Goal: Task Accomplishment & Management: Use online tool/utility

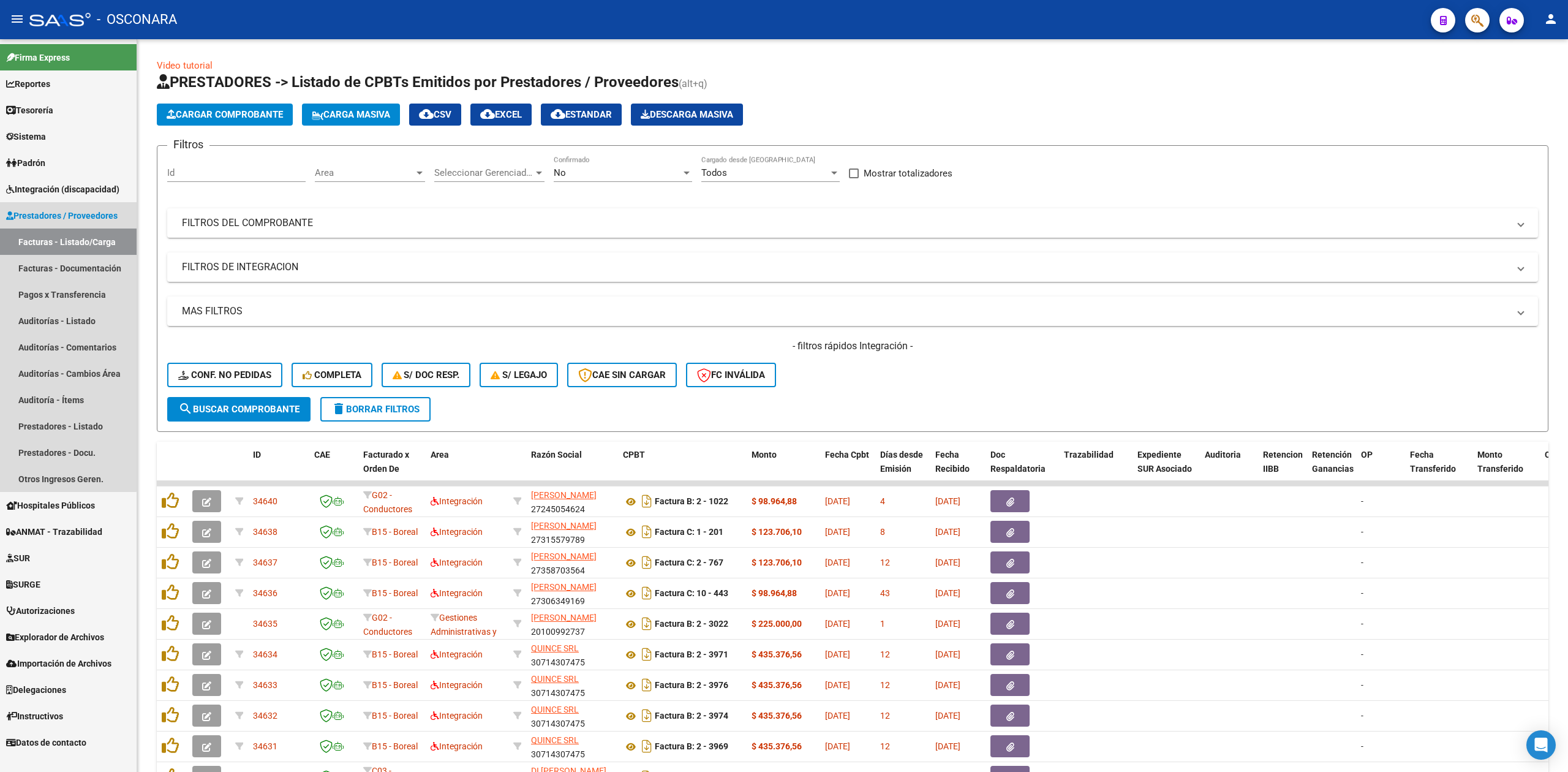
click at [57, 214] on span "Prestadores / Proveedores" at bounding box center [62, 215] width 111 height 13
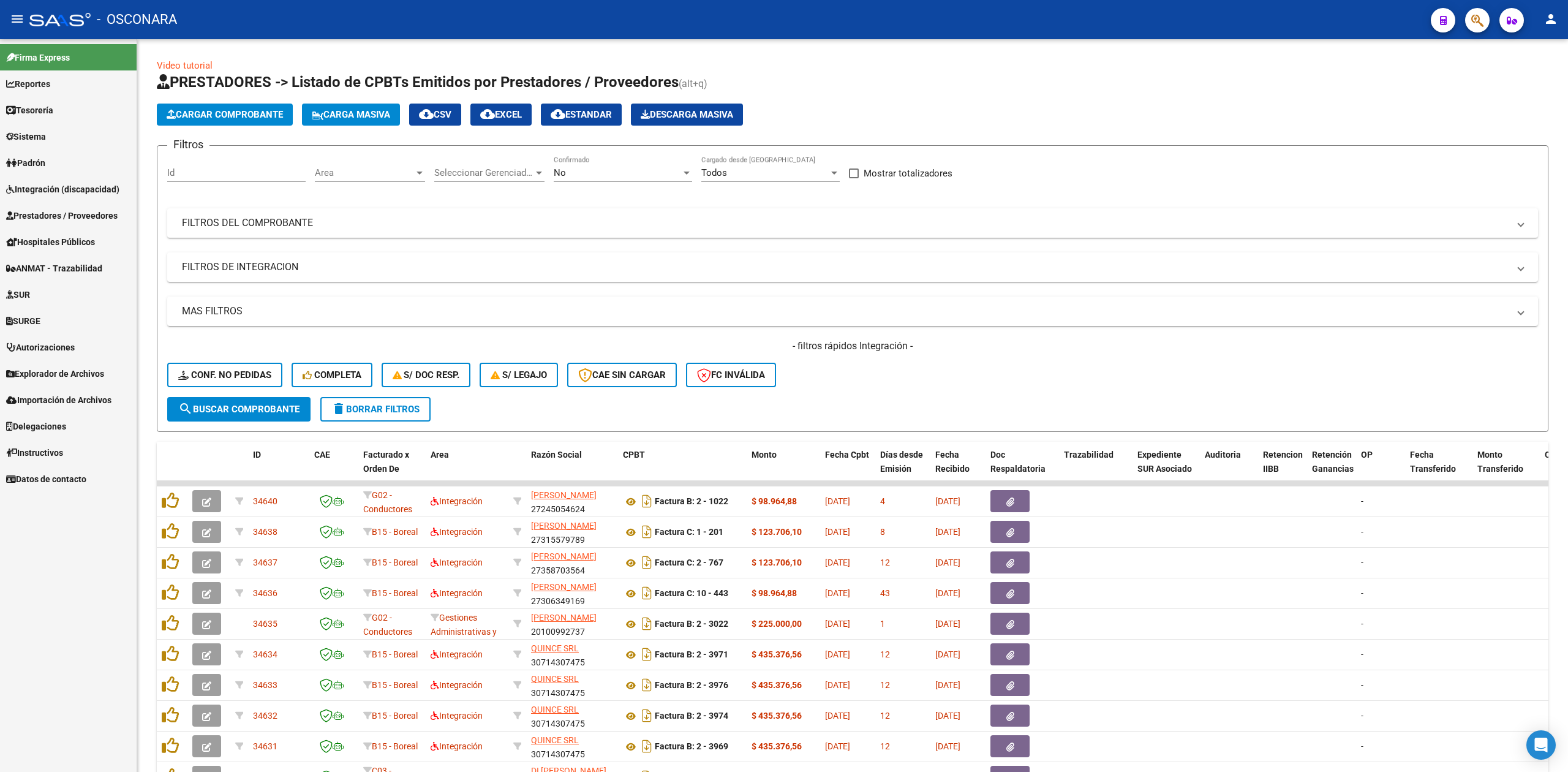
click at [57, 214] on span "Prestadores / Proveedores" at bounding box center [62, 215] width 111 height 13
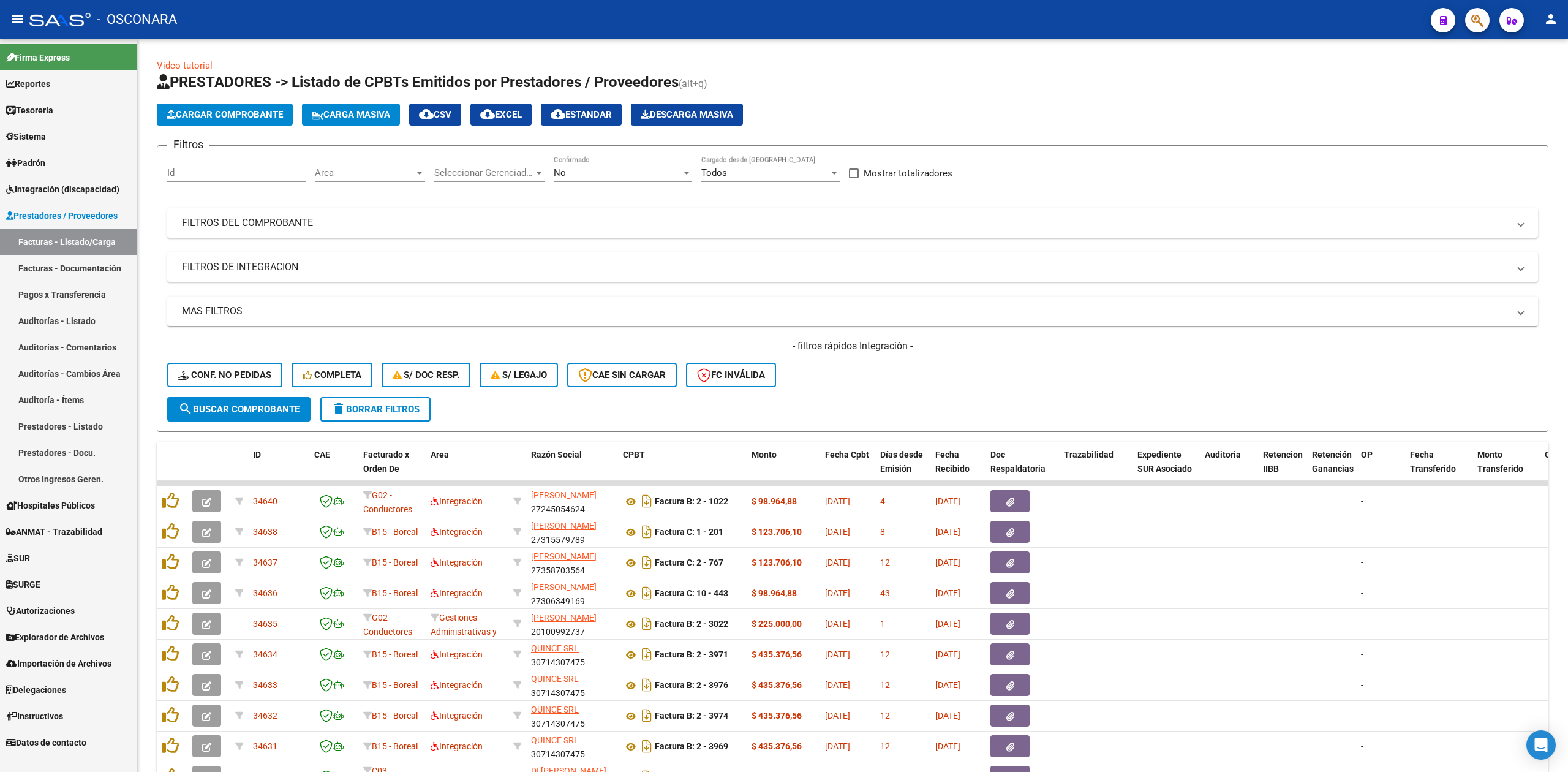
click at [79, 243] on link "Facturas - Listado/Carga" at bounding box center [68, 241] width 136 height 26
click at [485, 221] on mat-panel-title "FILTROS DEL COMPROBANTE" at bounding box center [845, 223] width 1327 height 13
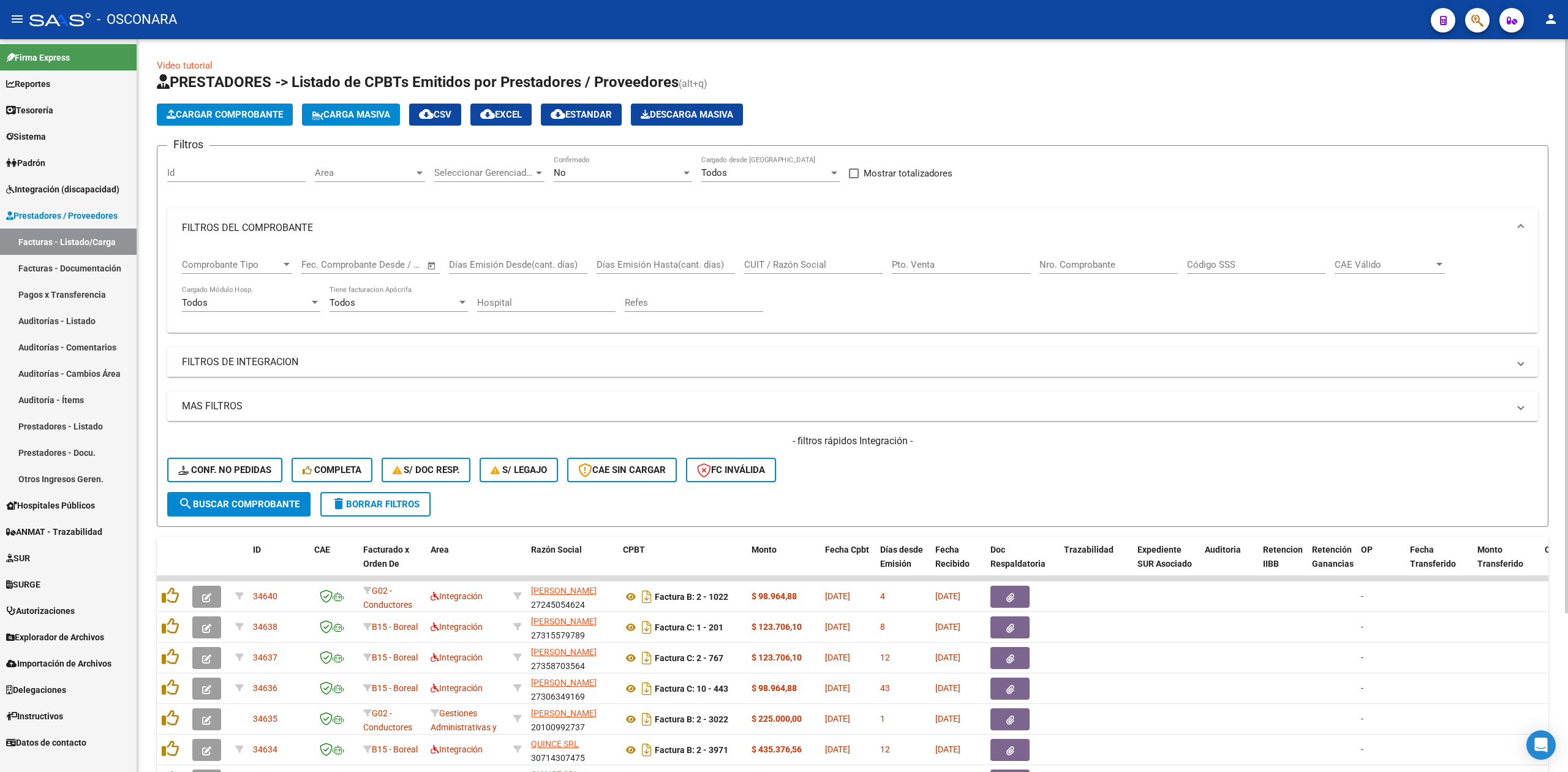
click at [774, 275] on div "CUIT / Razón Social" at bounding box center [813, 267] width 138 height 38
click at [773, 263] on input "CUIT / Razón Social" at bounding box center [813, 265] width 138 height 11
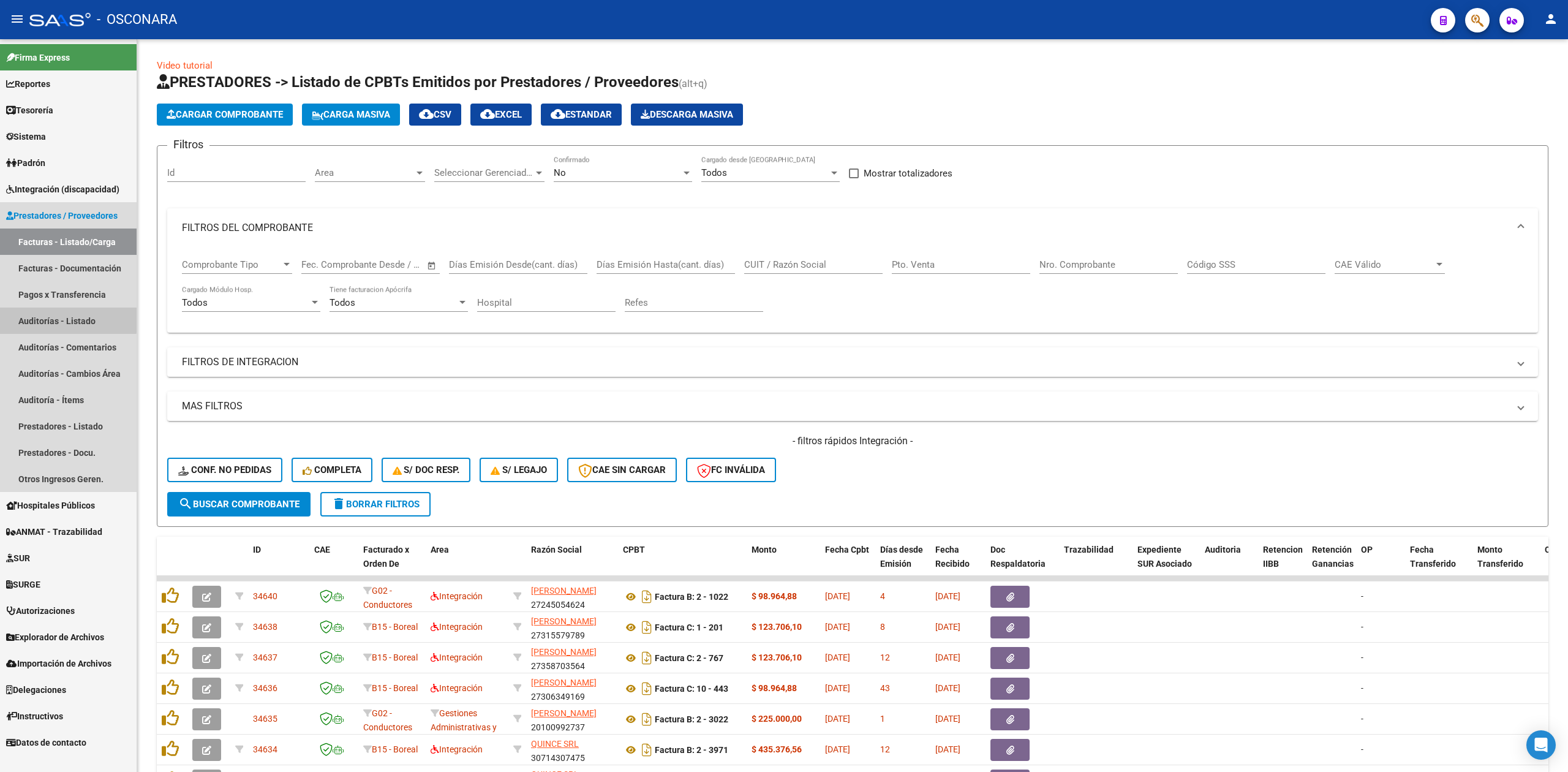
click at [56, 319] on link "Auditorías - Listado" at bounding box center [68, 320] width 136 height 26
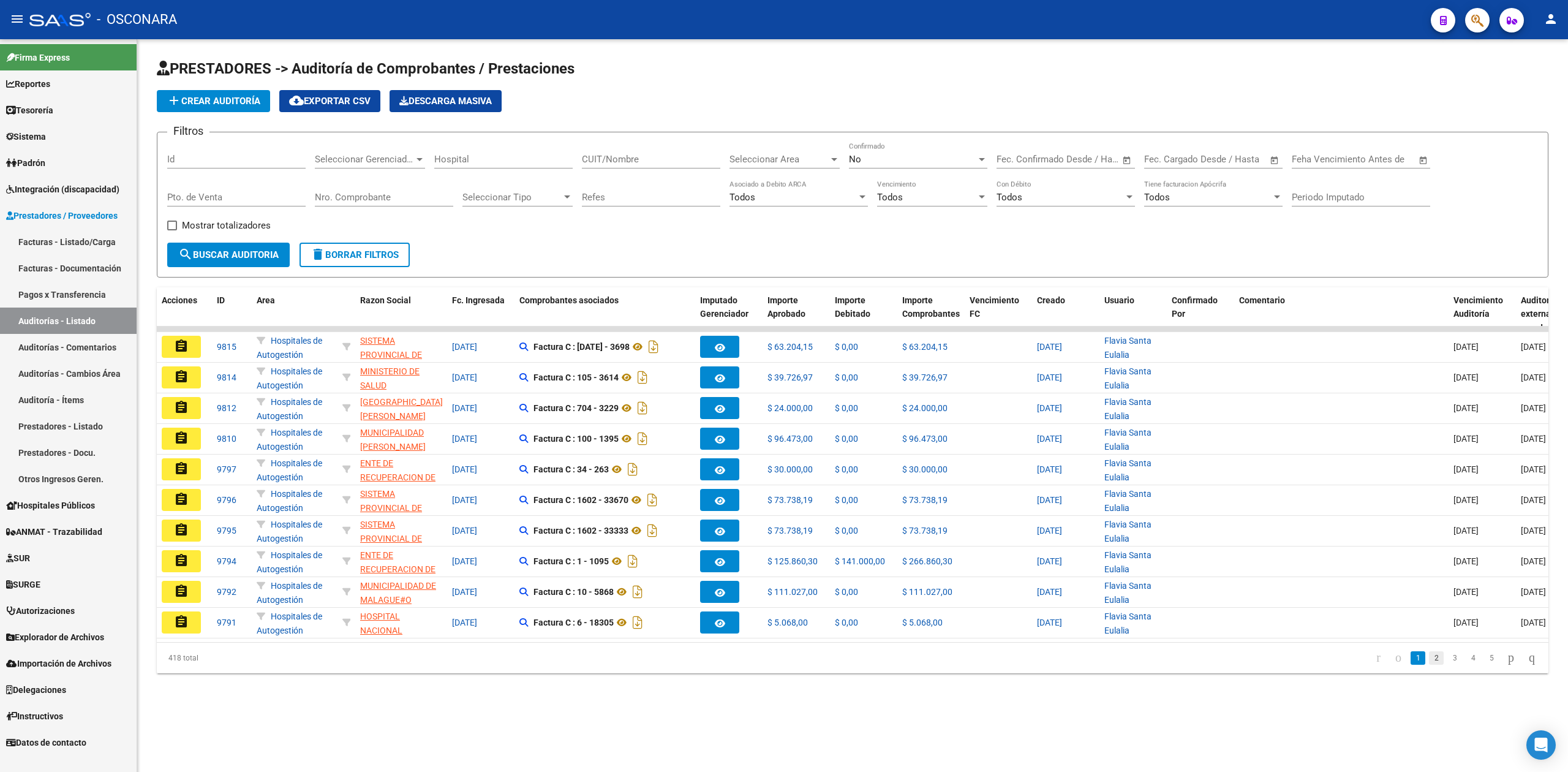
click at [1429, 665] on link "2" at bounding box center [1436, 658] width 15 height 13
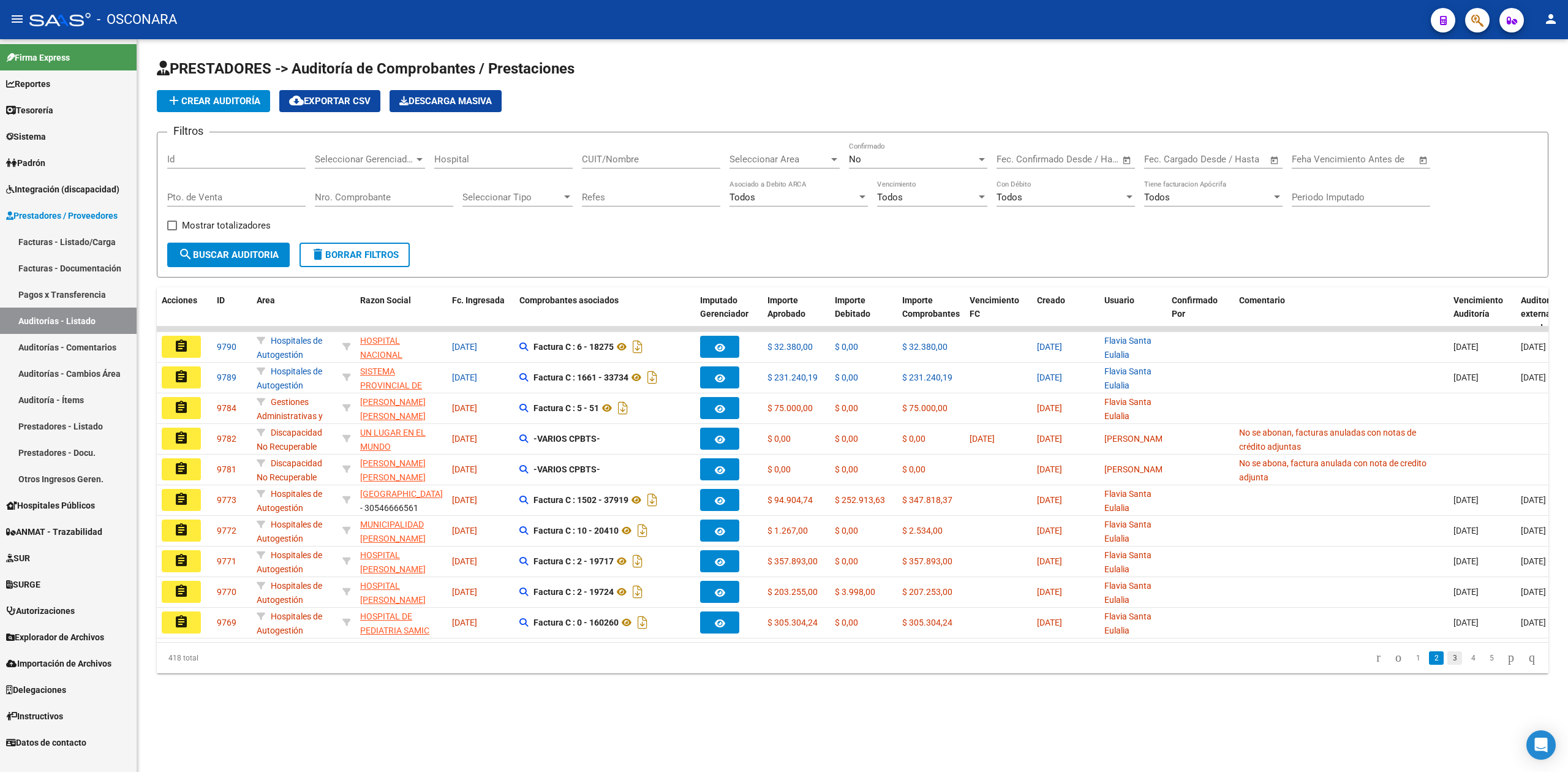
click at [1447, 665] on link "3" at bounding box center [1454, 658] width 15 height 13
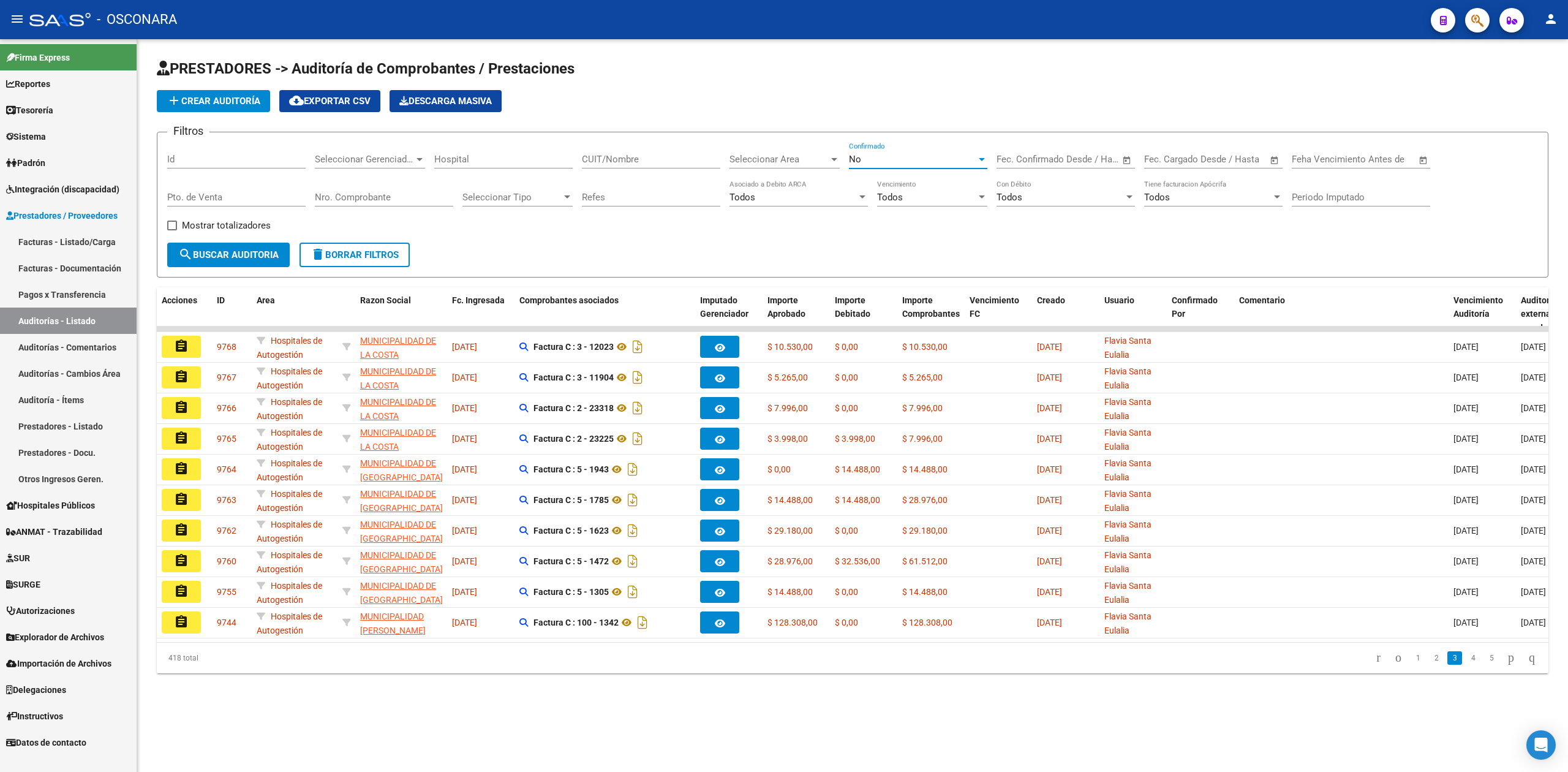
click at [866, 160] on div "No" at bounding box center [912, 160] width 128 height 11
click at [865, 108] on span "Todos" at bounding box center [917, 104] width 138 height 28
click at [234, 256] on span "search Buscar Auditoria" at bounding box center [228, 255] width 101 height 11
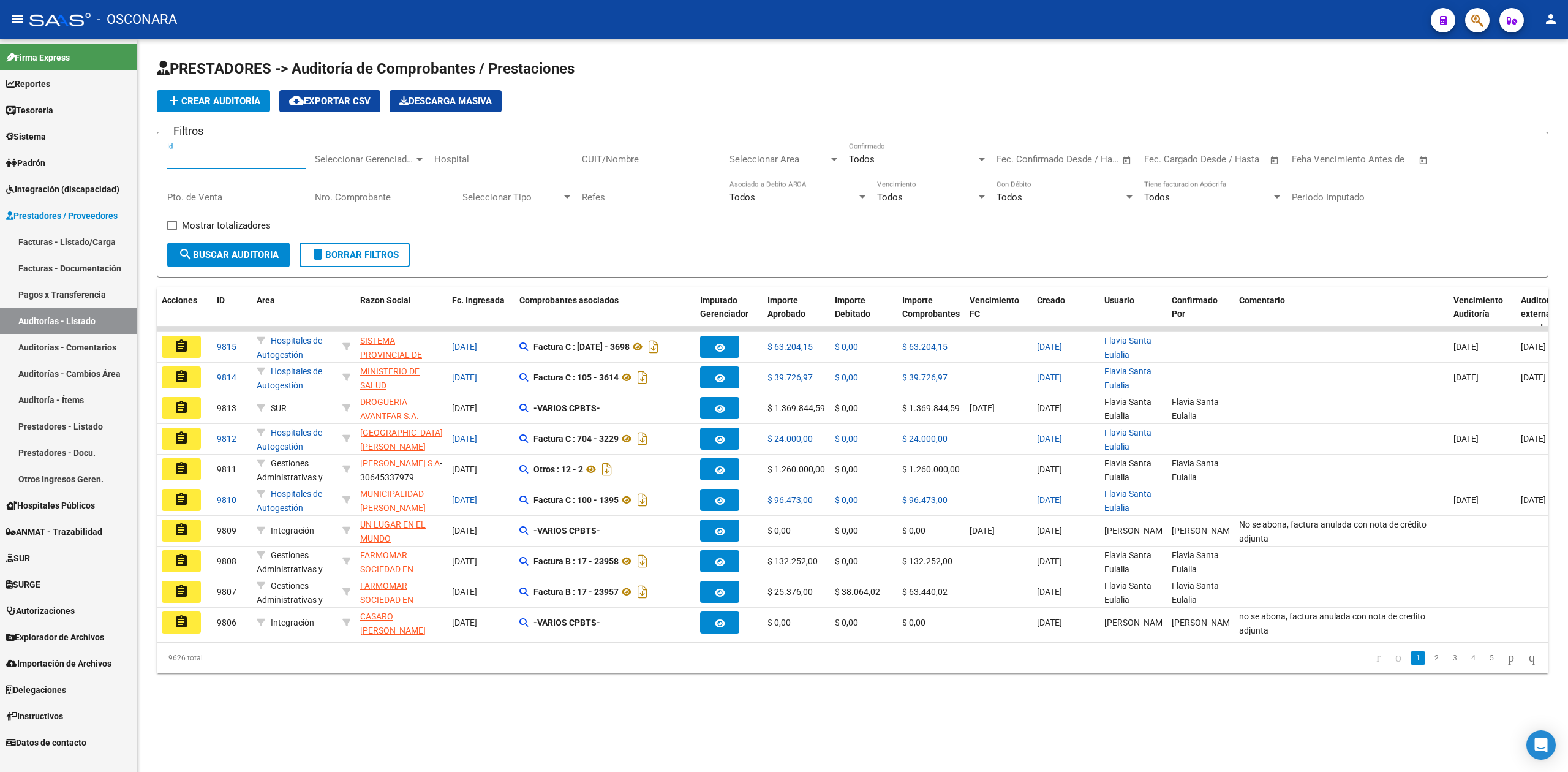
click at [219, 157] on input "Id" at bounding box center [236, 160] width 138 height 11
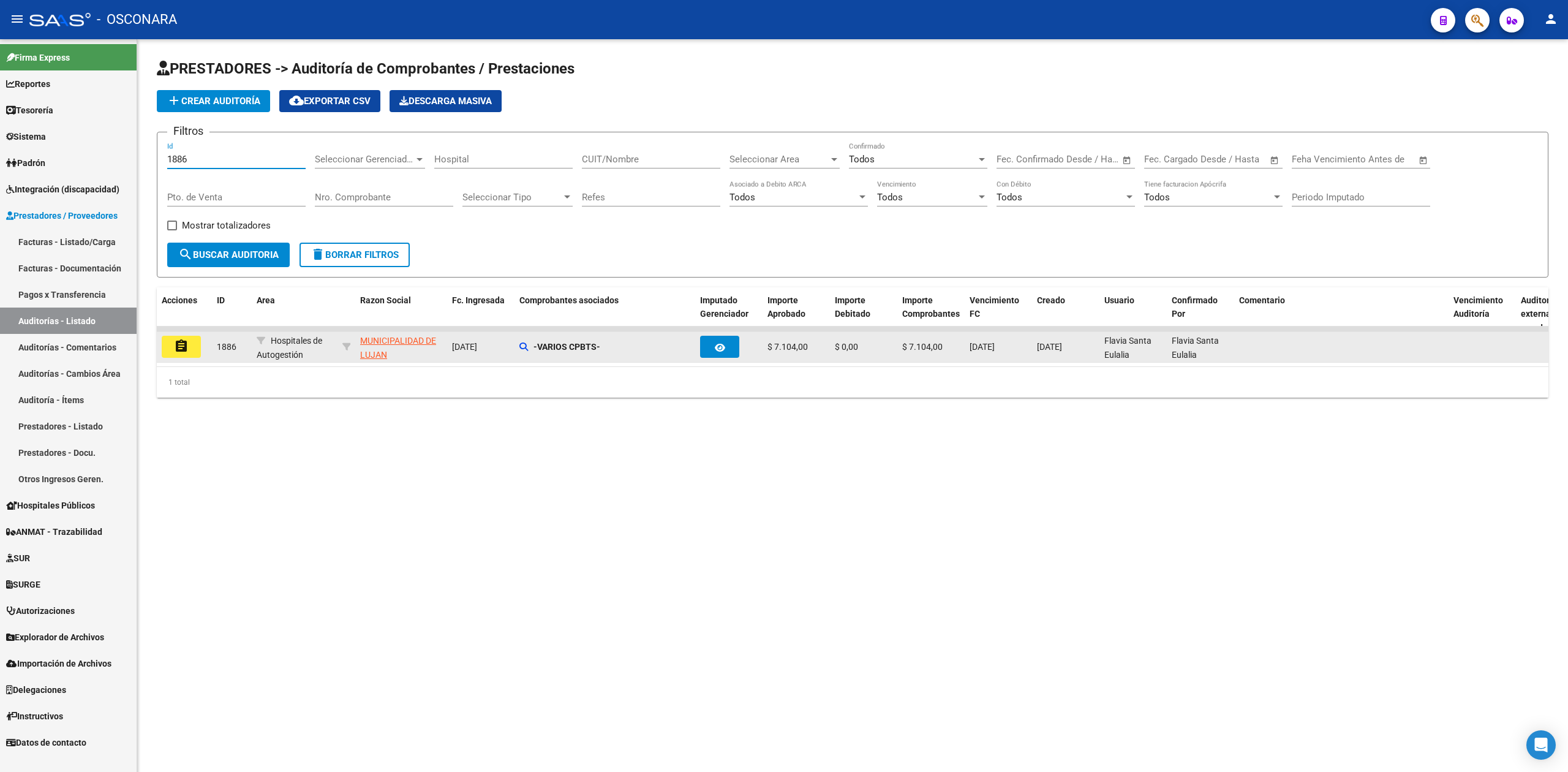
type input "1886"
click at [184, 341] on mat-icon "assignment" at bounding box center [181, 346] width 15 height 15
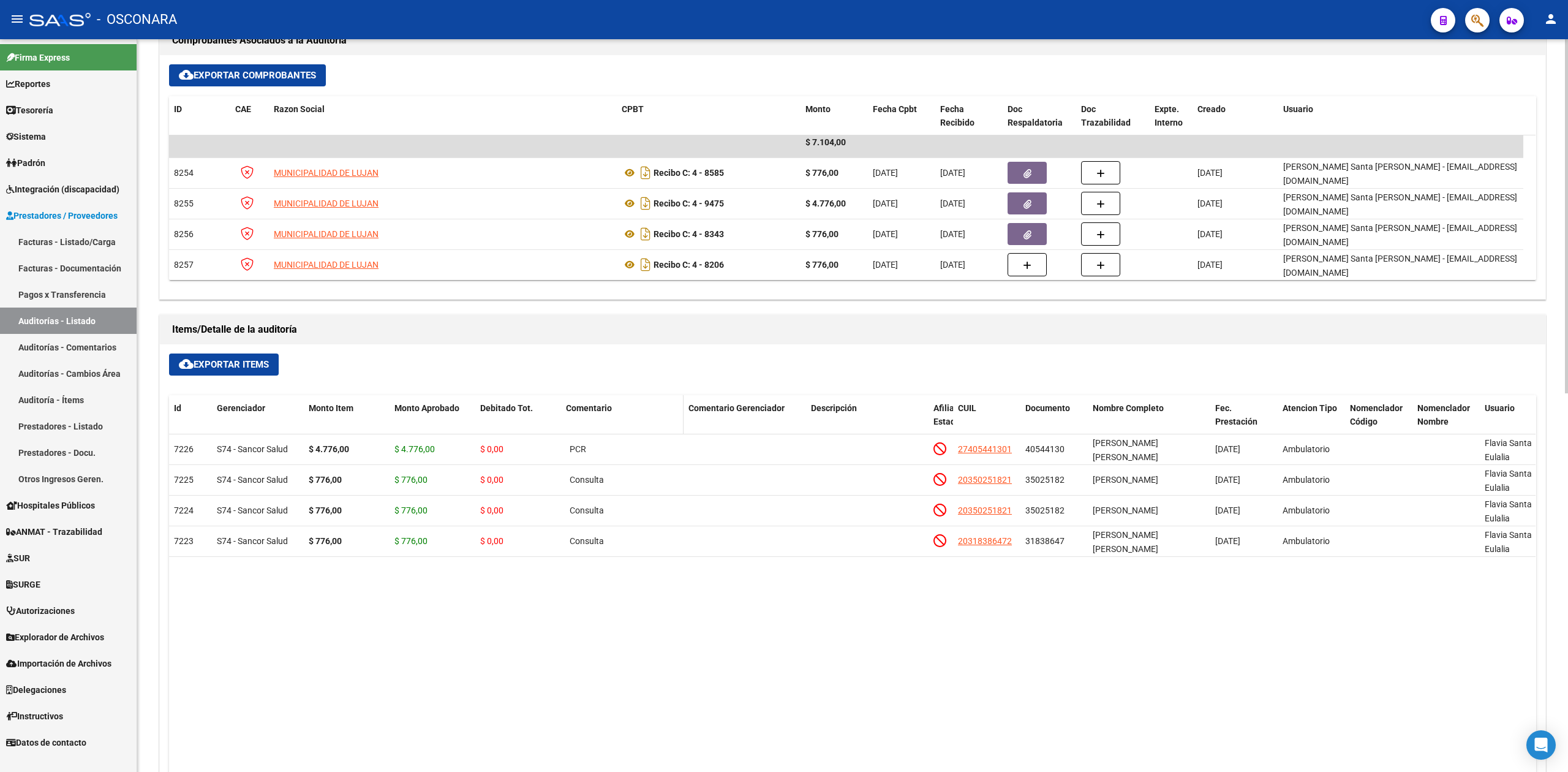
scroll to position [490, 0]
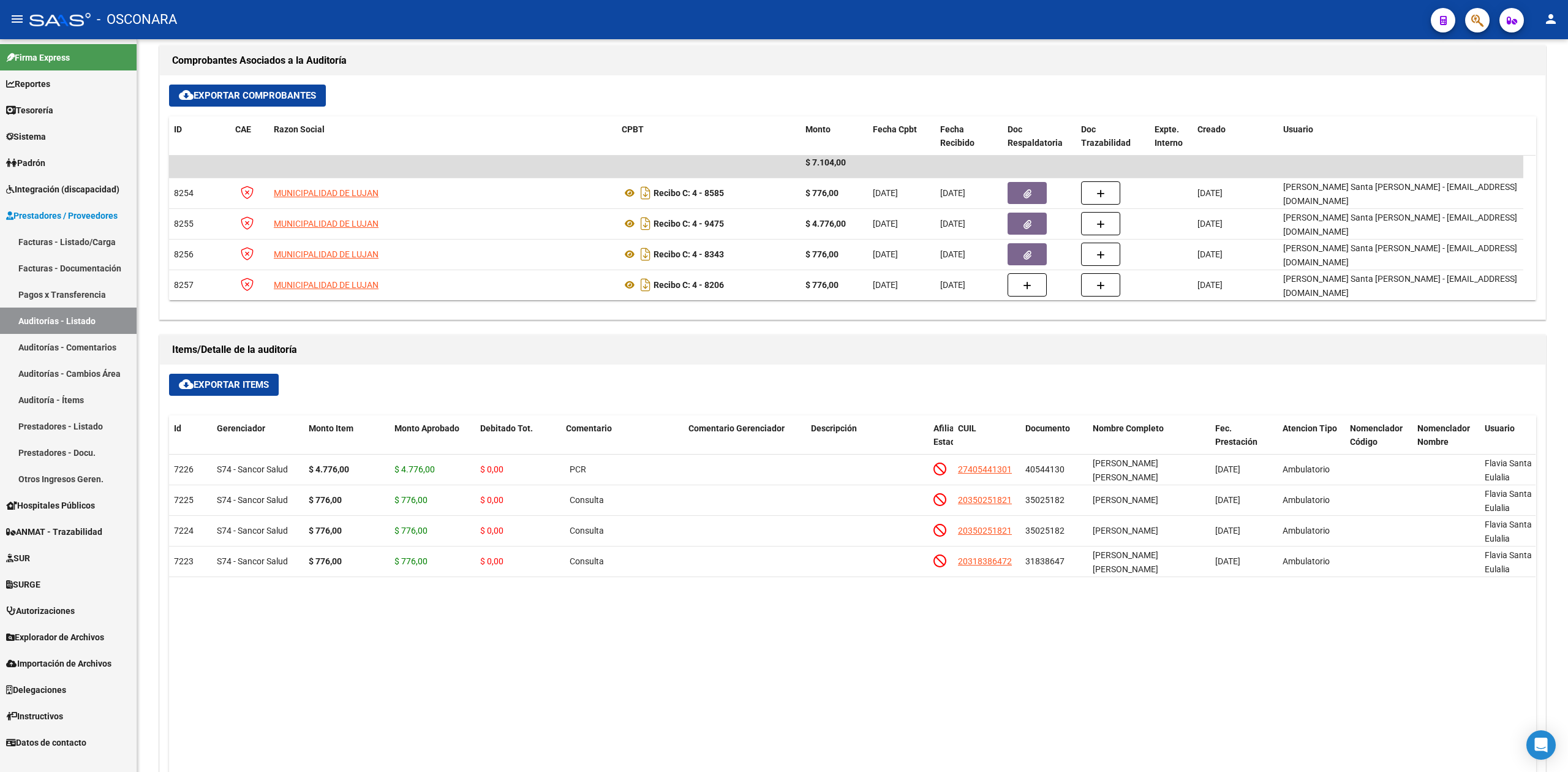
drag, startPoint x: 40, startPoint y: 211, endPoint x: 57, endPoint y: 233, distance: 27.8
click at [40, 211] on span "Prestadores / Proveedores" at bounding box center [62, 215] width 111 height 13
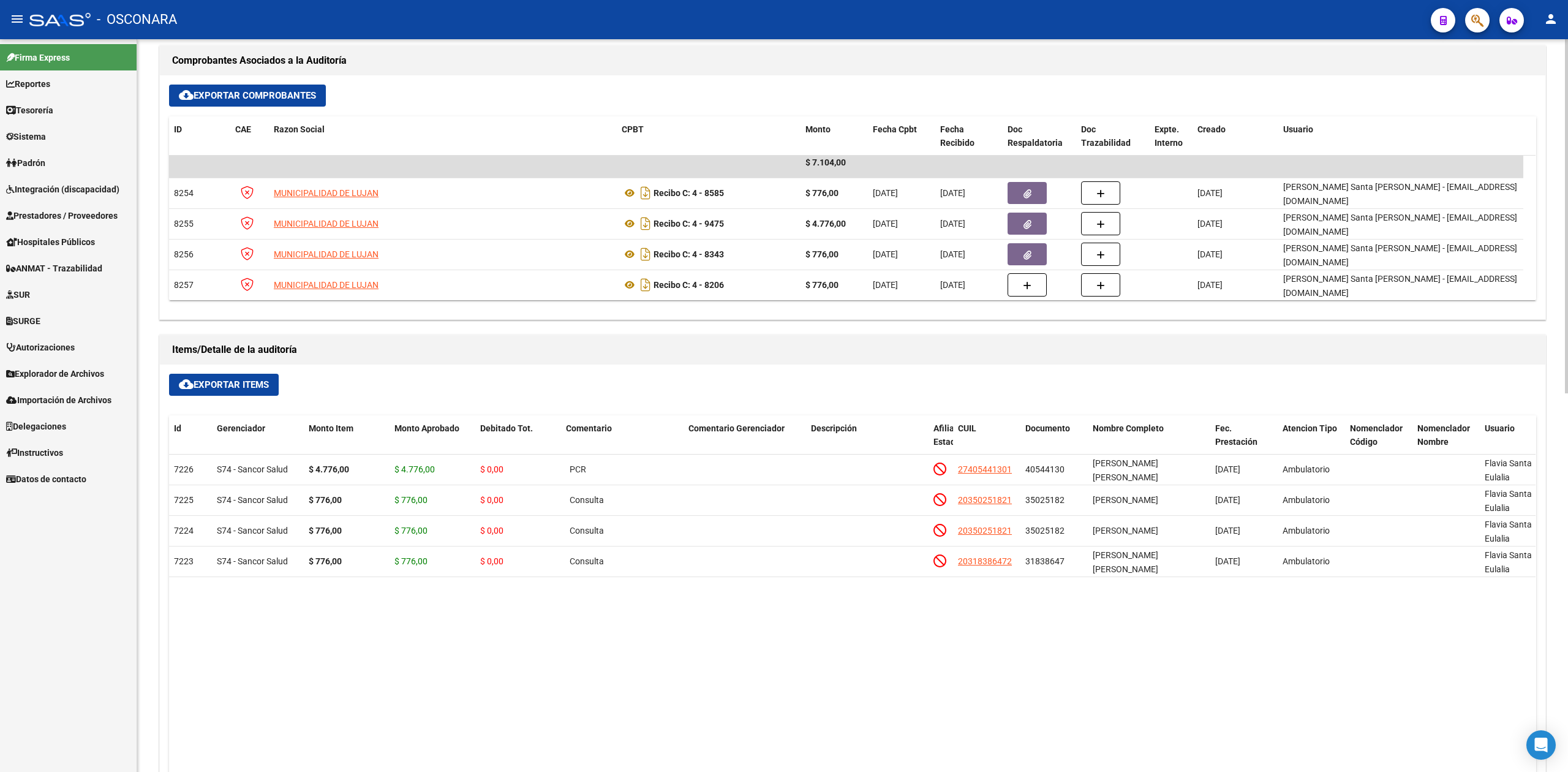
click at [436, 360] on h1 "Items/Detalle de la auditoría" at bounding box center [853, 350] width 1361 height 20
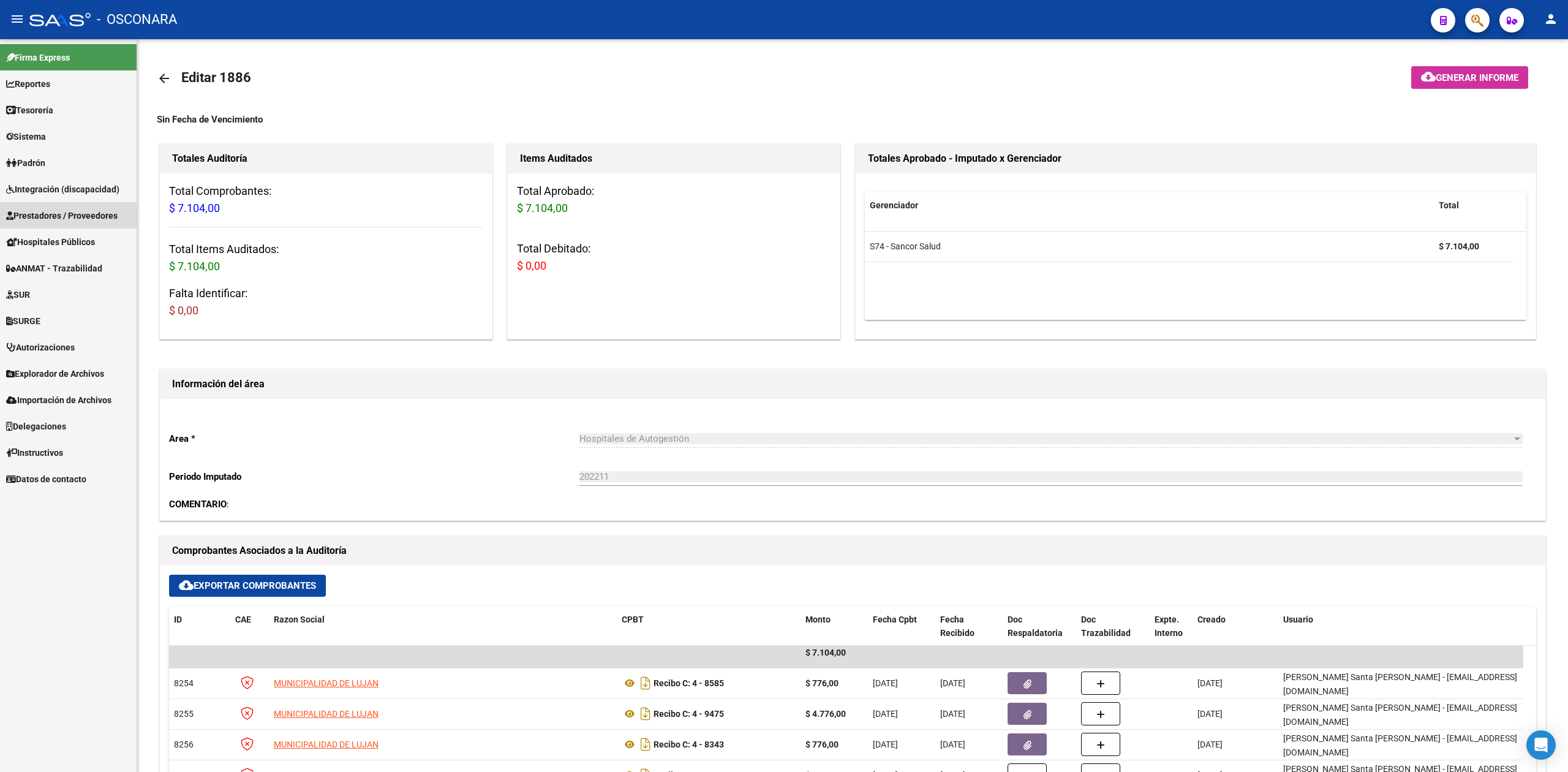
click at [67, 214] on span "Prestadores / Proveedores" at bounding box center [62, 215] width 111 height 13
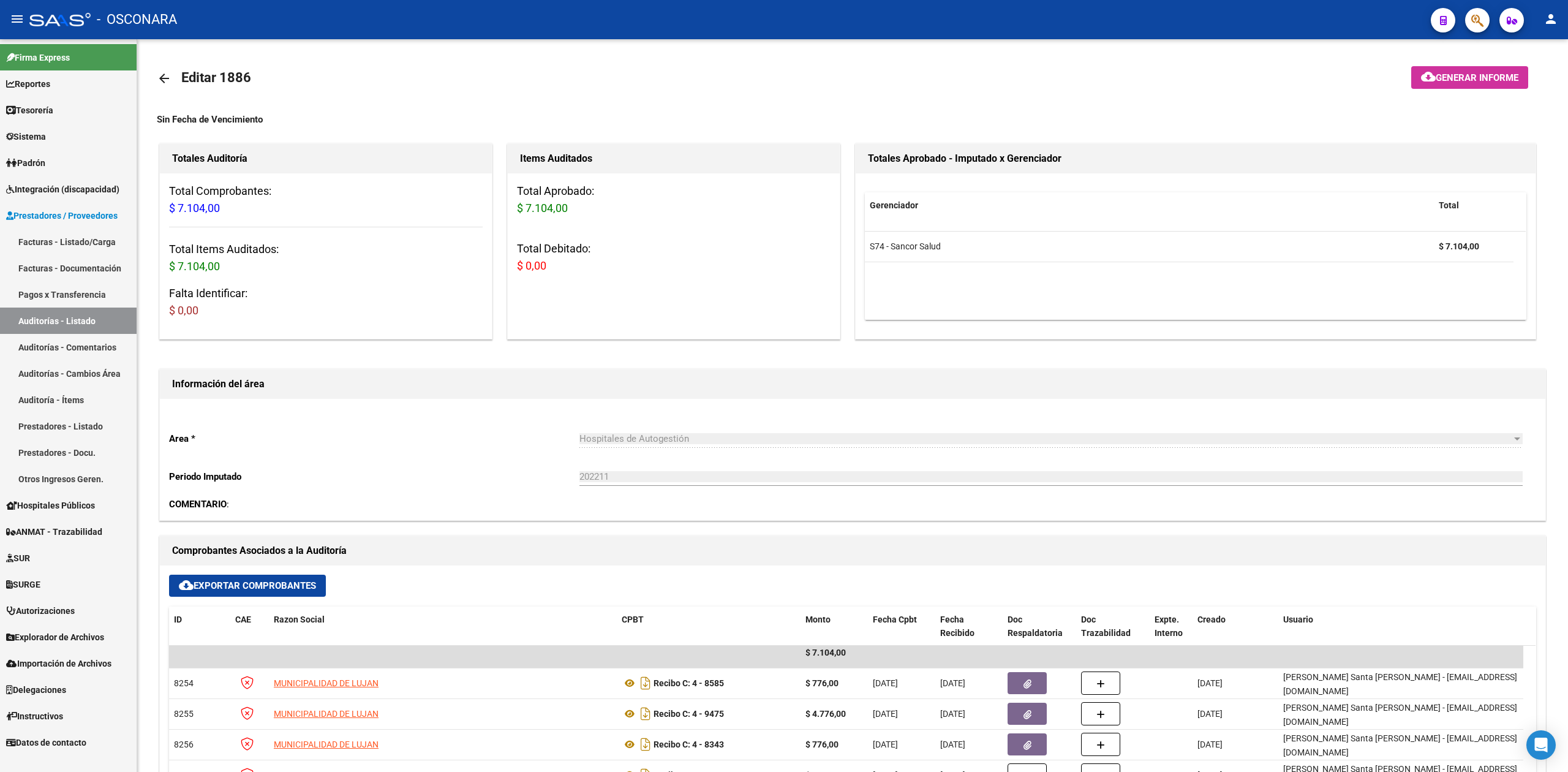
click at [67, 214] on span "Prestadores / Proveedores" at bounding box center [62, 215] width 111 height 13
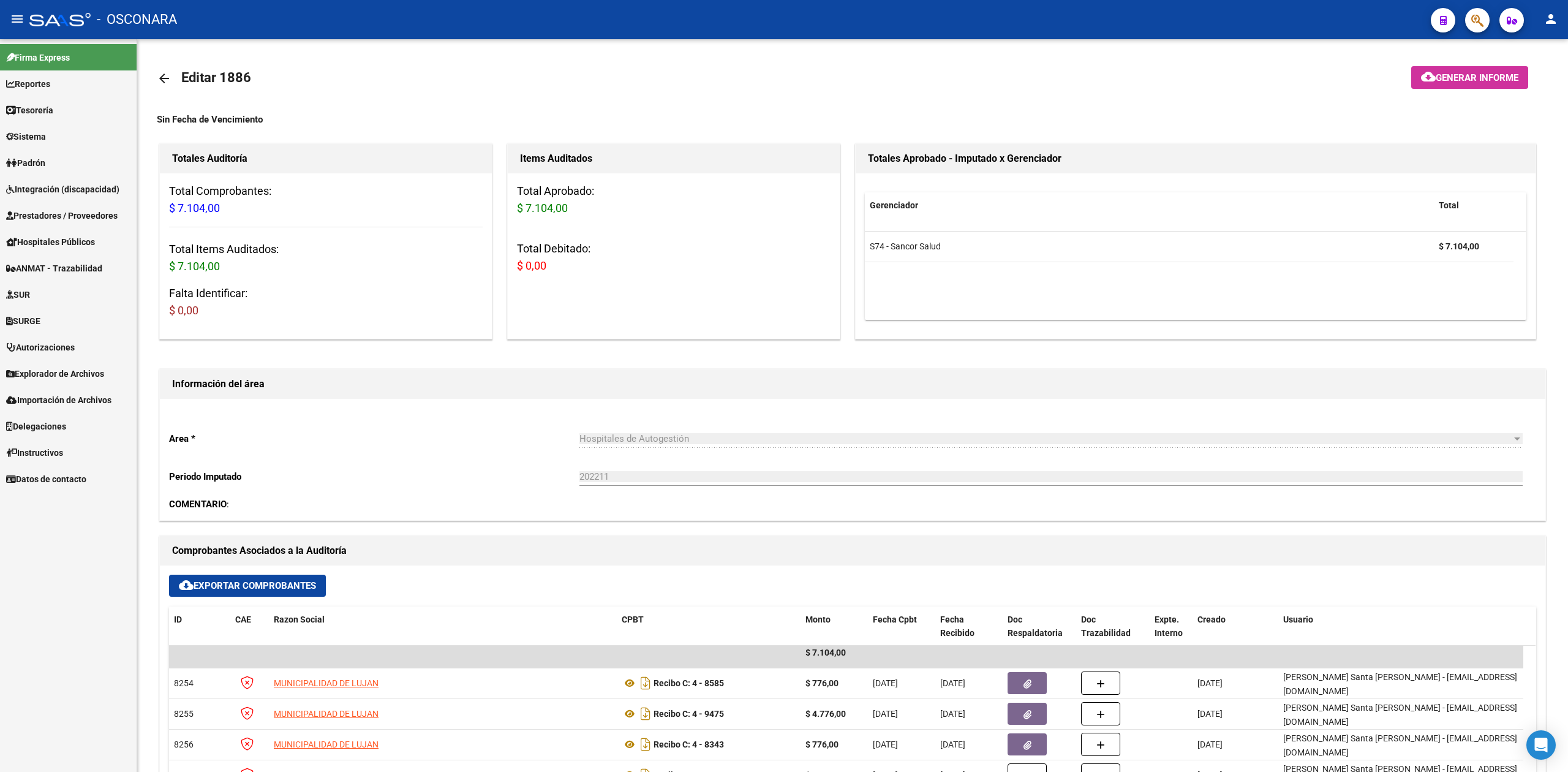
click at [67, 214] on span "Prestadores / Proveedores" at bounding box center [62, 215] width 111 height 13
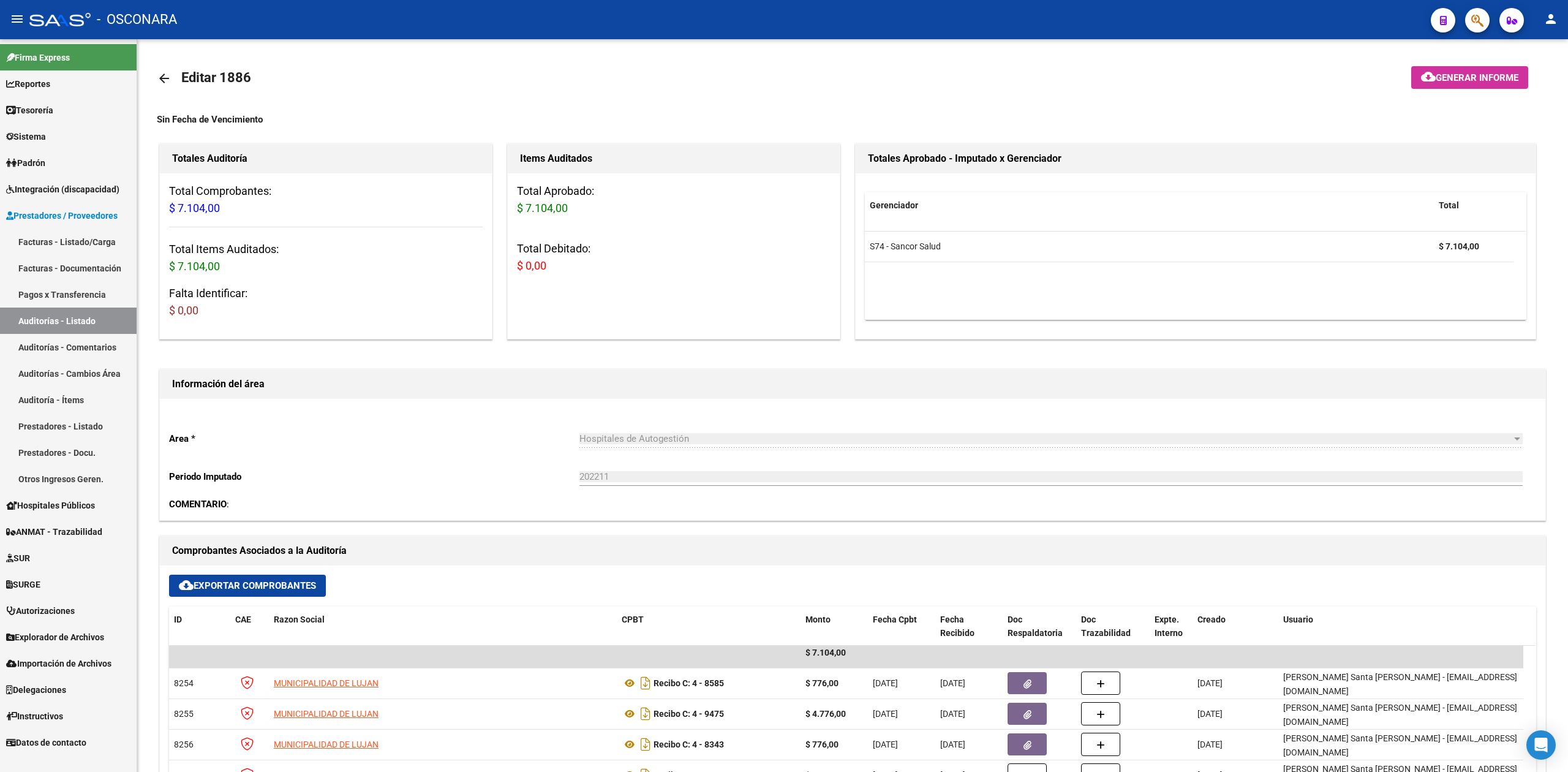
click at [81, 236] on link "Facturas - Listado/Carga" at bounding box center [68, 241] width 136 height 26
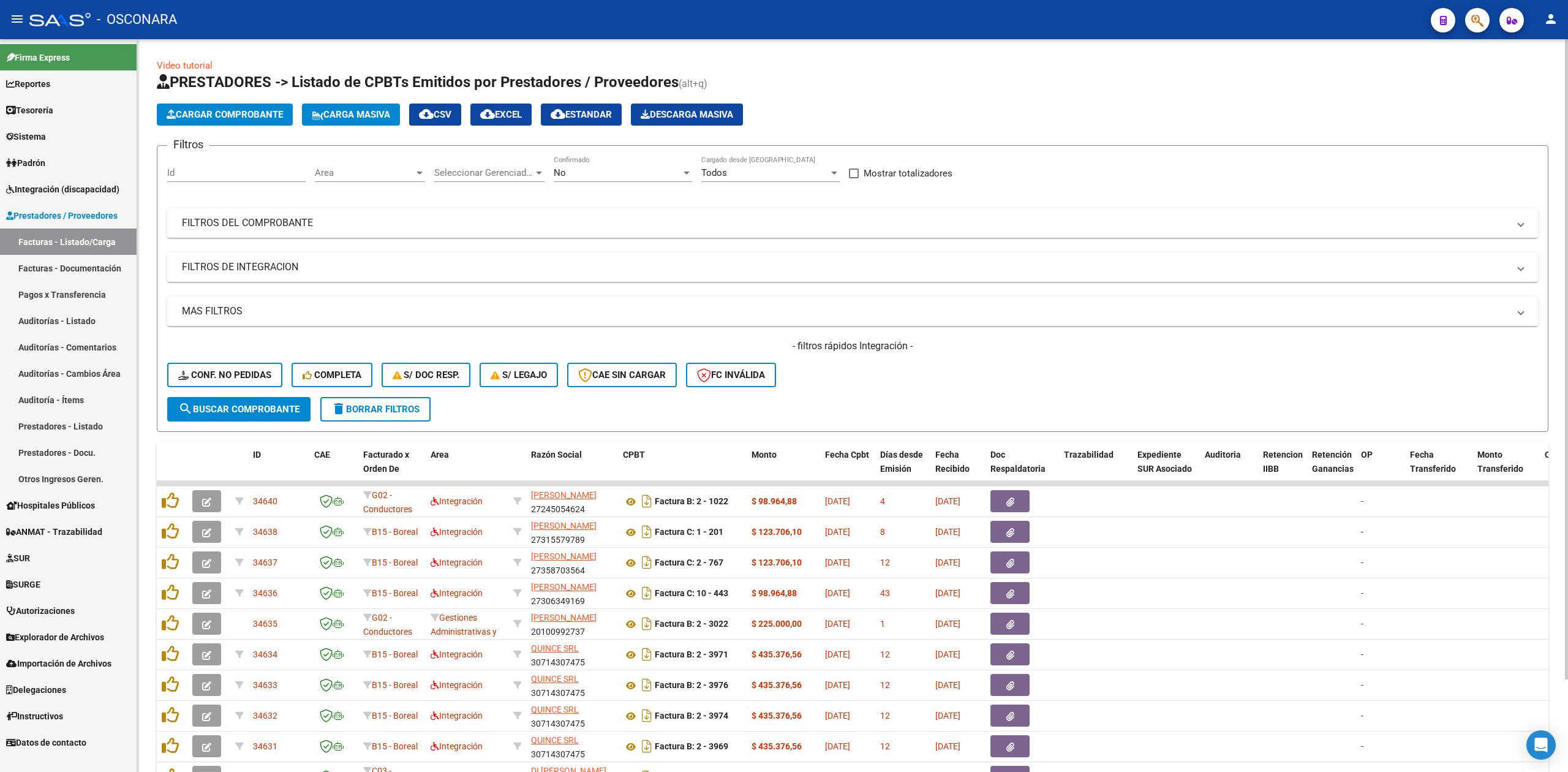
click at [1062, 45] on div "Video tutorial PRESTADORES -> Listado de CPBTs Emitidos por Prestadores / Prove…" at bounding box center [852, 453] width 1430 height 827
click at [1029, 94] on app-list-header "PRESTADORES -> Listado de CPBTs Emitidos por Prestadores / Proveedores (alt+q) …" at bounding box center [852, 252] width 1391 height 360
click at [889, 391] on div "- filtros rápidos Integración - Conf. no pedidas Completa S/ Doc Resp. S/ legaj…" at bounding box center [853, 368] width 1371 height 57
click at [35, 130] on span "Sistema" at bounding box center [26, 136] width 40 height 13
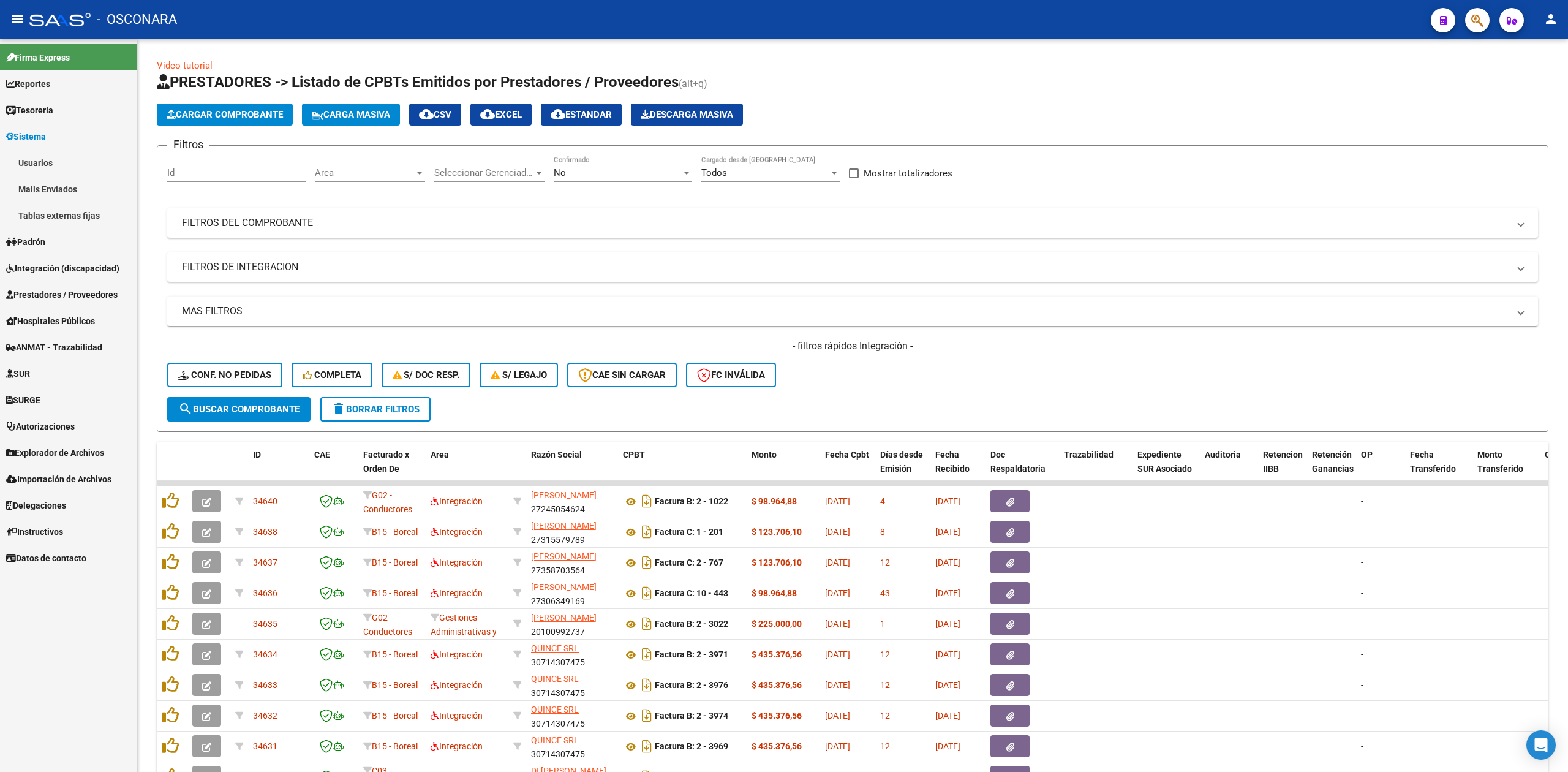
click at [34, 155] on link "Usuarios" at bounding box center [68, 162] width 136 height 26
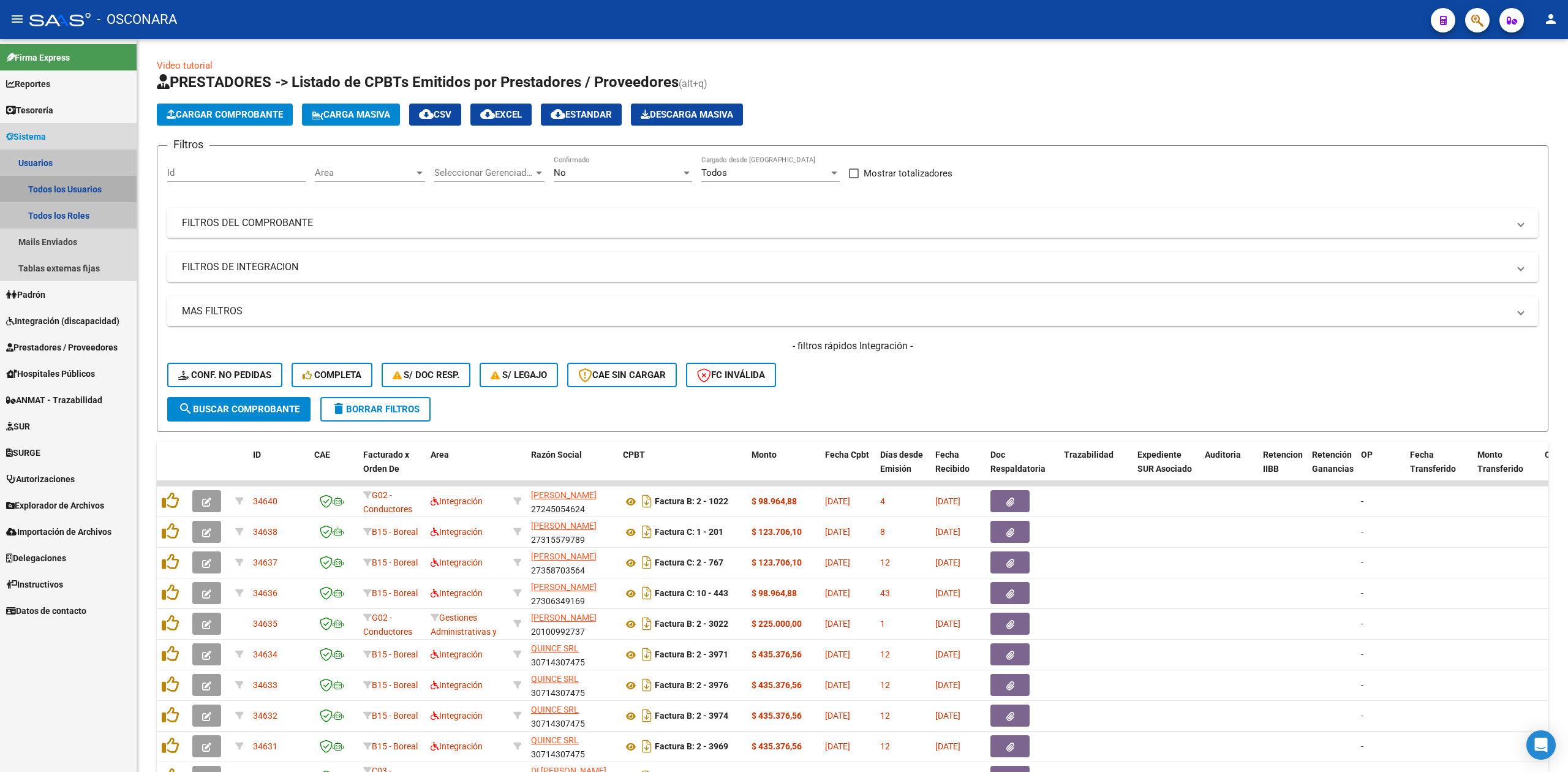
click at [76, 189] on link "Todos los Usuarios" at bounding box center [68, 189] width 136 height 26
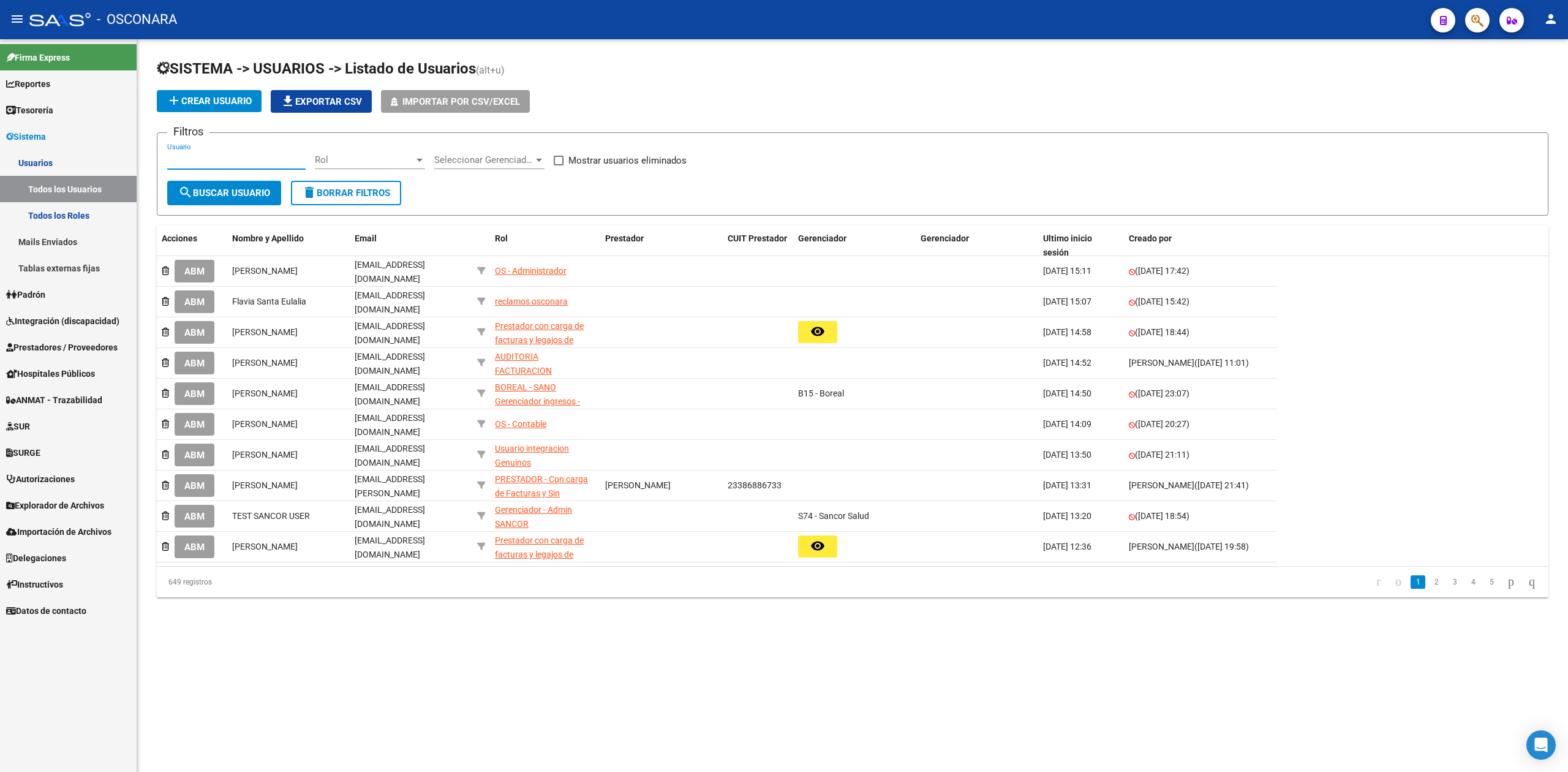
click at [219, 162] on input "Usuario" at bounding box center [236, 160] width 138 height 11
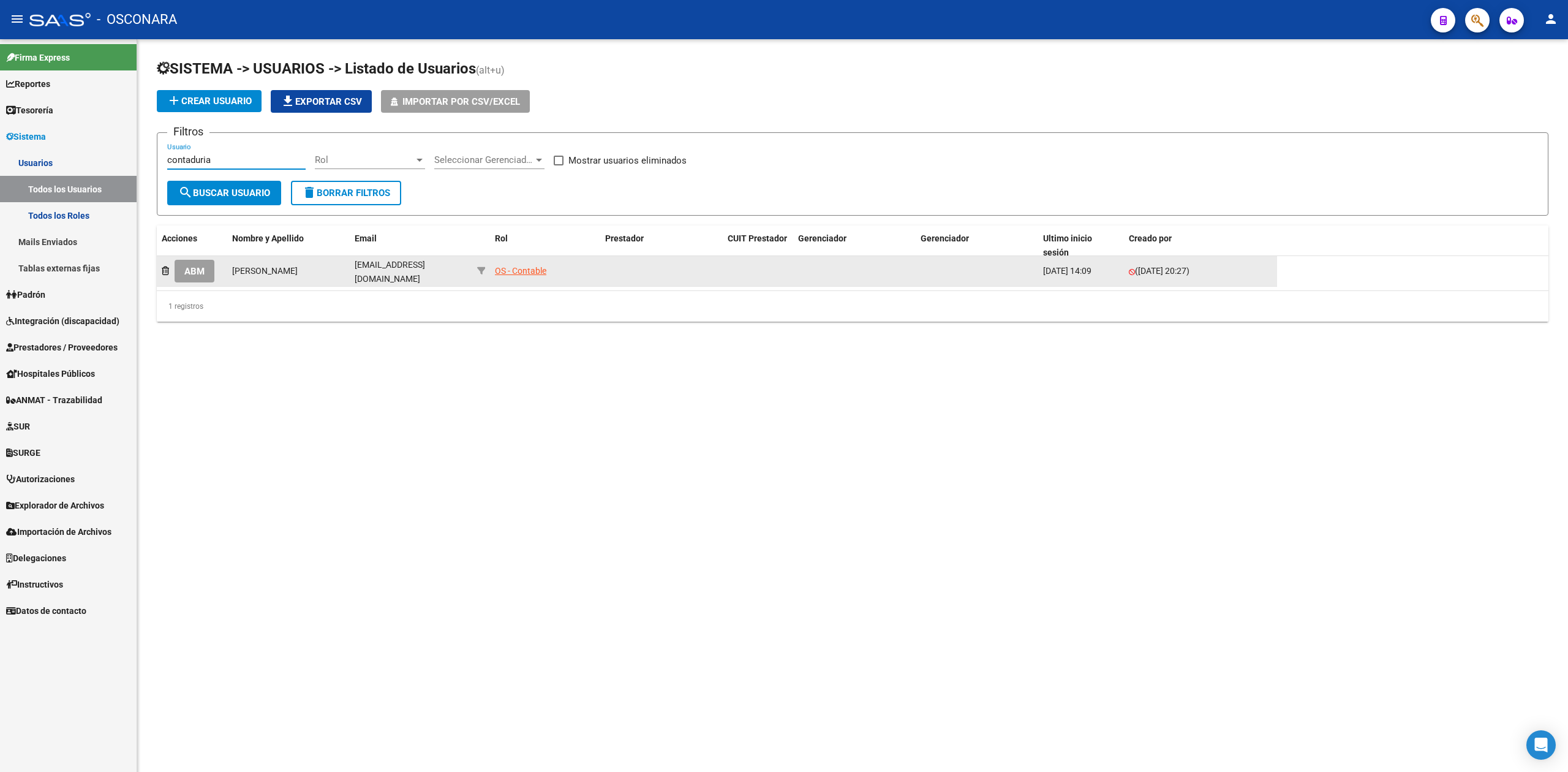
type input "contaduria"
click at [208, 270] on button "ABM" at bounding box center [194, 271] width 40 height 23
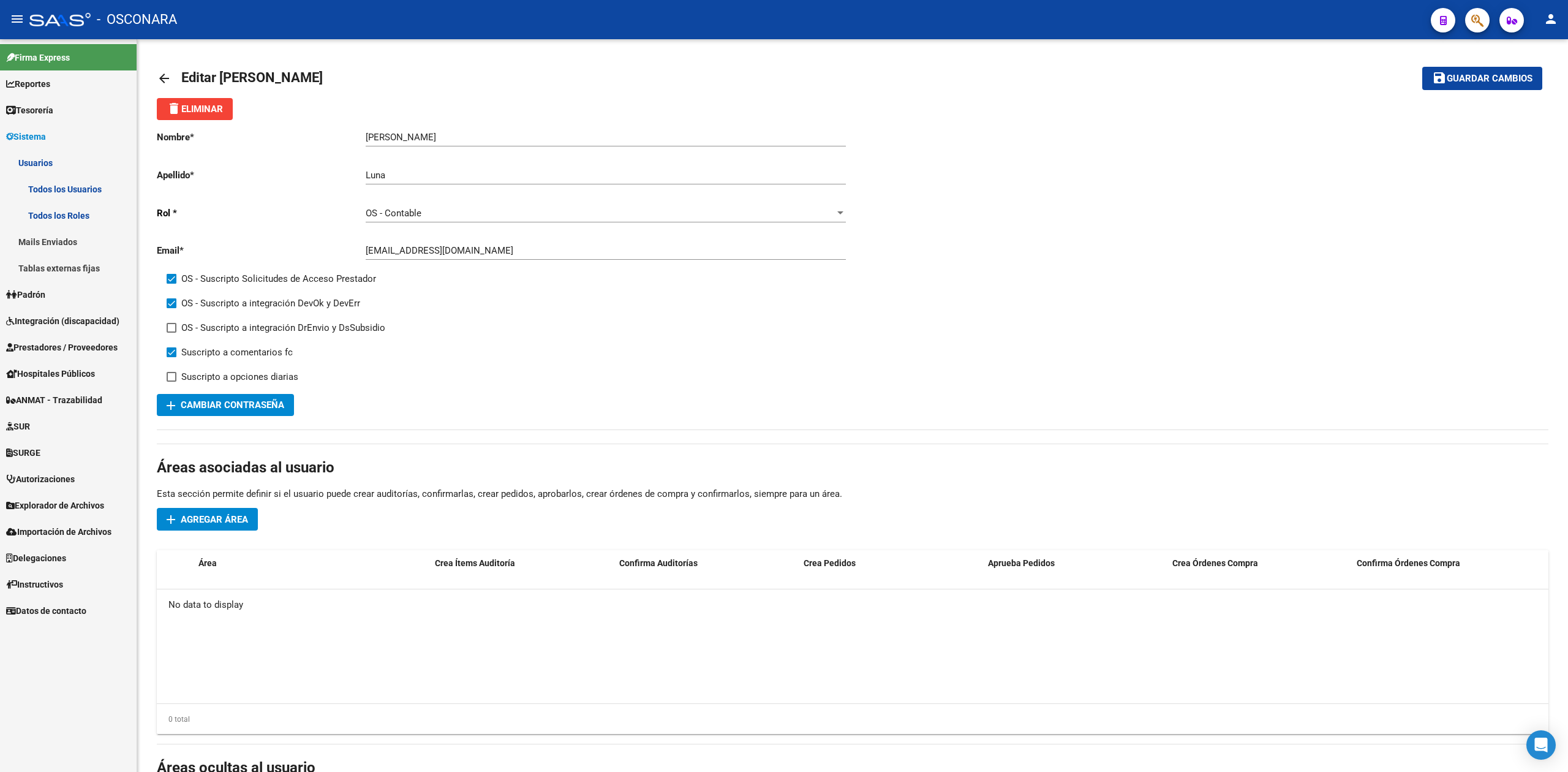
click at [62, 206] on link "Todos los Roles" at bounding box center [68, 215] width 136 height 26
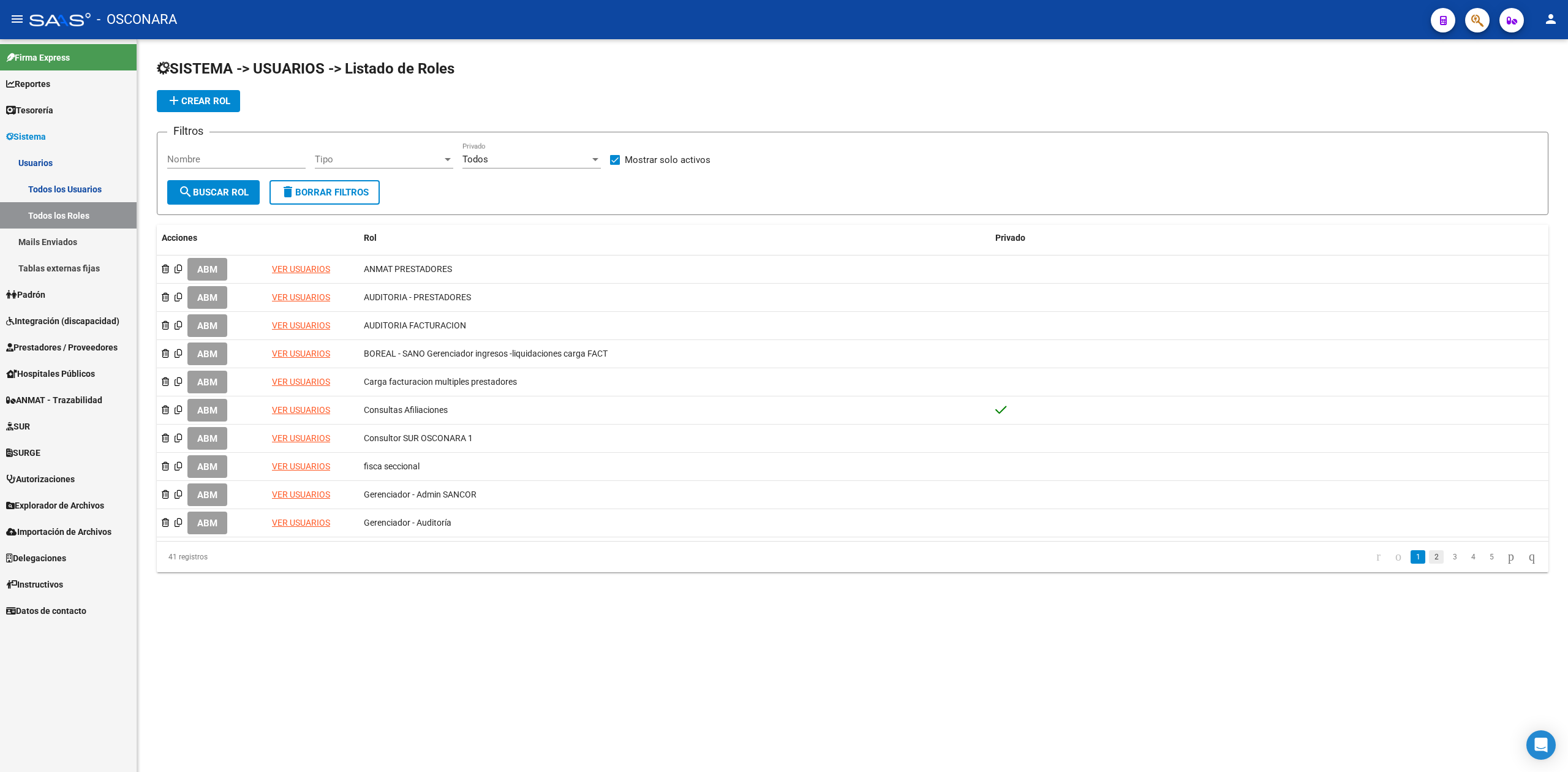
click at [1429, 556] on link "2" at bounding box center [1436, 556] width 15 height 13
click at [1447, 558] on link "3" at bounding box center [1454, 556] width 15 height 13
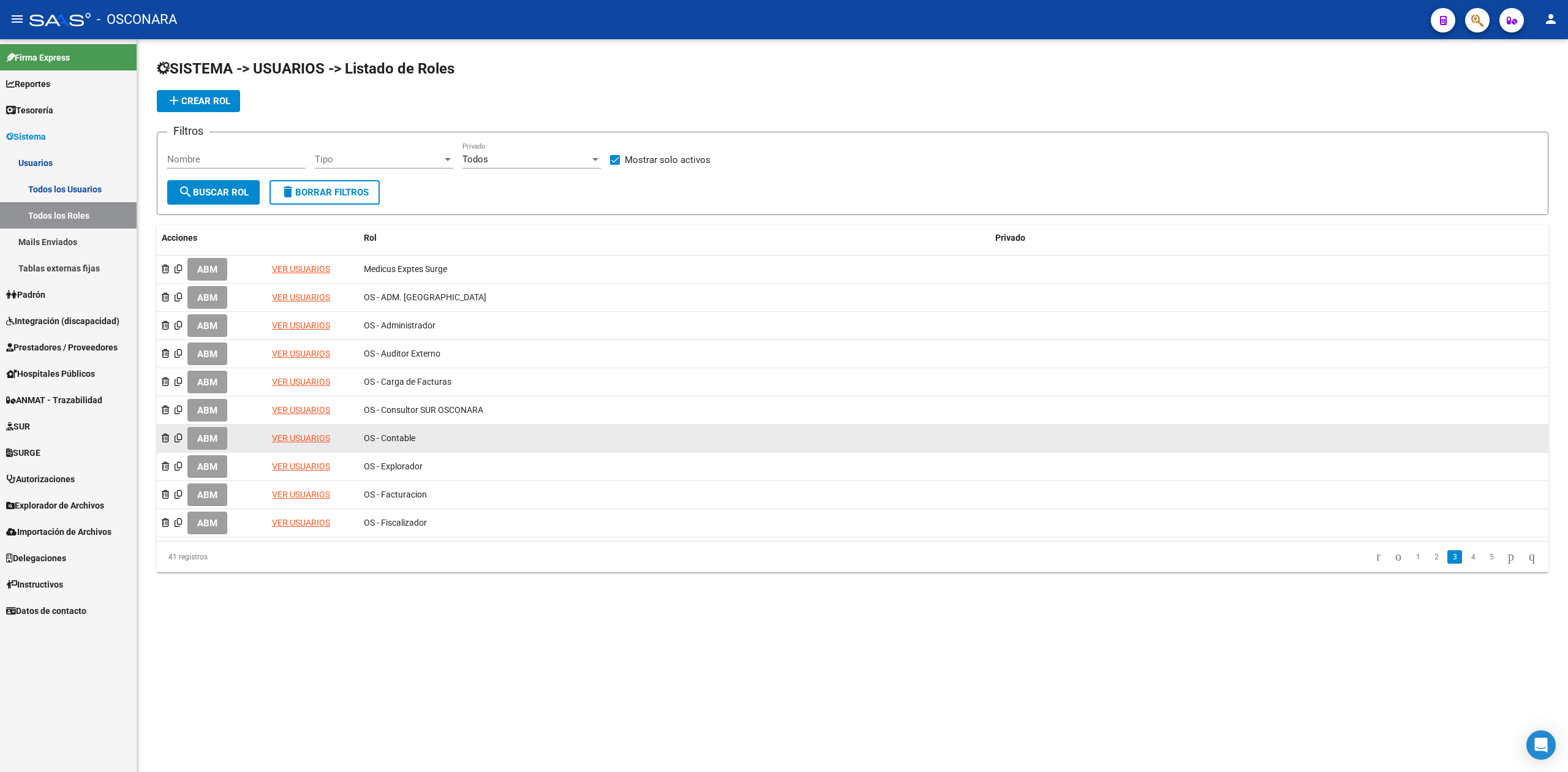
click at [206, 435] on span "ABM" at bounding box center [207, 439] width 20 height 11
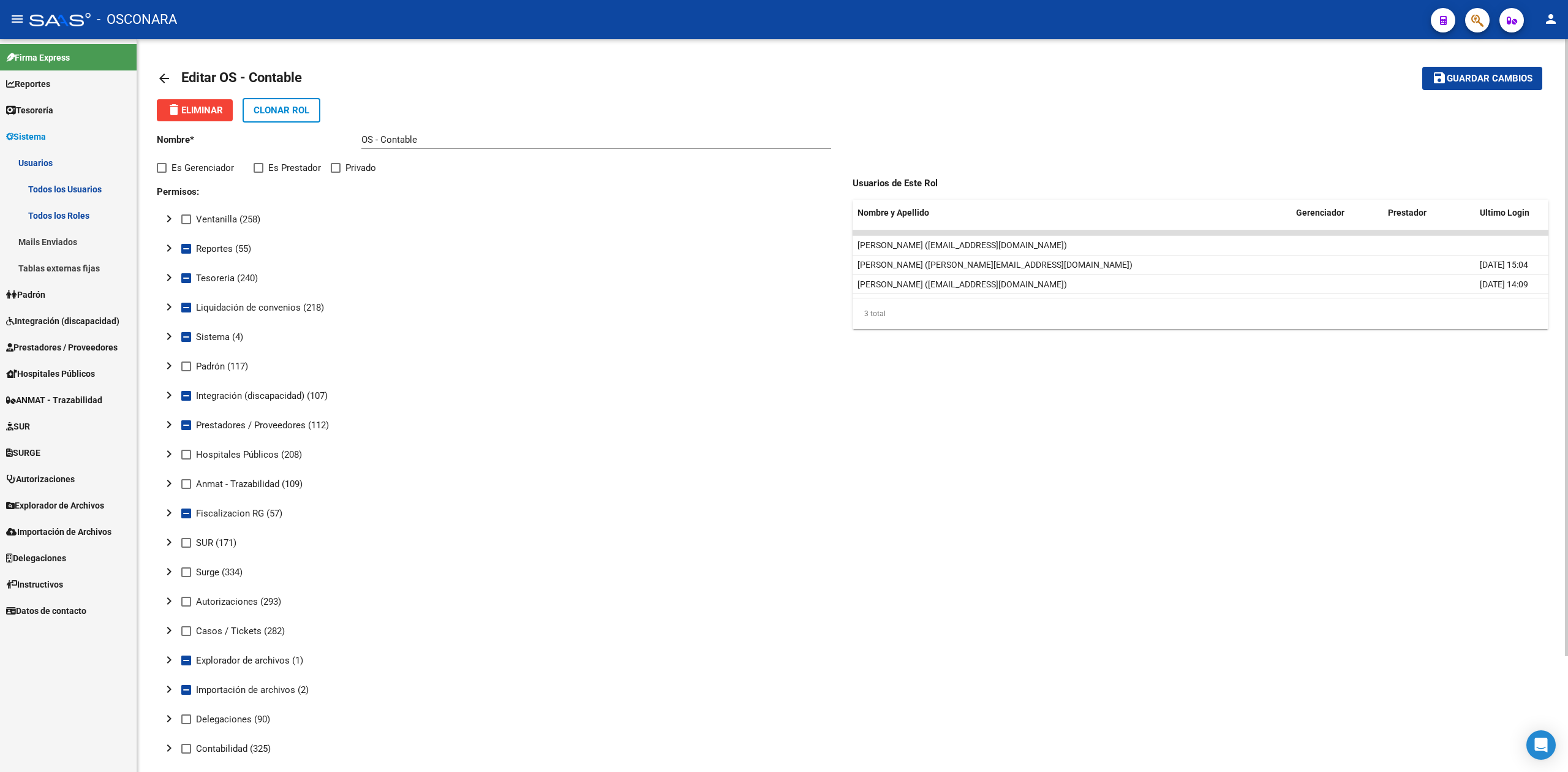
click at [169, 423] on mat-icon "chevron_right" at bounding box center [169, 424] width 15 height 15
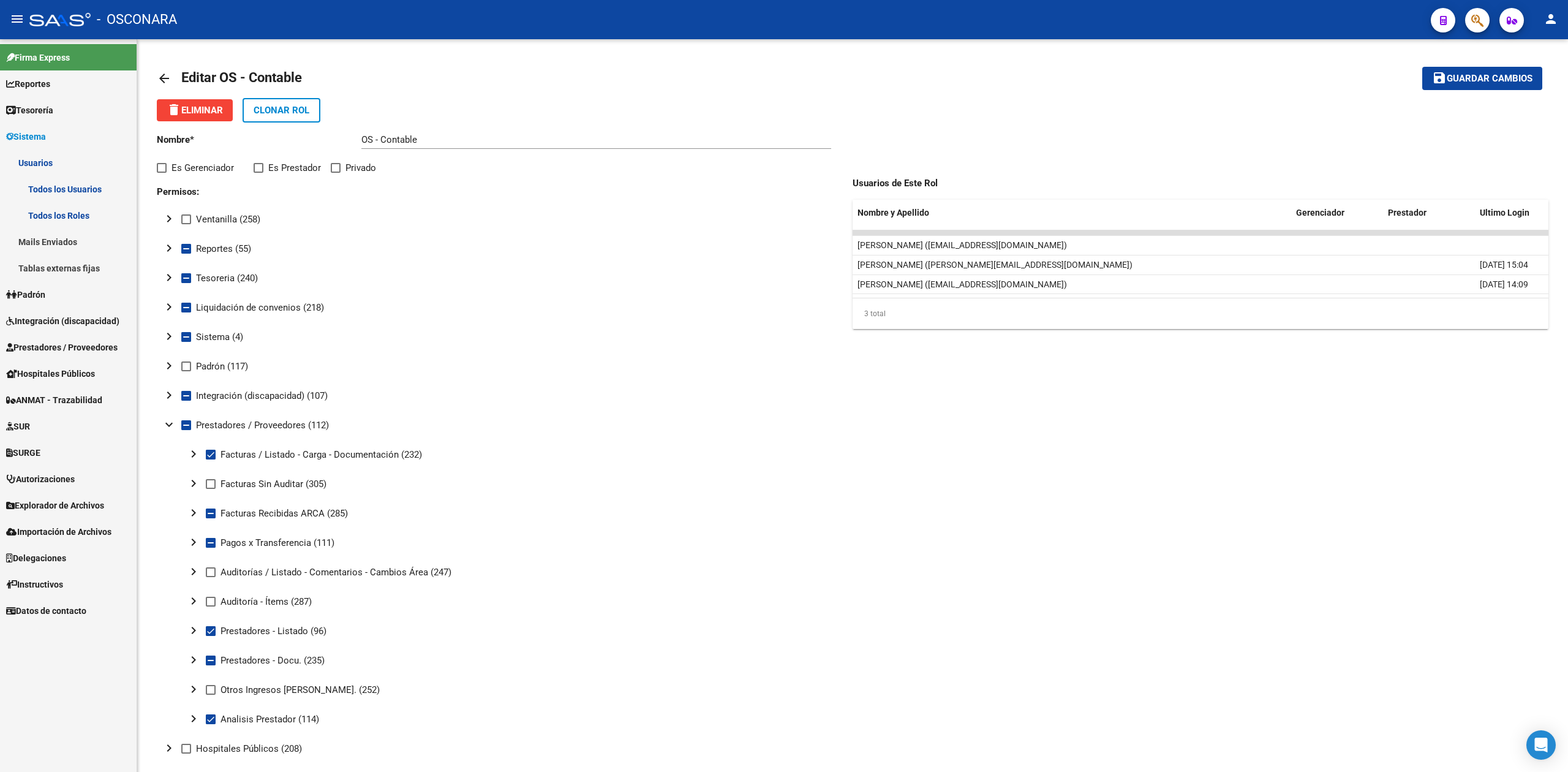
click at [72, 214] on link "Todos los Roles" at bounding box center [68, 215] width 136 height 26
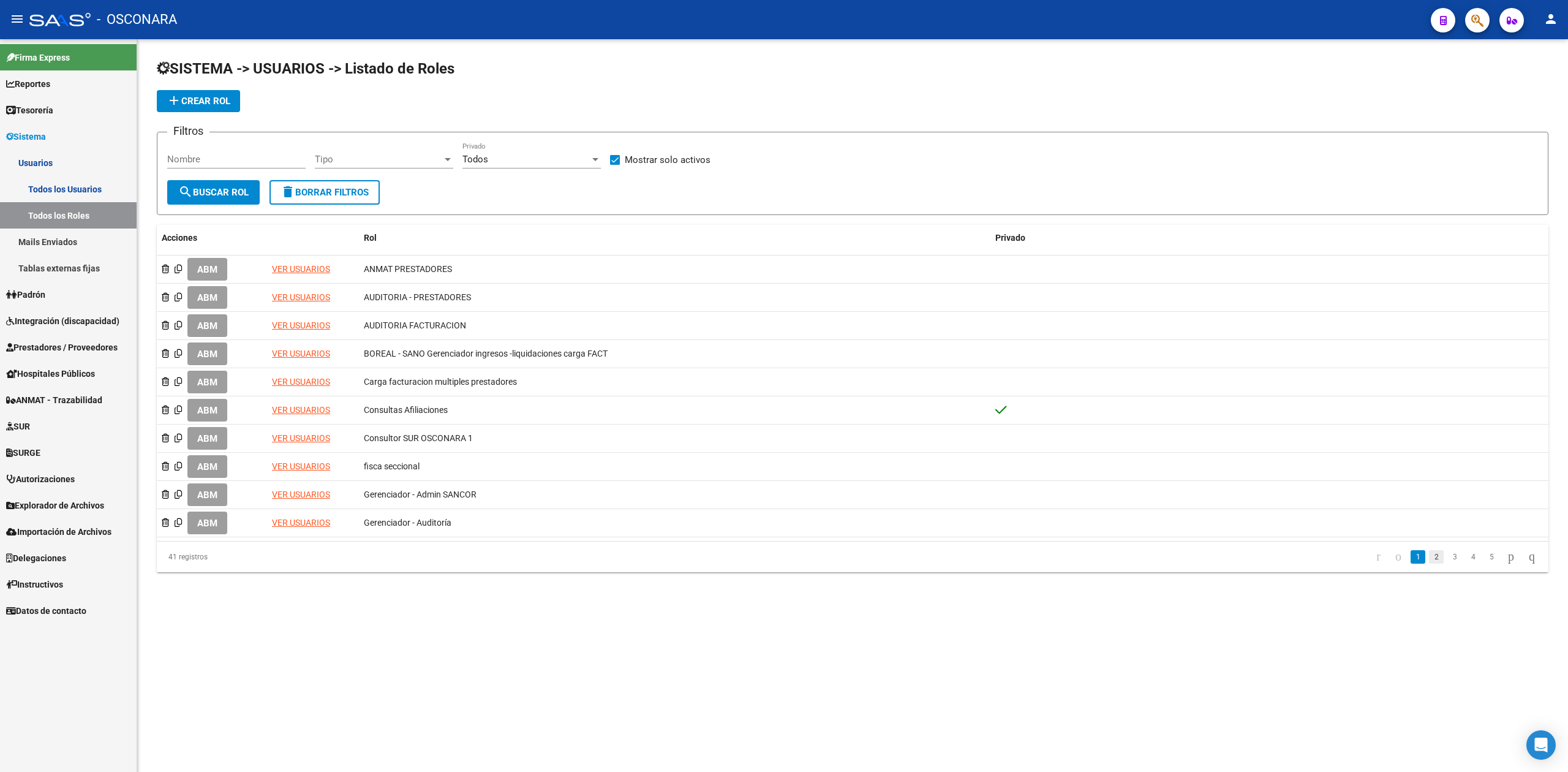
click at [1429, 554] on link "2" at bounding box center [1436, 556] width 15 height 13
click at [1447, 557] on link "3" at bounding box center [1454, 556] width 15 height 13
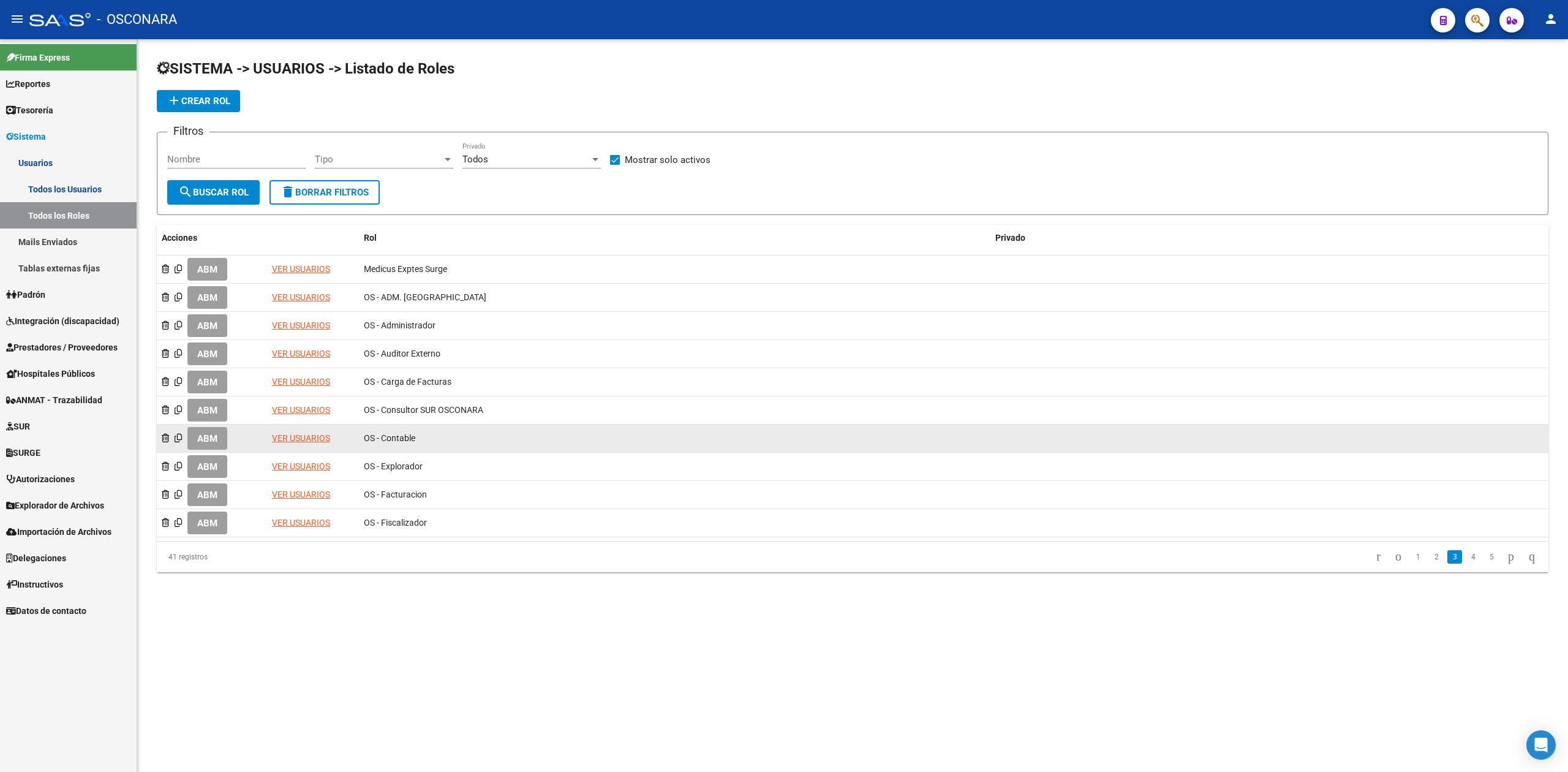
click at [216, 440] on span "ABM" at bounding box center [207, 439] width 20 height 11
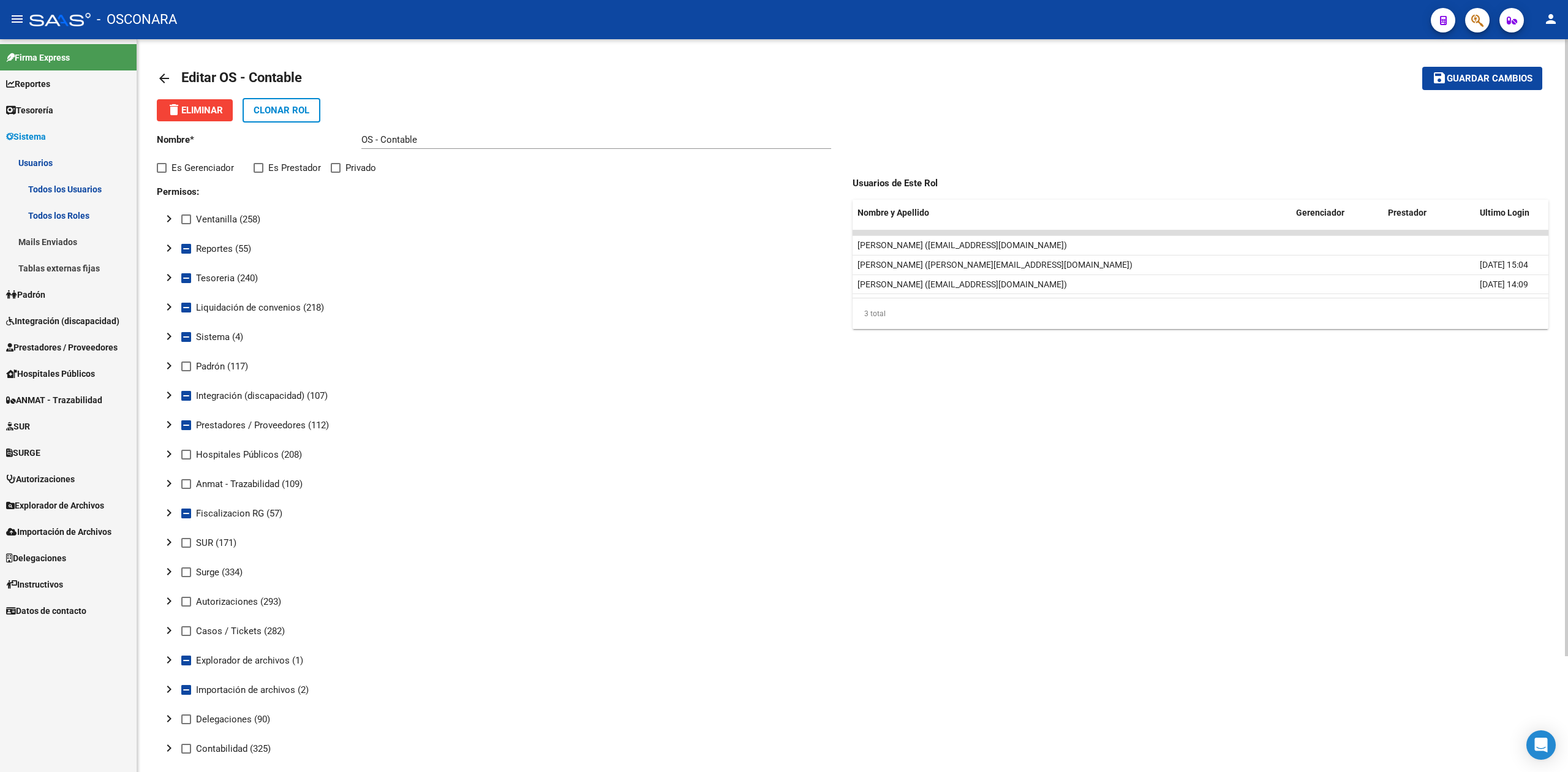
click at [167, 424] on mat-icon "chevron_right" at bounding box center [169, 424] width 15 height 15
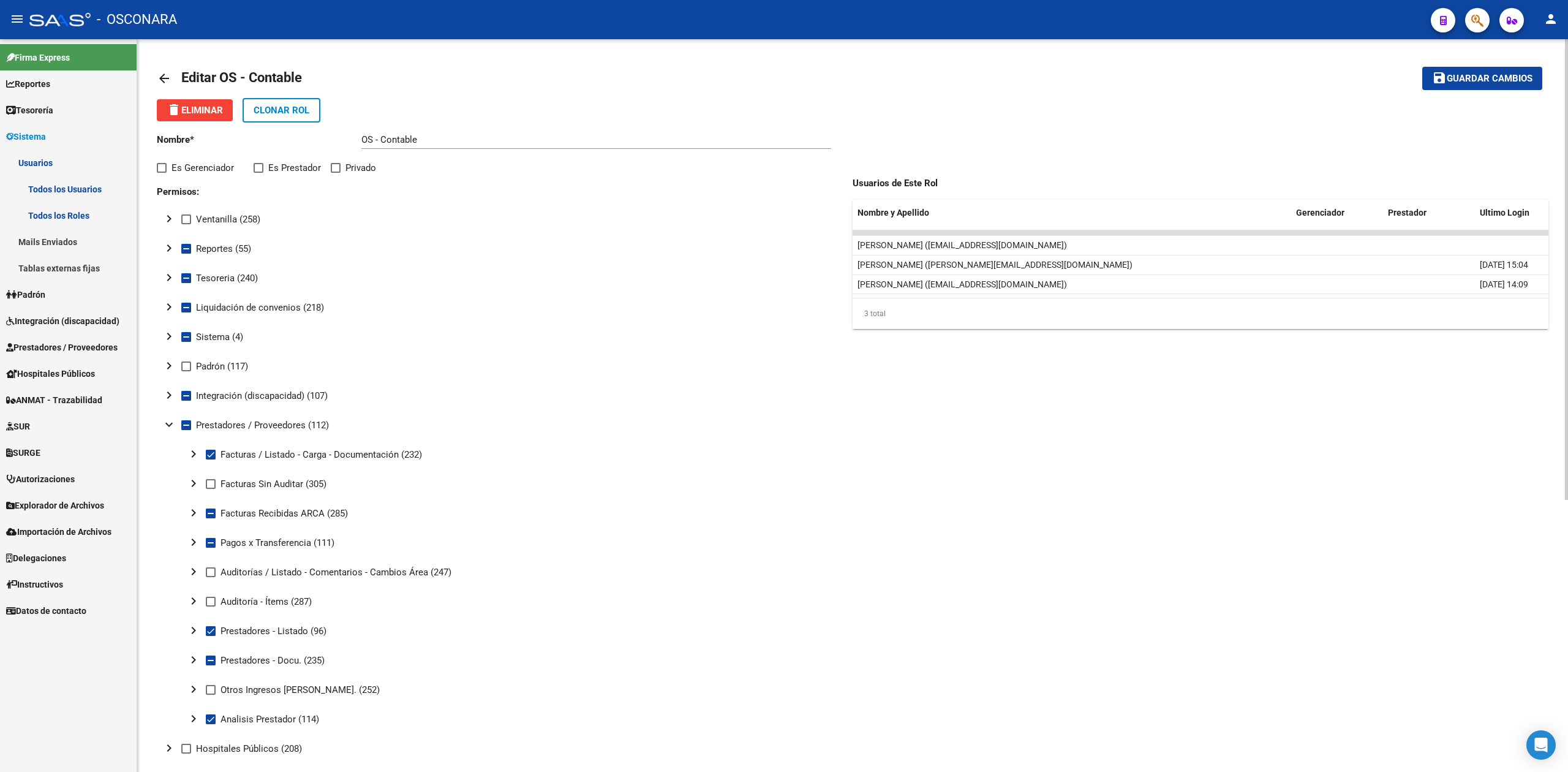
click at [197, 483] on mat-icon "chevron_right" at bounding box center [193, 483] width 15 height 15
click at [194, 453] on mat-icon "chevron_right" at bounding box center [193, 453] width 15 height 15
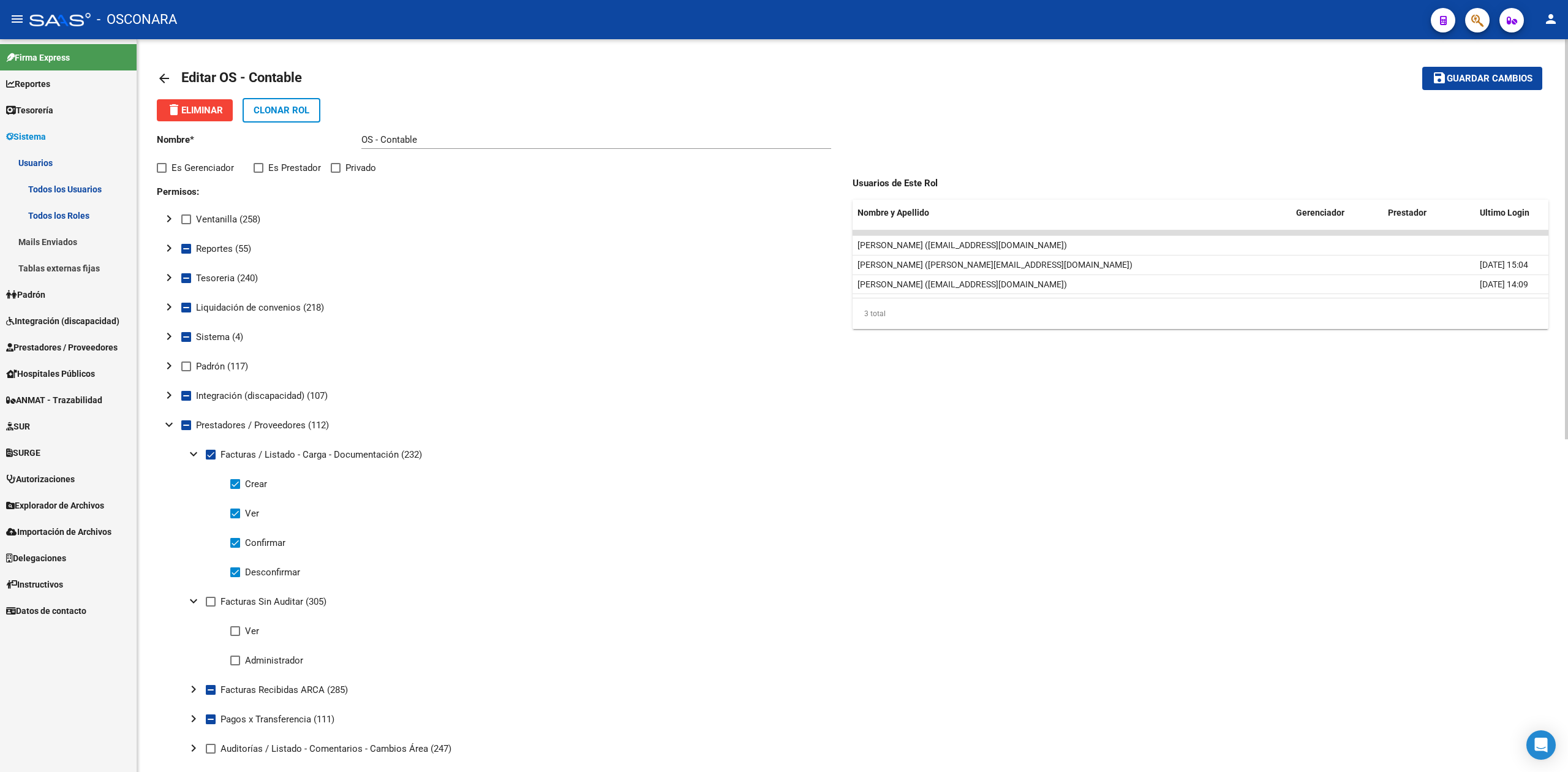
click at [209, 599] on span at bounding box center [211, 602] width 10 height 10
click at [210, 607] on input "Facturas Sin Auditar (305)" at bounding box center [210, 607] width 1 height 1
checkbox input "true"
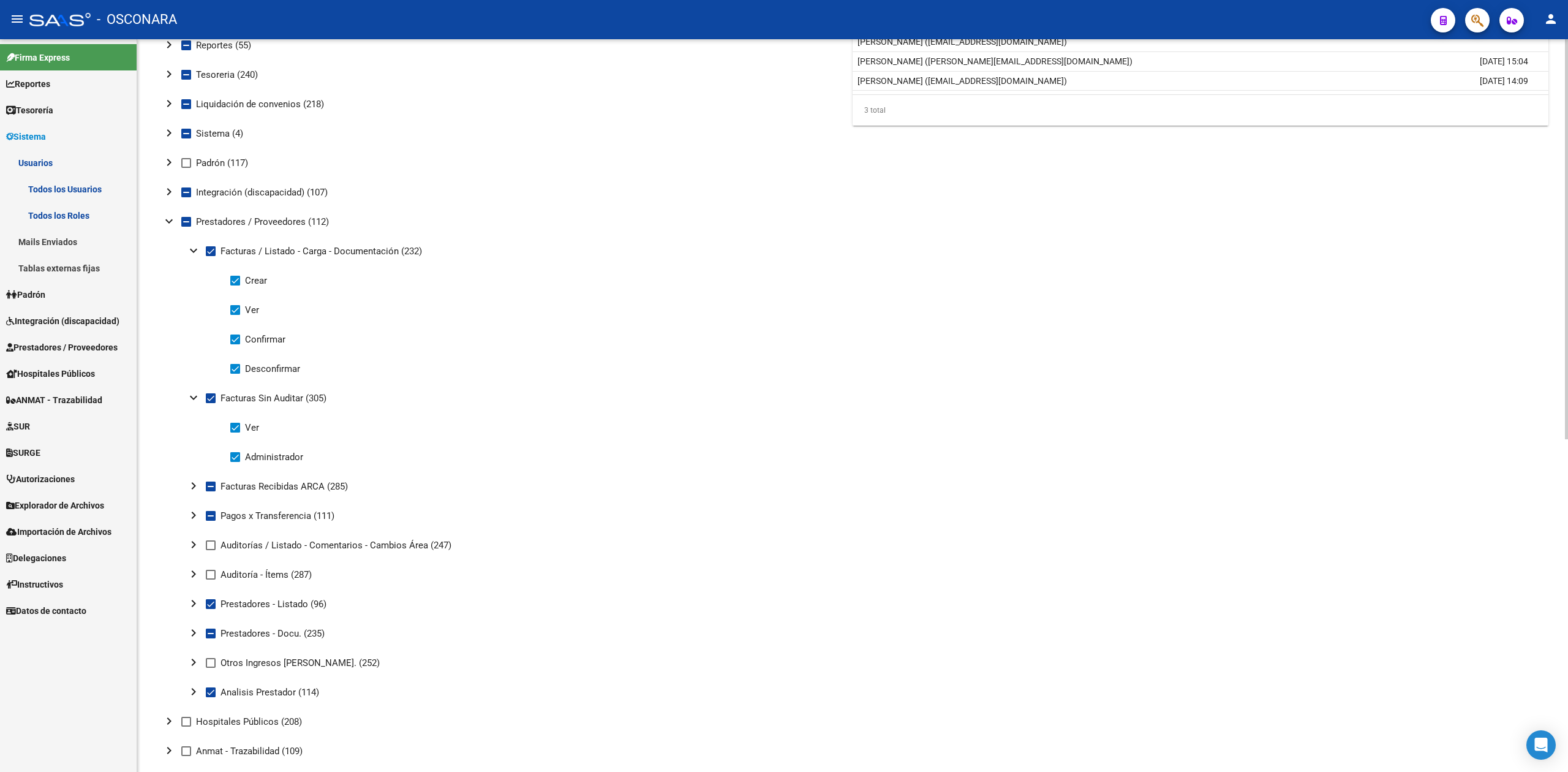
scroll to position [245, 0]
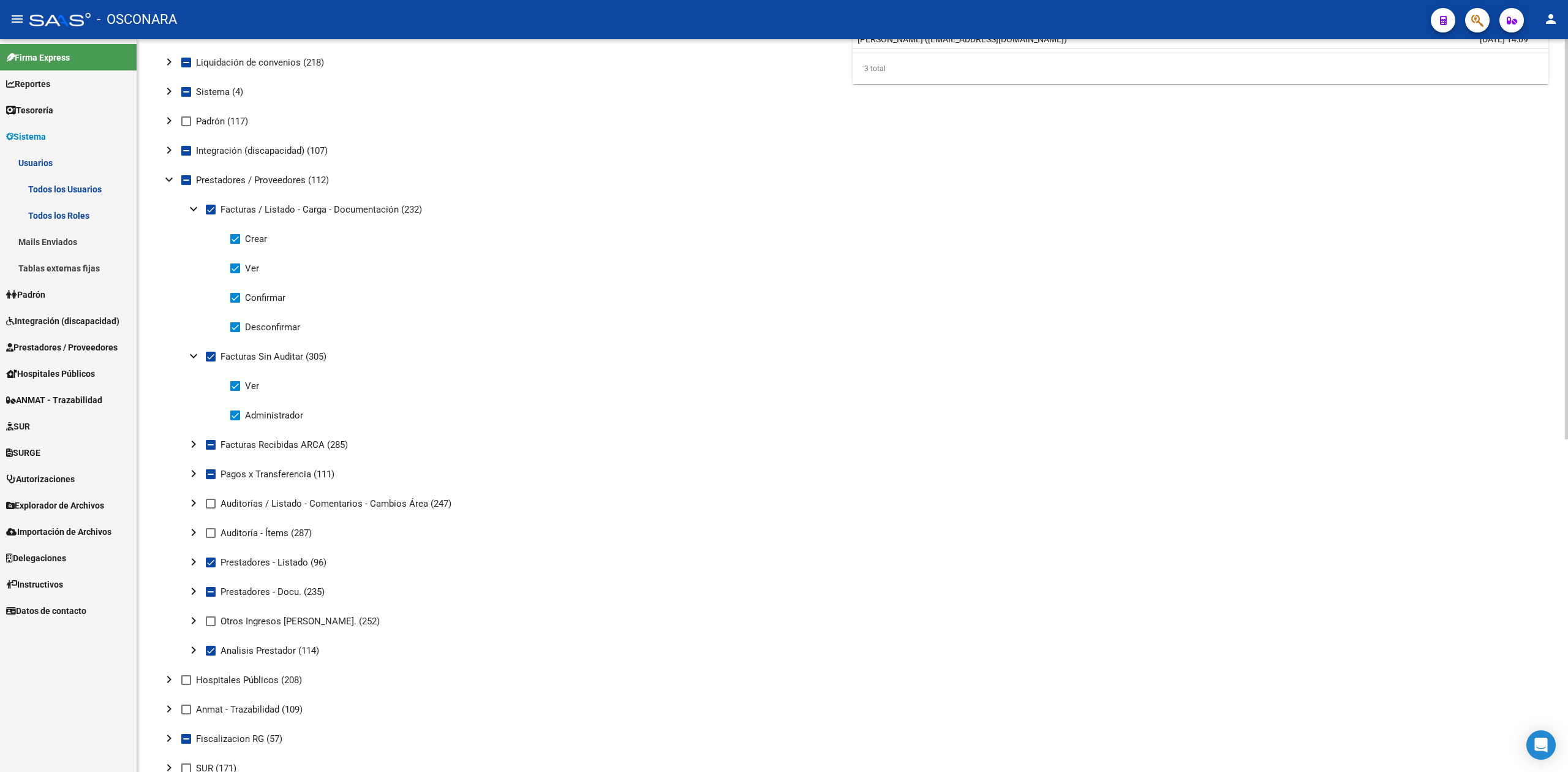
click at [192, 439] on mat-icon "chevron_right" at bounding box center [193, 443] width 15 height 15
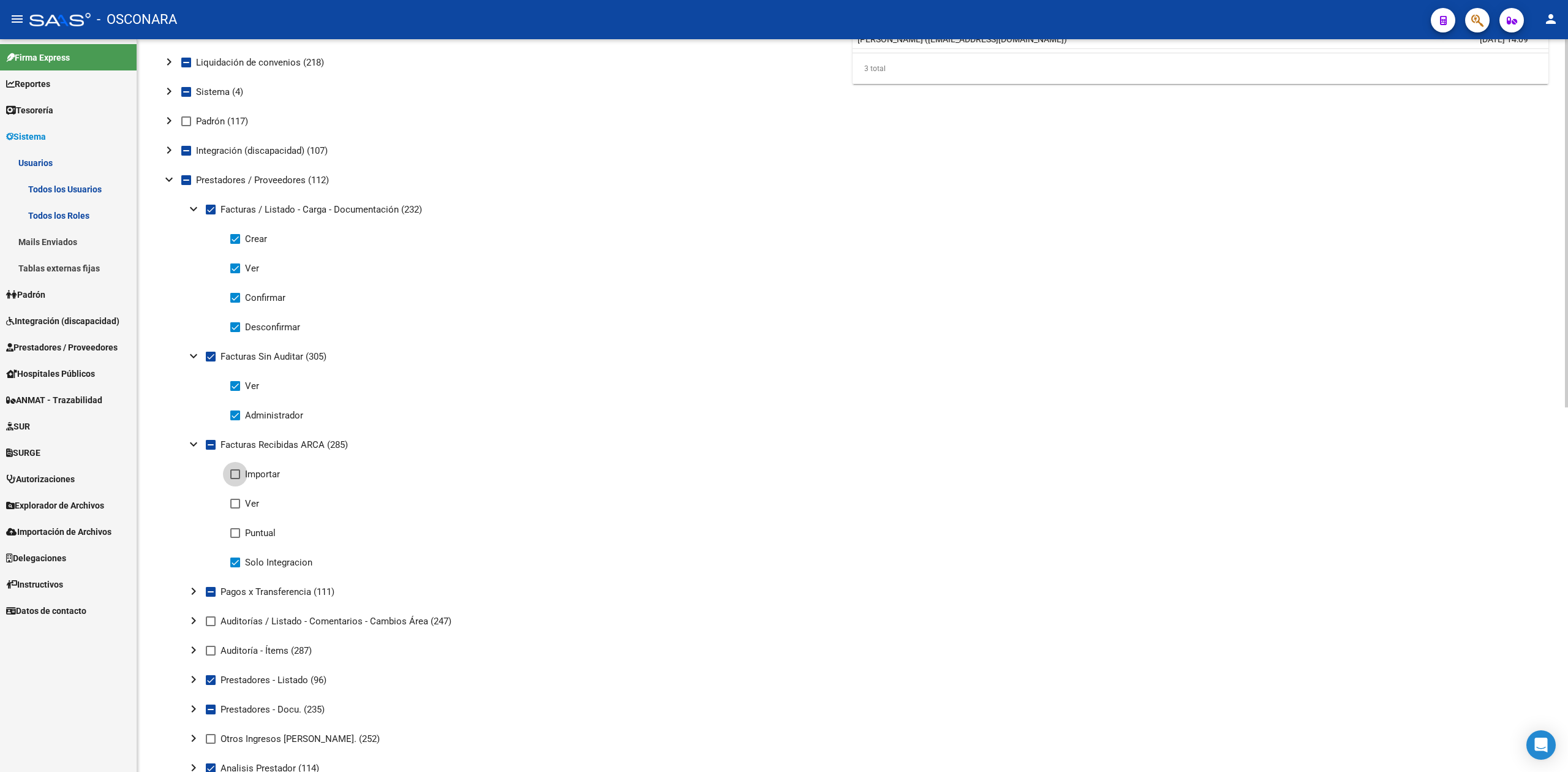
click at [233, 474] on span at bounding box center [236, 474] width 10 height 10
click at [235, 479] on input "Importar" at bounding box center [235, 479] width 1 height 1
checkbox input "true"
click at [233, 500] on span at bounding box center [236, 504] width 10 height 10
click at [235, 508] on input "Ver" at bounding box center [235, 508] width 1 height 1
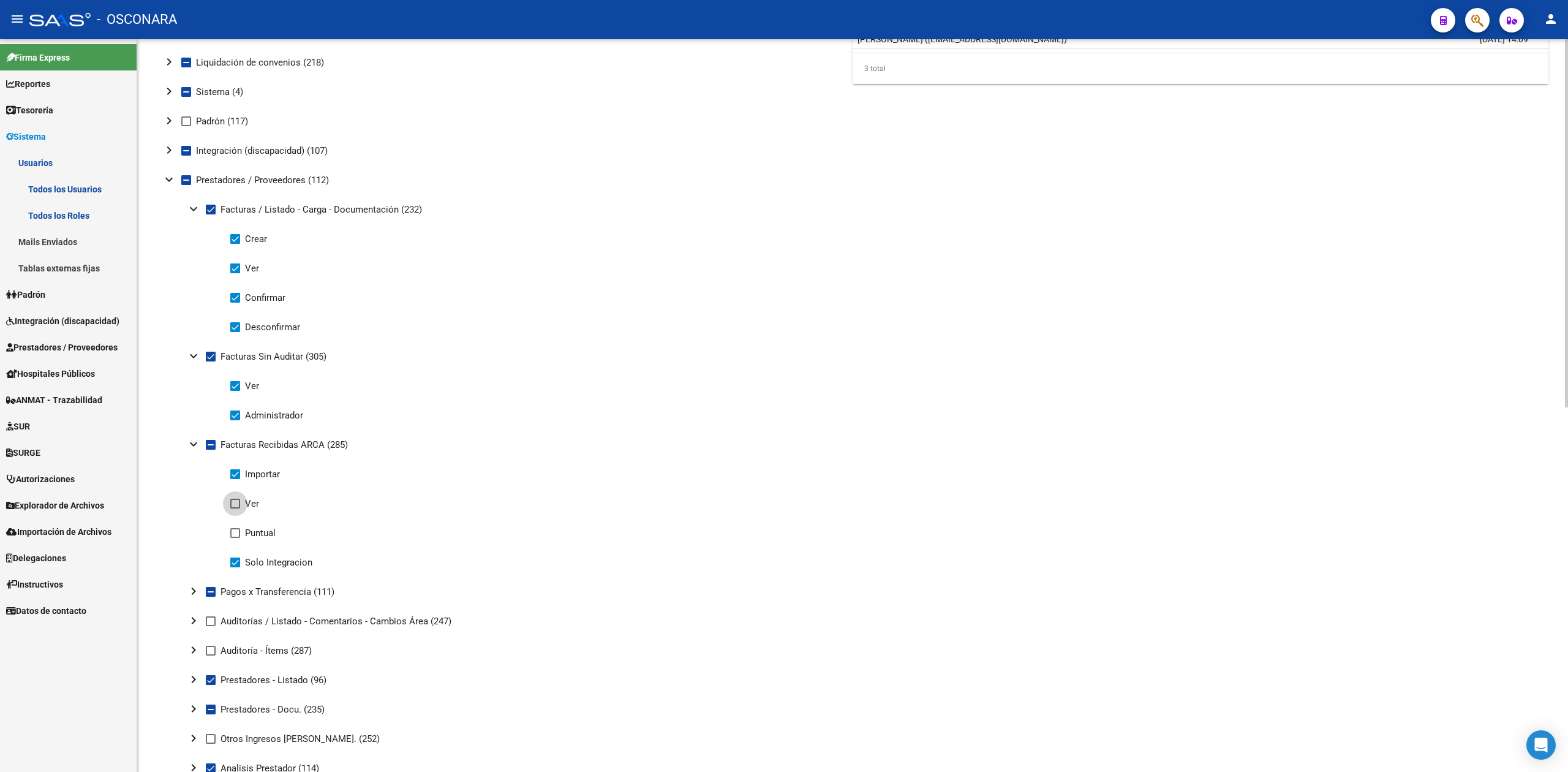
checkbox input "true"
click at [236, 530] on span at bounding box center [236, 533] width 10 height 10
click at [235, 538] on input "Puntual" at bounding box center [235, 538] width 1 height 1
checkbox input "true"
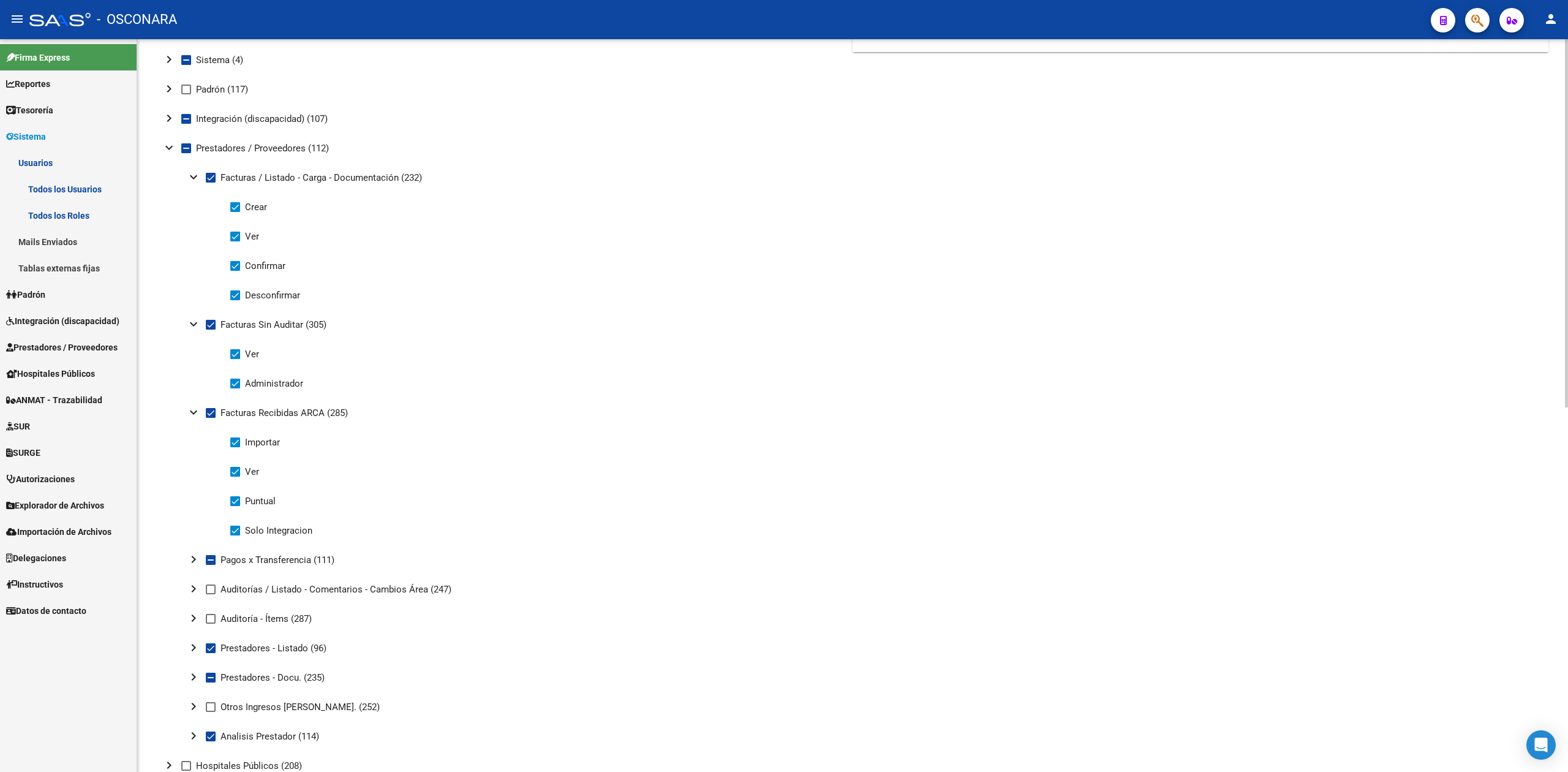
scroll to position [326, 0]
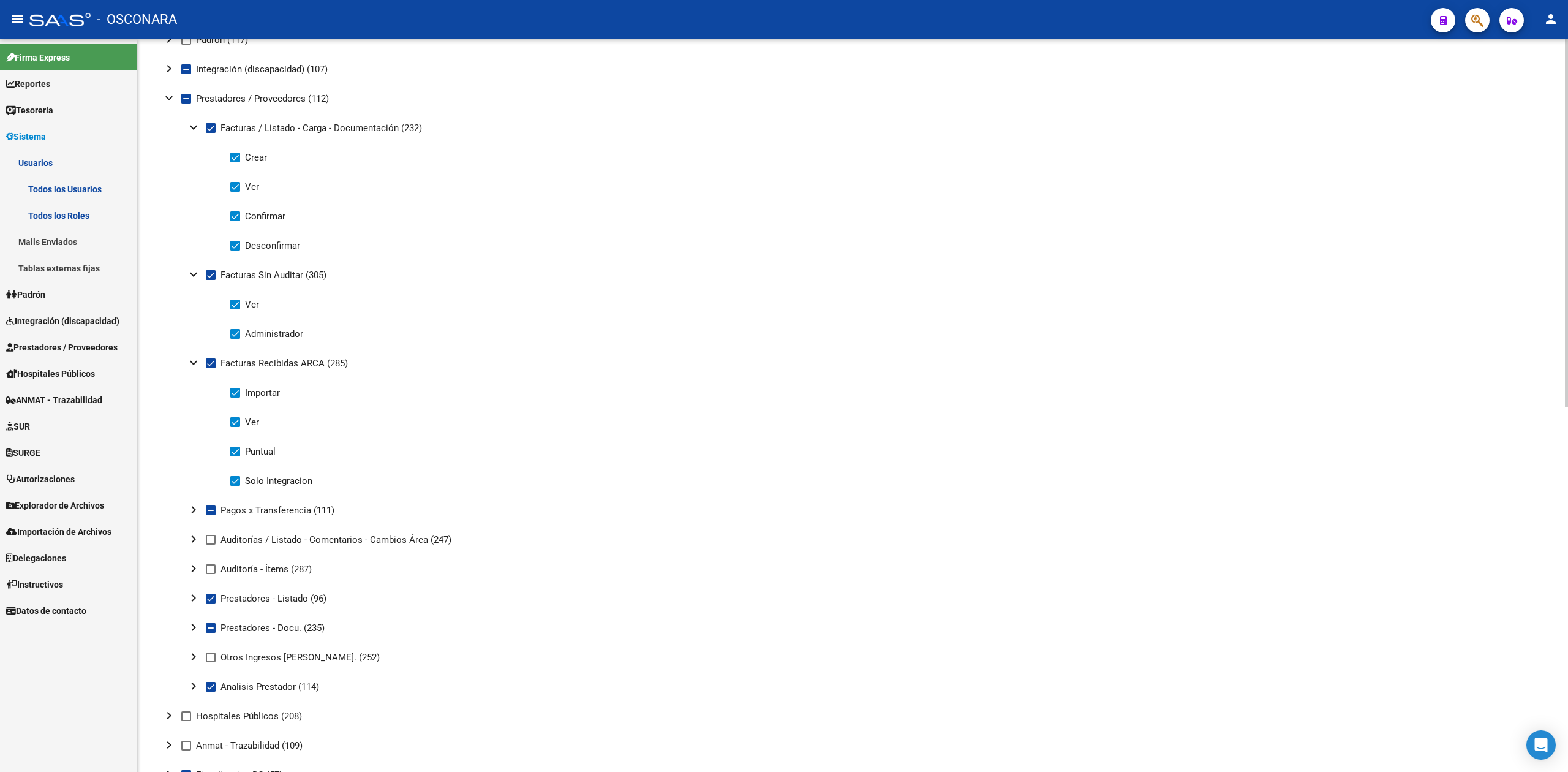
click at [189, 507] on mat-icon "chevron_right" at bounding box center [193, 509] width 15 height 15
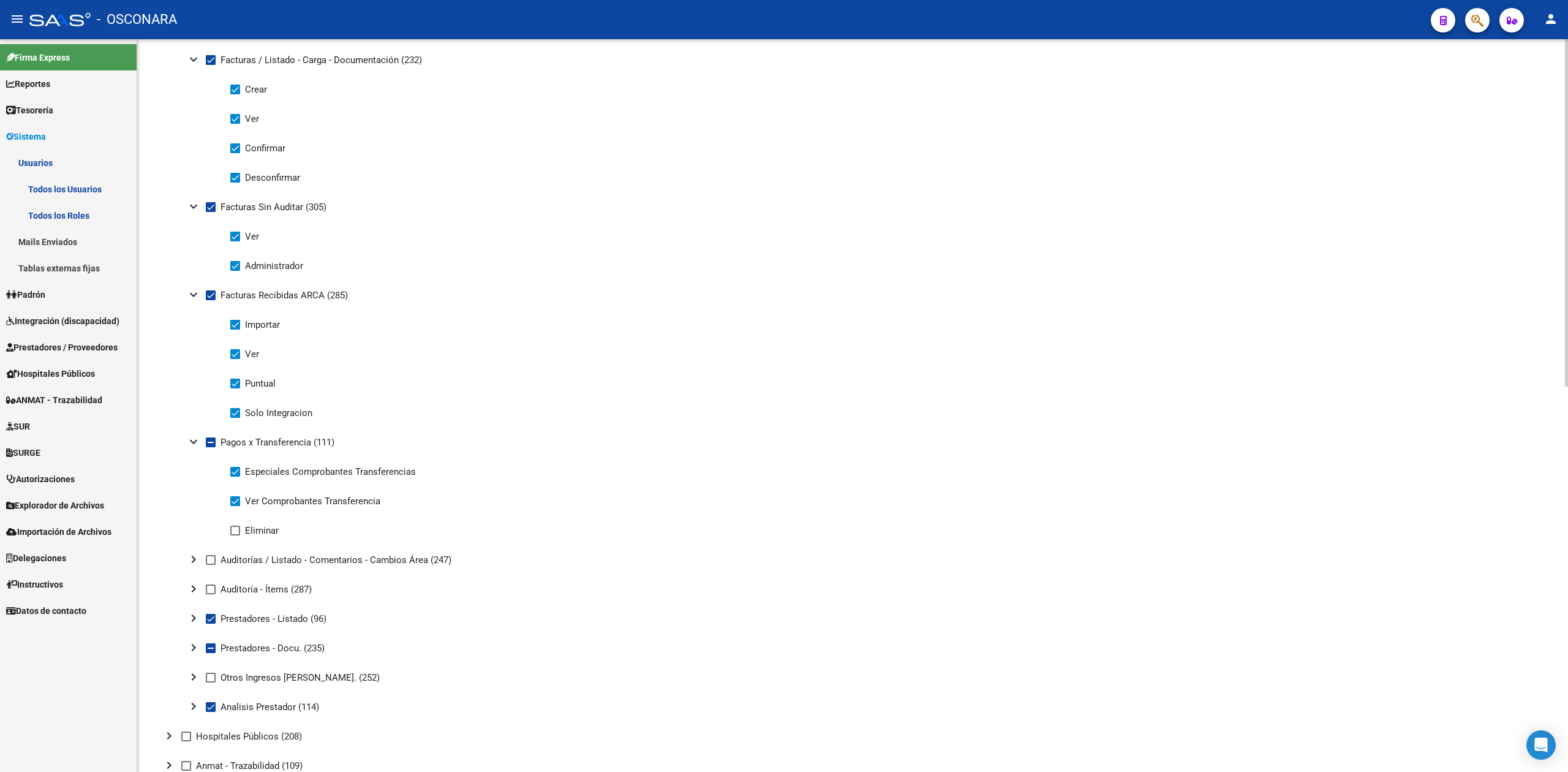
scroll to position [408, 0]
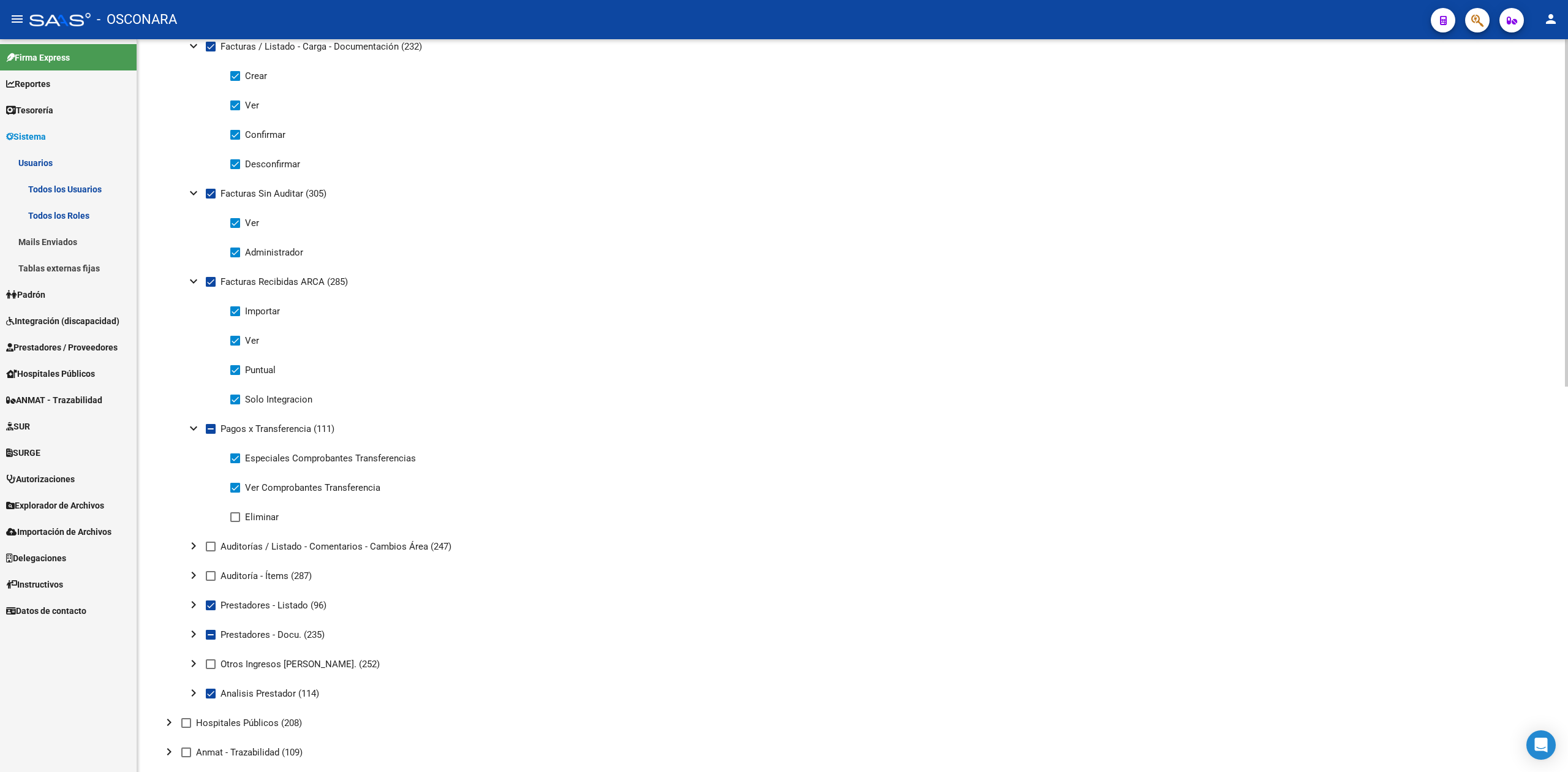
click at [235, 517] on span at bounding box center [236, 517] width 10 height 10
click at [235, 522] on input "Eliminar" at bounding box center [235, 522] width 1 height 1
checkbox input "true"
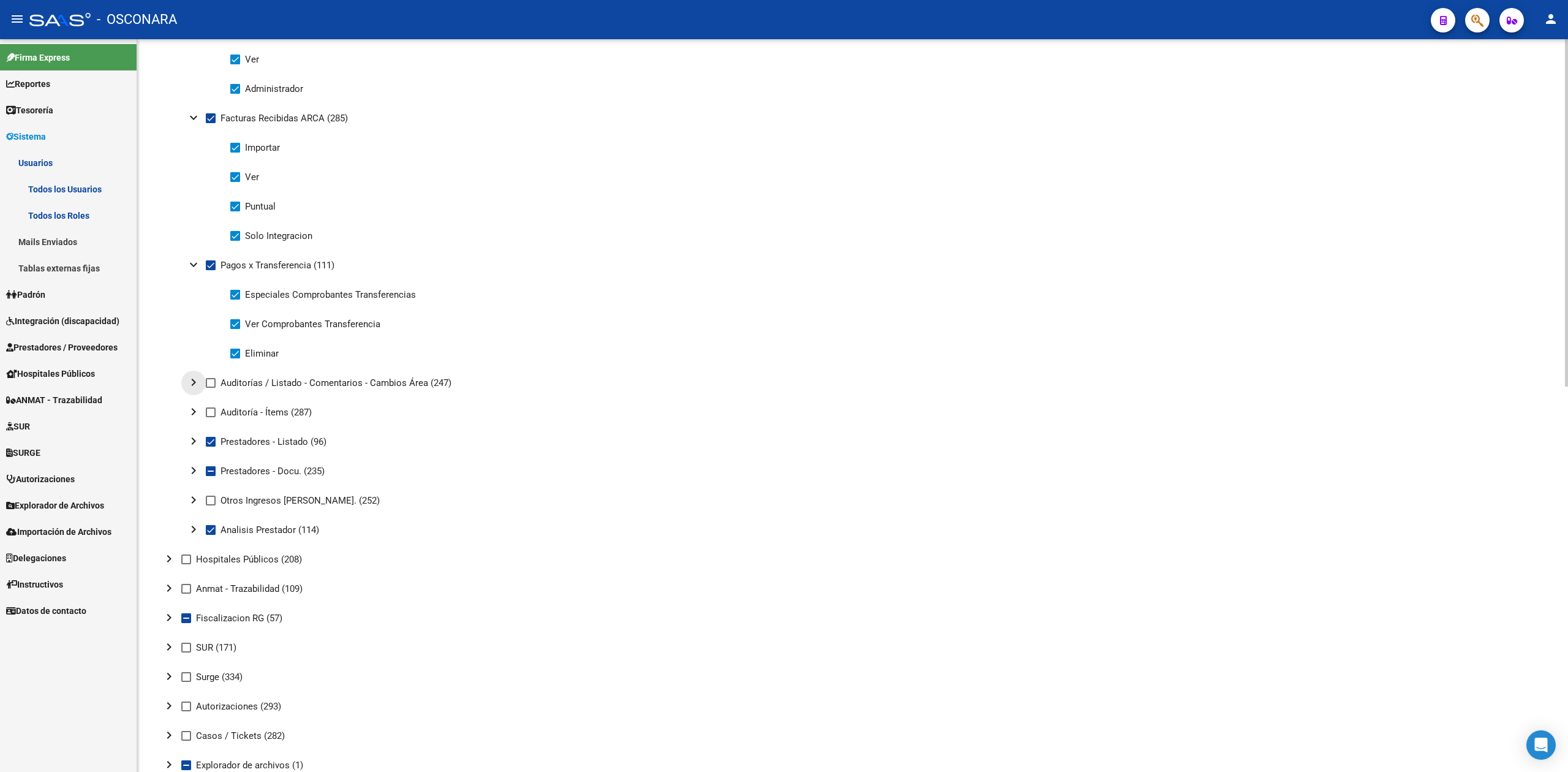
click at [192, 381] on mat-icon "chevron_right" at bounding box center [193, 382] width 15 height 15
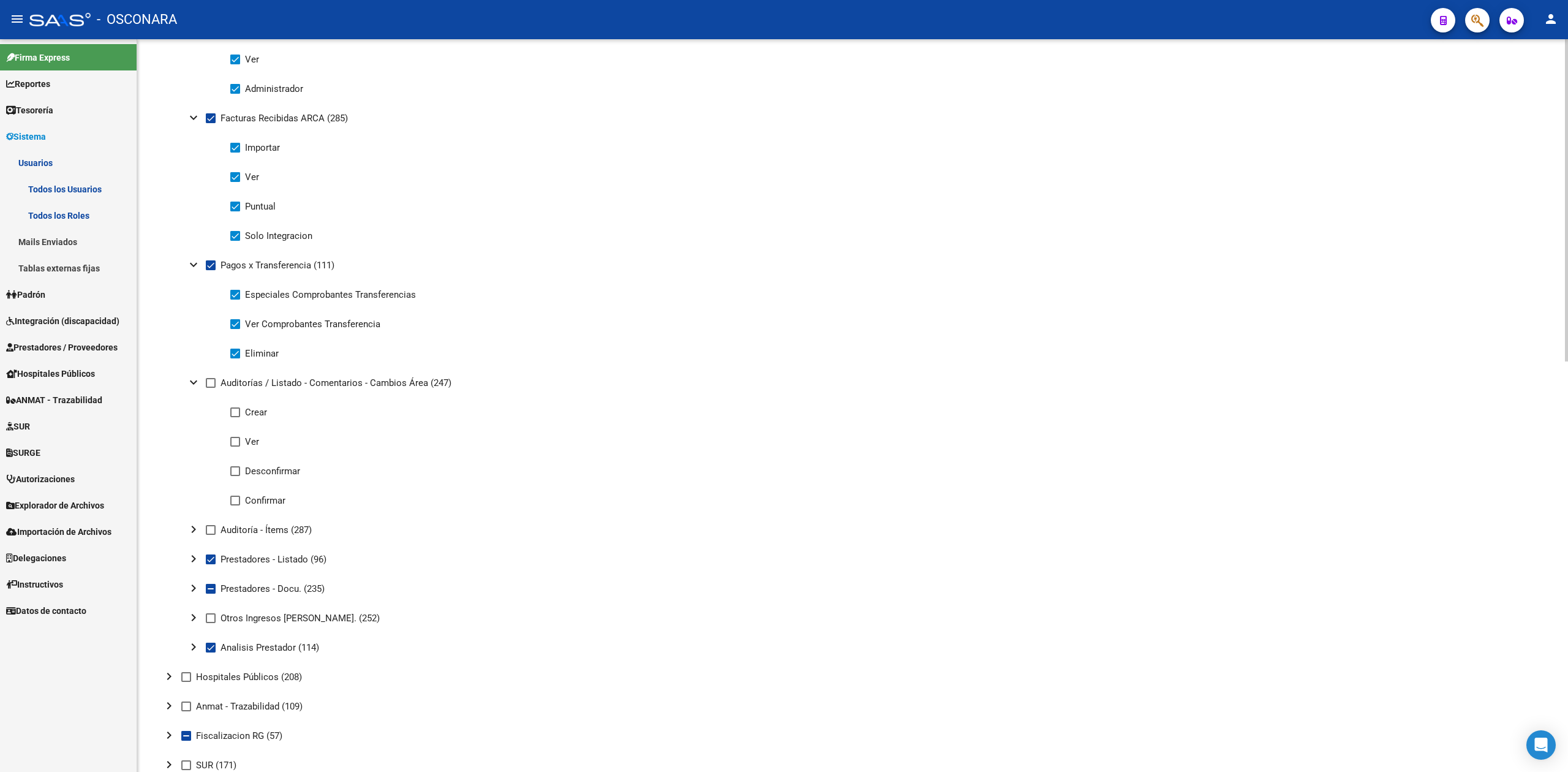
click at [233, 412] on span at bounding box center [236, 412] width 10 height 10
click at [235, 417] on input "Crear" at bounding box center [235, 417] width 1 height 1
checkbox input "true"
click at [234, 436] on span at bounding box center [236, 441] width 10 height 10
click at [235, 446] on input "Ver" at bounding box center [235, 446] width 1 height 1
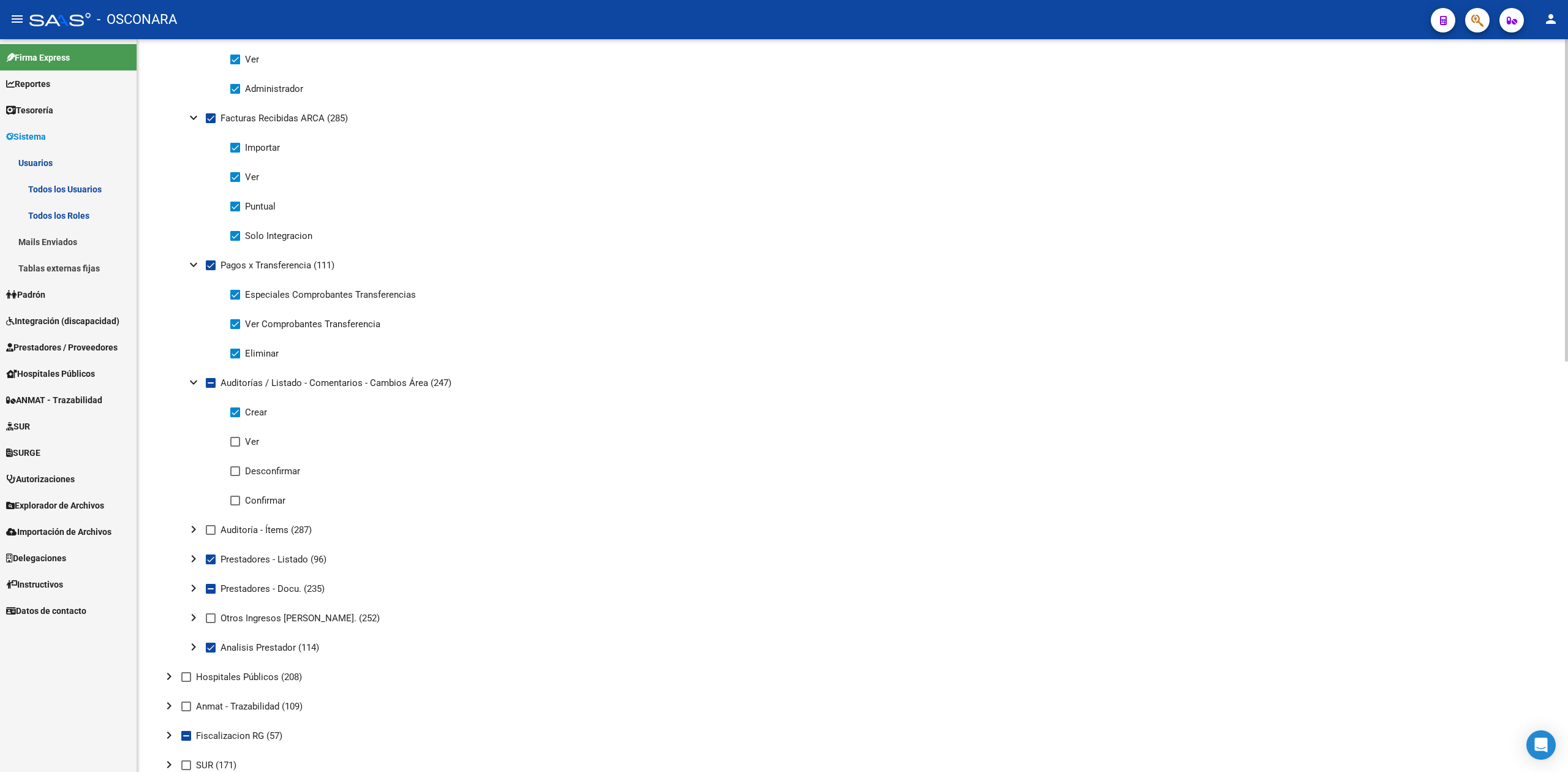
checkbox input "true"
click at [234, 470] on span at bounding box center [236, 471] width 10 height 10
click at [235, 476] on input "Desconfirmar" at bounding box center [235, 476] width 1 height 1
checkbox input "true"
click at [233, 499] on span at bounding box center [236, 500] width 10 height 10
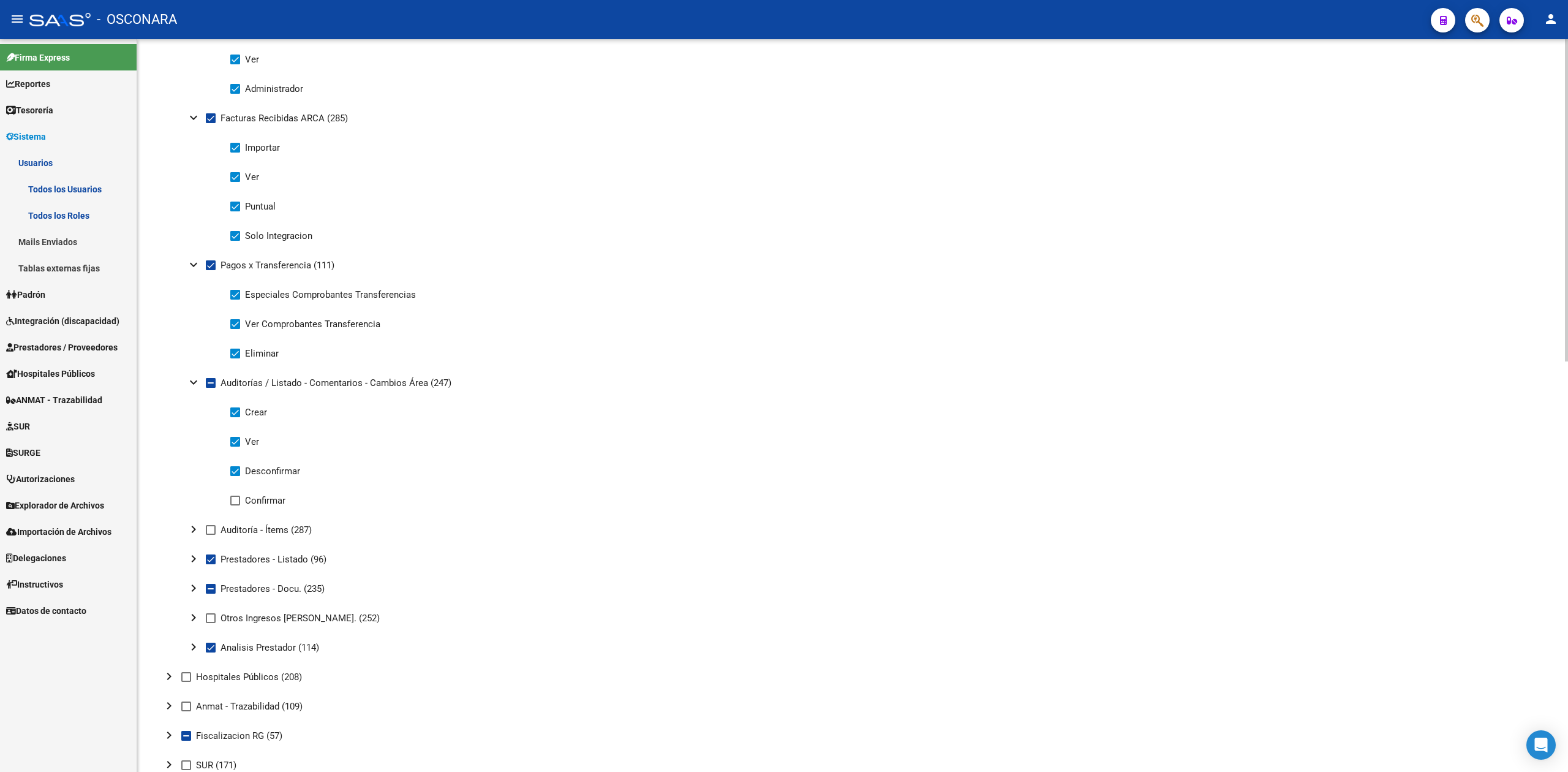
click at [235, 505] on input "Confirmar" at bounding box center [235, 505] width 1 height 1
checkbox input "true"
click at [208, 528] on span at bounding box center [211, 530] width 10 height 10
click at [210, 535] on input "Auditoría - Ítems (287)" at bounding box center [210, 535] width 1 height 1
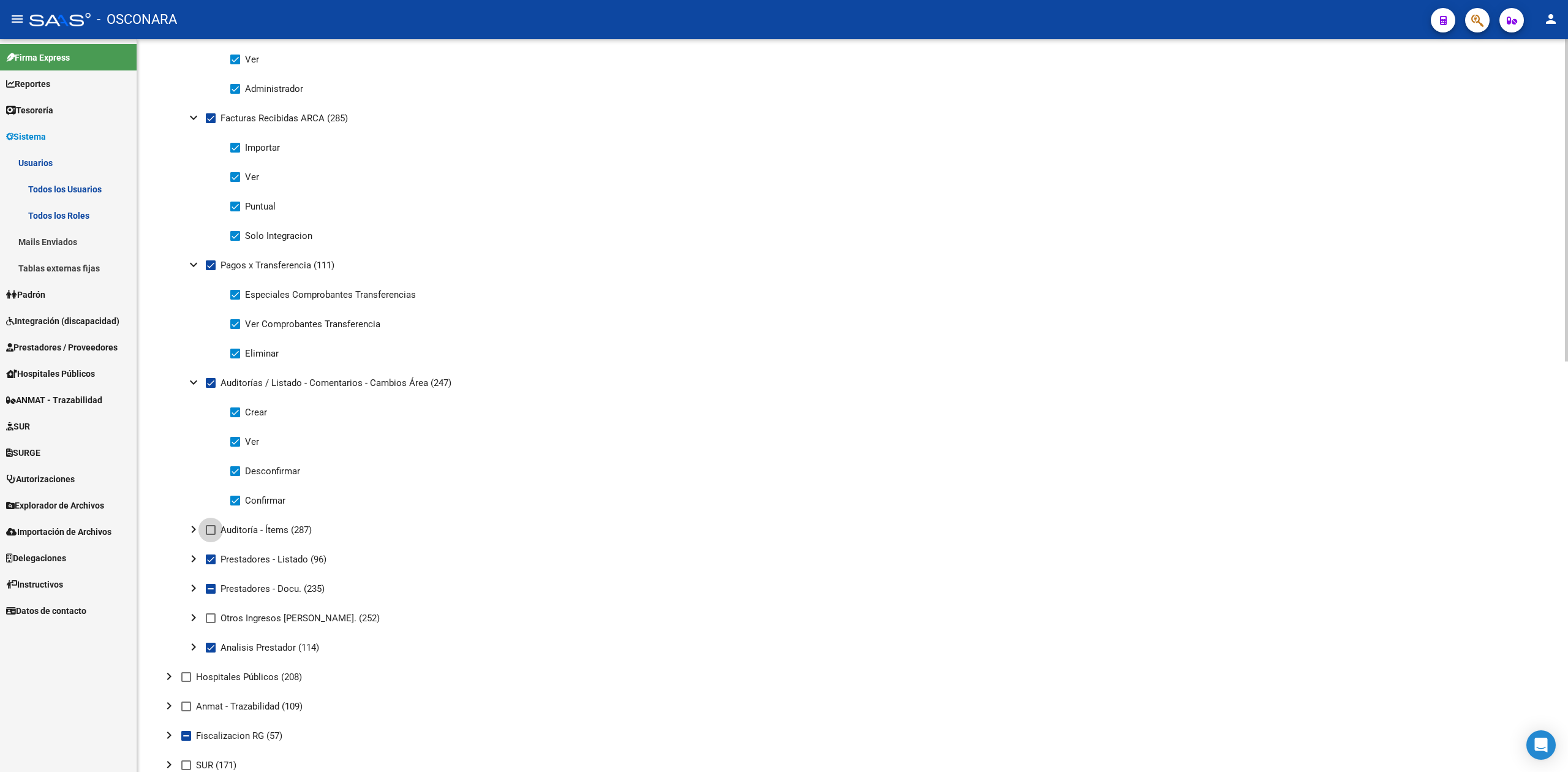
checkbox input "true"
click at [194, 528] on mat-icon "chevron_right" at bounding box center [193, 529] width 15 height 15
click at [194, 584] on mat-icon "chevron_right" at bounding box center [193, 588] width 15 height 15
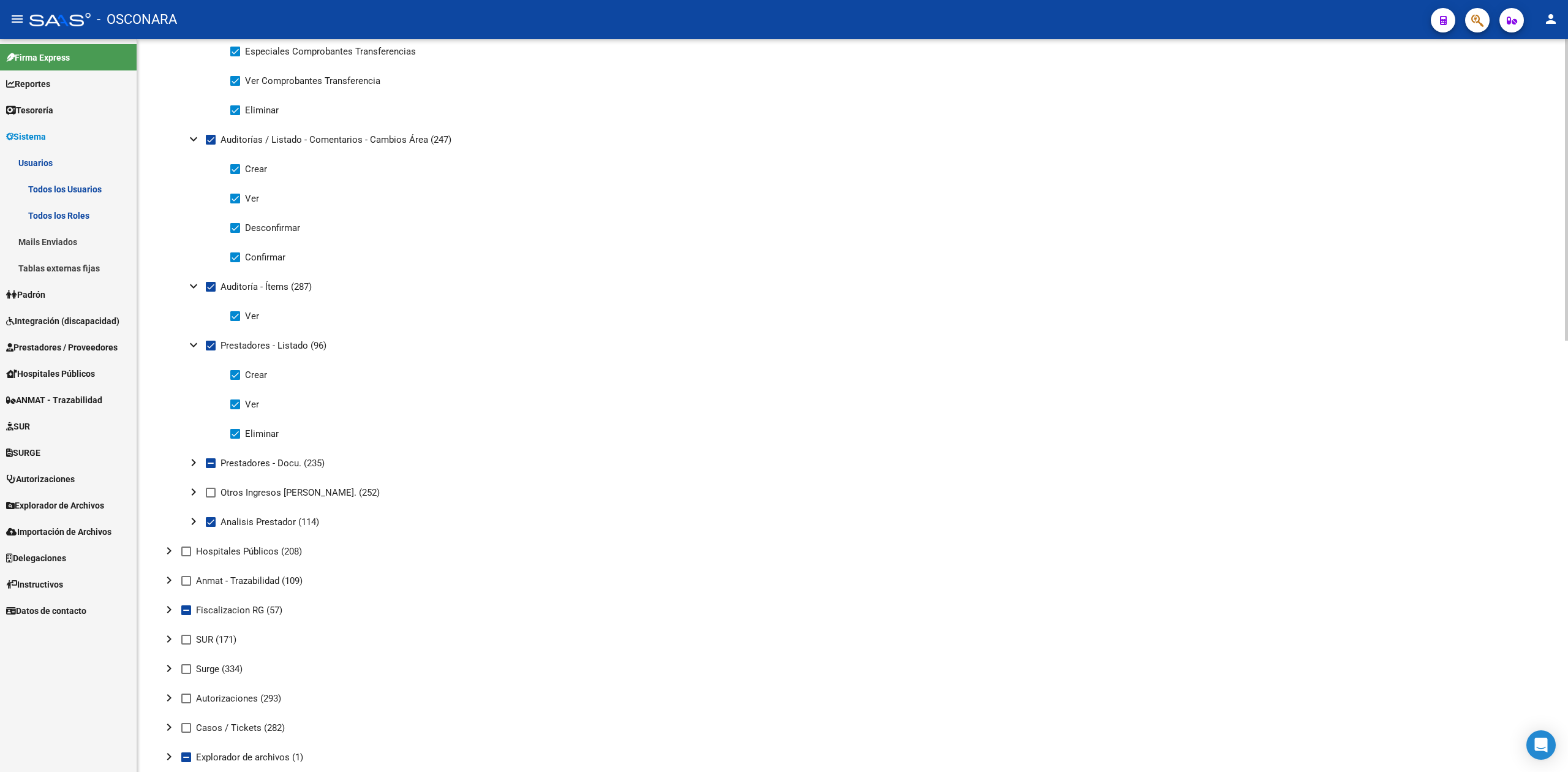
scroll to position [817, 0]
click at [194, 458] on mat-icon "chevron_right" at bounding box center [193, 461] width 15 height 15
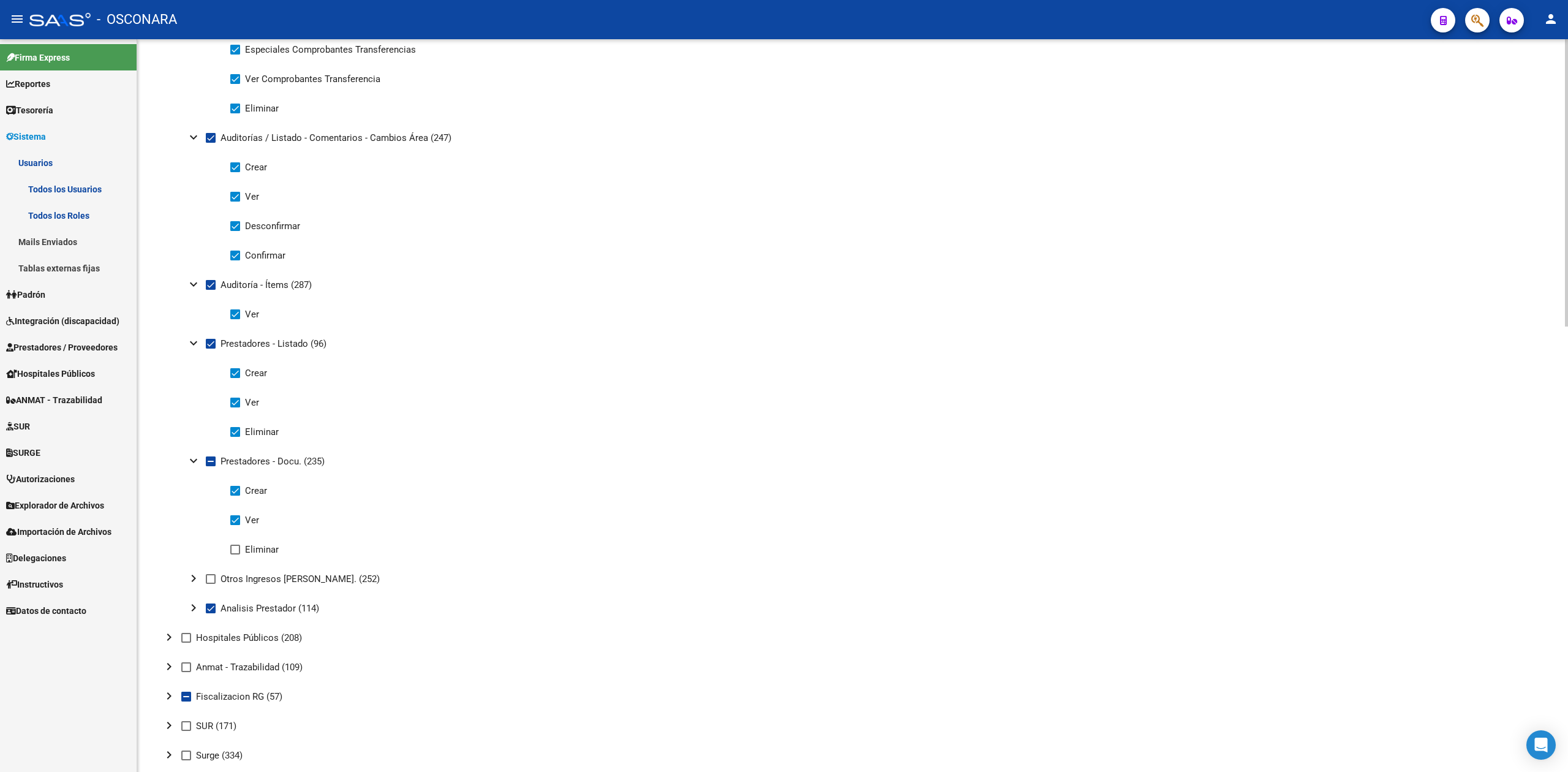
click at [233, 547] on span at bounding box center [236, 549] width 10 height 10
click at [235, 554] on input "Eliminar" at bounding box center [235, 554] width 1 height 1
checkbox input "true"
click at [194, 574] on mat-icon "chevron_right" at bounding box center [193, 578] width 15 height 15
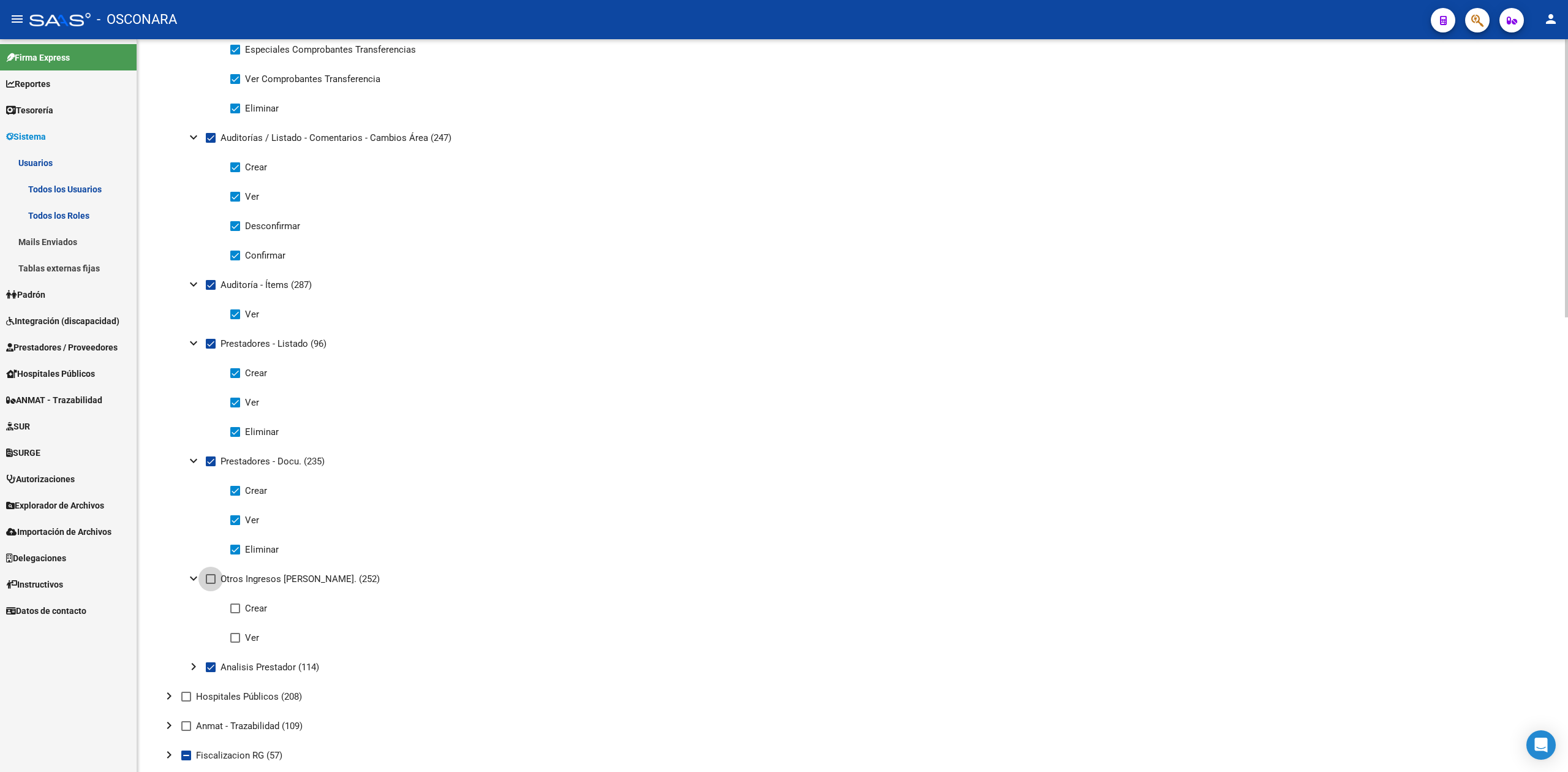
click at [211, 578] on span at bounding box center [211, 579] width 10 height 10
click at [211, 584] on input "Otros Ingresos [PERSON_NAME]. (252)" at bounding box center [210, 584] width 1 height 1
checkbox input "true"
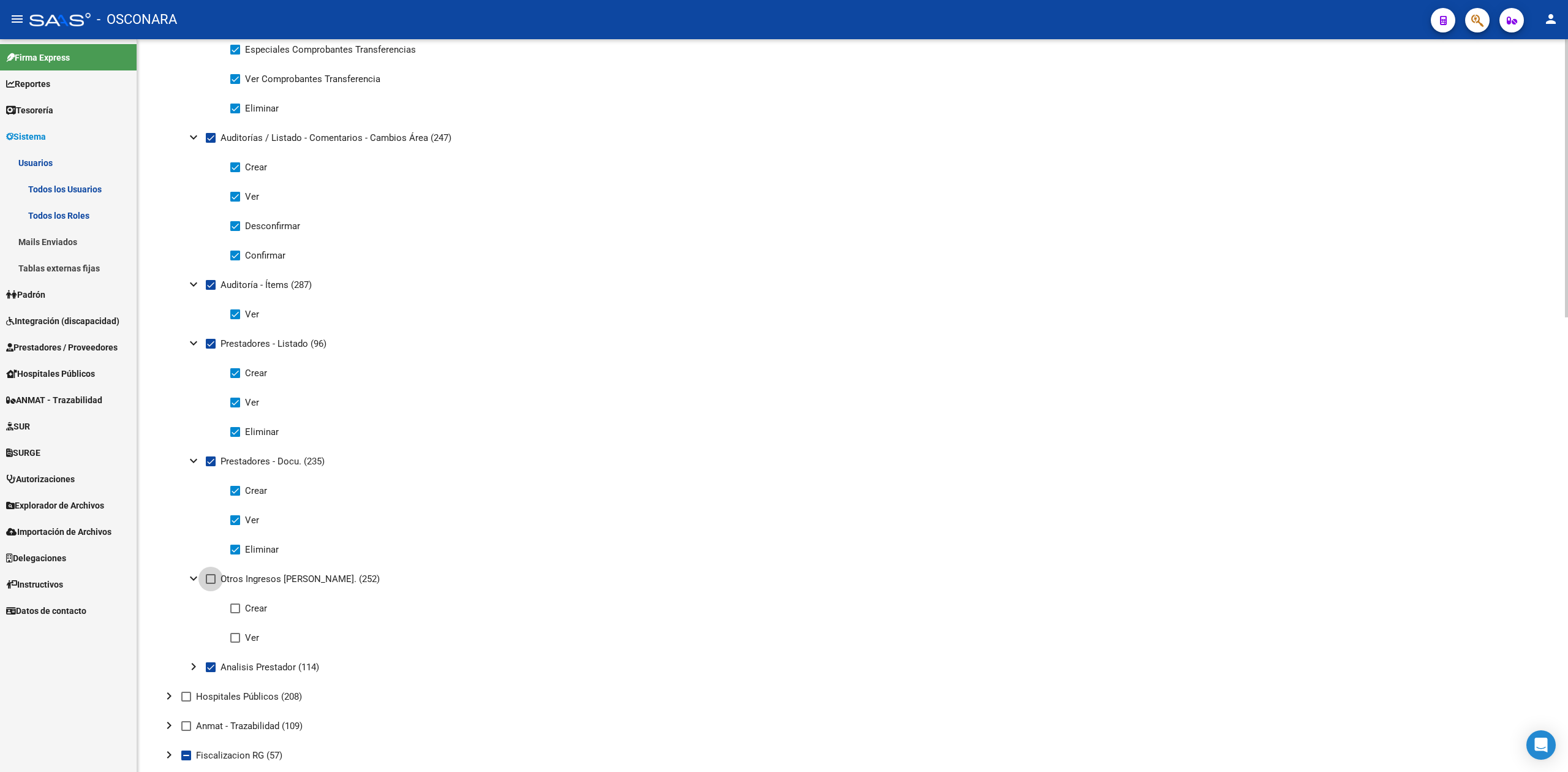
checkbox input "true"
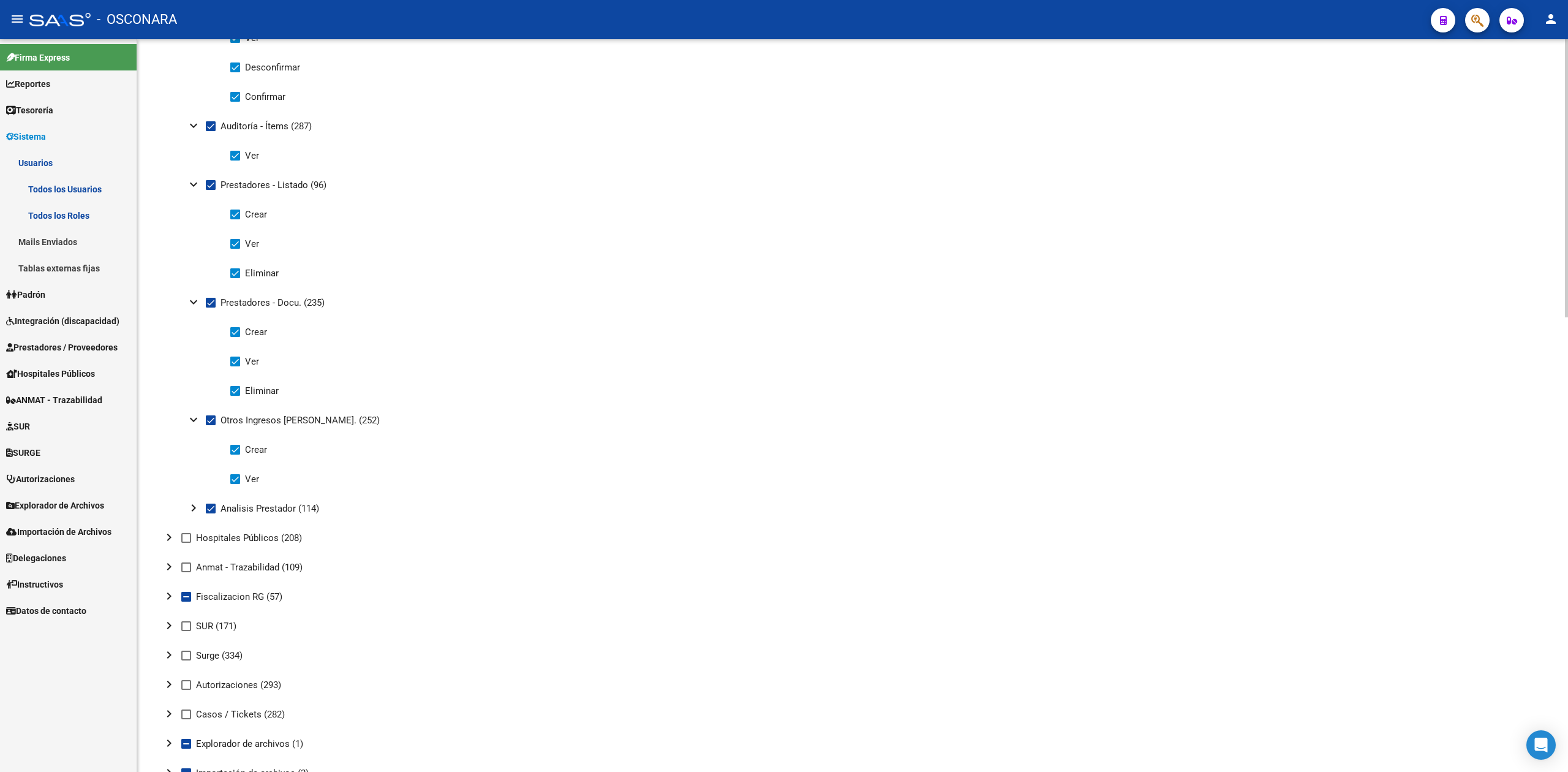
scroll to position [980, 0]
click at [194, 503] on mat-icon "chevron_right" at bounding box center [193, 502] width 15 height 15
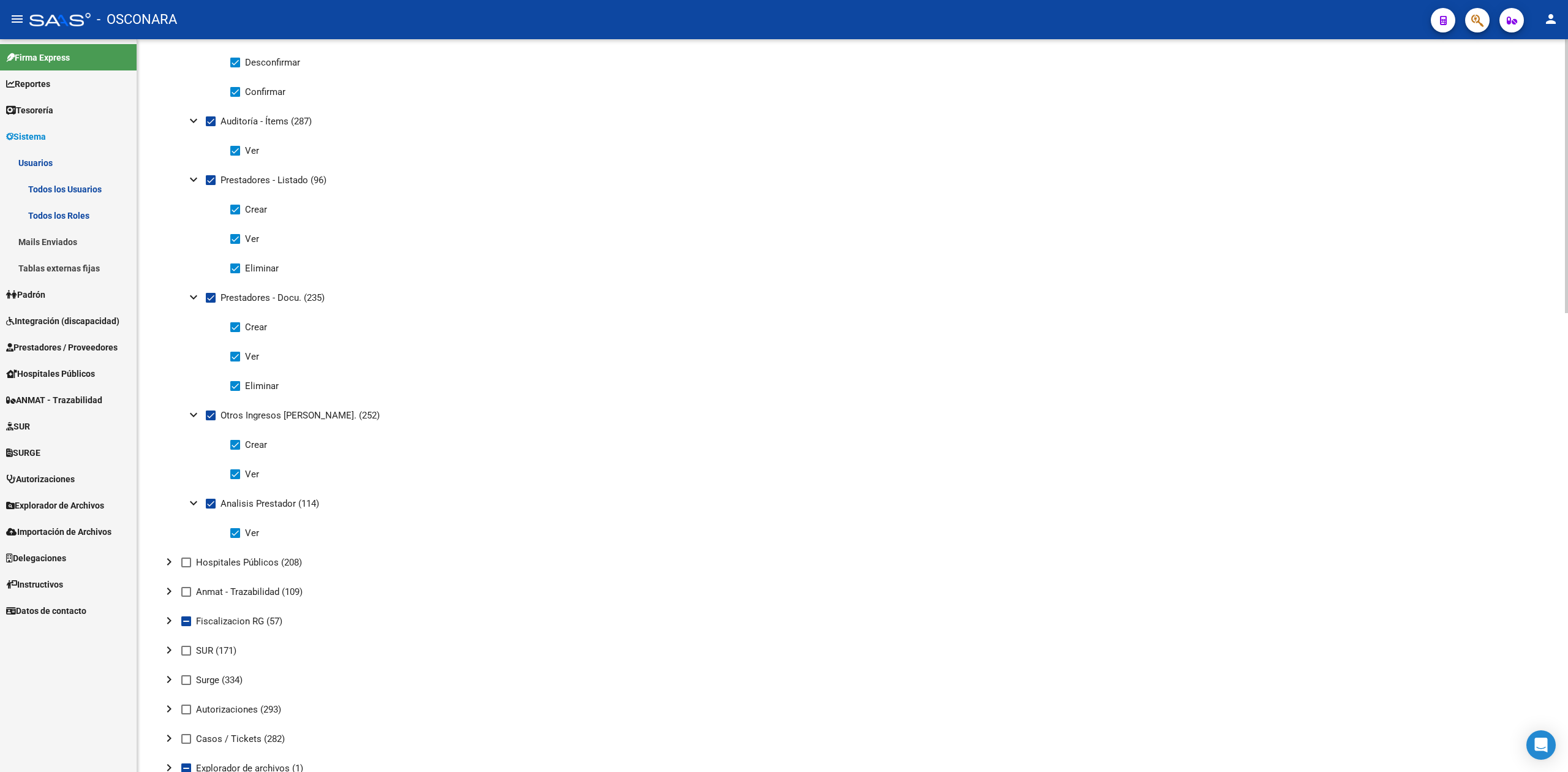
click at [167, 558] on mat-icon "chevron_right" at bounding box center [169, 561] width 15 height 15
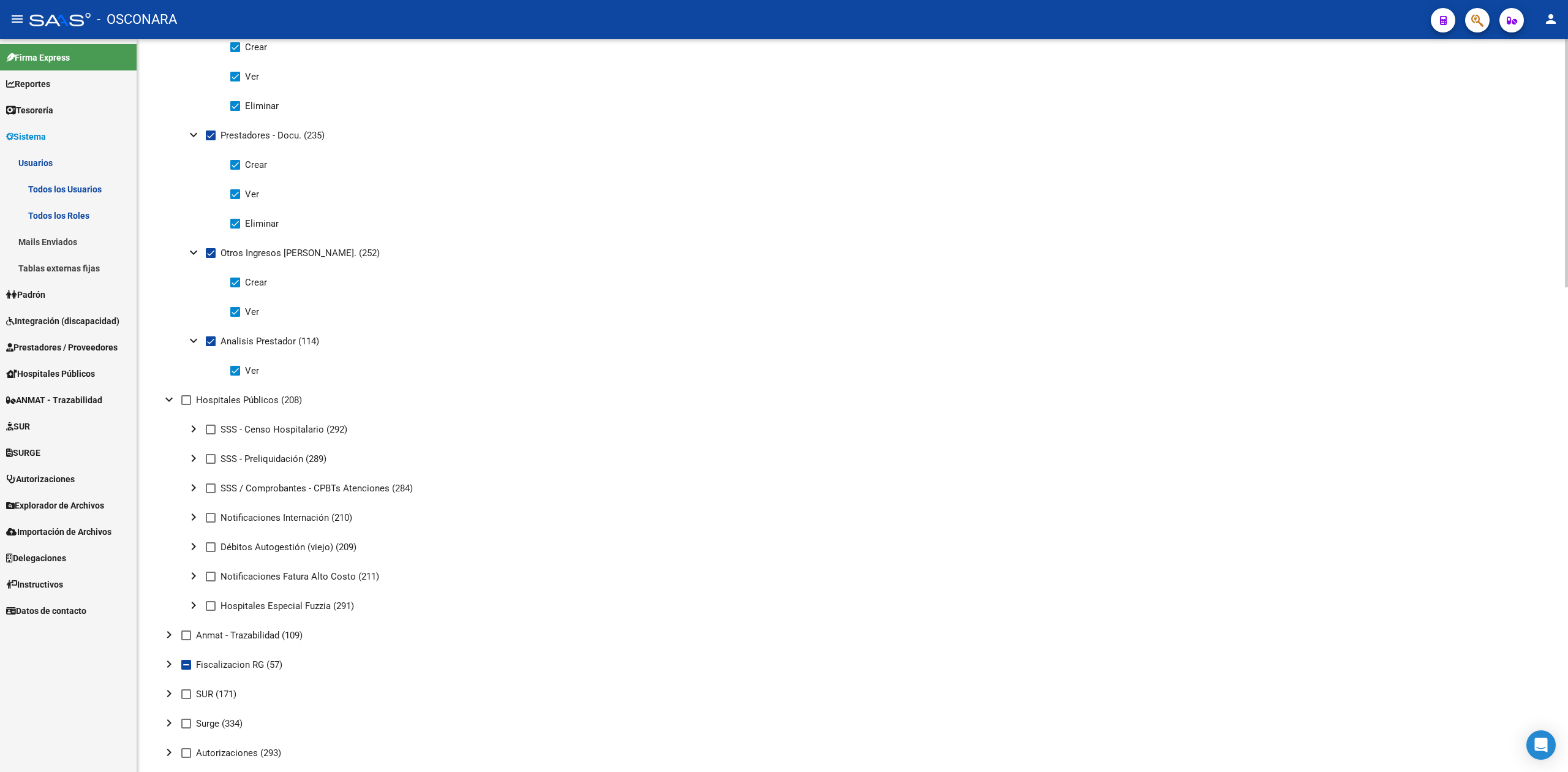
scroll to position [1143, 0]
click at [192, 483] on mat-icon "chevron_right" at bounding box center [193, 487] width 15 height 15
click at [192, 483] on mat-icon "expand_more" at bounding box center [193, 487] width 15 height 15
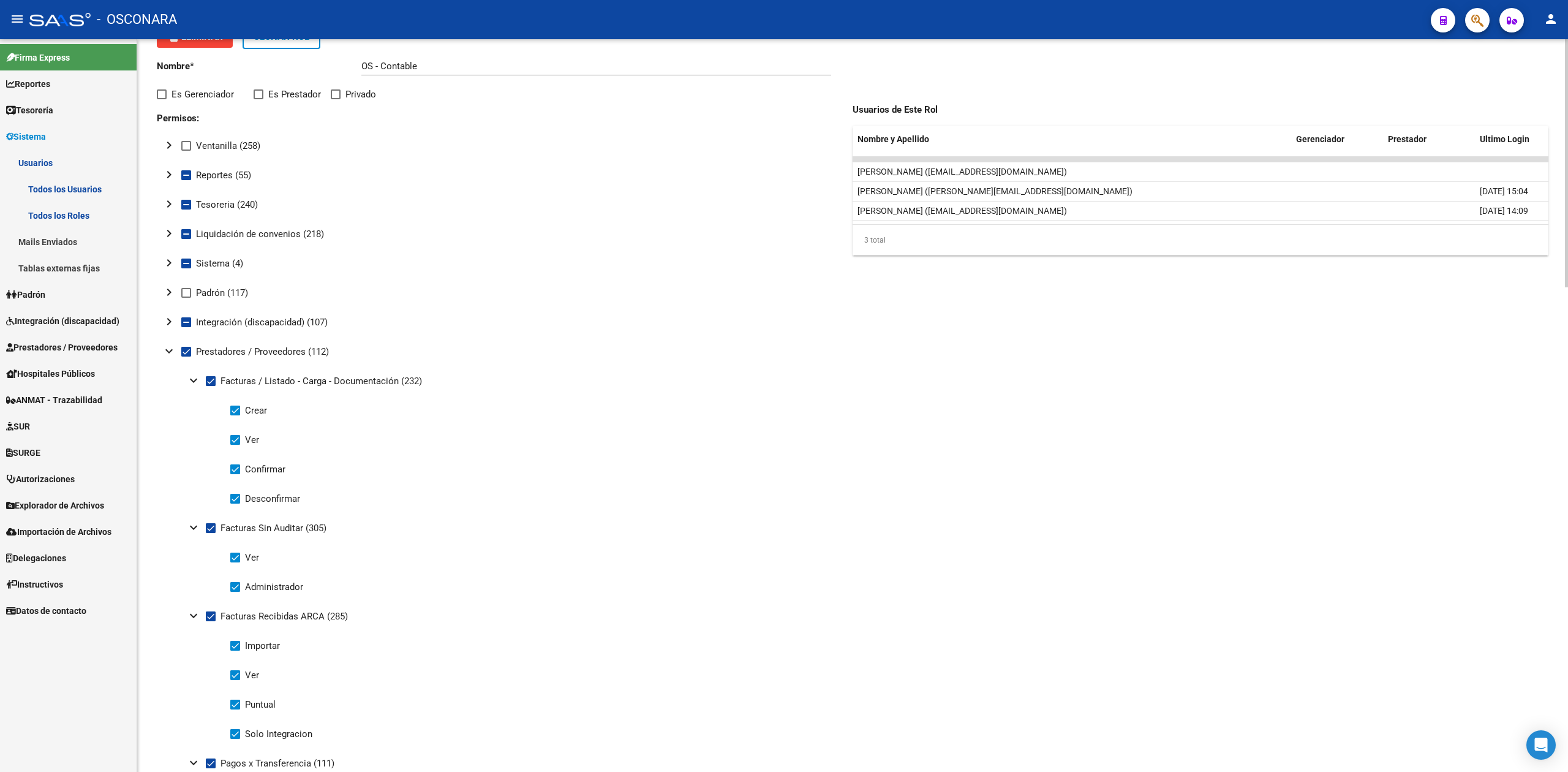
scroll to position [0, 0]
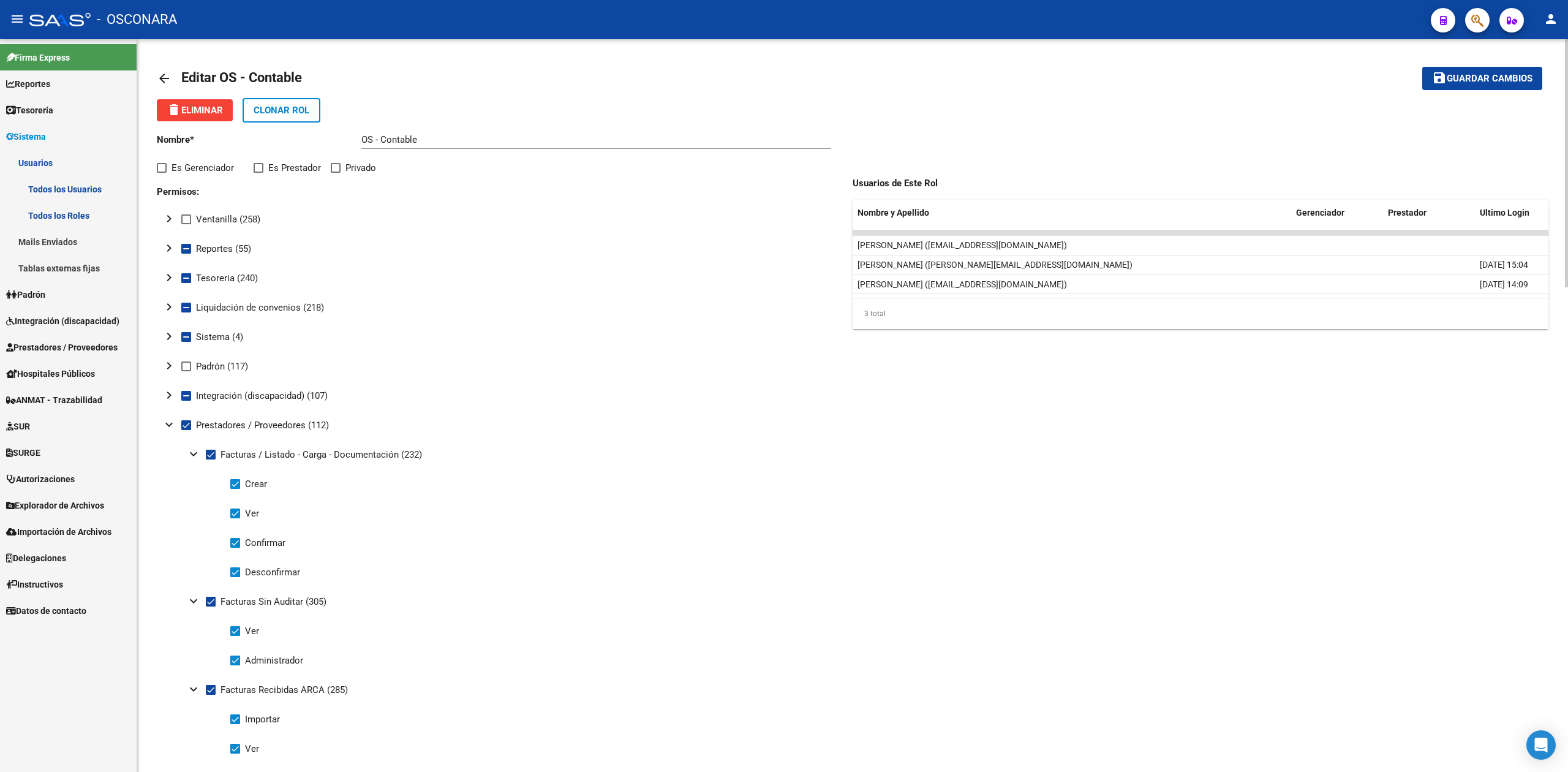
click at [1471, 76] on span "Guardar cambios" at bounding box center [1489, 79] width 86 height 11
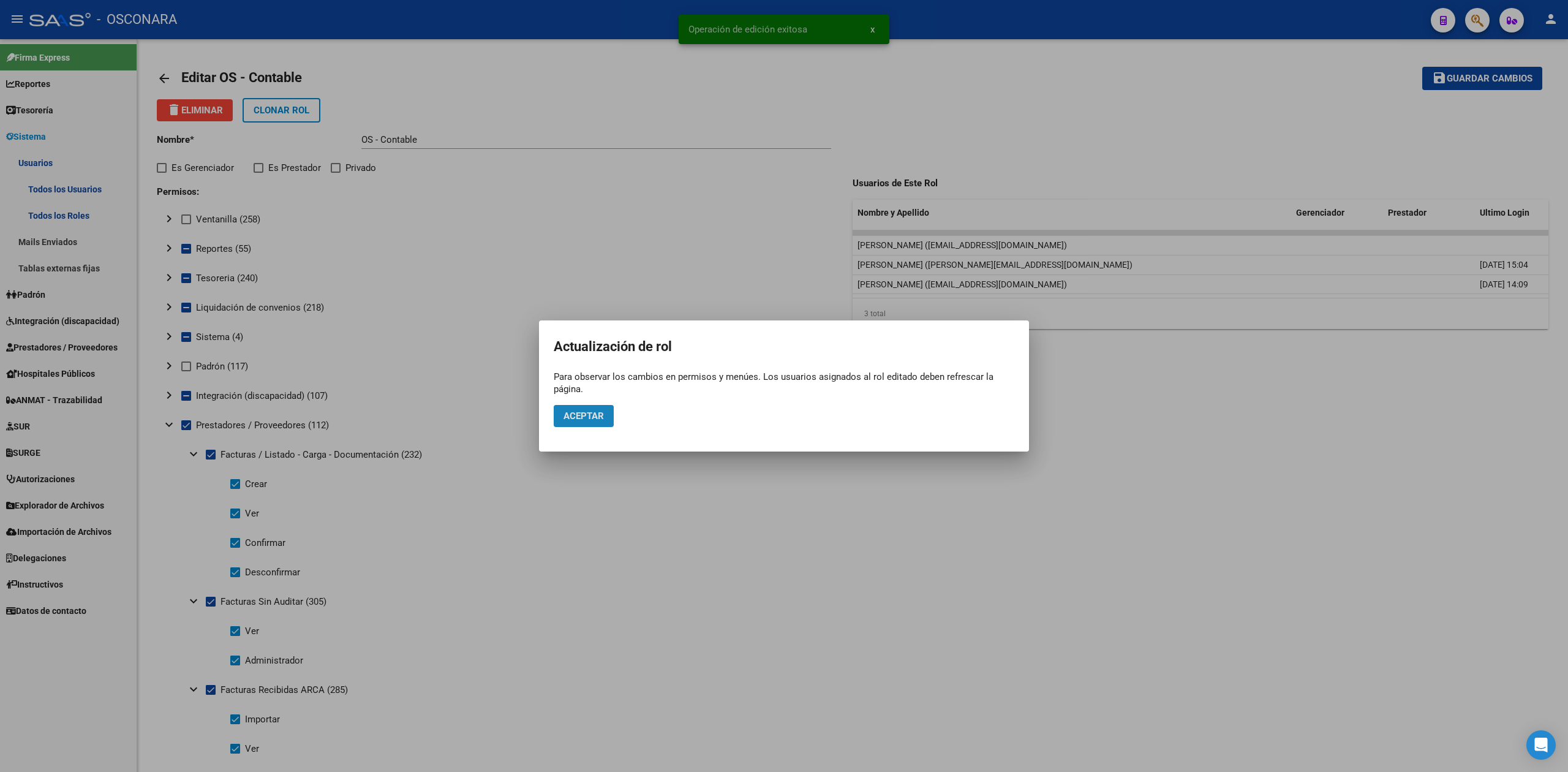
click at [597, 414] on span "Aceptar" at bounding box center [583, 416] width 40 height 11
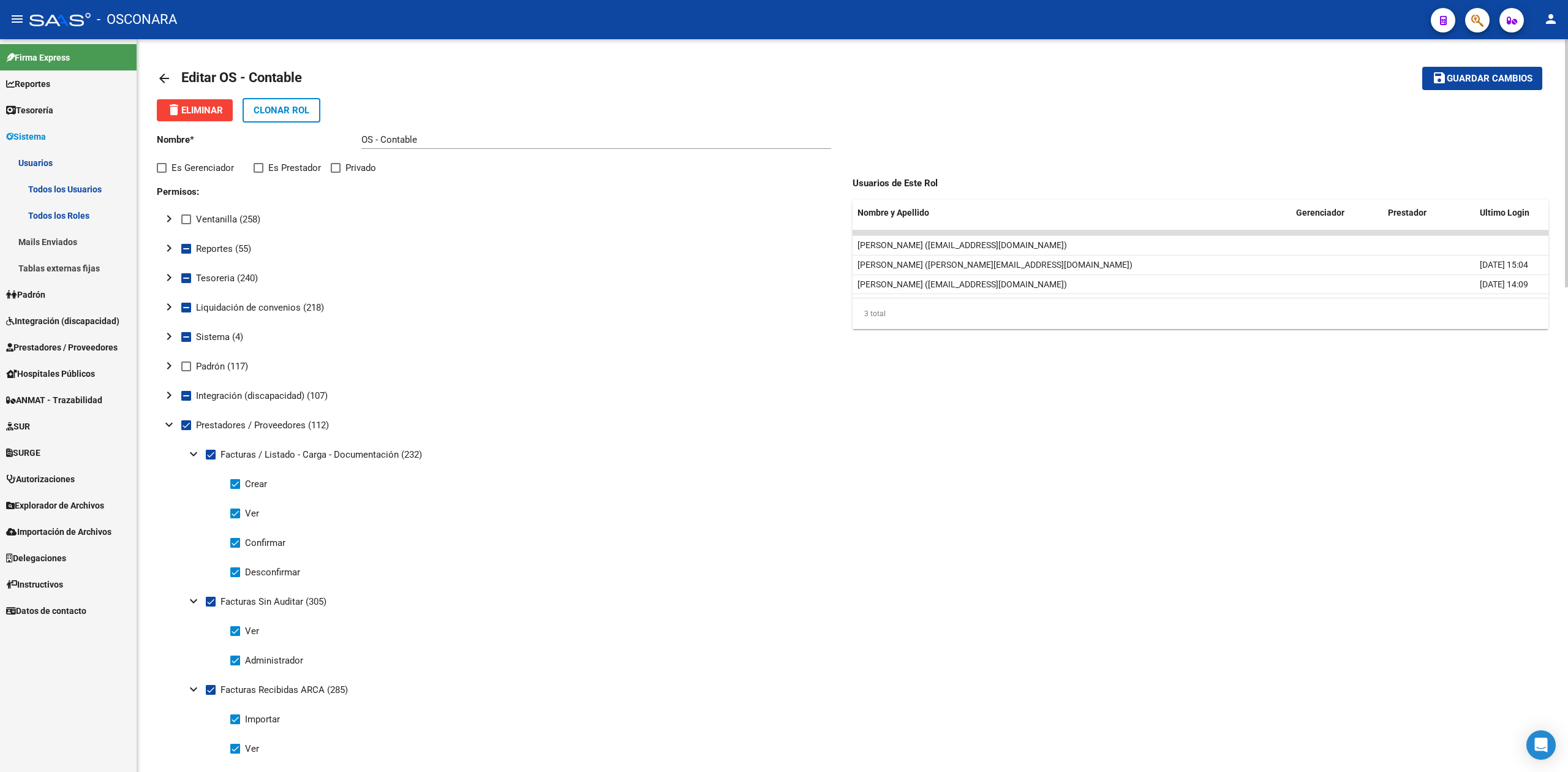
click at [194, 450] on mat-icon "expand_more" at bounding box center [193, 453] width 15 height 15
click at [194, 481] on mat-icon "expand_more" at bounding box center [193, 483] width 15 height 15
click at [192, 513] on mat-icon "expand_more" at bounding box center [193, 512] width 15 height 15
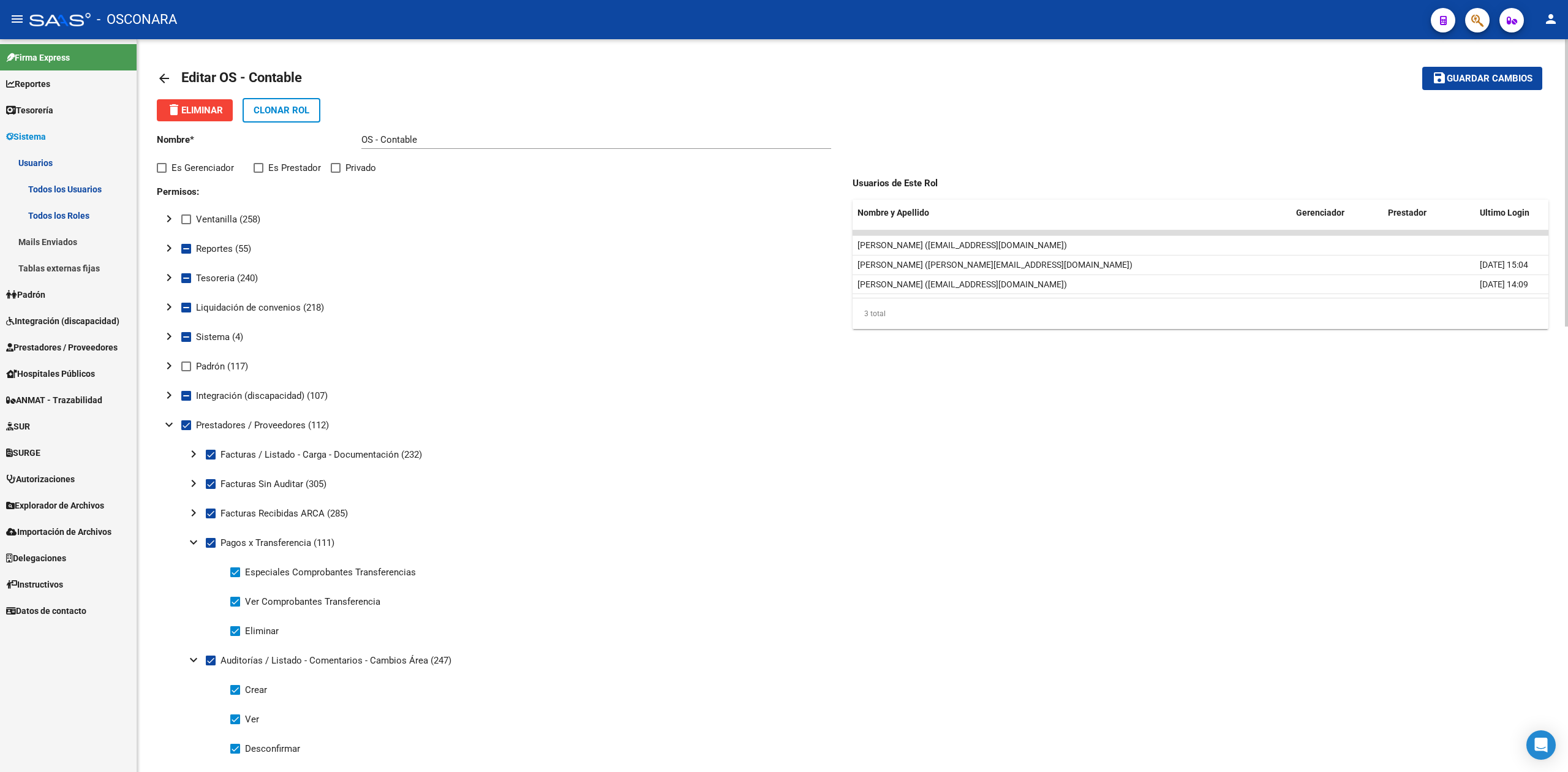
click at [192, 545] on mat-icon "expand_more" at bounding box center [193, 542] width 15 height 15
click at [192, 567] on mat-icon "expand_more" at bounding box center [193, 571] width 15 height 15
click at [191, 602] on mat-icon "expand_more" at bounding box center [193, 600] width 15 height 15
click at [190, 629] on mat-icon "expand_more" at bounding box center [193, 630] width 15 height 15
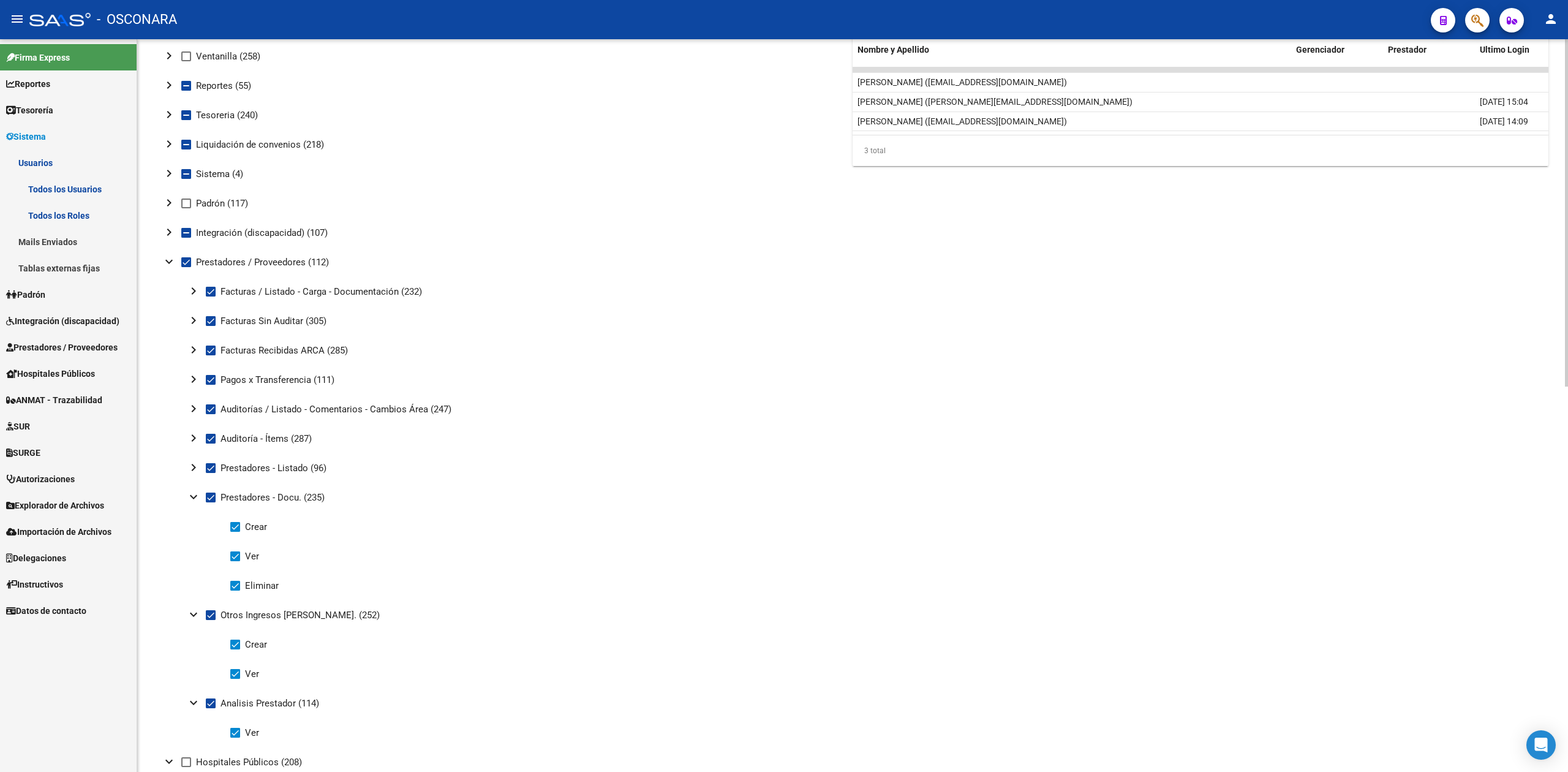
click at [192, 496] on mat-icon "expand_more" at bounding box center [193, 497] width 15 height 15
click at [194, 525] on mat-icon "expand_more" at bounding box center [193, 526] width 15 height 15
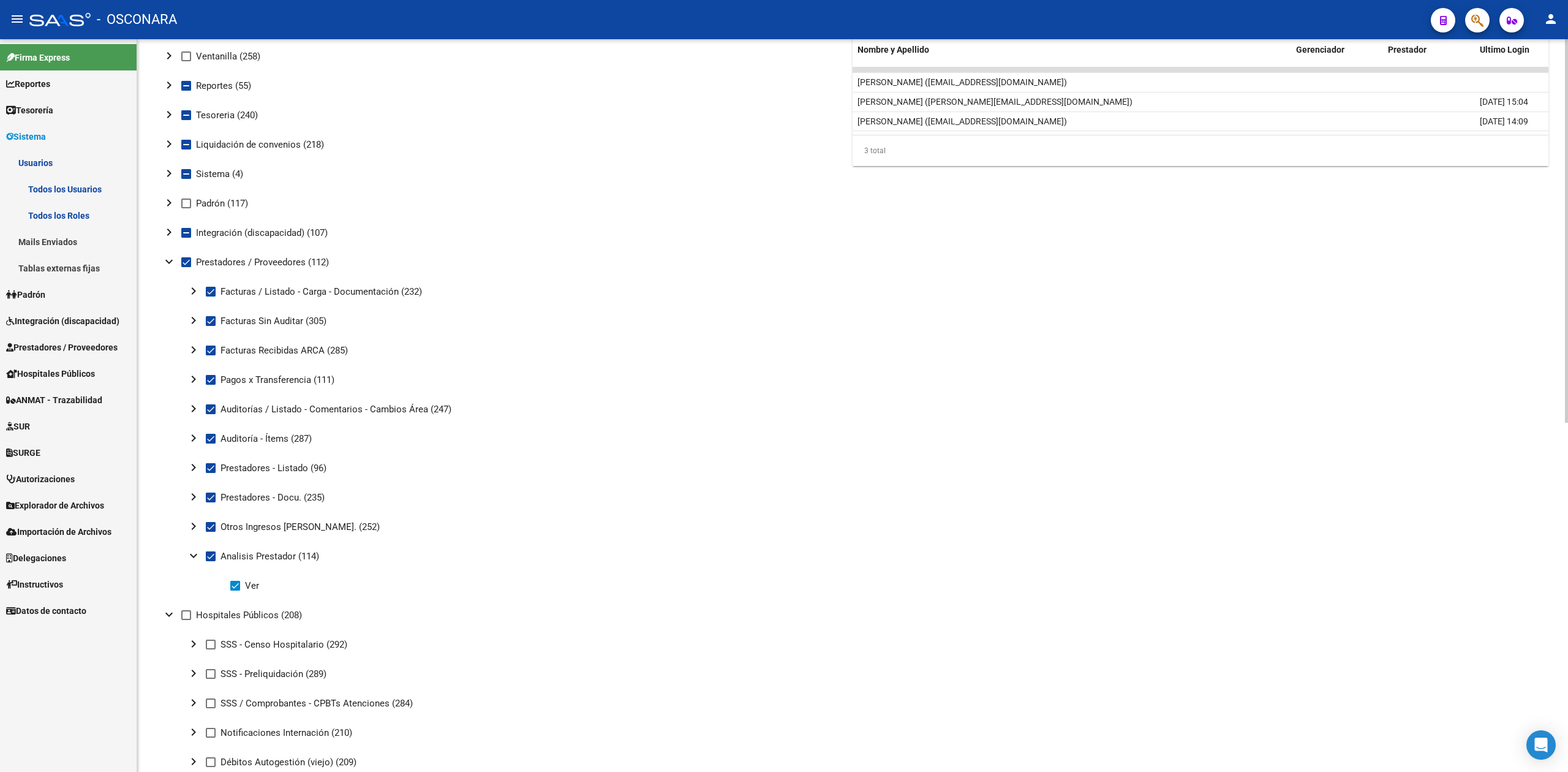
click at [192, 553] on mat-icon "expand_more" at bounding box center [193, 556] width 15 height 15
click at [169, 260] on mat-icon "expand_more" at bounding box center [169, 261] width 15 height 15
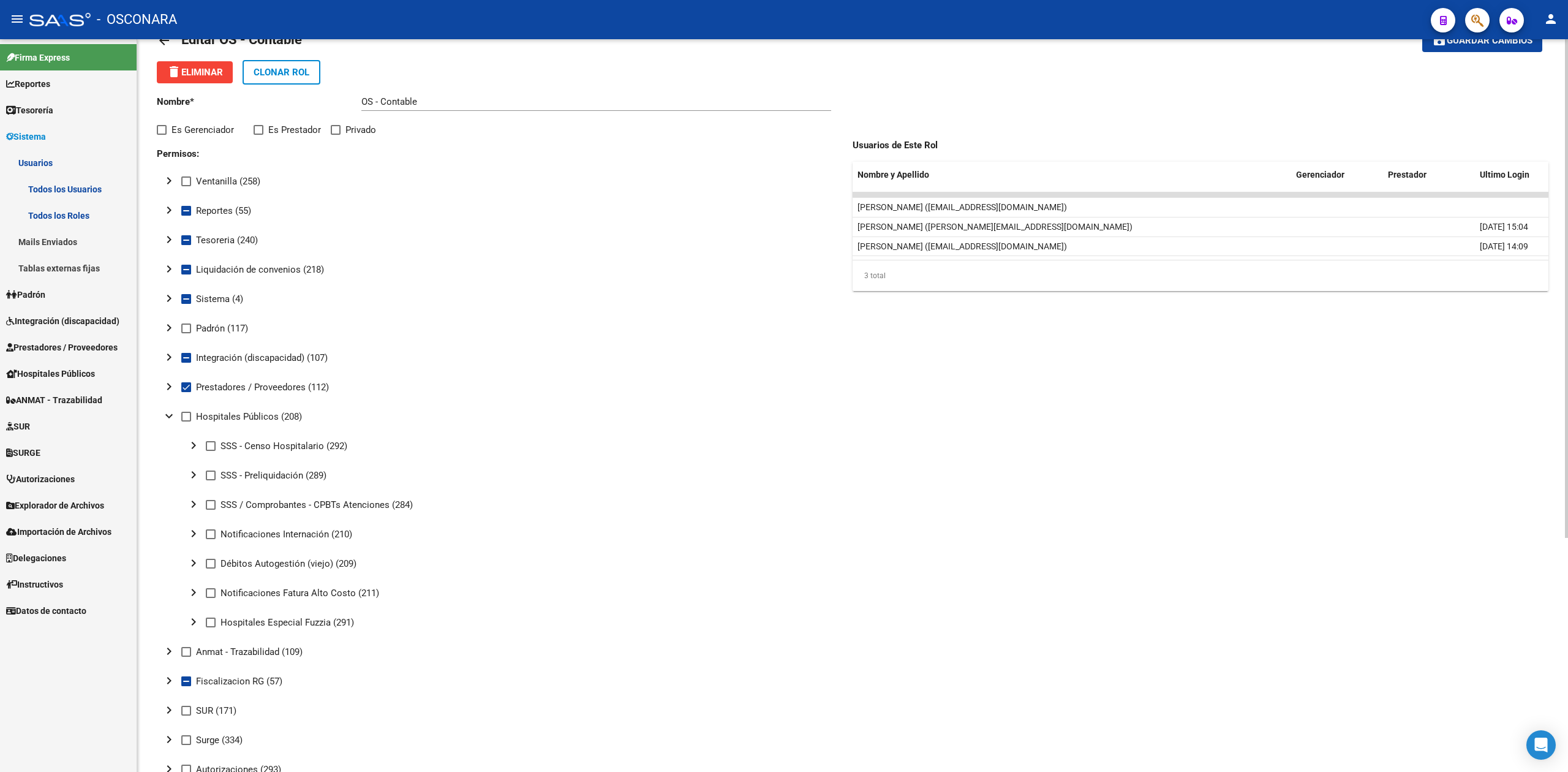
scroll to position [0, 0]
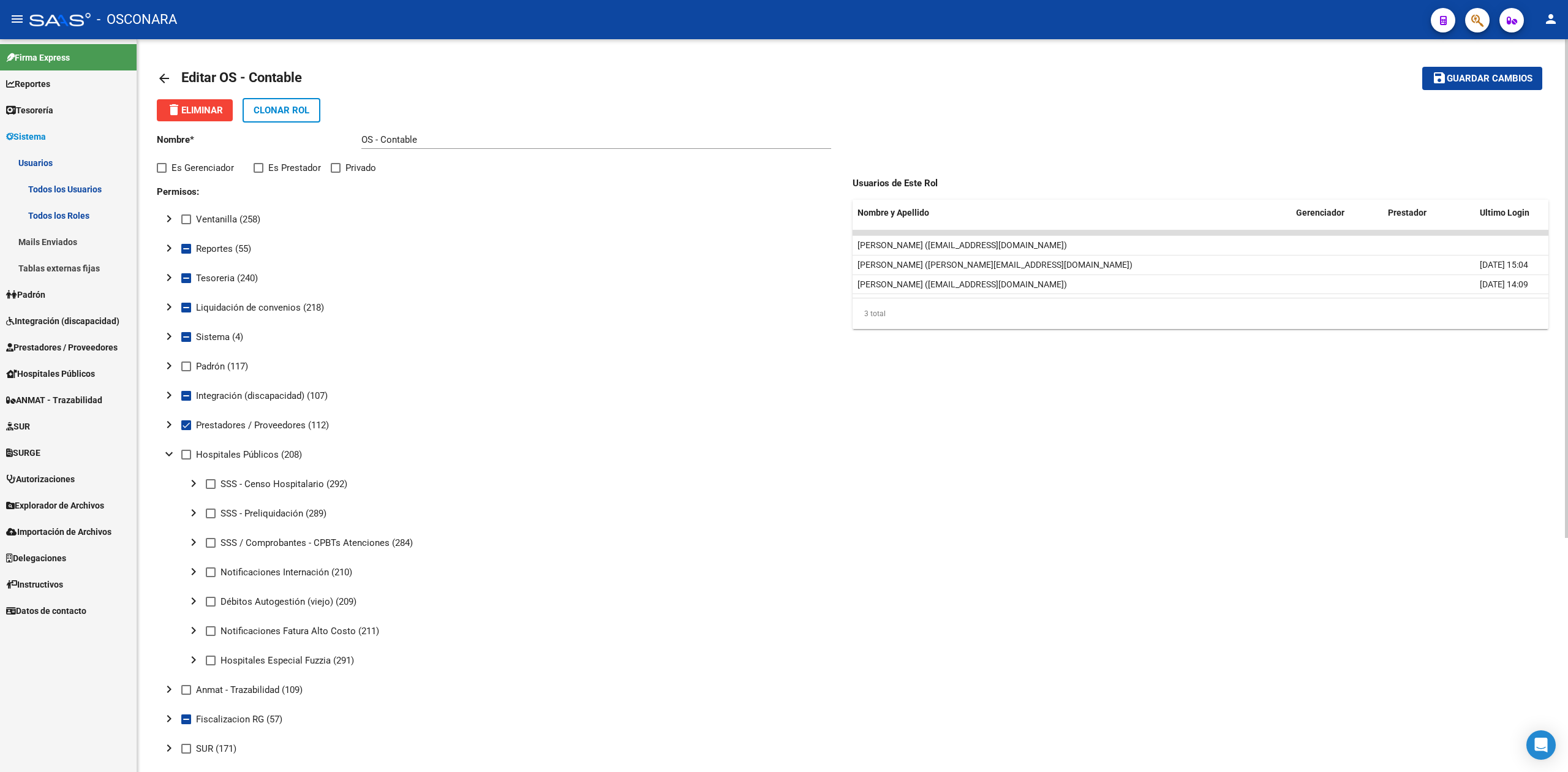
click at [167, 424] on mat-icon "chevron_right" at bounding box center [169, 424] width 15 height 15
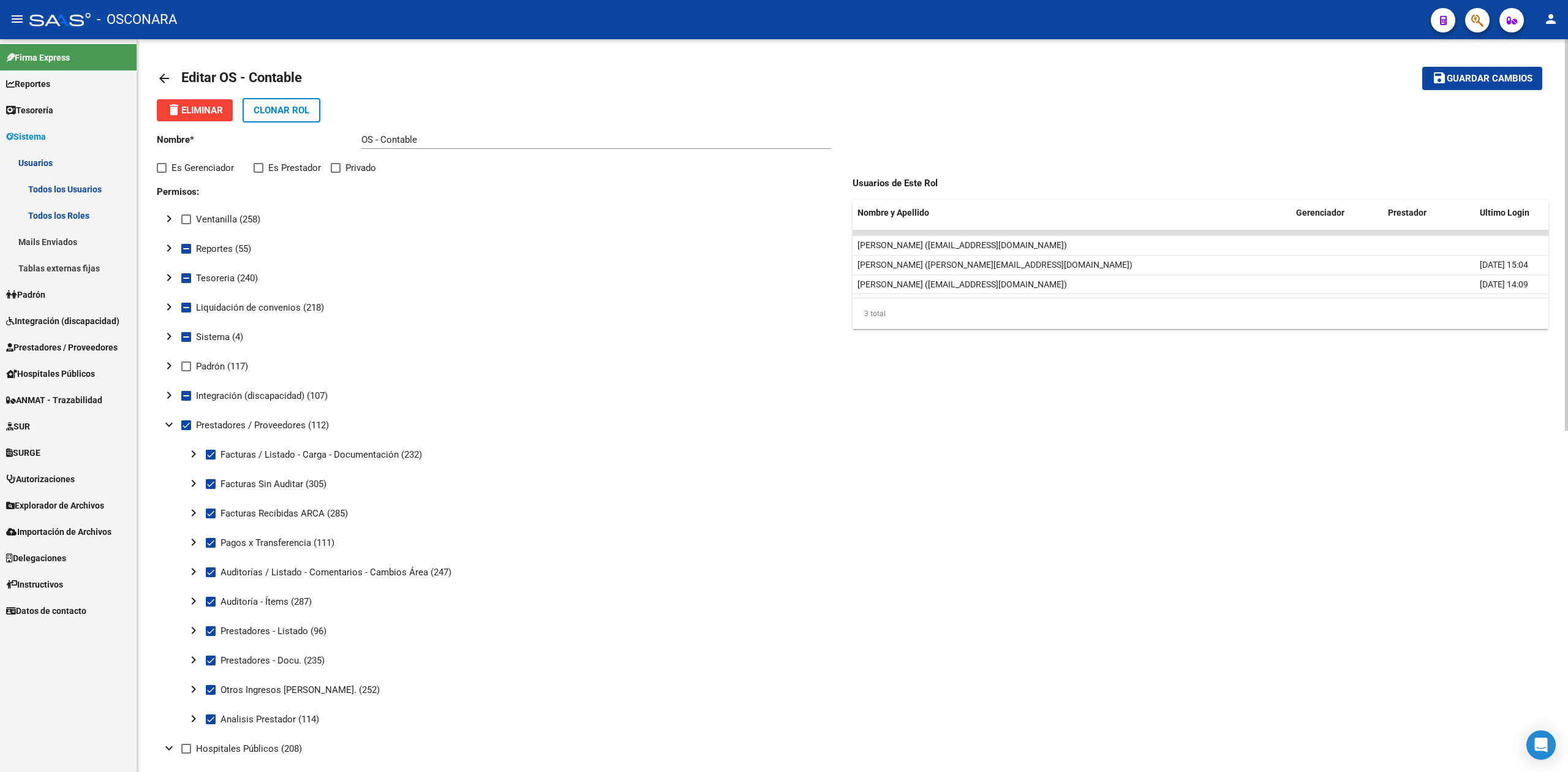
click at [192, 484] on mat-icon "chevron_right" at bounding box center [193, 483] width 15 height 15
click at [192, 484] on mat-icon "expand_more" at bounding box center [193, 483] width 15 height 15
click at [1504, 87] on button "save Guardar cambios" at bounding box center [1481, 78] width 120 height 23
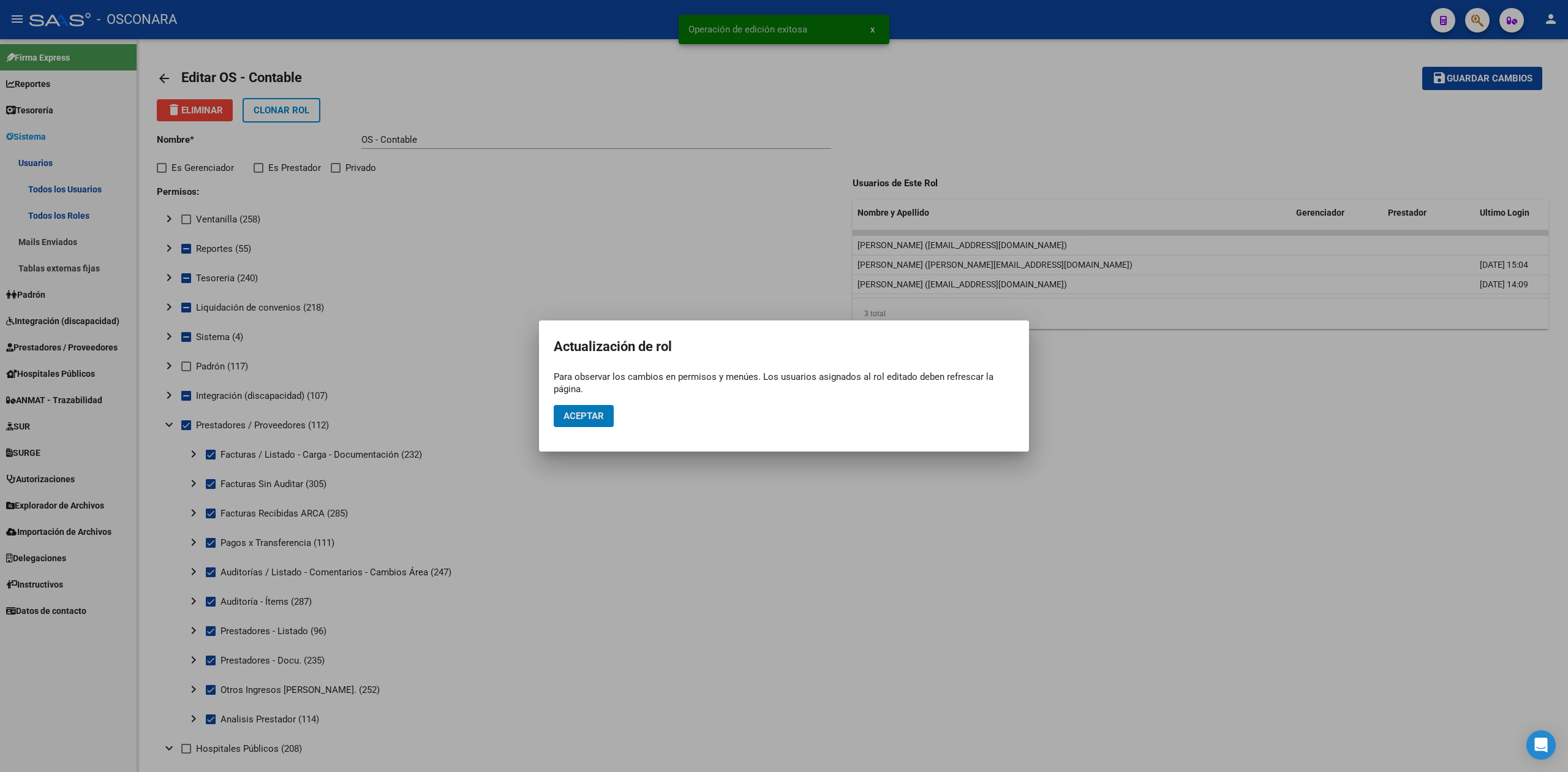
click at [589, 421] on button "Aceptar" at bounding box center [583, 416] width 60 height 22
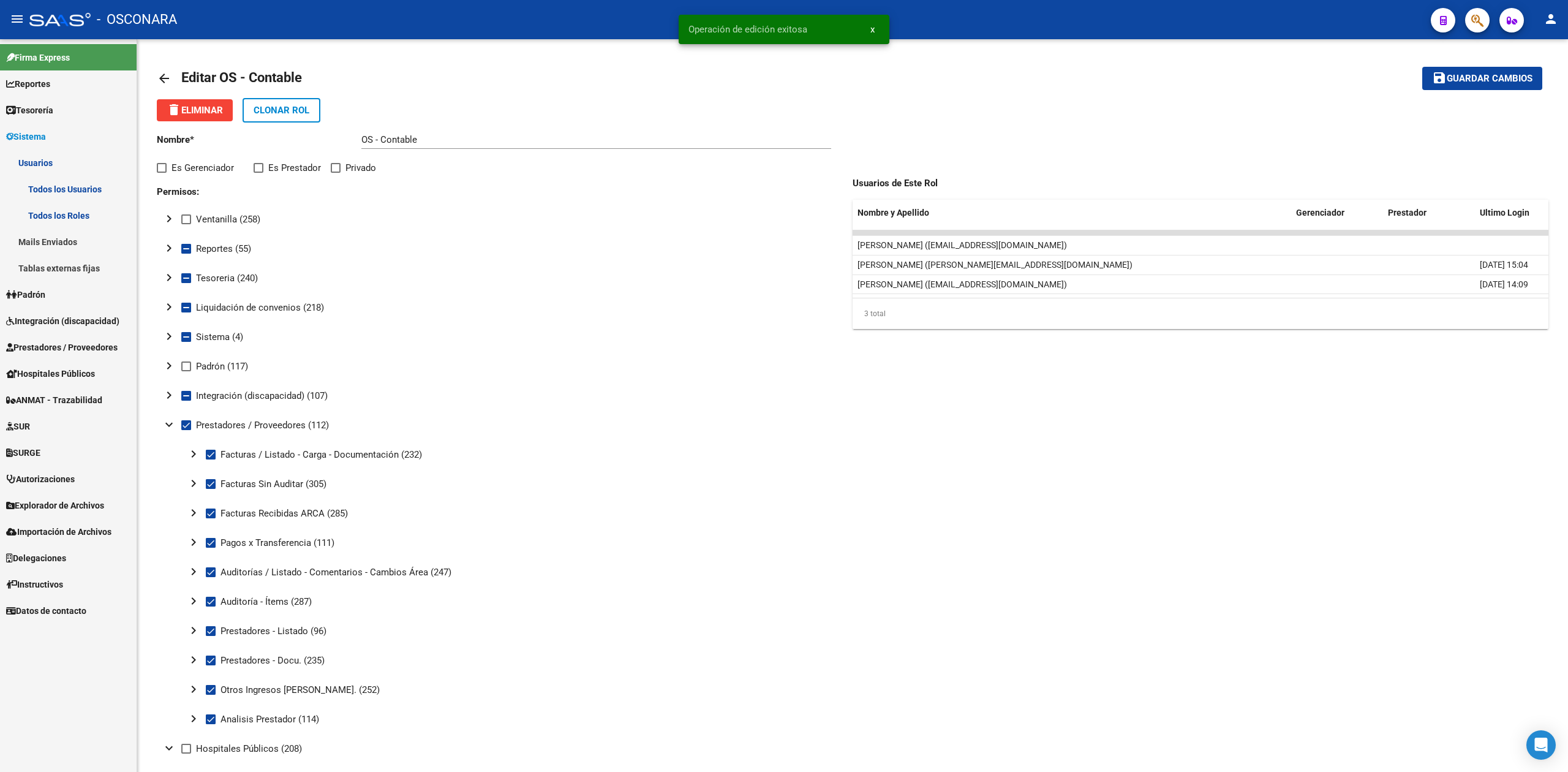
click at [74, 348] on span "Prestadores / Proveedores" at bounding box center [62, 347] width 111 height 13
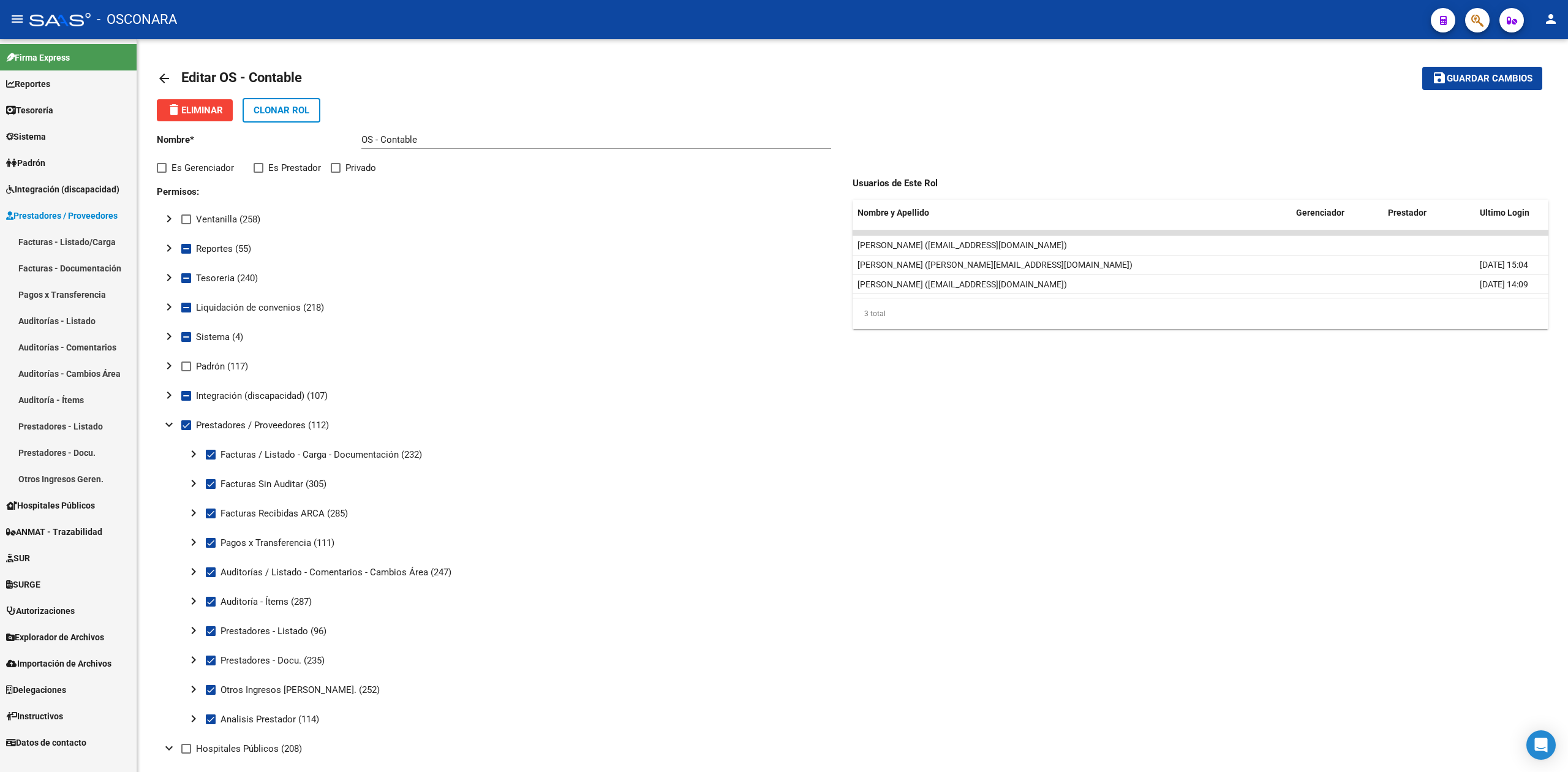
click at [46, 132] on span "Sistema" at bounding box center [26, 136] width 40 height 13
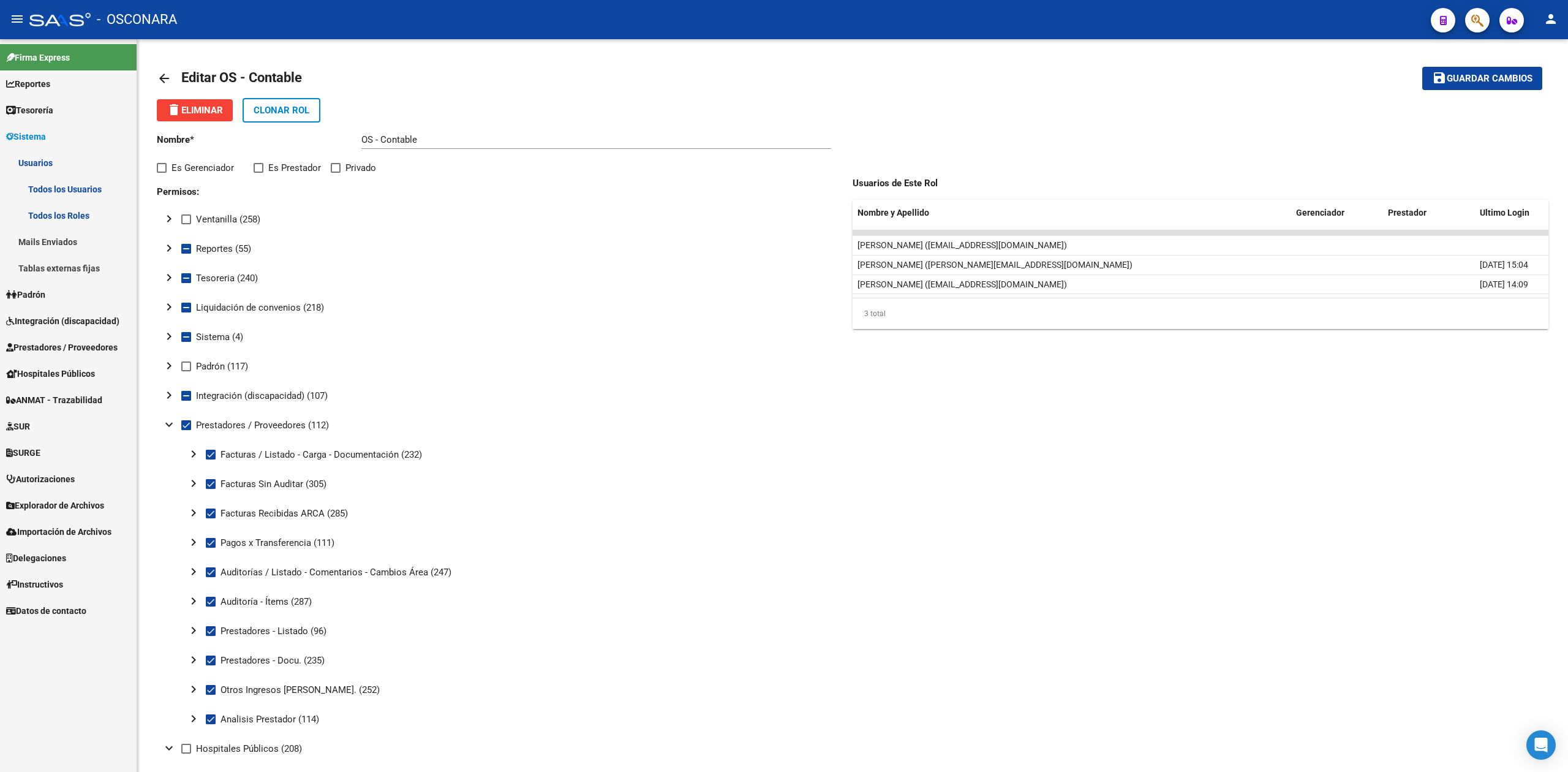
click at [48, 163] on link "Usuarios" at bounding box center [68, 162] width 136 height 26
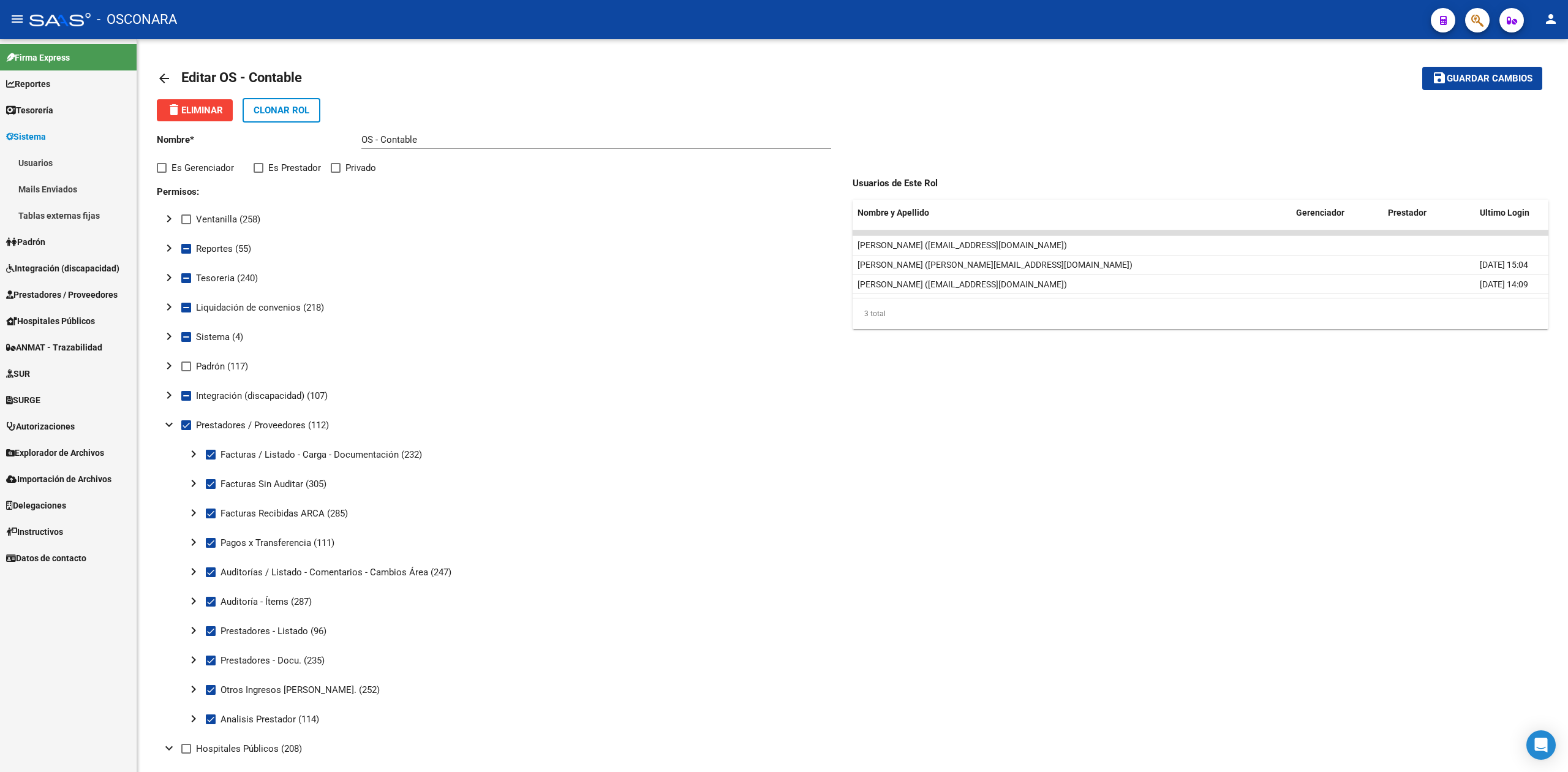
click at [48, 163] on link "Usuarios" at bounding box center [68, 162] width 136 height 26
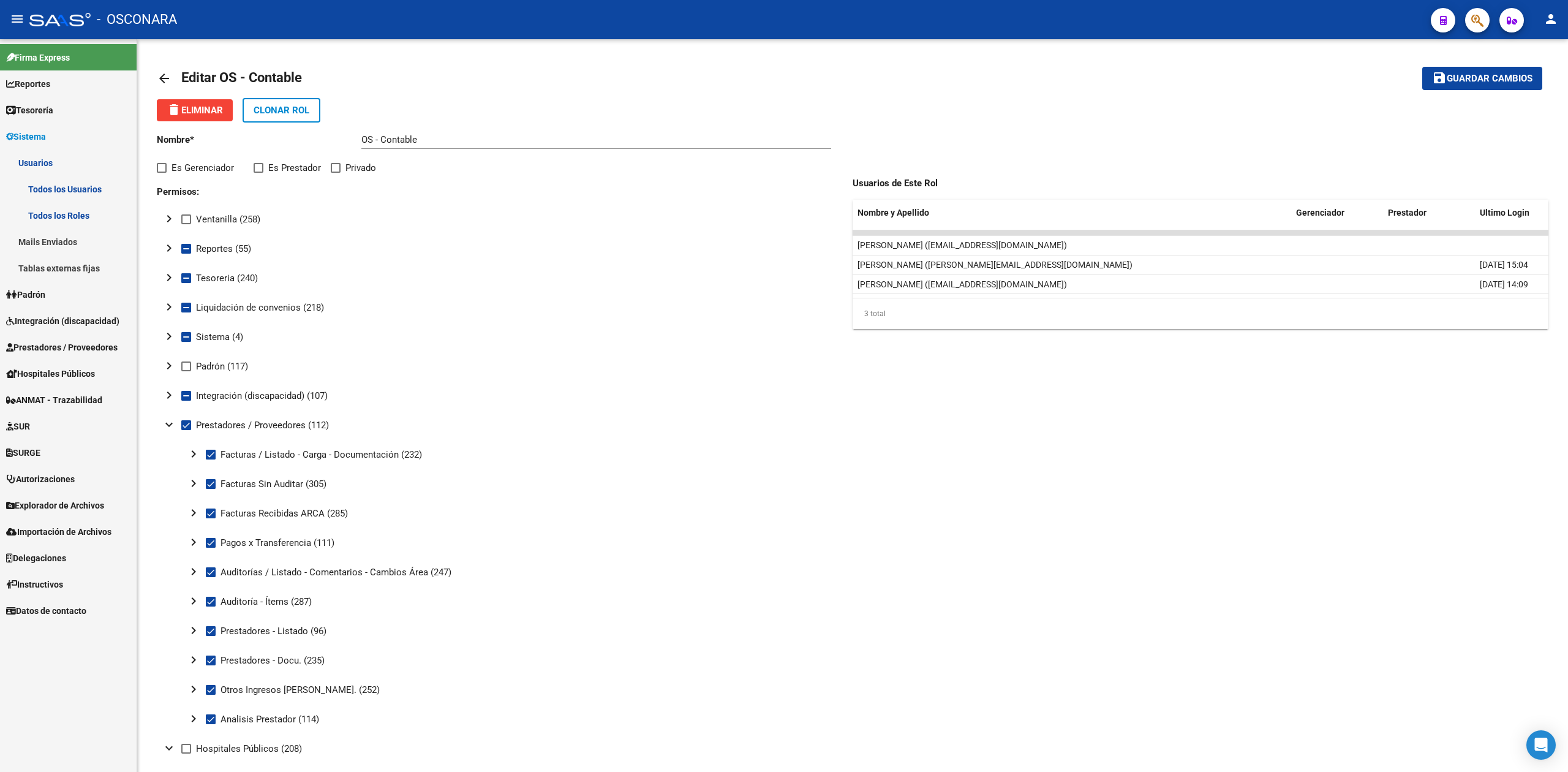
click at [55, 211] on link "Todos los Roles" at bounding box center [68, 215] width 136 height 26
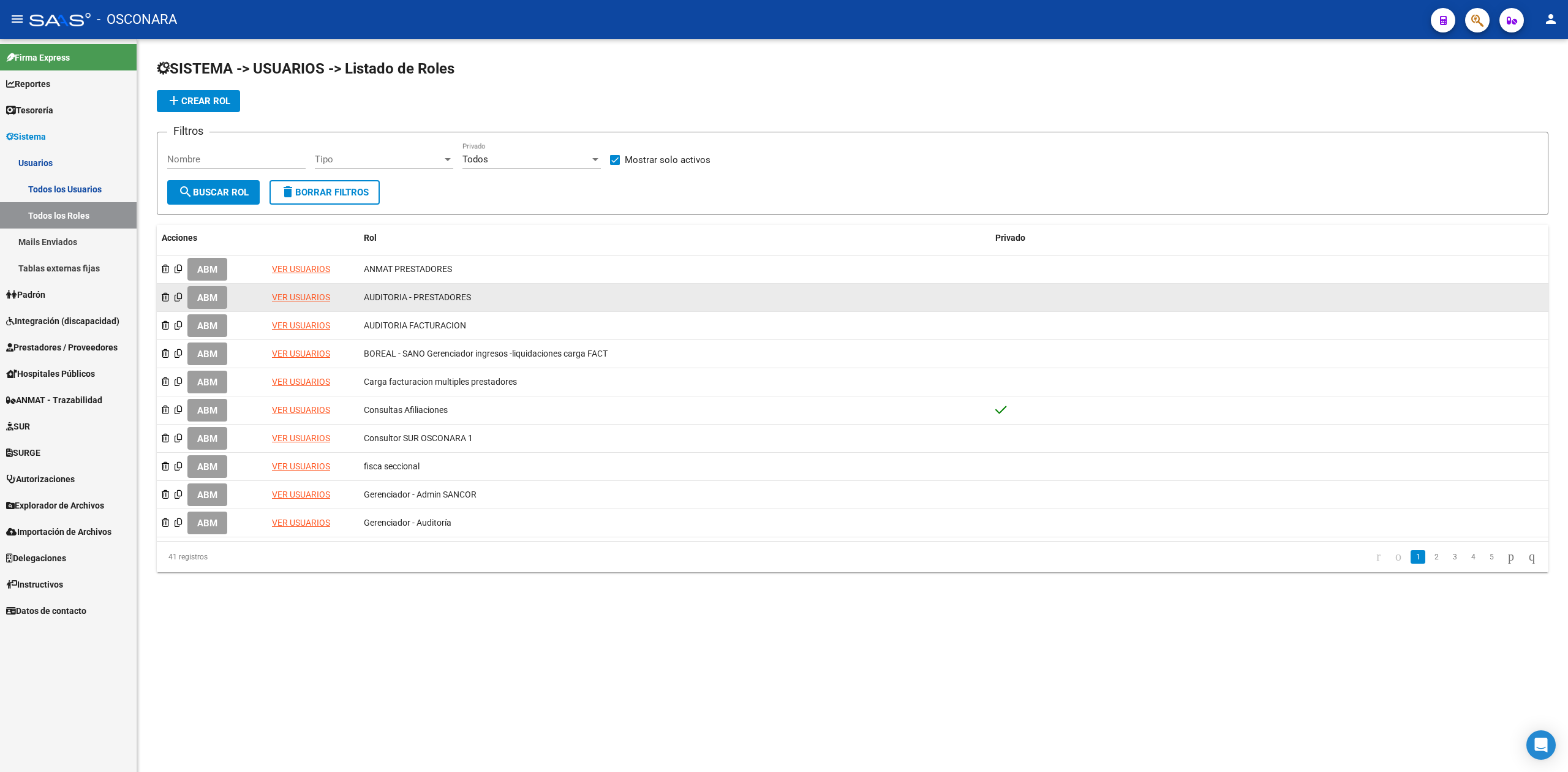
click at [302, 299] on link "VER USUARIOS" at bounding box center [301, 297] width 58 height 10
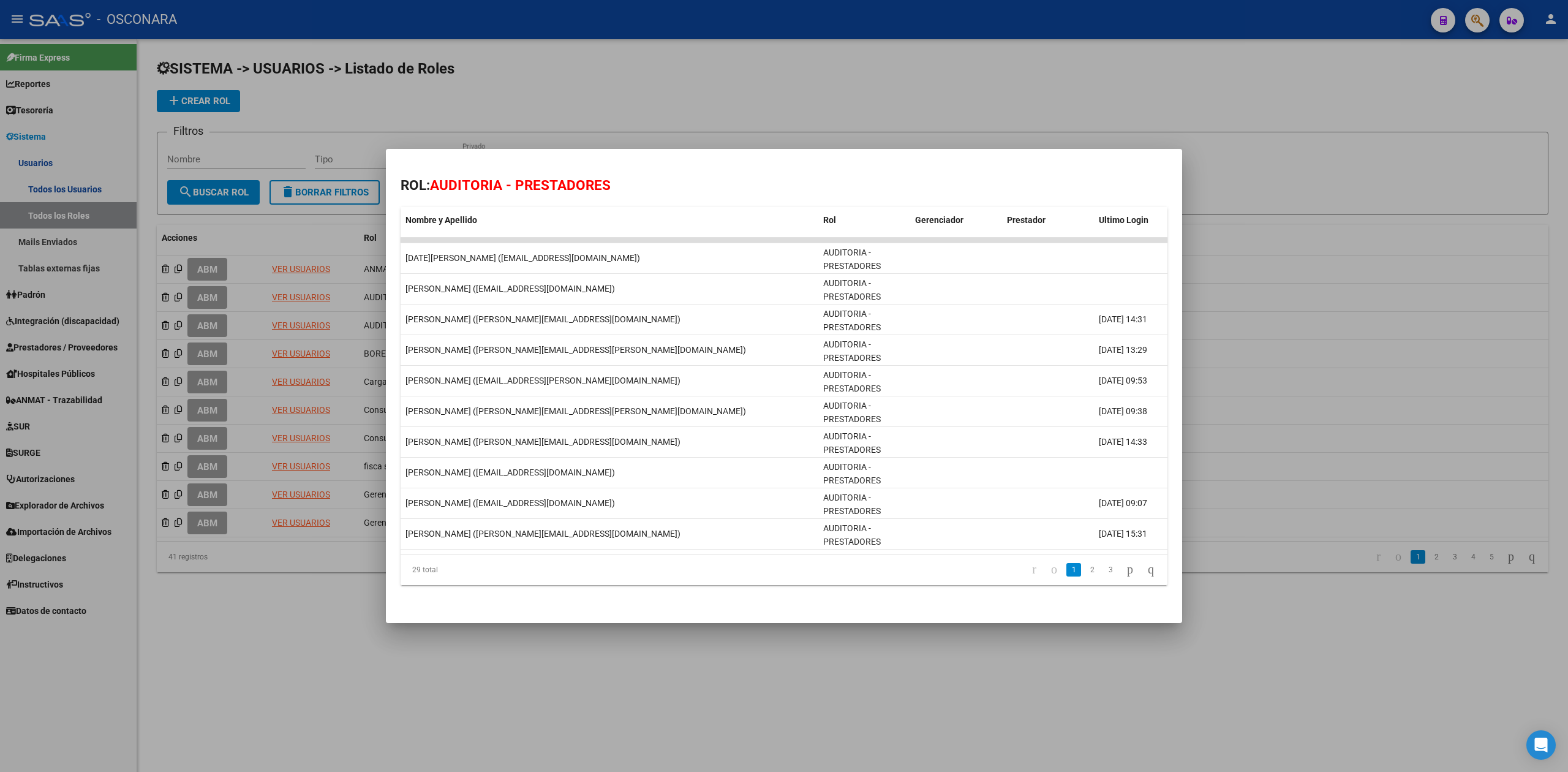
click at [543, 695] on div at bounding box center [784, 386] width 1568 height 772
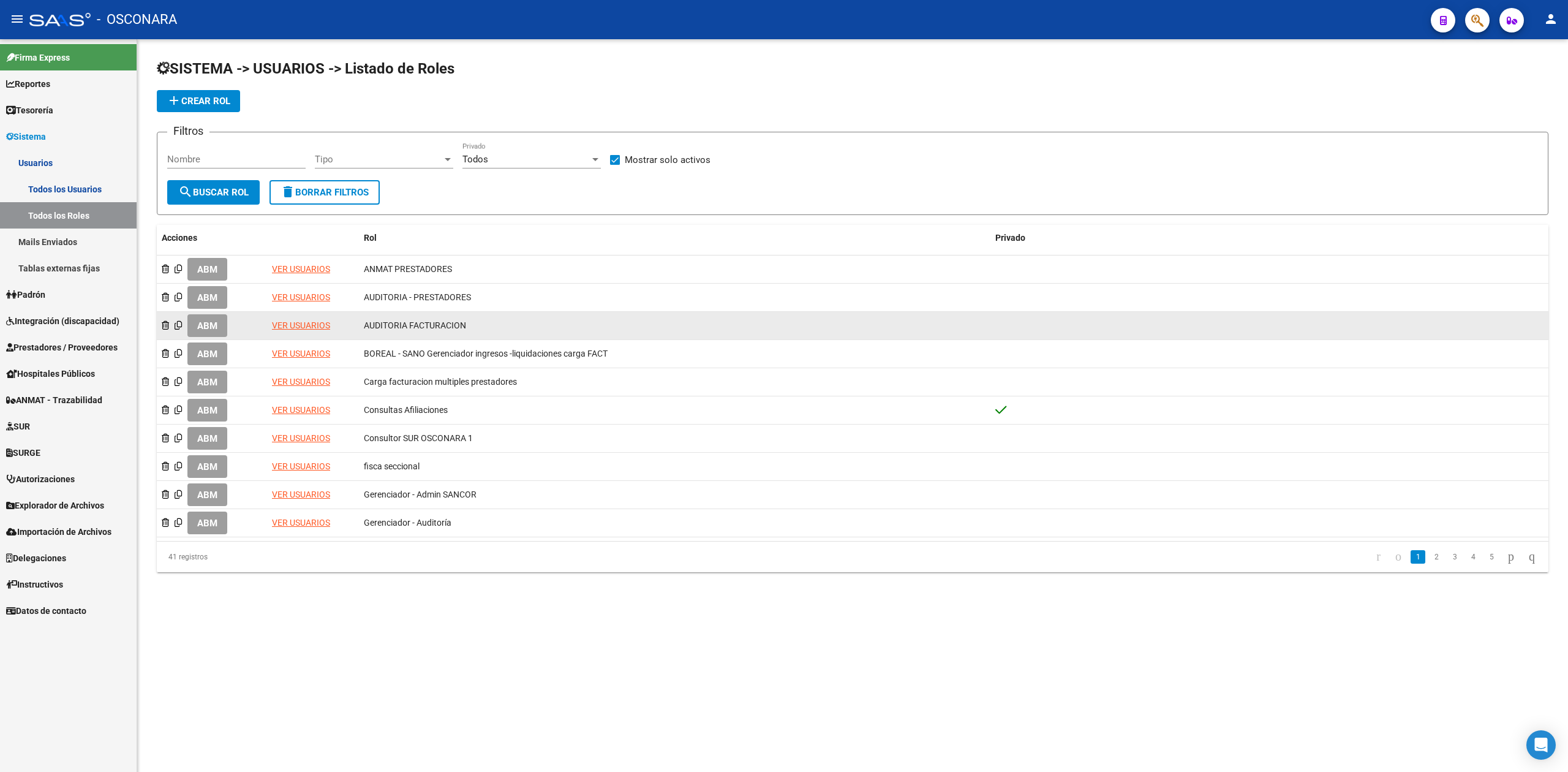
click at [304, 321] on link "VER USUARIOS" at bounding box center [301, 325] width 58 height 10
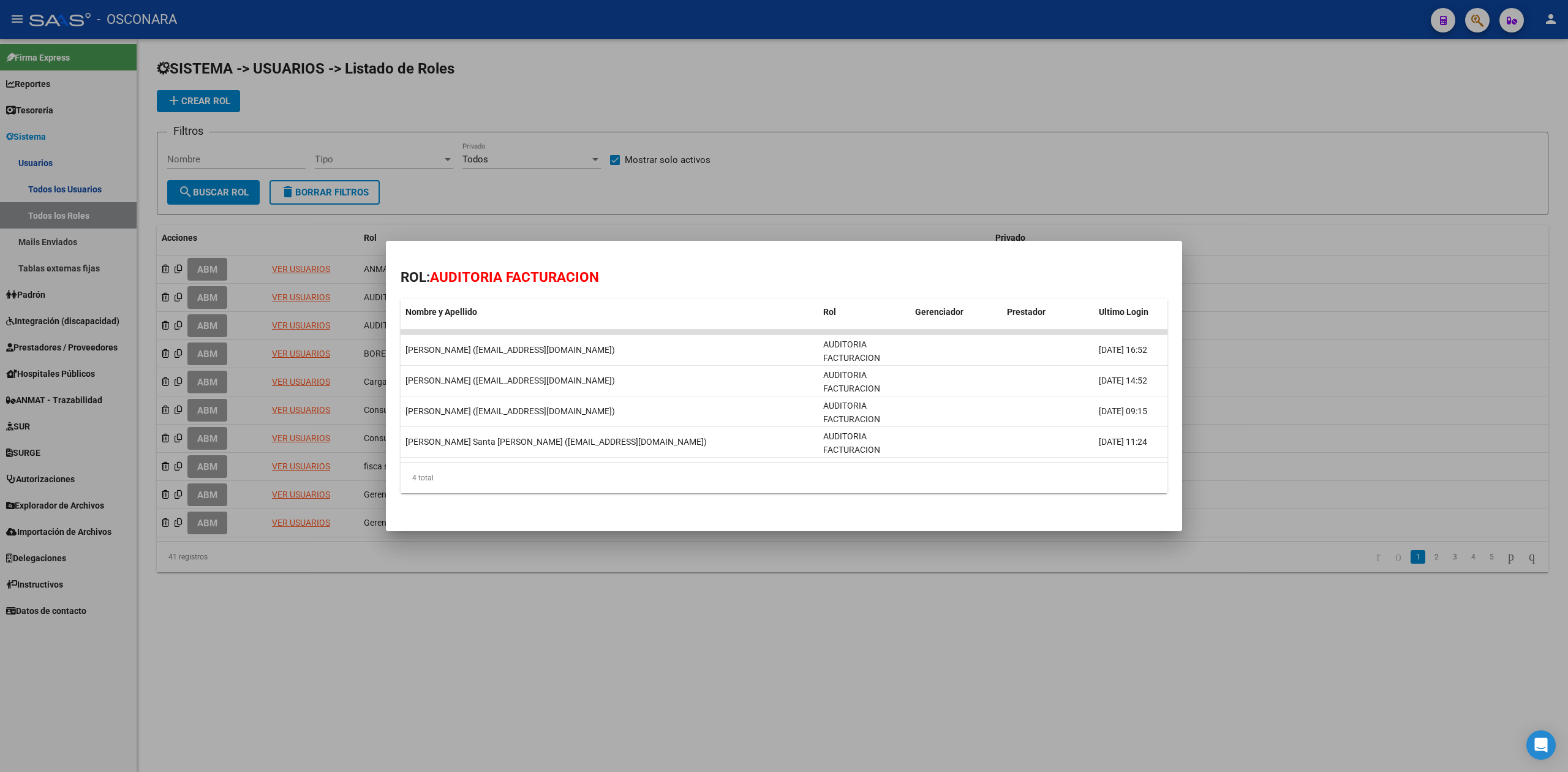
click at [504, 662] on div at bounding box center [784, 386] width 1568 height 772
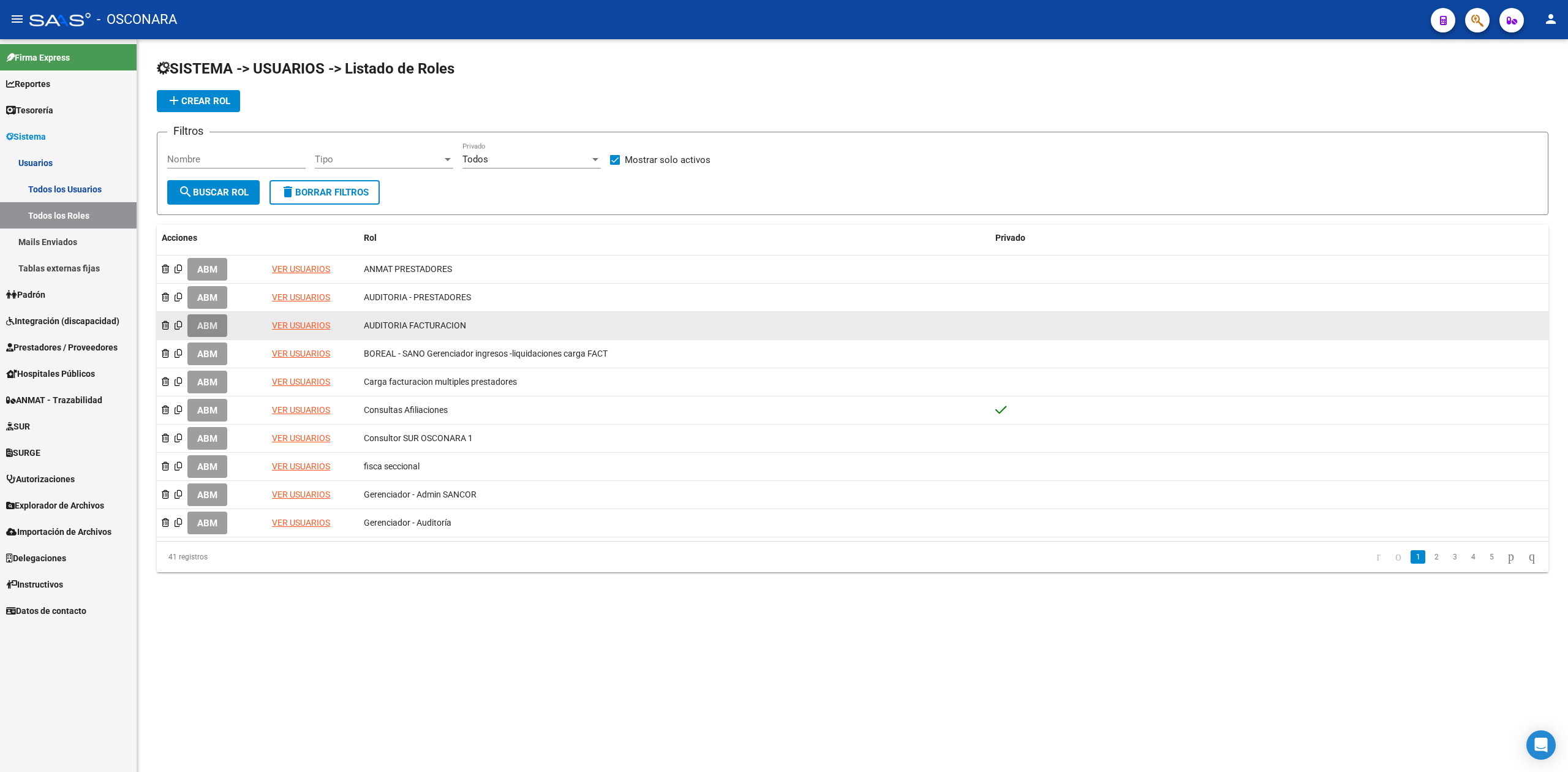
click at [217, 329] on span "ABM" at bounding box center [207, 326] width 20 height 11
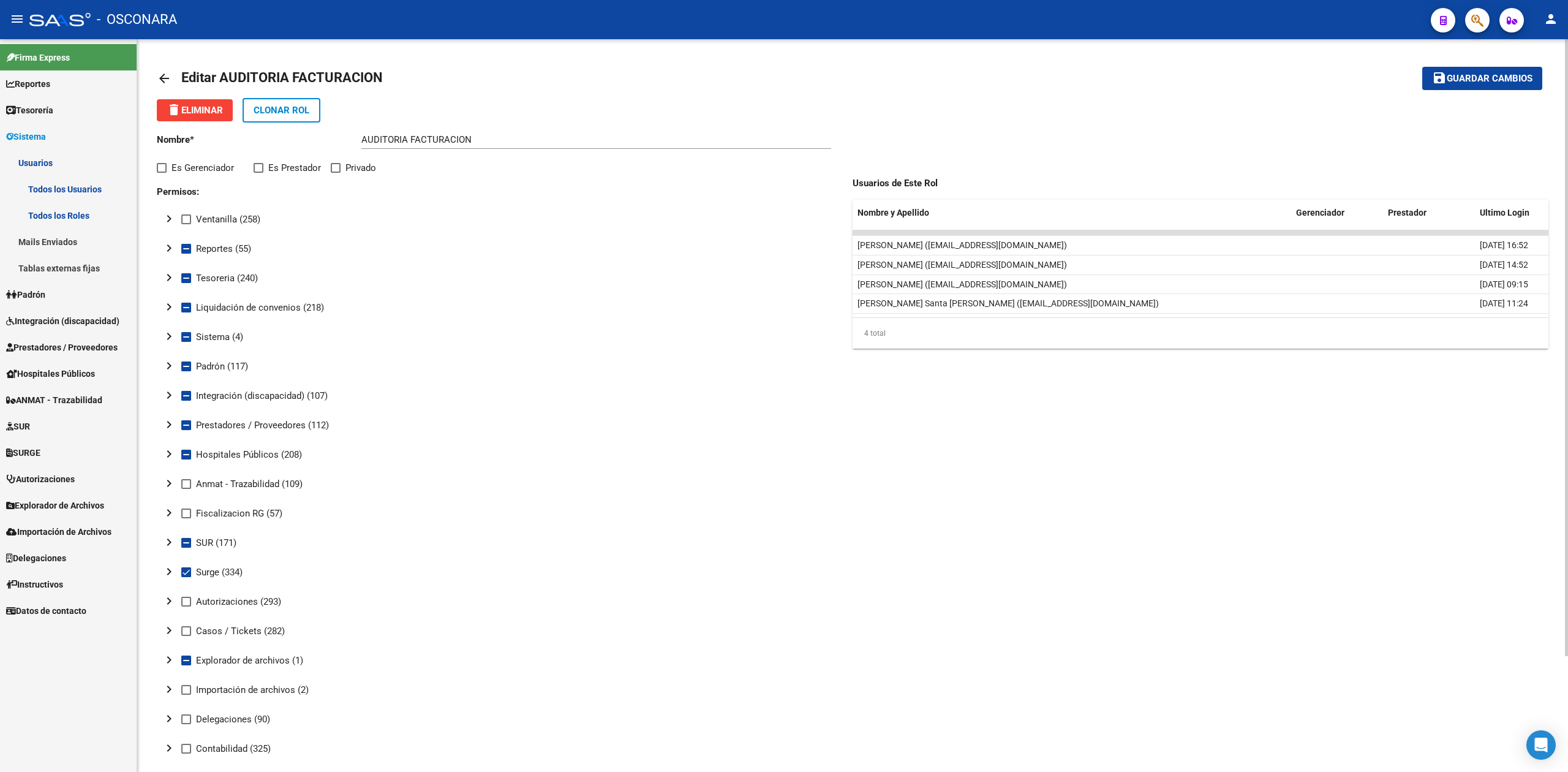
click at [45, 315] on span "Integración (discapacidad)" at bounding box center [63, 321] width 114 height 13
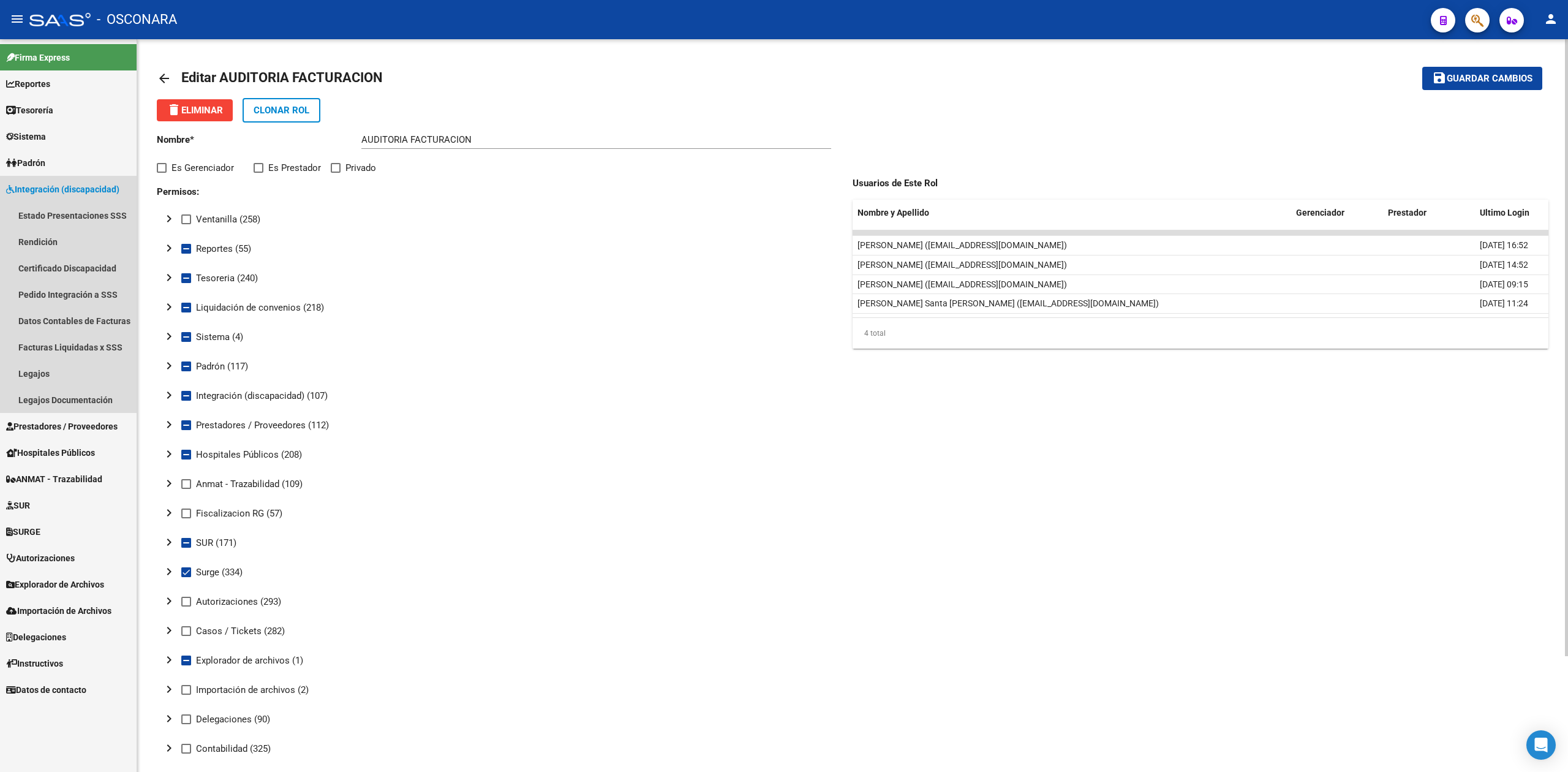
click at [43, 184] on span "Integración (discapacidad)" at bounding box center [63, 189] width 114 height 13
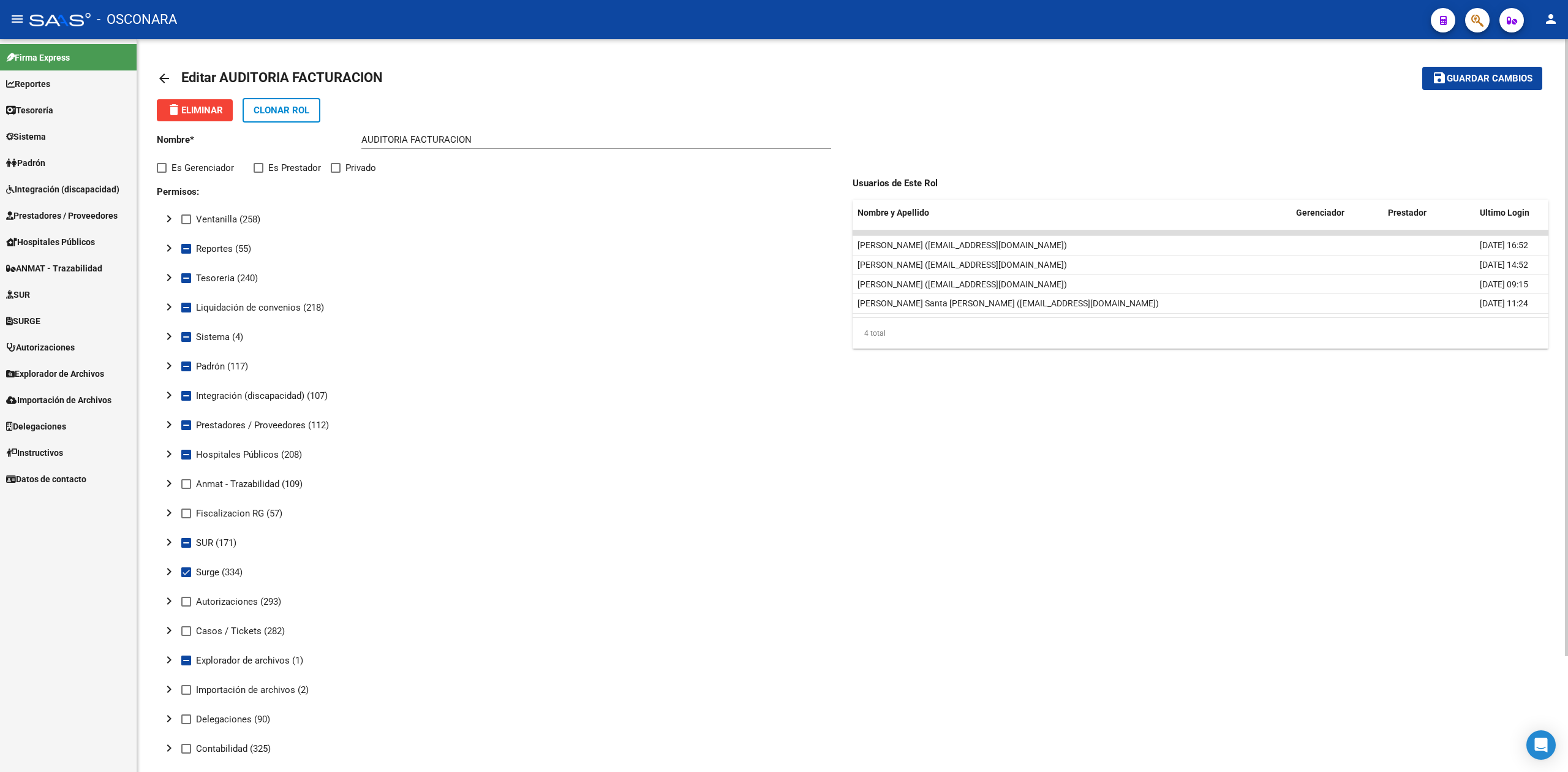
click at [34, 136] on span "Sistema" at bounding box center [26, 136] width 40 height 13
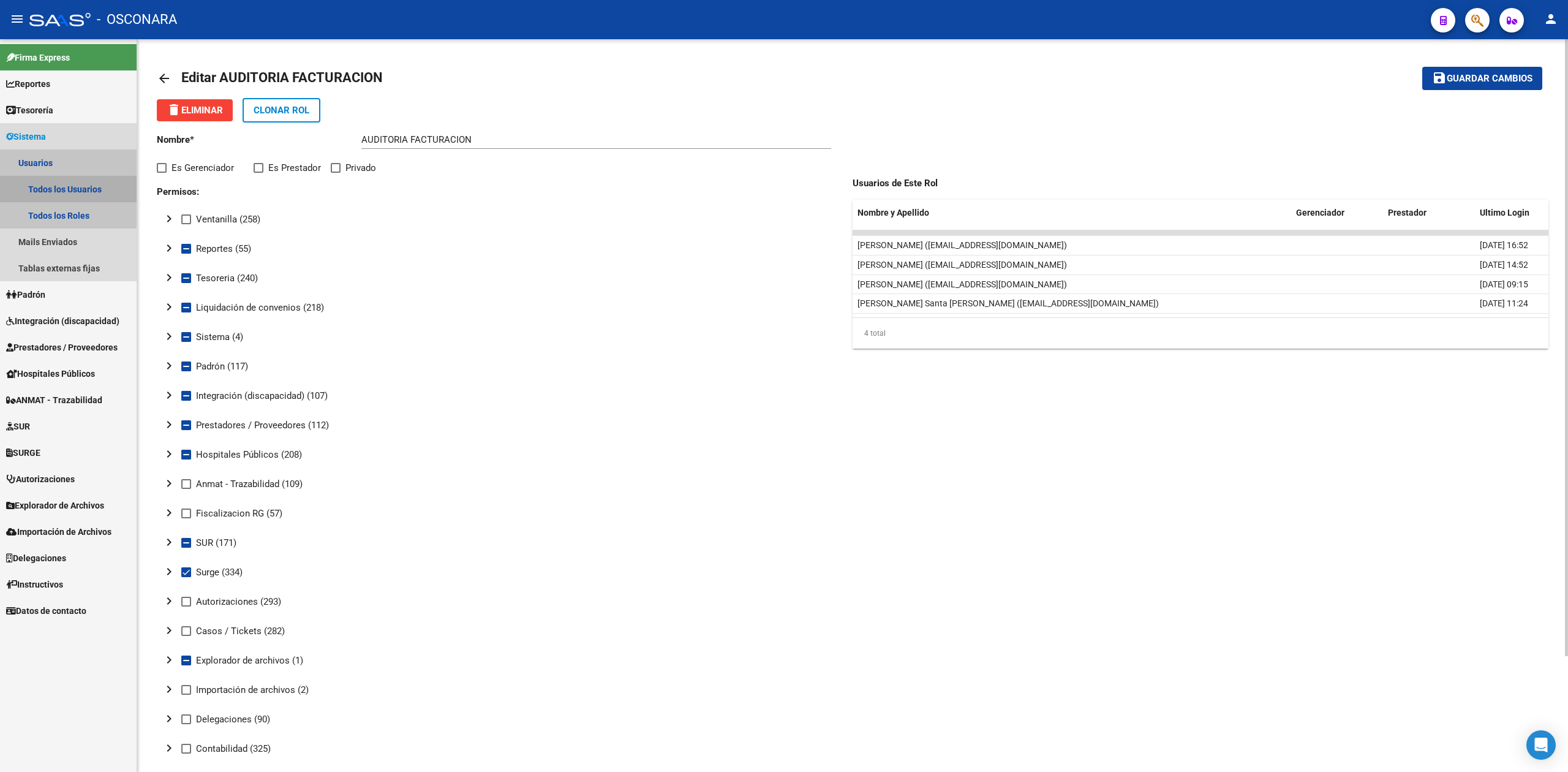
click at [45, 187] on link "Todos los Usuarios" at bounding box center [68, 189] width 136 height 26
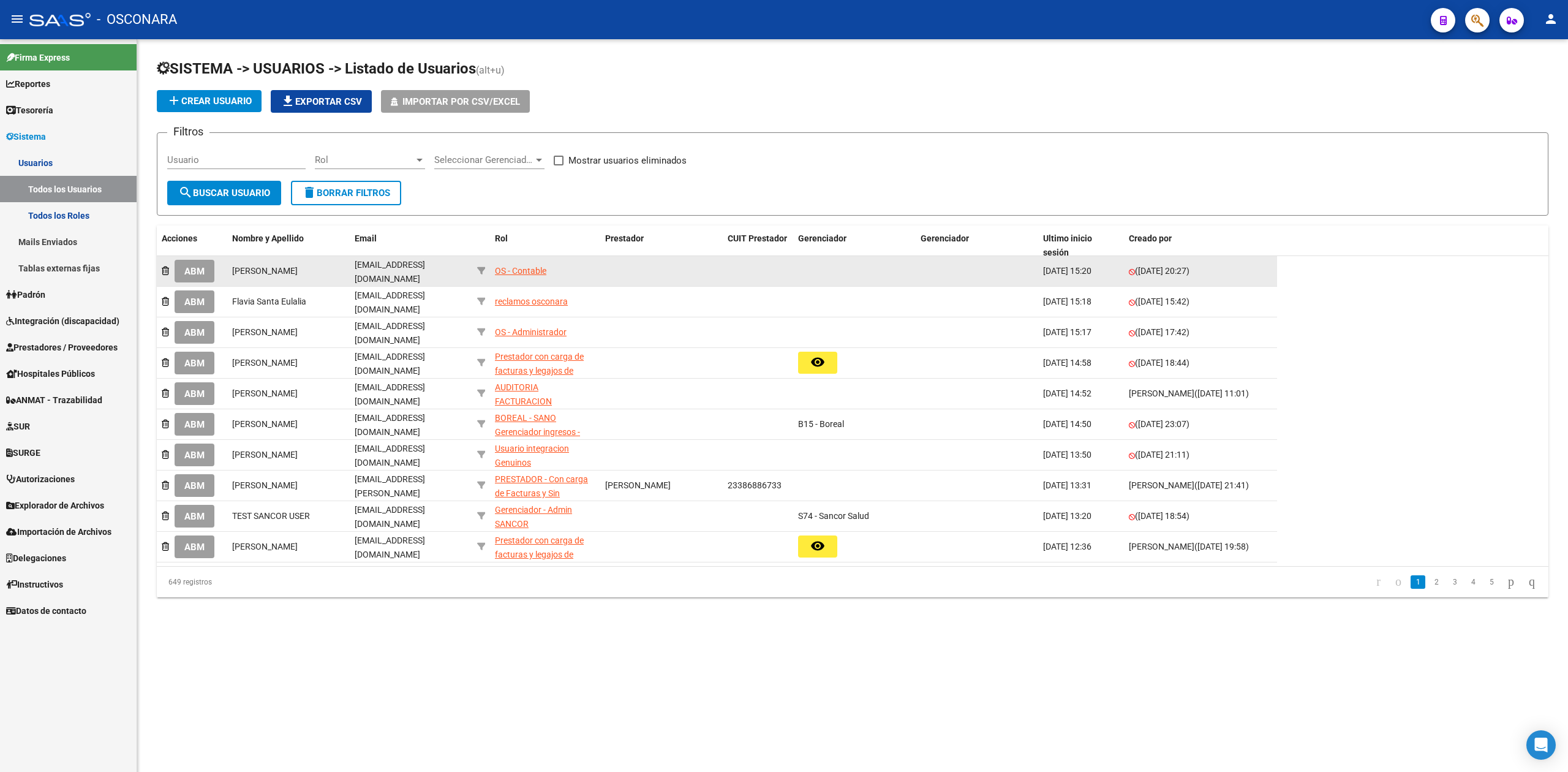
click at [518, 267] on div "OS - Contable" at bounding box center [520, 271] width 52 height 14
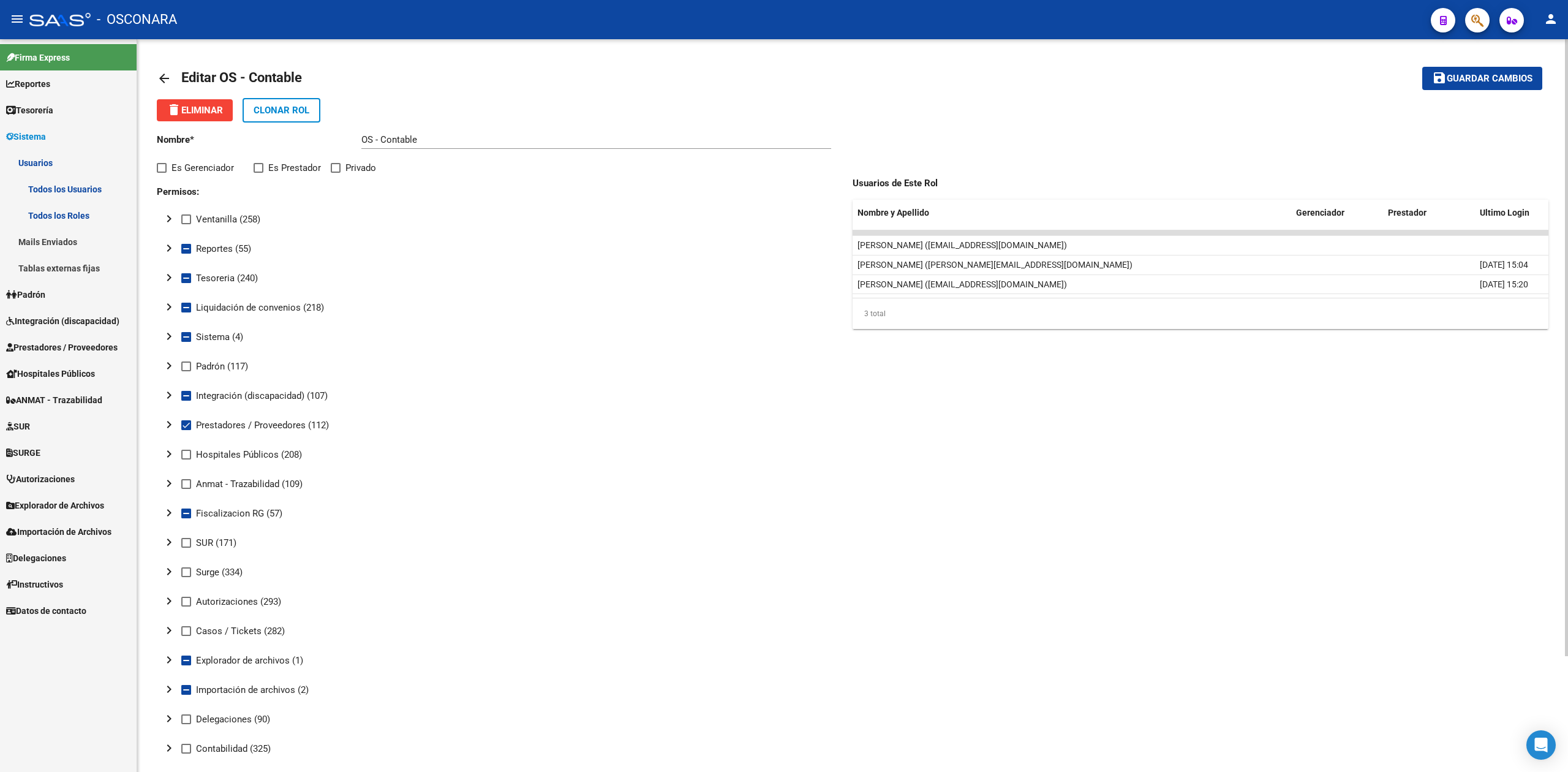
click at [172, 424] on mat-icon "chevron_right" at bounding box center [169, 424] width 15 height 15
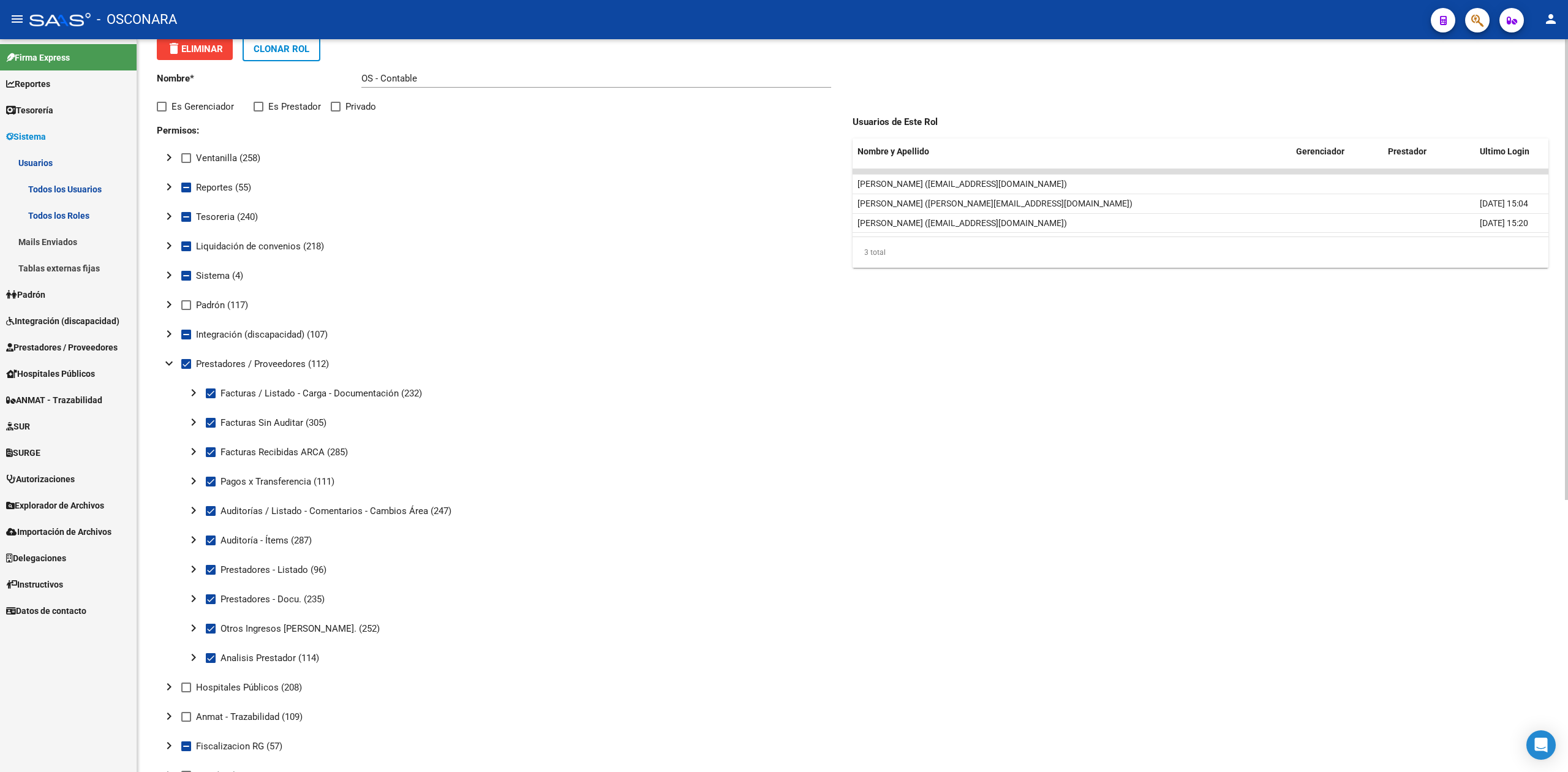
scroll to position [326, 0]
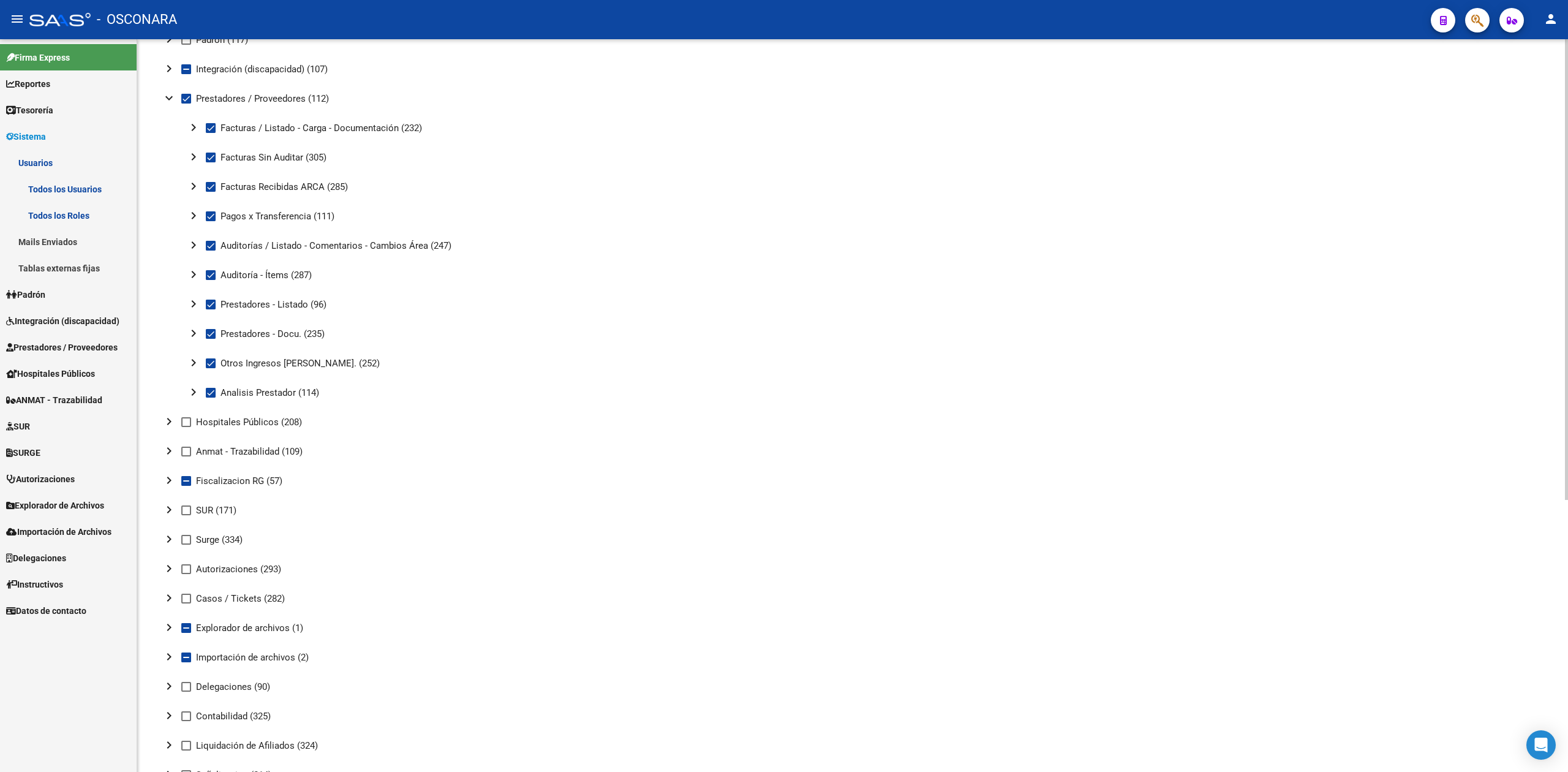
click at [191, 153] on mat-icon "chevron_right" at bounding box center [193, 157] width 15 height 15
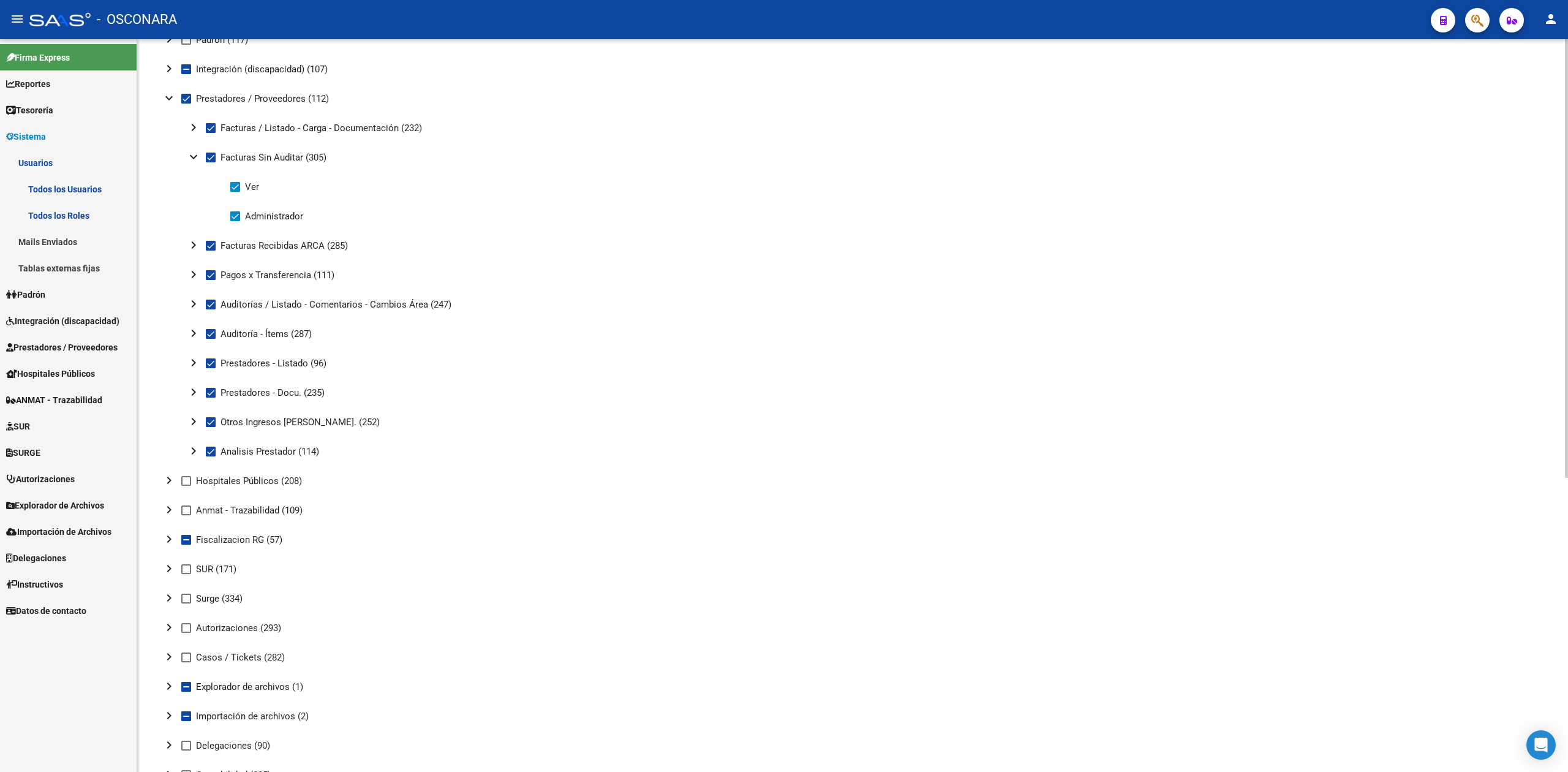
click at [190, 243] on mat-icon "chevron_right" at bounding box center [193, 245] width 15 height 15
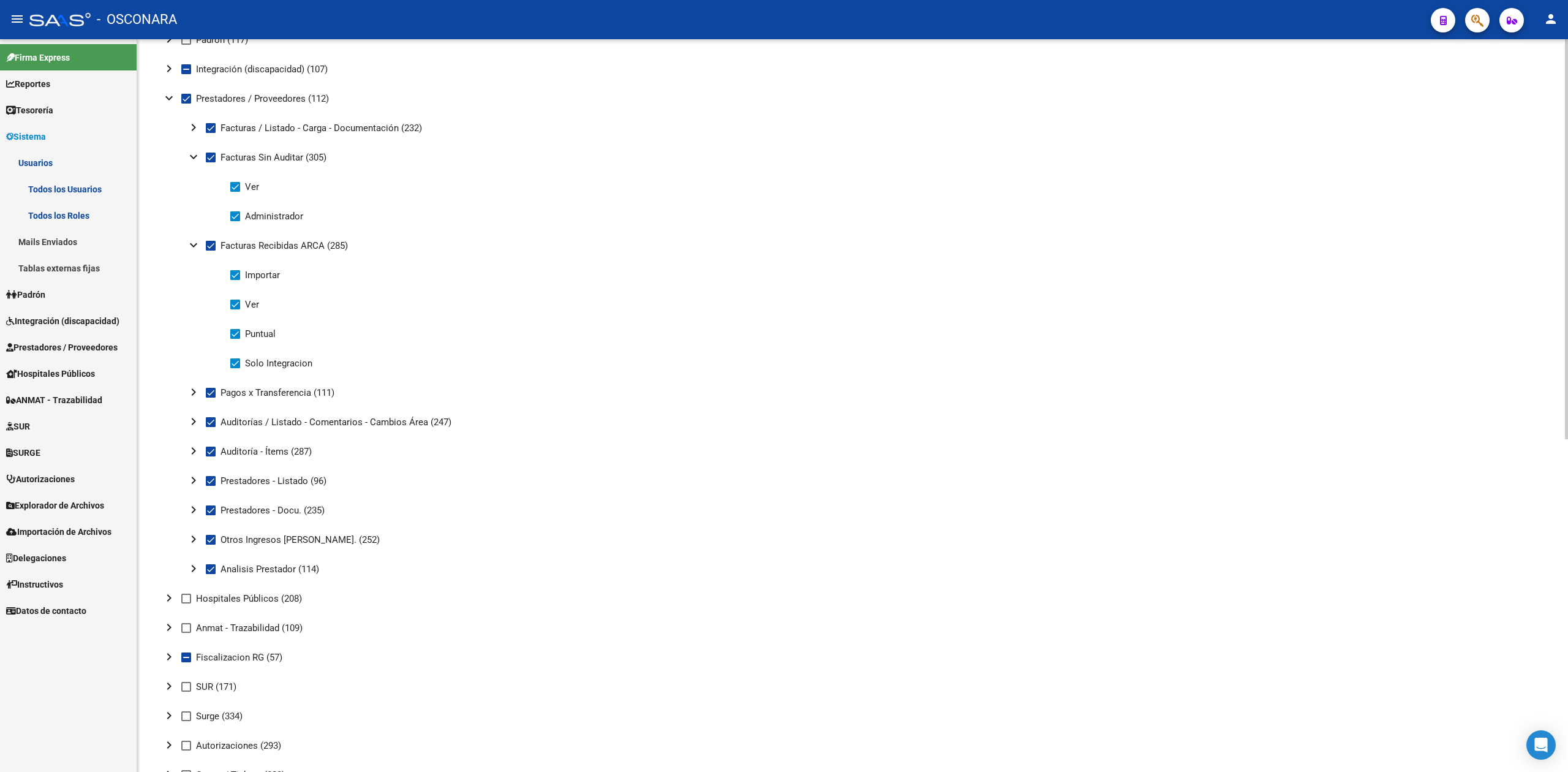
click at [192, 388] on mat-icon "chevron_right" at bounding box center [193, 392] width 15 height 15
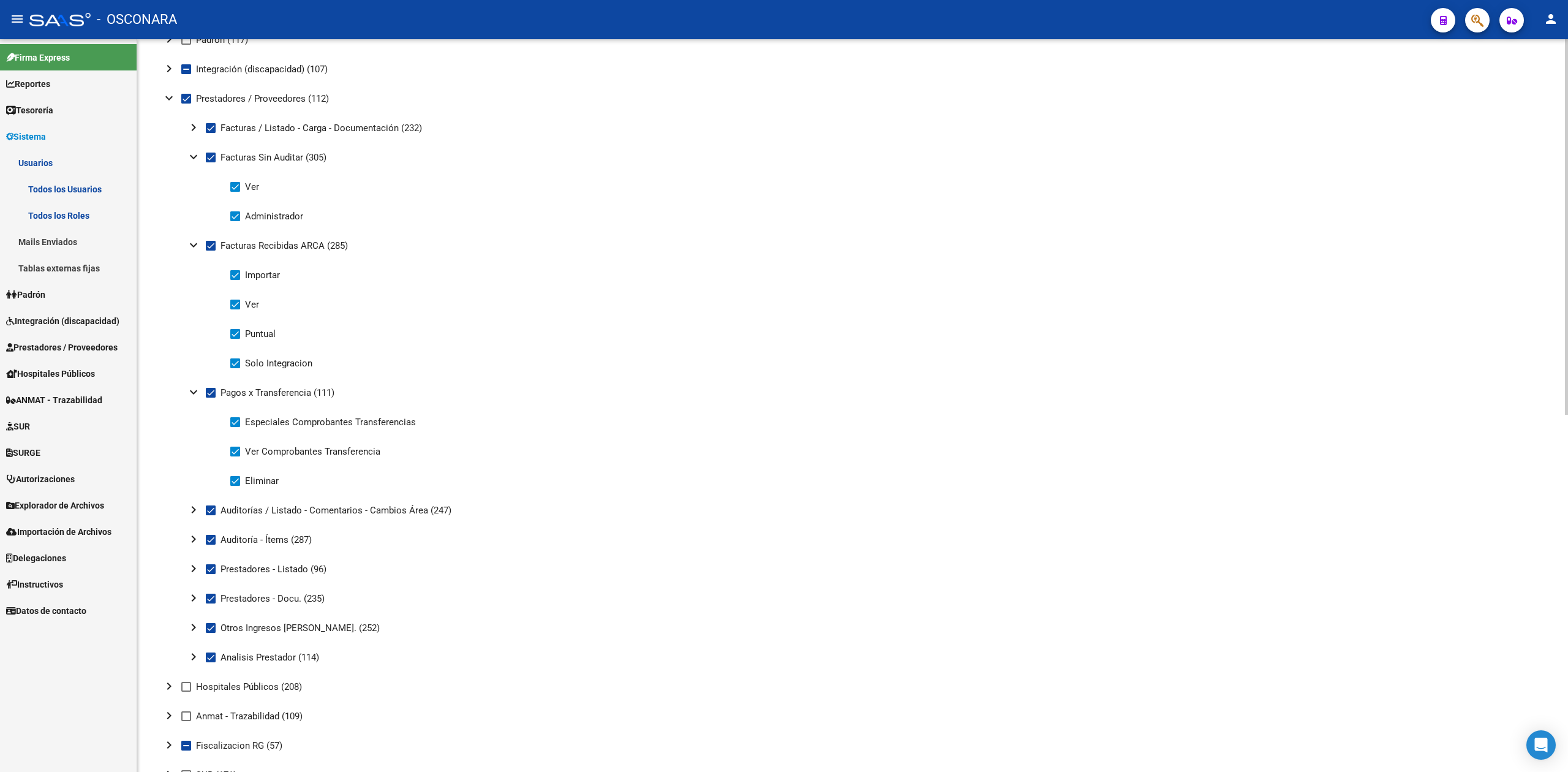
click at [199, 509] on mat-icon "chevron_right" at bounding box center [193, 509] width 15 height 15
click at [189, 660] on mat-icon "chevron_right" at bounding box center [193, 656] width 15 height 15
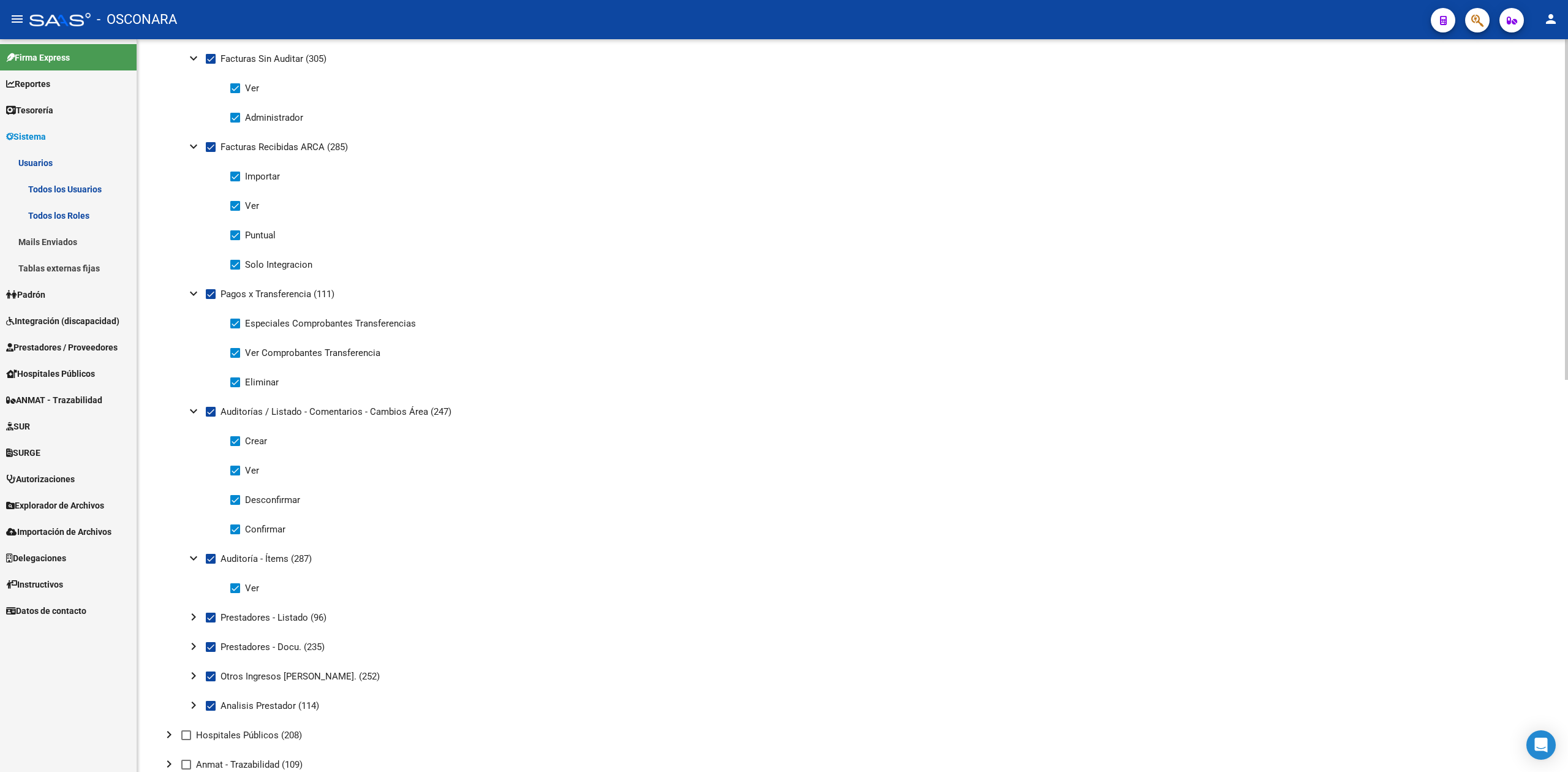
scroll to position [653, 0]
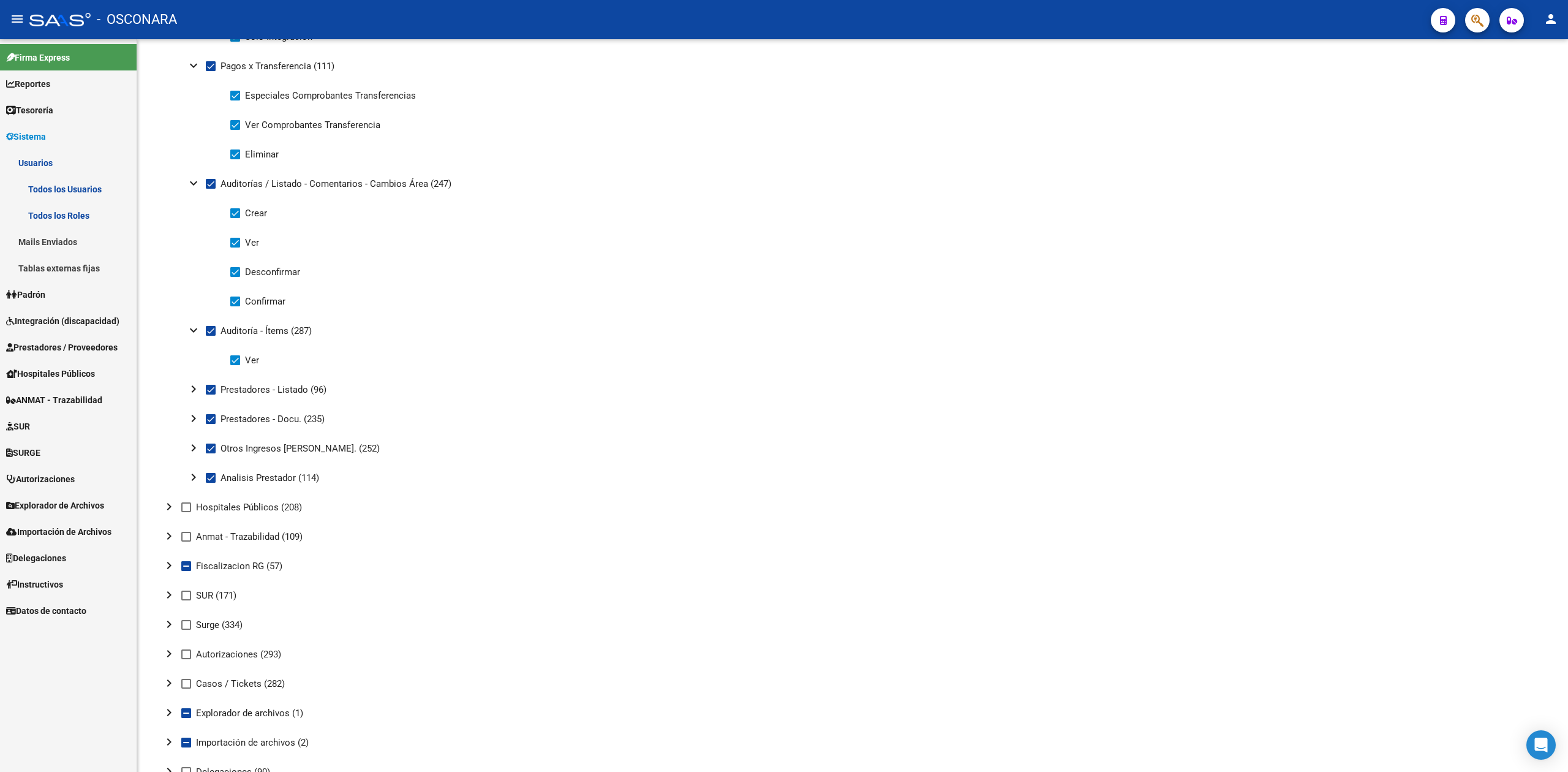
click at [55, 136] on link "Sistema" at bounding box center [68, 136] width 136 height 26
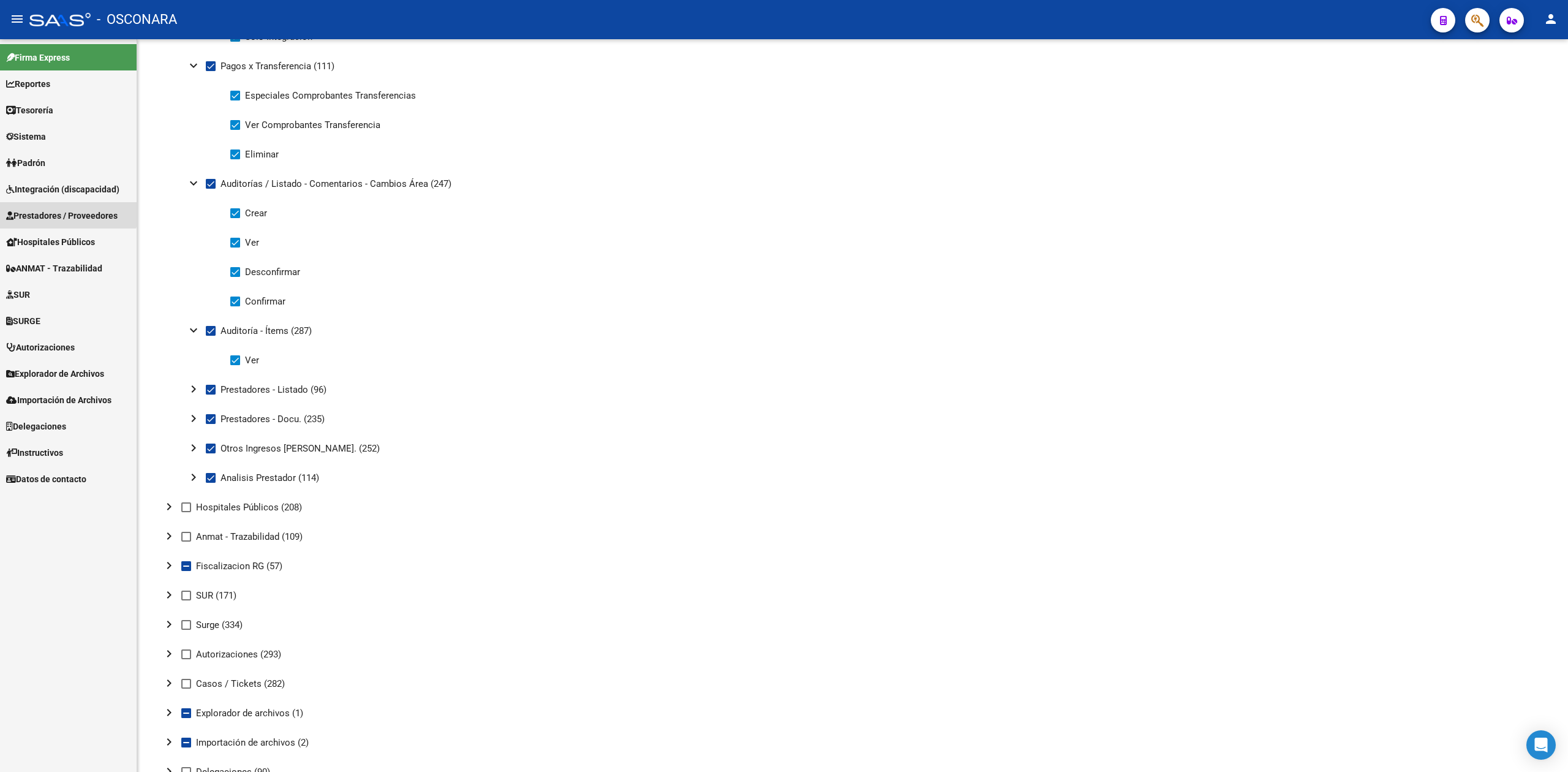
click at [57, 209] on span "Prestadores / Proveedores" at bounding box center [62, 215] width 111 height 13
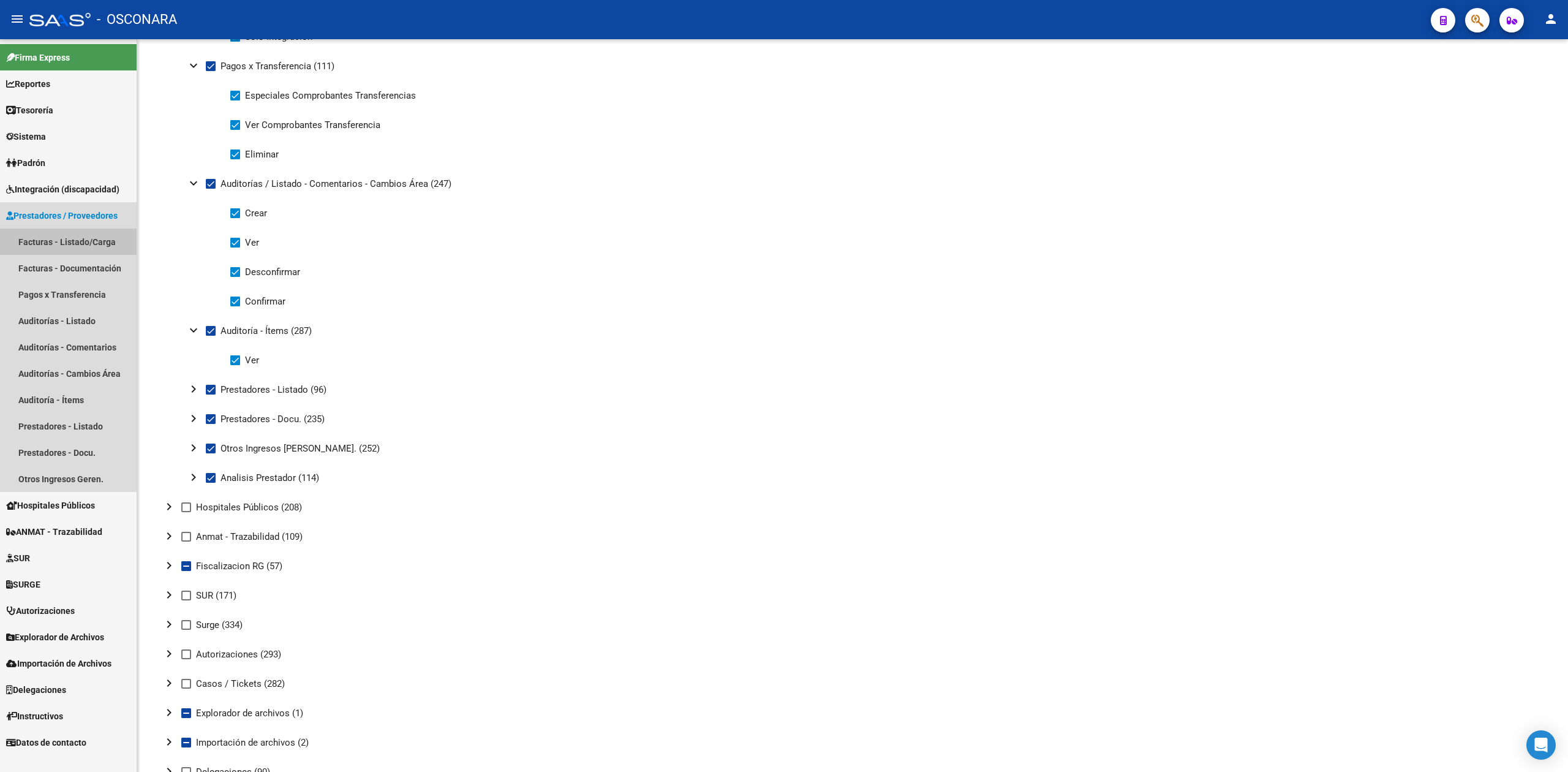
click at [65, 239] on link "Facturas - Listado/Carga" at bounding box center [68, 241] width 136 height 26
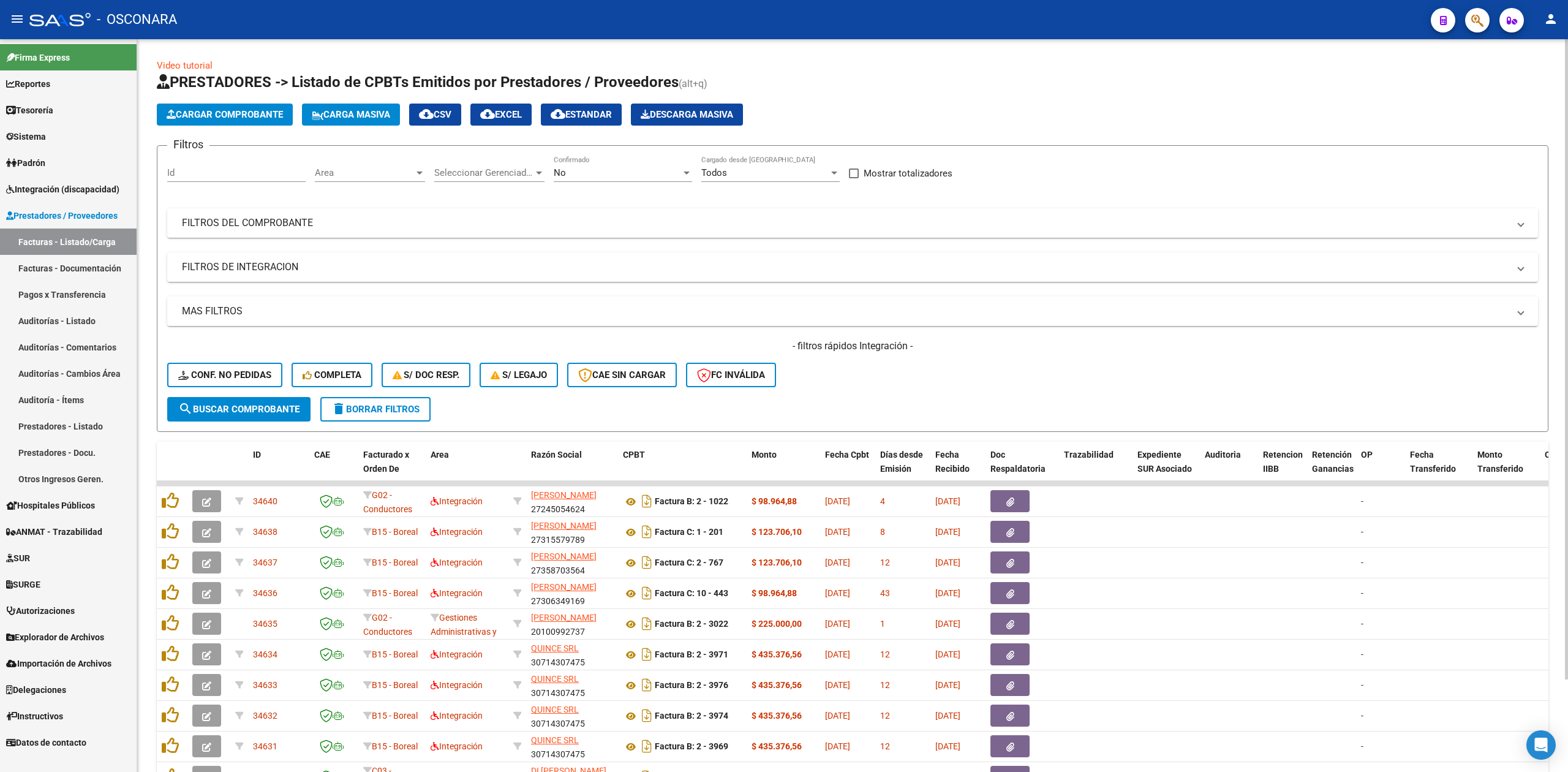
click at [850, 365] on div "- filtros rápidos Integración - Conf. no pedidas Completa S/ Doc Resp. S/ legaj…" at bounding box center [853, 368] width 1371 height 57
click at [329, 170] on span "Area" at bounding box center [365, 173] width 99 height 11
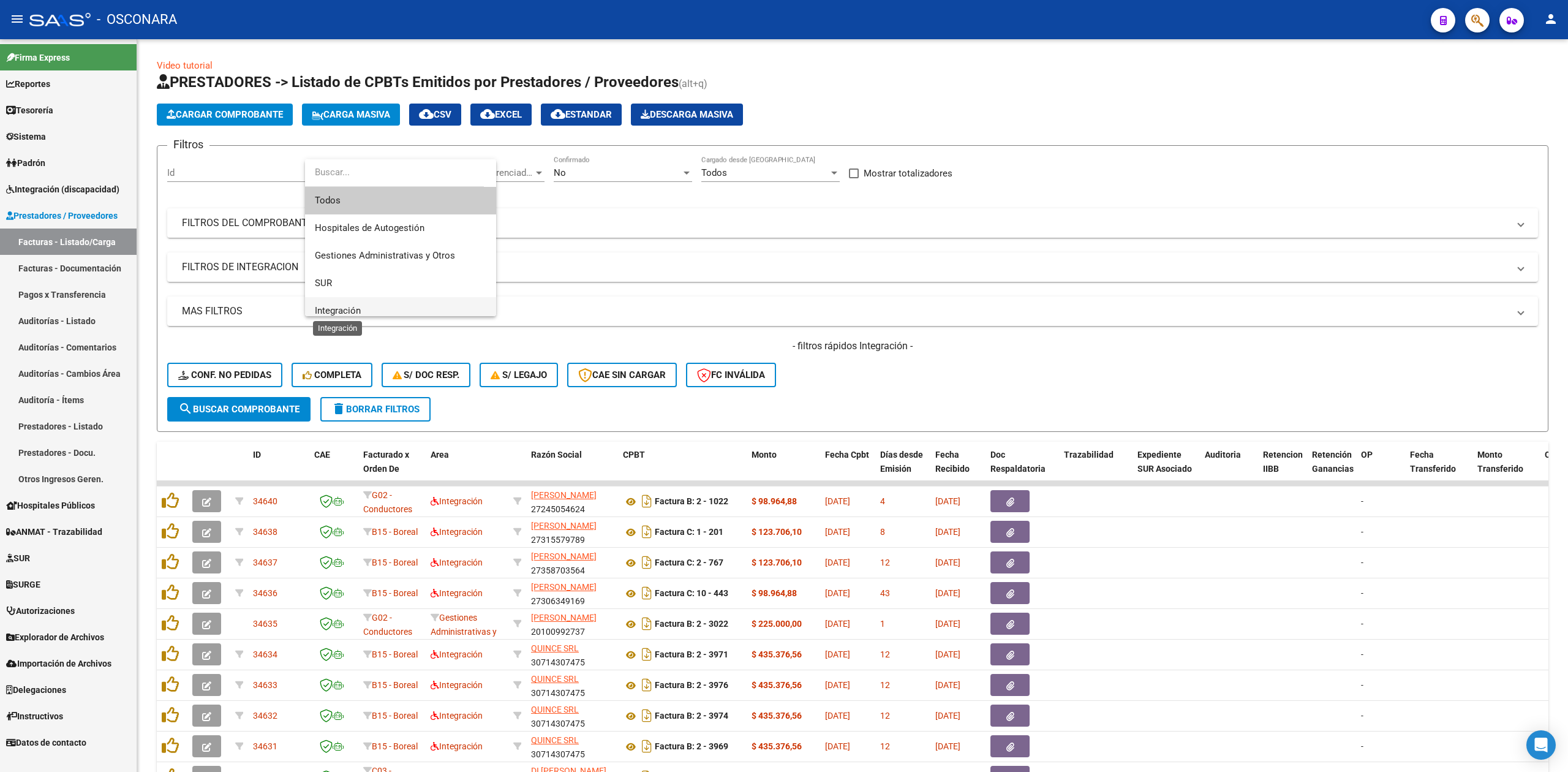
click at [347, 305] on span "Integración" at bounding box center [338, 311] width 46 height 11
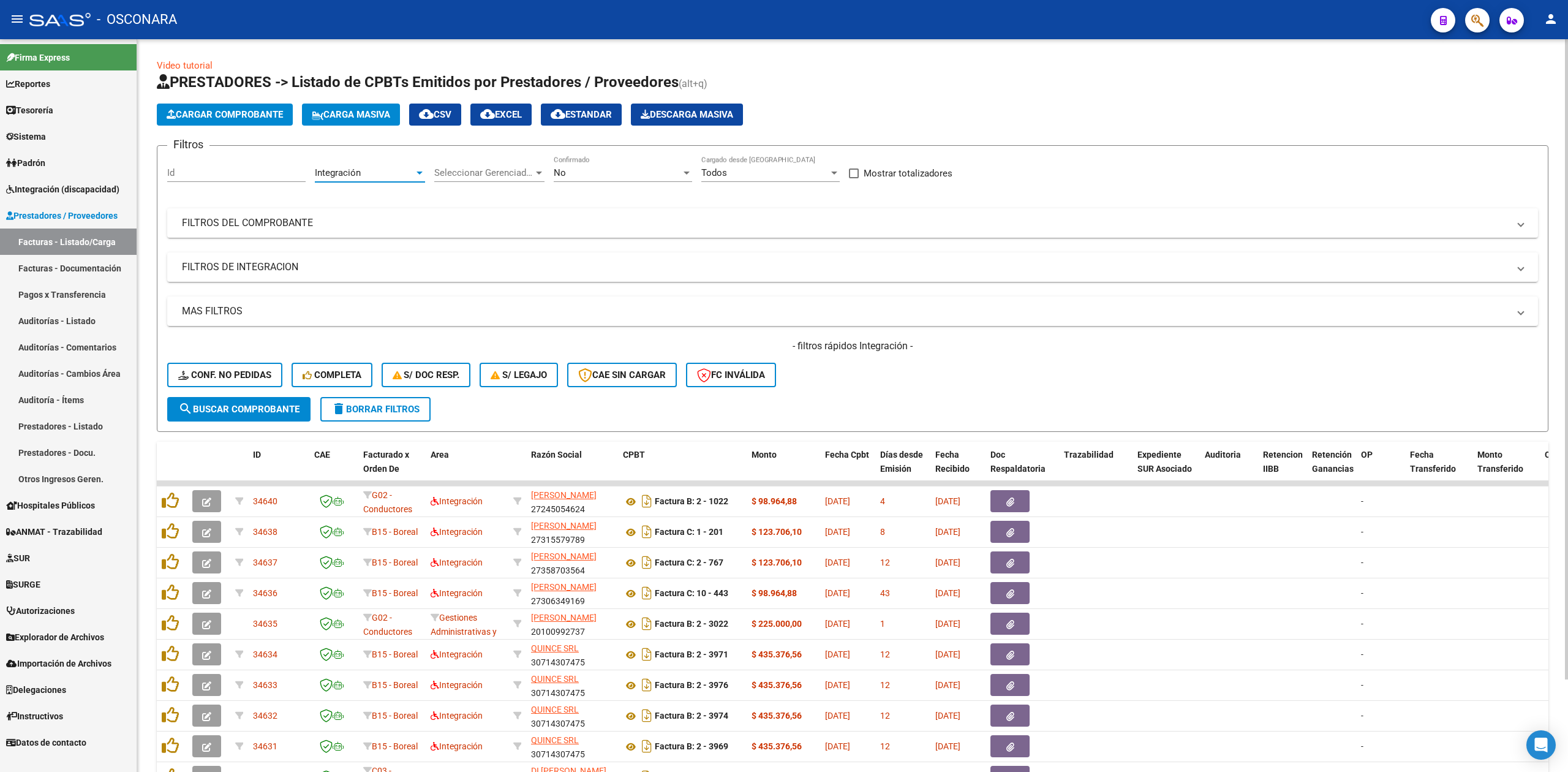
click at [297, 400] on button "search Buscar Comprobante" at bounding box center [239, 409] width 143 height 25
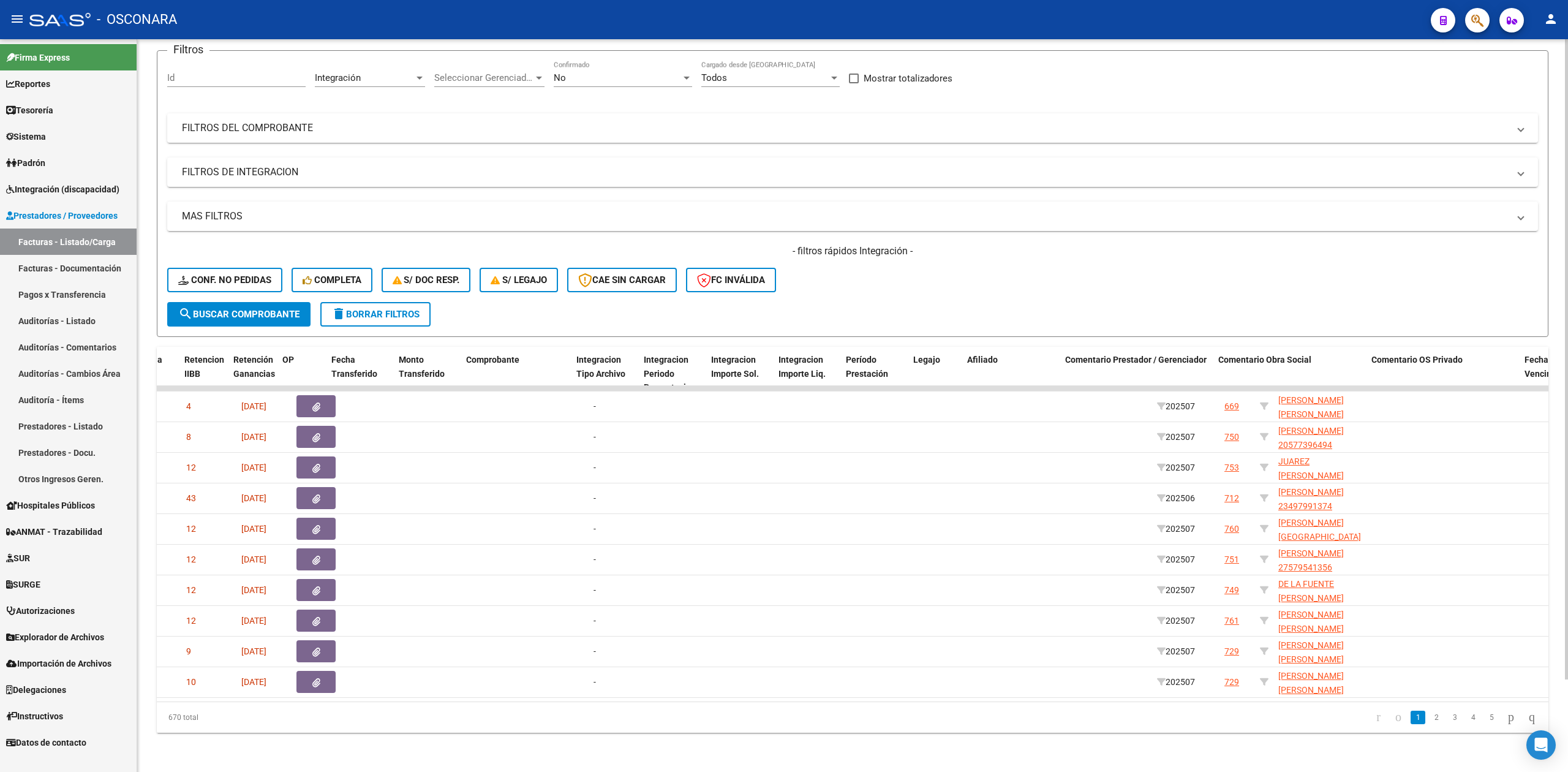
scroll to position [0, 1005]
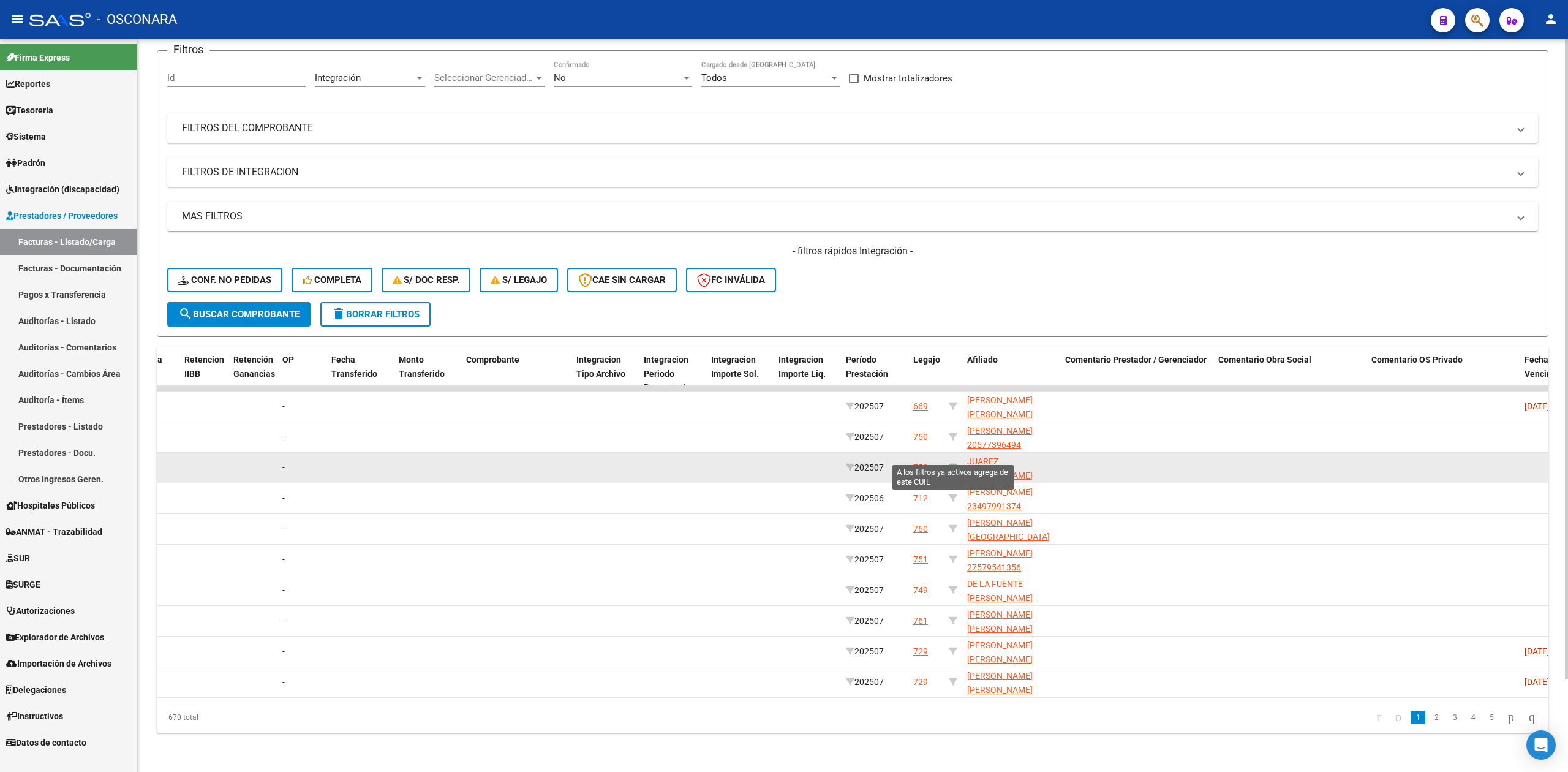
click at [954, 463] on icon at bounding box center [953, 468] width 9 height 9
type input "20583163795"
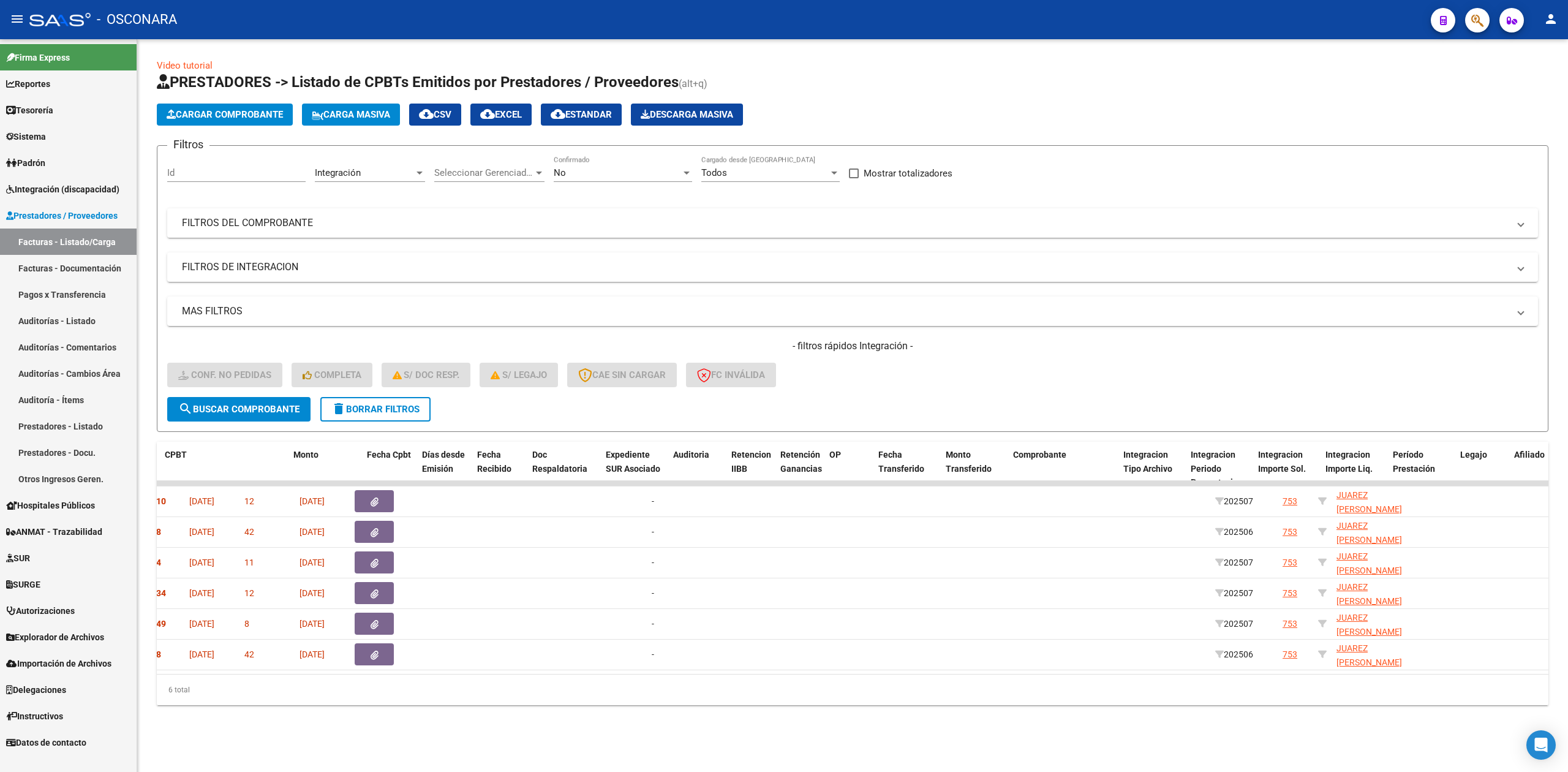
scroll to position [0, 0]
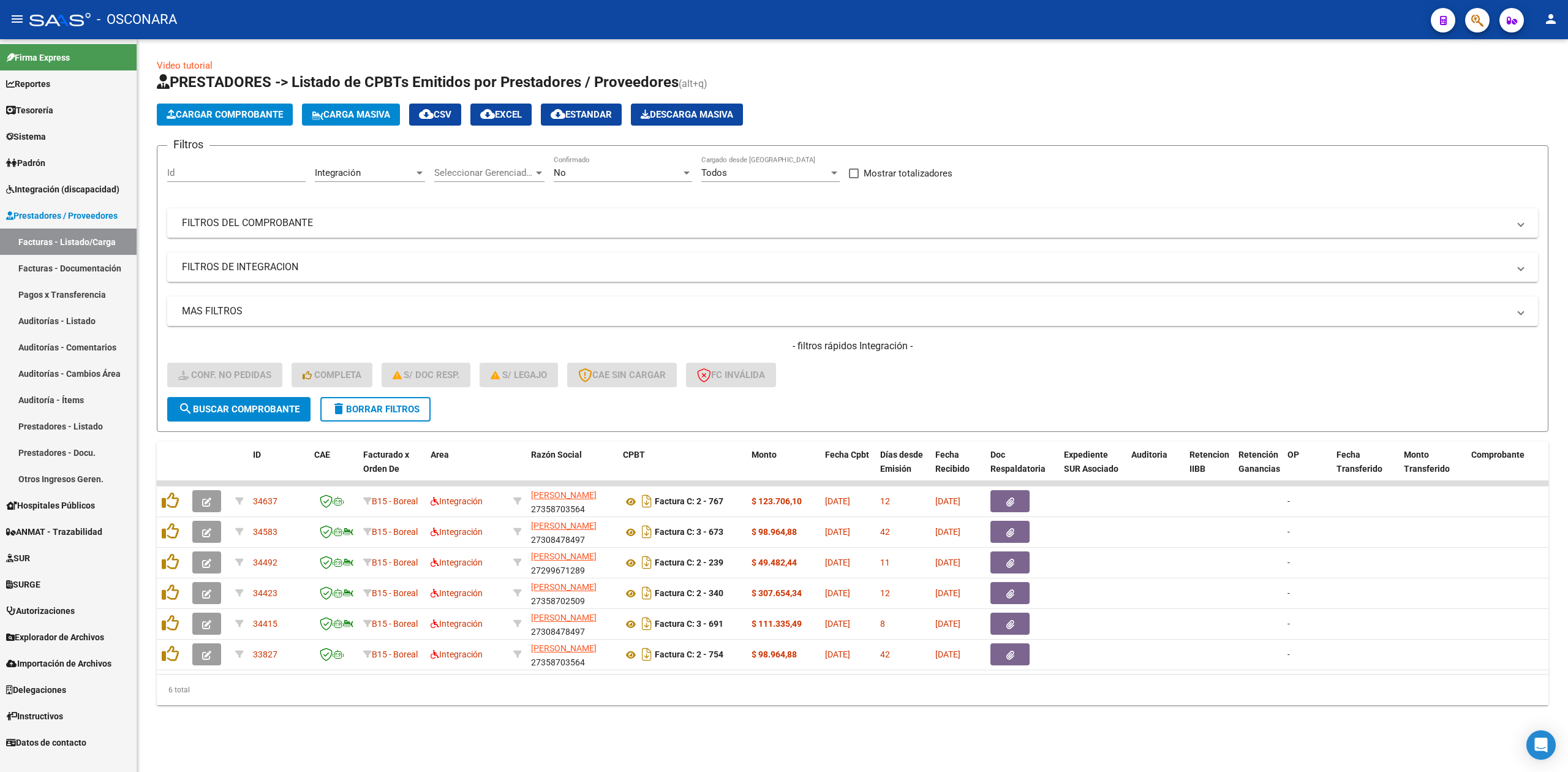
click at [868, 405] on form "Filtros Id Integración Area Seleccionar Gerenciador Seleccionar Gerenciador No …" at bounding box center [852, 289] width 1391 height 287
click at [588, 172] on div "No" at bounding box center [617, 173] width 128 height 11
click at [582, 118] on span "Todos" at bounding box center [622, 118] width 138 height 28
click at [294, 405] on span "search Buscar Comprobante" at bounding box center [238, 409] width 121 height 11
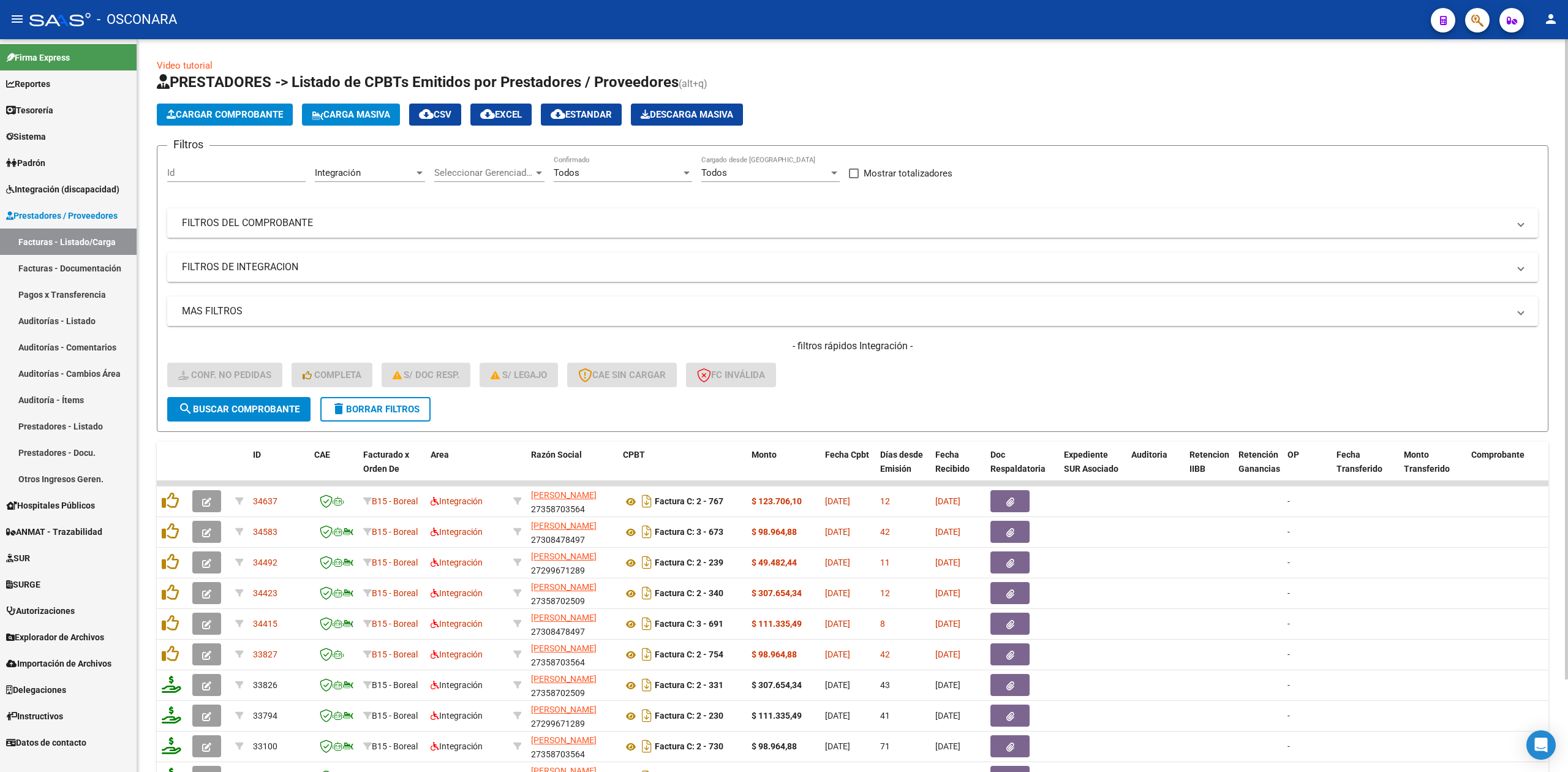
click at [558, 407] on form "Filtros Id Integración Area Seleccionar Gerenciador Seleccionar Gerenciador Tod…" at bounding box center [852, 289] width 1391 height 287
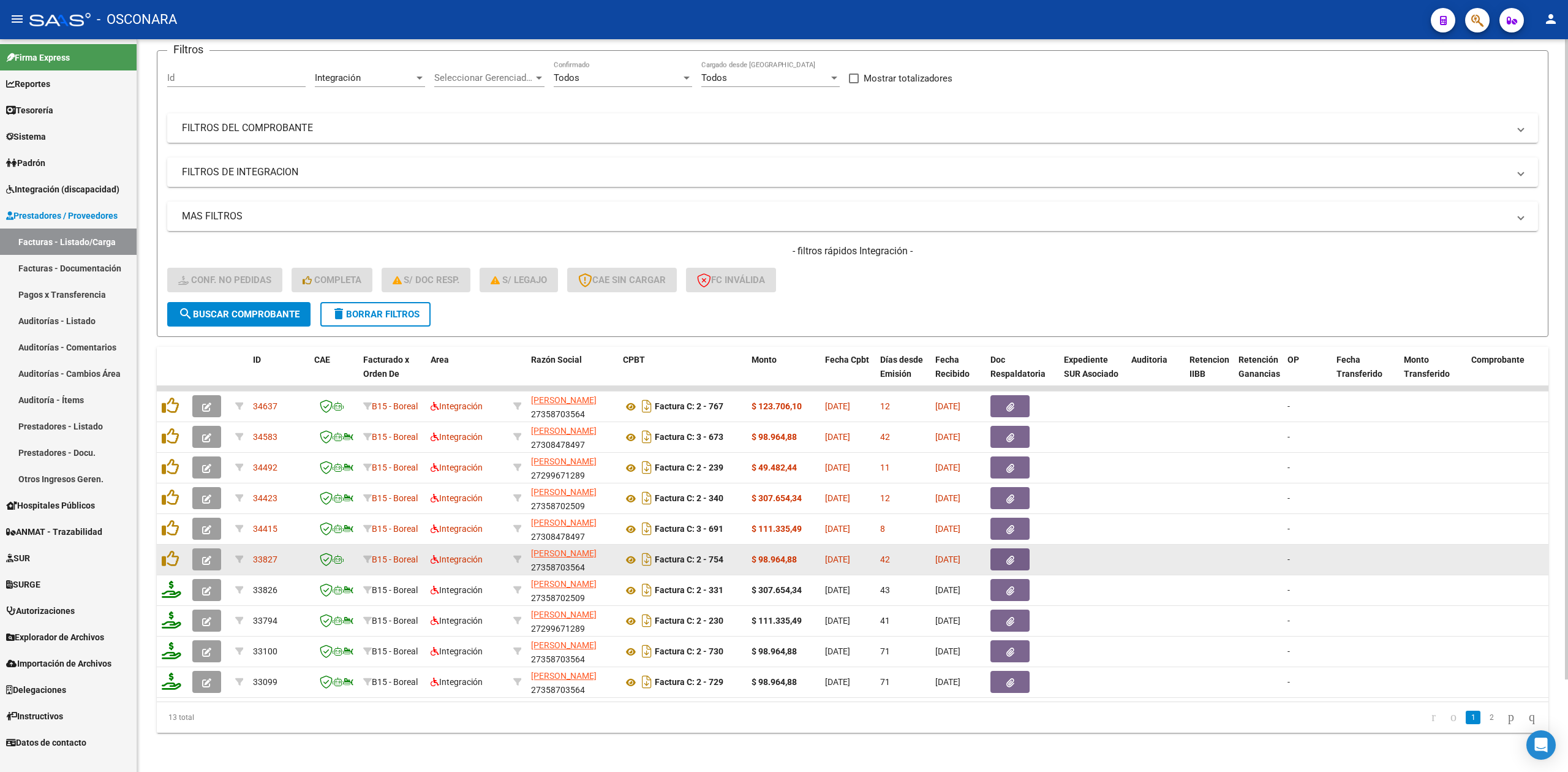
click at [1014, 548] on button "button" at bounding box center [1010, 559] width 39 height 22
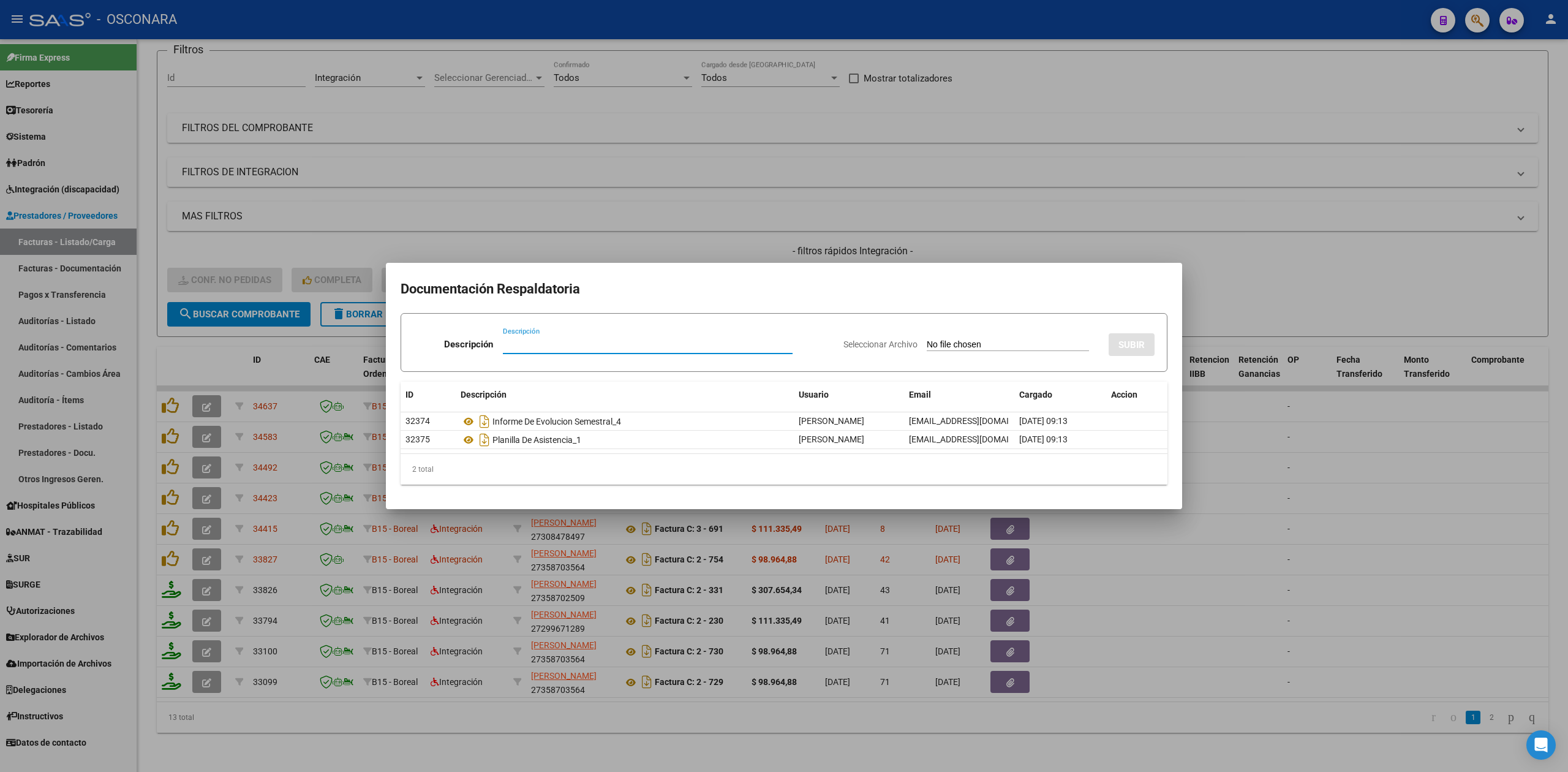
click at [620, 727] on div at bounding box center [784, 386] width 1568 height 772
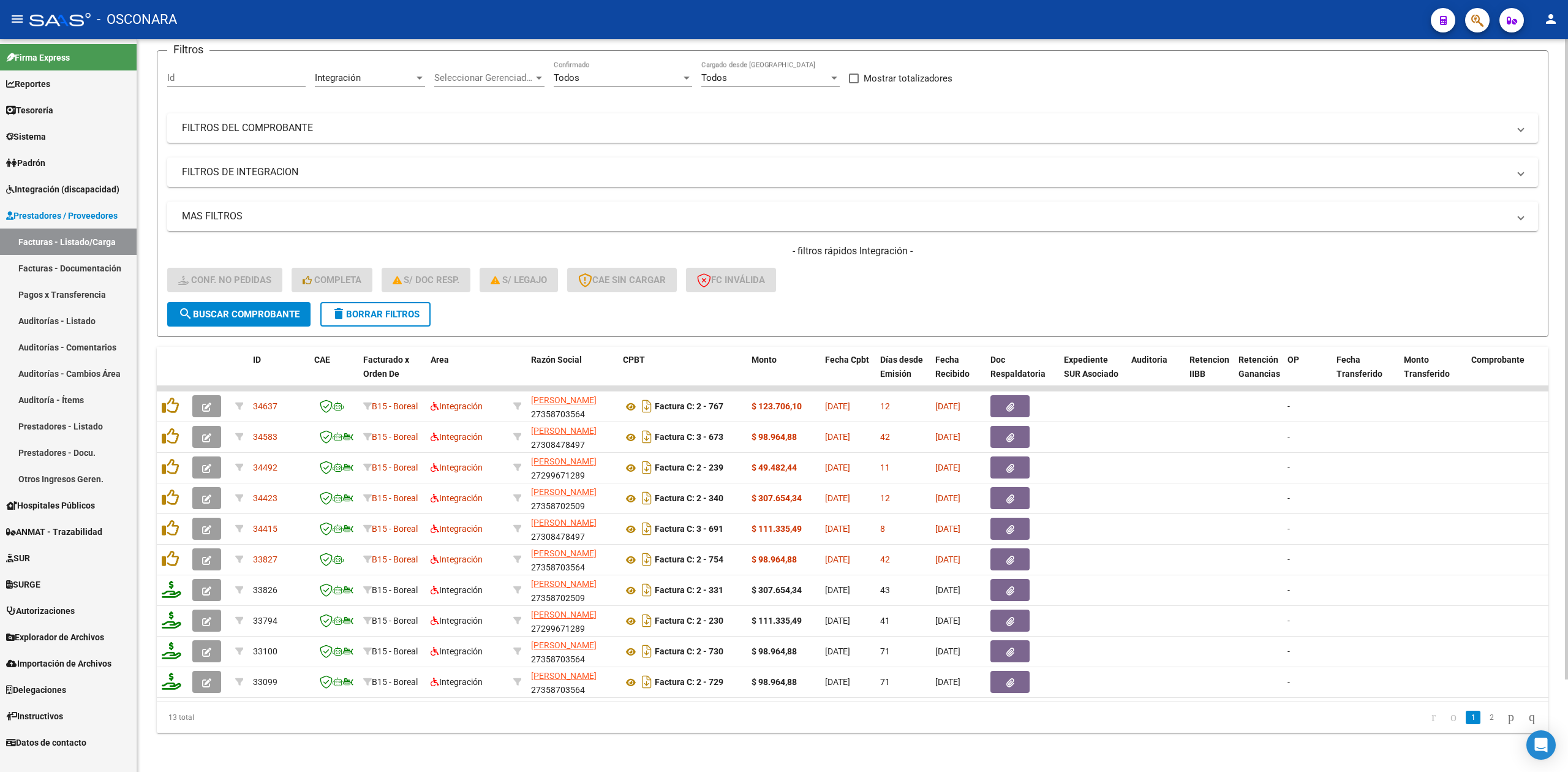
click at [508, 752] on div "Video tutorial PRESTADORES -> Listado de CPBTs Emitidos por Prestadores / Prove…" at bounding box center [852, 358] width 1430 height 827
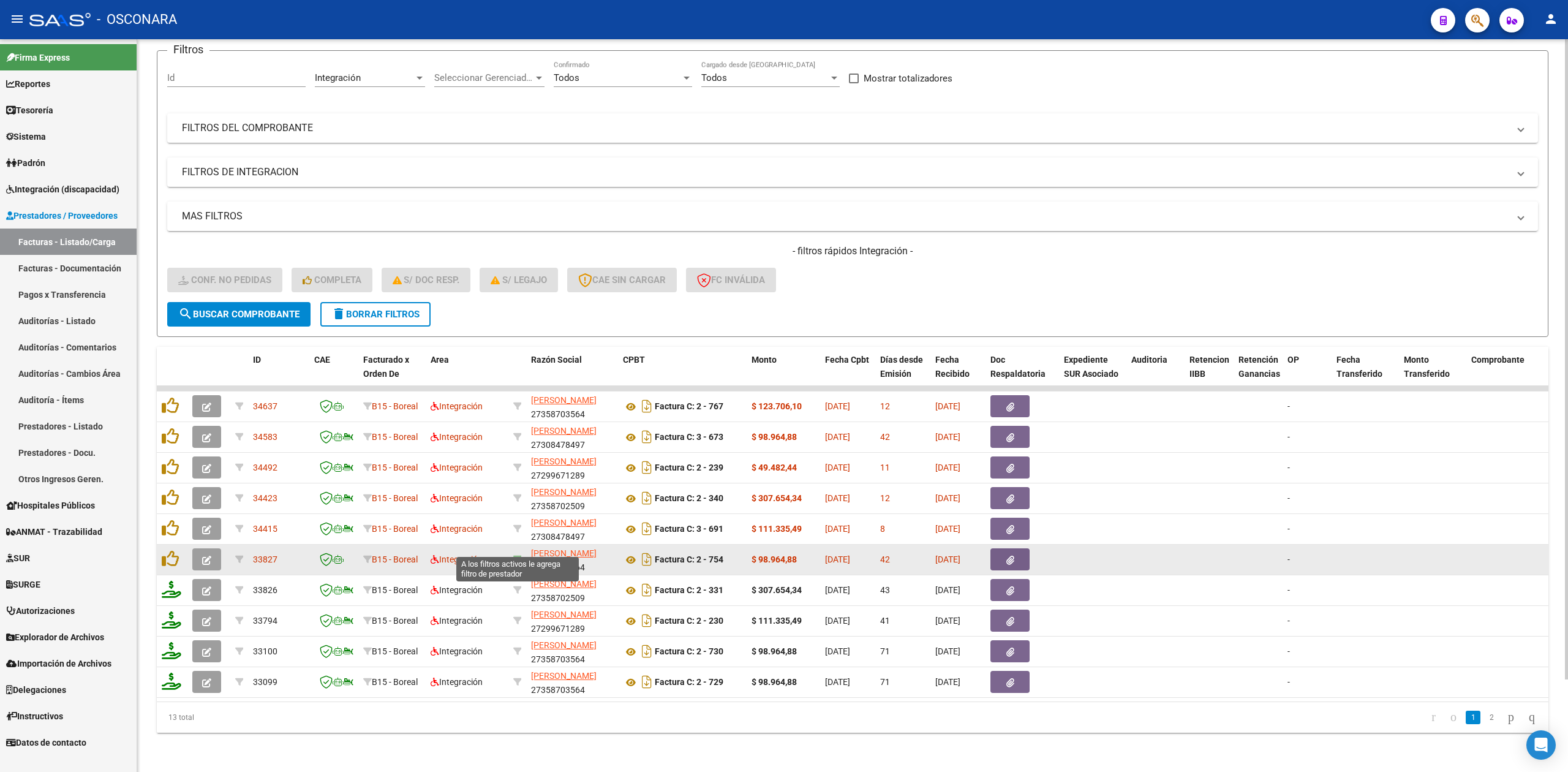
click at [520, 555] on icon at bounding box center [517, 559] width 9 height 9
type input "27358703564"
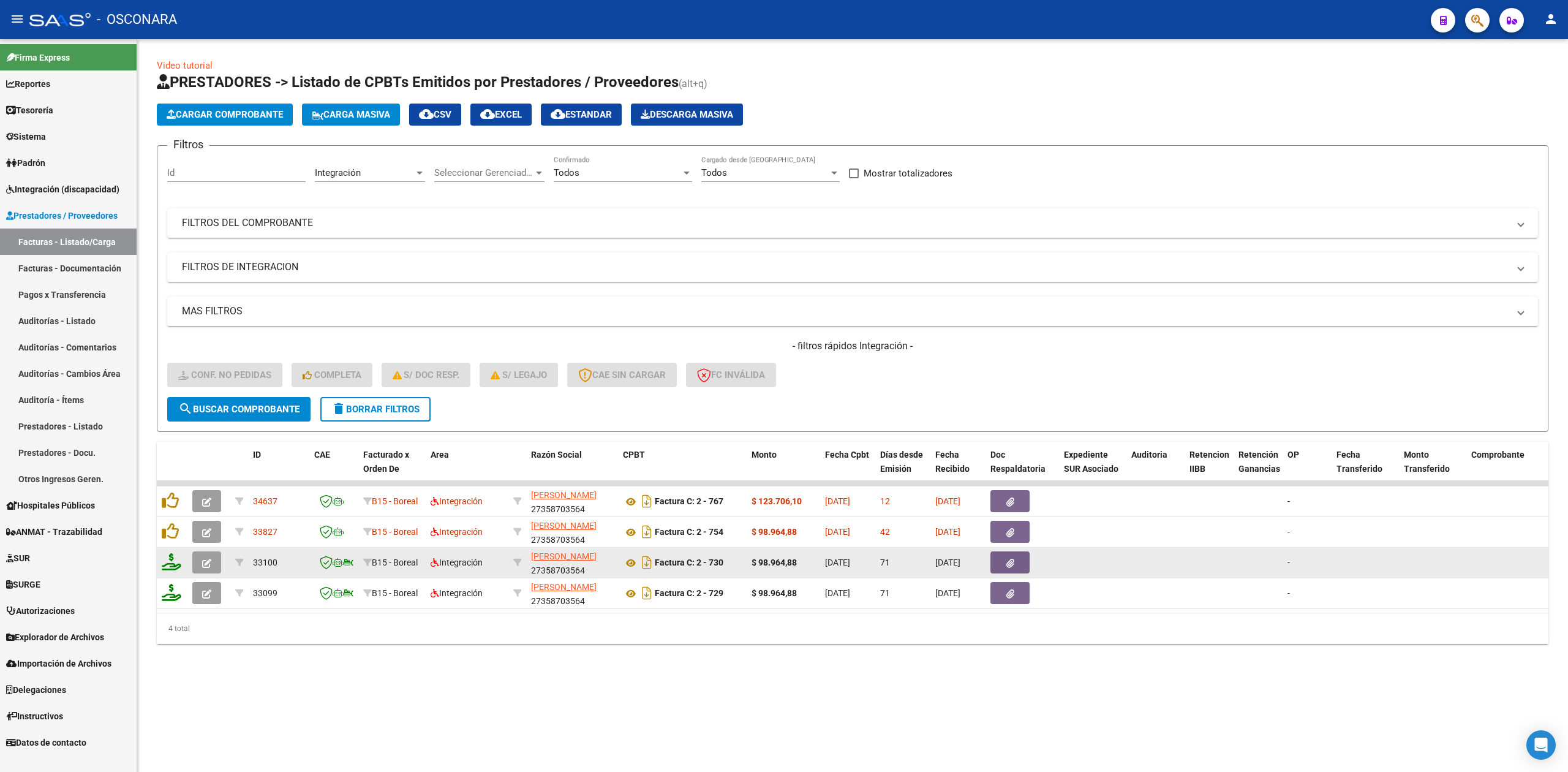
click at [199, 561] on button "button" at bounding box center [206, 562] width 29 height 22
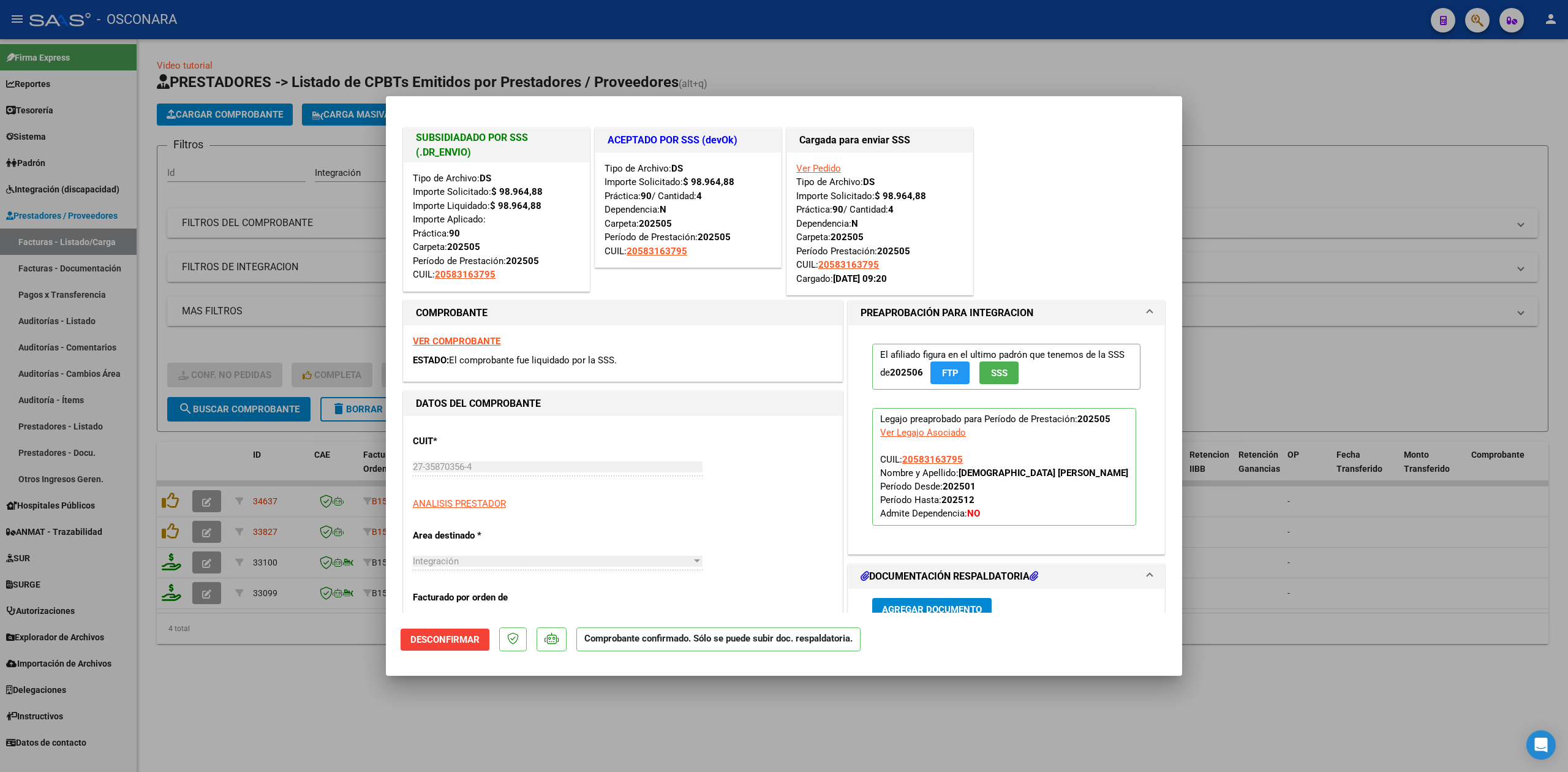
click at [327, 686] on div at bounding box center [784, 386] width 1568 height 772
type input "$ 0,00"
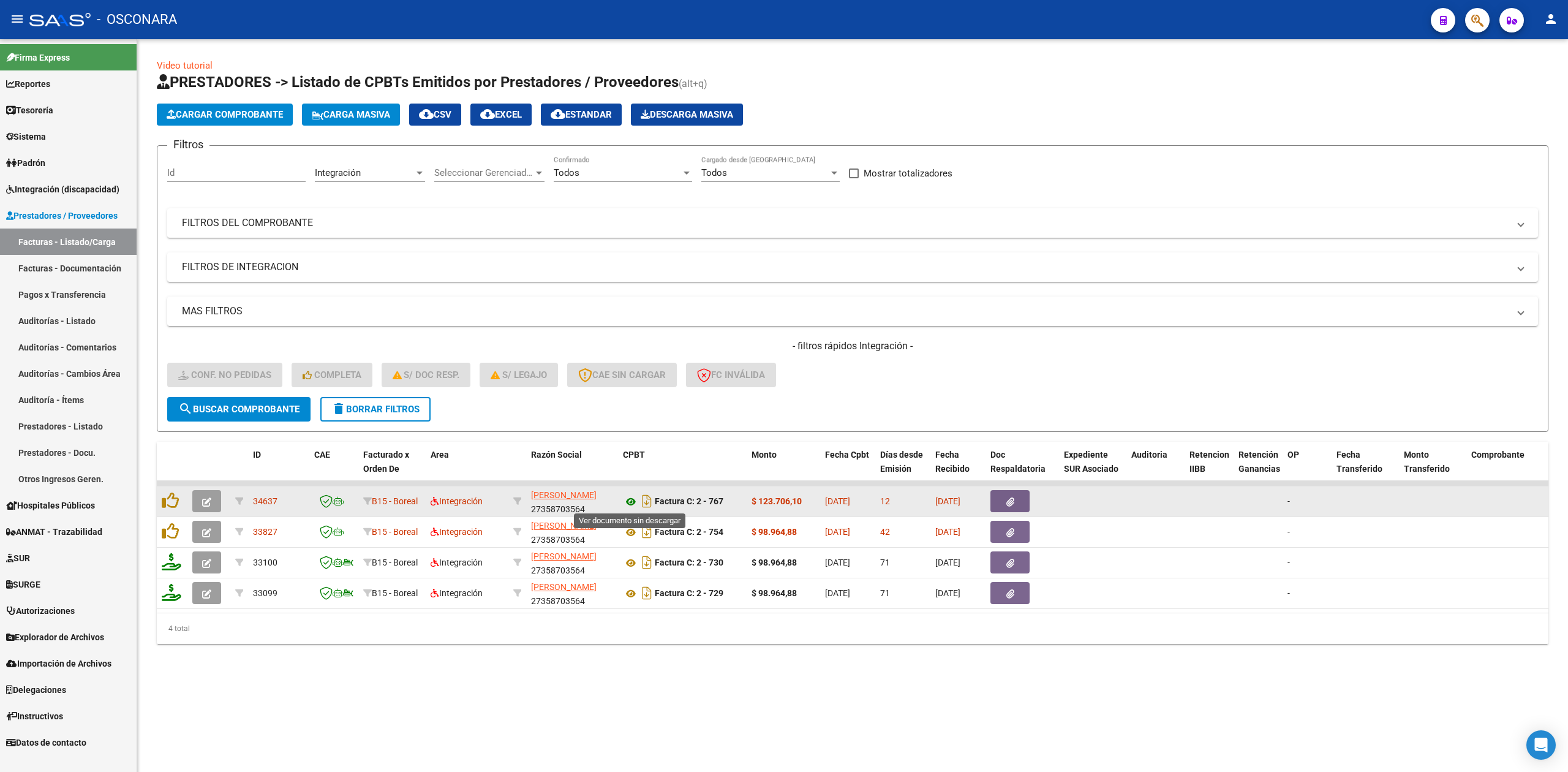
click at [635, 497] on icon at bounding box center [631, 502] width 16 height 15
click at [1006, 497] on icon "button" at bounding box center [1010, 502] width 8 height 9
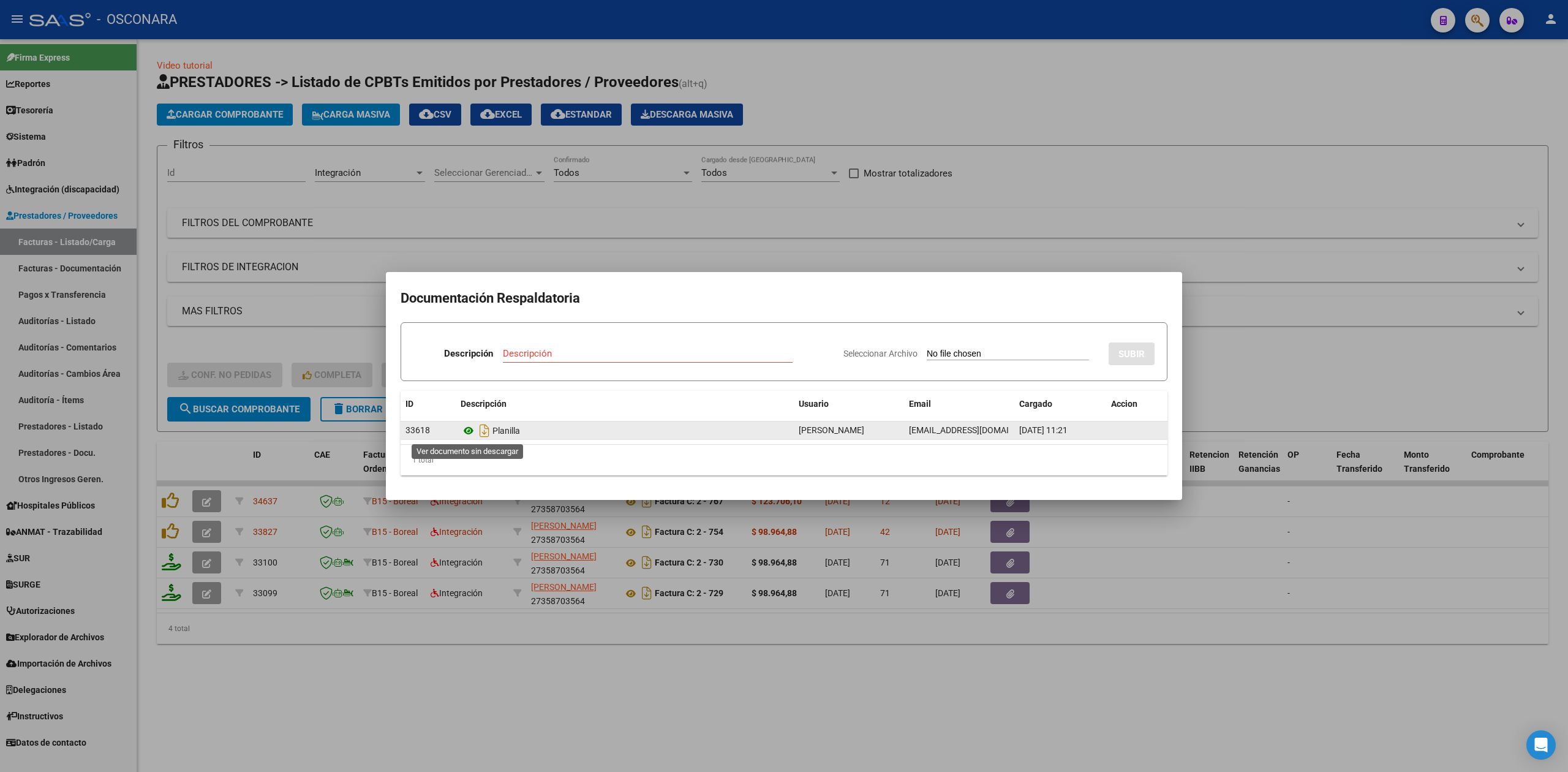
click at [469, 427] on icon at bounding box center [468, 430] width 16 height 15
click at [652, 258] on div at bounding box center [784, 386] width 1568 height 772
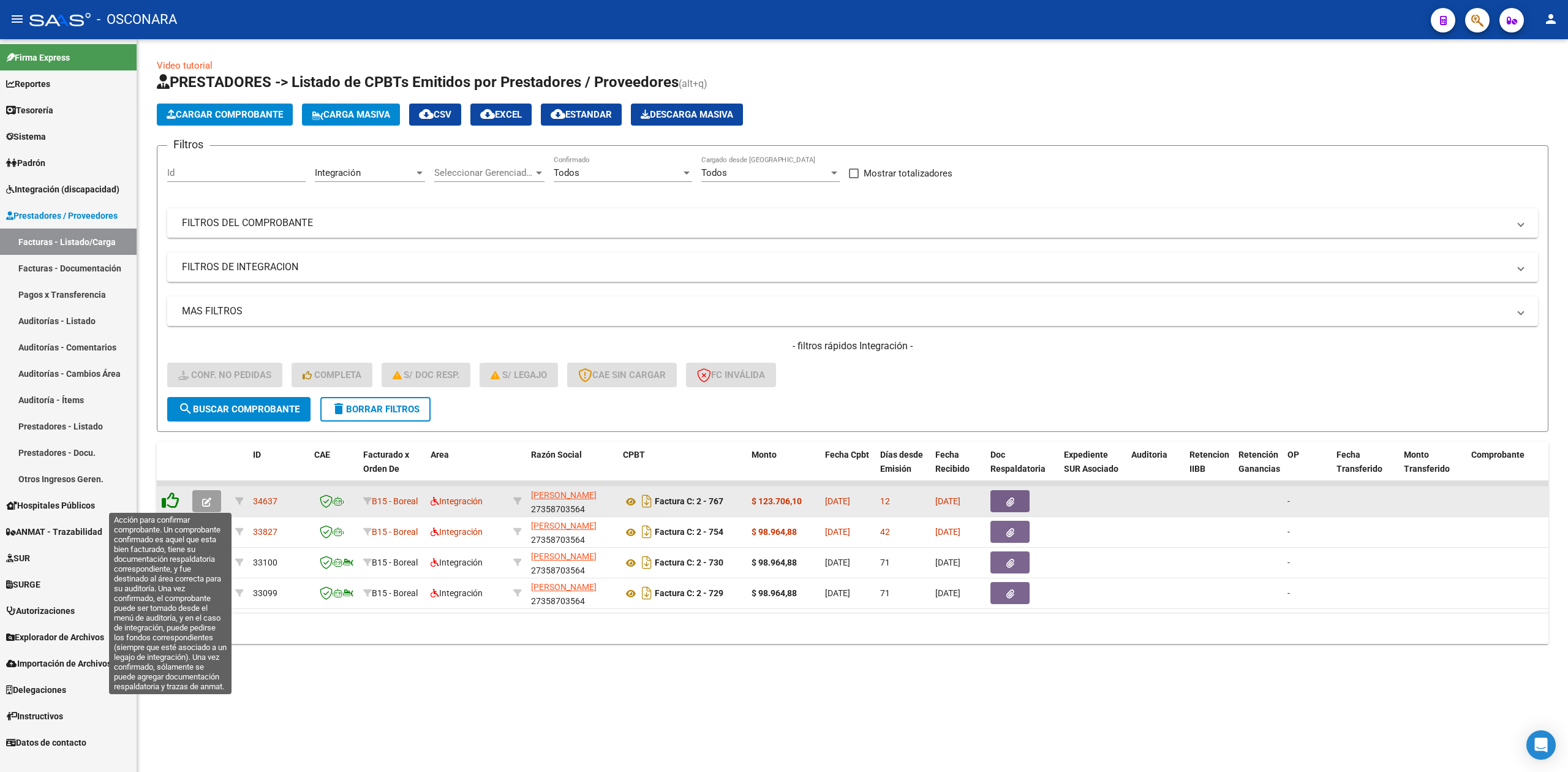
click at [175, 499] on icon at bounding box center [170, 500] width 17 height 17
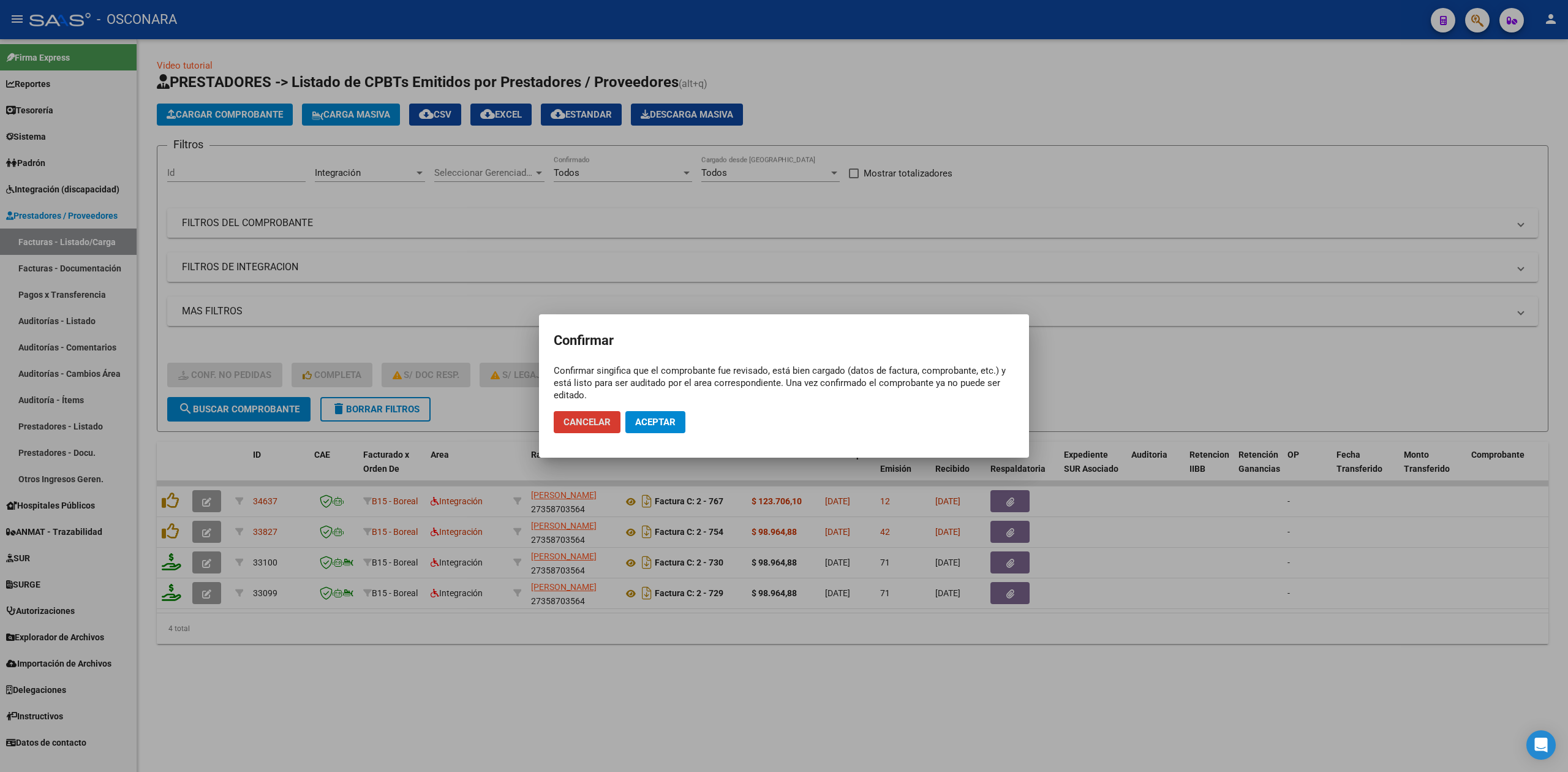
click at [640, 412] on button "Aceptar" at bounding box center [655, 421] width 60 height 22
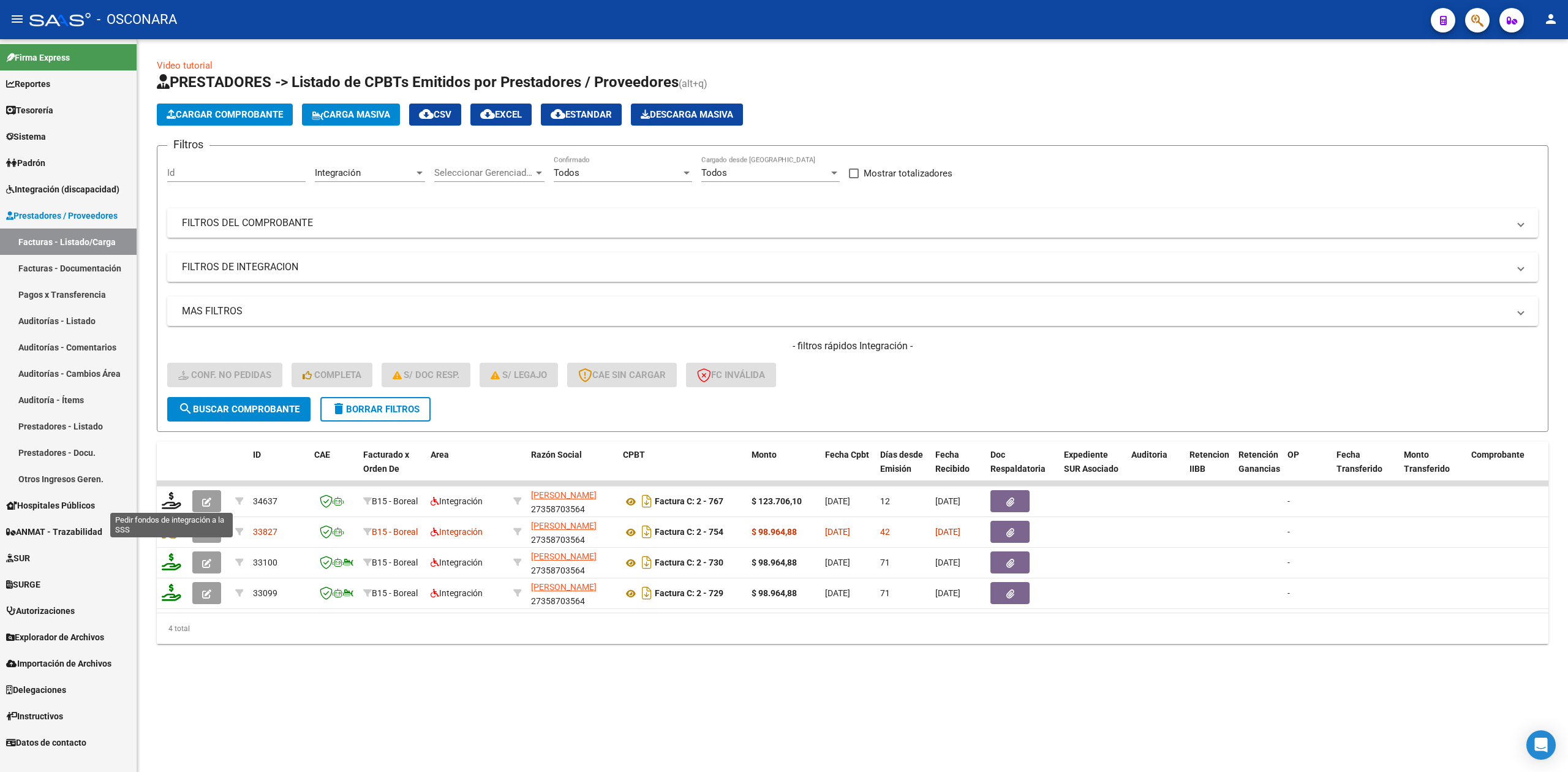
click at [170, 503] on icon at bounding box center [172, 500] width 20 height 17
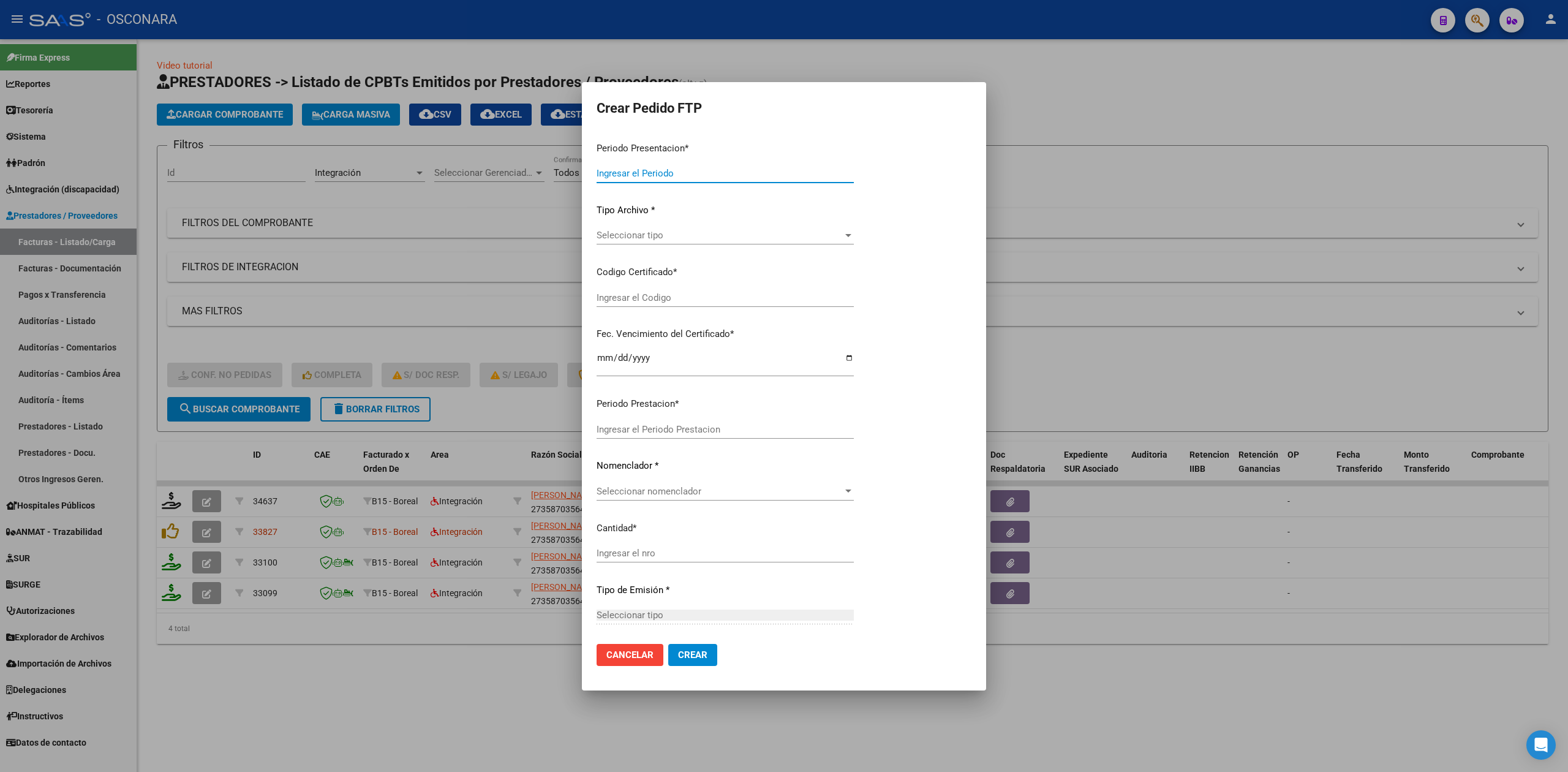
type input "202507"
type input "$ 123.706,10"
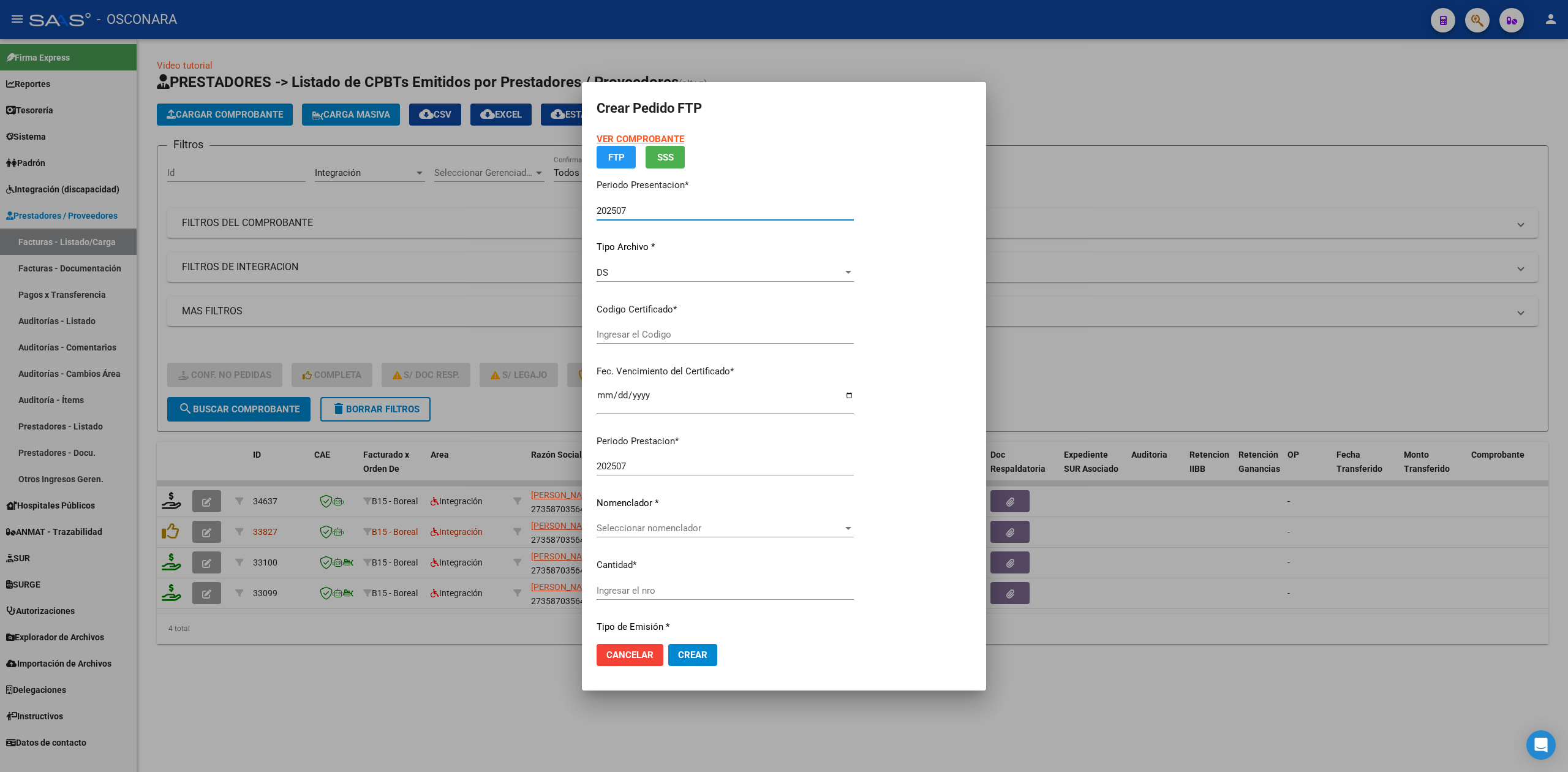
type input "ARG0200058316379-20241204-20291204"
type input "[DATE]"
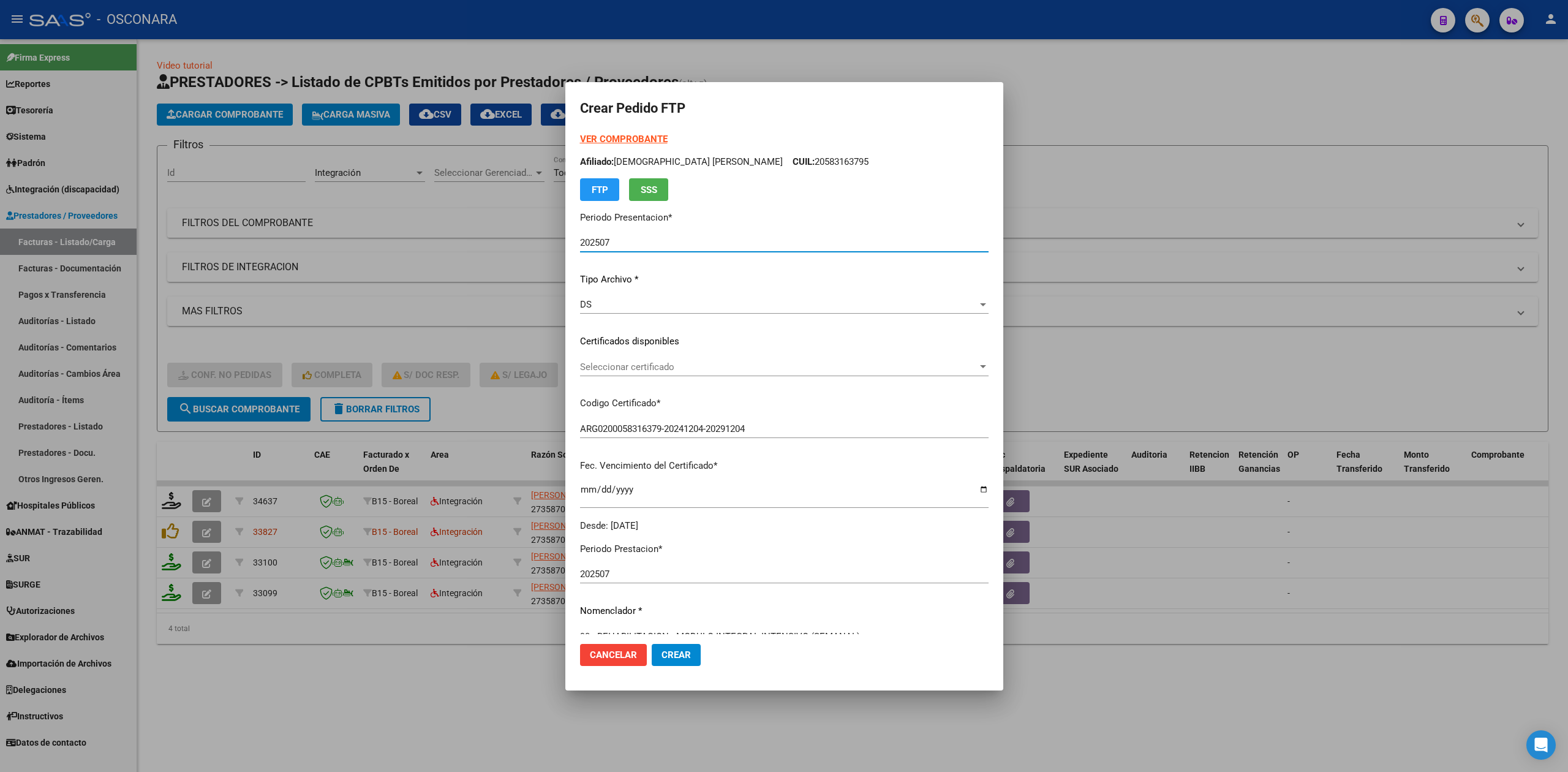
click at [660, 364] on span "Seleccionar certificado" at bounding box center [778, 367] width 397 height 11
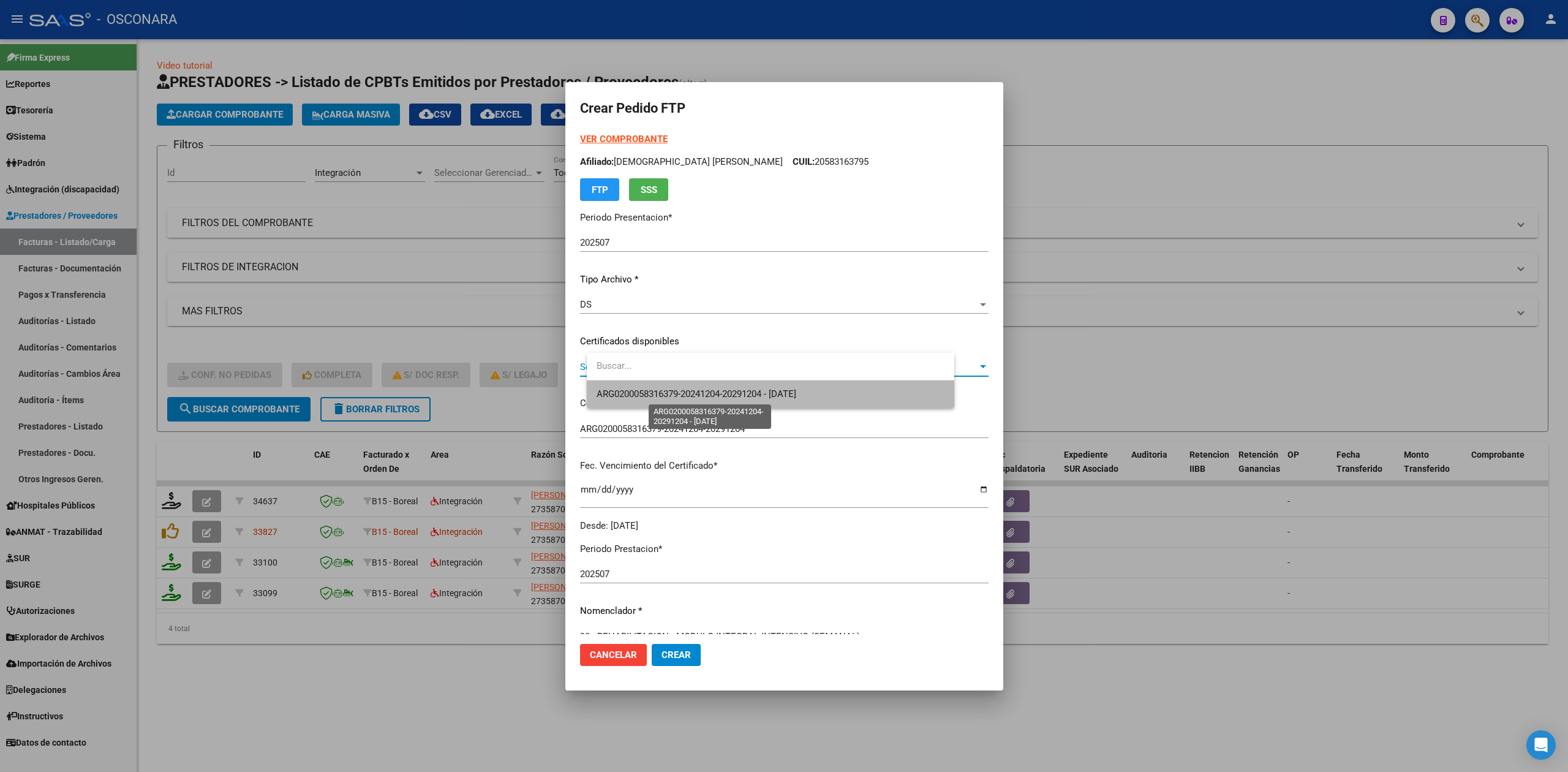
click at [661, 388] on span "ARG0200058316379-20241204-20291204 - [DATE]" at bounding box center [696, 394] width 199 height 11
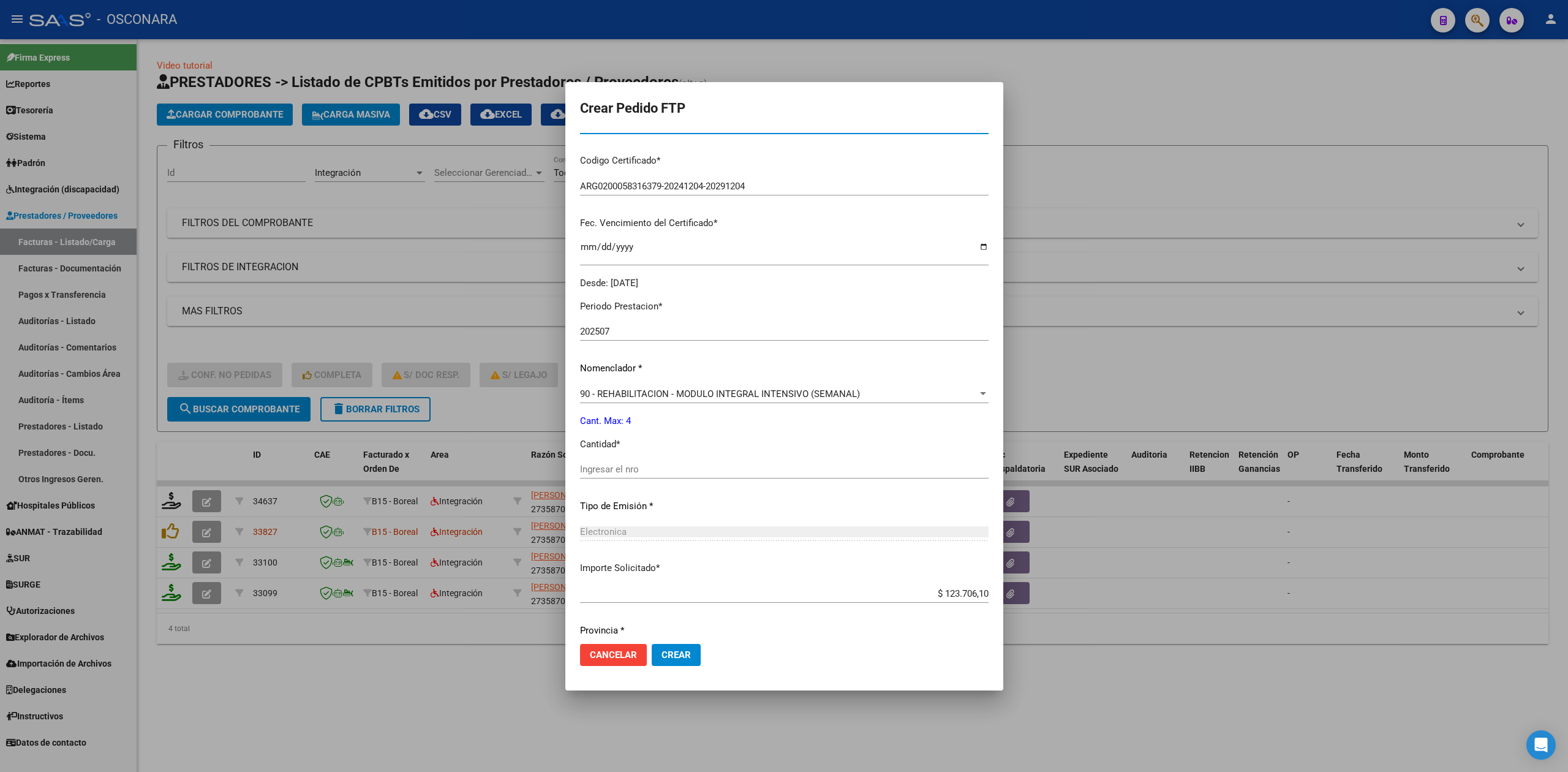
scroll to position [245, 0]
click at [646, 463] on input "Ingresar el nro" at bounding box center [784, 467] width 409 height 11
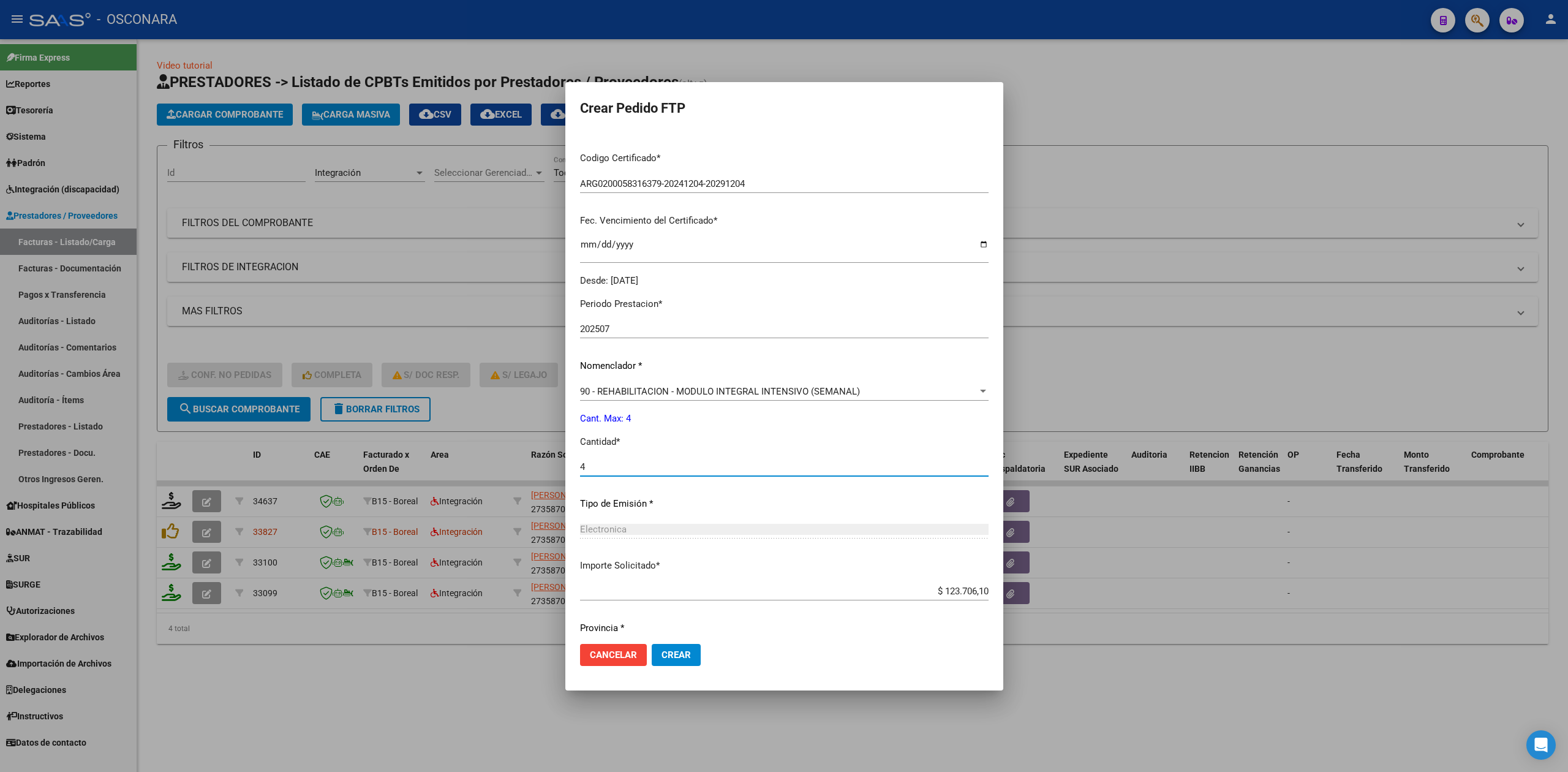
type input "4"
click at [651, 644] on button "Crear" at bounding box center [675, 654] width 49 height 22
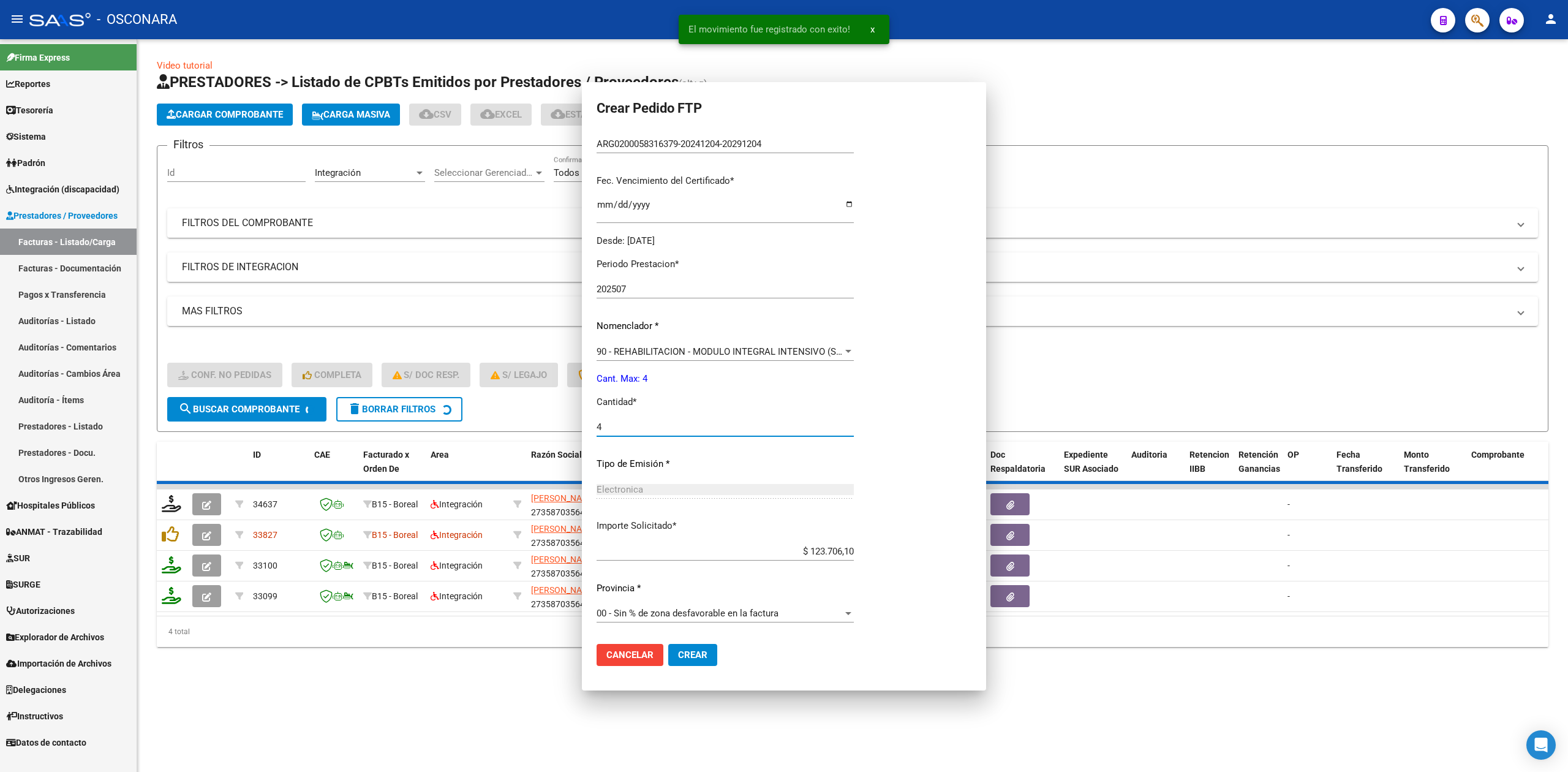
scroll to position [0, 0]
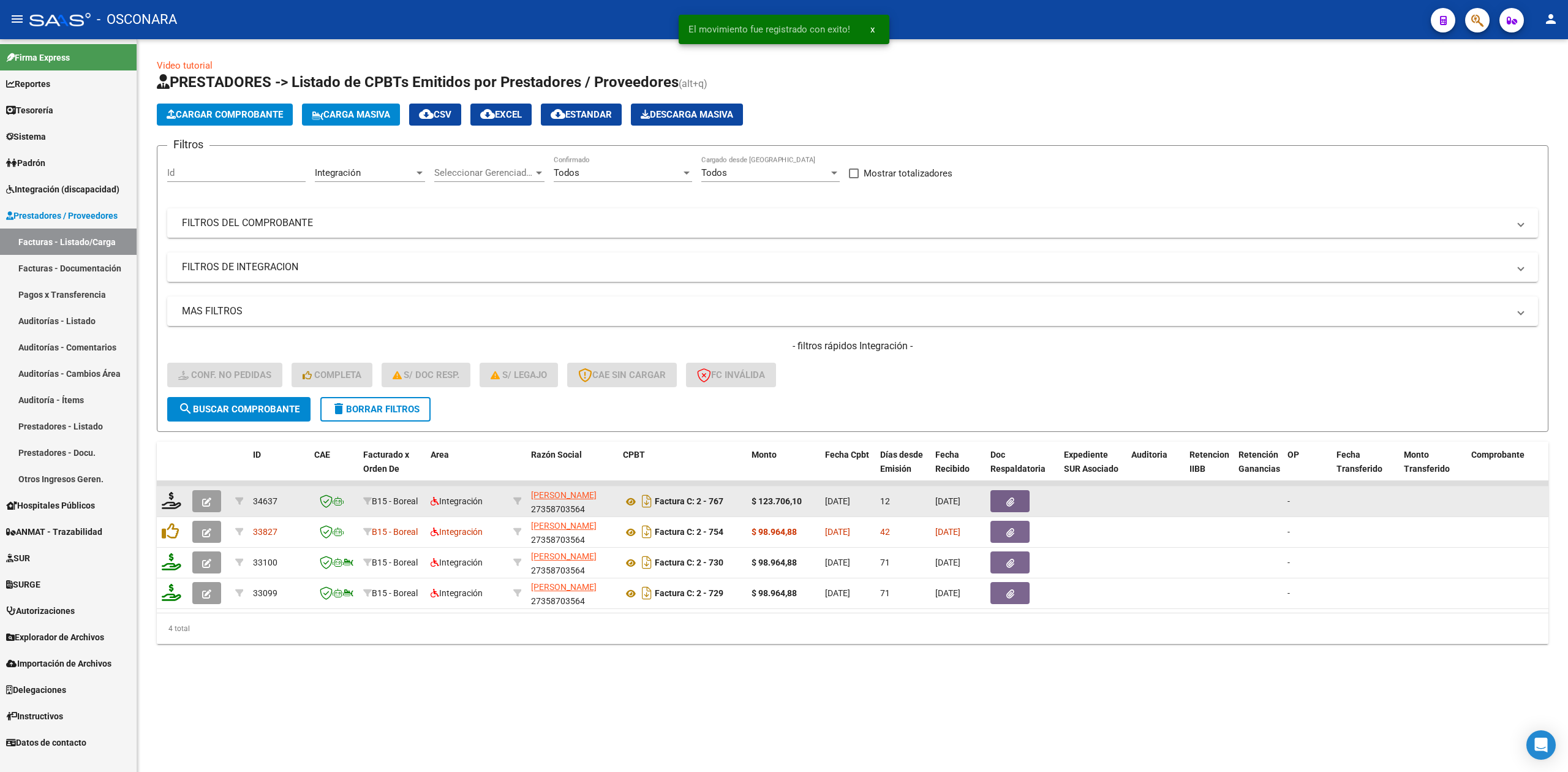
click at [206, 500] on icon "button" at bounding box center [206, 502] width 9 height 9
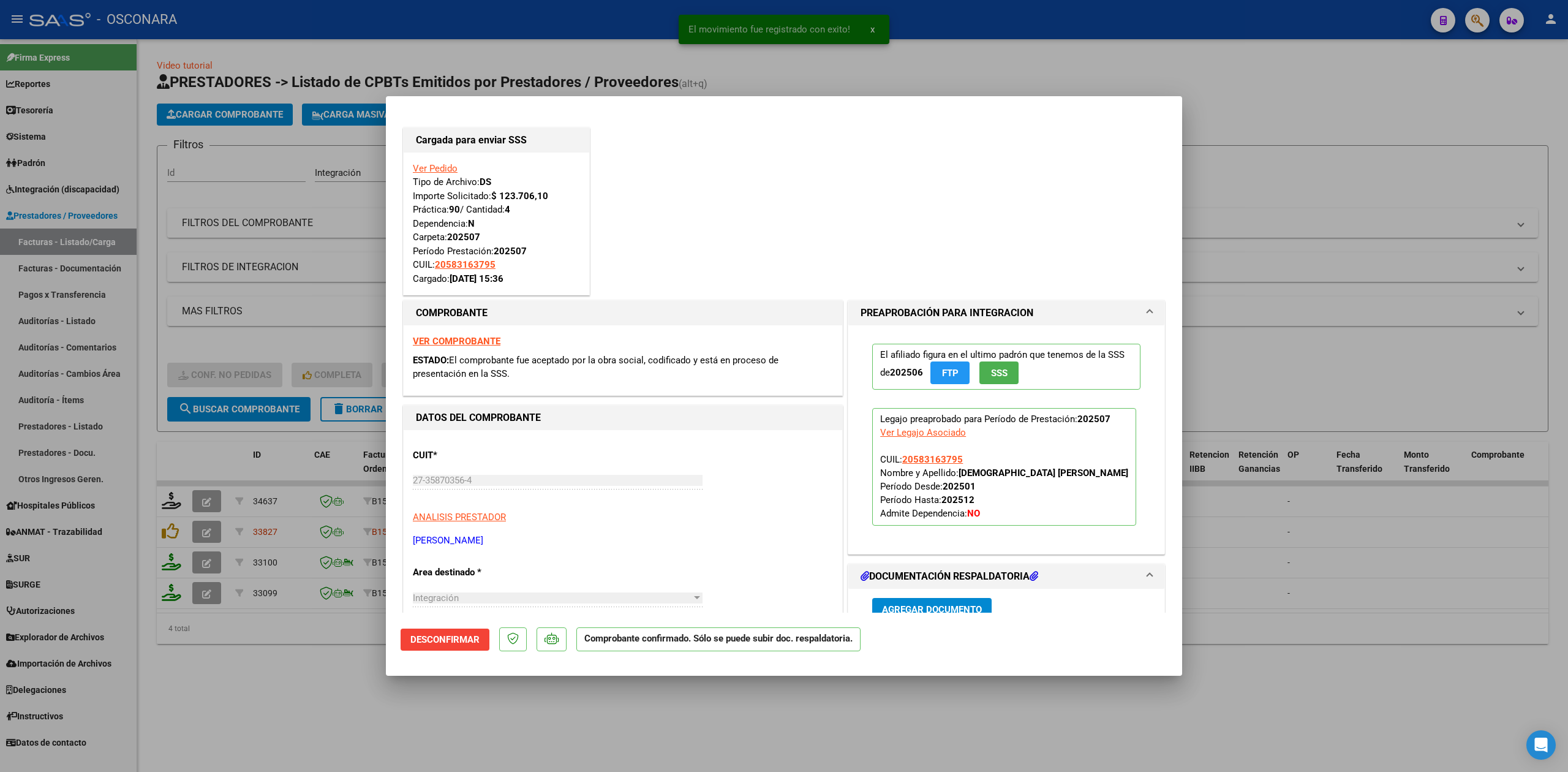
click at [327, 692] on div at bounding box center [784, 386] width 1568 height 772
type input "$ 0,00"
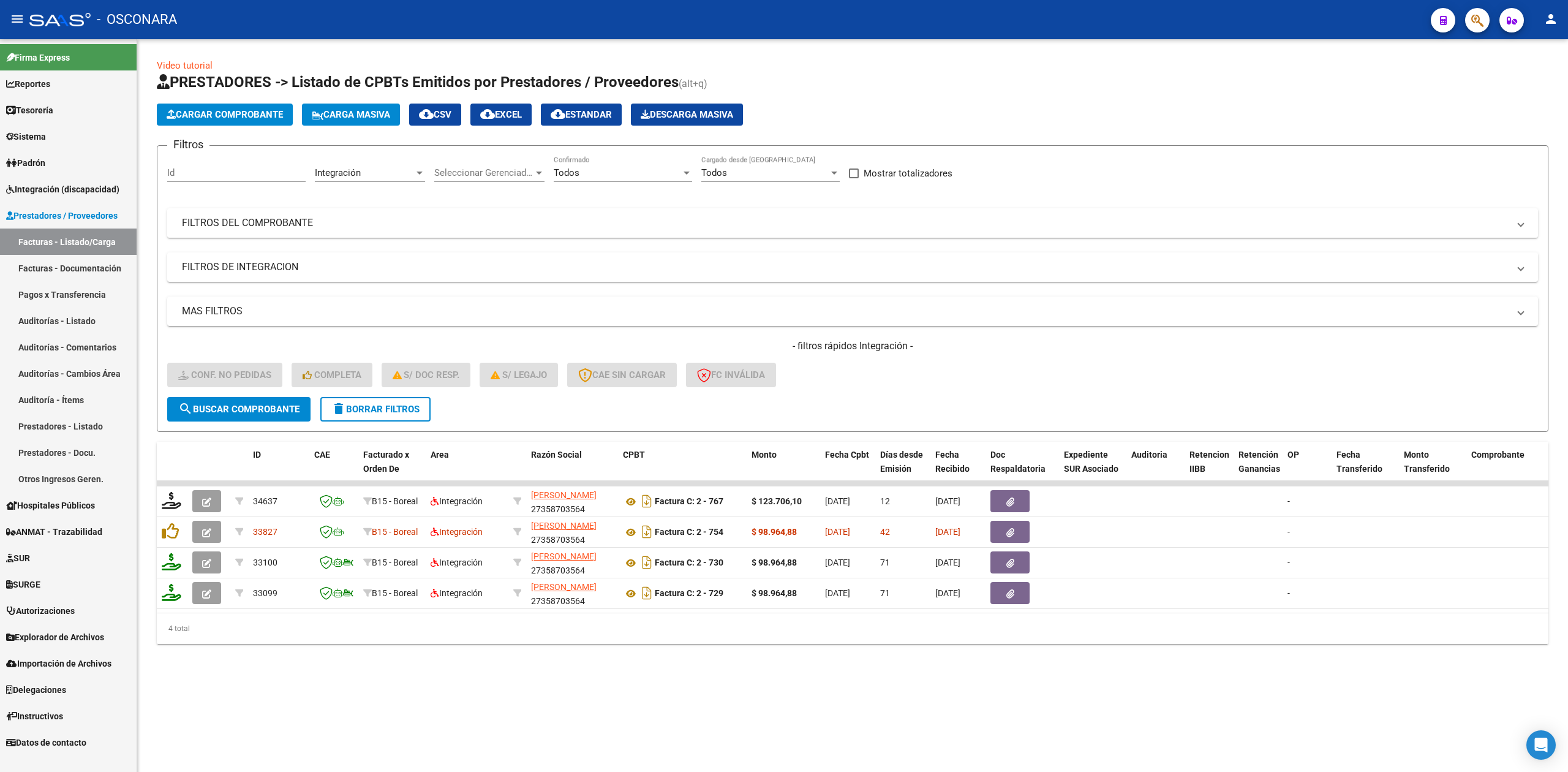
click at [549, 221] on mat-panel-title "FILTROS DEL COMPROBANTE" at bounding box center [845, 223] width 1327 height 13
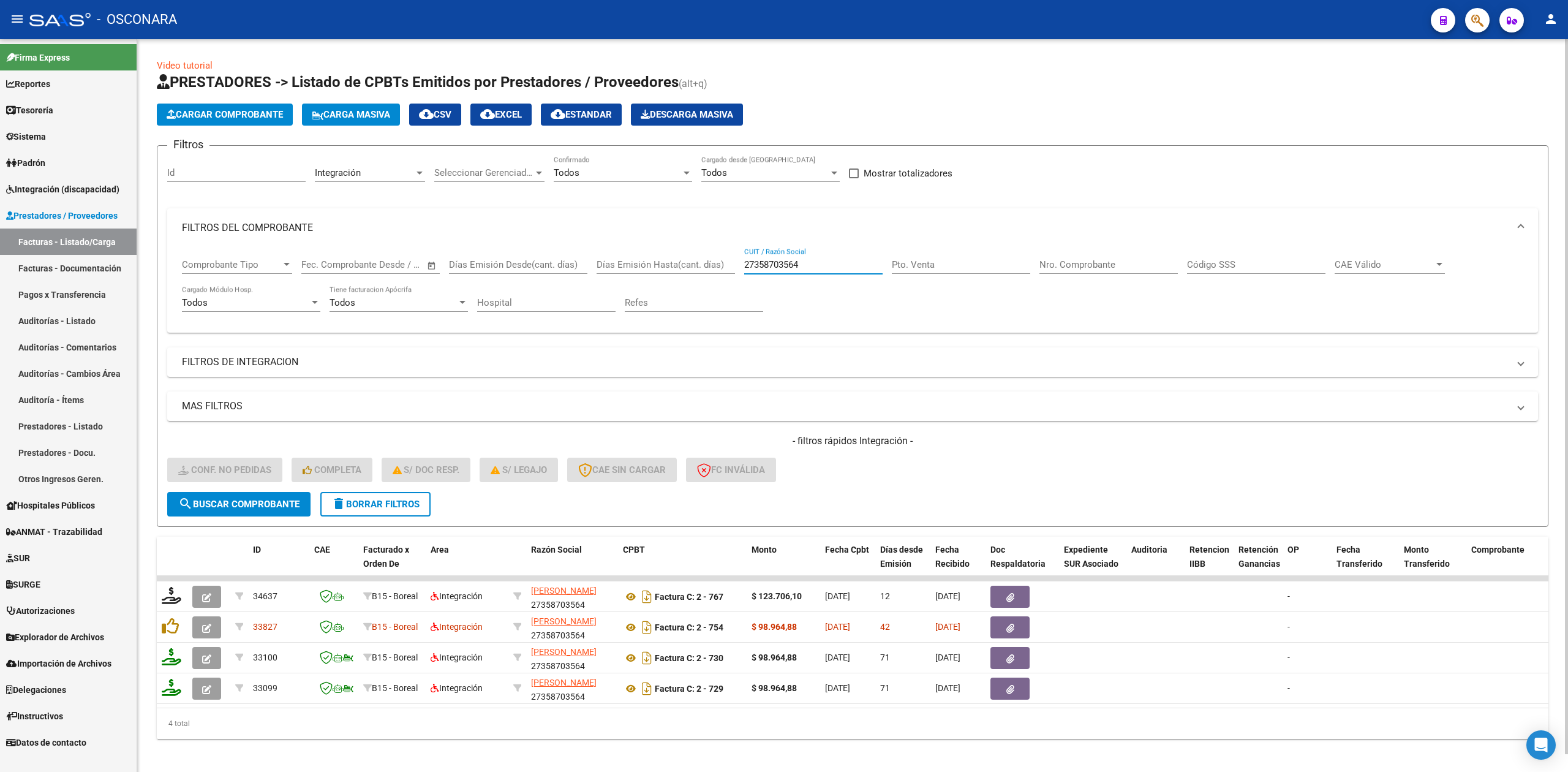
drag, startPoint x: 824, startPoint y: 260, endPoint x: 733, endPoint y: 258, distance: 91.0
click at [728, 266] on div "Comprobante Tipo Comprobante Tipo Start date – End date Fec. Comprobante Desde …" at bounding box center [852, 285] width 1341 height 76
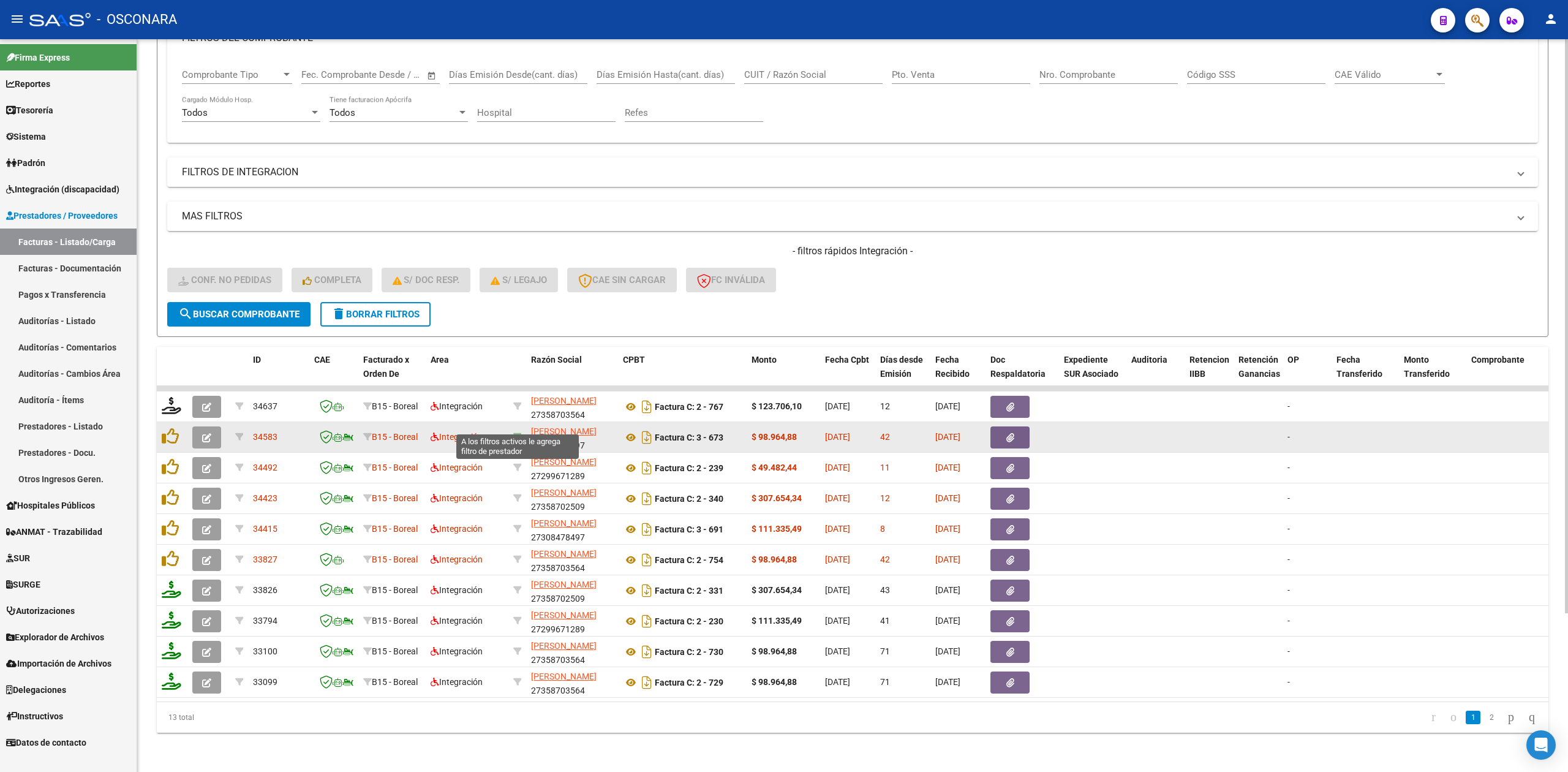
click at [517, 432] on icon at bounding box center [517, 436] width 9 height 9
type input "27308478497"
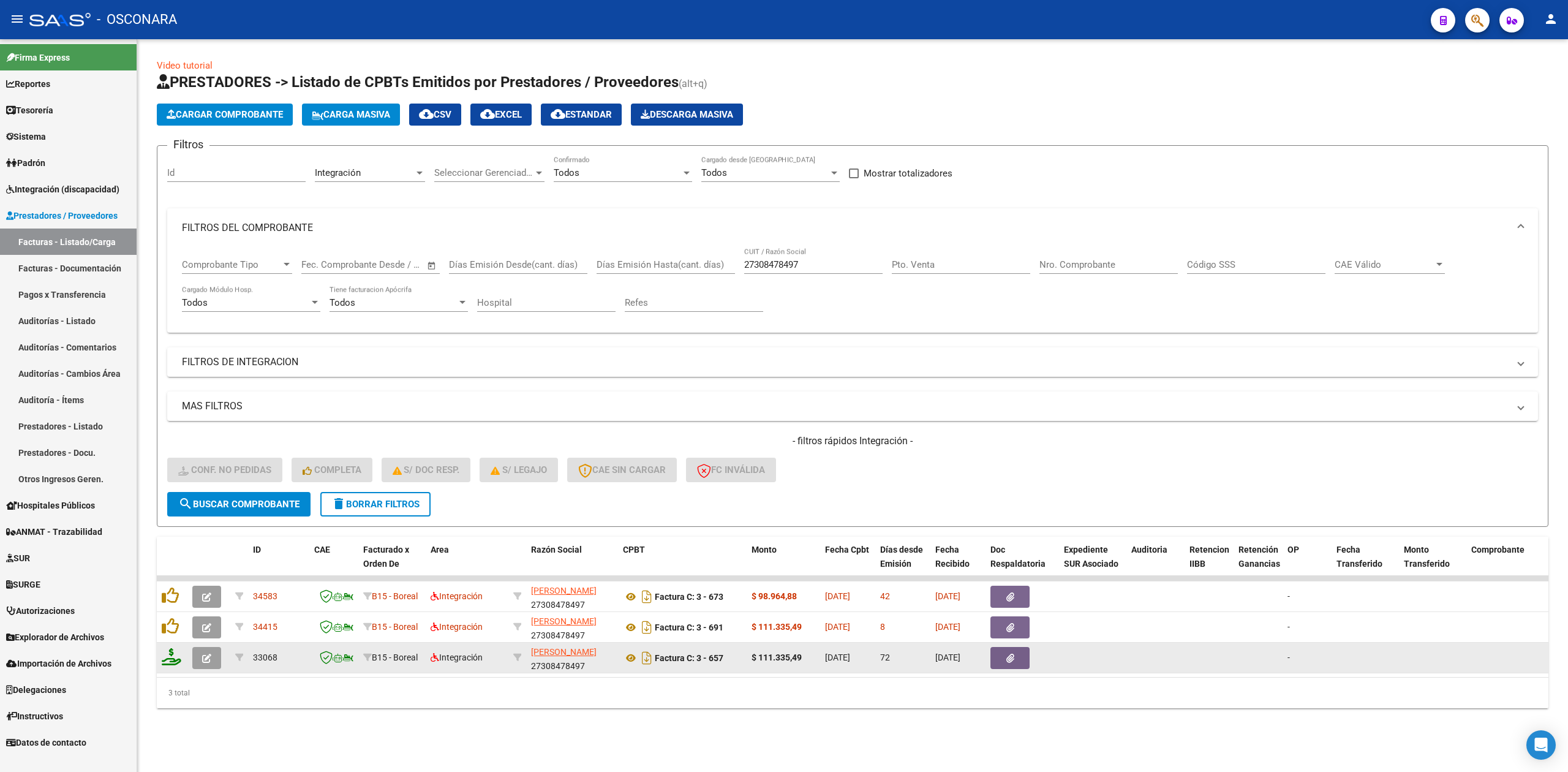
click at [204, 656] on icon "button" at bounding box center [206, 658] width 9 height 9
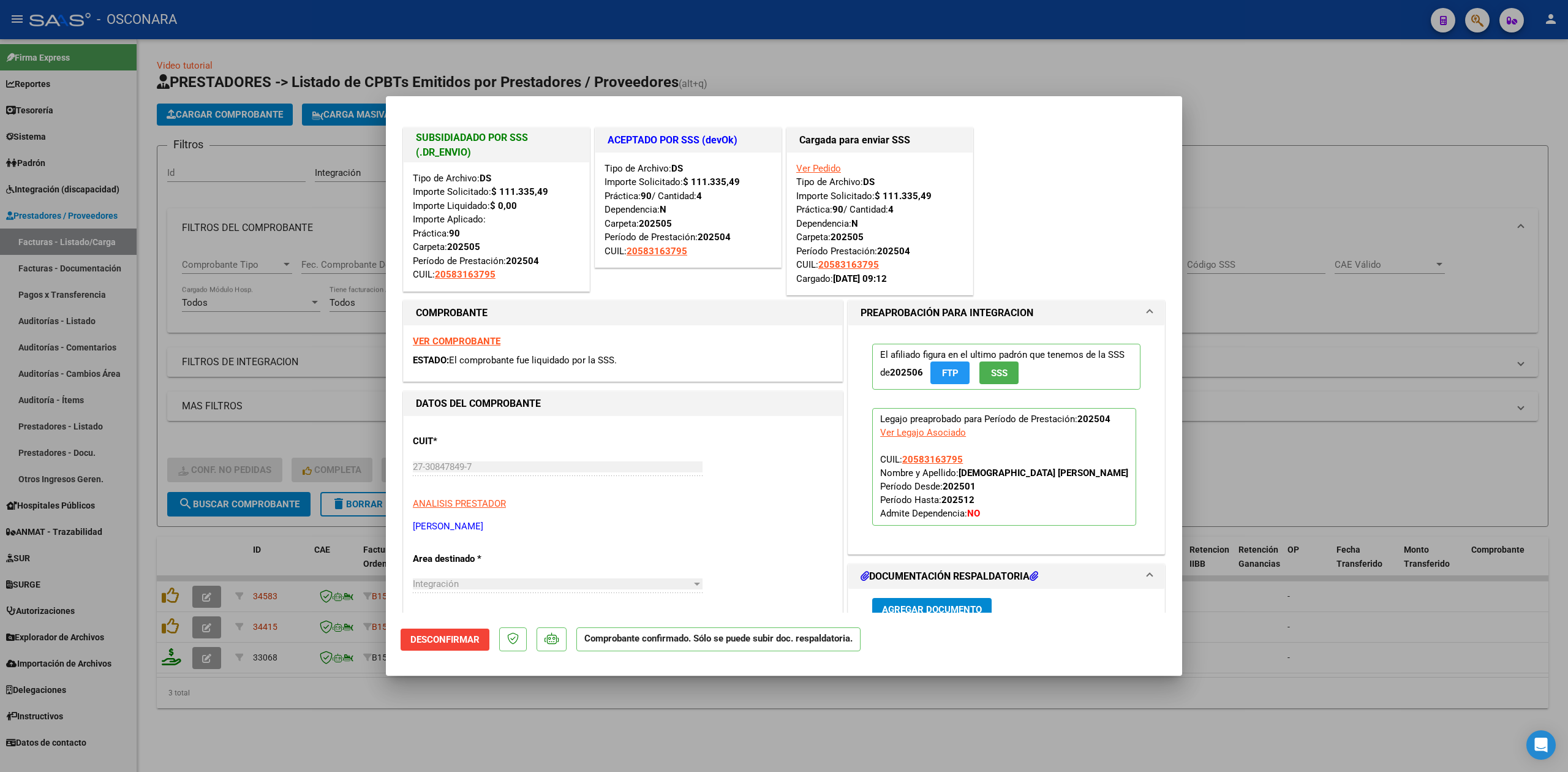
click at [337, 742] on div at bounding box center [784, 386] width 1568 height 772
type input "$ 0,00"
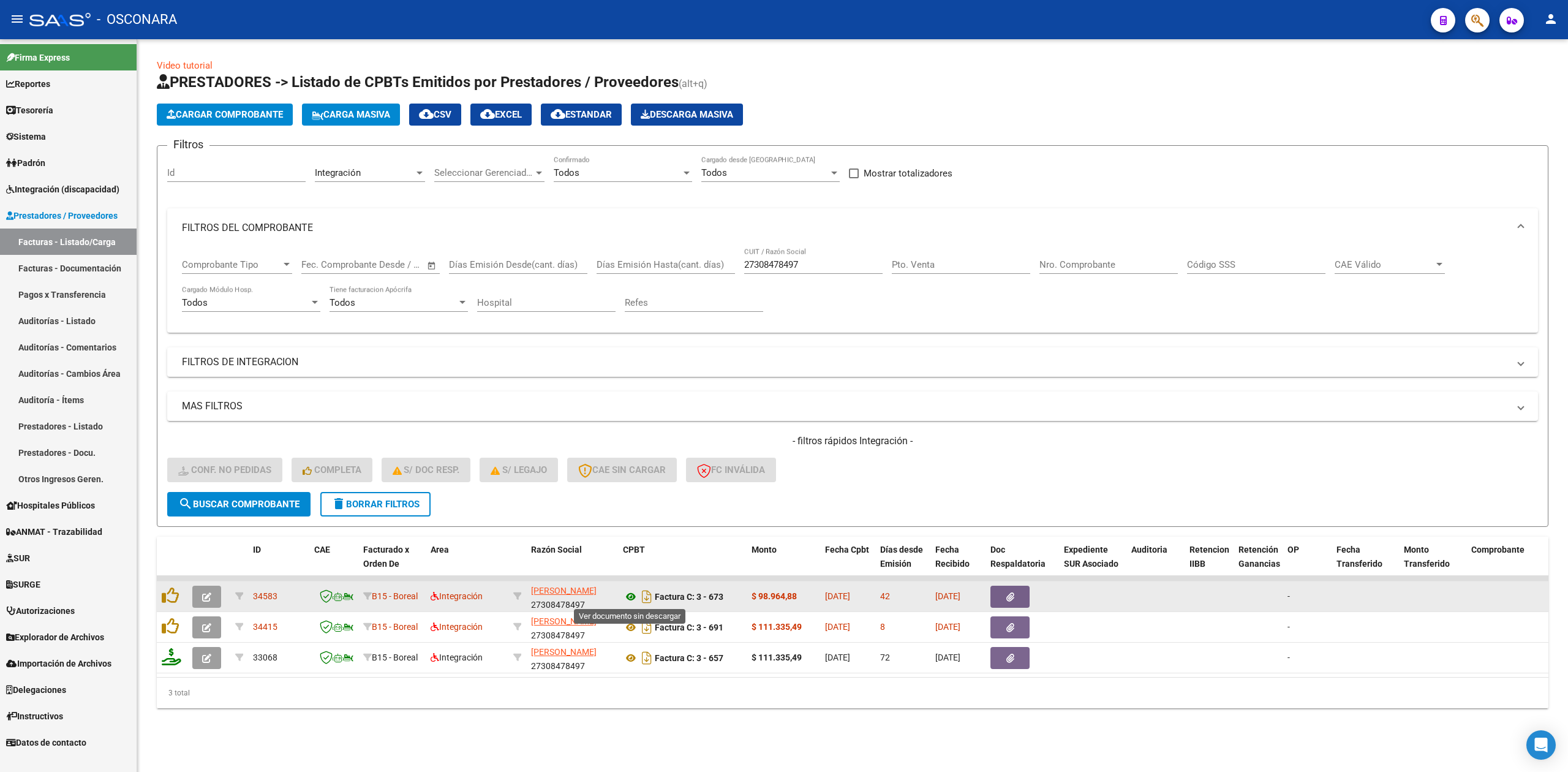
click at [633, 590] on icon at bounding box center [631, 596] width 16 height 15
click at [1003, 592] on button "button" at bounding box center [1010, 596] width 39 height 22
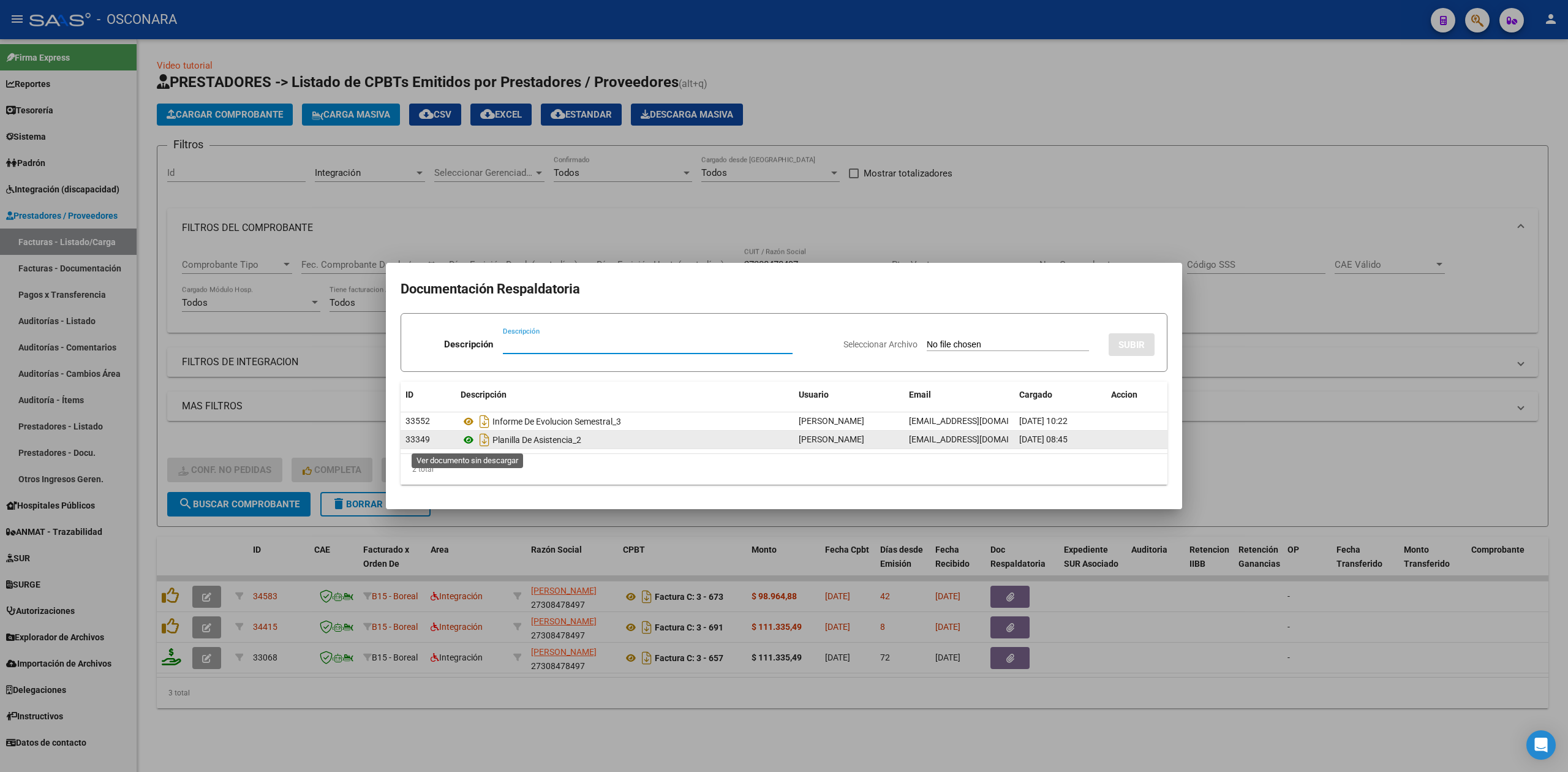
click at [467, 437] on icon at bounding box center [468, 439] width 16 height 15
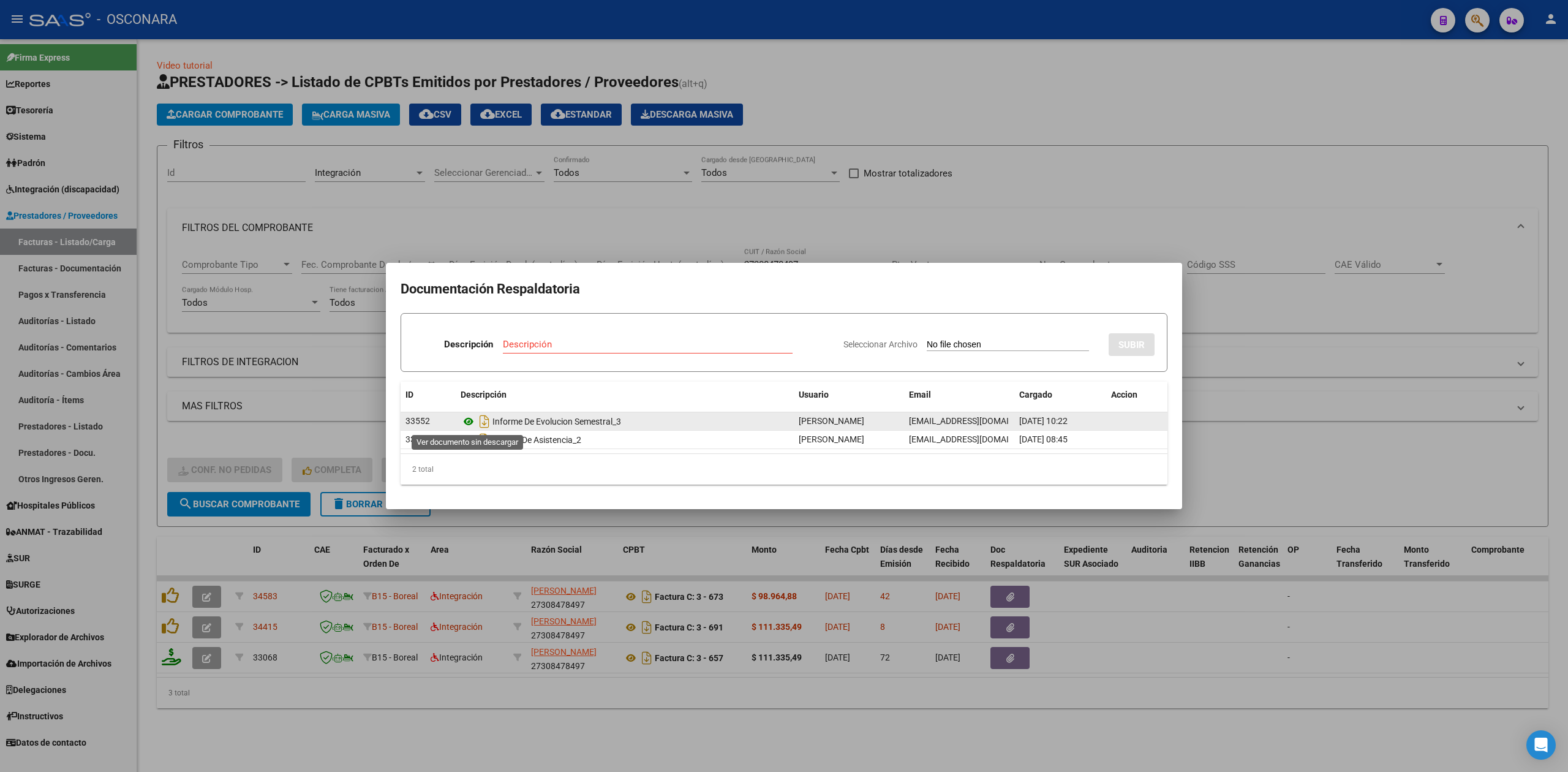
click at [471, 424] on icon at bounding box center [468, 421] width 16 height 15
click at [570, 189] on div at bounding box center [784, 386] width 1568 height 772
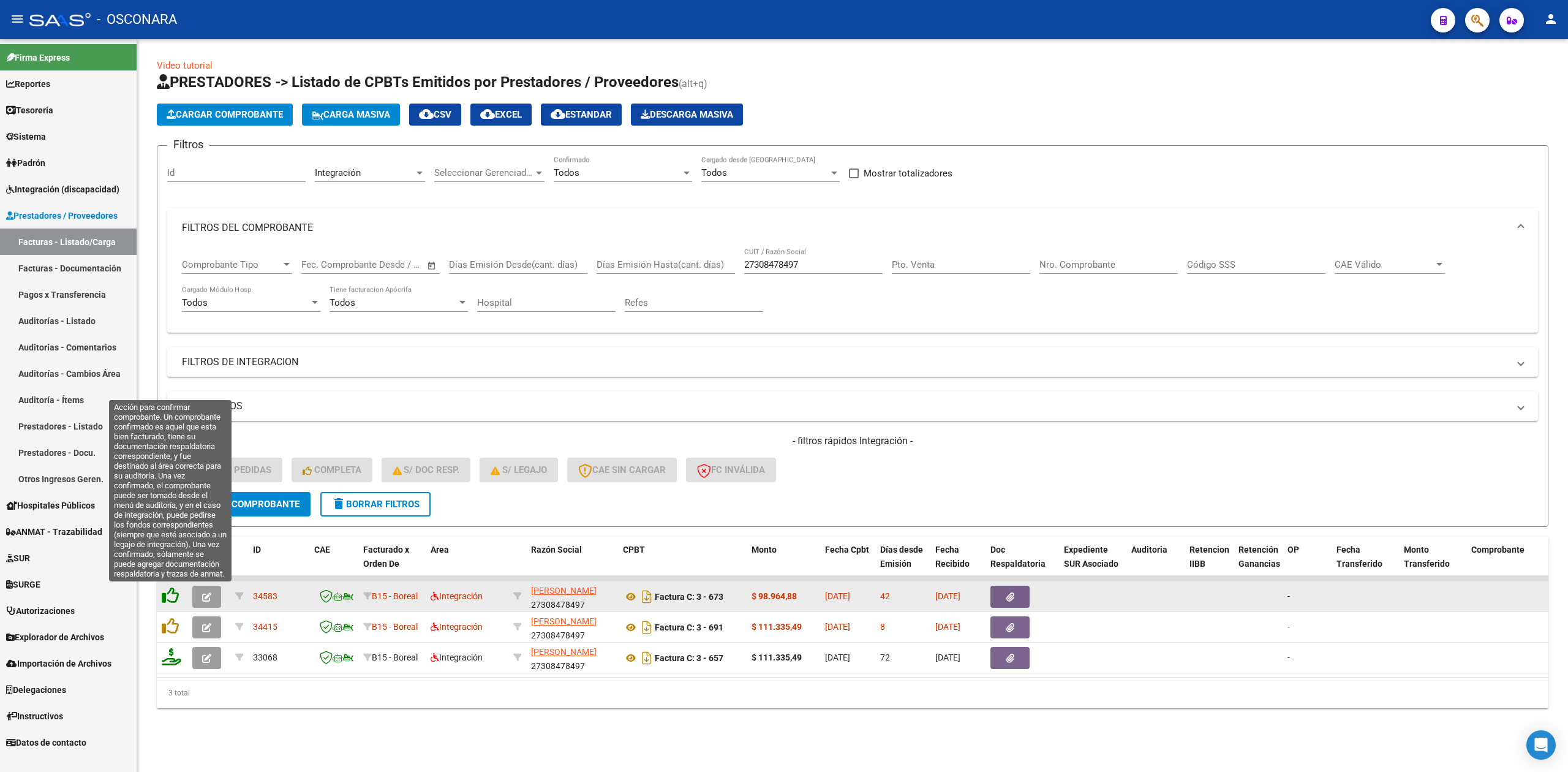
click at [172, 593] on icon at bounding box center [170, 595] width 17 height 17
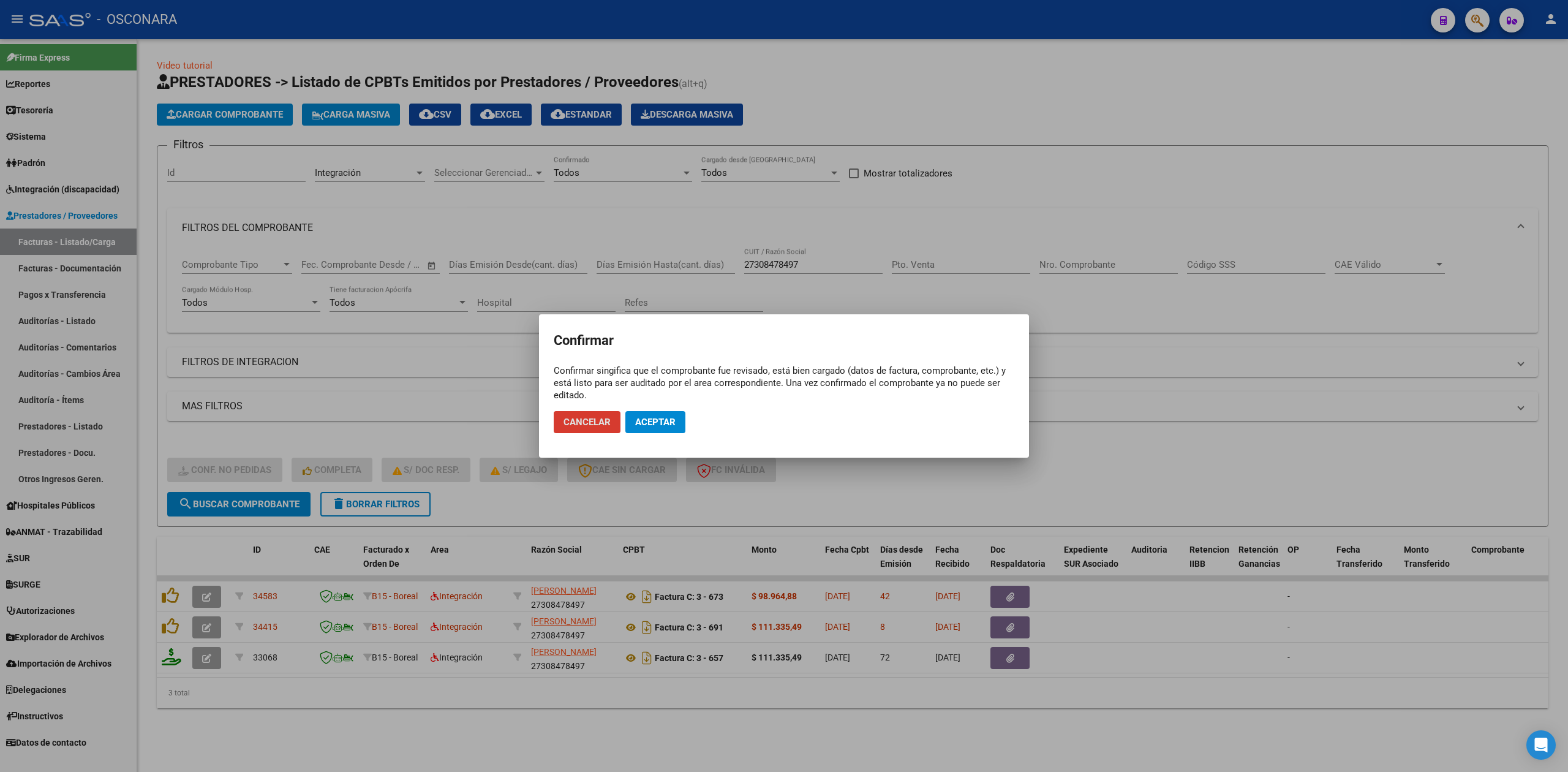
click at [643, 429] on button "Aceptar" at bounding box center [655, 421] width 60 height 22
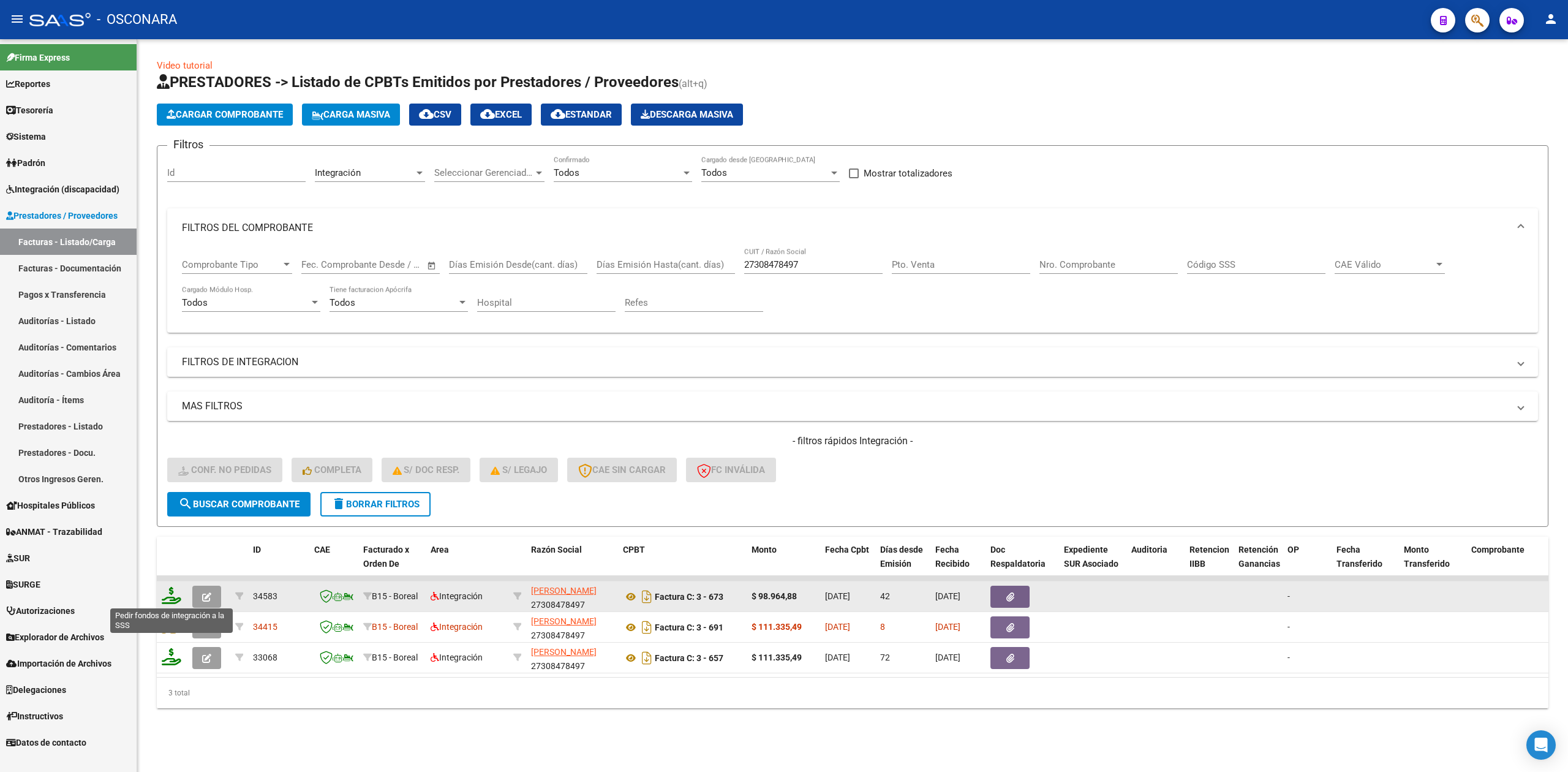
click at [177, 597] on icon at bounding box center [172, 595] width 20 height 17
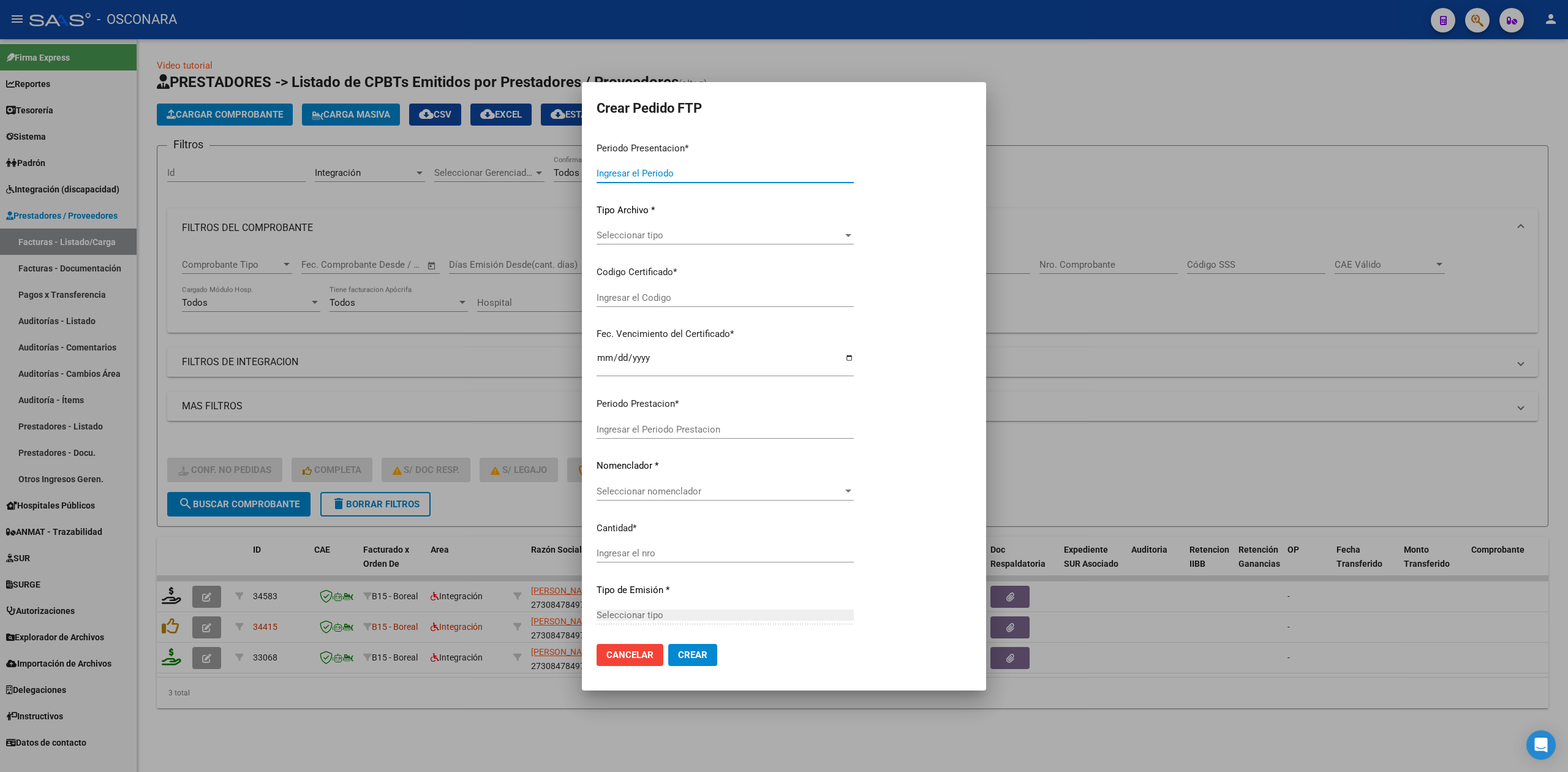
type input "202507"
type input "202506"
type input "$ 98.964,88"
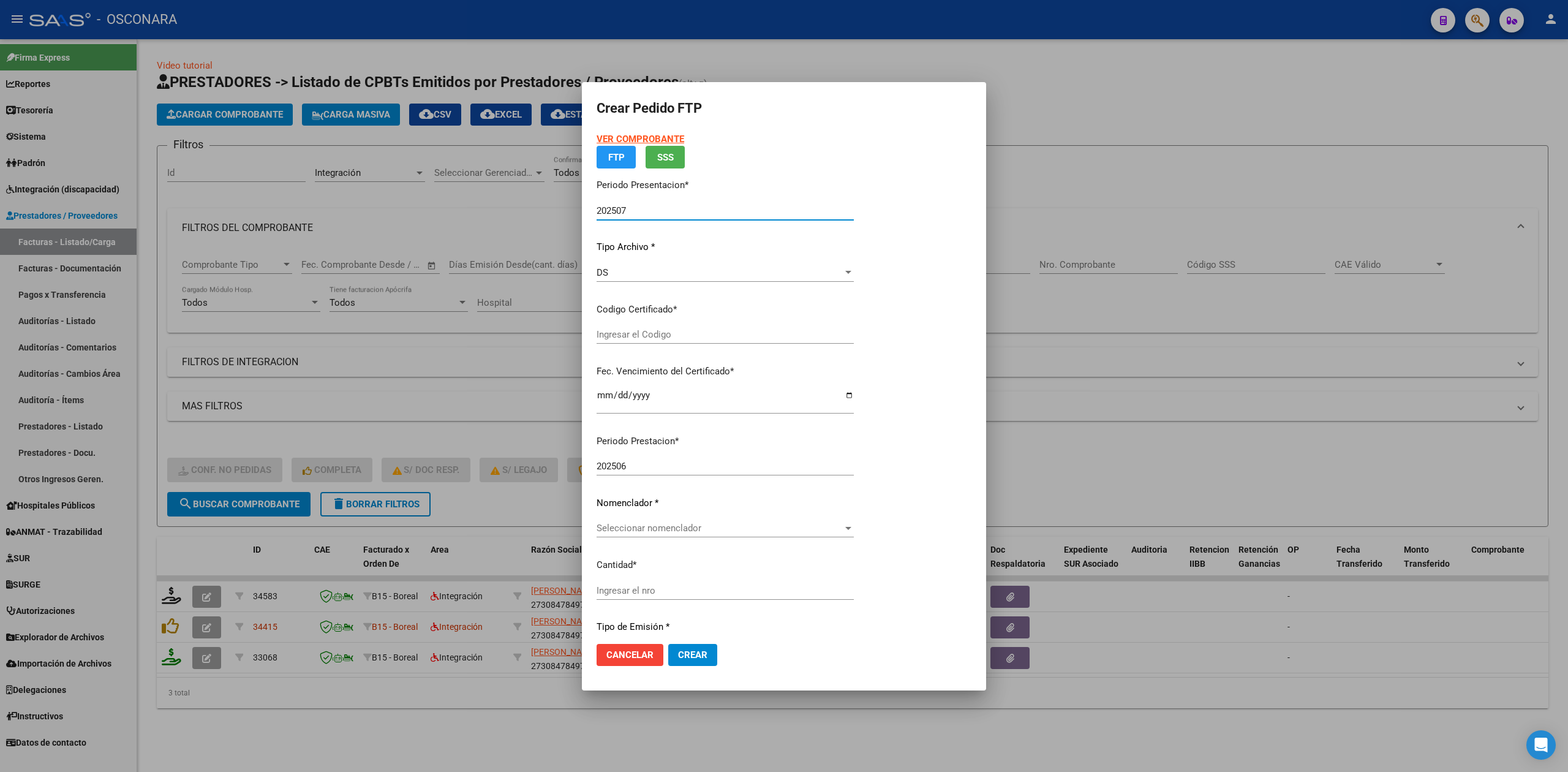
type input "ARG0200058316379-20241204-20291204"
type input "[DATE]"
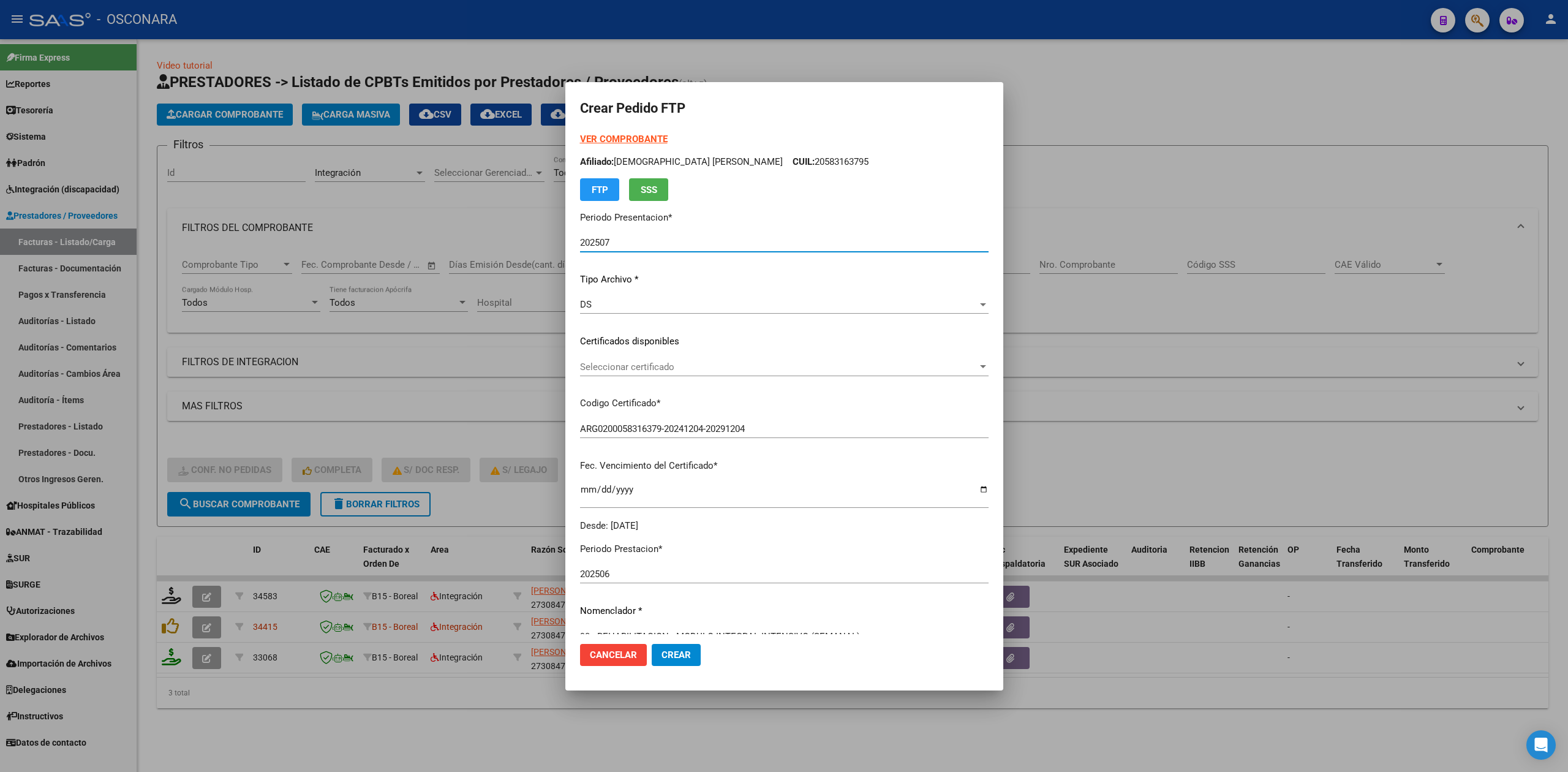
click at [674, 370] on span "Seleccionar certificado" at bounding box center [778, 367] width 397 height 11
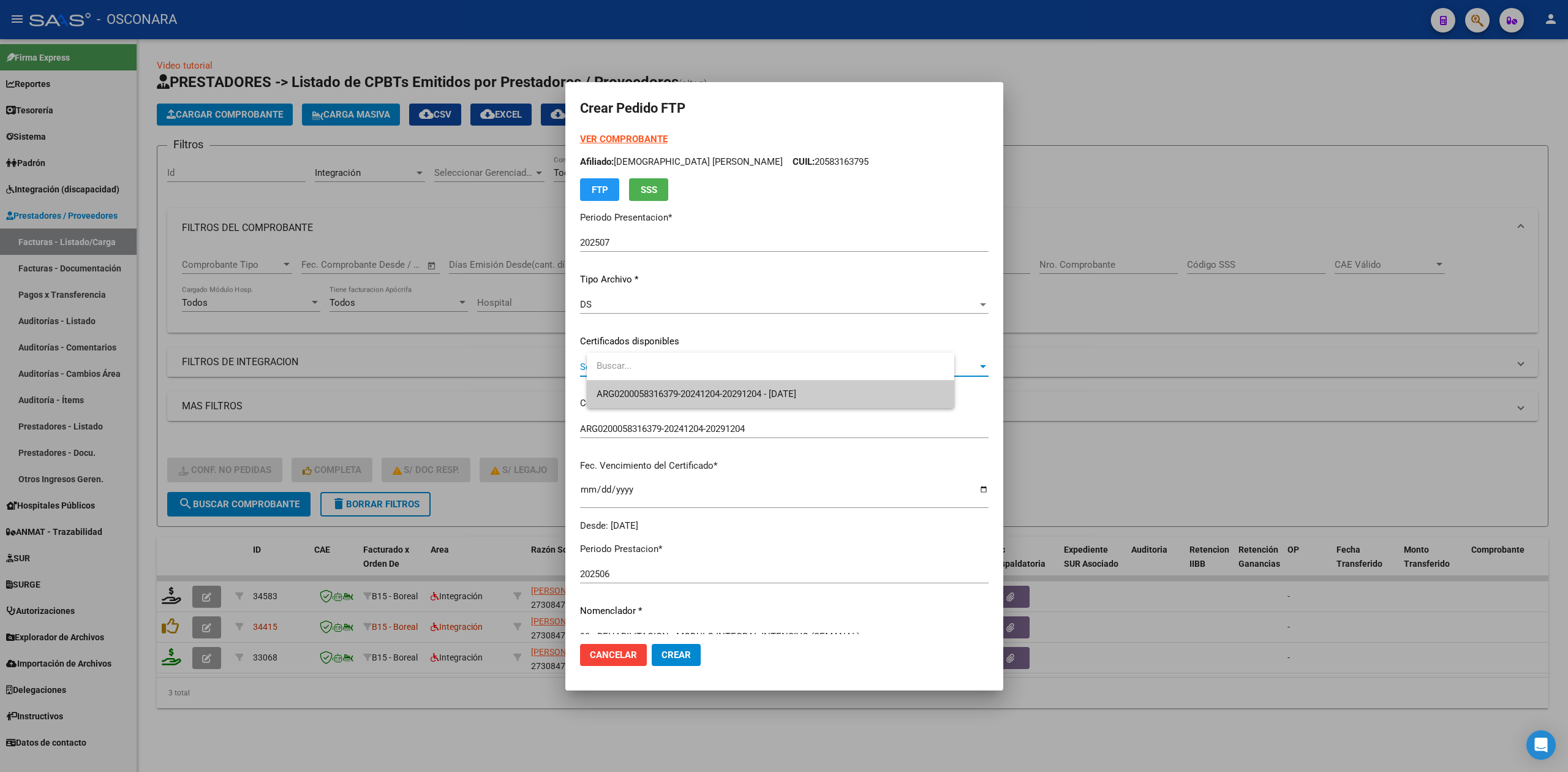
click at [675, 382] on span "ARG0200058316379-20241204-20291204 - [DATE]" at bounding box center [771, 394] width 348 height 28
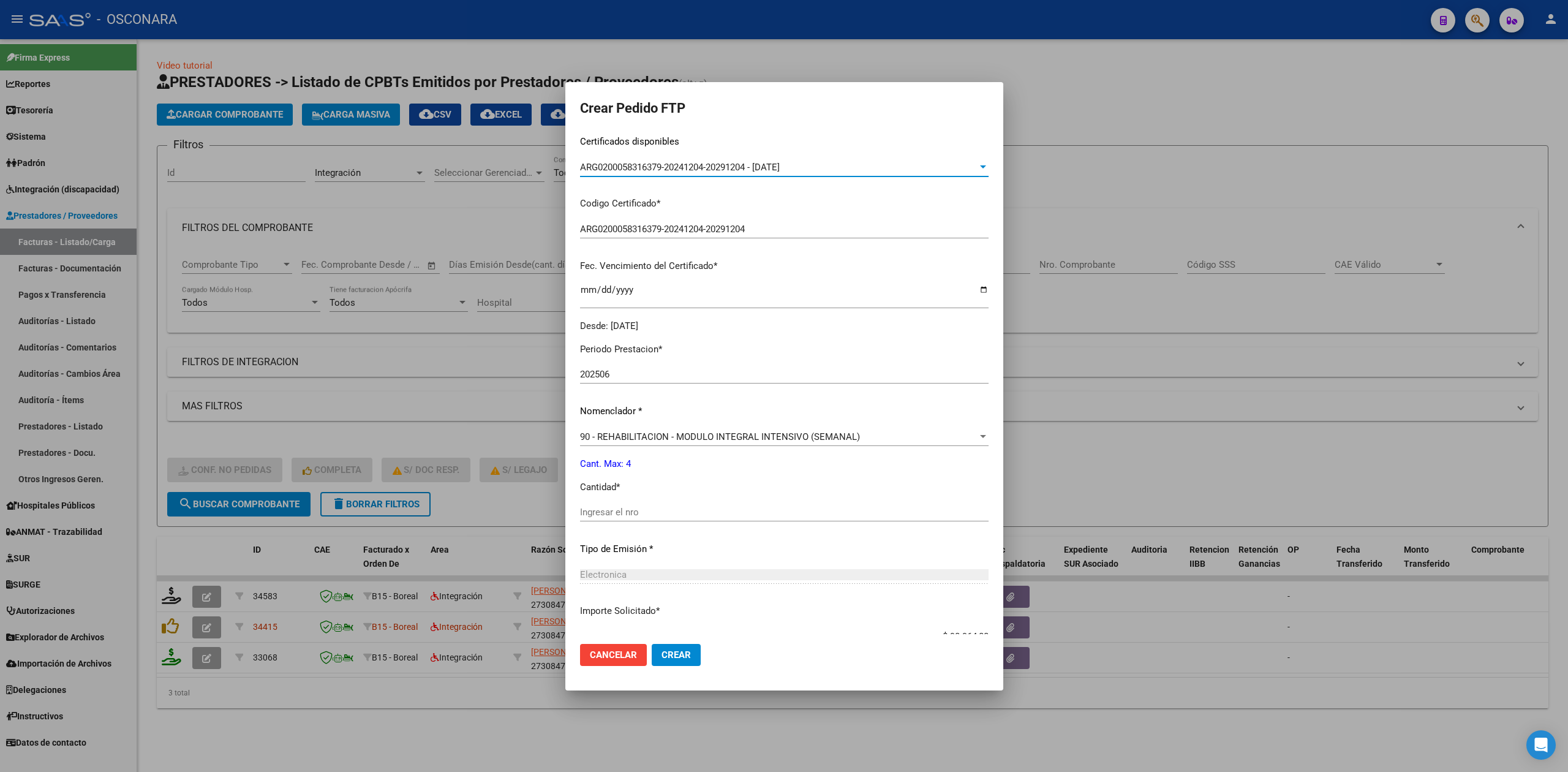
scroll to position [245, 0]
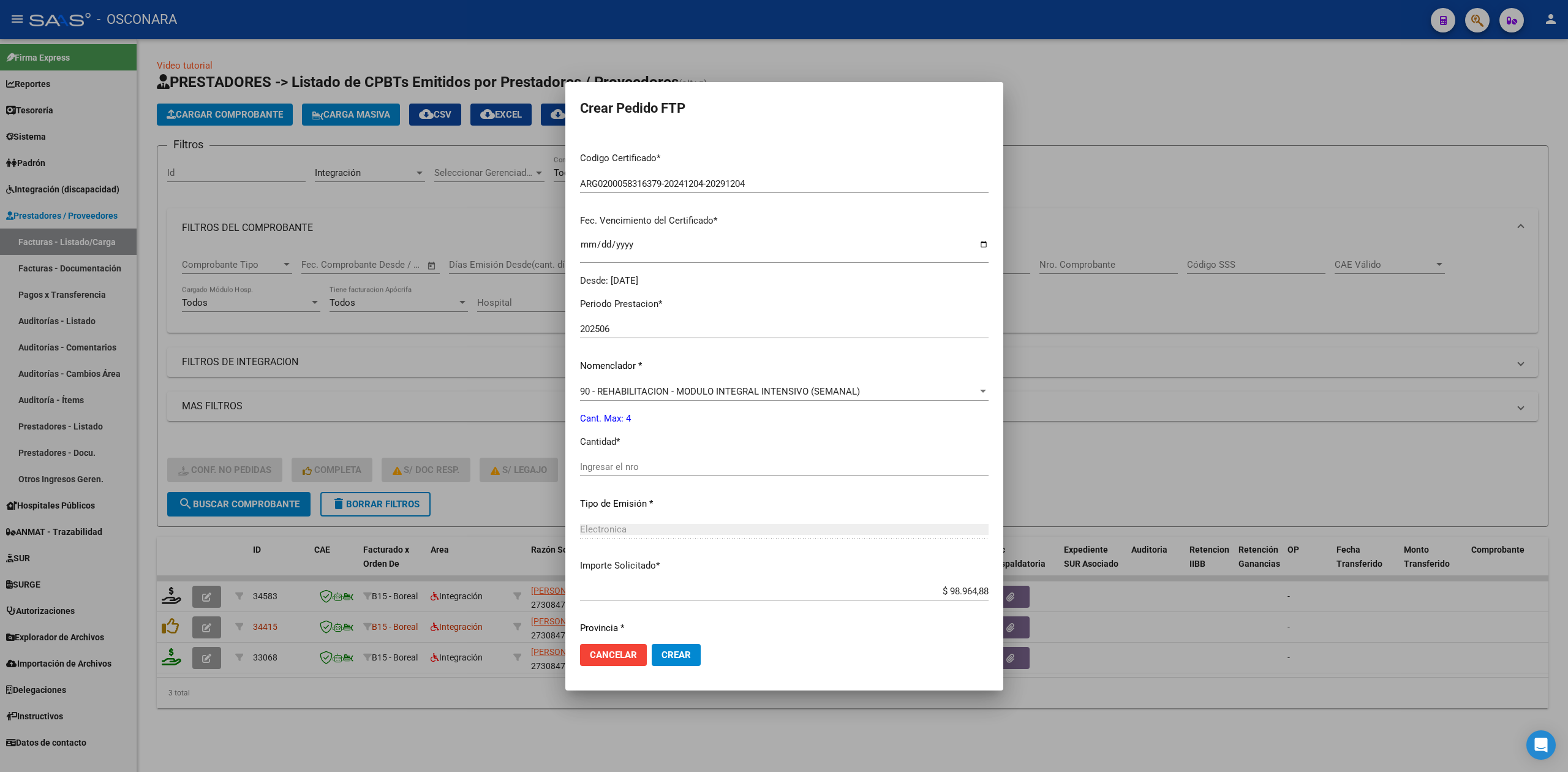
click at [637, 465] on input "Ingresar el nro" at bounding box center [784, 467] width 409 height 11
type input "4"
click at [651, 644] on button "Crear" at bounding box center [675, 654] width 49 height 22
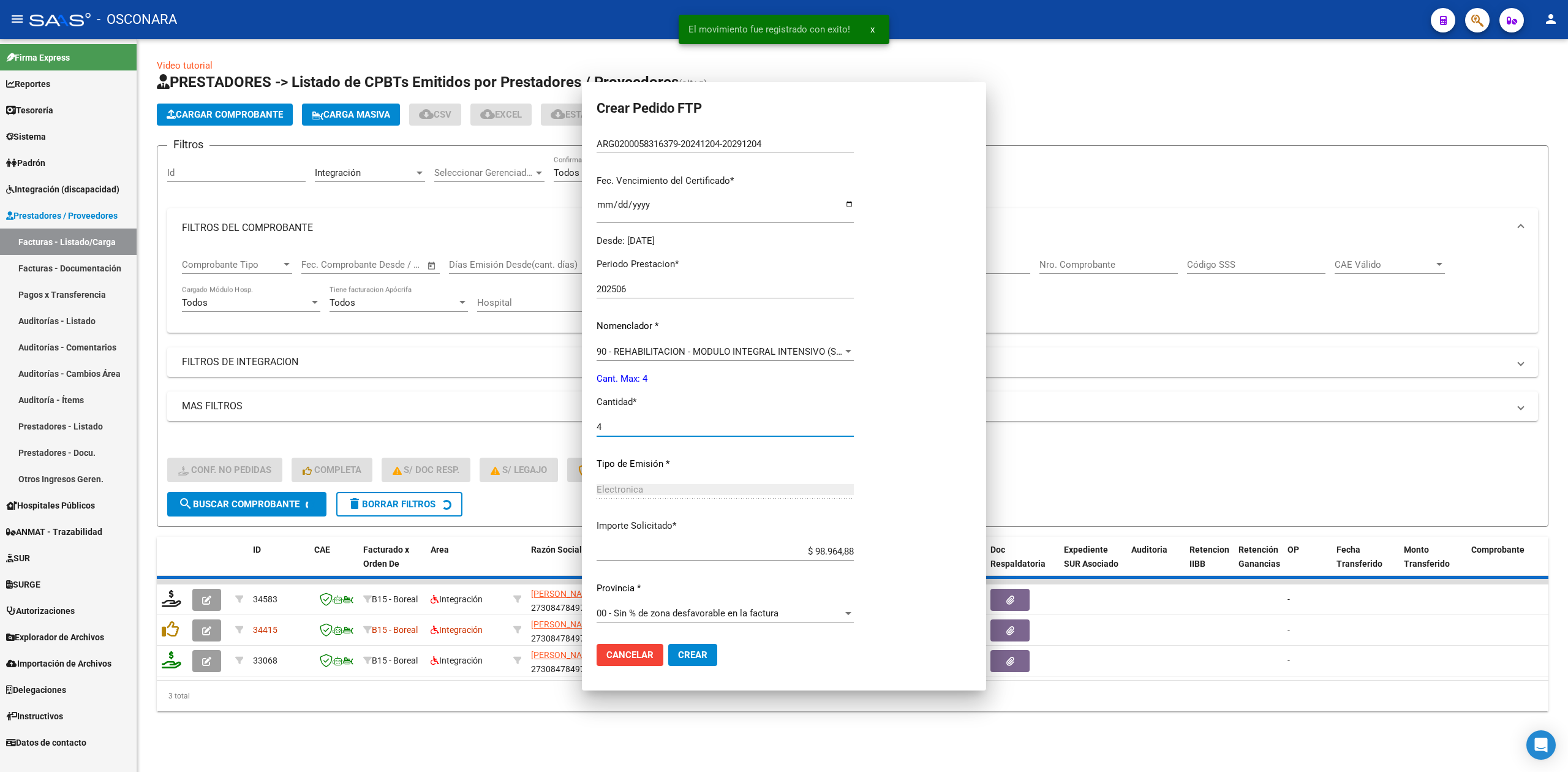
scroll to position [0, 0]
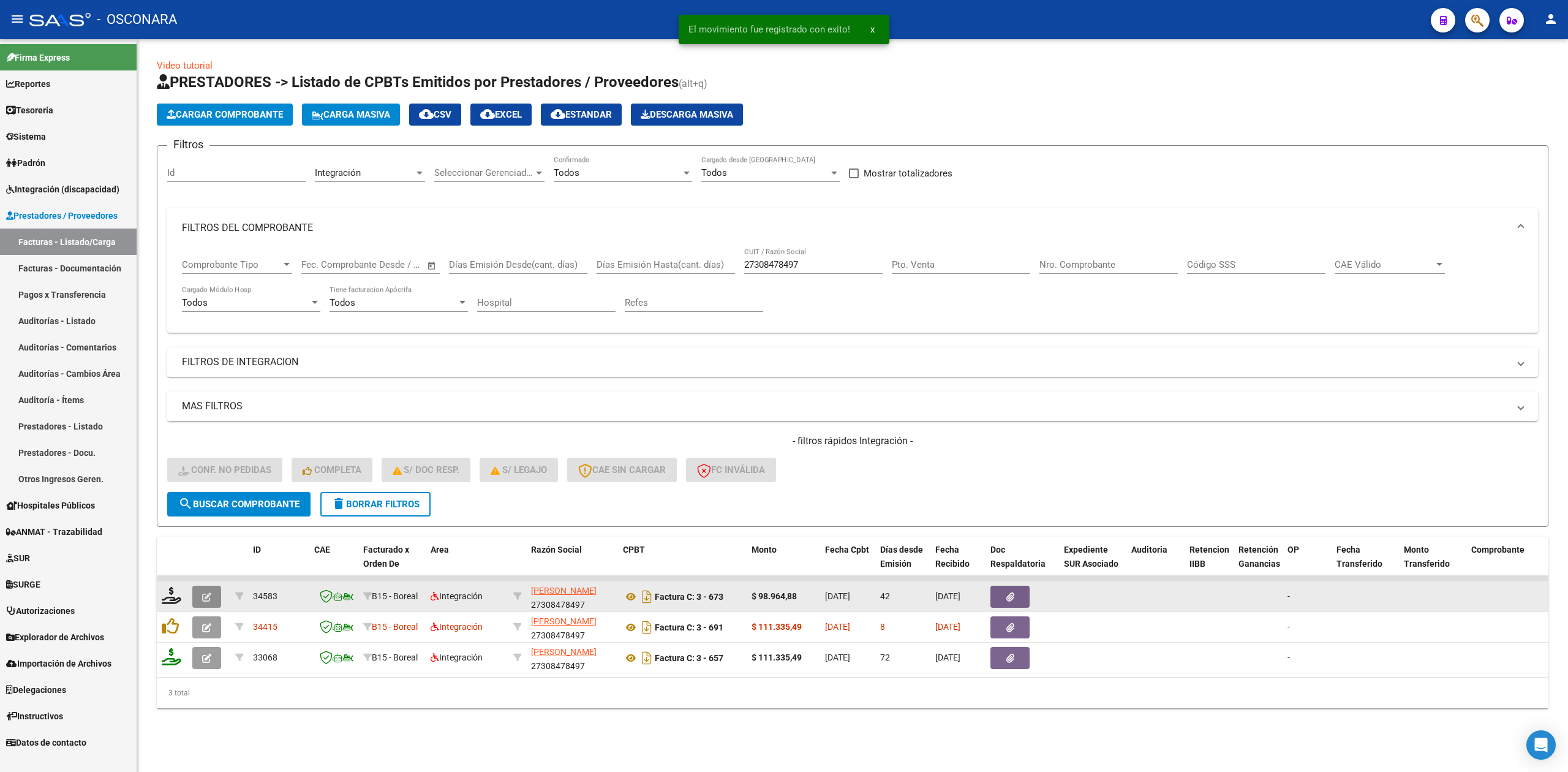
click at [219, 591] on button "button" at bounding box center [206, 596] width 29 height 22
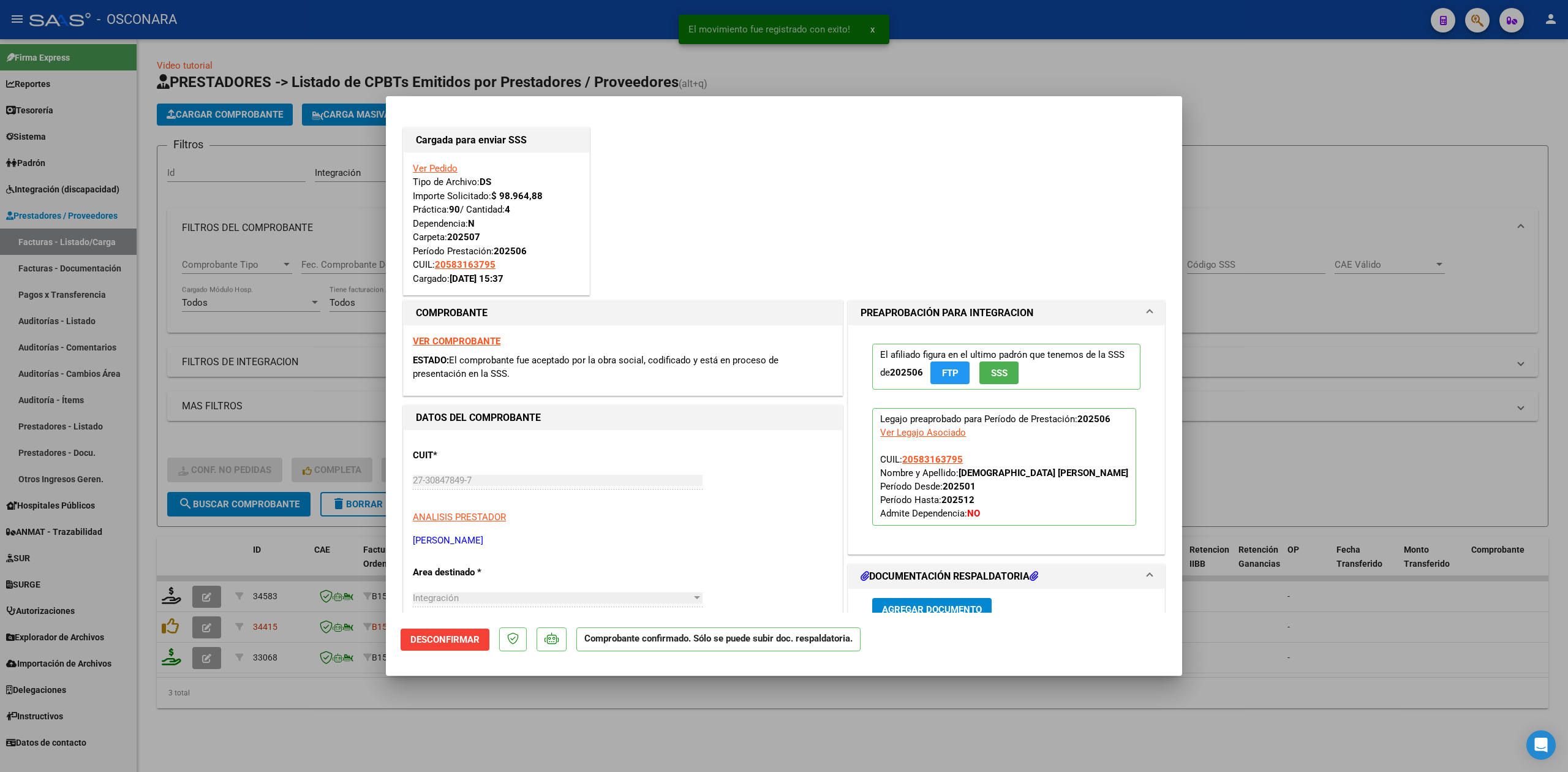
click at [602, 723] on div at bounding box center [784, 386] width 1568 height 772
type input "$ 0,00"
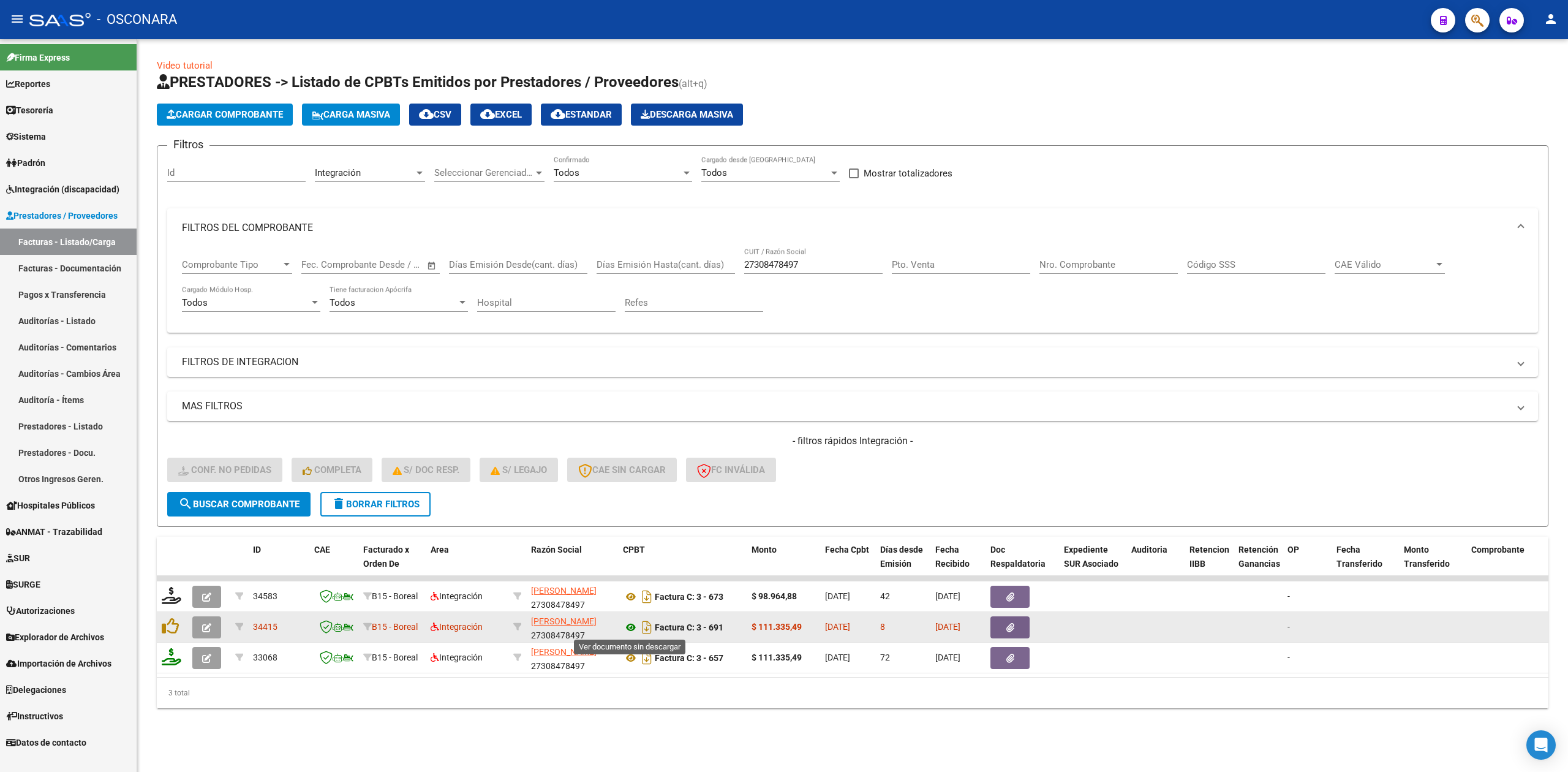
click at [628, 624] on icon at bounding box center [631, 627] width 16 height 15
click at [1008, 626] on icon "button" at bounding box center [1010, 627] width 8 height 9
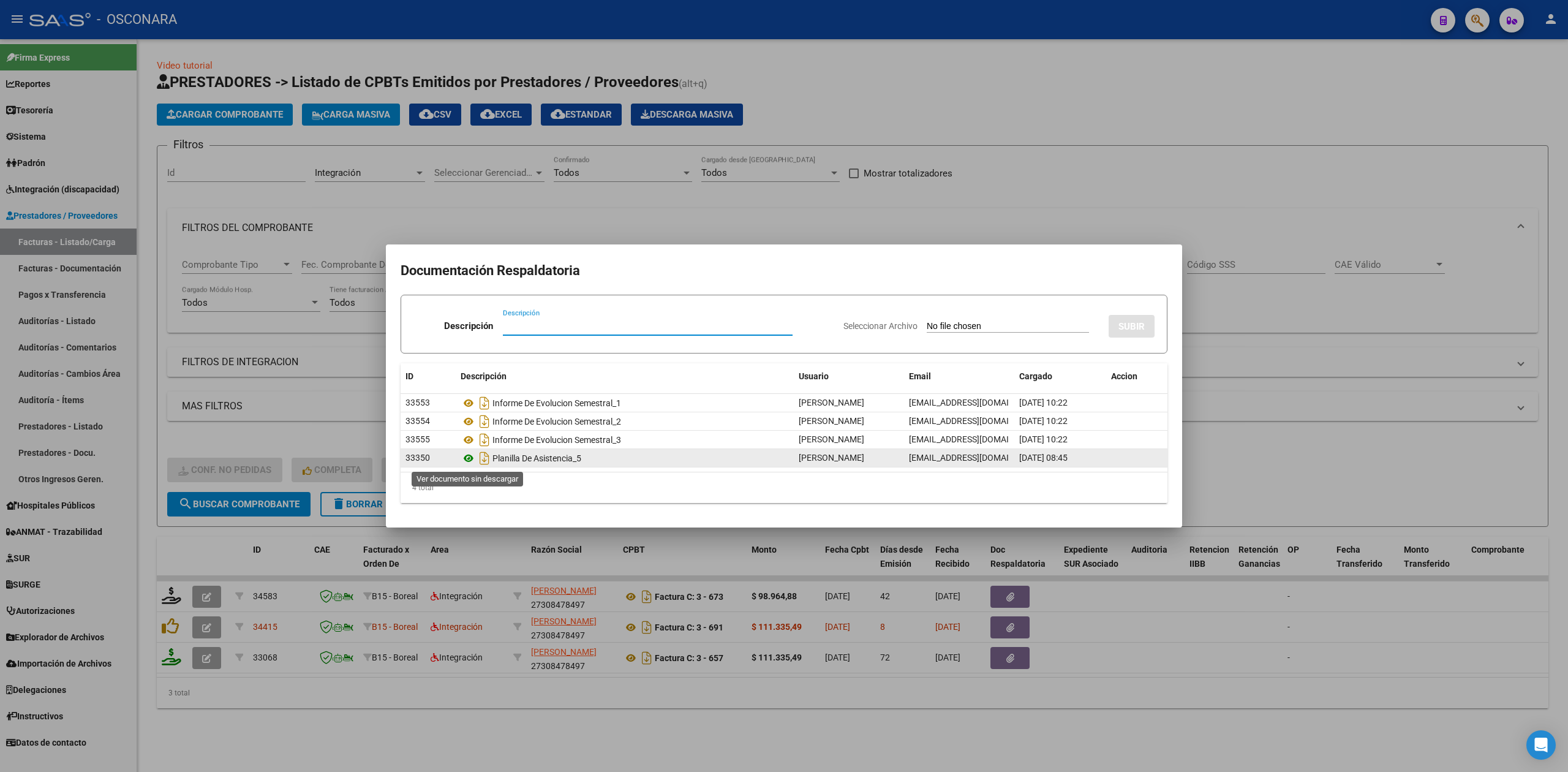
click at [468, 458] on icon at bounding box center [468, 458] width 16 height 15
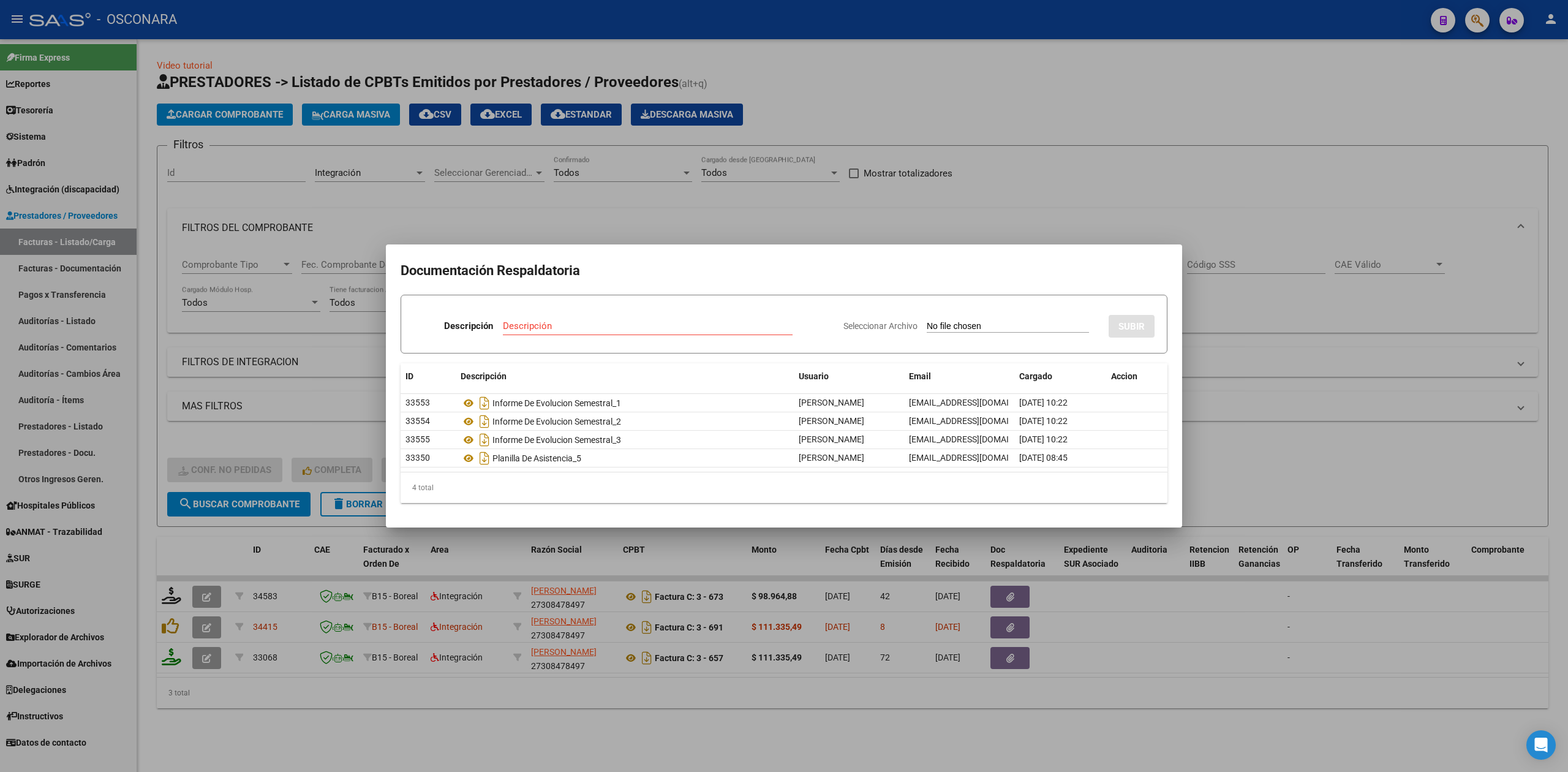
click at [690, 691] on div at bounding box center [784, 386] width 1568 height 772
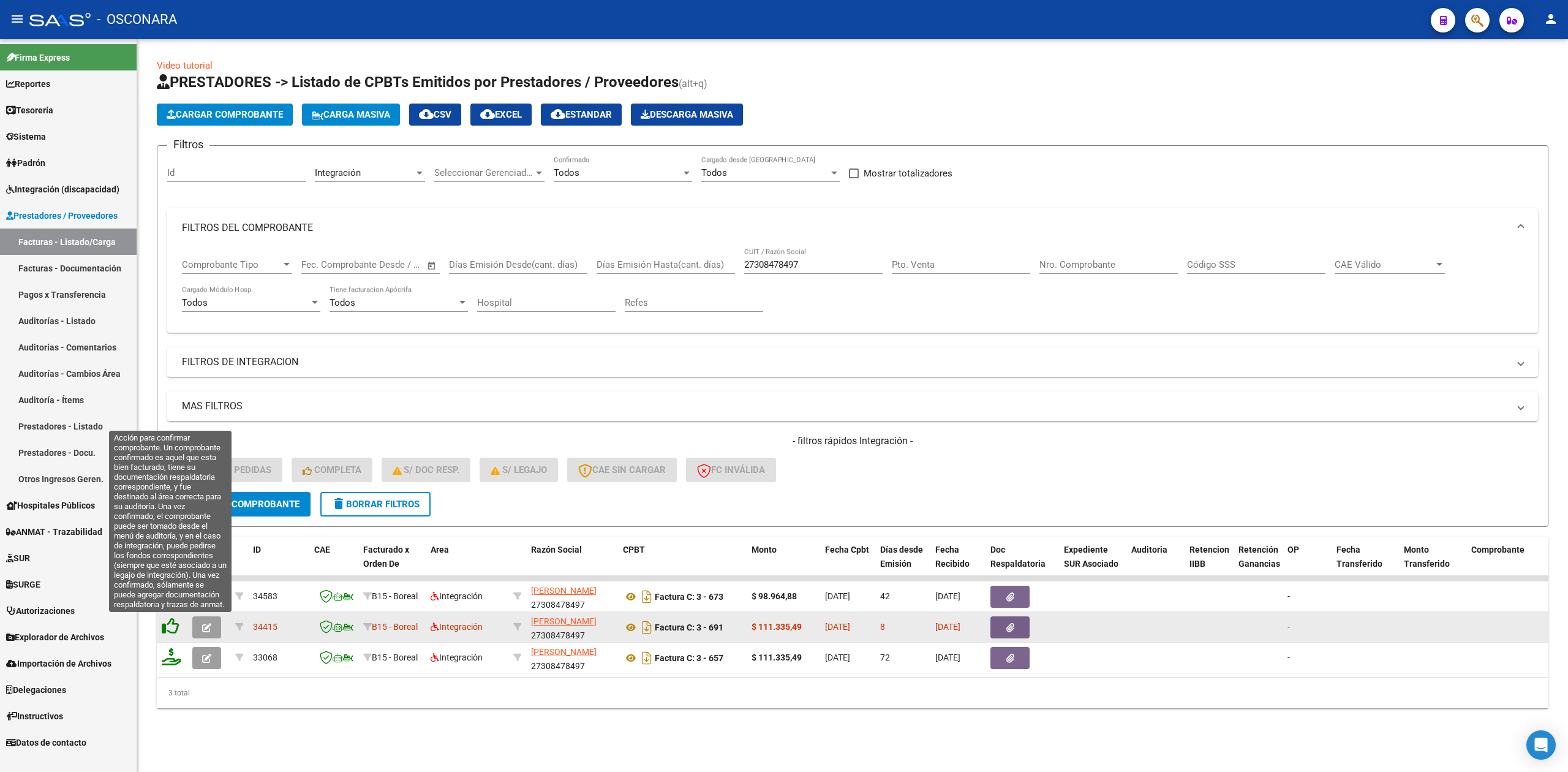
click at [162, 626] on icon at bounding box center [170, 626] width 17 height 17
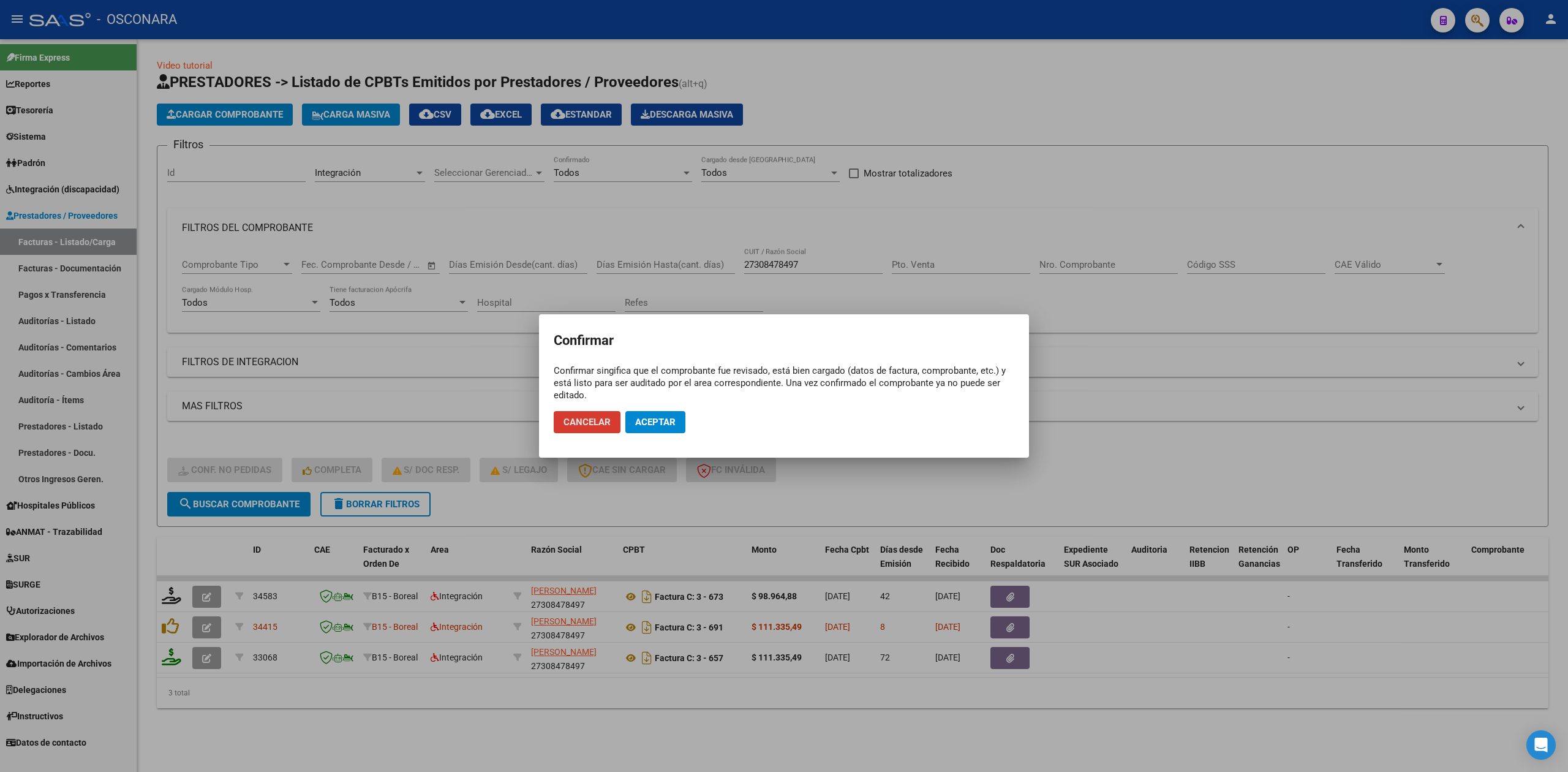
click at [673, 407] on mat-dialog-actions "Cancelar Aceptar" at bounding box center [783, 421] width 460 height 42
click at [651, 420] on span "Aceptar" at bounding box center [655, 422] width 40 height 11
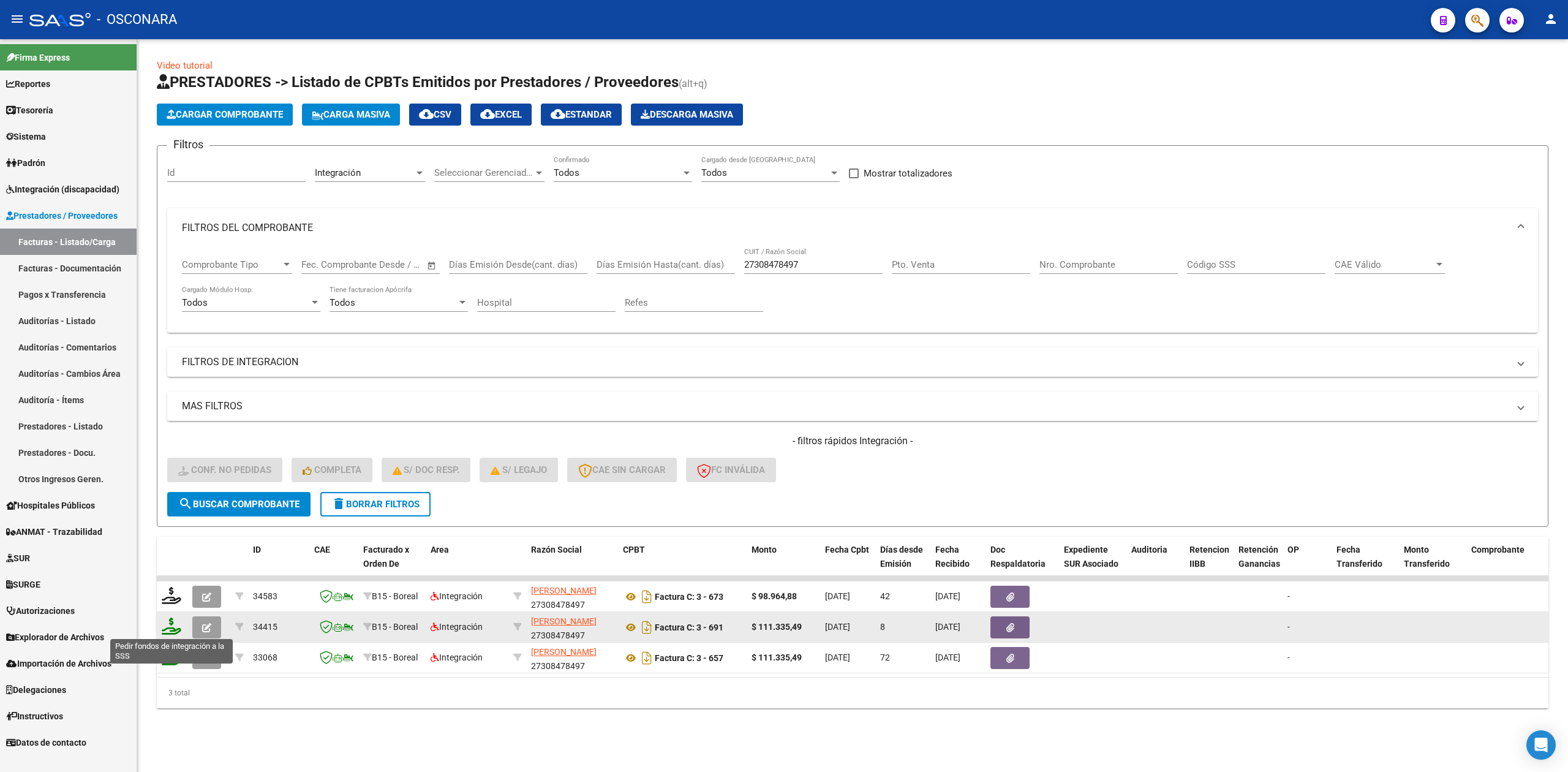
click at [162, 629] on icon at bounding box center [172, 626] width 20 height 17
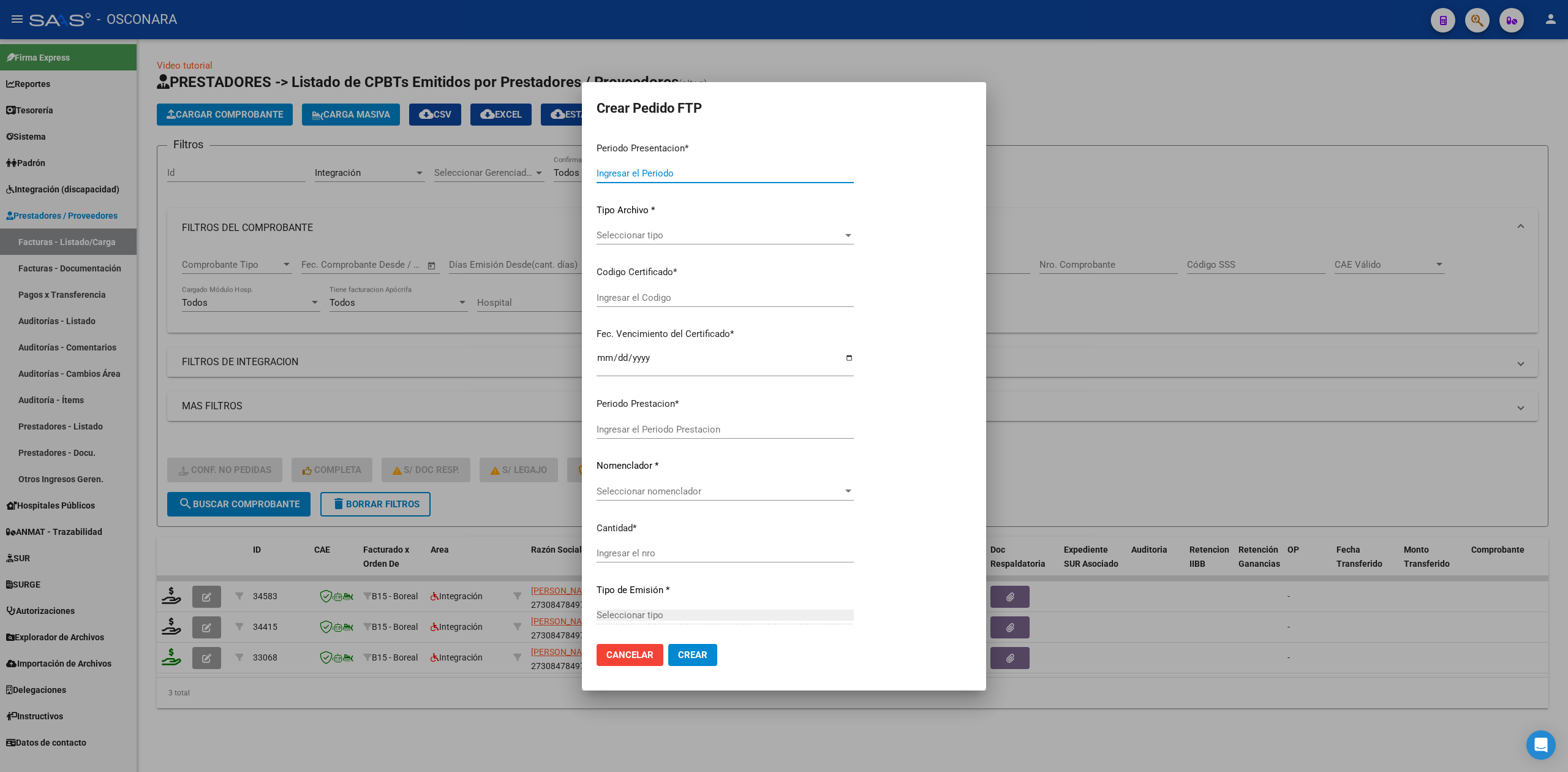
type input "202507"
type input "$ 111.335,49"
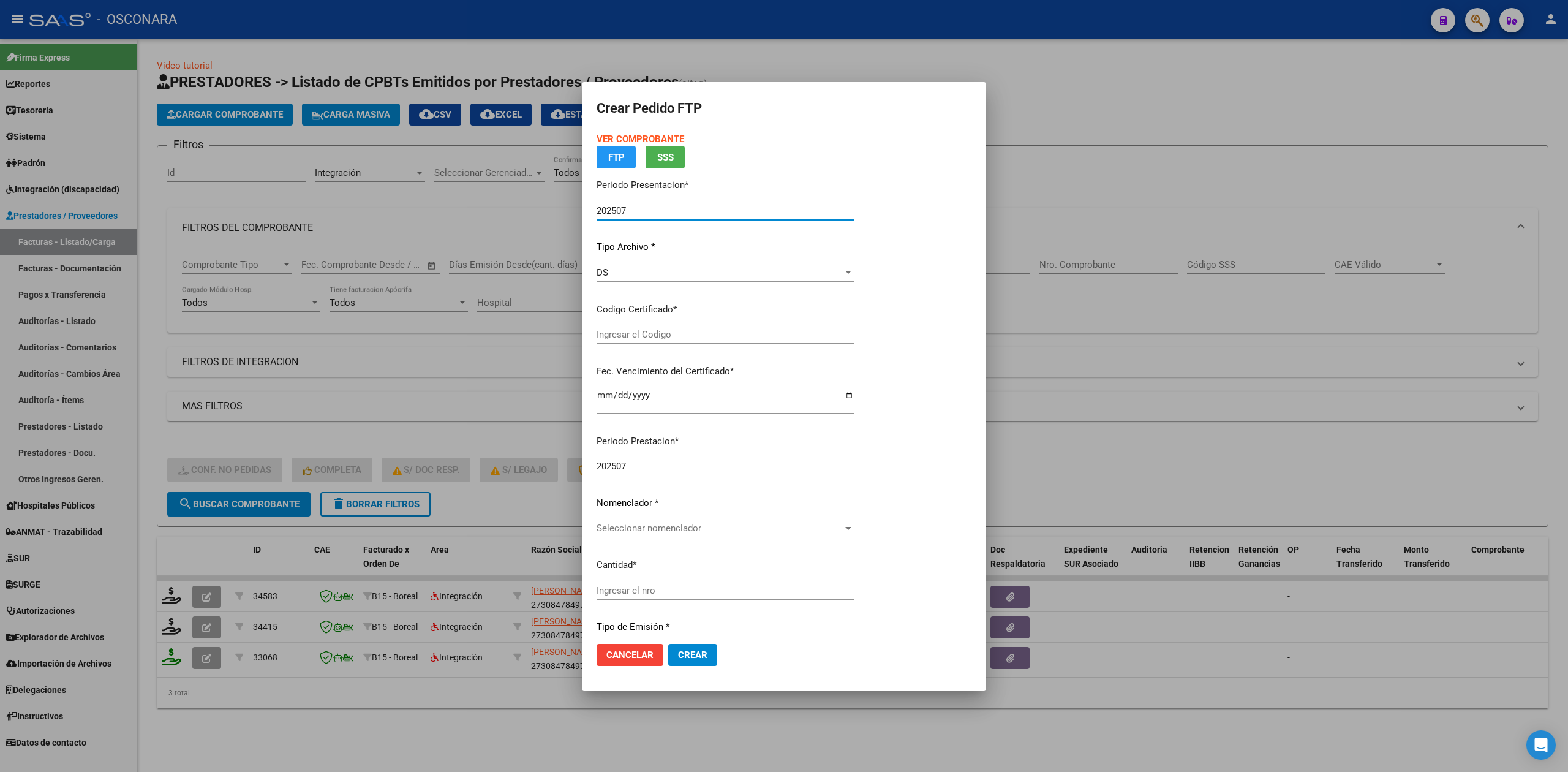
type input "ARG0200058316379-20241204-20291204"
type input "[DATE]"
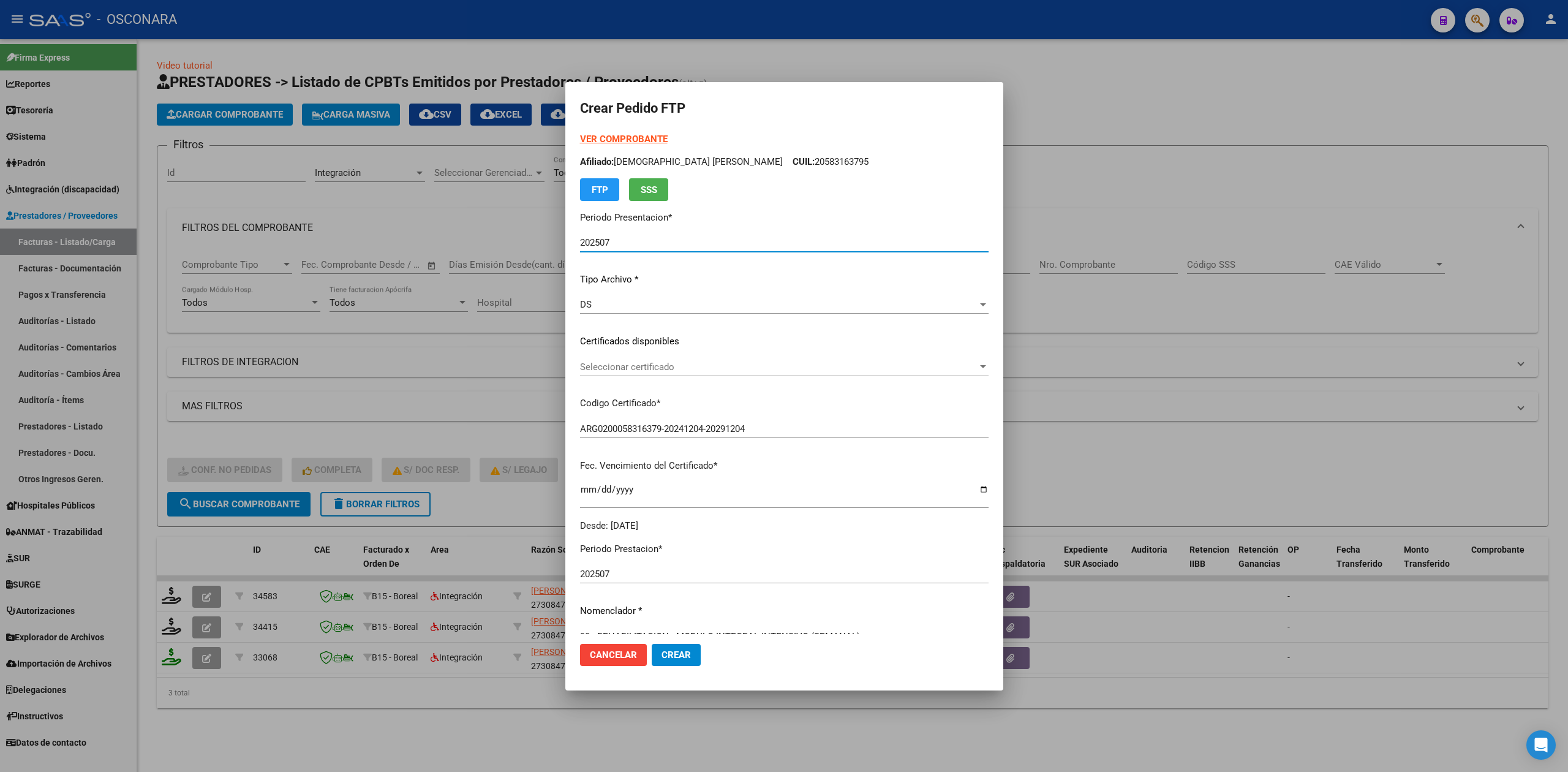
click at [642, 363] on span "Seleccionar certificado" at bounding box center [778, 367] width 397 height 11
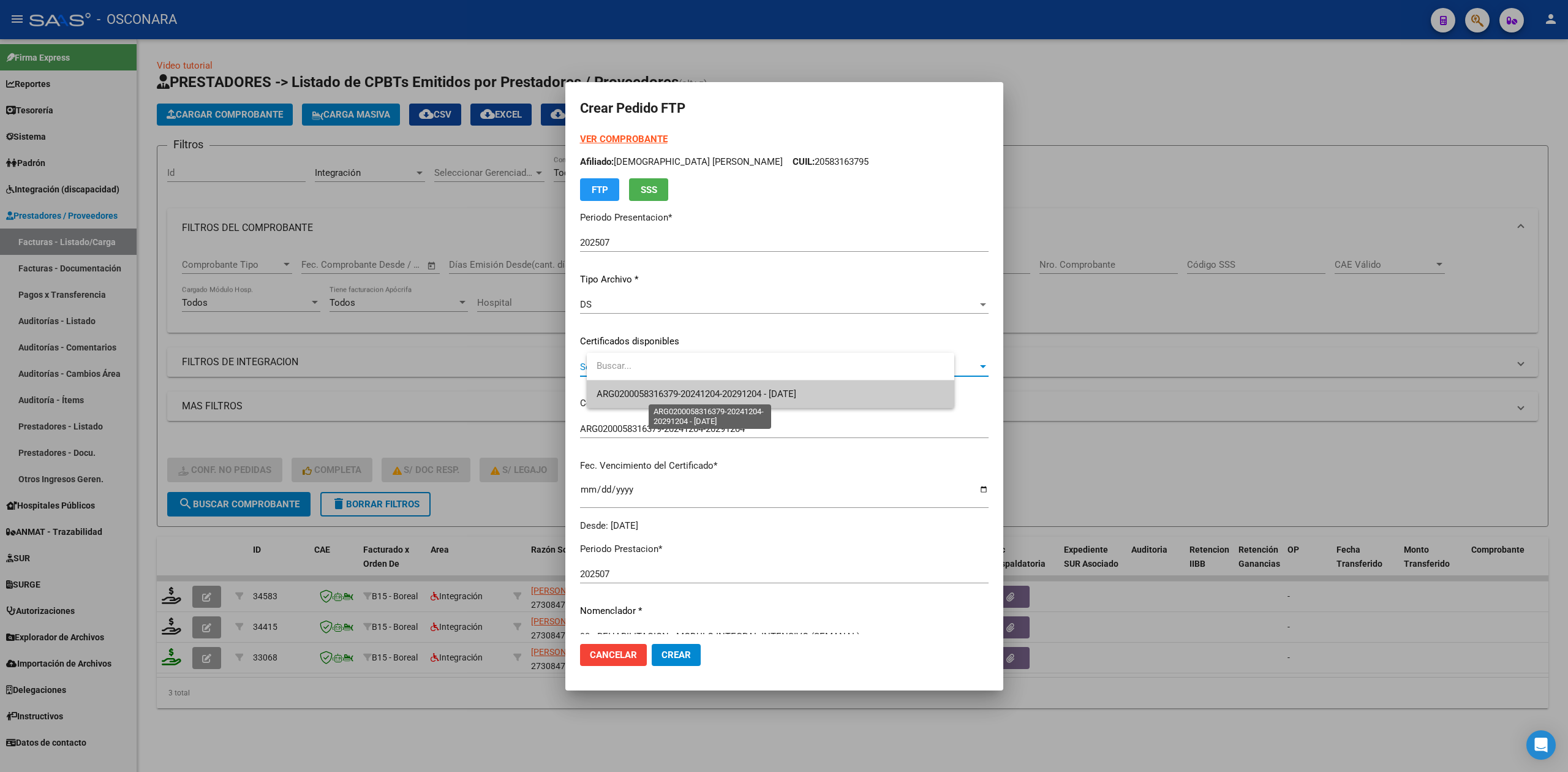
click at [656, 397] on span "ARG0200058316379-20241204-20291204 - [DATE]" at bounding box center [696, 394] width 199 height 11
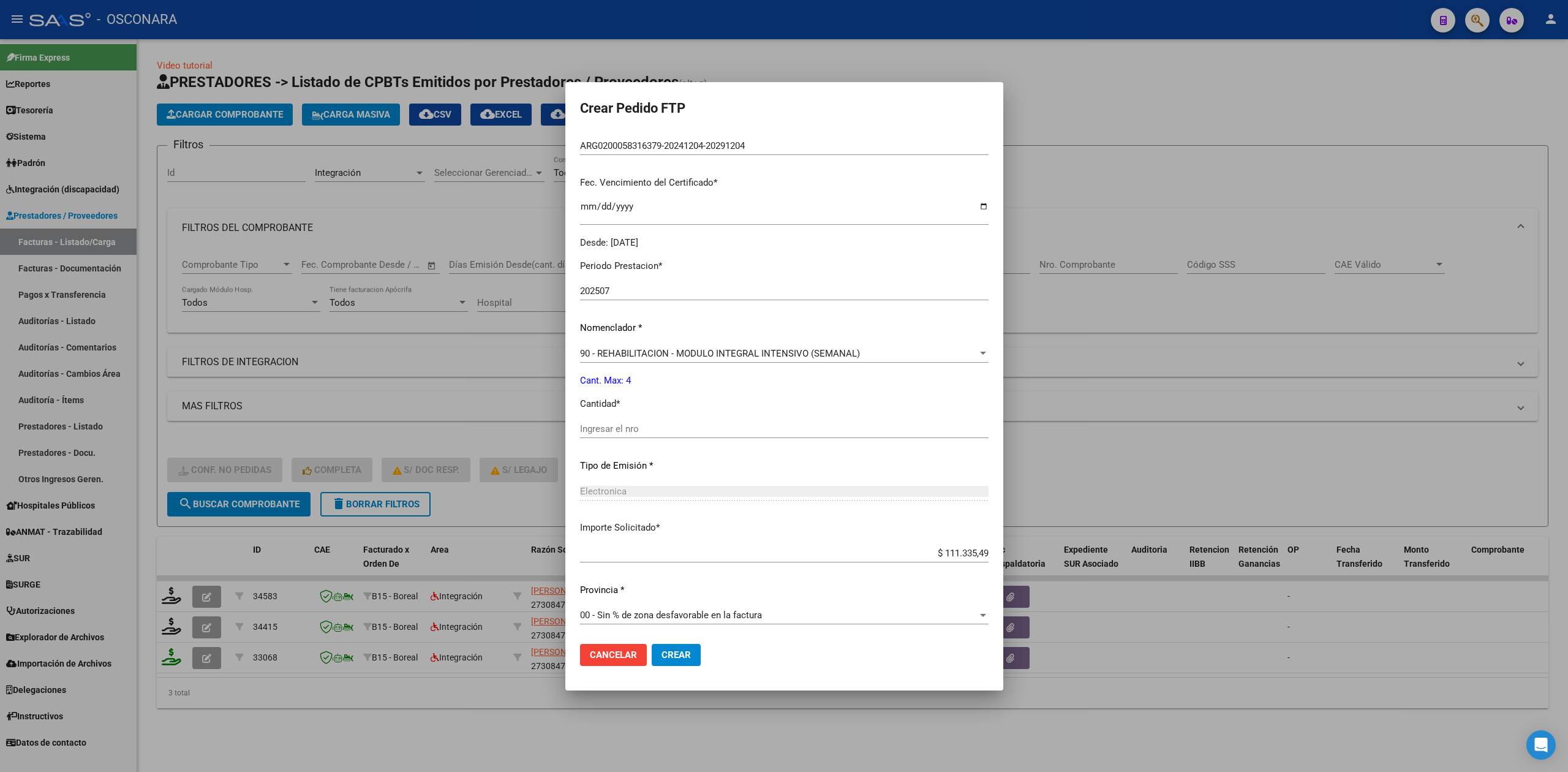
scroll to position [285, 0]
click at [642, 423] on input "Ingresar el nro" at bounding box center [784, 427] width 409 height 11
type input "4"
click at [651, 644] on button "Crear" at bounding box center [675, 654] width 49 height 22
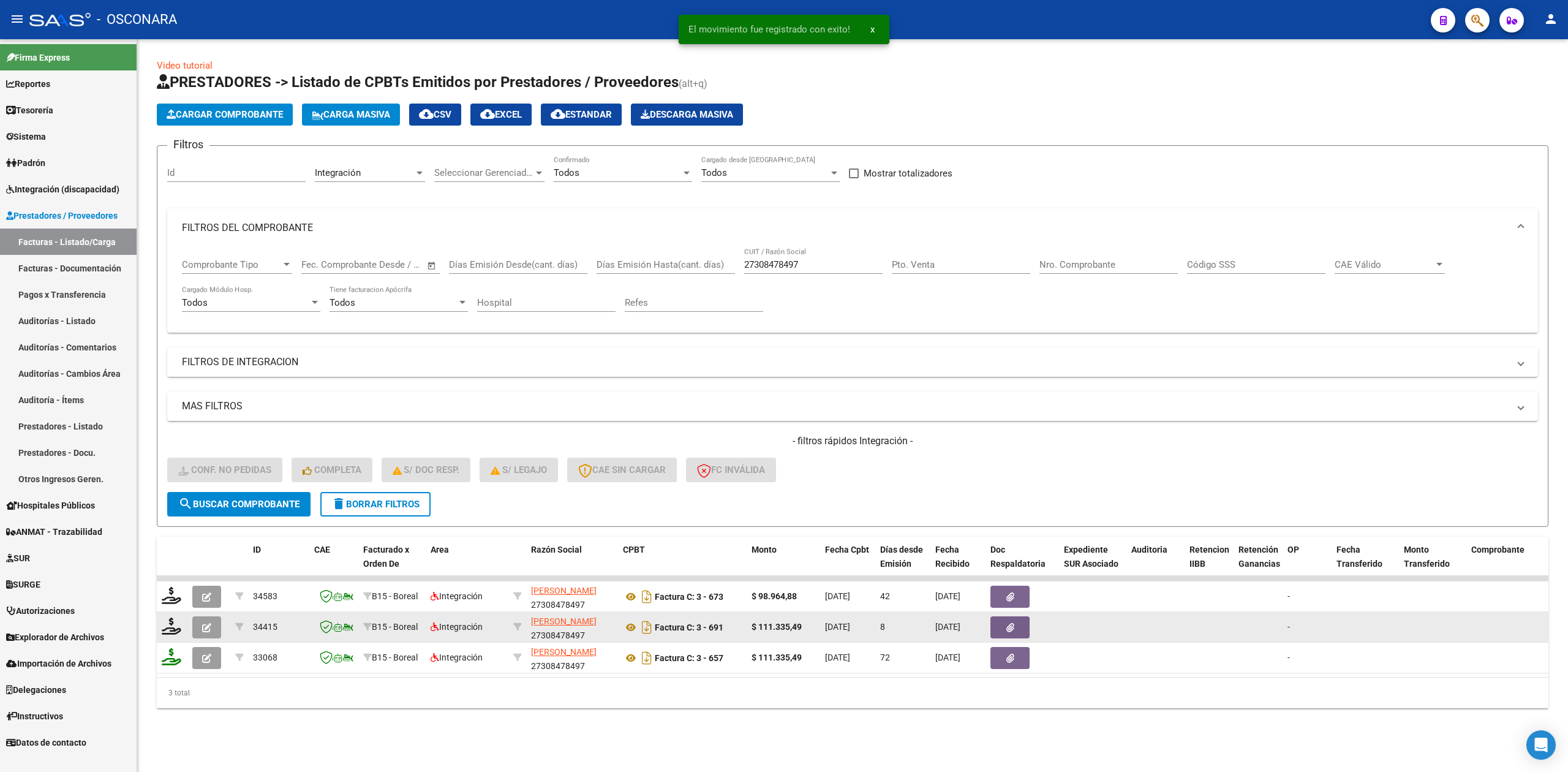
click at [206, 629] on icon "button" at bounding box center [206, 627] width 9 height 9
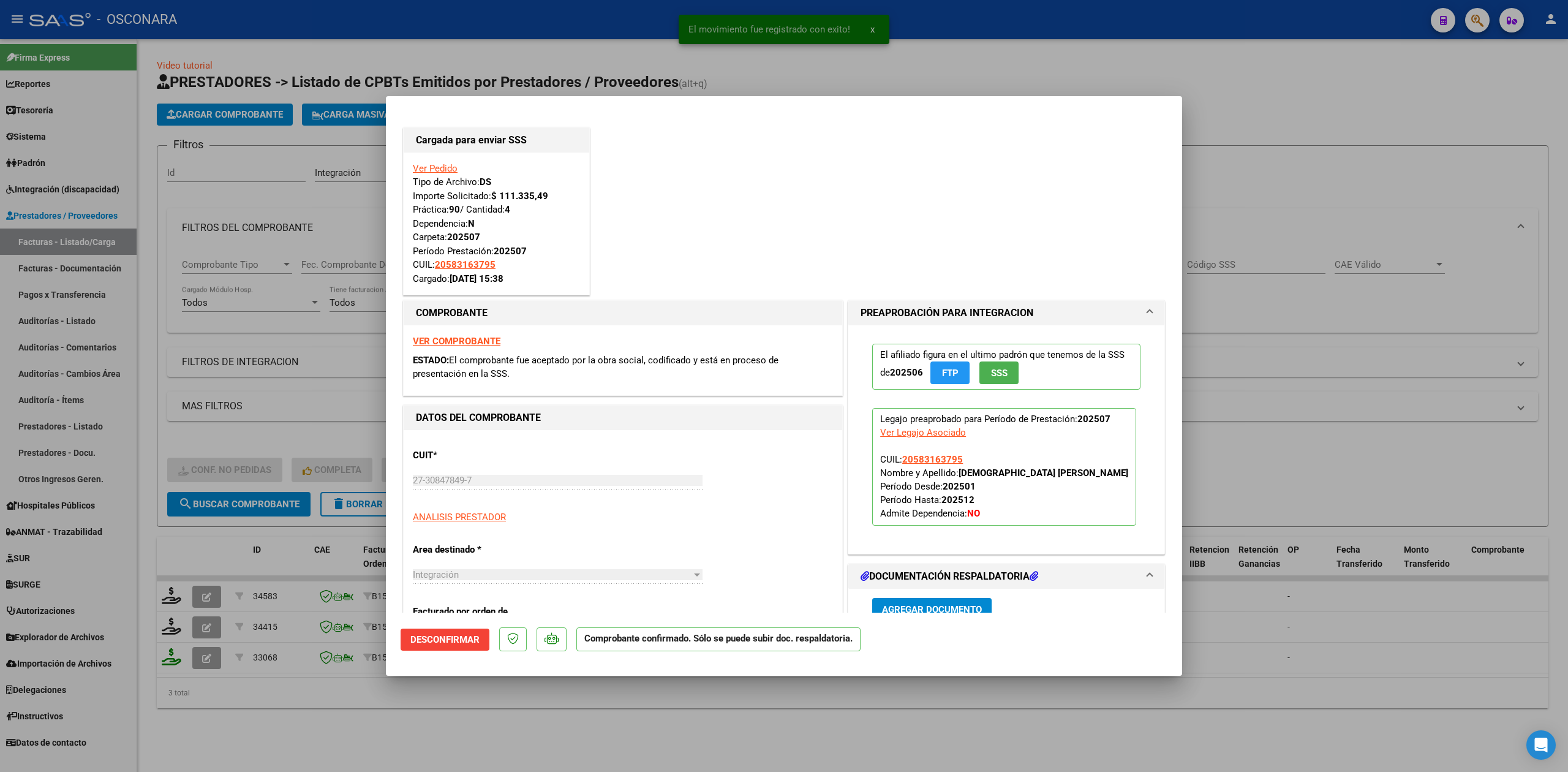
click at [248, 732] on div at bounding box center [784, 386] width 1568 height 772
type input "$ 0,00"
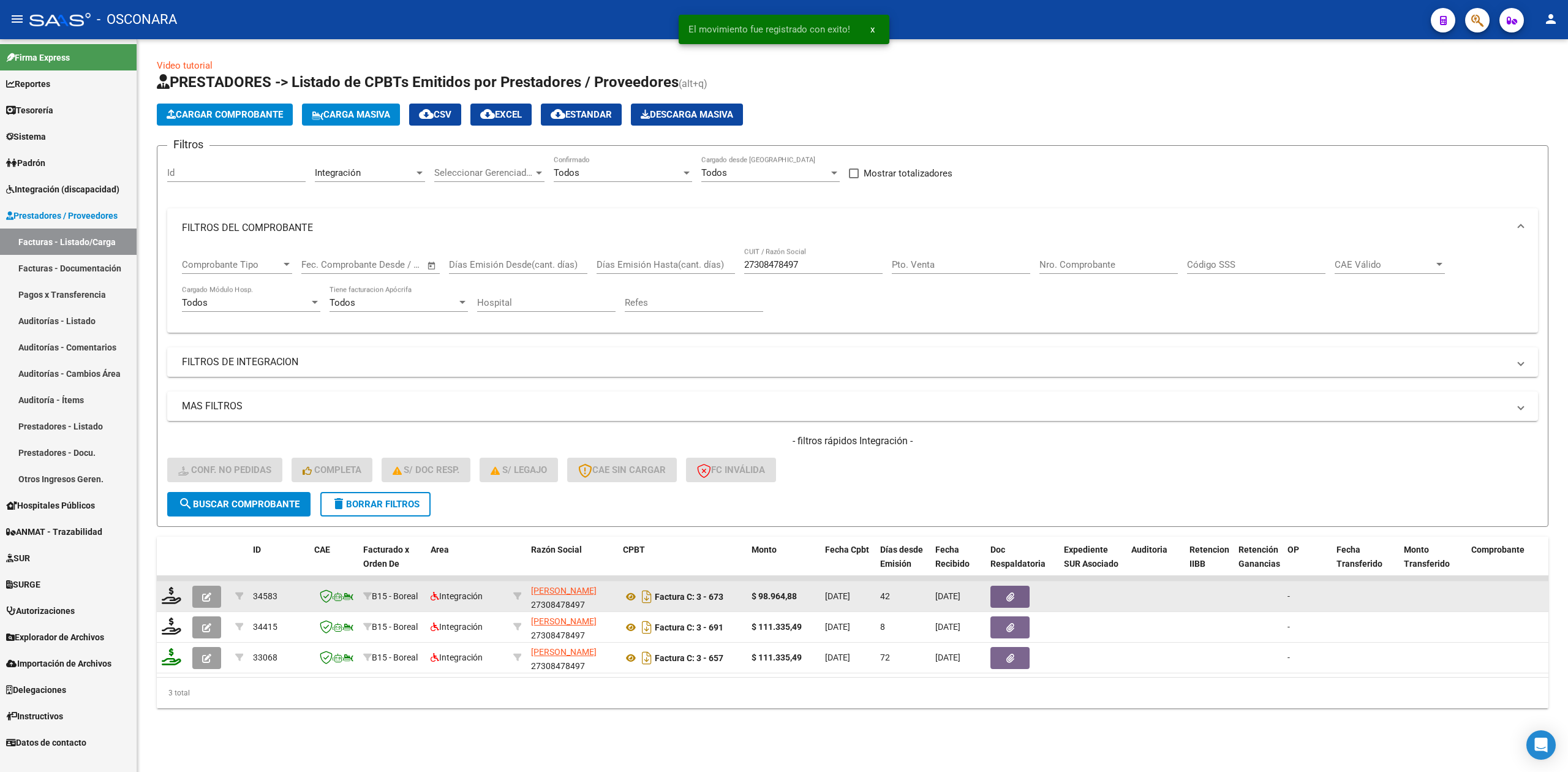
click at [211, 596] on icon "button" at bounding box center [206, 597] width 9 height 9
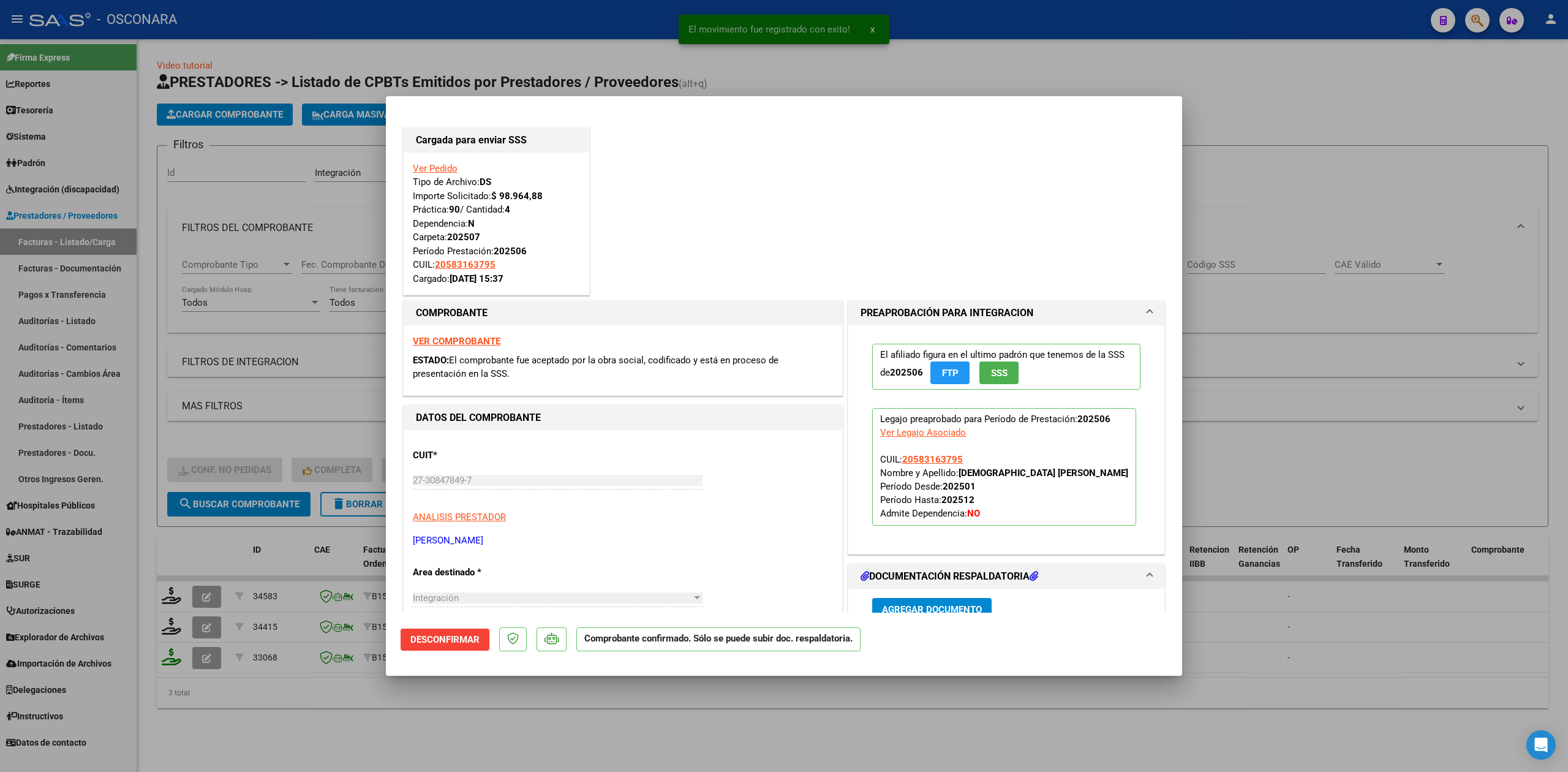
click at [292, 720] on div at bounding box center [784, 386] width 1568 height 772
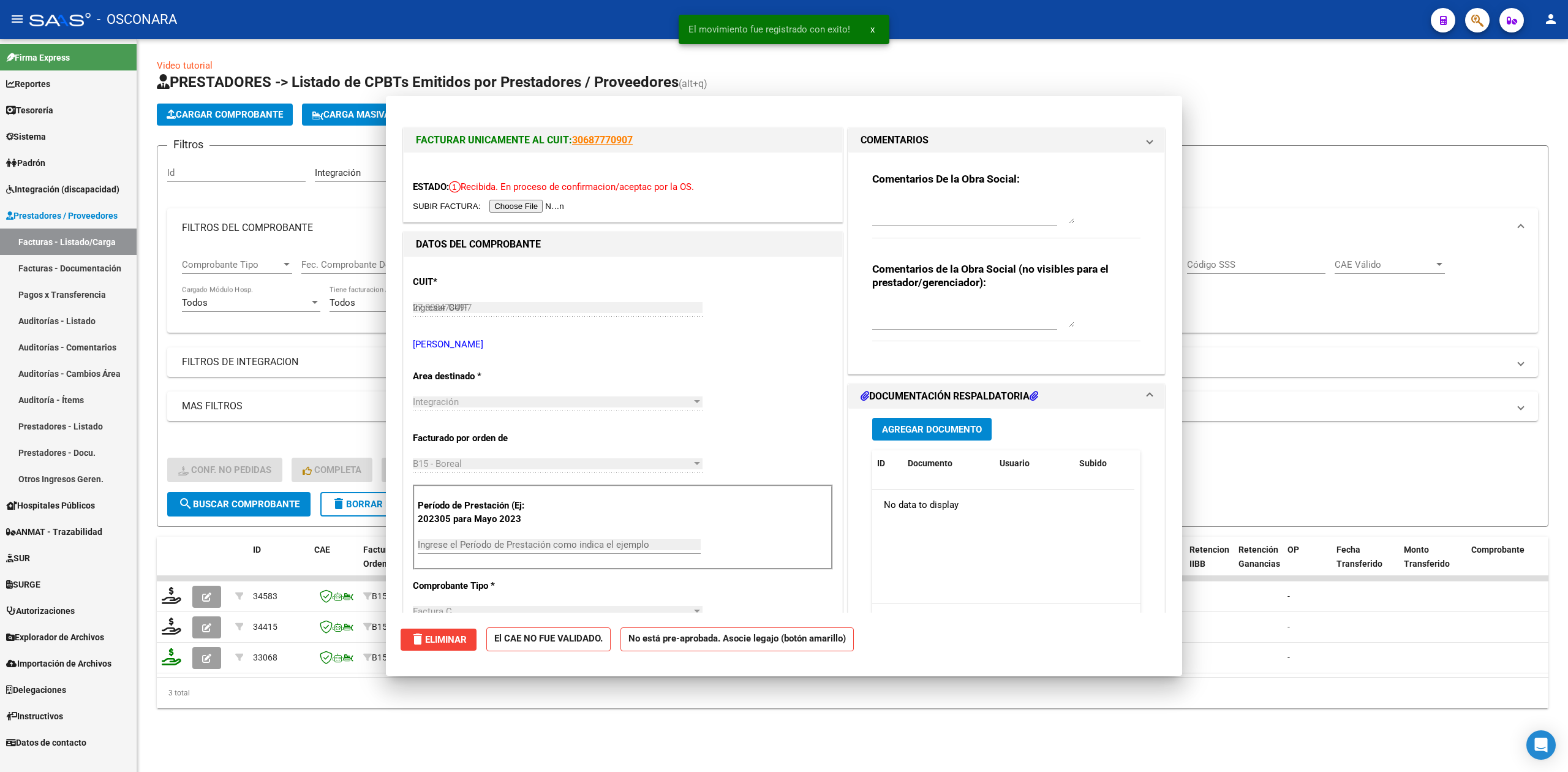
type input "$ 0,00"
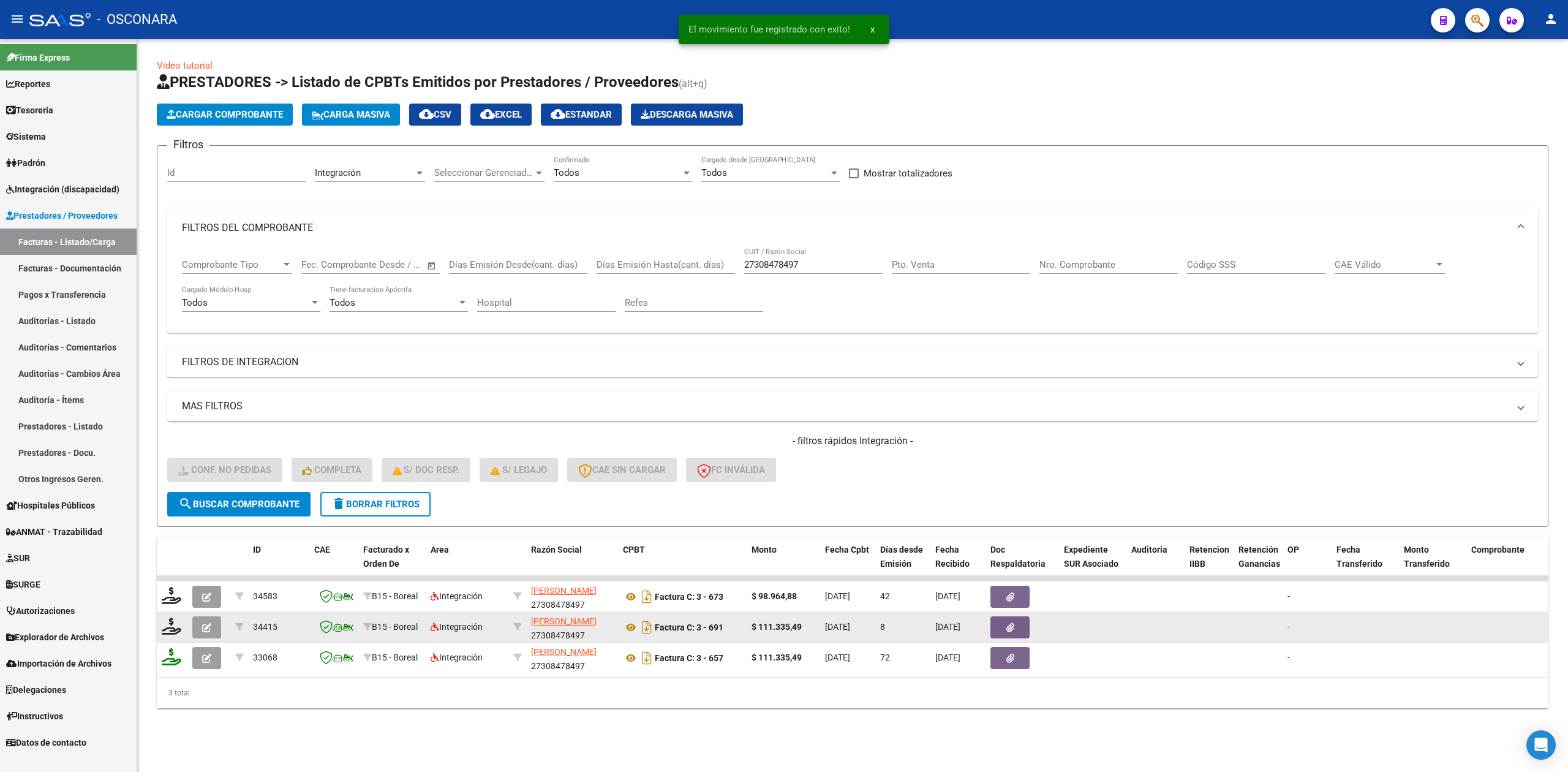
click at [212, 627] on button "button" at bounding box center [206, 627] width 29 height 22
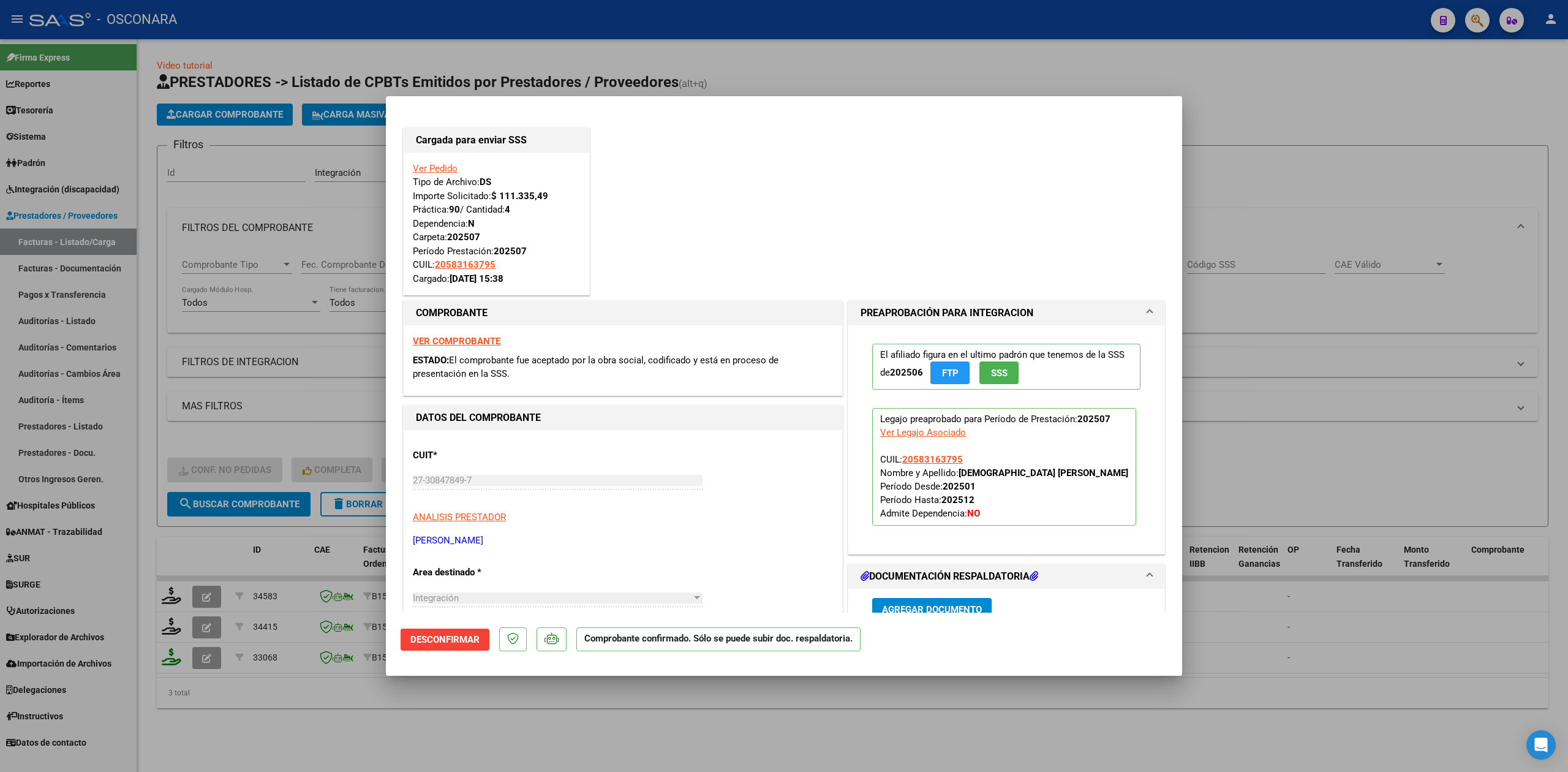
click at [241, 724] on div at bounding box center [784, 386] width 1568 height 772
type input "$ 0,00"
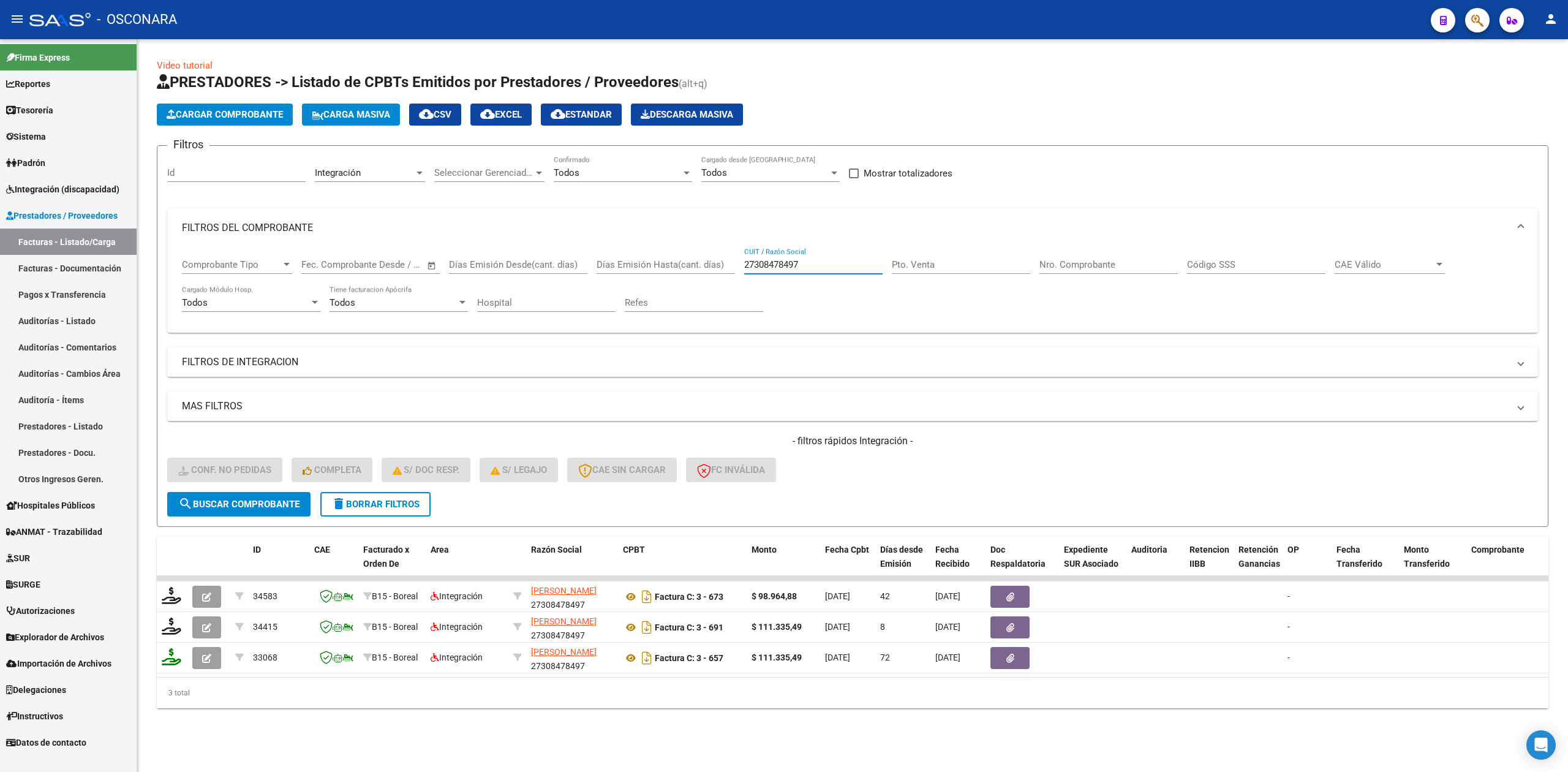
drag, startPoint x: 812, startPoint y: 260, endPoint x: 714, endPoint y: 268, distance: 98.3
click at [714, 268] on div "Comprobante Tipo Comprobante Tipo Start date – End date Fec. Comprobante Desde …" at bounding box center [852, 285] width 1341 height 76
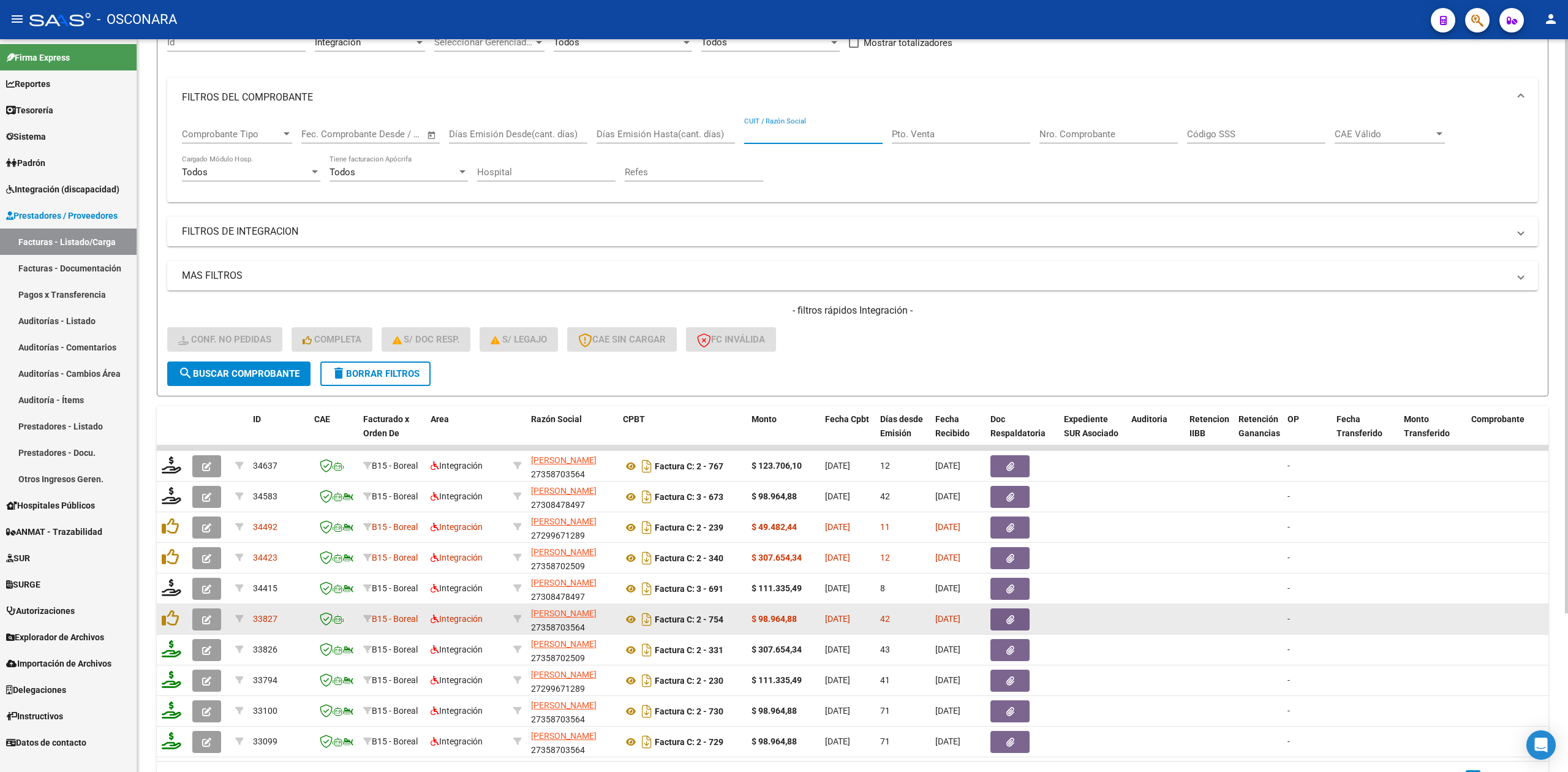
scroll to position [202, 0]
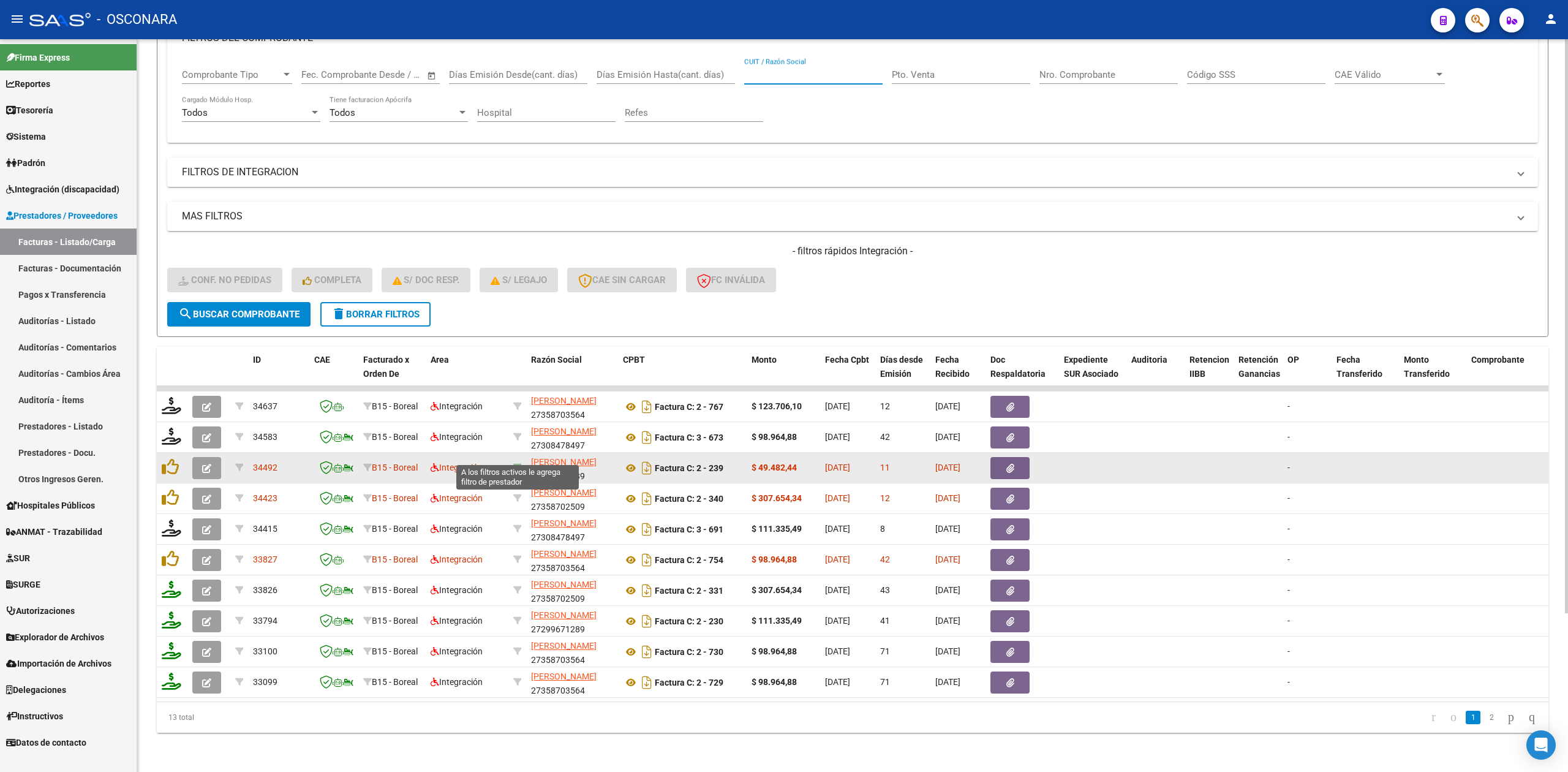
click at [513, 463] on icon at bounding box center [517, 468] width 9 height 9
type input "27299671289"
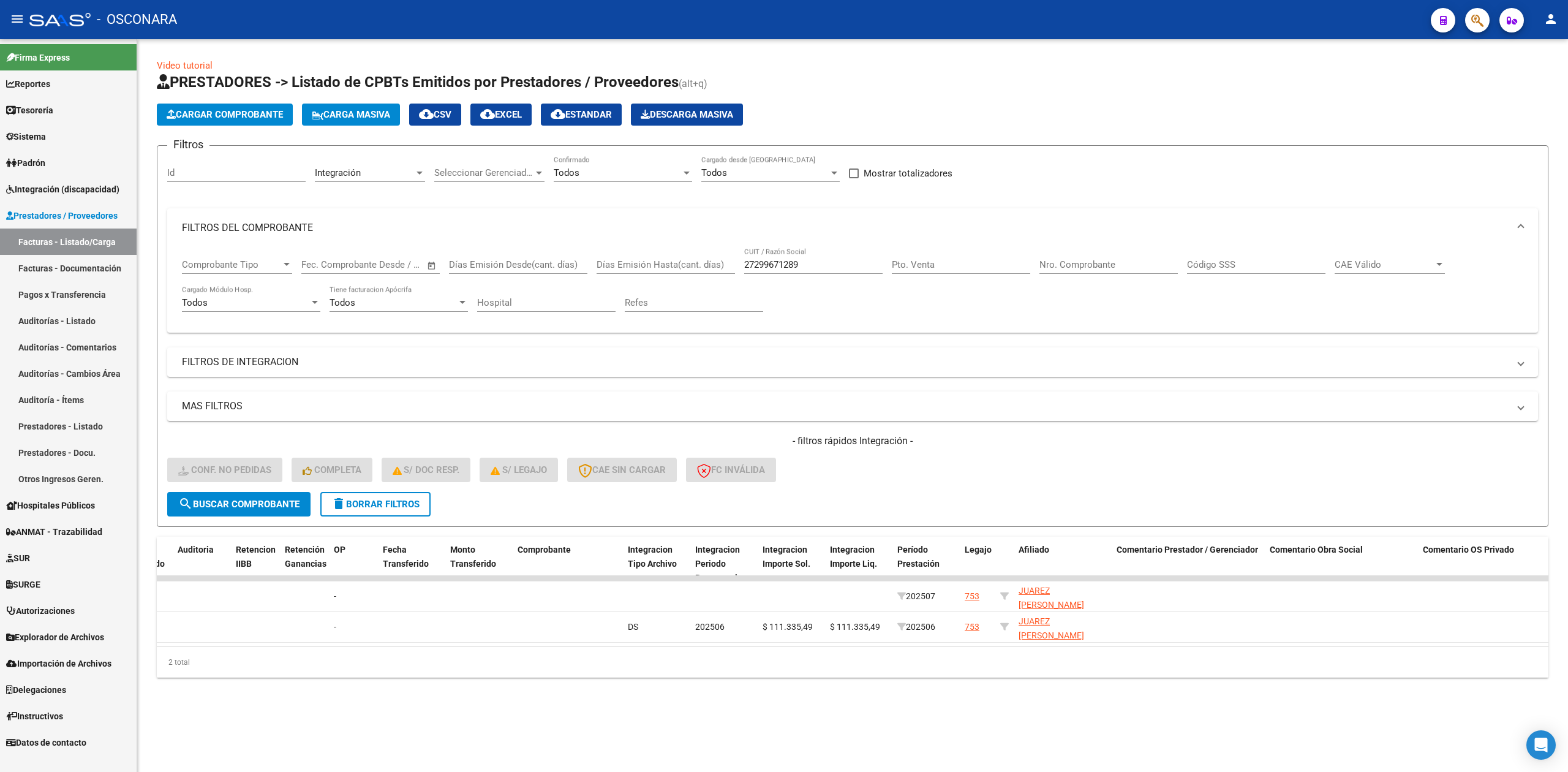
scroll to position [0, 0]
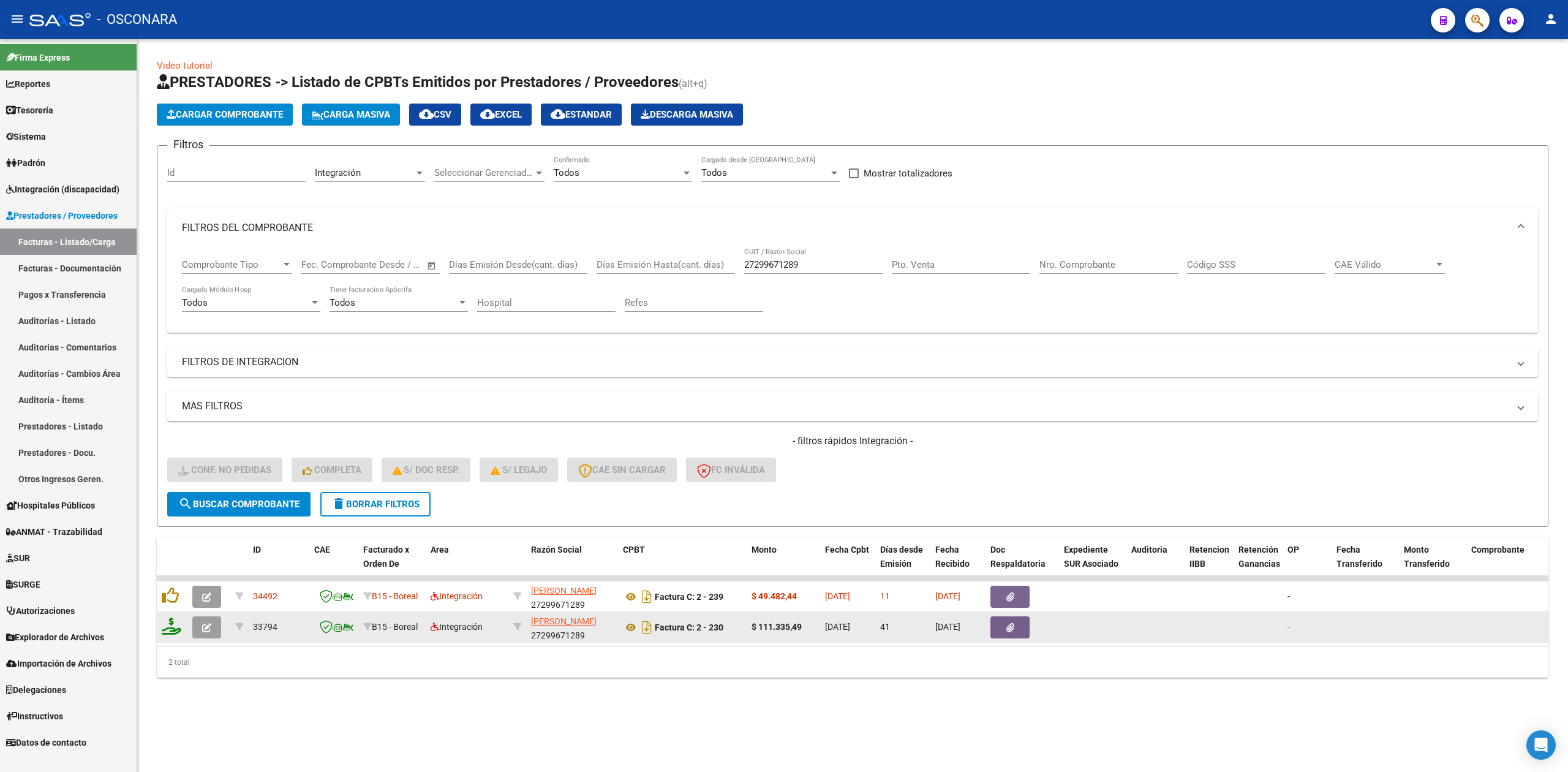
click at [209, 623] on icon "button" at bounding box center [206, 627] width 9 height 9
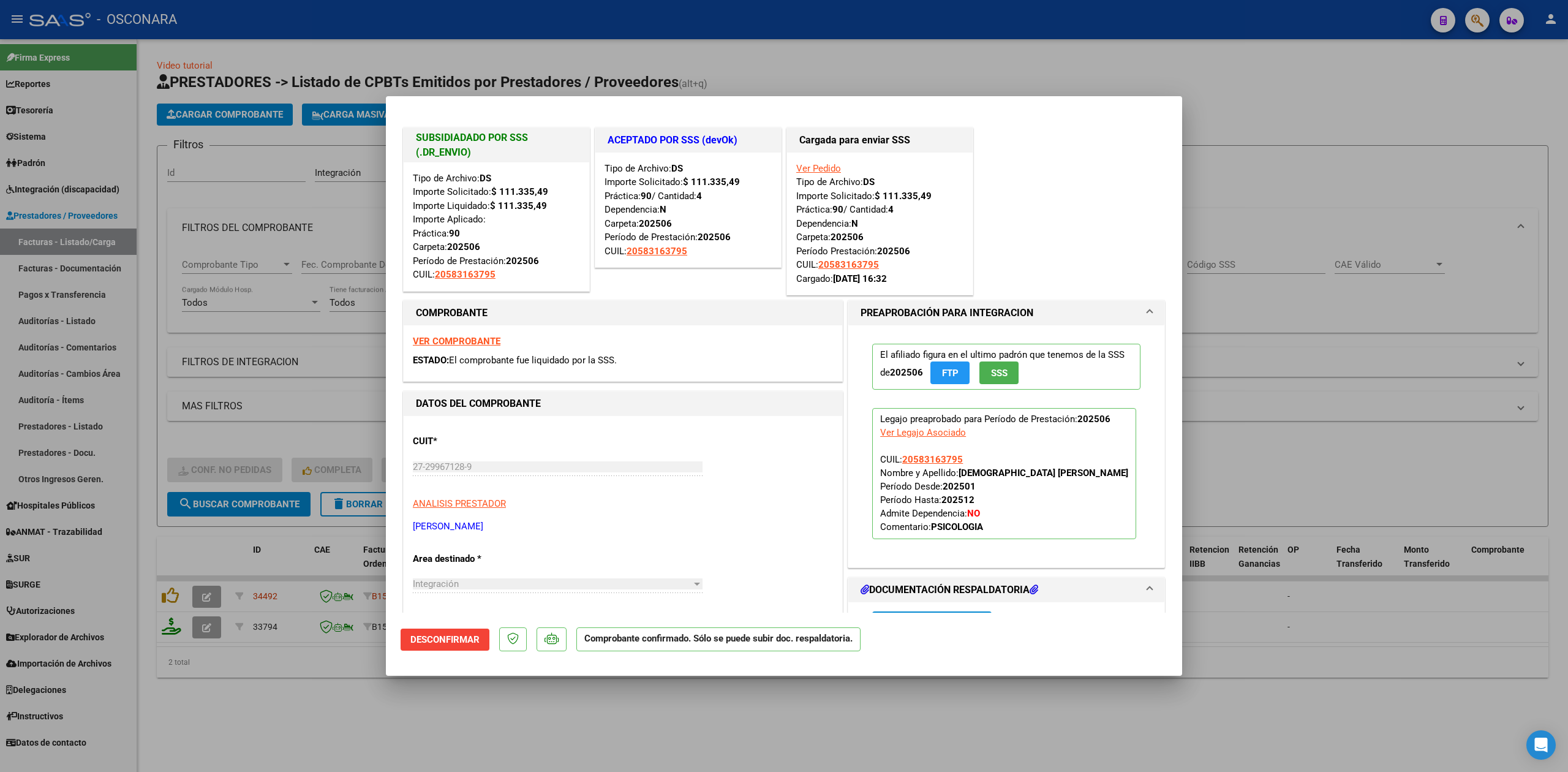
click at [307, 720] on div at bounding box center [784, 386] width 1568 height 772
type input "$ 0,00"
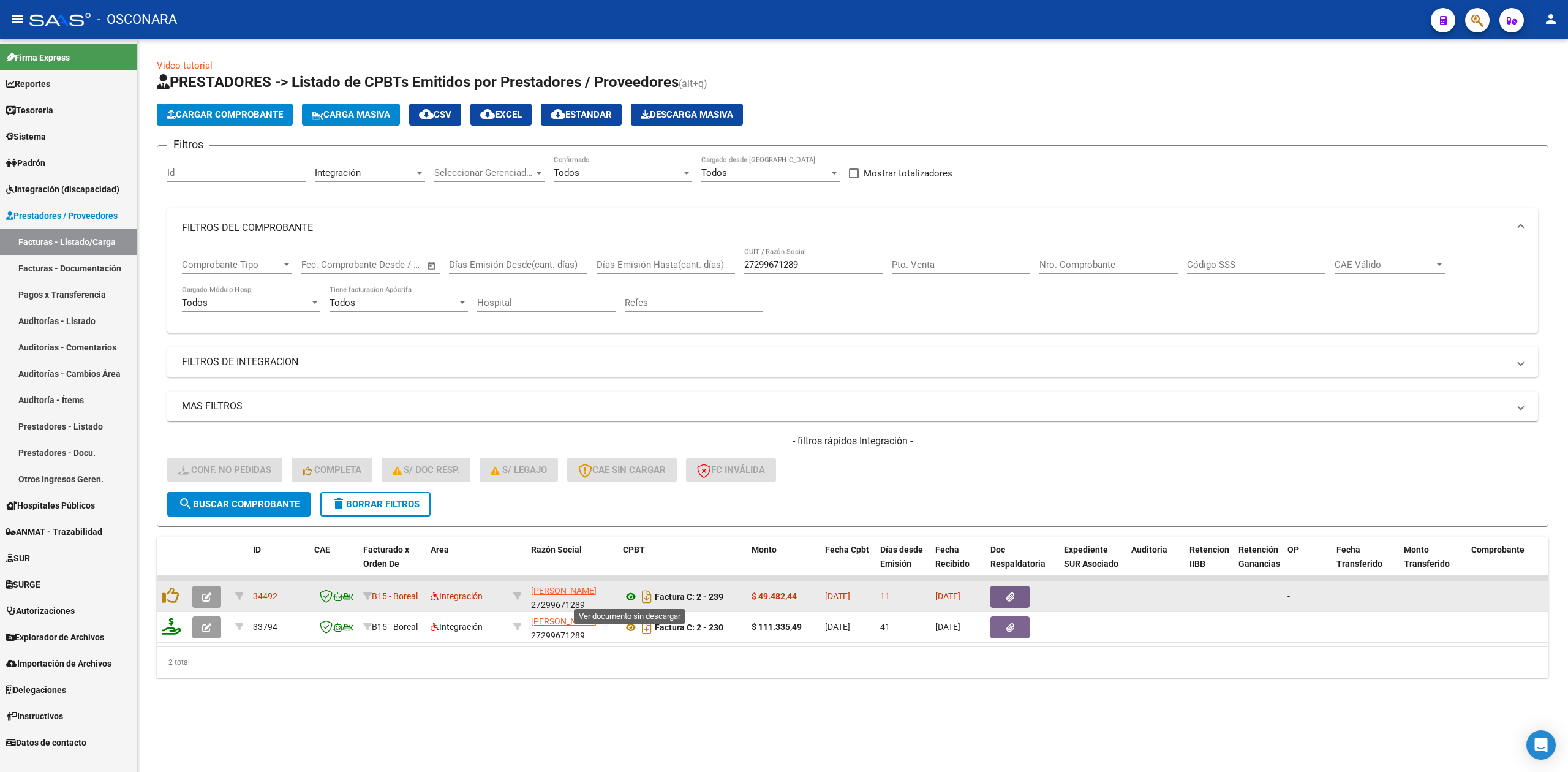
click at [634, 593] on icon at bounding box center [631, 596] width 16 height 15
click at [1017, 595] on button "button" at bounding box center [1010, 596] width 39 height 22
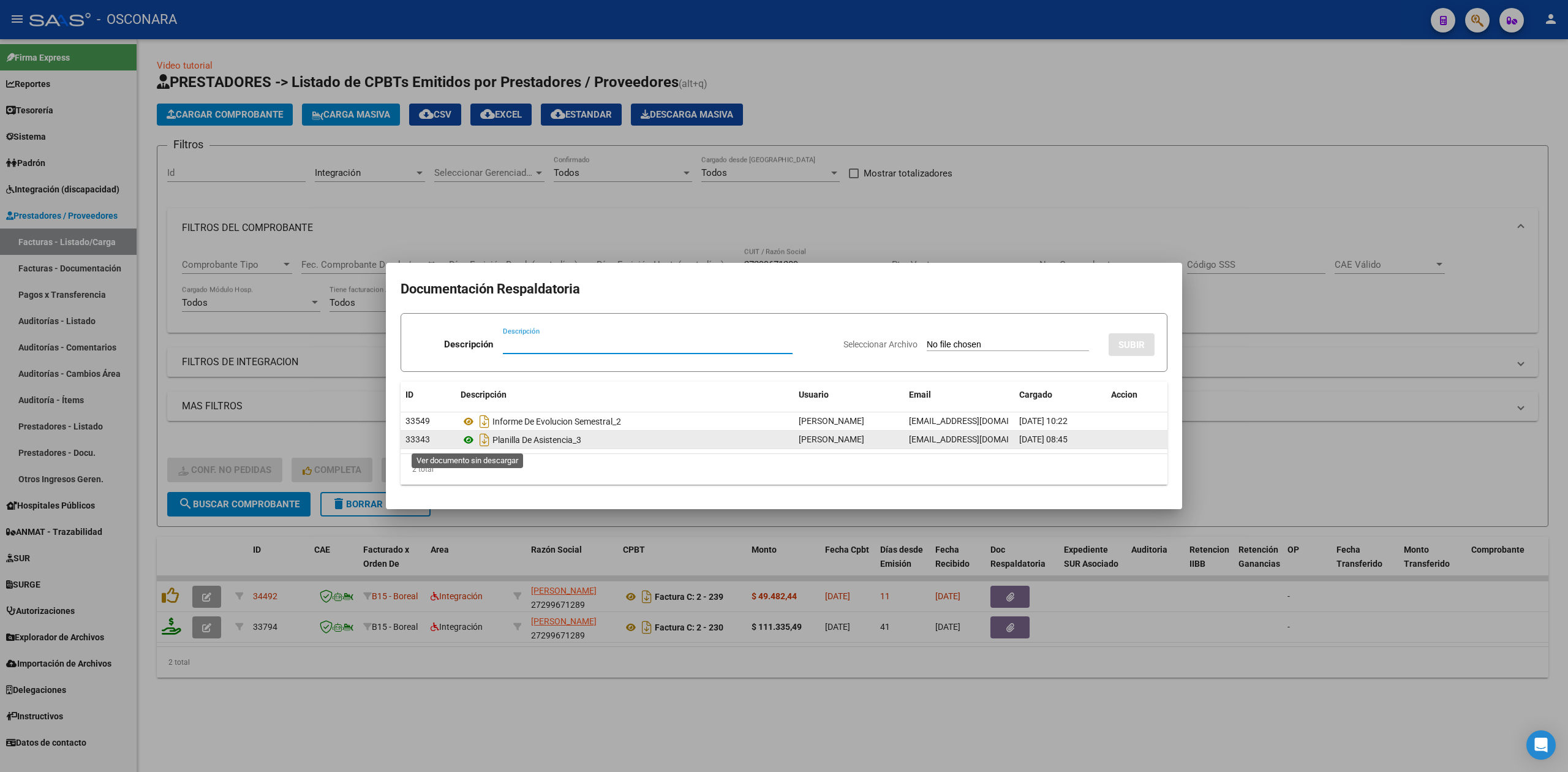
click at [466, 439] on icon at bounding box center [468, 439] width 16 height 15
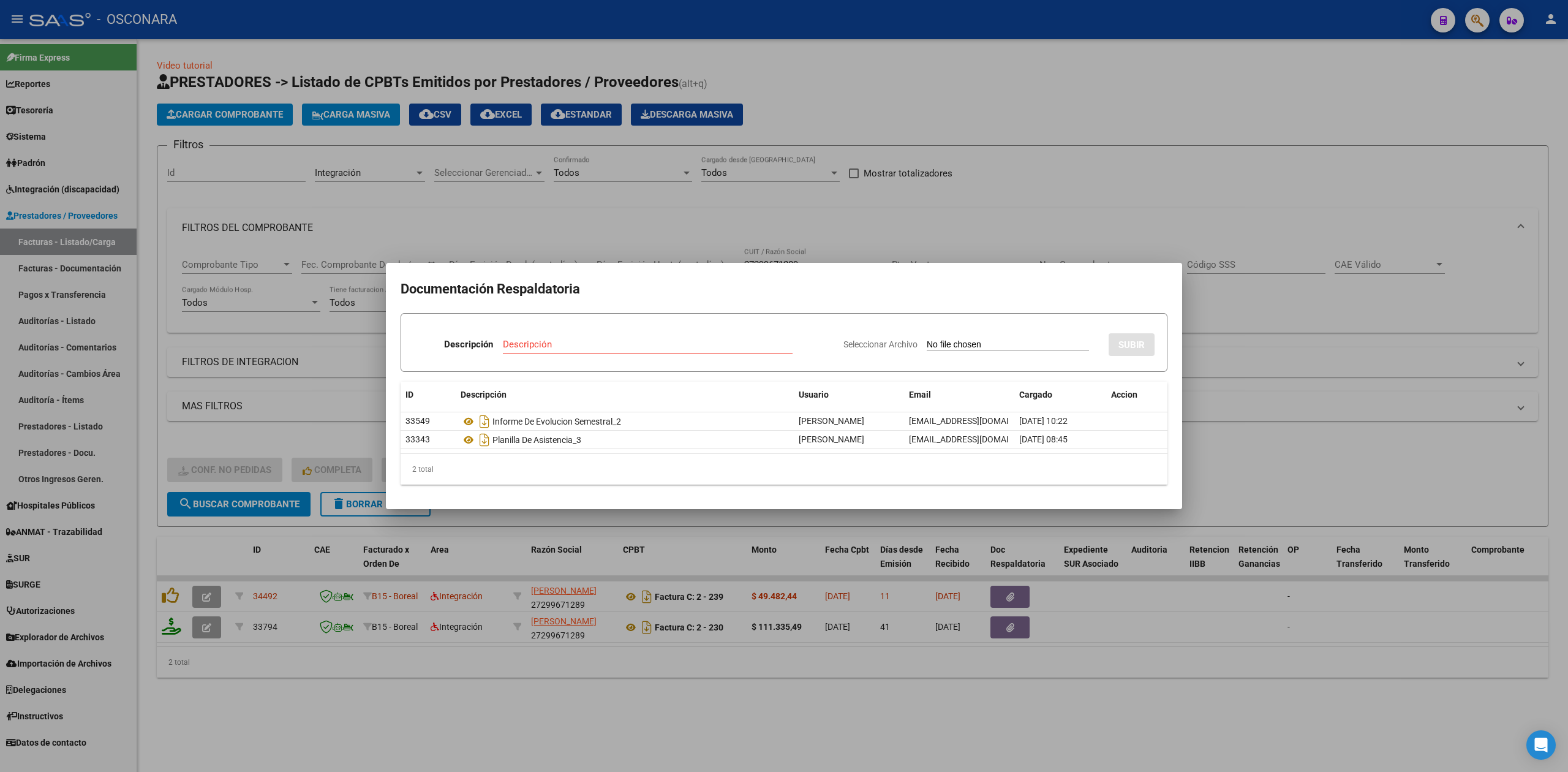
click at [477, 701] on div at bounding box center [784, 386] width 1568 height 772
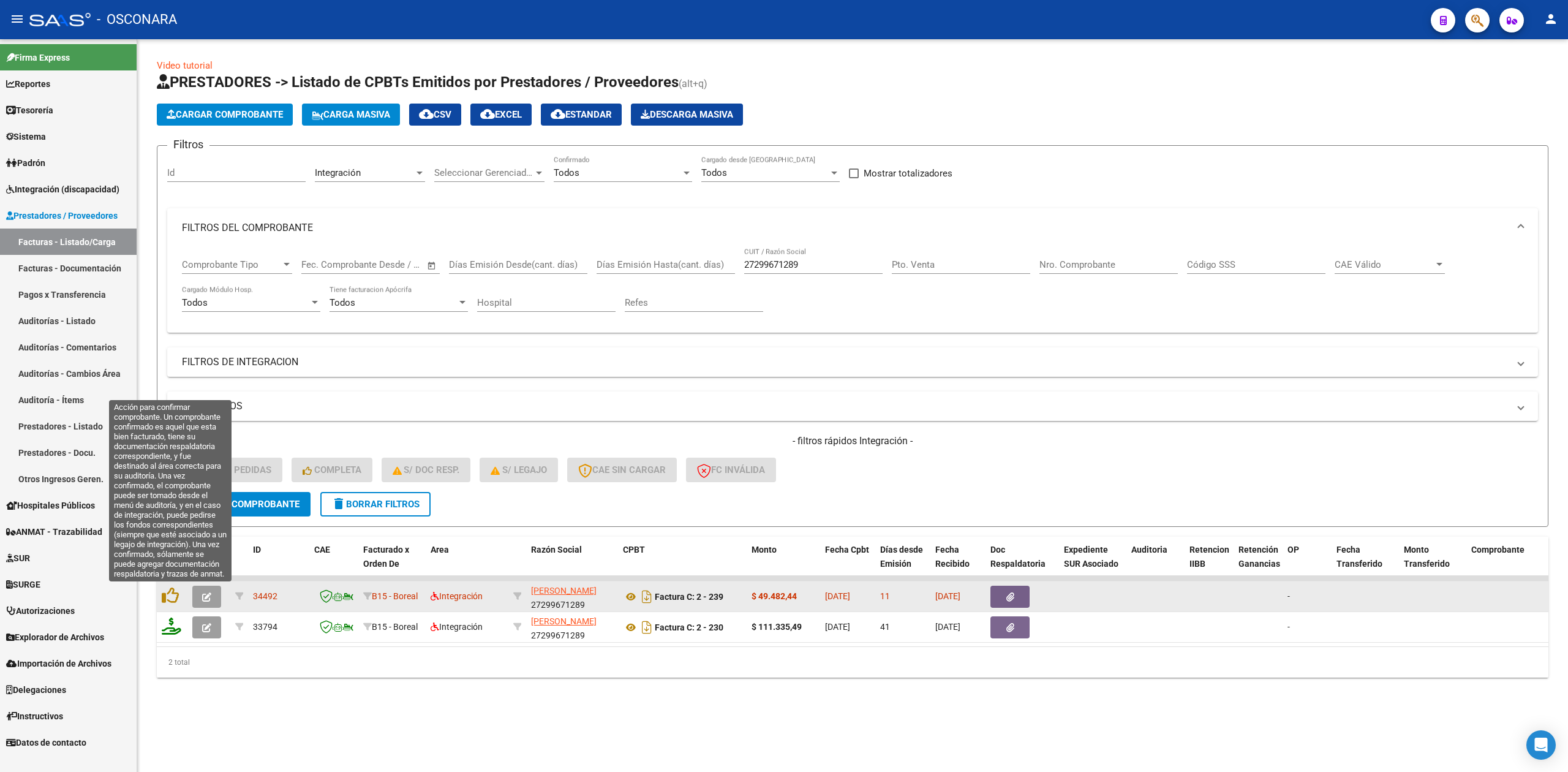
drag, startPoint x: 174, startPoint y: 596, endPoint x: 175, endPoint y: 603, distance: 7.1
click at [174, 596] on icon at bounding box center [170, 595] width 17 height 17
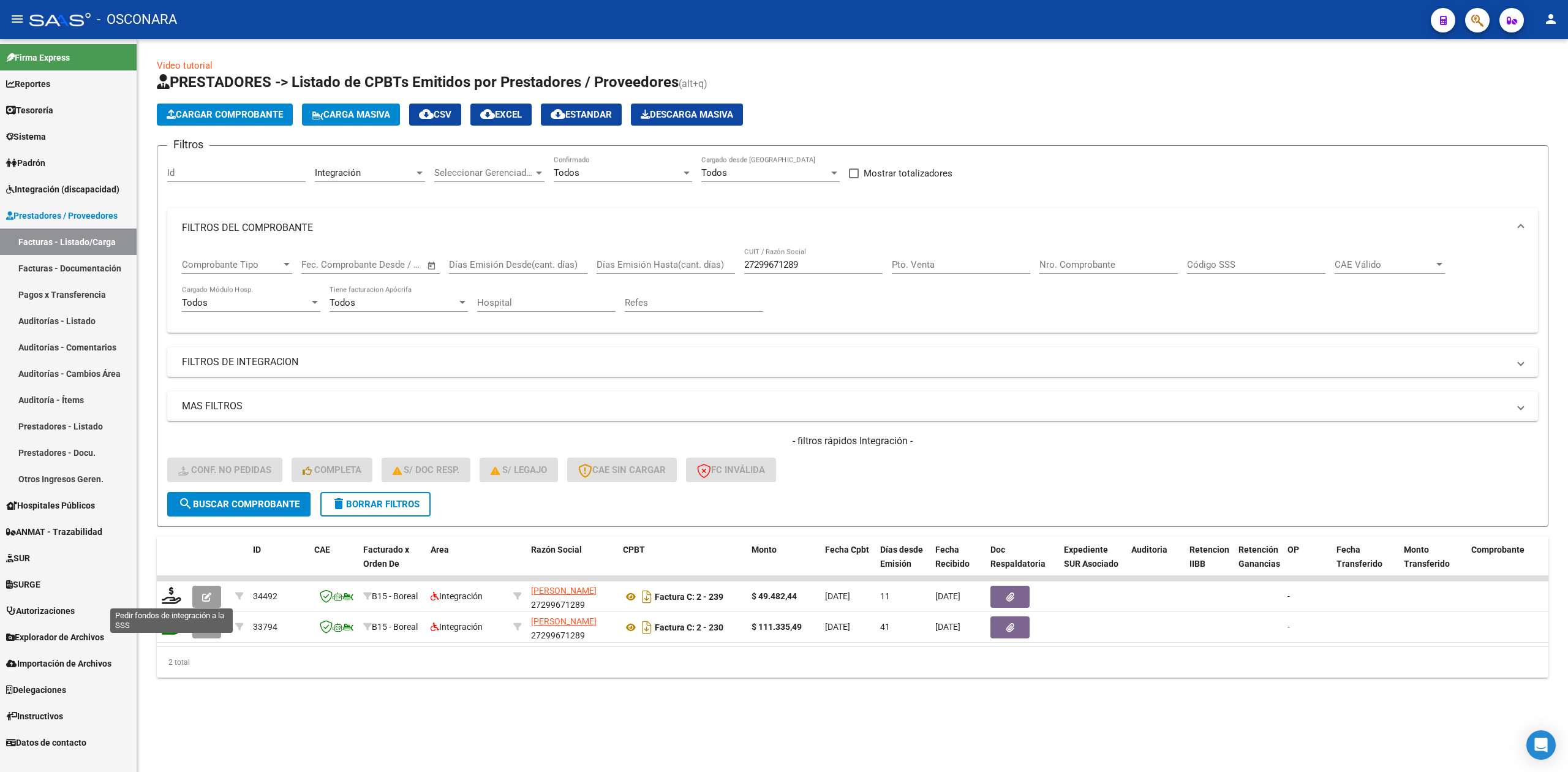
click at [172, 595] on icon at bounding box center [172, 595] width 20 height 17
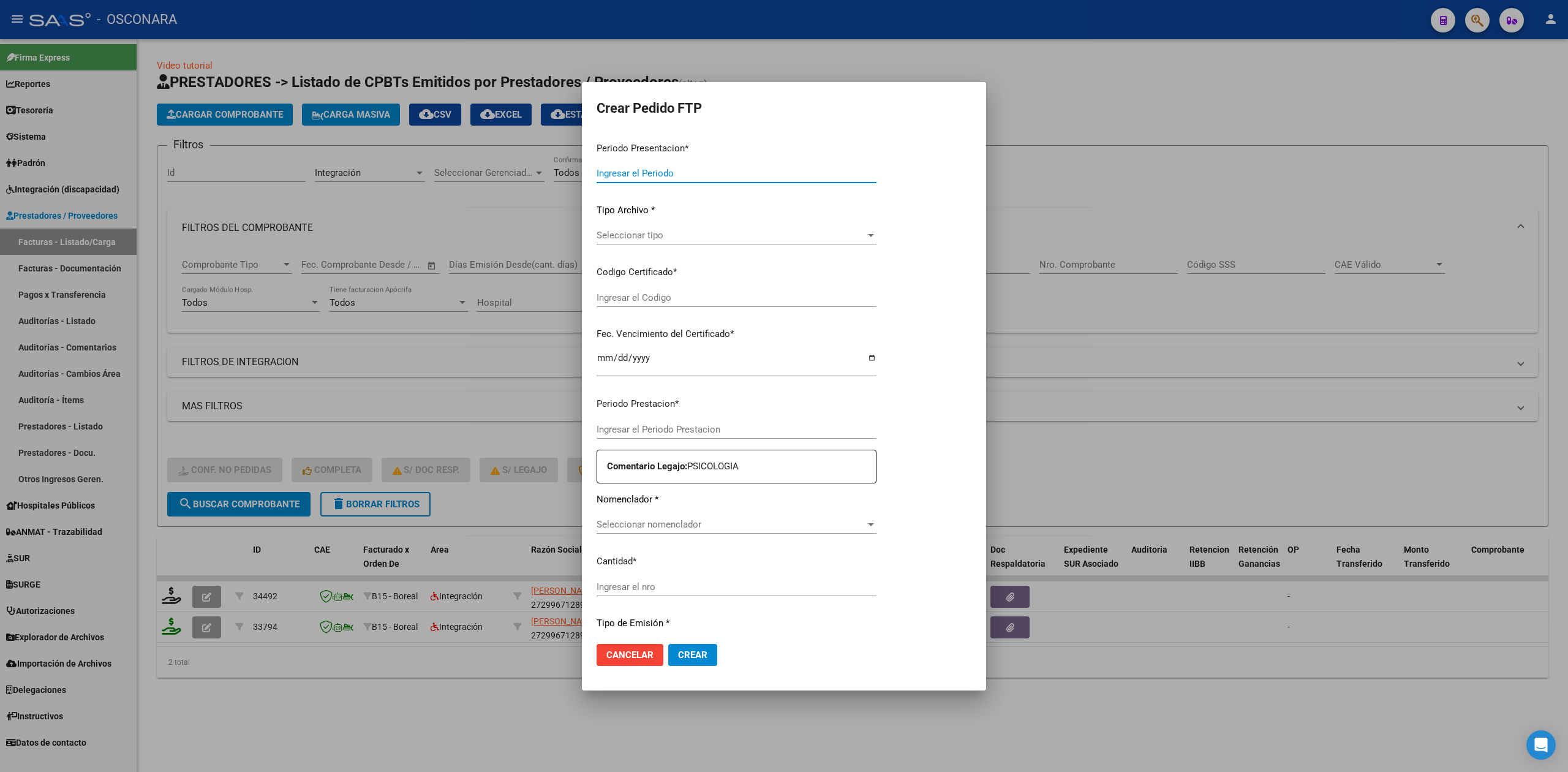
type input "202507"
type input "$ 49.482,44"
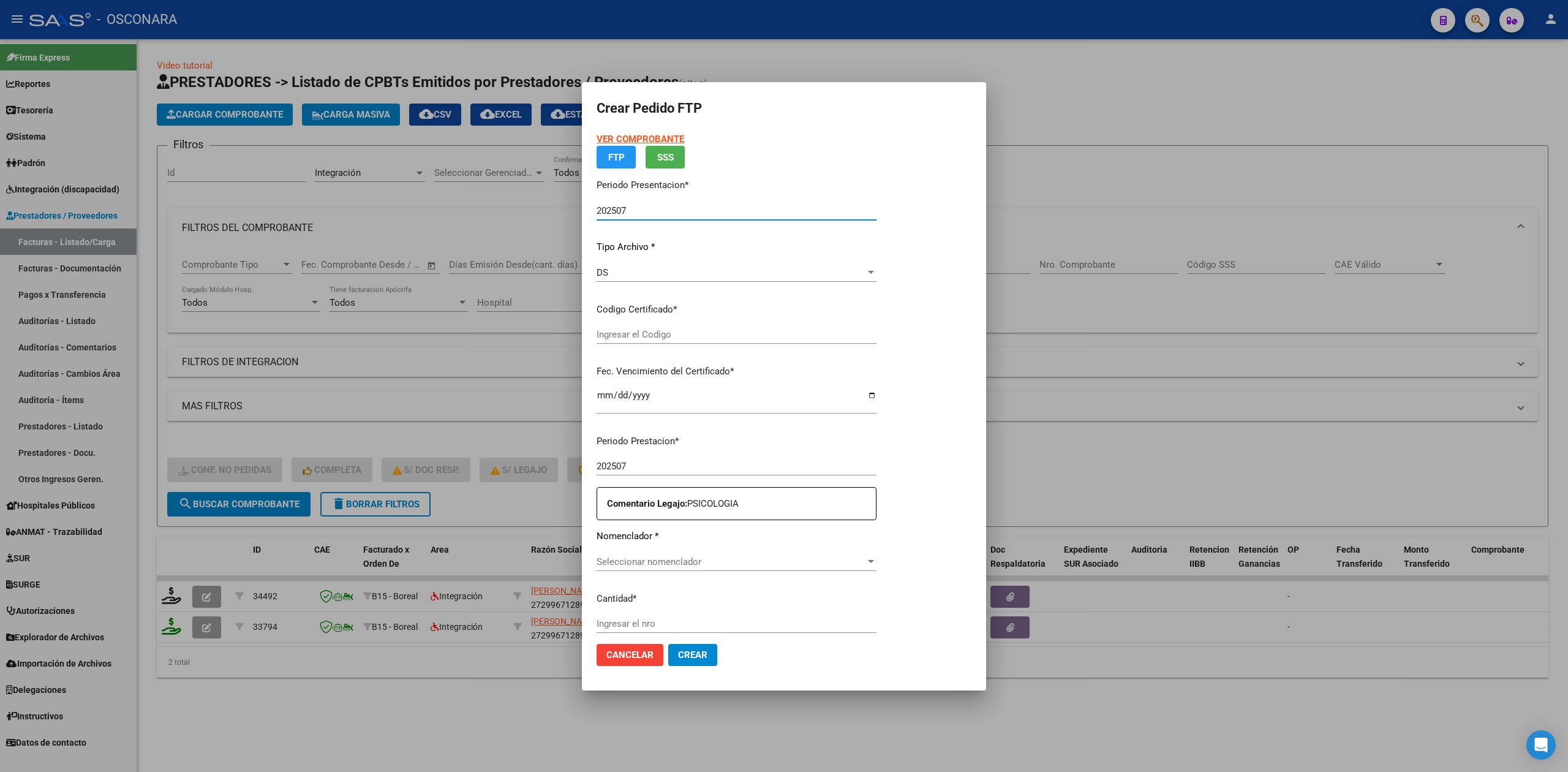
type input "ARG0200058316379-20241204-20291204"
type input "[DATE]"
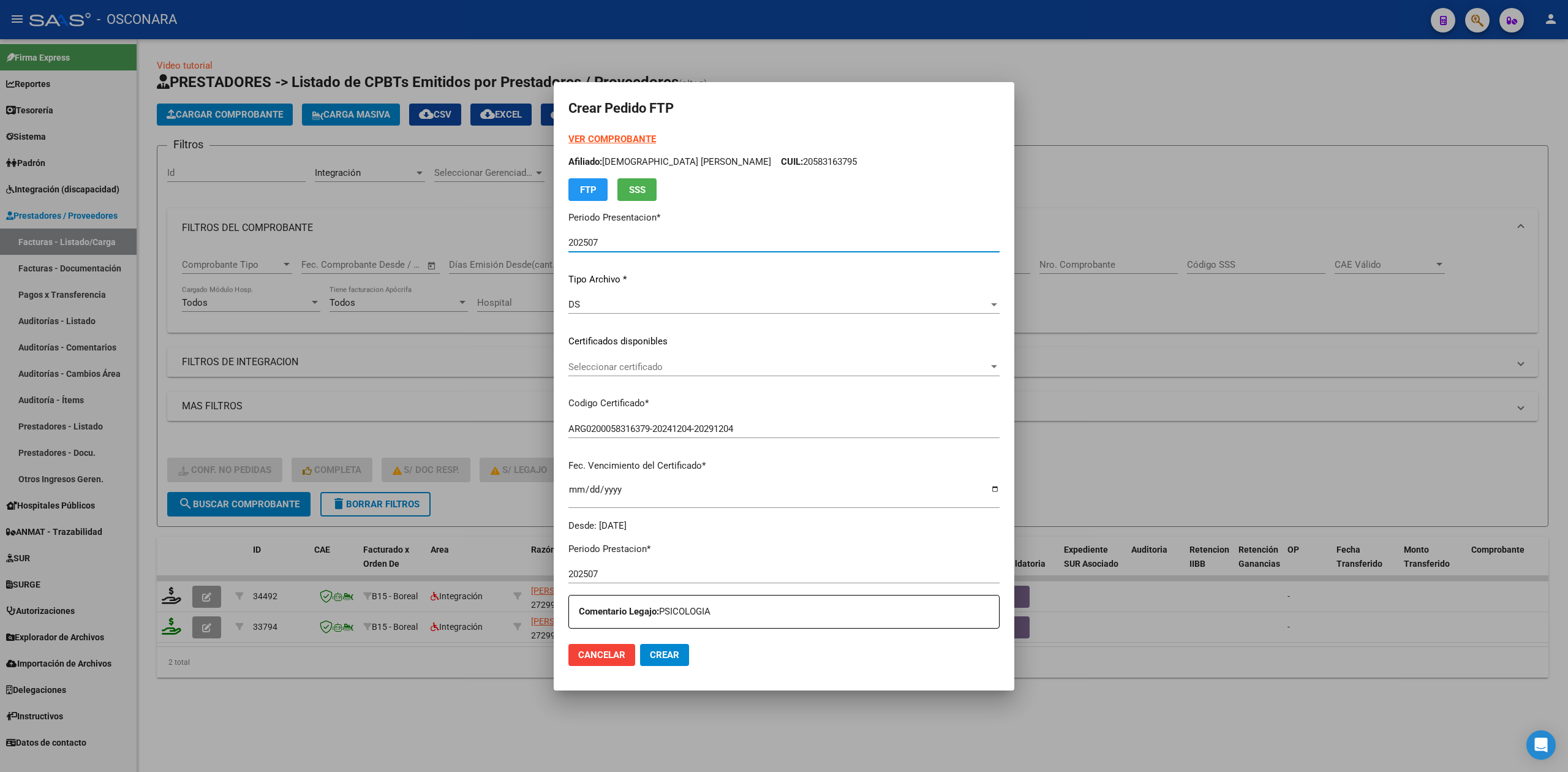
click at [651, 363] on span "Seleccionar certificado" at bounding box center [778, 367] width 420 height 11
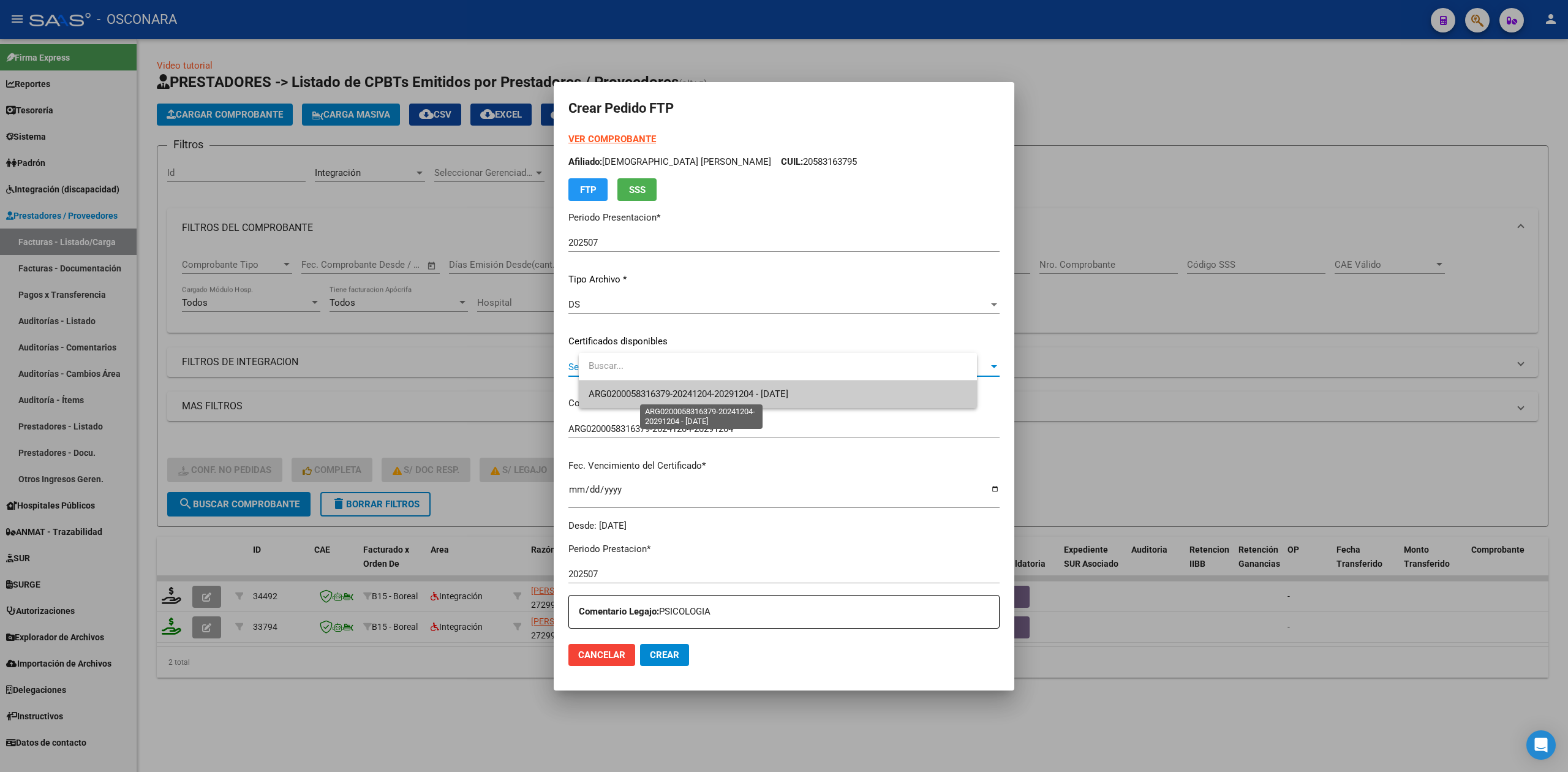
click at [651, 391] on span "ARG0200058316379-20241204-20291204 - [DATE]" at bounding box center [688, 394] width 199 height 11
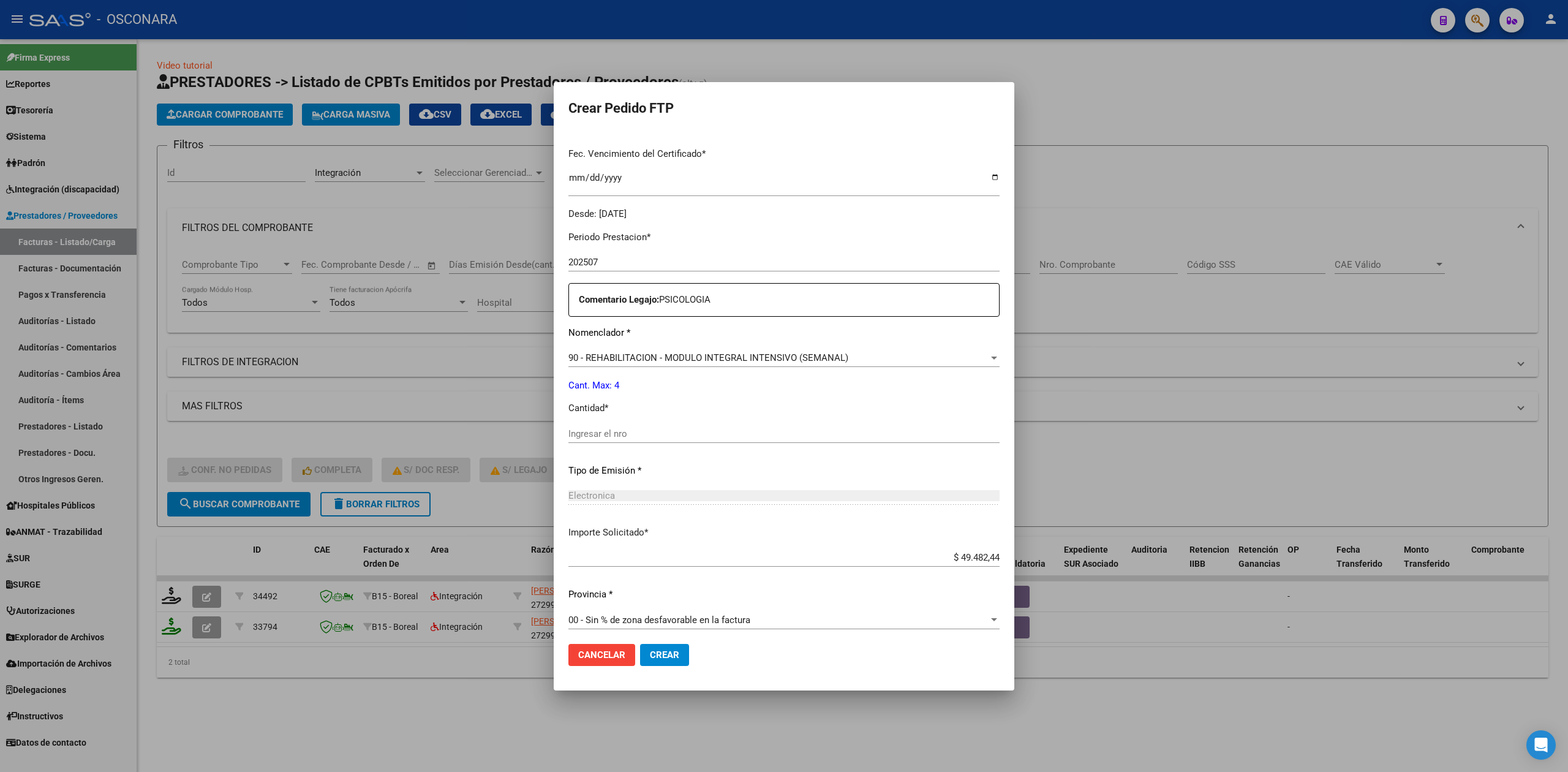
scroll to position [319, 0]
click at [638, 425] on input "Ingresar el nro" at bounding box center [784, 427] width 431 height 11
type input "4"
click at [640, 644] on button "Crear" at bounding box center [664, 654] width 49 height 22
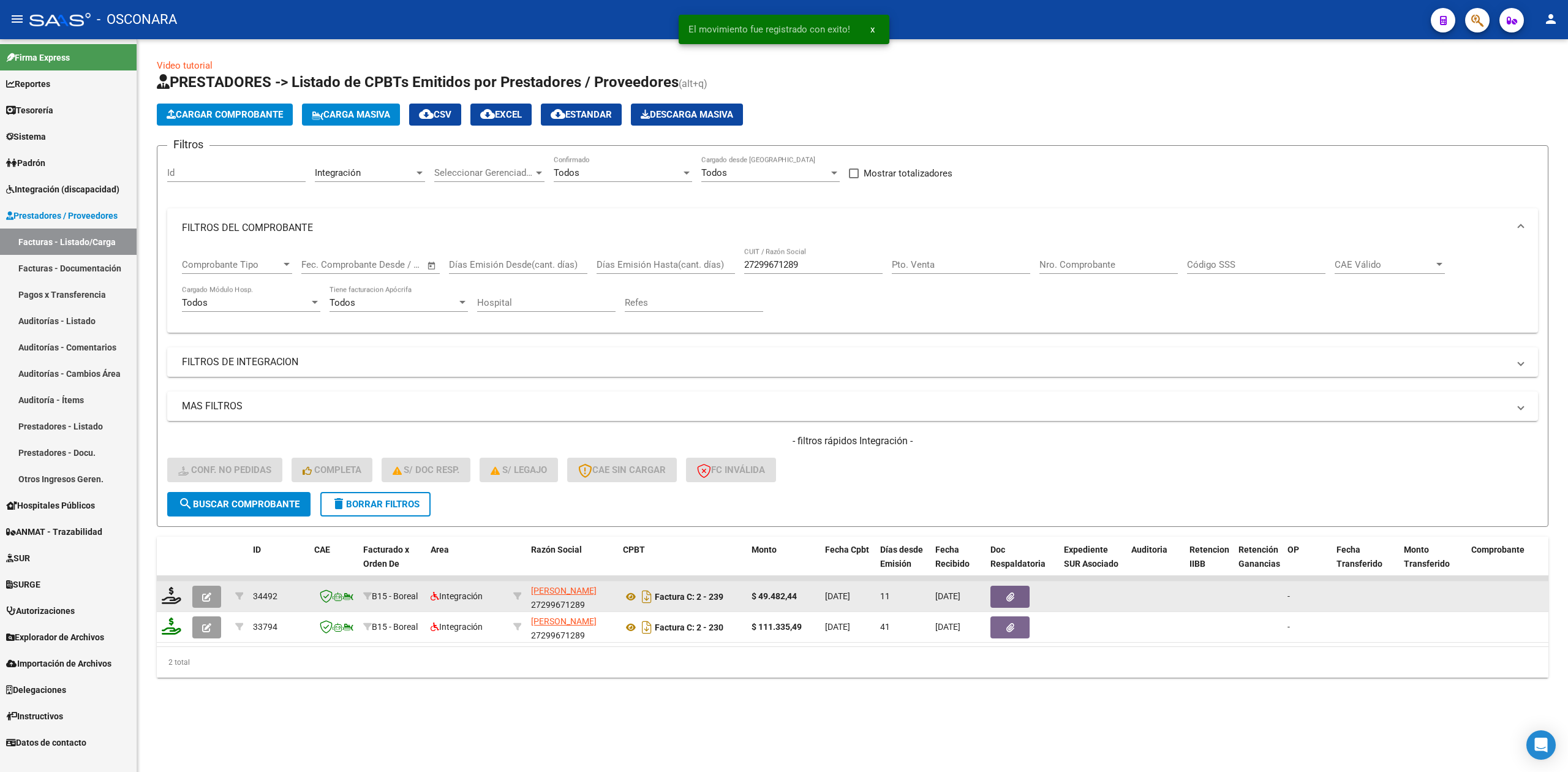
click at [208, 587] on button "button" at bounding box center [206, 596] width 29 height 22
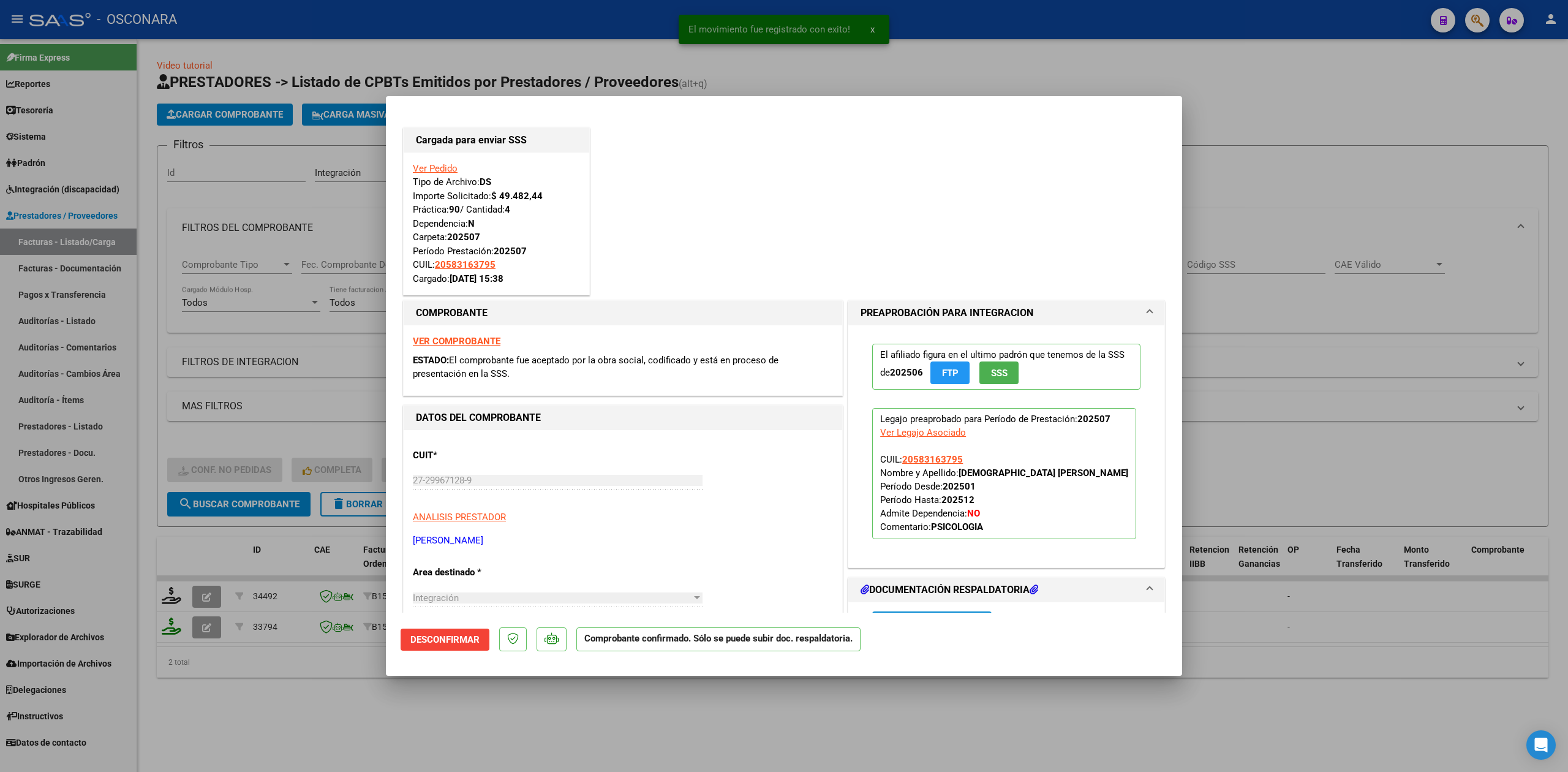
click at [253, 715] on div at bounding box center [784, 386] width 1568 height 772
type input "$ 0,00"
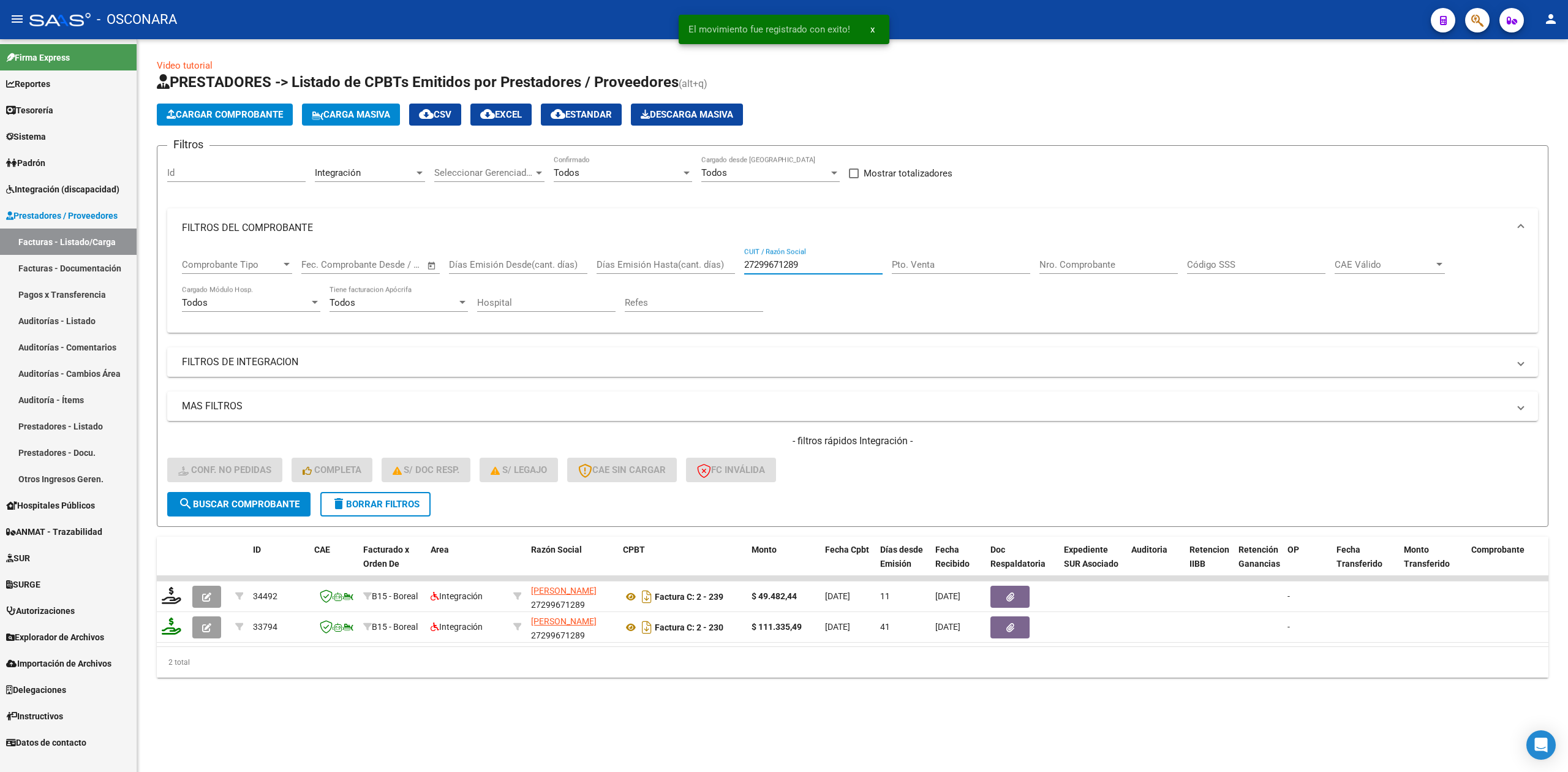
drag, startPoint x: 823, startPoint y: 263, endPoint x: 725, endPoint y: 275, distance: 98.7
click at [725, 275] on div "Comprobante Tipo Comprobante Tipo Start date – End date Fec. Comprobante Desde …" at bounding box center [852, 285] width 1341 height 76
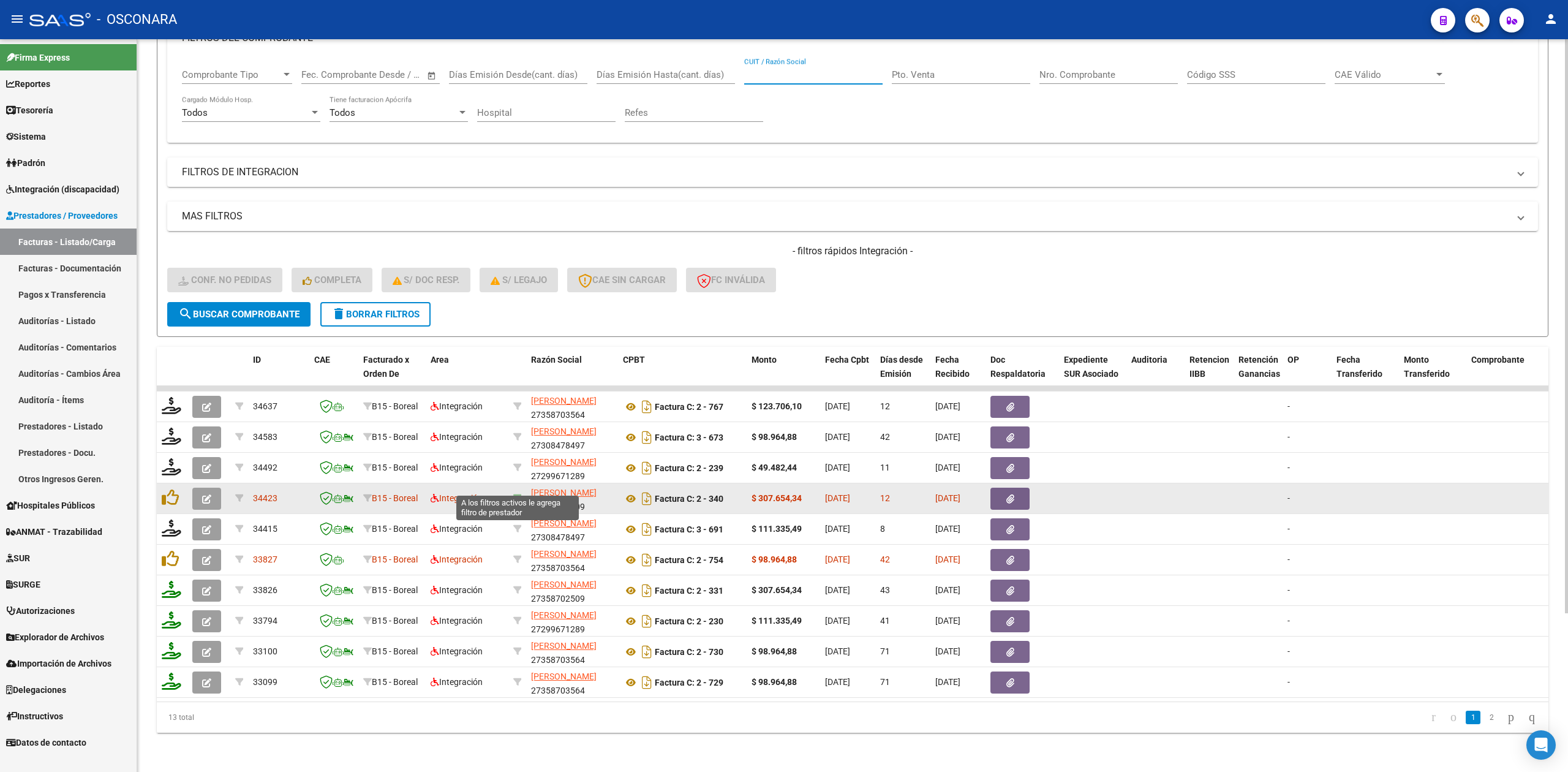
click at [515, 494] on icon at bounding box center [517, 498] width 9 height 9
type input "27358702509"
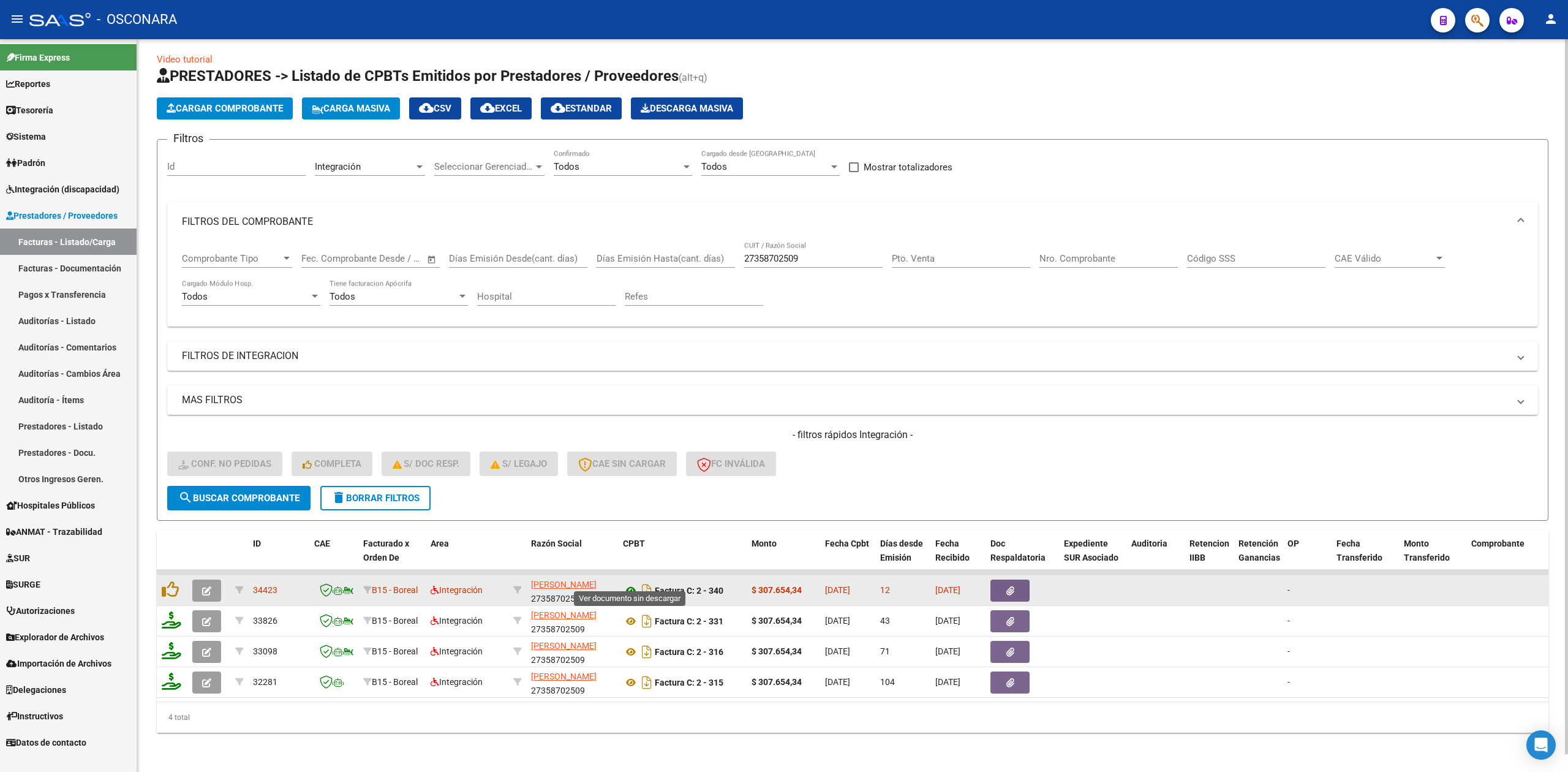
click at [626, 583] on icon at bounding box center [631, 590] width 16 height 15
click at [1010, 586] on icon "button" at bounding box center [1010, 590] width 8 height 9
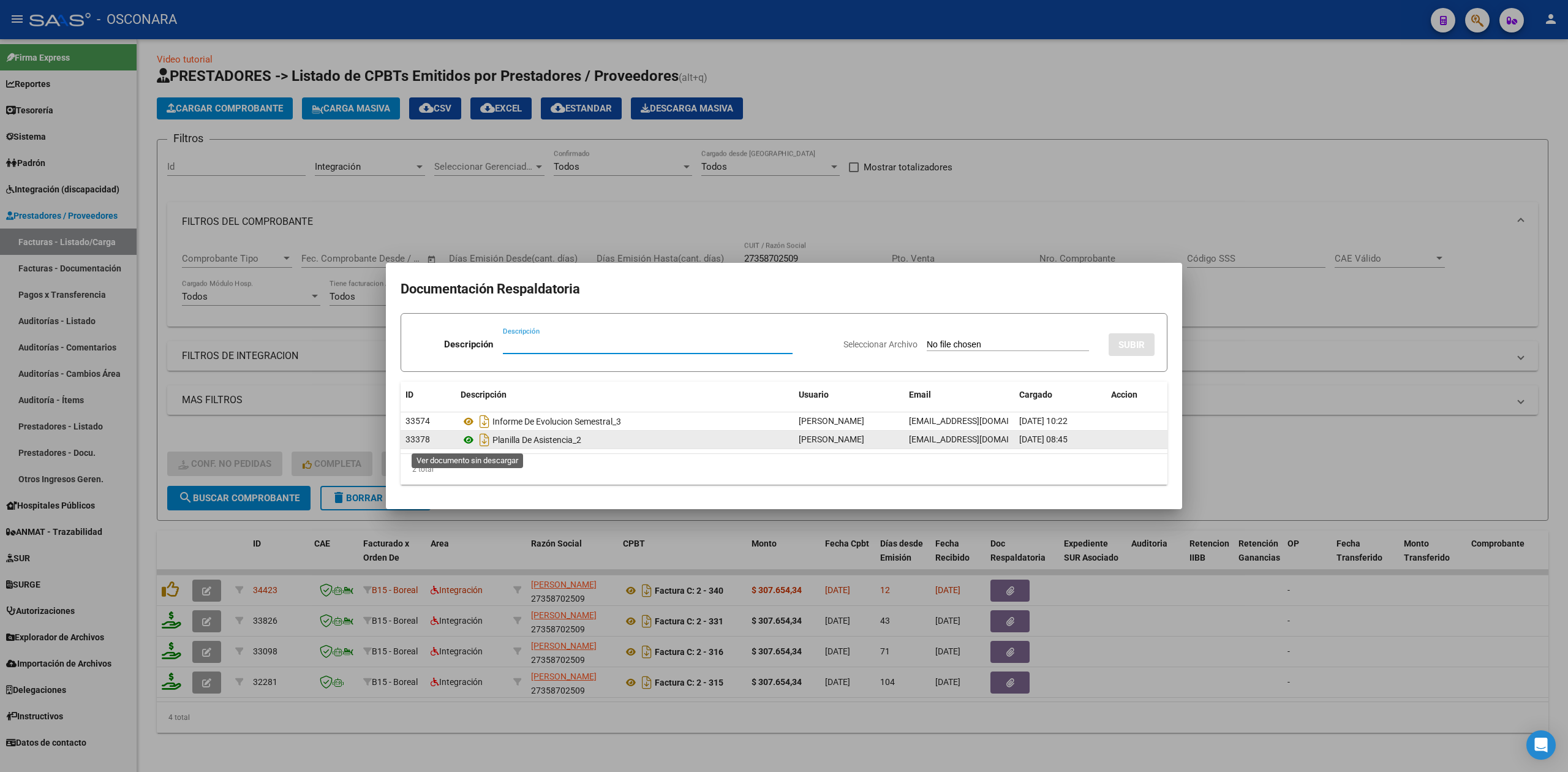
click at [475, 437] on icon at bounding box center [468, 439] width 16 height 15
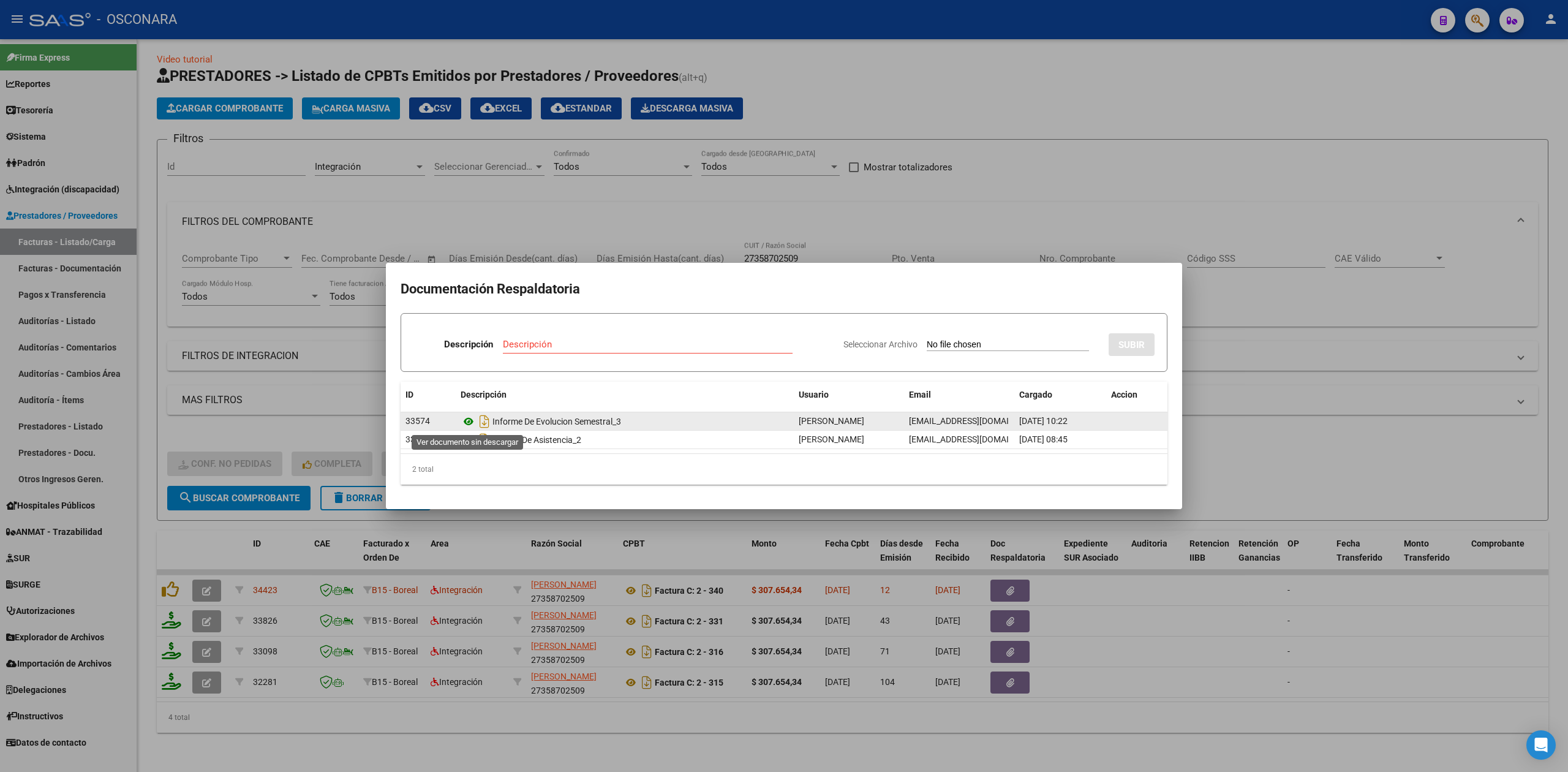
click at [470, 415] on icon at bounding box center [468, 421] width 16 height 15
click at [861, 722] on div at bounding box center [784, 386] width 1568 height 772
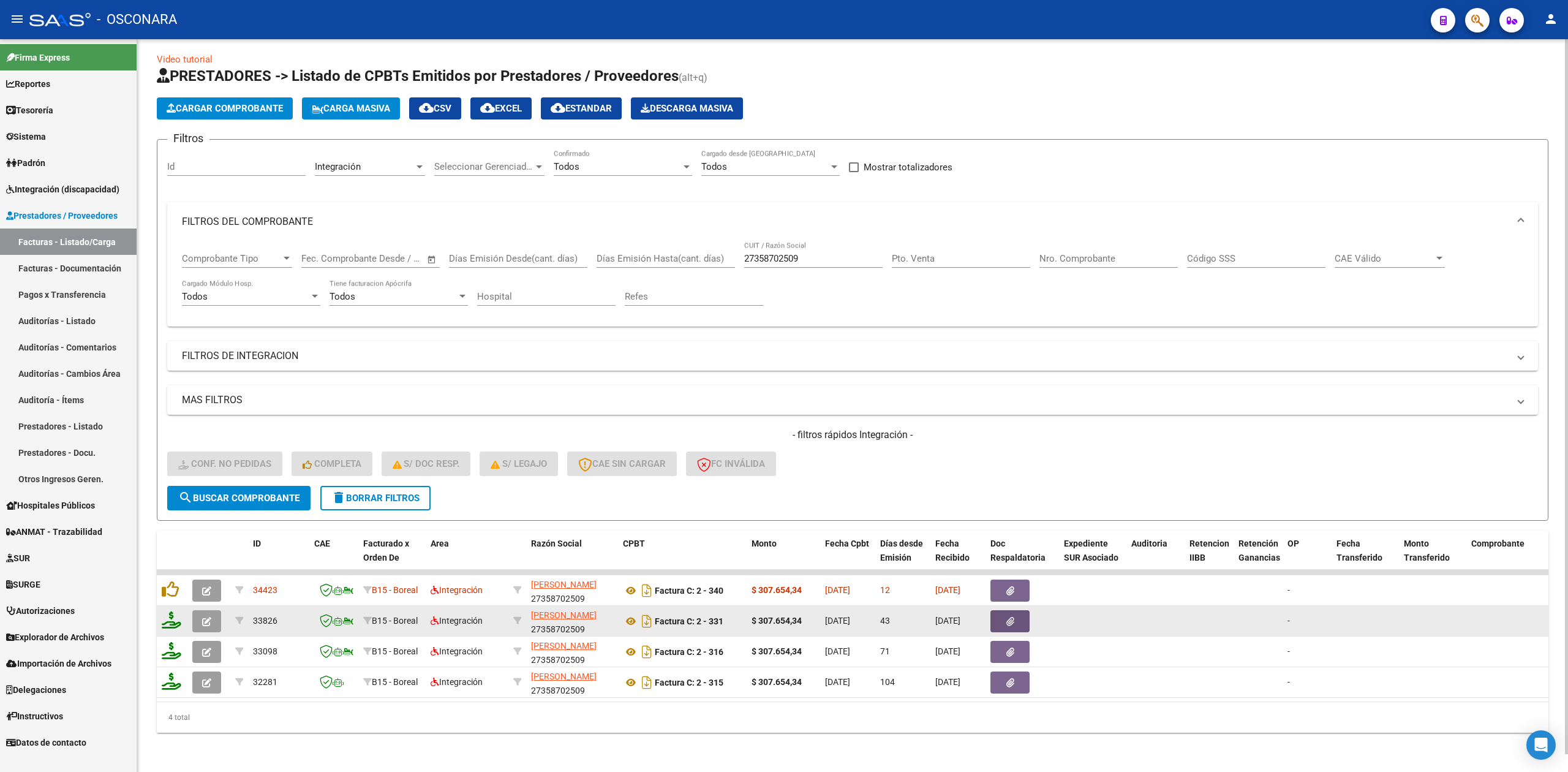
click at [1003, 610] on button "button" at bounding box center [1010, 621] width 39 height 22
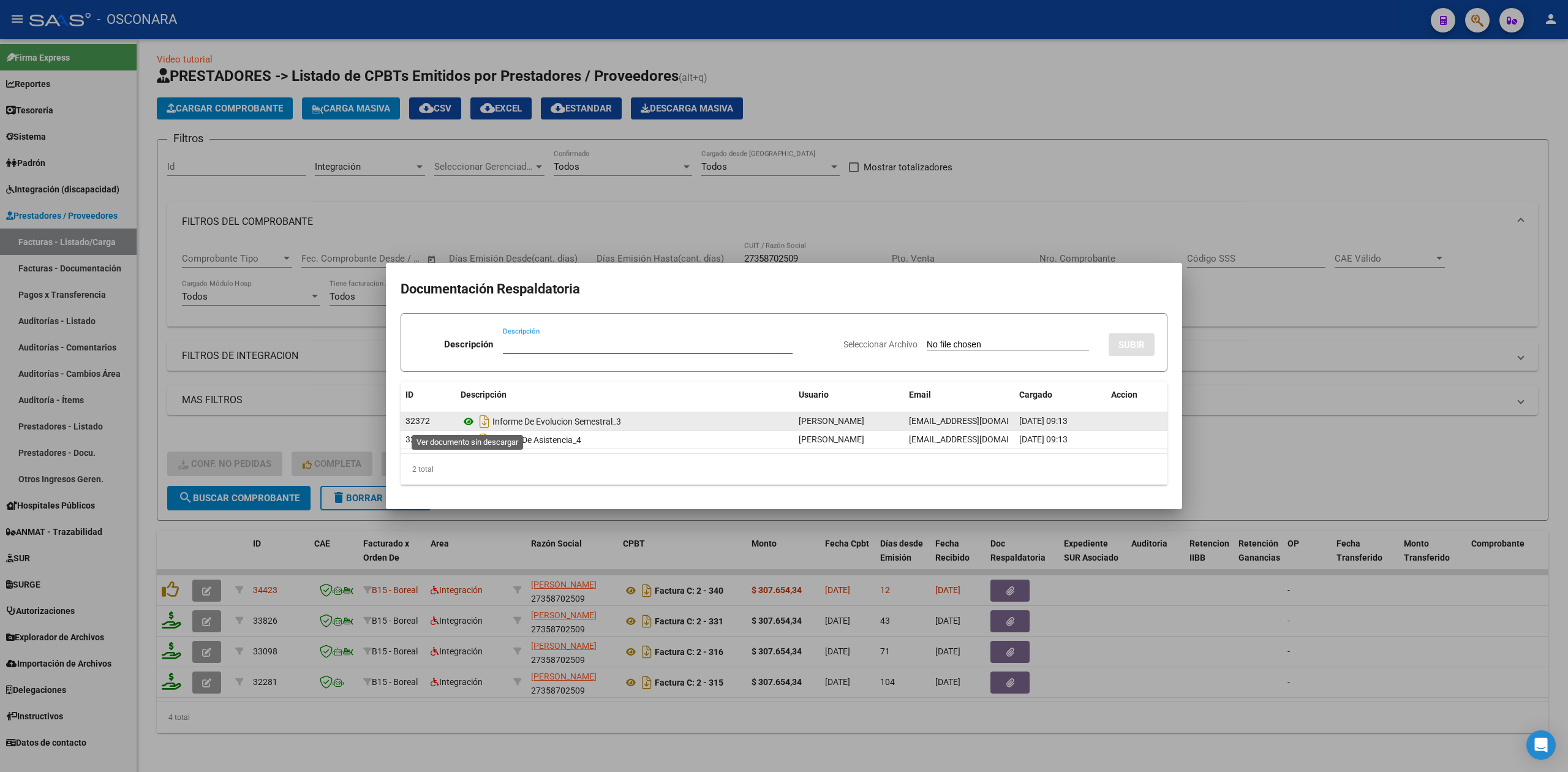
click at [466, 419] on icon at bounding box center [468, 421] width 16 height 15
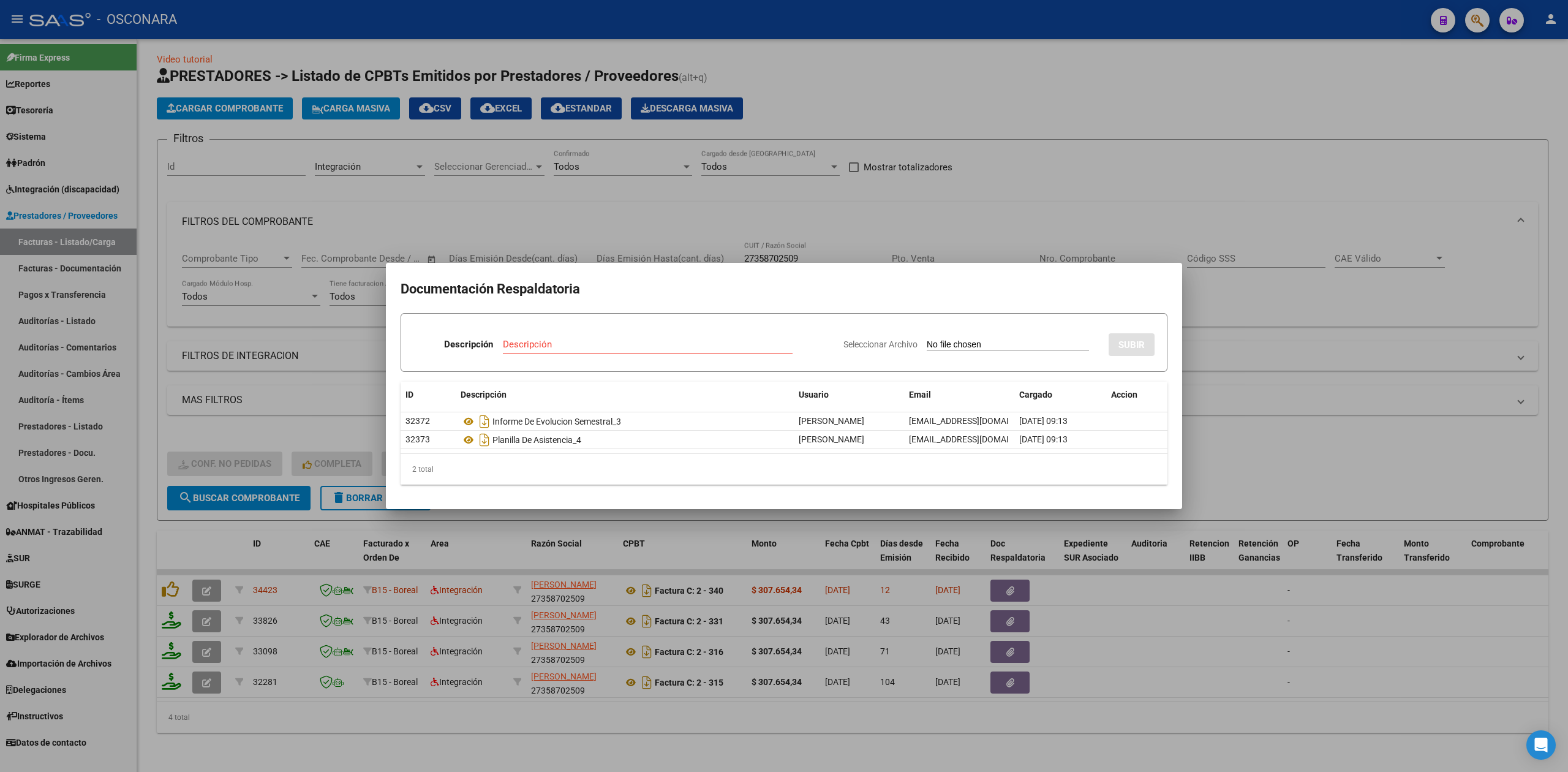
click at [180, 579] on div at bounding box center [784, 386] width 1568 height 772
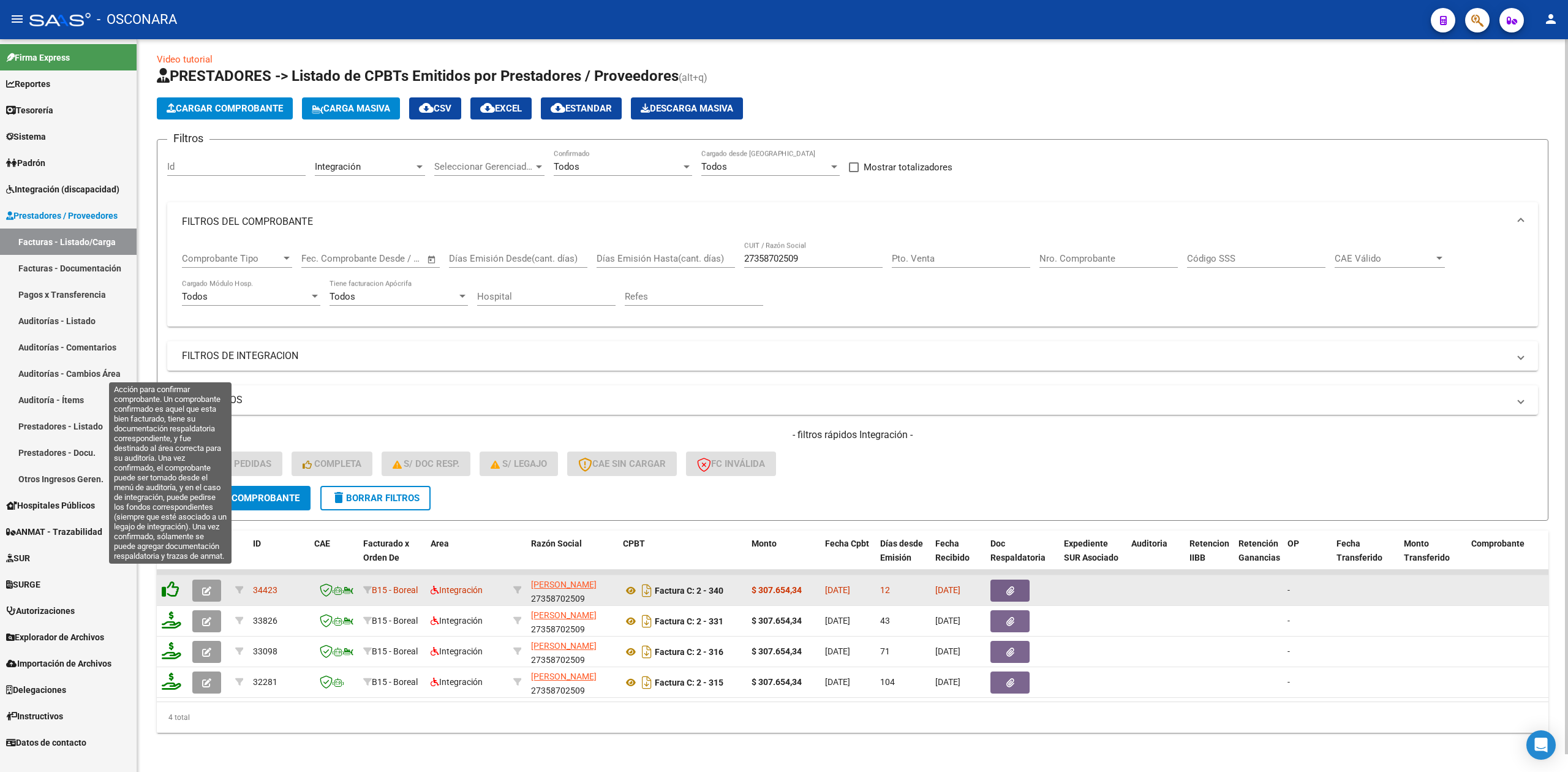
click at [167, 580] on icon at bounding box center [170, 589] width 17 height 17
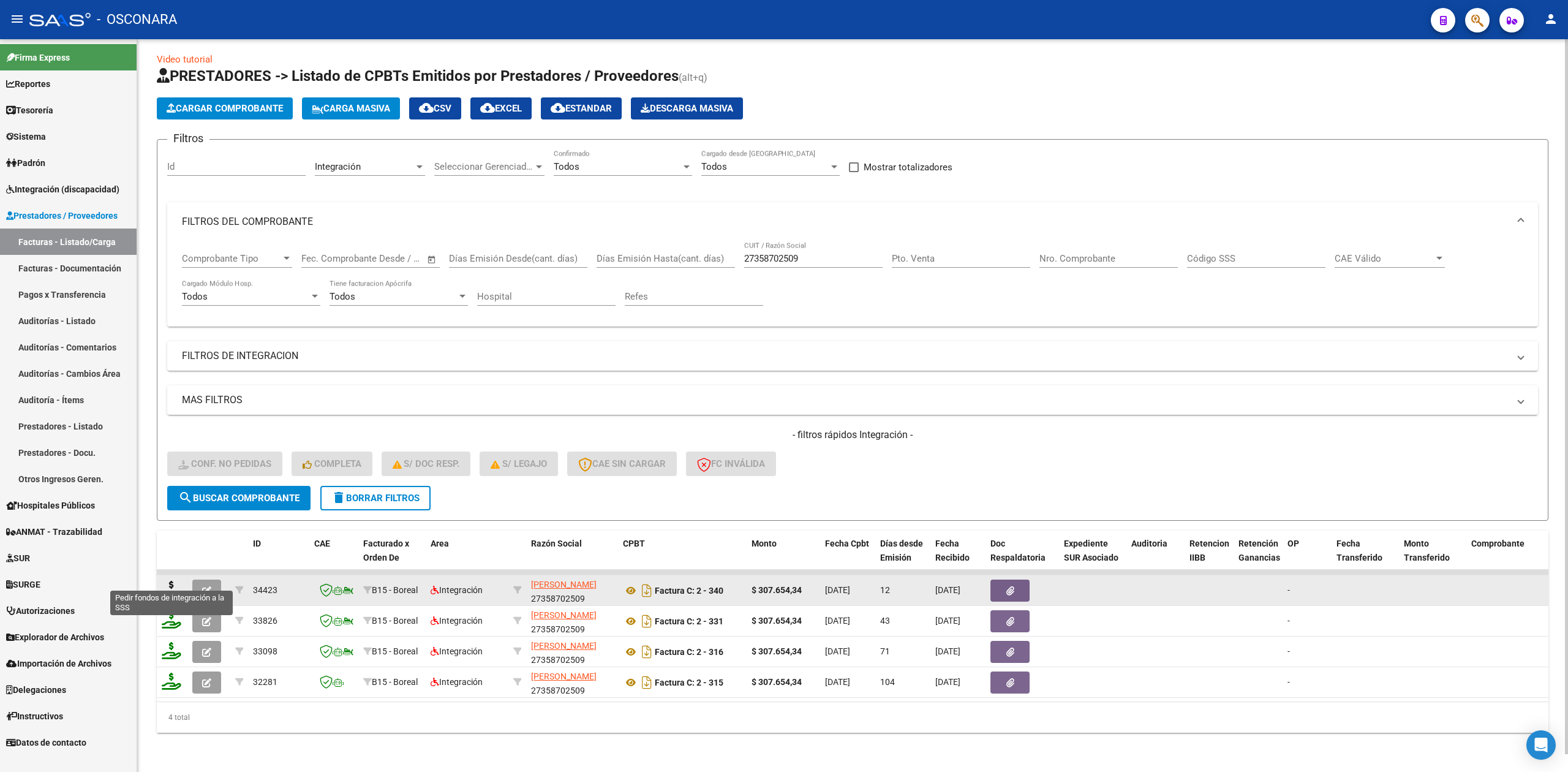
click at [165, 580] on icon at bounding box center [172, 589] width 20 height 17
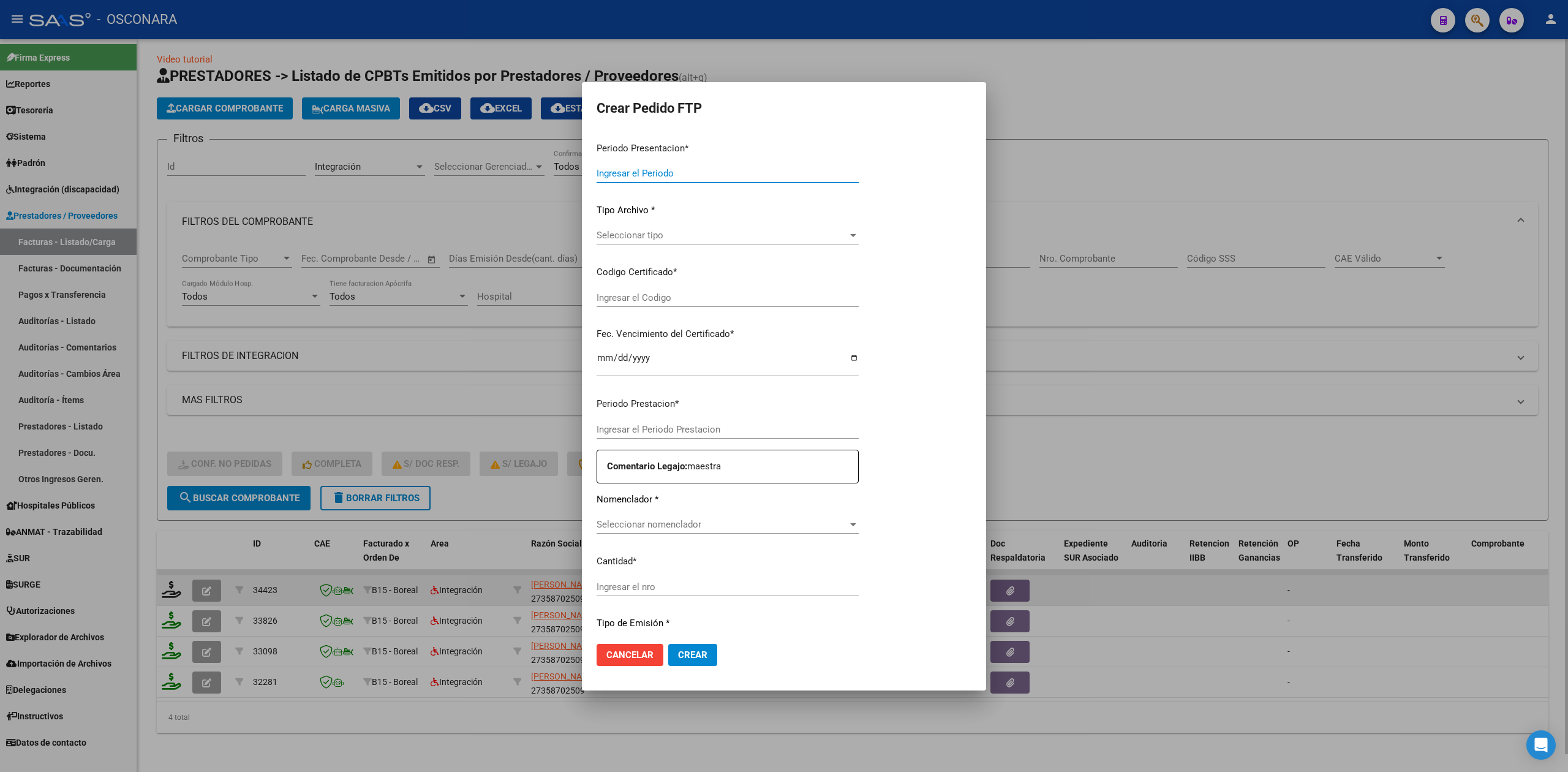
type input "202507"
type input "$ 307.654,34"
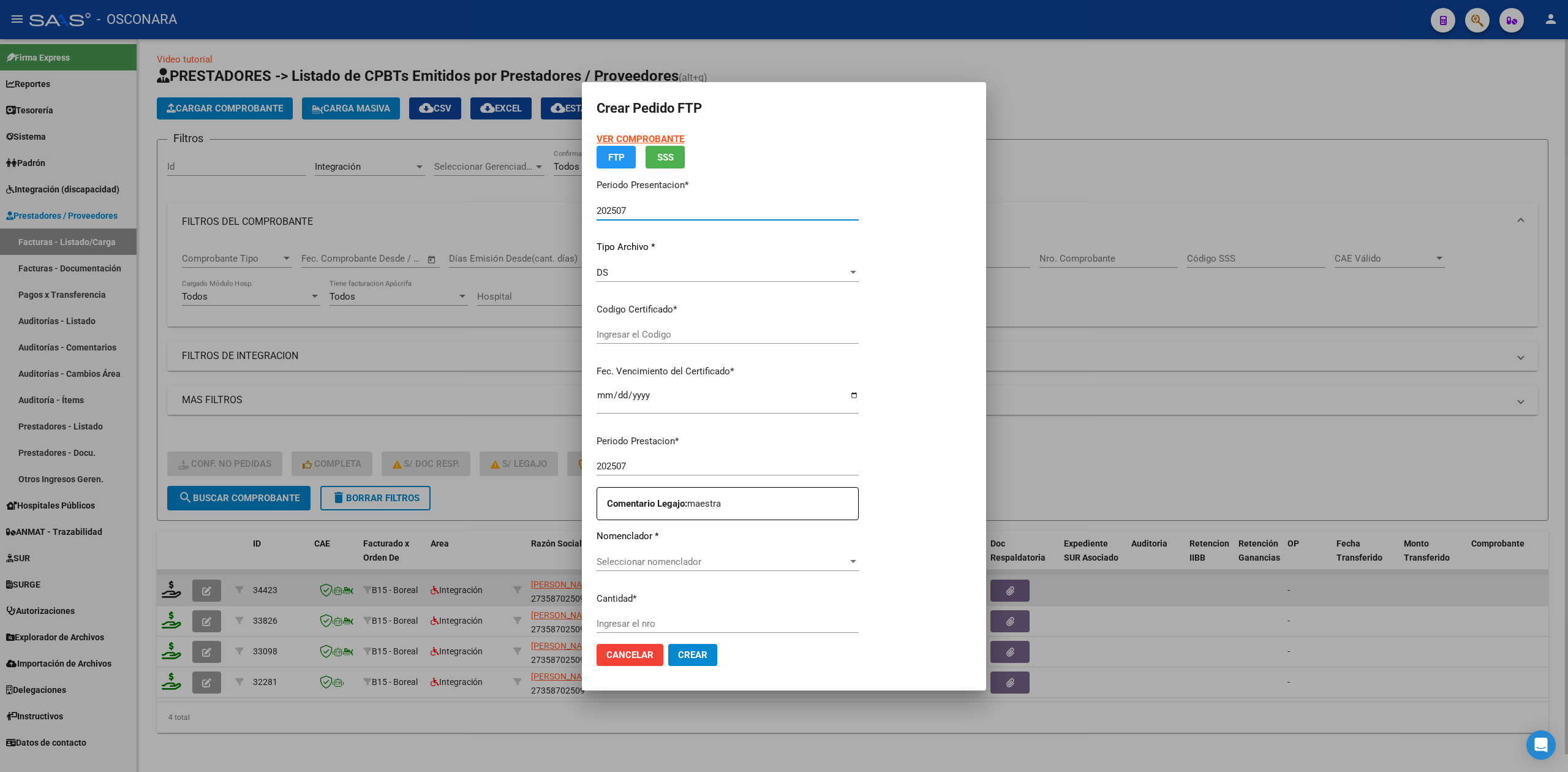
type input "ARG0200058316379-20241204-20291204"
type input "[DATE]"
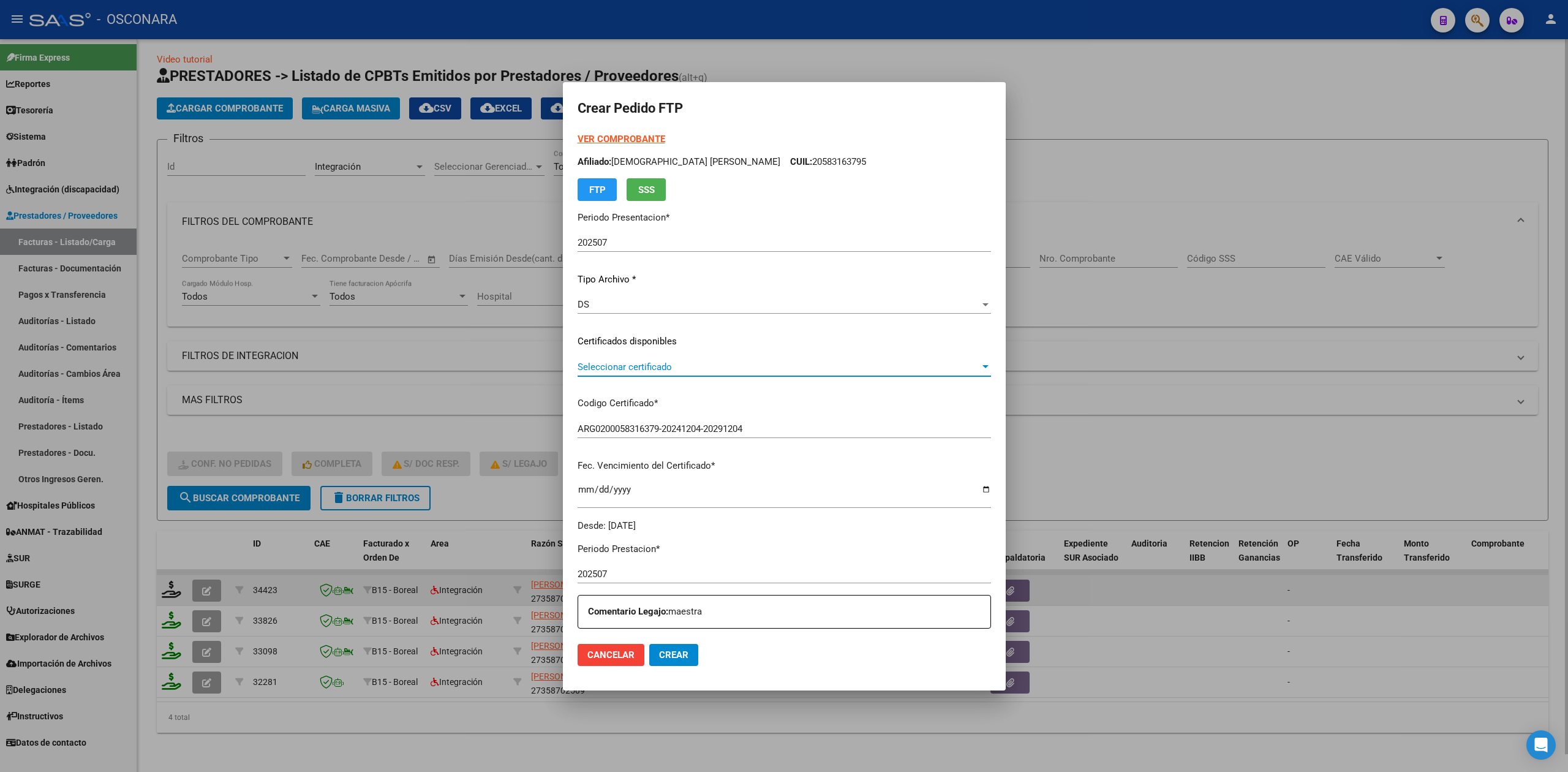
click at [642, 365] on span "Seleccionar certificado" at bounding box center [778, 367] width 402 height 11
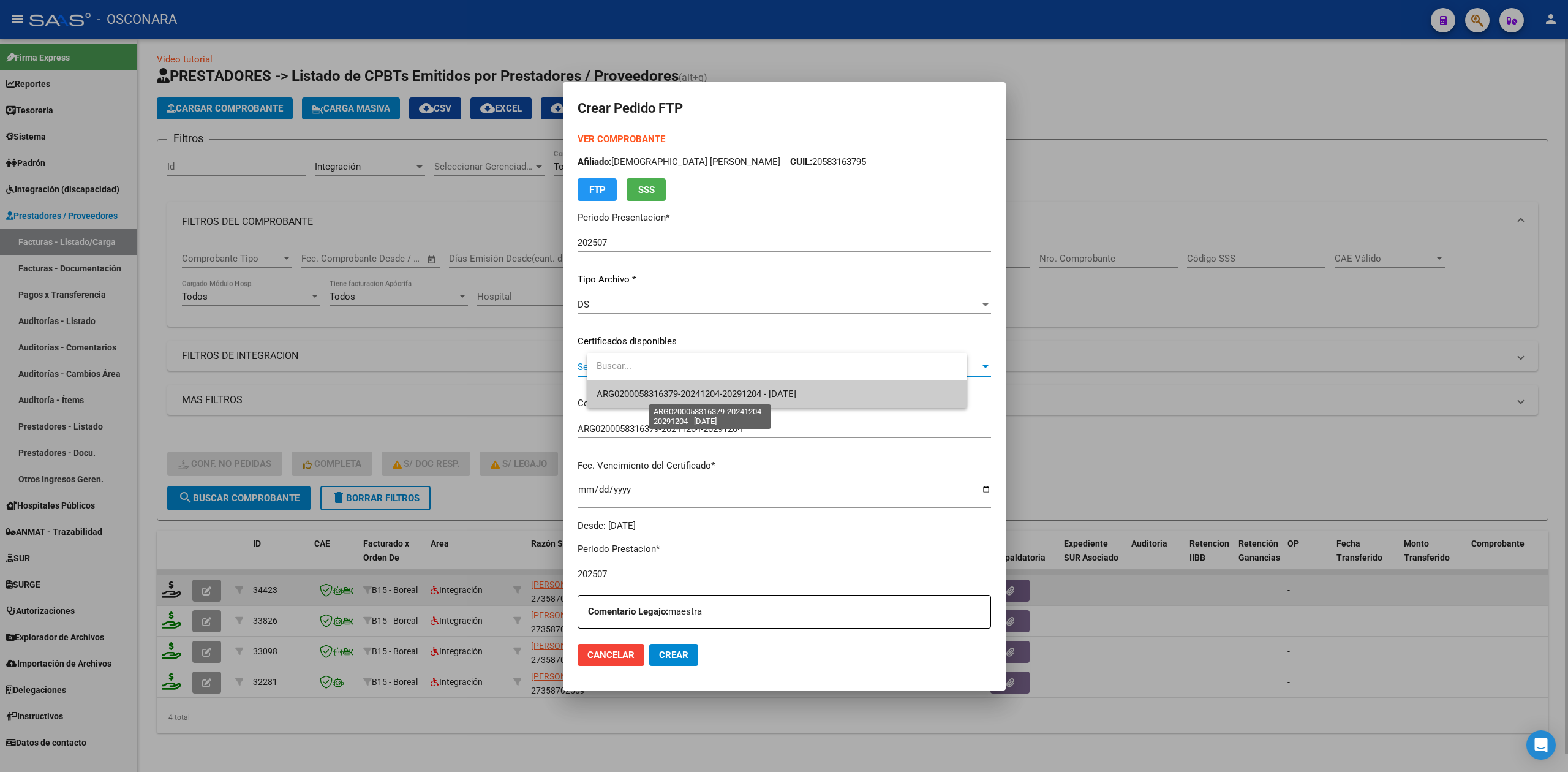
click at [648, 392] on span "ARG0200058316379-20241204-20291204 - [DATE]" at bounding box center [696, 394] width 199 height 11
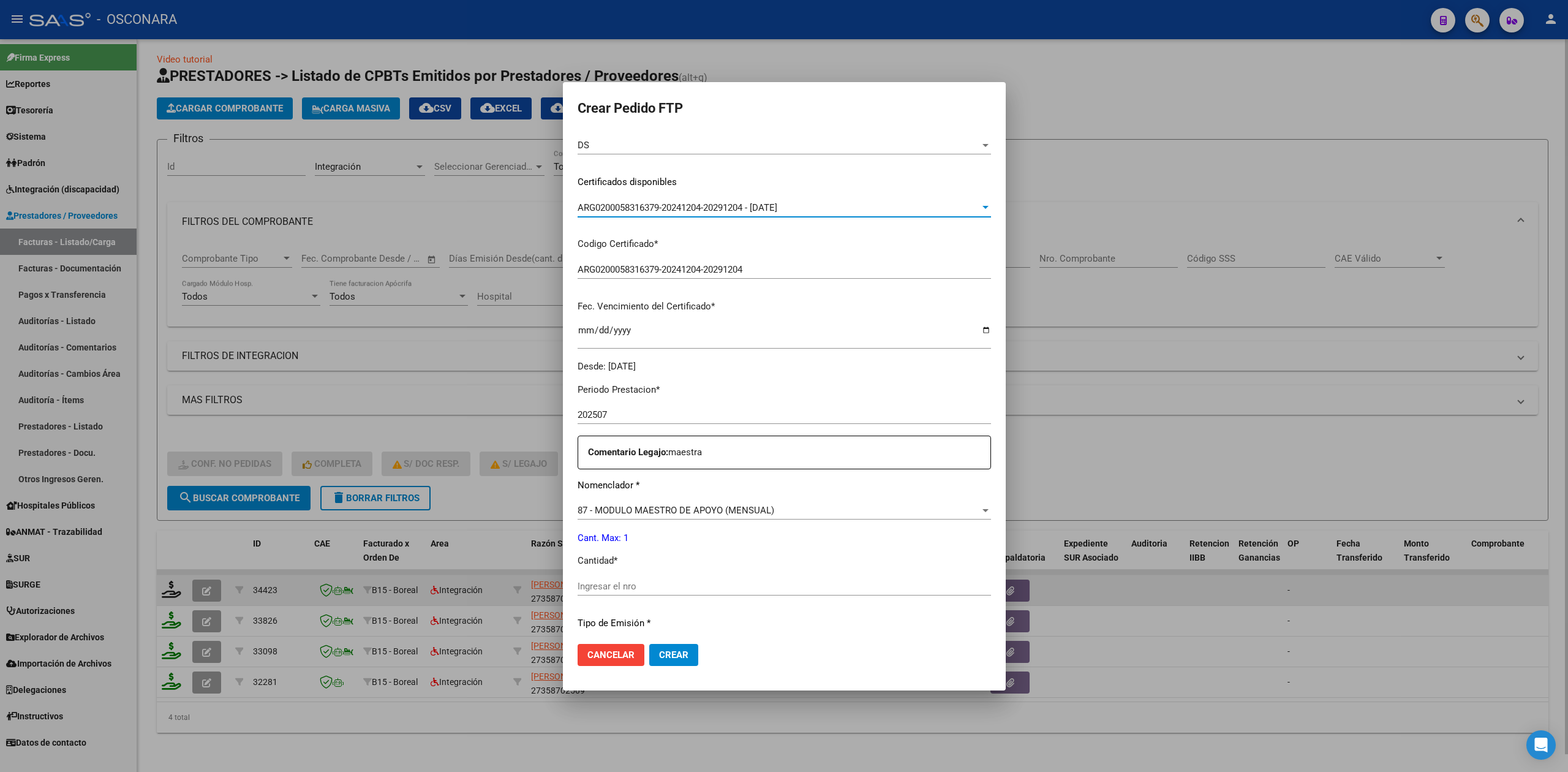
scroll to position [319, 0]
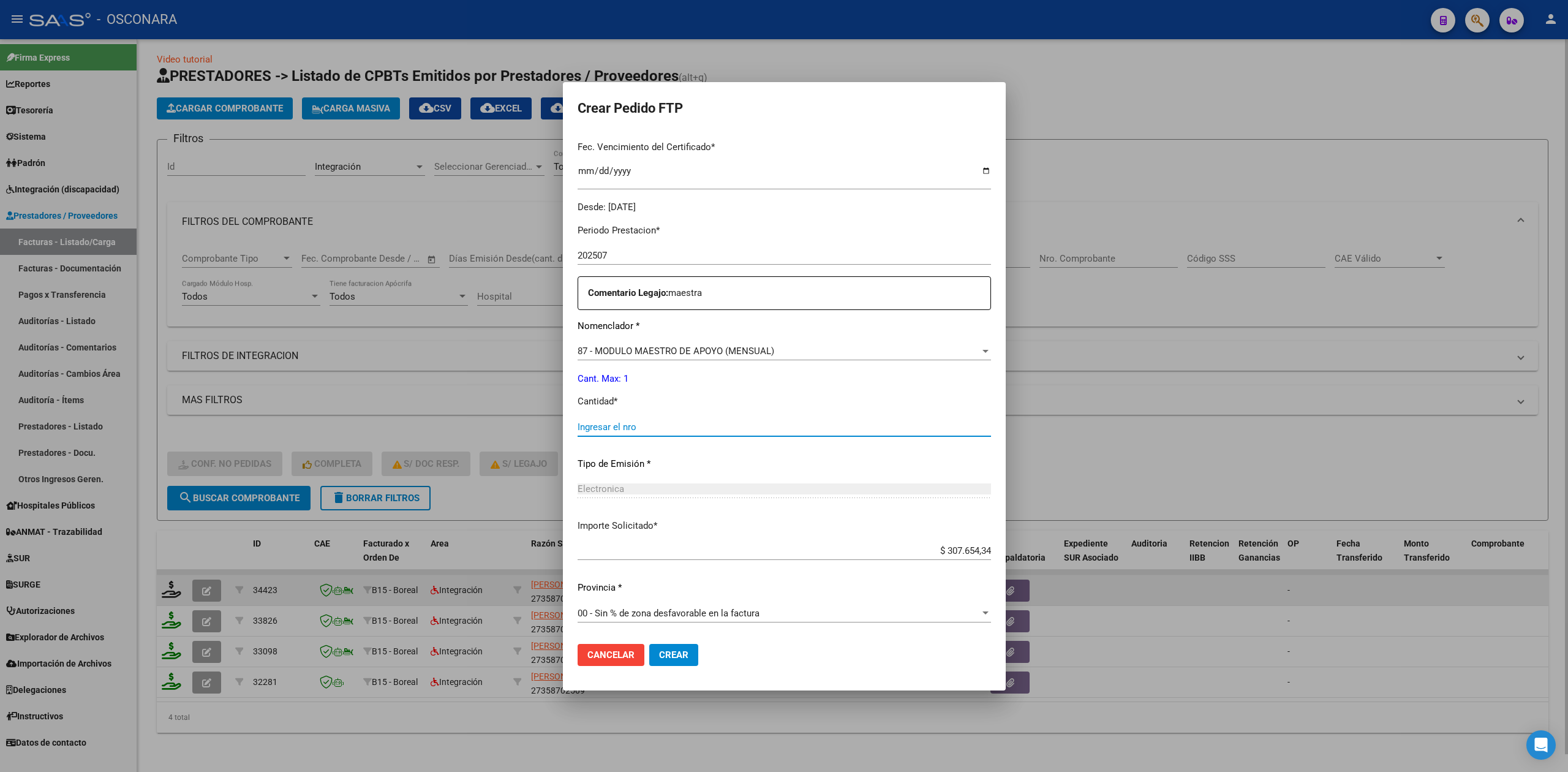
click at [642, 424] on input "Ingresar el nro" at bounding box center [784, 427] width 414 height 11
type input "1"
click at [649, 644] on button "Crear" at bounding box center [673, 654] width 49 height 22
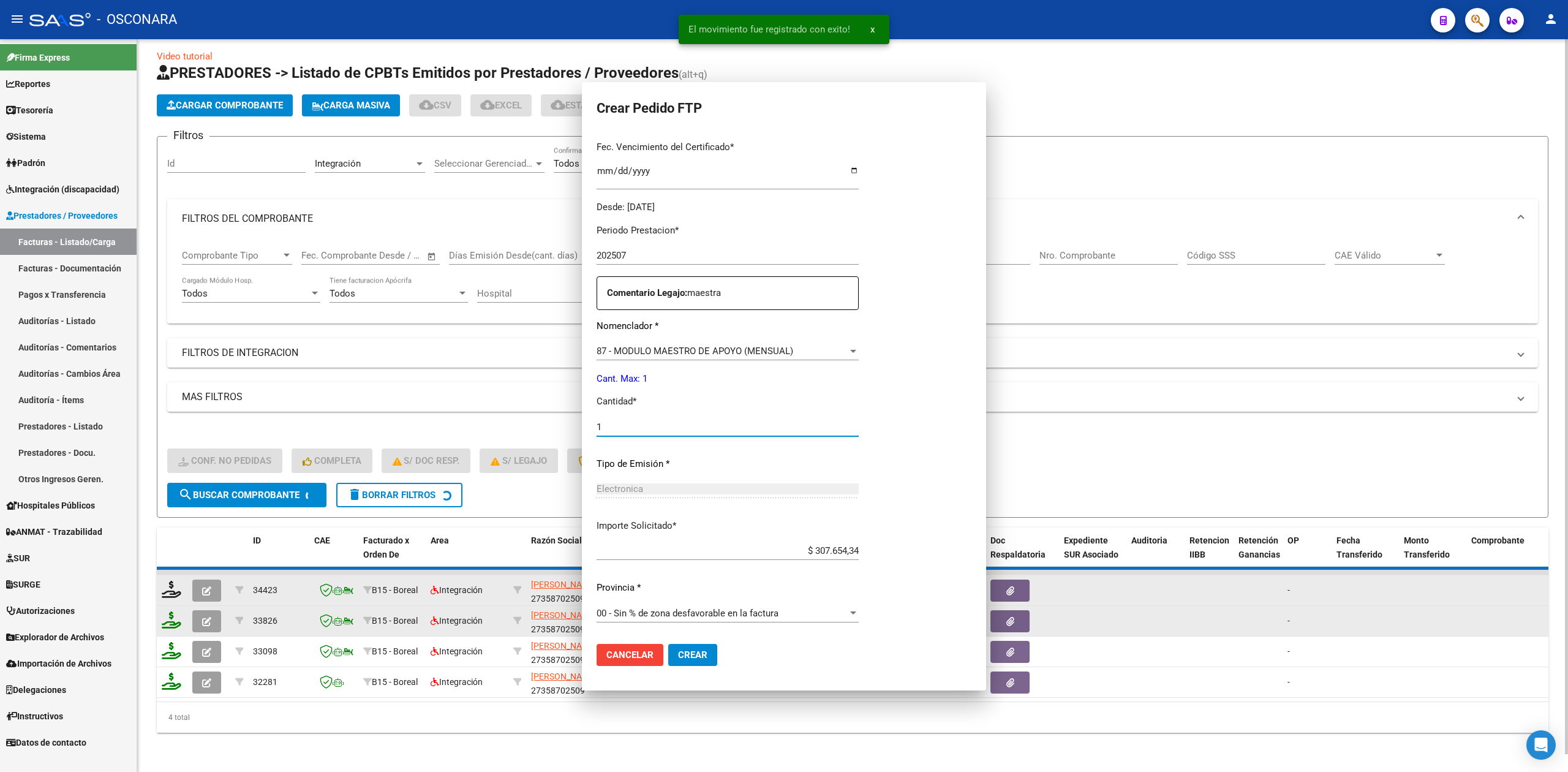
scroll to position [248, 0]
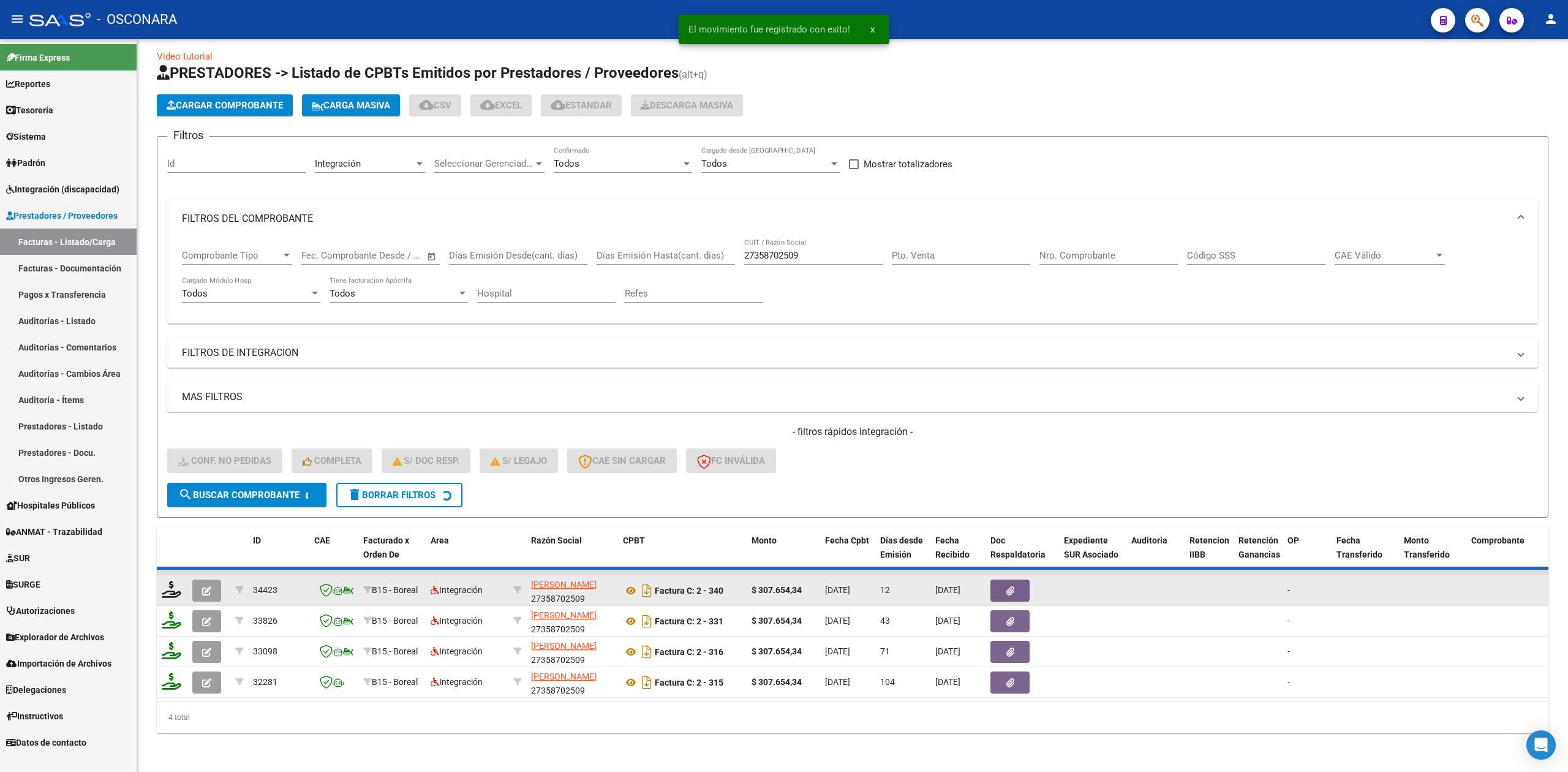
click at [202, 586] on icon "button" at bounding box center [206, 590] width 9 height 9
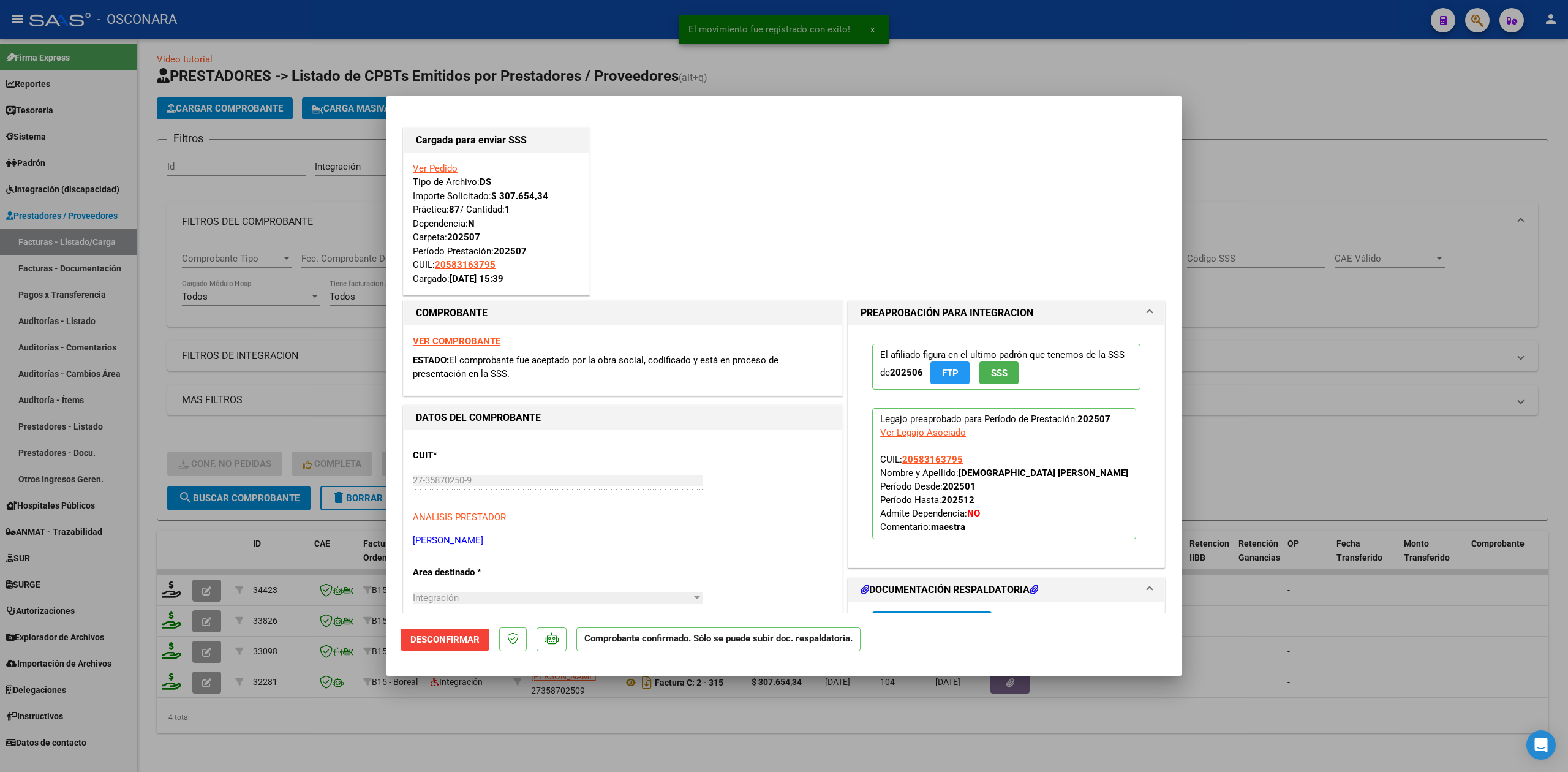
click at [311, 735] on div at bounding box center [784, 386] width 1568 height 772
type input "$ 0,00"
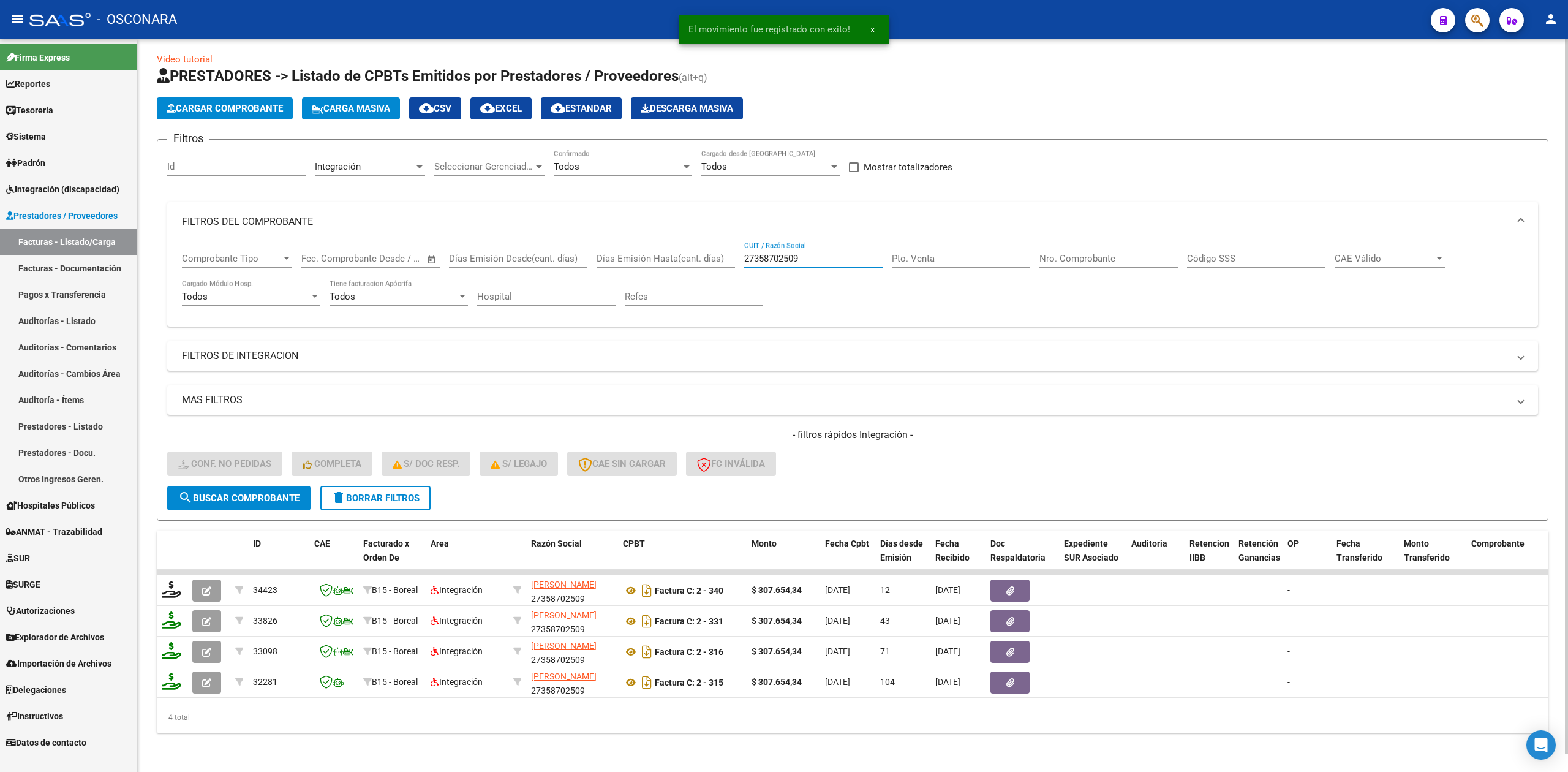
drag, startPoint x: 818, startPoint y: 243, endPoint x: 693, endPoint y: 250, distance: 125.2
click at [693, 250] on div "Comprobante Tipo Comprobante Tipo Start date – End date Fec. Comprobante Desde …" at bounding box center [852, 279] width 1341 height 76
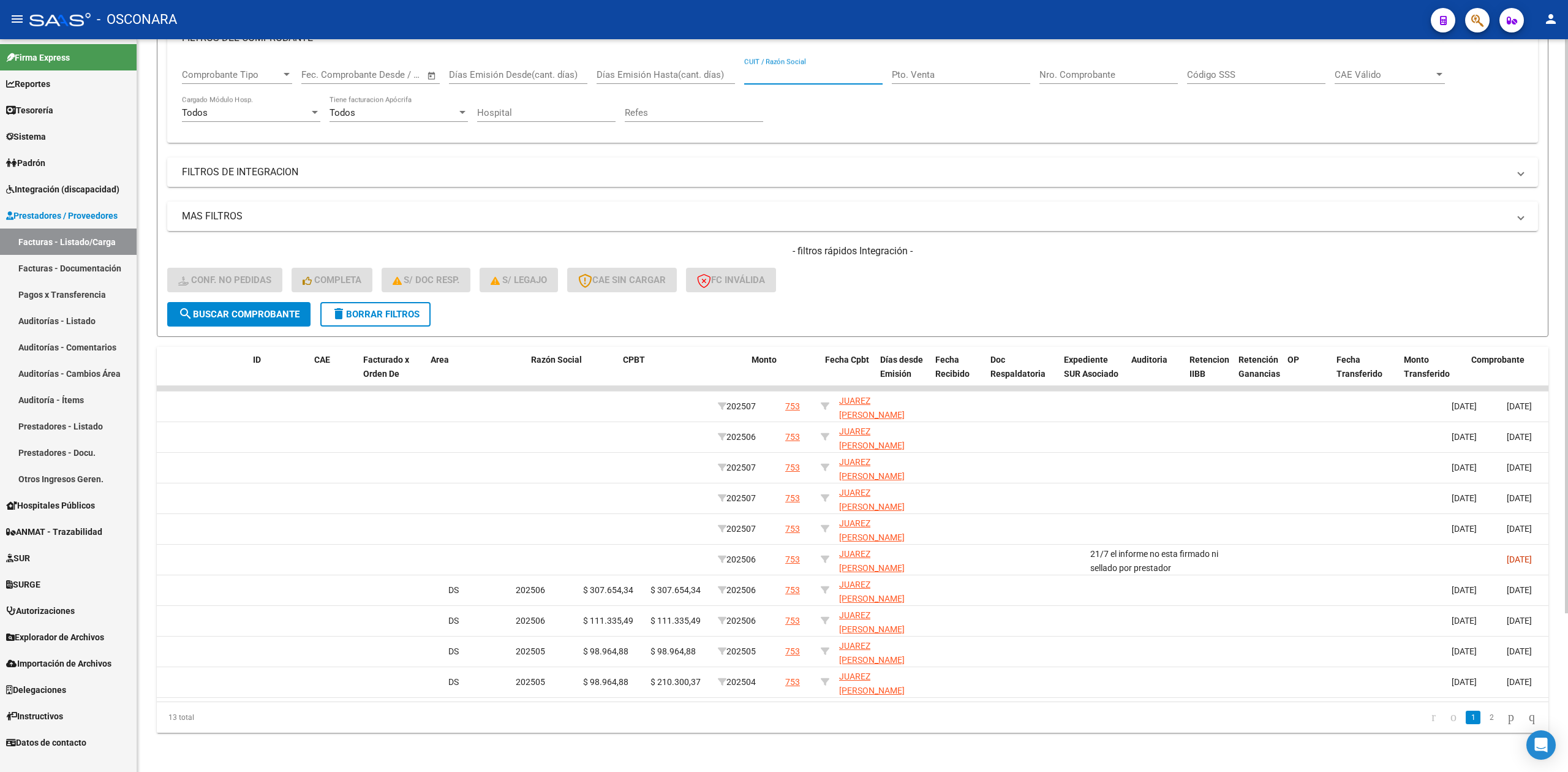
scroll to position [0, 0]
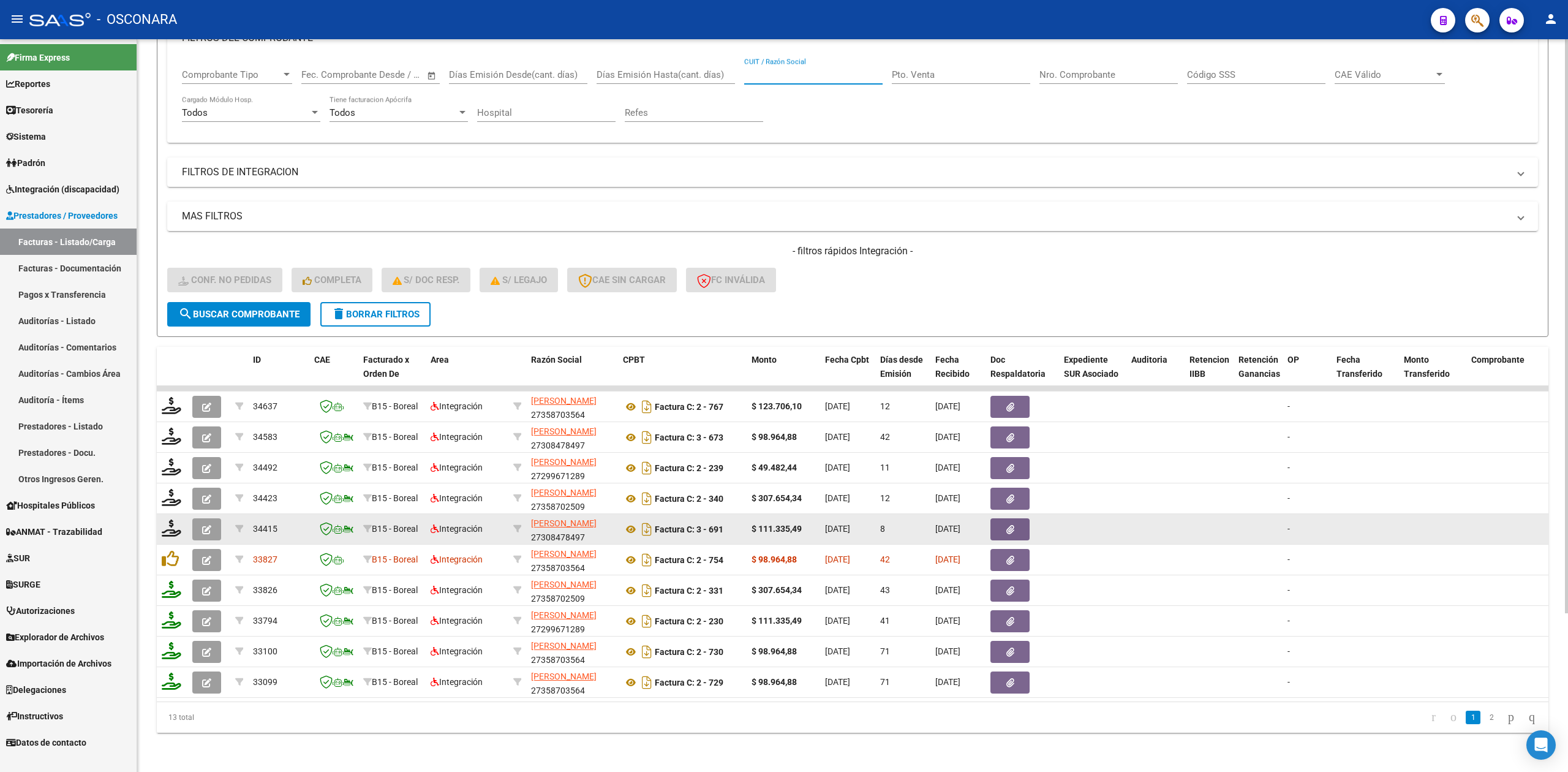
click at [204, 518] on button "button" at bounding box center [206, 529] width 29 height 22
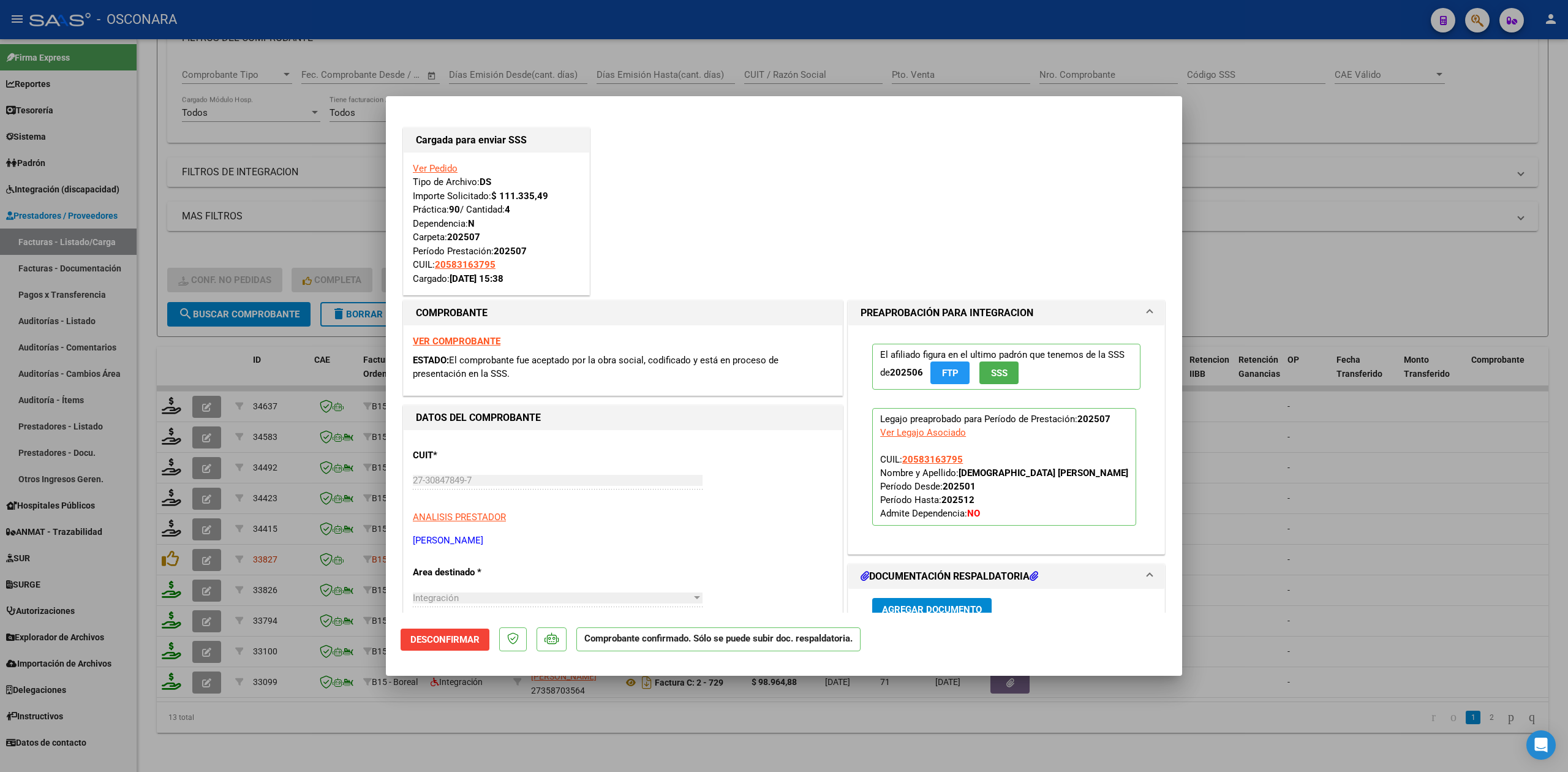
click at [248, 734] on div at bounding box center [784, 386] width 1568 height 772
type input "$ 0,00"
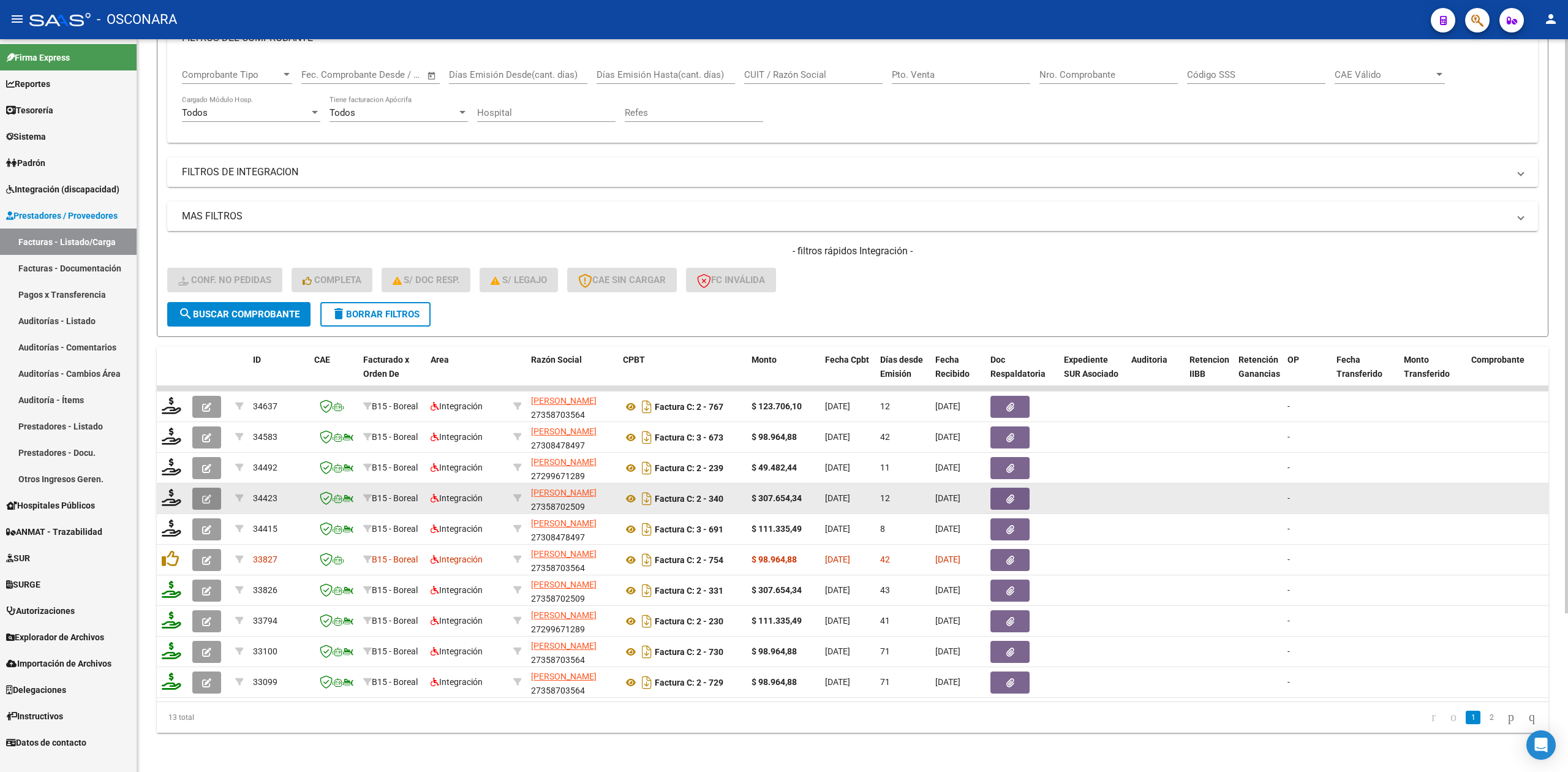
click at [209, 487] on button "button" at bounding box center [206, 498] width 29 height 22
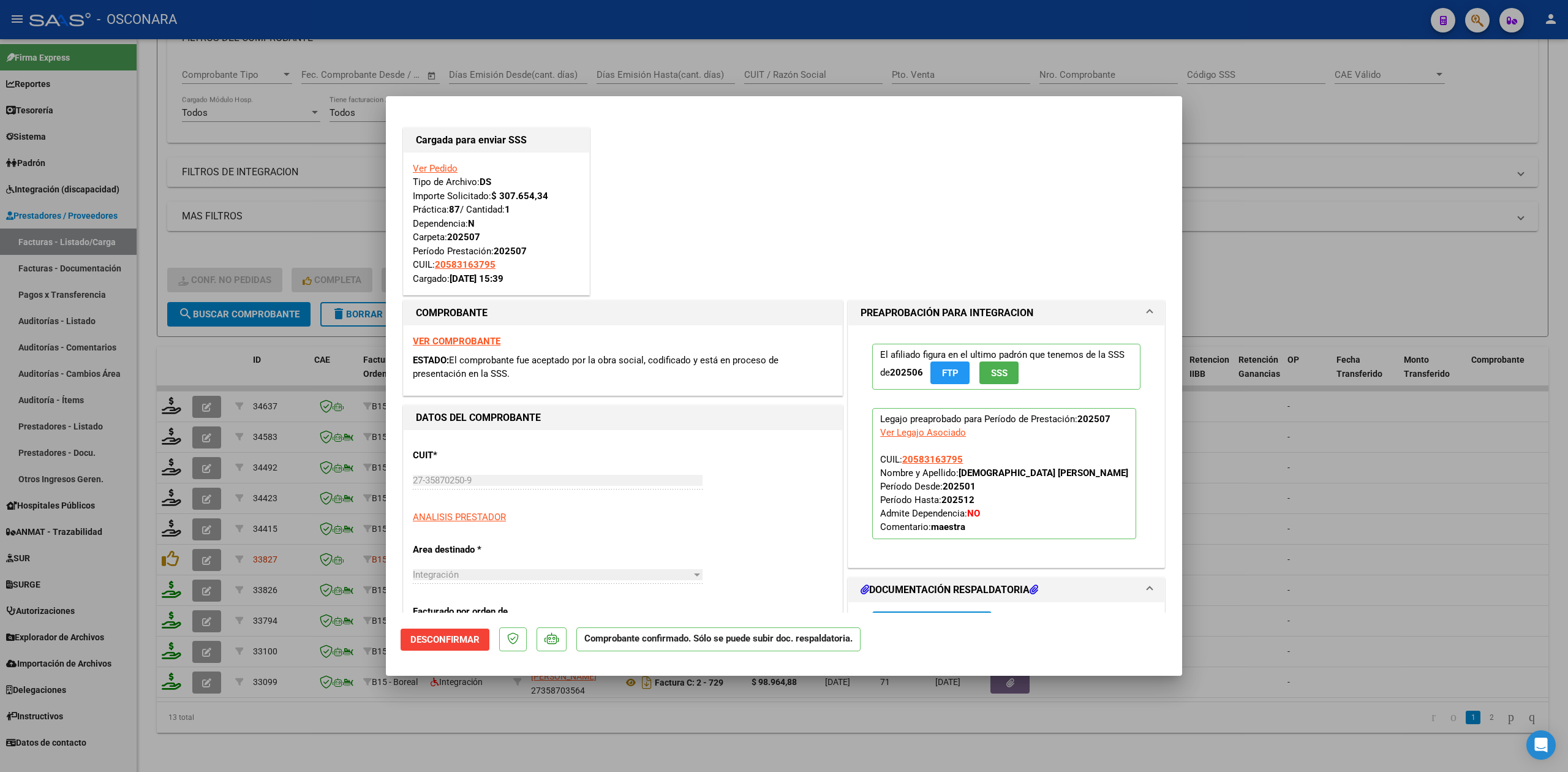
click at [250, 723] on div at bounding box center [784, 386] width 1568 height 772
type input "$ 0,00"
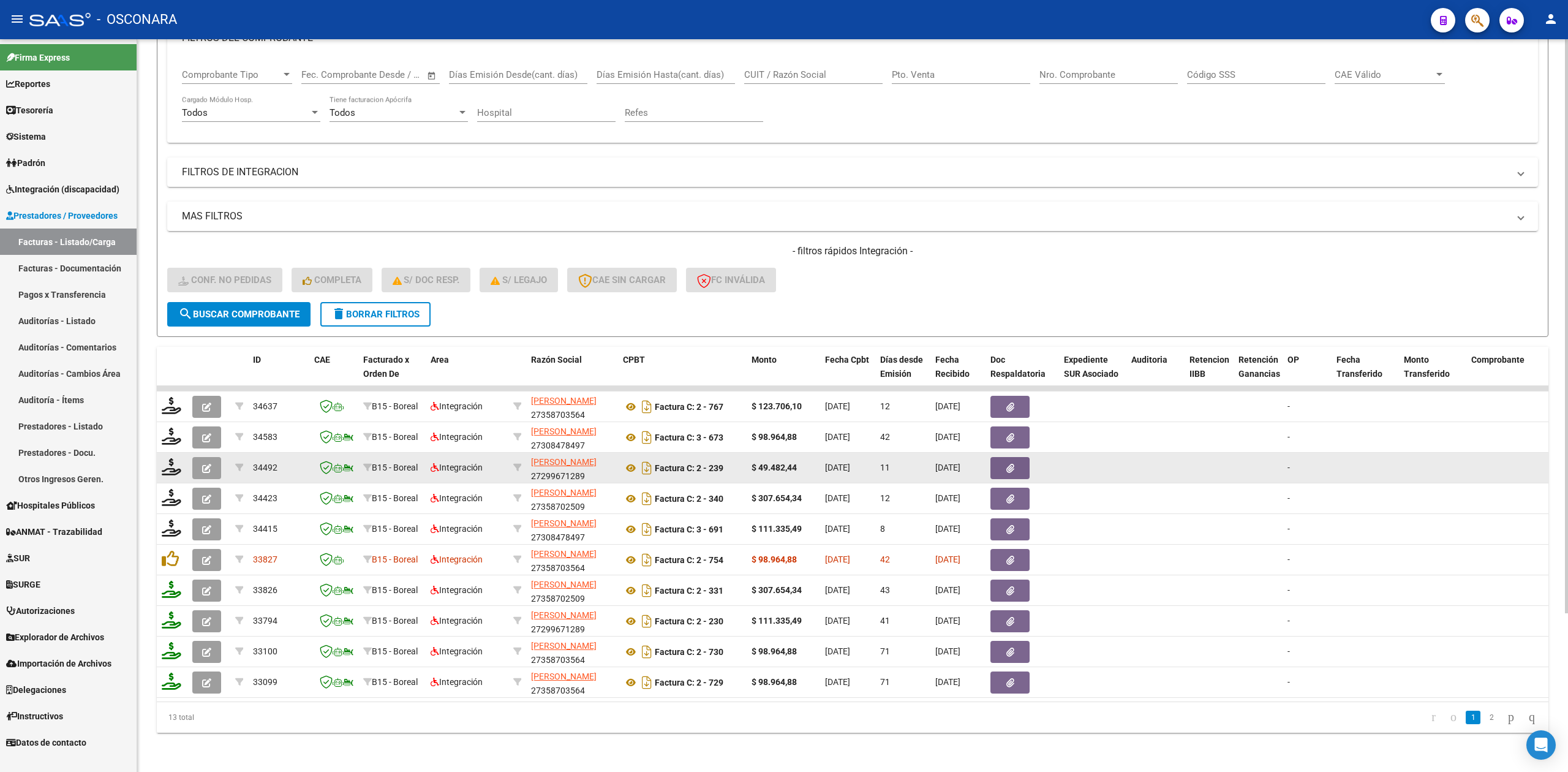
click at [208, 461] on button "button" at bounding box center [206, 468] width 29 height 22
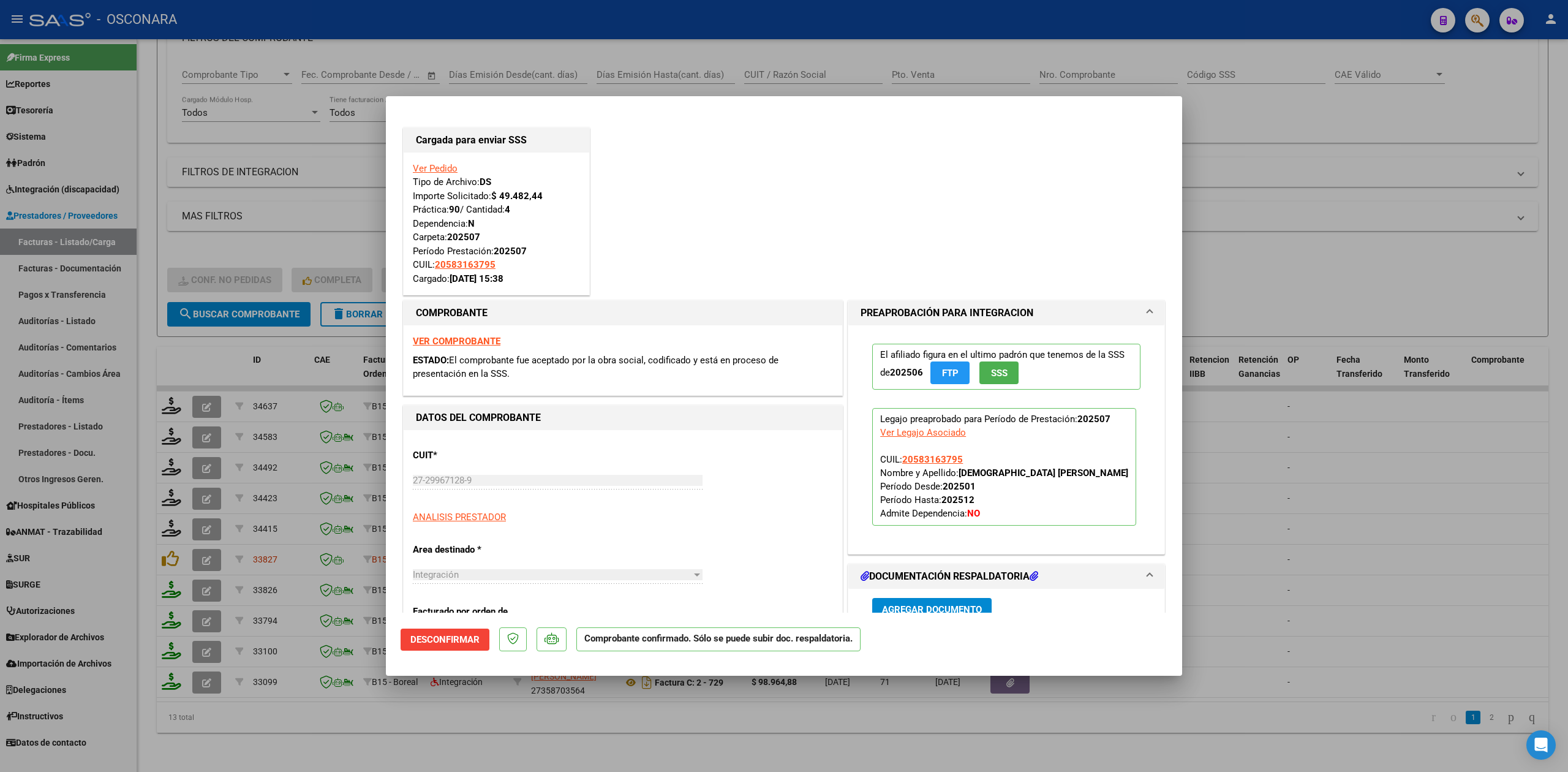
click at [266, 728] on div at bounding box center [784, 386] width 1568 height 772
type input "$ 0,00"
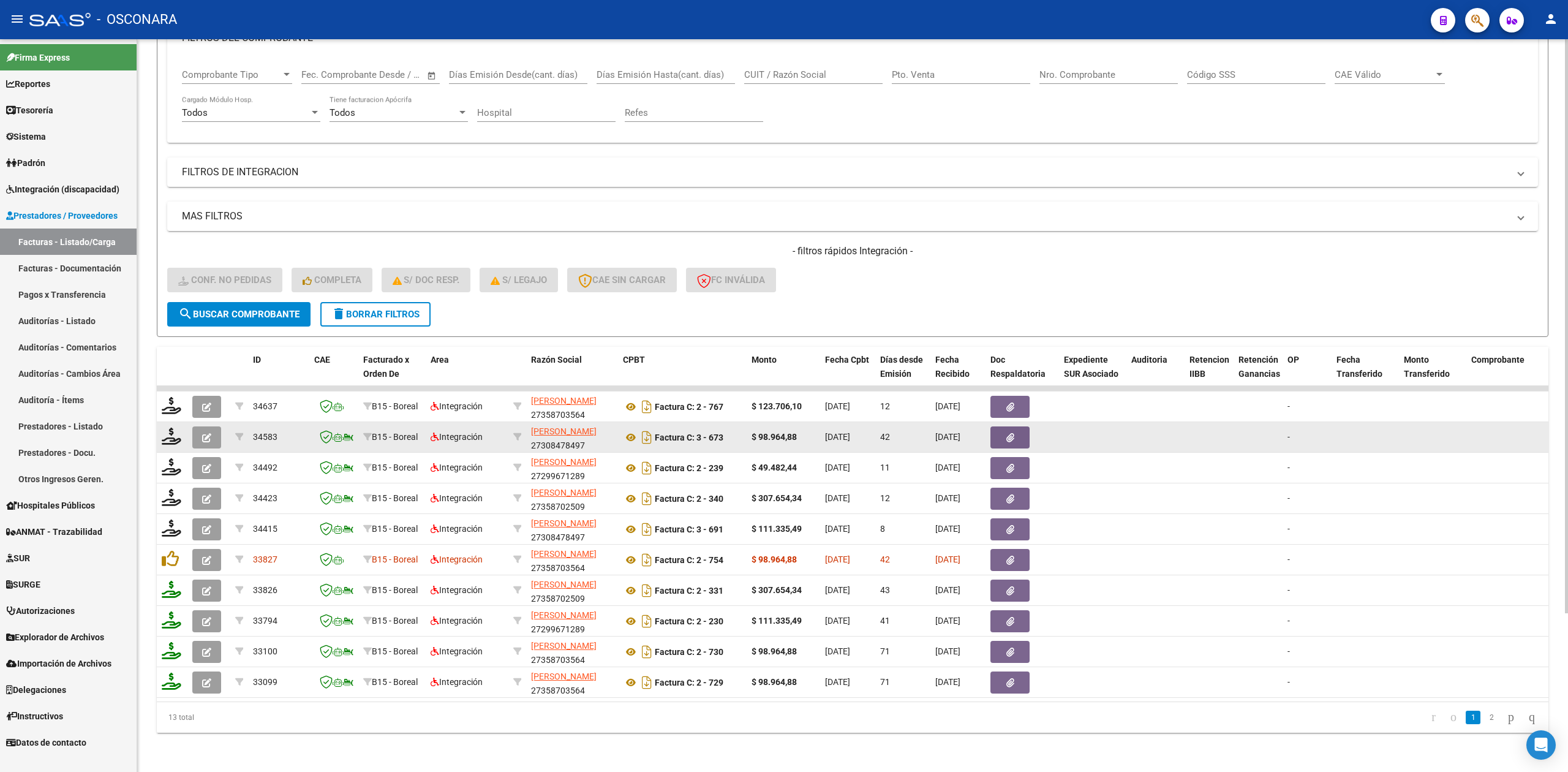
click at [206, 433] on icon "button" at bounding box center [206, 437] width 9 height 9
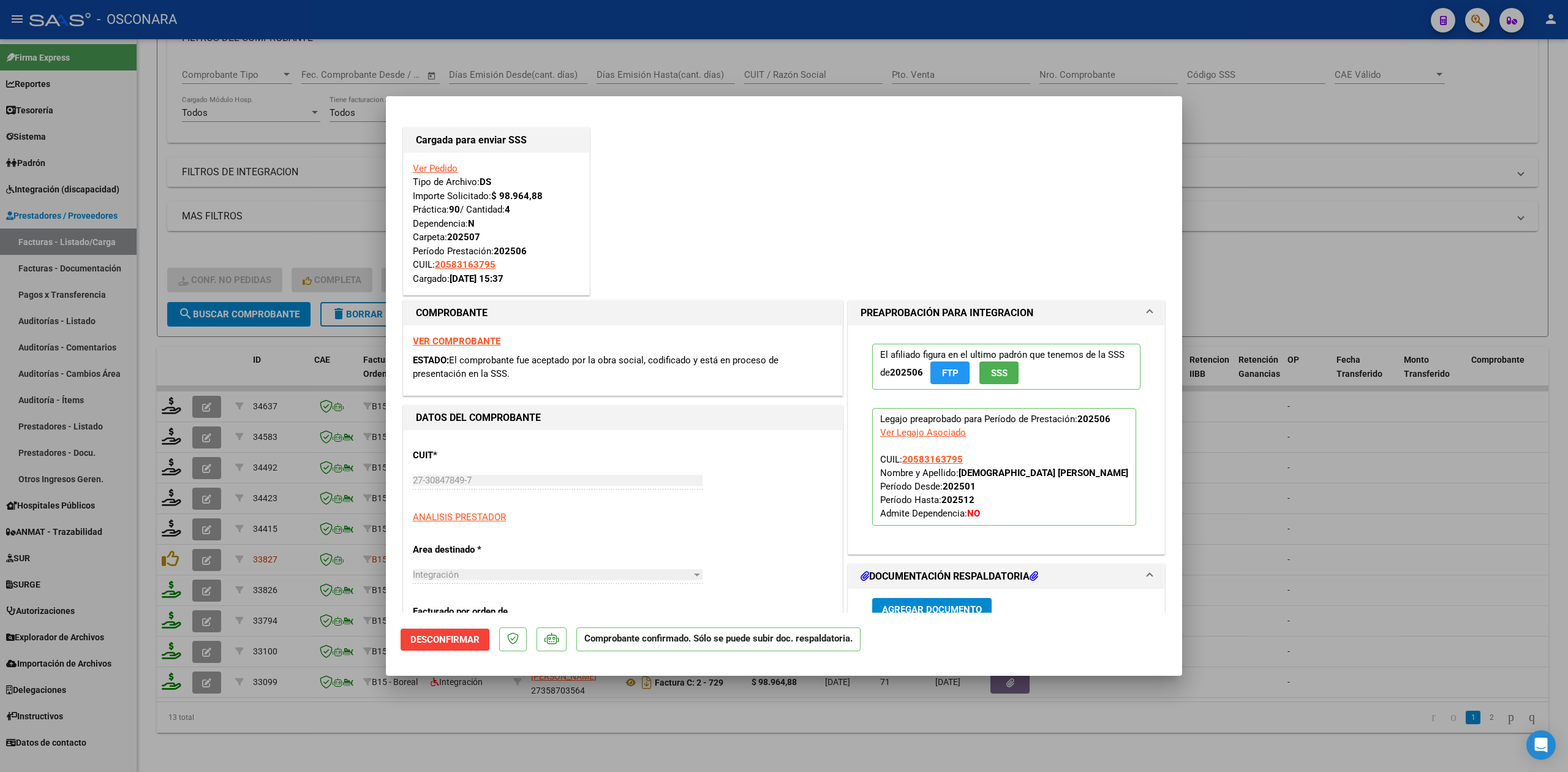
click at [238, 720] on div at bounding box center [784, 386] width 1568 height 772
type input "$ 0,00"
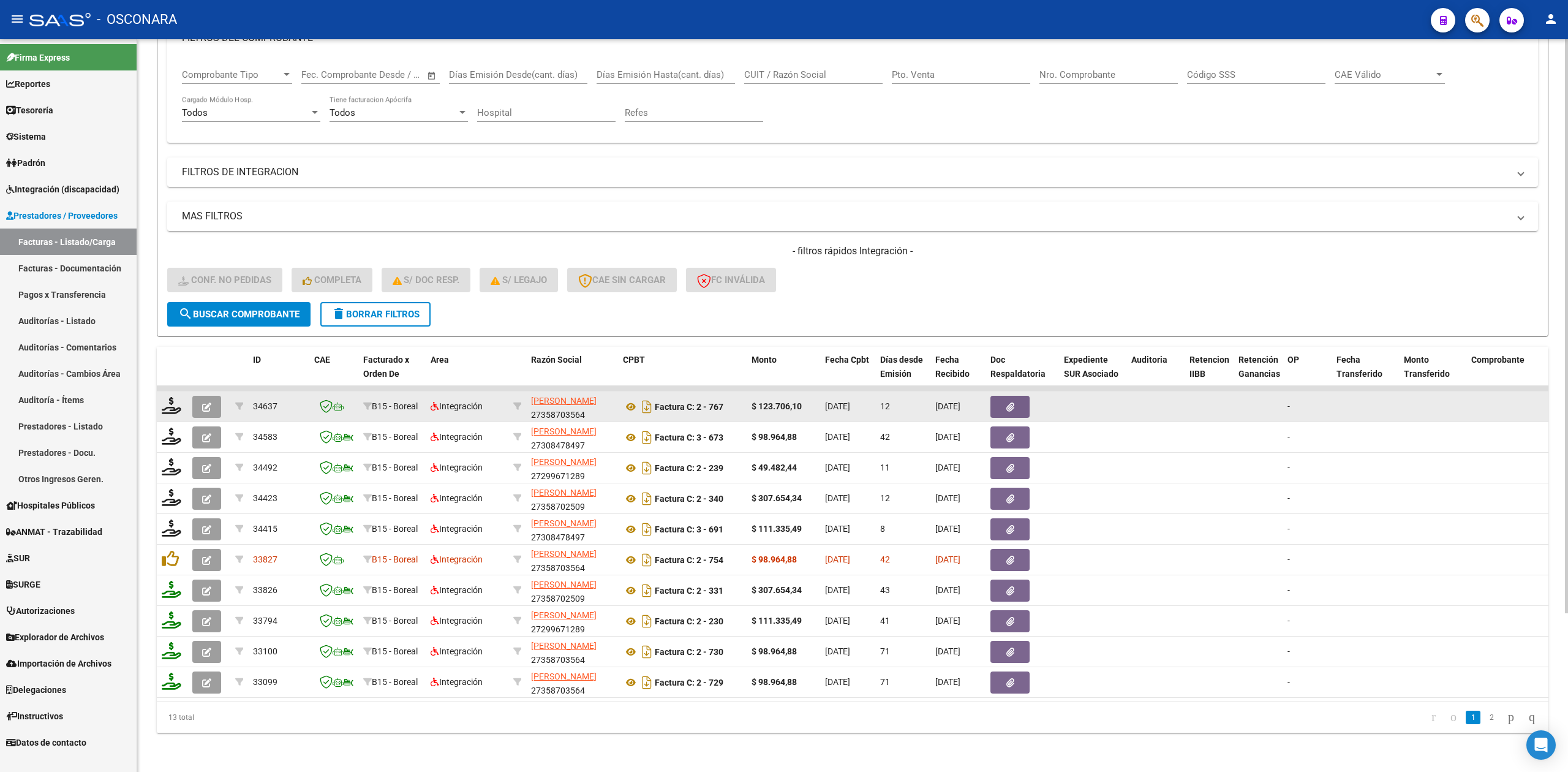
click at [209, 402] on icon "button" at bounding box center [206, 407] width 9 height 9
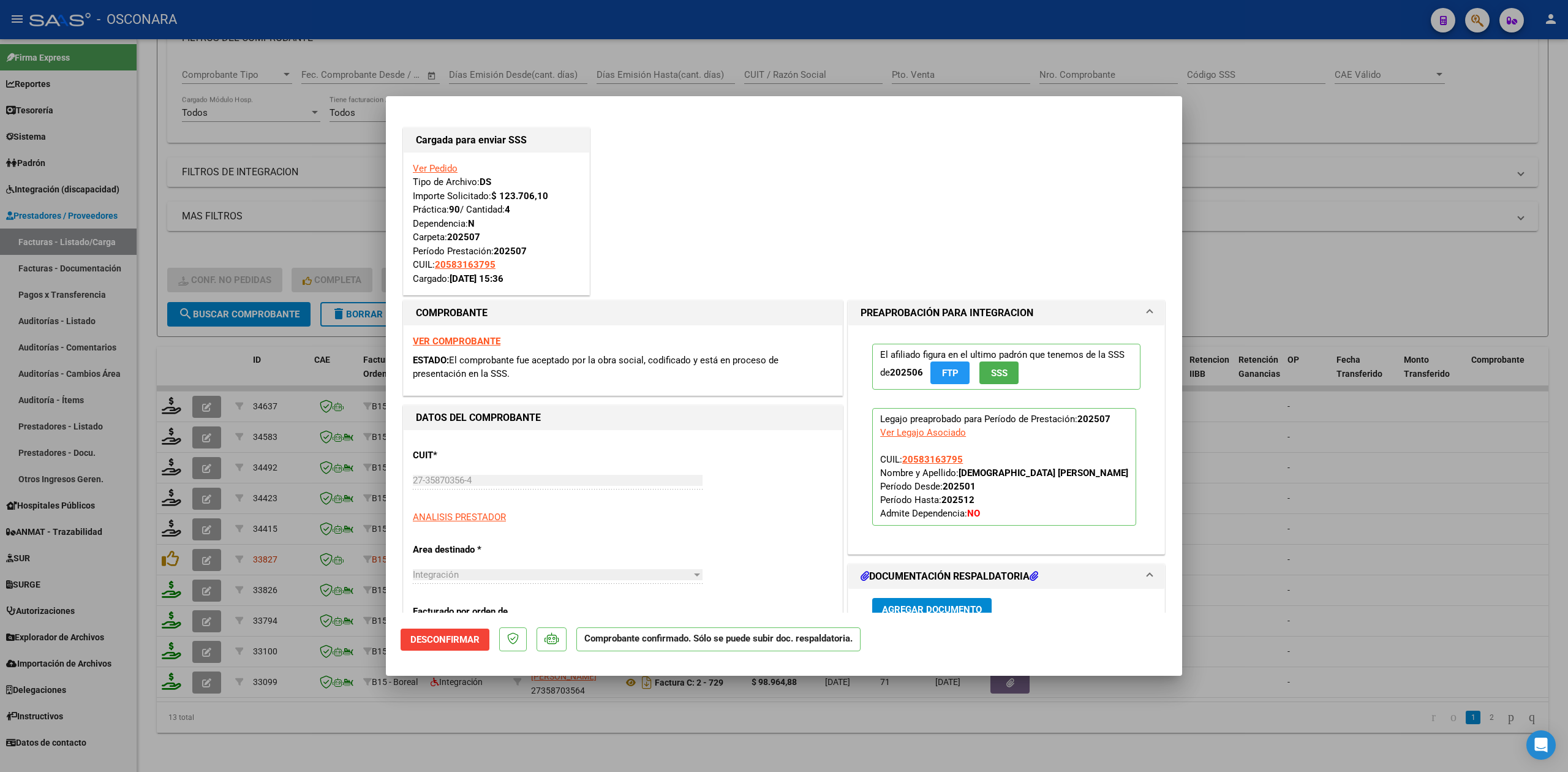
click at [351, 730] on div at bounding box center [784, 386] width 1568 height 772
type input "$ 0,00"
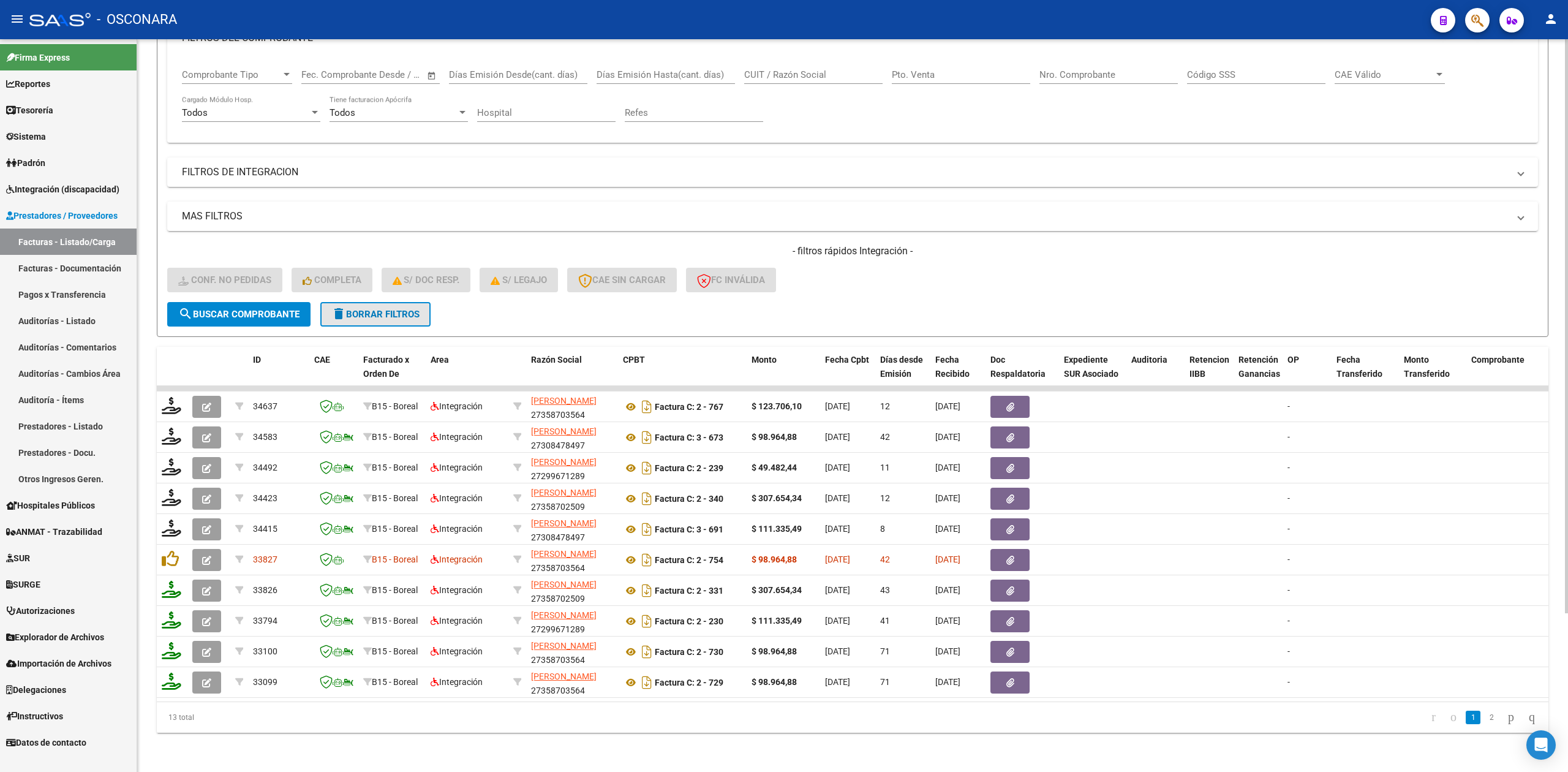
click at [412, 309] on span "delete Borrar Filtros" at bounding box center [375, 314] width 88 height 11
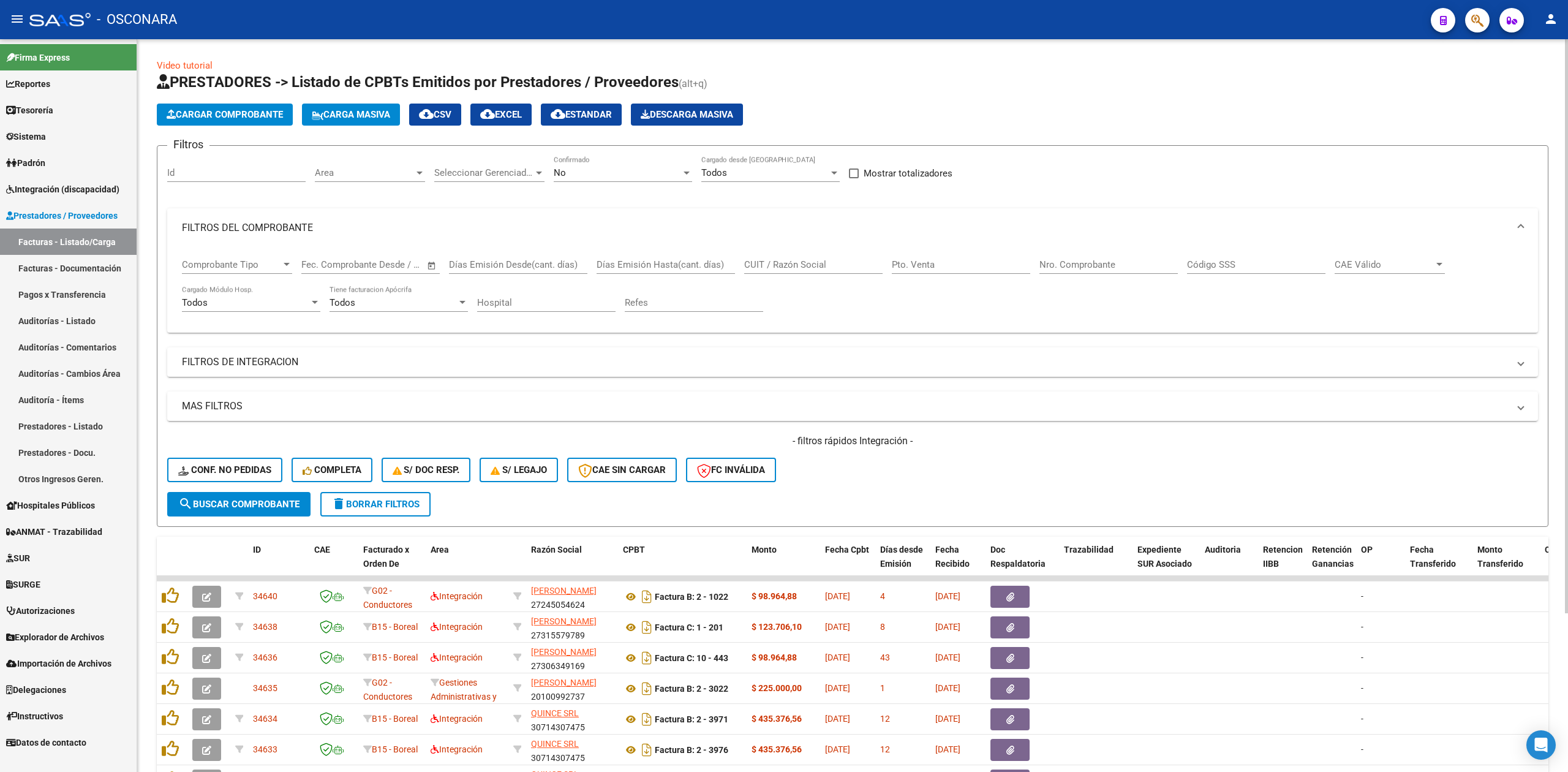
click at [390, 170] on span "Area" at bounding box center [365, 173] width 99 height 11
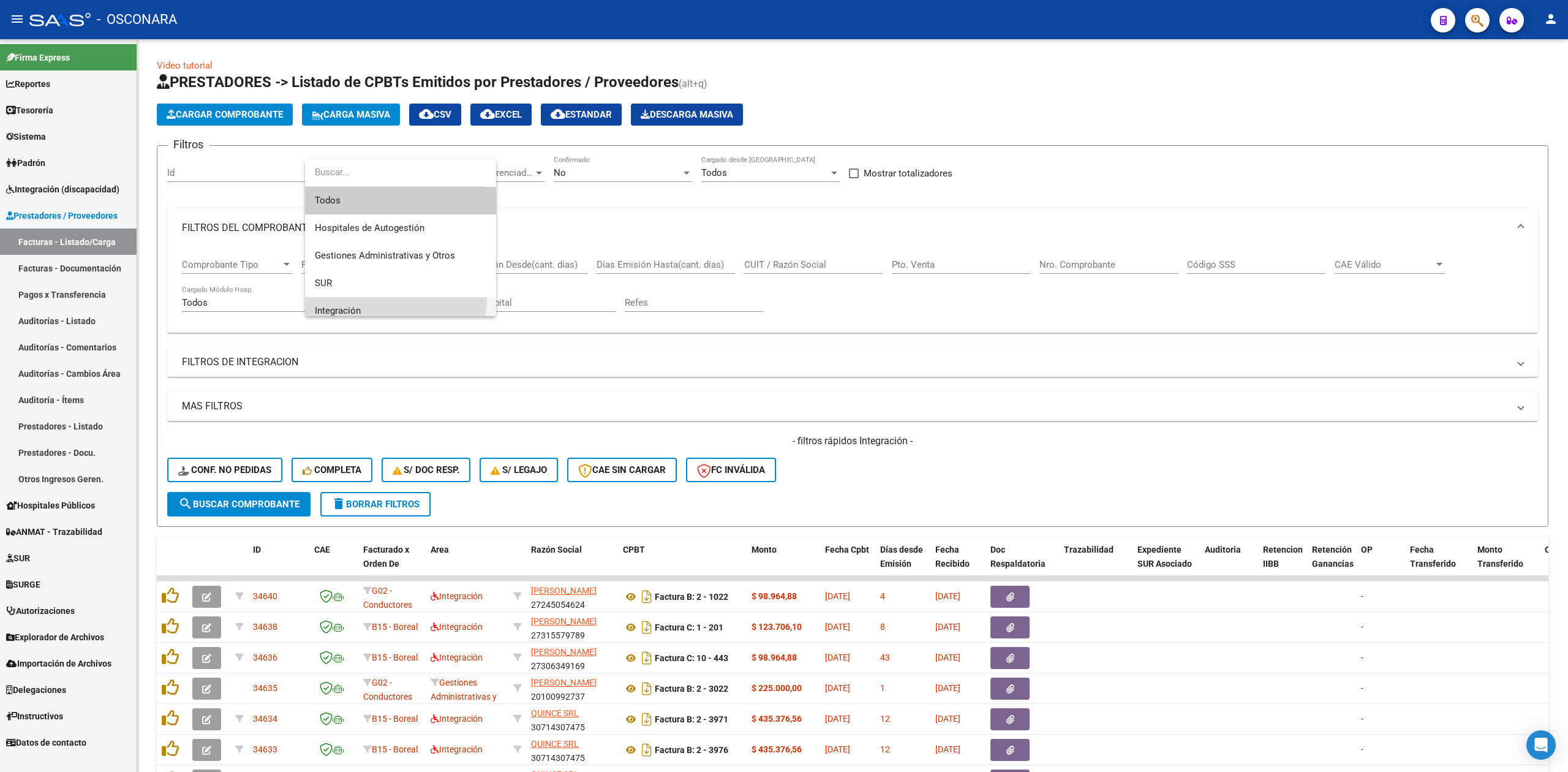
click at [365, 297] on span "Integración" at bounding box center [401, 311] width 172 height 28
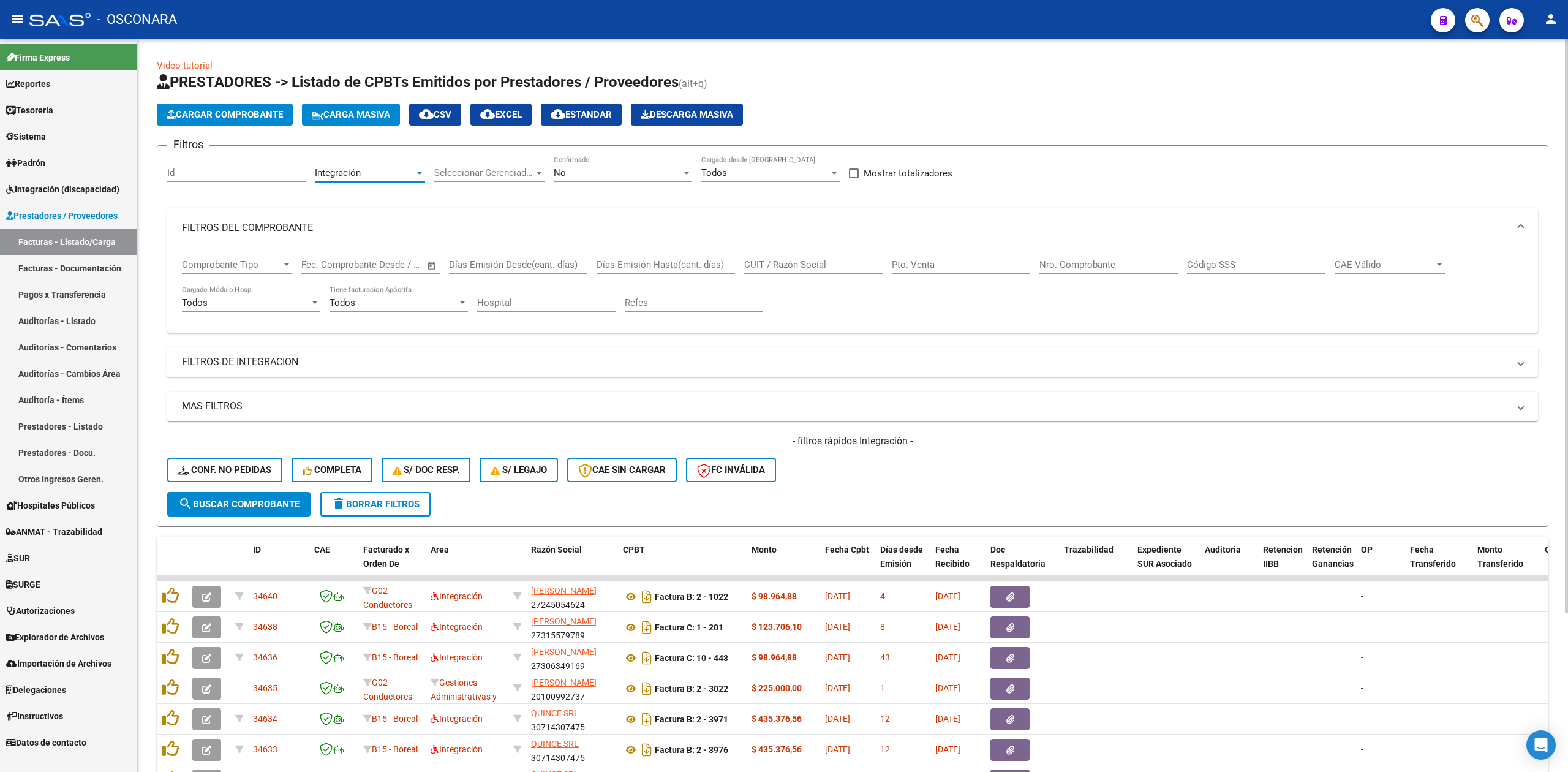
click at [309, 231] on mat-panel-title "FILTROS DEL COMPROBANTE" at bounding box center [845, 228] width 1327 height 13
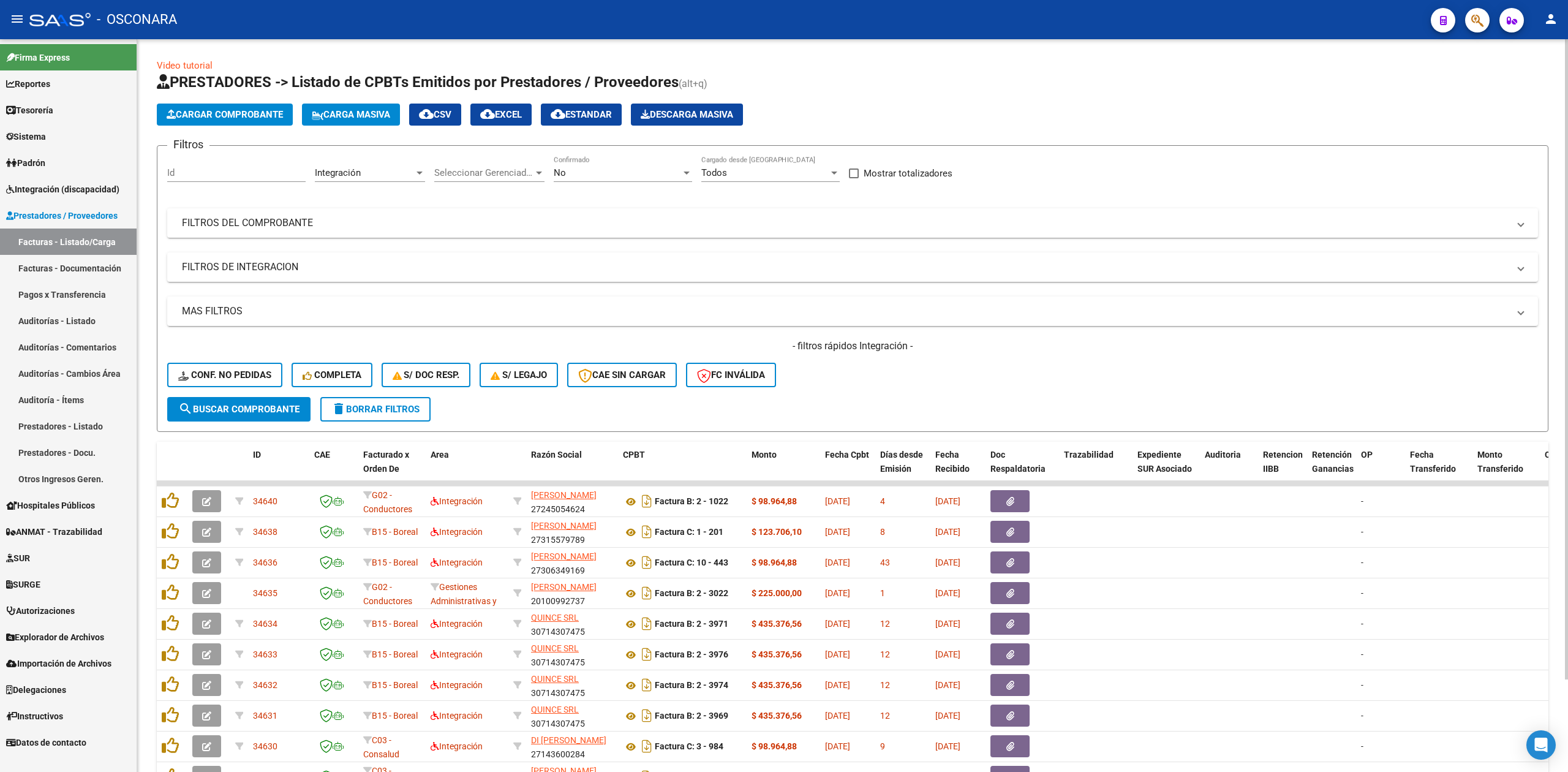
click at [277, 410] on span "search Buscar Comprobante" at bounding box center [238, 409] width 121 height 11
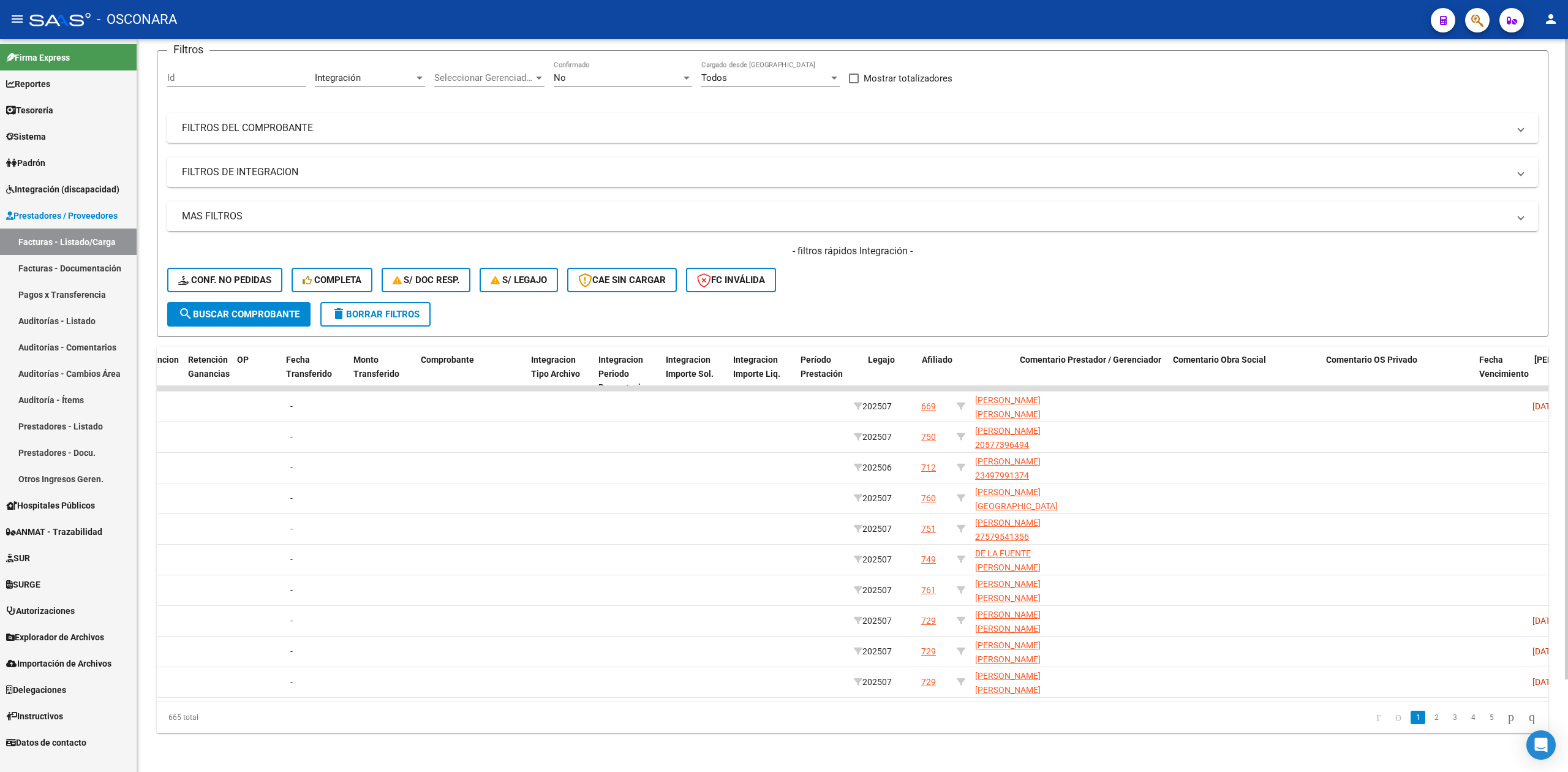
scroll to position [0, 1049]
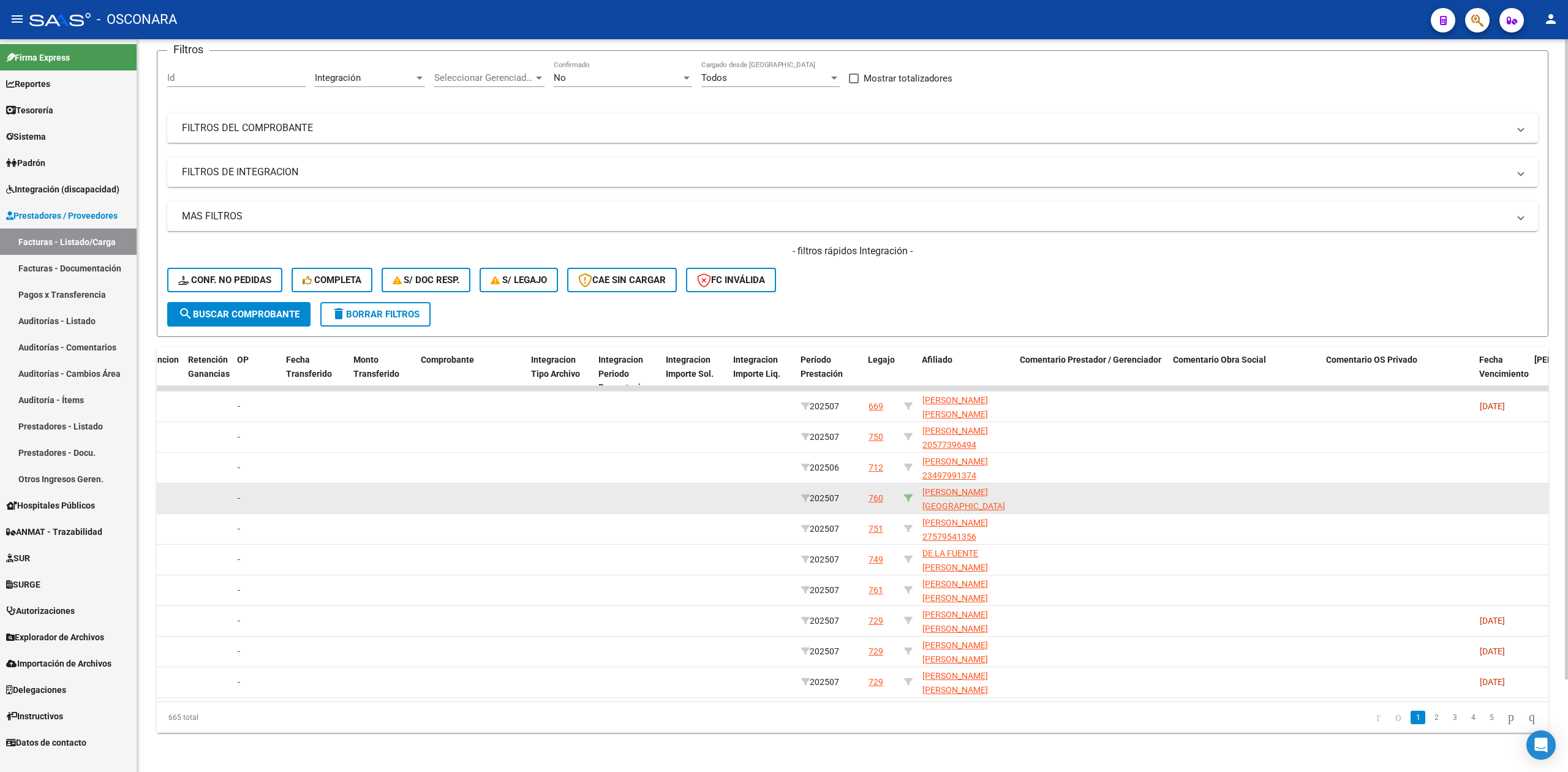
click at [906, 494] on icon at bounding box center [908, 498] width 9 height 9
type input "20547215258"
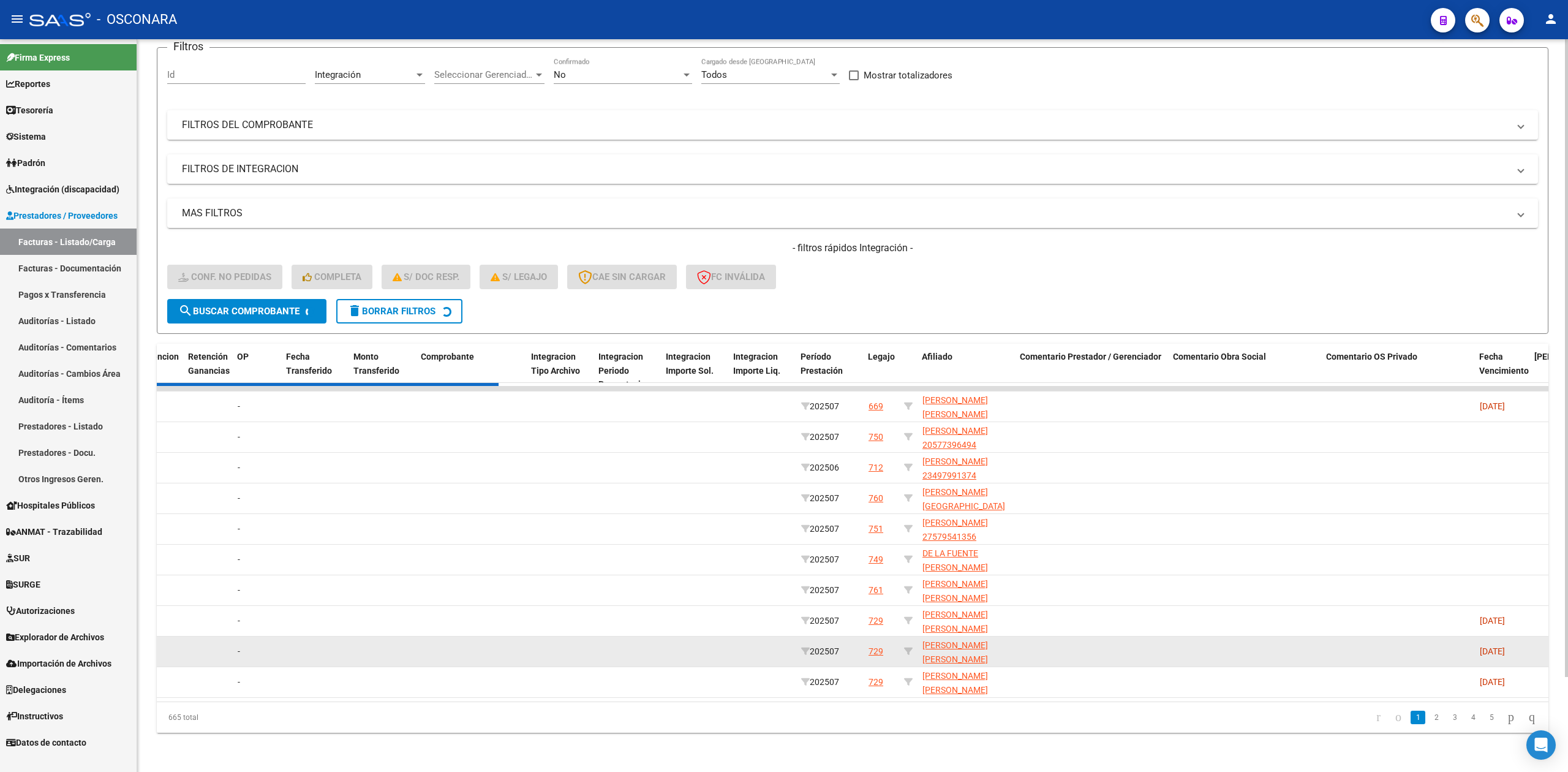
scroll to position [0, 0]
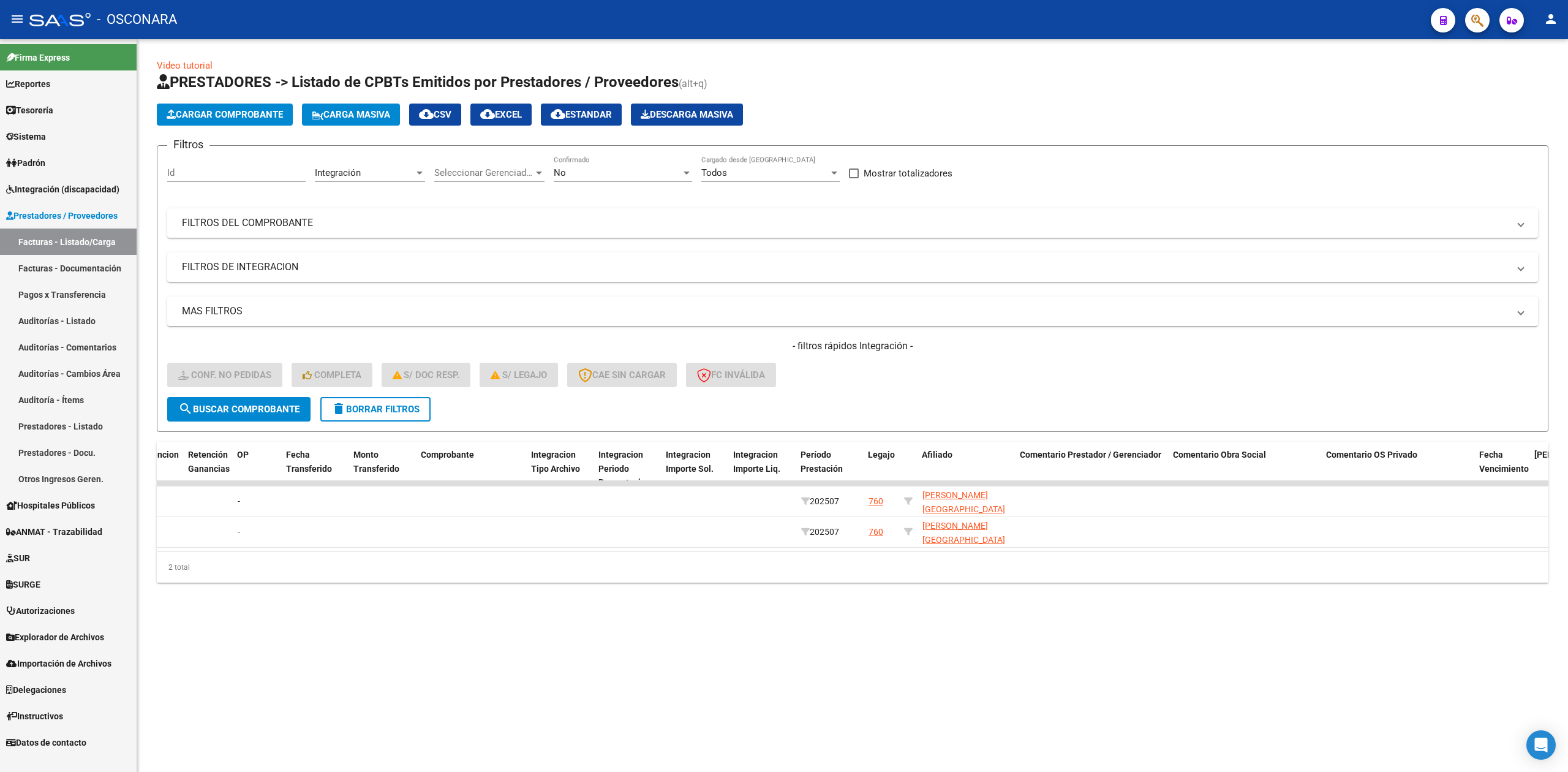
click at [598, 175] on div "No" at bounding box center [617, 173] width 128 height 11
click at [589, 118] on span "Todos" at bounding box center [622, 118] width 138 height 28
click at [287, 408] on span "search Buscar Comprobante" at bounding box center [238, 409] width 121 height 11
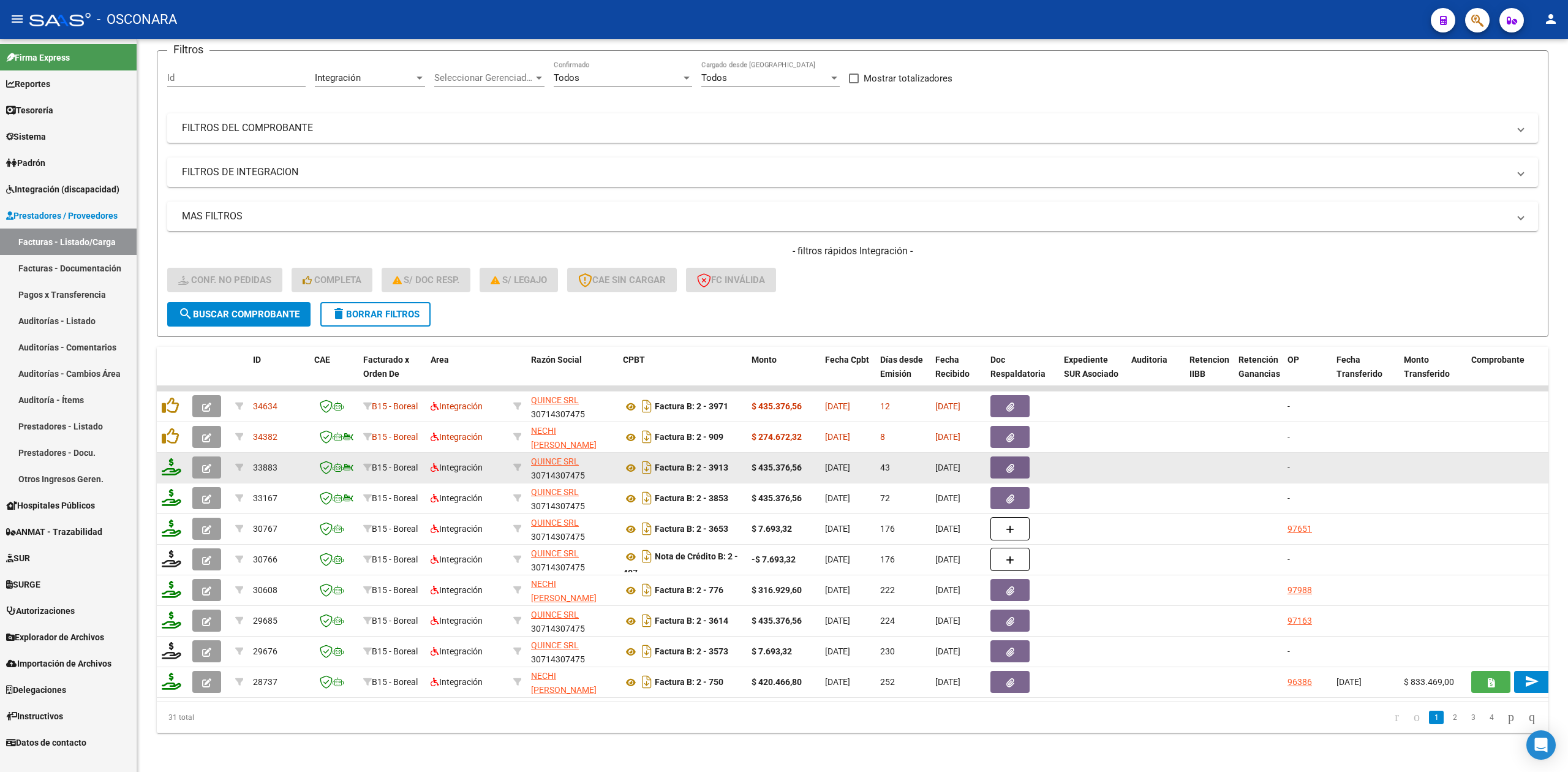
click at [204, 463] on icon "button" at bounding box center [206, 468] width 9 height 9
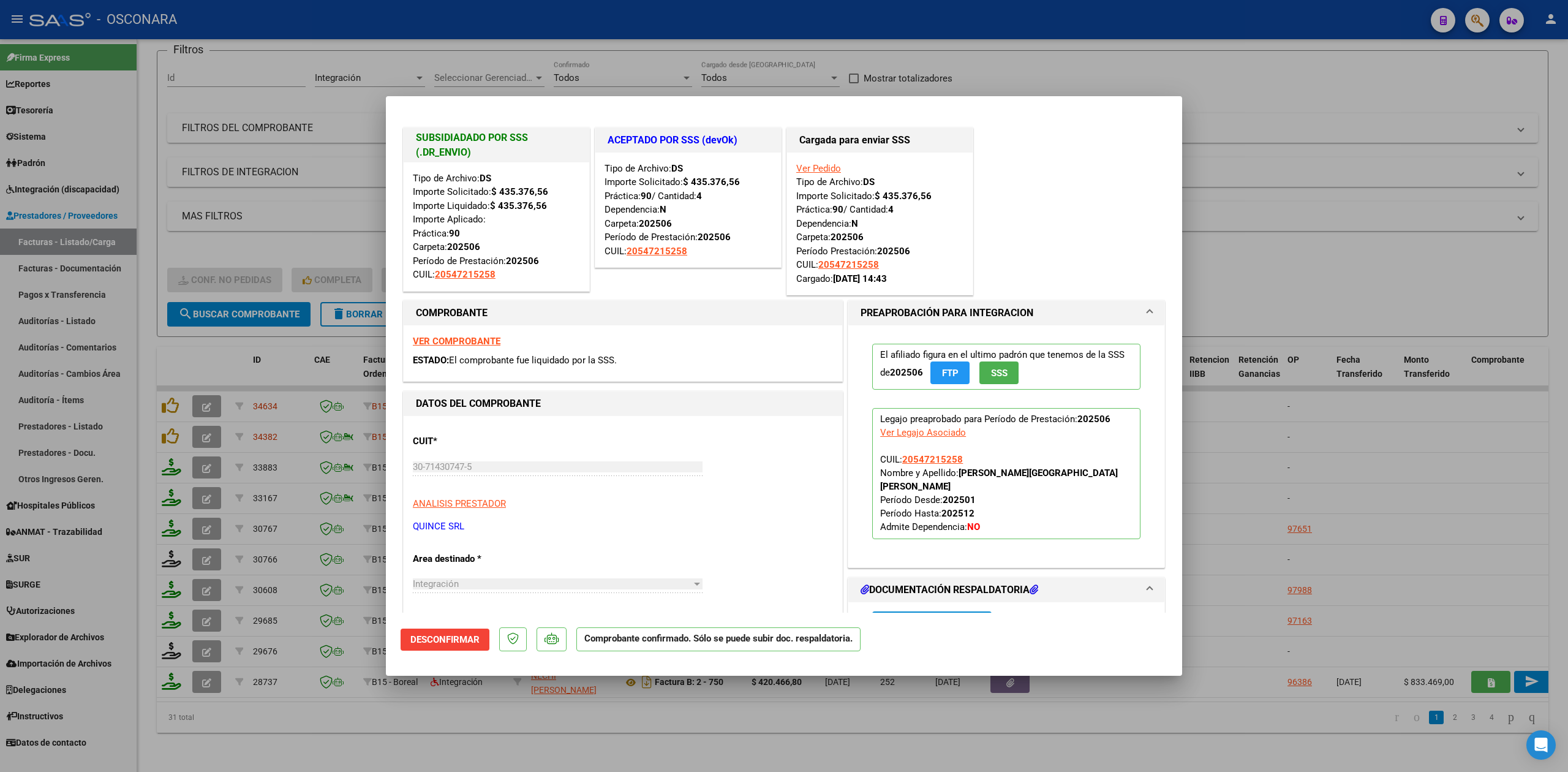
click at [475, 734] on div at bounding box center [784, 386] width 1568 height 772
type input "$ 0,00"
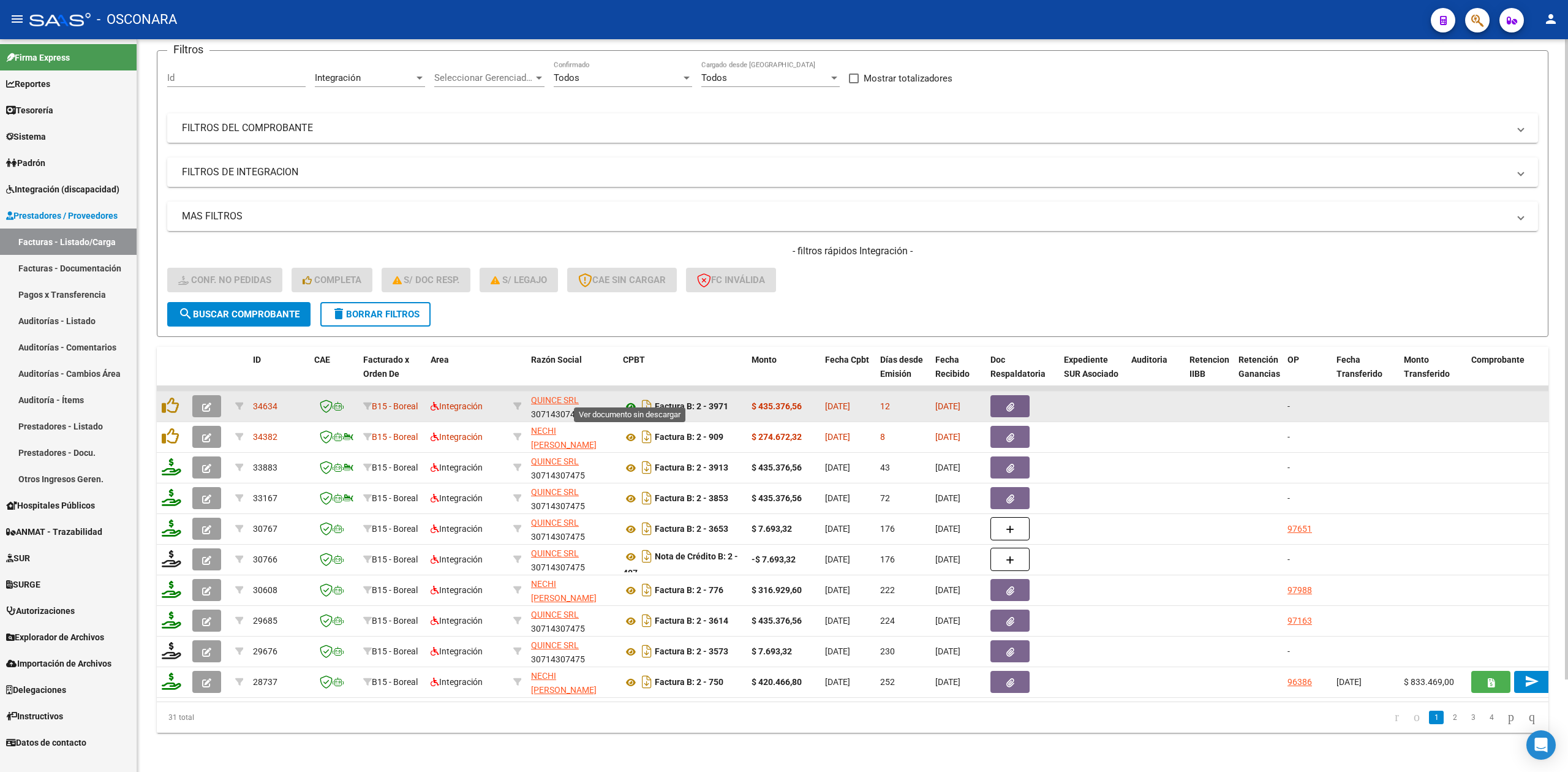
click at [629, 399] on icon at bounding box center [631, 407] width 16 height 15
click at [1017, 397] on button "button" at bounding box center [1010, 406] width 39 height 22
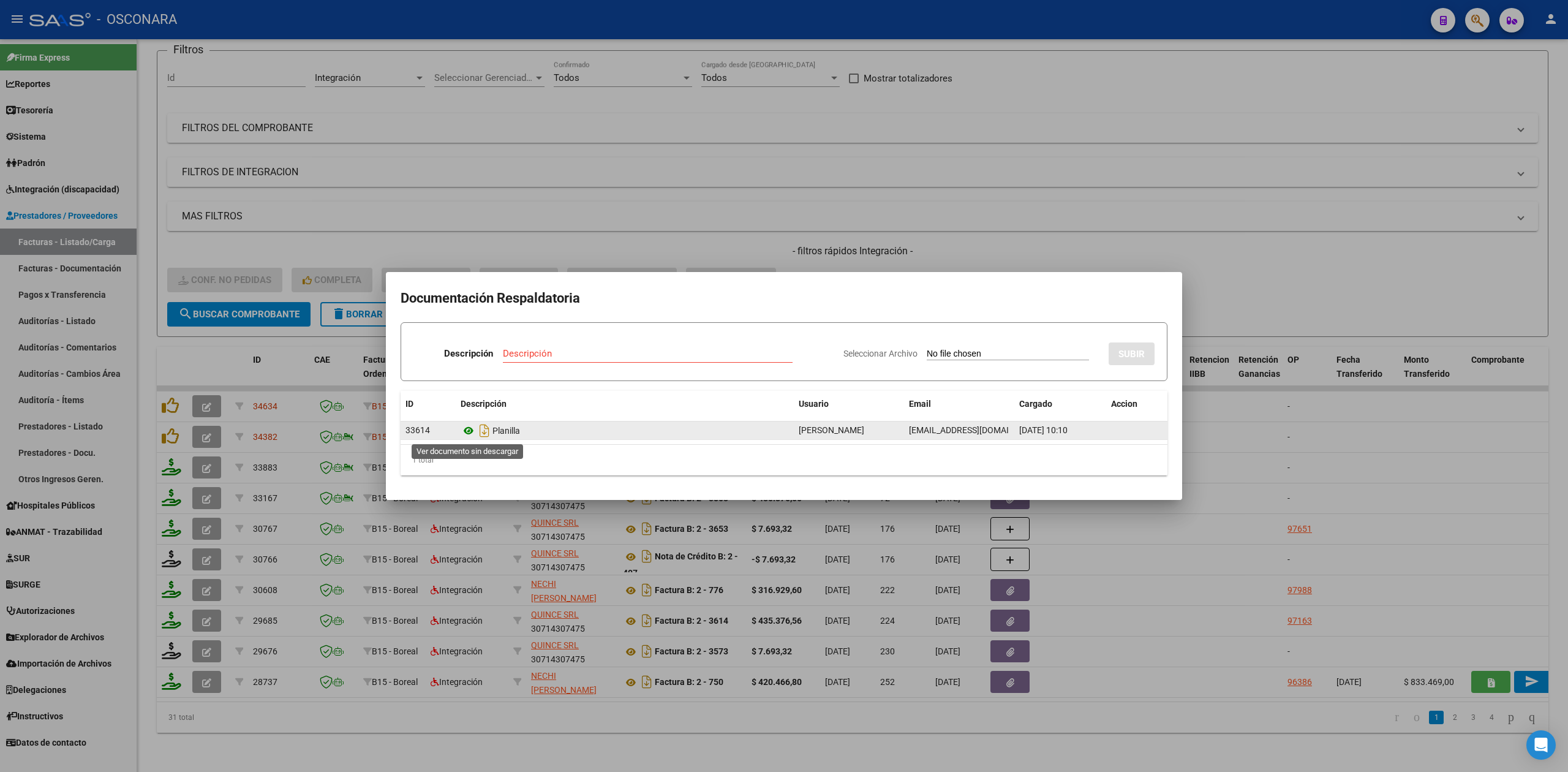
click at [467, 426] on icon at bounding box center [468, 430] width 16 height 15
click at [816, 263] on div at bounding box center [784, 386] width 1568 height 772
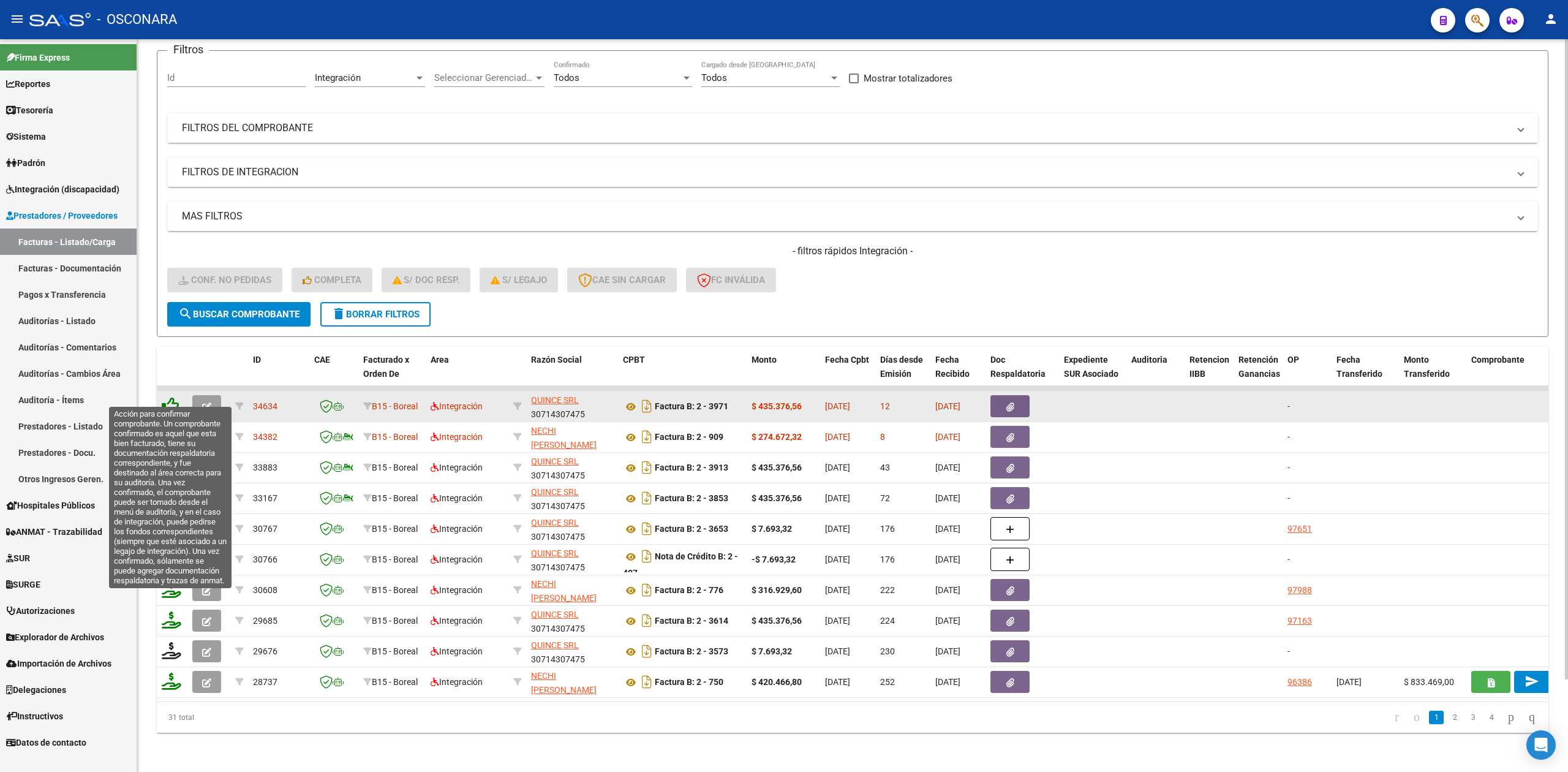
click at [172, 397] on icon at bounding box center [170, 405] width 17 height 17
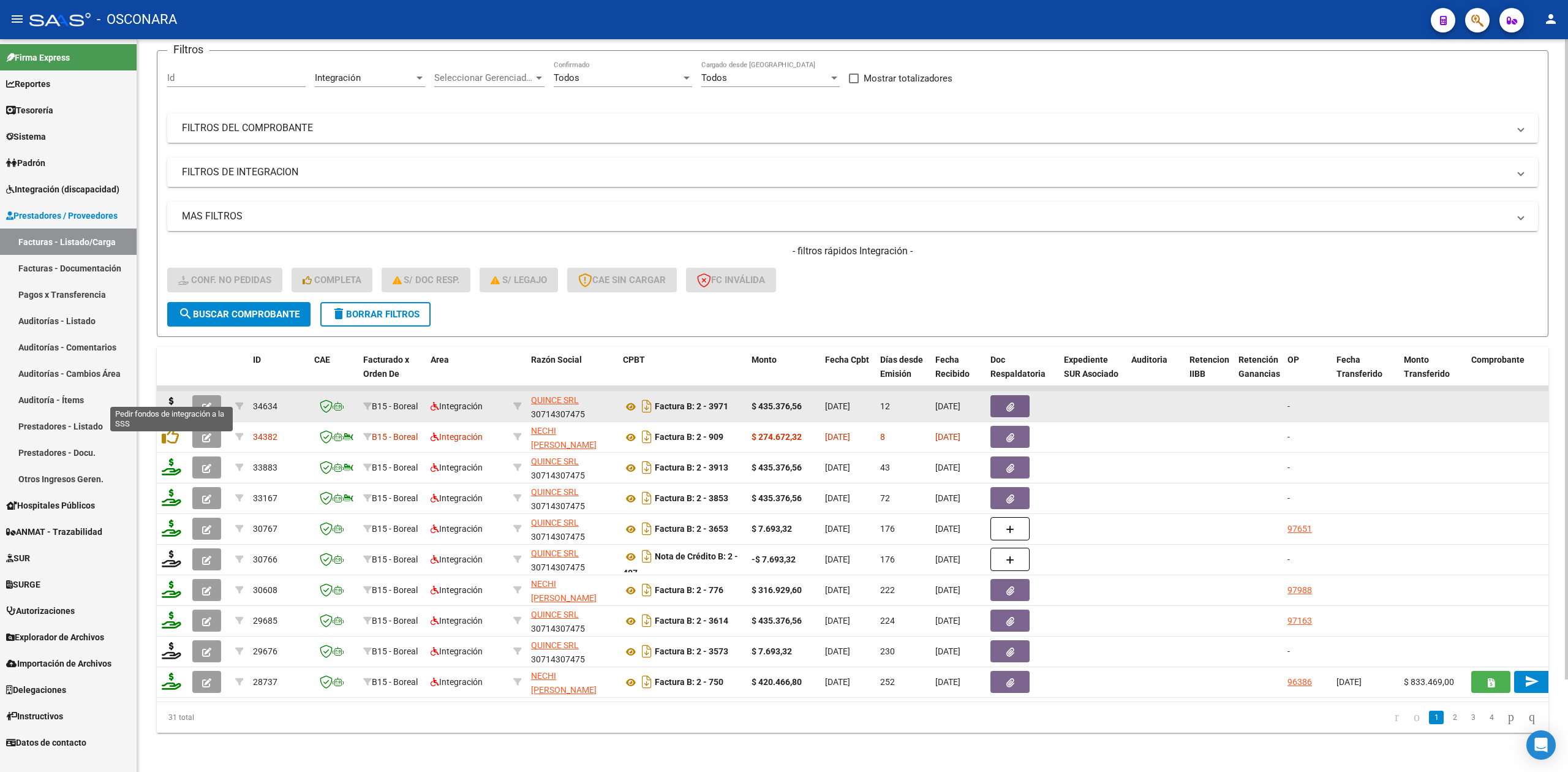
click at [170, 397] on icon at bounding box center [172, 405] width 20 height 17
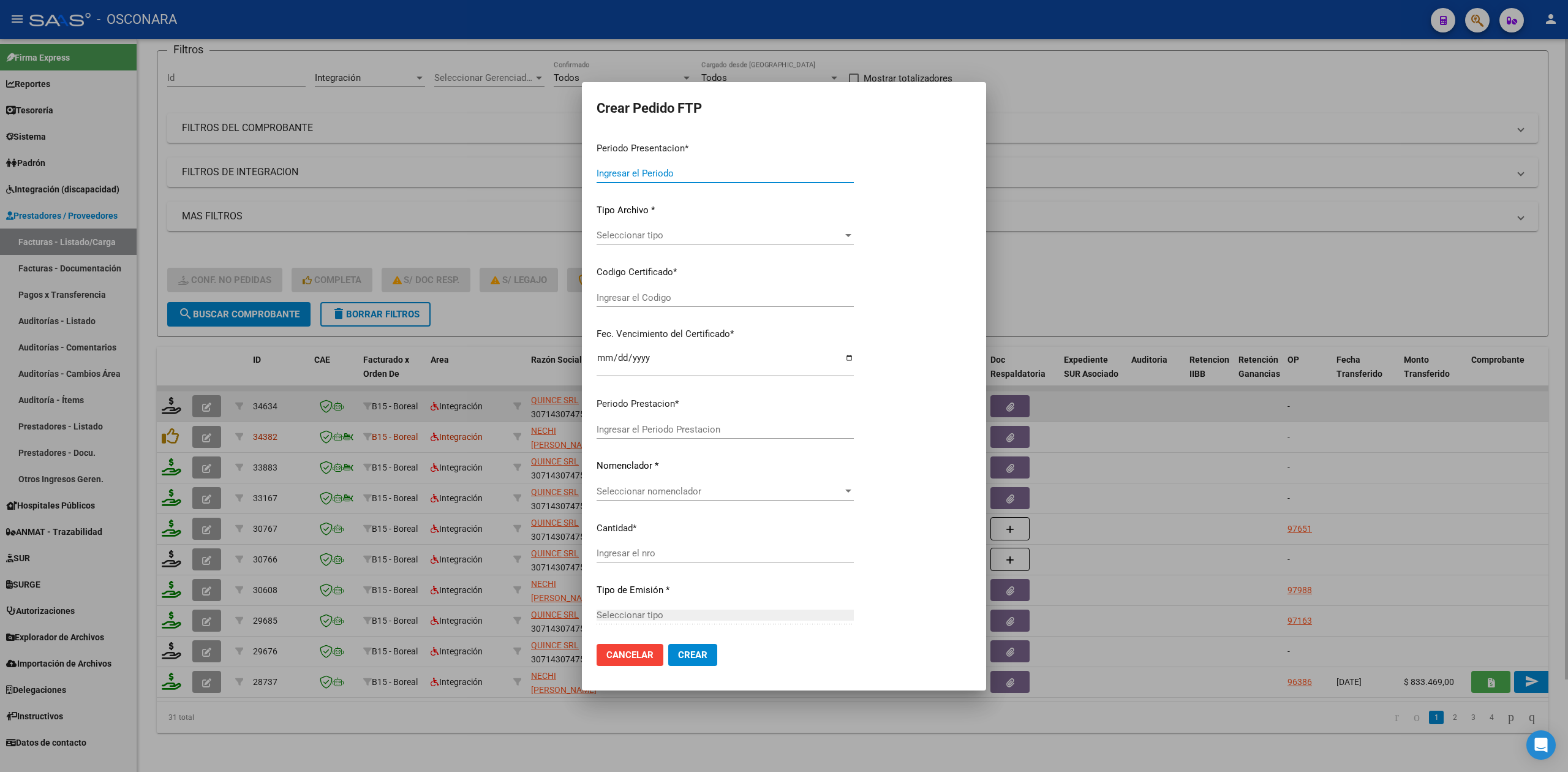
type input "202507"
type input "$ 435.376,56"
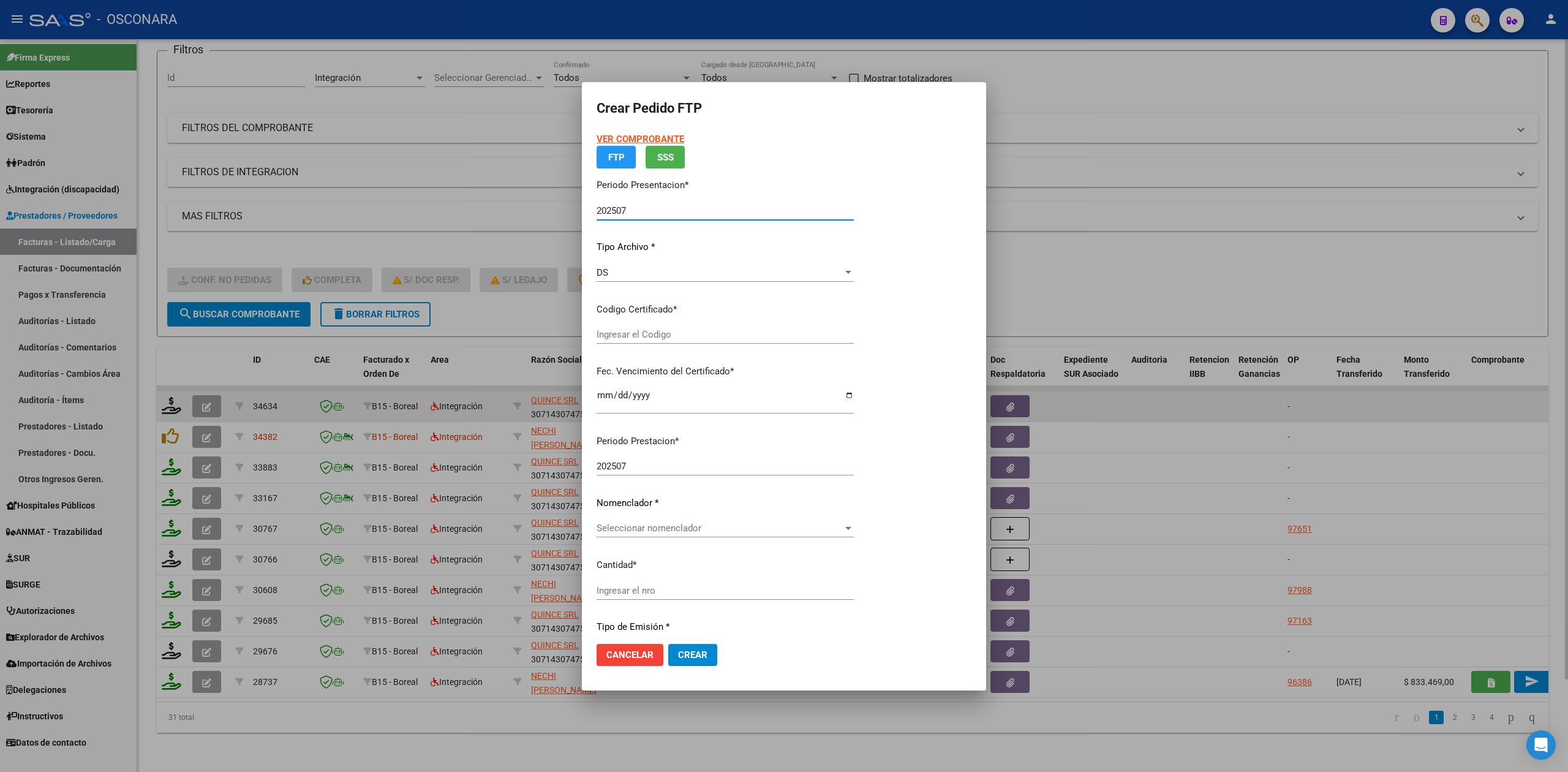
type input "ARG02000547215252024020220290202SJN9543"
type input "[DATE]"
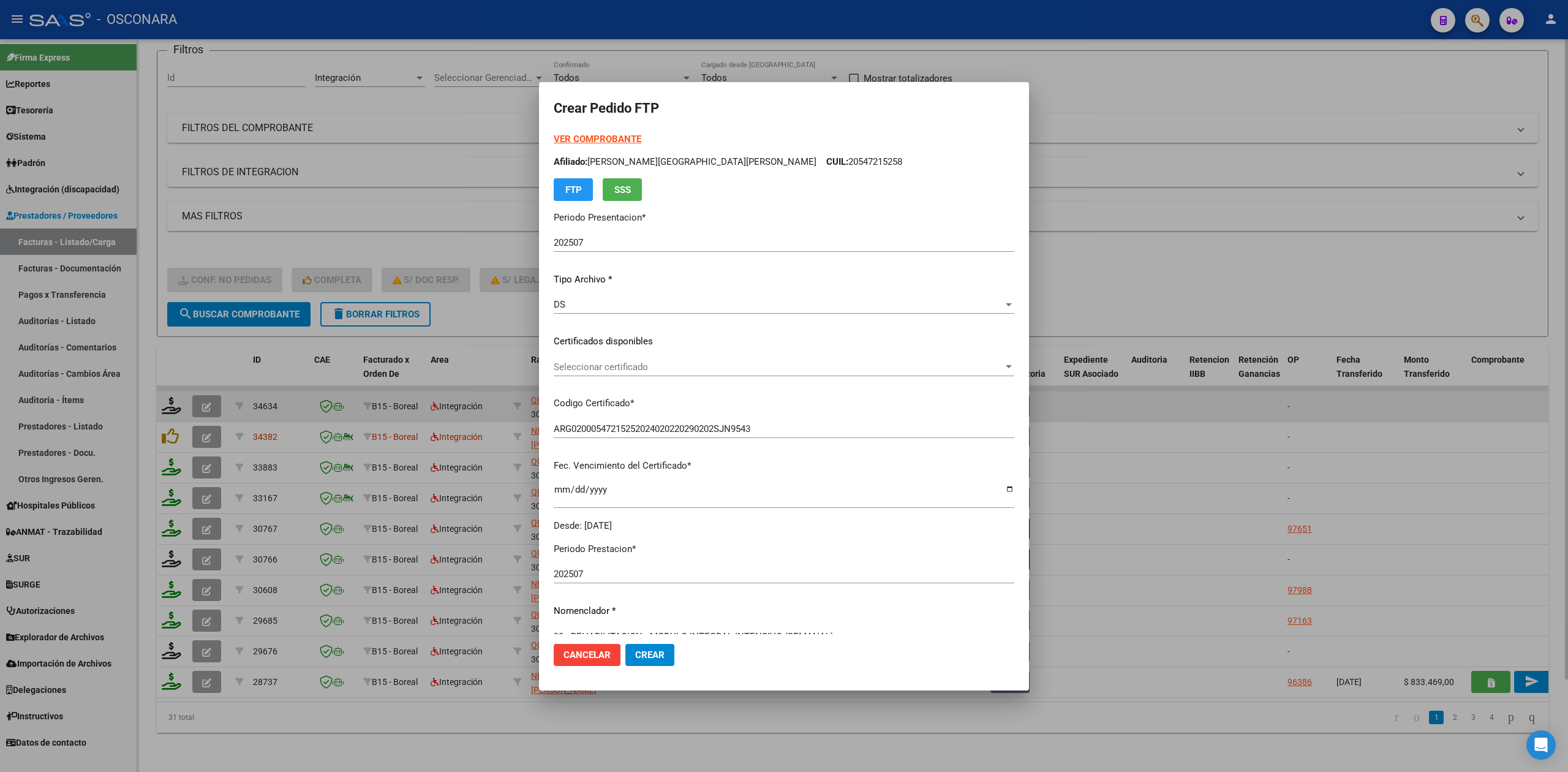
click at [669, 355] on div "VER COMPROBANTE ARCA Padrón Afiliado: [PERSON_NAME][GEOGRAPHIC_DATA][PERSON_NAM…" at bounding box center [783, 332] width 460 height 400
click at [671, 365] on span "Seleccionar certificado" at bounding box center [778, 367] width 450 height 11
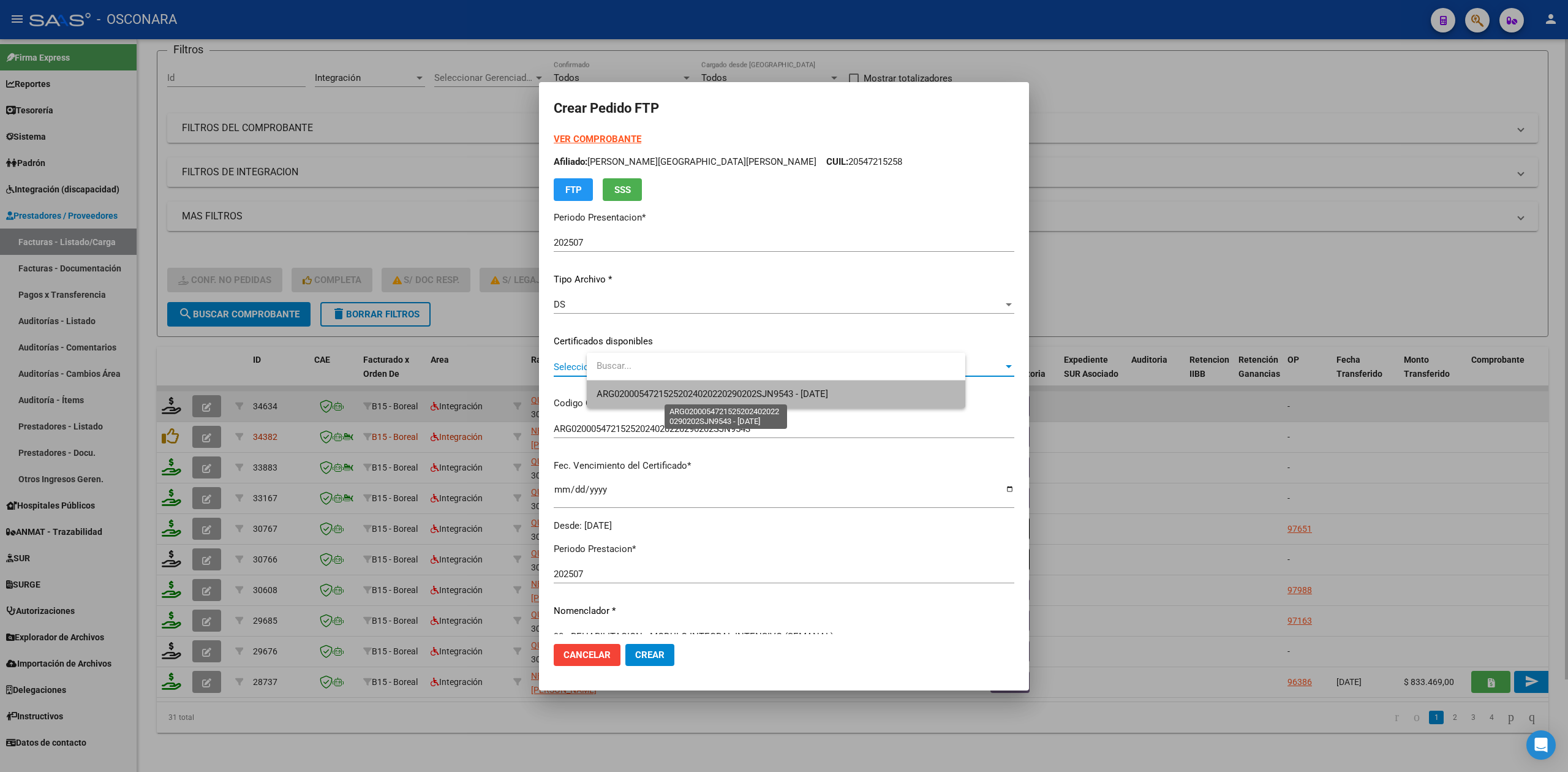
click at [671, 395] on span "ARG02000547215252024020220290202SJN9543 - [DATE]" at bounding box center [712, 394] width 231 height 11
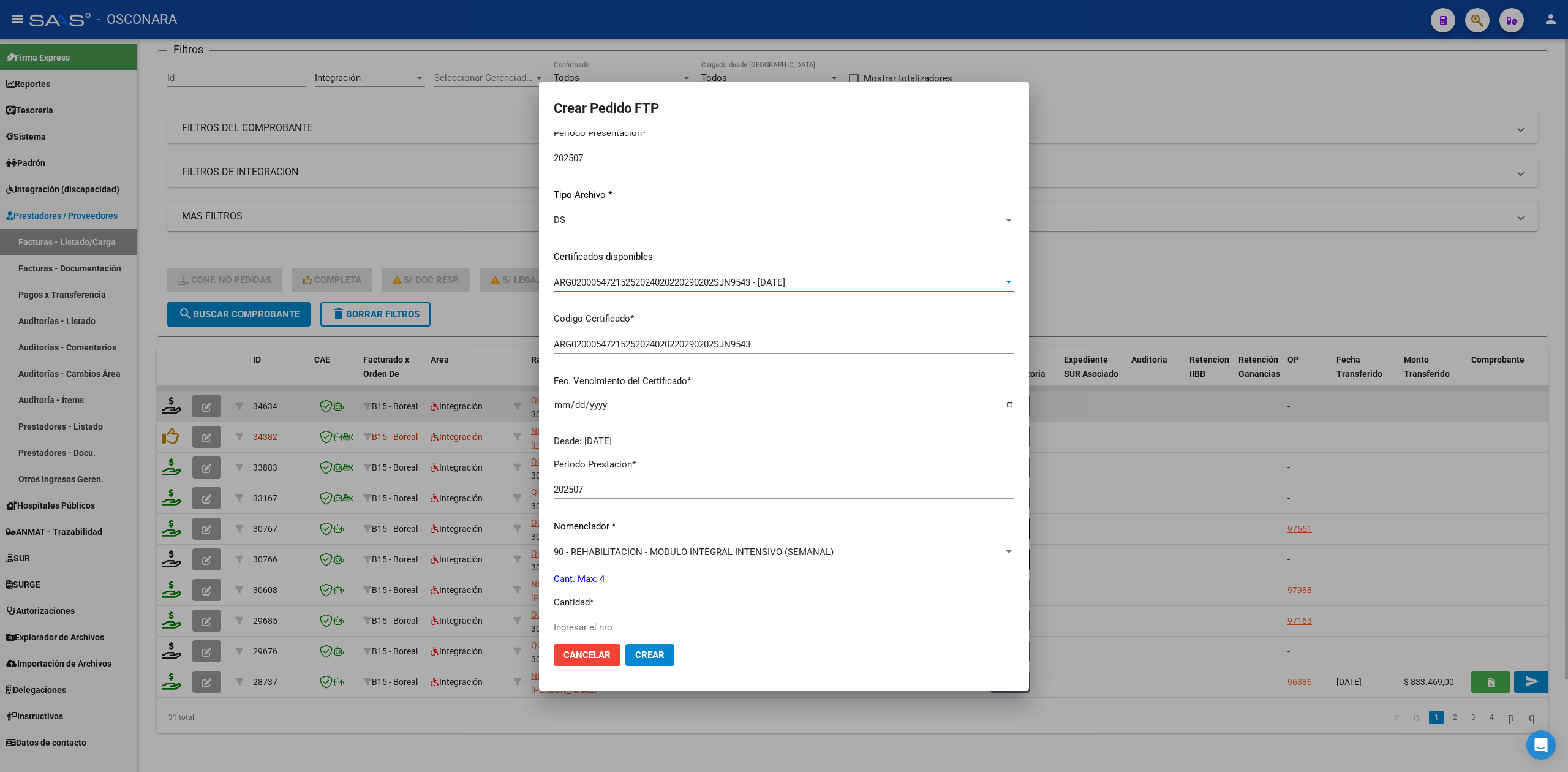
scroll to position [285, 0]
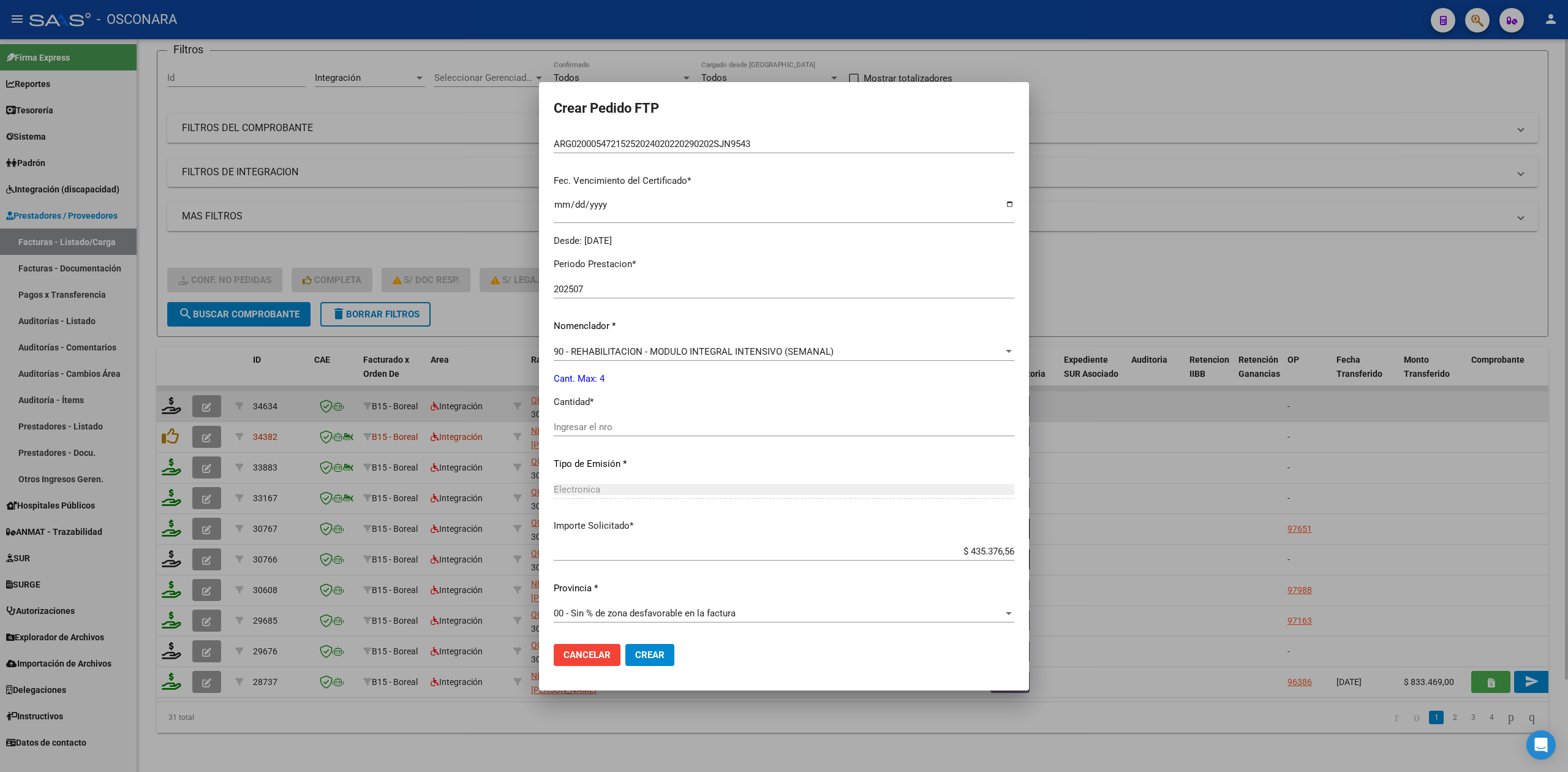
click at [648, 431] on input "Ingresar el nro" at bounding box center [783, 427] width 460 height 11
type input "4"
click at [625, 644] on button "Crear" at bounding box center [649, 654] width 49 height 22
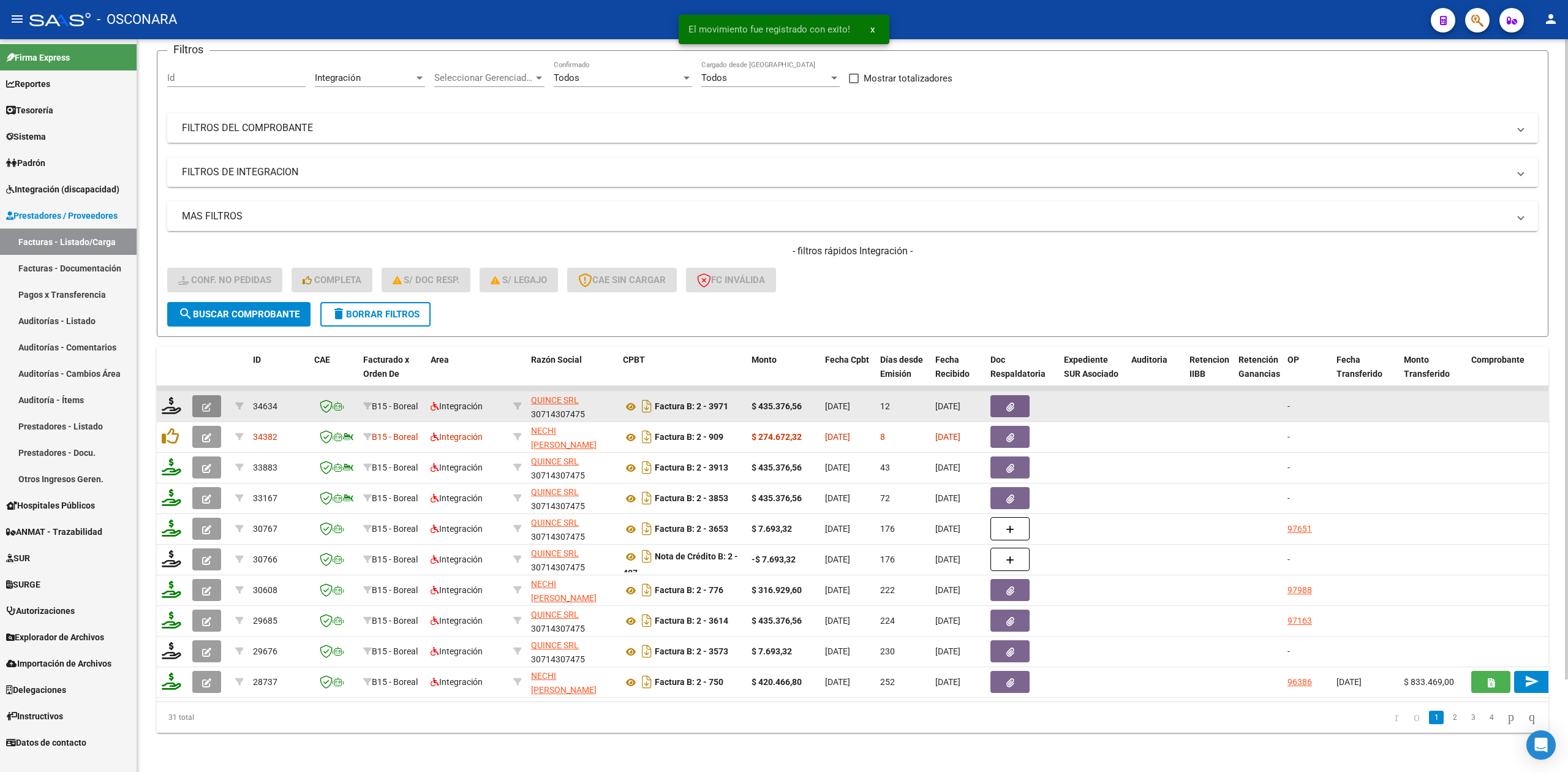
click at [204, 402] on icon "button" at bounding box center [206, 407] width 9 height 9
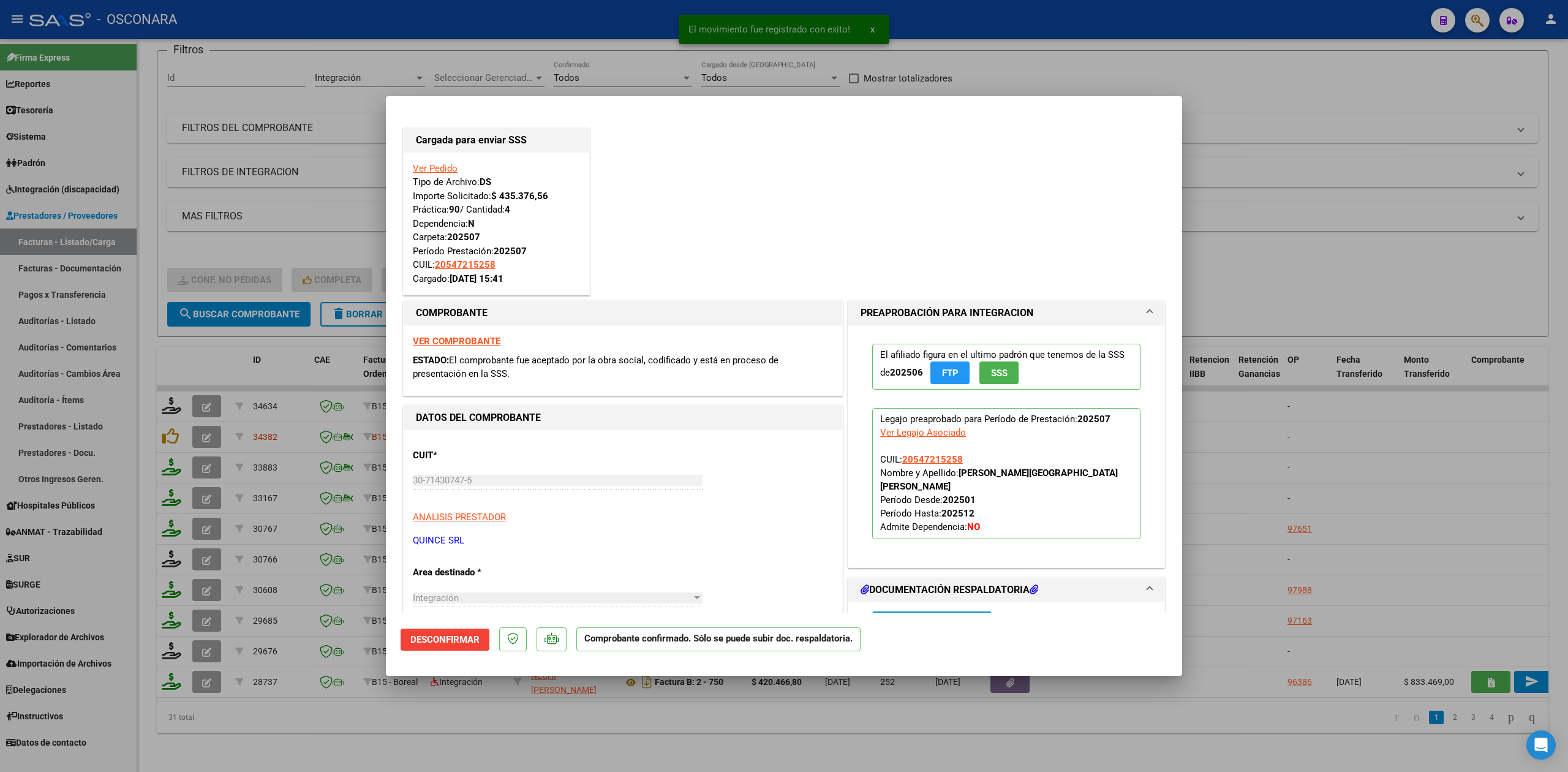
click at [448, 718] on div at bounding box center [784, 386] width 1568 height 772
type input "$ 0,00"
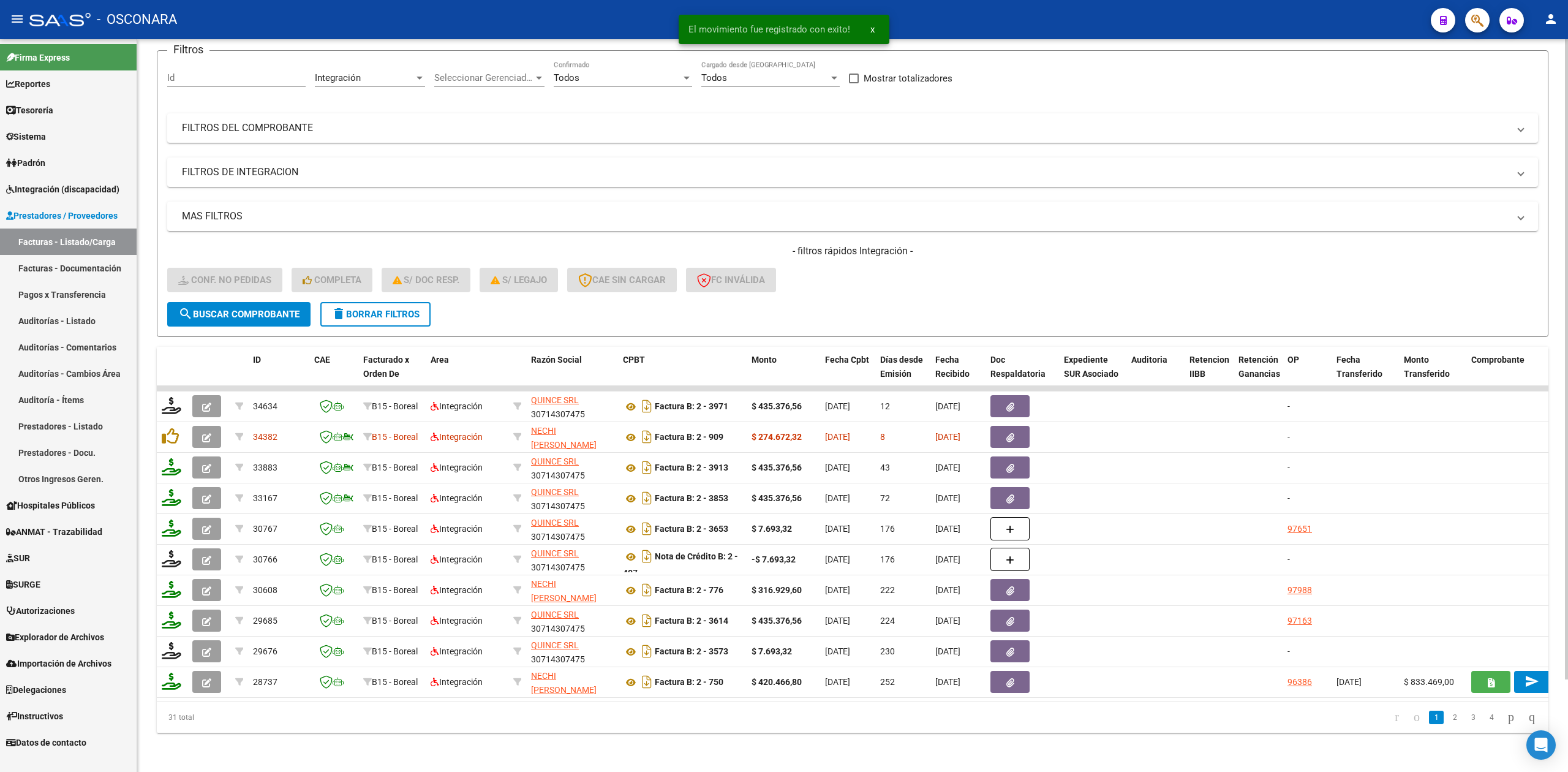
scroll to position [0, 0]
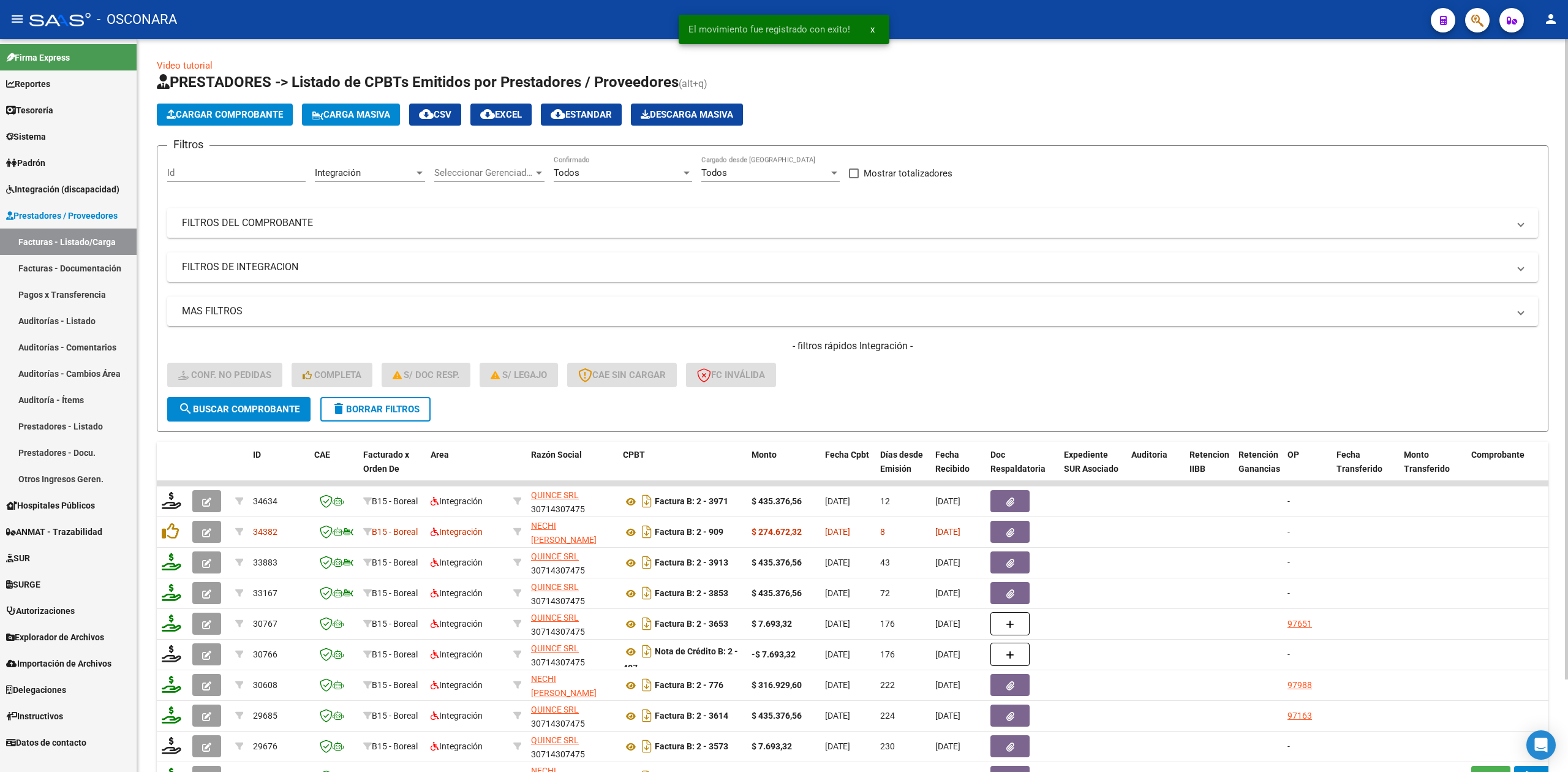
click at [763, 221] on mat-panel-title "FILTROS DEL COMPROBANTE" at bounding box center [845, 223] width 1327 height 13
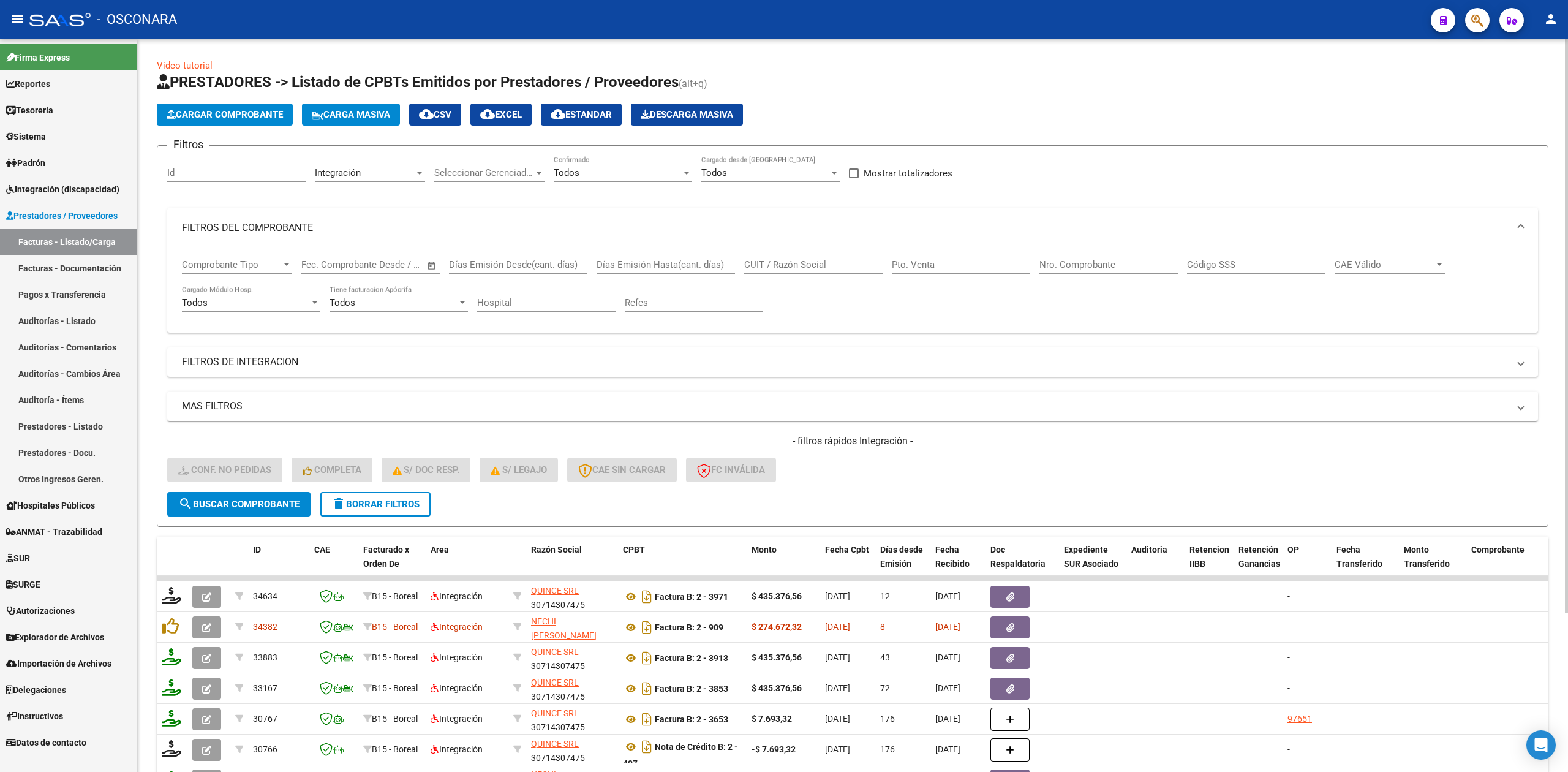
click at [317, 221] on mat-panel-title "FILTROS DEL COMPROBANTE" at bounding box center [845, 228] width 1327 height 13
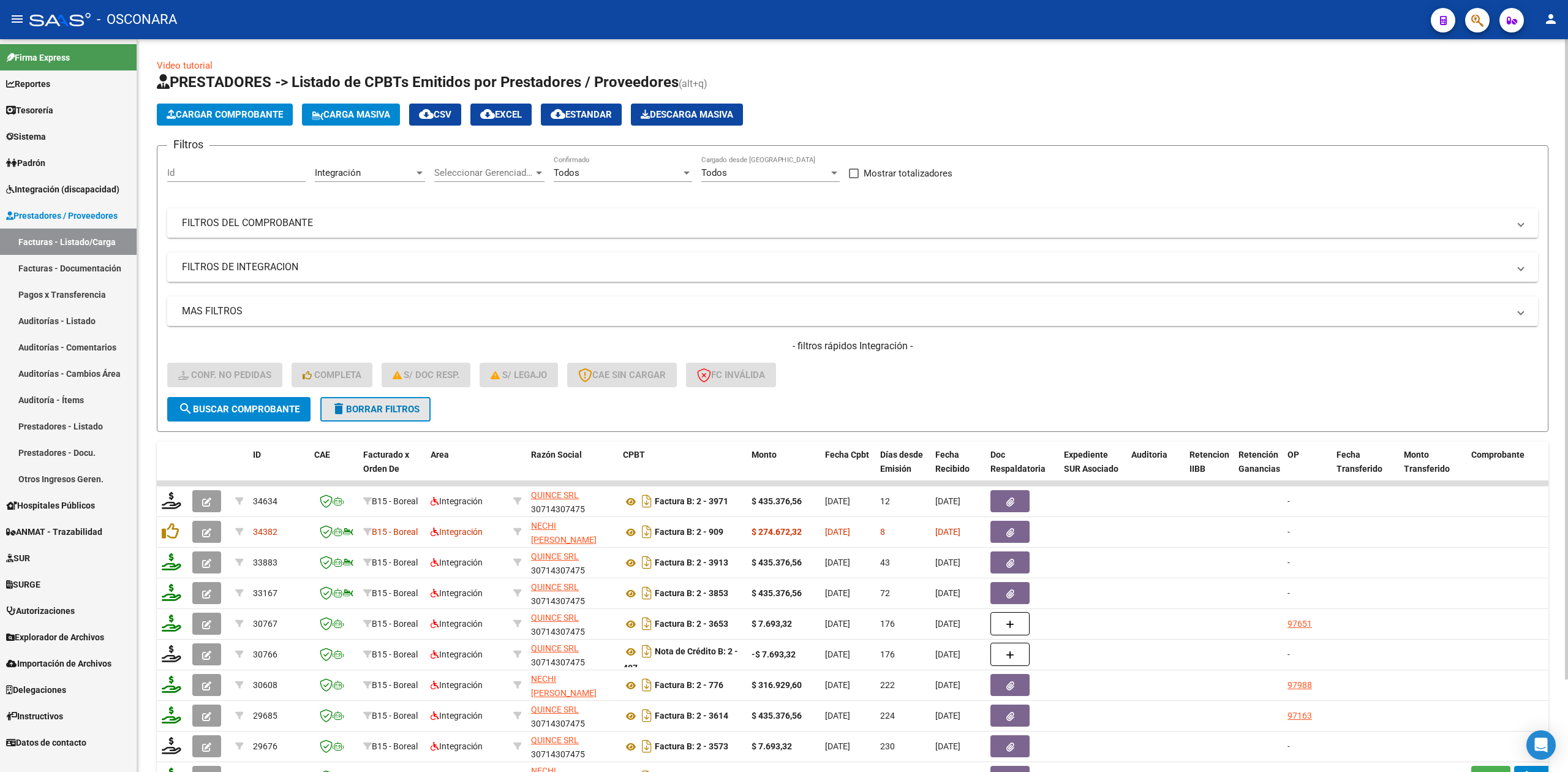
click at [380, 409] on span "delete Borrar Filtros" at bounding box center [375, 409] width 88 height 11
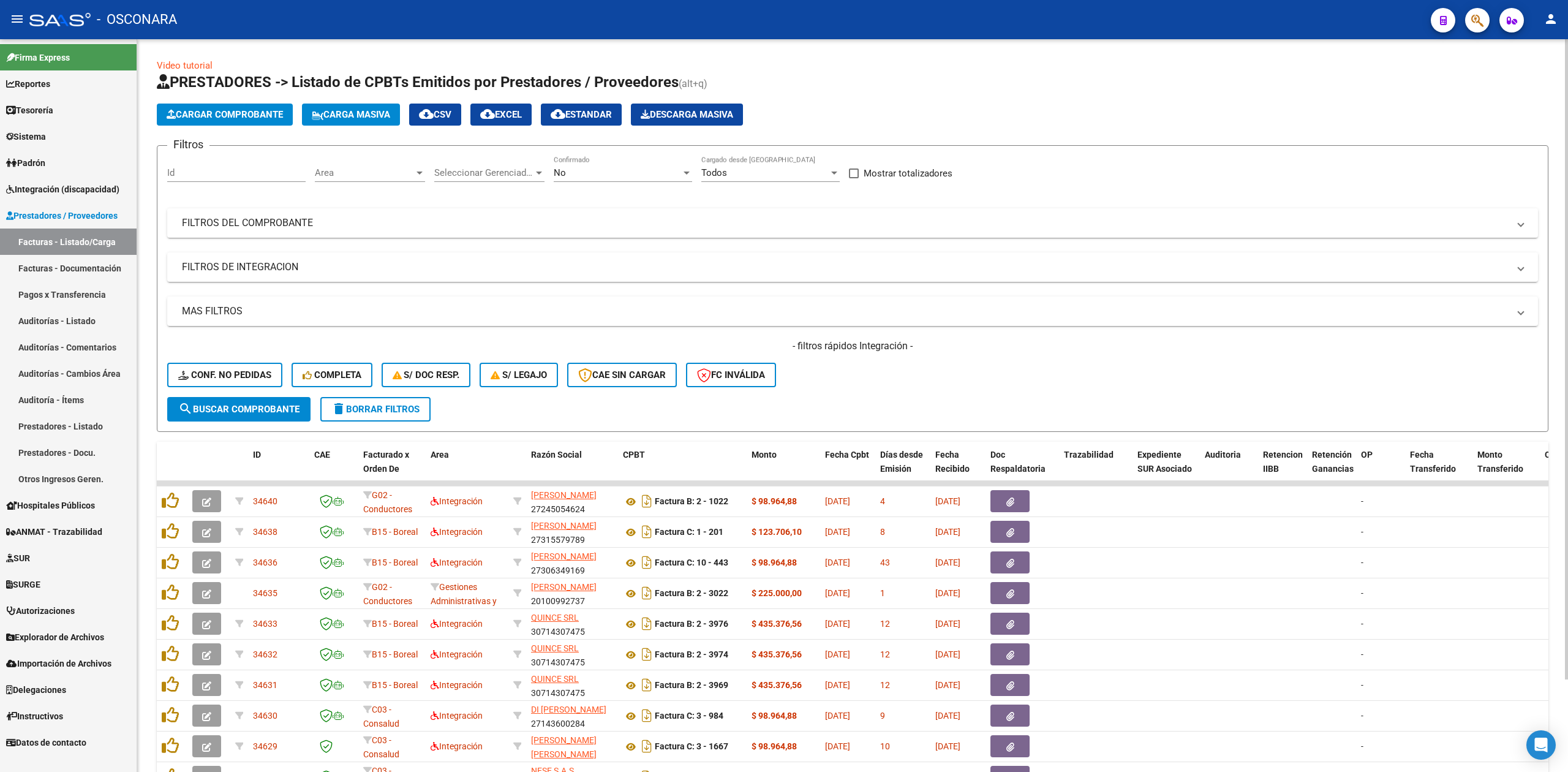
click at [372, 169] on span "Area" at bounding box center [365, 173] width 99 height 11
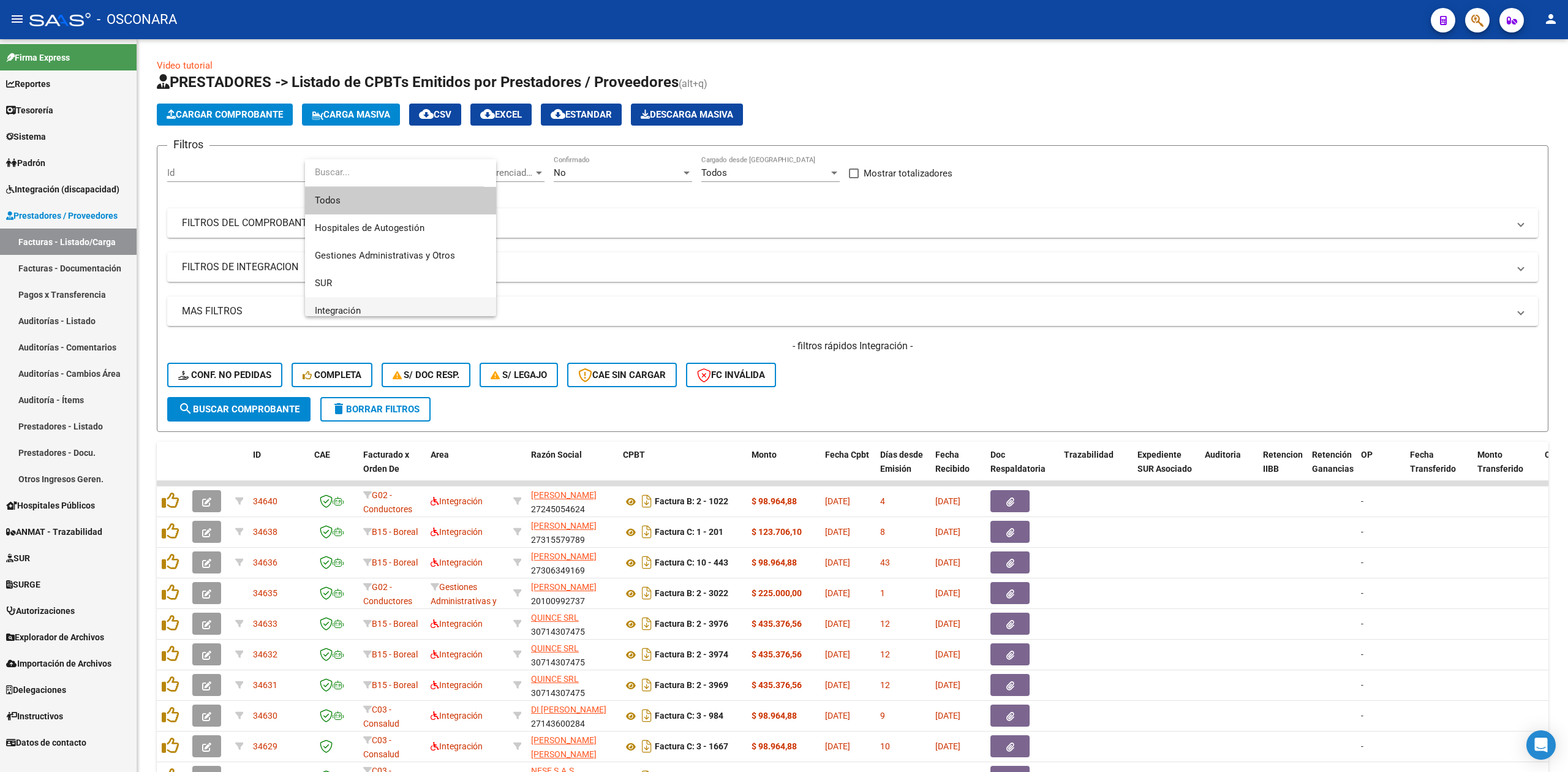
click at [372, 305] on span "Integración" at bounding box center [401, 311] width 172 height 28
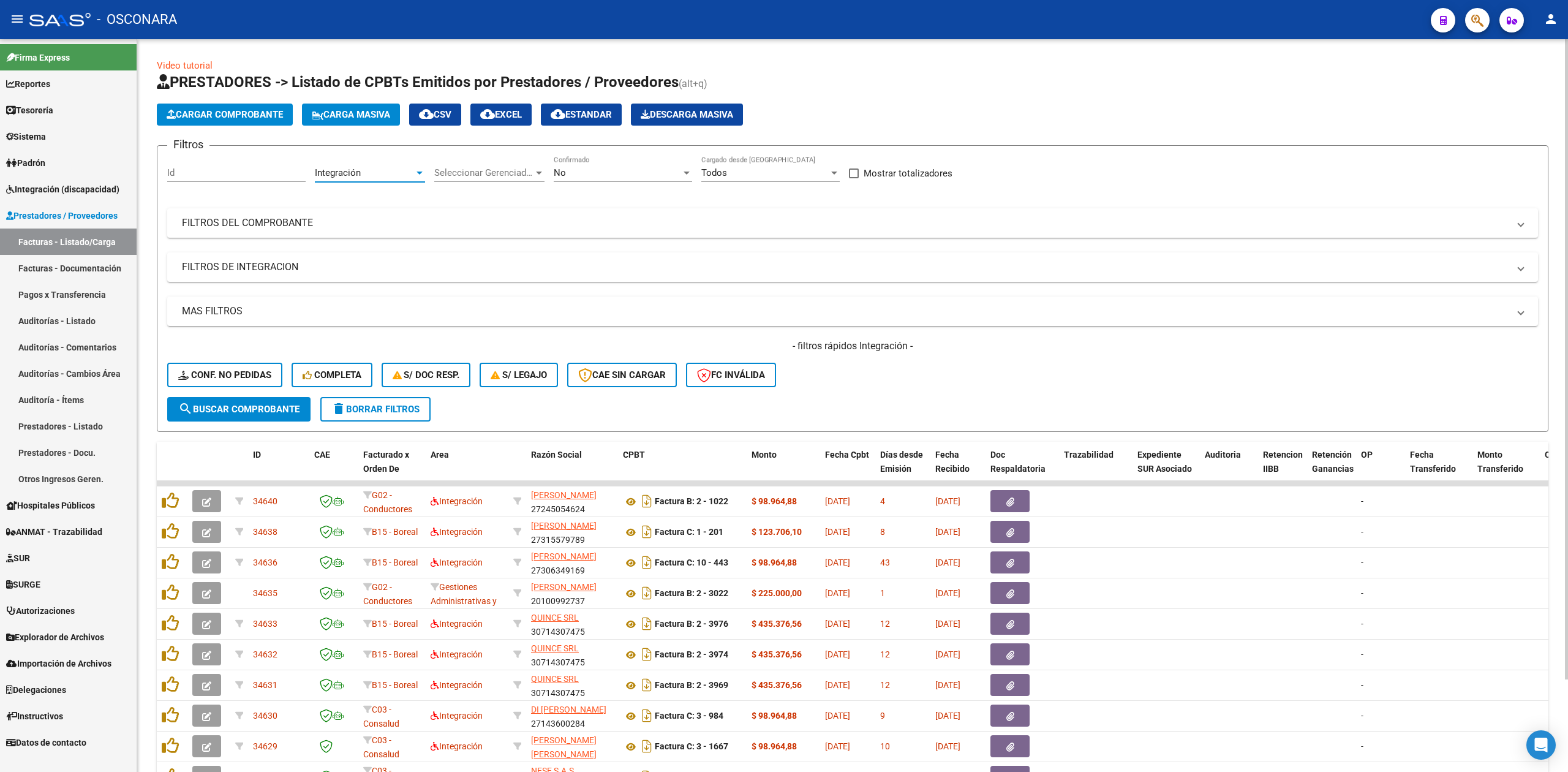
click at [289, 407] on span "search Buscar Comprobante" at bounding box center [238, 409] width 121 height 11
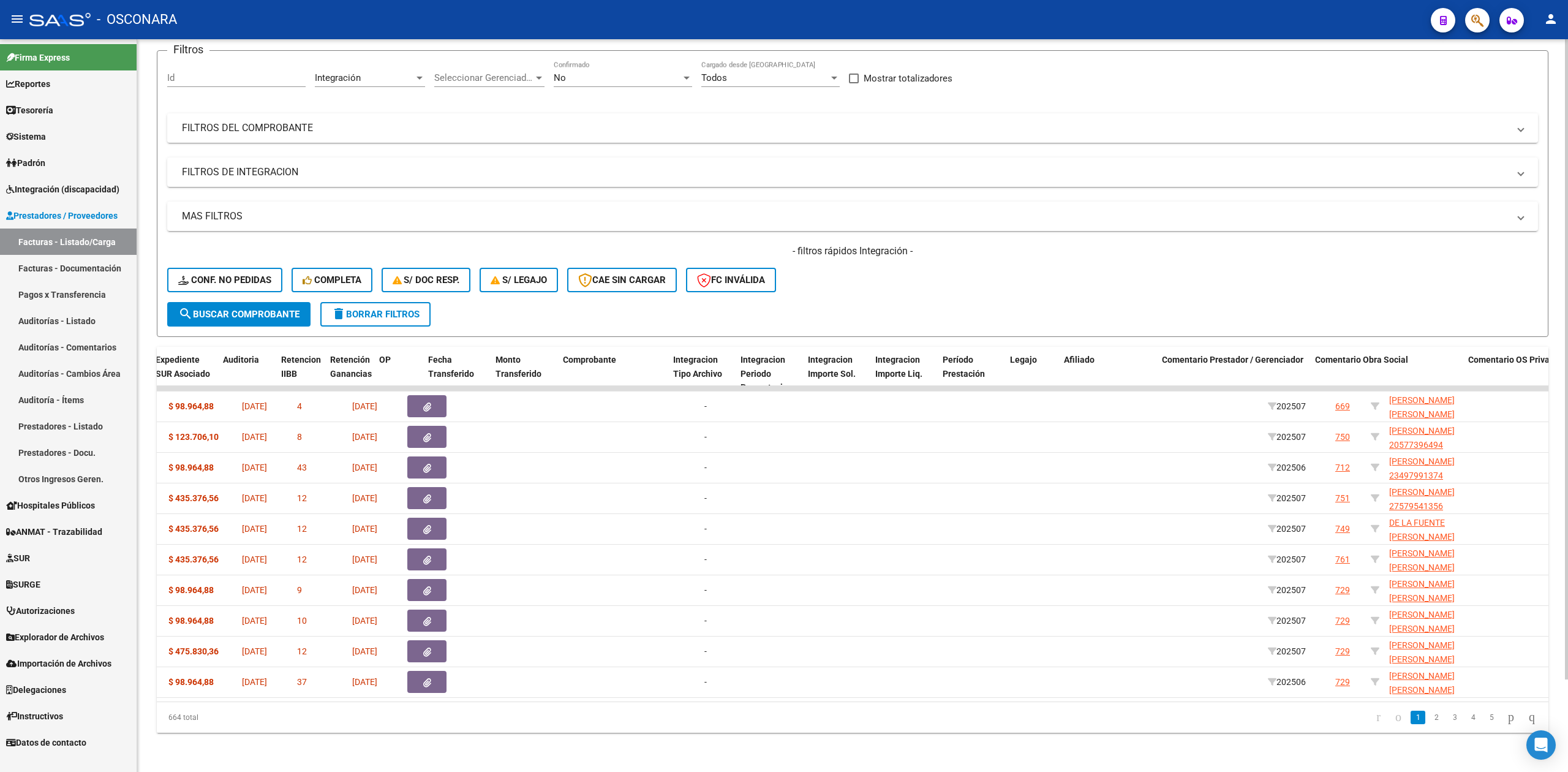
scroll to position [0, 907]
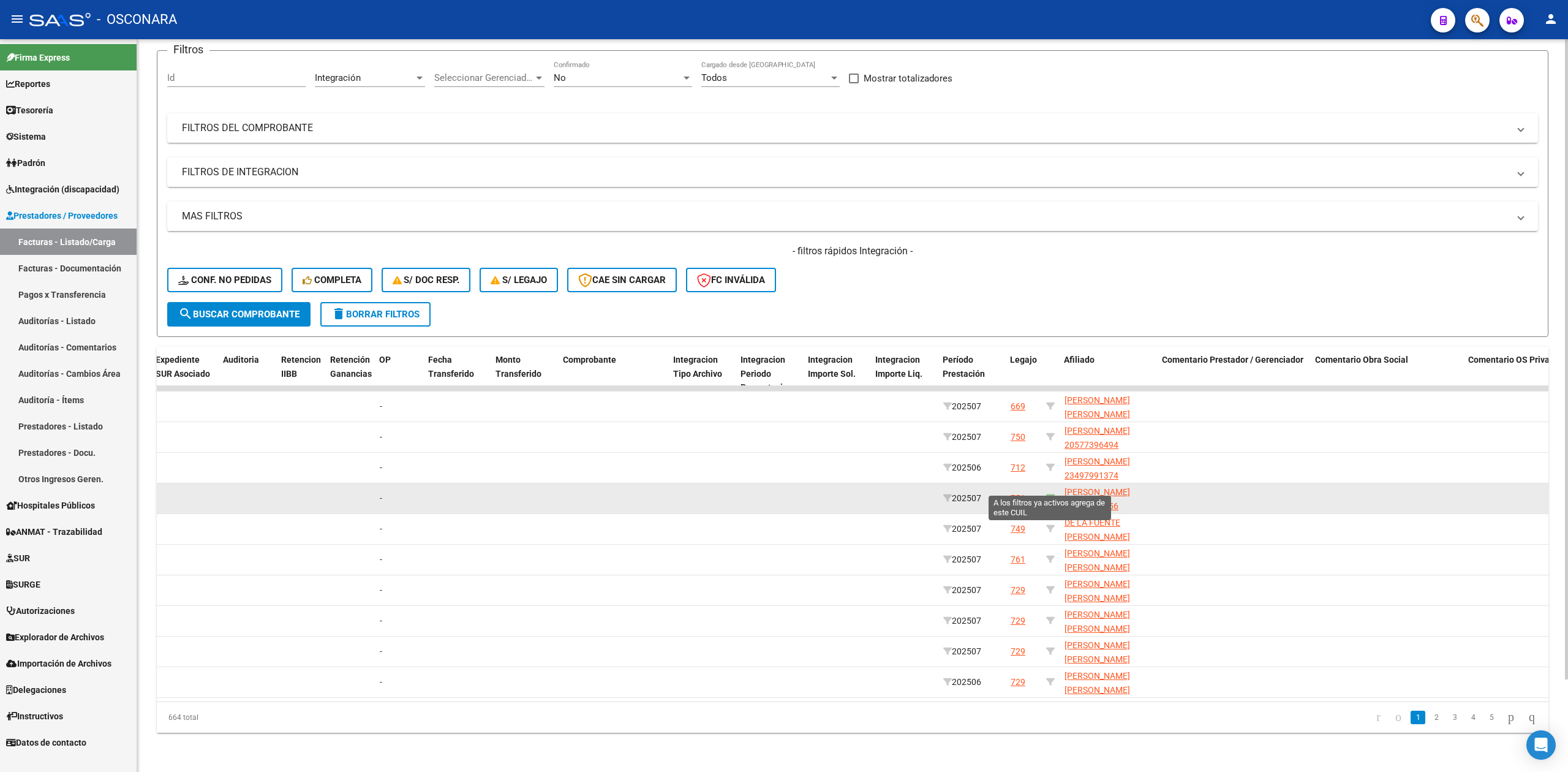
click at [1047, 494] on icon at bounding box center [1050, 498] width 9 height 9
type input "27579541356"
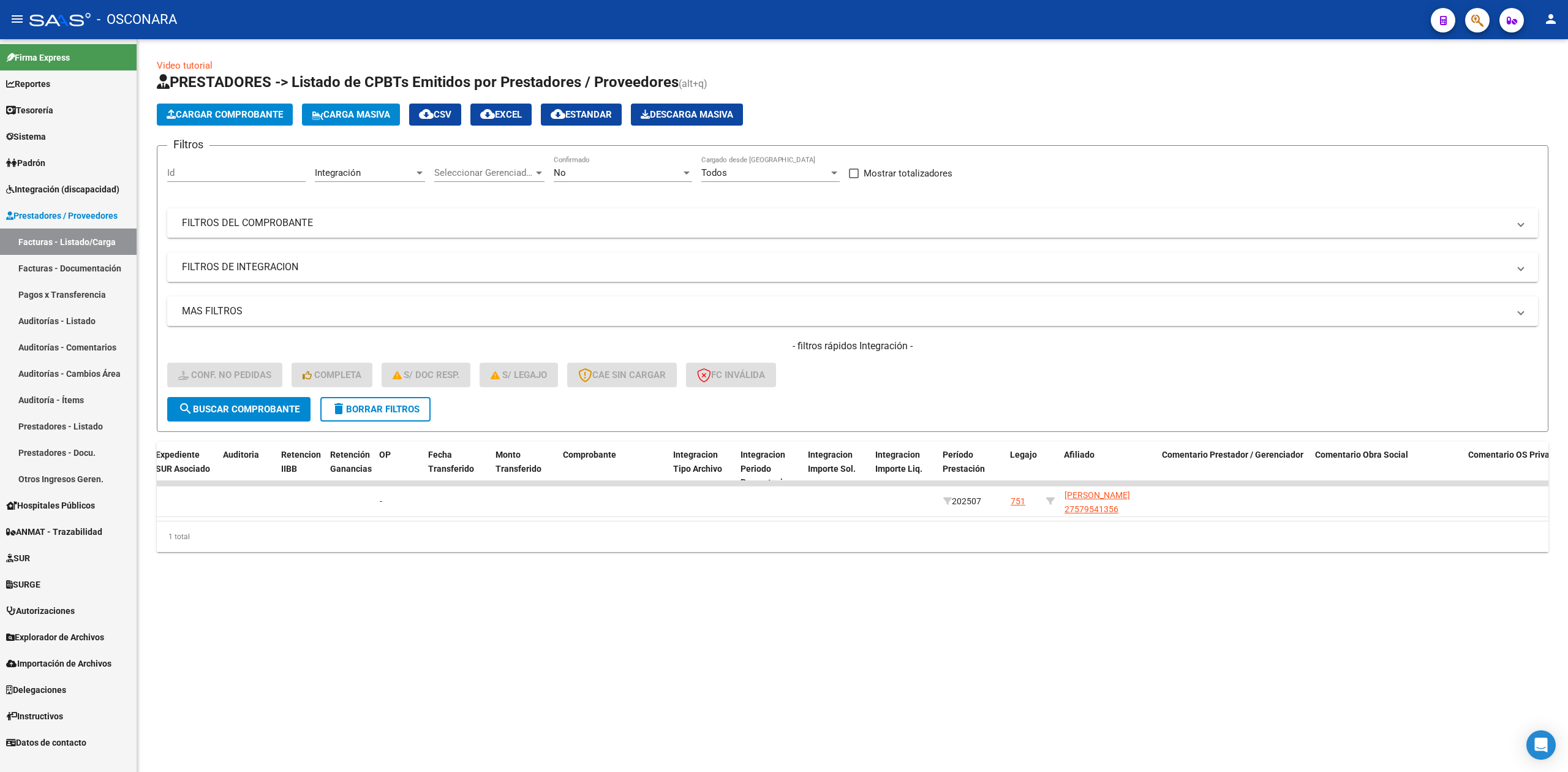
scroll to position [0, 0]
click at [599, 162] on div "No Confirmado" at bounding box center [622, 168] width 138 height 26
click at [597, 121] on span "Todos" at bounding box center [622, 118] width 138 height 28
click at [292, 404] on span "search Buscar Comprobante" at bounding box center [238, 409] width 121 height 11
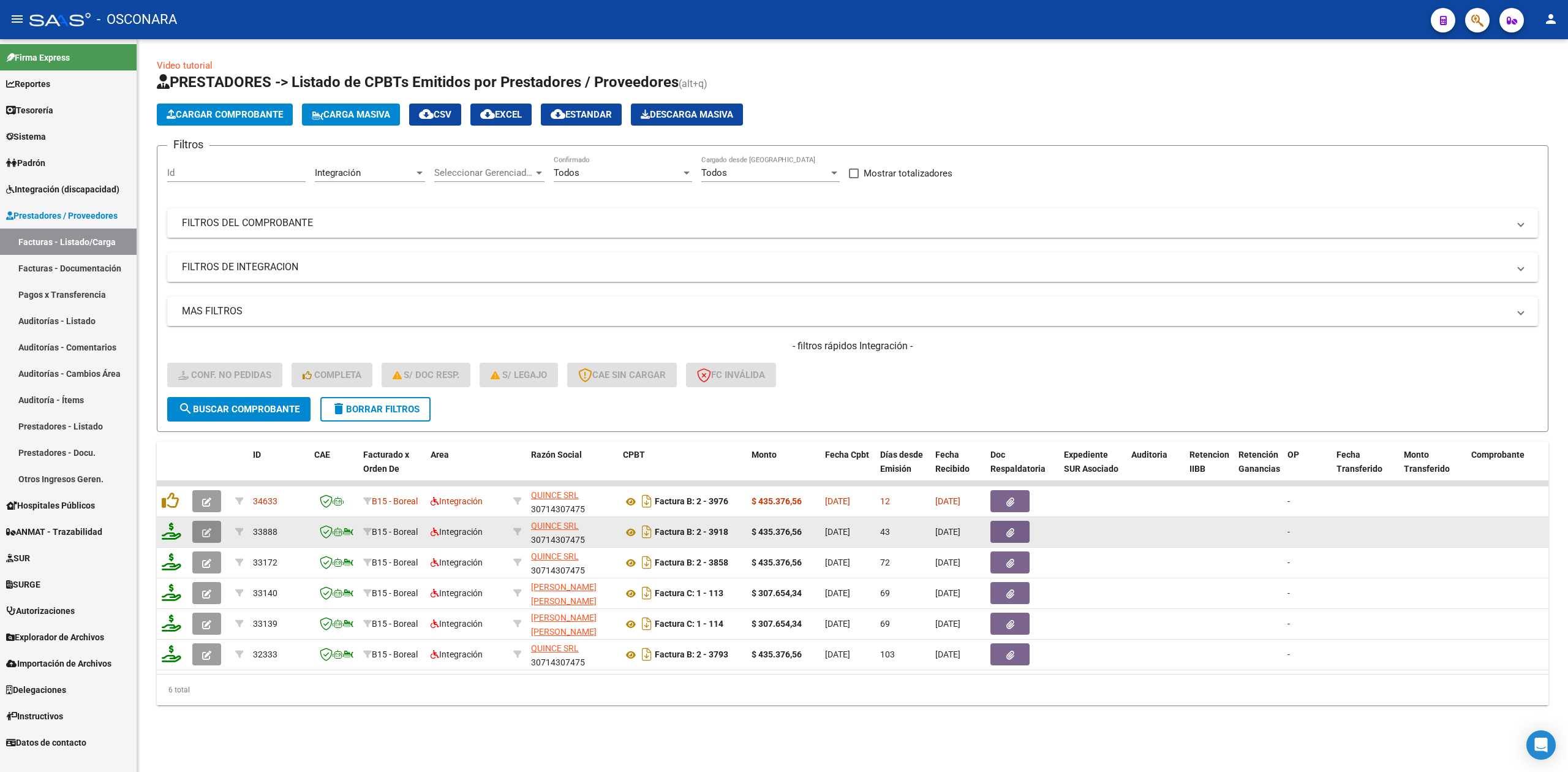
click at [199, 530] on button "button" at bounding box center [206, 531] width 29 height 22
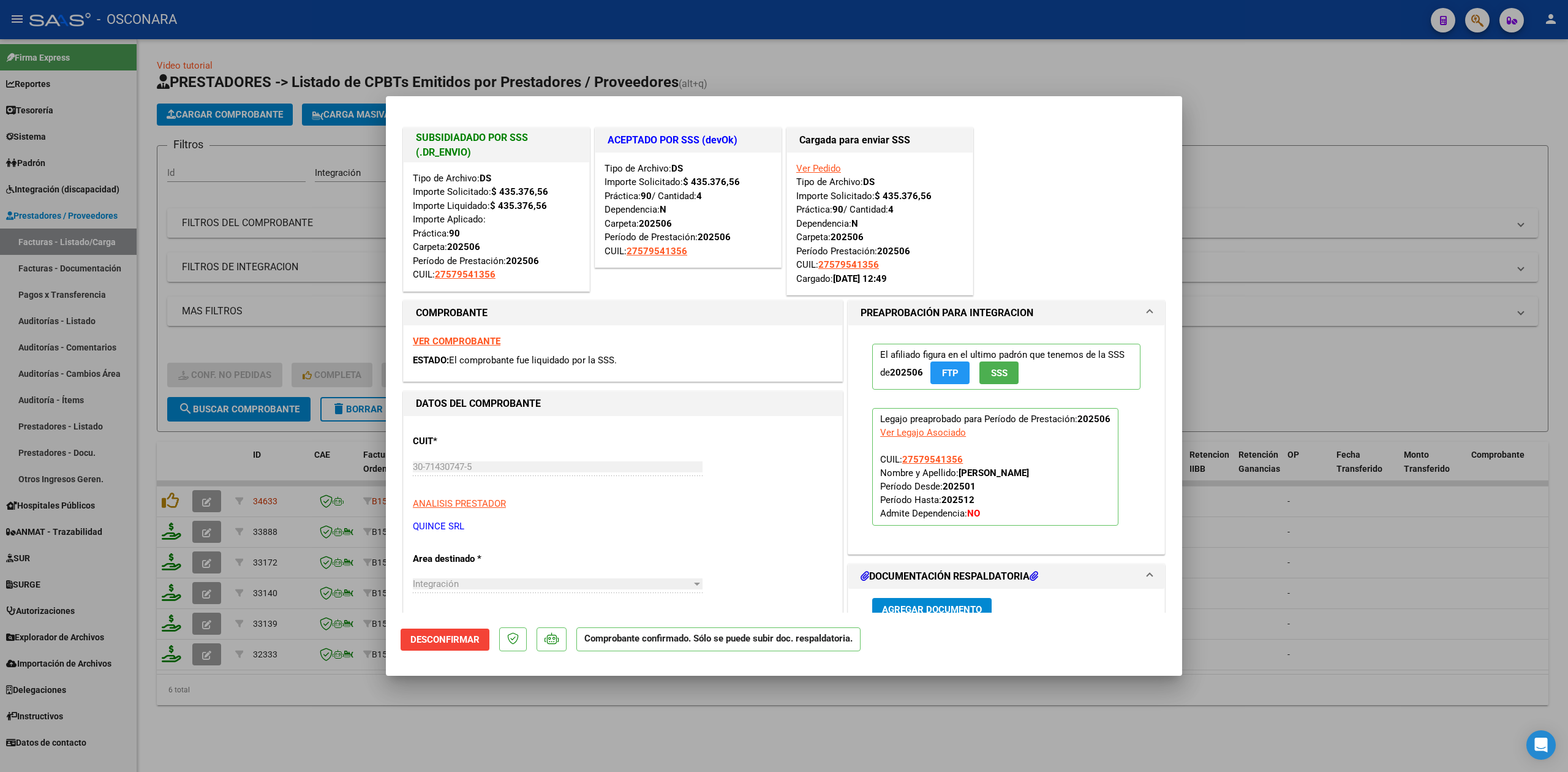
click at [632, 719] on div at bounding box center [784, 386] width 1568 height 772
type input "$ 0,00"
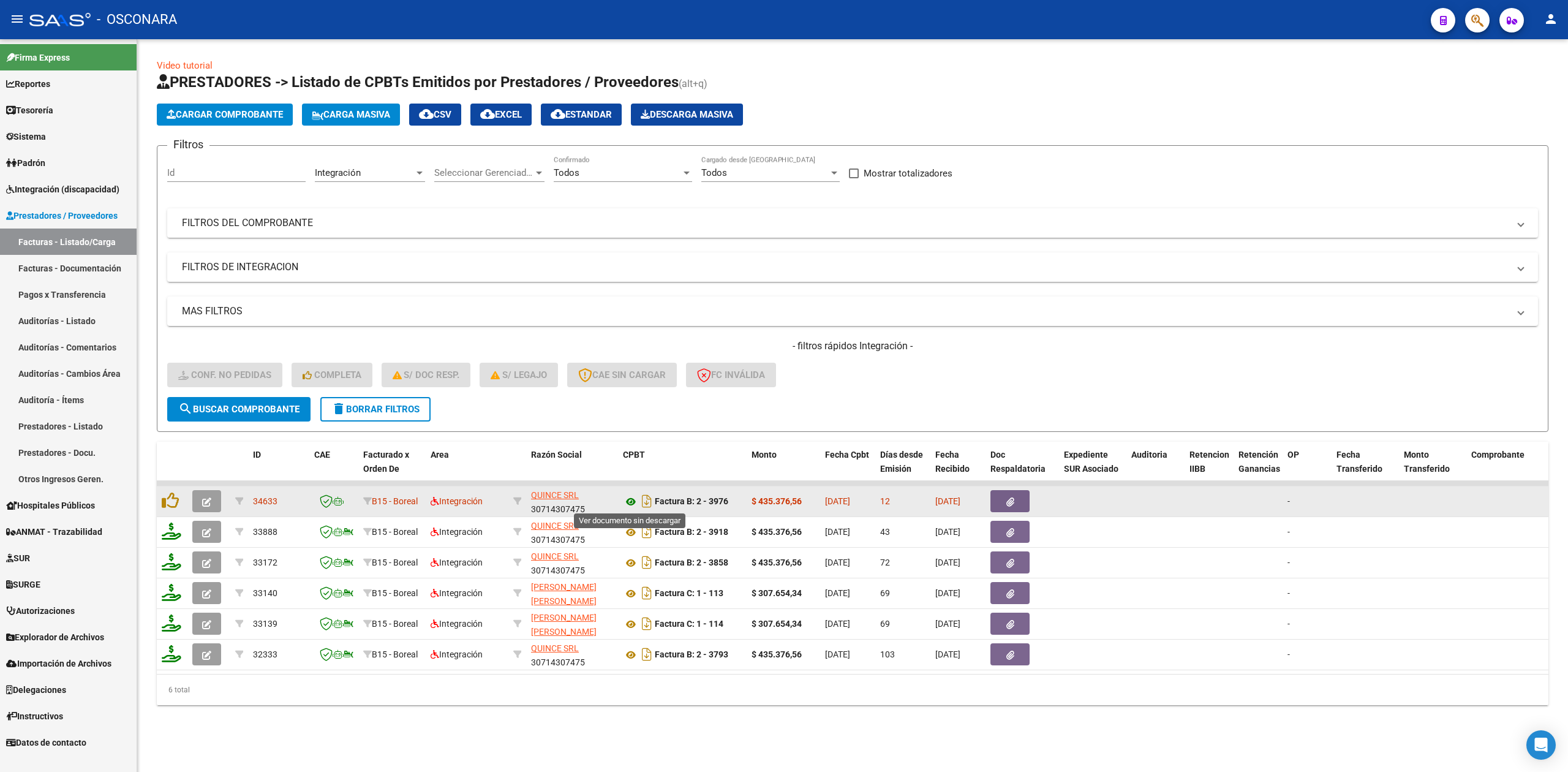
click at [630, 503] on icon at bounding box center [631, 502] width 16 height 15
click at [1008, 500] on icon "button" at bounding box center [1010, 502] width 8 height 9
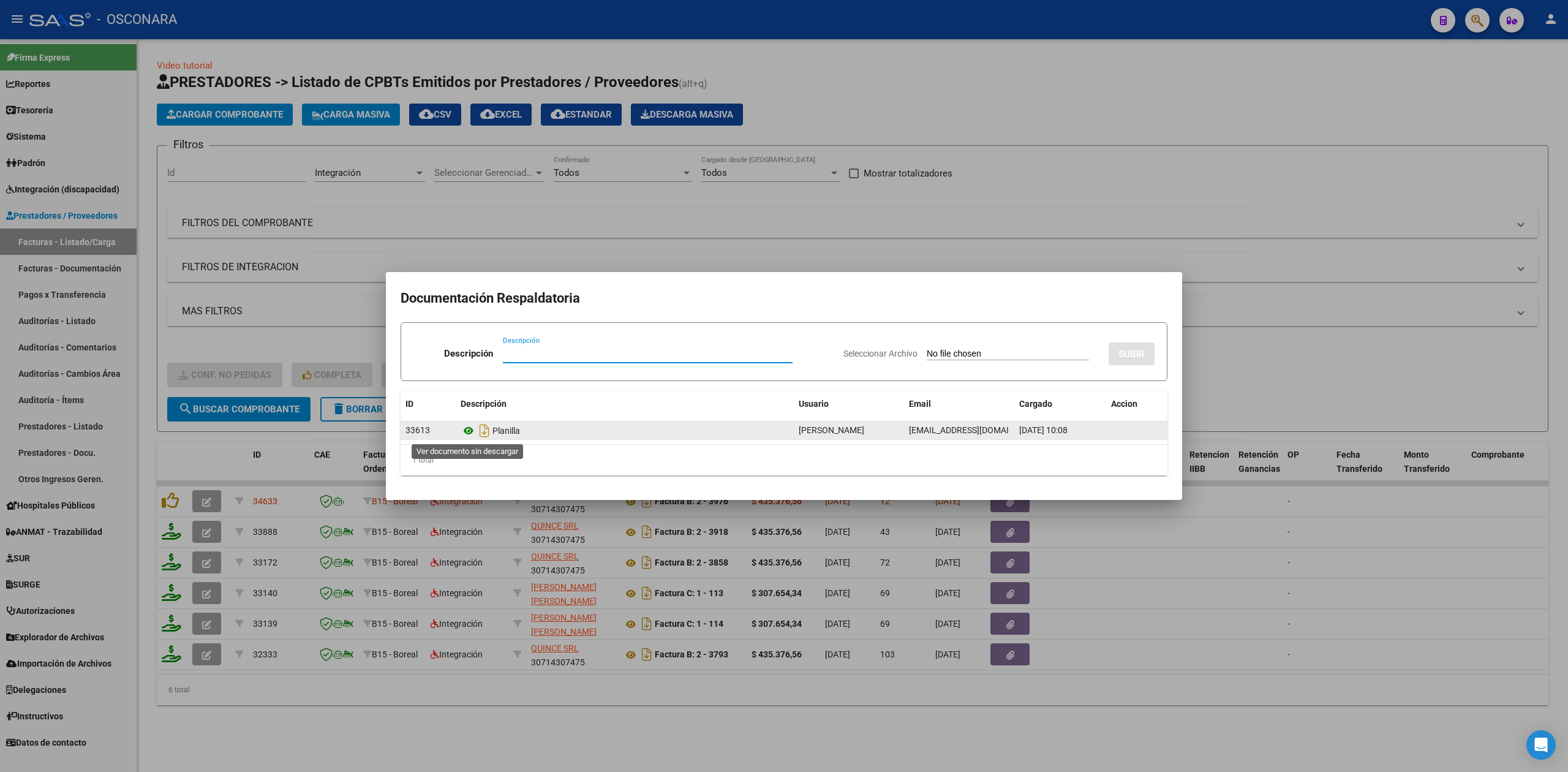
click at [468, 425] on icon at bounding box center [468, 430] width 16 height 15
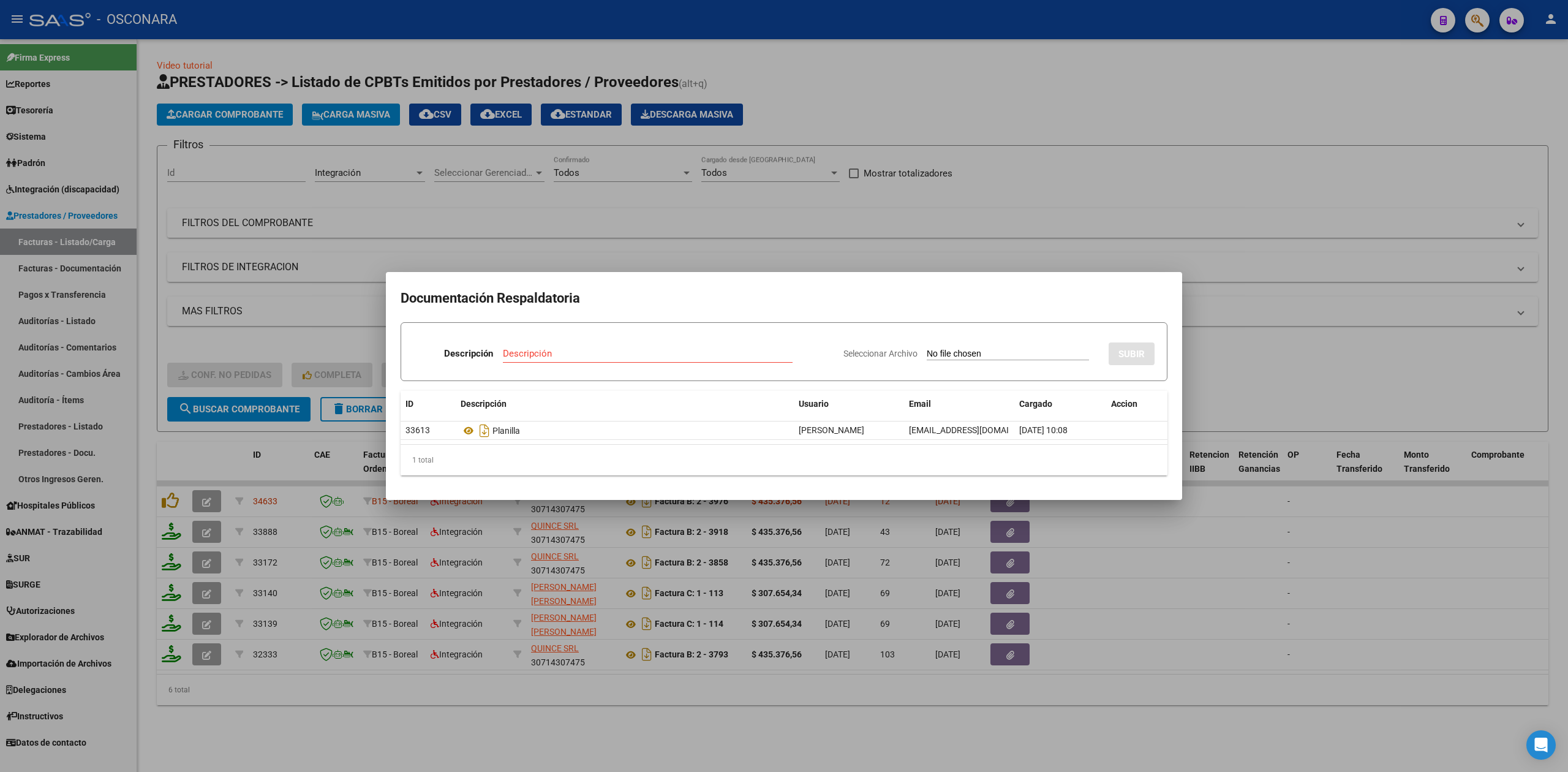
click at [613, 265] on div at bounding box center [784, 386] width 1568 height 772
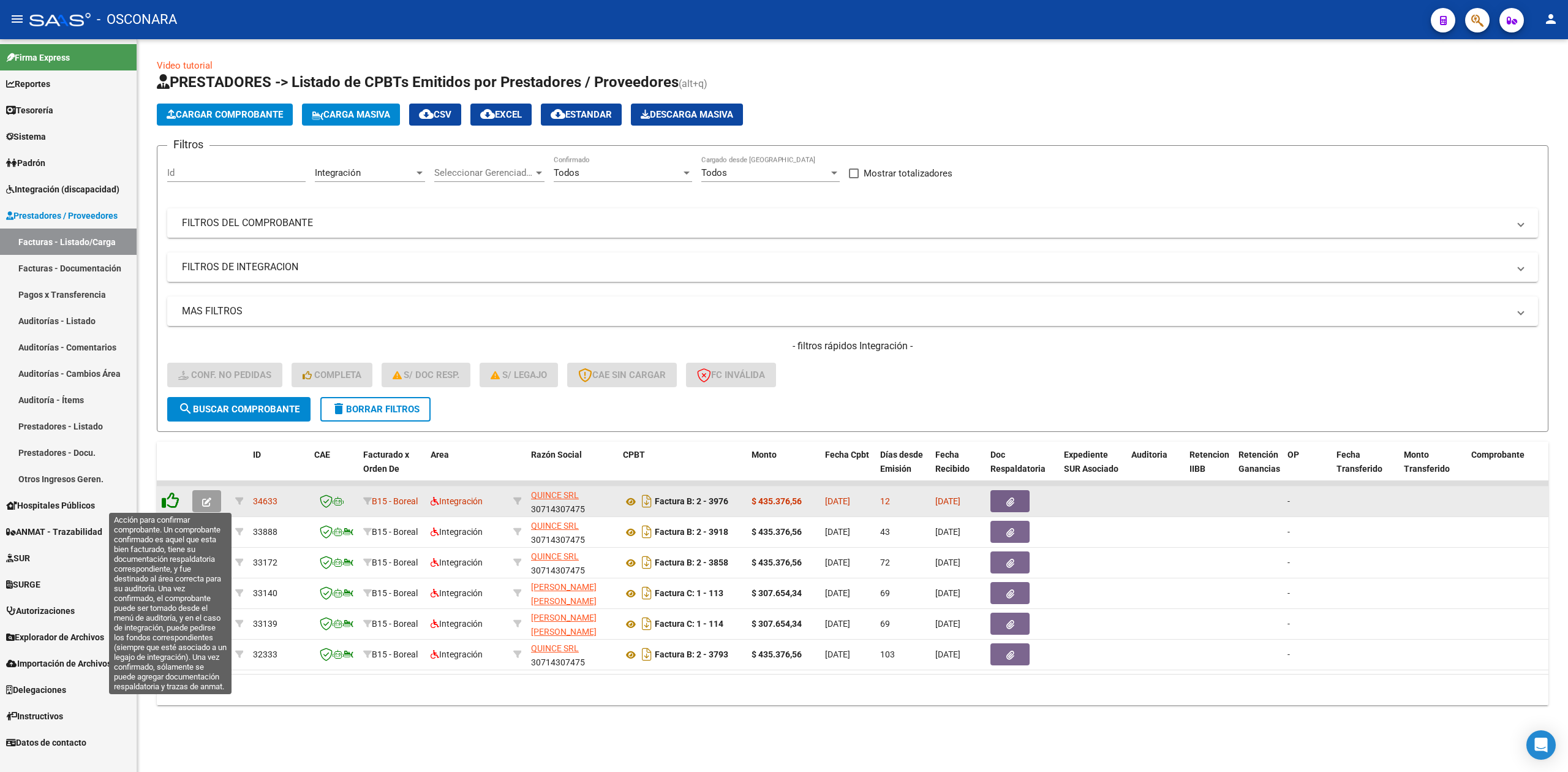
click at [172, 499] on icon at bounding box center [170, 500] width 17 height 17
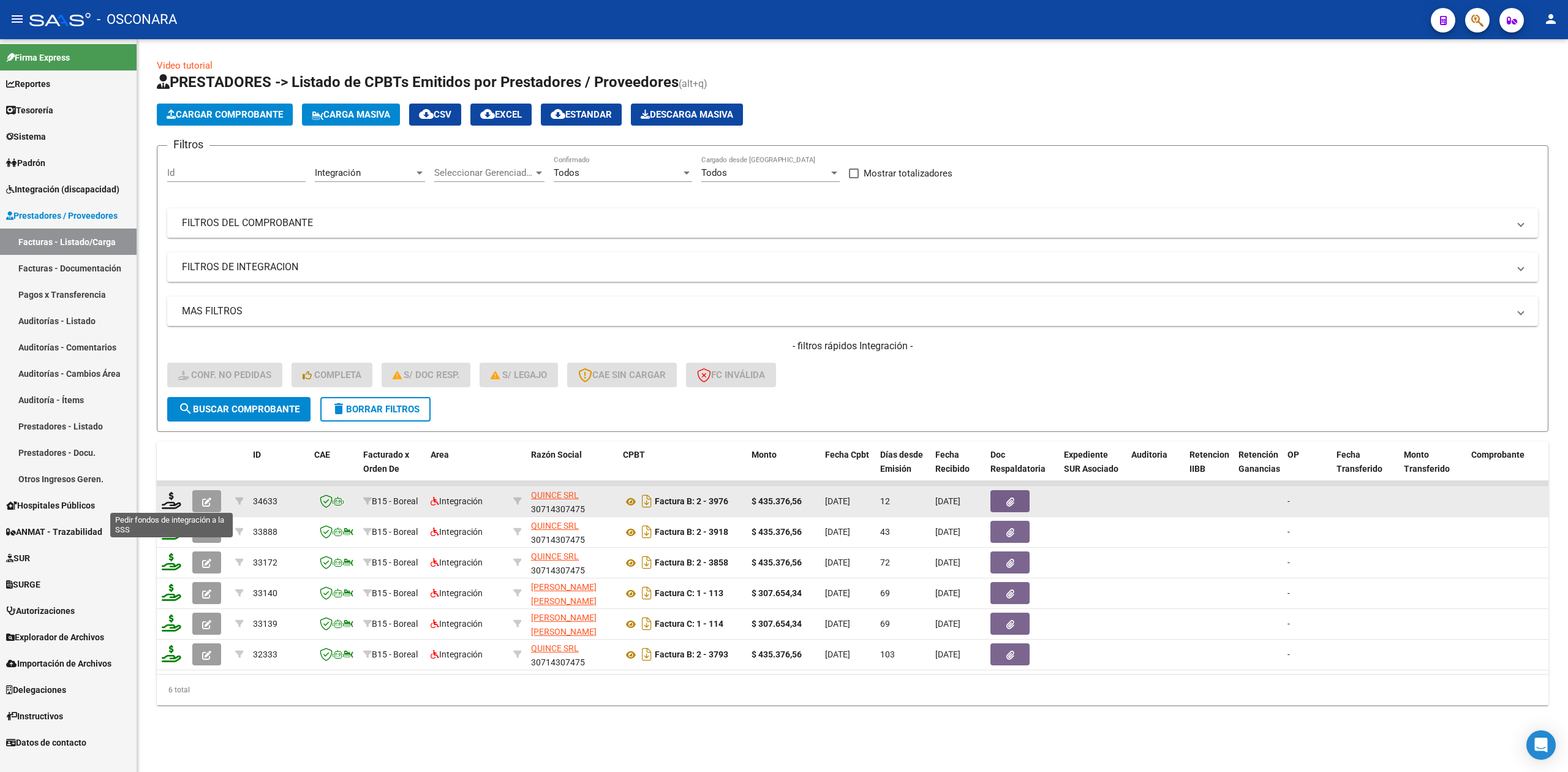
click at [172, 501] on icon at bounding box center [172, 500] width 20 height 17
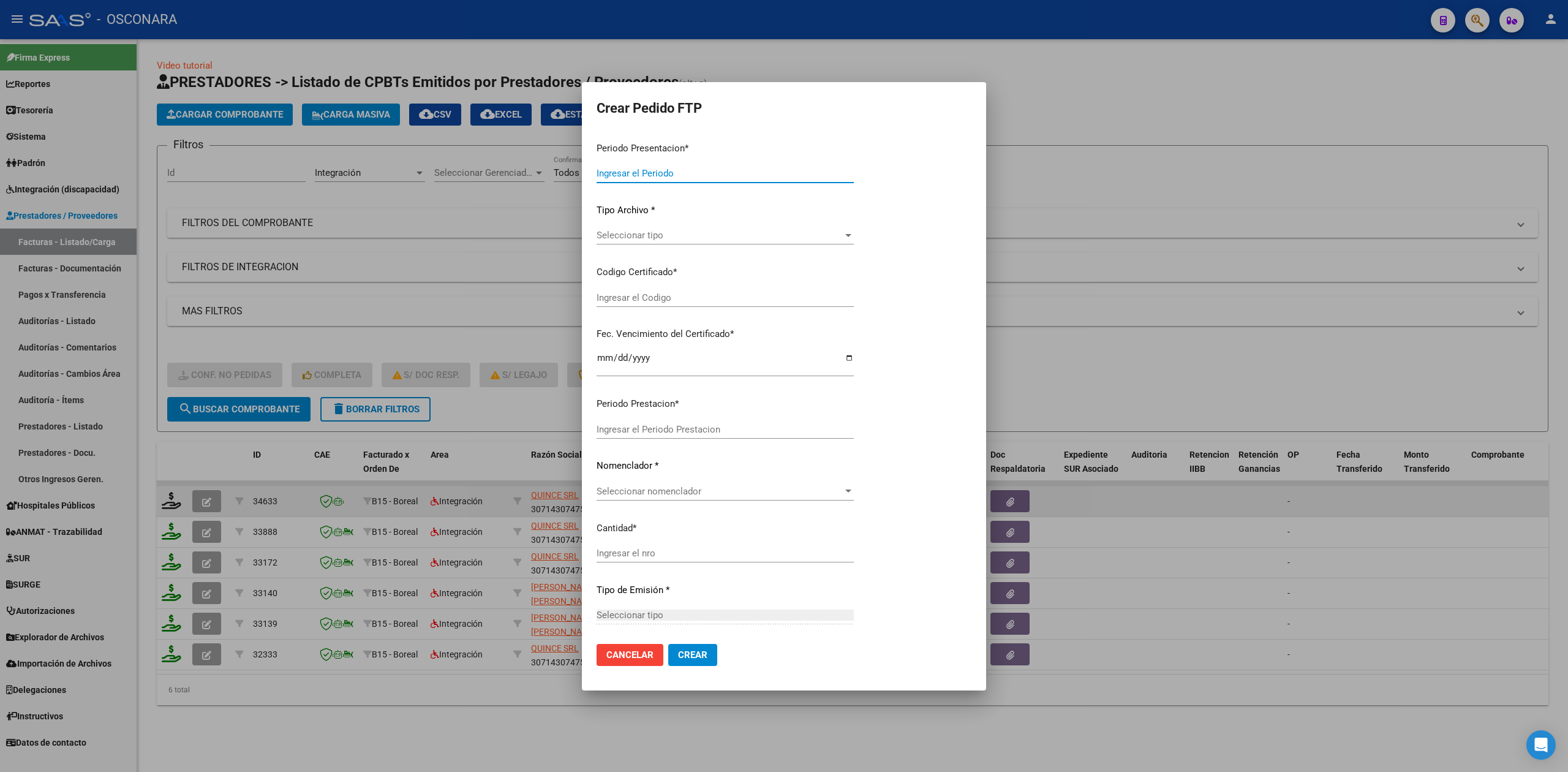
type input "202507"
type input "$ 435.376,56"
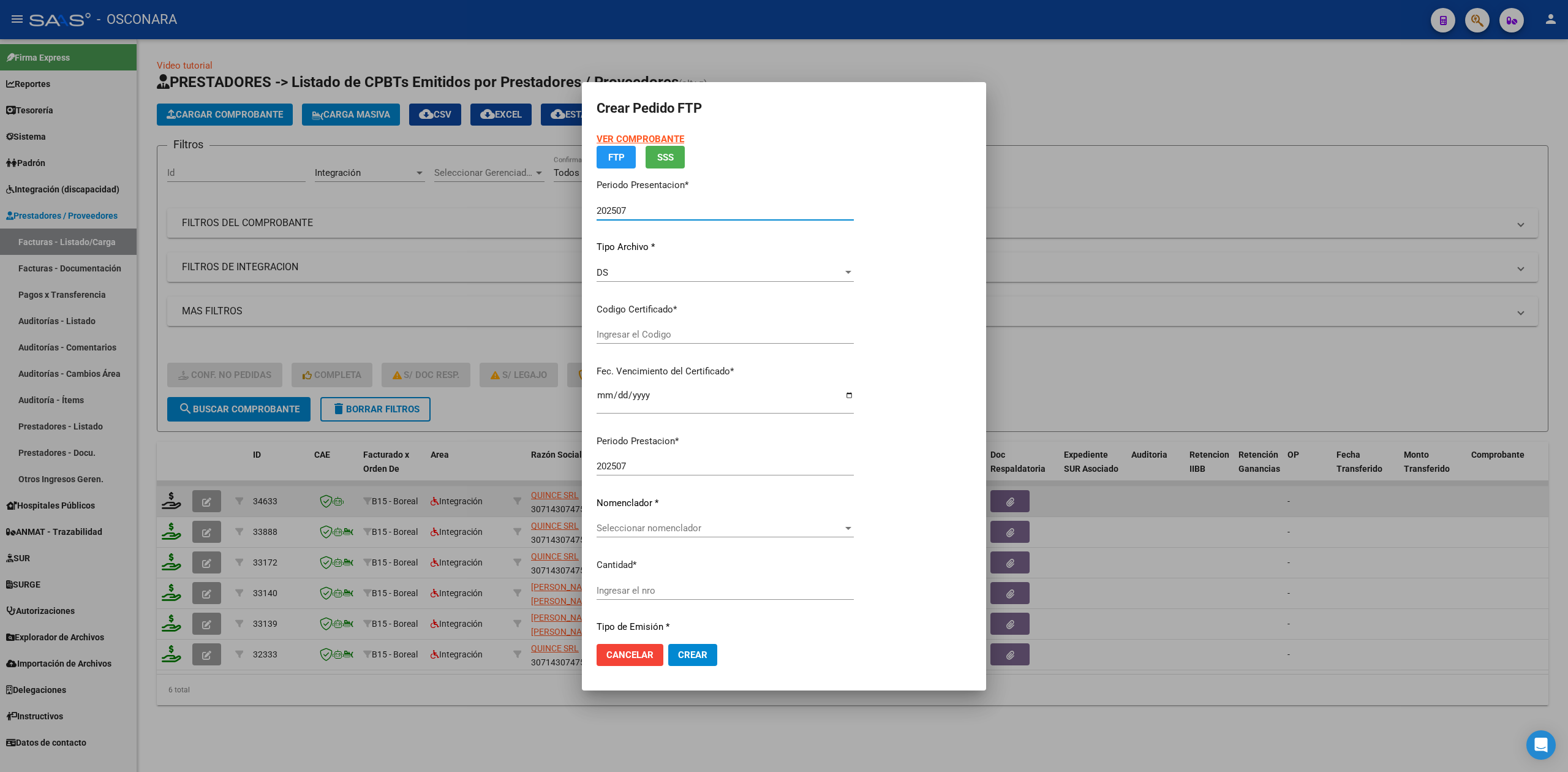
type input "ARG01-00057954135-20241230-20261230"
type input "[DATE]"
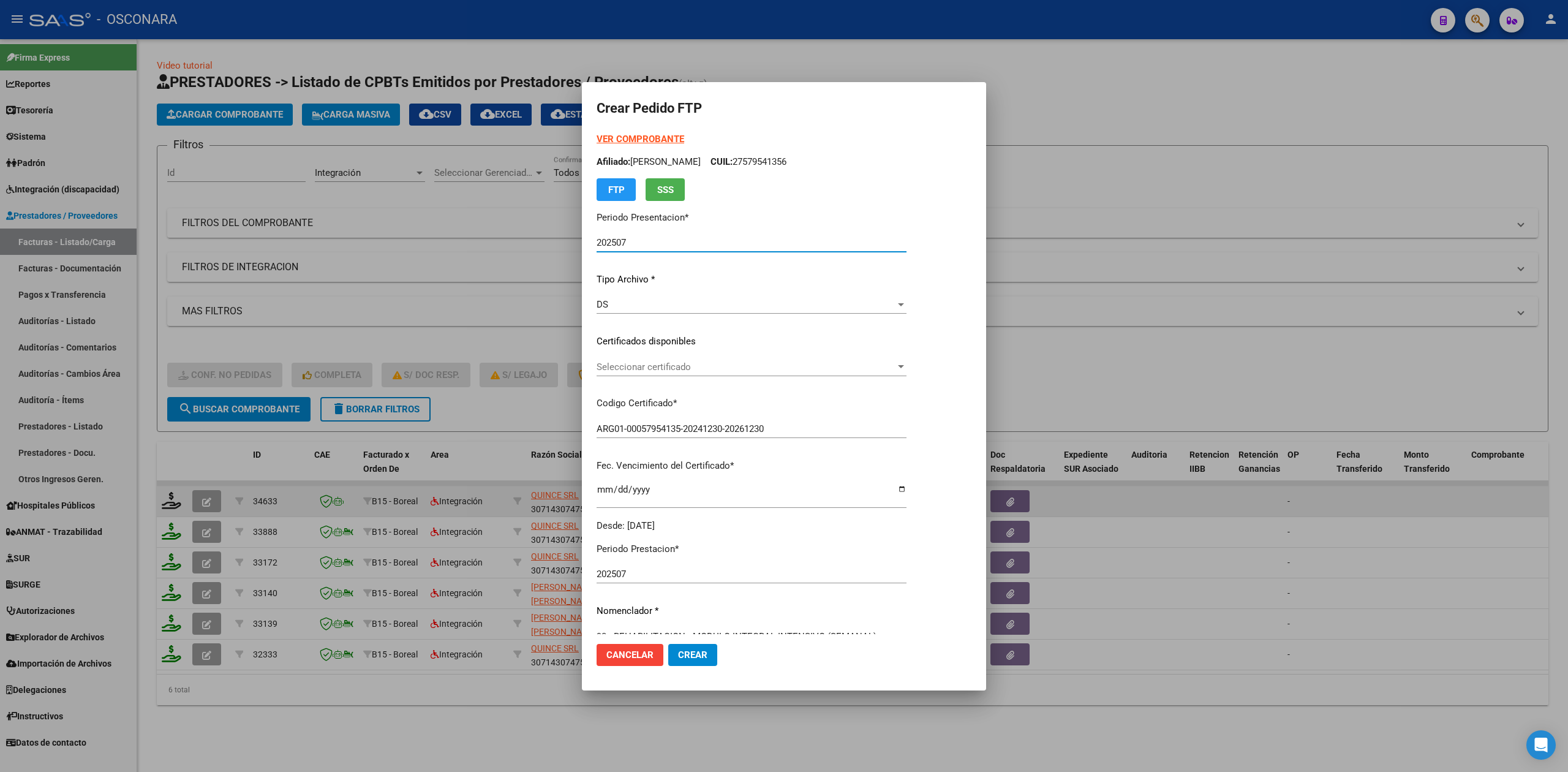
click at [643, 368] on span "Seleccionar certificado" at bounding box center [746, 367] width 299 height 11
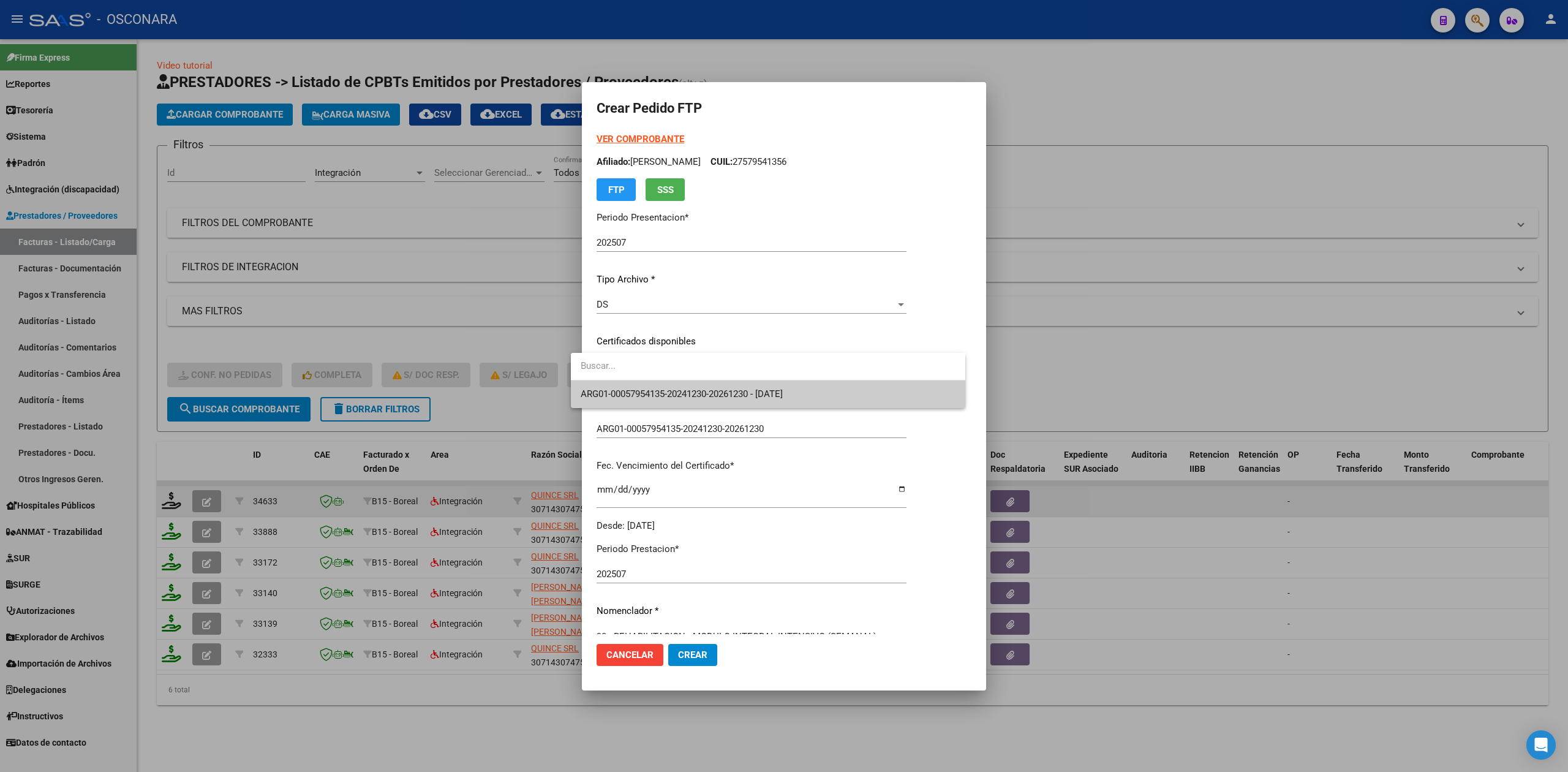
click at [643, 388] on span "ARG01-00057954135-20241230-20261230 - [DATE]" at bounding box center [681, 394] width 202 height 11
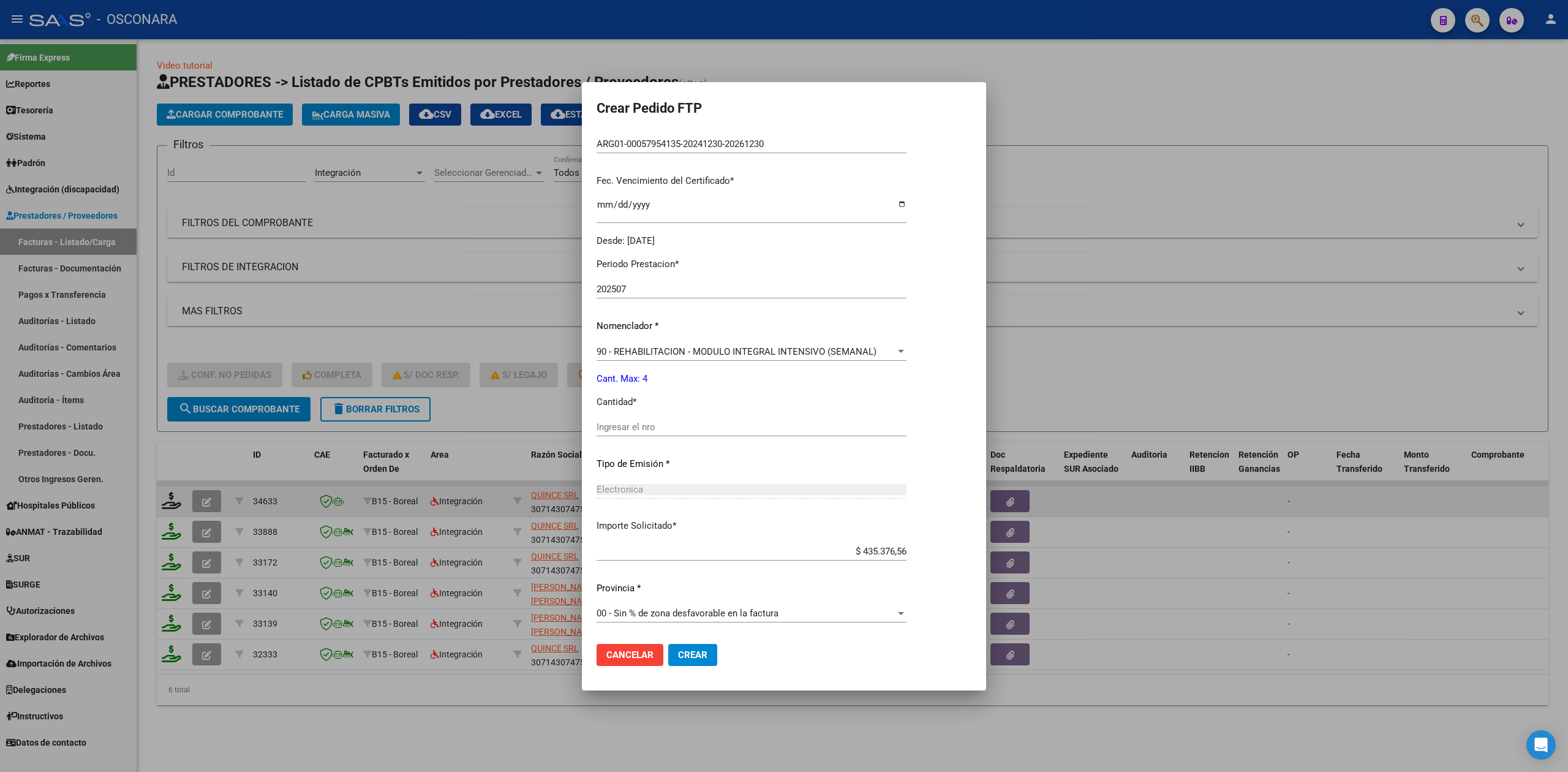
click at [626, 423] on input "Ingresar el nro" at bounding box center [751, 427] width 310 height 11
type input "4"
click at [668, 644] on button "Crear" at bounding box center [692, 654] width 49 height 22
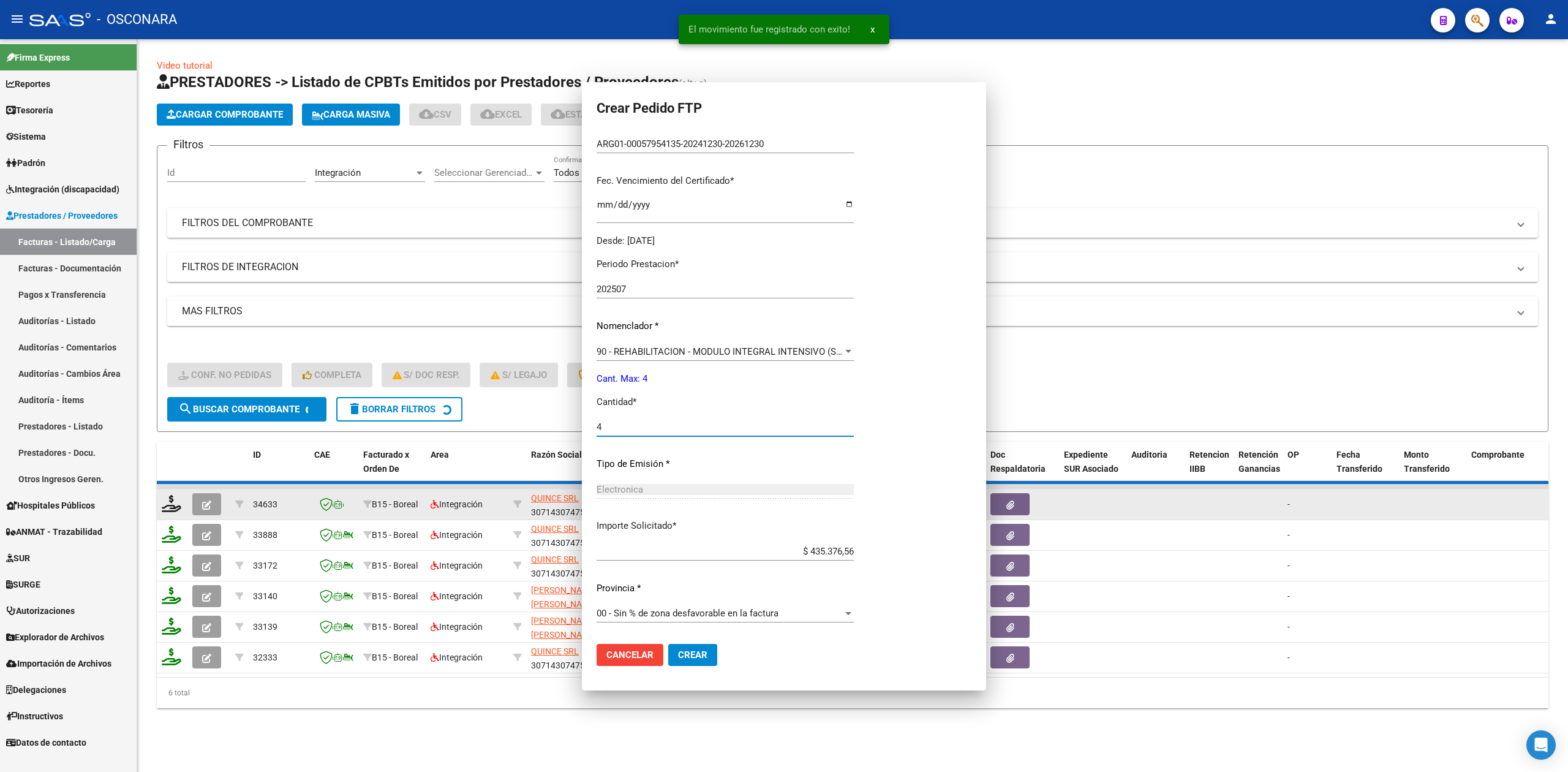
scroll to position [0, 0]
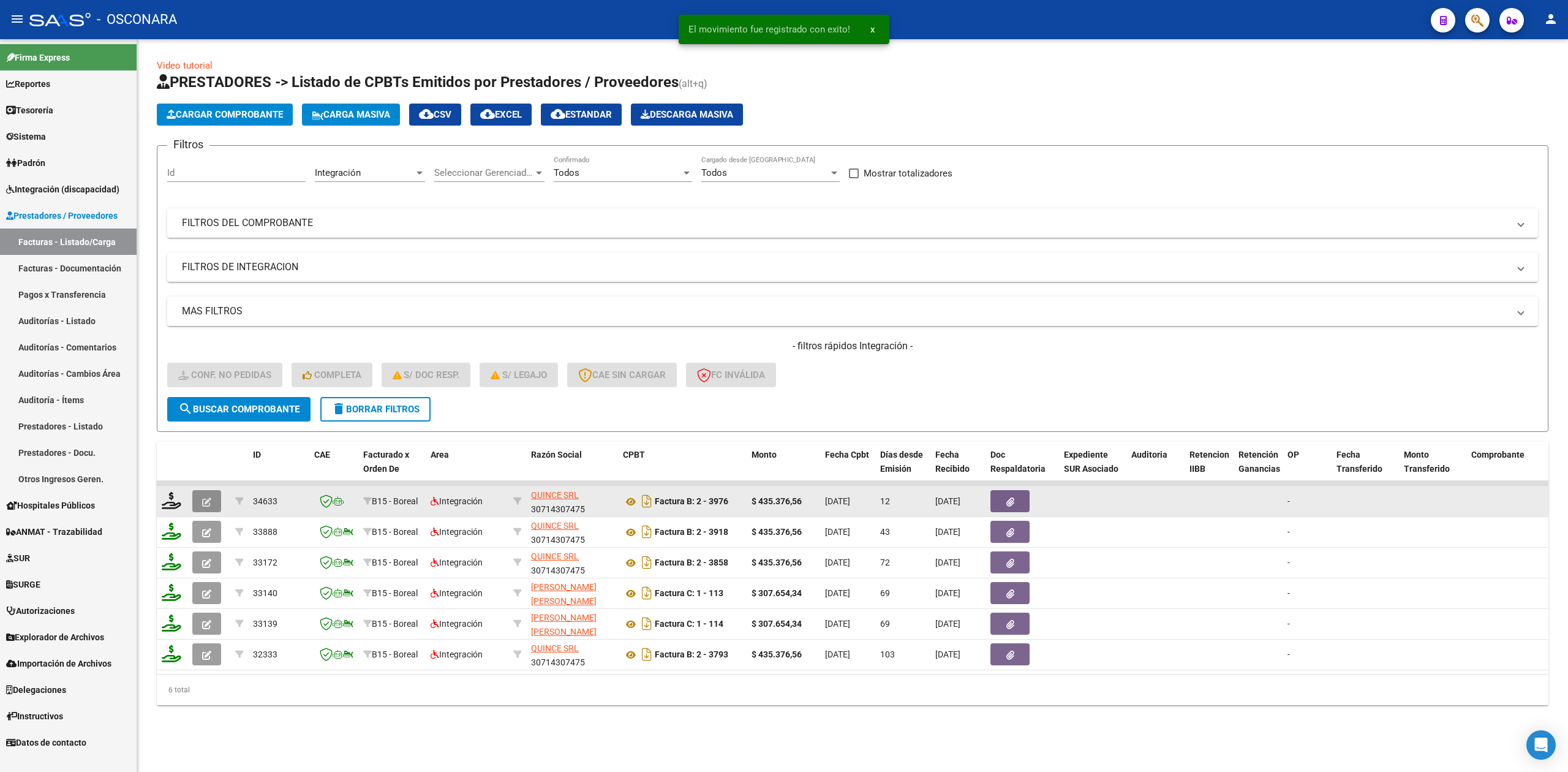
click at [208, 501] on icon "button" at bounding box center [206, 502] width 9 height 9
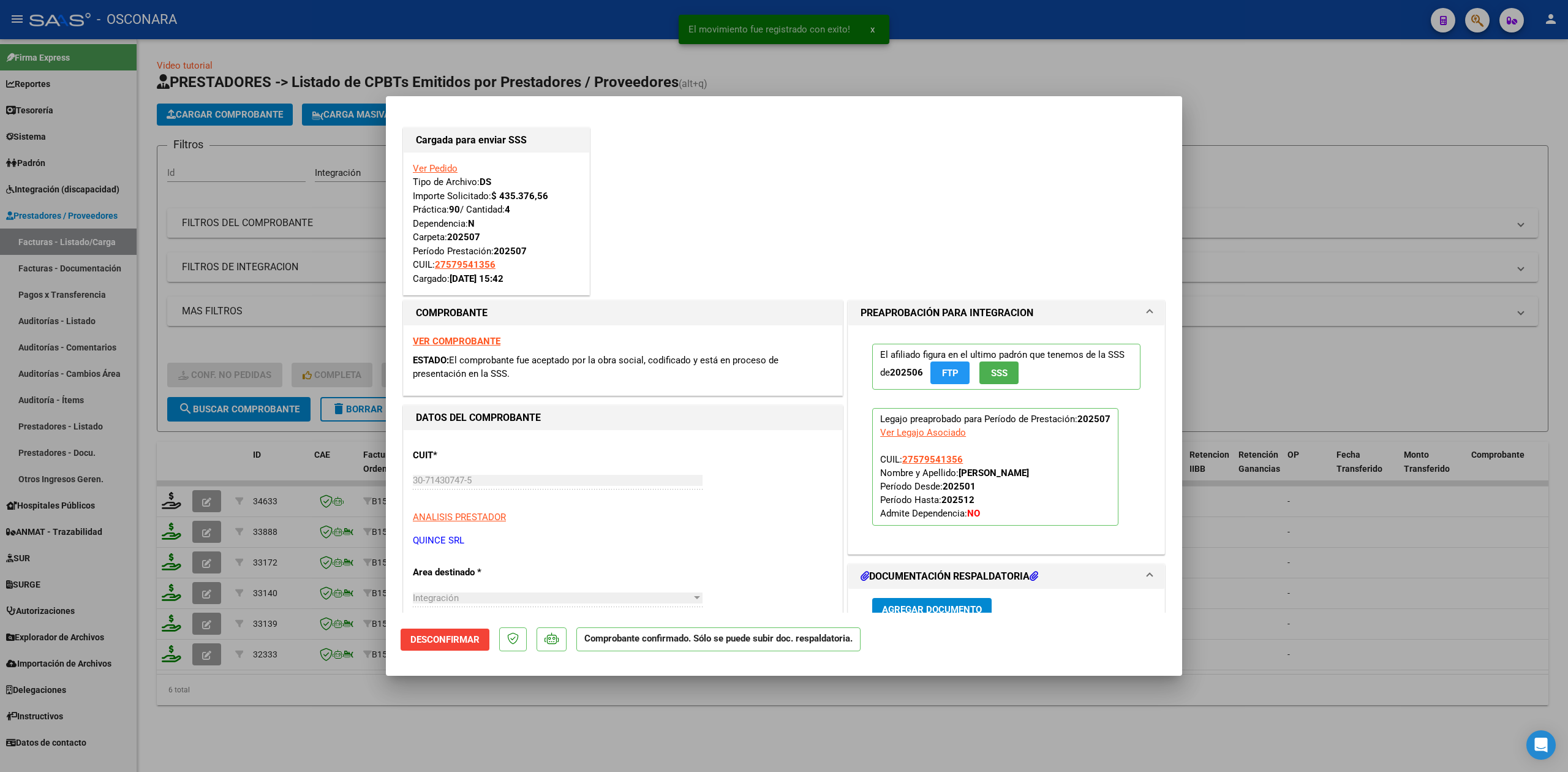
click at [365, 714] on div at bounding box center [784, 386] width 1568 height 772
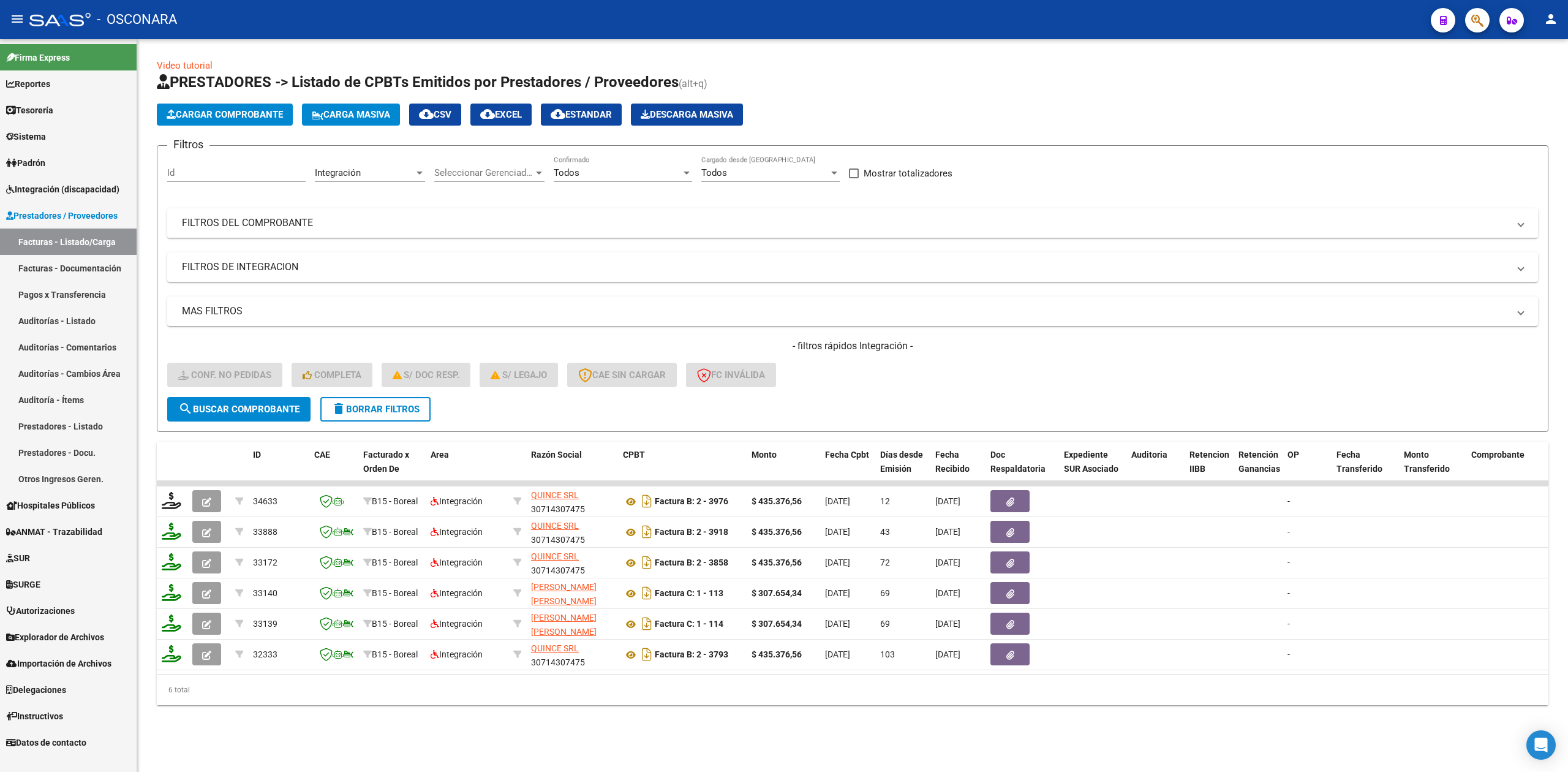
click at [641, 226] on mat-panel-title "FILTROS DEL COMPROBANTE" at bounding box center [845, 223] width 1327 height 13
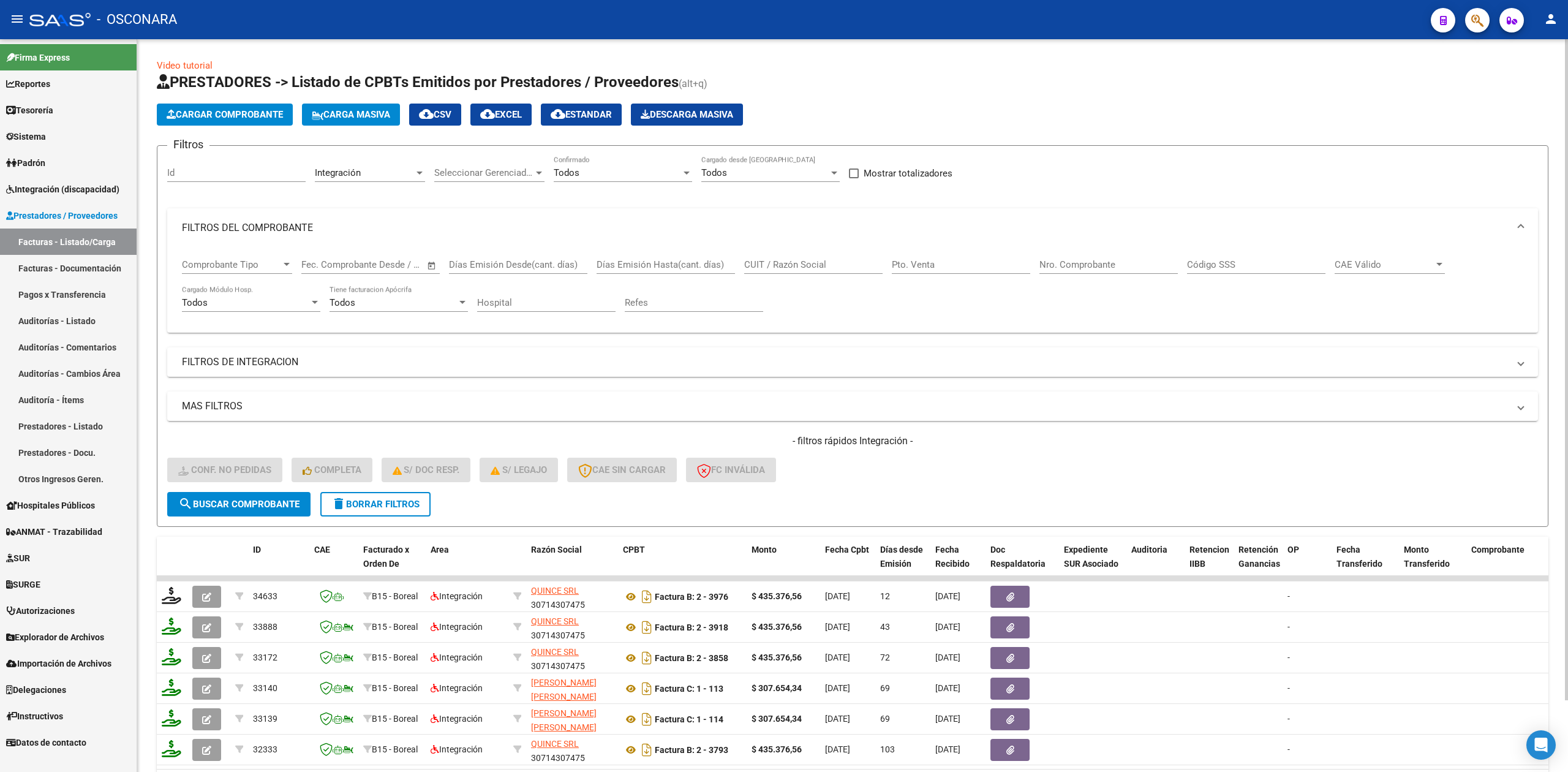
click at [255, 224] on mat-panel-title "FILTROS DEL COMPROBANTE" at bounding box center [845, 228] width 1327 height 13
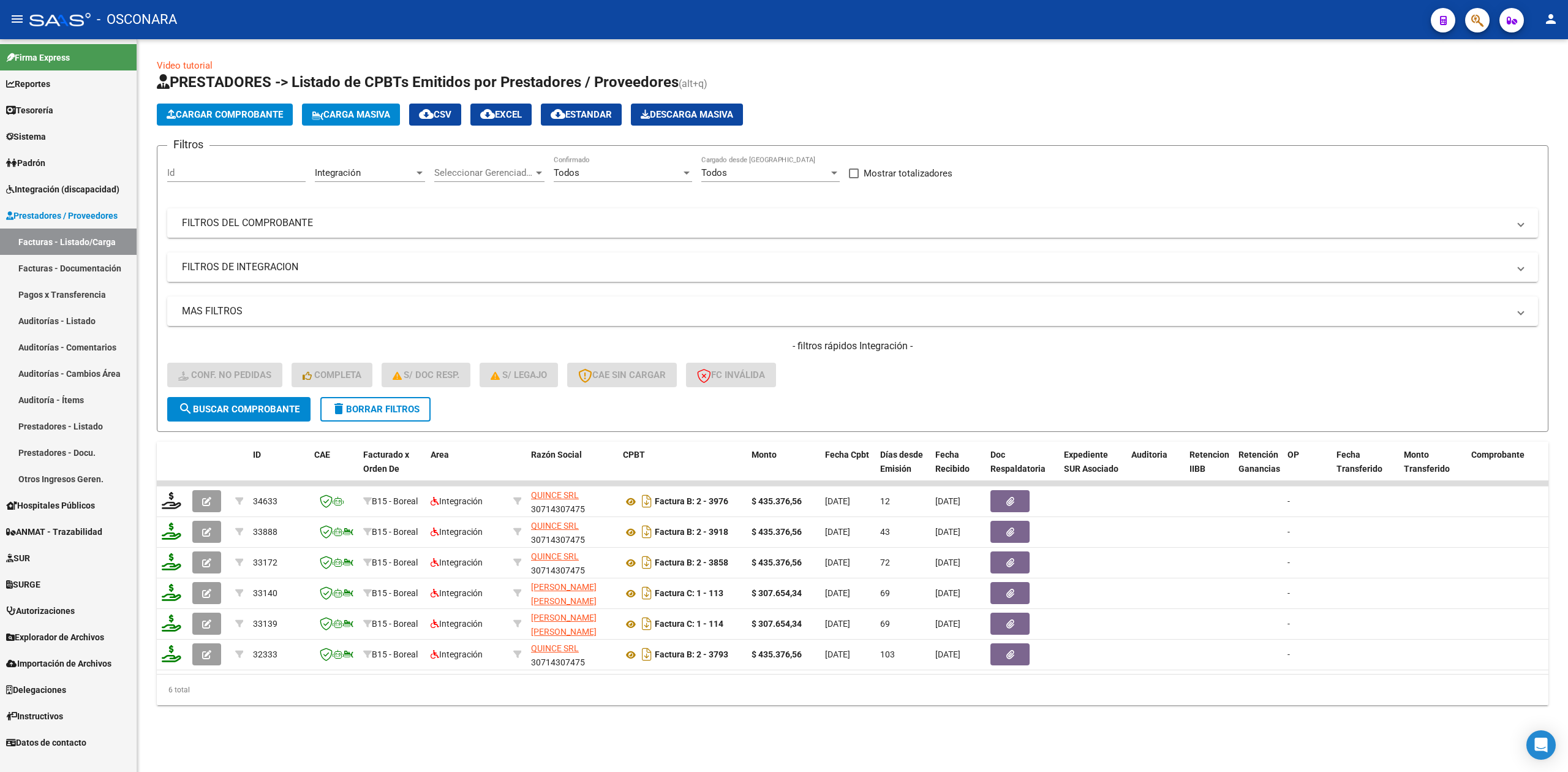
click at [275, 261] on mat-panel-title "FILTROS DE INTEGRACION" at bounding box center [845, 267] width 1327 height 13
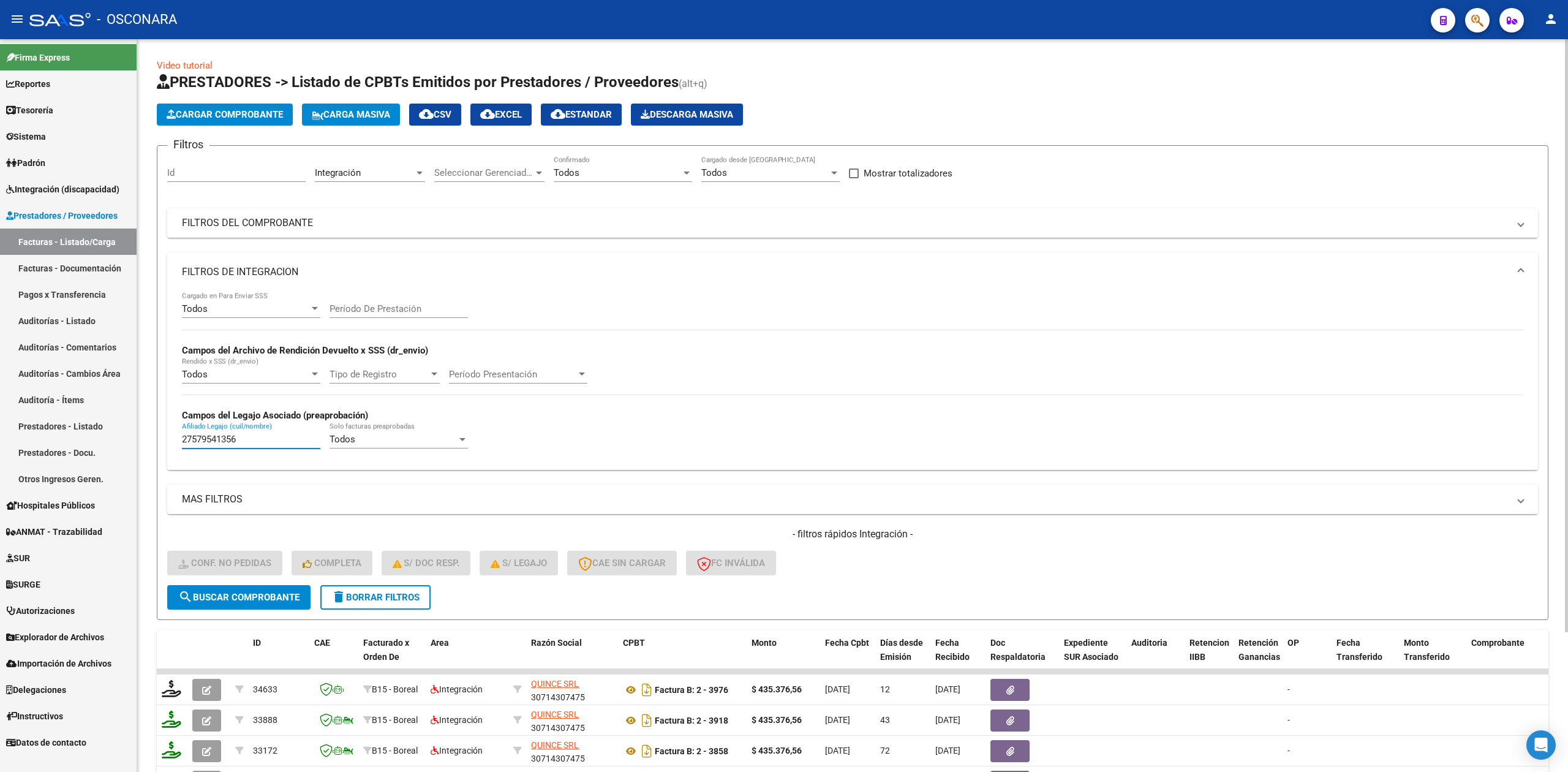
drag, startPoint x: 261, startPoint y: 439, endPoint x: 143, endPoint y: 446, distance: 118.2
click at [143, 446] on div "Video tutorial PRESTADORES -> Listado de CPBTs Emitidos por Prestadores / Prove…" at bounding box center [852, 485] width 1430 height 893
click at [557, 170] on span "Todos" at bounding box center [566, 173] width 26 height 11
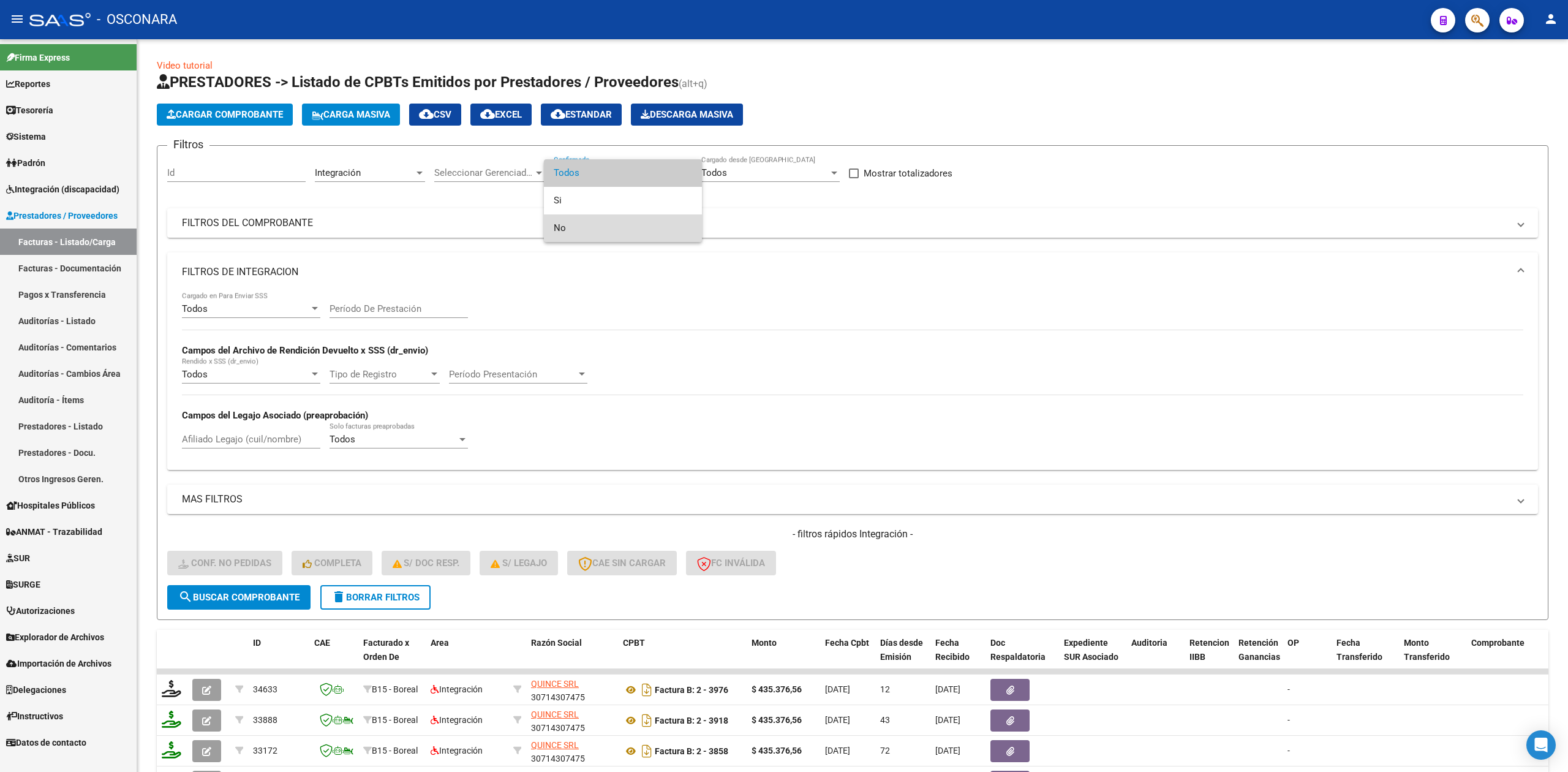
click at [576, 229] on span "No" at bounding box center [622, 228] width 138 height 28
click at [292, 268] on mat-panel-title "FILTROS DE INTEGRACION" at bounding box center [845, 272] width 1327 height 13
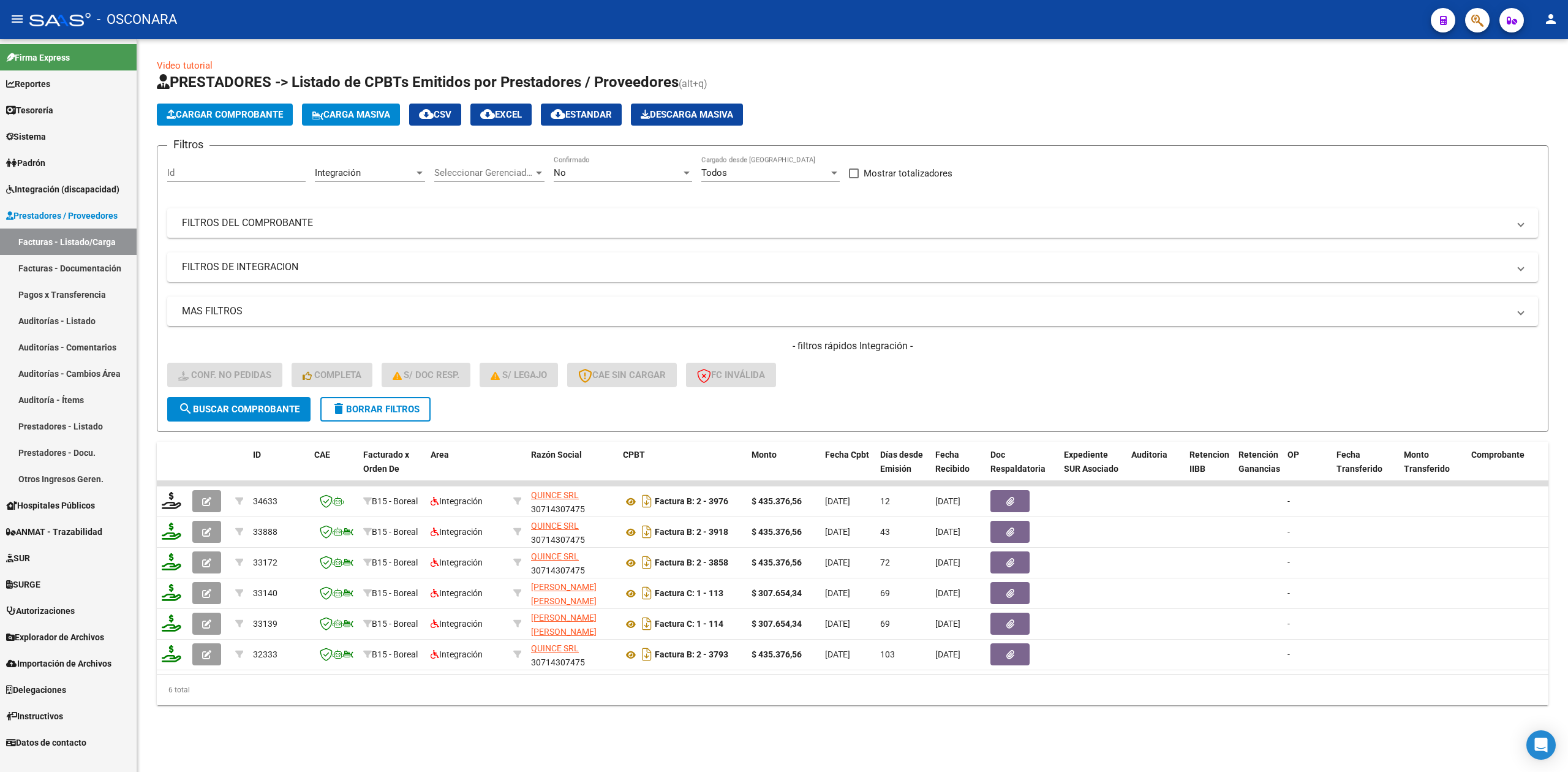
click at [290, 405] on span "search Buscar Comprobante" at bounding box center [238, 409] width 121 height 11
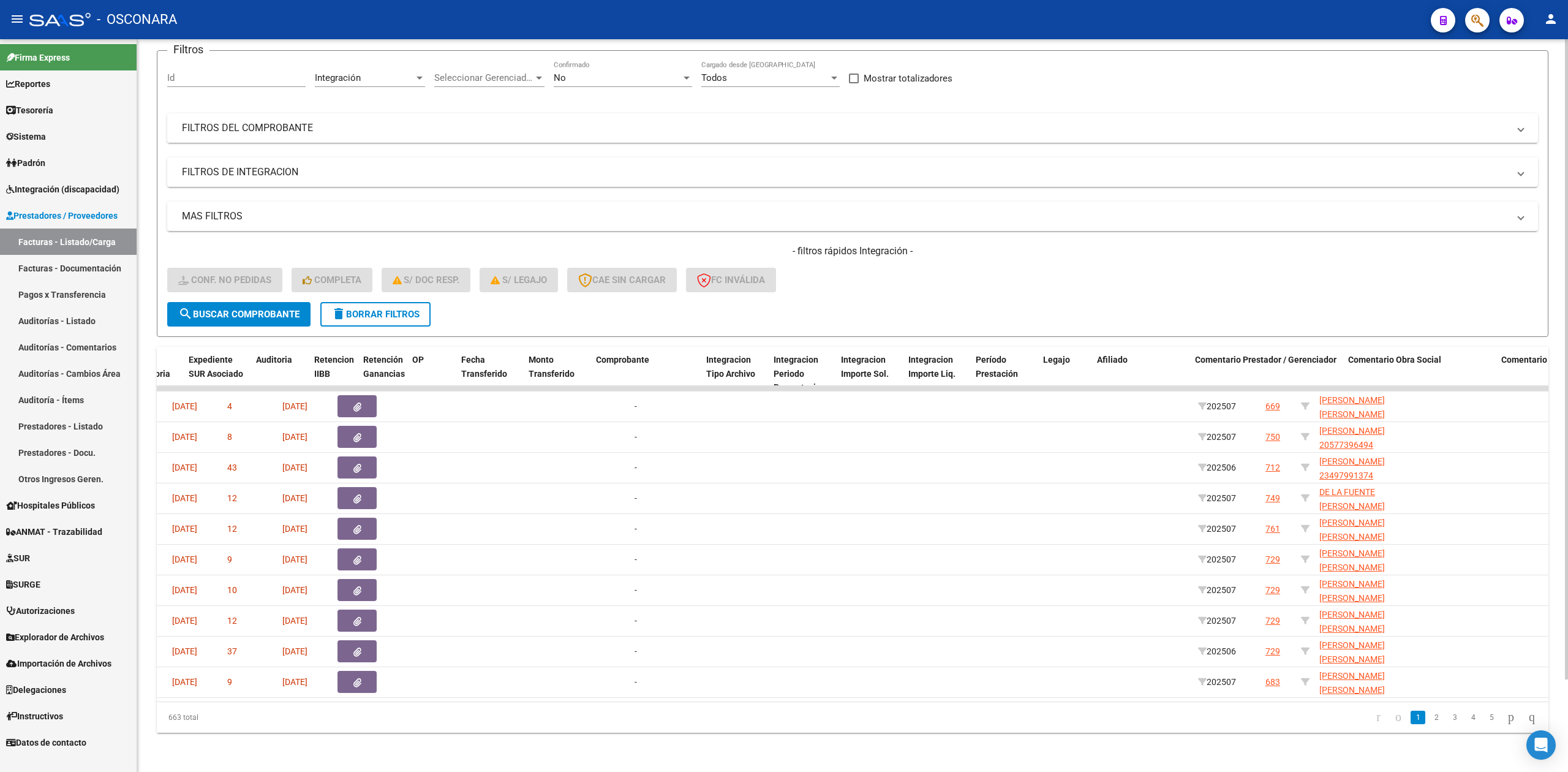
scroll to position [0, 875]
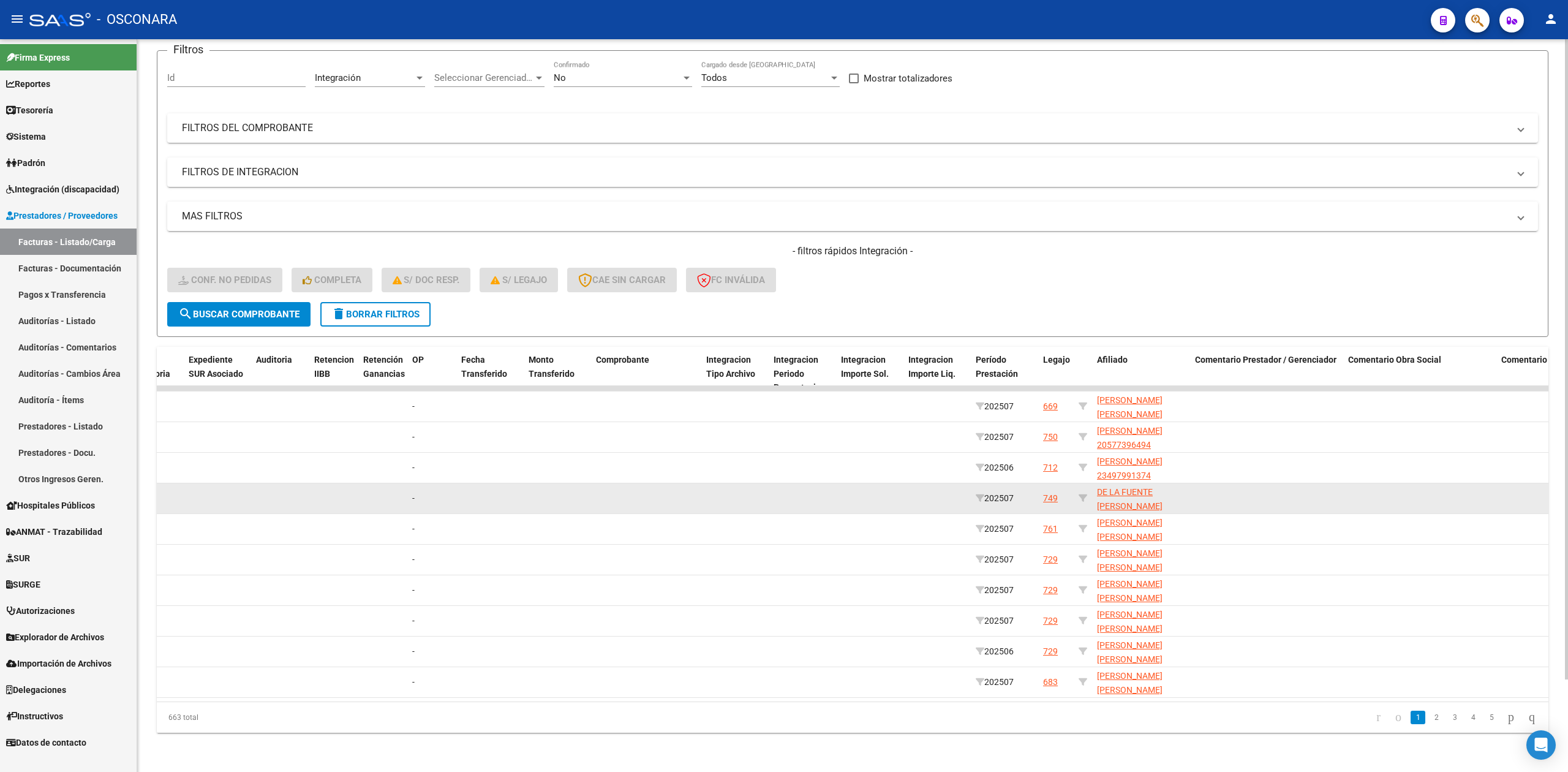
click at [1076, 483] on datatable-body-cell at bounding box center [1083, 498] width 18 height 30
click at [1081, 494] on icon at bounding box center [1083, 498] width 9 height 9
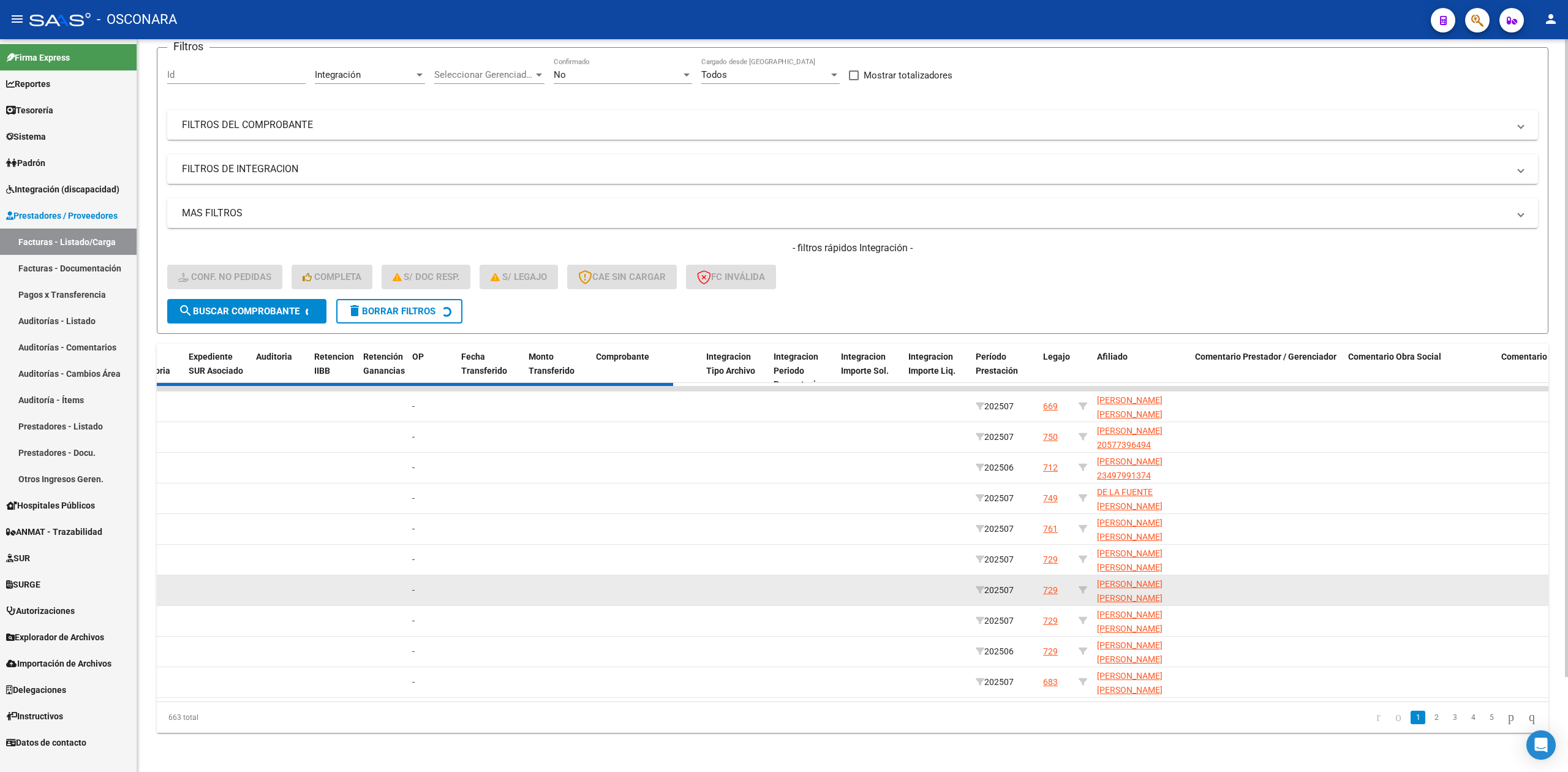
scroll to position [0, 0]
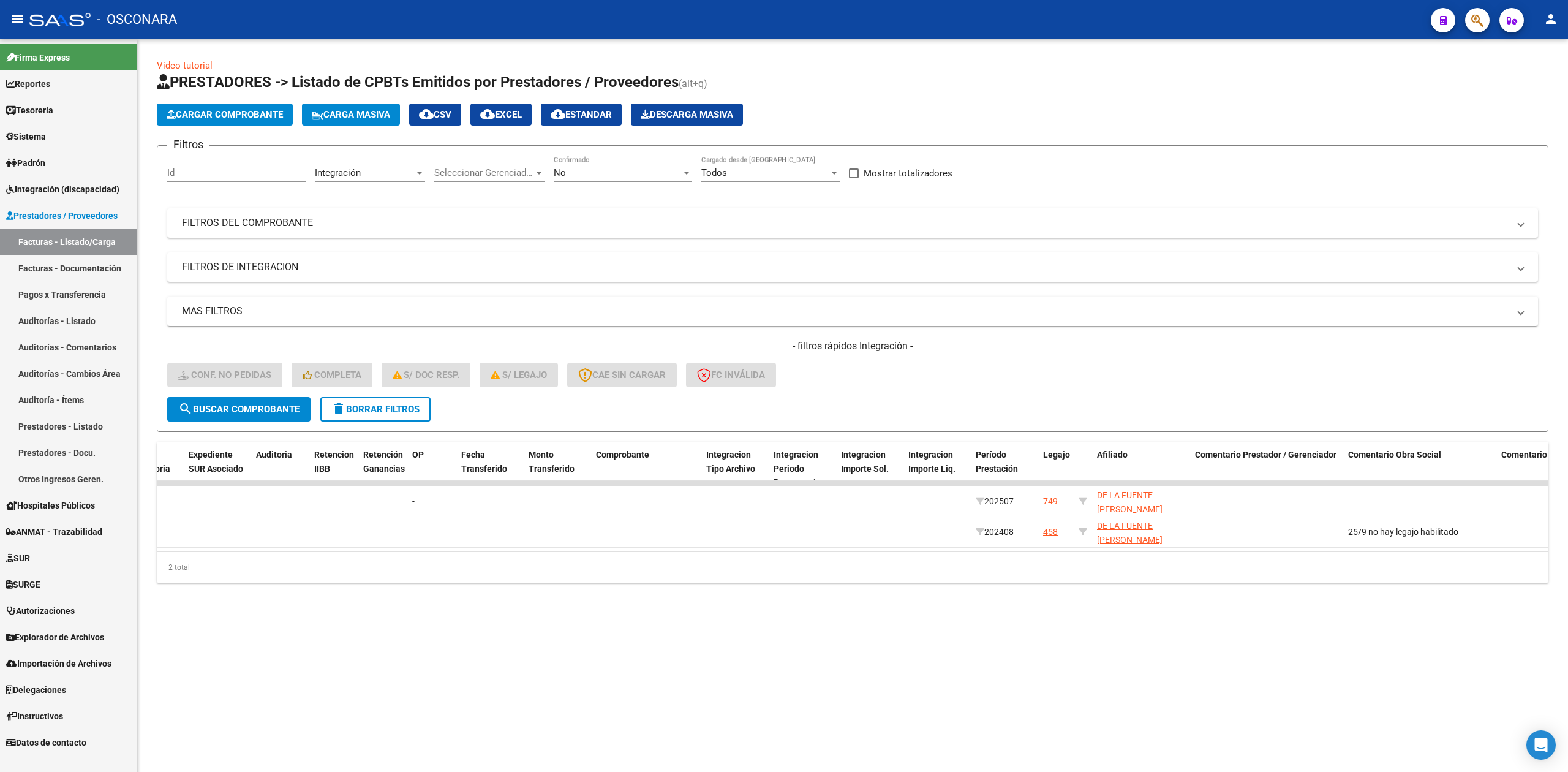
click at [599, 170] on div "No" at bounding box center [617, 173] width 128 height 11
click at [590, 116] on span "Todos" at bounding box center [622, 118] width 138 height 28
click at [282, 409] on span "search Buscar Comprobante" at bounding box center [238, 409] width 121 height 11
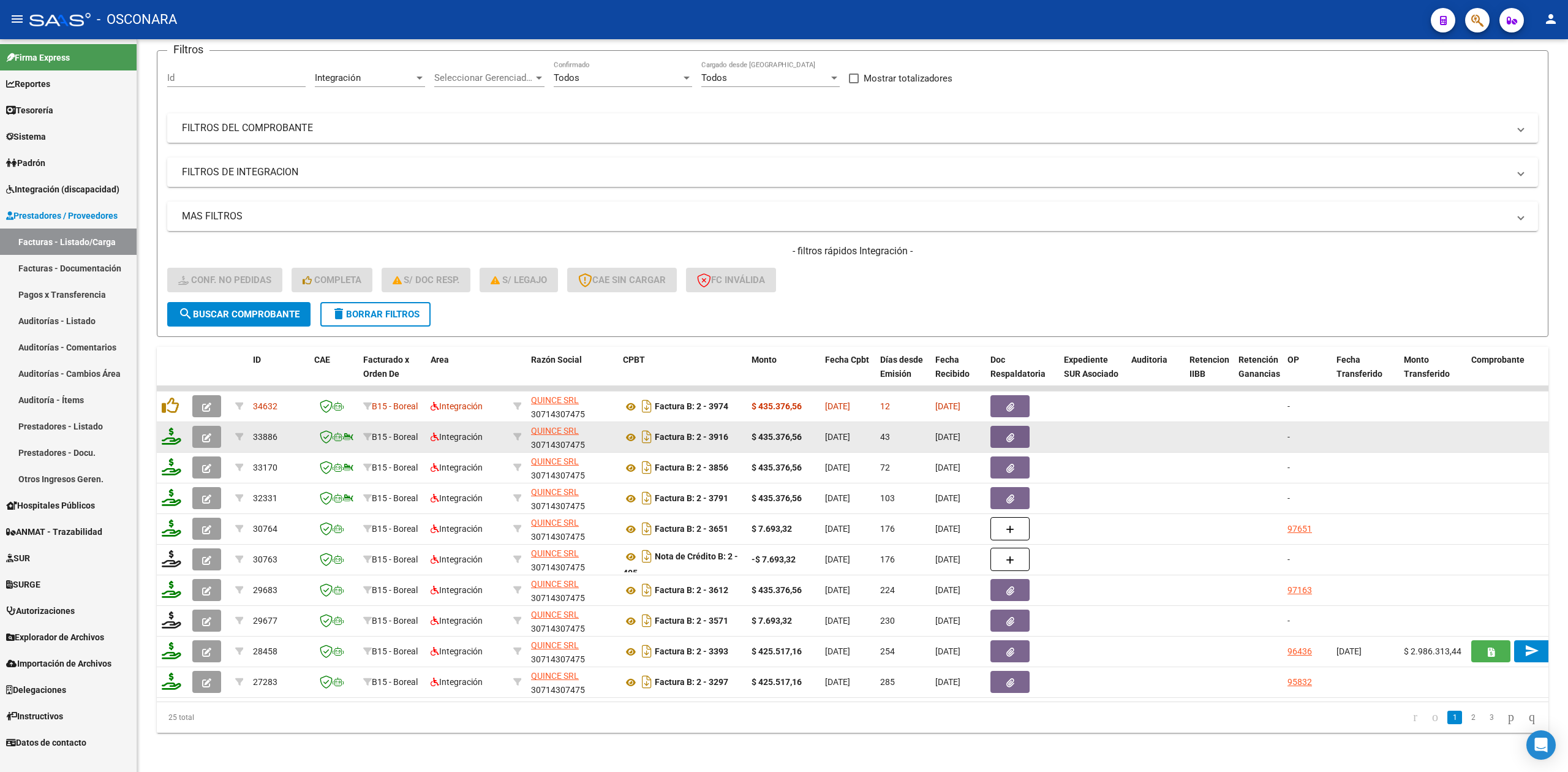
click at [212, 427] on button "button" at bounding box center [206, 436] width 29 height 22
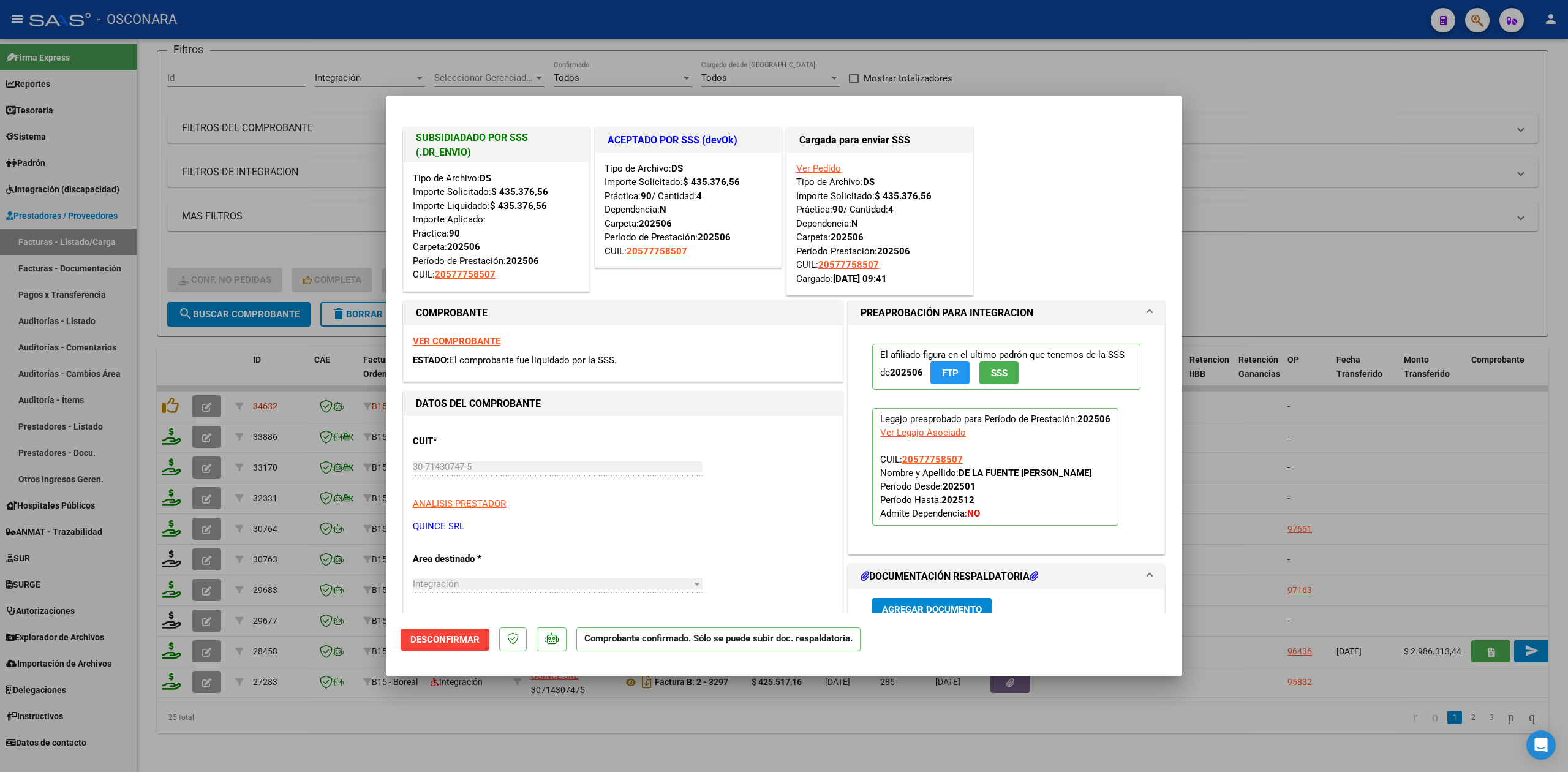
click at [700, 740] on div at bounding box center [784, 386] width 1568 height 772
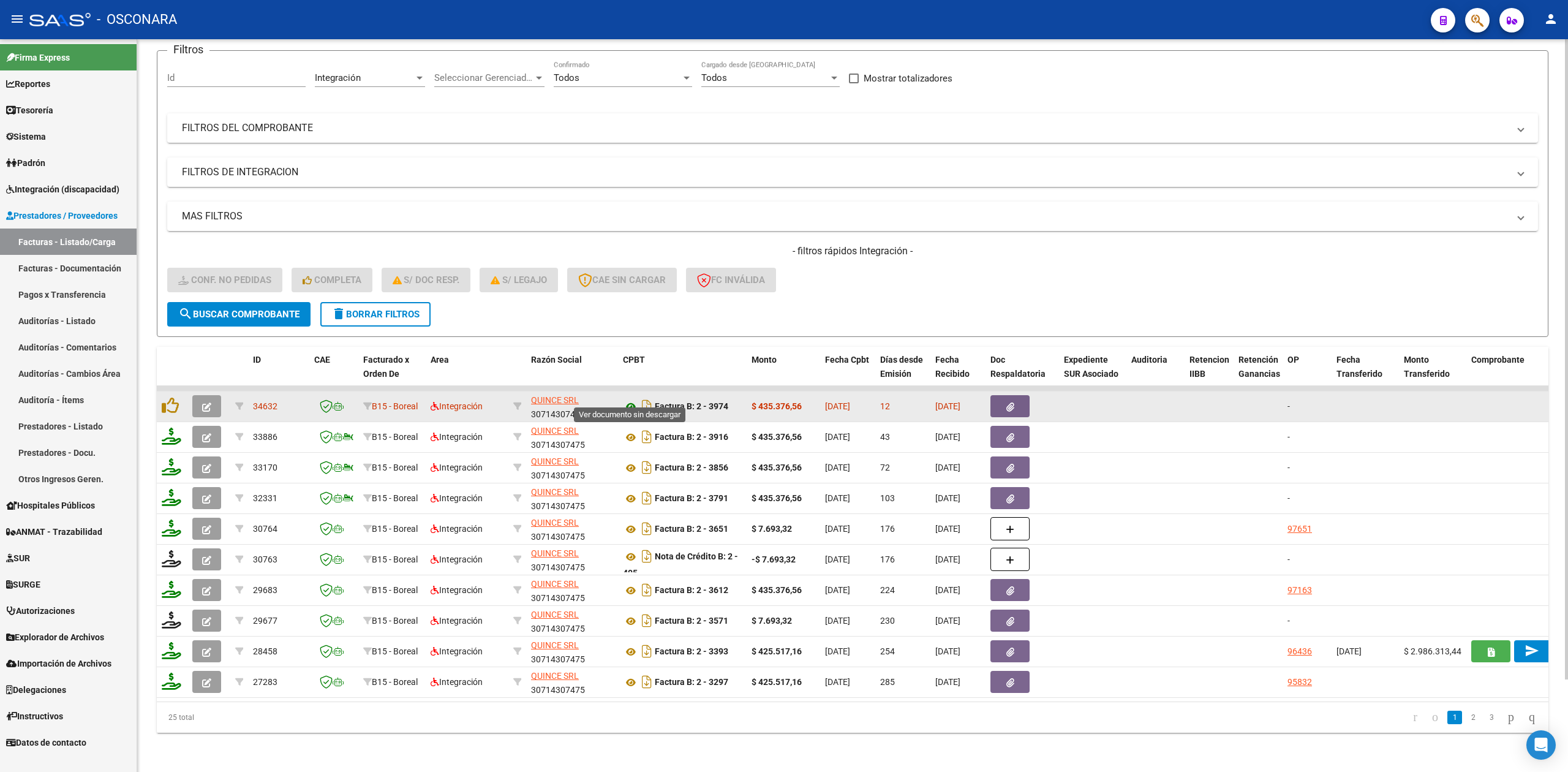
click at [632, 399] on icon at bounding box center [631, 407] width 16 height 15
click at [1008, 402] on icon "button" at bounding box center [1010, 407] width 8 height 9
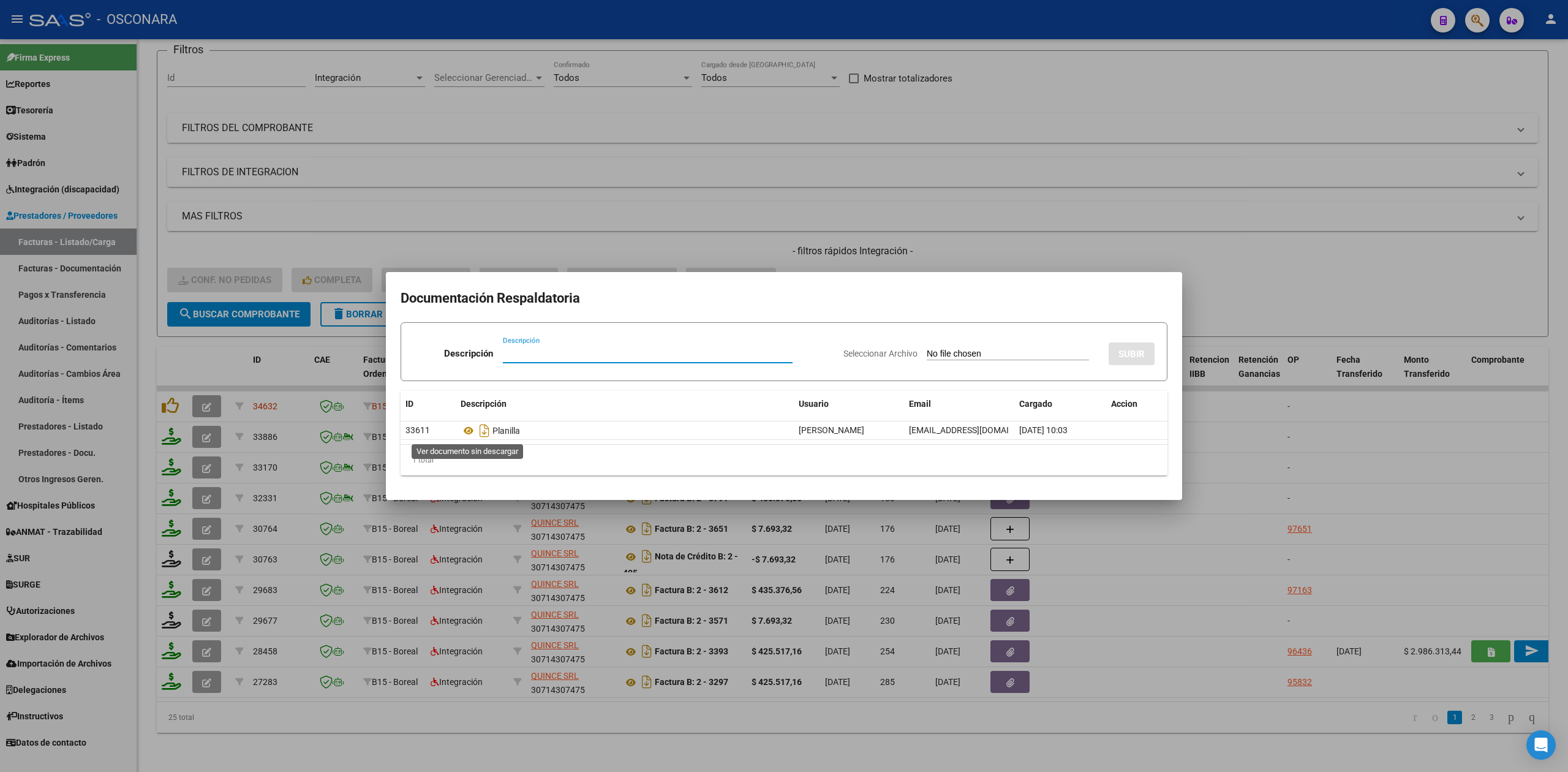
drag, startPoint x: 471, startPoint y: 430, endPoint x: 471, endPoint y: 419, distance: 11.0
click at [471, 430] on icon at bounding box center [468, 430] width 16 height 15
click at [805, 258] on div at bounding box center [784, 386] width 1568 height 772
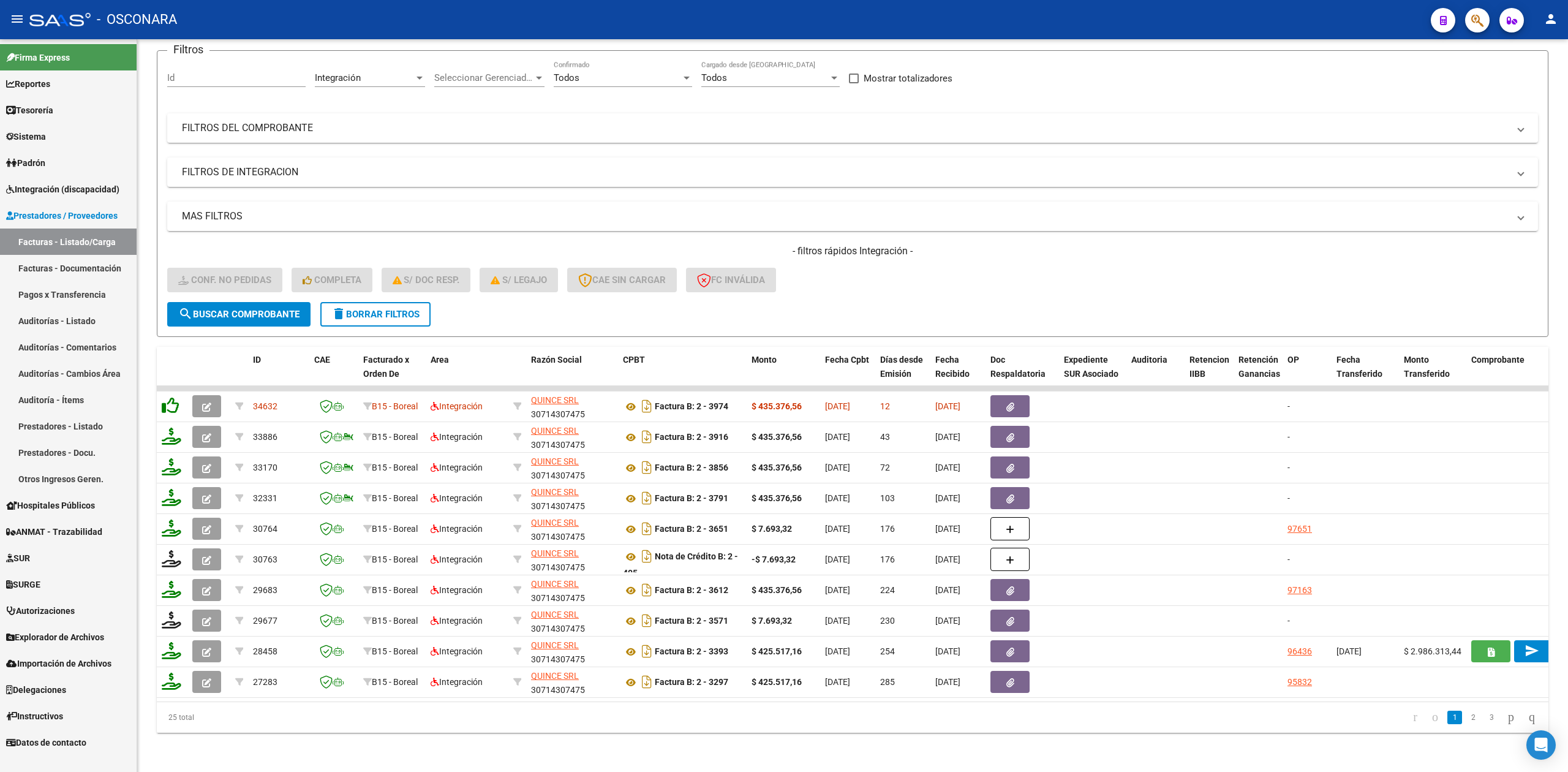
click at [167, 397] on icon at bounding box center [170, 405] width 17 height 17
click at [169, 397] on icon at bounding box center [172, 405] width 20 height 17
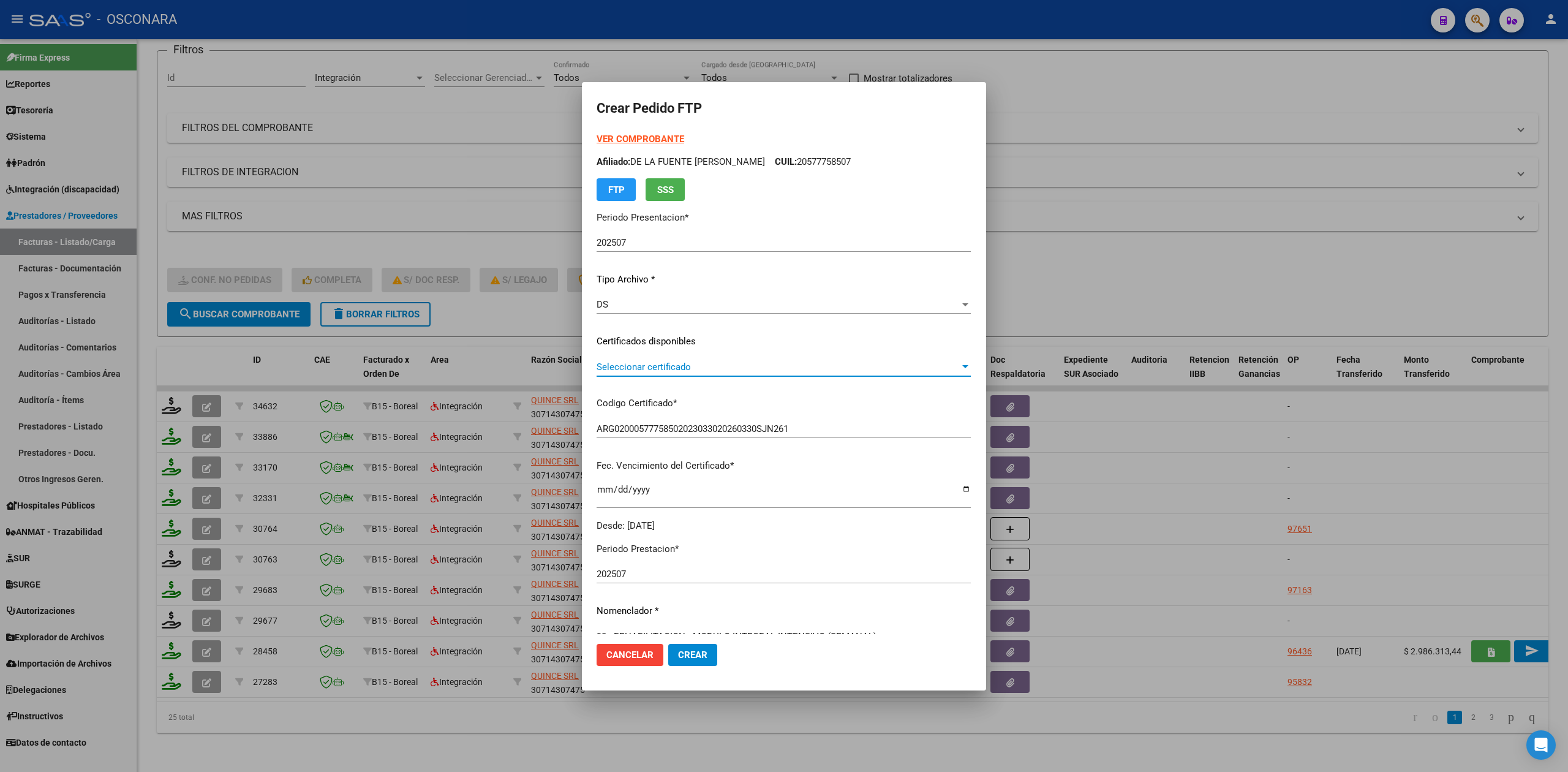
click at [660, 371] on span "Seleccionar certificado" at bounding box center [778, 367] width 363 height 11
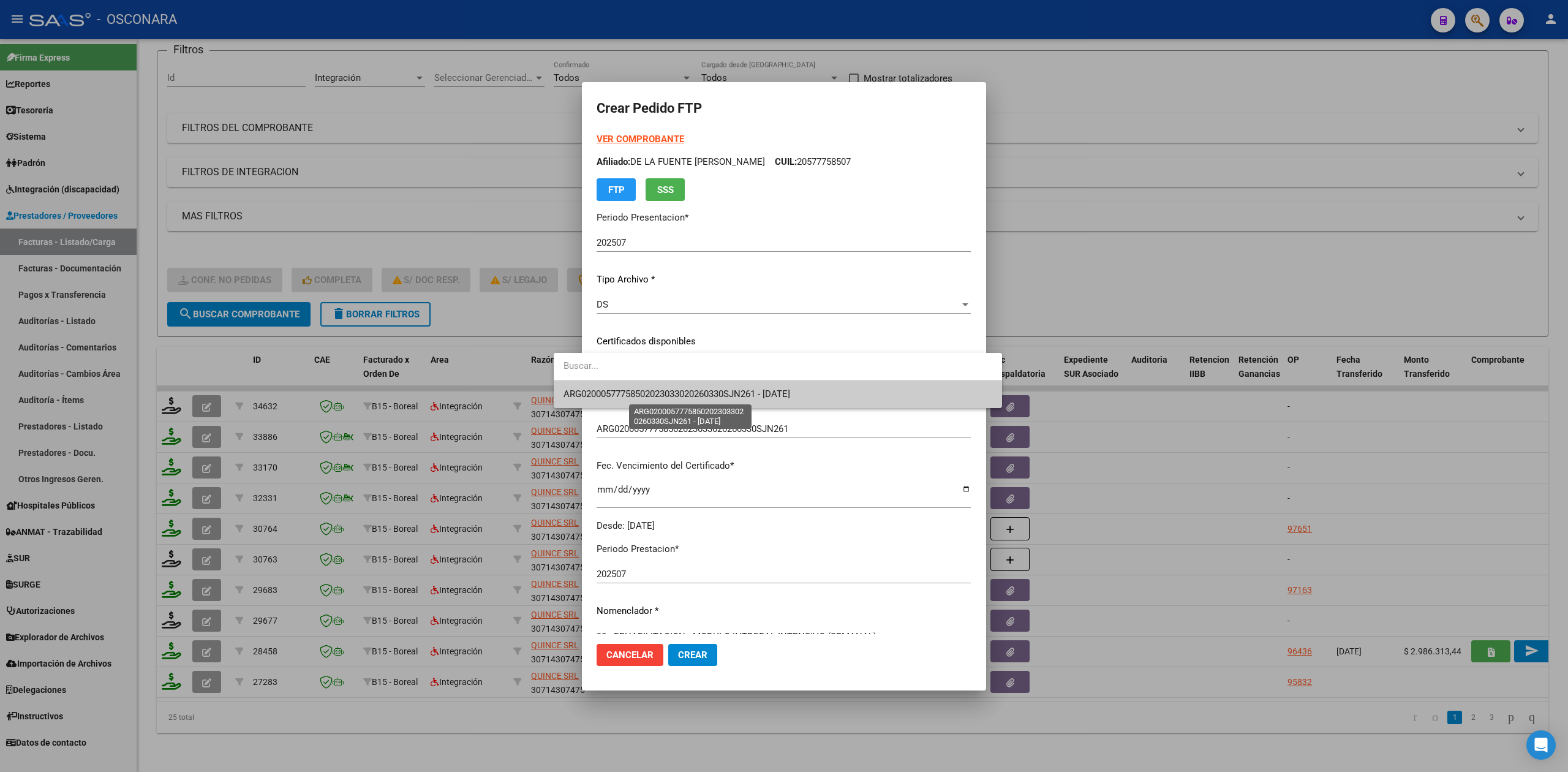
click at [664, 395] on span "ARG02000577758502023033020260330SJN261 - [DATE]" at bounding box center [676, 394] width 226 height 11
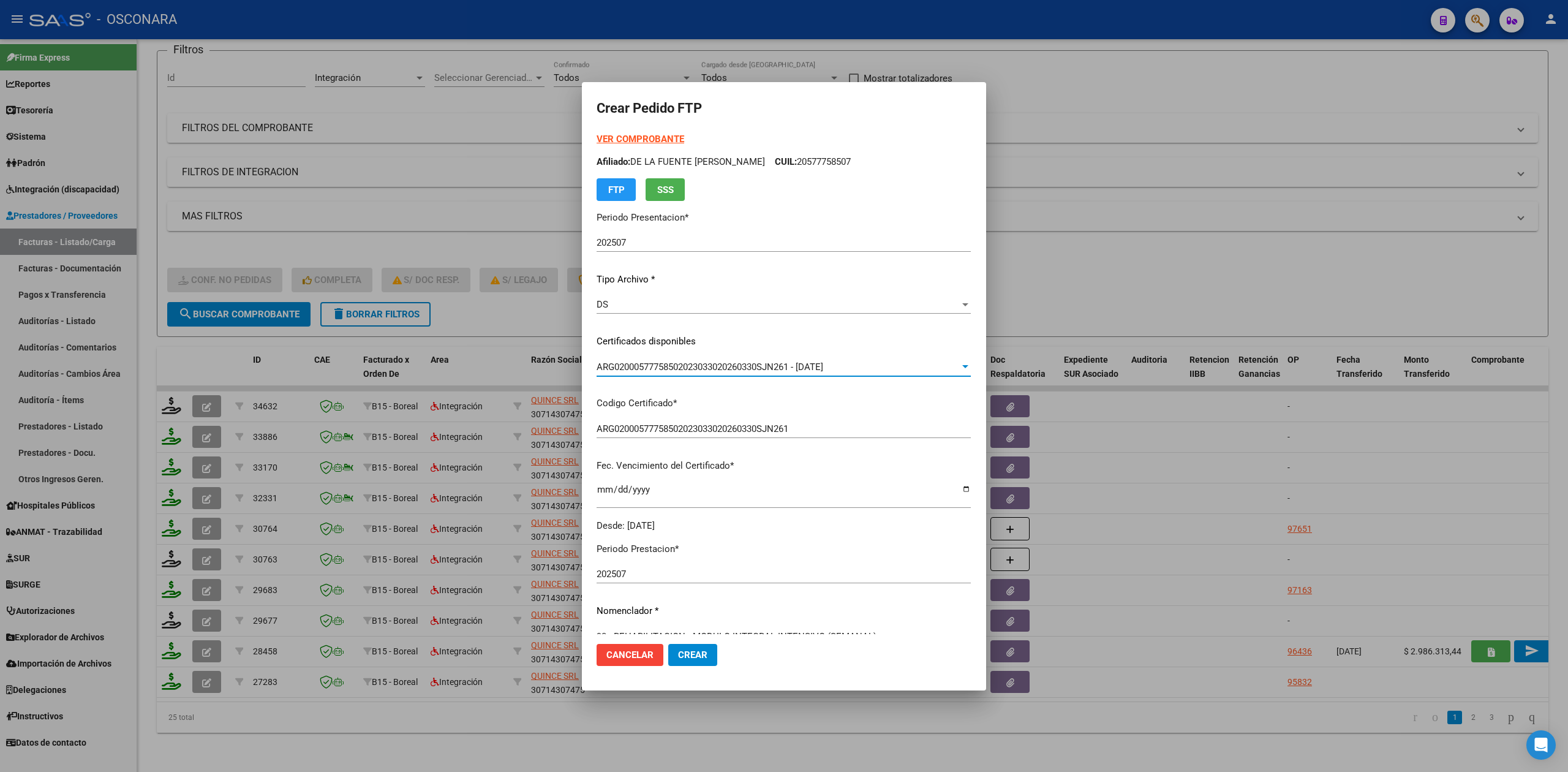
scroll to position [245, 0]
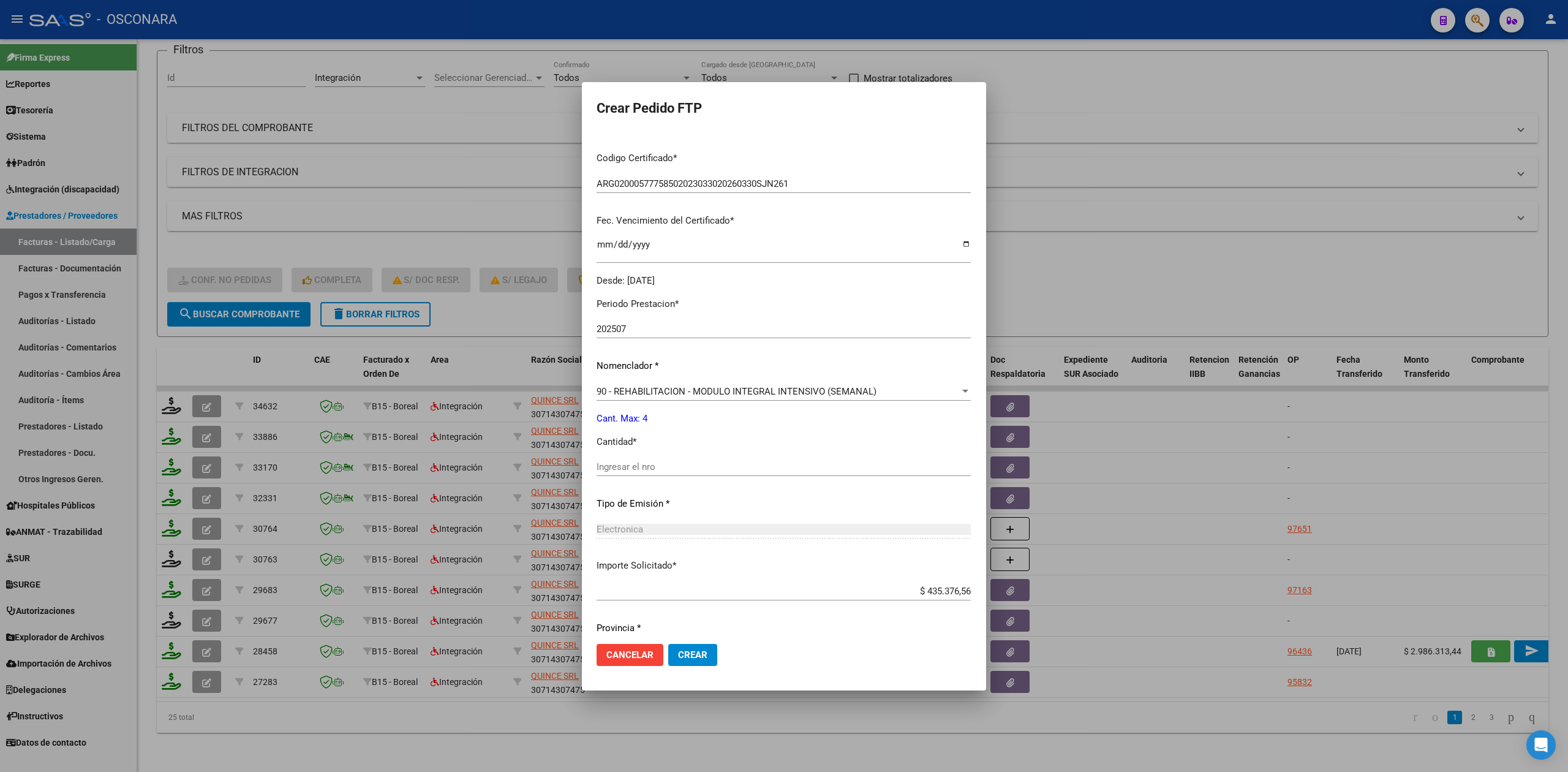
click at [620, 461] on input "Ingresar el nro" at bounding box center [783, 467] width 374 height 11
click at [668, 644] on button "Crear" at bounding box center [692, 654] width 49 height 22
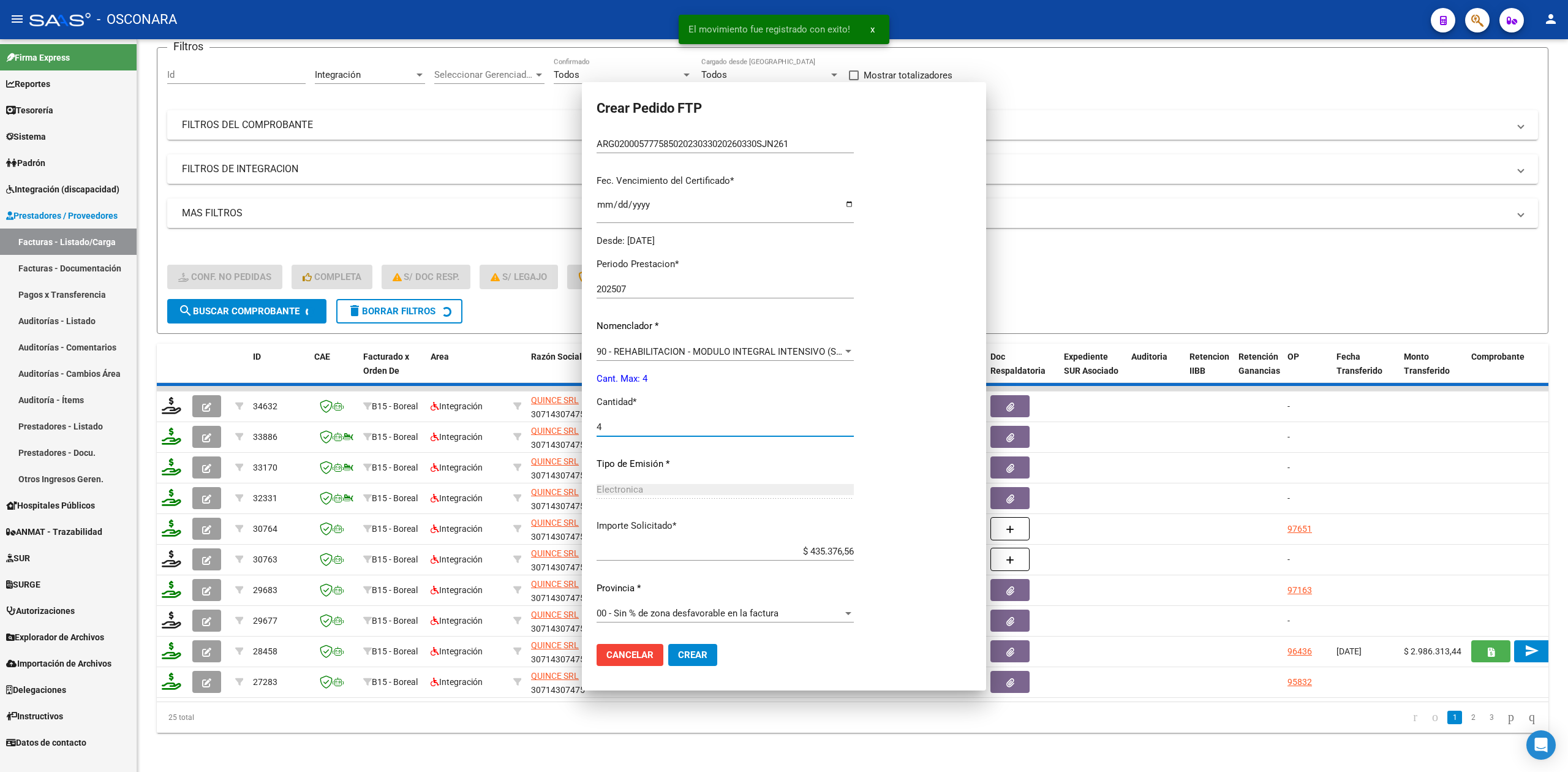
scroll to position [0, 0]
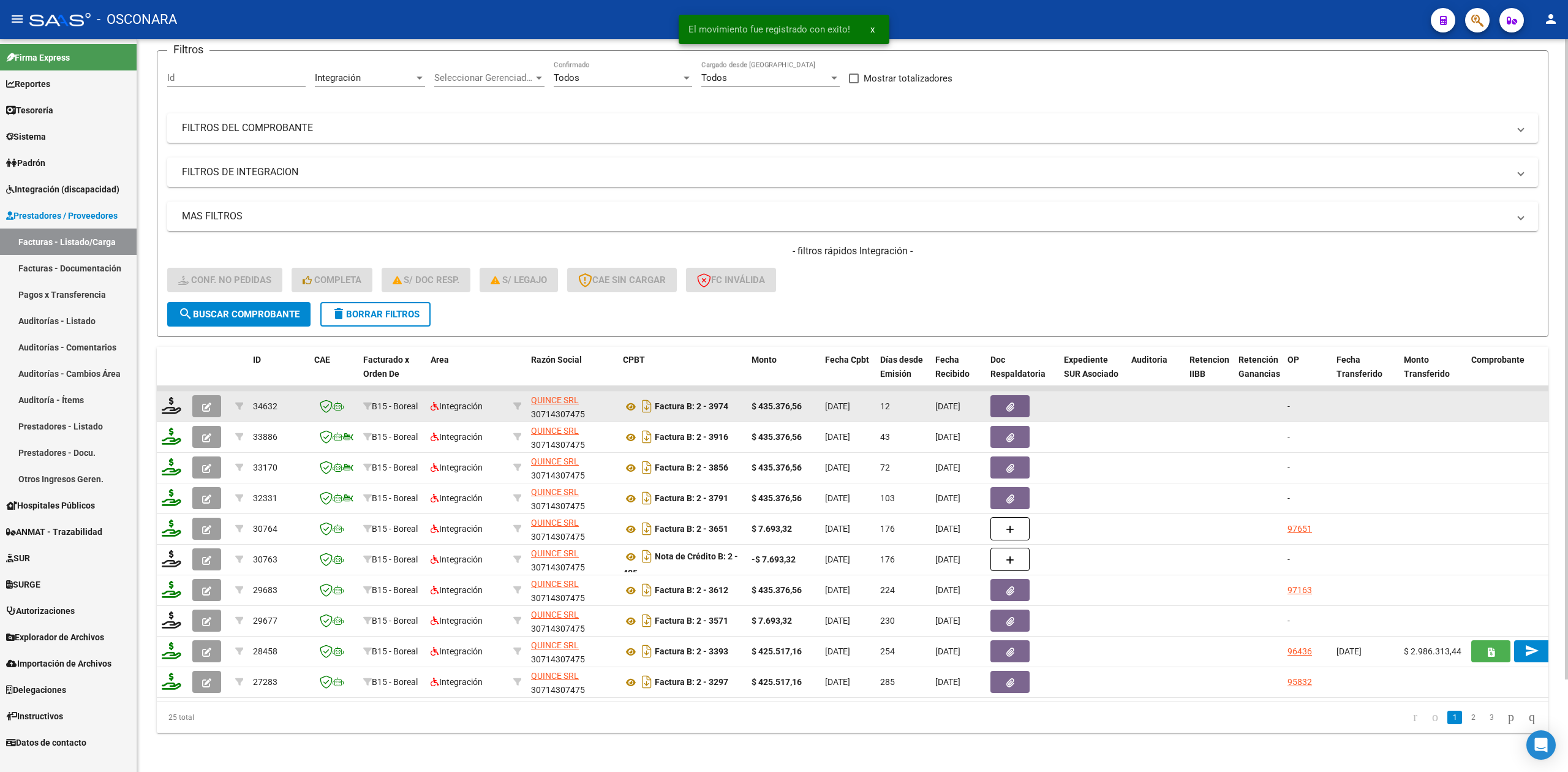
click at [204, 402] on icon "button" at bounding box center [206, 407] width 9 height 9
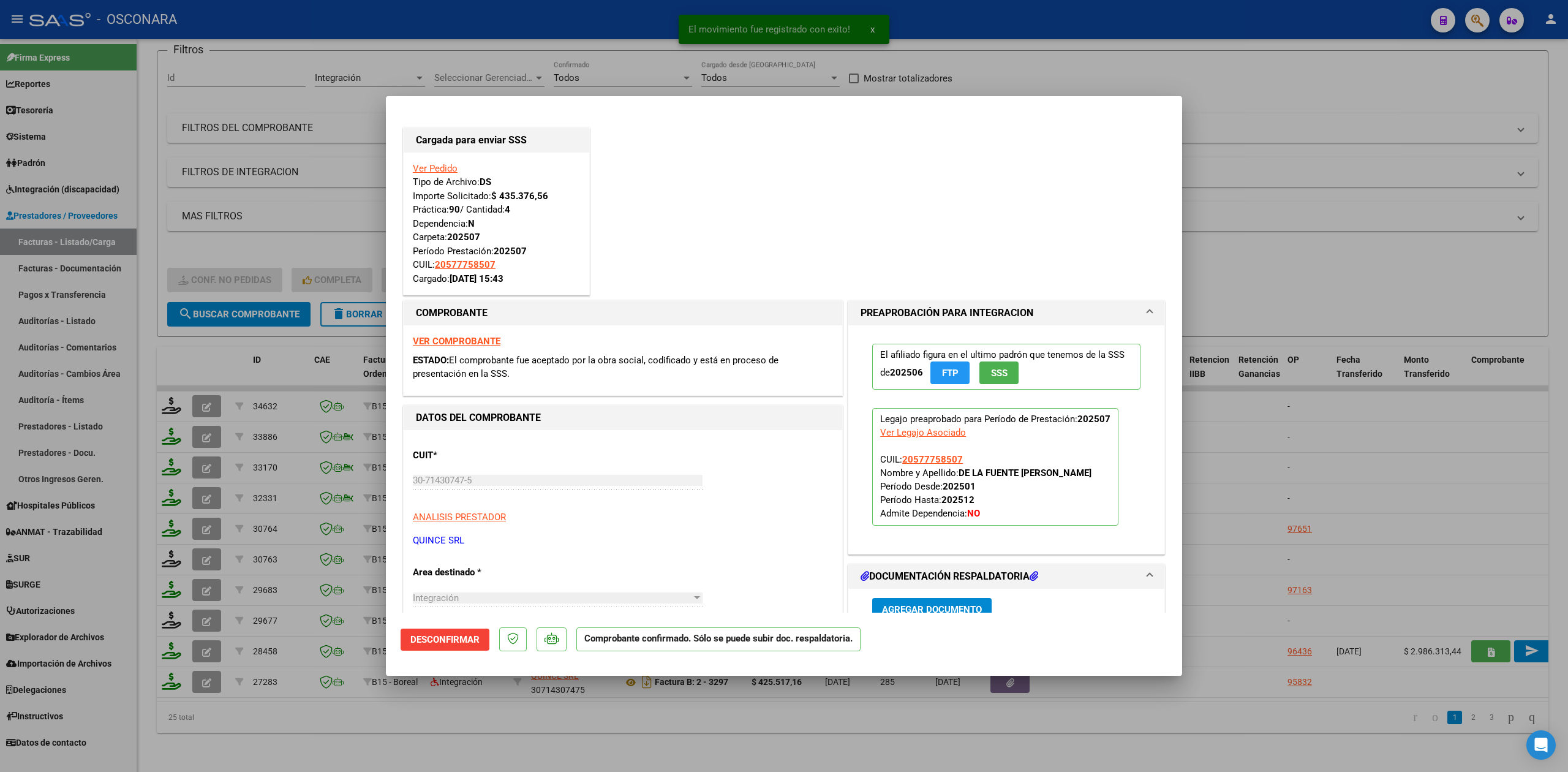
click at [326, 717] on div at bounding box center [784, 386] width 1568 height 772
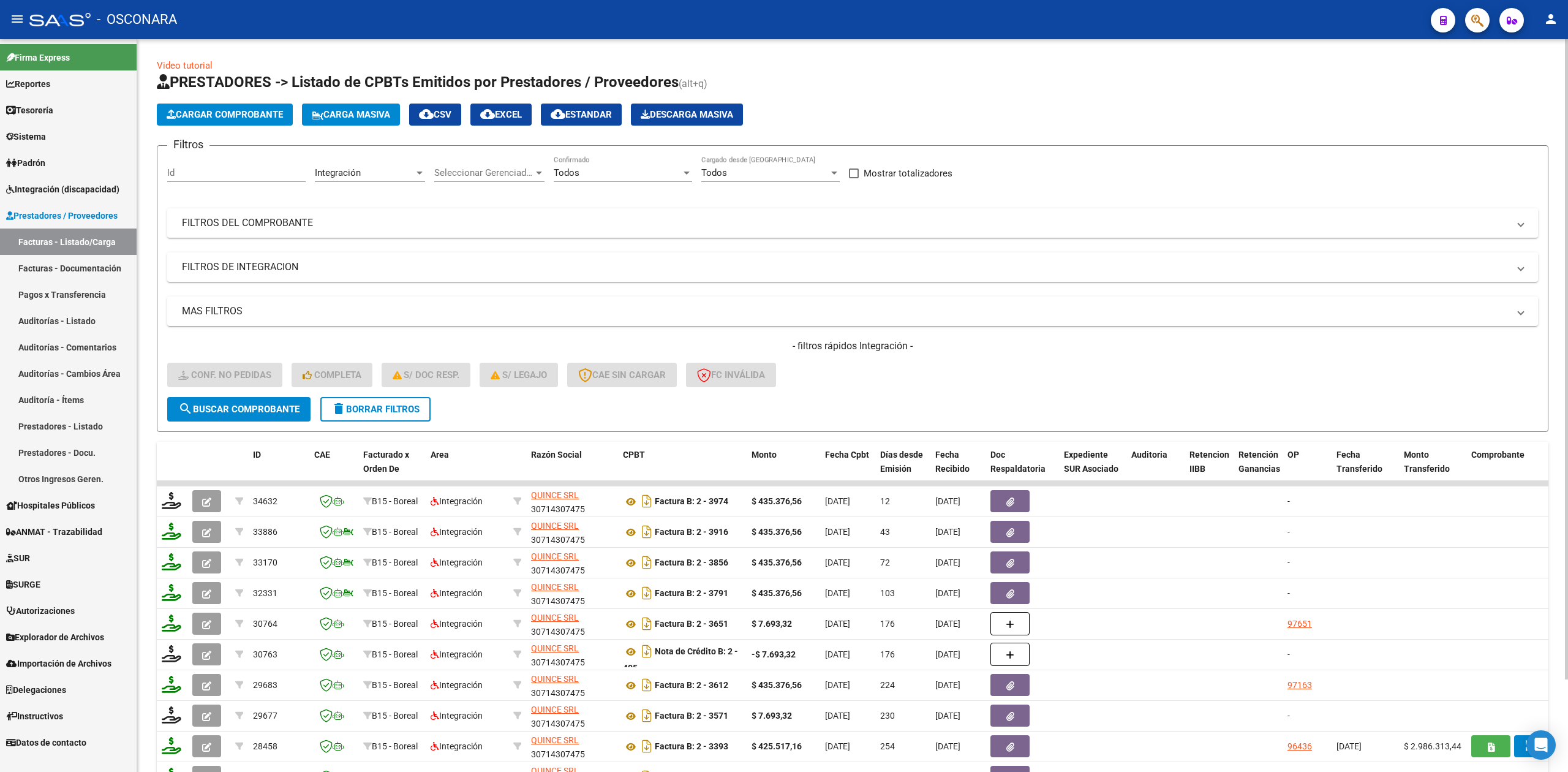
click at [381, 408] on span "delete Borrar Filtros" at bounding box center [375, 409] width 88 height 11
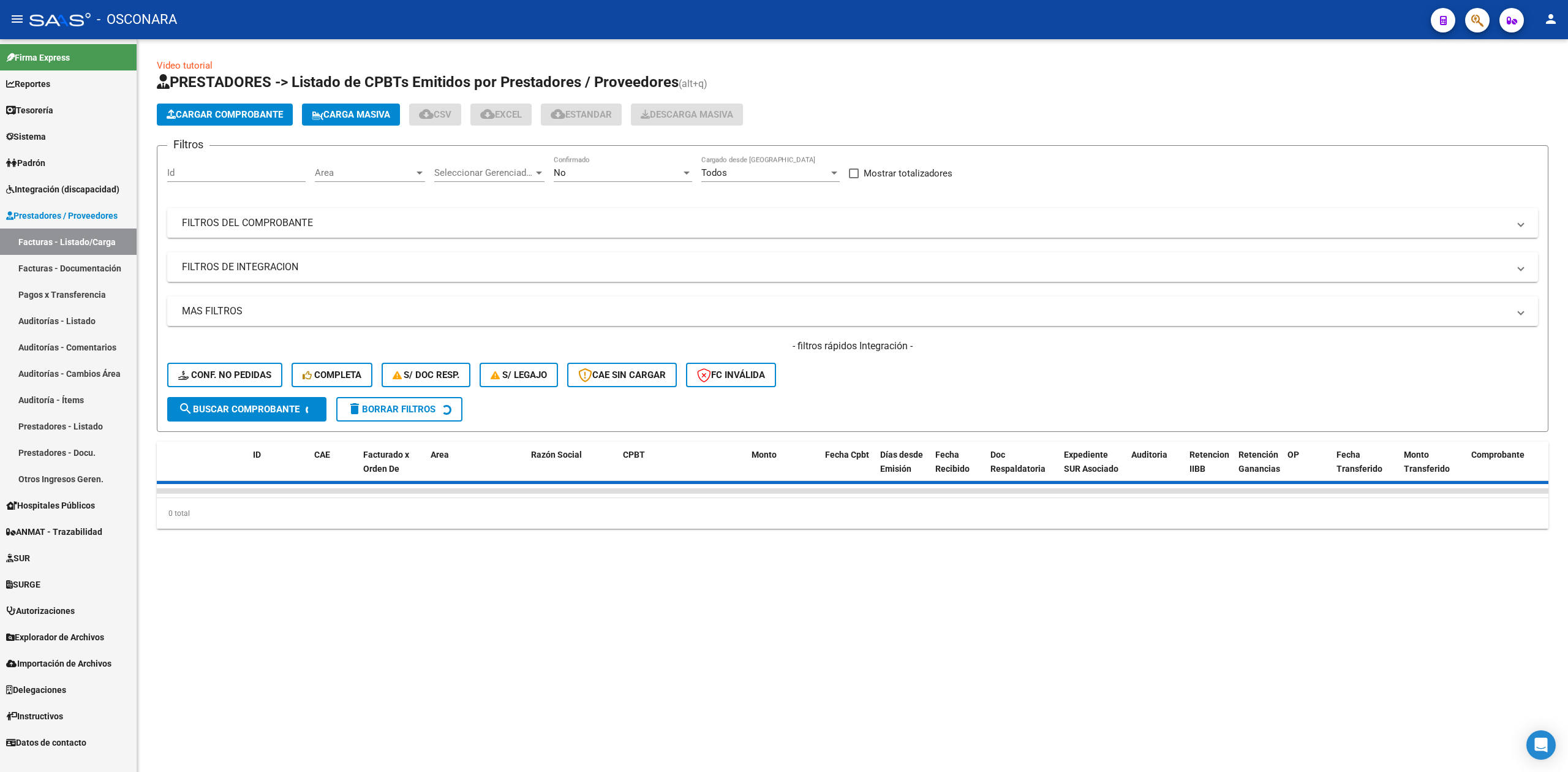
click at [387, 172] on span "Area" at bounding box center [365, 173] width 99 height 11
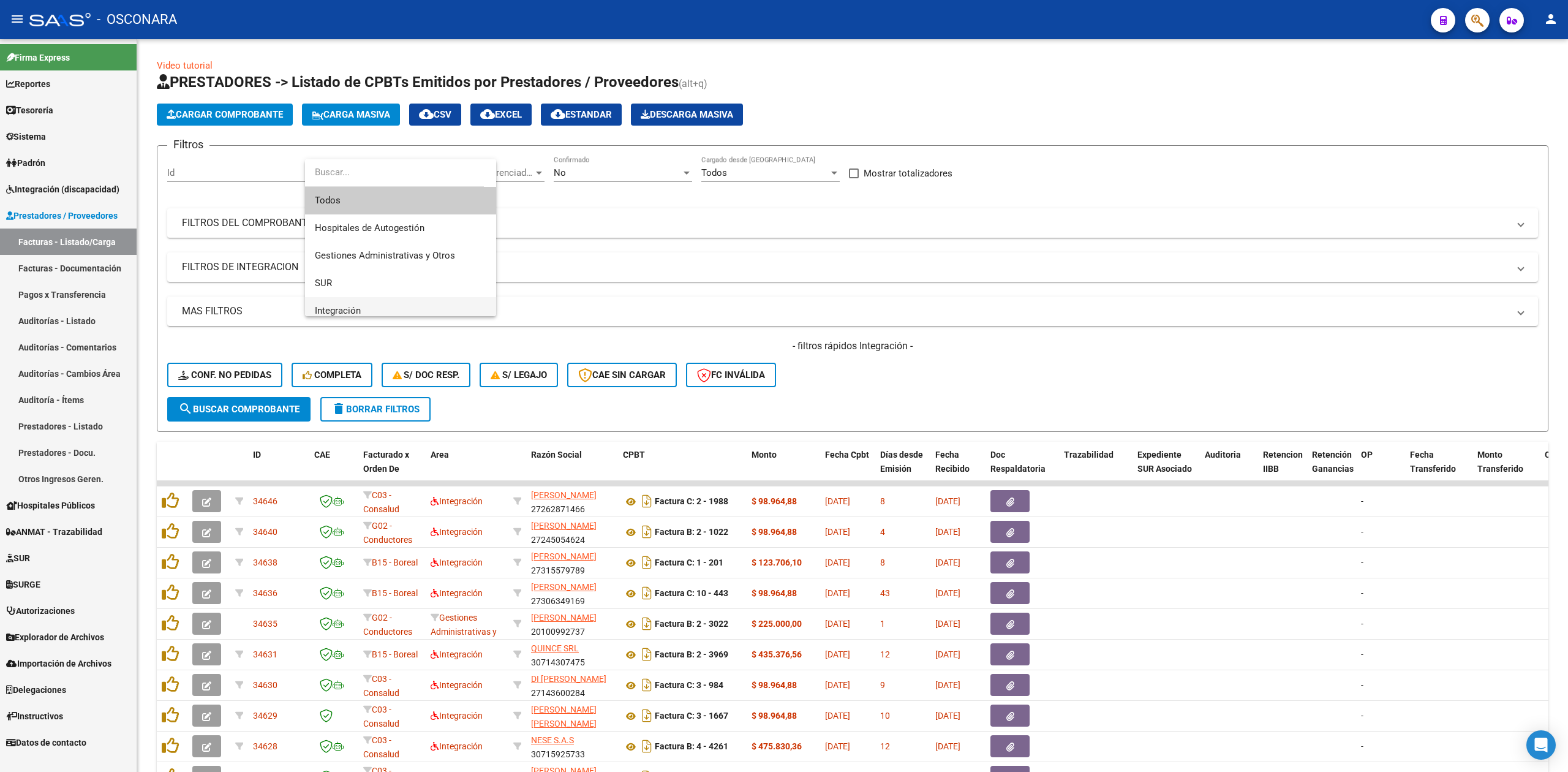
click at [360, 302] on span "Integración" at bounding box center [401, 311] width 172 height 28
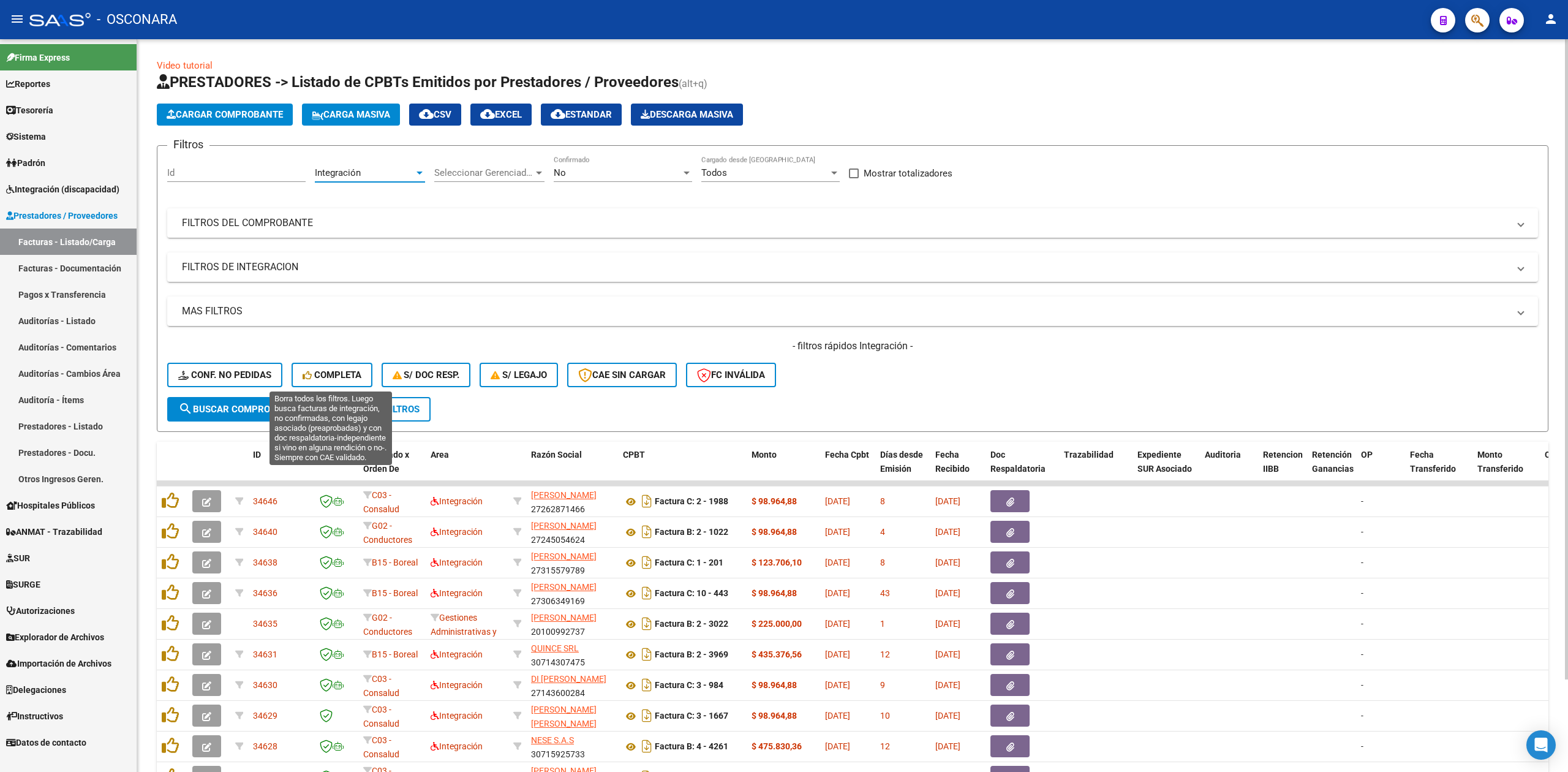
click at [293, 397] on button "search Buscar Comprobante" at bounding box center [239, 409] width 143 height 25
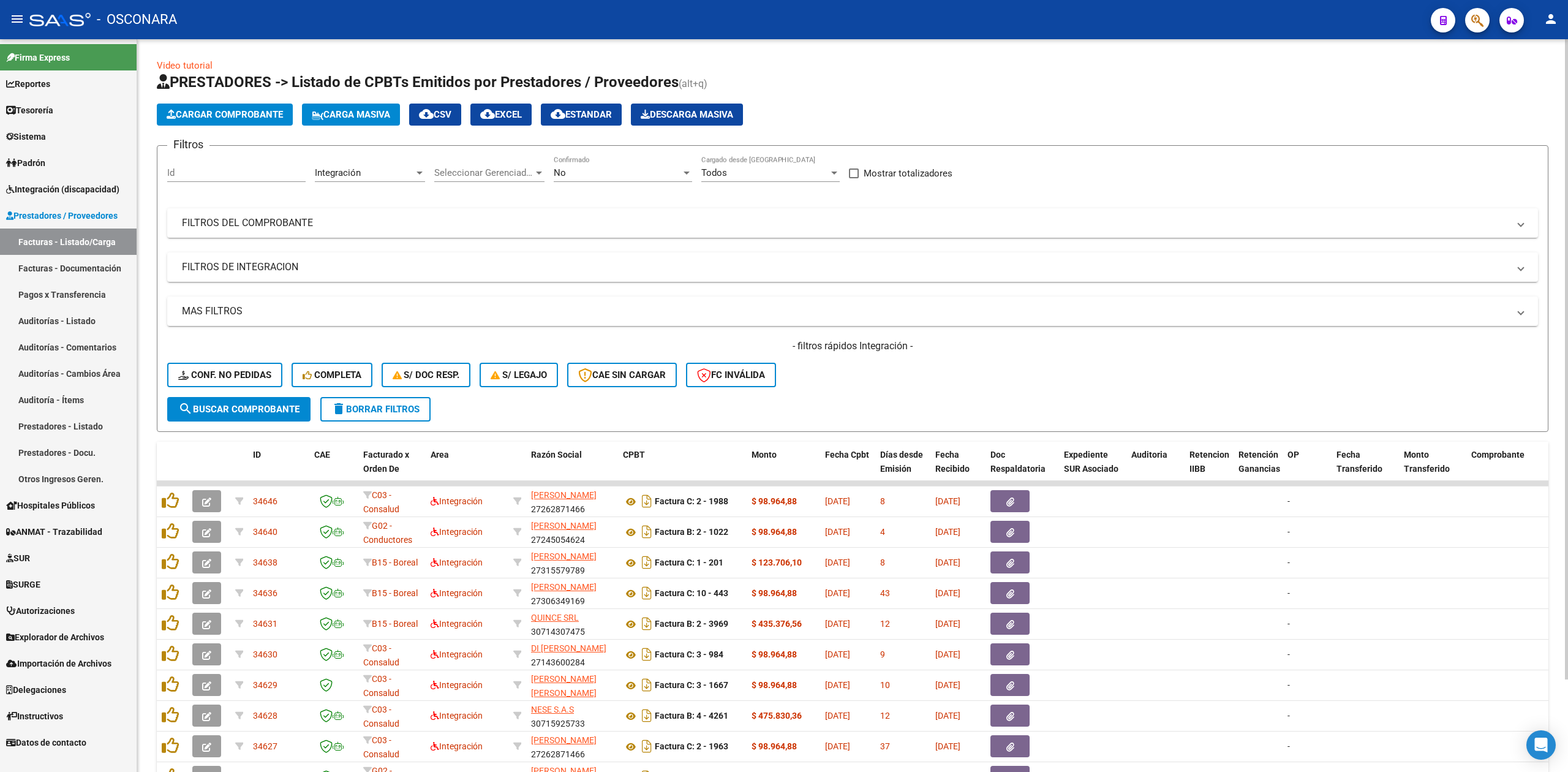
click at [851, 375] on div "- filtros rápidos Integración - Conf. no pedidas Completa S/ Doc Resp. S/ legaj…" at bounding box center [853, 368] width 1371 height 57
click at [850, 375] on div "- filtros rápidos Integración - Conf. no pedidas Completa S/ Doc Resp. S/ legaj…" at bounding box center [853, 368] width 1371 height 57
click at [568, 169] on div "No" at bounding box center [617, 173] width 128 height 11
click at [568, 169] on span "No" at bounding box center [622, 172] width 138 height 28
click at [459, 170] on span "Seleccionar Gerenciador" at bounding box center [484, 173] width 99 height 11
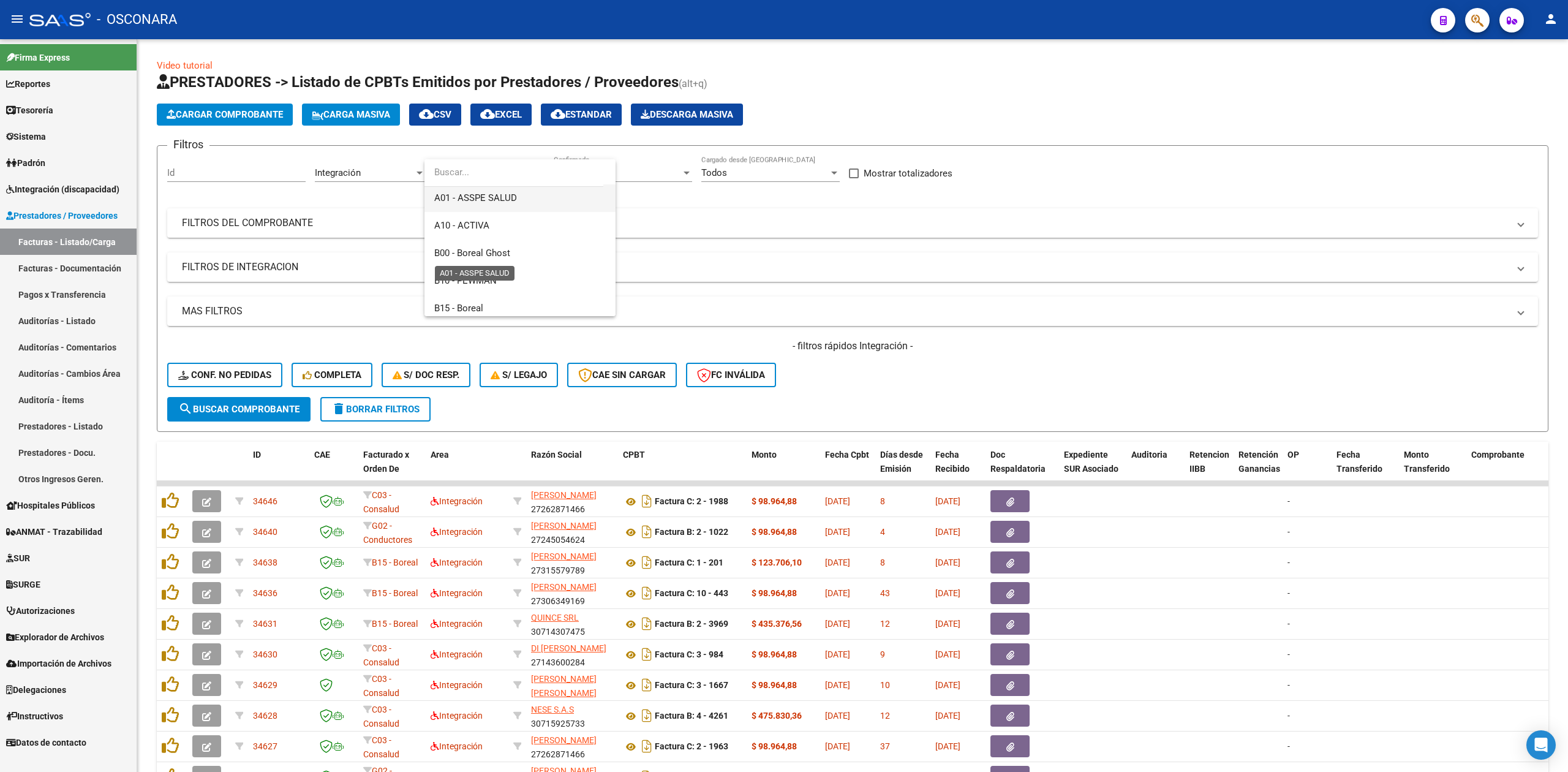
scroll to position [82, 0]
click at [460, 283] on span "B15 - Boreal" at bounding box center [458, 285] width 49 height 11
click at [287, 408] on span "search Buscar Comprobante" at bounding box center [238, 409] width 121 height 11
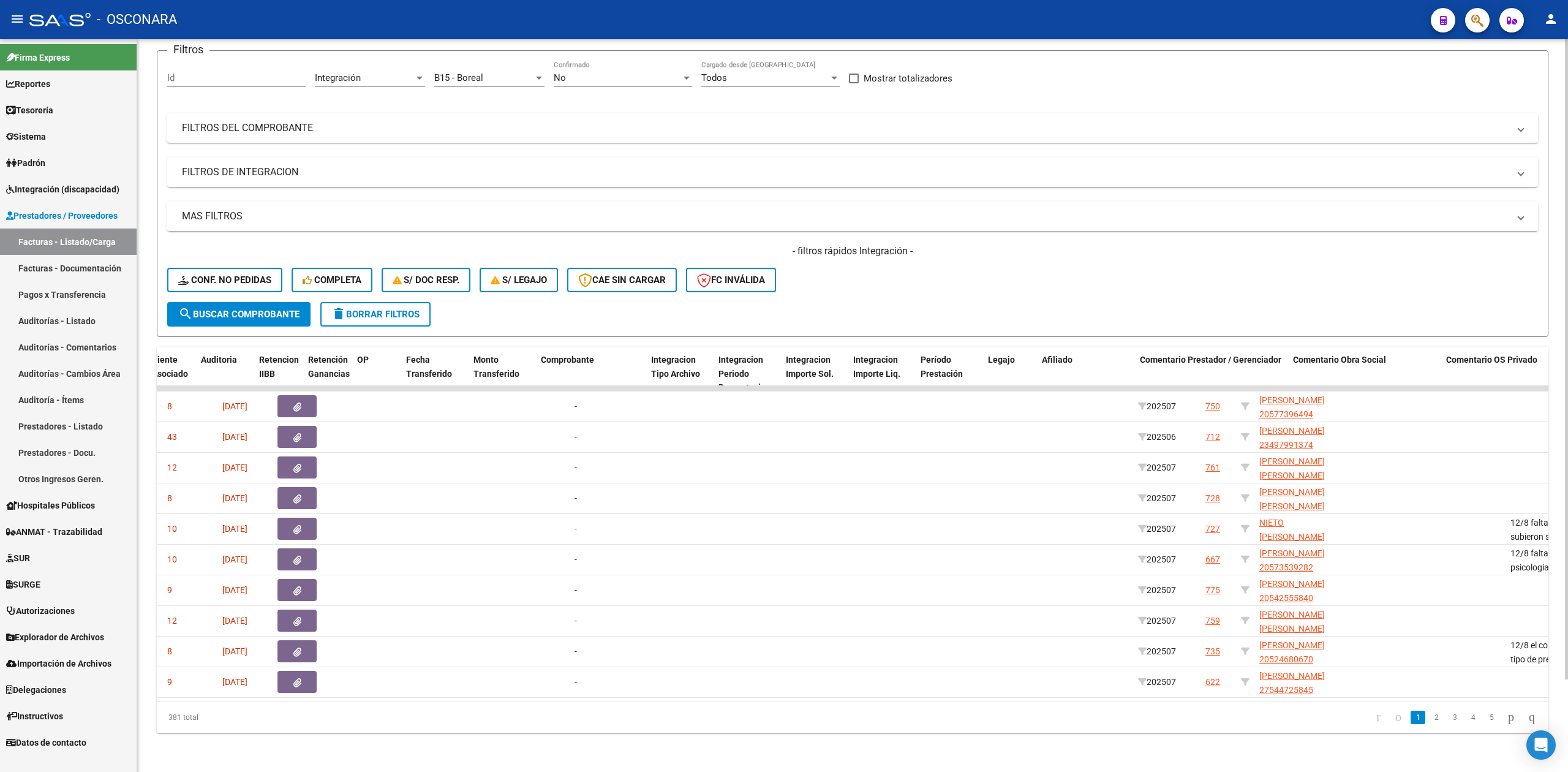
scroll to position [0, 934]
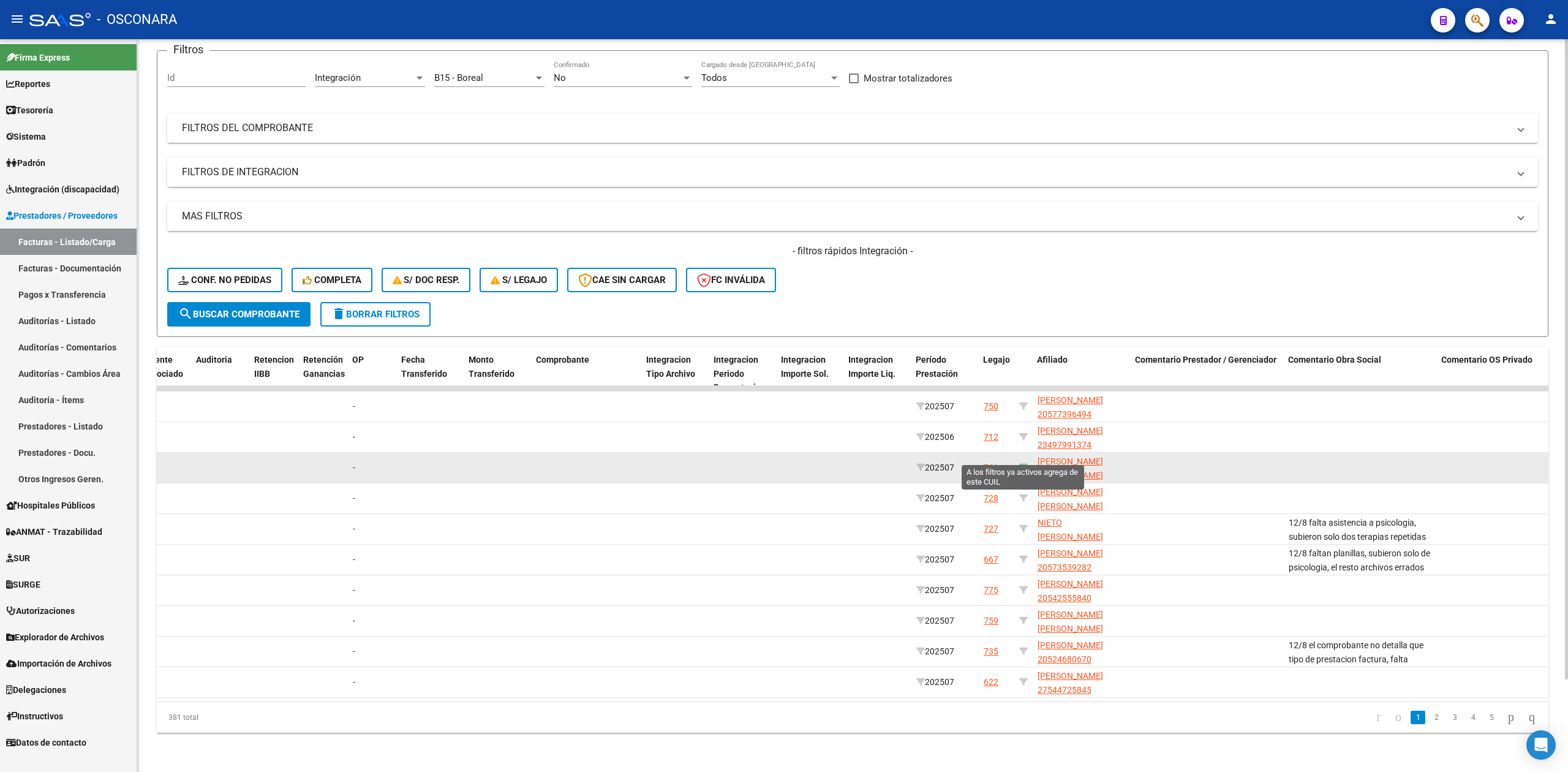
click at [1024, 463] on icon at bounding box center [1023, 468] width 9 height 9
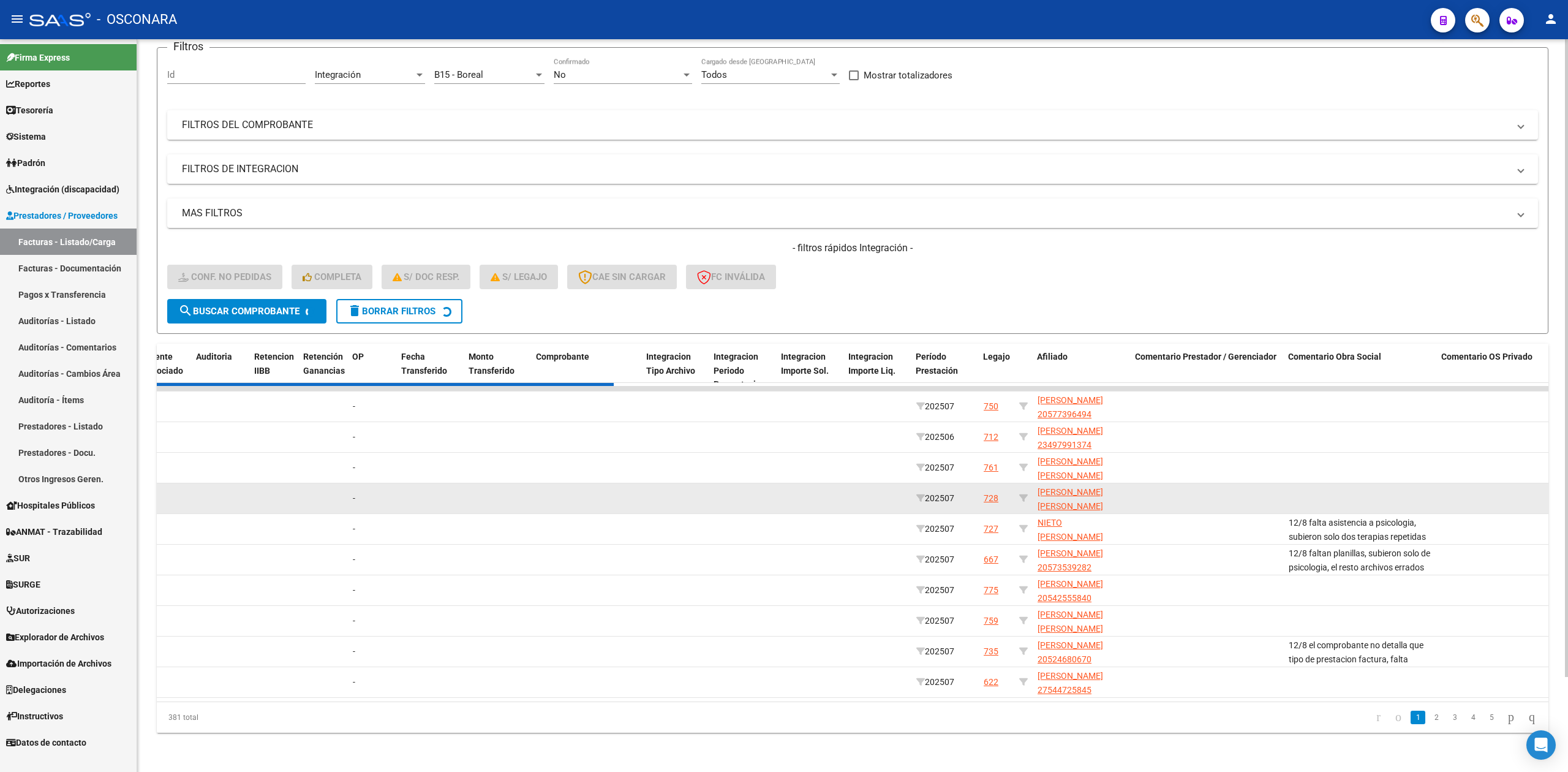
scroll to position [0, 0]
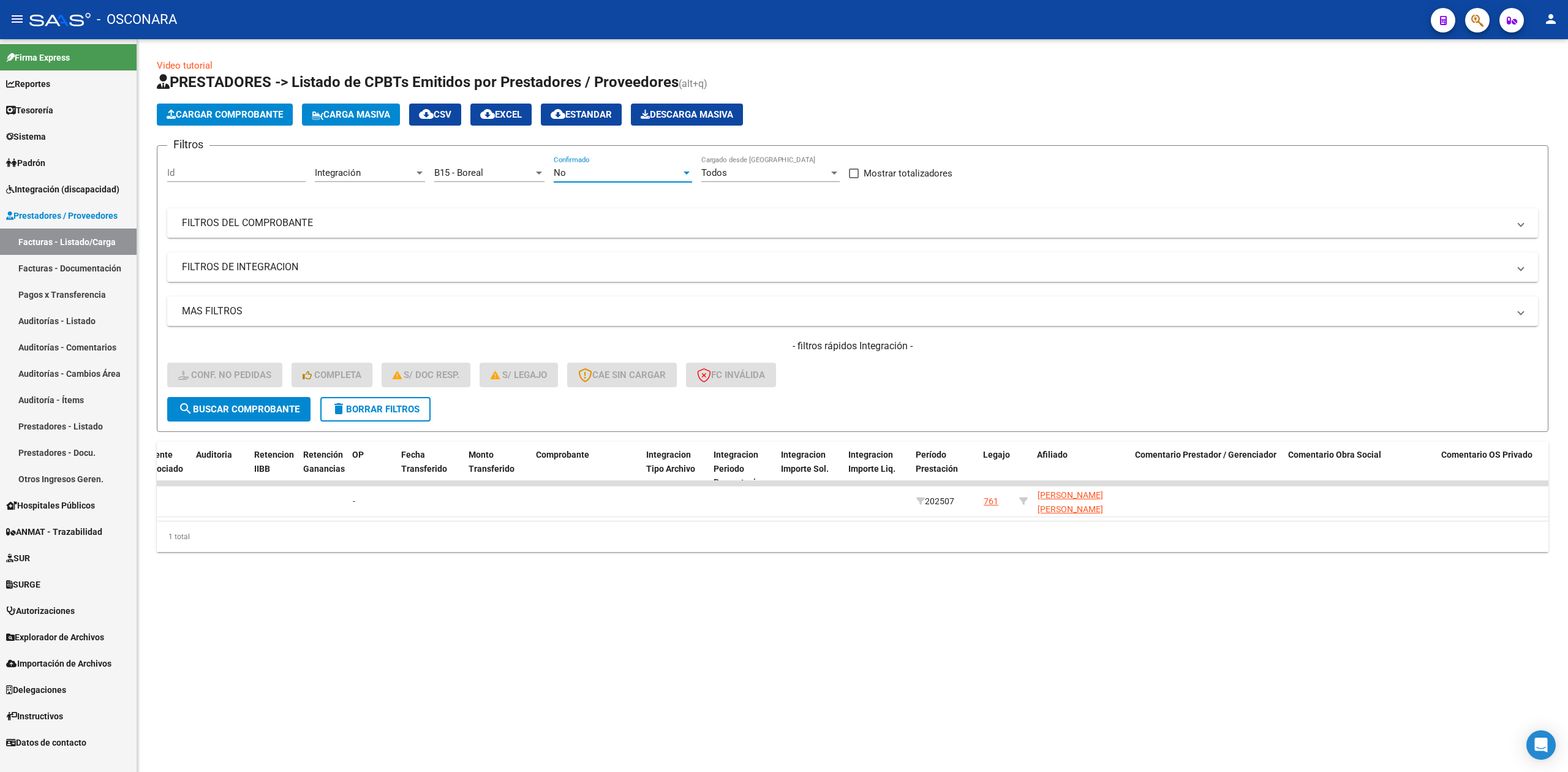
click at [588, 170] on div "No" at bounding box center [617, 173] width 128 height 11
click at [588, 118] on span "Todos" at bounding box center [622, 118] width 138 height 28
click at [297, 407] on span "search Buscar Comprobante" at bounding box center [238, 409] width 121 height 11
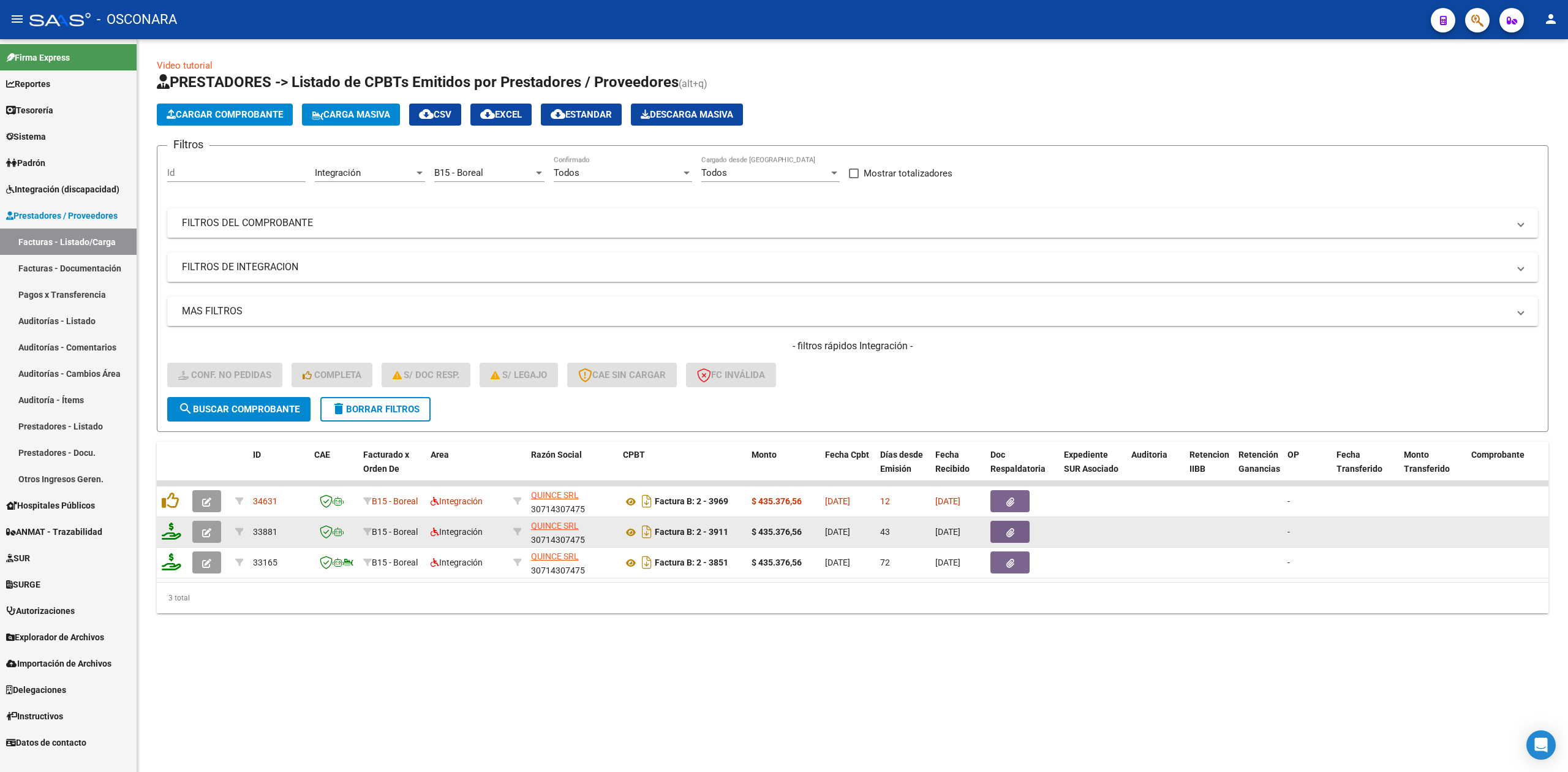
click at [199, 522] on button "button" at bounding box center [206, 531] width 29 height 22
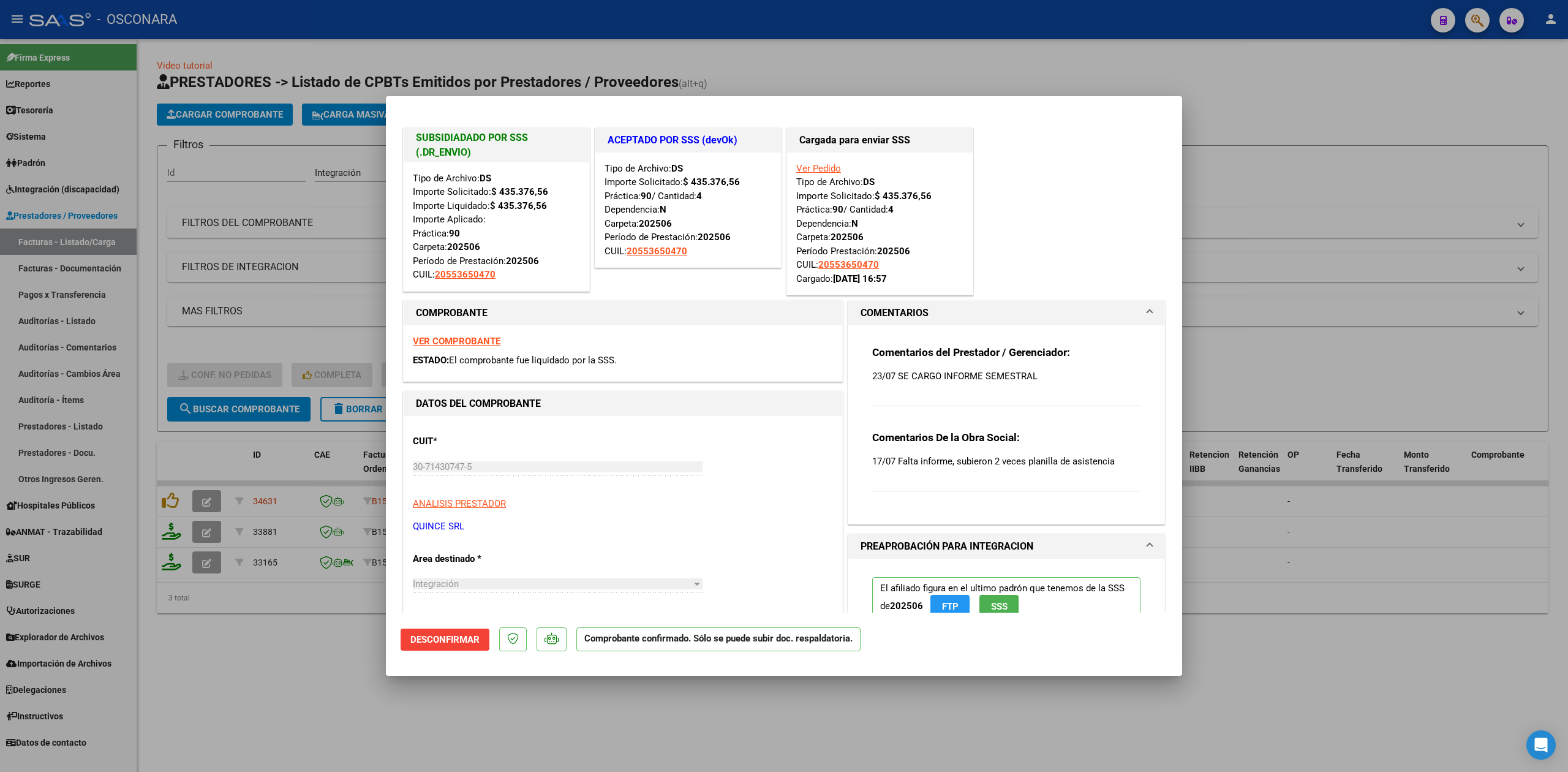
click at [280, 642] on div at bounding box center [784, 386] width 1568 height 772
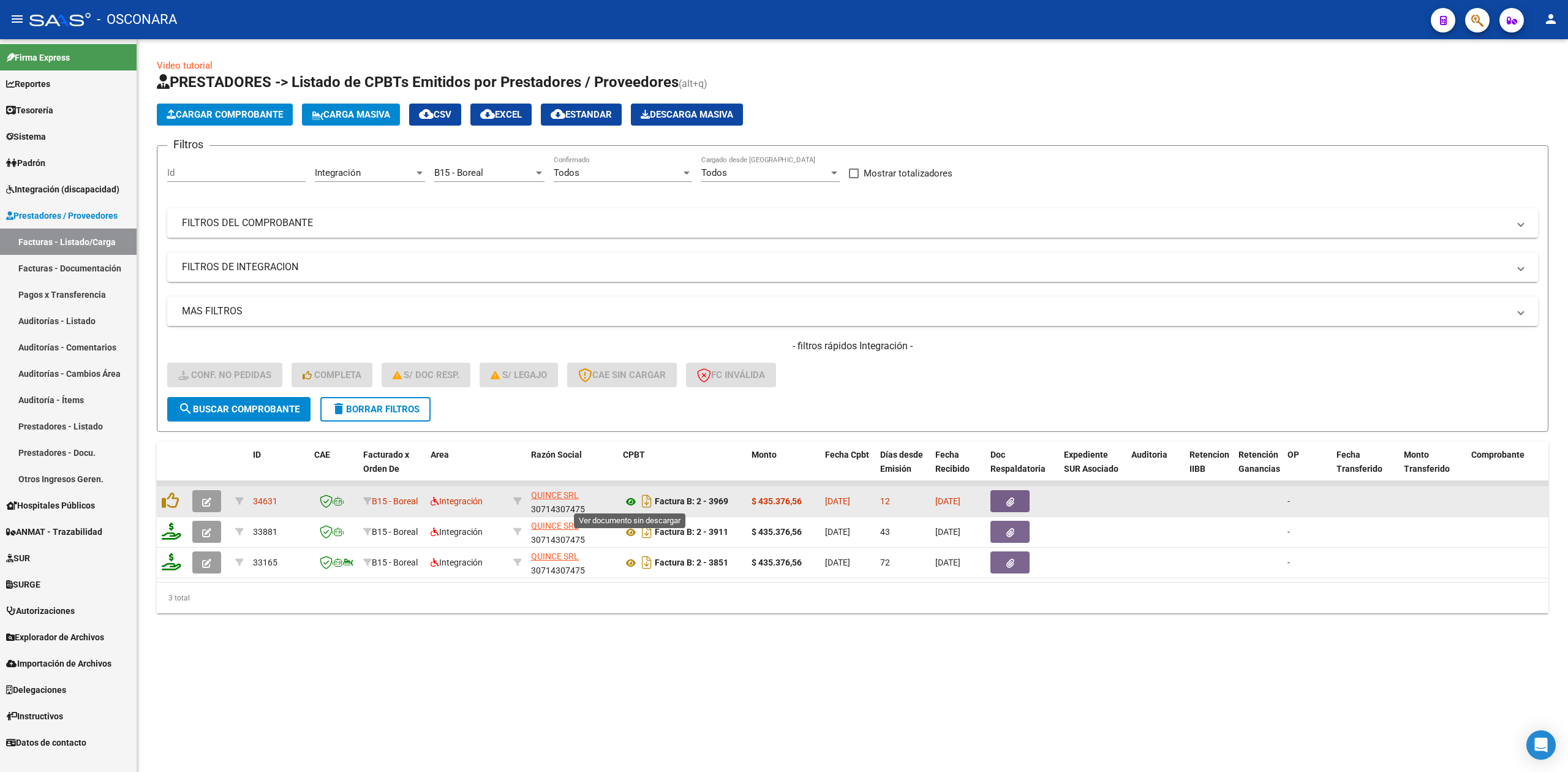
click at [631, 498] on icon at bounding box center [631, 502] width 16 height 15
click at [1010, 498] on icon "button" at bounding box center [1010, 502] width 8 height 9
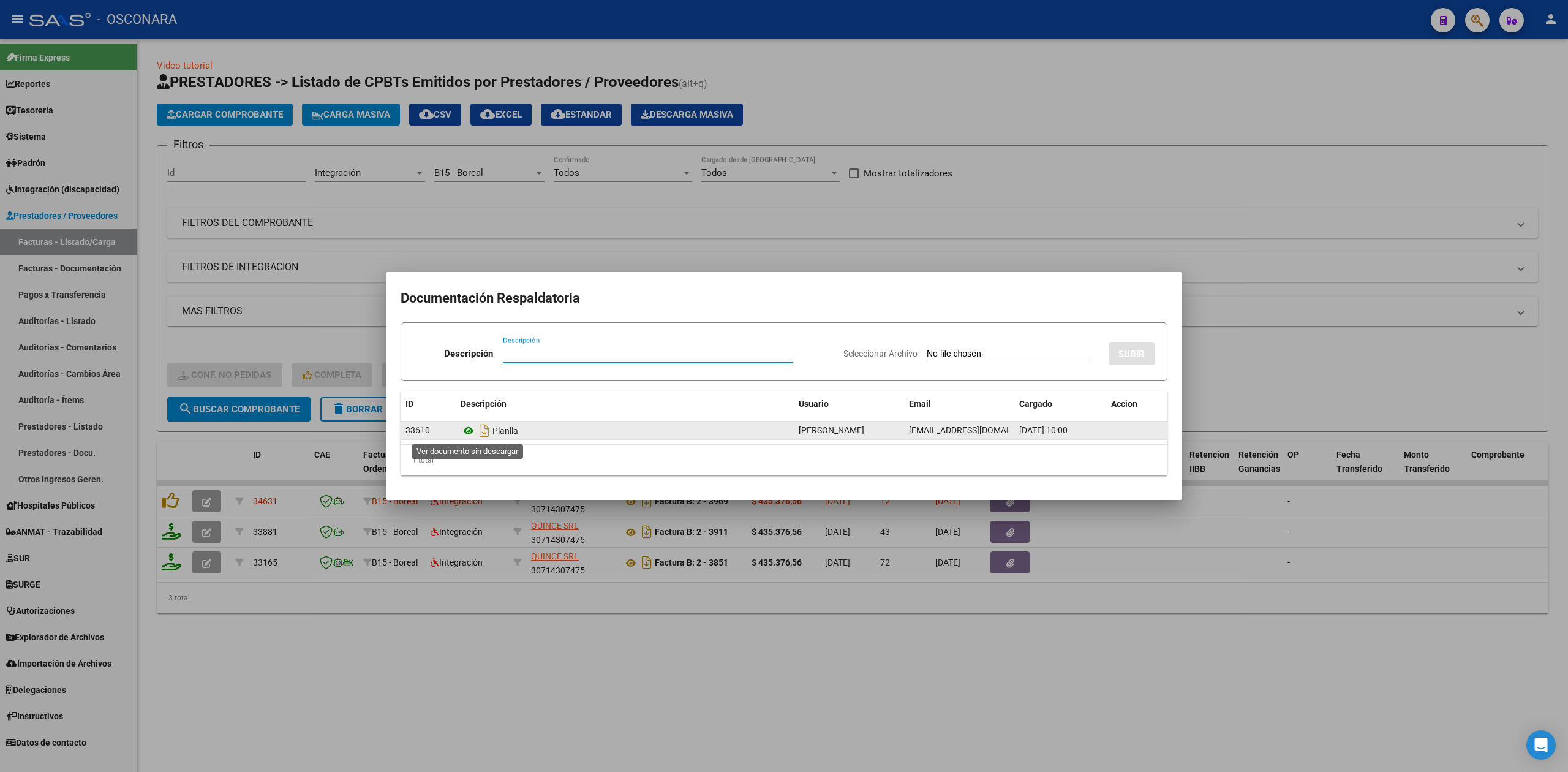
click at [466, 429] on icon at bounding box center [468, 430] width 16 height 15
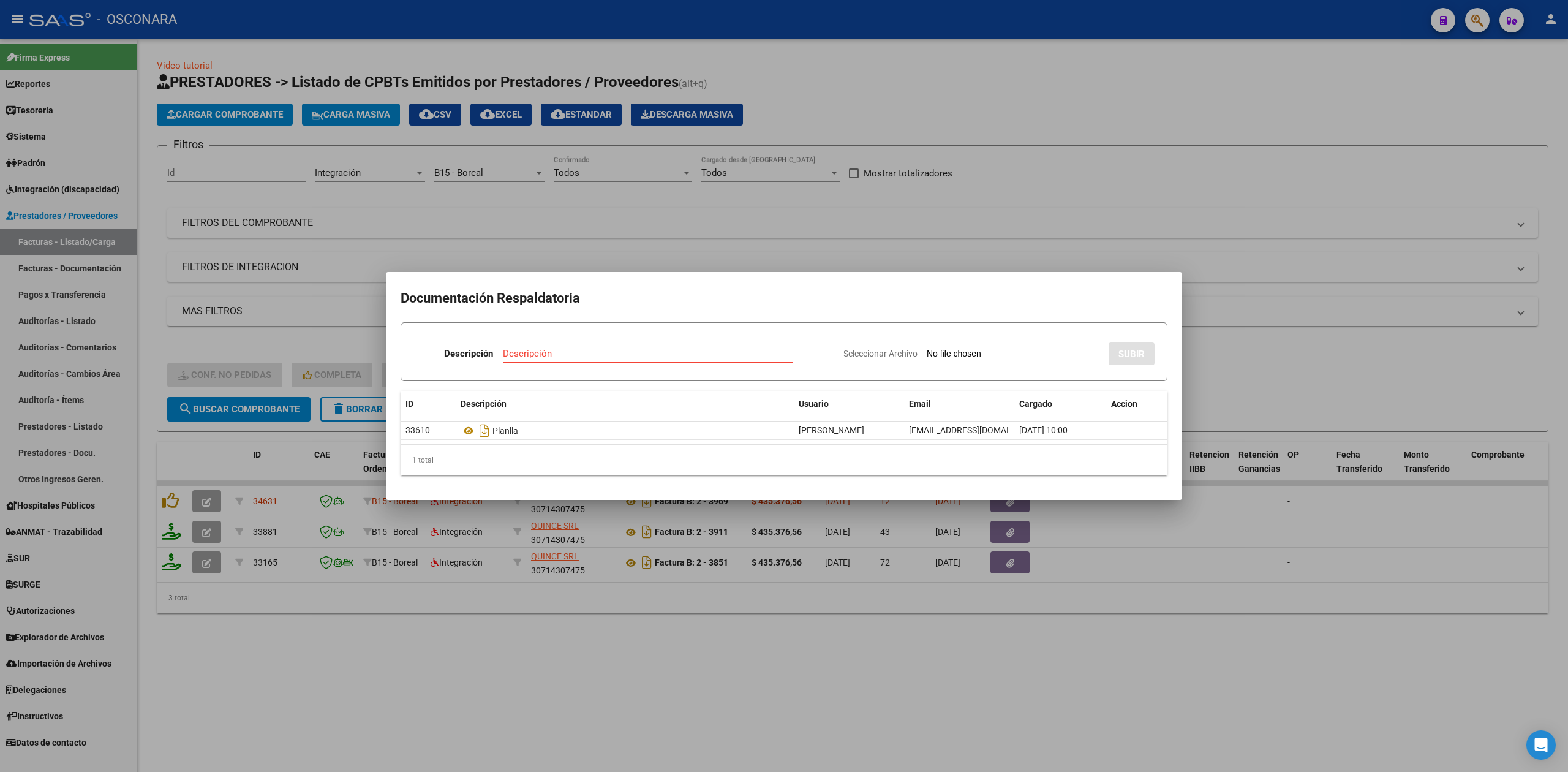
click at [741, 612] on div at bounding box center [784, 386] width 1568 height 772
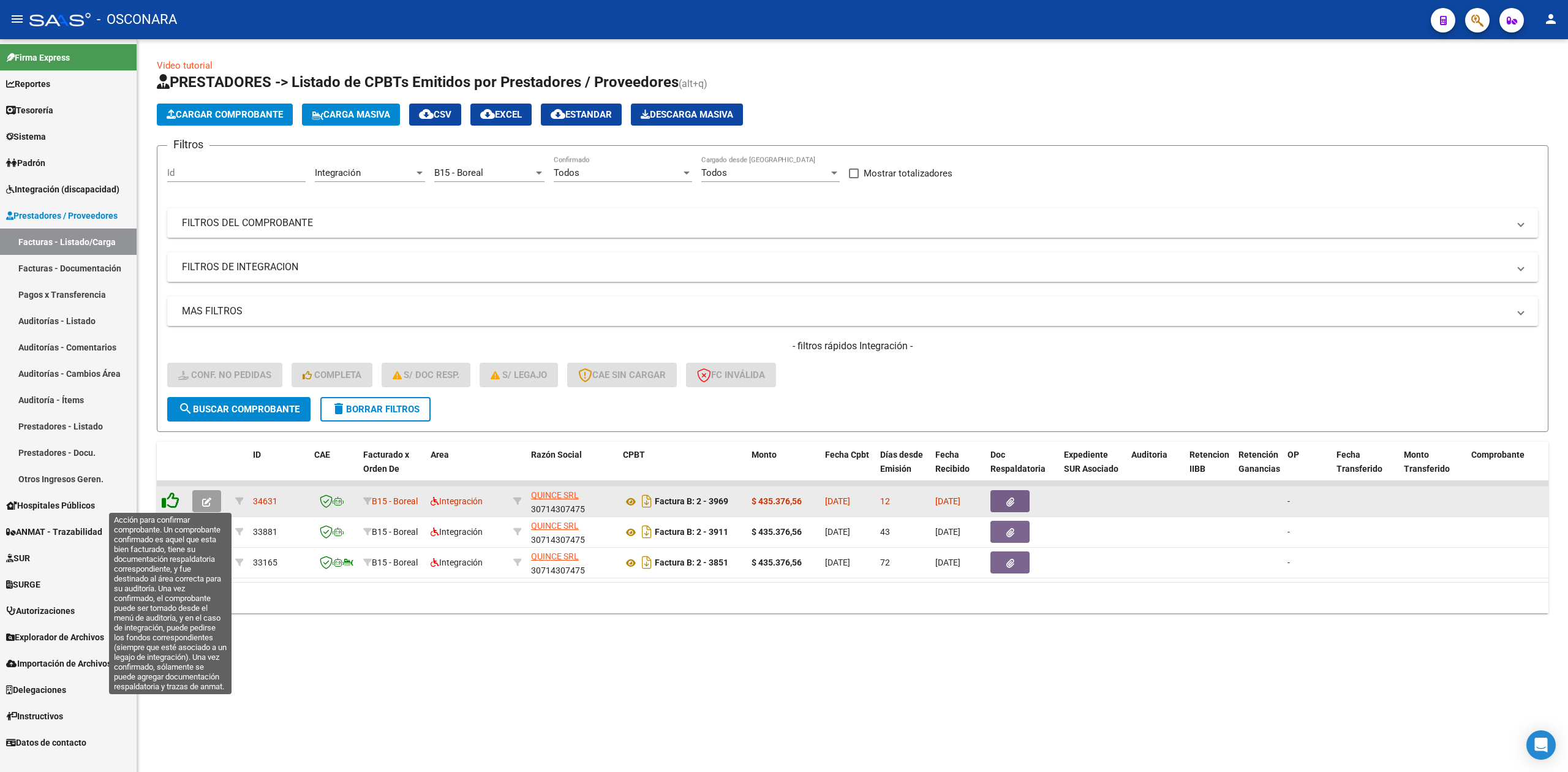
click at [174, 495] on icon at bounding box center [170, 500] width 17 height 17
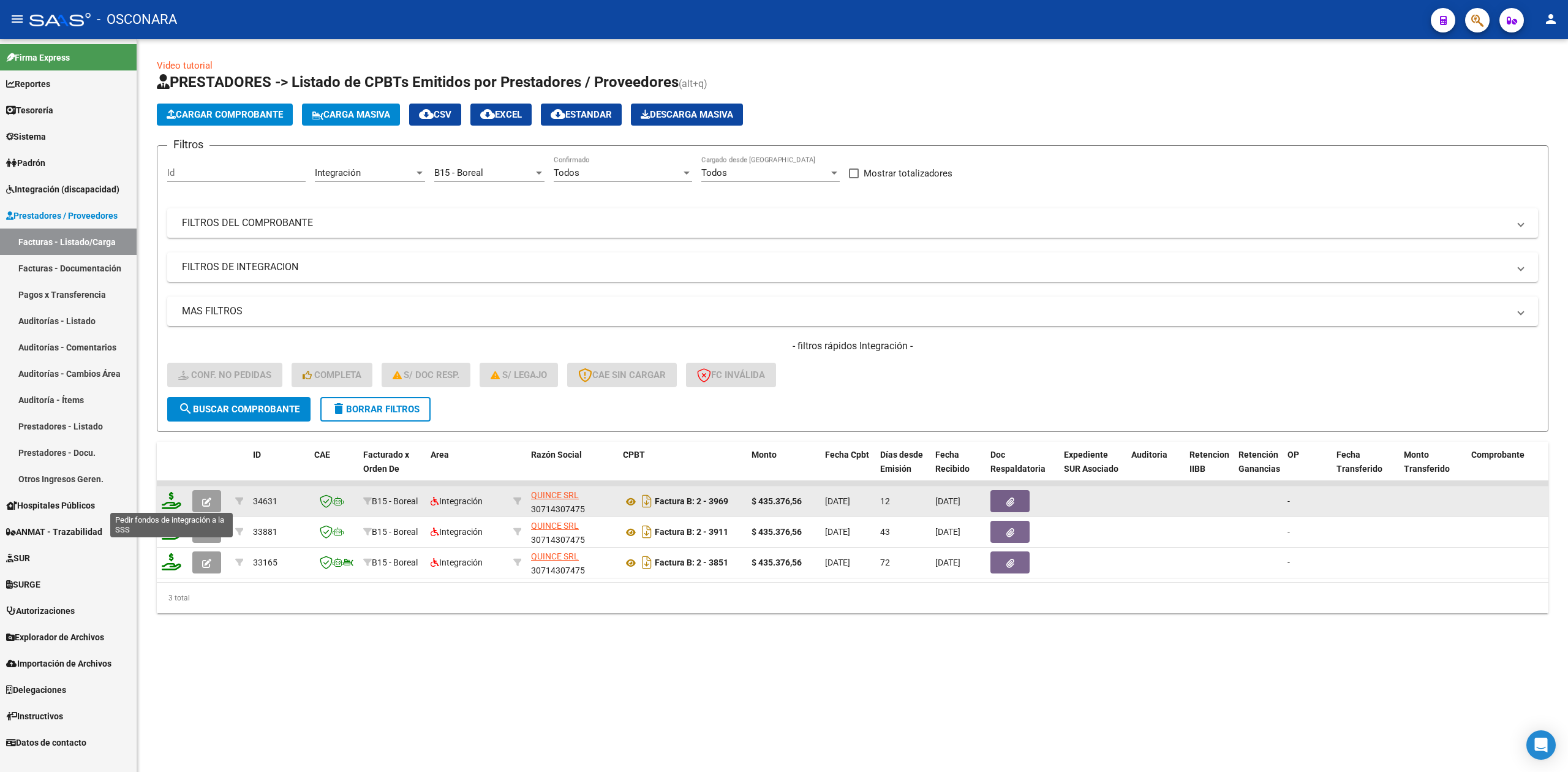
click at [172, 500] on icon at bounding box center [172, 500] width 20 height 17
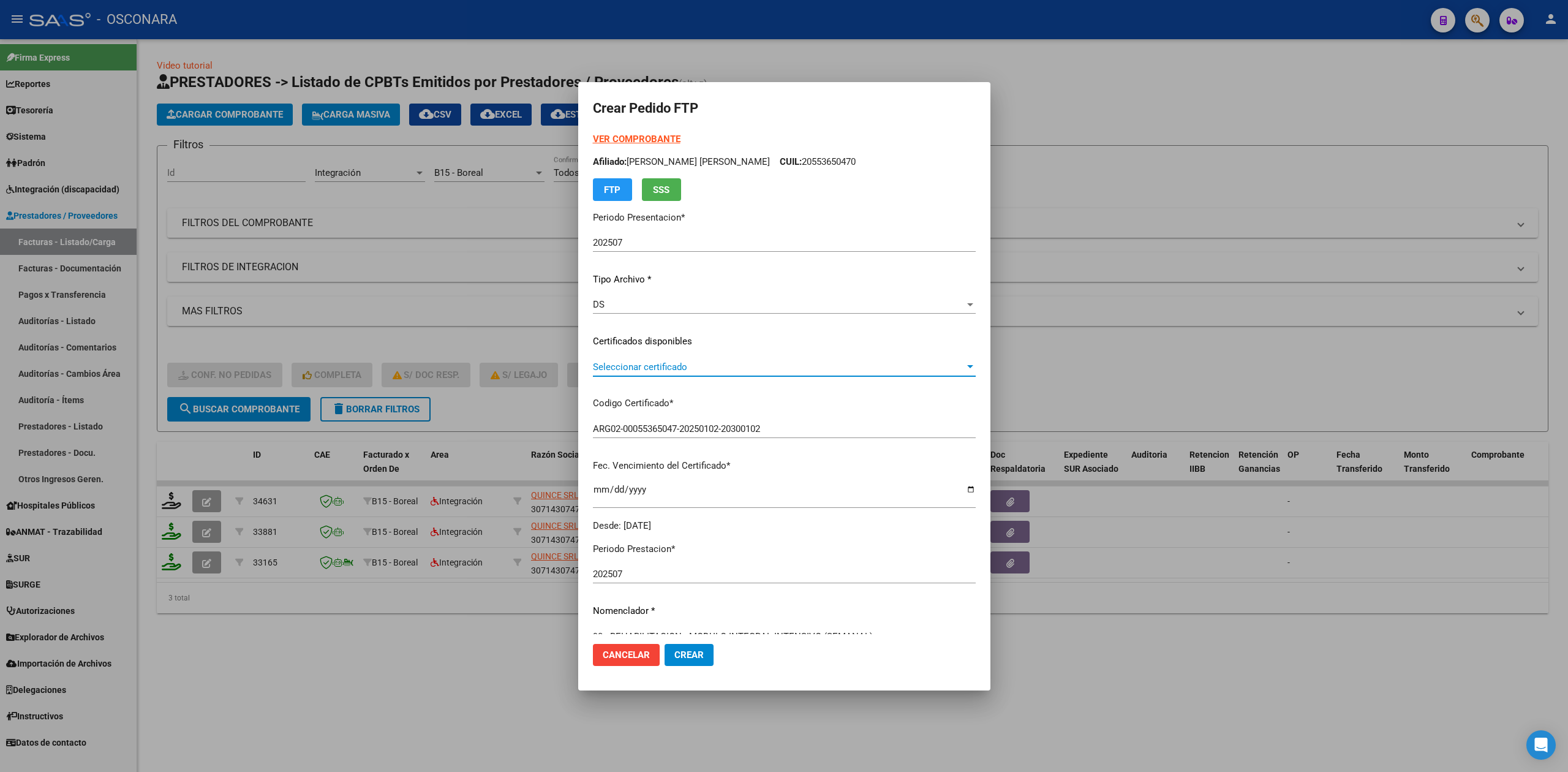
click at [655, 365] on span "Seleccionar certificado" at bounding box center [779, 367] width 372 height 11
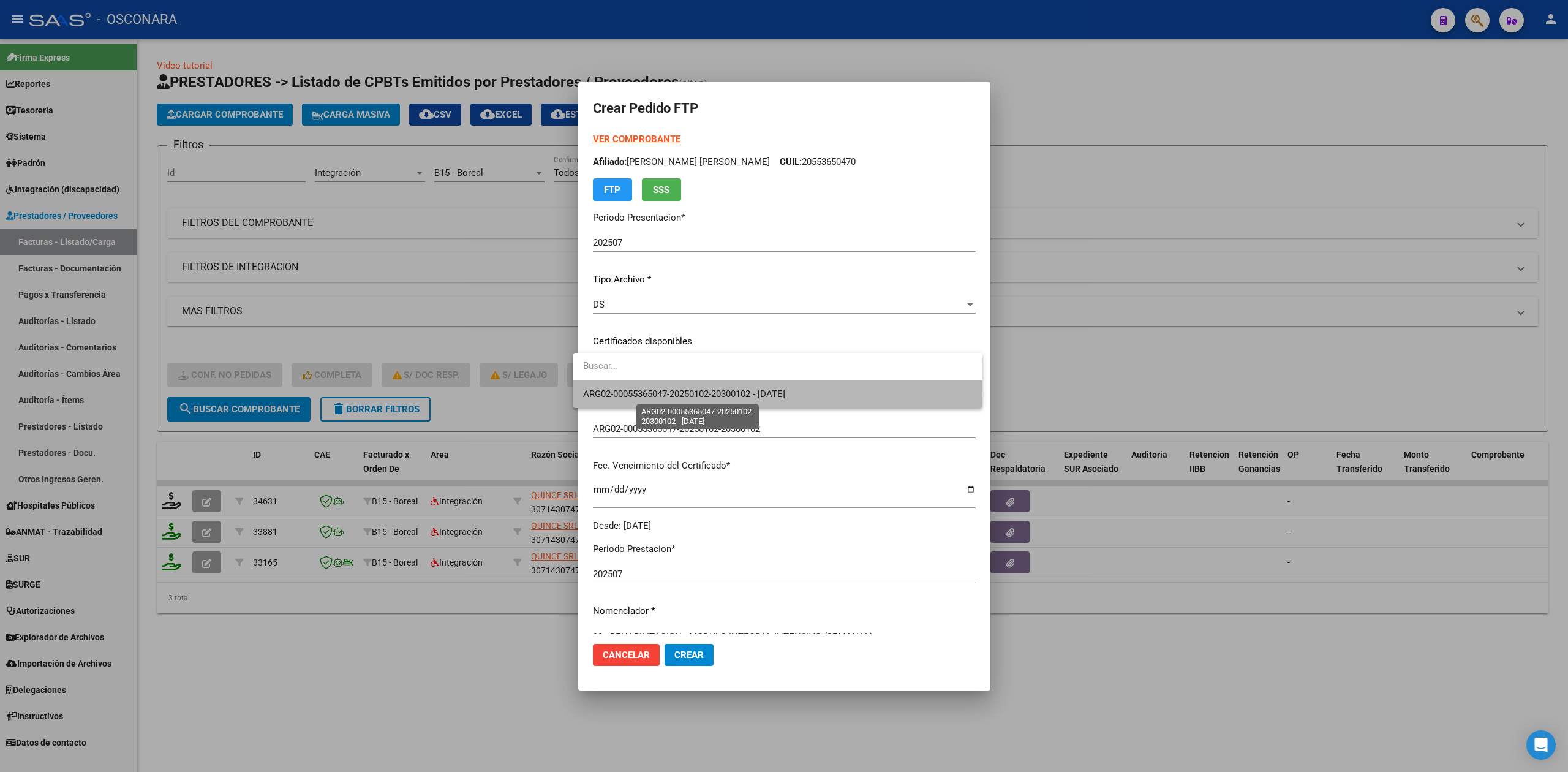
click at [655, 395] on span "ARG02-00055365047-20250102-20300102 - [DATE]" at bounding box center [684, 394] width 202 height 11
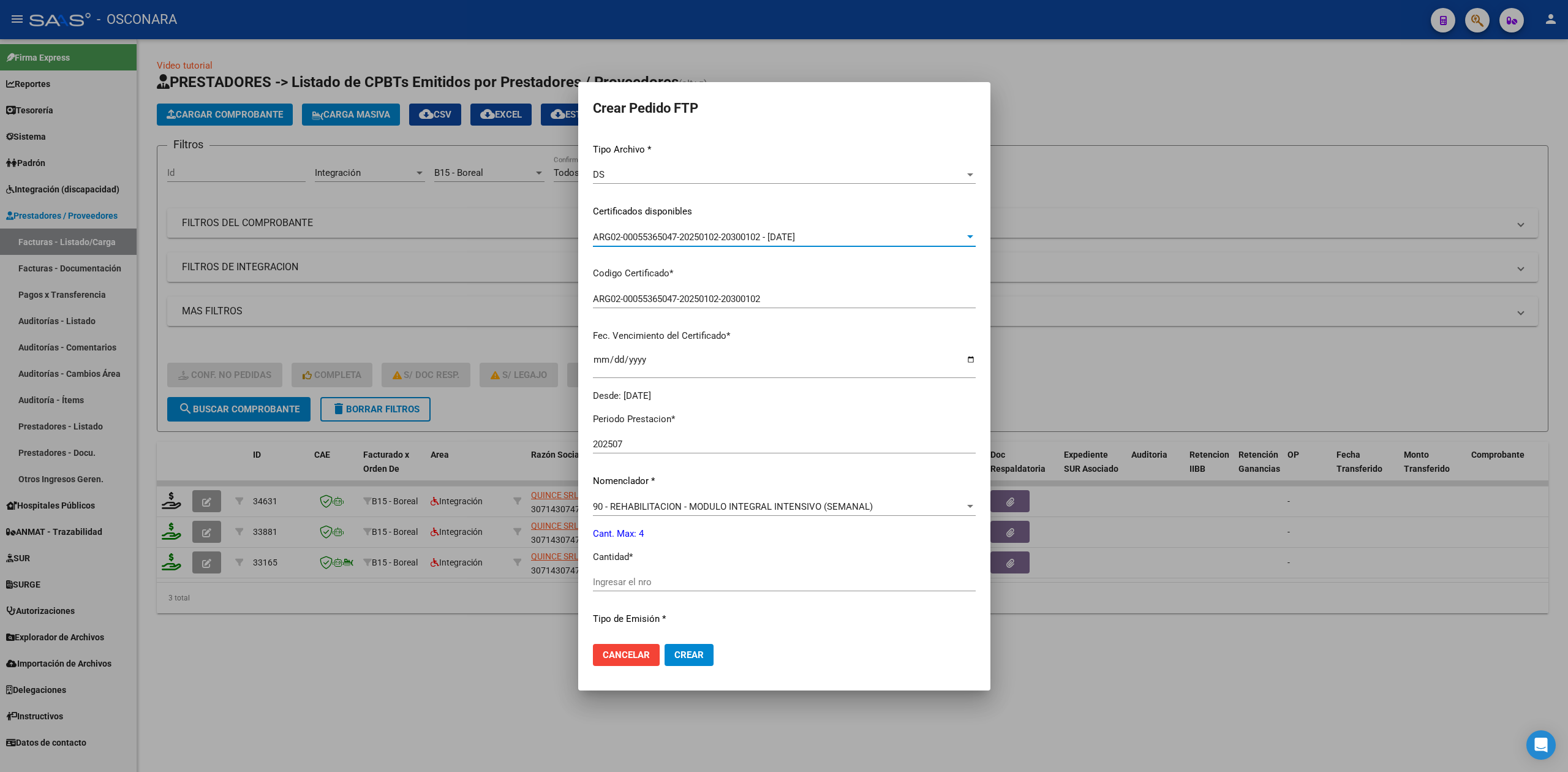
scroll to position [285, 0]
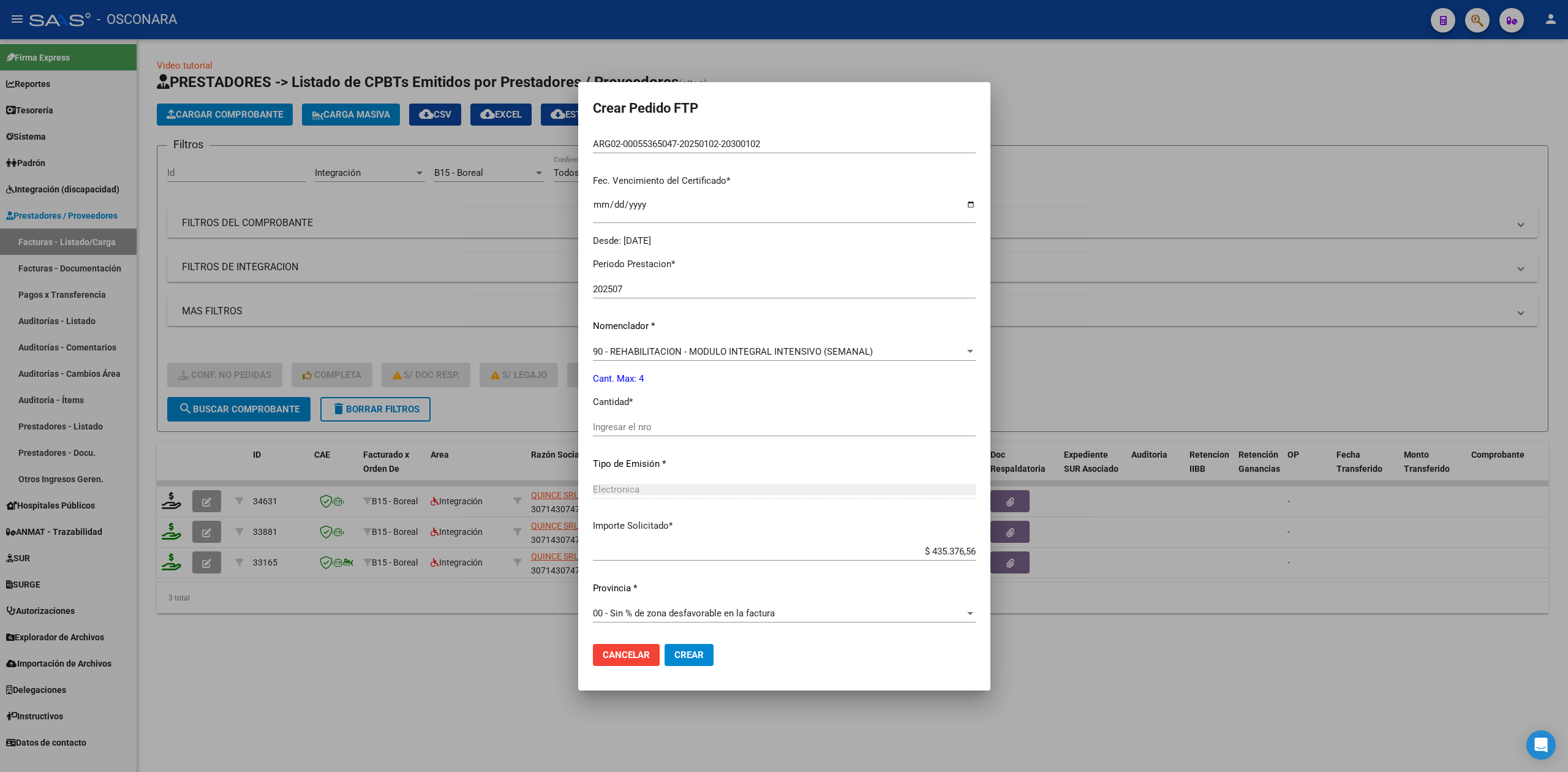
click at [638, 422] on input "Ingresar el nro" at bounding box center [784, 427] width 382 height 11
click at [665, 644] on button "Crear" at bounding box center [689, 654] width 49 height 22
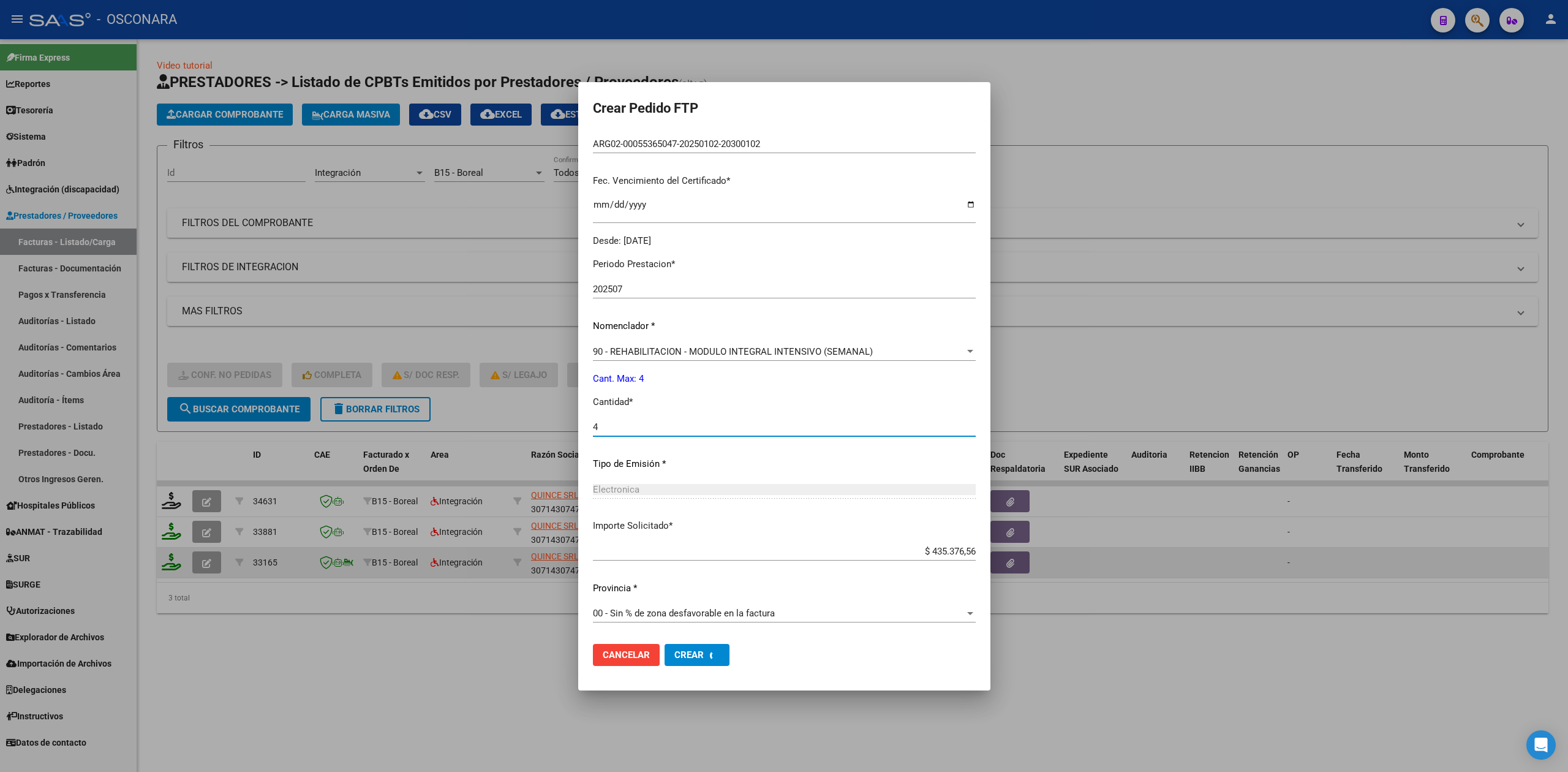
scroll to position [0, 0]
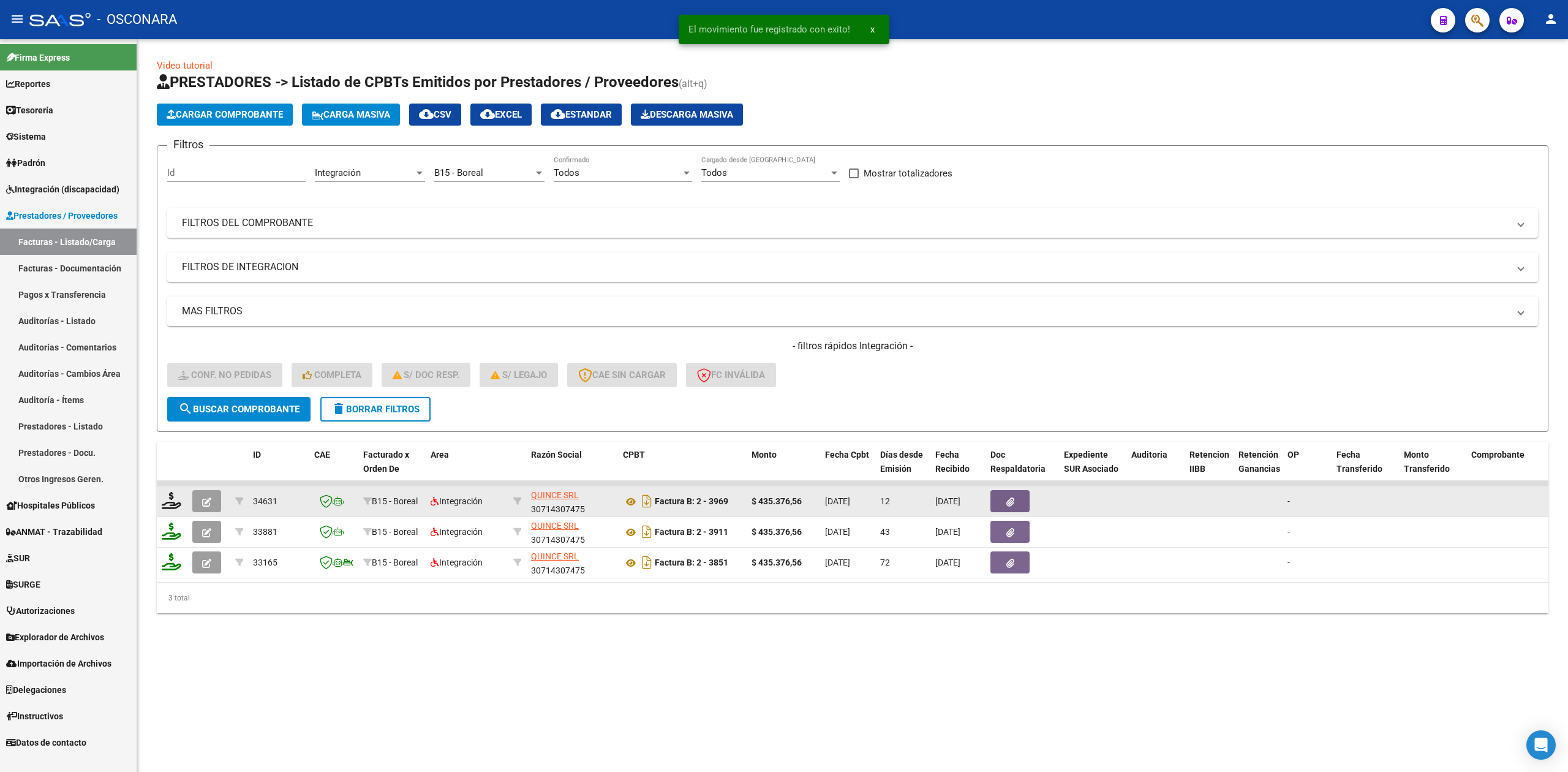
click at [208, 505] on button "button" at bounding box center [206, 501] width 29 height 22
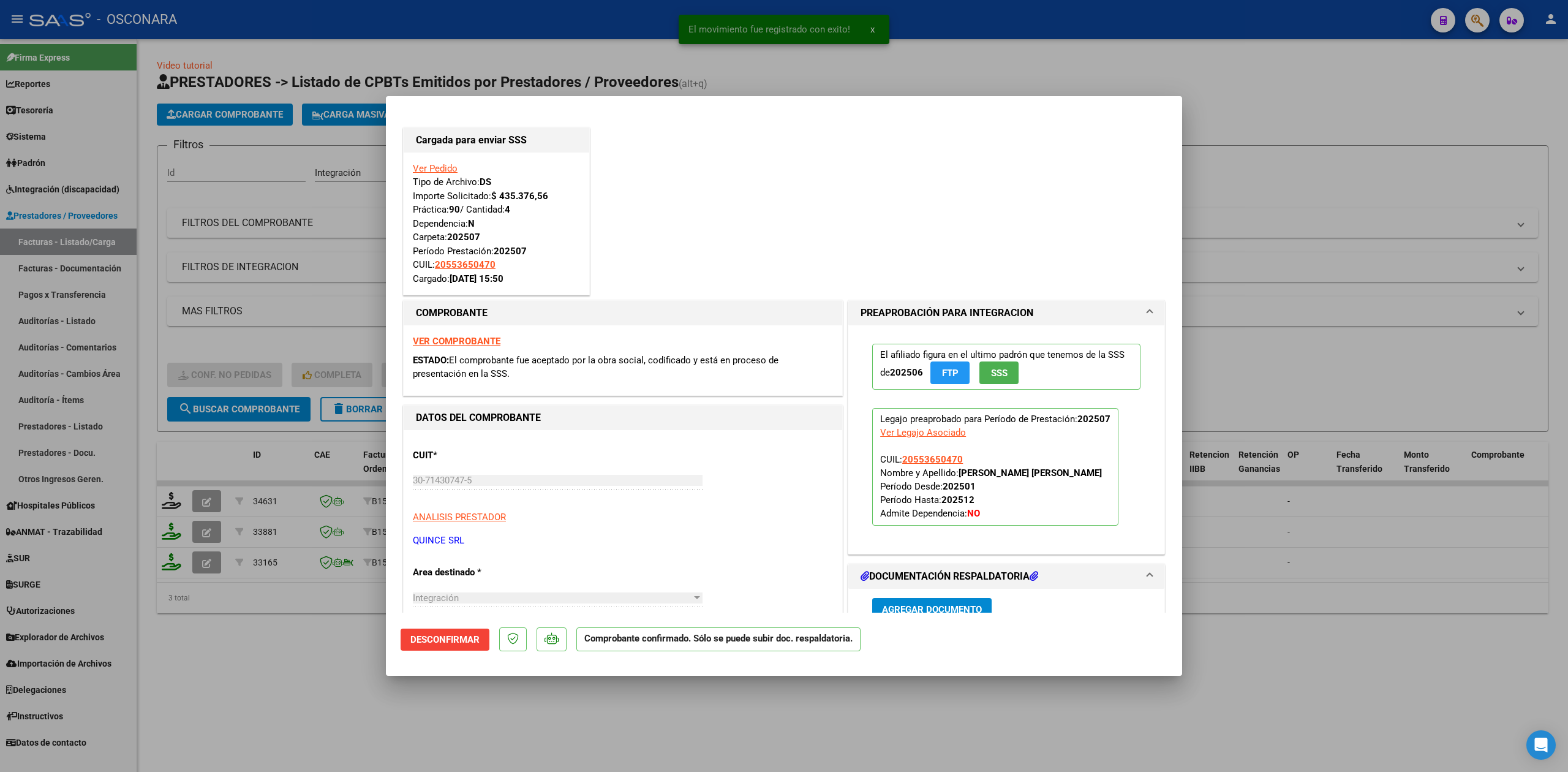
click at [260, 634] on div at bounding box center [784, 386] width 1568 height 772
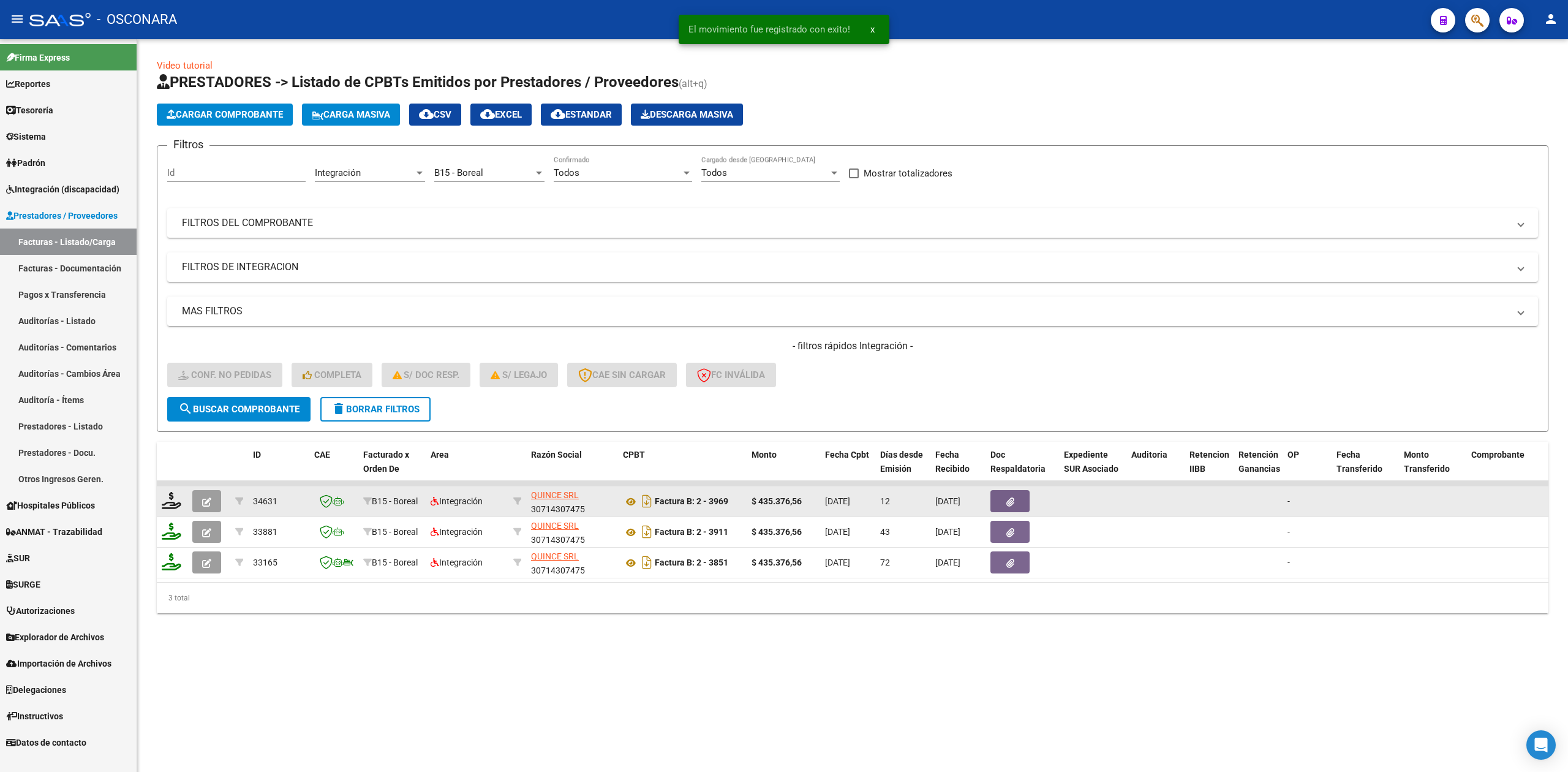
click at [207, 514] on datatable-body-cell at bounding box center [209, 501] width 43 height 30
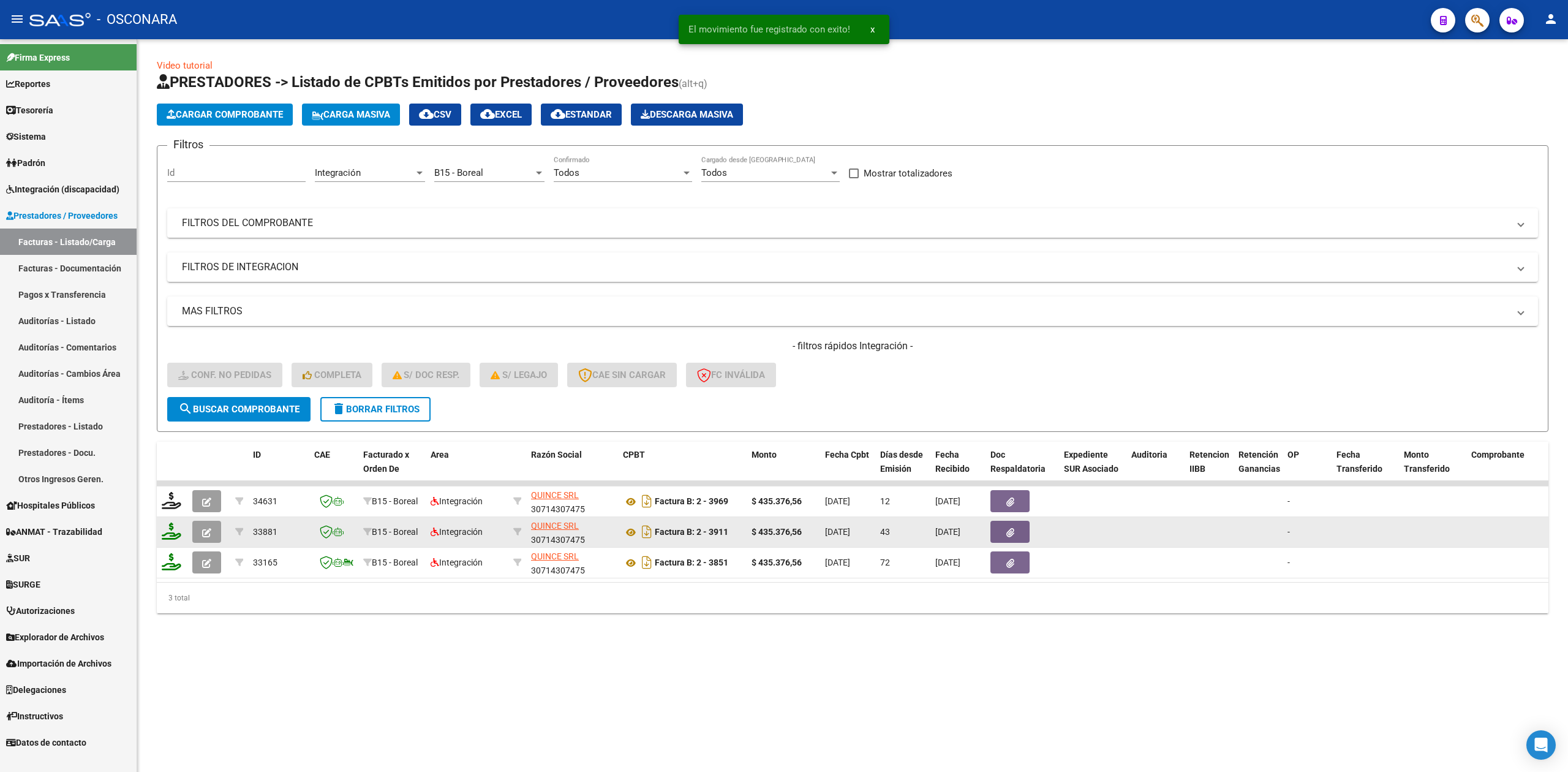
click at [213, 537] on button "button" at bounding box center [206, 531] width 29 height 22
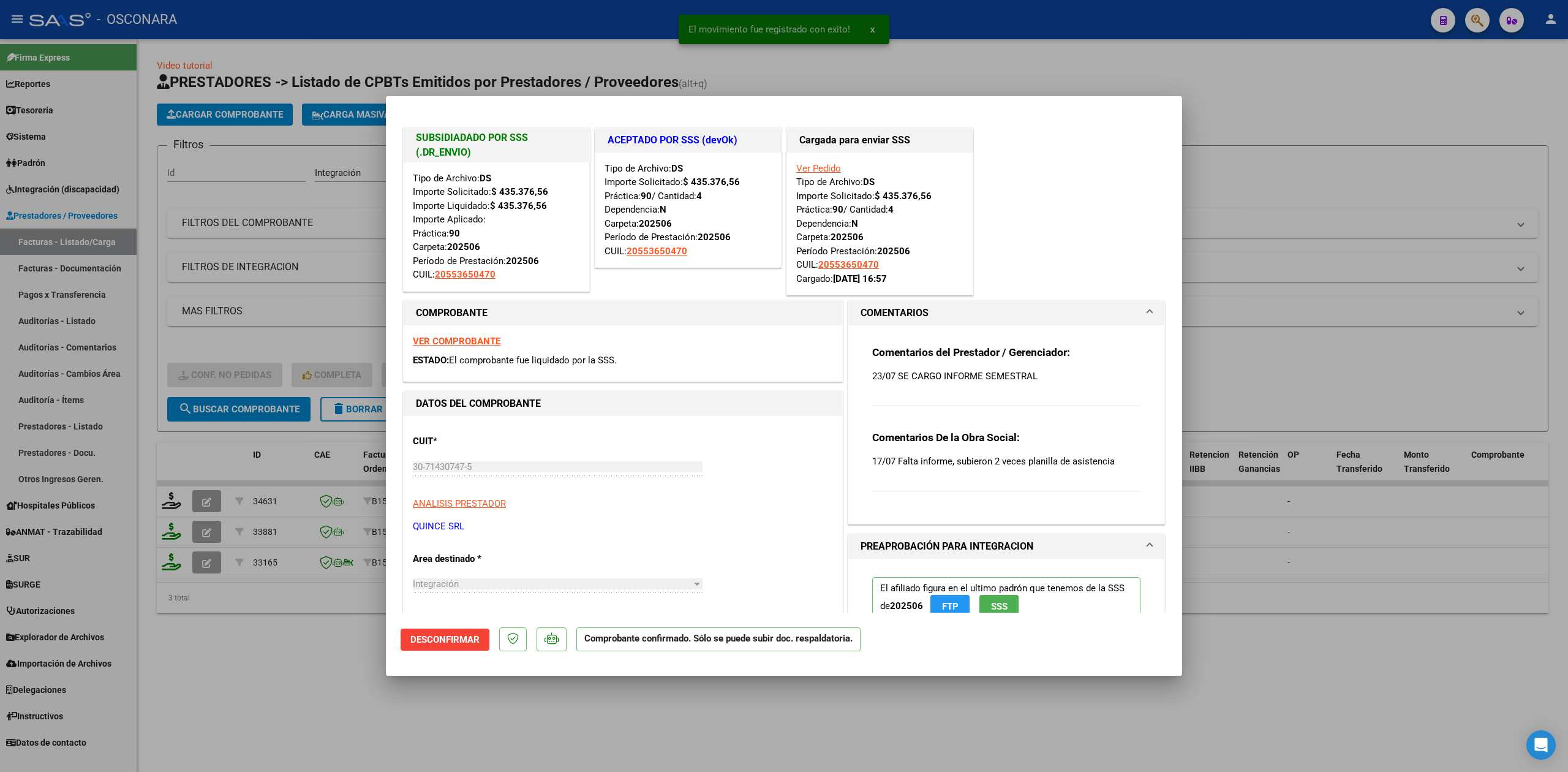
click at [273, 633] on div at bounding box center [784, 386] width 1568 height 772
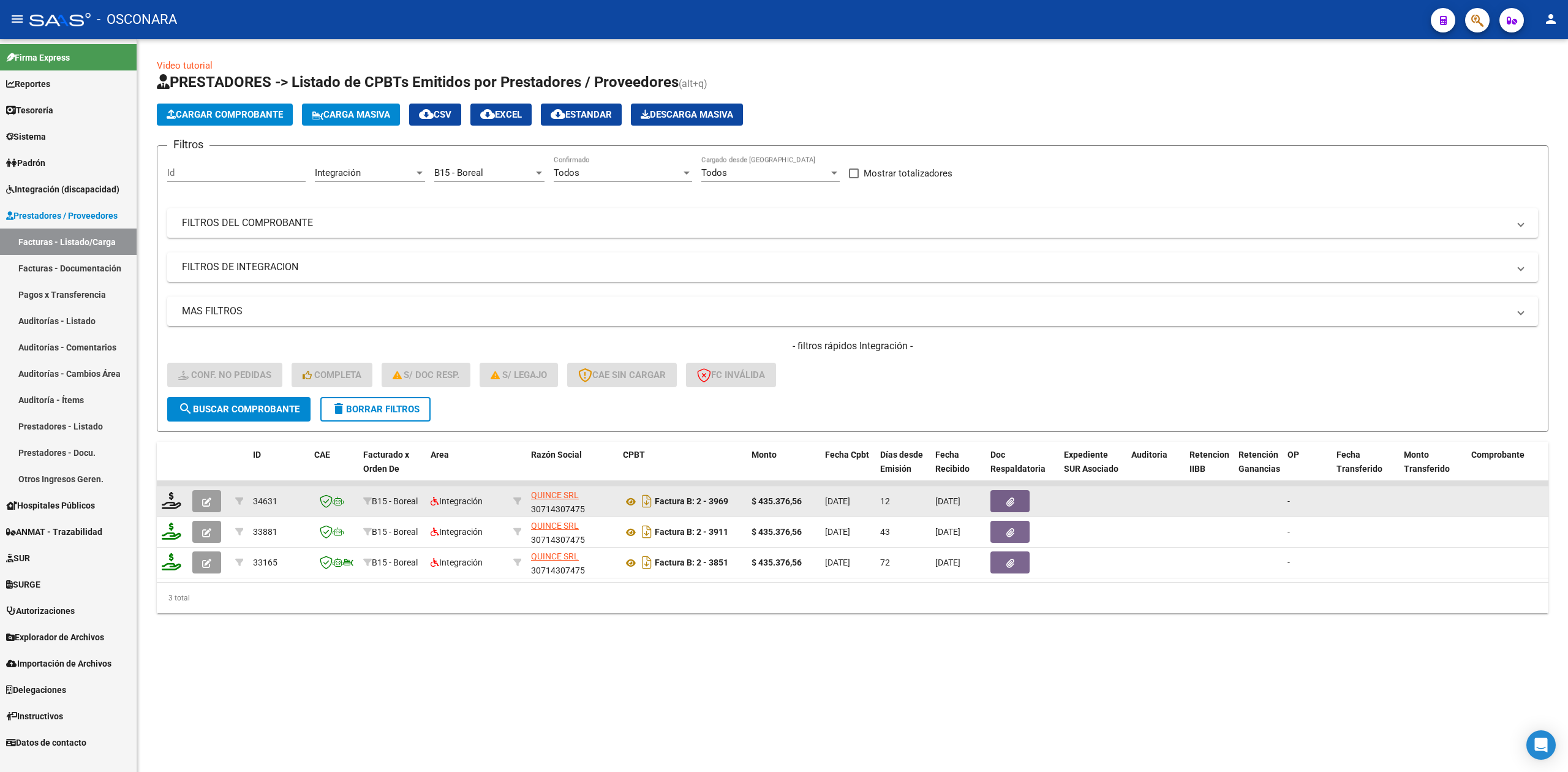
click at [206, 503] on icon "button" at bounding box center [206, 502] width 9 height 9
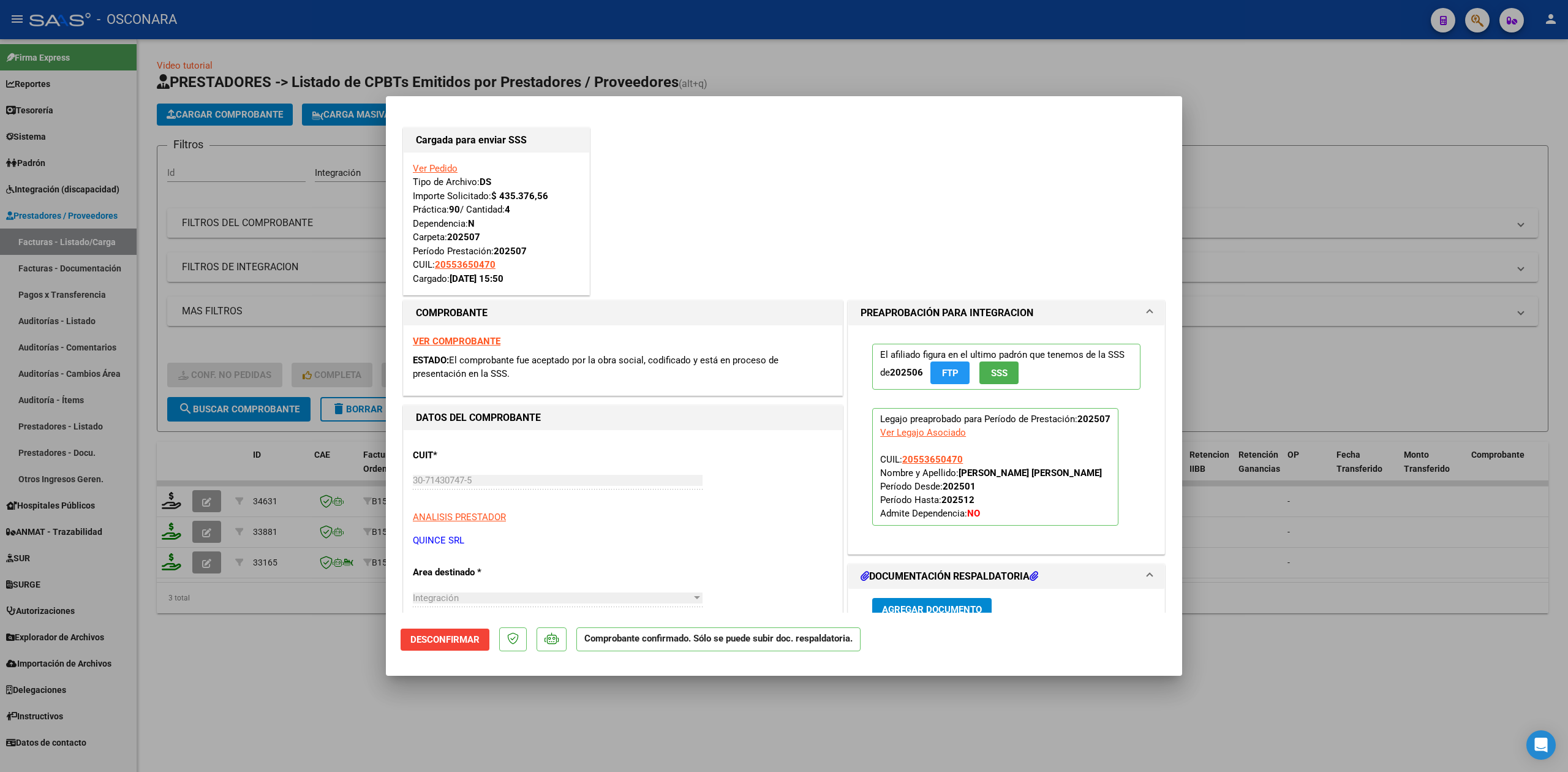
click at [346, 648] on div at bounding box center [784, 386] width 1568 height 772
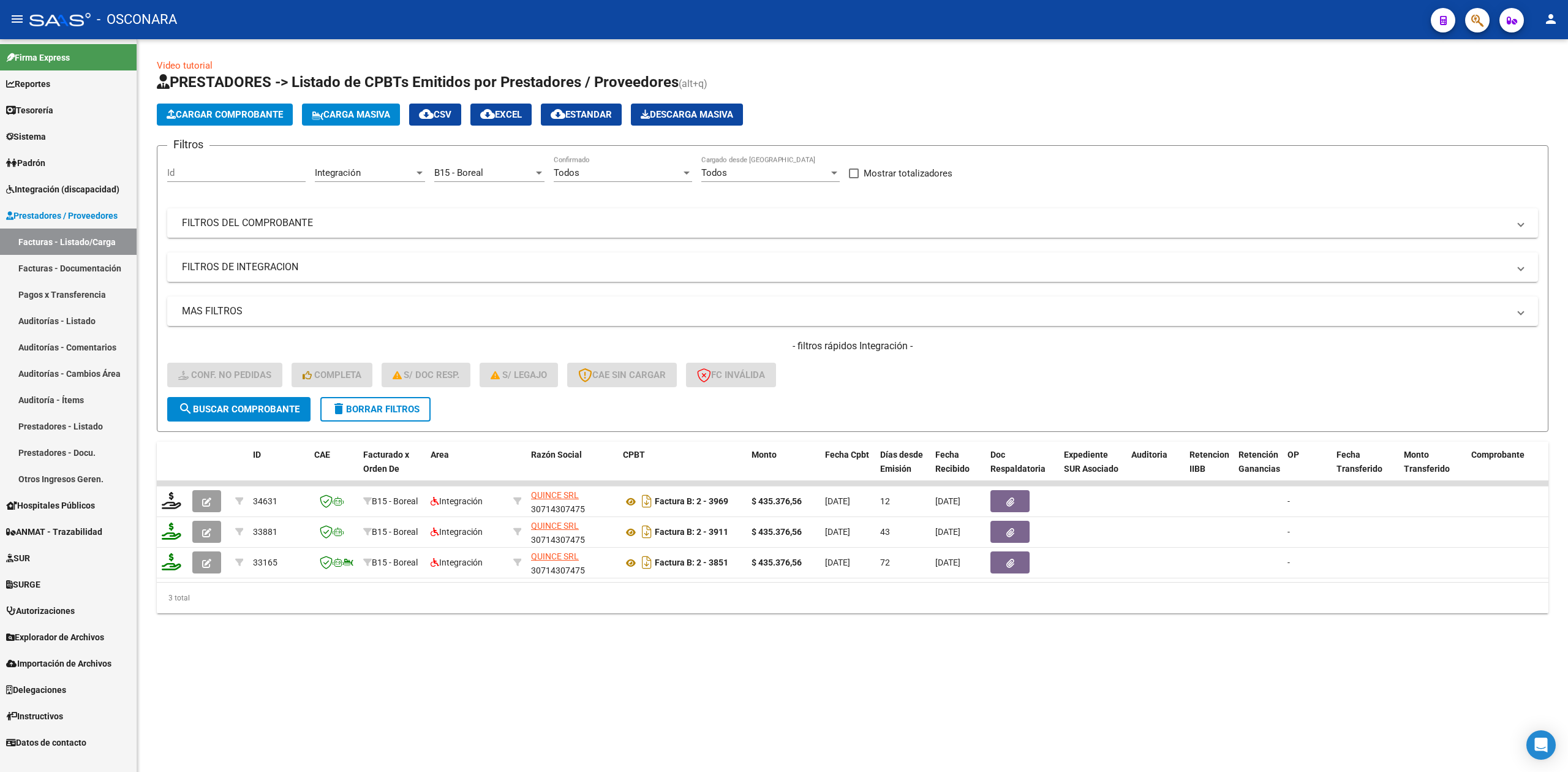
click at [843, 399] on form "Filtros Id Integración Area B15 - Boreal Seleccionar Gerenciador Todos Confirma…" at bounding box center [852, 289] width 1391 height 287
click at [558, 219] on mat-panel-title "FILTROS DEL COMPROBANTE" at bounding box center [845, 223] width 1327 height 13
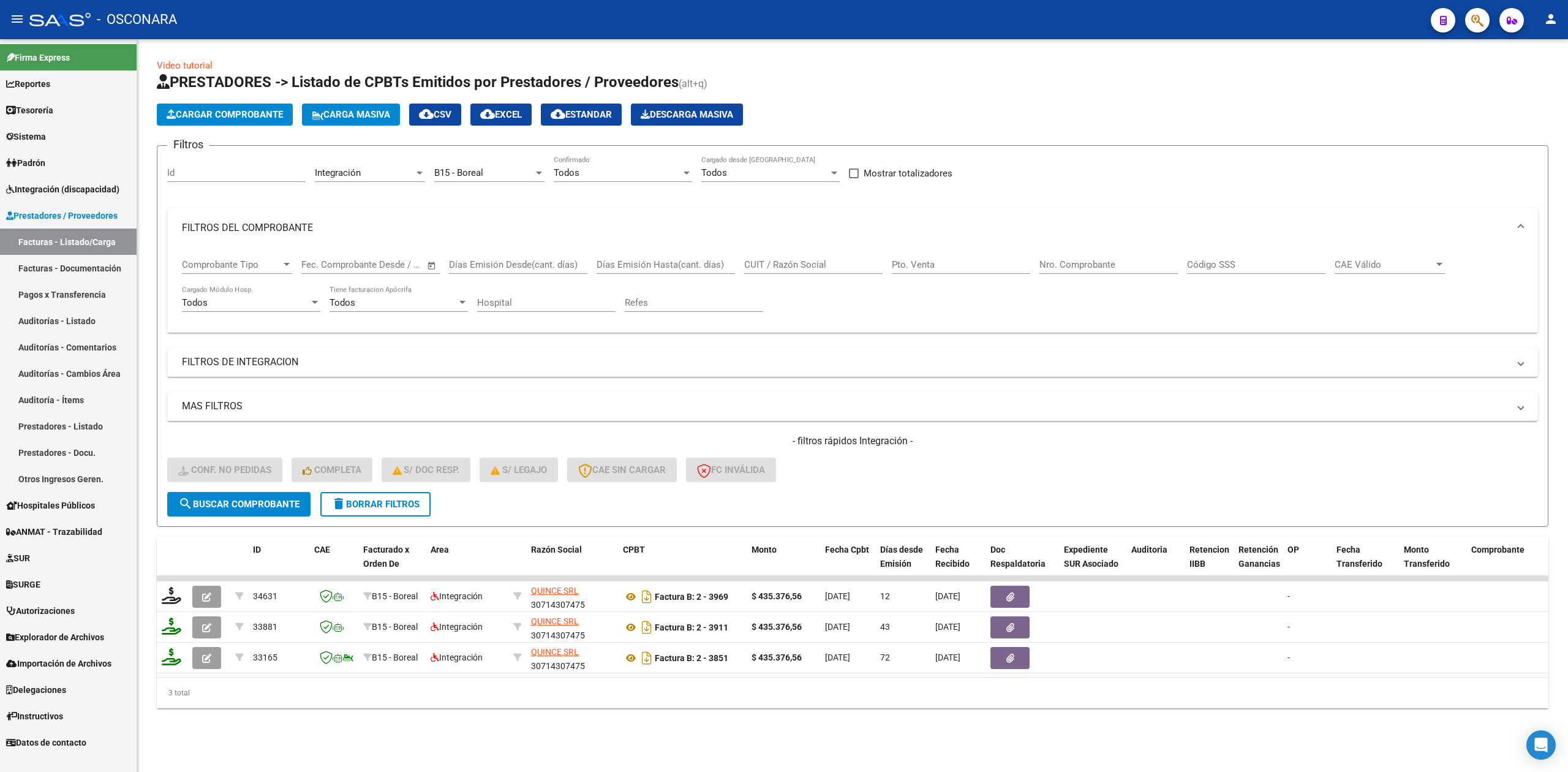
click at [369, 221] on mat-panel-title "FILTROS DEL COMPROBANTE" at bounding box center [845, 228] width 1327 height 13
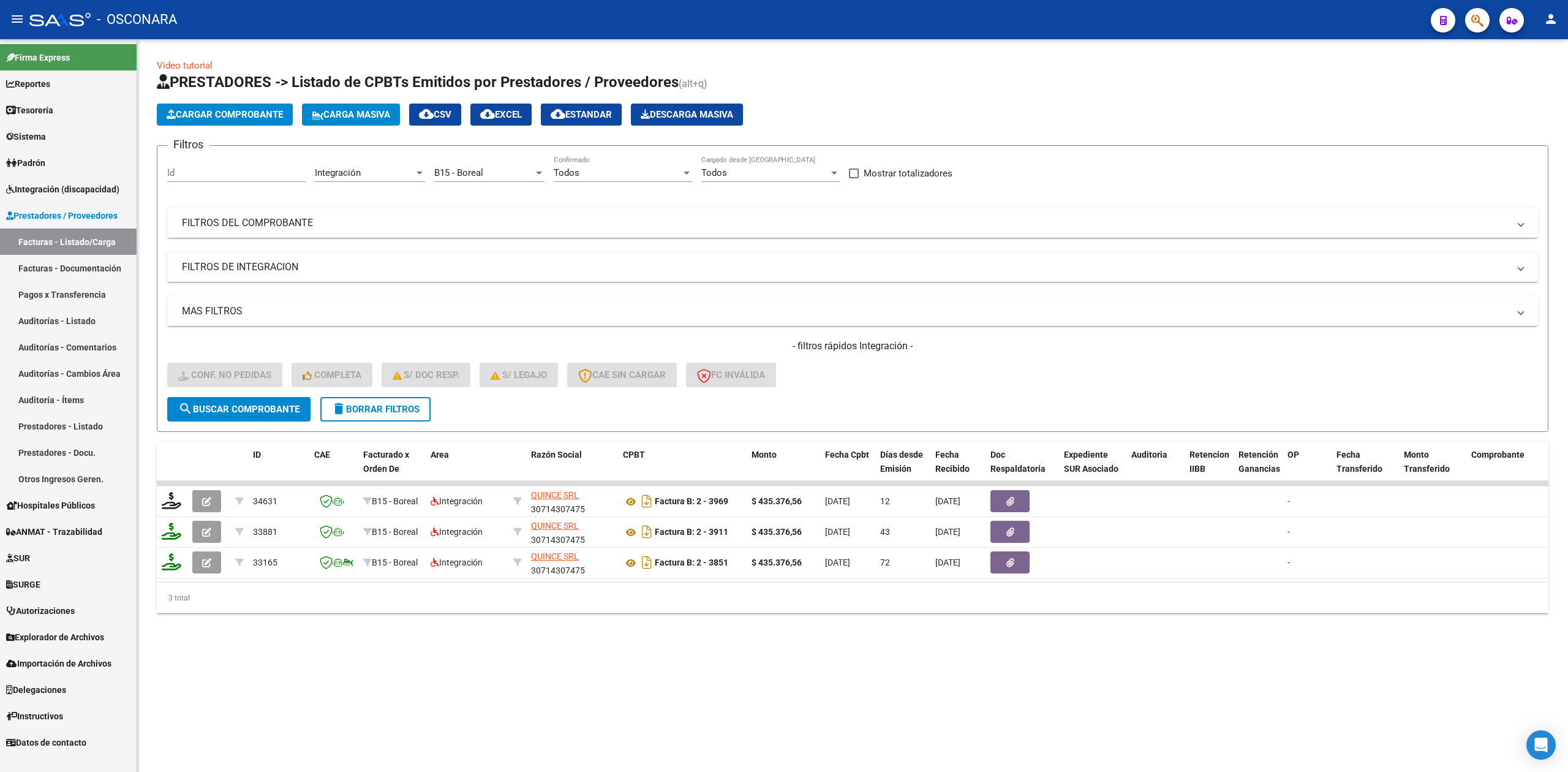
click at [358, 268] on mat-panel-title "FILTROS DE INTEGRACION" at bounding box center [845, 267] width 1327 height 13
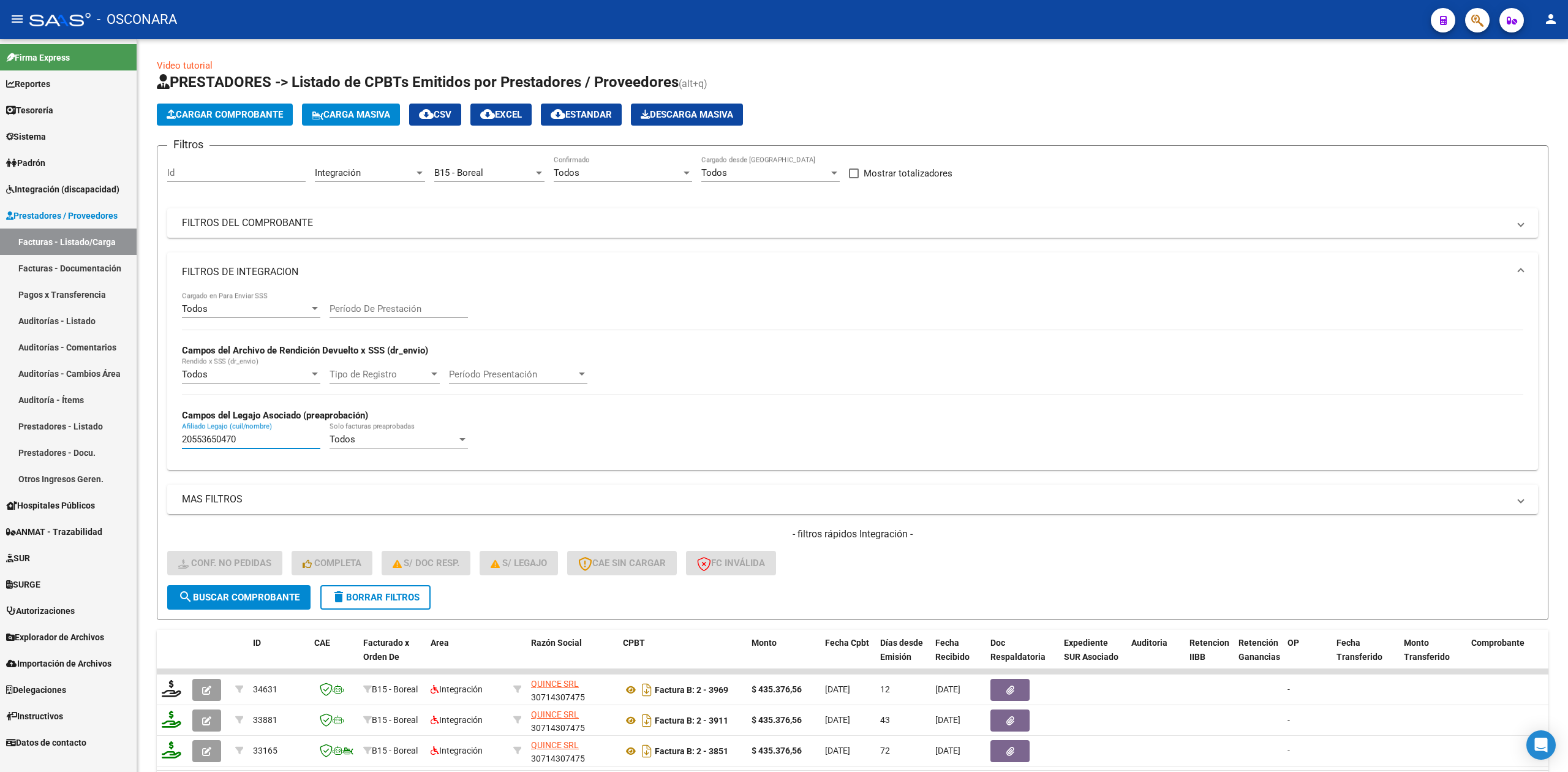
drag, startPoint x: 265, startPoint y: 441, endPoint x: 131, endPoint y: 440, distance: 134.0
click at [131, 440] on mat-sidenav-container "Firma Express Reportes Ingresos Percibidos Análisis de todos los conceptos (his…" at bounding box center [784, 405] width 1568 height 732
click at [580, 164] on div "Todos Confirmado" at bounding box center [622, 168] width 138 height 26
click at [578, 221] on span "No" at bounding box center [622, 228] width 138 height 28
click at [307, 272] on mat-panel-title "FILTROS DE INTEGRACION" at bounding box center [845, 272] width 1327 height 13
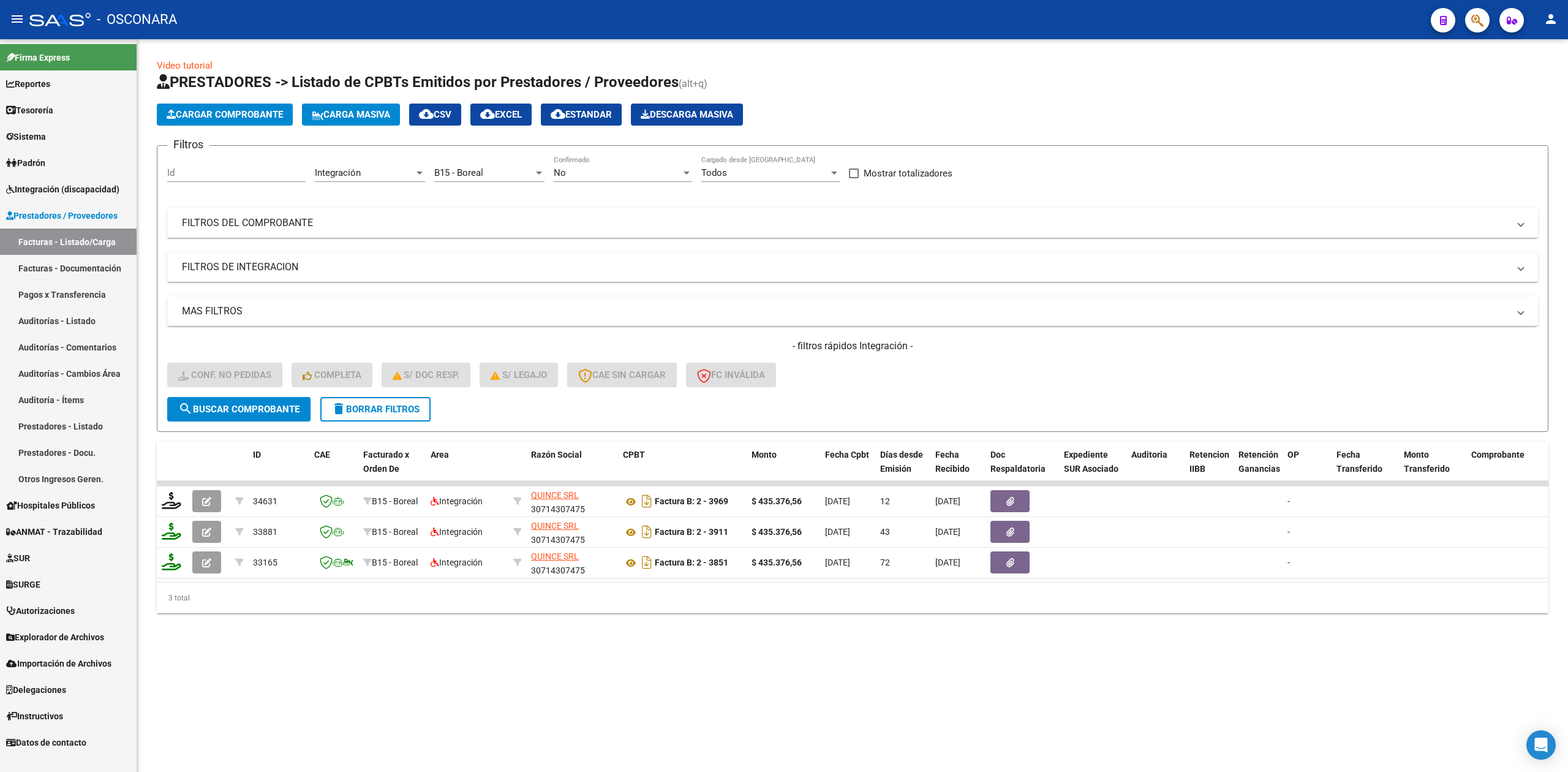
click at [275, 409] on span "search Buscar Comprobante" at bounding box center [238, 409] width 121 height 11
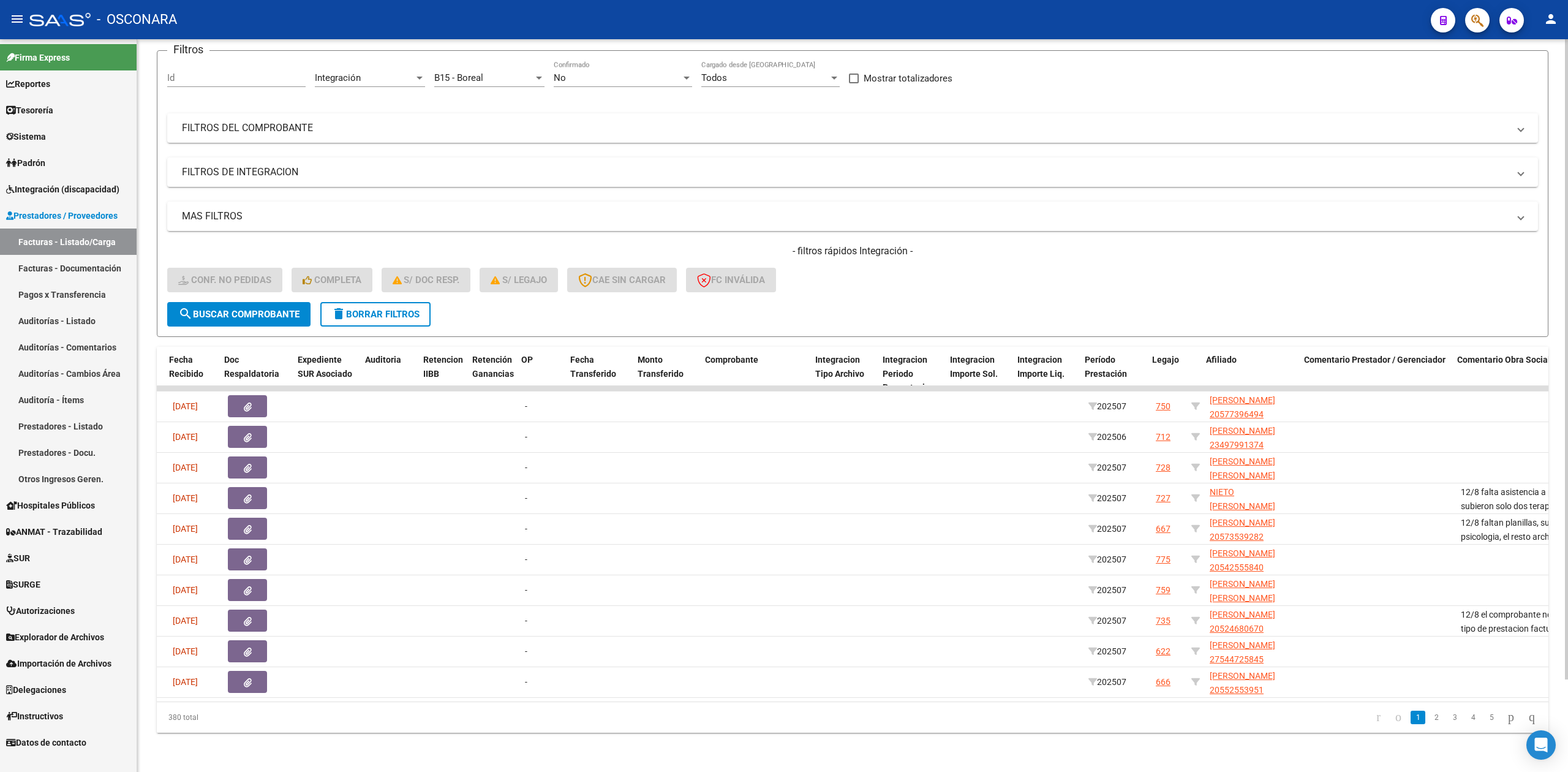
scroll to position [0, 768]
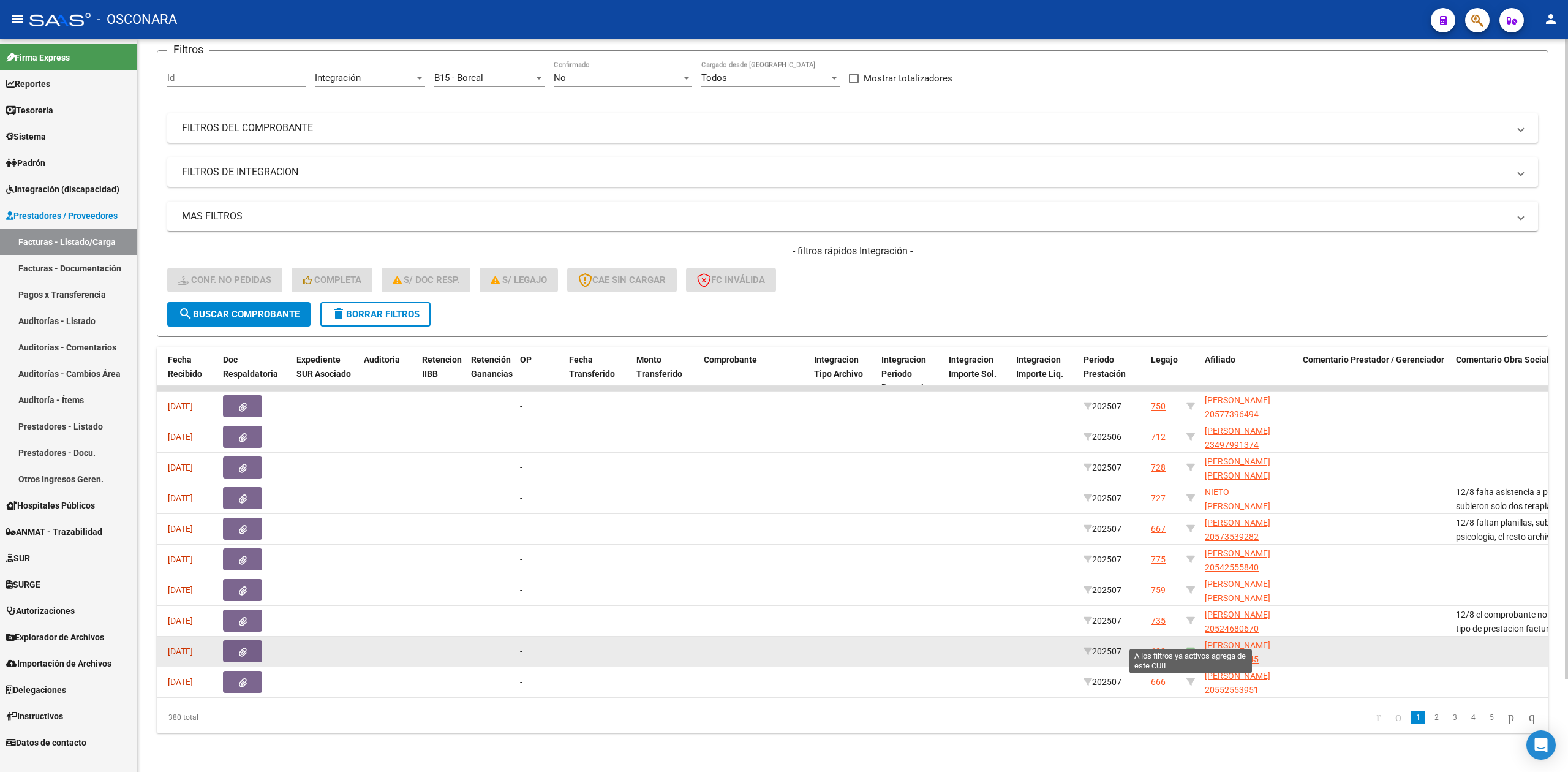
click at [1189, 646] on icon at bounding box center [1191, 651] width 9 height 9
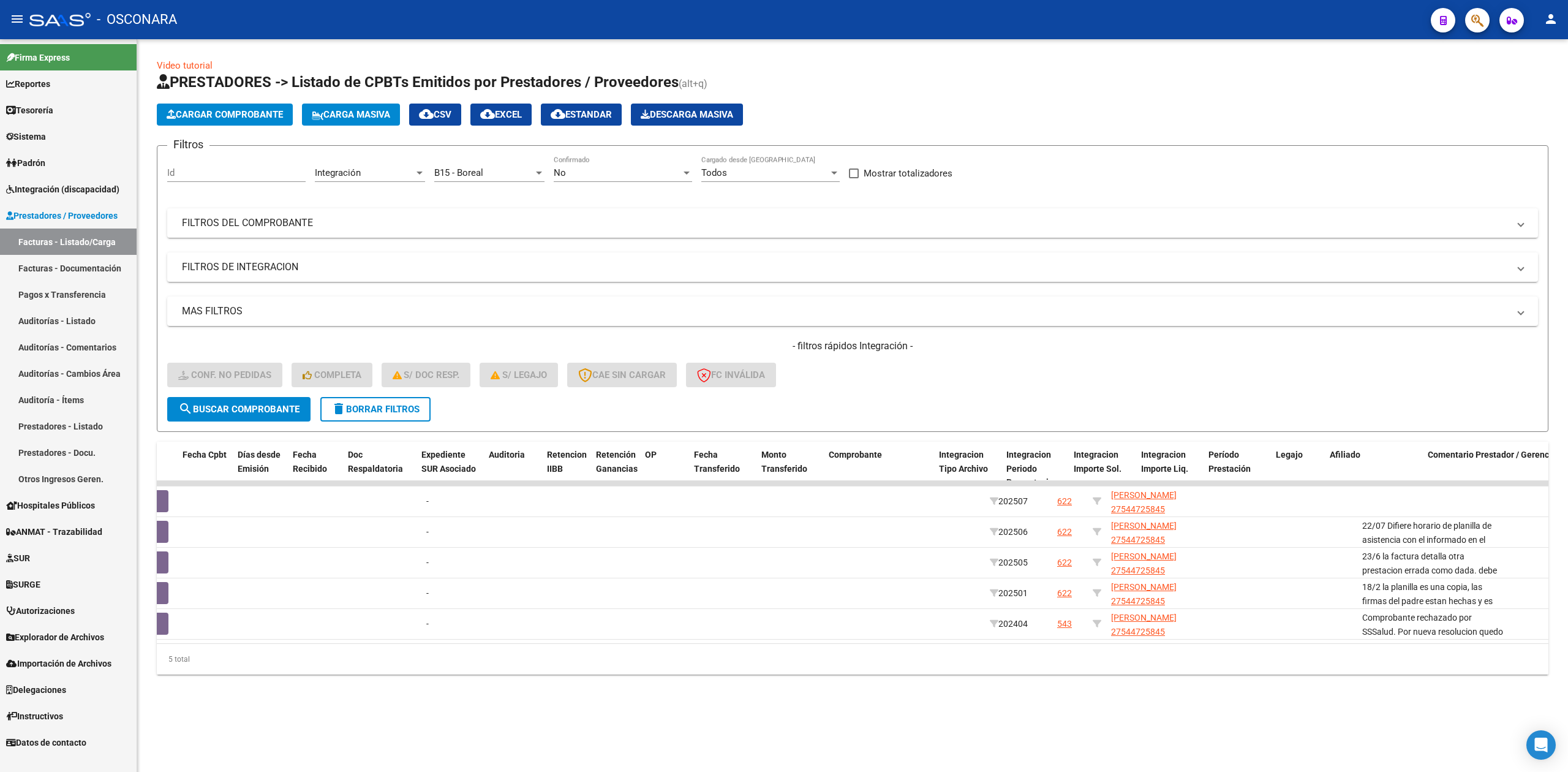
scroll to position [0, 0]
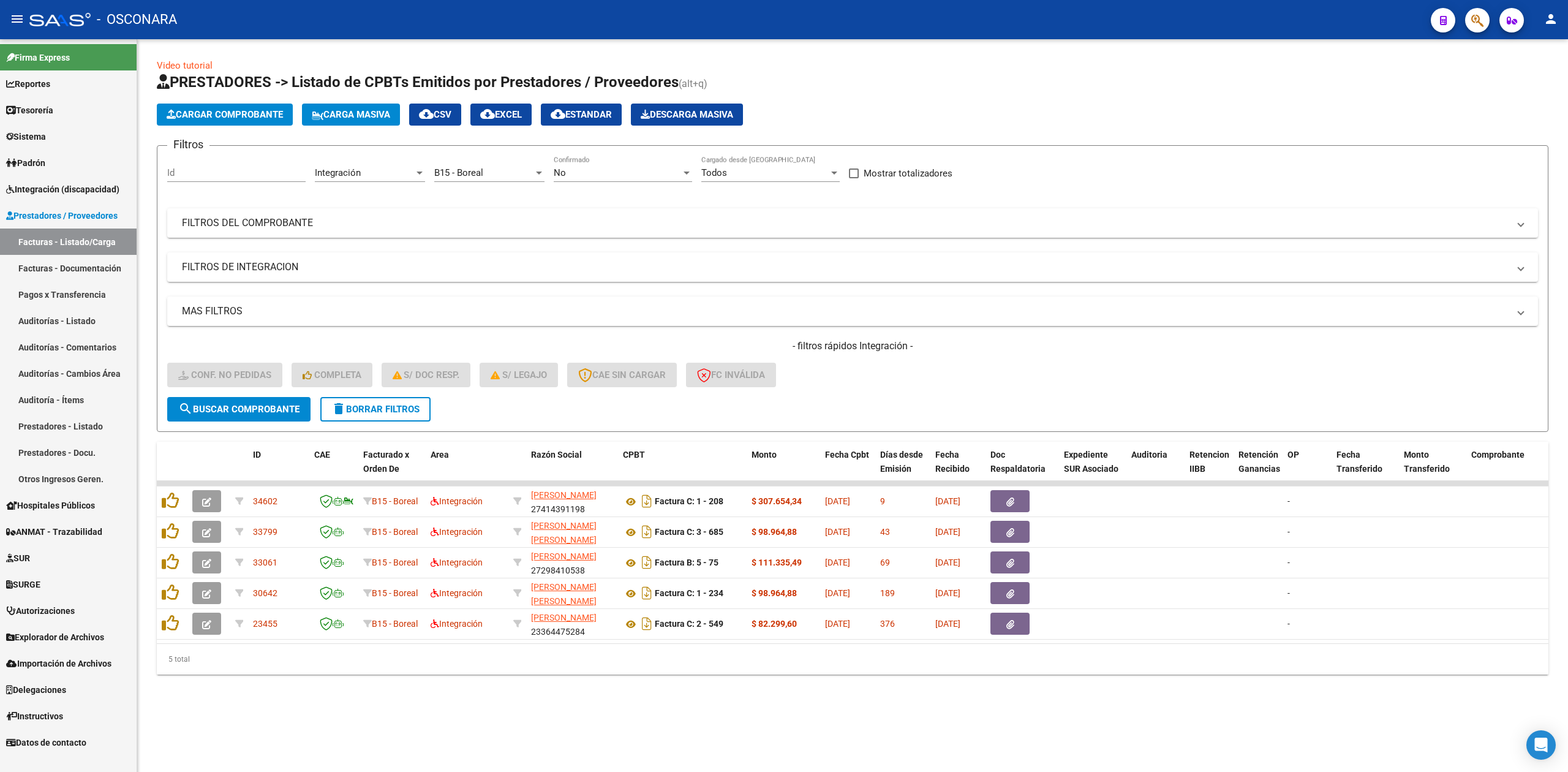
click at [570, 169] on div "No" at bounding box center [617, 173] width 128 height 11
click at [570, 116] on span "Todos" at bounding box center [622, 118] width 138 height 28
click at [290, 409] on span "search Buscar Comprobante" at bounding box center [238, 409] width 121 height 11
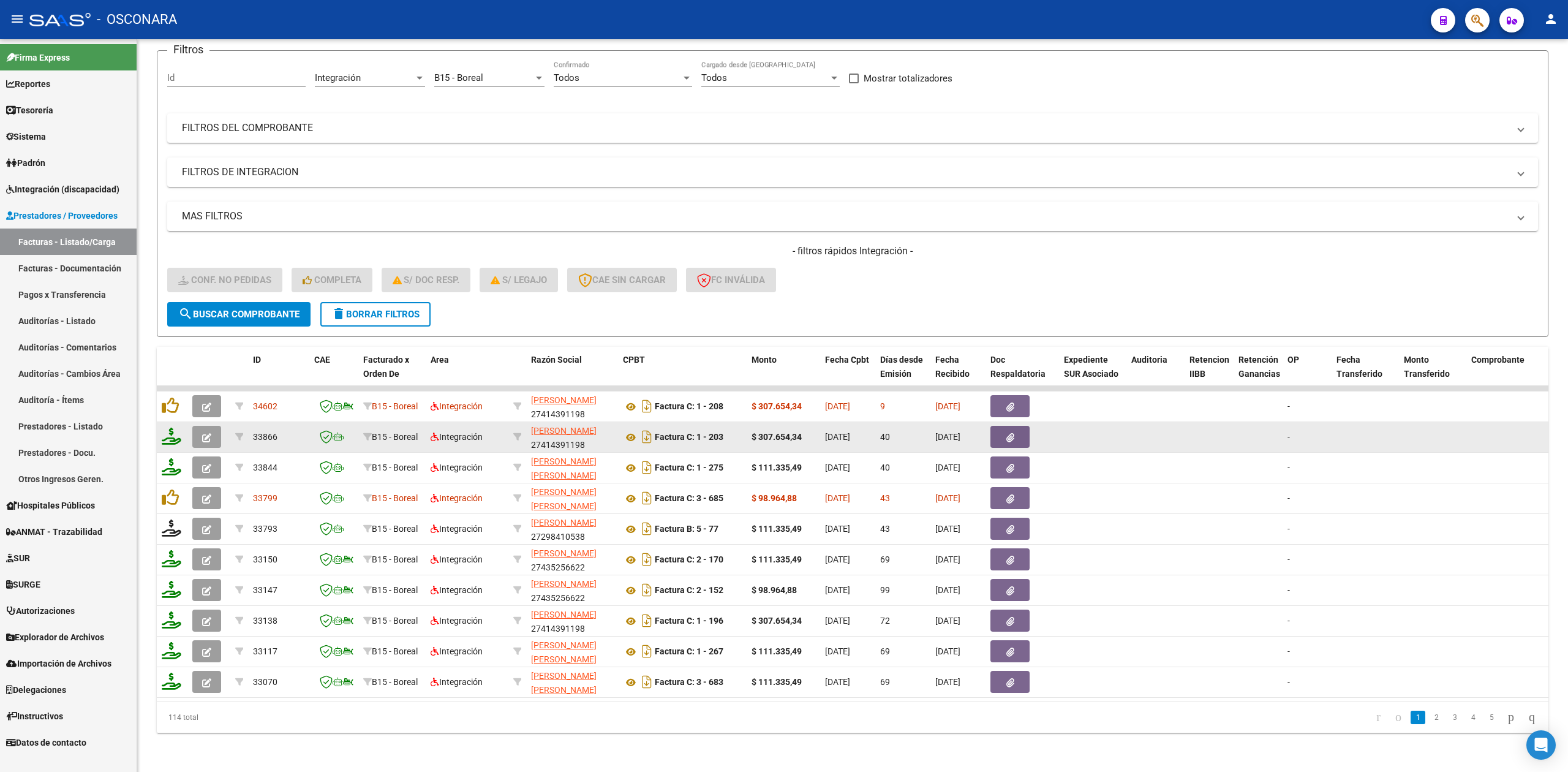
click at [211, 426] on button "button" at bounding box center [206, 436] width 29 height 22
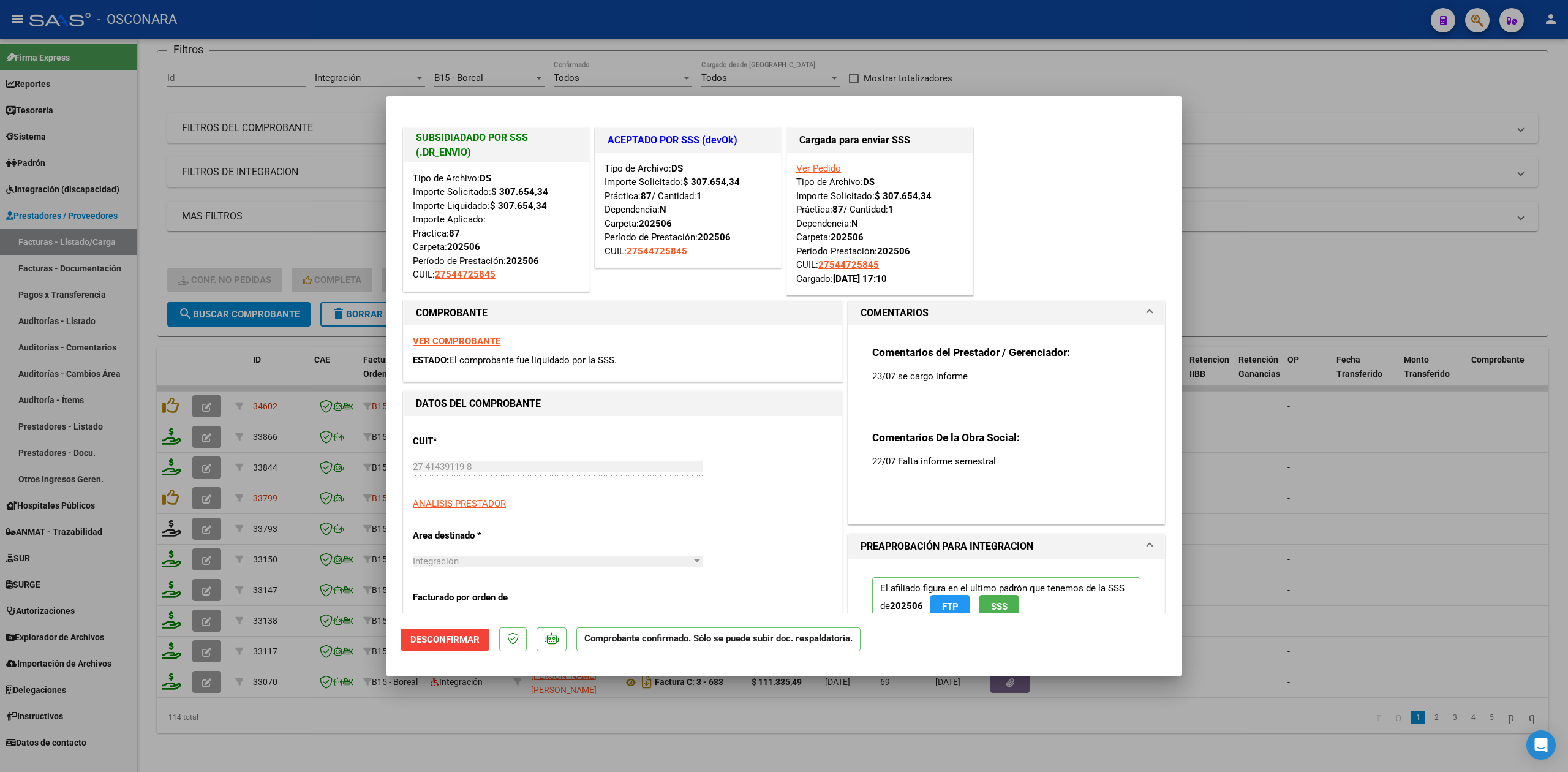
click at [656, 719] on div at bounding box center [784, 386] width 1568 height 772
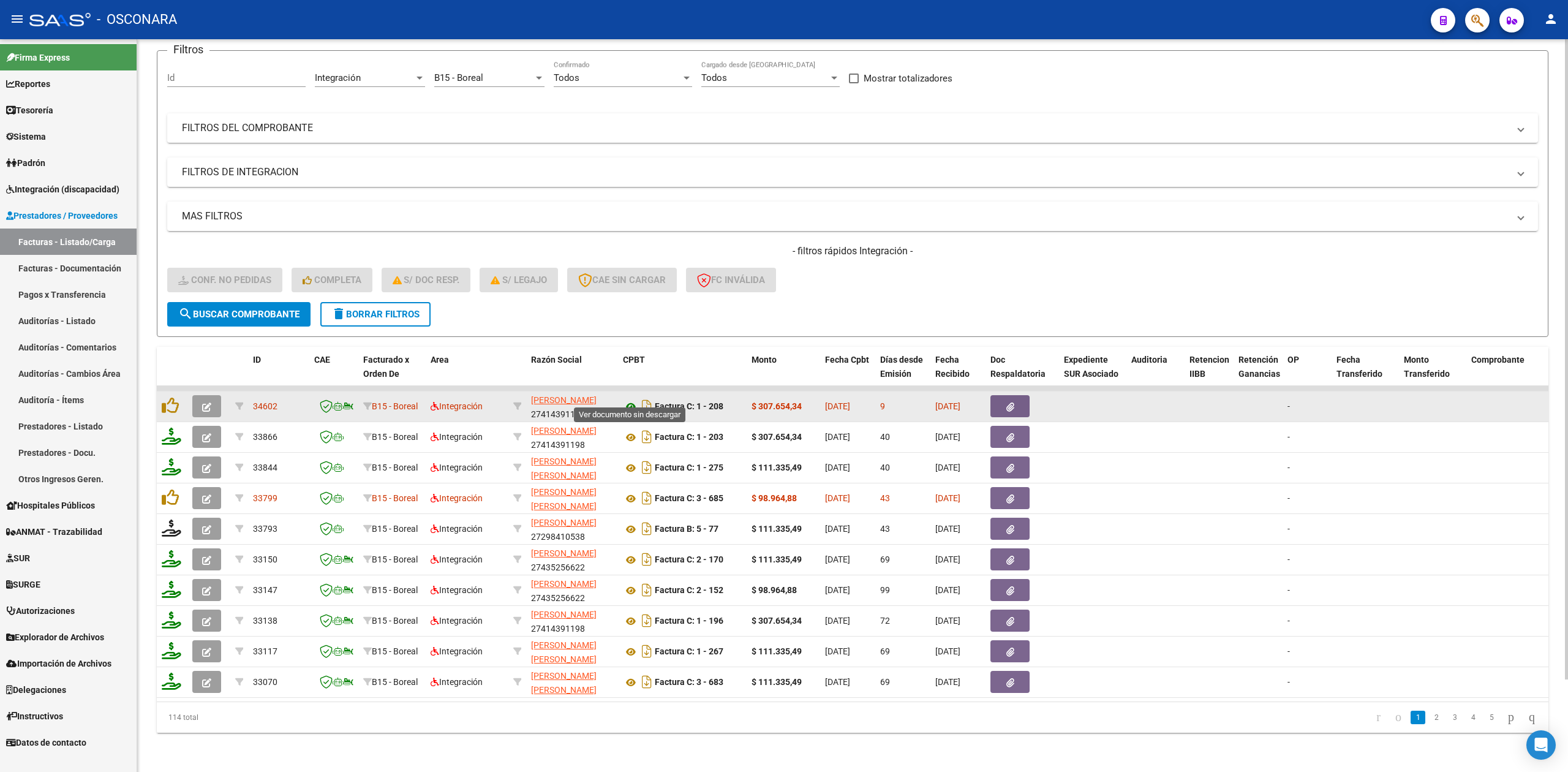
click at [626, 399] on icon at bounding box center [631, 407] width 16 height 15
click at [1006, 402] on icon "button" at bounding box center [1010, 407] width 8 height 9
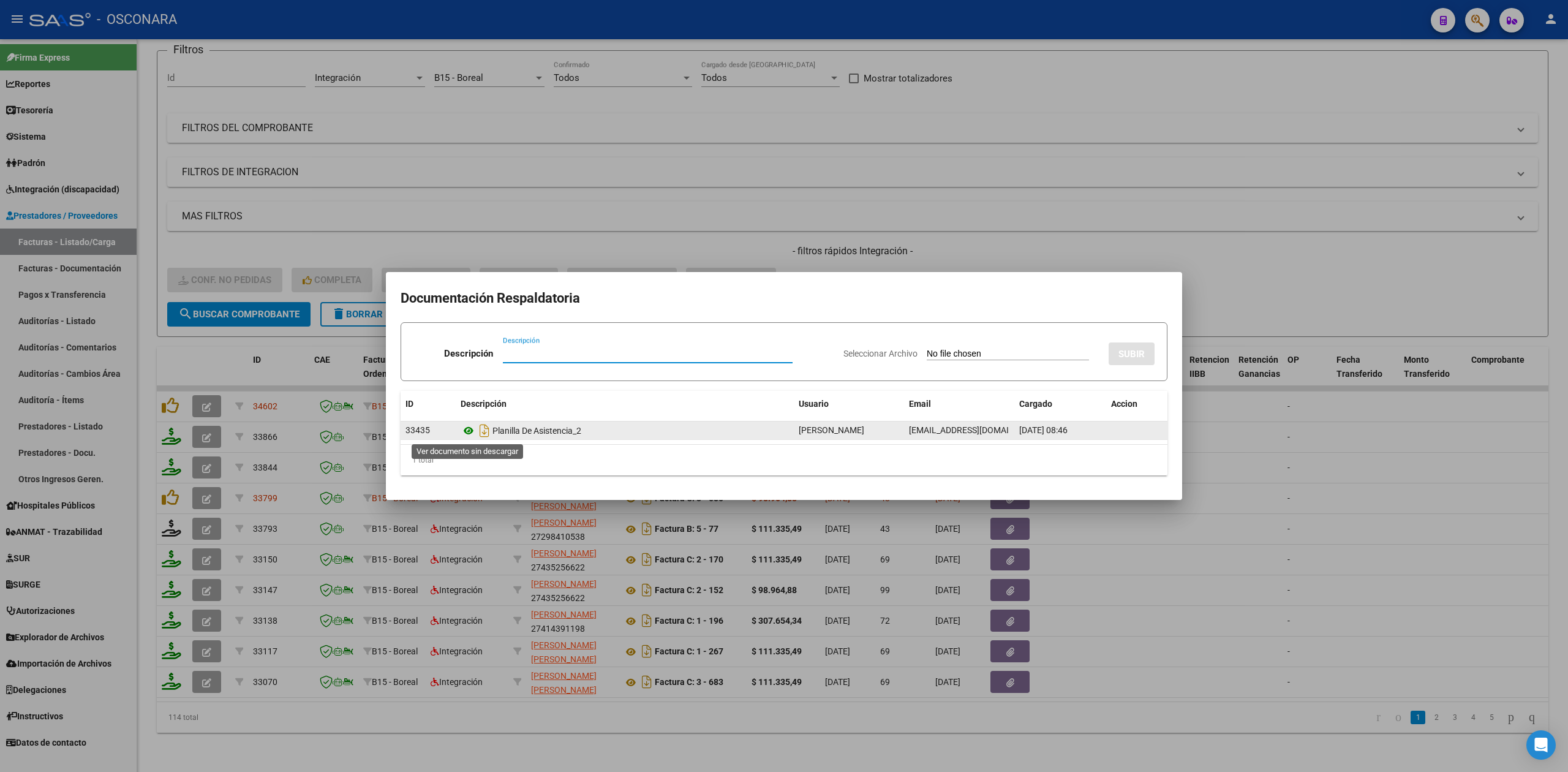
click at [467, 432] on icon at bounding box center [468, 430] width 16 height 15
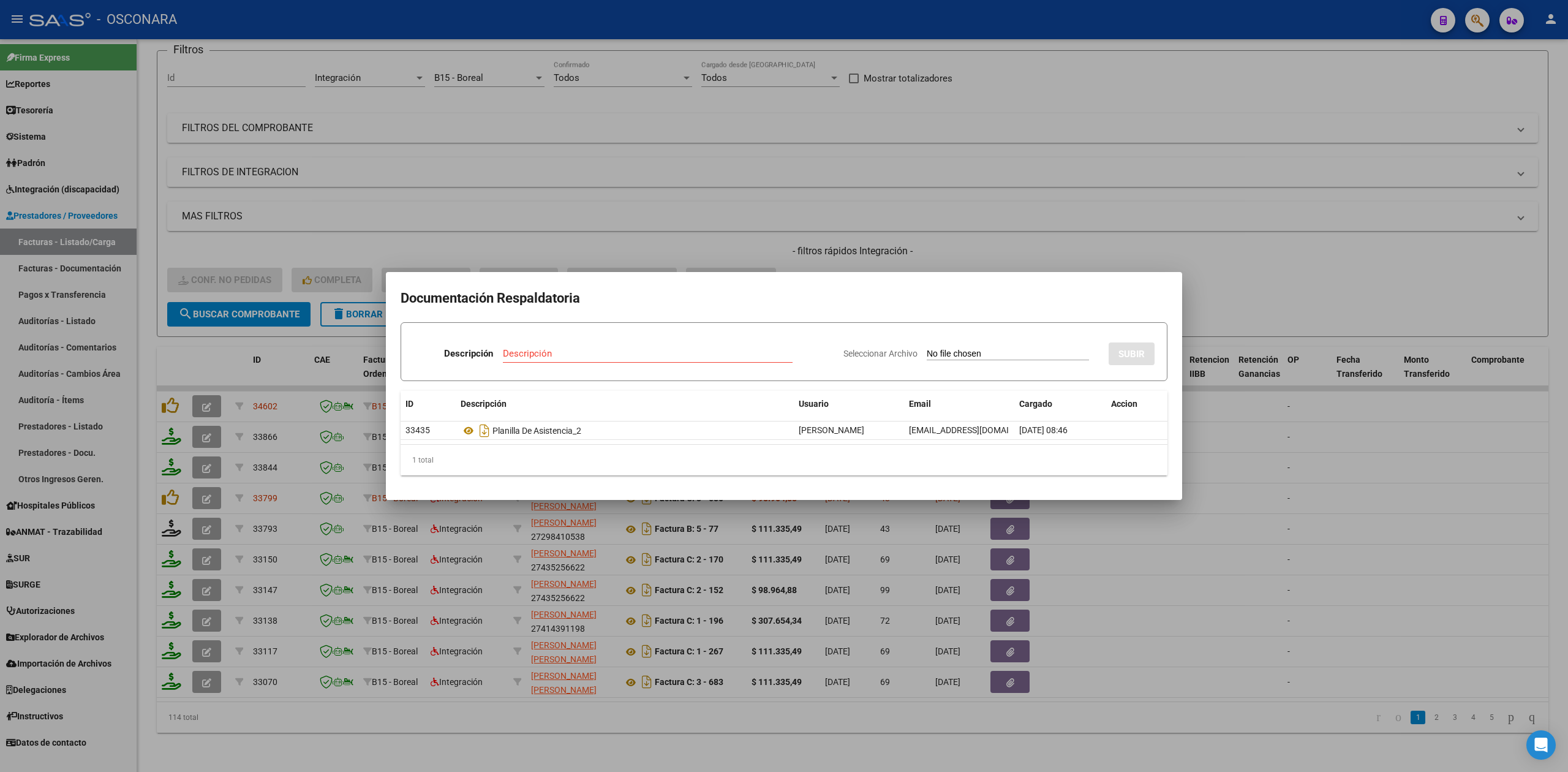
click at [673, 235] on div at bounding box center [784, 386] width 1568 height 772
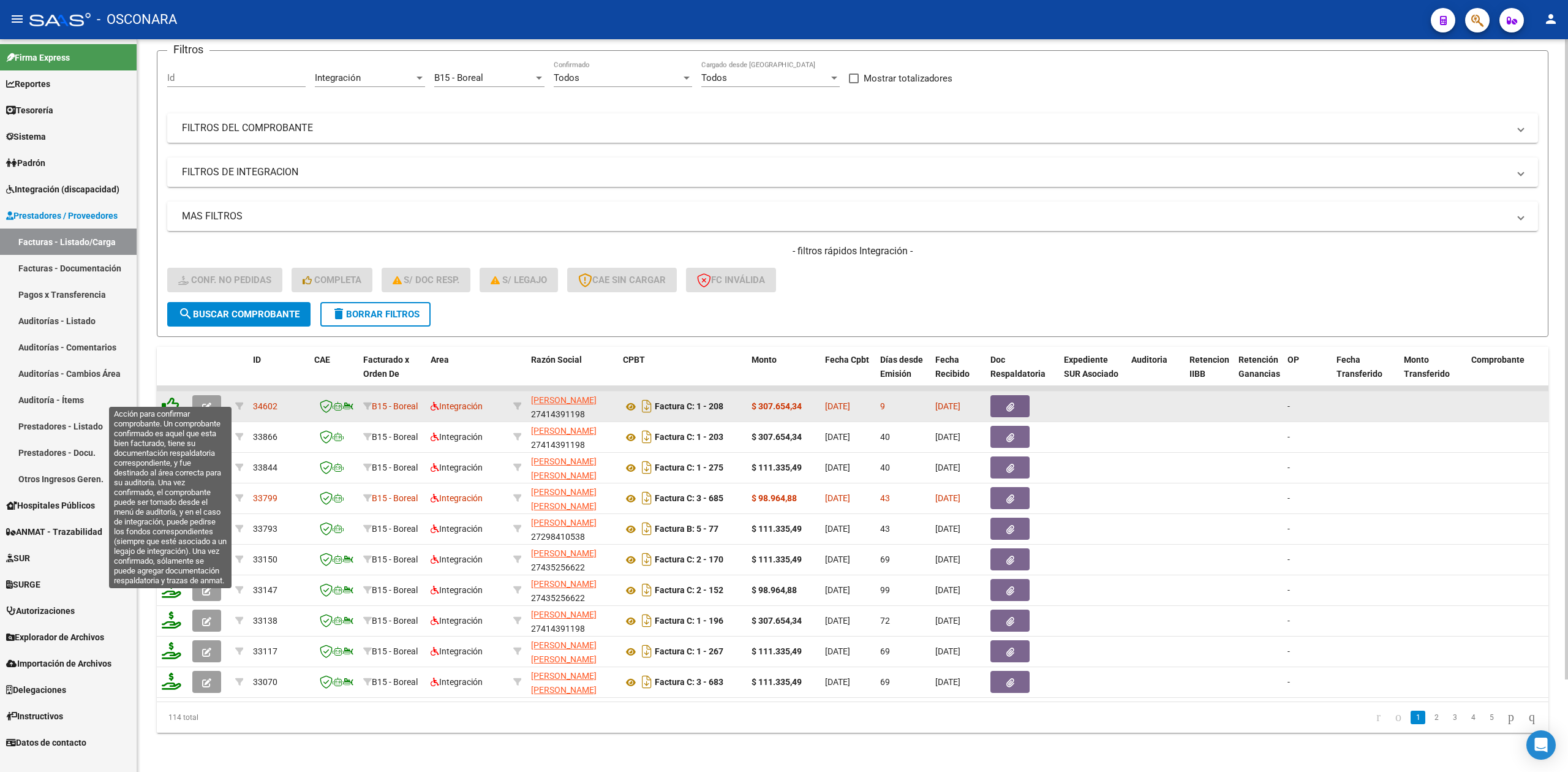
click at [170, 397] on icon at bounding box center [170, 405] width 17 height 17
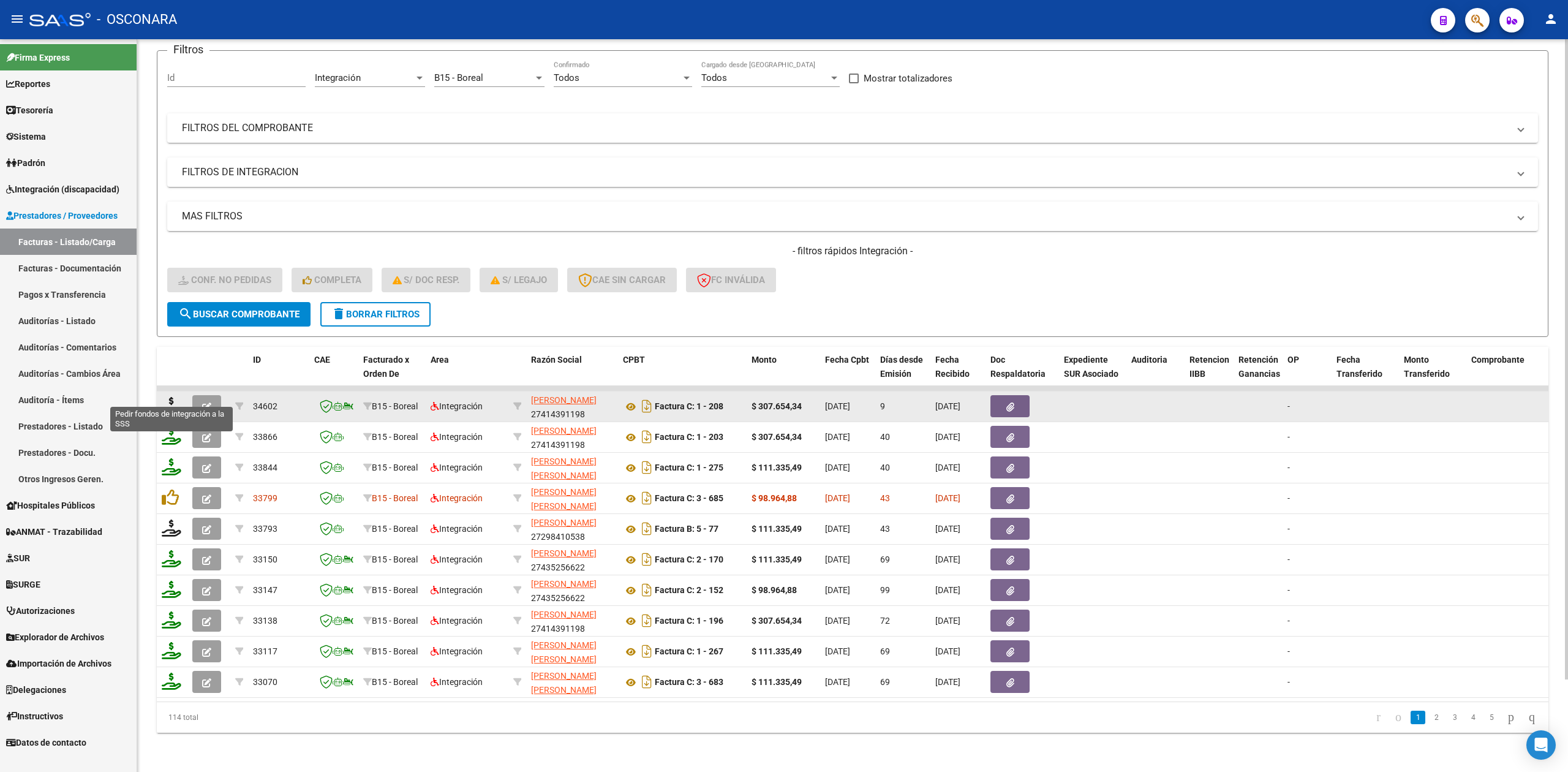
click at [170, 397] on icon at bounding box center [172, 405] width 20 height 17
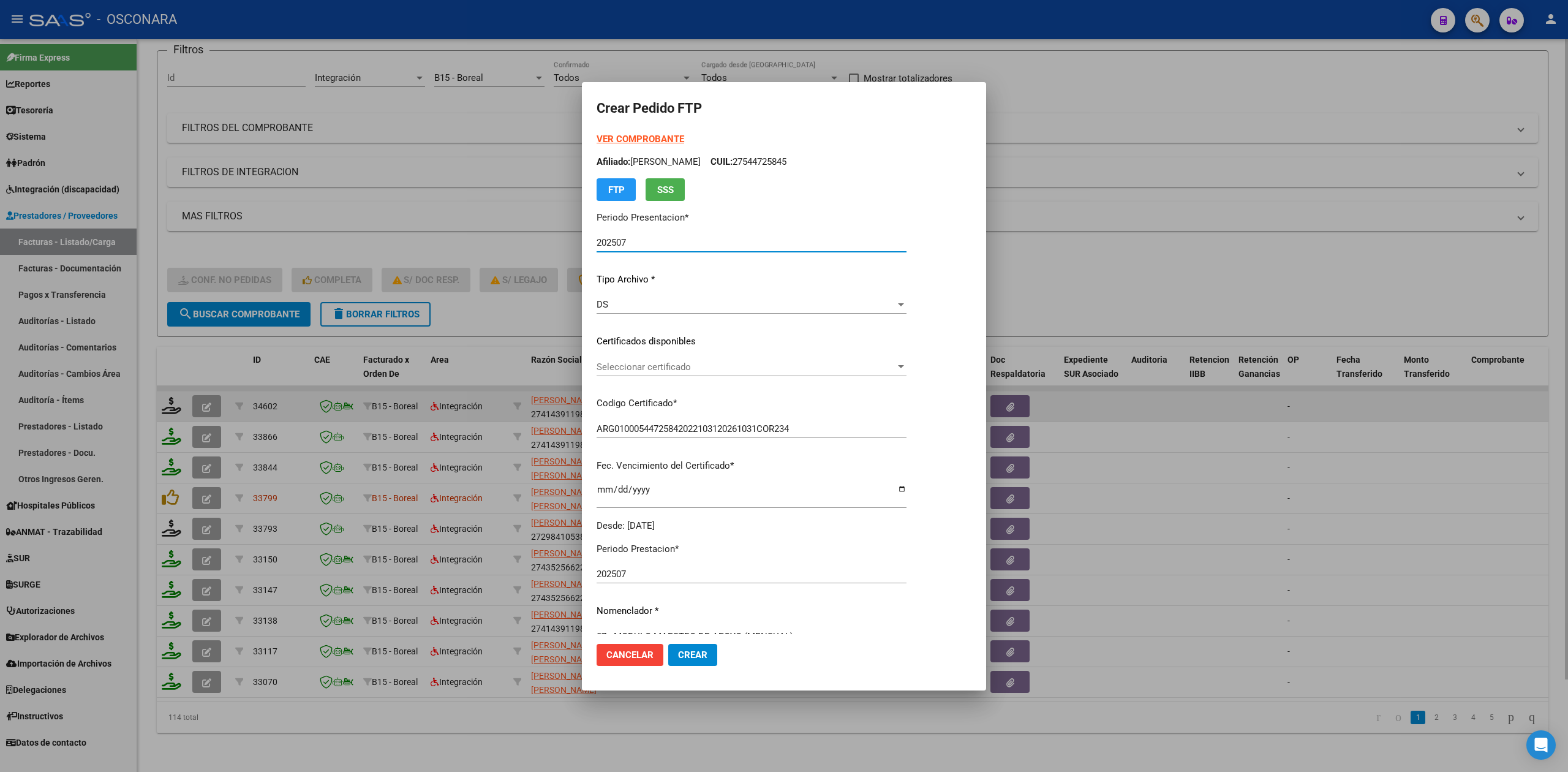
click at [651, 368] on span "Seleccionar certificado" at bounding box center [746, 367] width 299 height 11
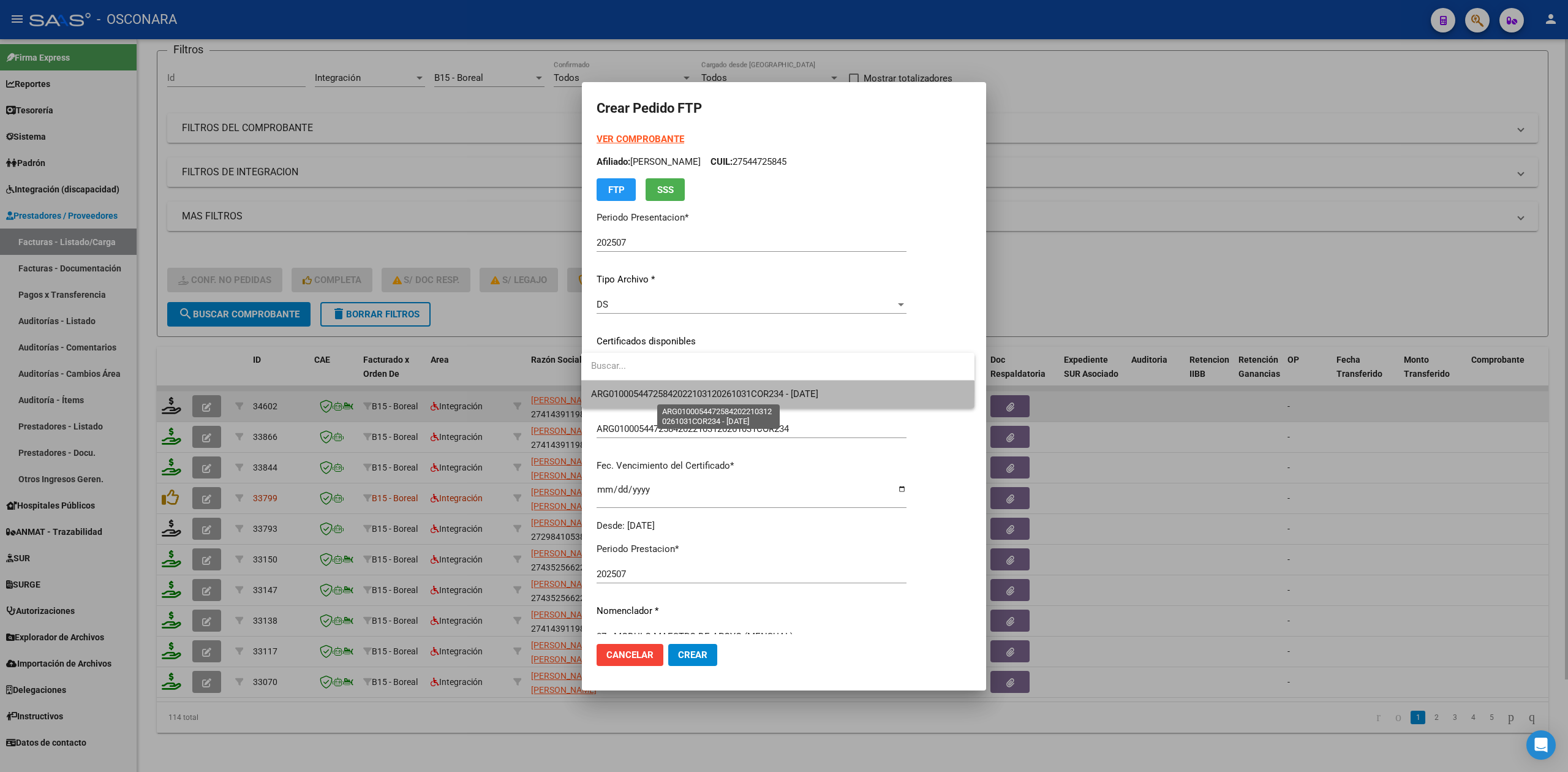
click at [651, 391] on span "ARG01000544725842022103120261031COR234 - [DATE]" at bounding box center [705, 394] width 227 height 11
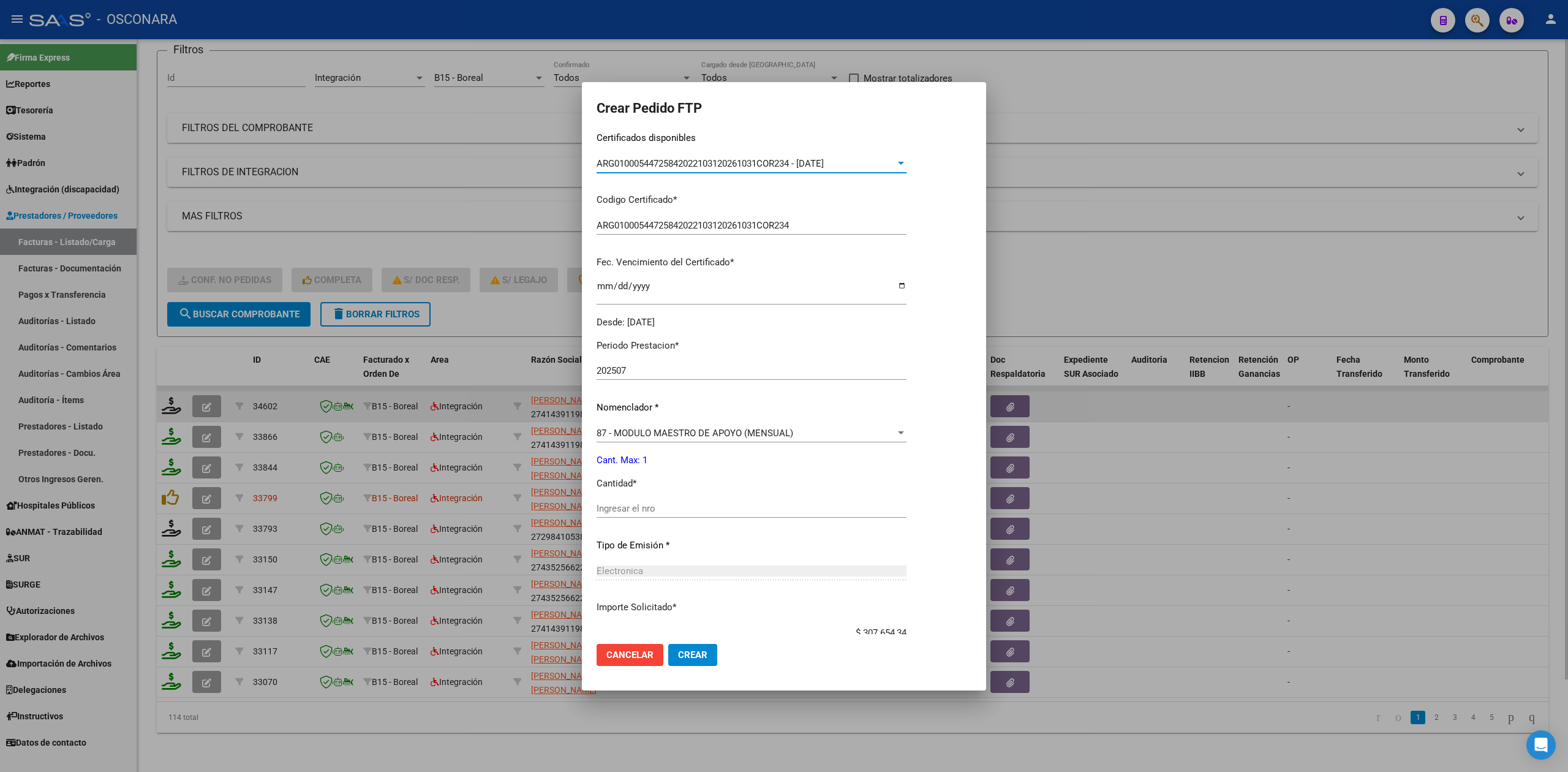
scroll to position [285, 0]
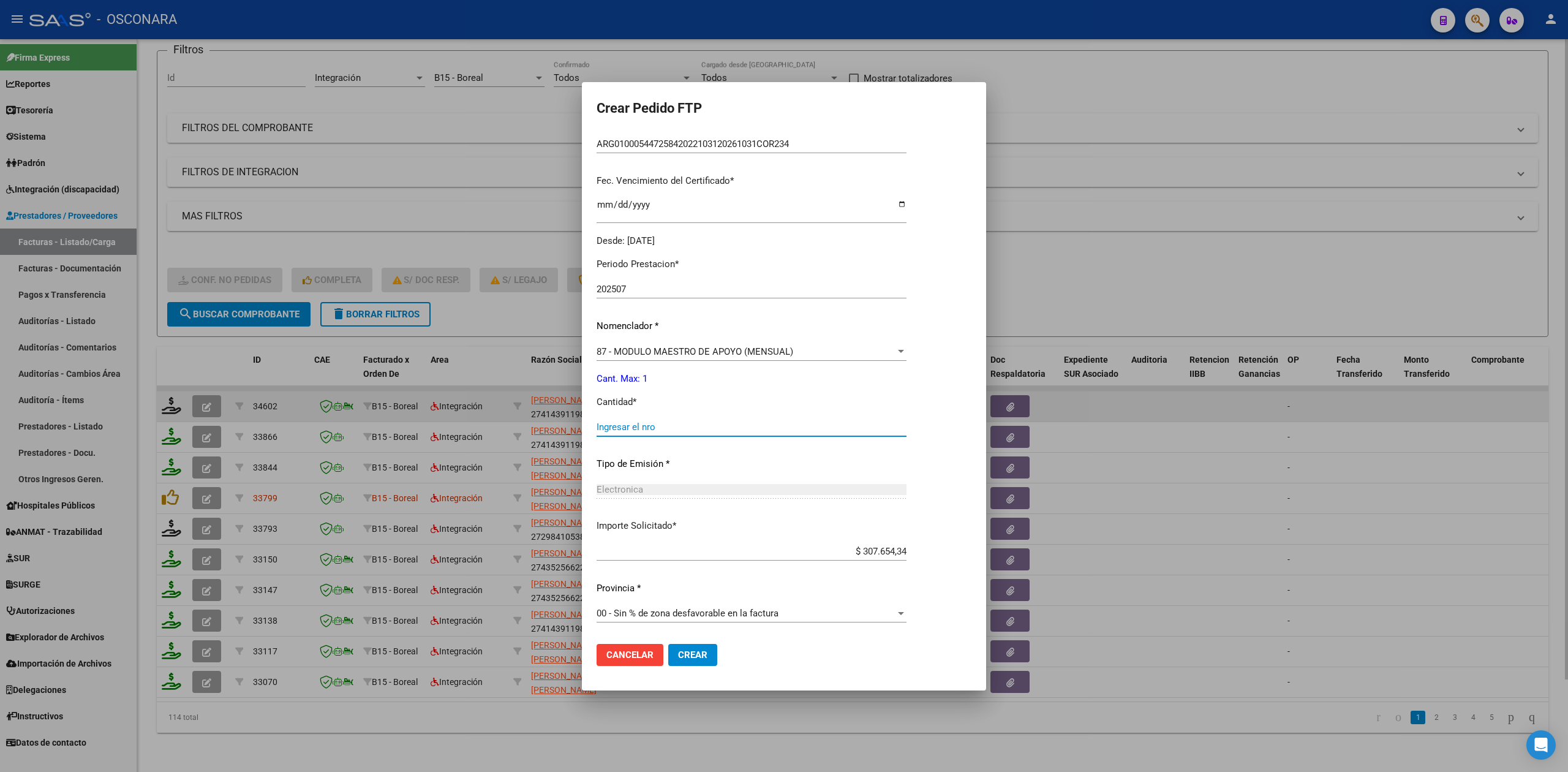
click at [638, 424] on input "Ingresar el nro" at bounding box center [751, 427] width 310 height 11
click at [668, 644] on button "Crear" at bounding box center [692, 654] width 49 height 22
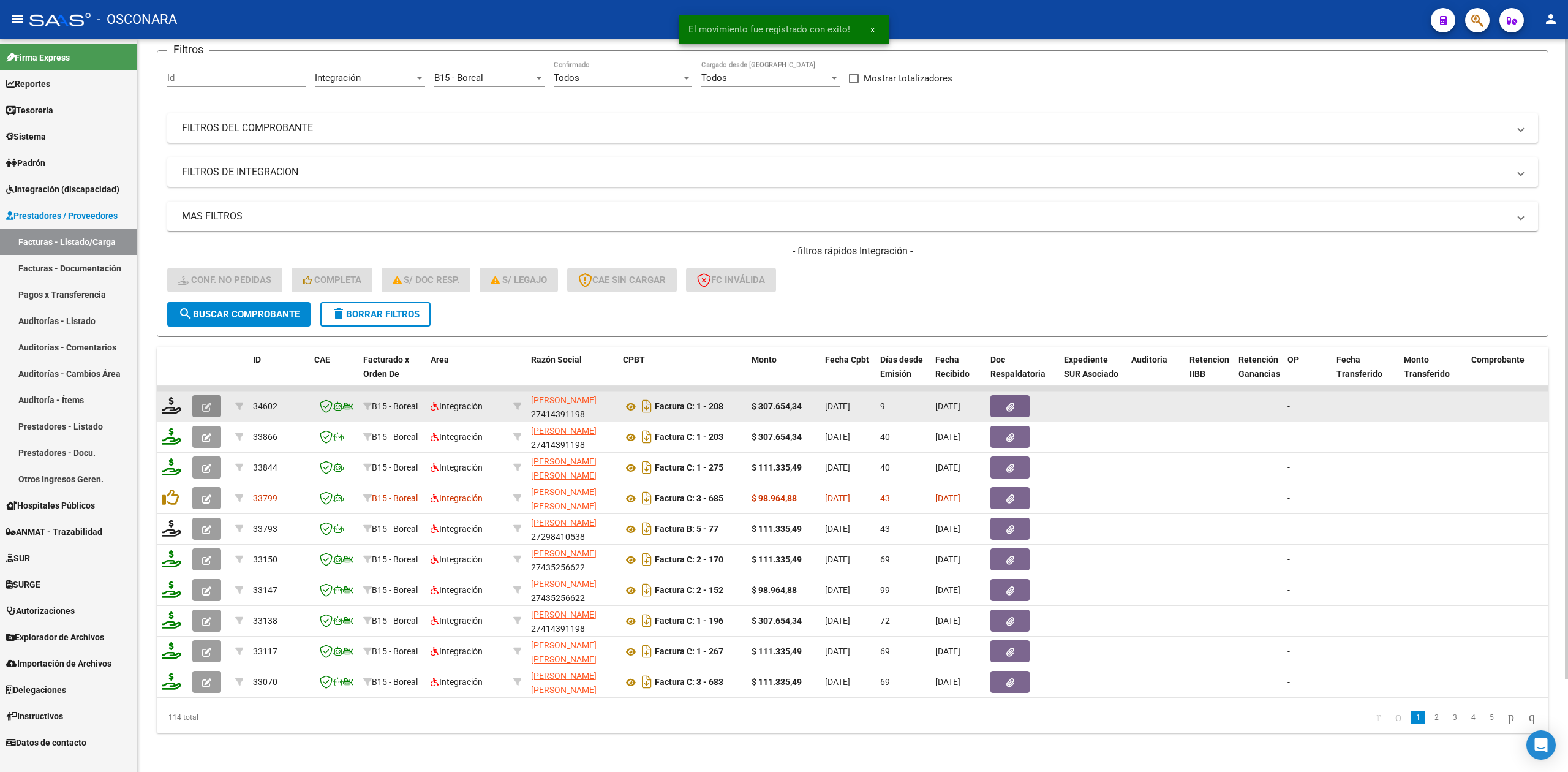
click at [214, 395] on button "button" at bounding box center [206, 406] width 29 height 22
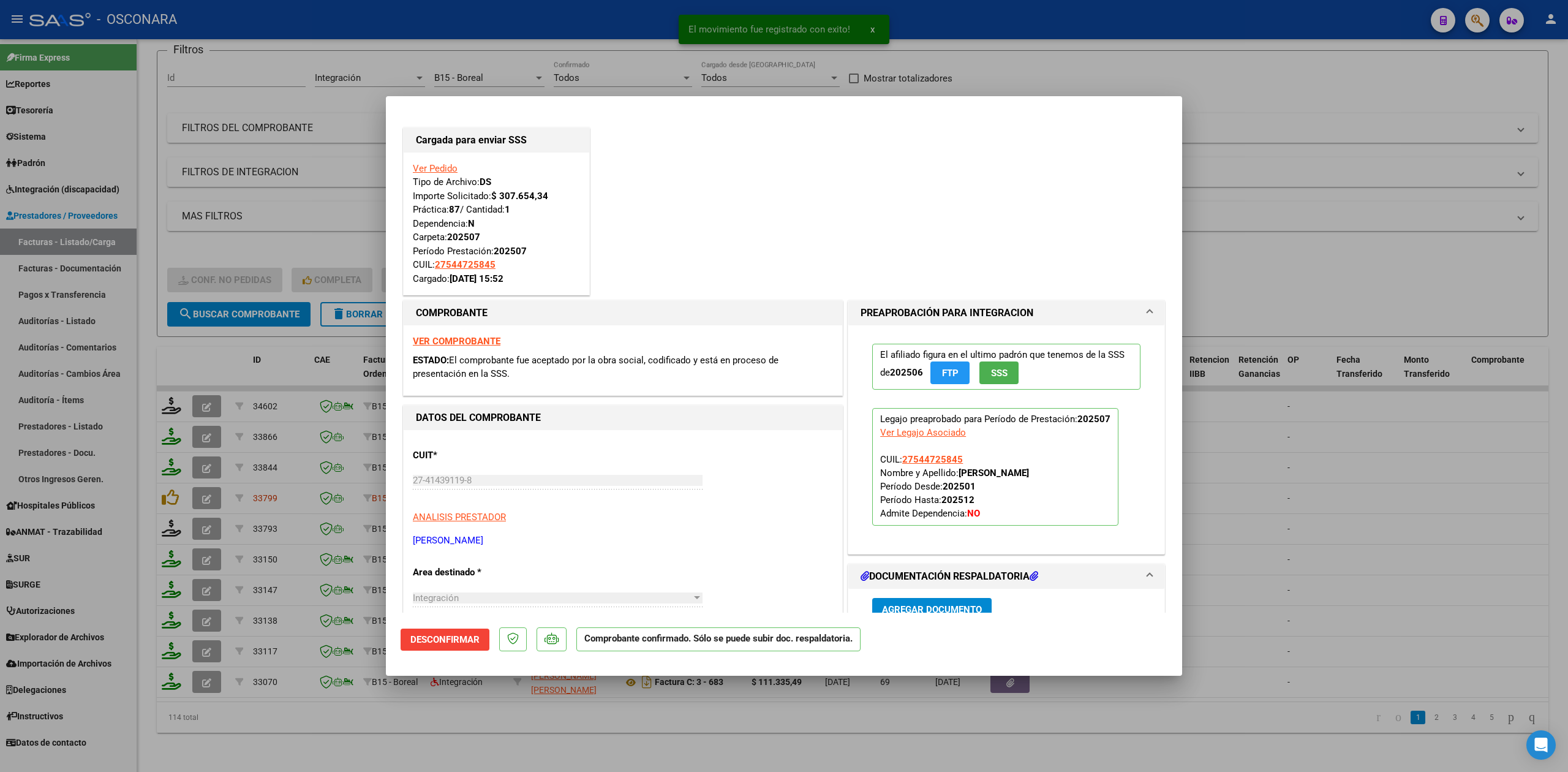
click at [578, 722] on div at bounding box center [784, 386] width 1568 height 772
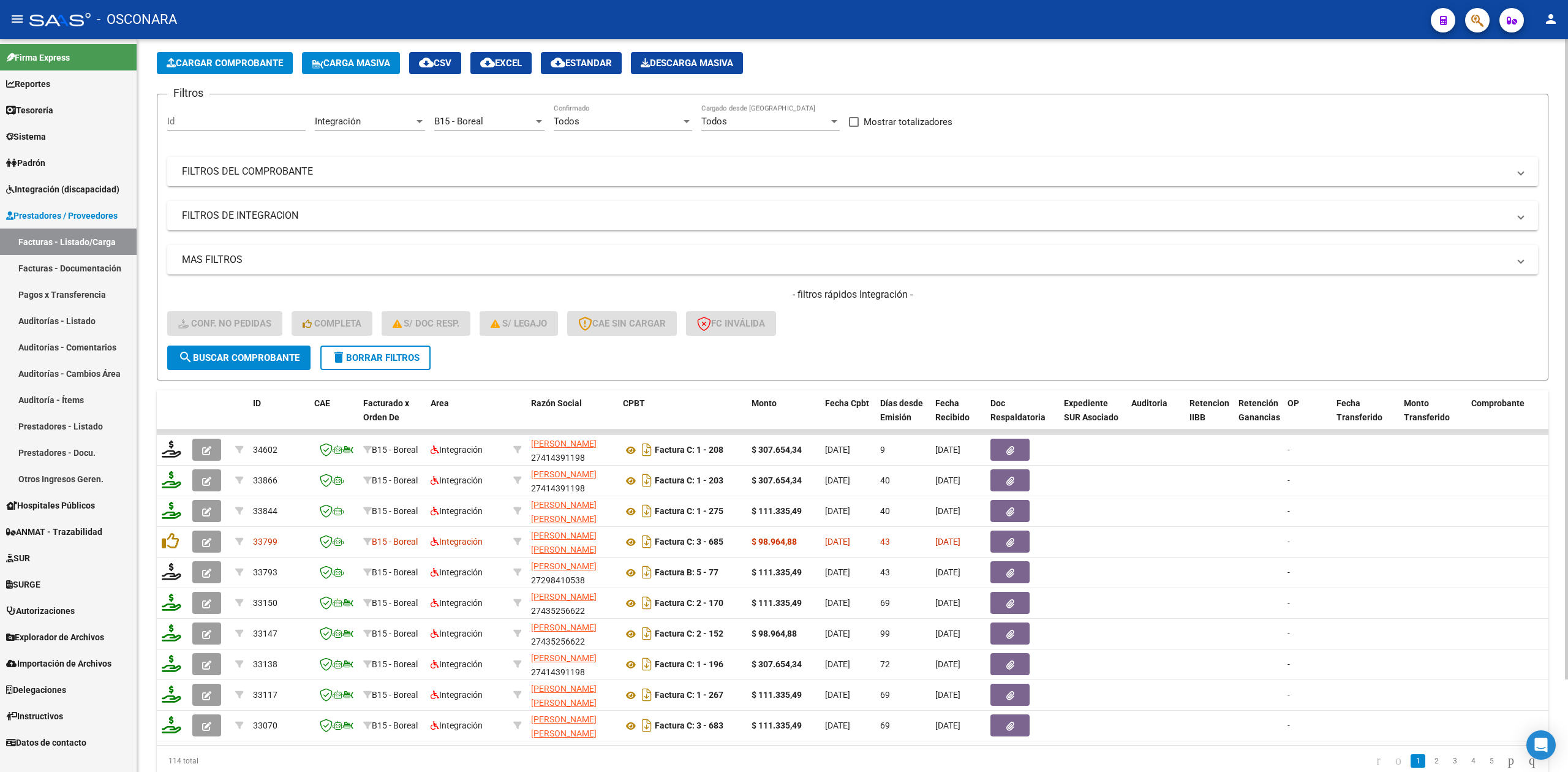
scroll to position [0, 0]
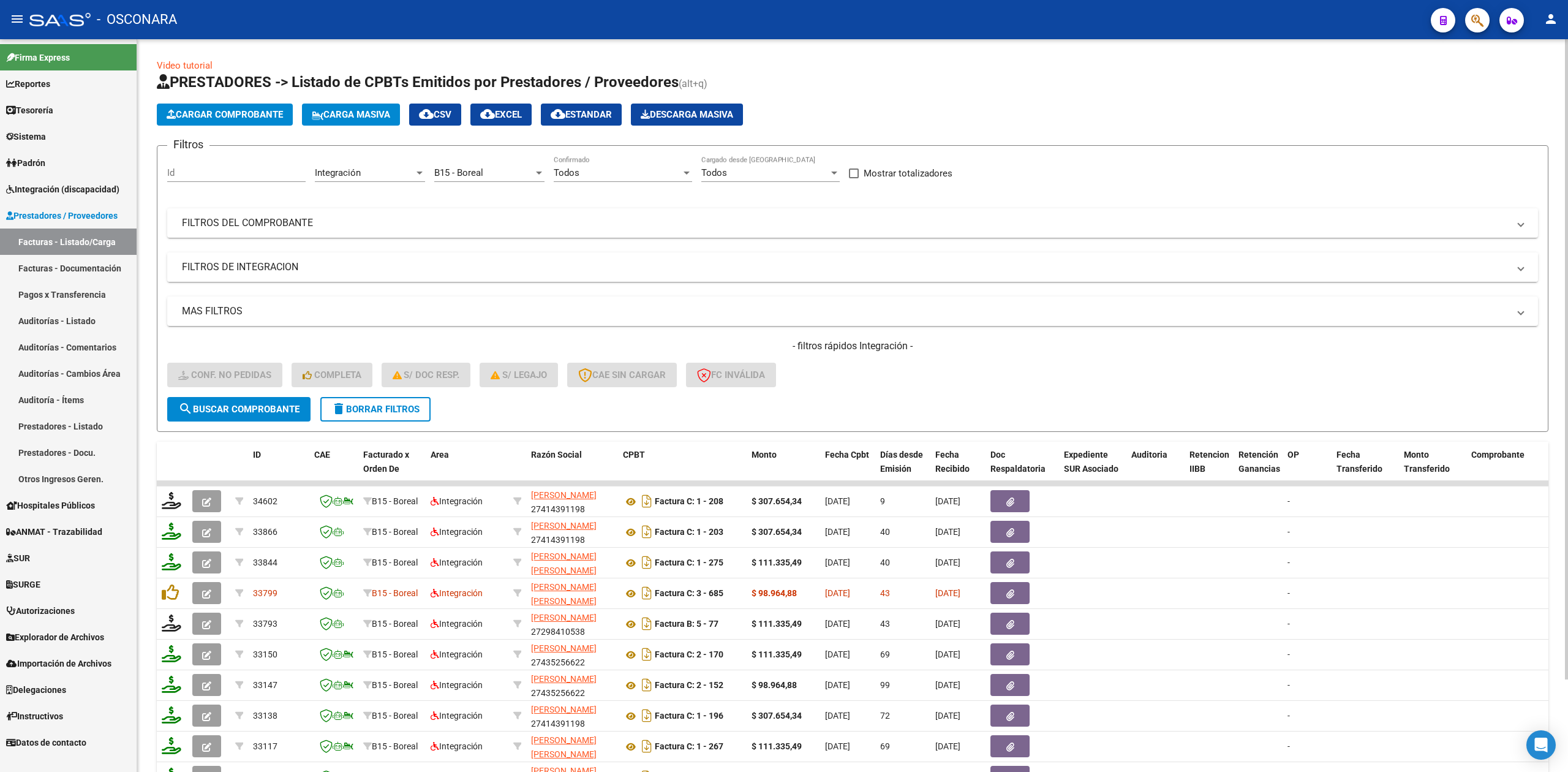
click at [402, 266] on mat-panel-title "FILTROS DE INTEGRACION" at bounding box center [845, 267] width 1327 height 13
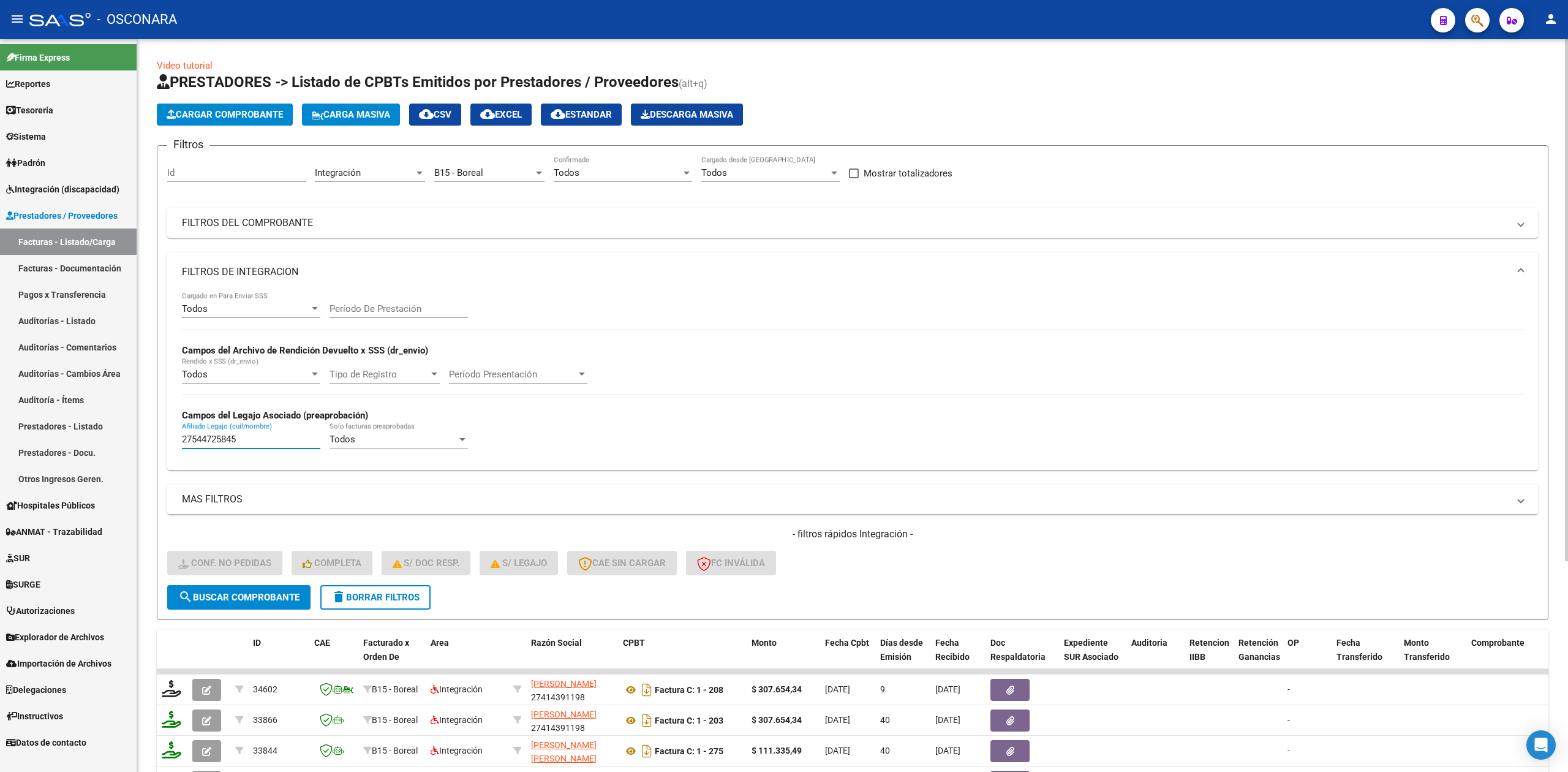
drag, startPoint x: 253, startPoint y: 441, endPoint x: 165, endPoint y: 442, distance: 88.0
click at [167, 442] on div "Todos Cargado en Para Enviar SSS Período De Prestación Campos del Archivo de Re…" at bounding box center [853, 380] width 1371 height 178
click at [582, 175] on div "Todos" at bounding box center [617, 173] width 128 height 11
click at [580, 226] on span "No" at bounding box center [622, 228] width 138 height 28
click at [300, 263] on mat-expansion-panel-header "FILTROS DE INTEGRACION" at bounding box center [853, 272] width 1371 height 39
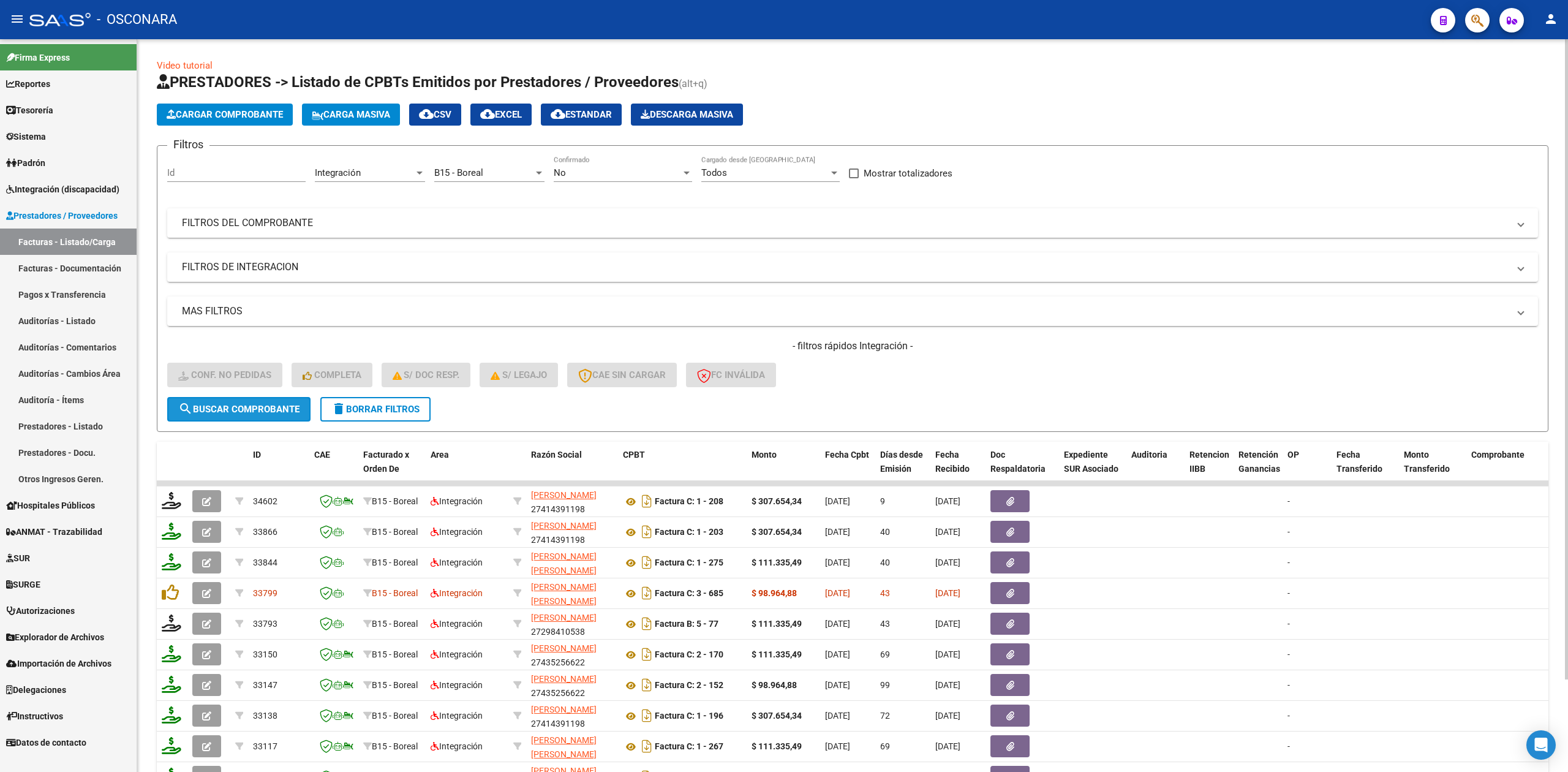
click at [282, 408] on span "search Buscar Comprobante" at bounding box center [238, 409] width 121 height 11
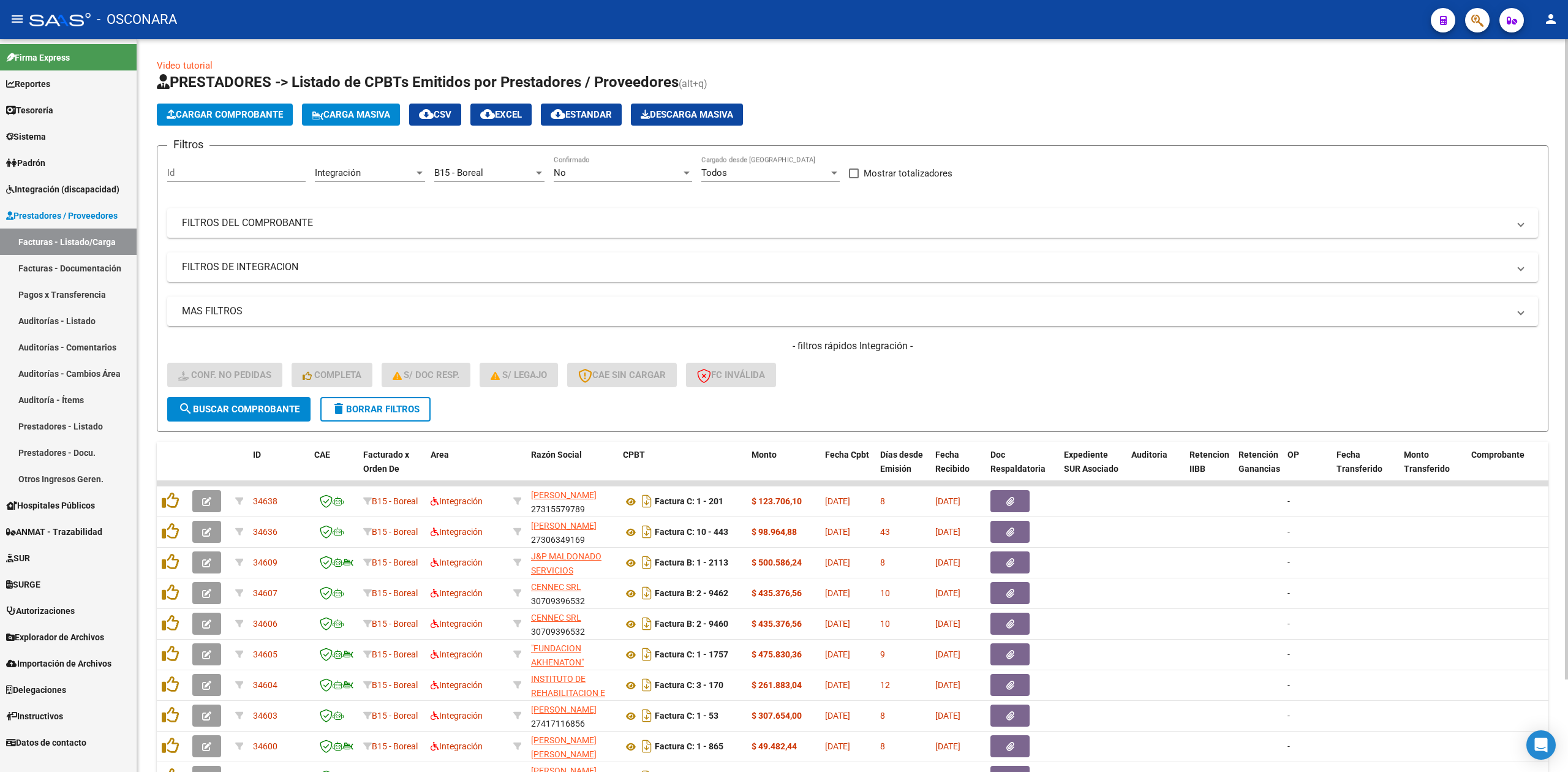
click at [897, 390] on div "- filtros rápidos Integración - Conf. no pedidas Completa S/ Doc Resp. S/ legaj…" at bounding box center [853, 368] width 1371 height 57
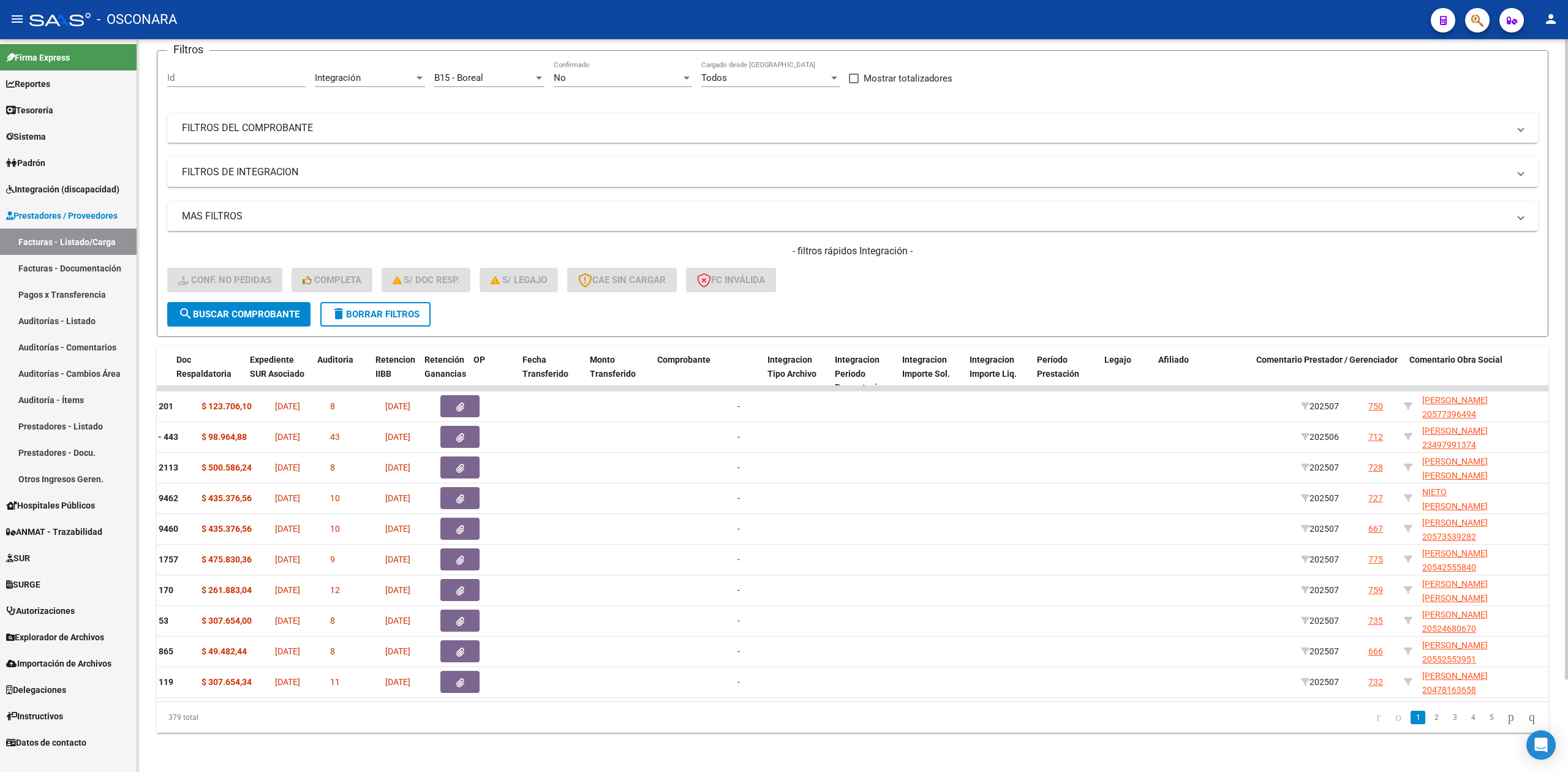
scroll to position [0, 856]
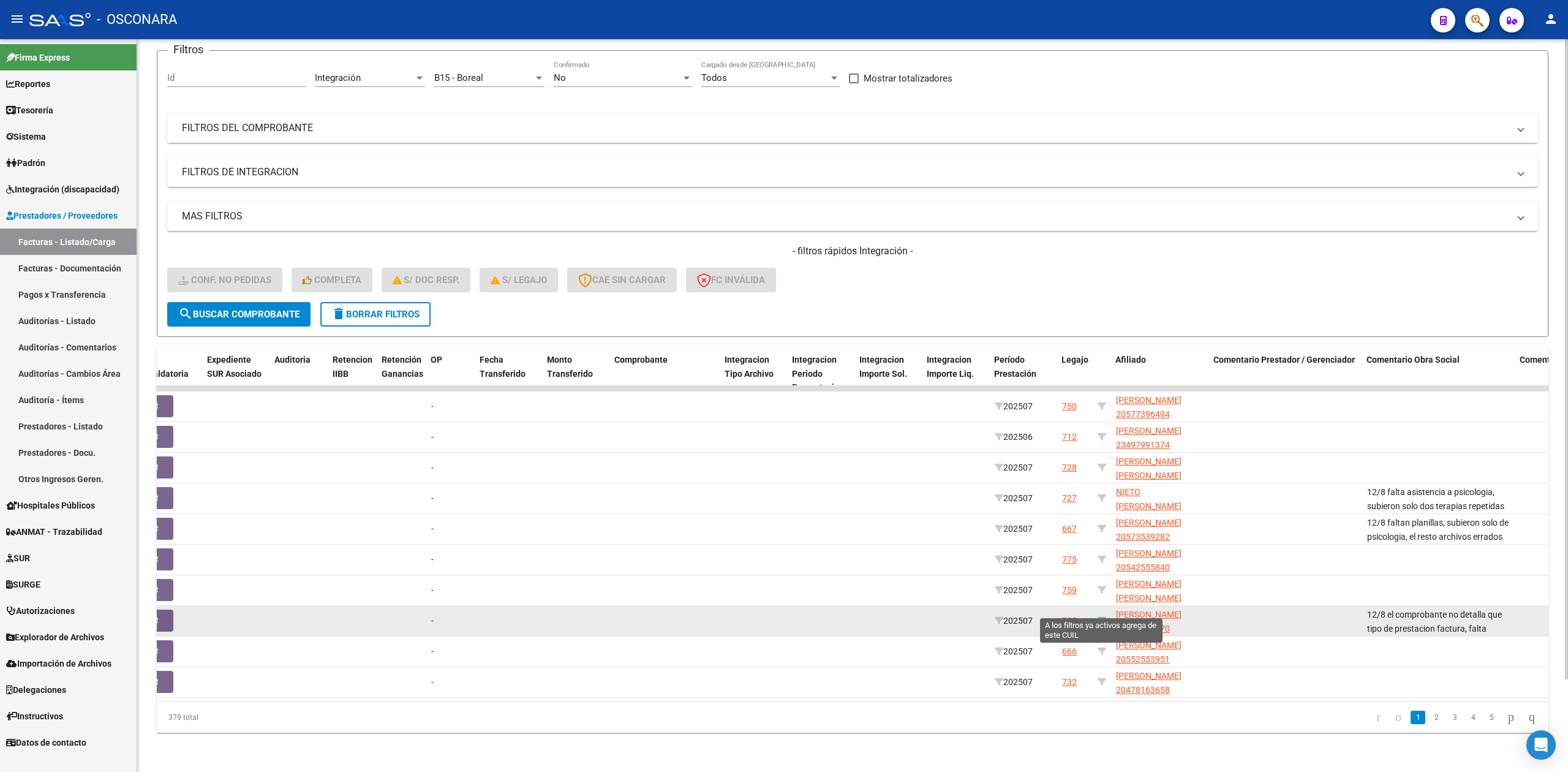
click at [1101, 616] on icon at bounding box center [1102, 620] width 9 height 9
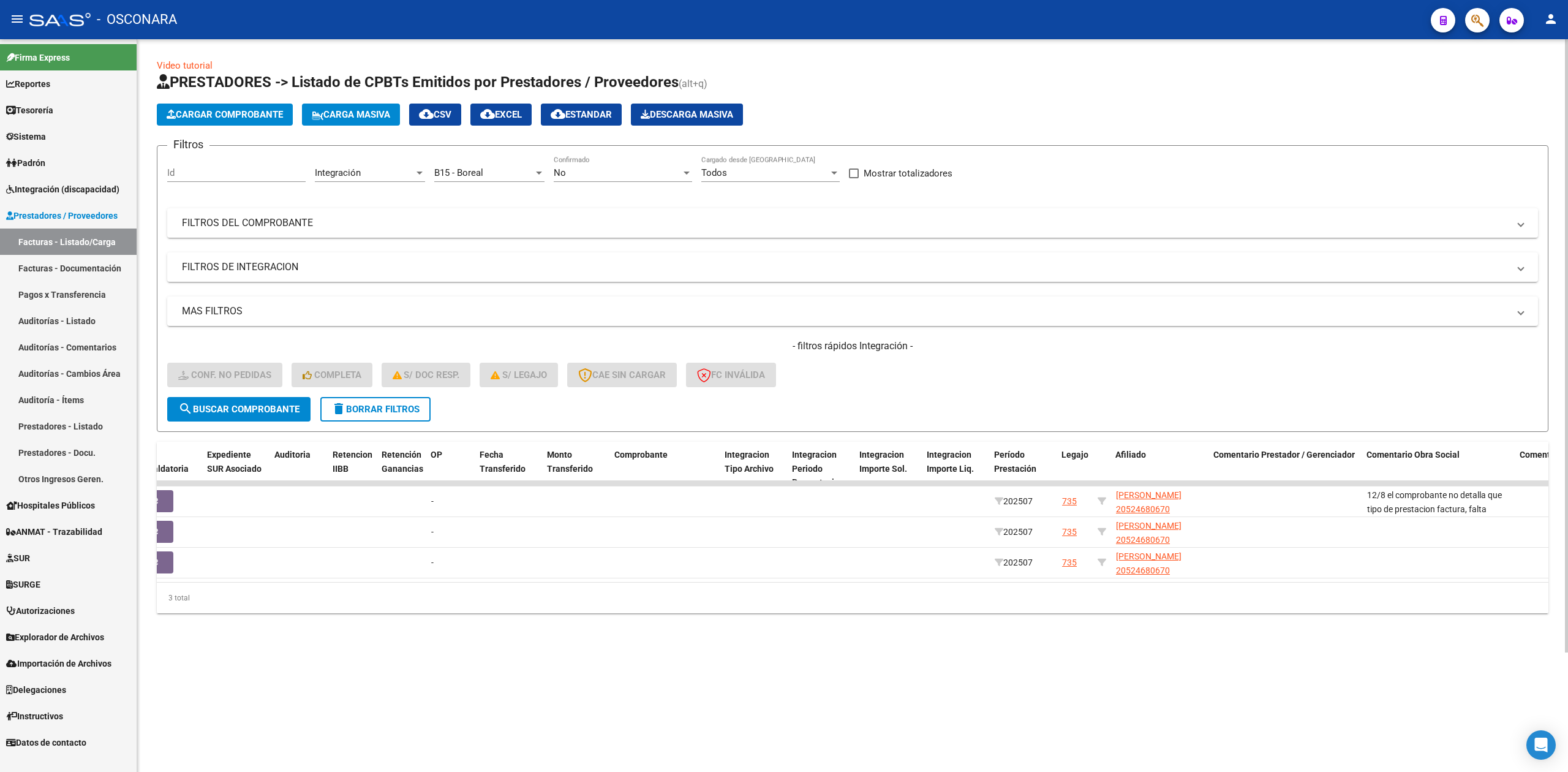
scroll to position [0, 0]
drag, startPoint x: 1061, startPoint y: 579, endPoint x: 457, endPoint y: 586, distance: 604.0
click at [457, 582] on datatable-body "34603 B15 - Boreal Integración [PERSON_NAME] 27417116856 Factura C: 1 - 53 $ 30…" at bounding box center [852, 531] width 1391 height 101
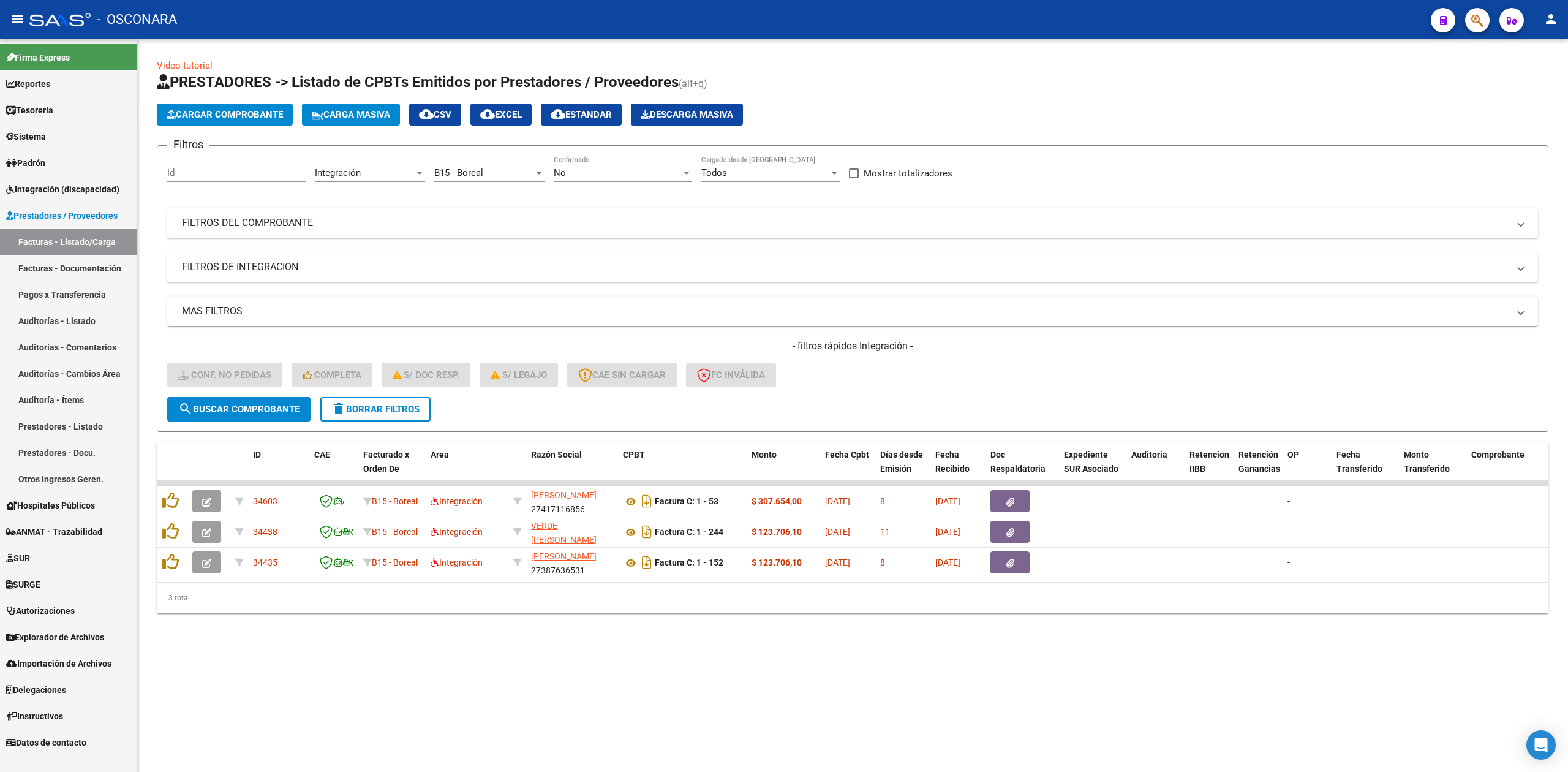
click at [580, 155] on form "Filtros Id Integración Area B15 - Boreal Seleccionar Gerenciador No Confirmado …" at bounding box center [852, 289] width 1391 height 287
click at [579, 177] on div "No" at bounding box center [617, 173] width 128 height 11
click at [575, 123] on span "Todos" at bounding box center [622, 118] width 138 height 28
click at [299, 407] on span "search Buscar Comprobante" at bounding box center [238, 409] width 121 height 11
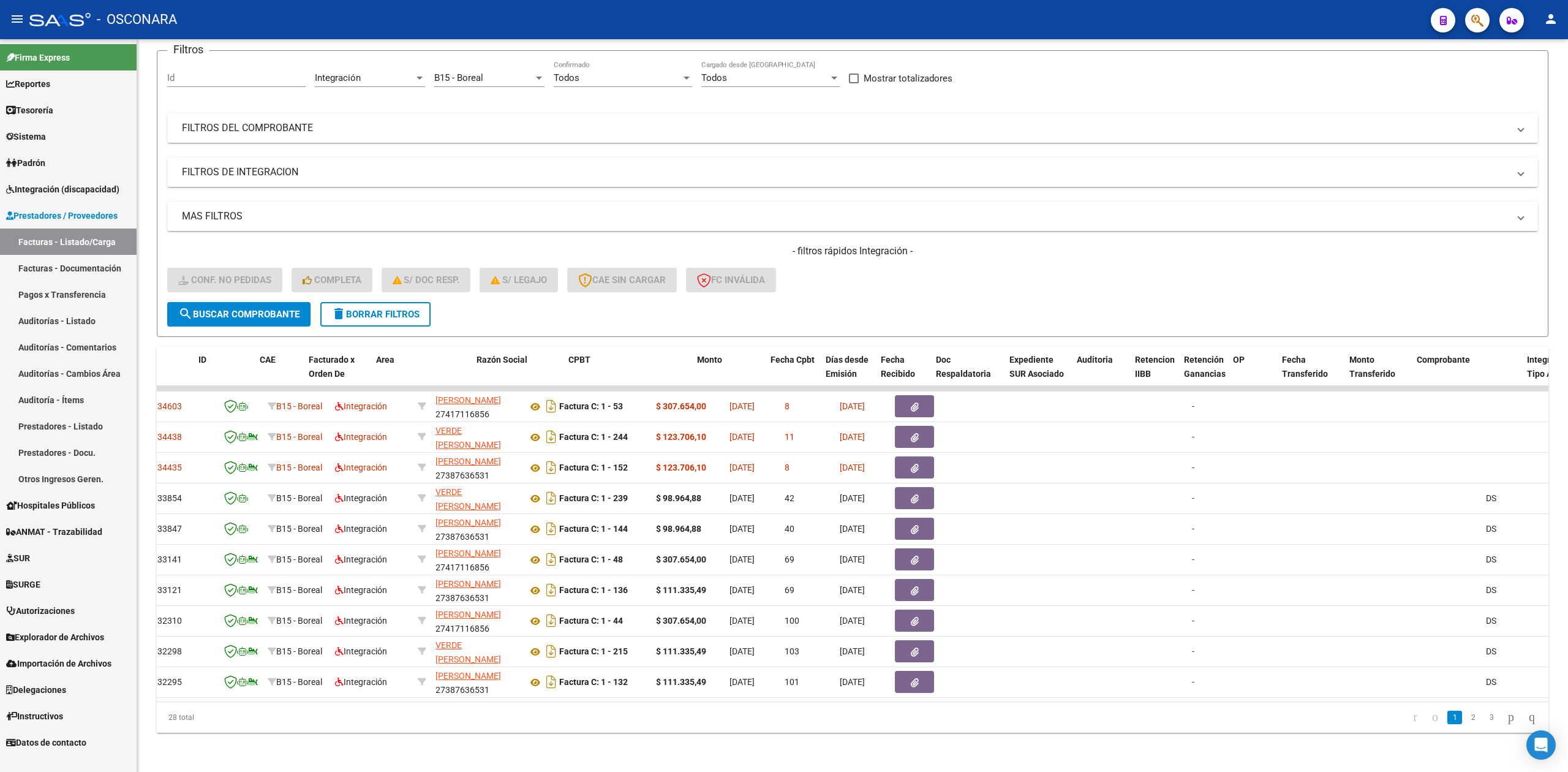
scroll to position [0, 52]
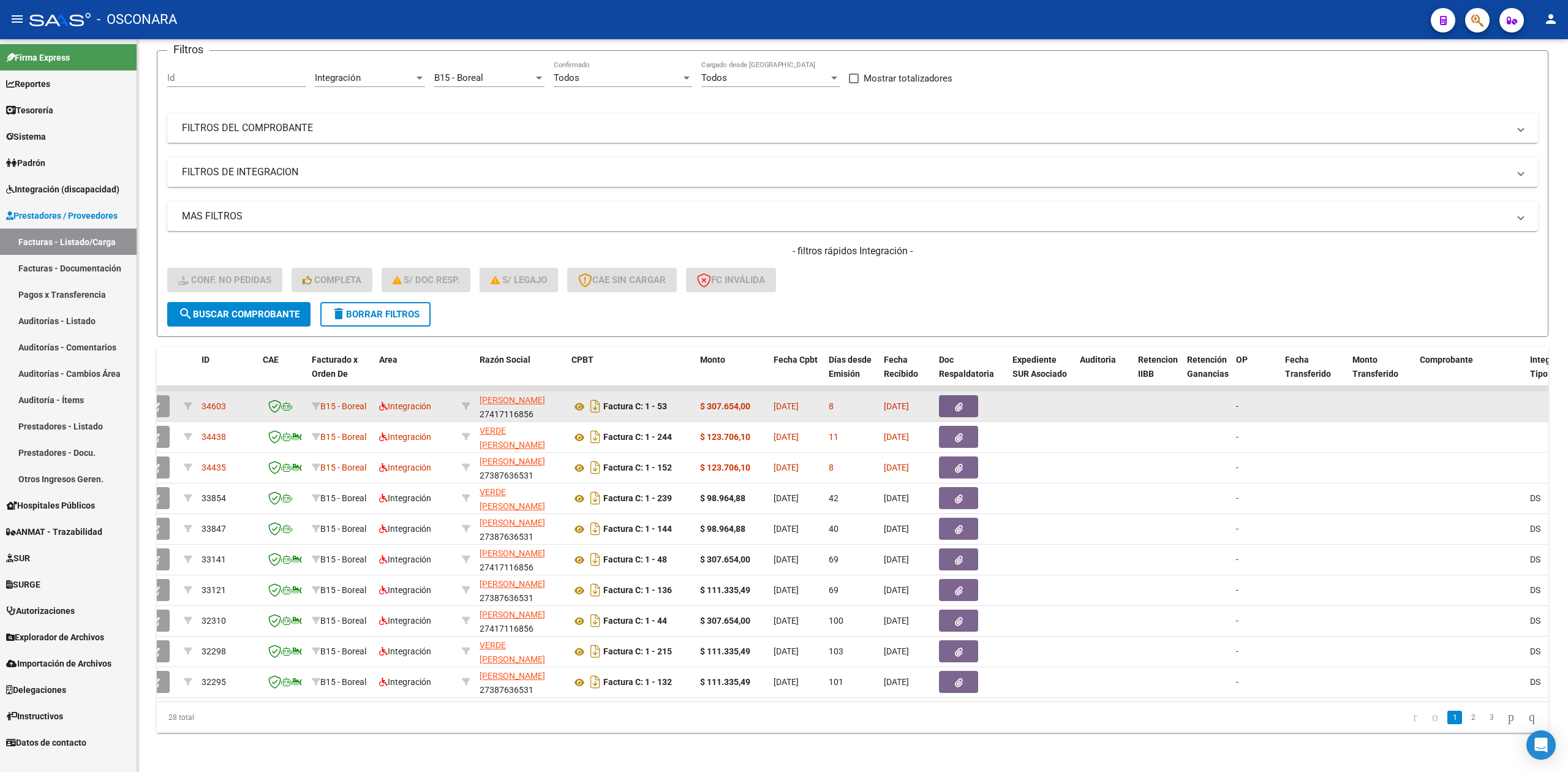
click at [955, 400] on span "button" at bounding box center [959, 406] width 8 height 11
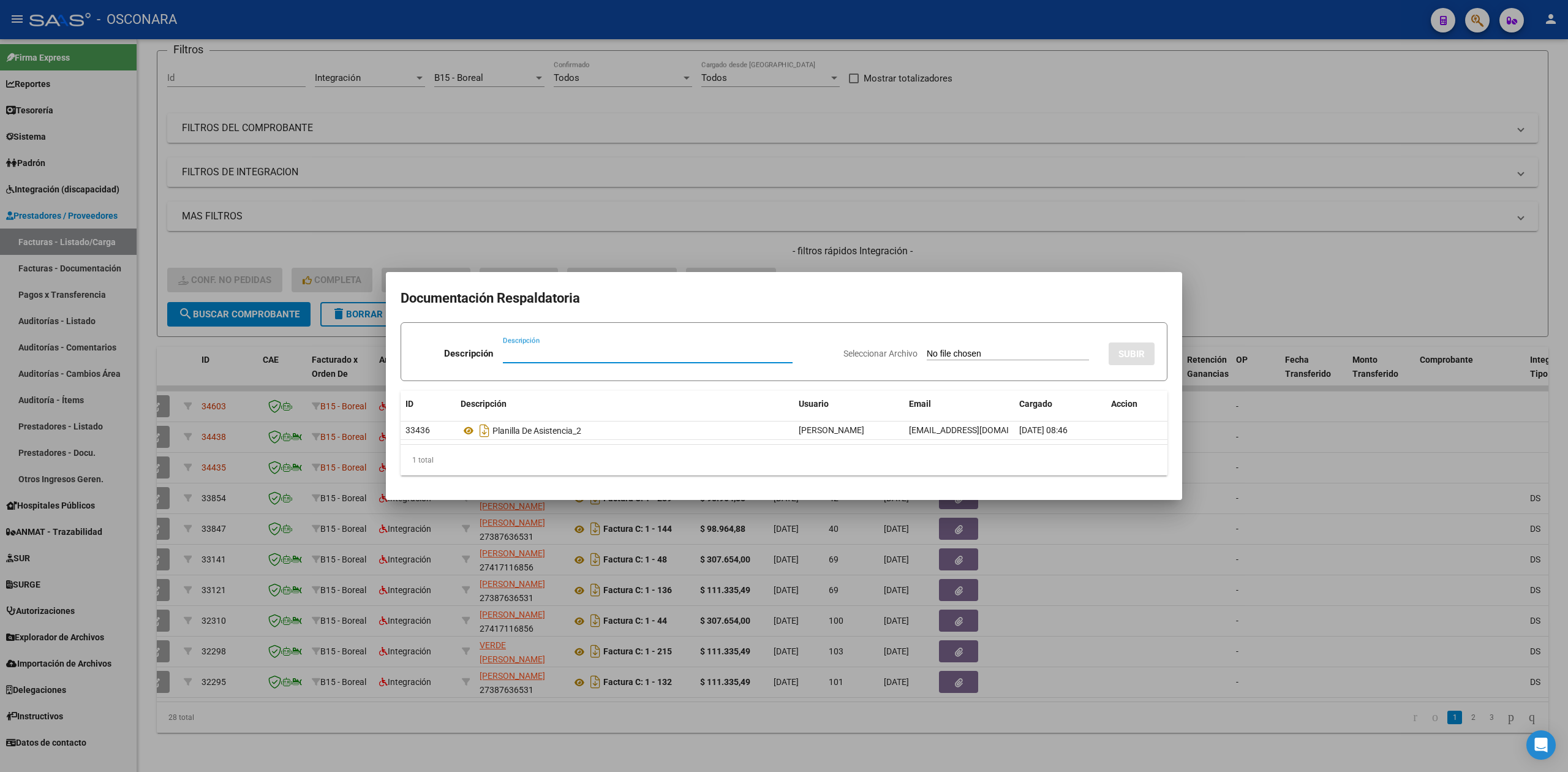
click at [611, 730] on div at bounding box center [784, 386] width 1568 height 772
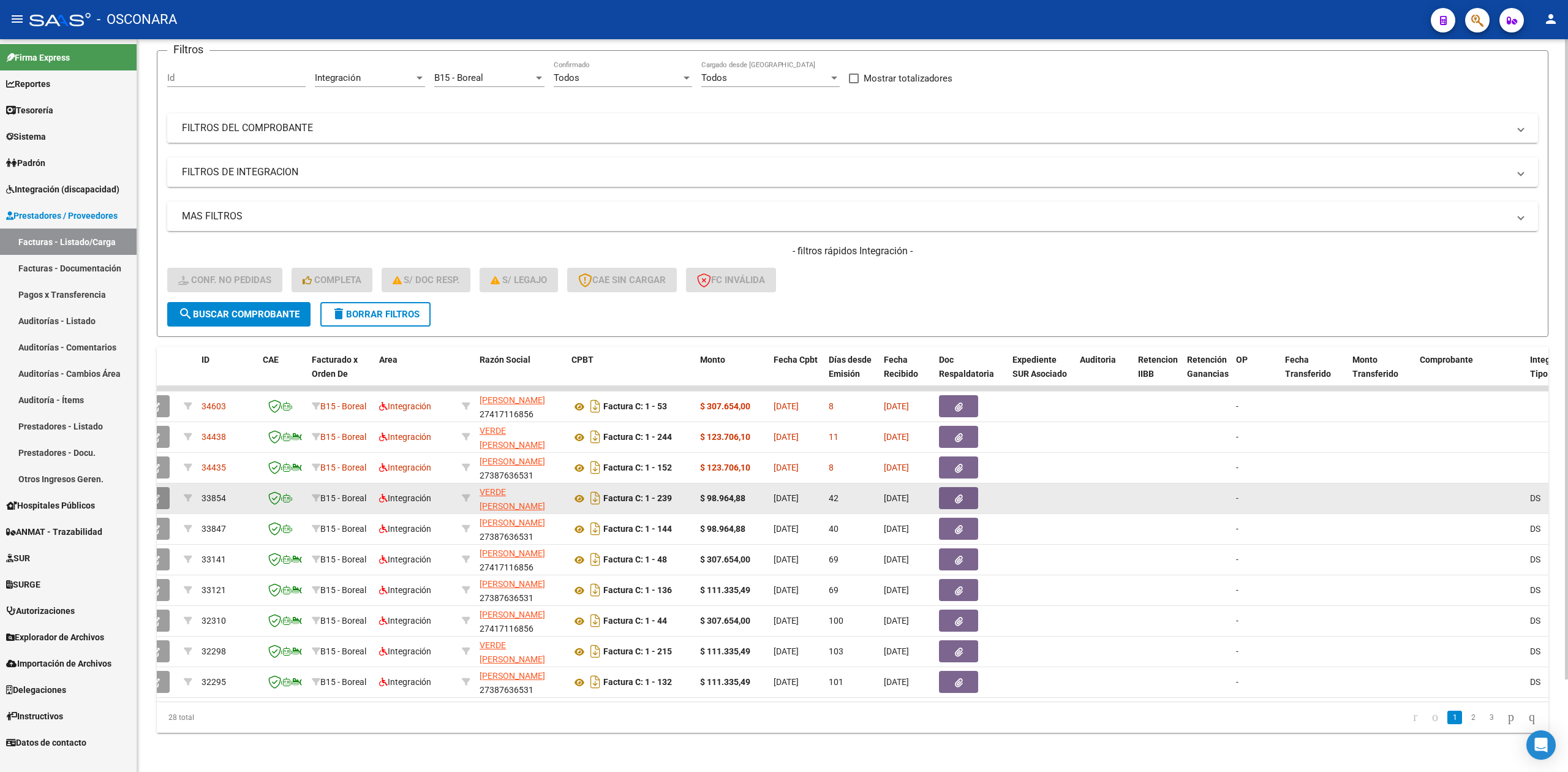
click at [167, 487] on button "button" at bounding box center [155, 497] width 29 height 22
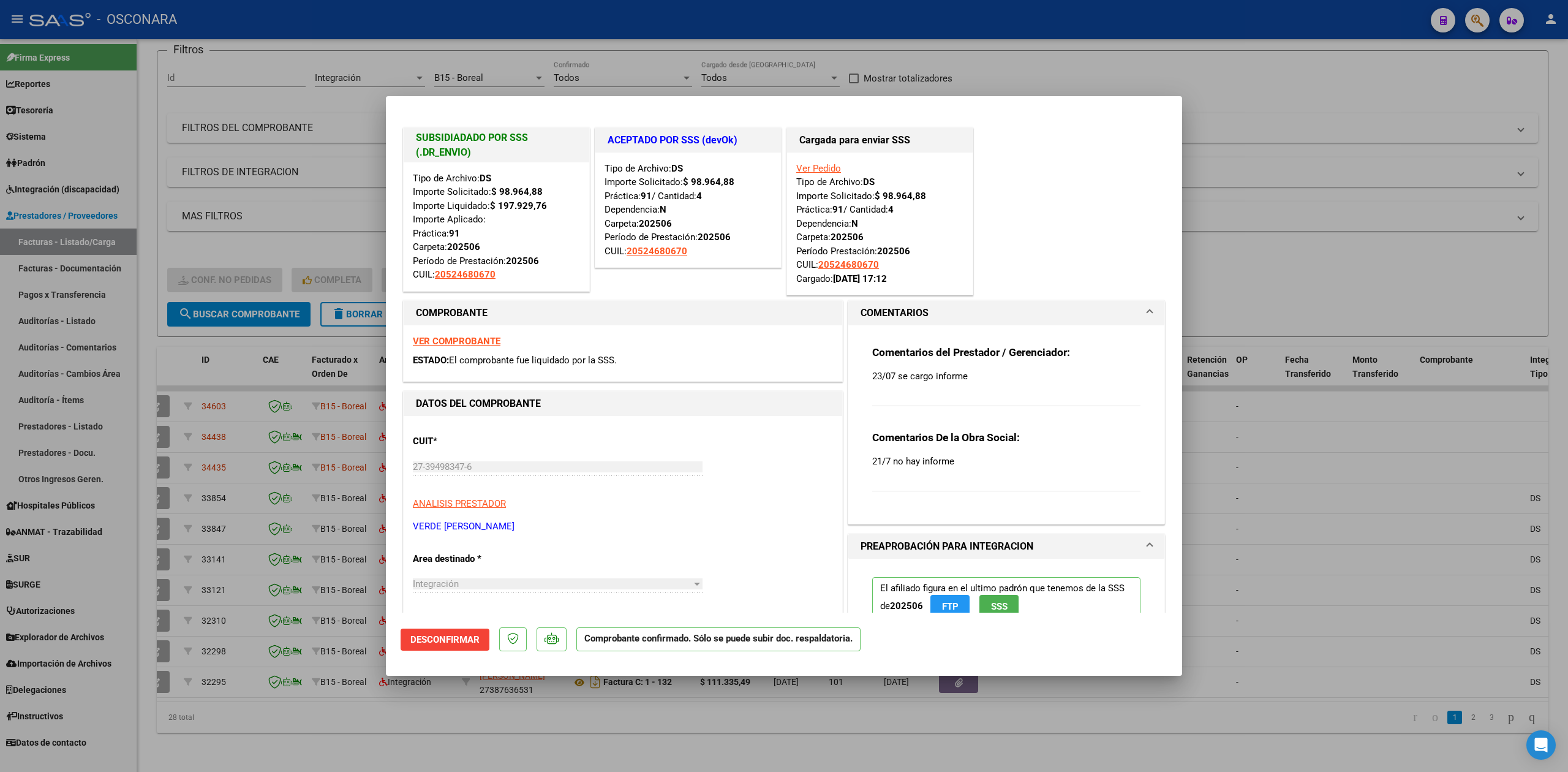
click at [442, 724] on div at bounding box center [784, 386] width 1568 height 772
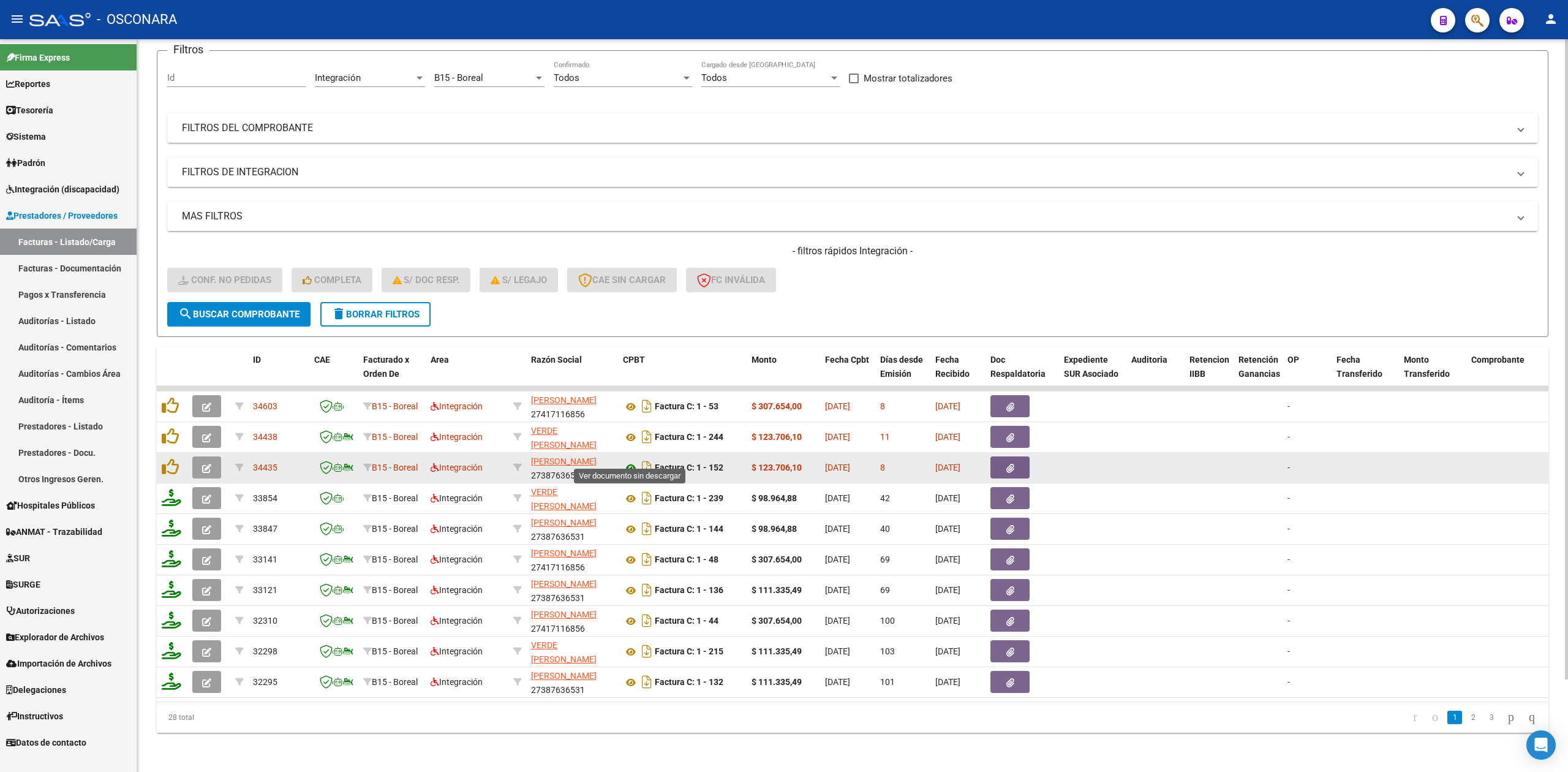
click at [628, 461] on icon at bounding box center [631, 468] width 16 height 15
click at [998, 456] on button "button" at bounding box center [1010, 467] width 39 height 22
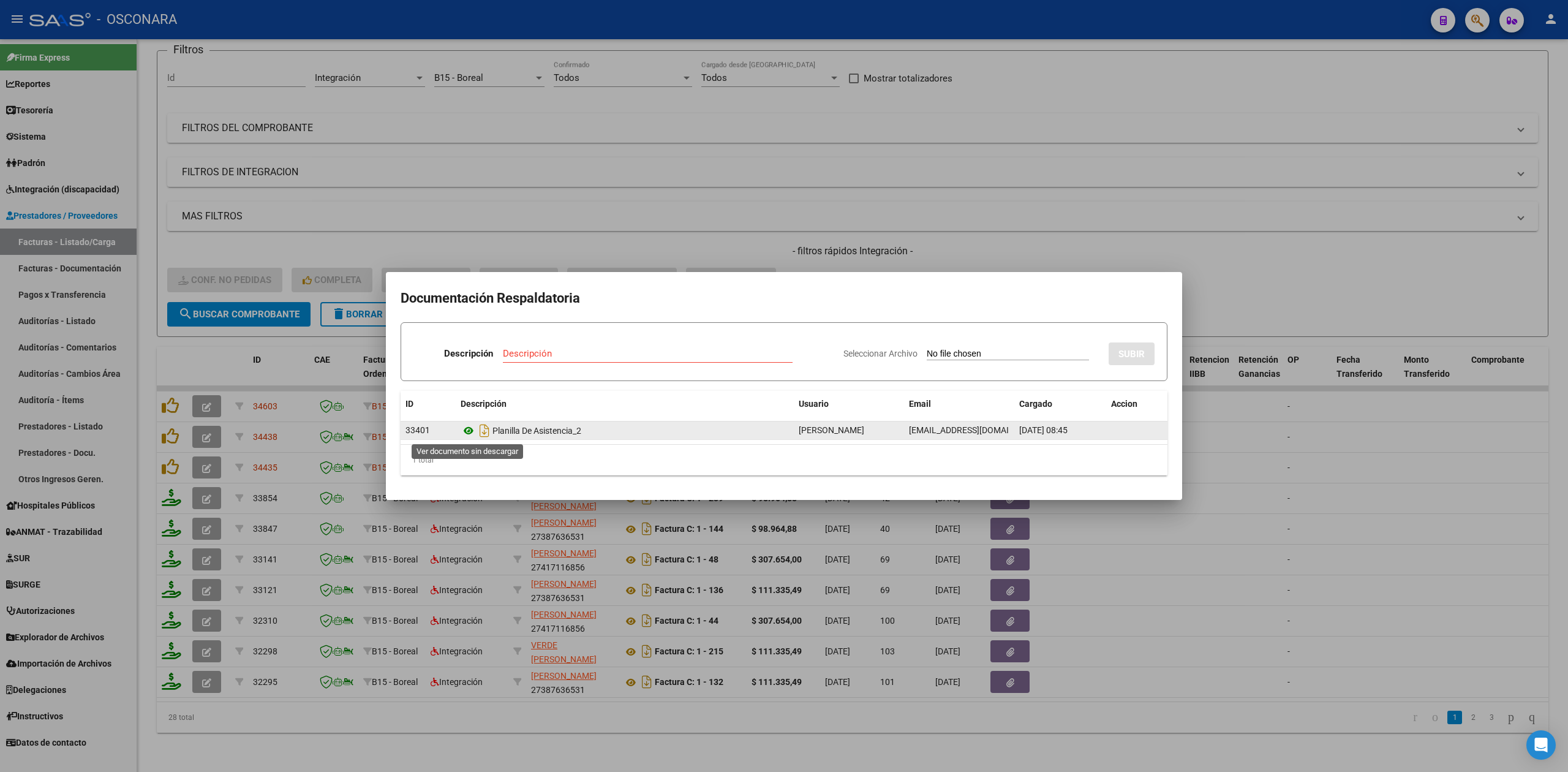
click at [468, 429] on icon at bounding box center [468, 430] width 16 height 15
click at [992, 236] on div at bounding box center [784, 386] width 1568 height 772
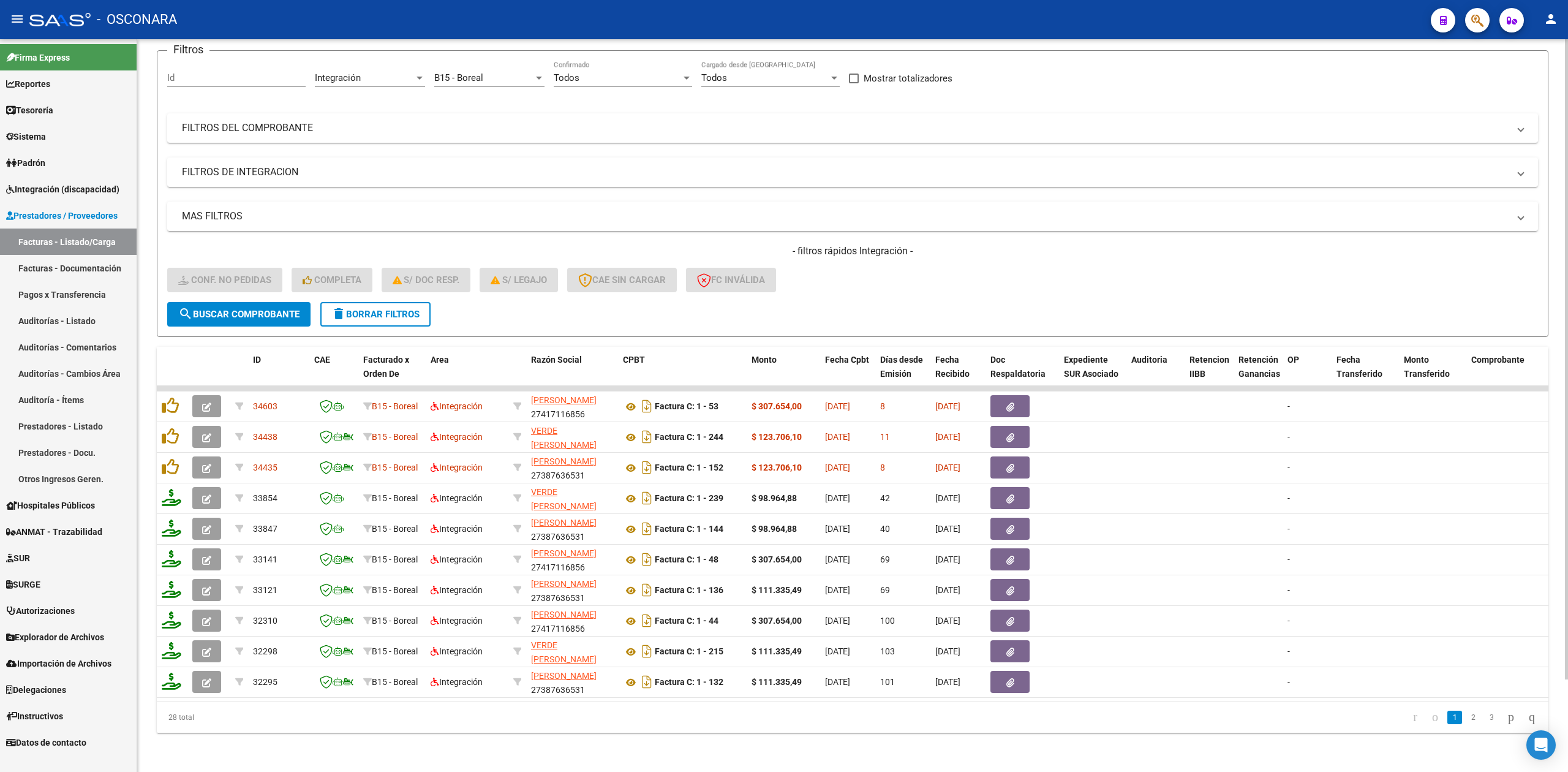
click at [728, 307] on form "Filtros Id Integración Area B15 - Boreal Seleccionar Gerenciador Todos Confirma…" at bounding box center [852, 194] width 1391 height 287
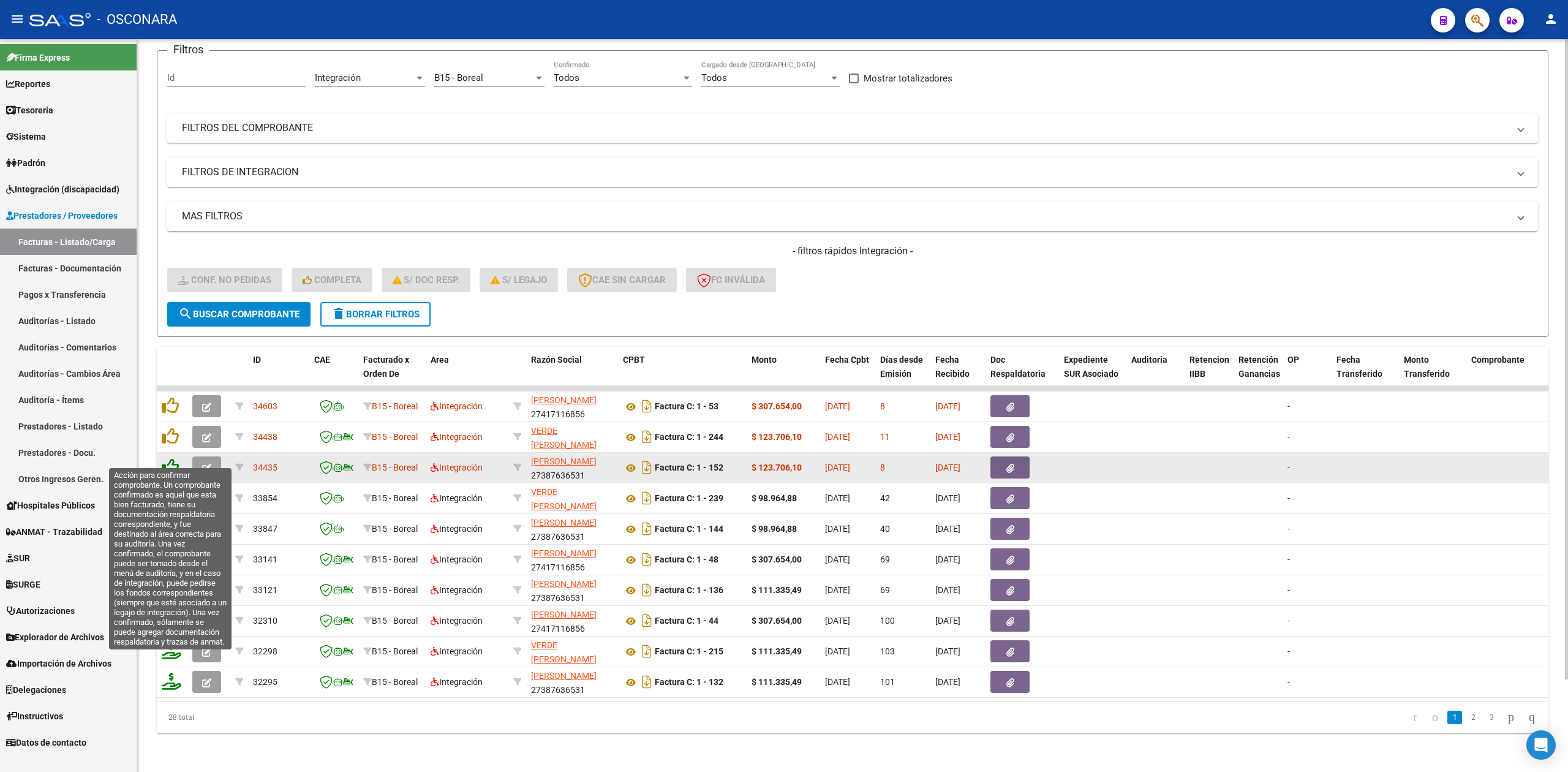
click at [172, 458] on icon at bounding box center [170, 467] width 17 height 17
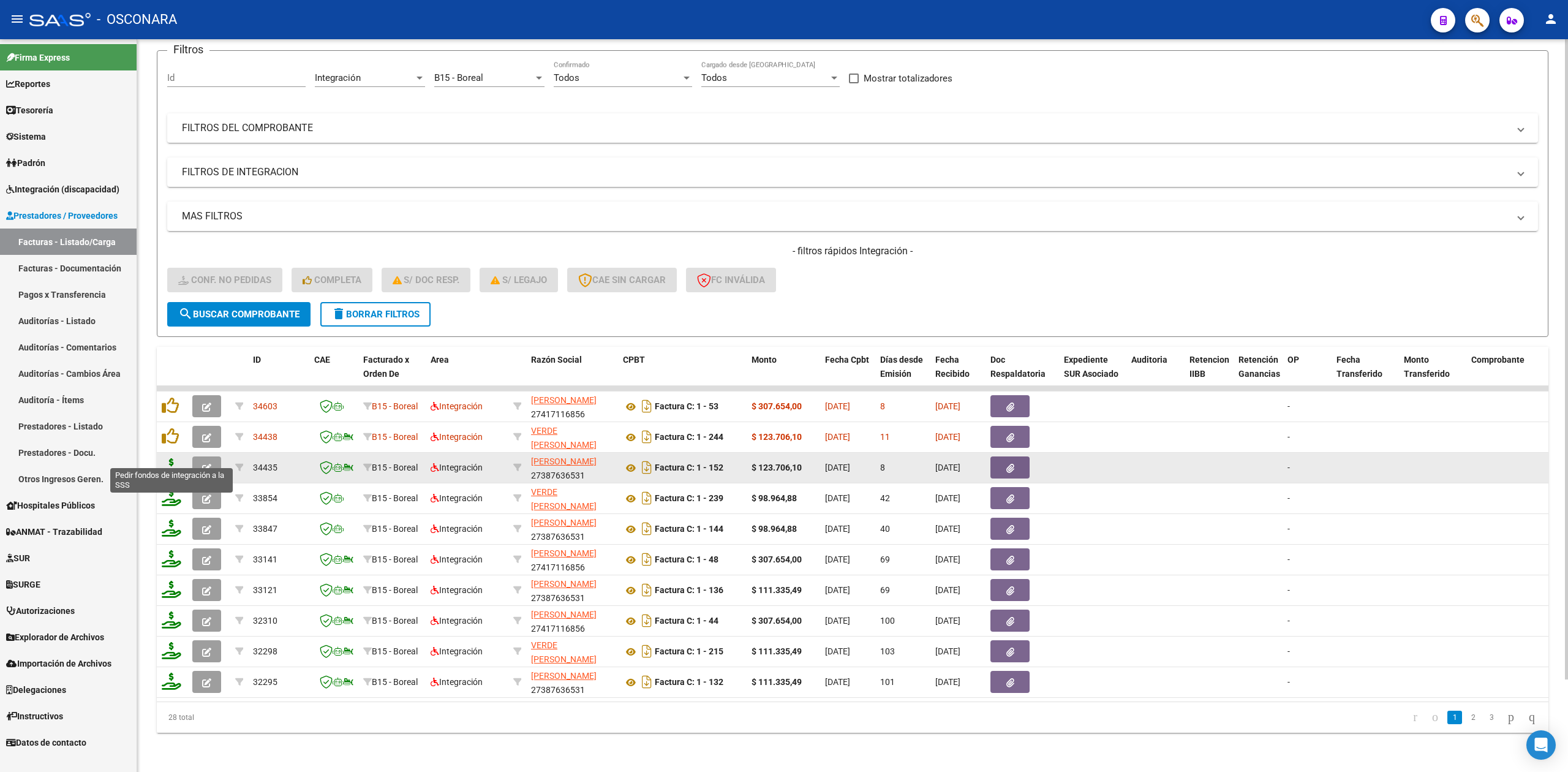
click at [167, 458] on icon at bounding box center [172, 467] width 20 height 17
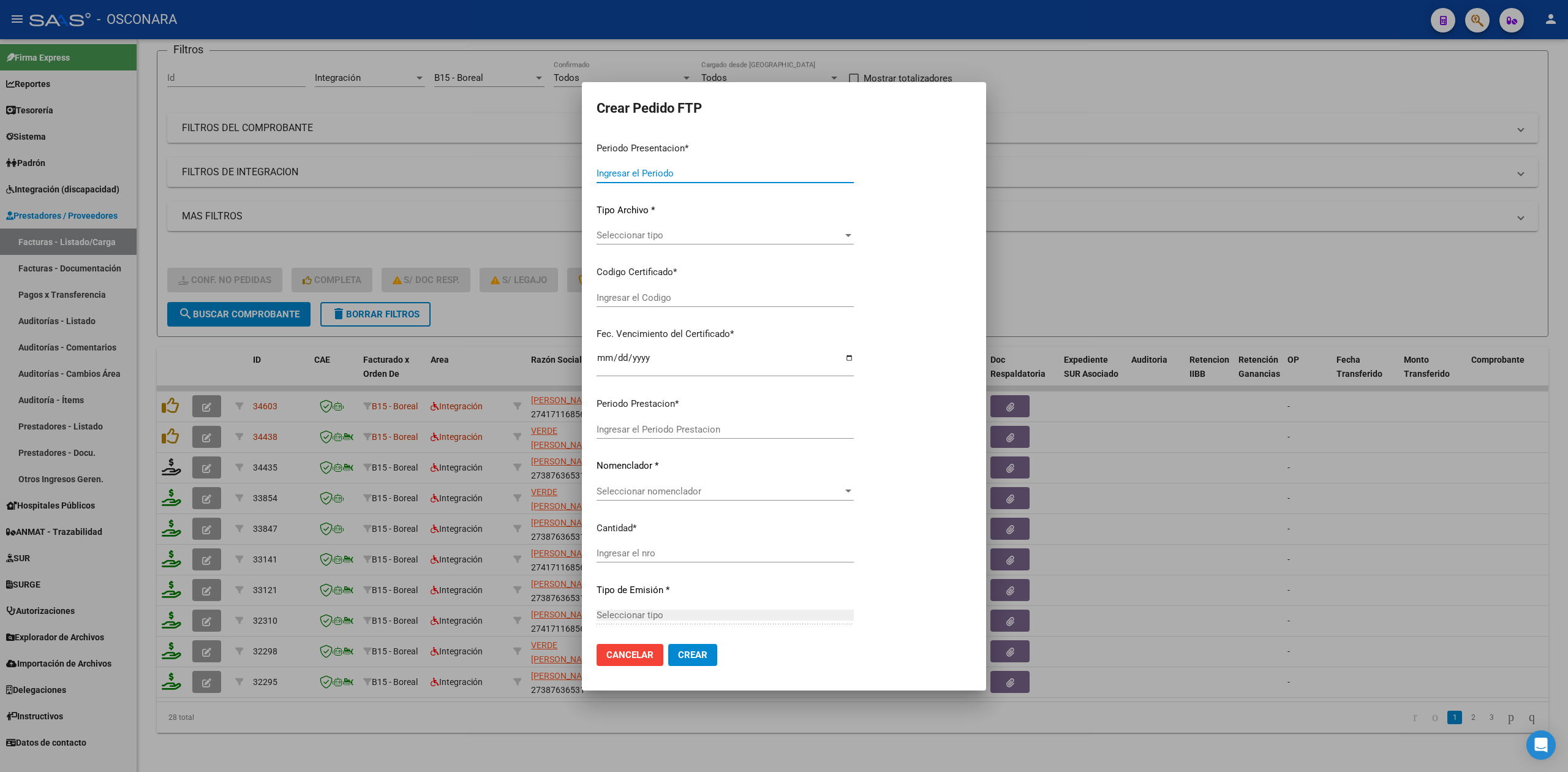
type input "202507"
type input "$ 123.706,10"
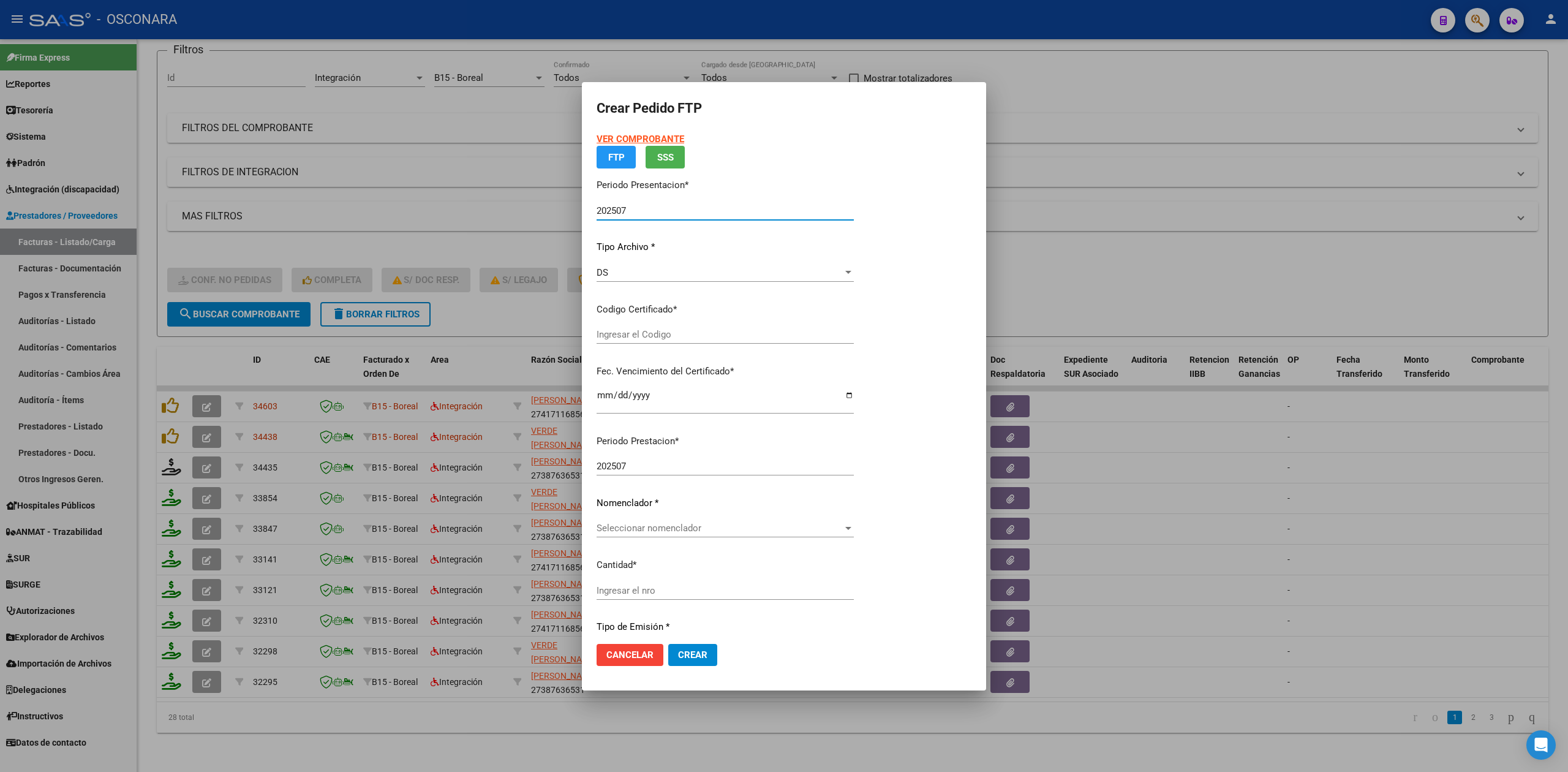
type input "ARG02000524680672023050920280509COR234"
type input "2028-05-08"
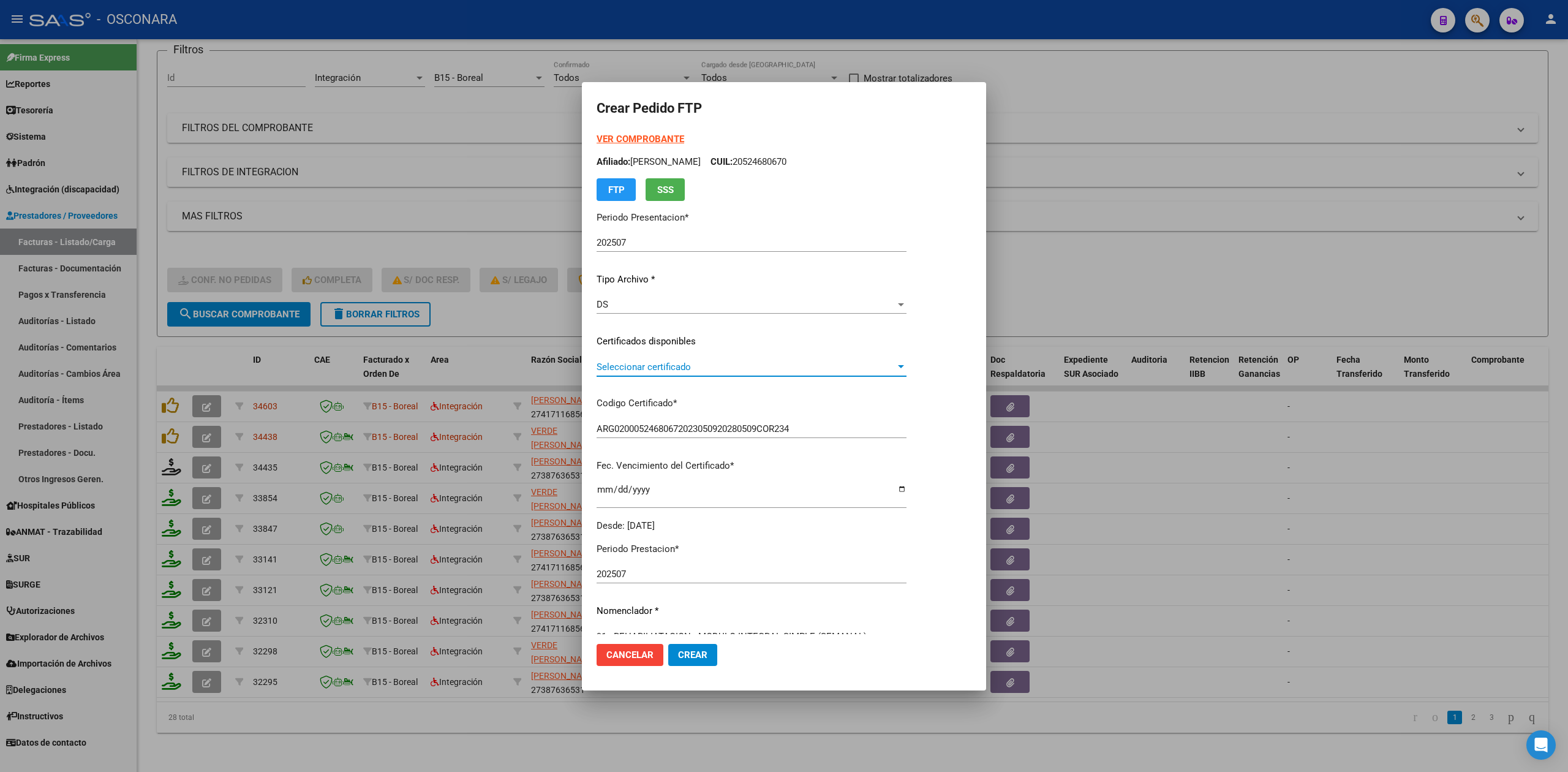
click at [654, 365] on span "Seleccionar certificado" at bounding box center [746, 367] width 299 height 11
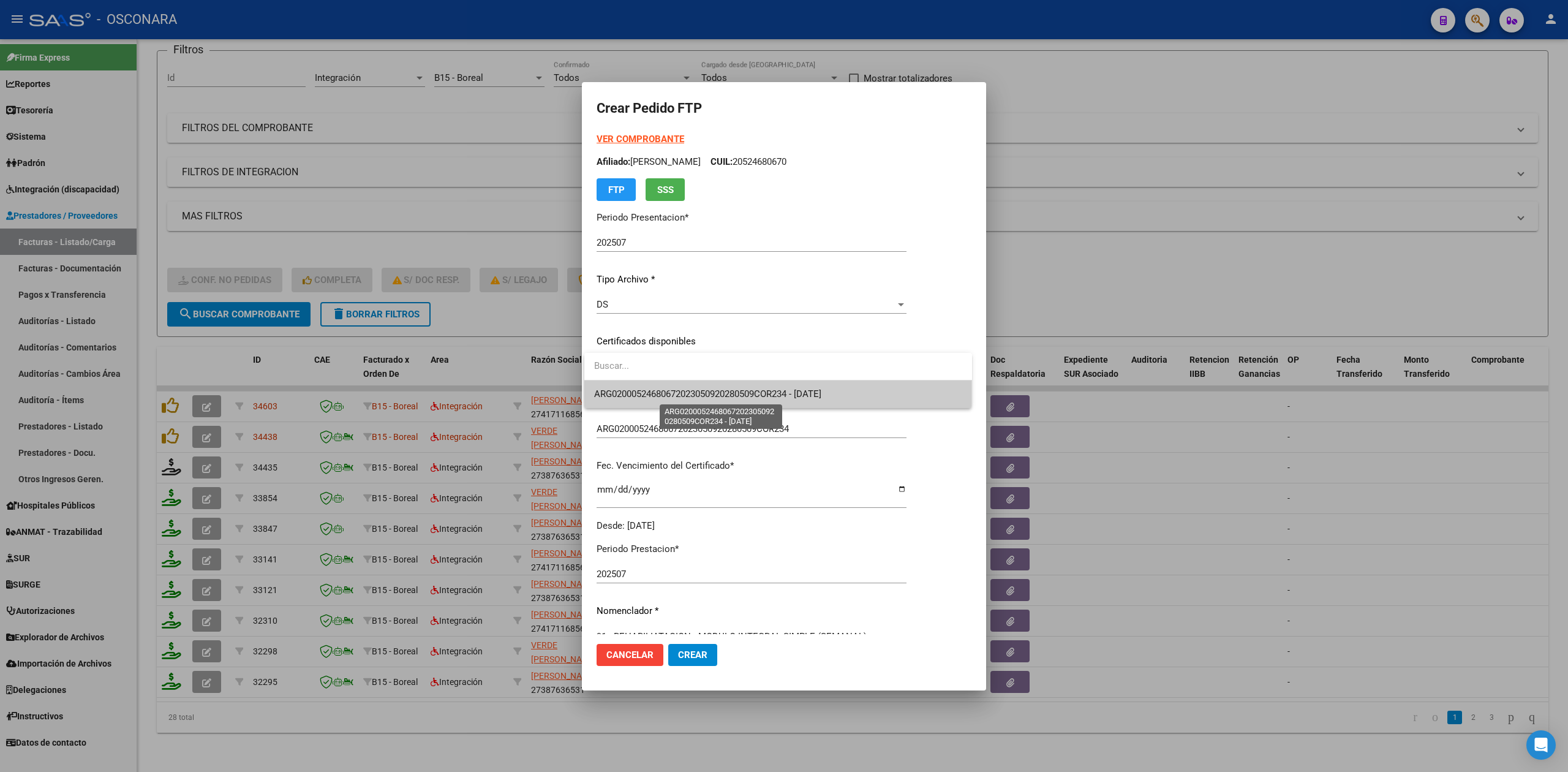
click at [651, 397] on span "ARG02000524680672023050920280509COR234 - 2028-05-08" at bounding box center [707, 394] width 227 height 11
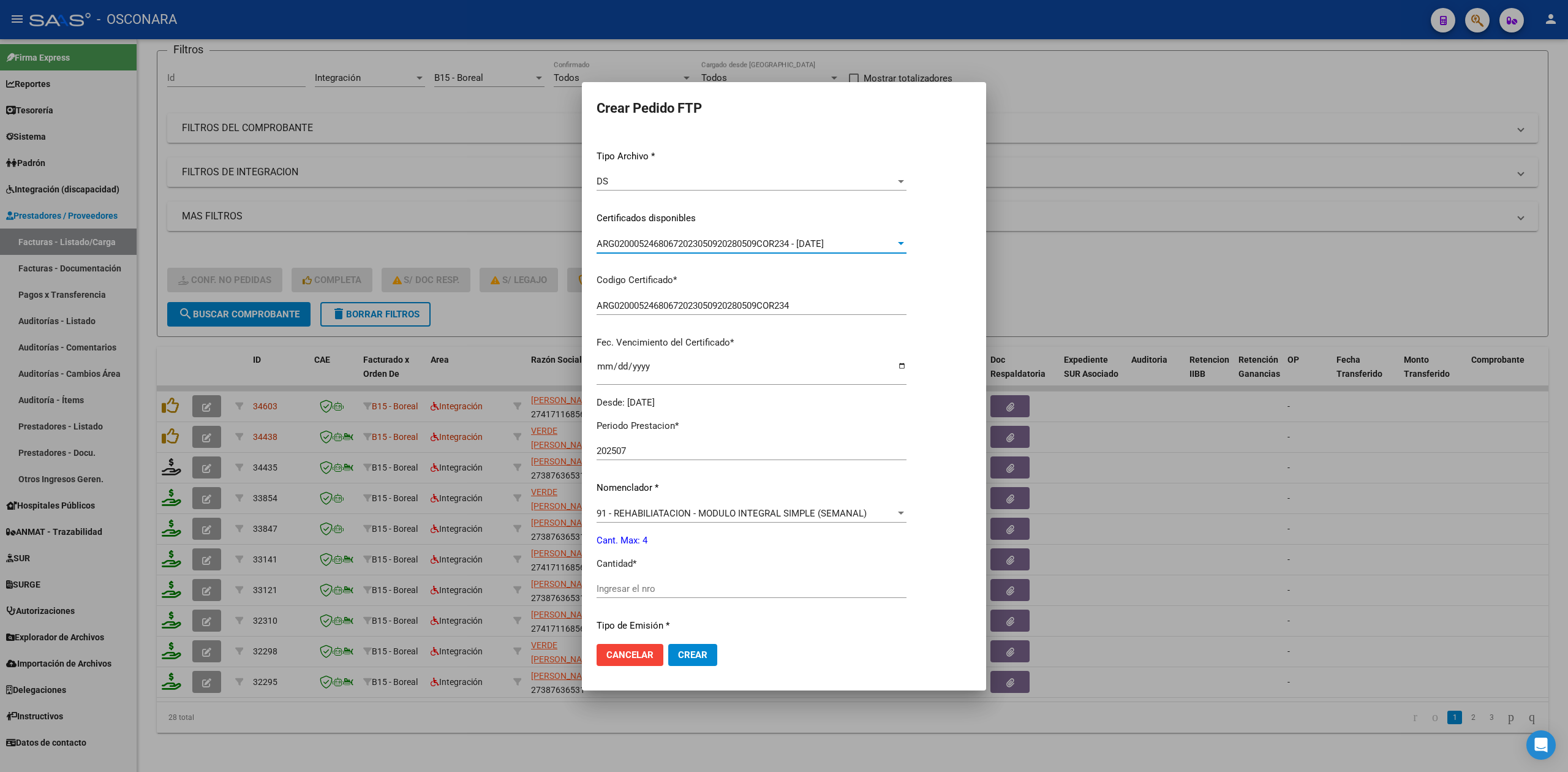
scroll to position [285, 0]
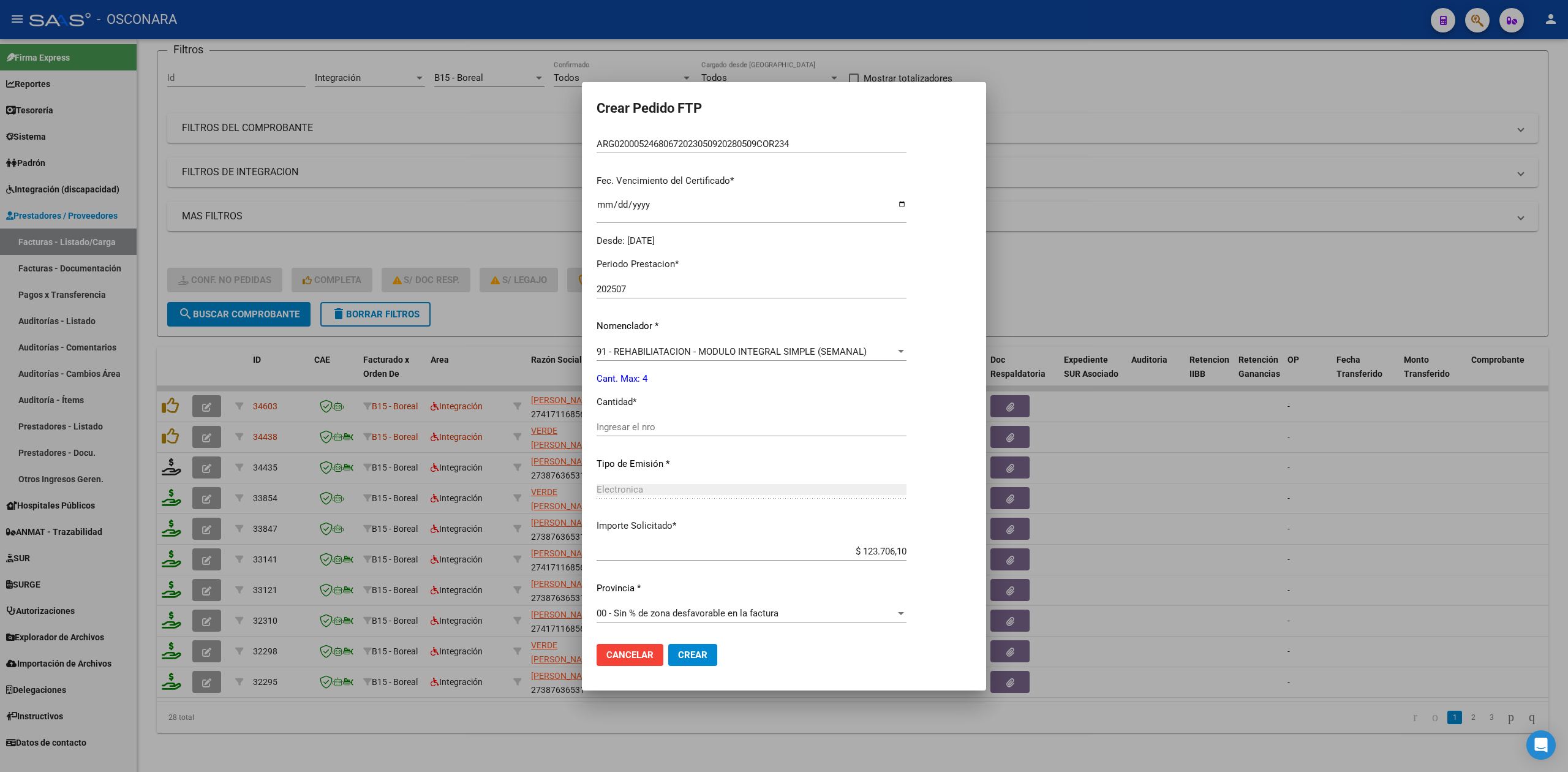
click at [633, 429] on input "Ingresar el nro" at bounding box center [751, 427] width 310 height 11
type input "4"
click at [668, 644] on button "Crear" at bounding box center [692, 654] width 49 height 22
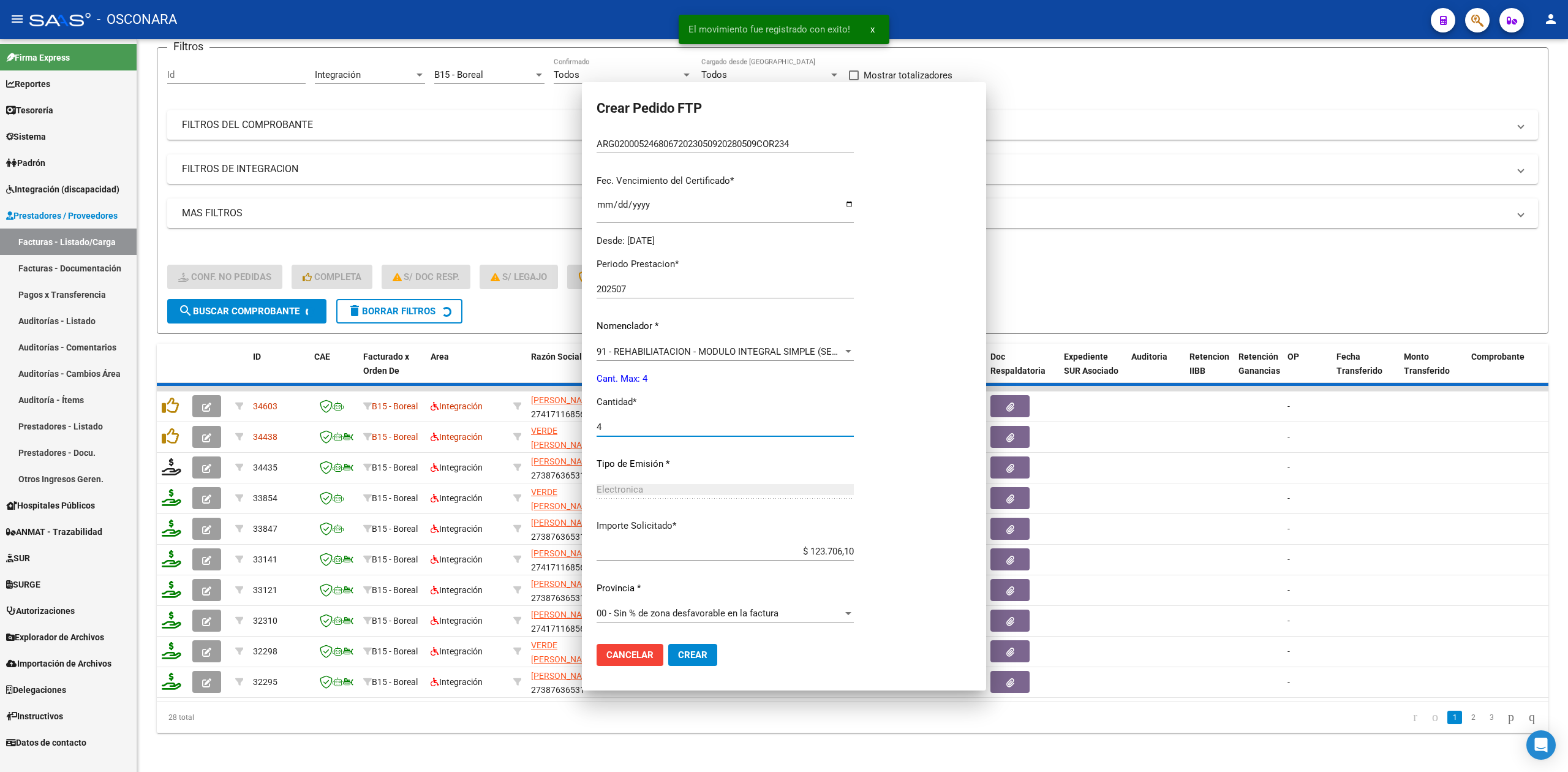
scroll to position [216, 0]
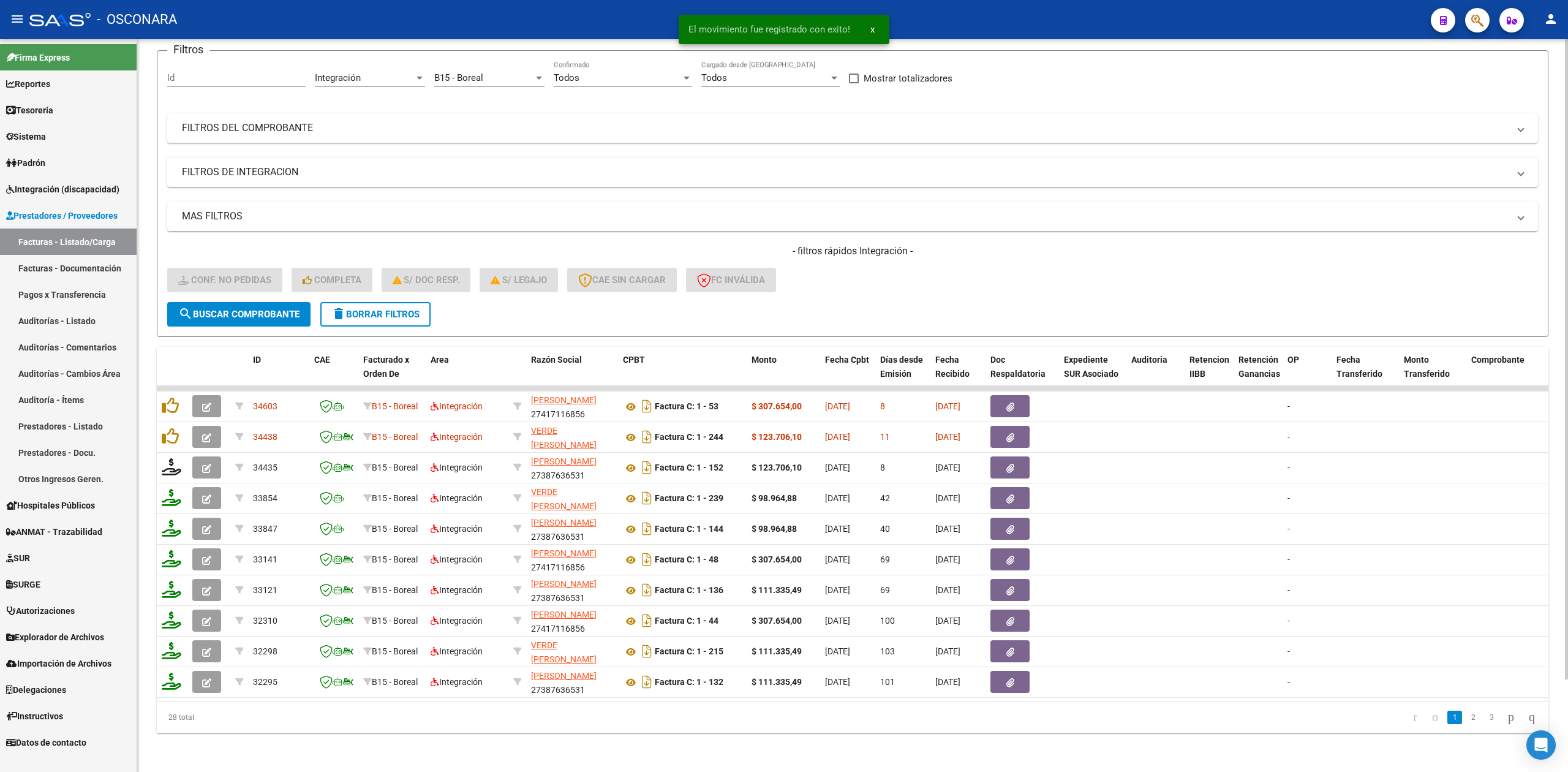
click at [830, 287] on div "- filtros rápidos Integración - Conf. no pedidas Completa S/ Doc Resp. S/ legaj…" at bounding box center [853, 272] width 1371 height 57
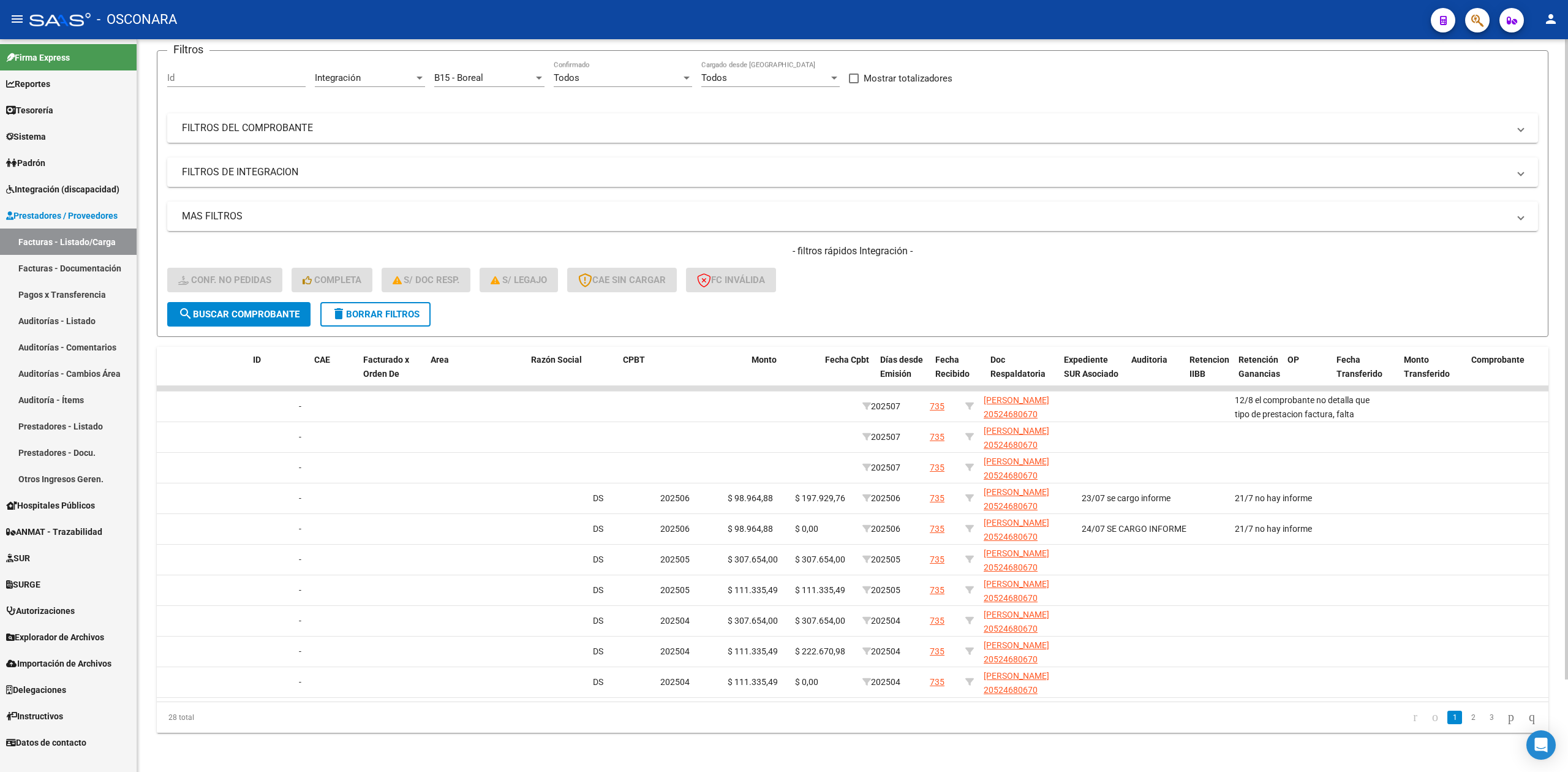
scroll to position [0, 0]
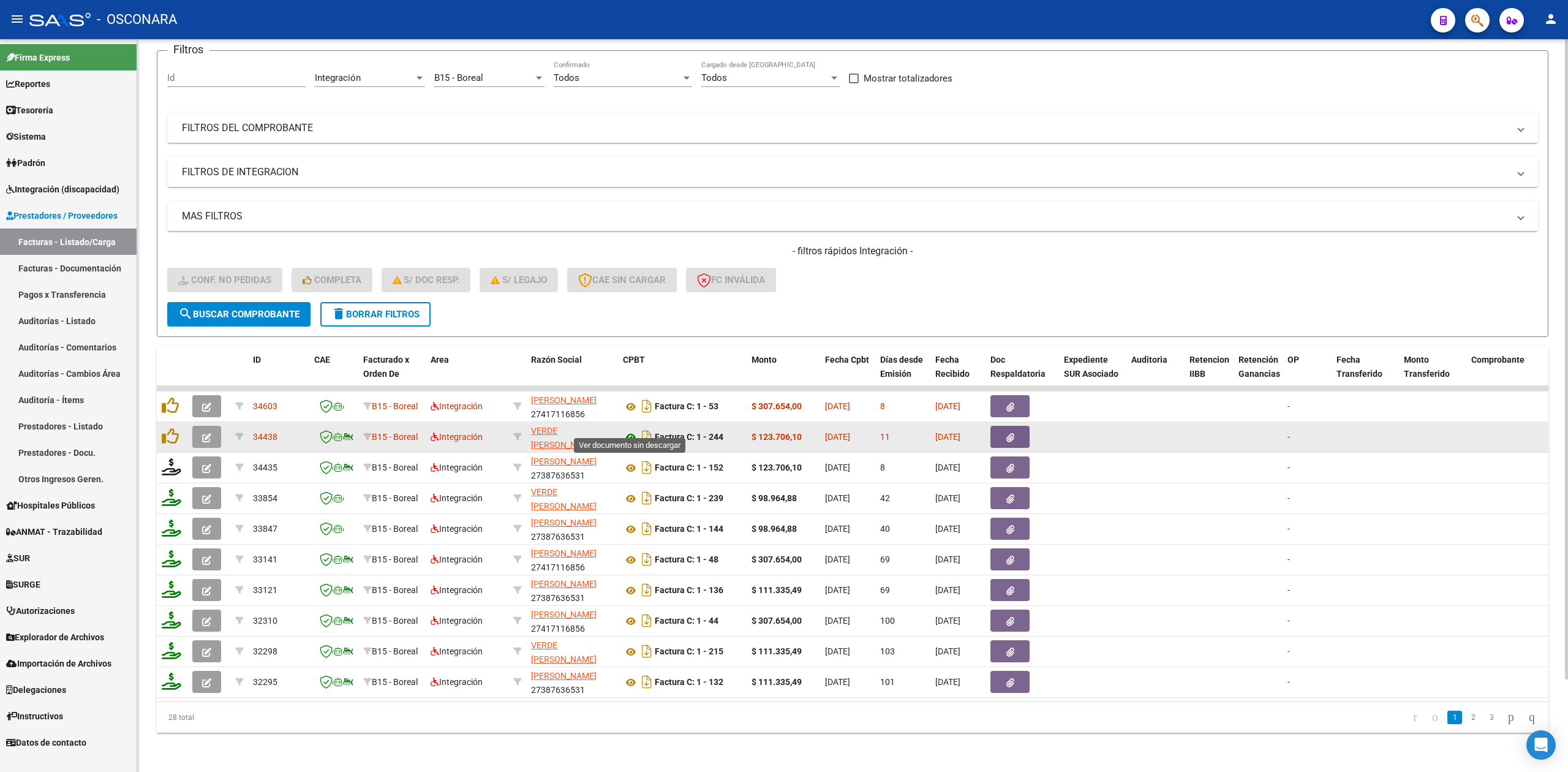
click at [629, 430] on icon at bounding box center [631, 437] width 16 height 15
click at [1020, 426] on button "button" at bounding box center [1010, 436] width 39 height 22
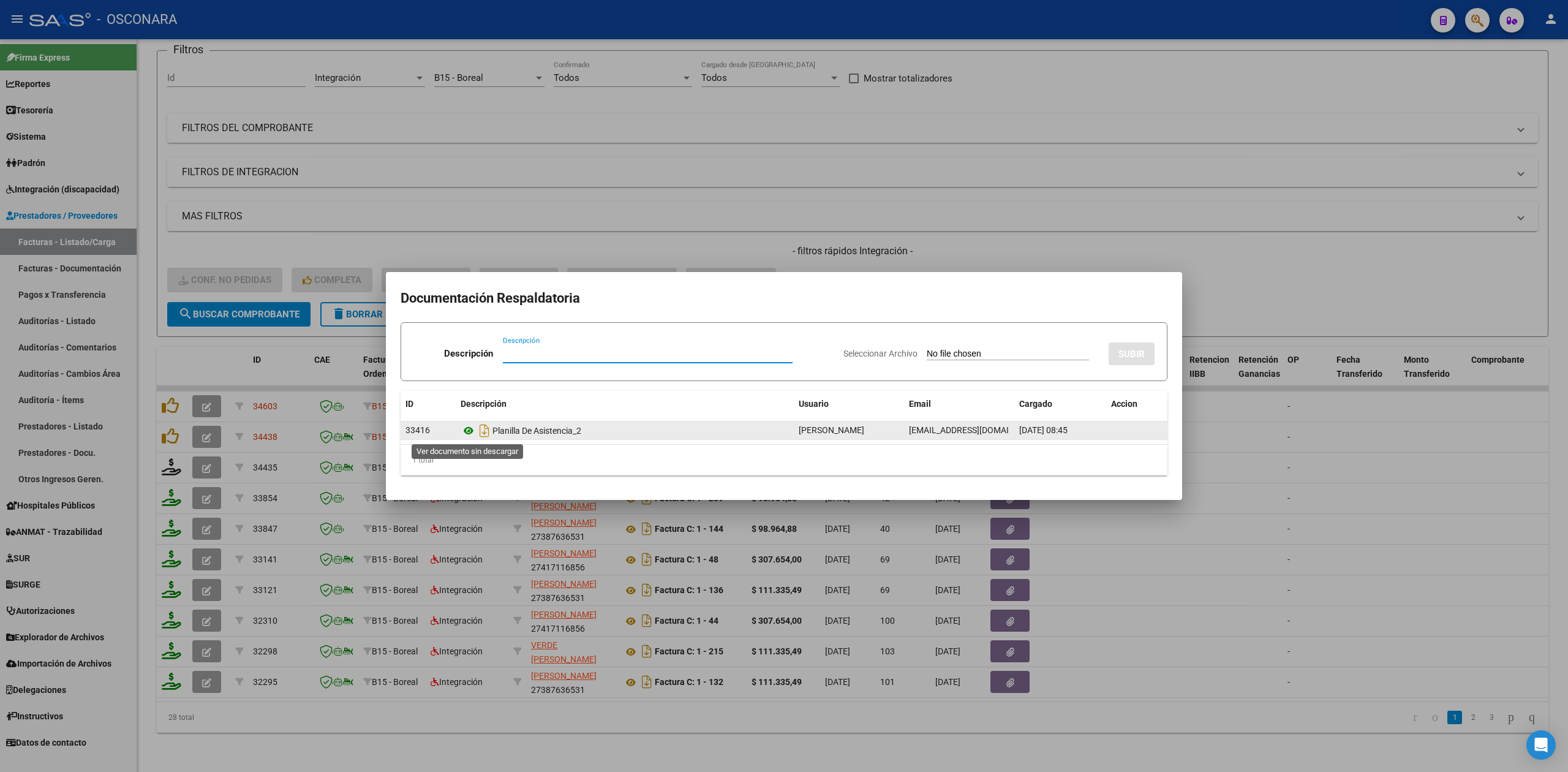
click at [468, 429] on icon at bounding box center [468, 430] width 16 height 15
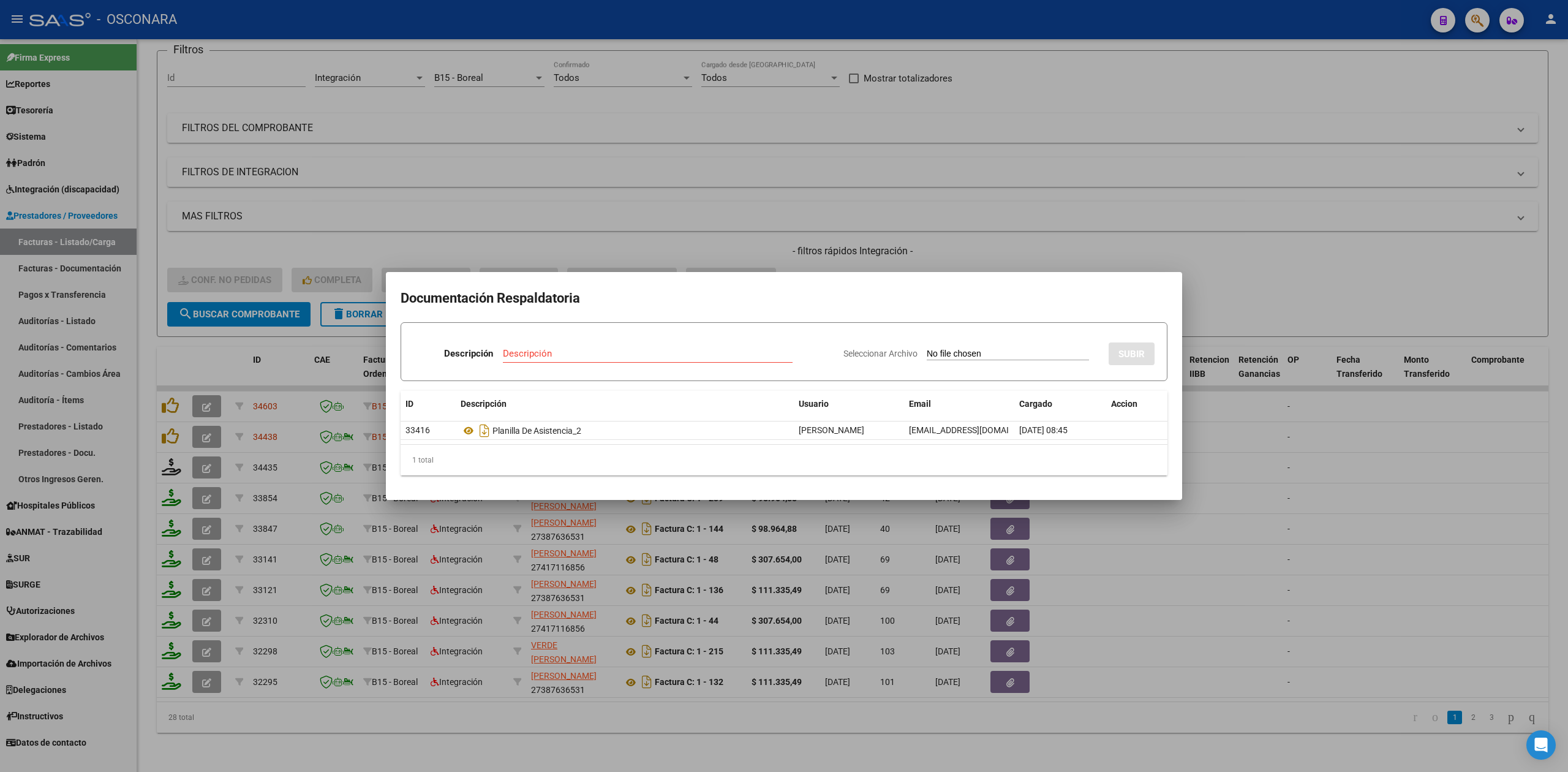
click at [837, 258] on div at bounding box center [784, 386] width 1568 height 772
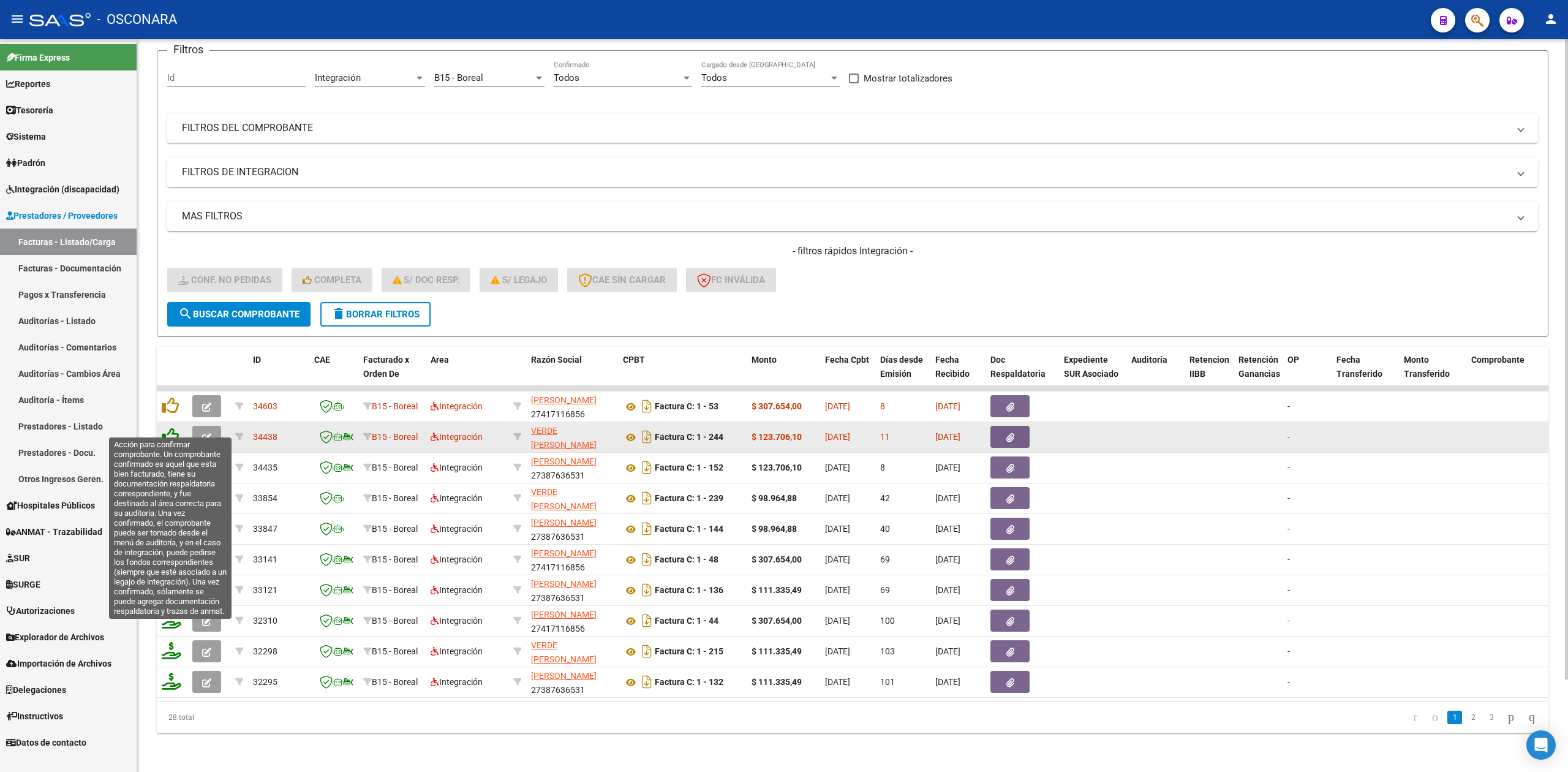
click at [167, 427] on icon at bounding box center [170, 436] width 17 height 17
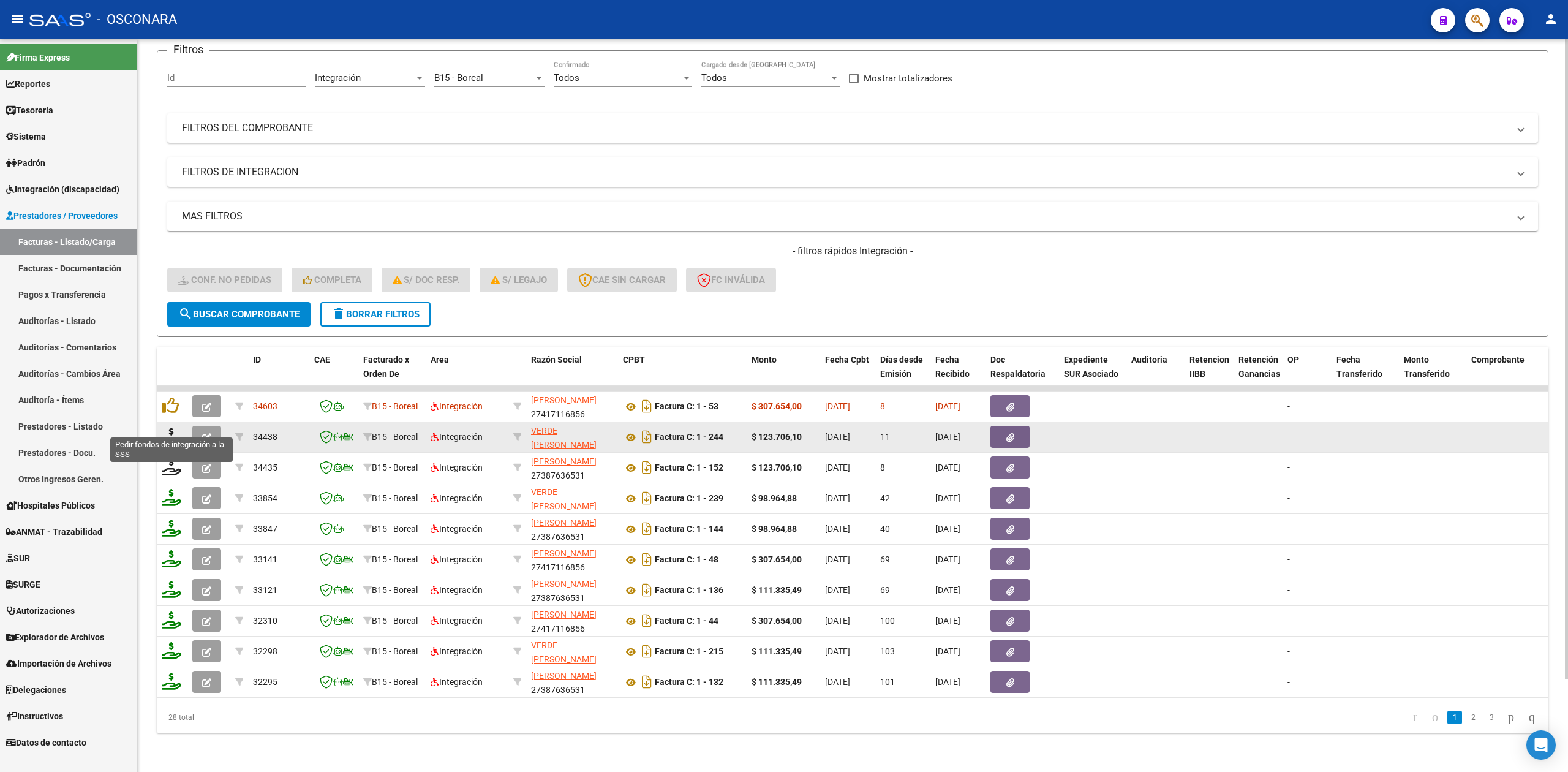
click at [167, 427] on icon at bounding box center [172, 436] width 20 height 17
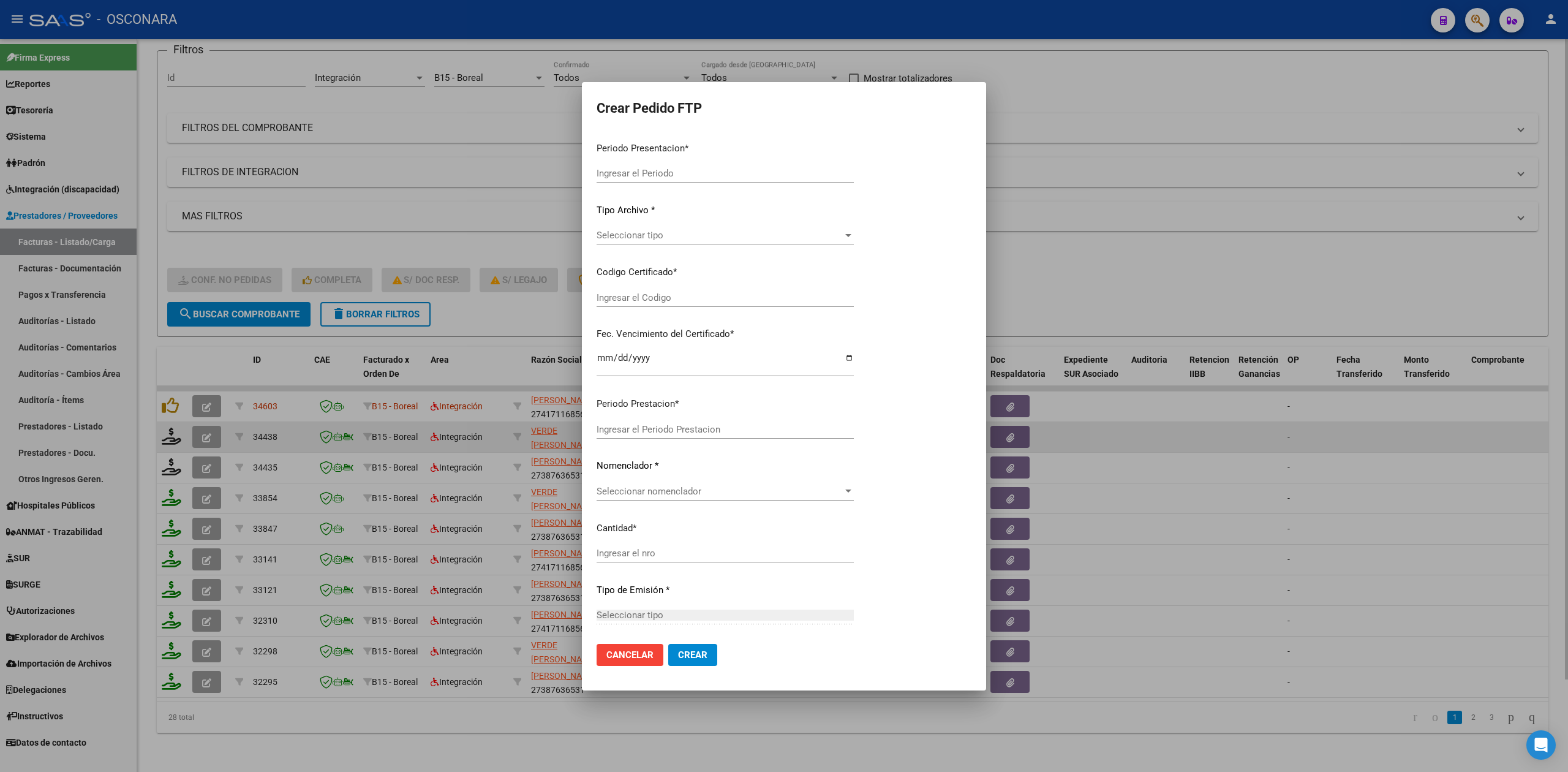
type input "202507"
type input "$ 123.706,10"
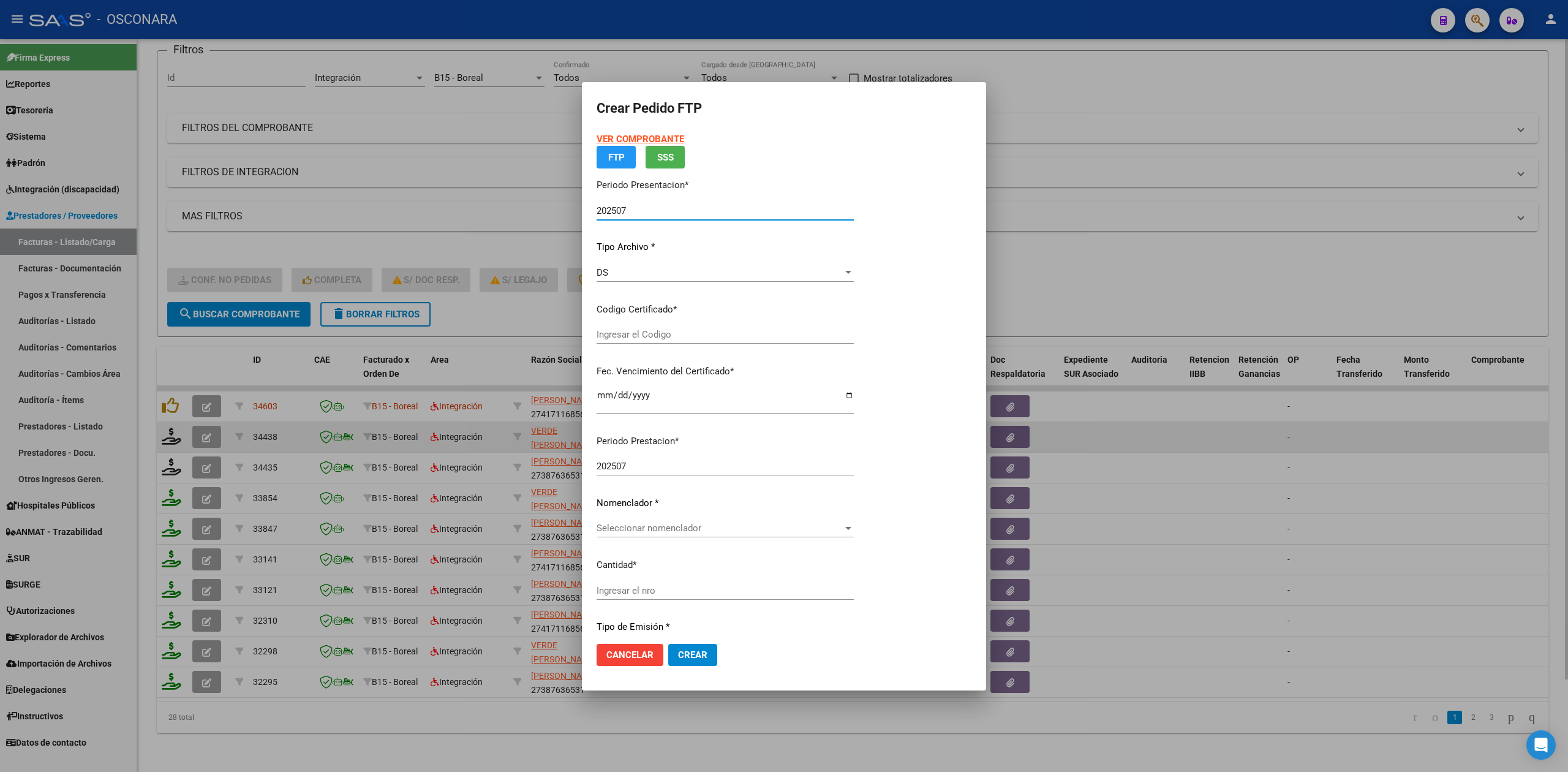
type input "ARG02000524680672023050920280509COR234"
type input "2028-05-08"
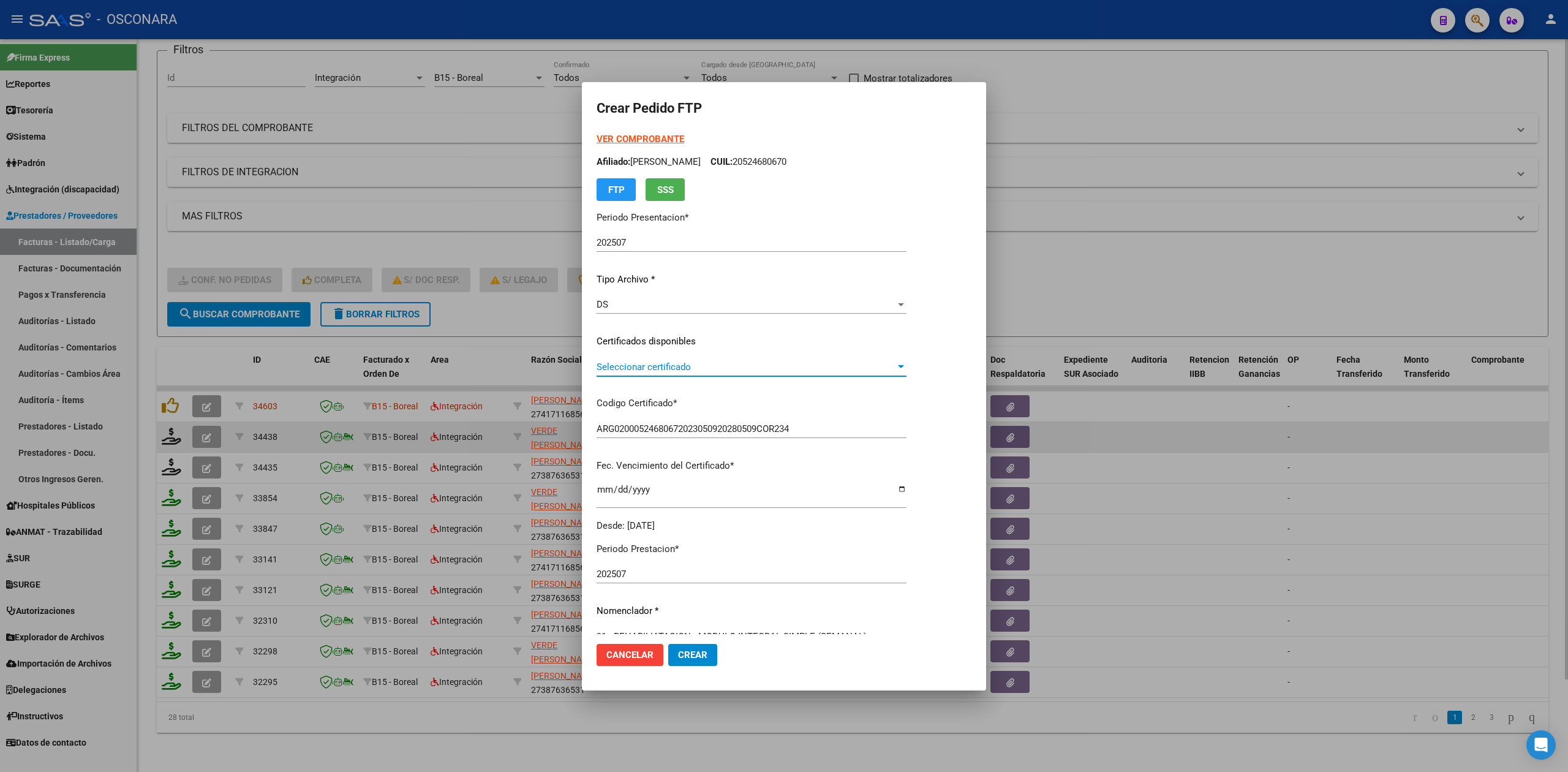
click at [653, 369] on span "Seleccionar certificado" at bounding box center [746, 367] width 299 height 11
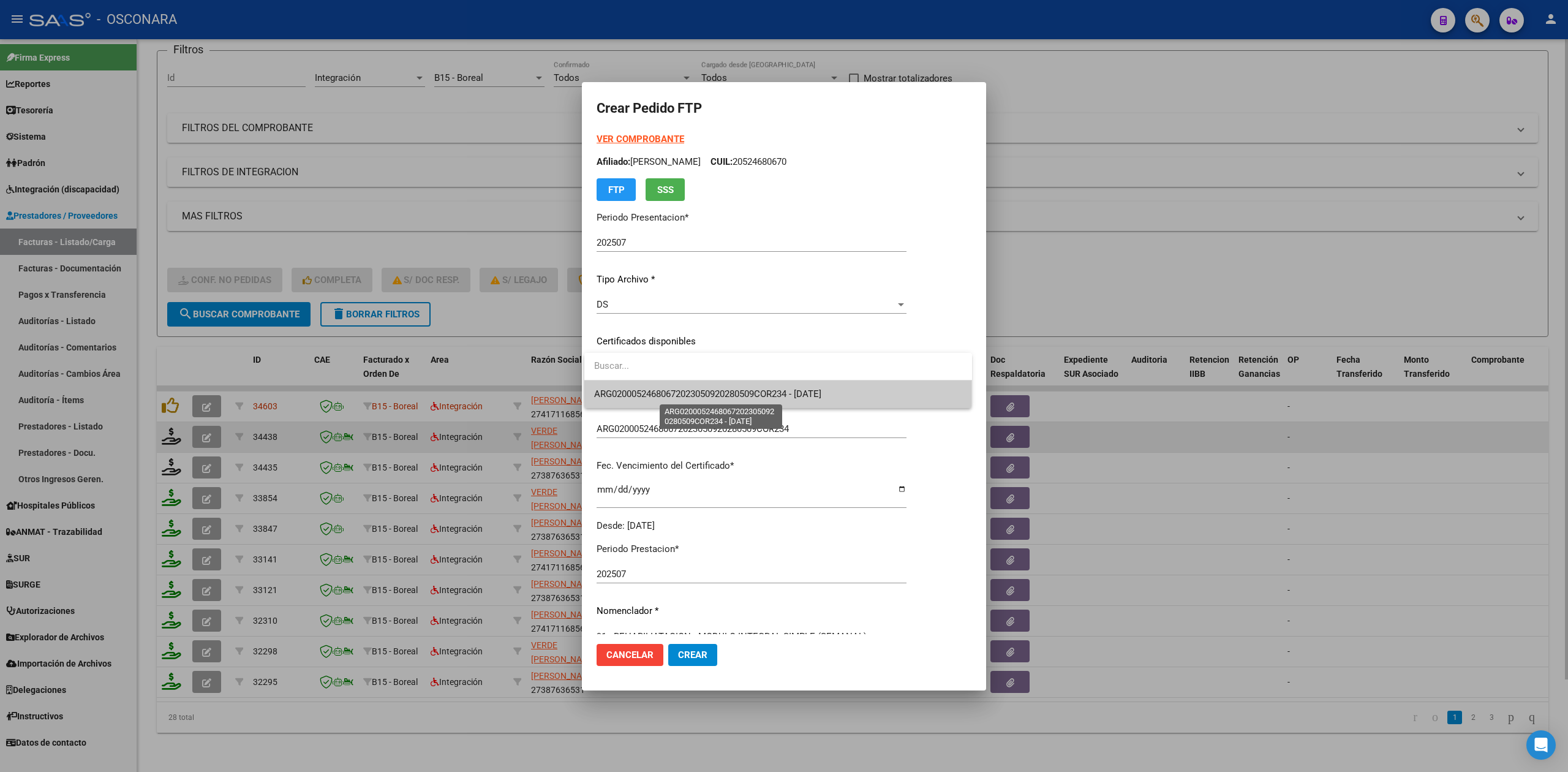
click at [654, 400] on span "ARG02000524680672023050920280509COR234 - 2028-05-08" at bounding box center [778, 394] width 368 height 28
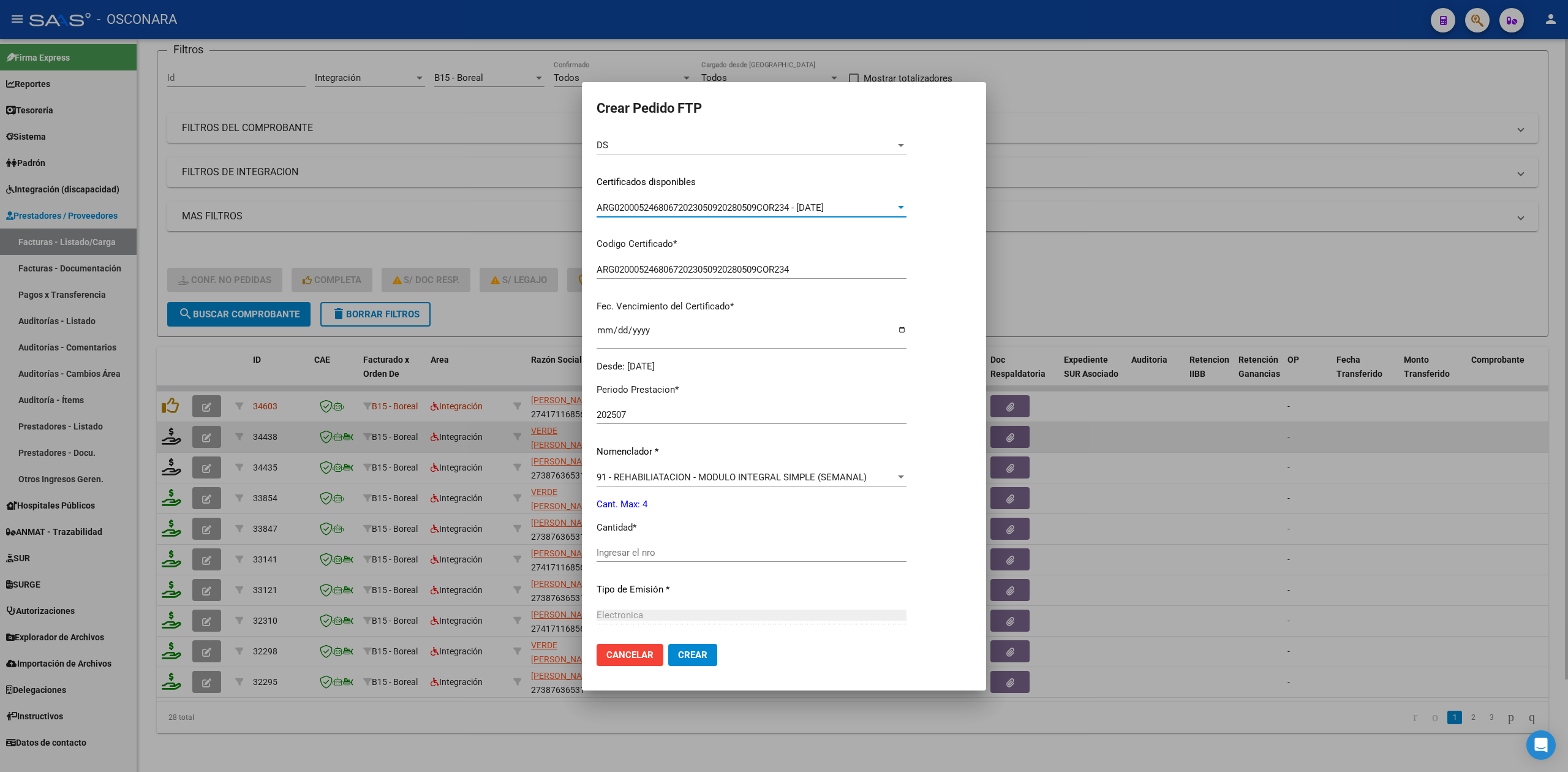
scroll to position [285, 0]
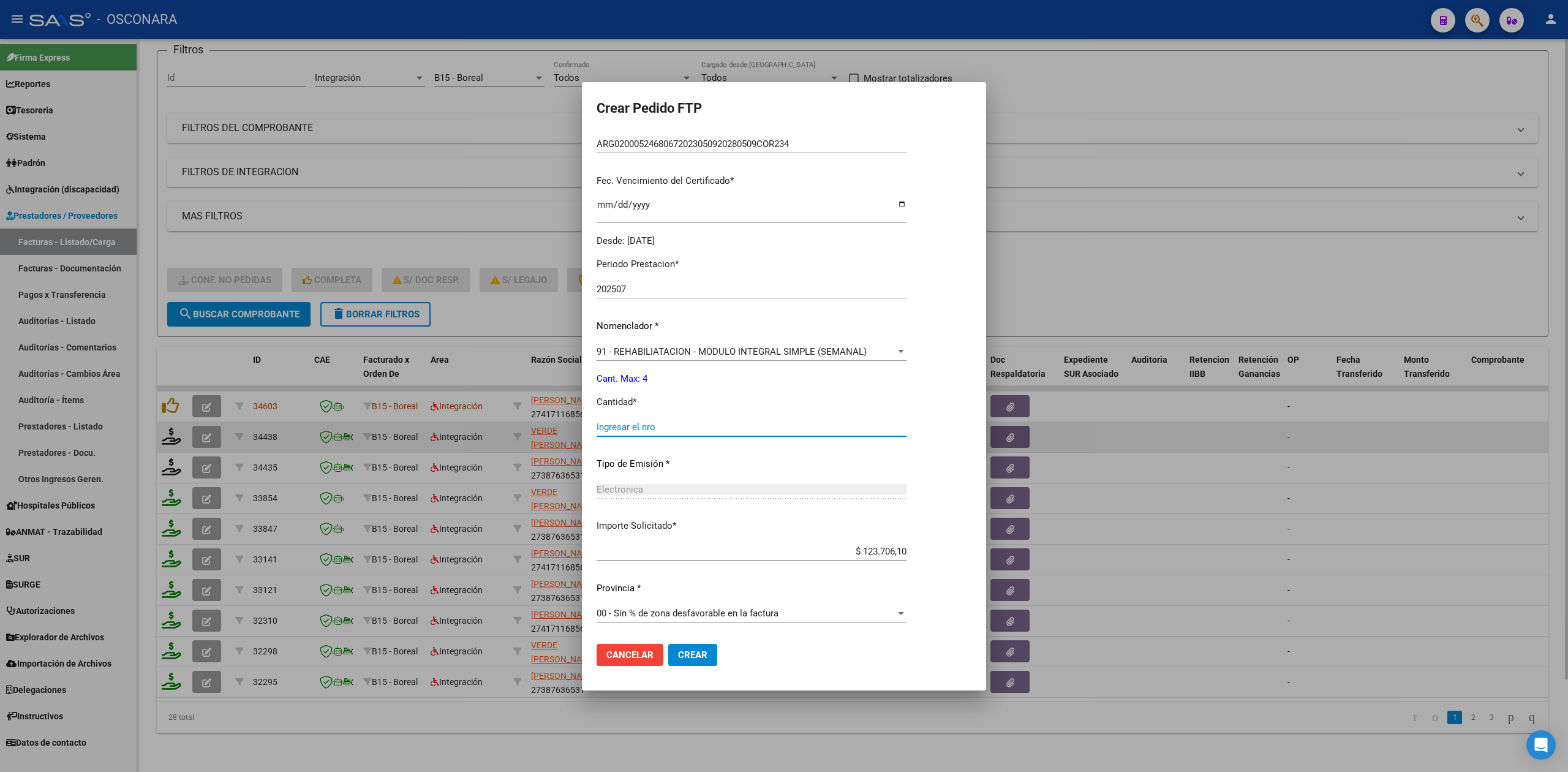
click at [623, 426] on input "Ingresar el nro" at bounding box center [751, 427] width 310 height 11
type input "4"
click at [668, 644] on button "Crear" at bounding box center [692, 654] width 49 height 22
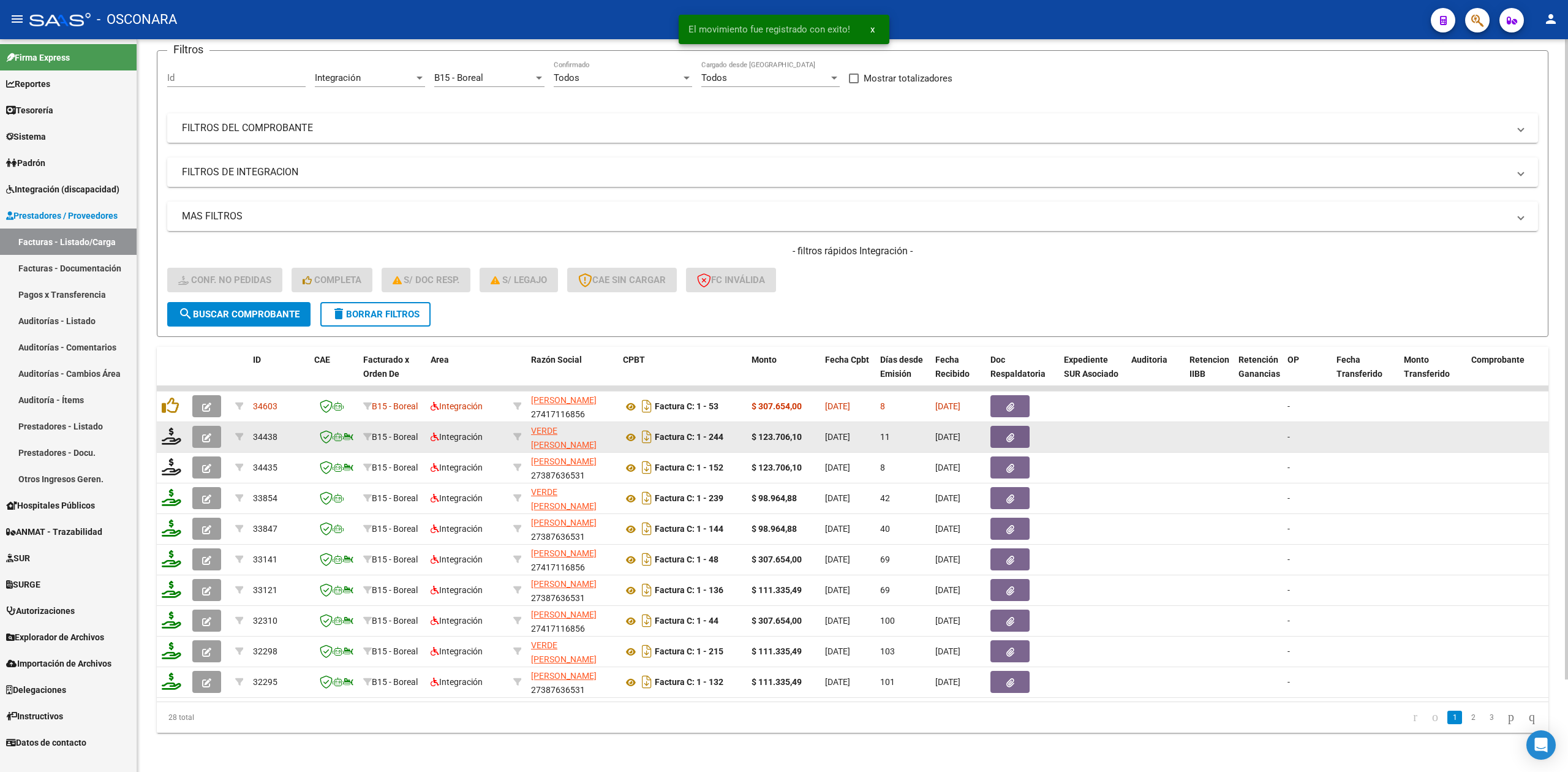
click at [202, 433] on icon "button" at bounding box center [206, 437] width 9 height 9
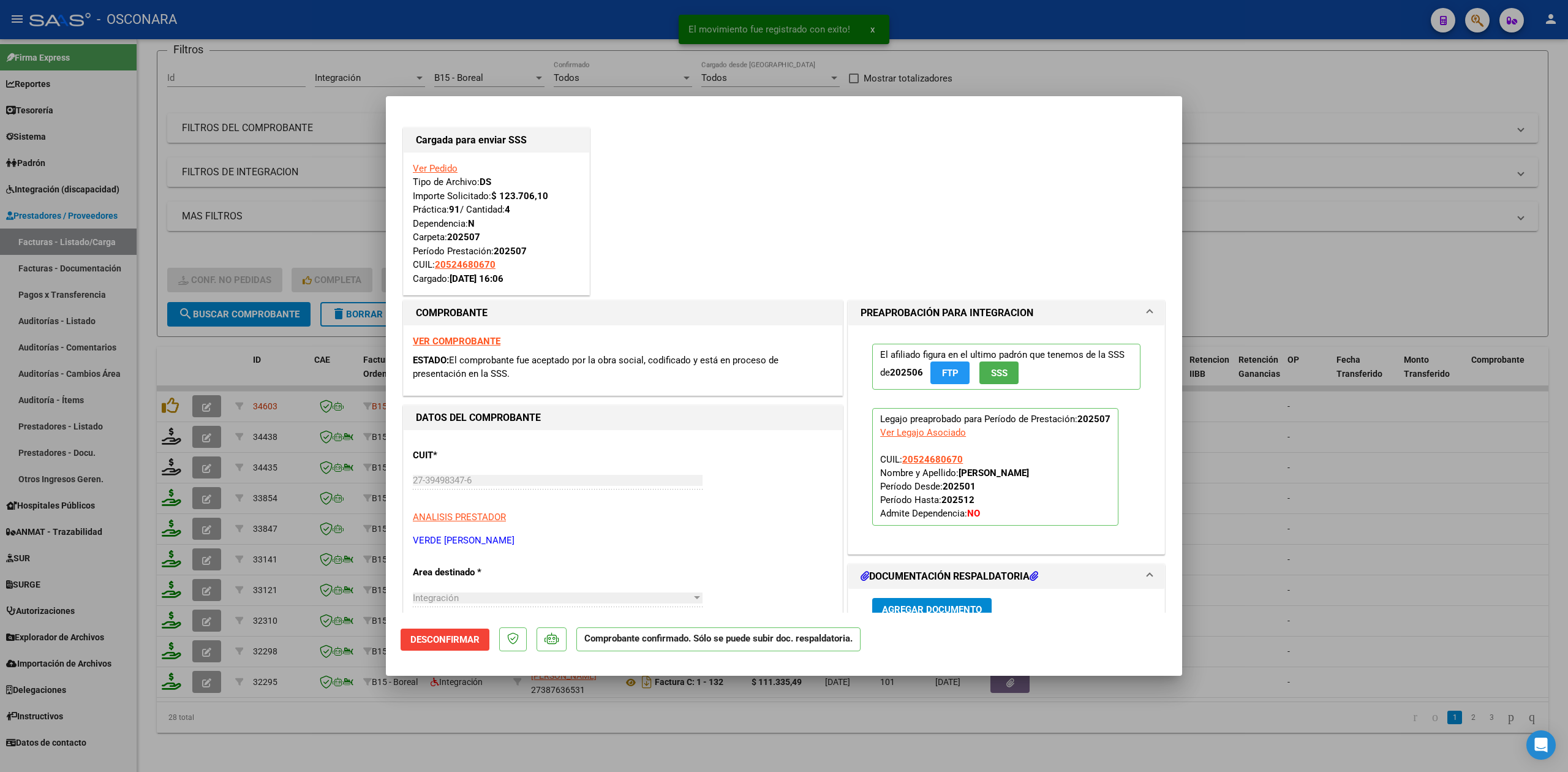
click at [201, 454] on div at bounding box center [784, 386] width 1568 height 772
type input "$ 0,00"
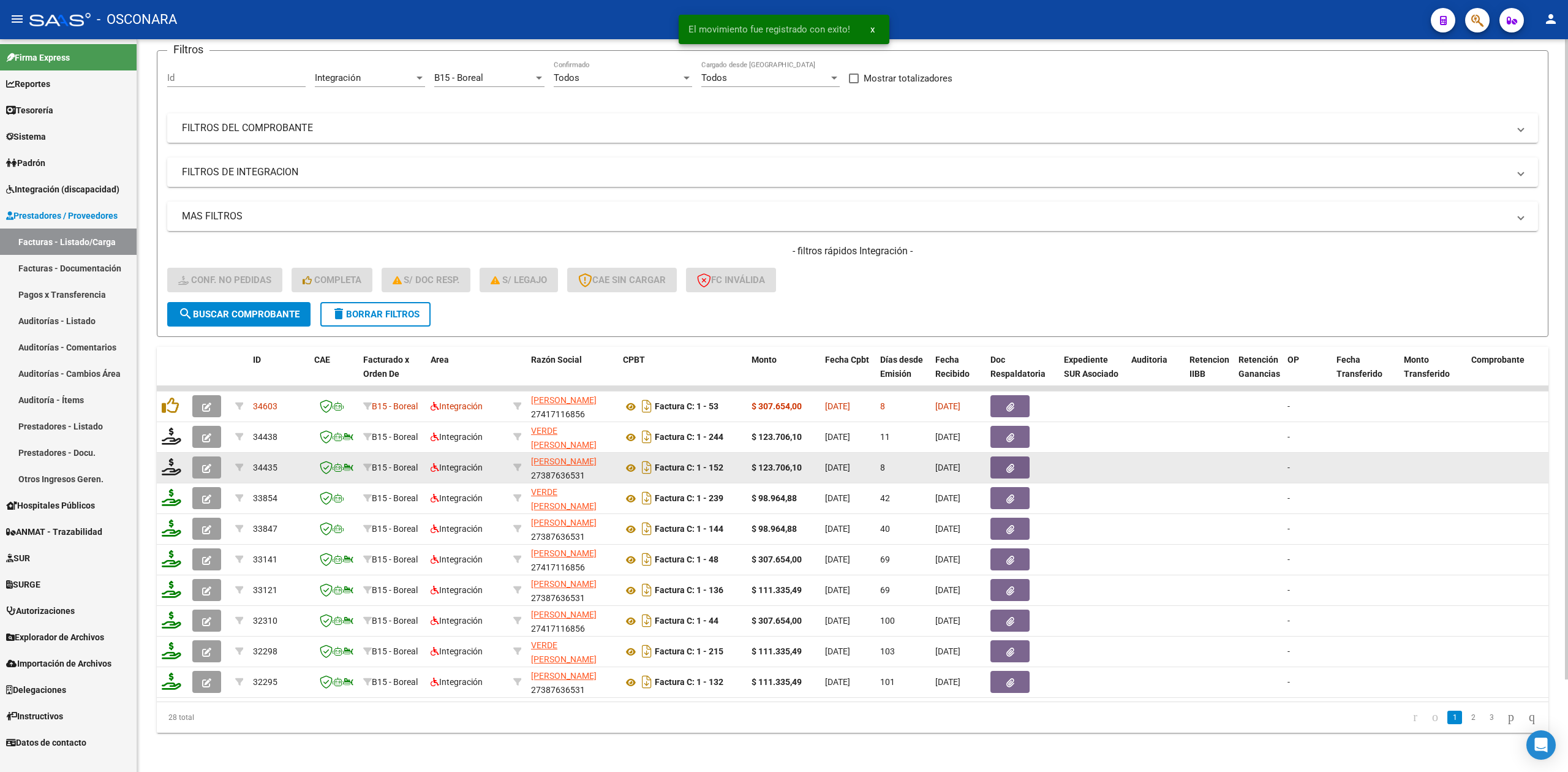
click at [206, 463] on icon "button" at bounding box center [206, 468] width 9 height 9
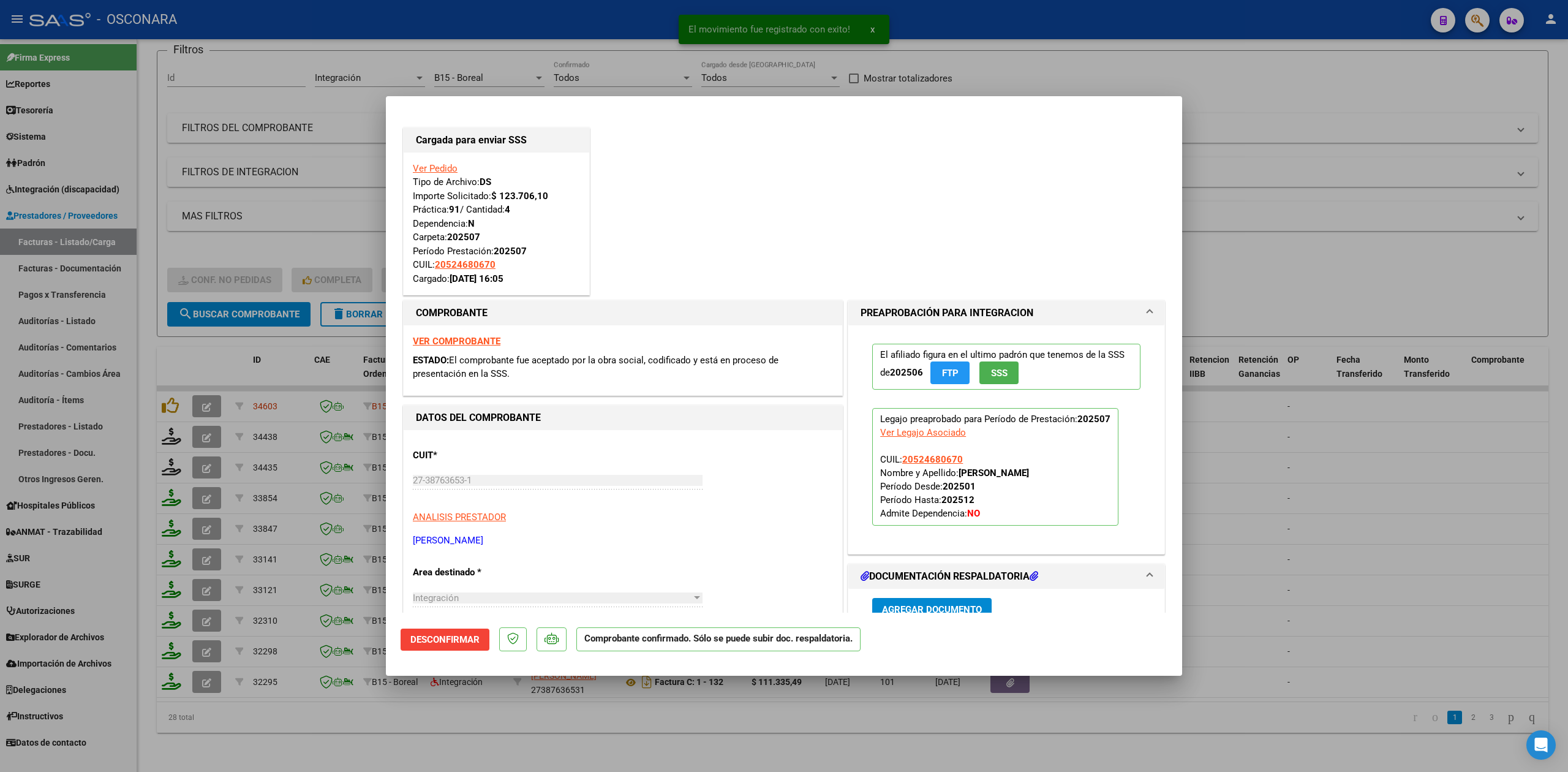
click at [304, 217] on div at bounding box center [784, 386] width 1568 height 772
type input "$ 0,00"
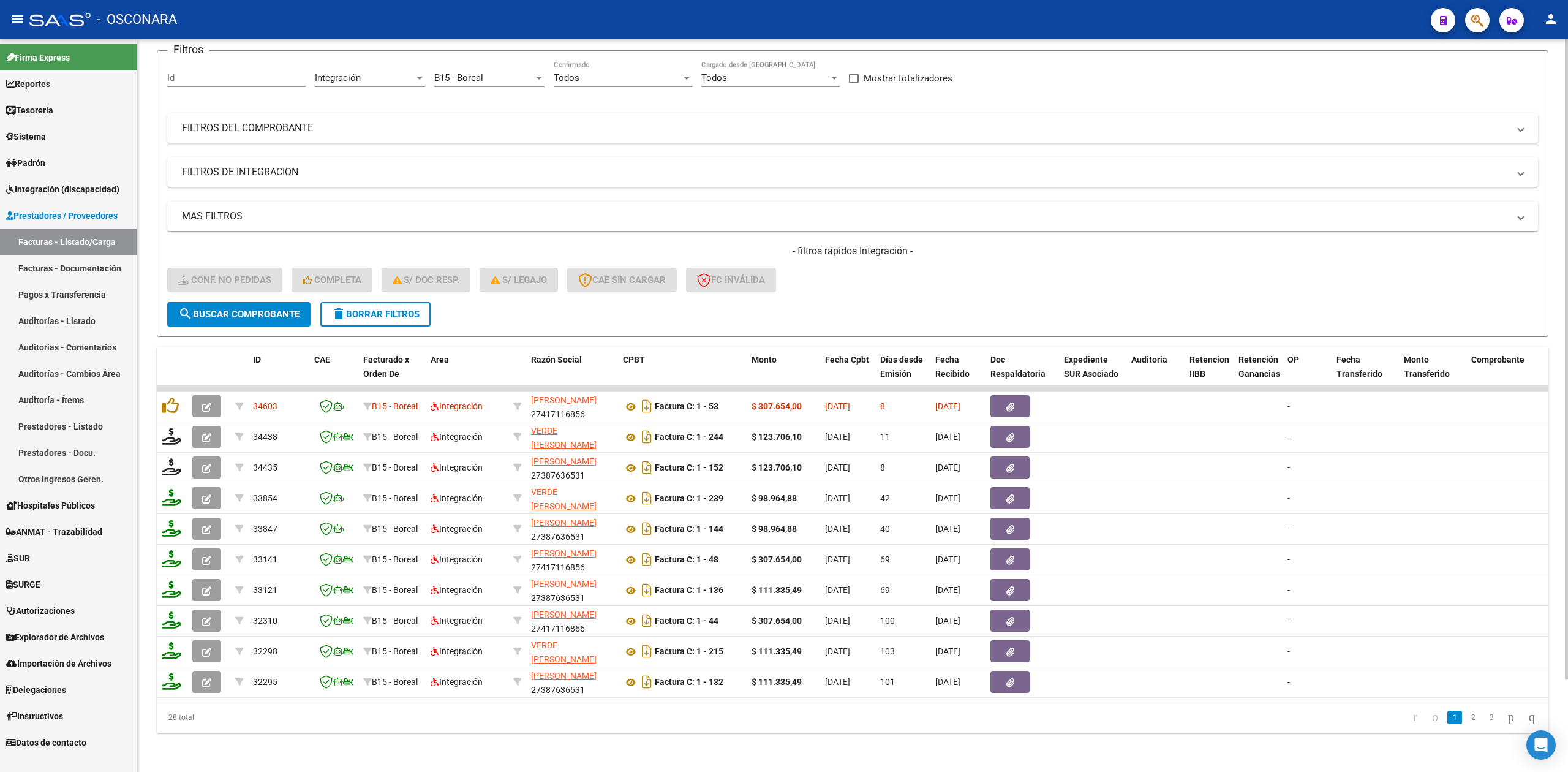
click at [608, 121] on mat-panel-title "FILTROS DEL COMPROBANTE" at bounding box center [845, 128] width 1327 height 13
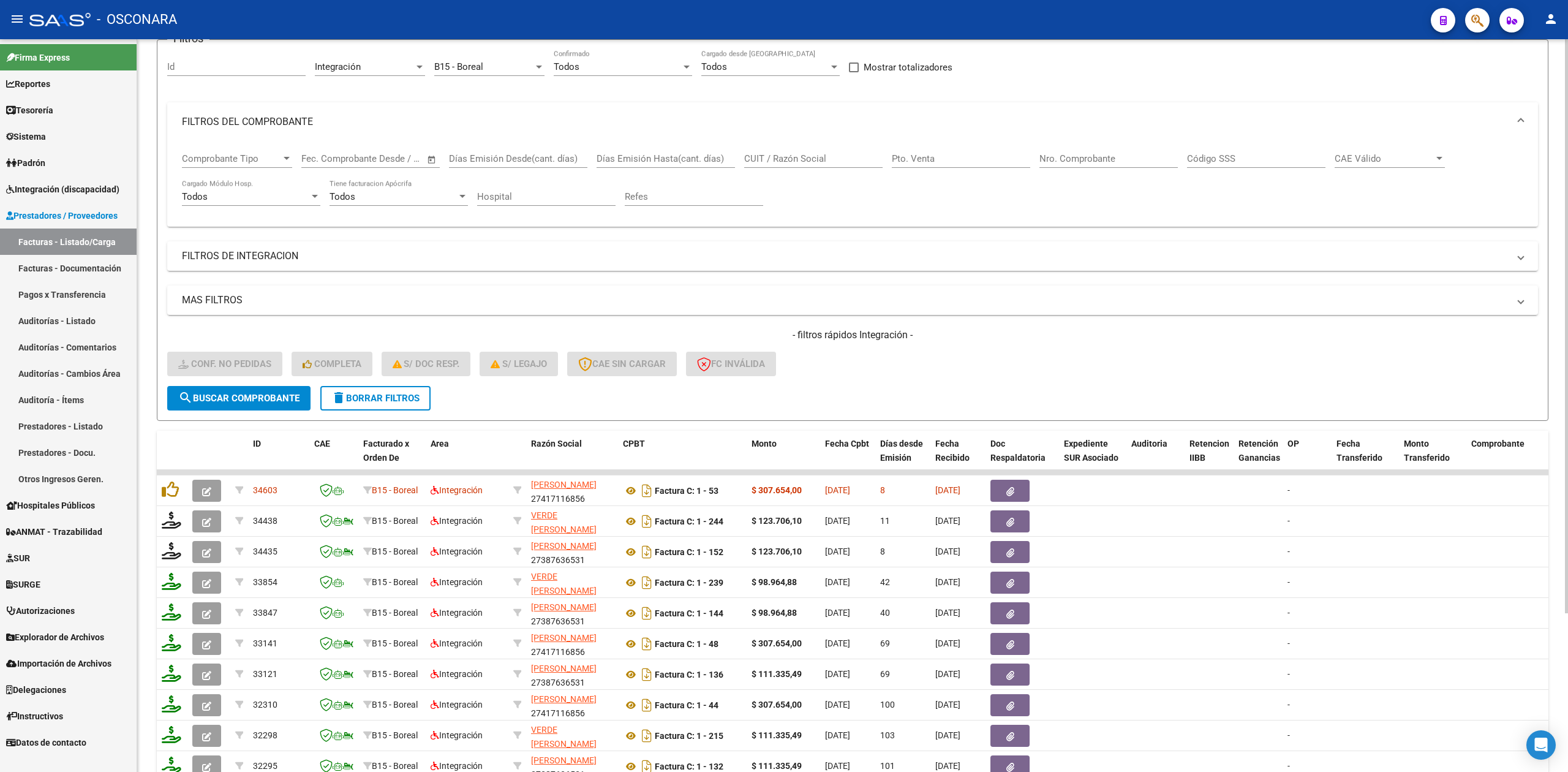
click at [608, 109] on mat-expansion-panel-header "FILTROS DEL COMPROBANTE" at bounding box center [853, 121] width 1371 height 39
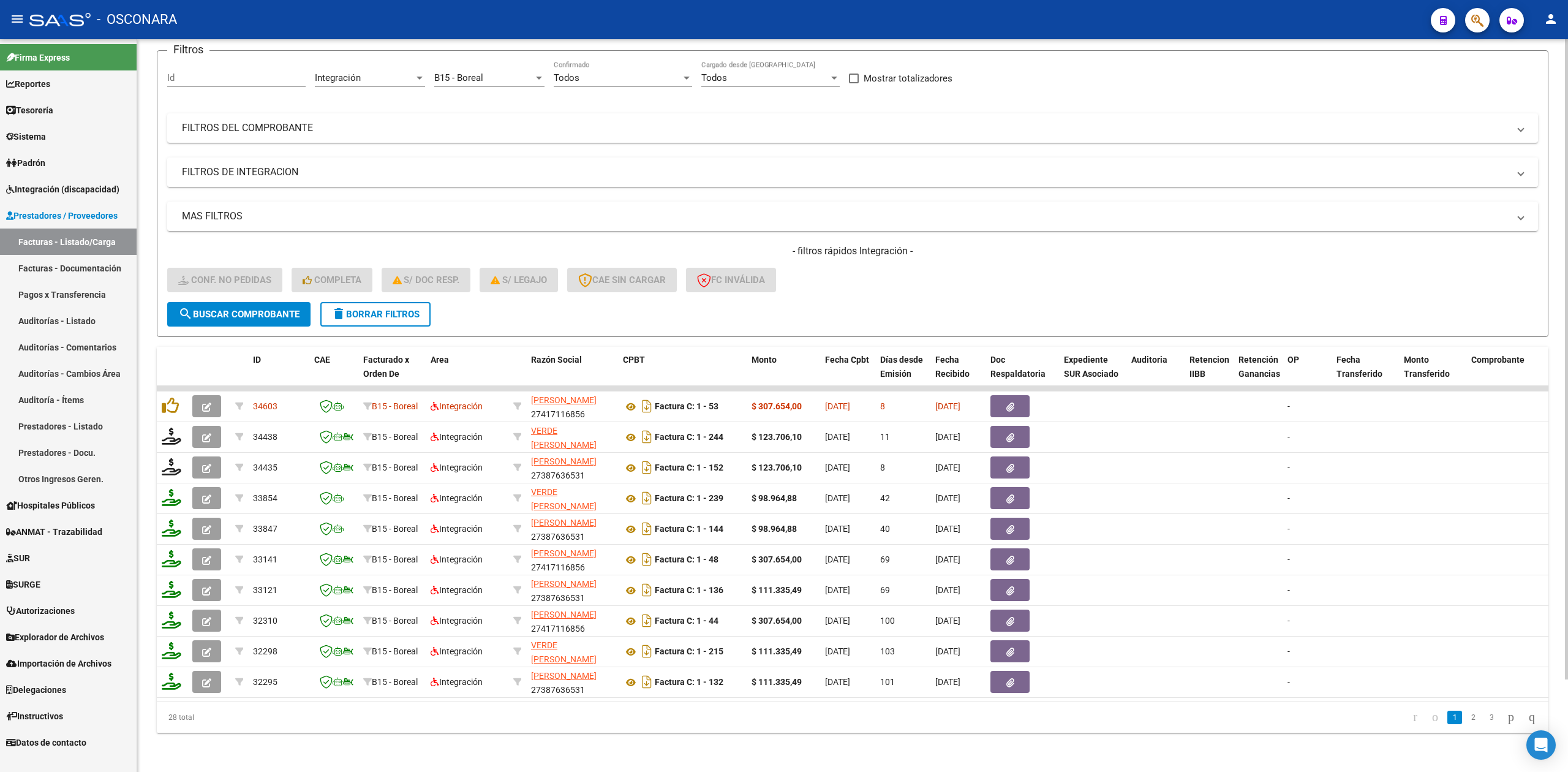
click at [371, 165] on mat-panel-title "FILTROS DE INTEGRACION" at bounding box center [845, 172] width 1327 height 13
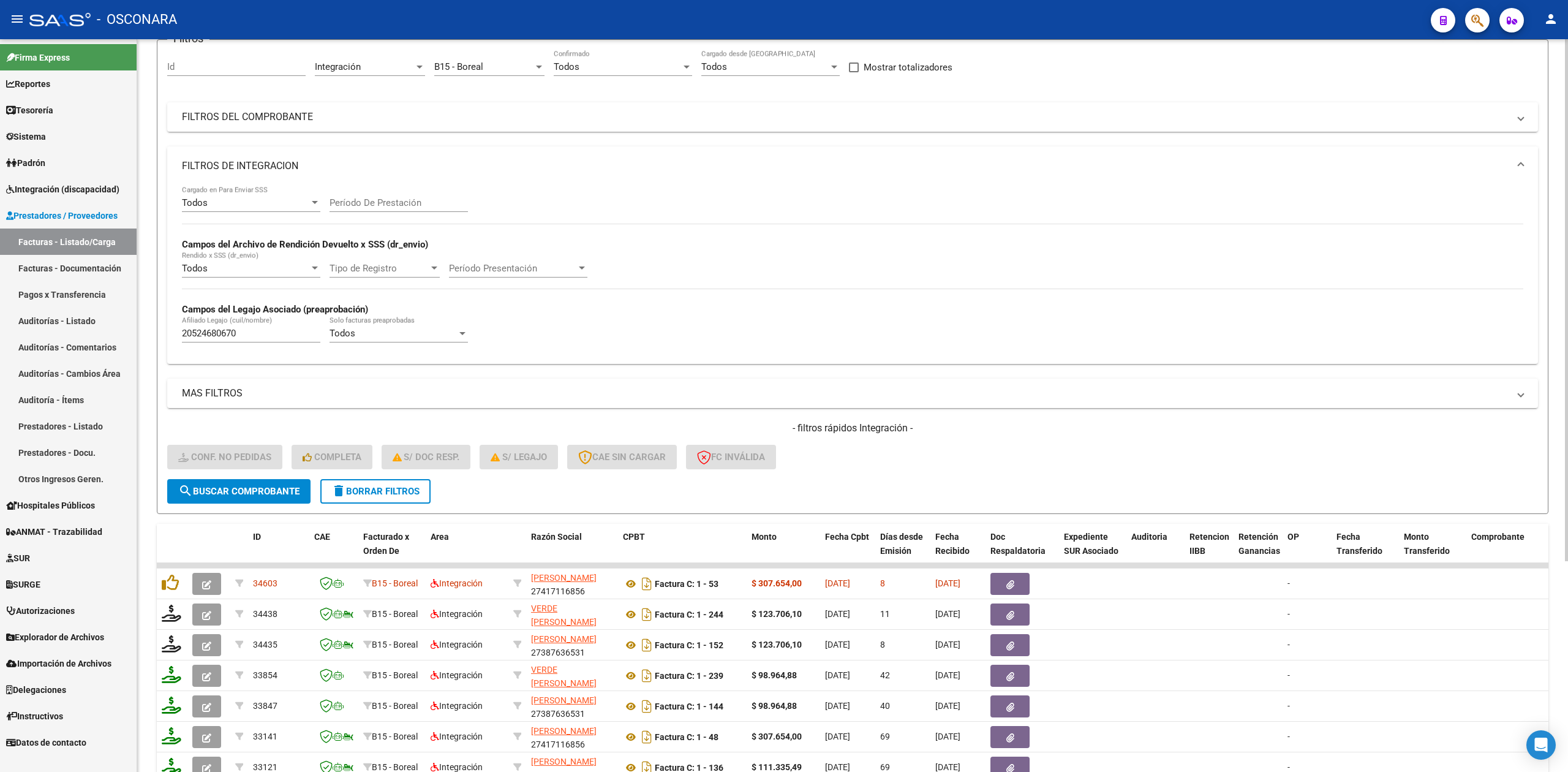
click at [371, 163] on mat-panel-title "FILTROS DE INTEGRACION" at bounding box center [845, 165] width 1327 height 13
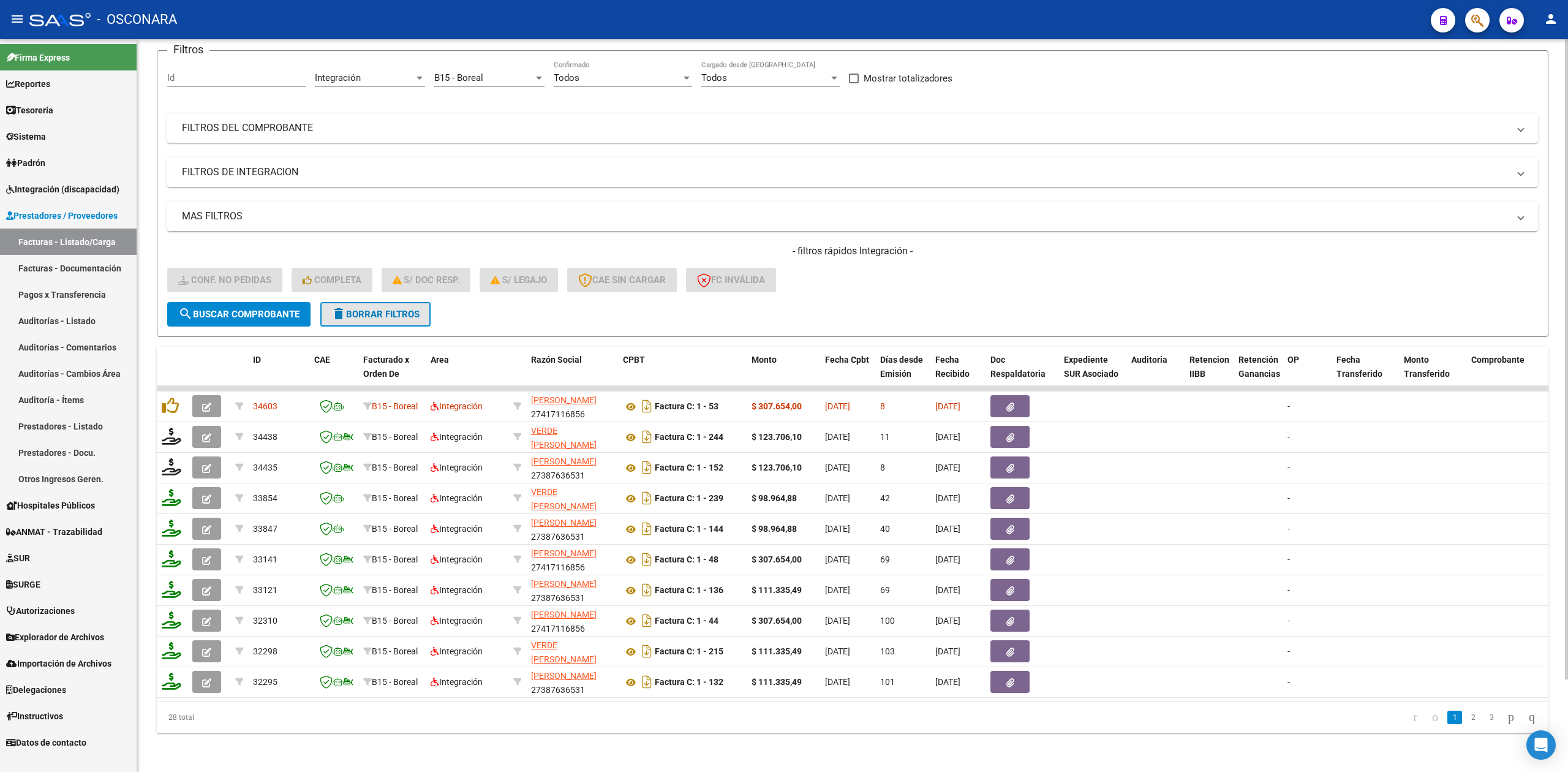
click at [402, 309] on span "delete Borrar Filtros" at bounding box center [375, 314] width 88 height 11
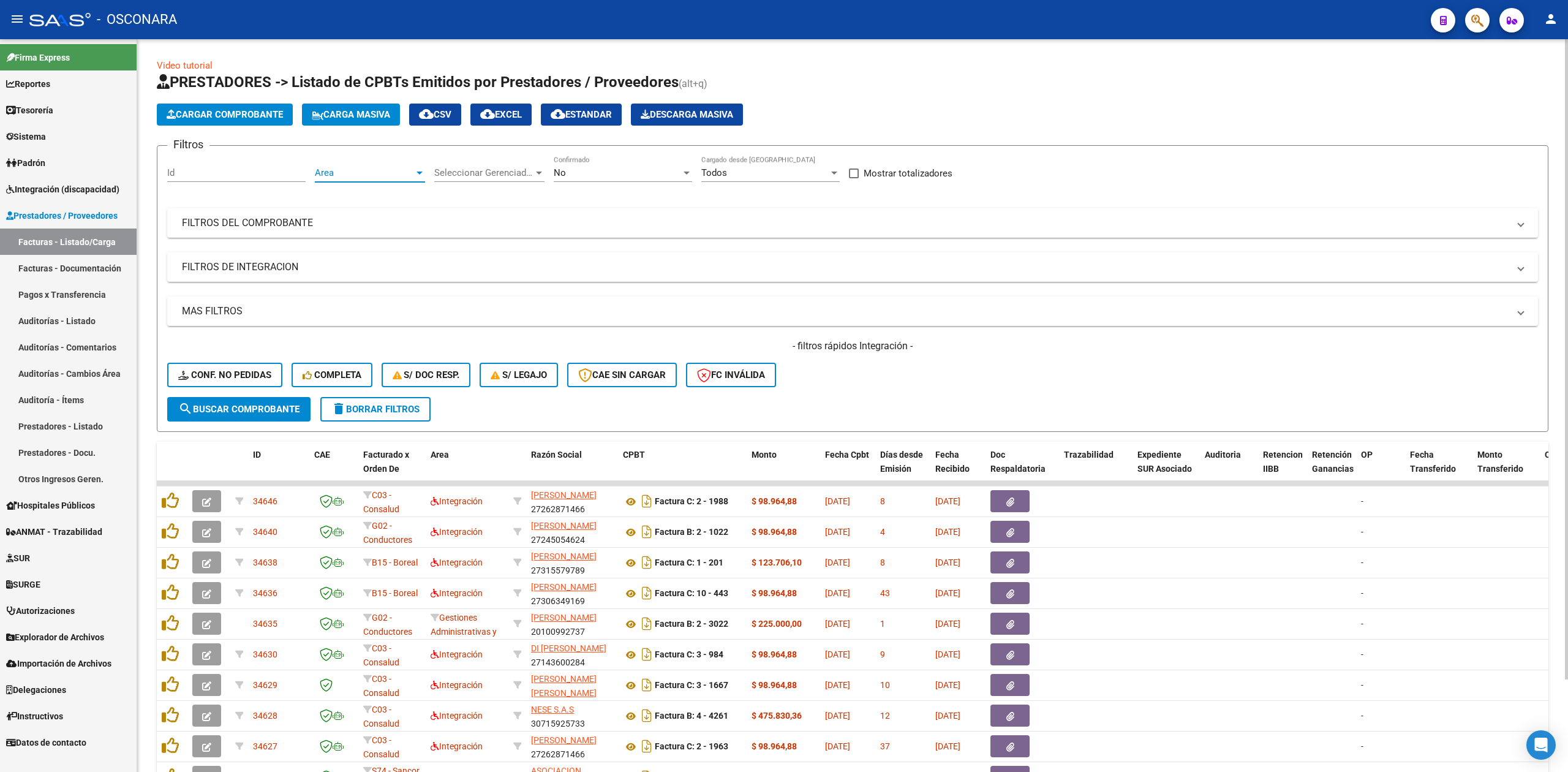
click at [372, 174] on span "Area" at bounding box center [365, 173] width 99 height 11
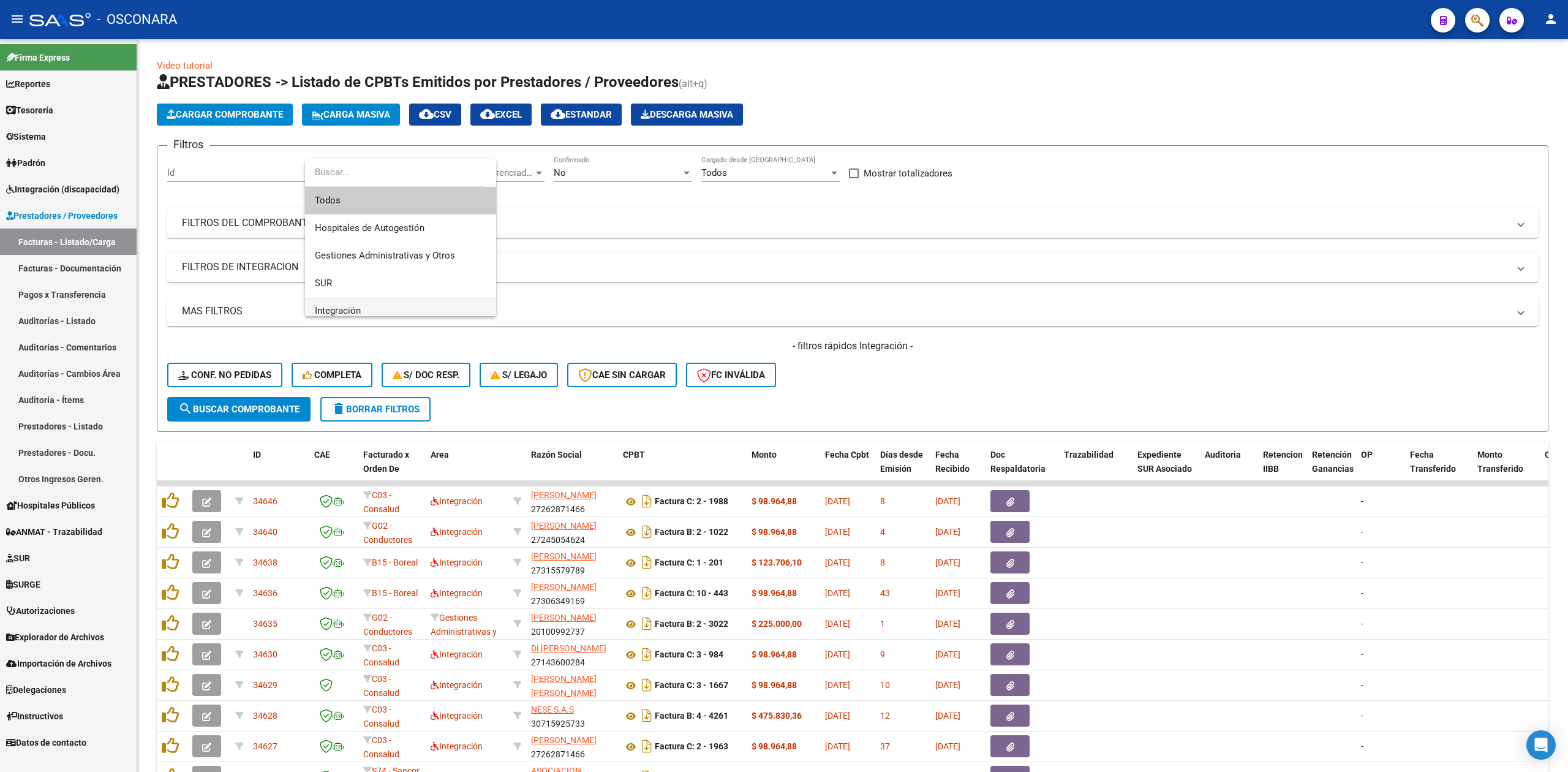
click at [358, 305] on span "Integración" at bounding box center [338, 311] width 46 height 11
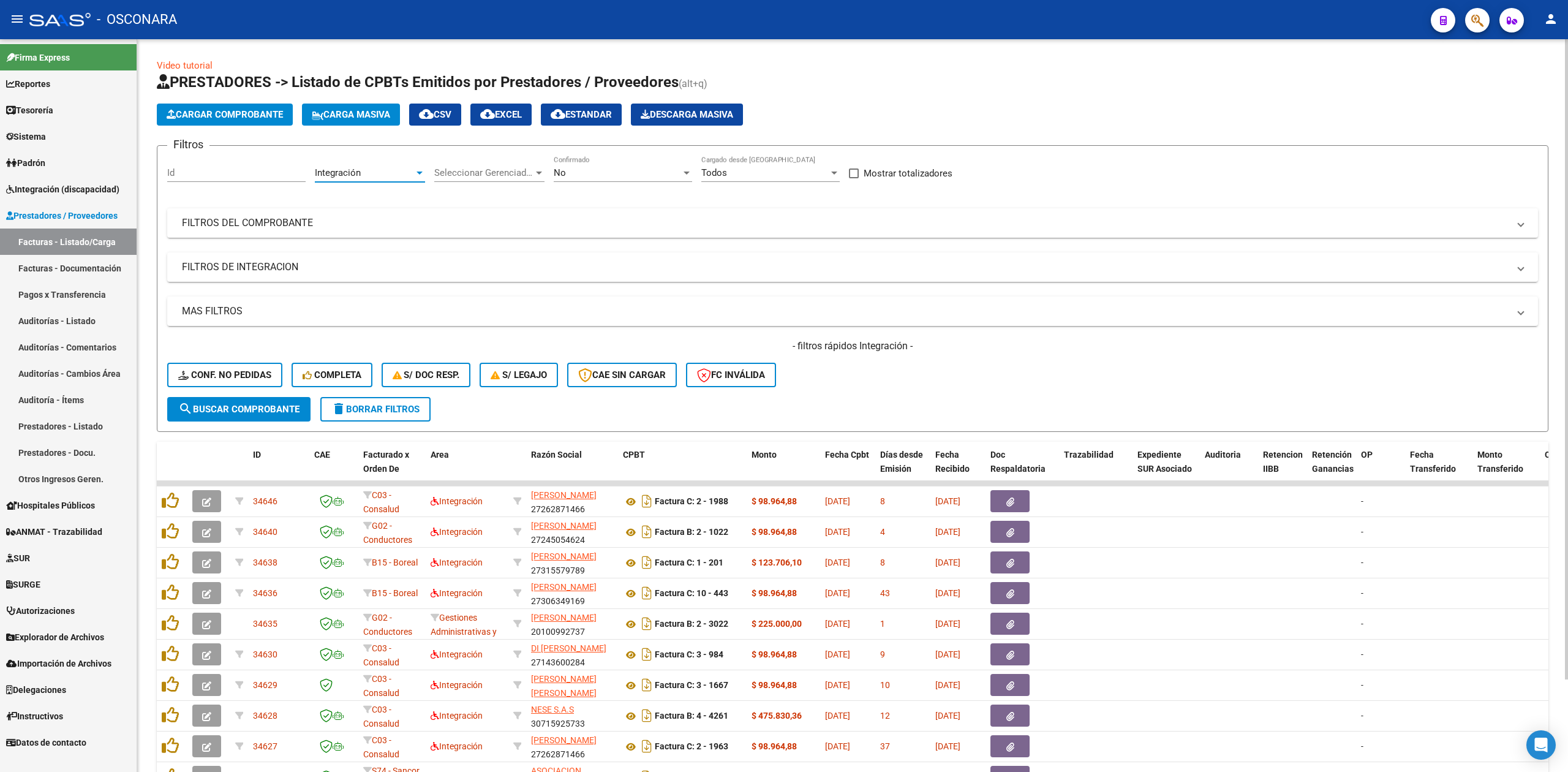
click at [270, 412] on span "search Buscar Comprobante" at bounding box center [238, 409] width 121 height 11
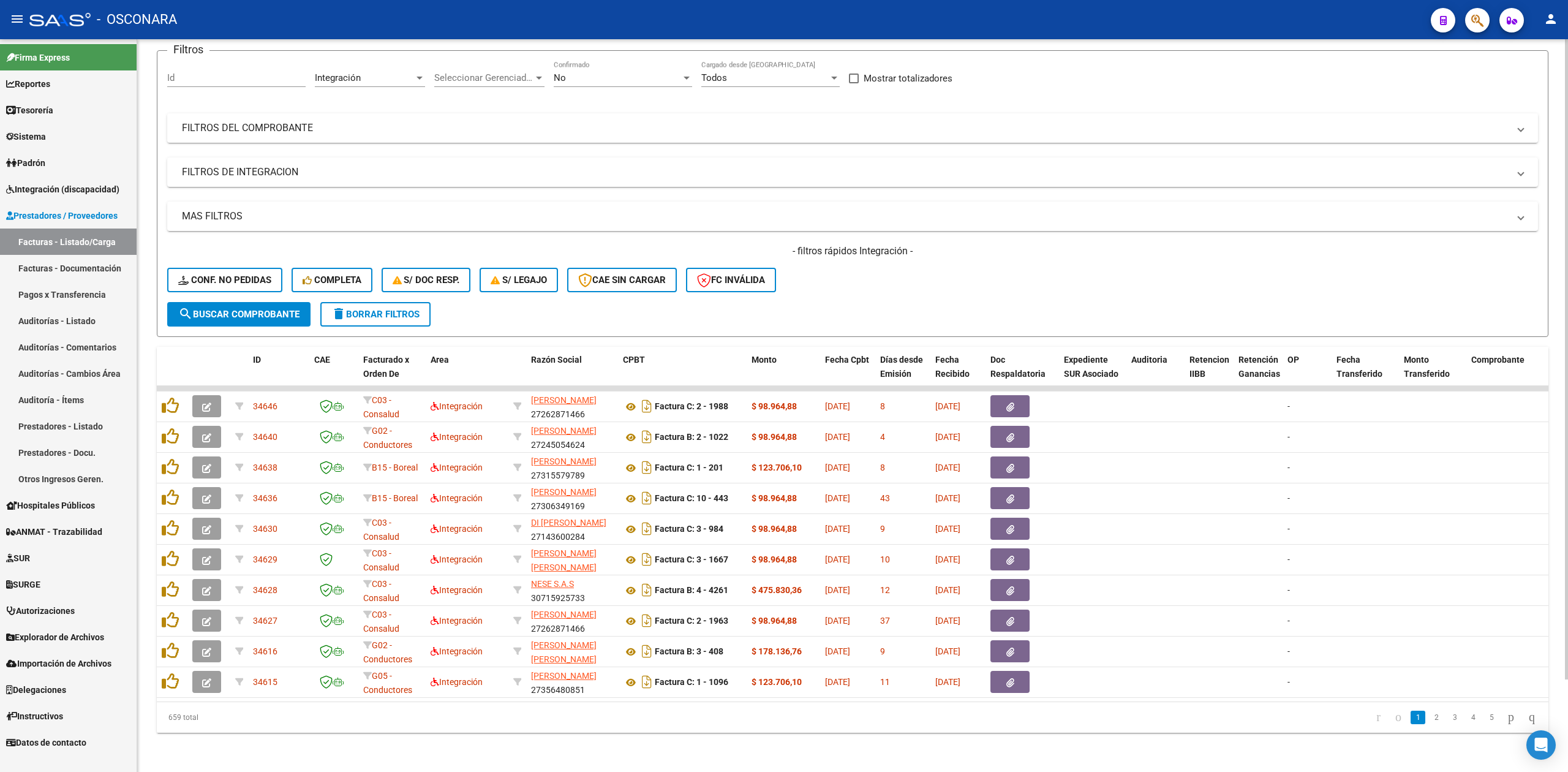
scroll to position [0, 1]
click at [1429, 720] on link "2" at bounding box center [1436, 717] width 15 height 13
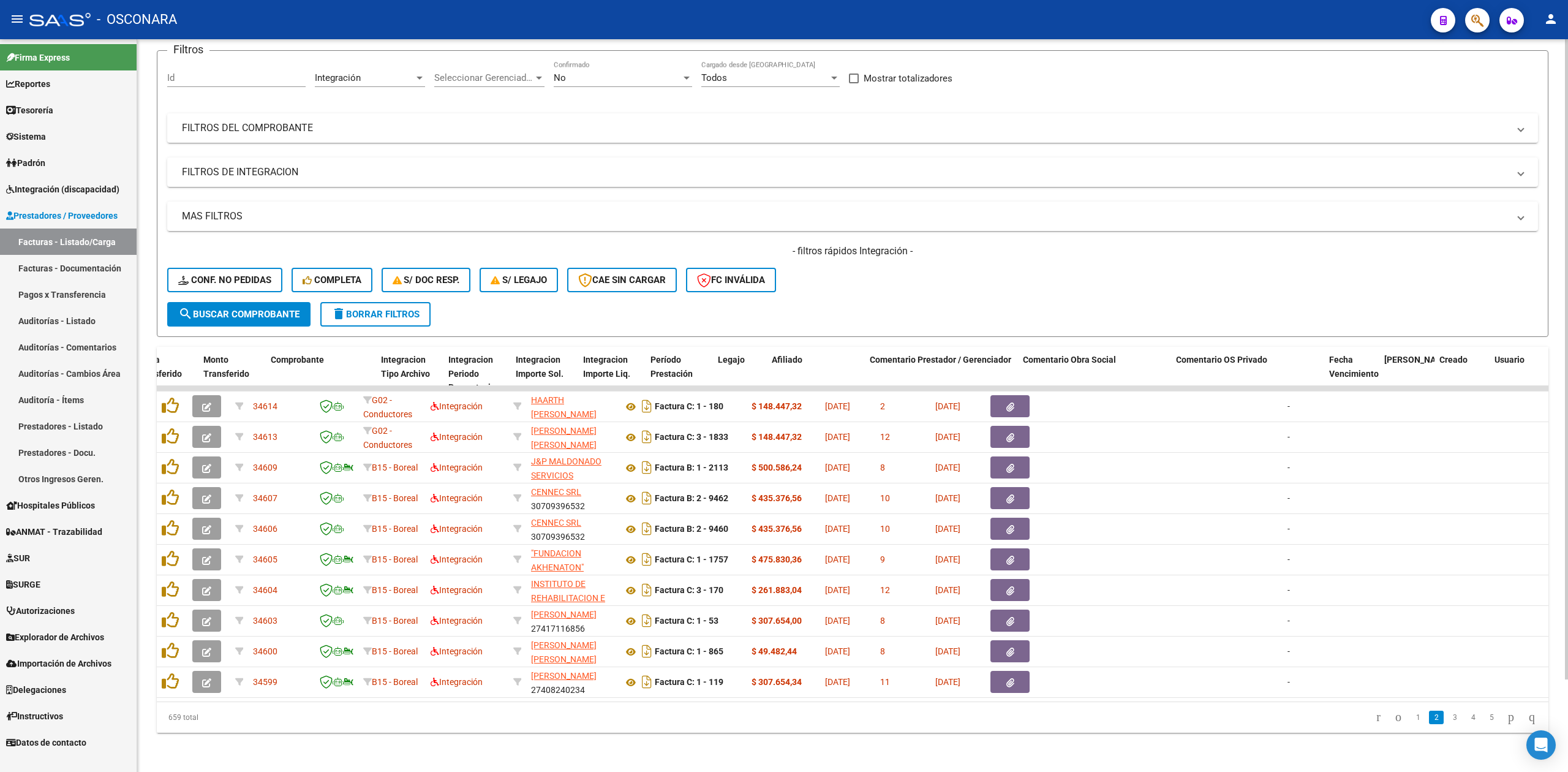
scroll to position [0, 1277]
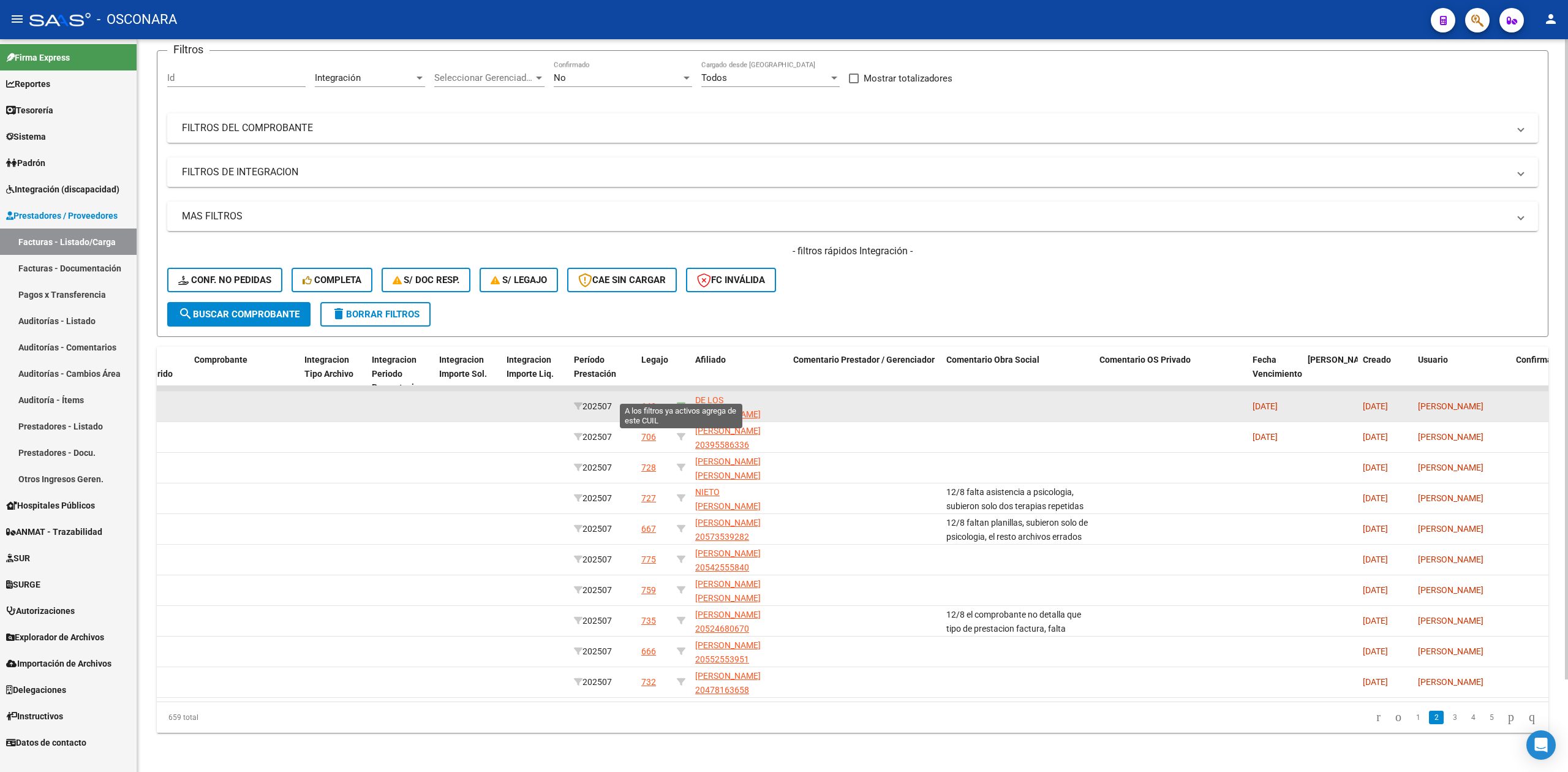
click at [682, 402] on icon at bounding box center [681, 406] width 9 height 9
type input "27514532139"
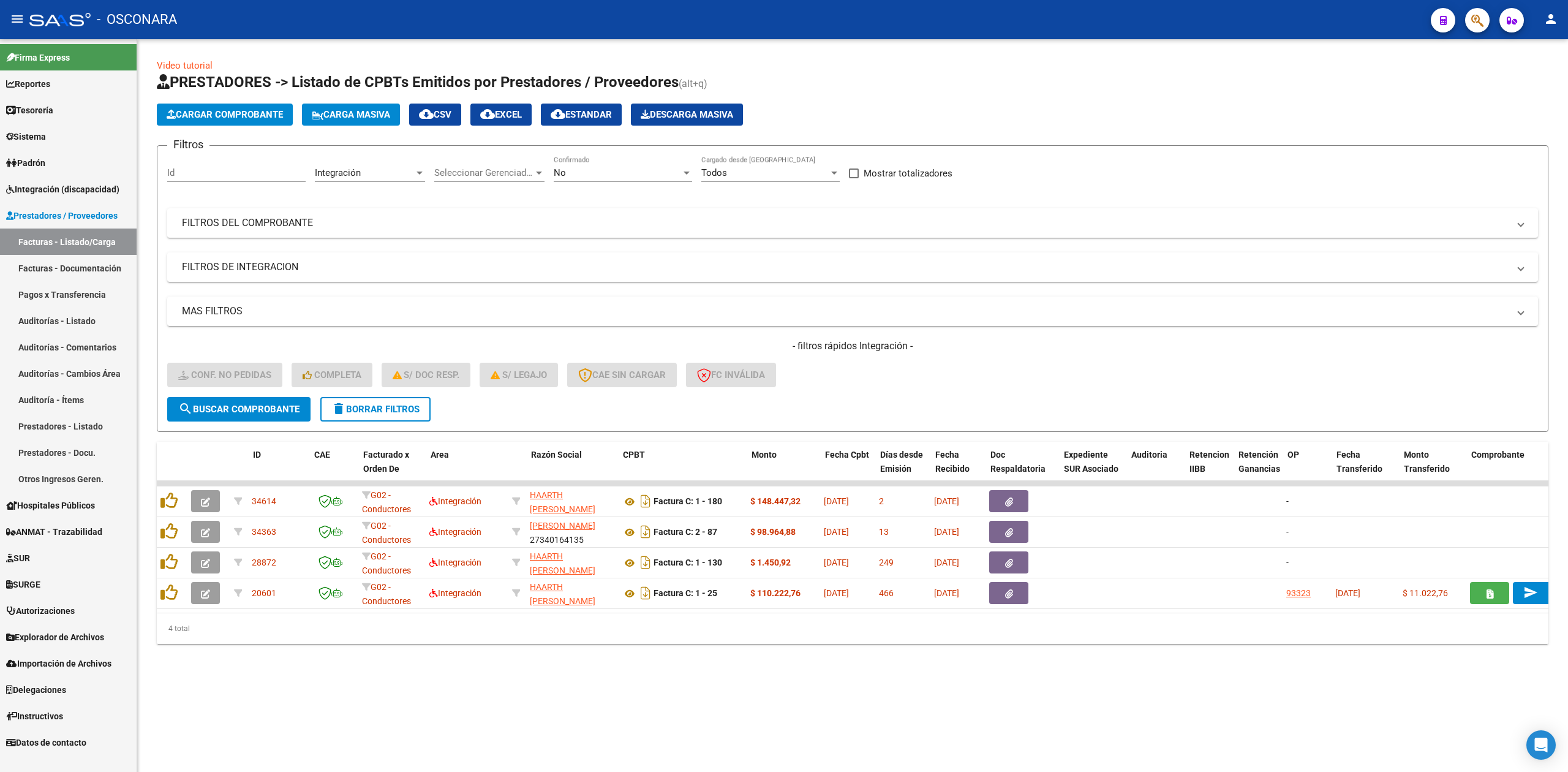
scroll to position [0, 0]
click at [585, 167] on div "No Confirmado" at bounding box center [622, 168] width 138 height 26
click at [589, 118] on span "Todos" at bounding box center [622, 118] width 138 height 28
click at [277, 404] on span "search Buscar Comprobante" at bounding box center [238, 409] width 121 height 11
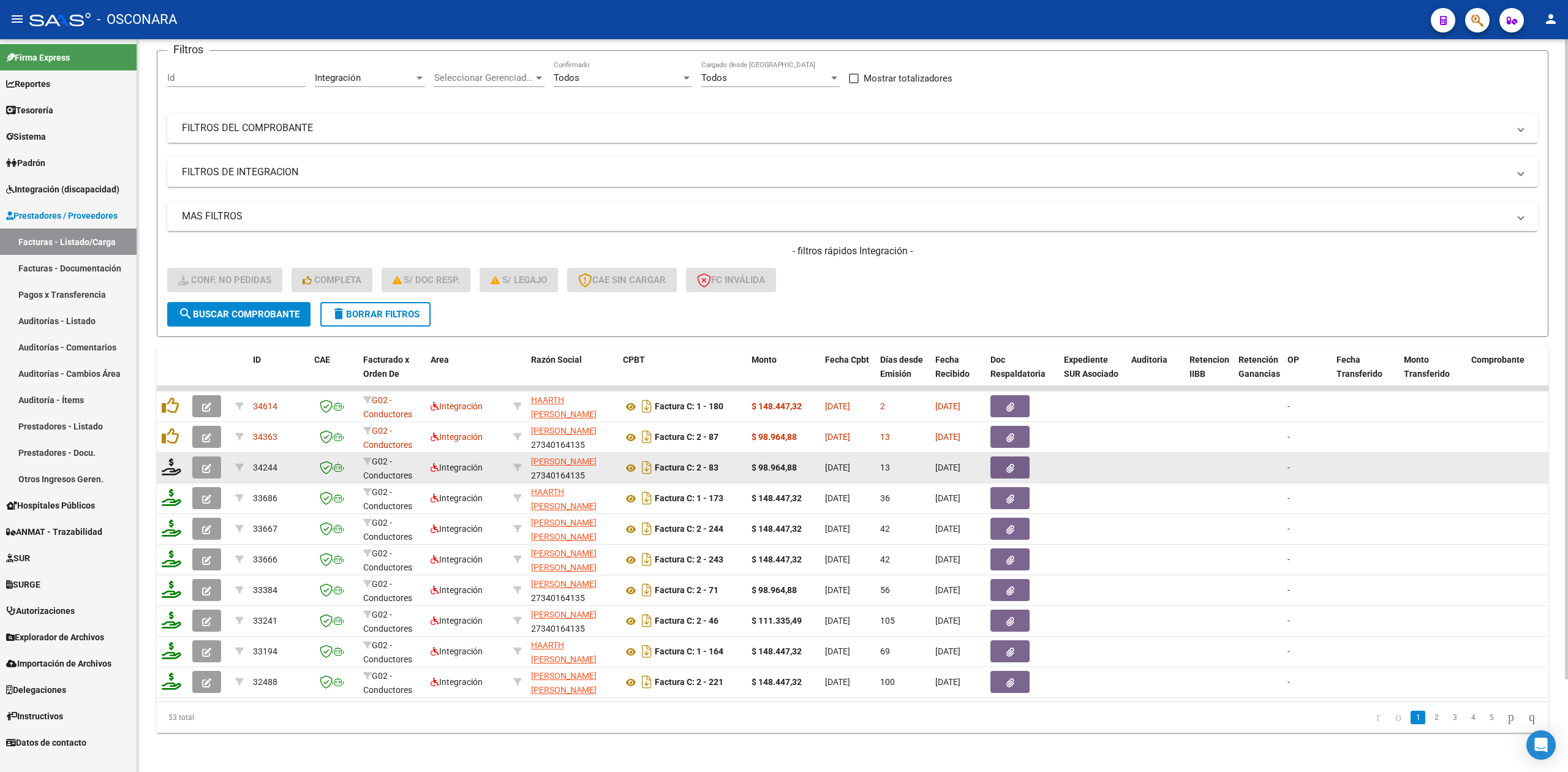
click at [204, 456] on button "button" at bounding box center [206, 467] width 29 height 22
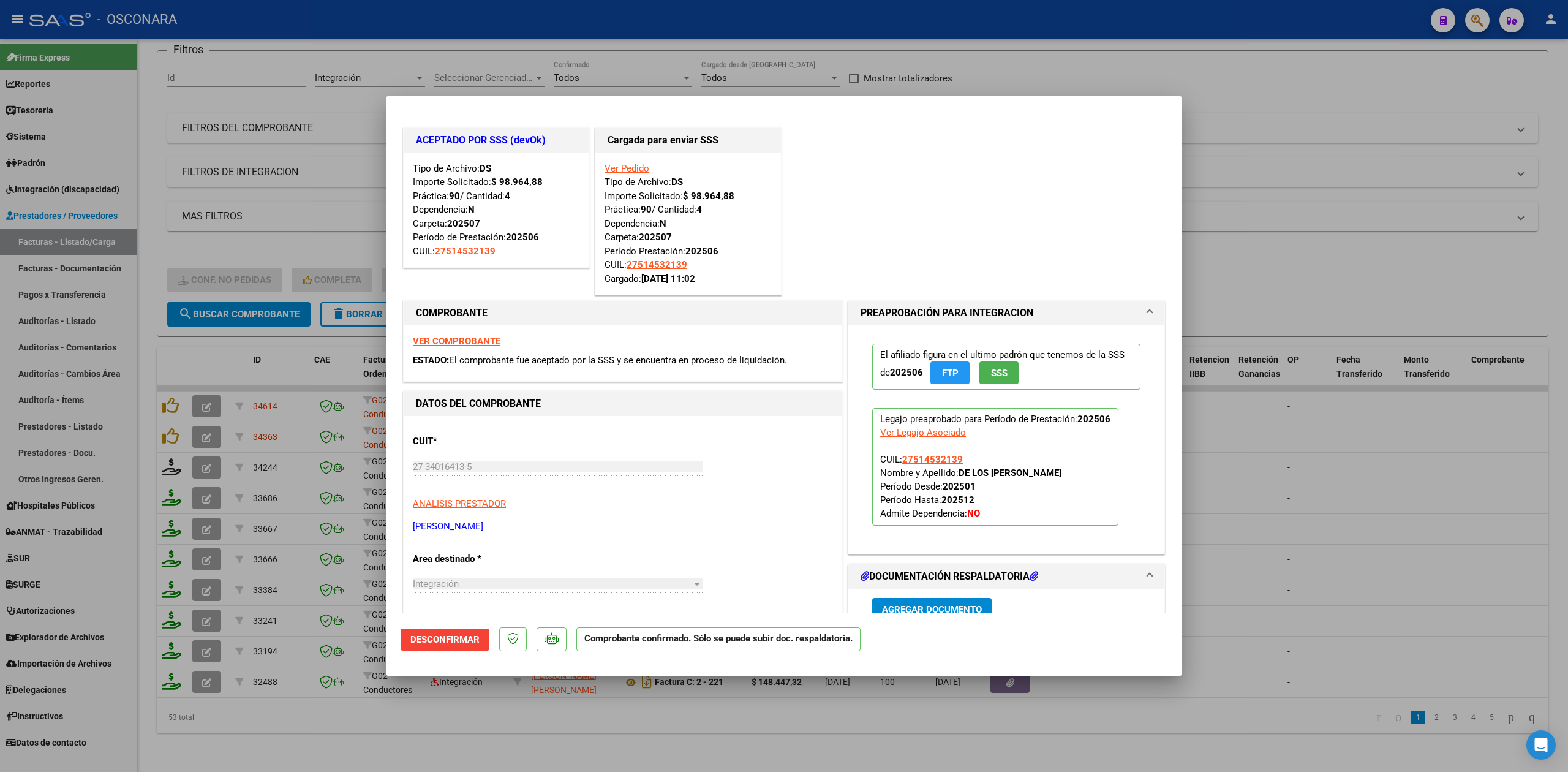
click at [446, 726] on div at bounding box center [784, 386] width 1568 height 772
type input "$ 0,00"
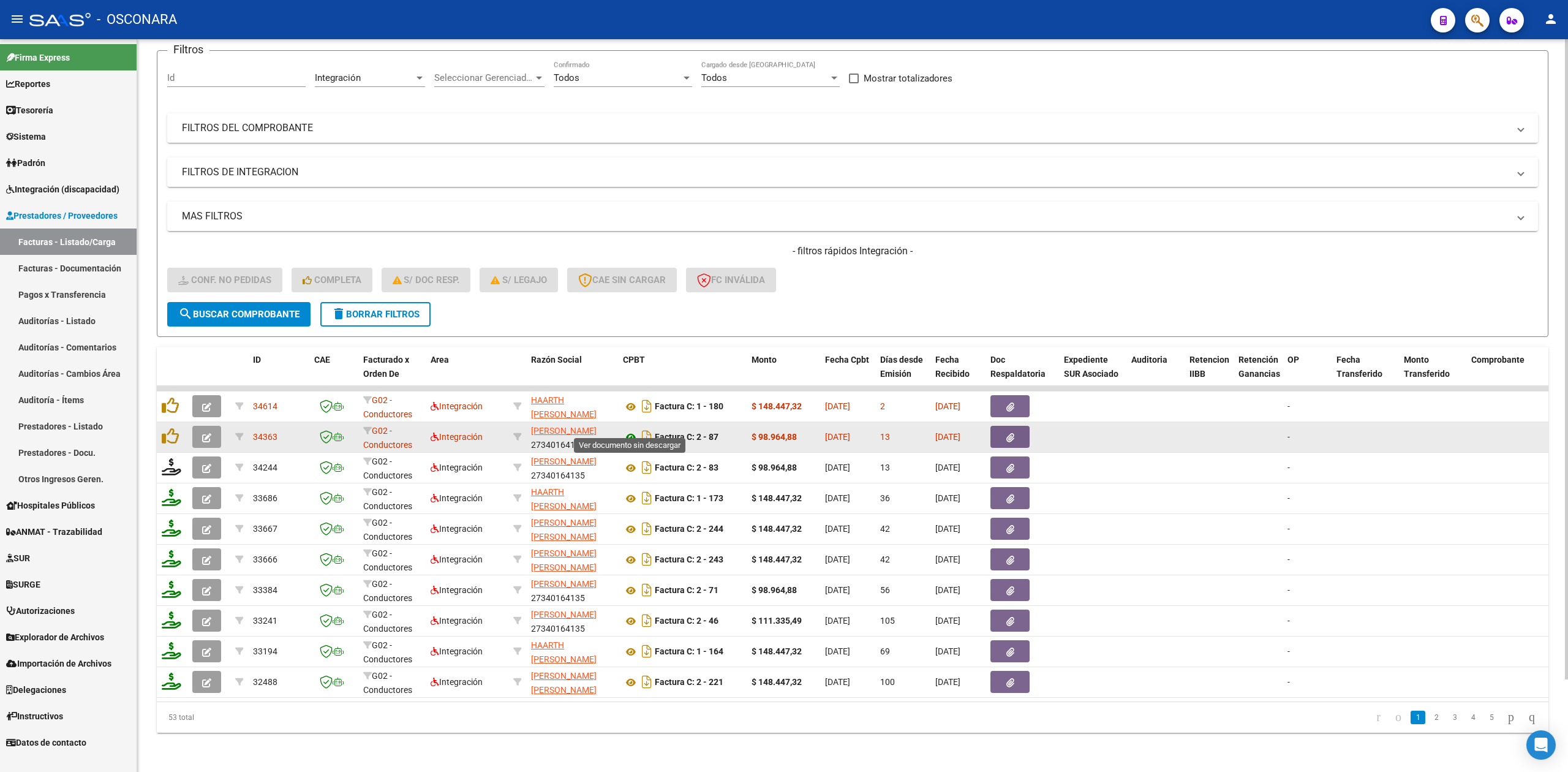
click at [632, 430] on icon at bounding box center [631, 437] width 16 height 15
click at [1012, 433] on icon "button" at bounding box center [1010, 437] width 8 height 9
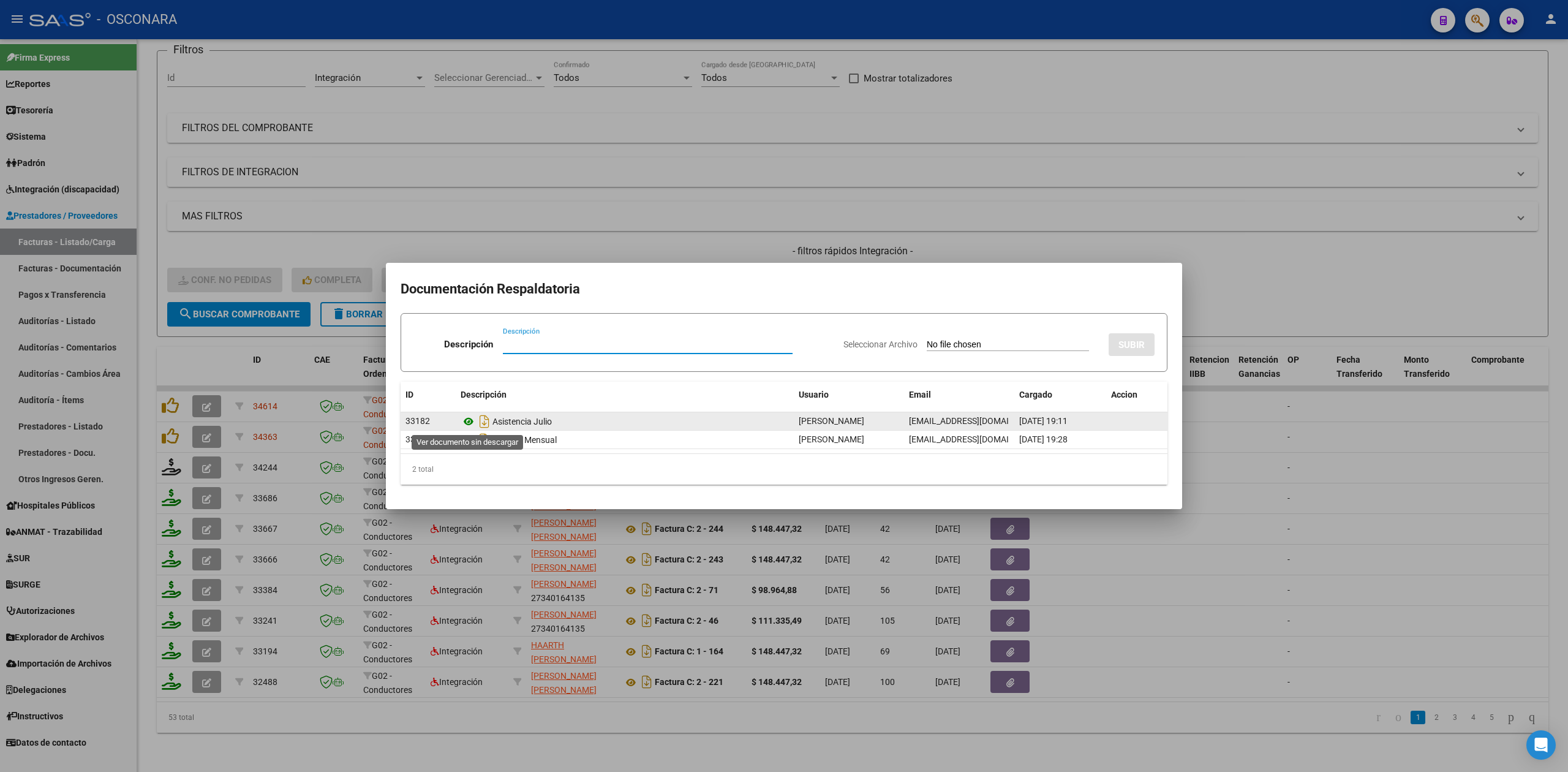
click at [468, 421] on icon at bounding box center [468, 421] width 16 height 15
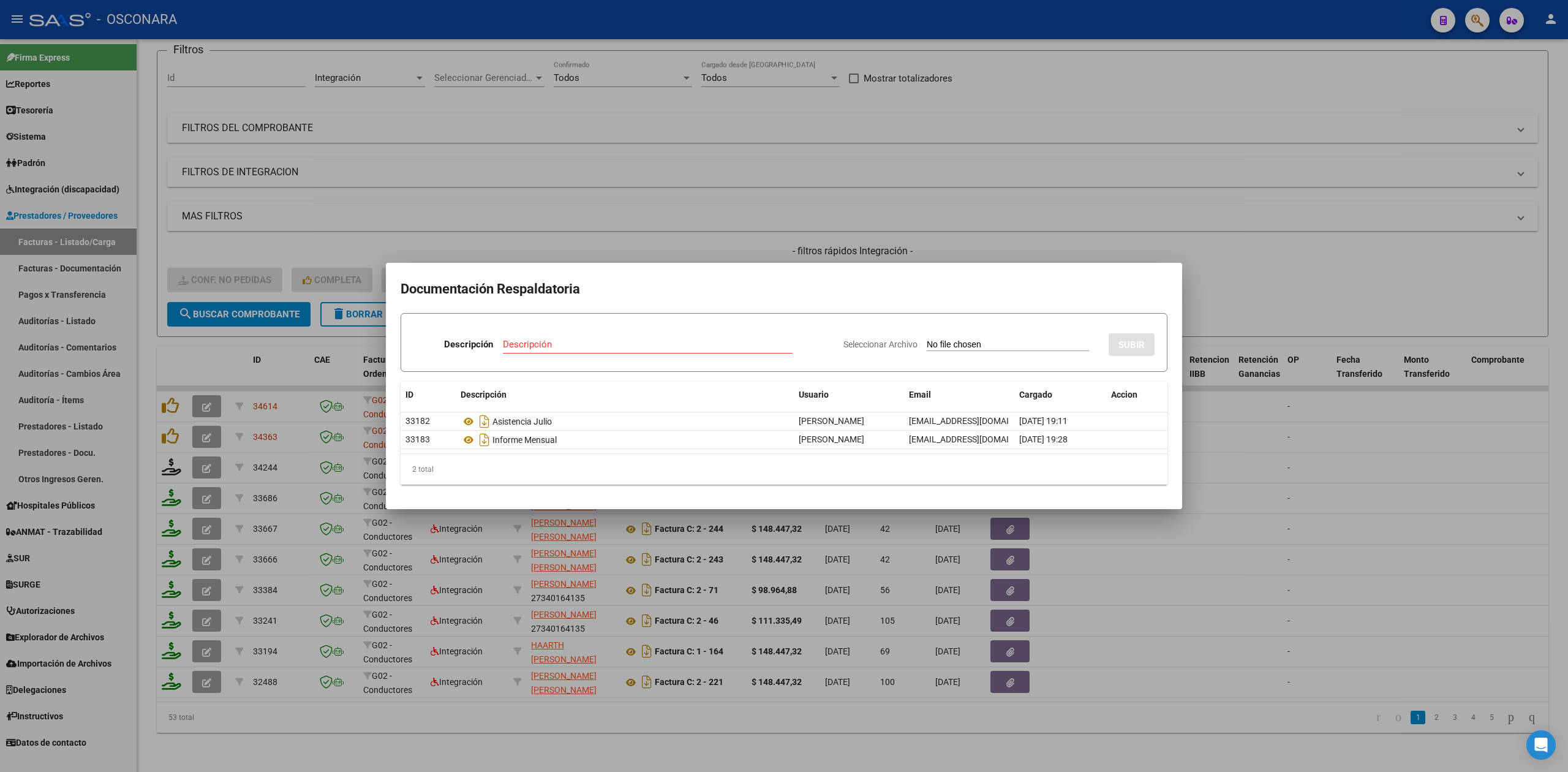
click at [566, 727] on div at bounding box center [784, 386] width 1568 height 772
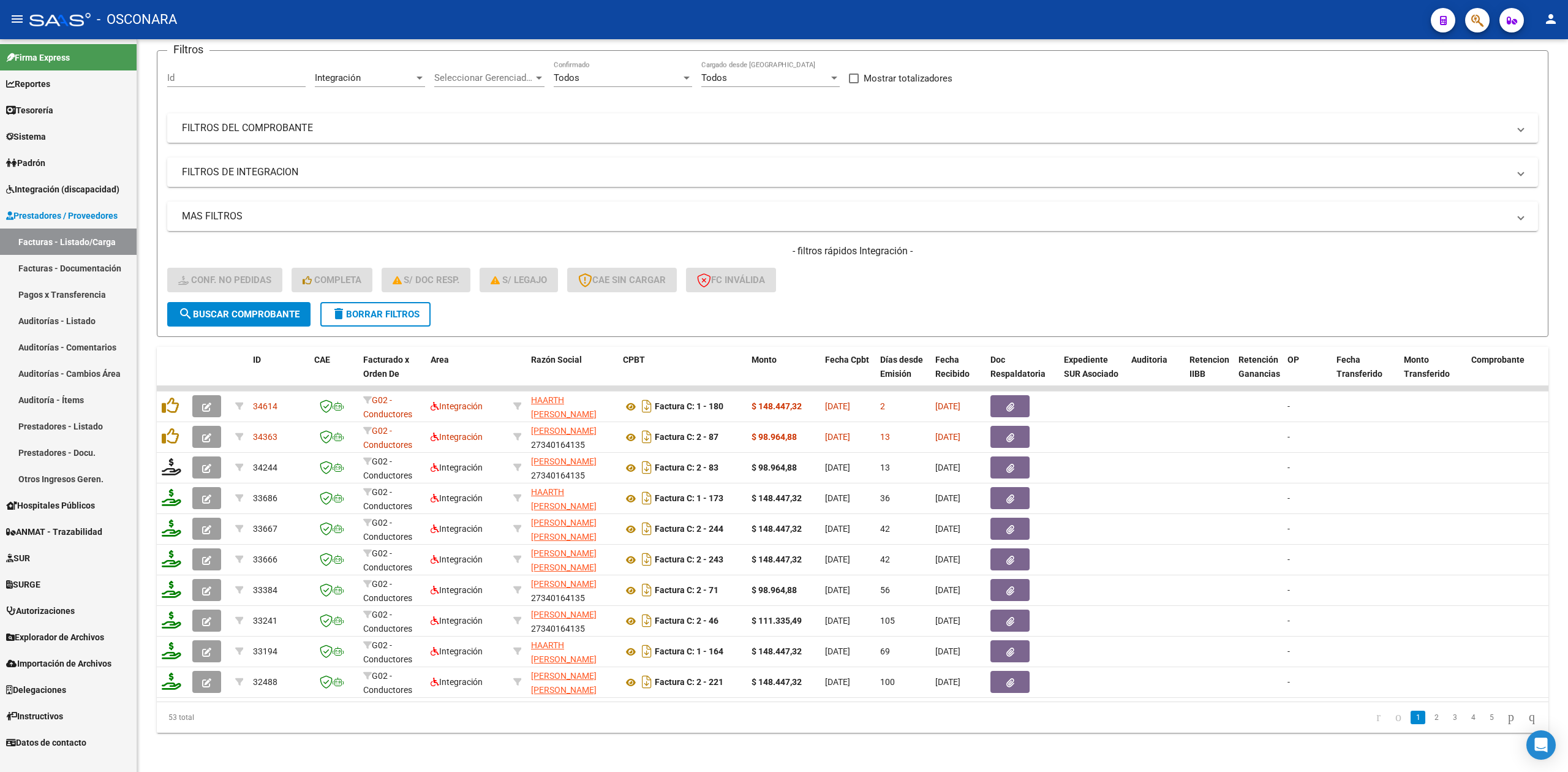
click at [363, 309] on span "delete Borrar Filtros" at bounding box center [375, 314] width 88 height 11
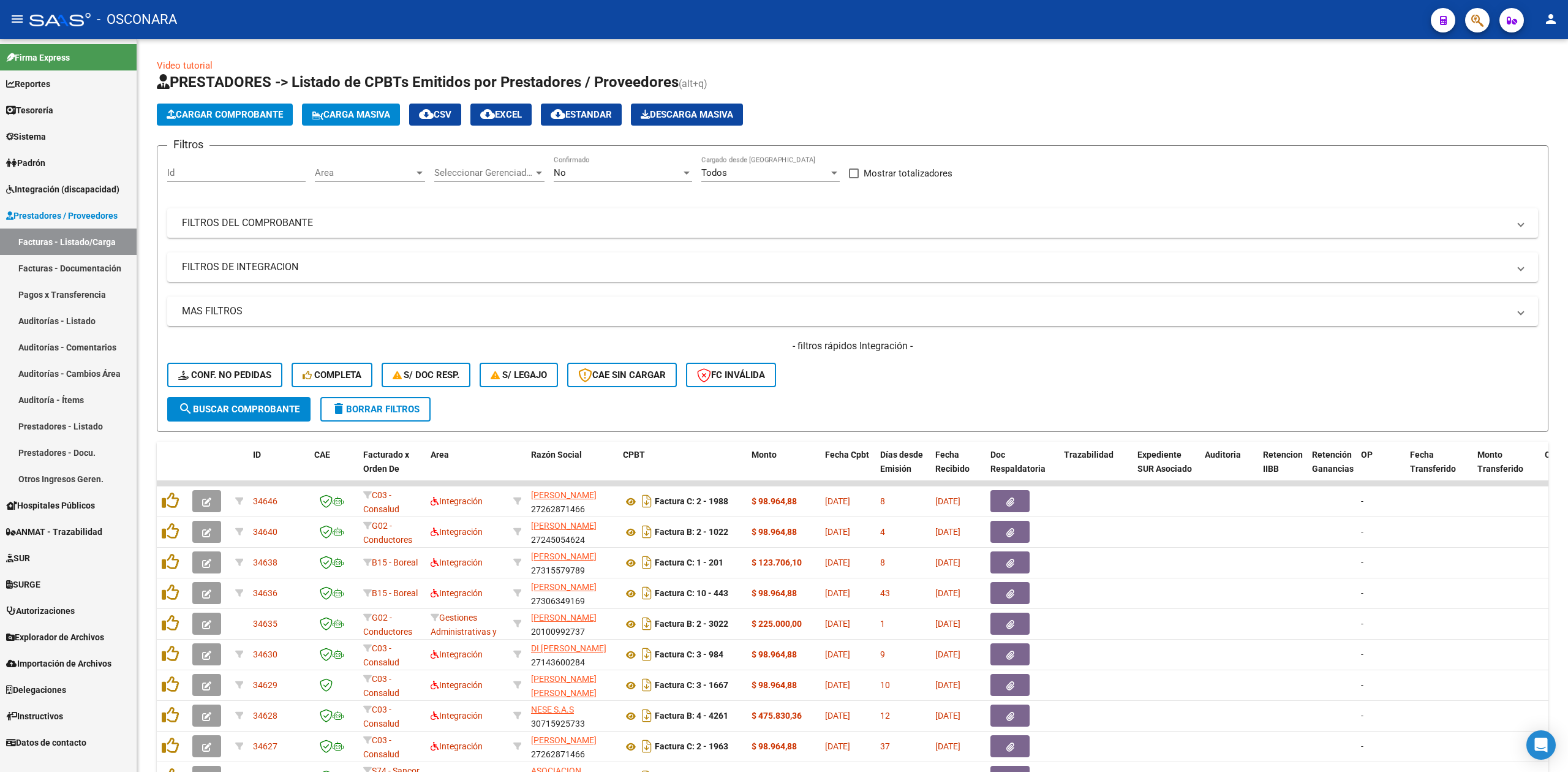
click at [387, 170] on span "Area" at bounding box center [365, 173] width 99 height 11
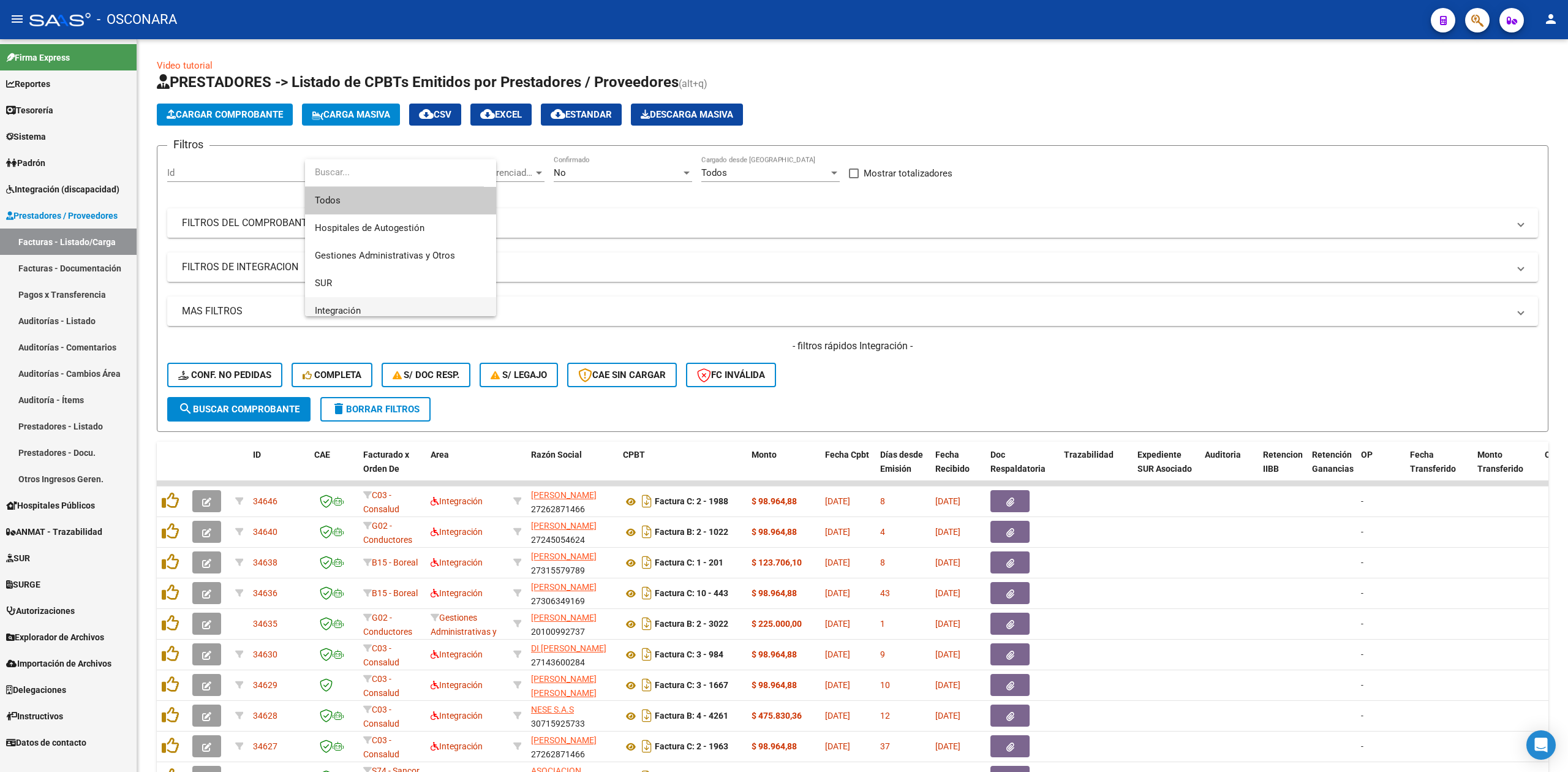
click at [359, 299] on span "Integración" at bounding box center [401, 311] width 172 height 28
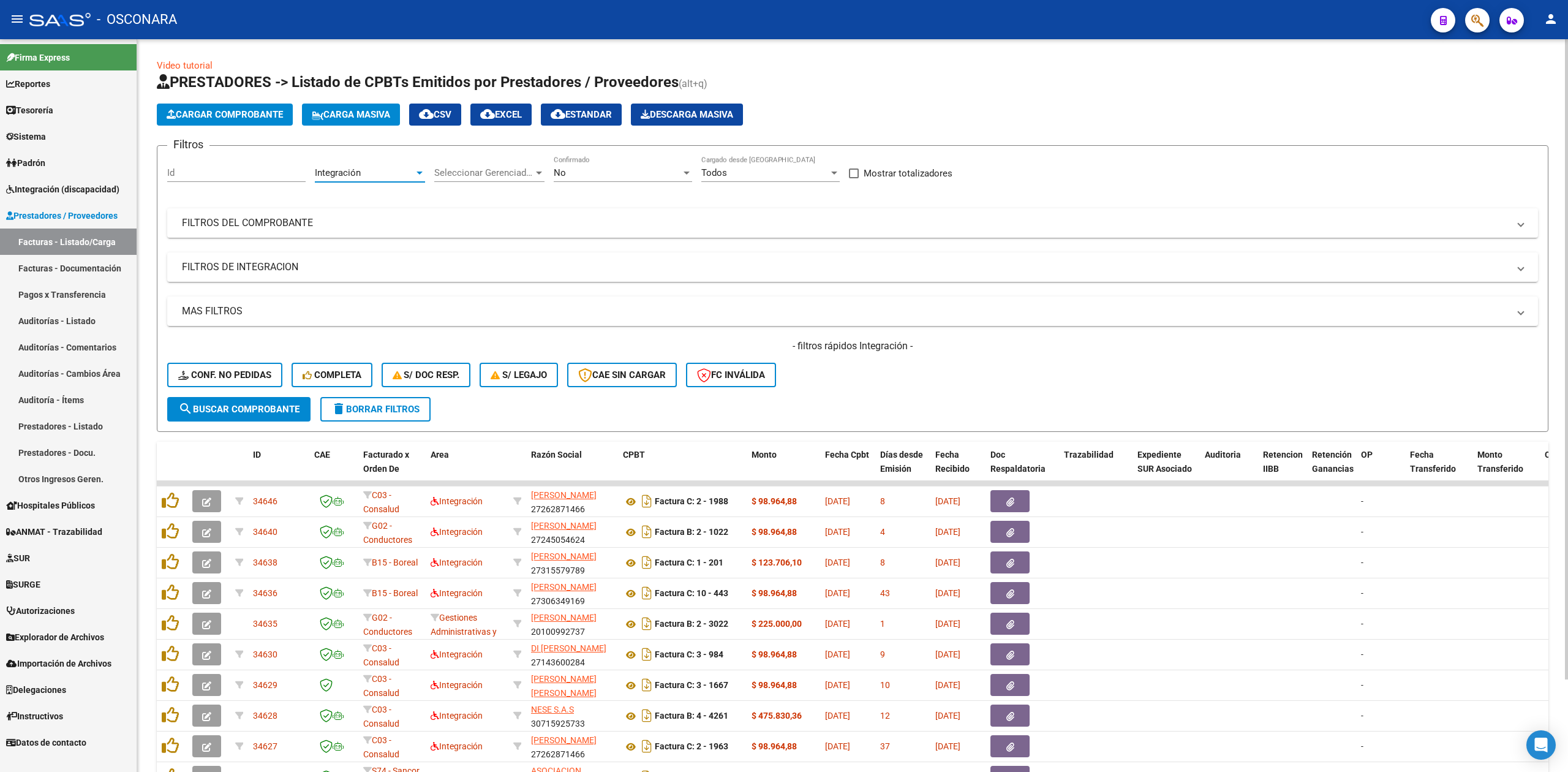
click at [294, 404] on span "search Buscar Comprobante" at bounding box center [238, 409] width 121 height 11
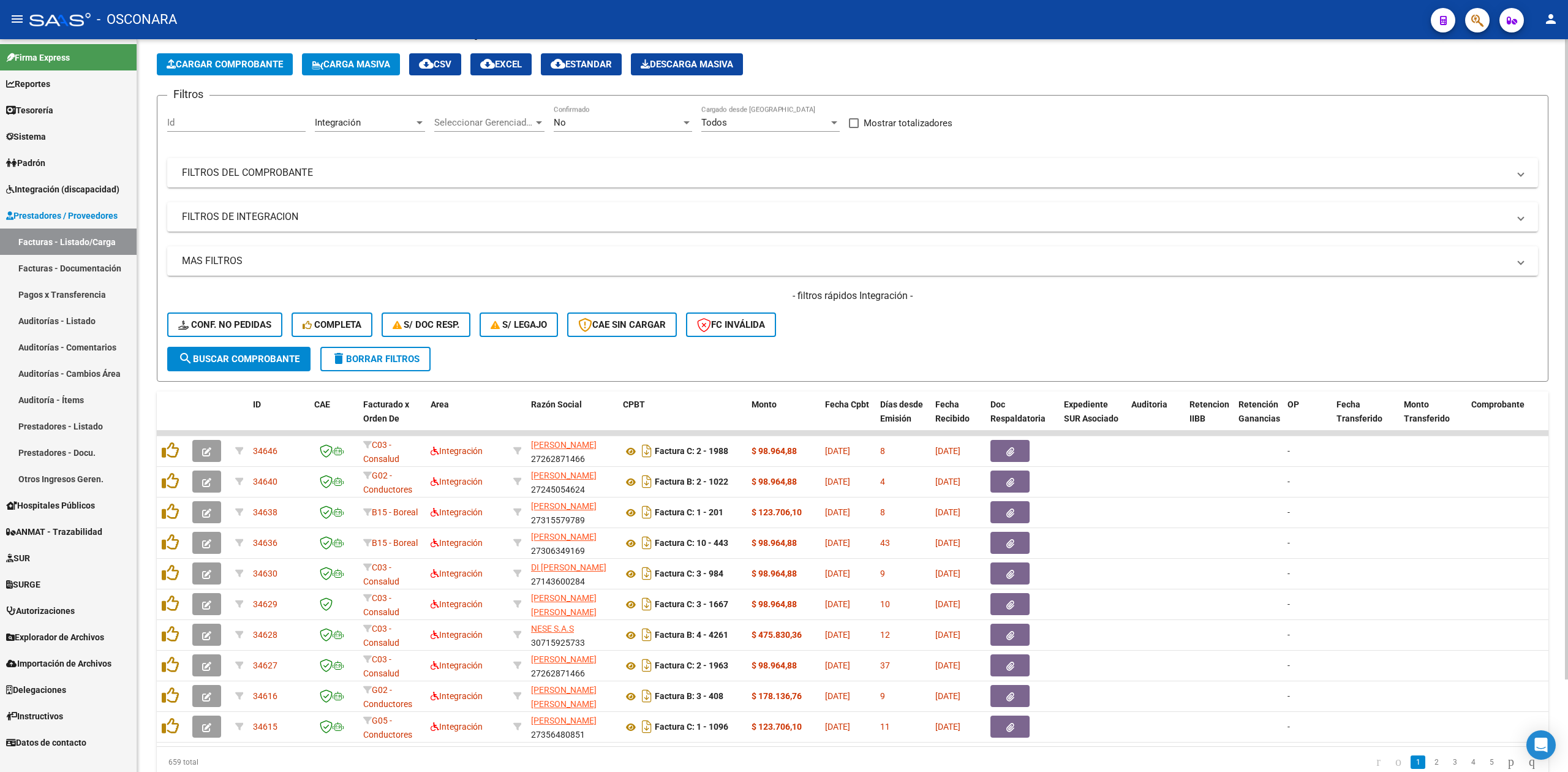
scroll to position [106, 0]
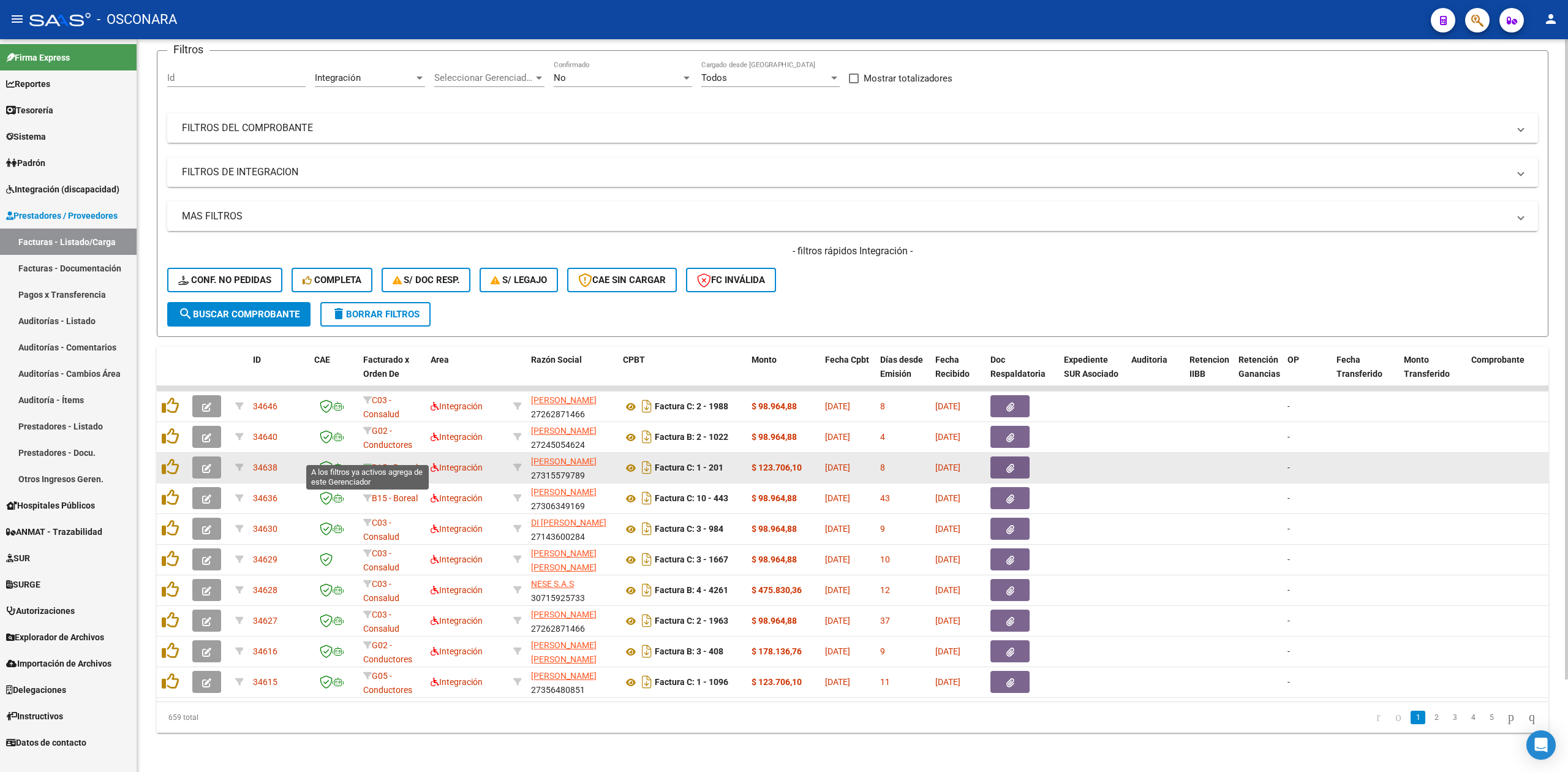
click at [366, 463] on icon at bounding box center [368, 468] width 9 height 9
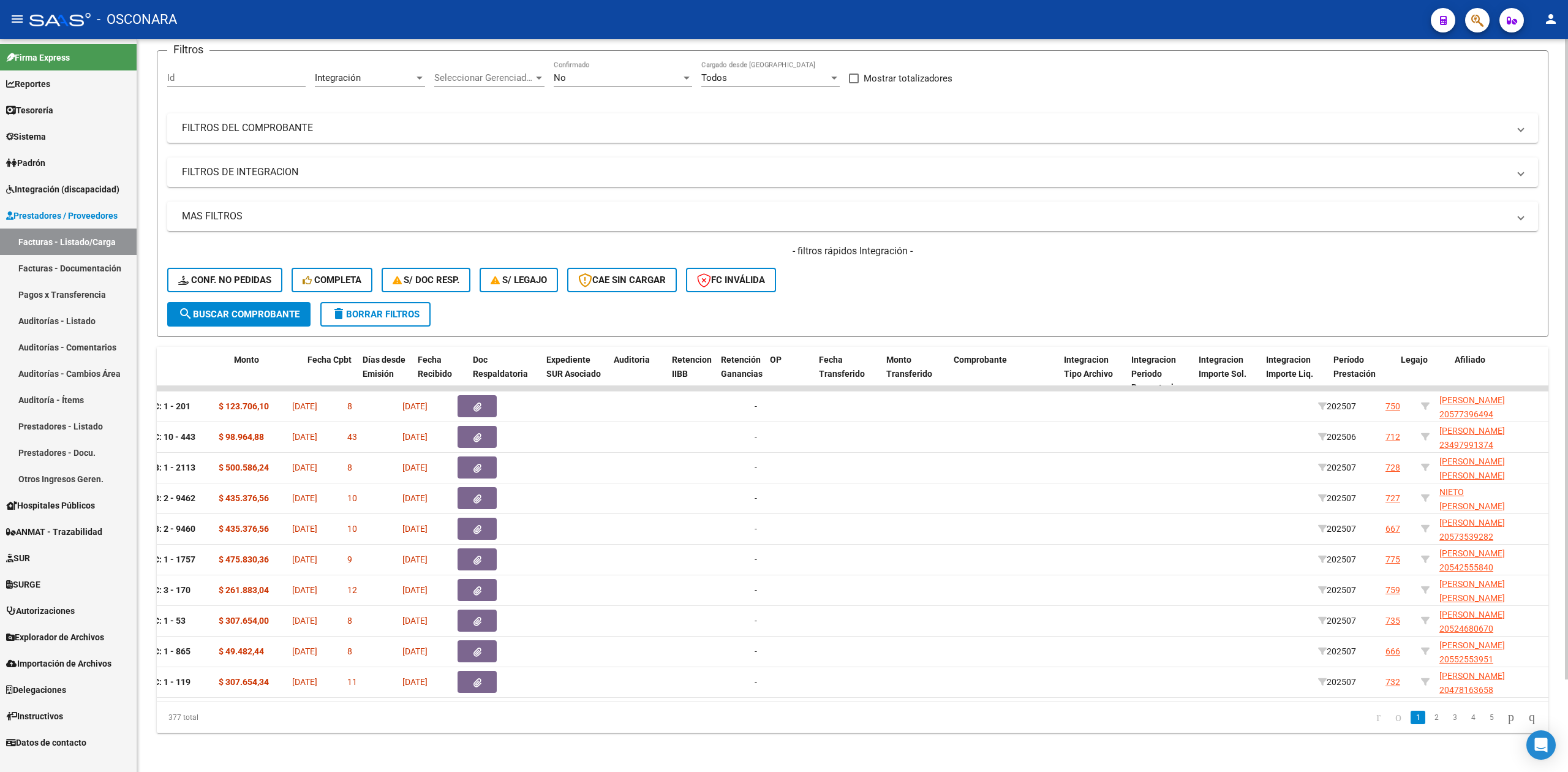
scroll to position [0, 591]
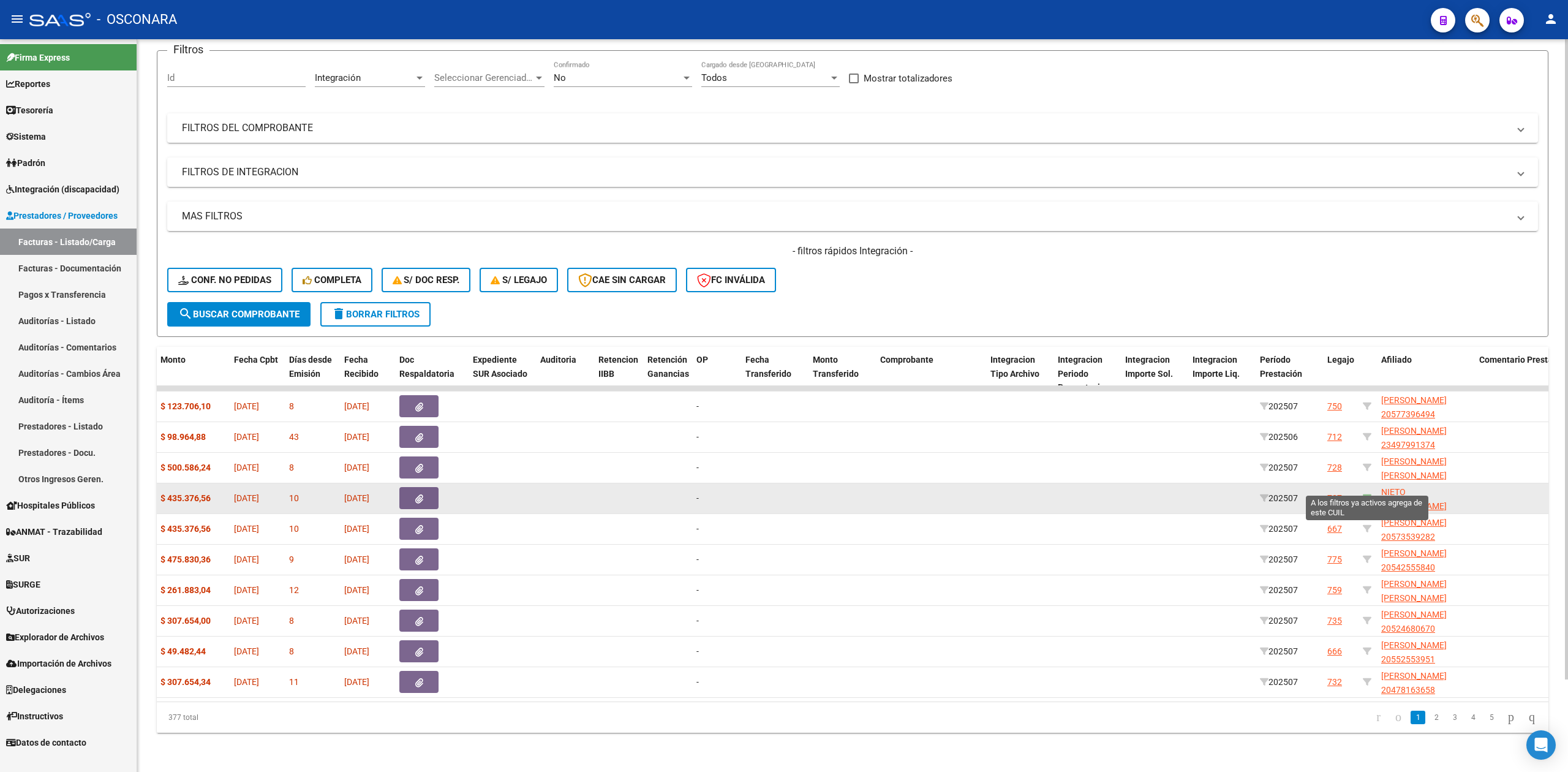
click at [1367, 494] on icon at bounding box center [1367, 498] width 9 height 9
type input "20547580126"
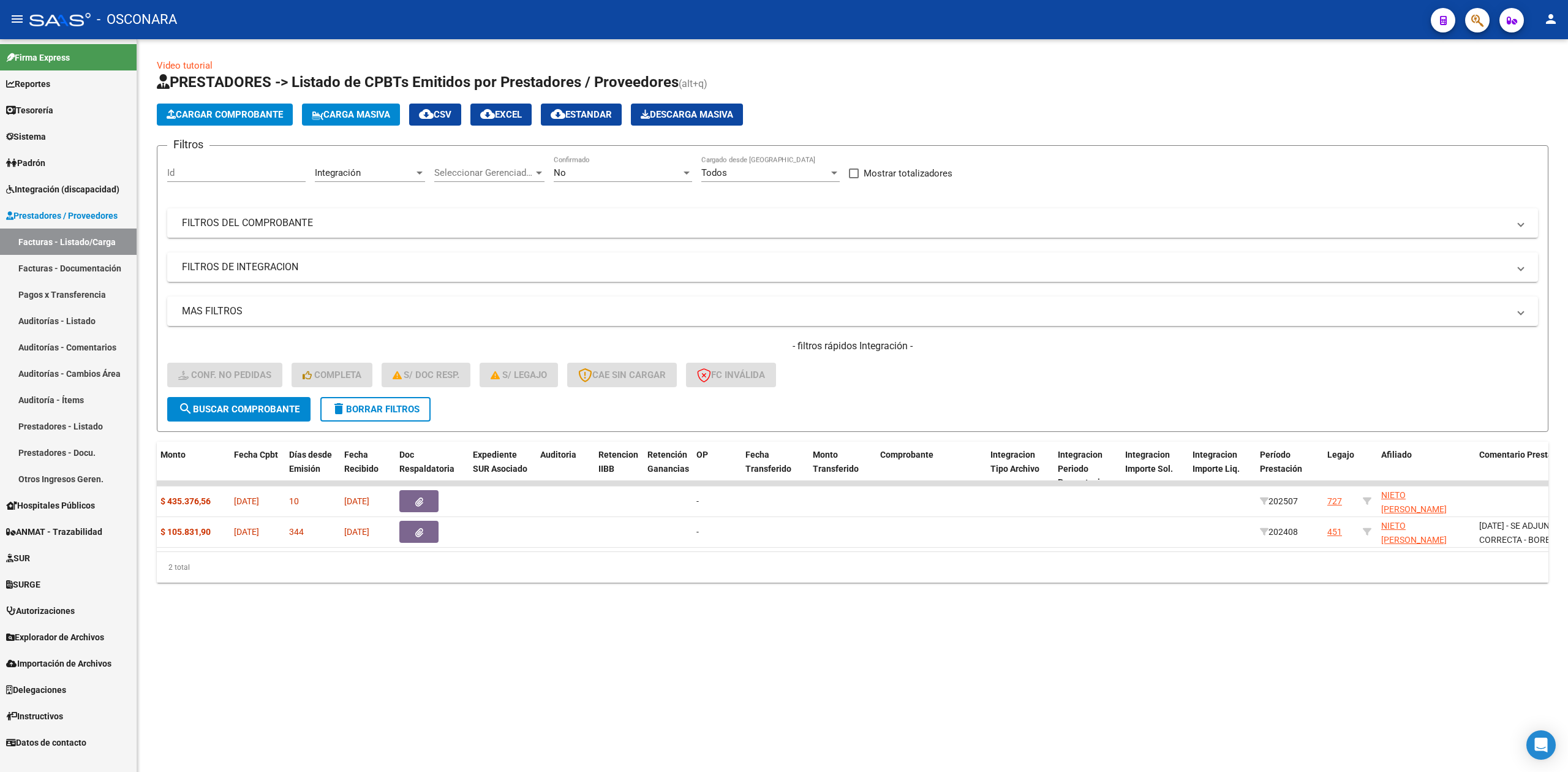
scroll to position [0, 0]
click at [580, 170] on div "No" at bounding box center [617, 173] width 128 height 11
click at [578, 118] on span "Todos" at bounding box center [622, 118] width 138 height 28
click at [297, 409] on span "search Buscar Comprobante" at bounding box center [238, 409] width 121 height 11
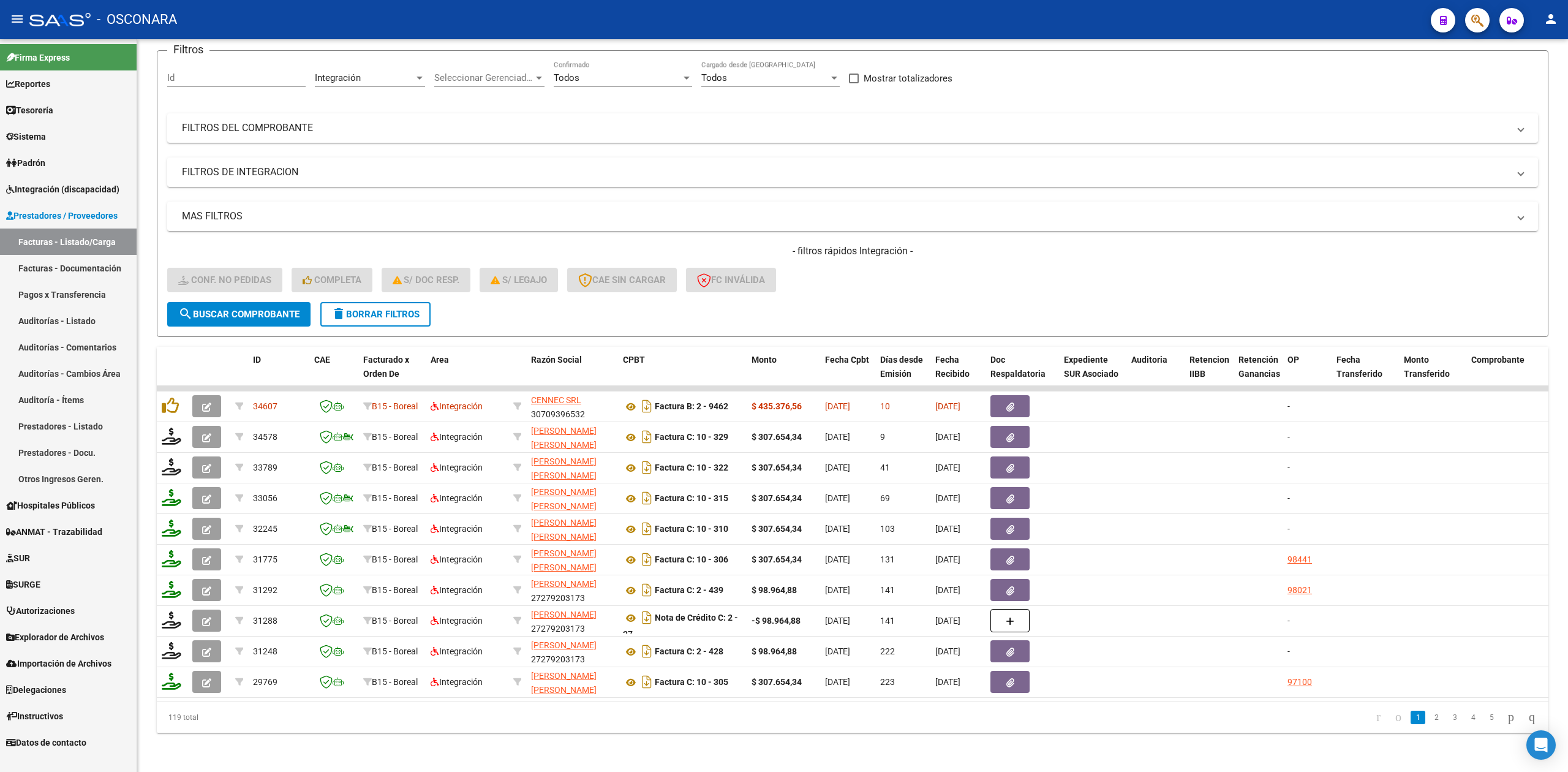
click at [385, 309] on span "delete Borrar Filtros" at bounding box center [375, 314] width 88 height 11
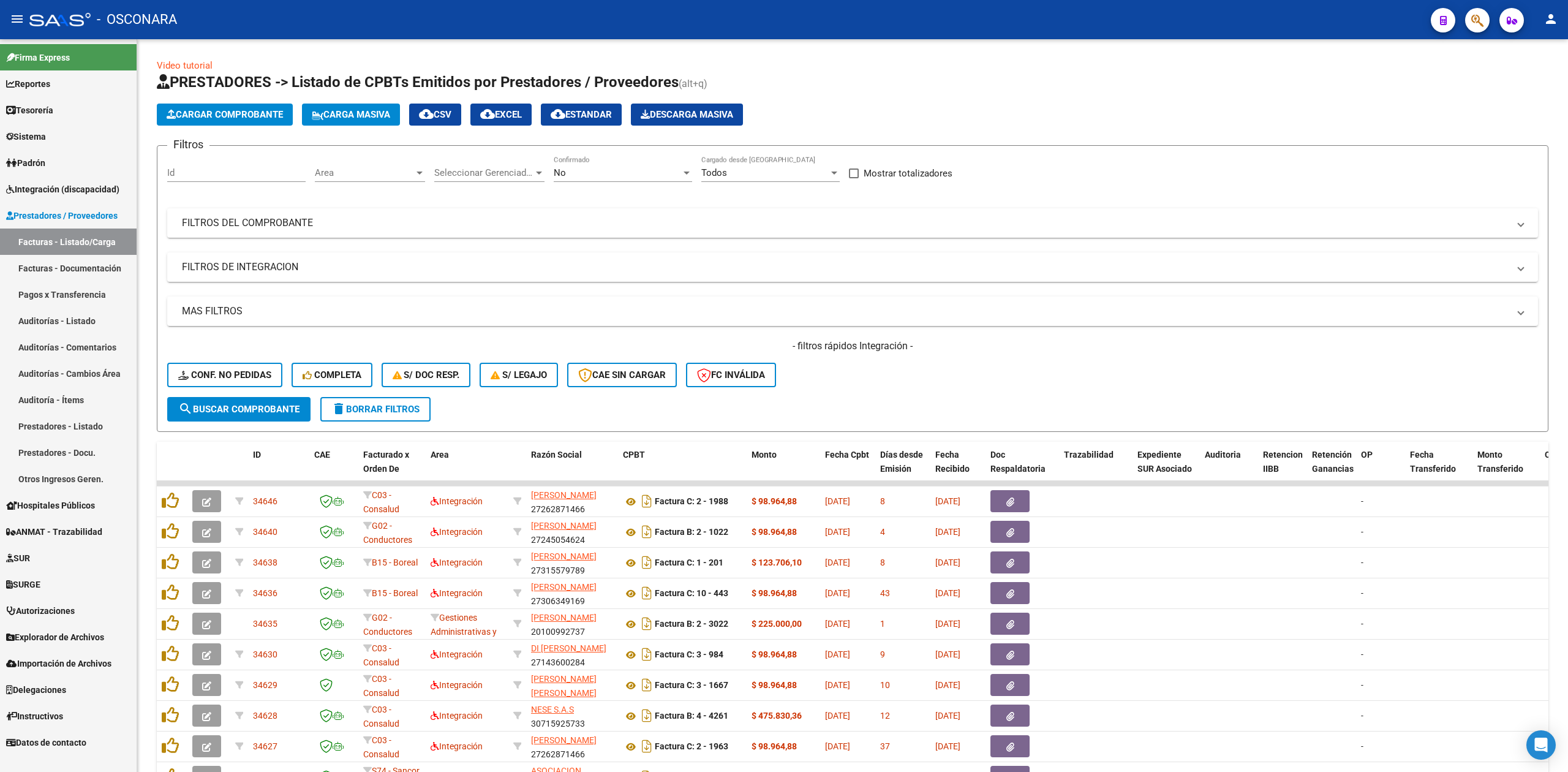
click at [397, 172] on span "Area" at bounding box center [365, 173] width 99 height 11
click at [363, 295] on span "SUR" at bounding box center [401, 283] width 172 height 28
click at [339, 172] on div "SUR" at bounding box center [365, 173] width 99 height 11
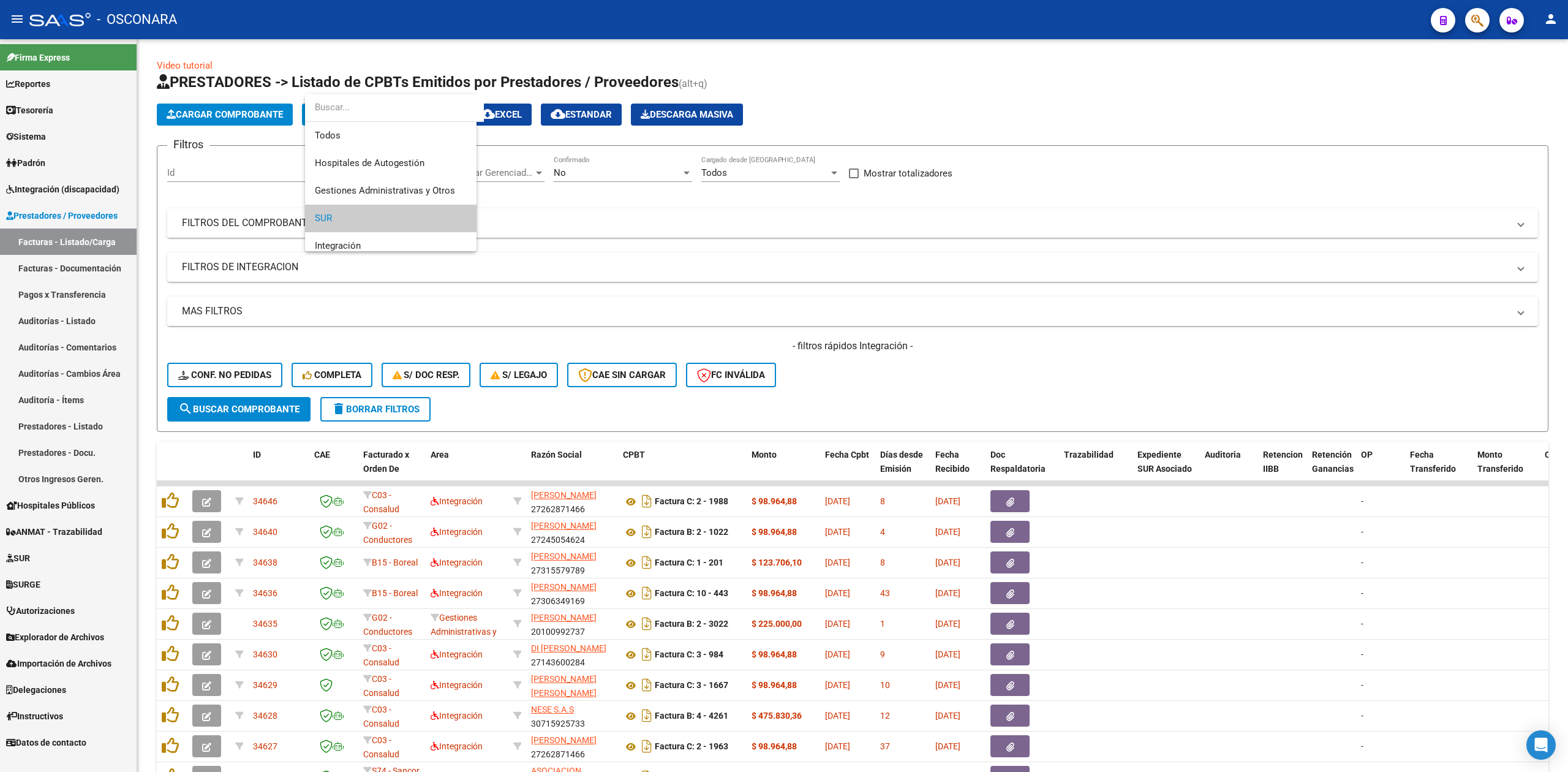
scroll to position [45, 0]
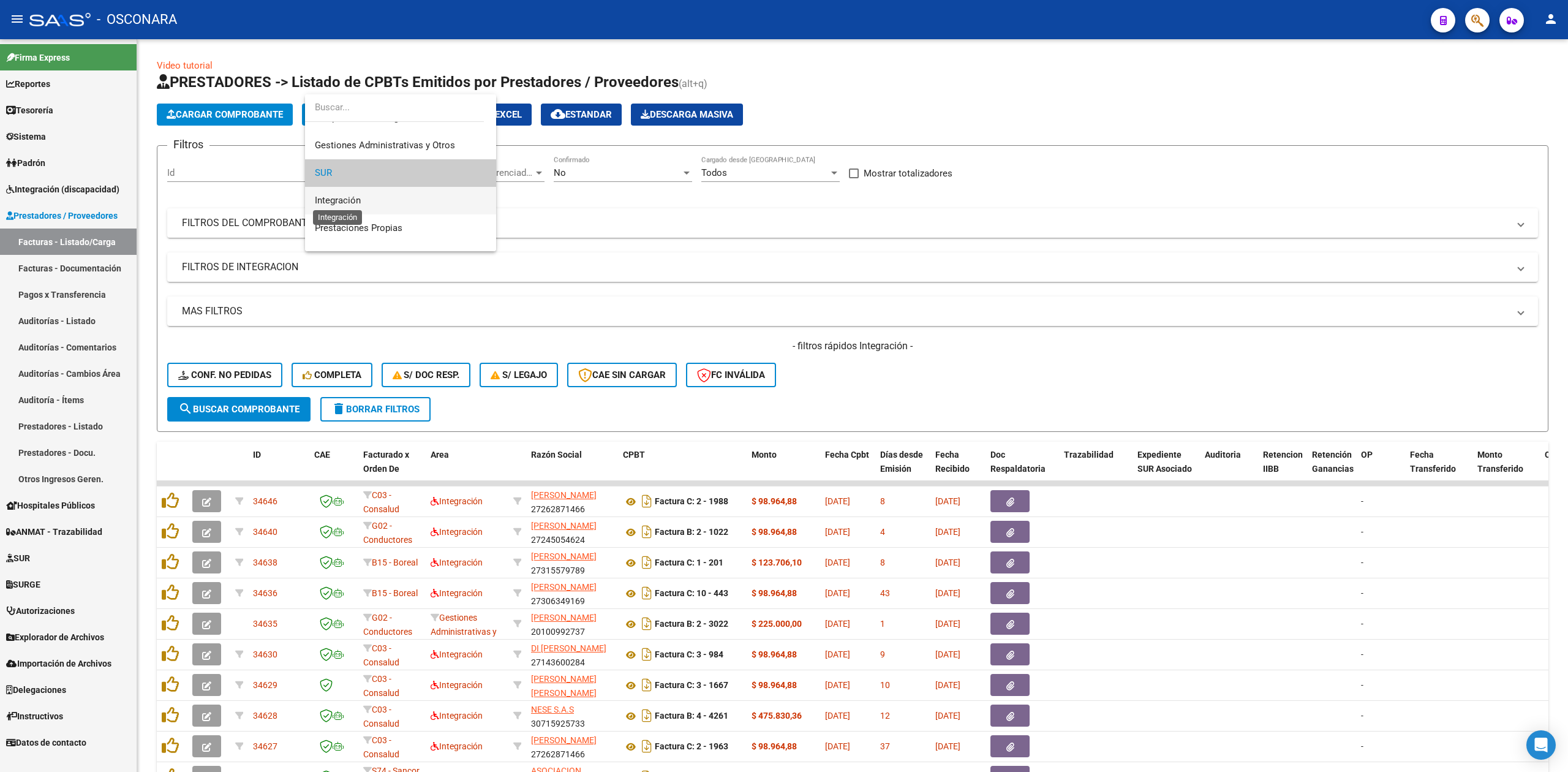
click at [338, 202] on span "Integración" at bounding box center [338, 200] width 46 height 11
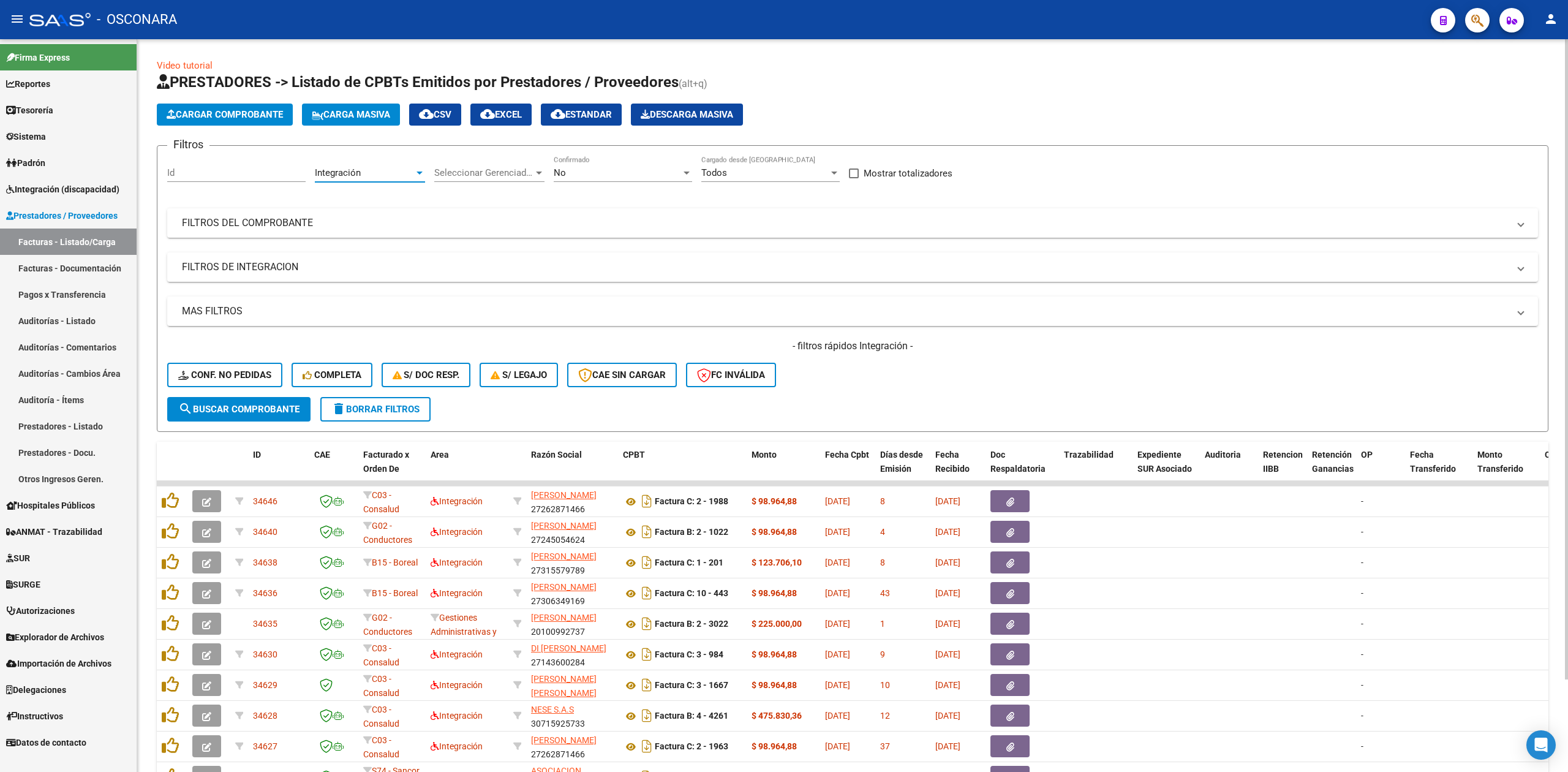
click at [278, 405] on span "search Buscar Comprobante" at bounding box center [238, 409] width 121 height 11
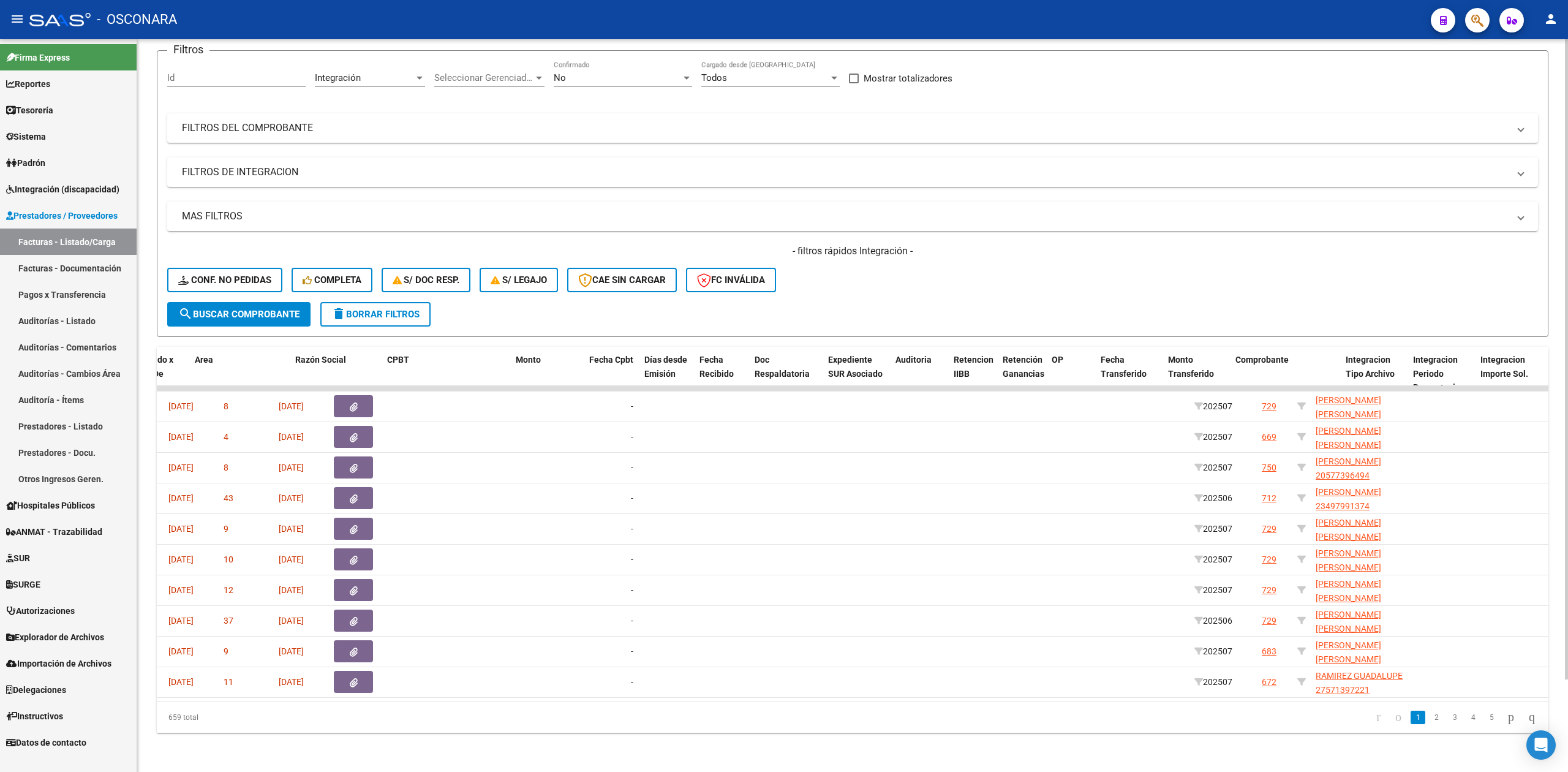
scroll to position [0, 0]
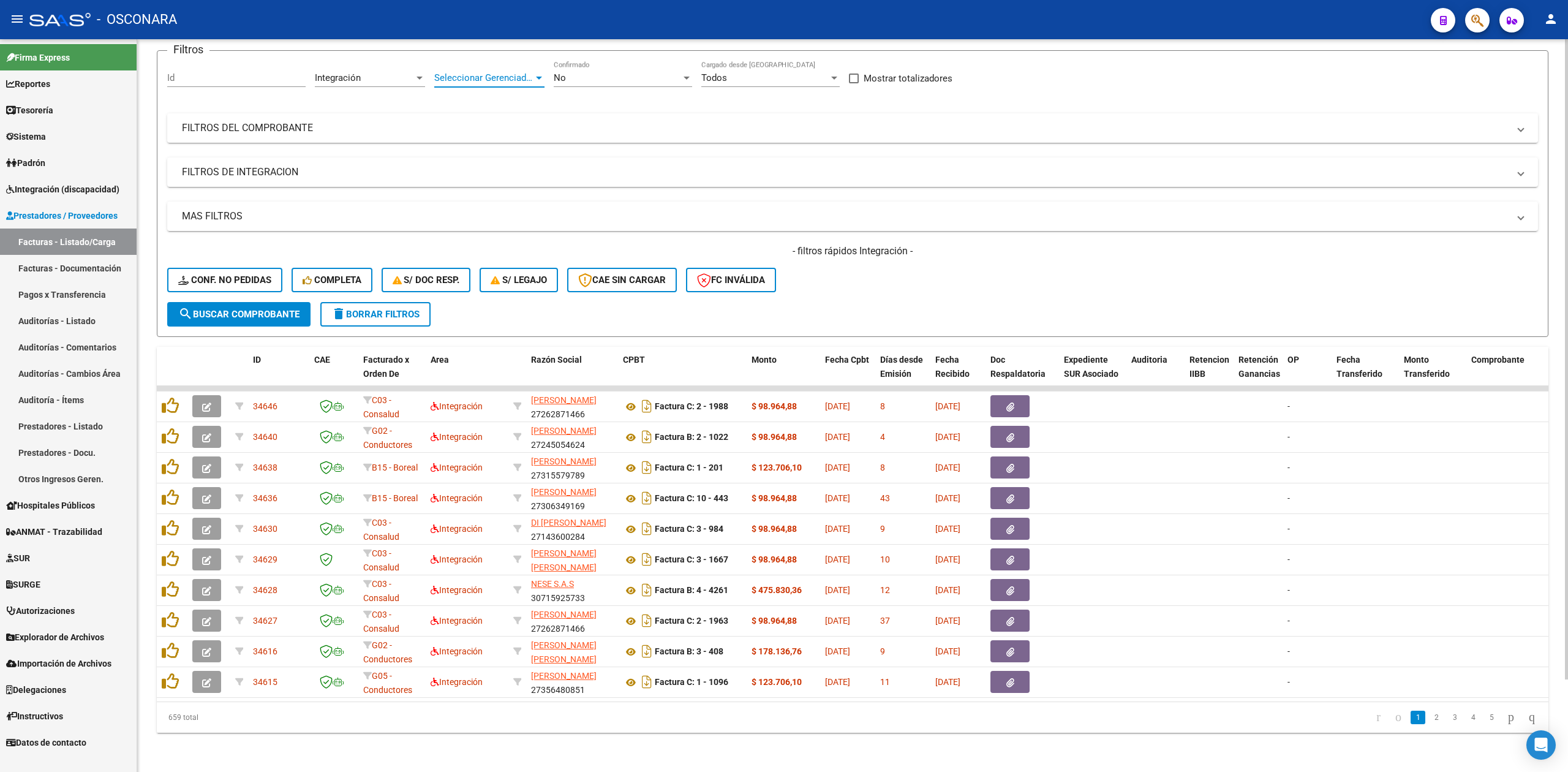
click at [465, 72] on span "Seleccionar Gerenciador" at bounding box center [484, 78] width 99 height 11
click at [469, 174] on span "B15 - Boreal" at bounding box center [458, 178] width 49 height 11
click at [293, 309] on span "search Buscar Comprobante" at bounding box center [238, 314] width 121 height 11
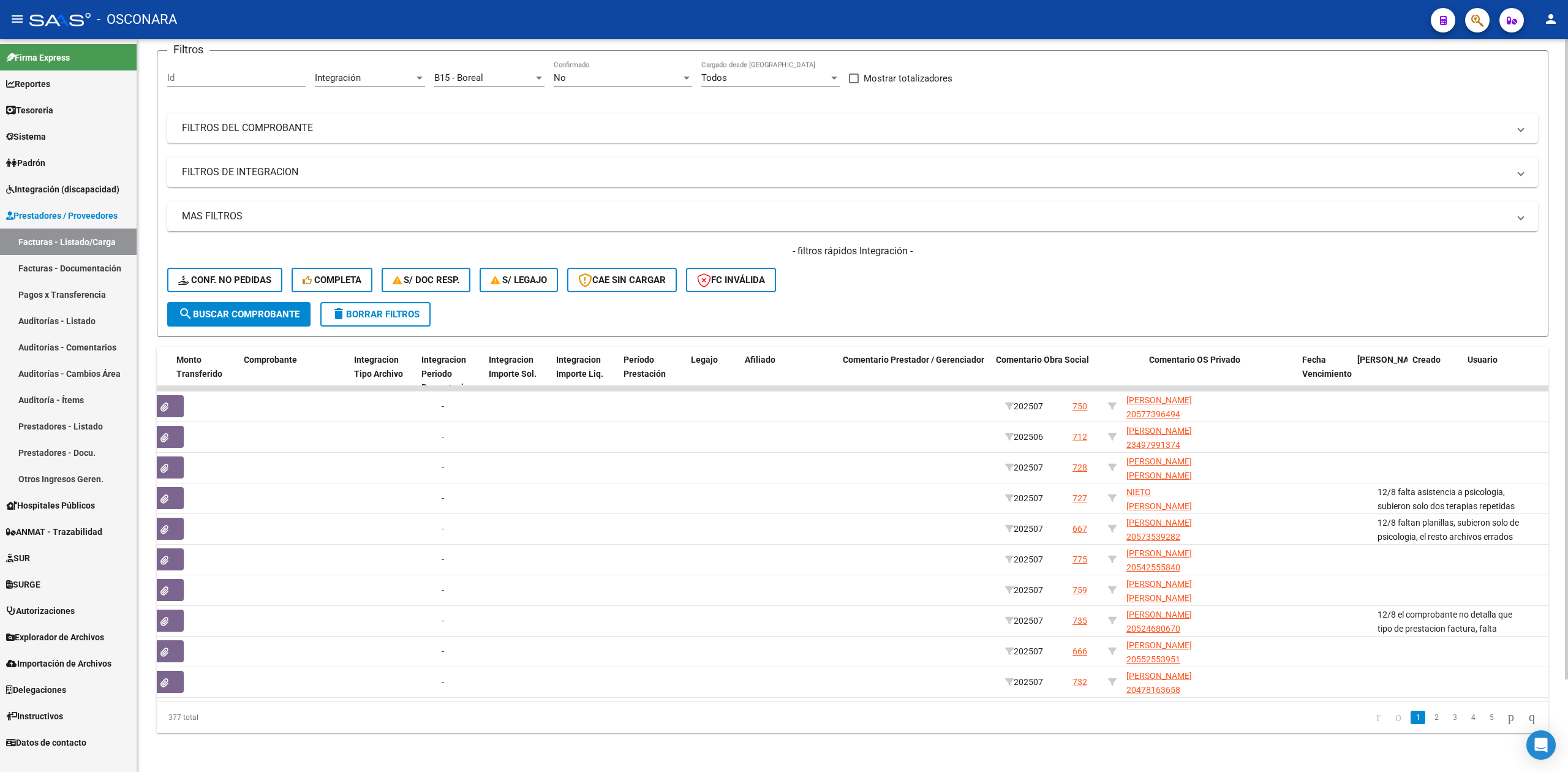
scroll to position [0, 1227]
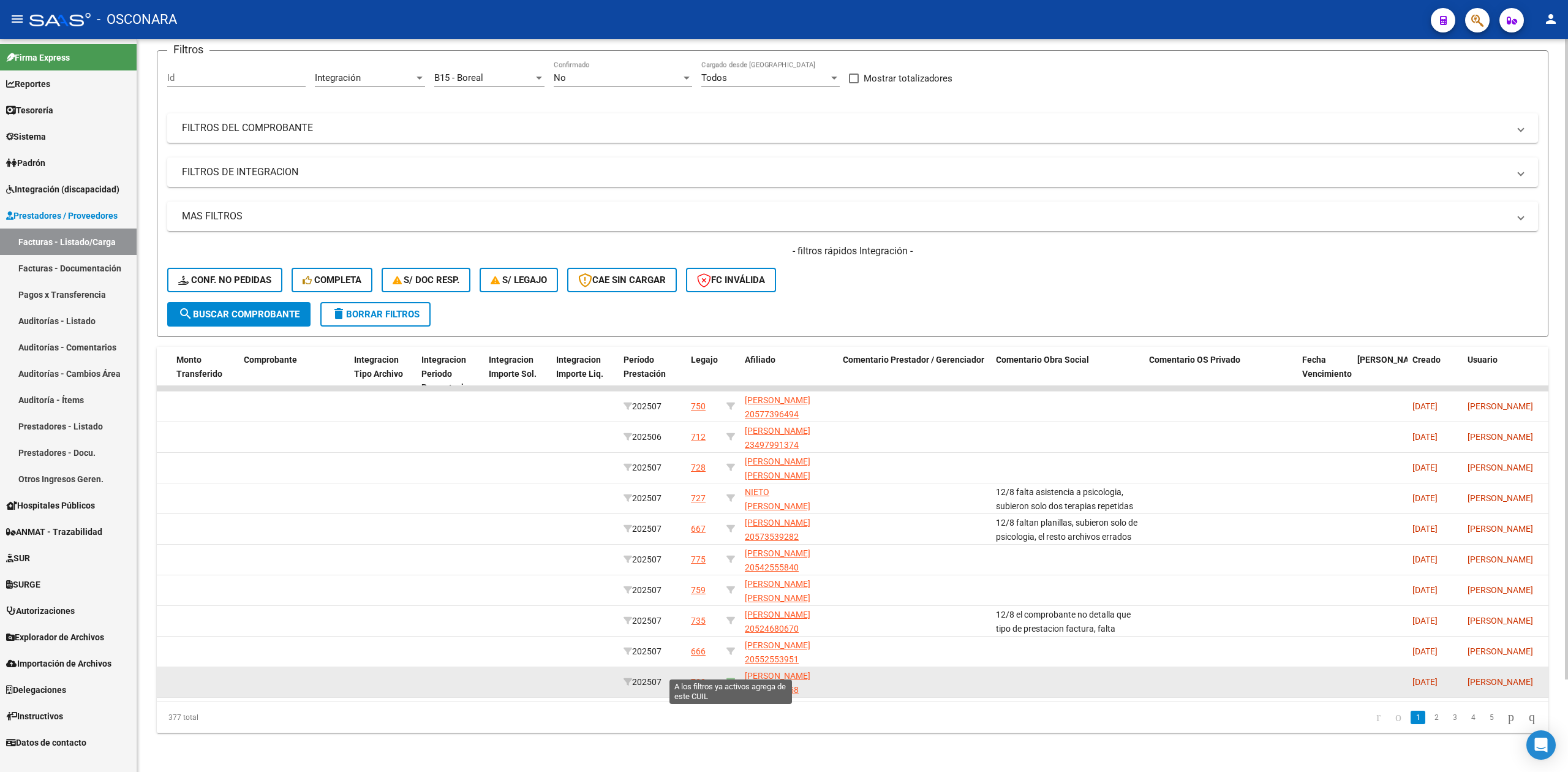
click at [729, 678] on icon at bounding box center [731, 682] width 9 height 9
type input "20478163658"
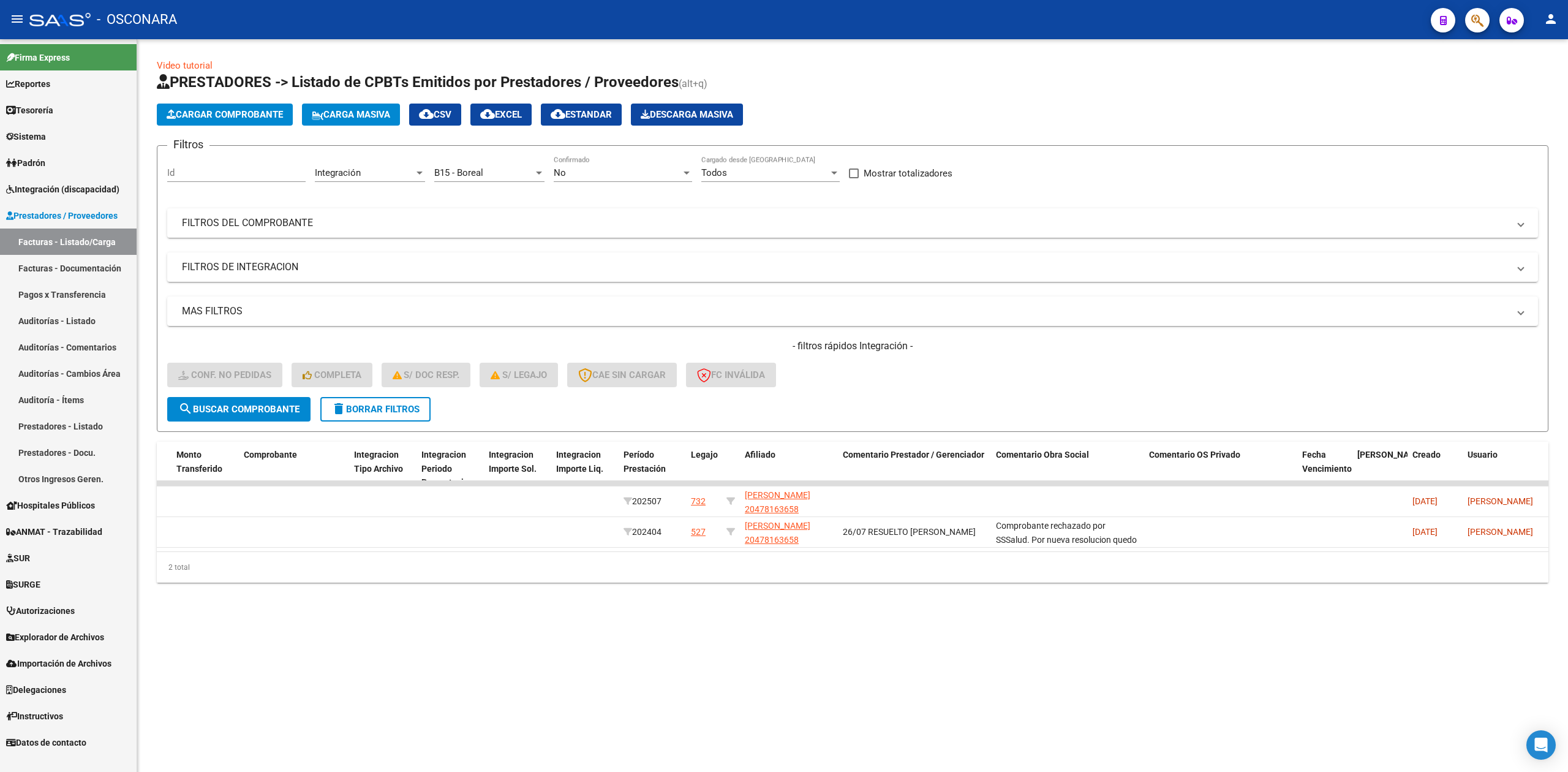
scroll to position [0, 0]
click at [566, 165] on div "No Confirmado" at bounding box center [622, 168] width 138 height 26
click at [577, 115] on span "Todos" at bounding box center [622, 118] width 138 height 28
click at [283, 404] on span "search Buscar Comprobante" at bounding box center [238, 409] width 121 height 11
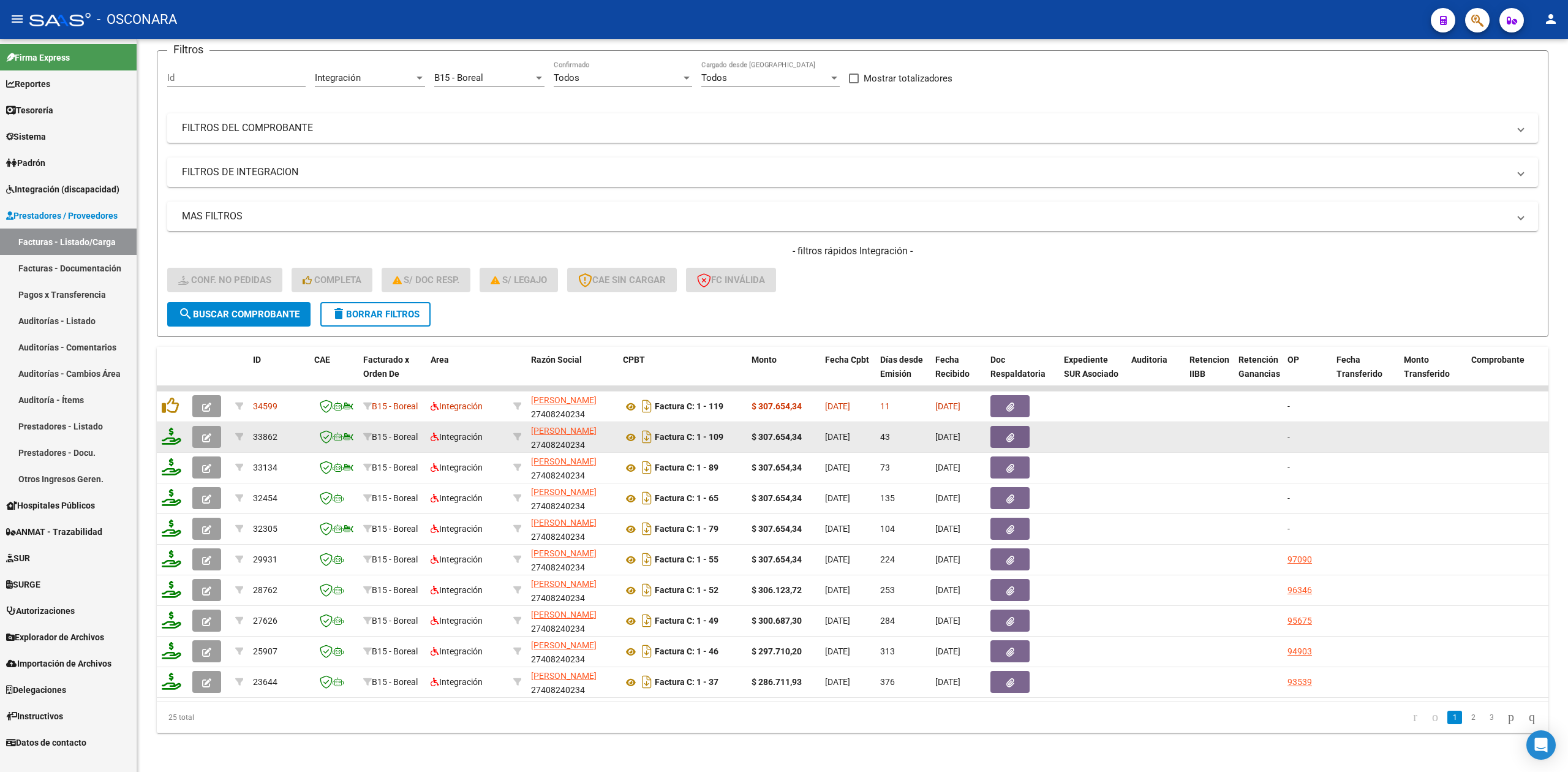
click at [197, 426] on button "button" at bounding box center [206, 436] width 29 height 22
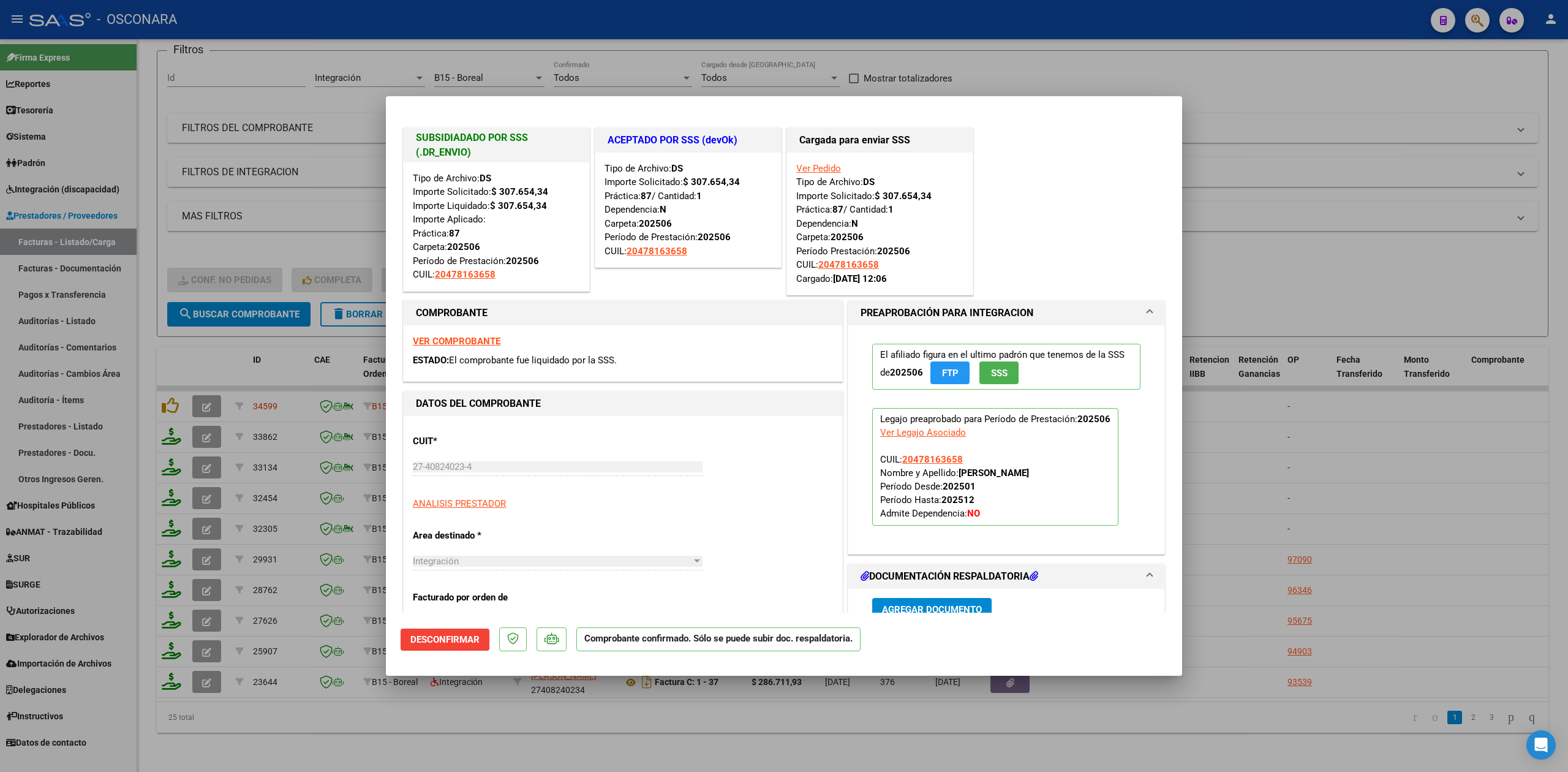
click at [427, 724] on div at bounding box center [784, 386] width 1568 height 772
type input "$ 0,00"
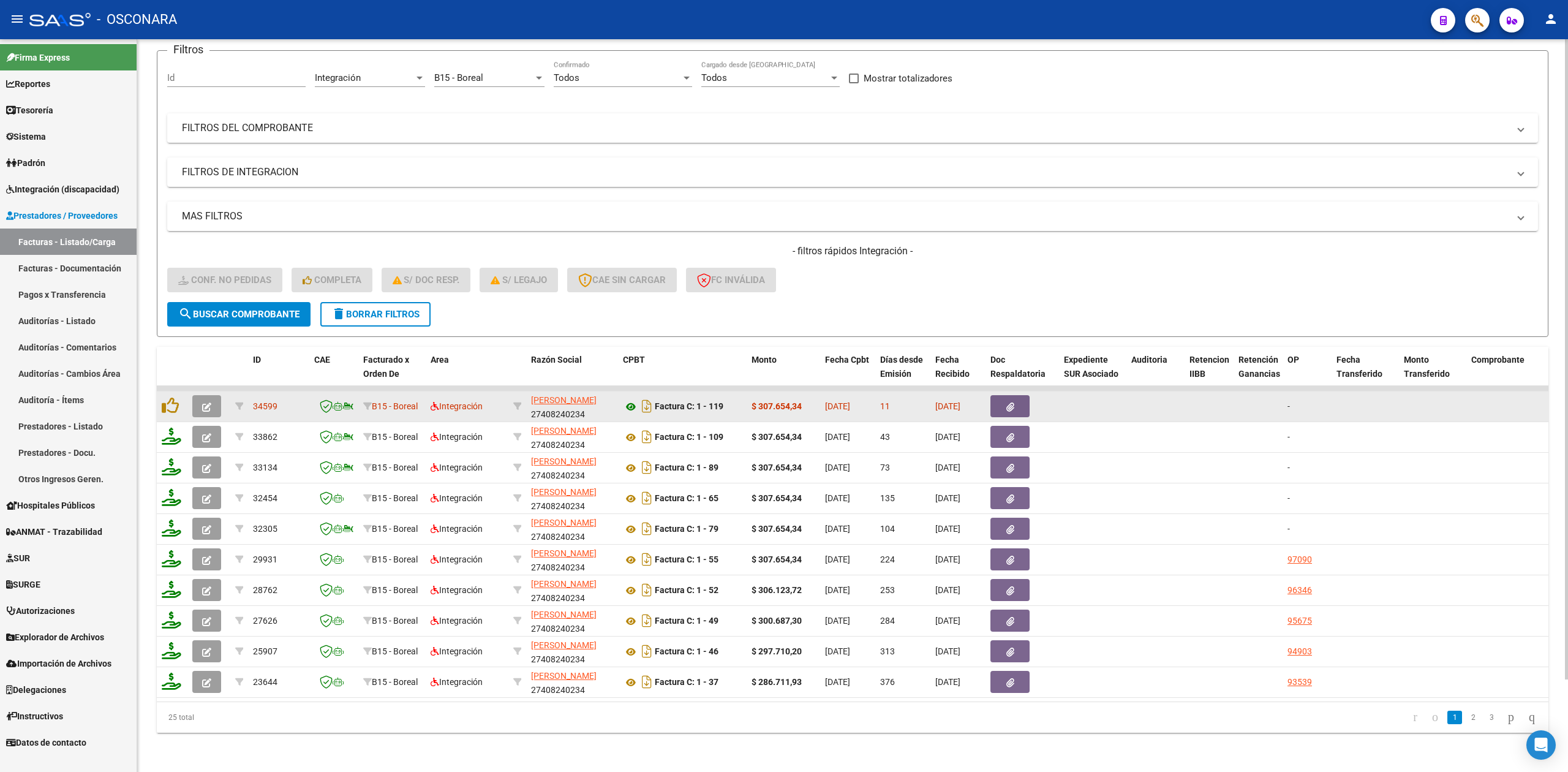
click at [629, 399] on icon at bounding box center [631, 407] width 16 height 15
click at [1006, 402] on icon "button" at bounding box center [1010, 407] width 8 height 9
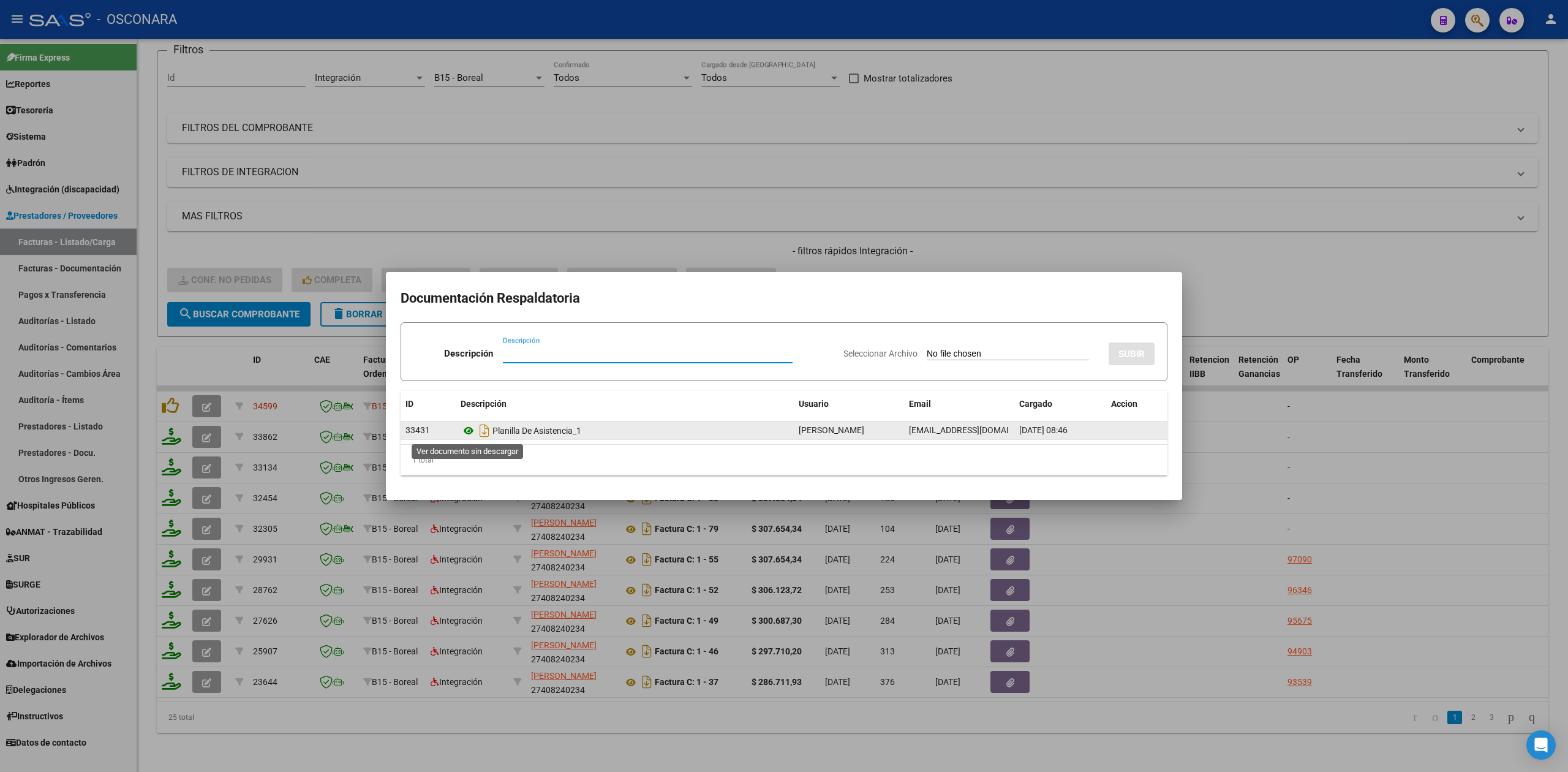
click at [466, 427] on icon at bounding box center [468, 430] width 16 height 15
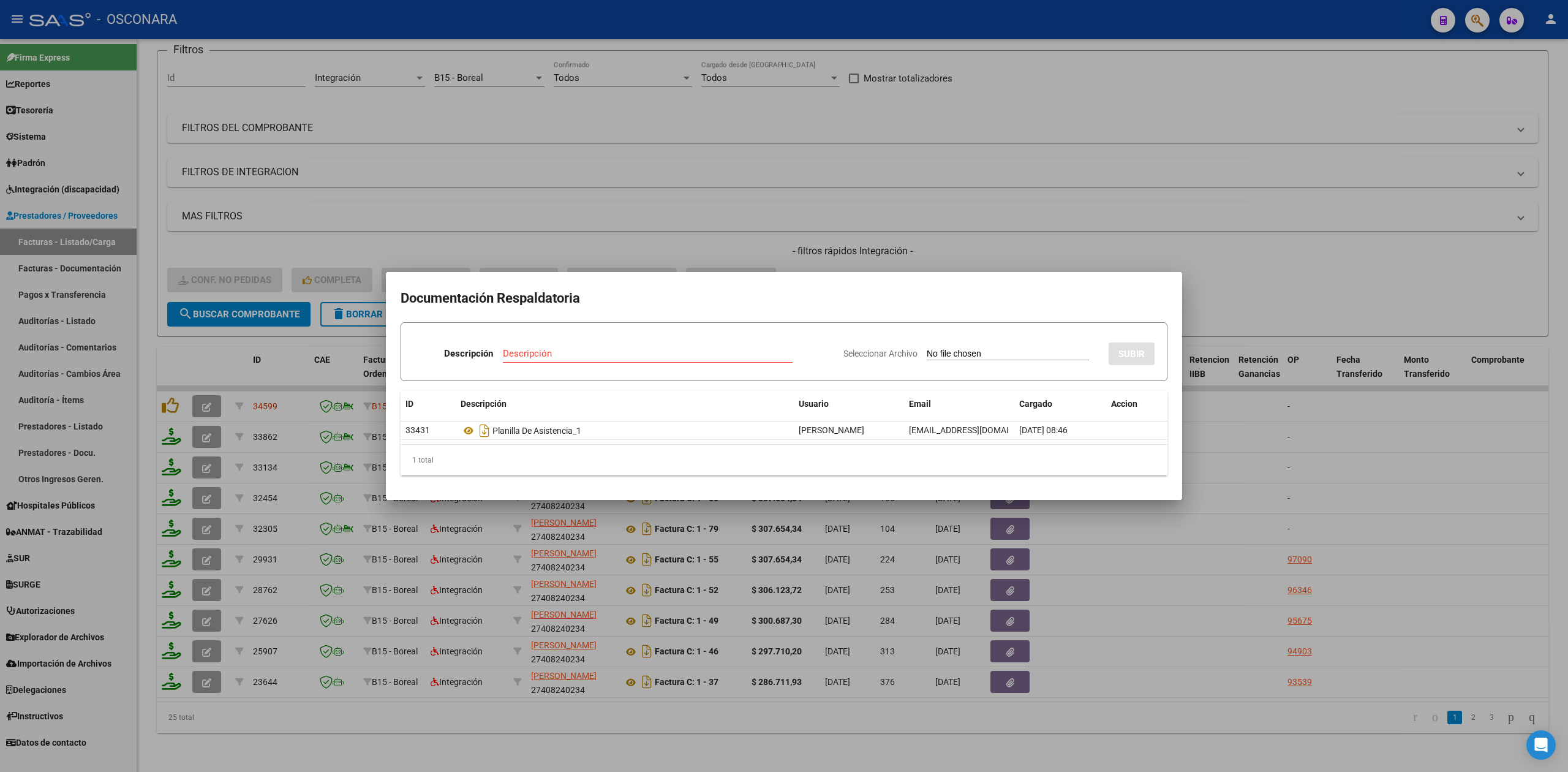
click at [169, 395] on div at bounding box center [784, 386] width 1568 height 772
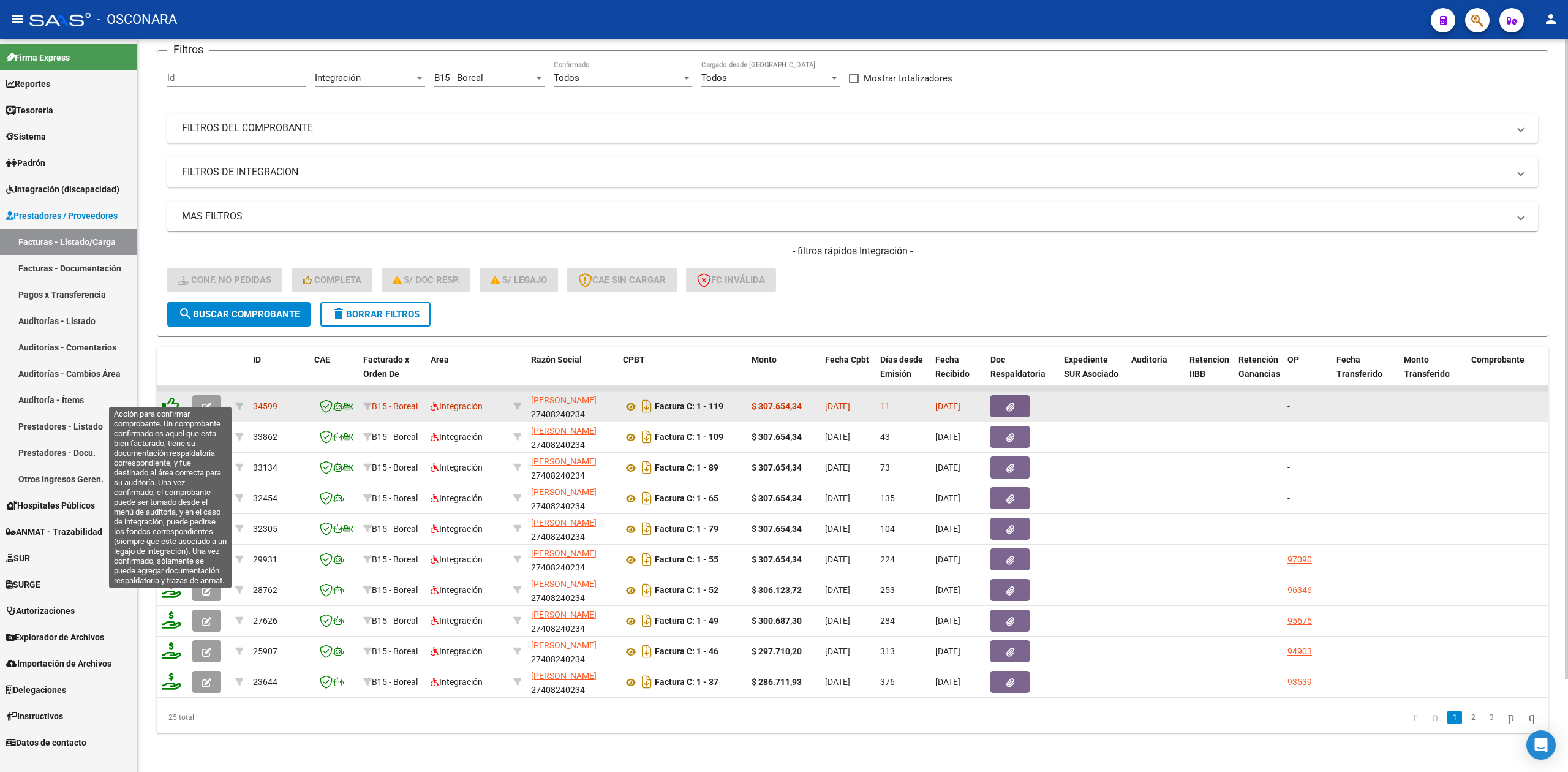
click at [169, 397] on icon at bounding box center [170, 405] width 17 height 17
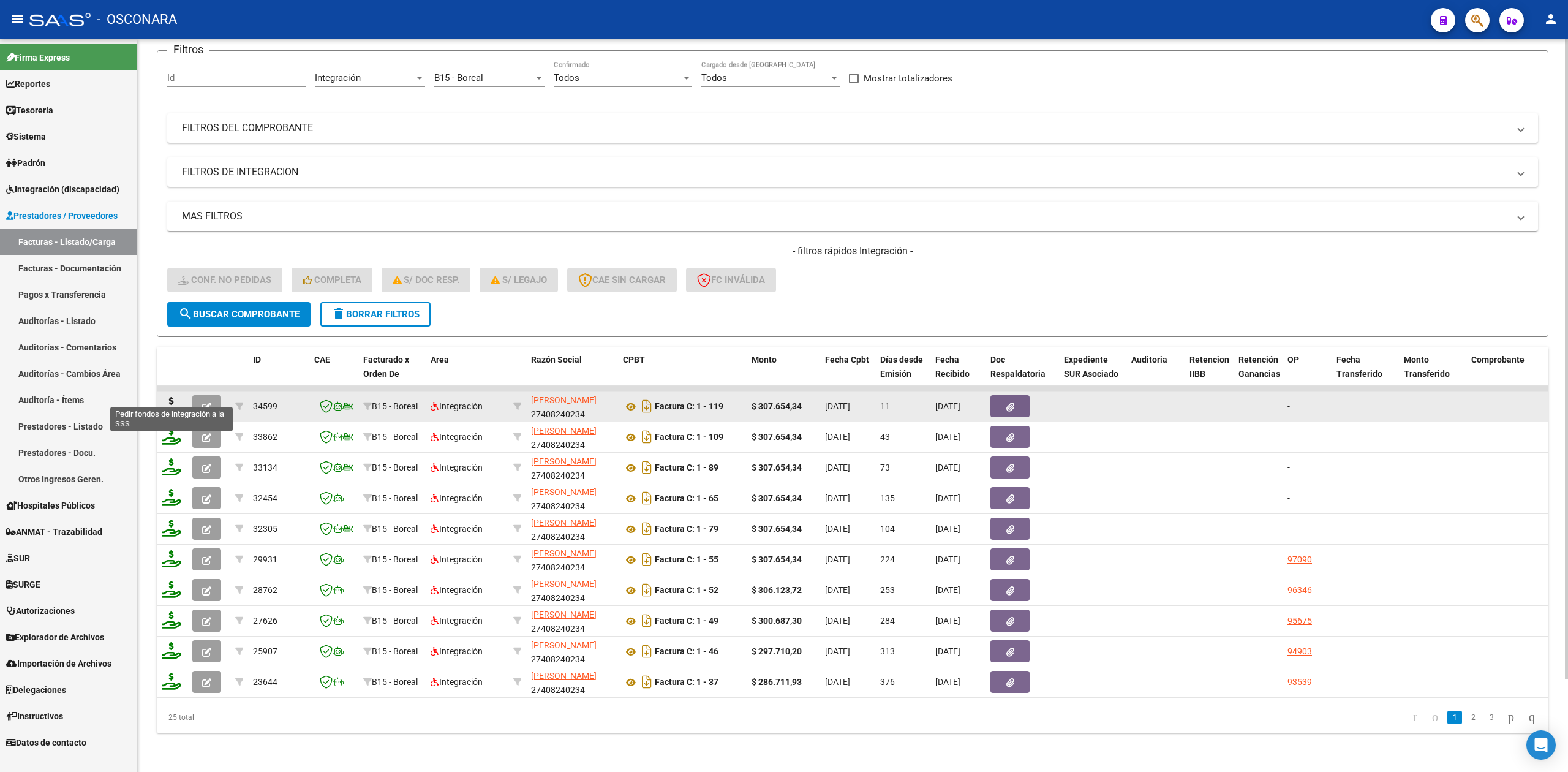
click at [172, 397] on icon at bounding box center [172, 405] width 20 height 17
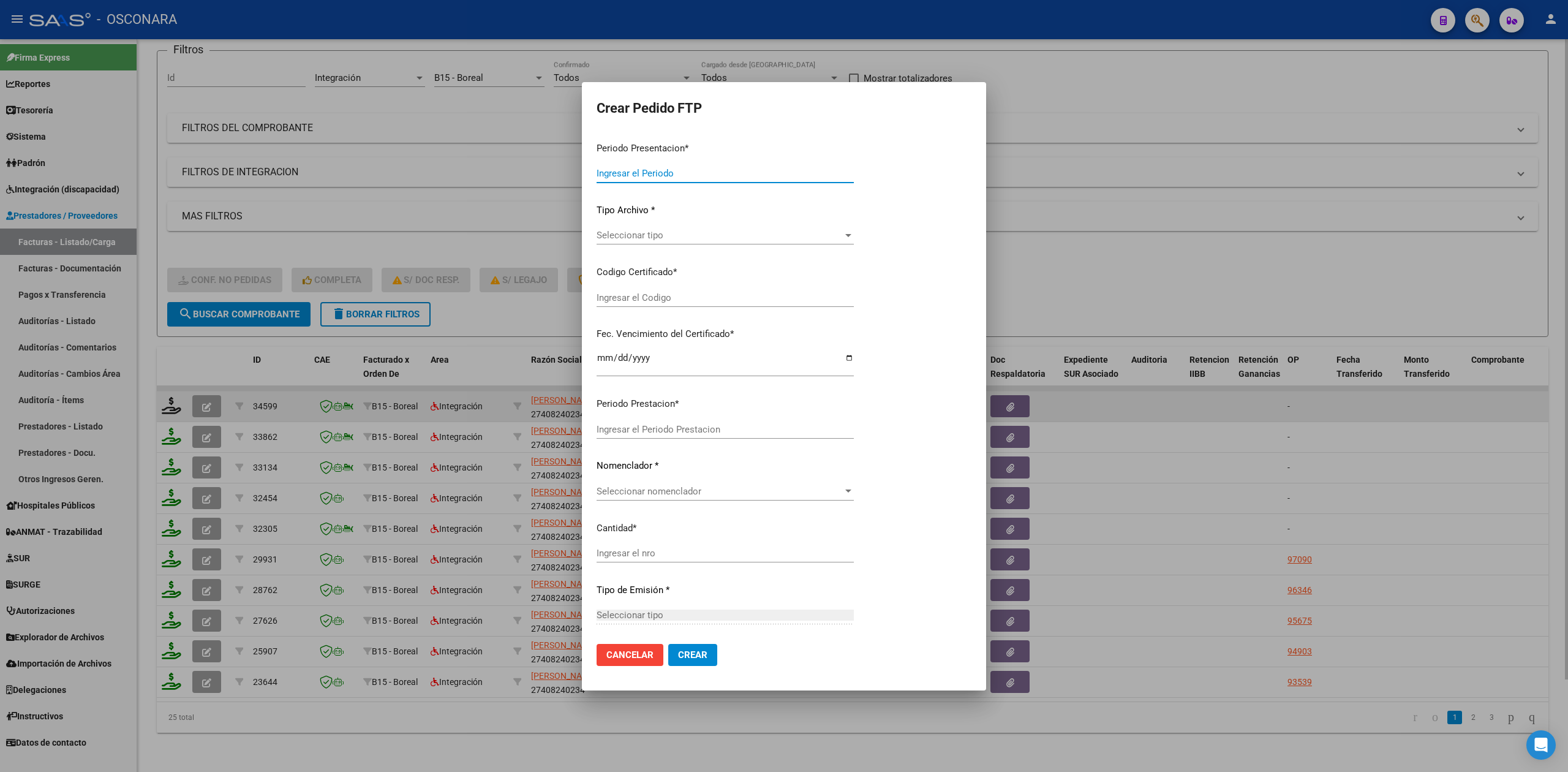
type input "202507"
type input "$ 307.654,34"
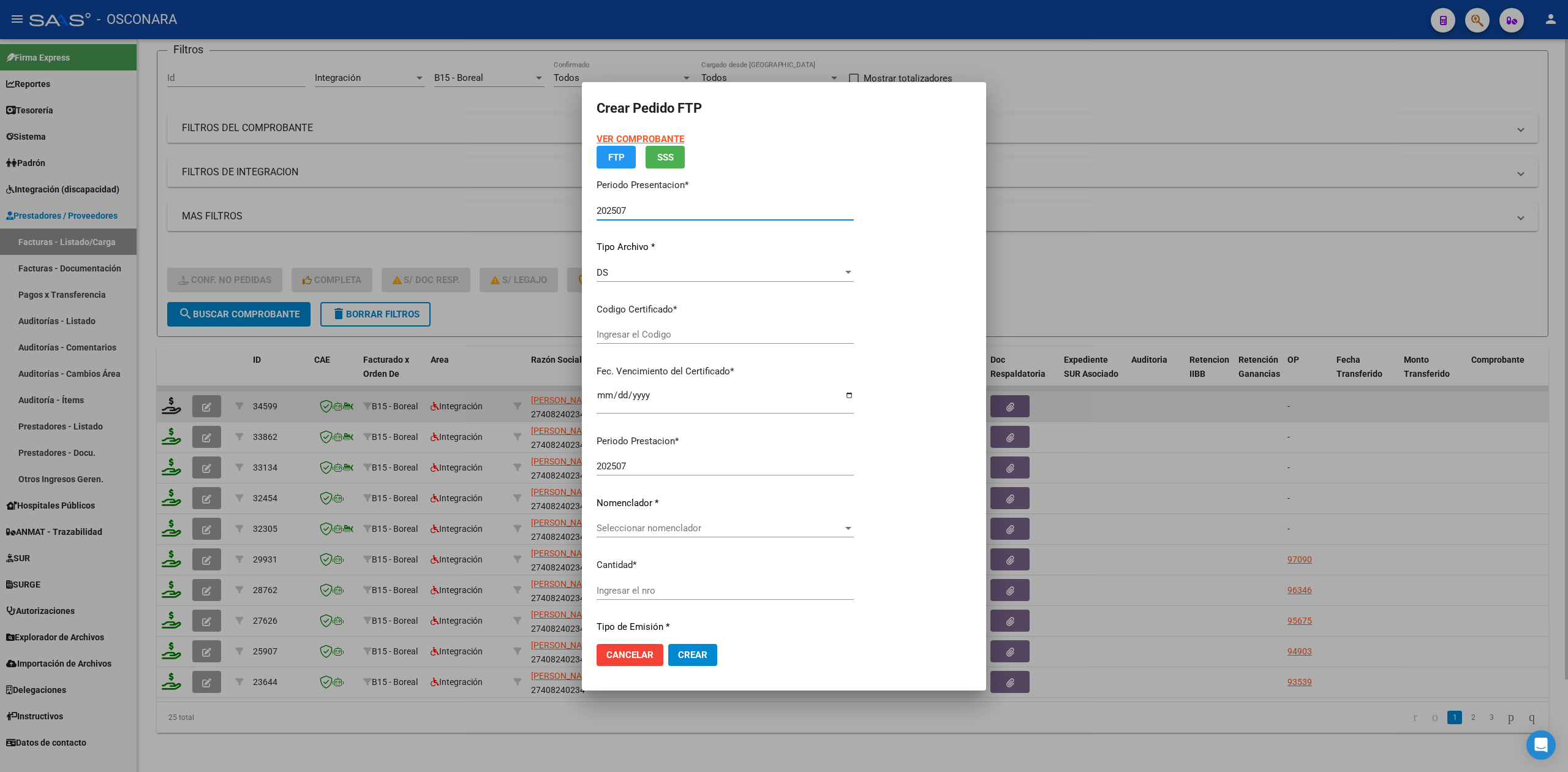
type input "ARG02000478163652023030320280303SJN261"
type input "2028-03-03"
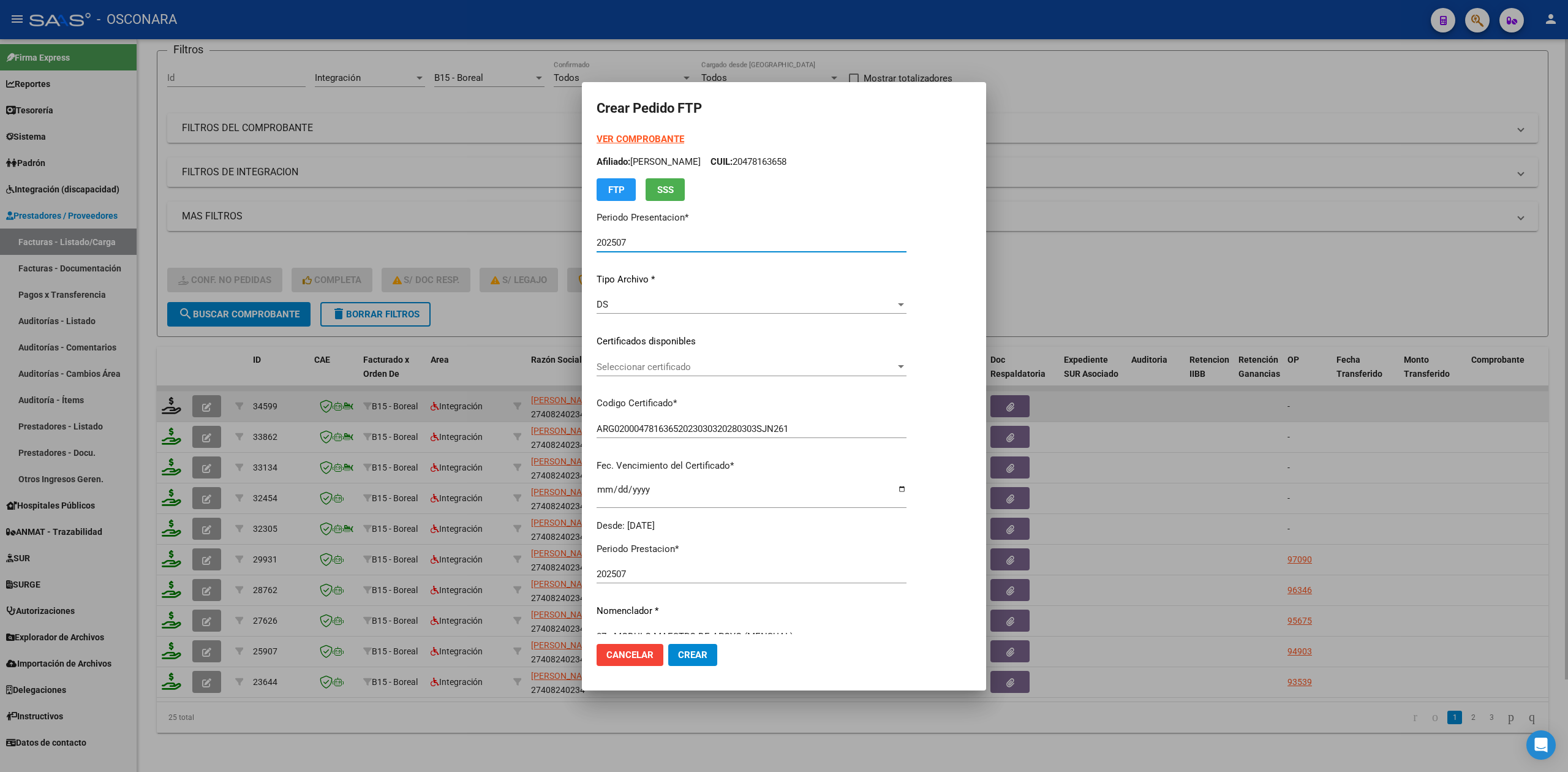
click at [646, 365] on span "Seleccionar certificado" at bounding box center [746, 367] width 299 height 11
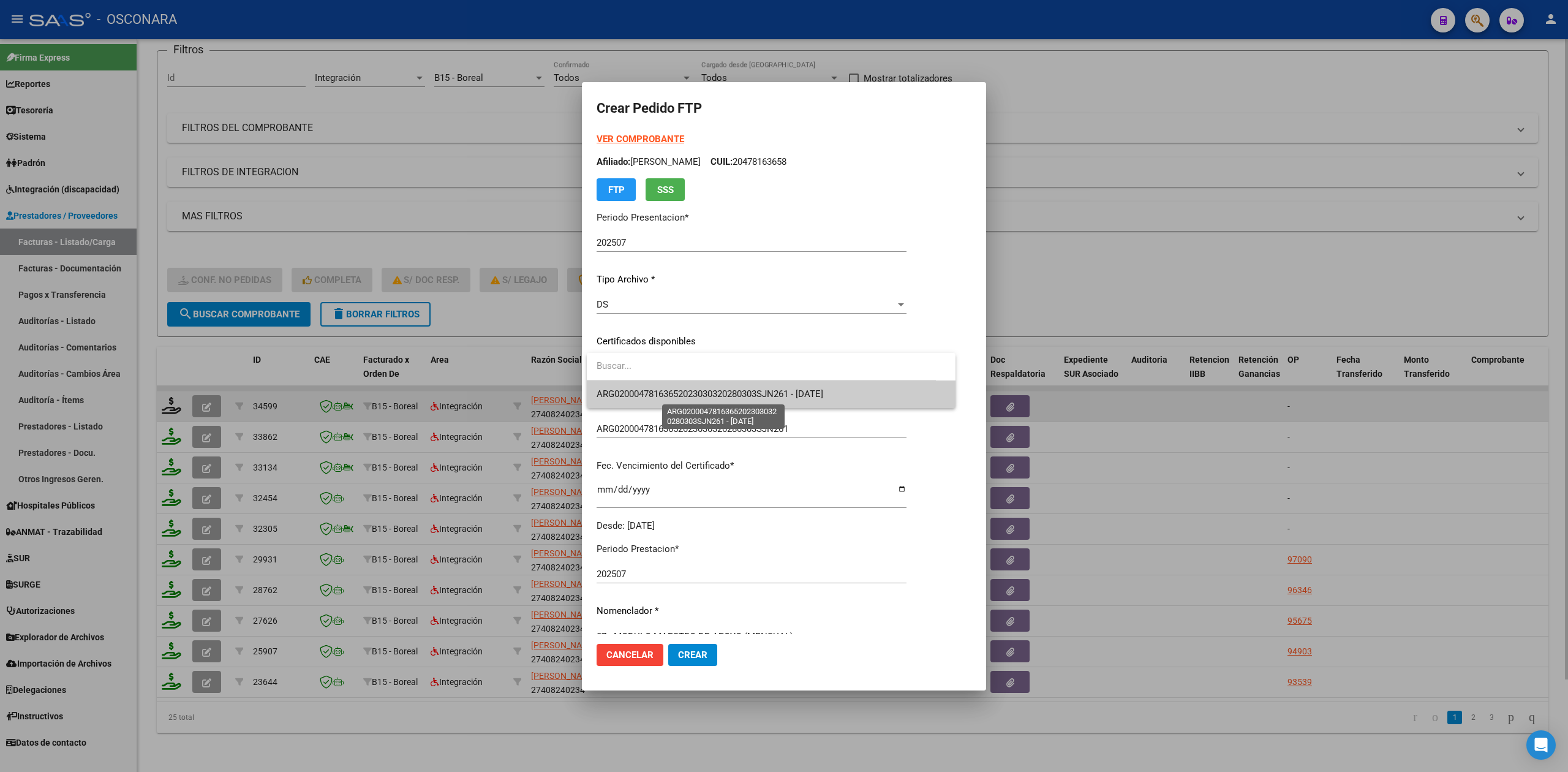
click at [648, 395] on span "ARG02000478163652023030320280303SJN261 - 2028-03-03" at bounding box center [710, 394] width 226 height 11
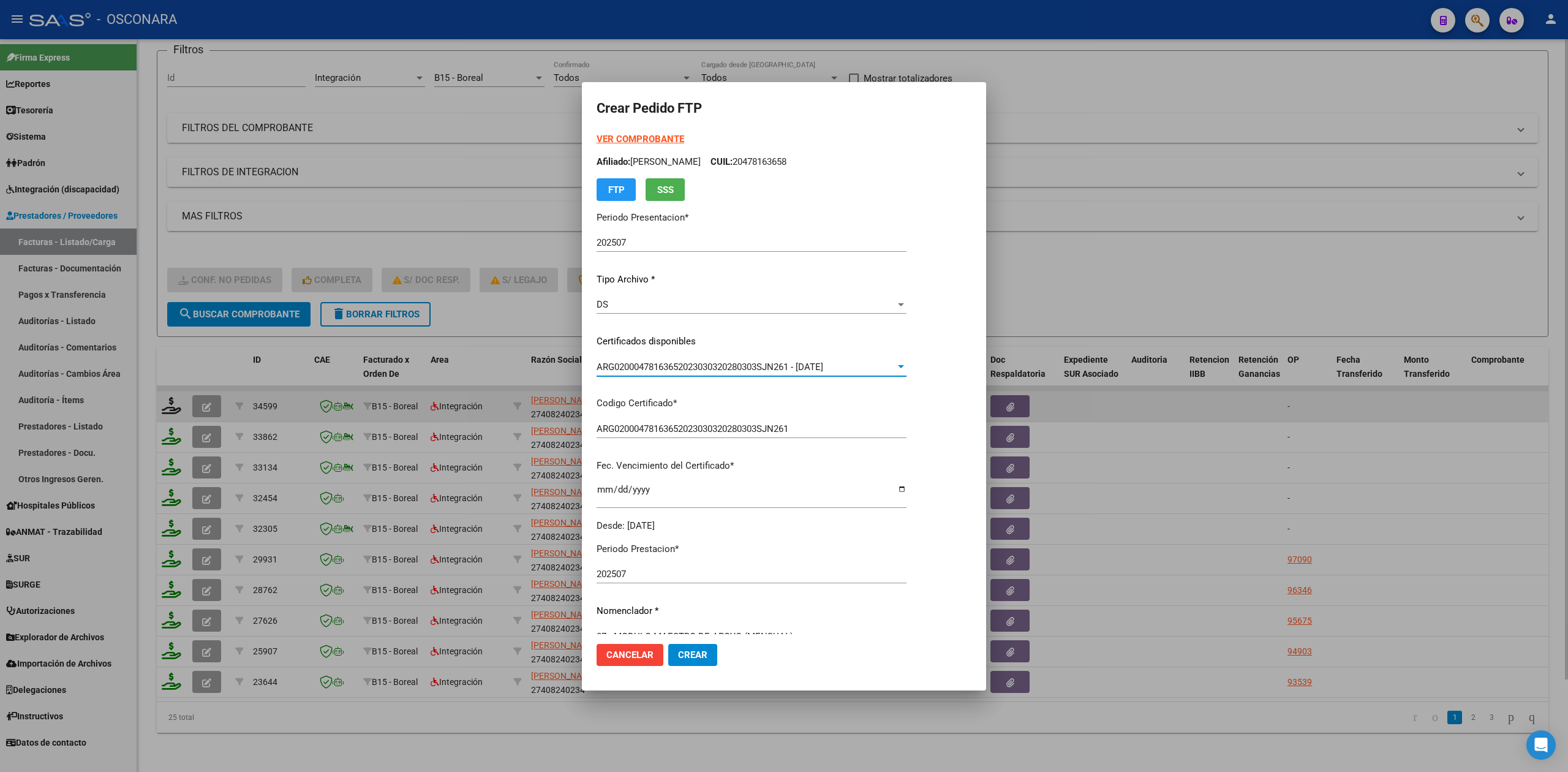
scroll to position [285, 0]
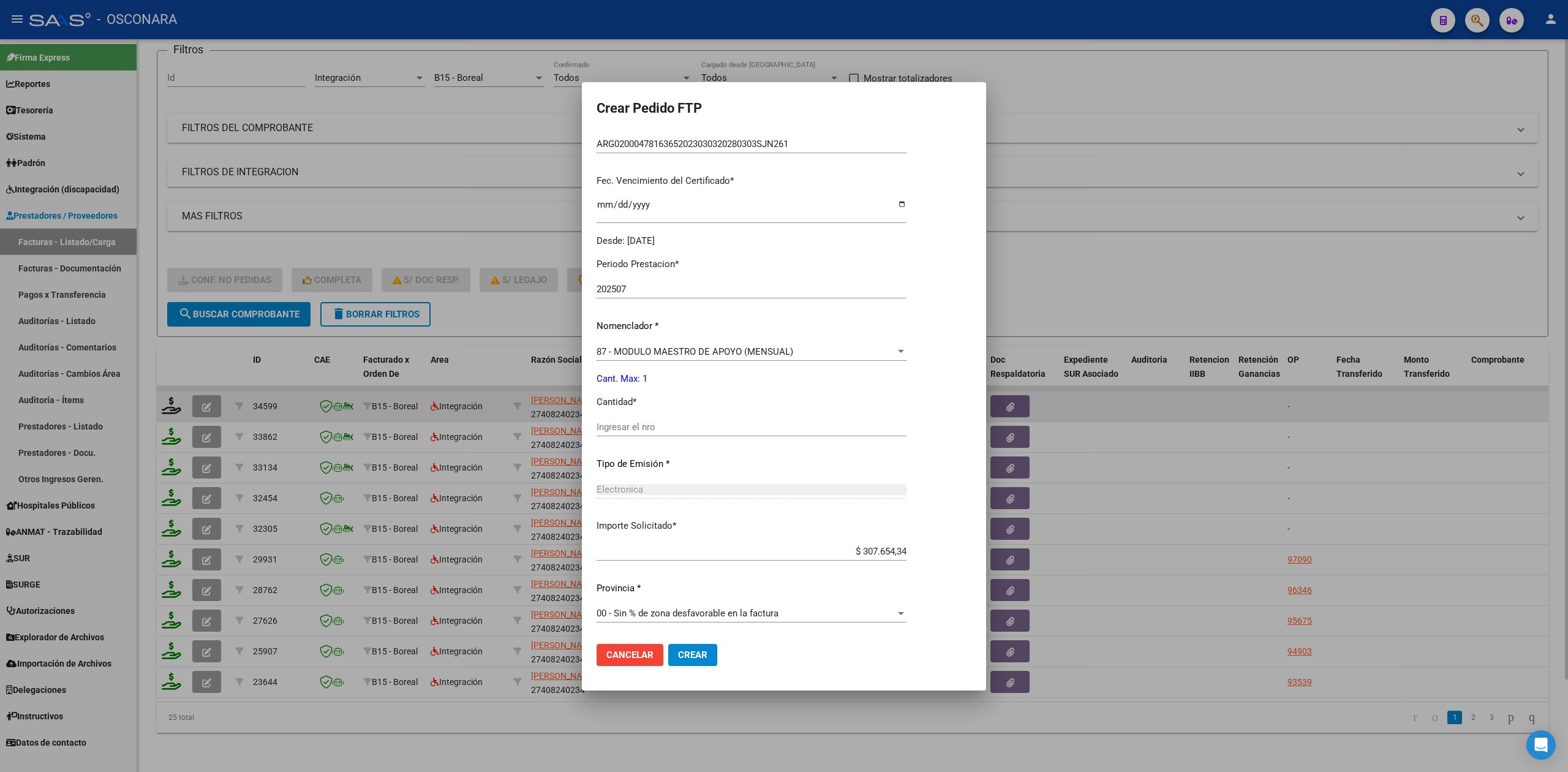
click at [638, 429] on input "Ingresar el nro" at bounding box center [751, 427] width 310 height 11
type input "1"
click at [668, 644] on button "Crear" at bounding box center [692, 654] width 49 height 22
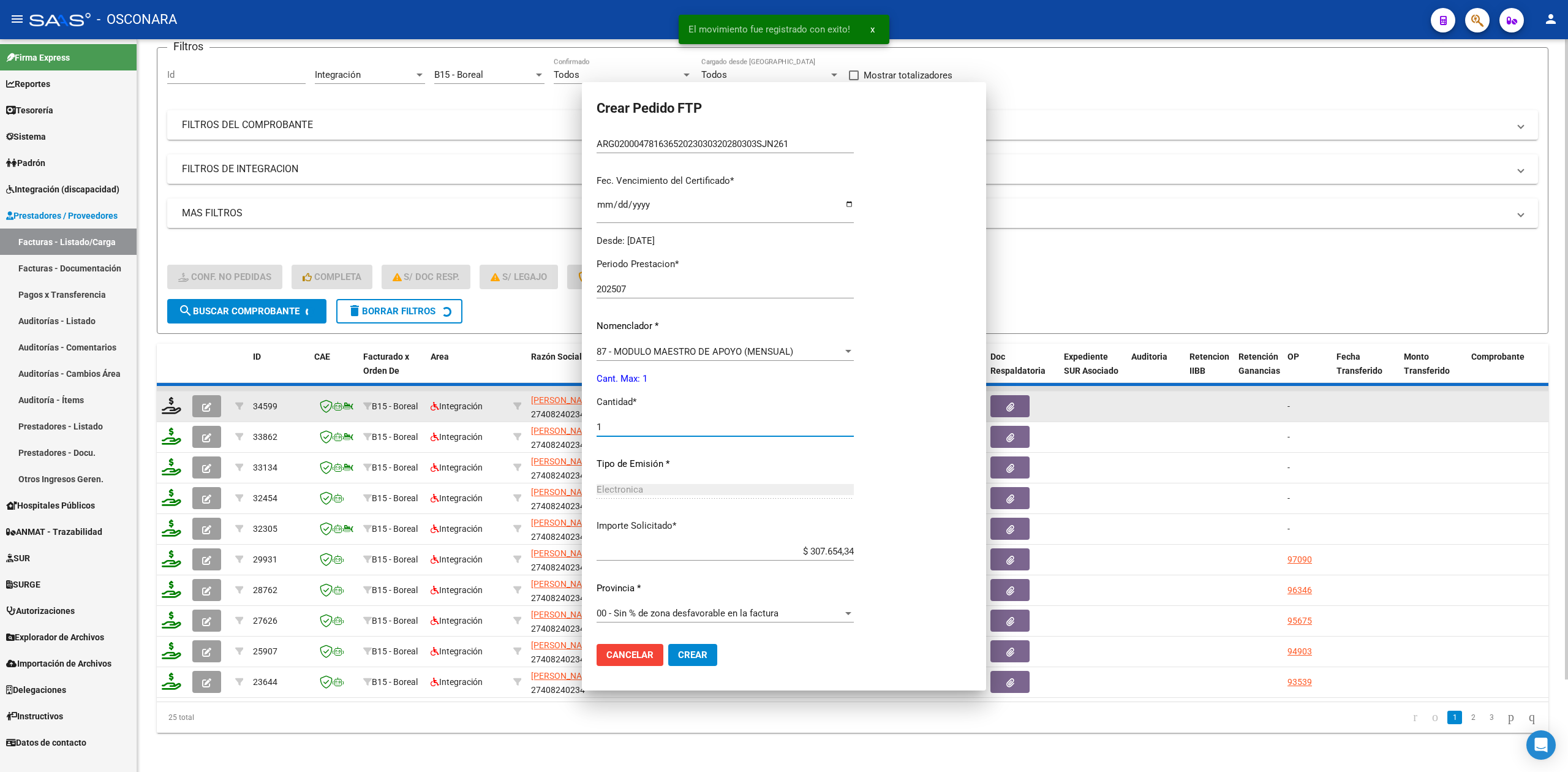
scroll to position [216, 0]
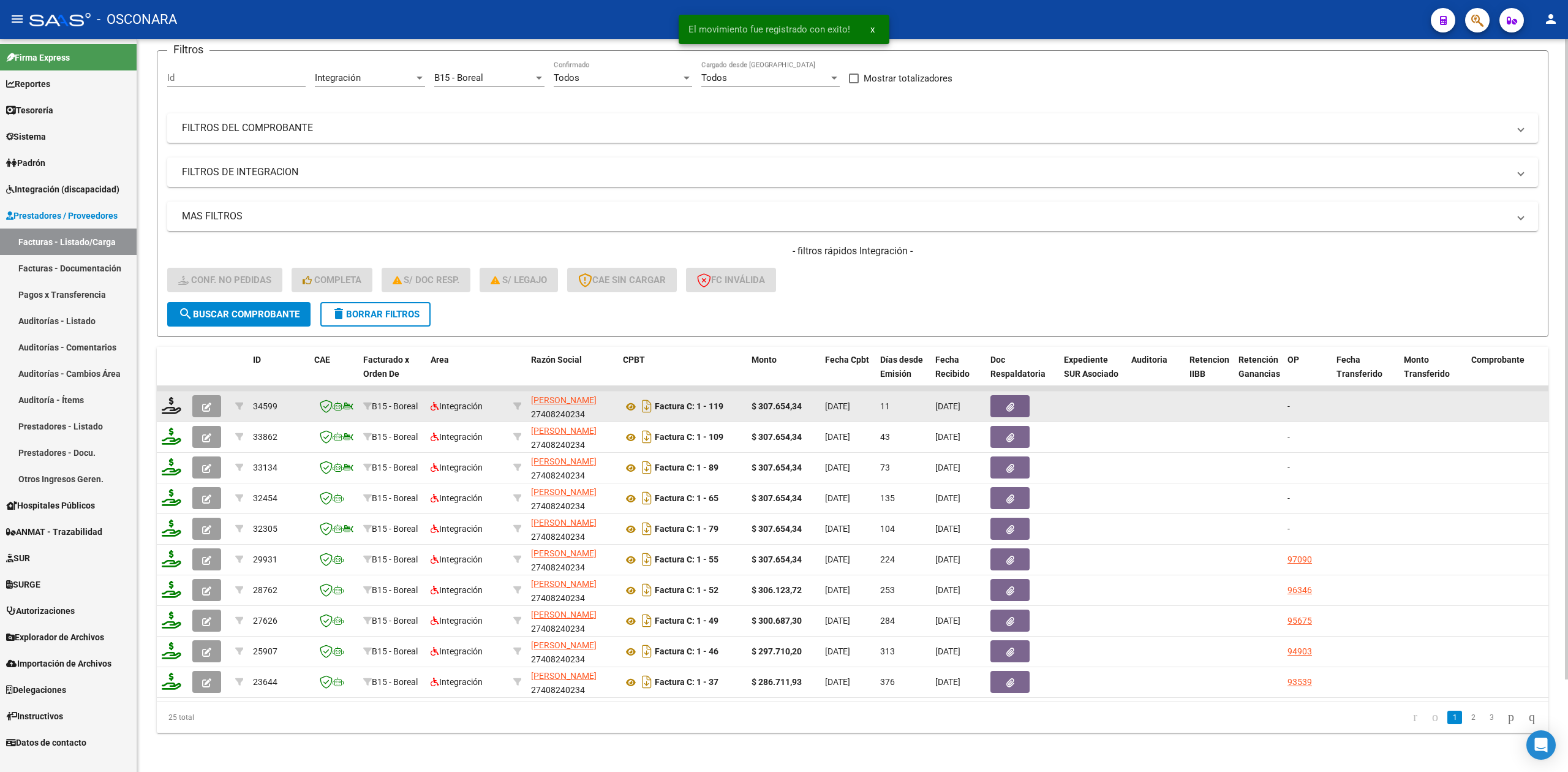
click at [204, 400] on span "button" at bounding box center [206, 406] width 9 height 11
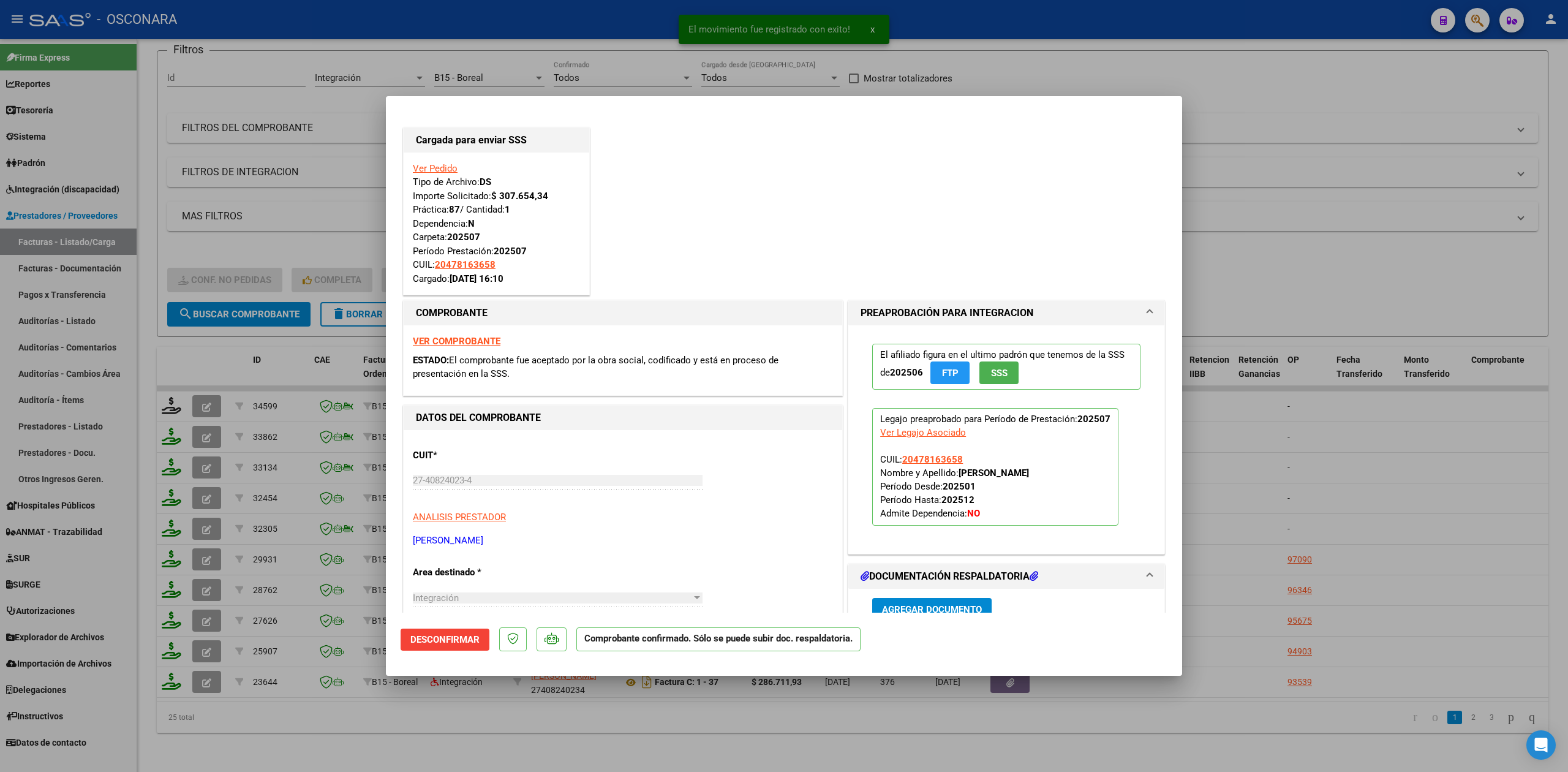
click at [363, 729] on div at bounding box center [784, 386] width 1568 height 772
type input "$ 0,00"
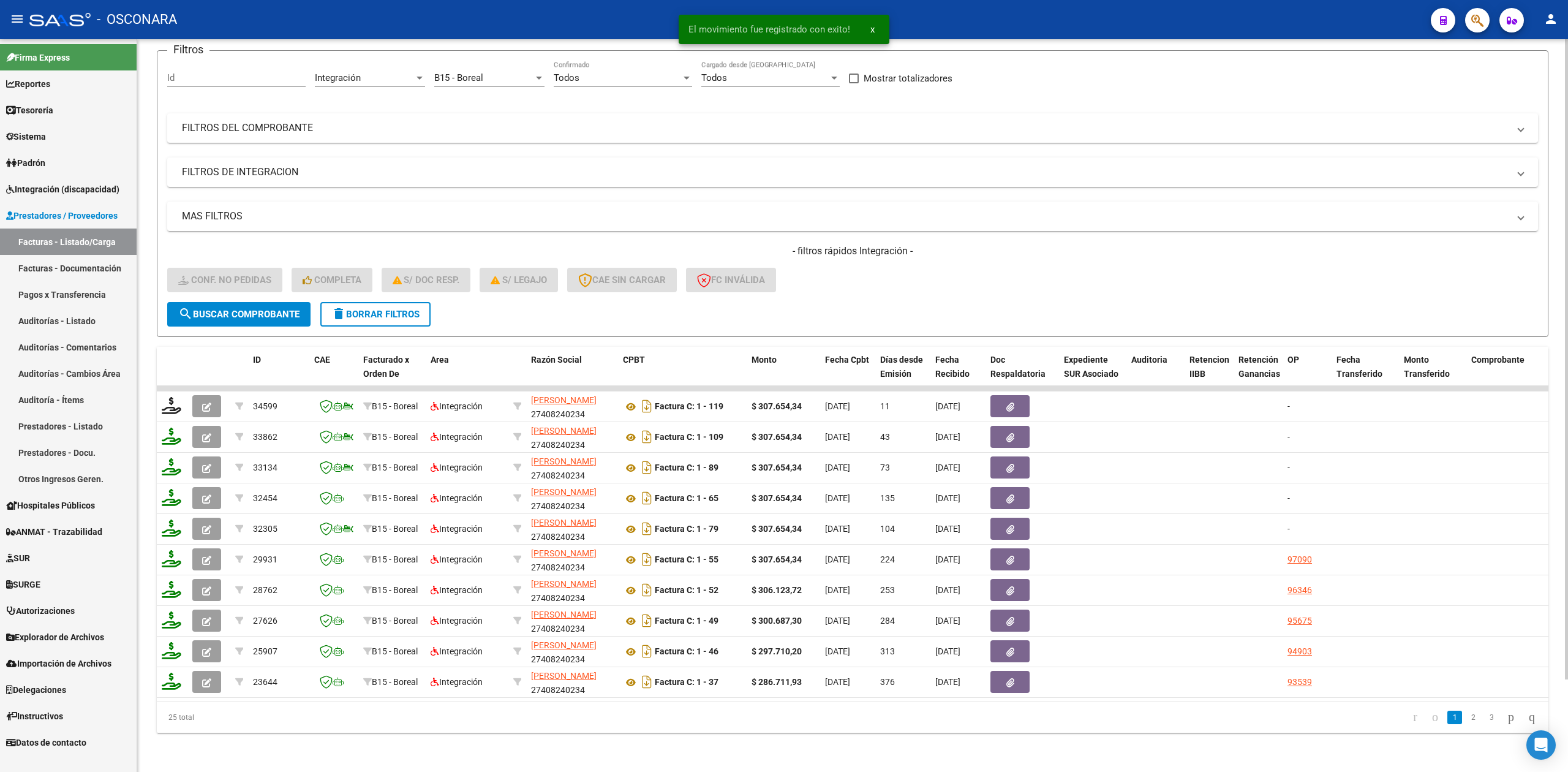
click at [871, 260] on div "- filtros rápidos Integración - Conf. no pedidas Completa S/ Doc Resp. S/ legaj…" at bounding box center [853, 272] width 1371 height 57
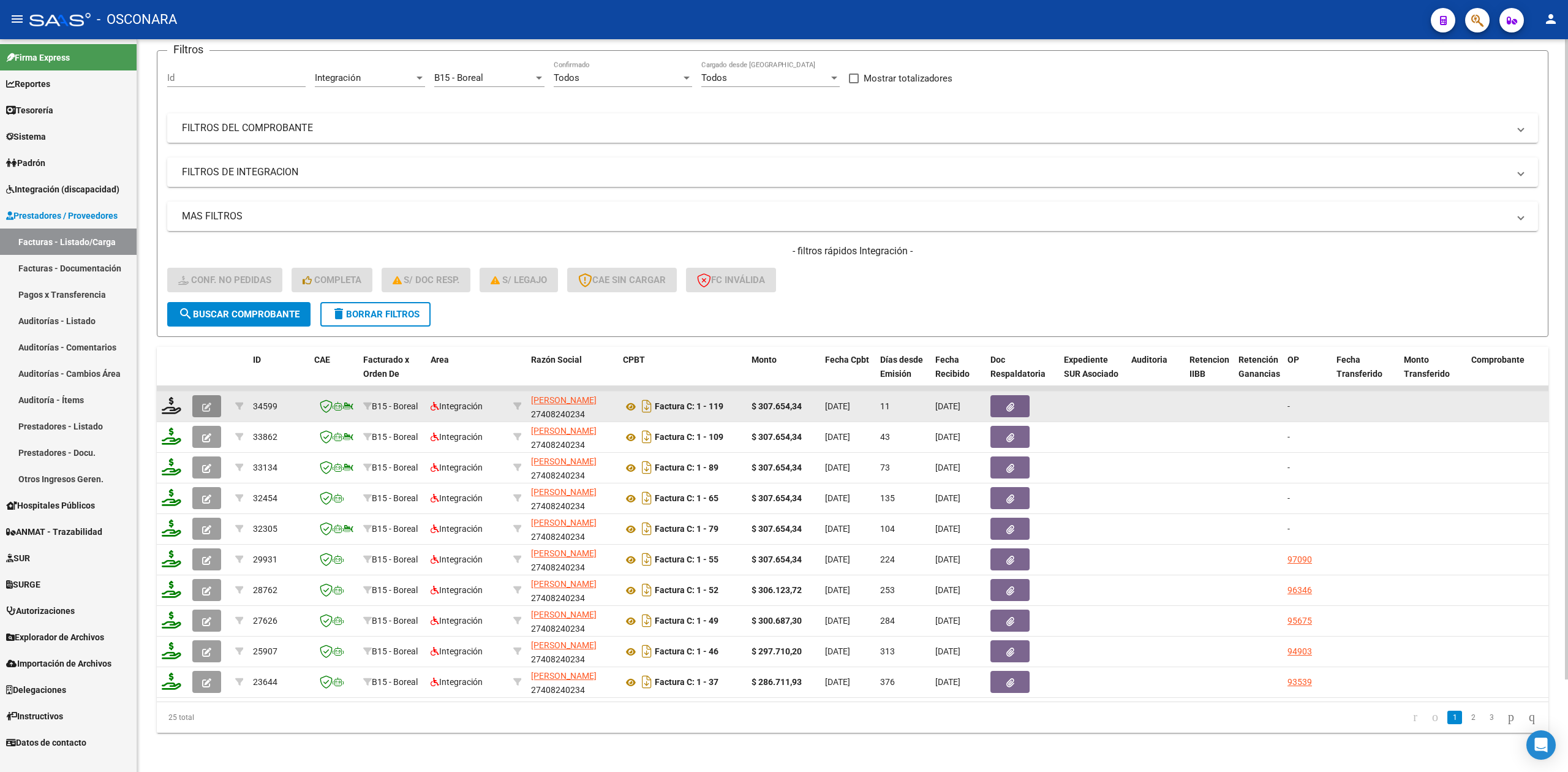
click at [204, 402] on icon "button" at bounding box center [206, 407] width 9 height 9
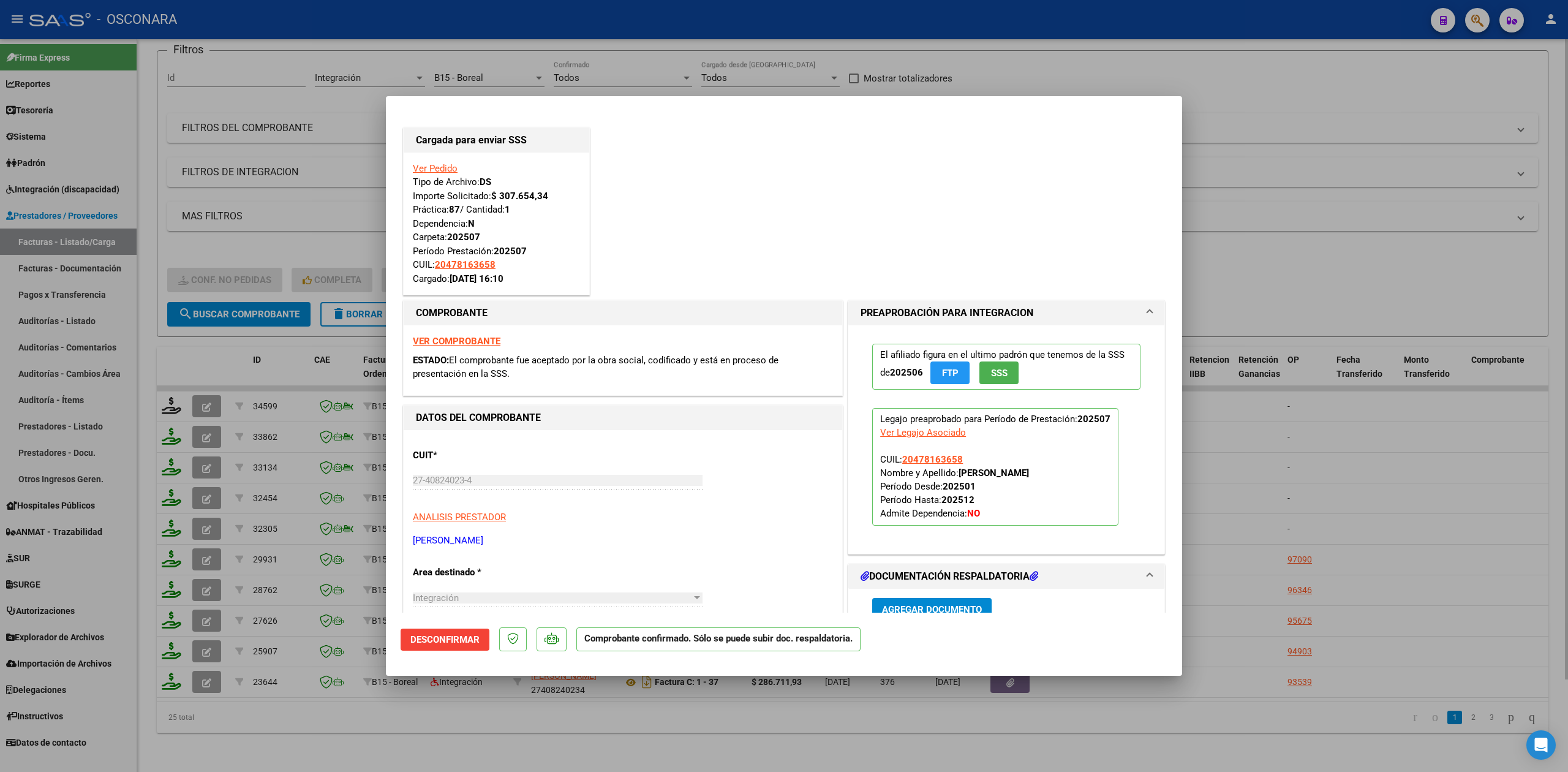
click at [392, 732] on div at bounding box center [784, 386] width 1568 height 772
type input "$ 0,00"
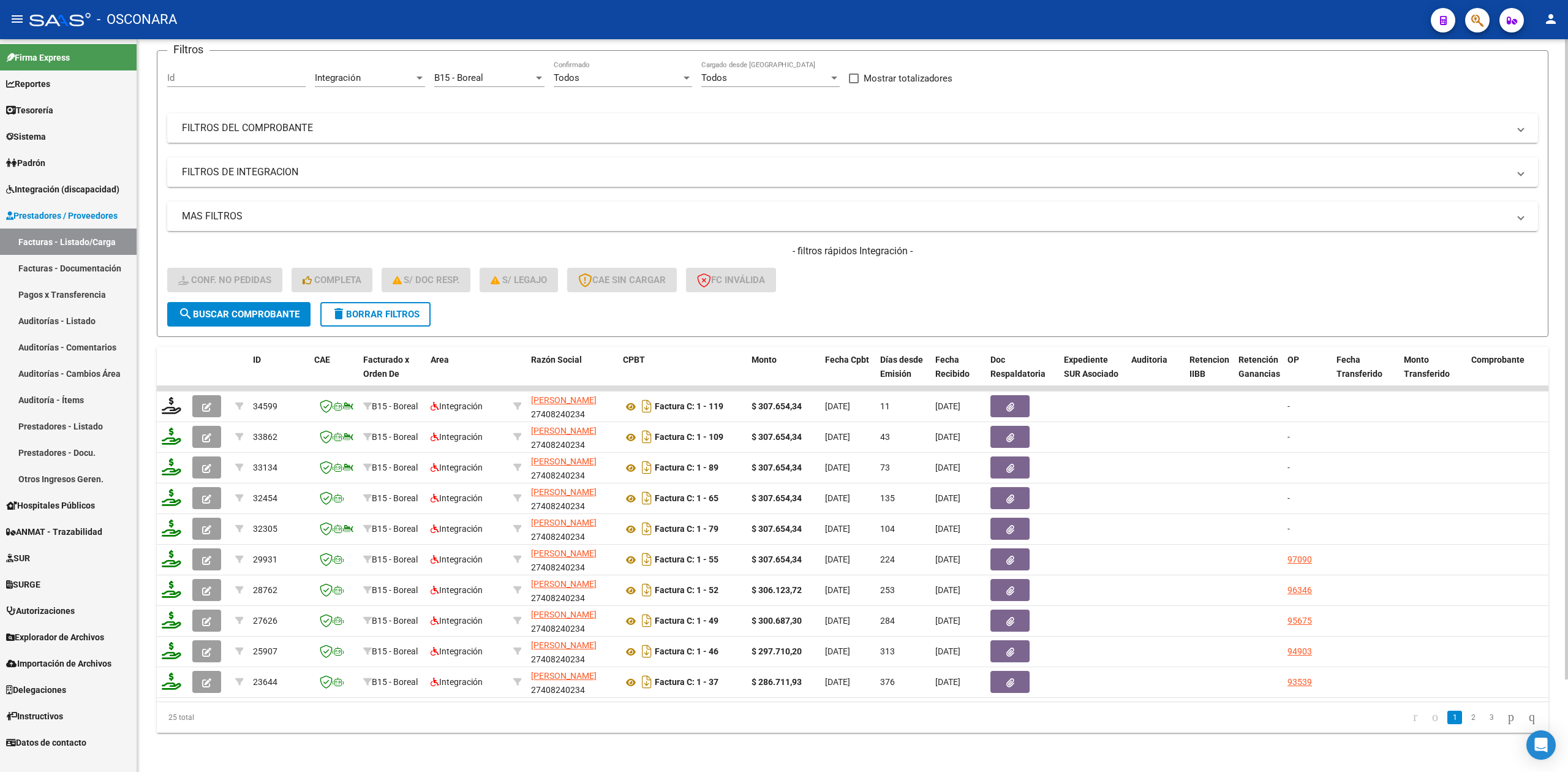
click at [867, 287] on div "- filtros rápidos Integración - Conf. no pedidas Completa S/ Doc Resp. S/ legaj…" at bounding box center [853, 272] width 1371 height 57
click at [880, 263] on div "- filtros rápidos Integración - Conf. no pedidas Completa S/ Doc Resp. S/ legaj…" at bounding box center [853, 272] width 1371 height 57
click at [912, 277] on div "- filtros rápidos Integración - Conf. no pedidas Completa S/ Doc Resp. S/ legaj…" at bounding box center [853, 272] width 1371 height 57
click at [846, 262] on div "- filtros rápidos Integración - Conf. no pedidas Completa S/ Doc Resp. S/ legaj…" at bounding box center [853, 272] width 1371 height 57
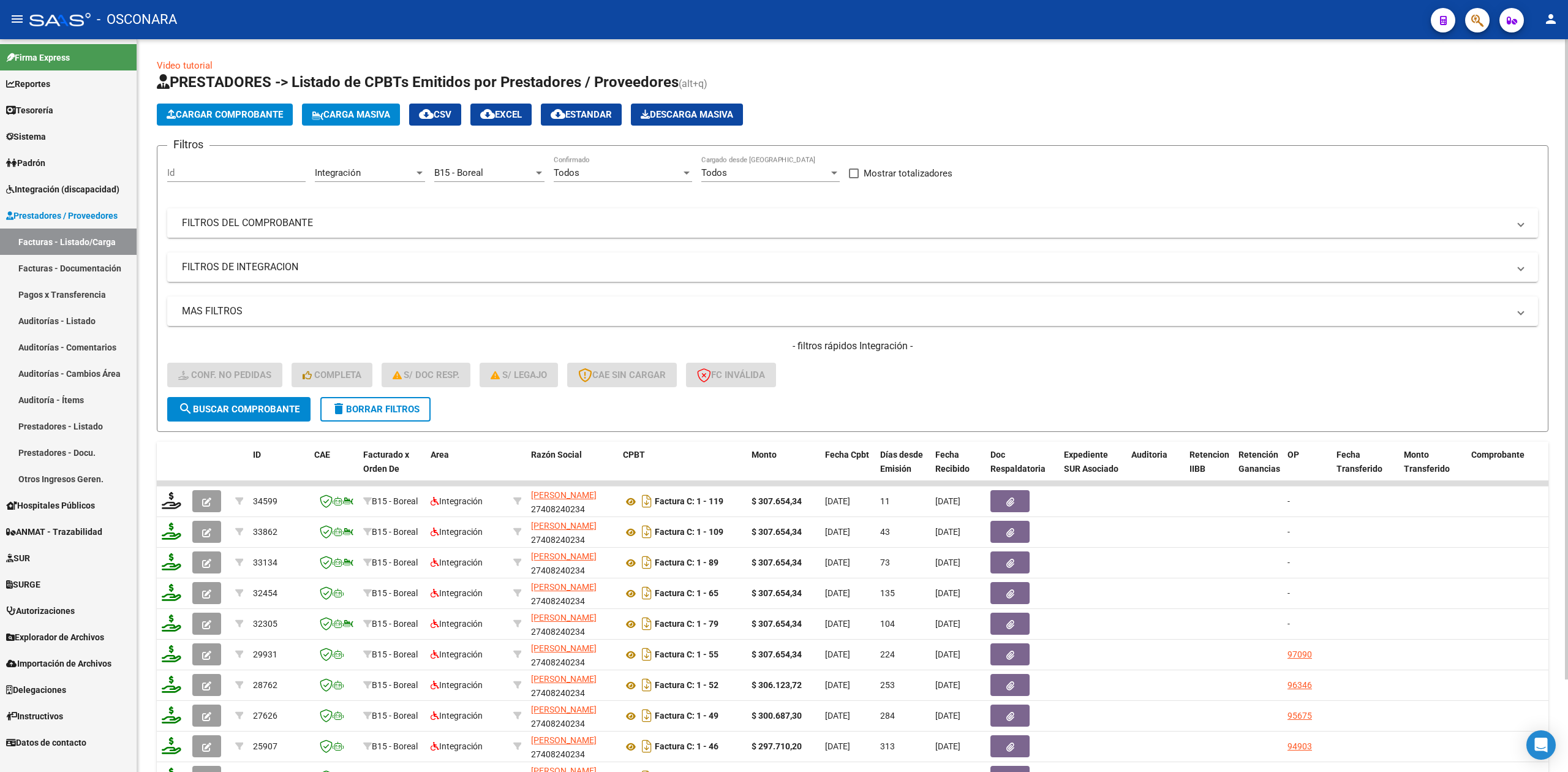
click at [553, 211] on mat-expansion-panel-header "FILTROS DEL COMPROBANTE" at bounding box center [853, 222] width 1371 height 29
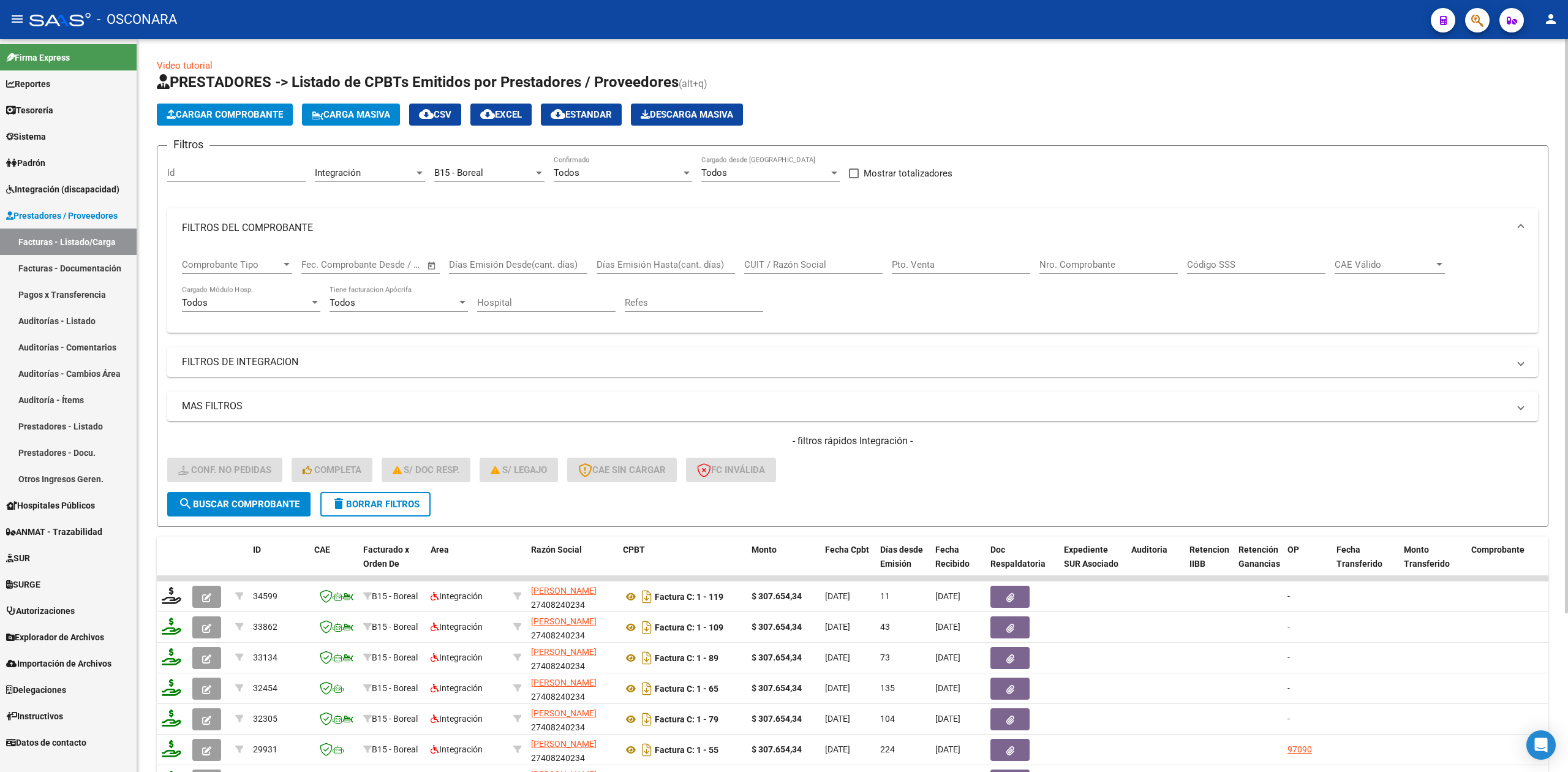
click at [553, 214] on mat-expansion-panel-header "FILTROS DEL COMPROBANTE" at bounding box center [853, 227] width 1371 height 39
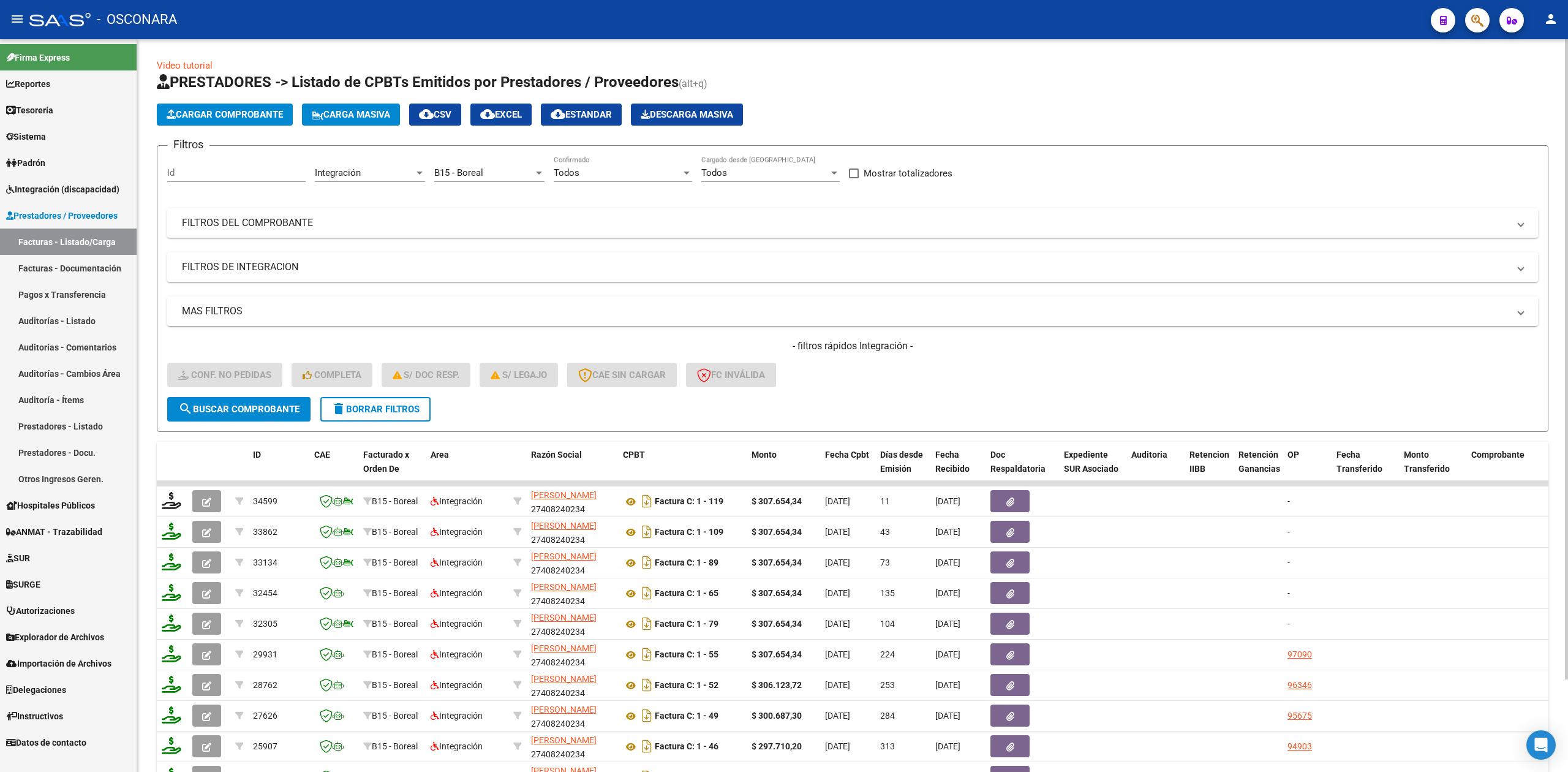
click at [260, 270] on mat-panel-title "FILTROS DE INTEGRACION" at bounding box center [845, 267] width 1327 height 13
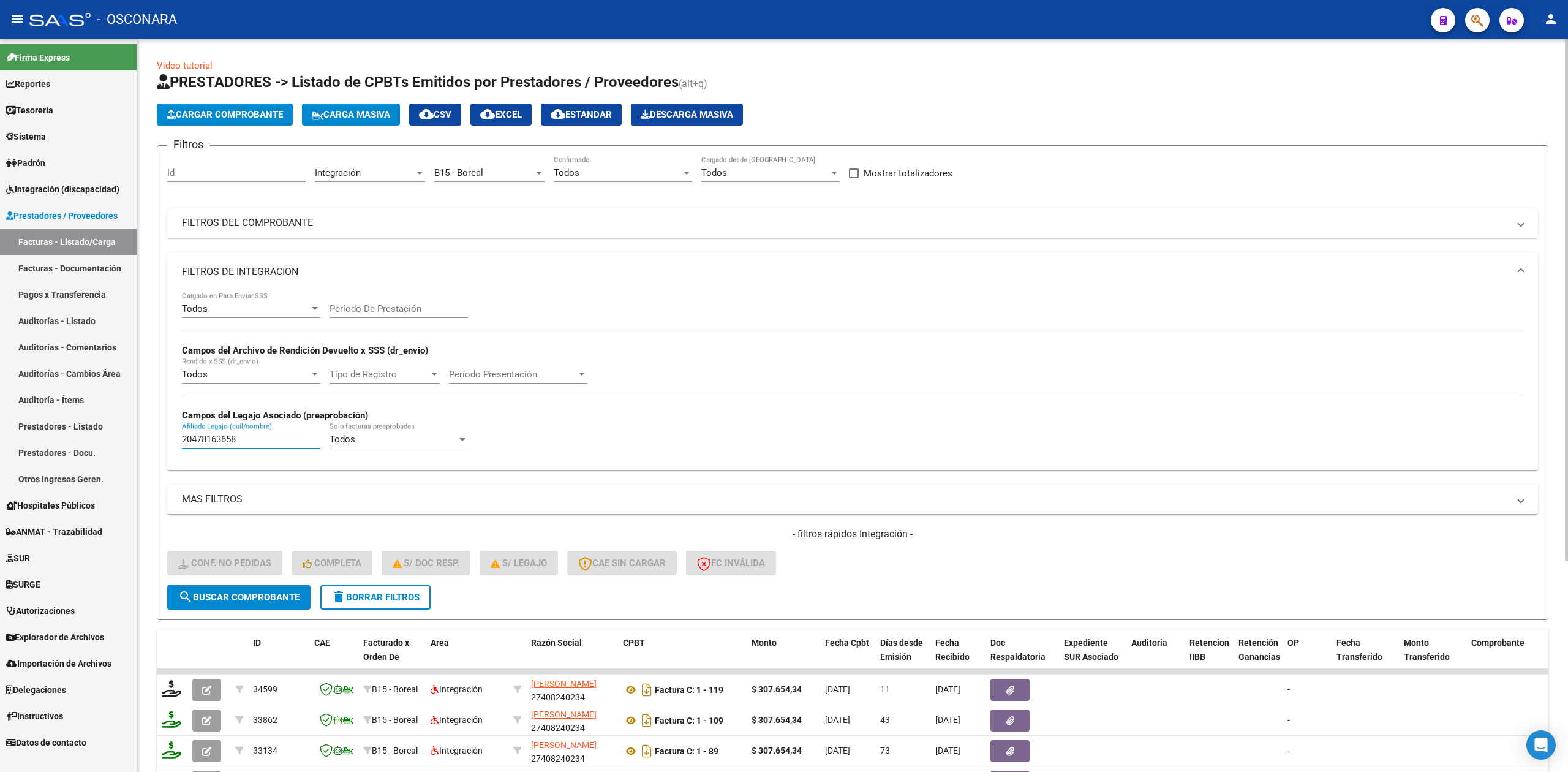
drag, startPoint x: 255, startPoint y: 439, endPoint x: 165, endPoint y: 441, distance: 90.0
click at [165, 441] on form "Filtros Id Integración Area B15 - Boreal Seleccionar Gerenciador Todos Confirma…" at bounding box center [852, 382] width 1391 height 475
click at [714, 167] on div "Todos Cargado desde Masivo" at bounding box center [770, 168] width 138 height 26
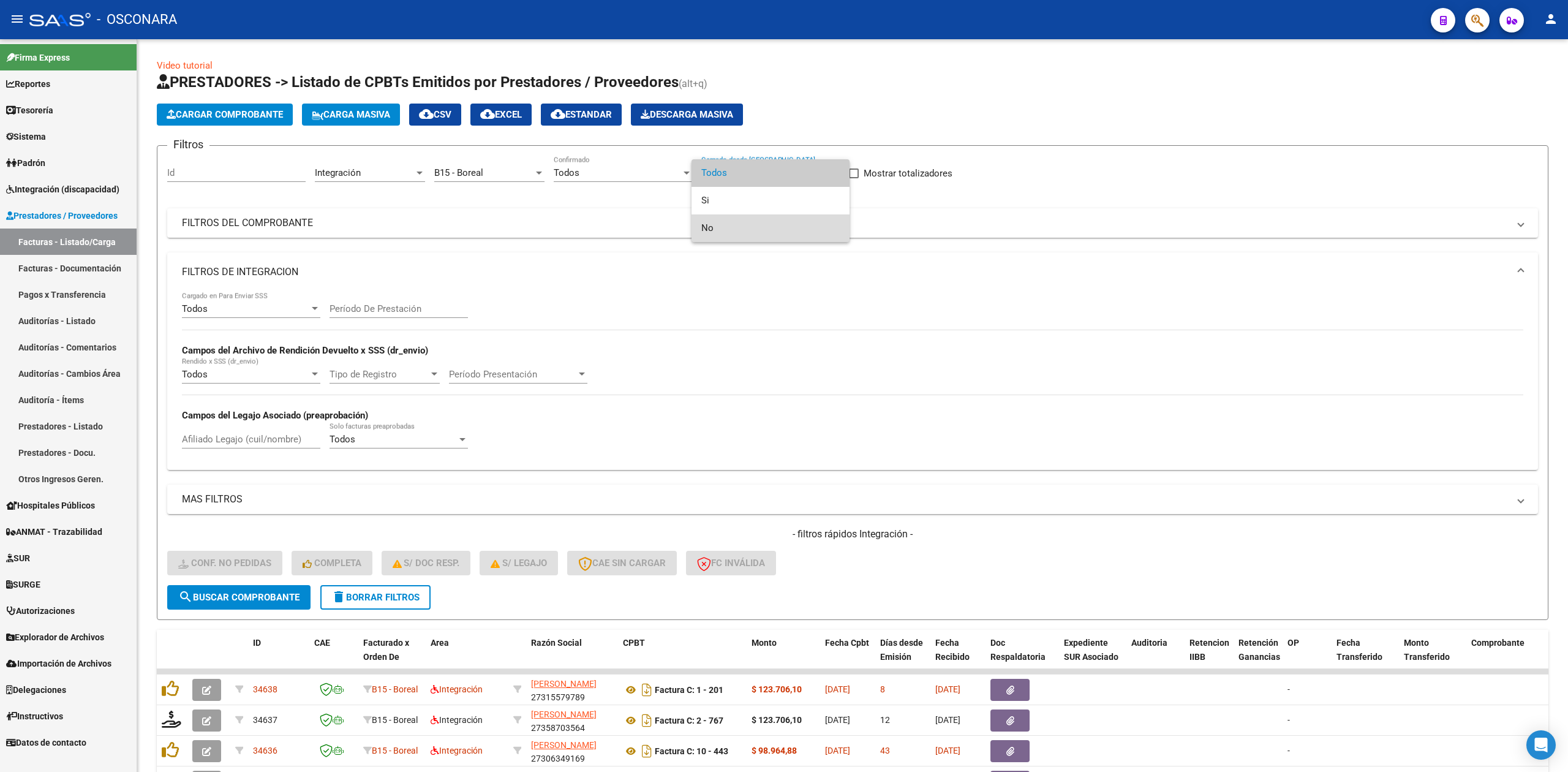
click at [705, 226] on span "No" at bounding box center [770, 228] width 138 height 28
click at [402, 594] on span "delete Borrar Filtros" at bounding box center [375, 597] width 88 height 11
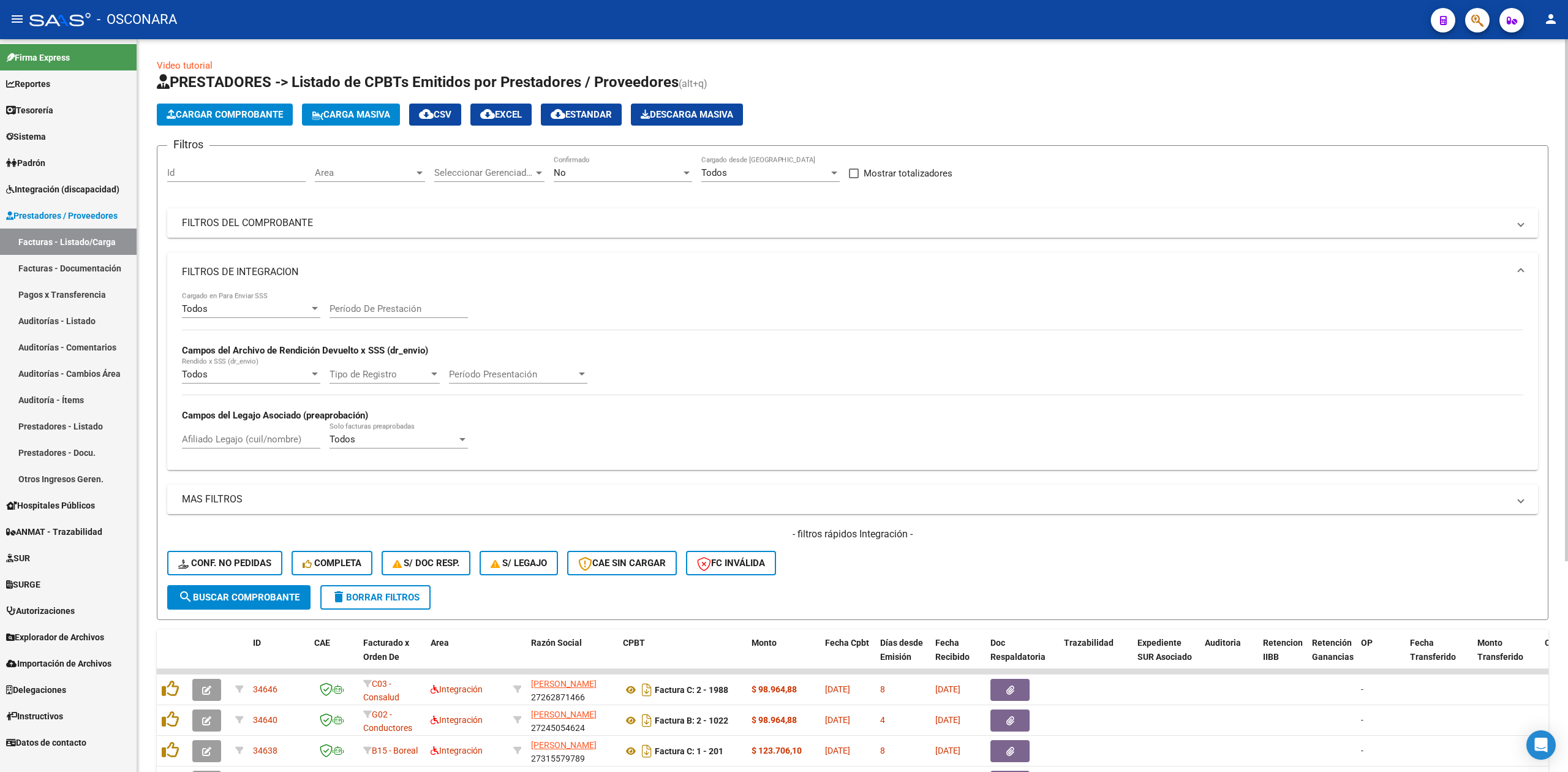
click at [392, 170] on span "Area" at bounding box center [365, 173] width 99 height 11
click at [378, 305] on span "Integración" at bounding box center [401, 311] width 172 height 28
click at [297, 588] on button "search Buscar Comprobante" at bounding box center [239, 597] width 143 height 25
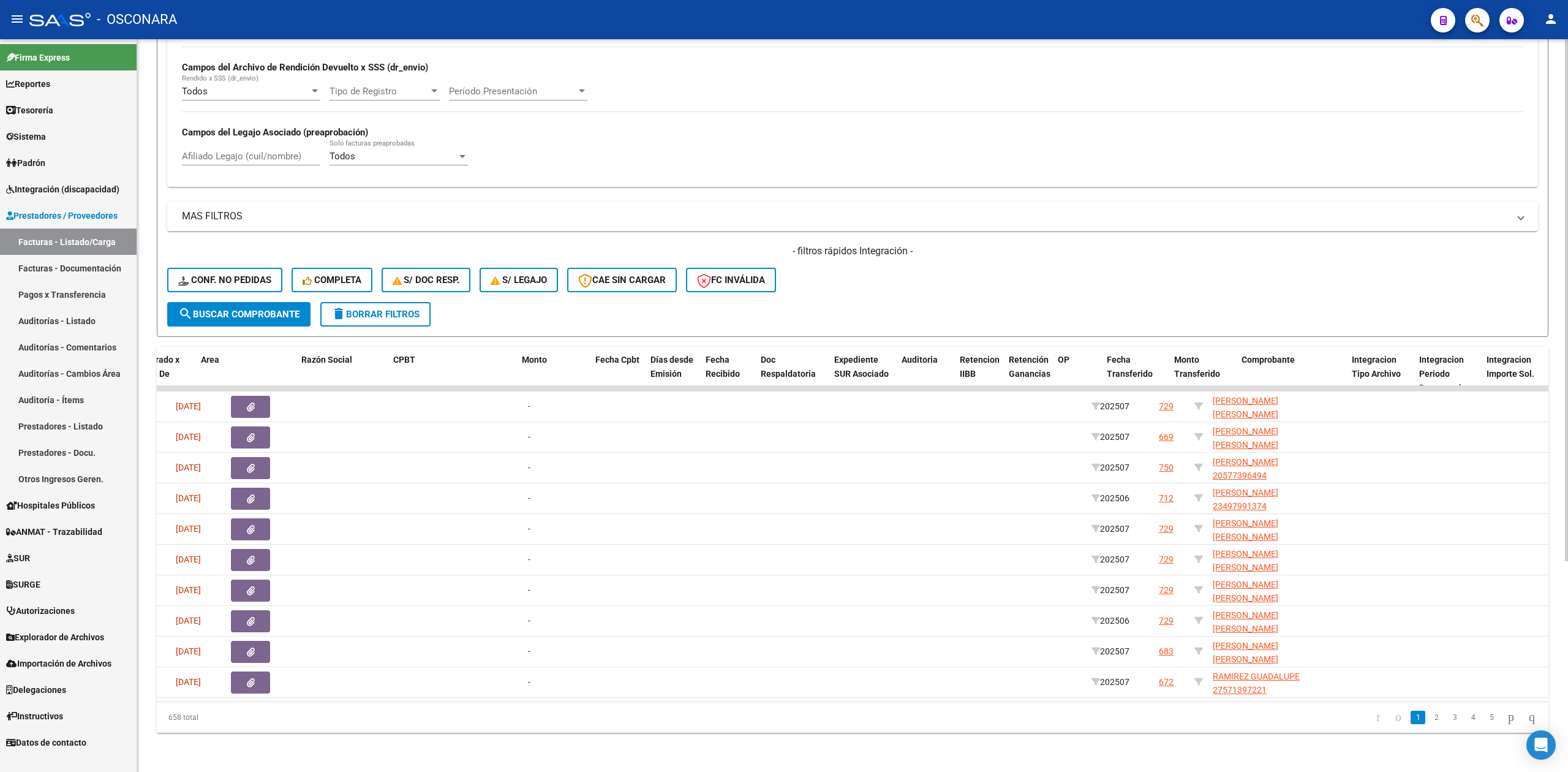
scroll to position [0, 229]
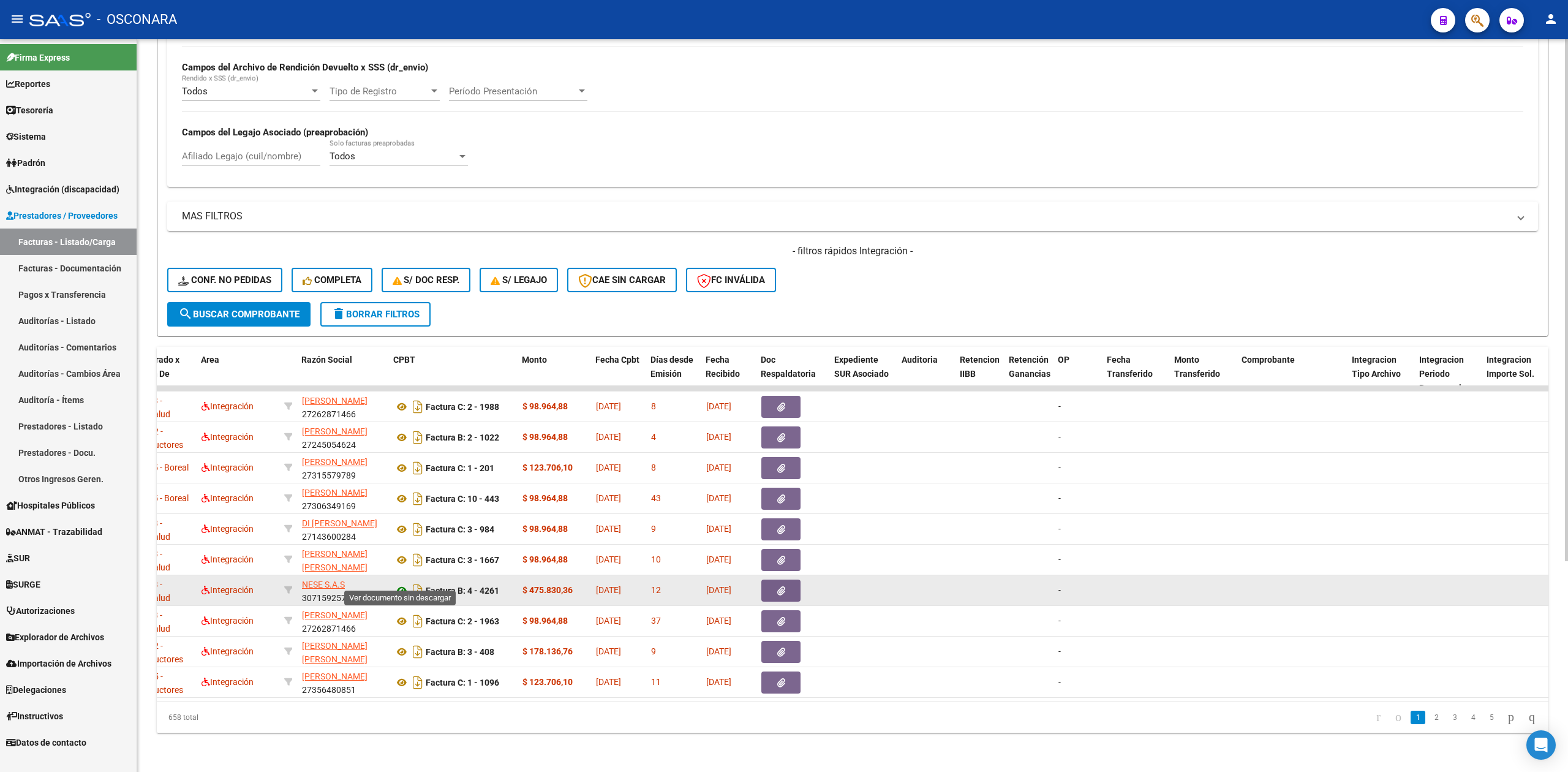
click at [405, 583] on icon at bounding box center [402, 590] width 16 height 15
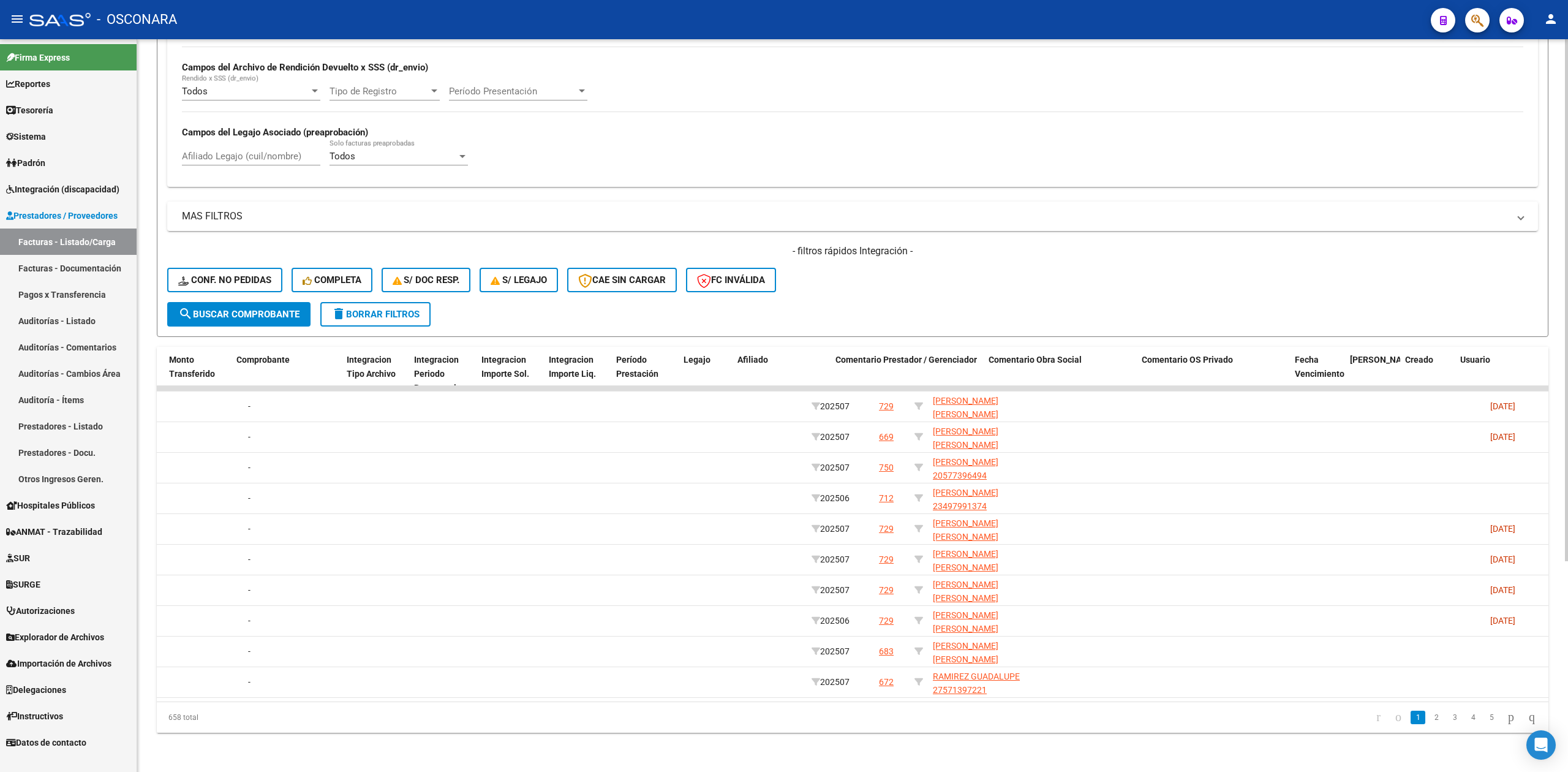
scroll to position [0, 1235]
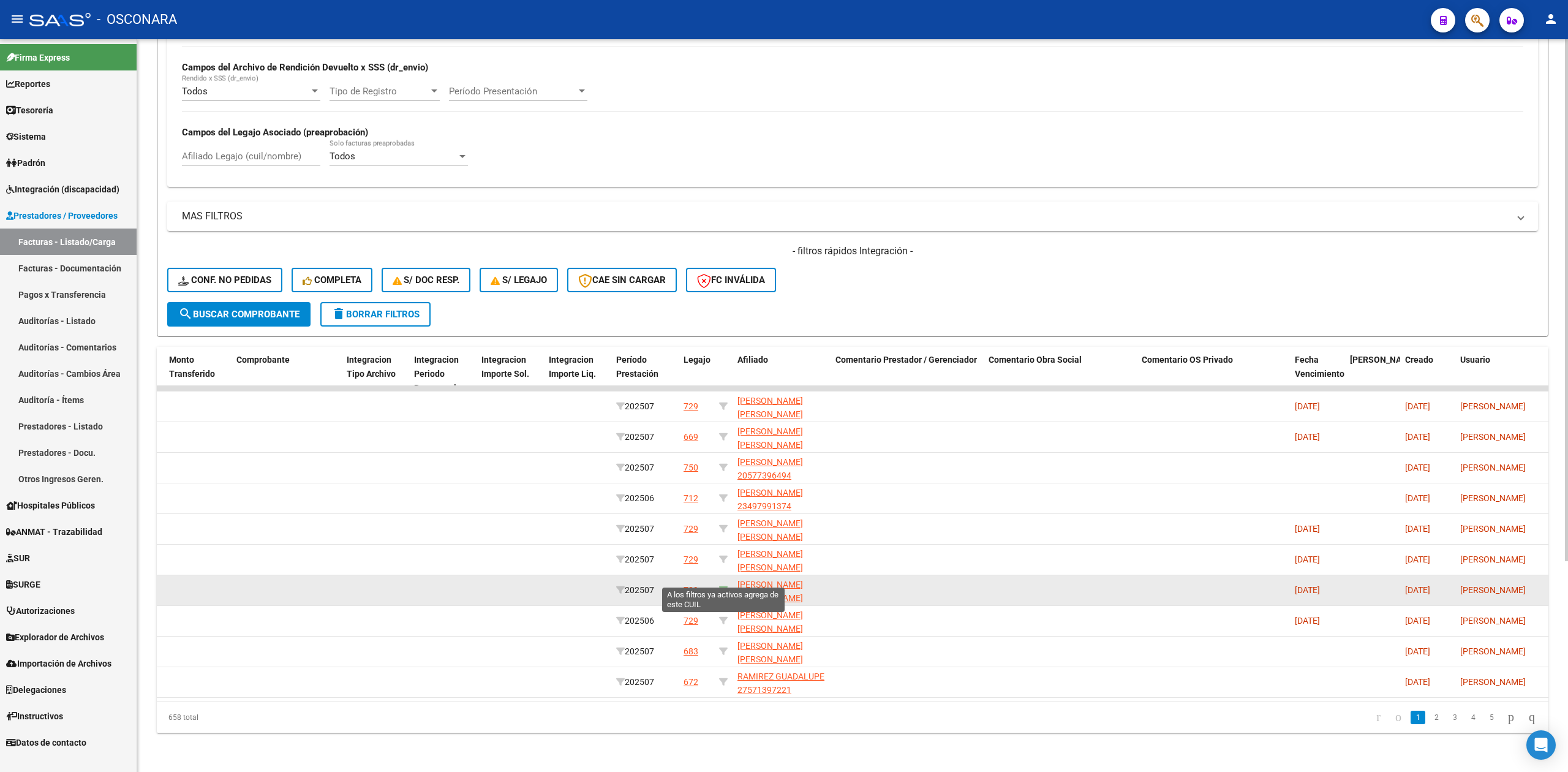
click at [724, 585] on icon at bounding box center [723, 590] width 9 height 9
type input "27504749601"
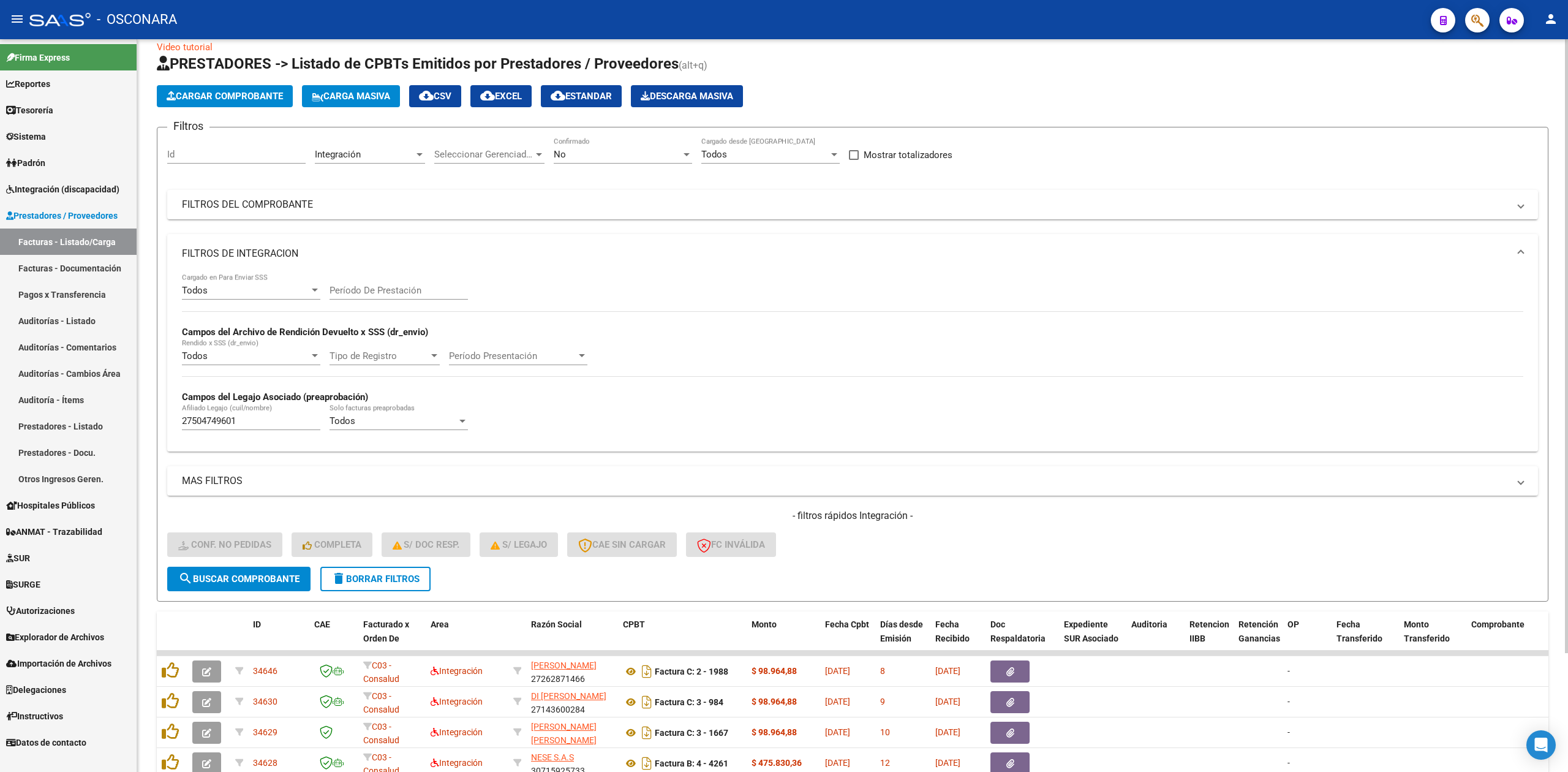
scroll to position [0, 0]
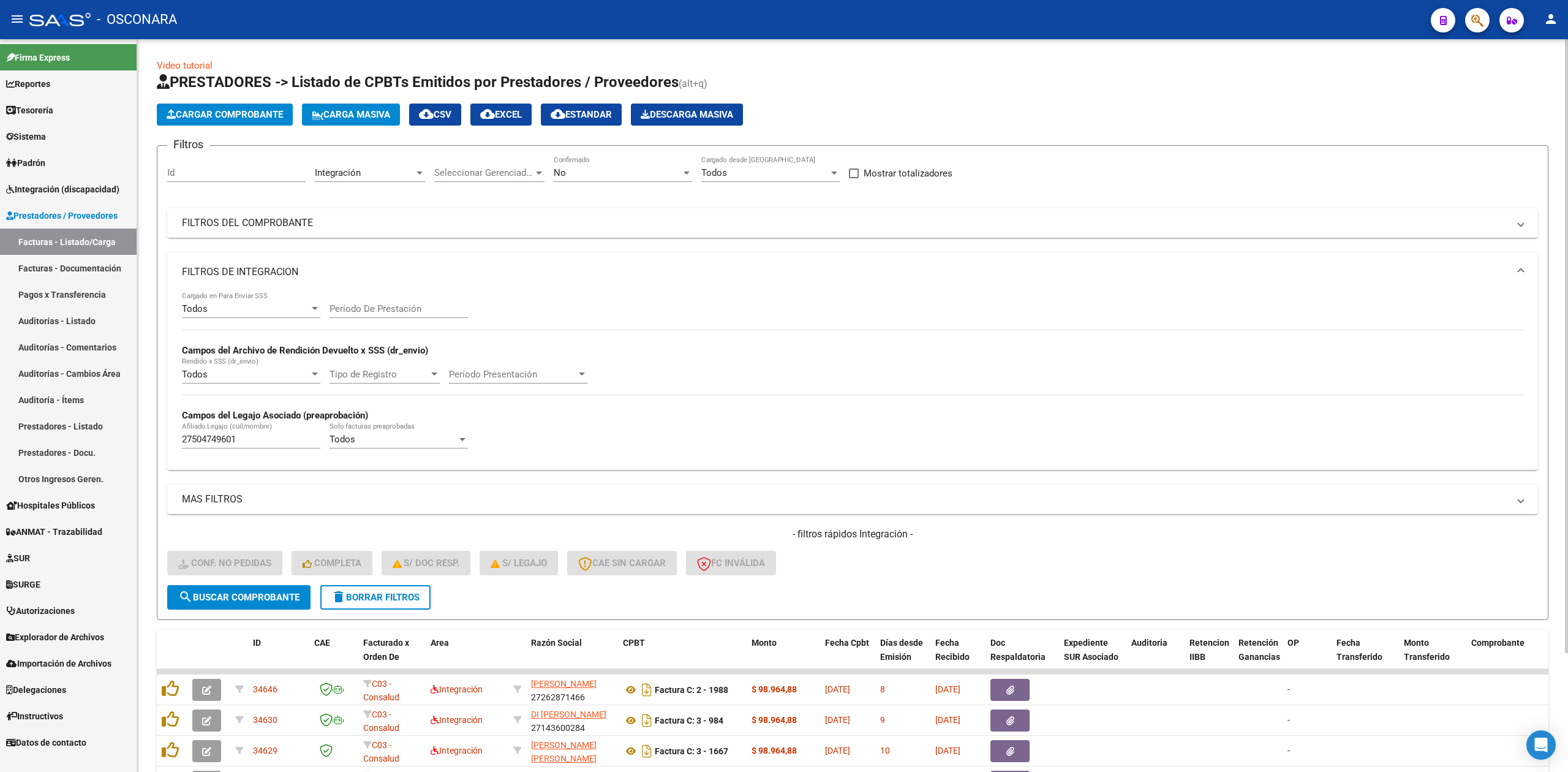
click at [655, 163] on div "No Confirmado" at bounding box center [622, 168] width 138 height 26
click at [611, 121] on span "Todos" at bounding box center [622, 118] width 138 height 28
click at [284, 605] on button "search Buscar Comprobante" at bounding box center [239, 597] width 143 height 25
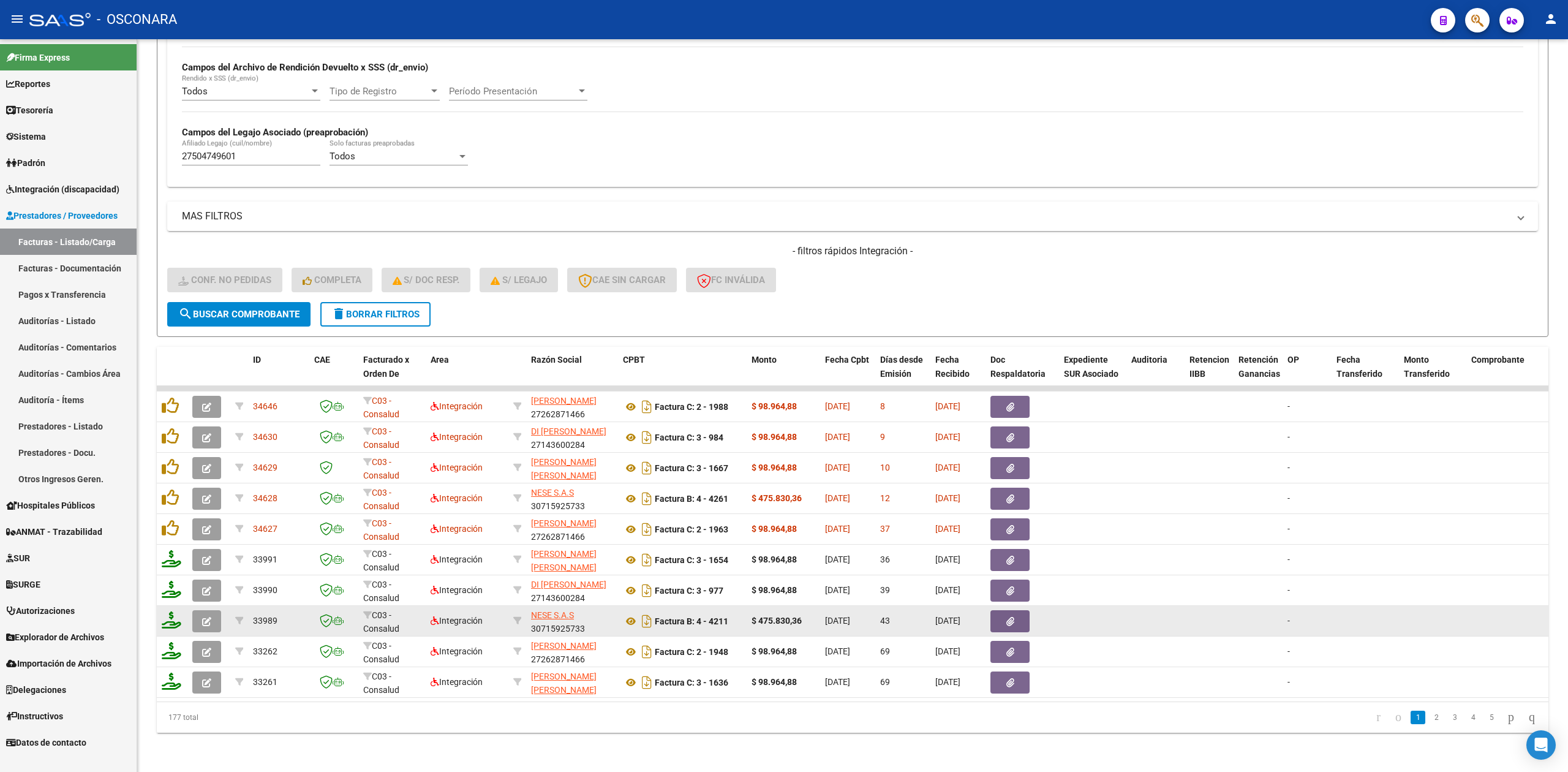
click at [202, 617] on icon "button" at bounding box center [206, 621] width 9 height 9
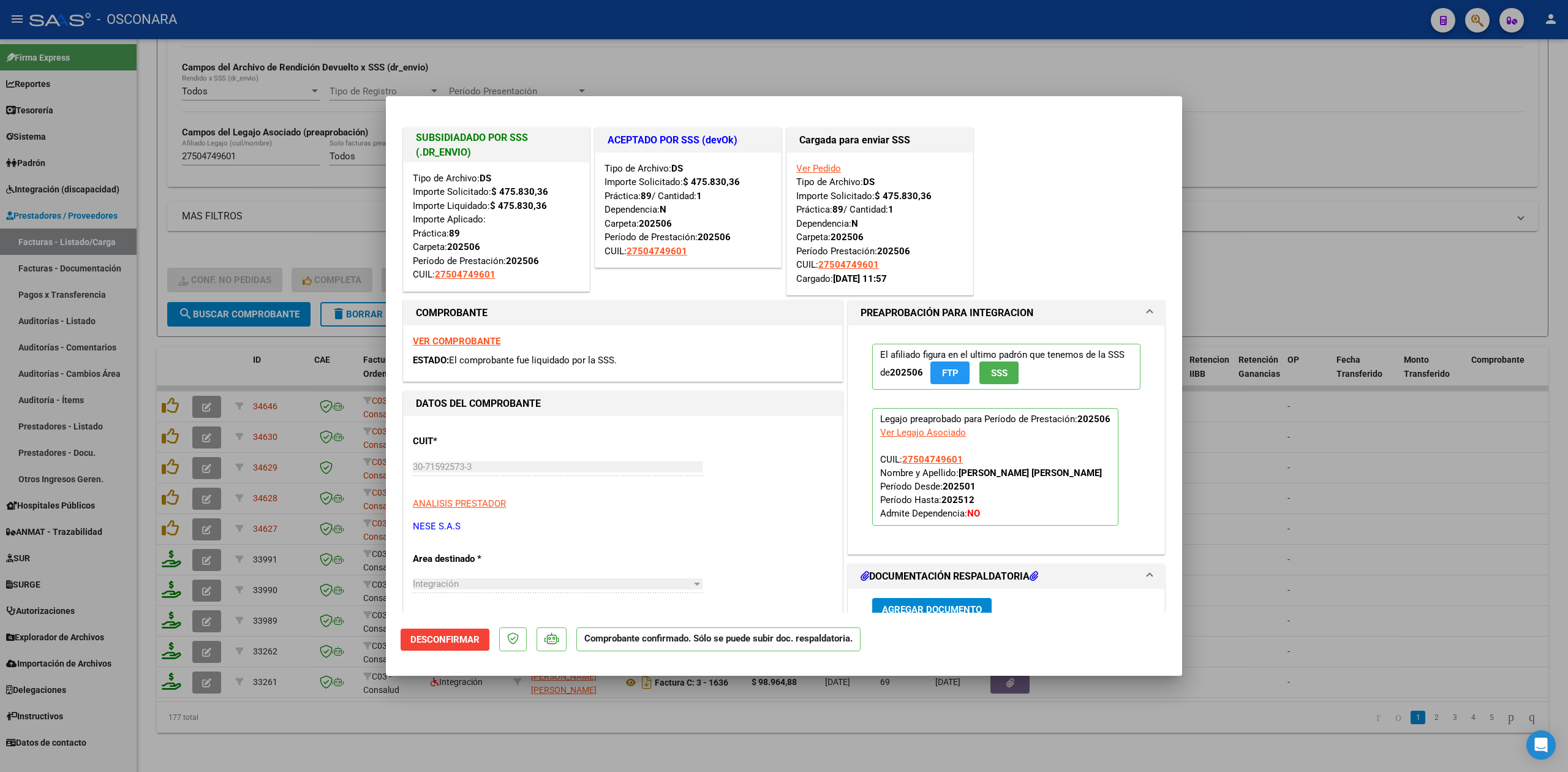
click at [422, 727] on div at bounding box center [784, 386] width 1568 height 772
type input "$ 0,00"
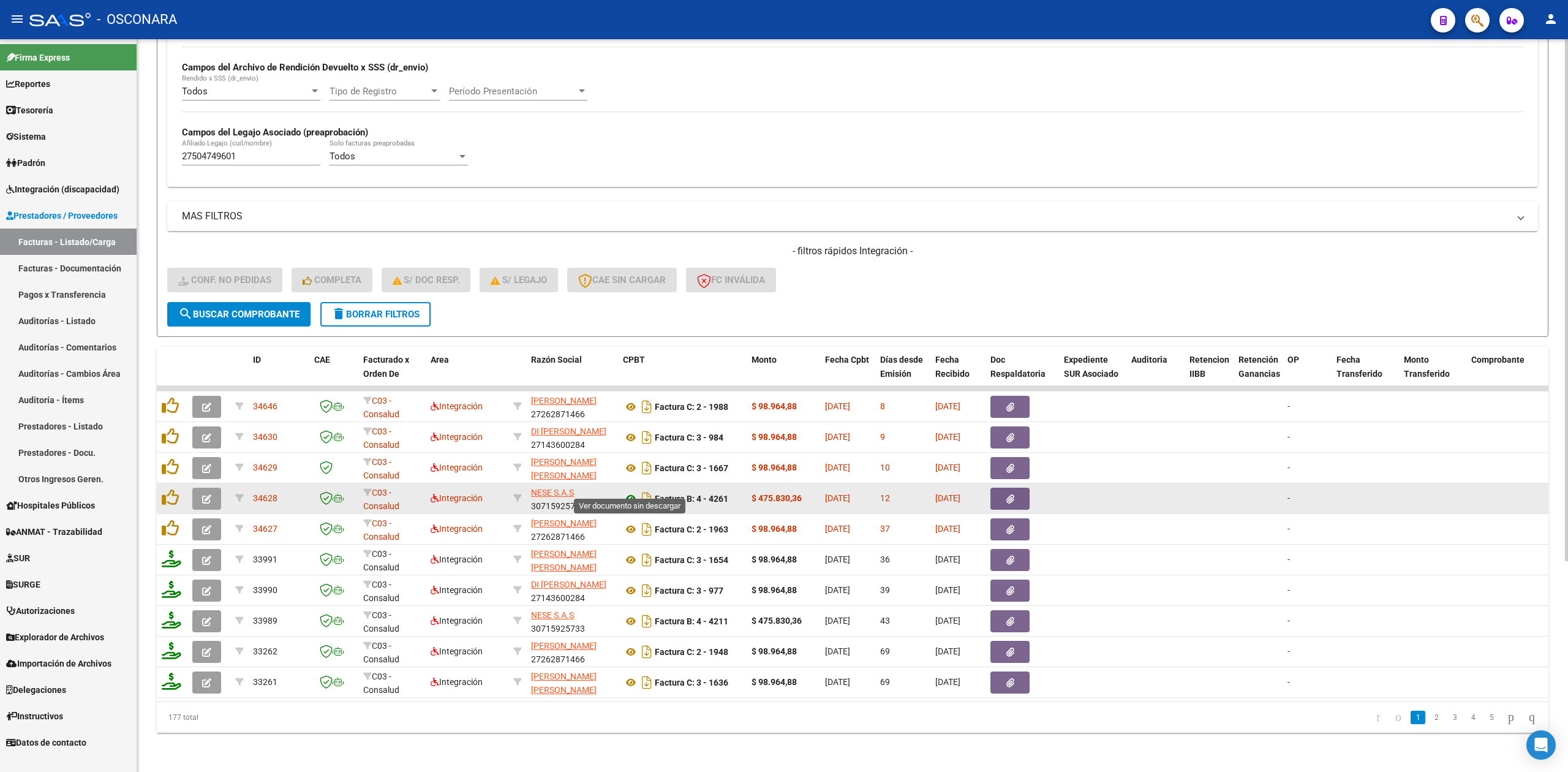
click at [629, 491] on icon at bounding box center [631, 498] width 16 height 15
click at [1000, 487] on button "button" at bounding box center [1010, 498] width 39 height 22
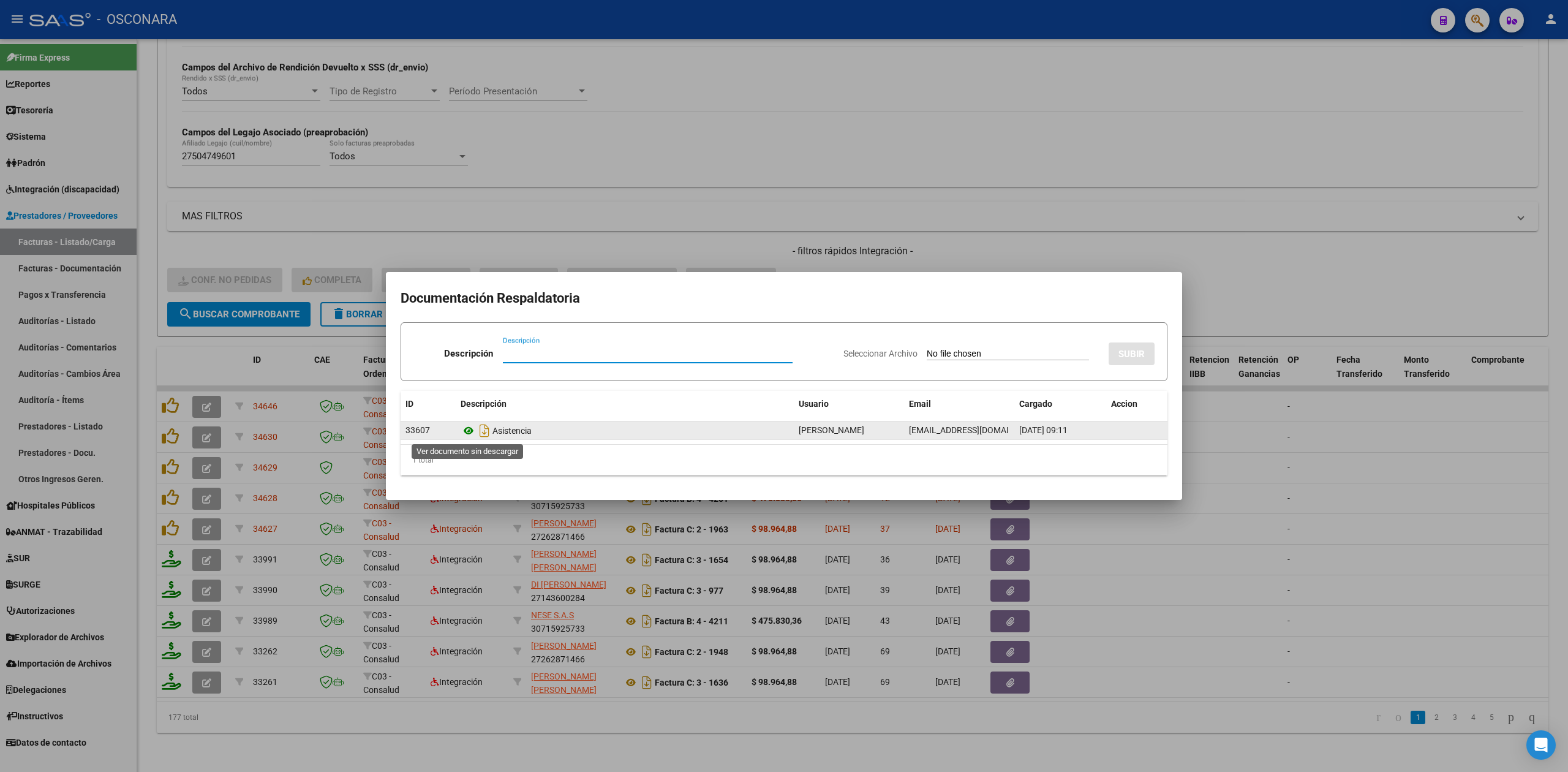
click at [463, 427] on icon at bounding box center [468, 430] width 16 height 15
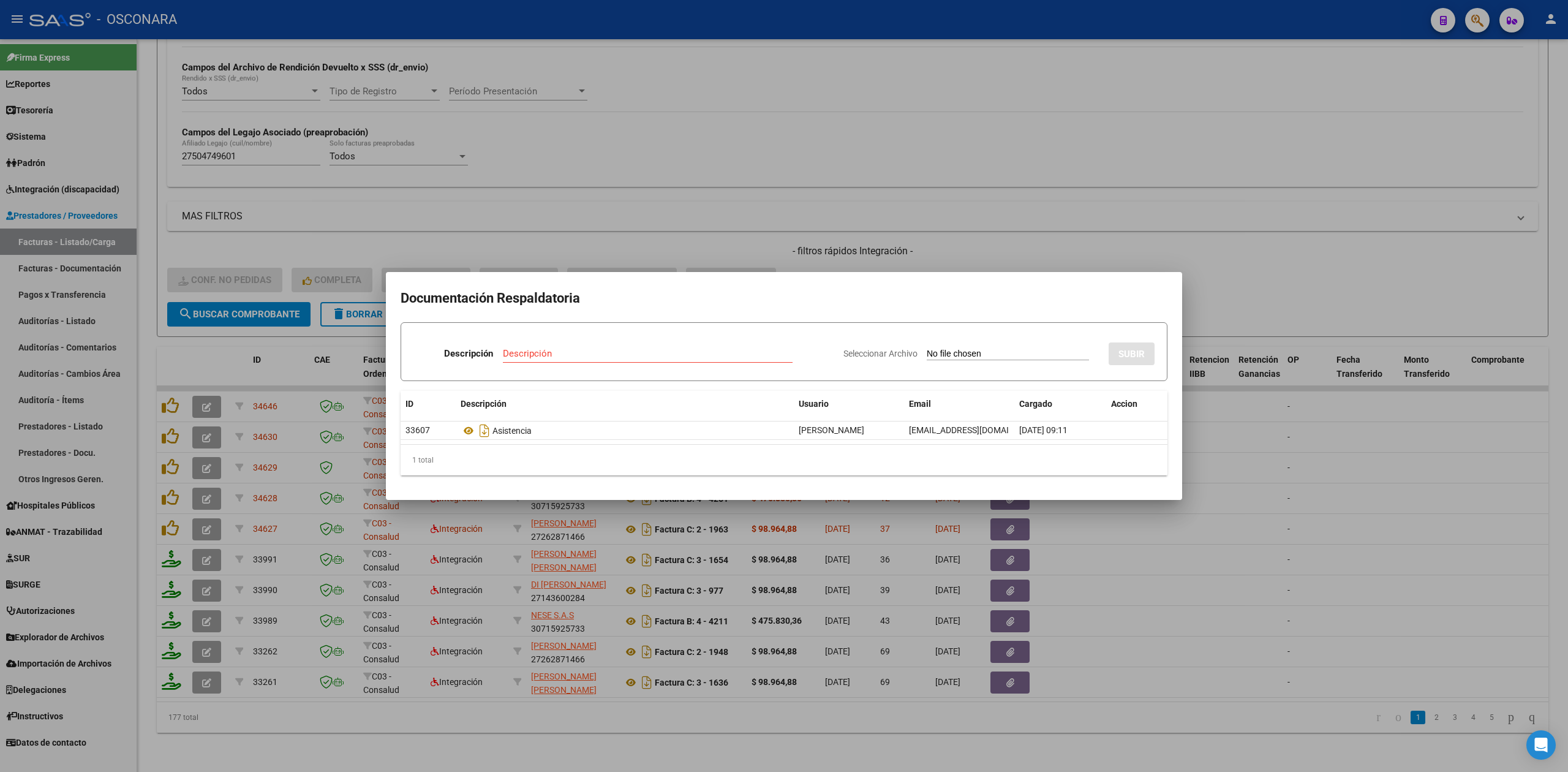
click at [587, 231] on div at bounding box center [784, 386] width 1568 height 772
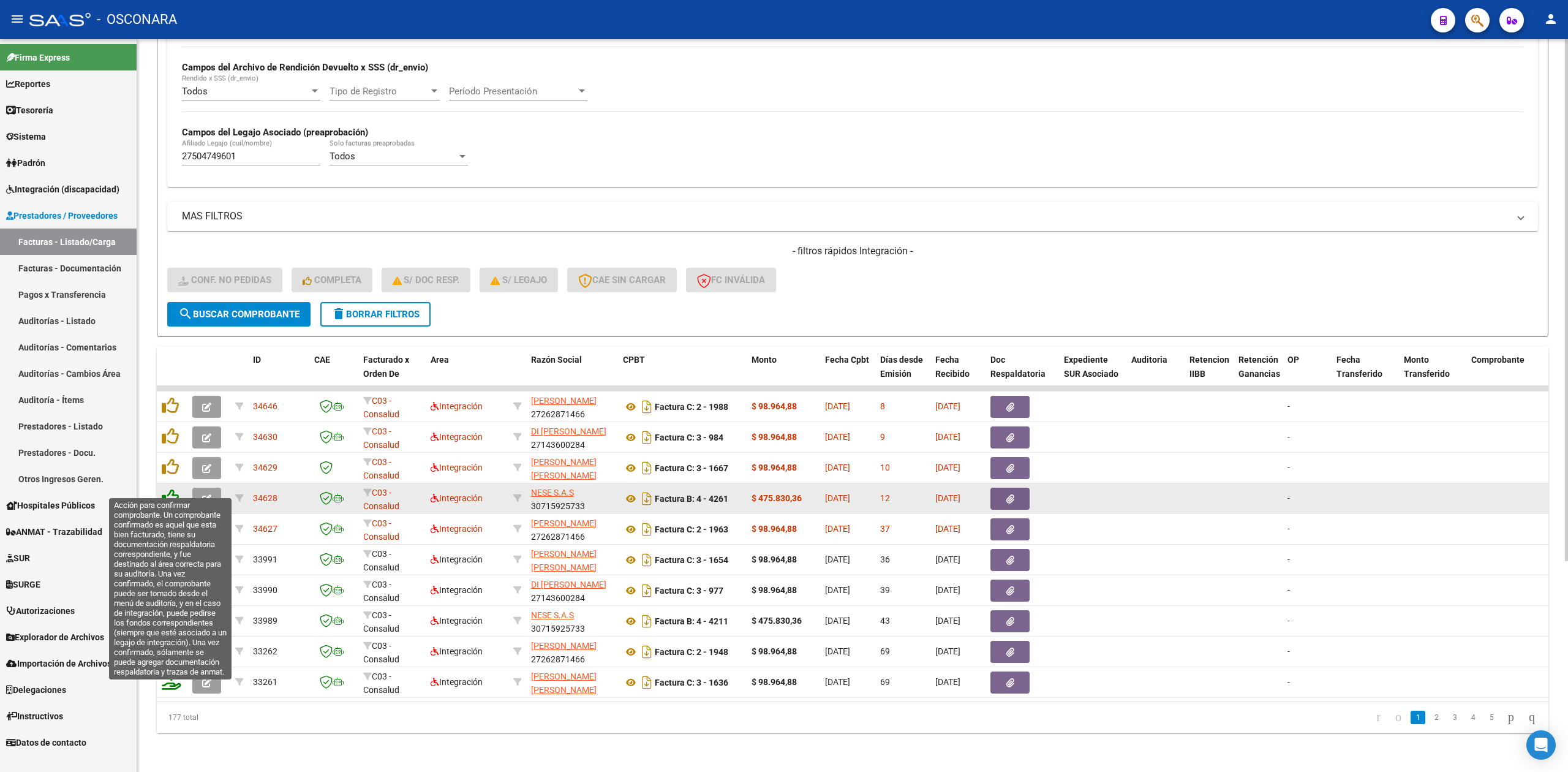
click at [170, 489] on icon at bounding box center [170, 497] width 17 height 17
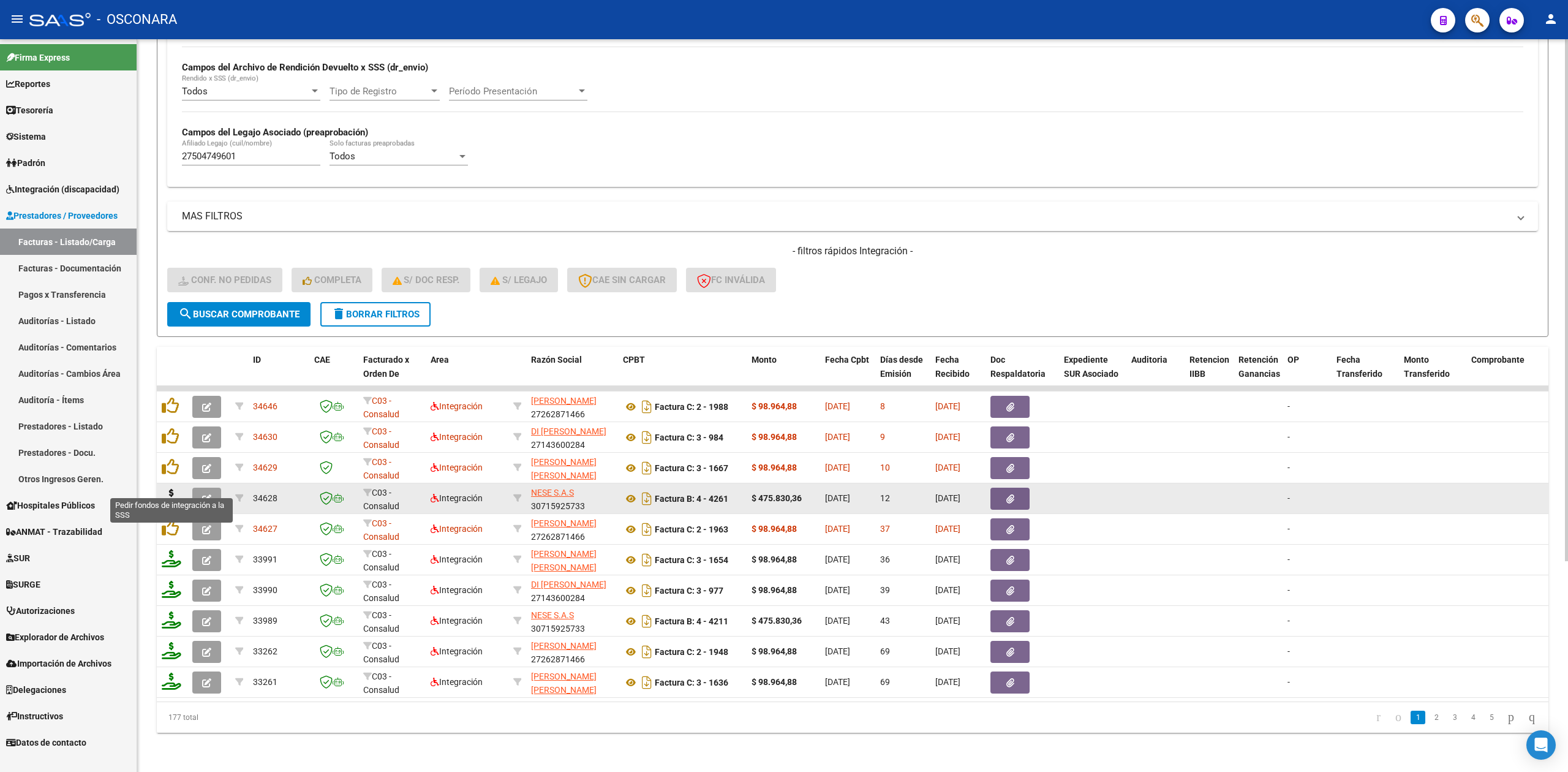
click at [172, 489] on icon at bounding box center [172, 497] width 20 height 17
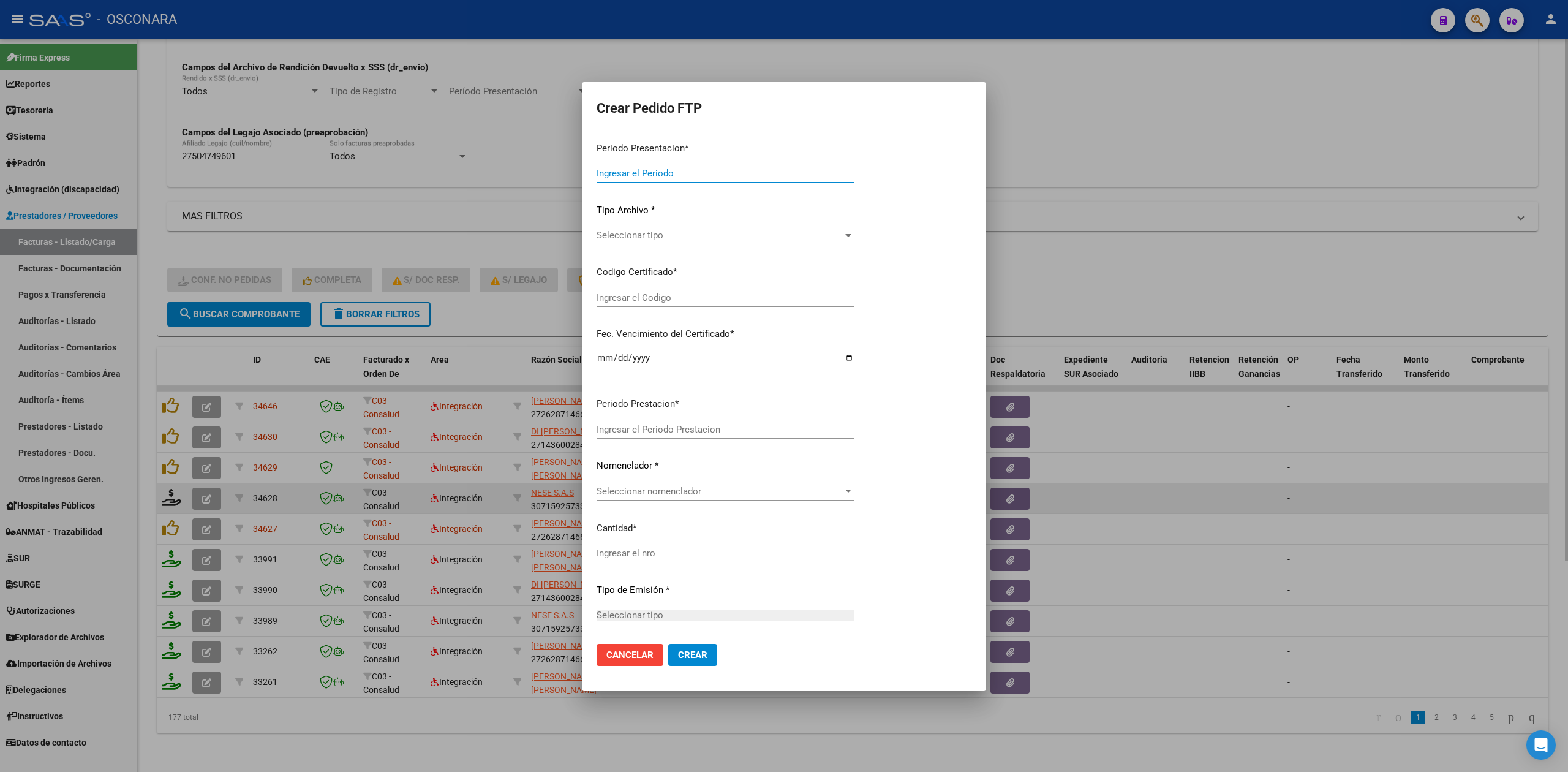
type input "202507"
type input "$ 475.830,36"
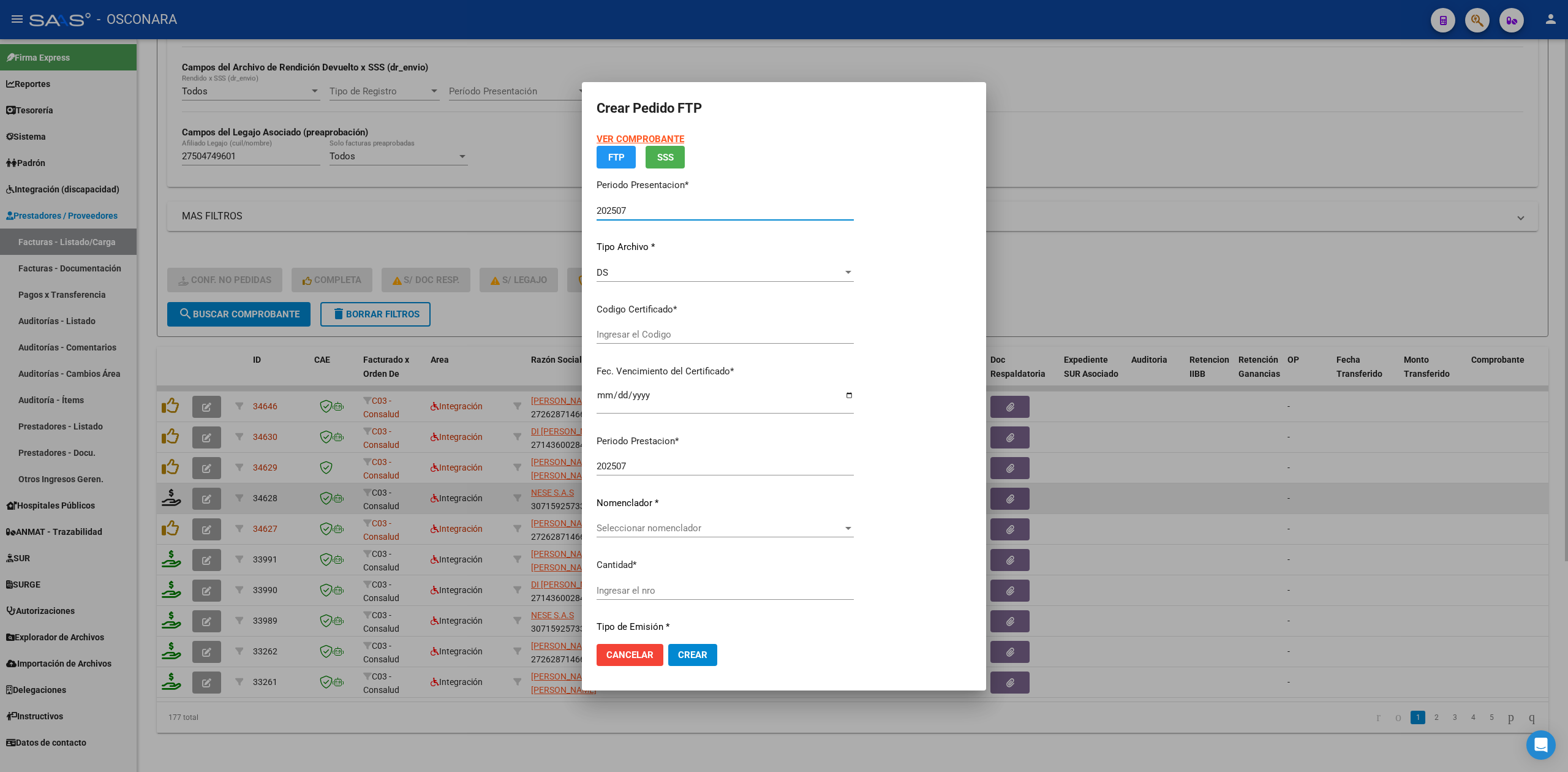
type input "ARG01000504749602022032220260322SJN820"
type input "2026-03-22"
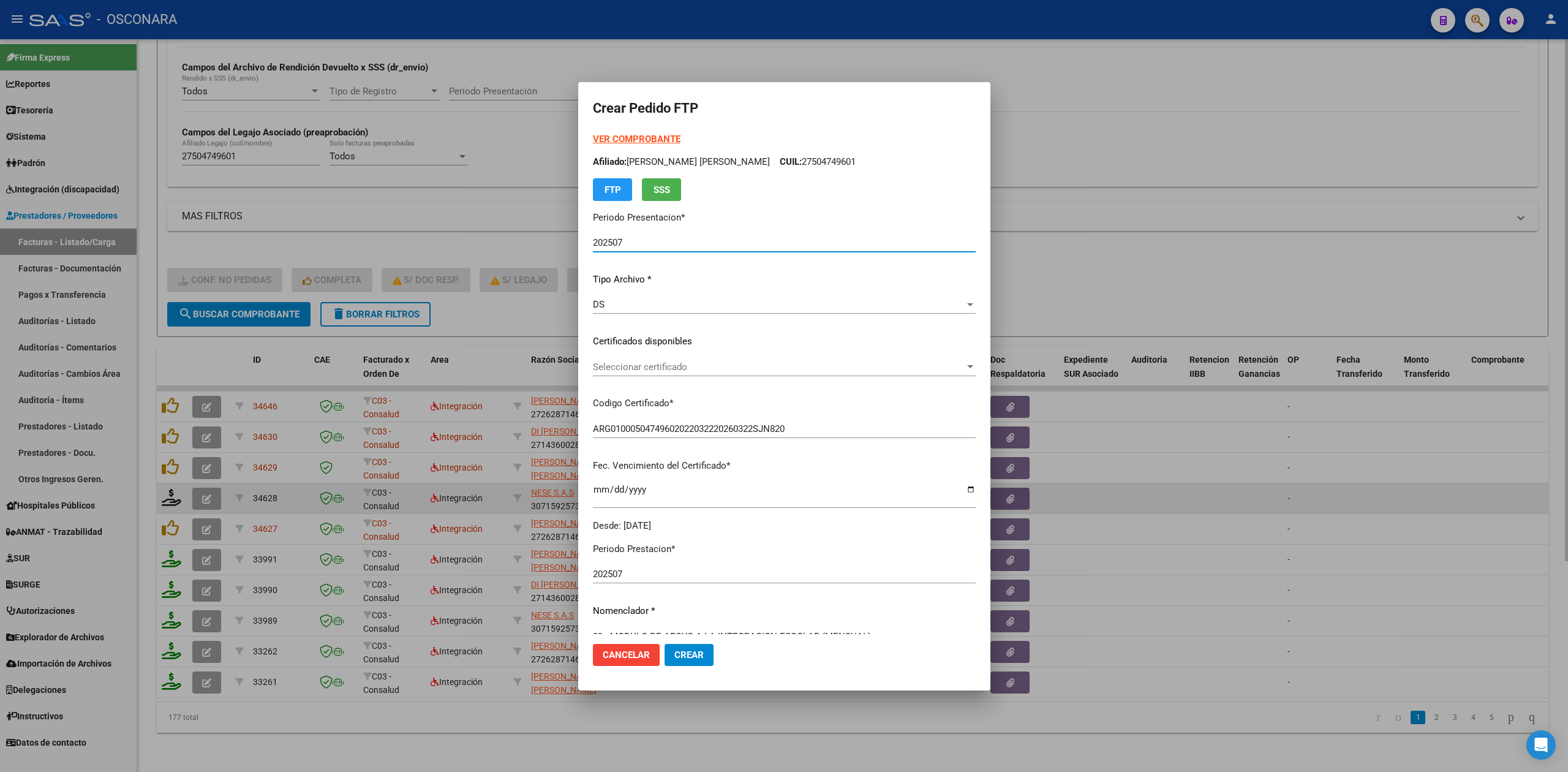
click at [653, 368] on span "Seleccionar certificado" at bounding box center [779, 367] width 372 height 11
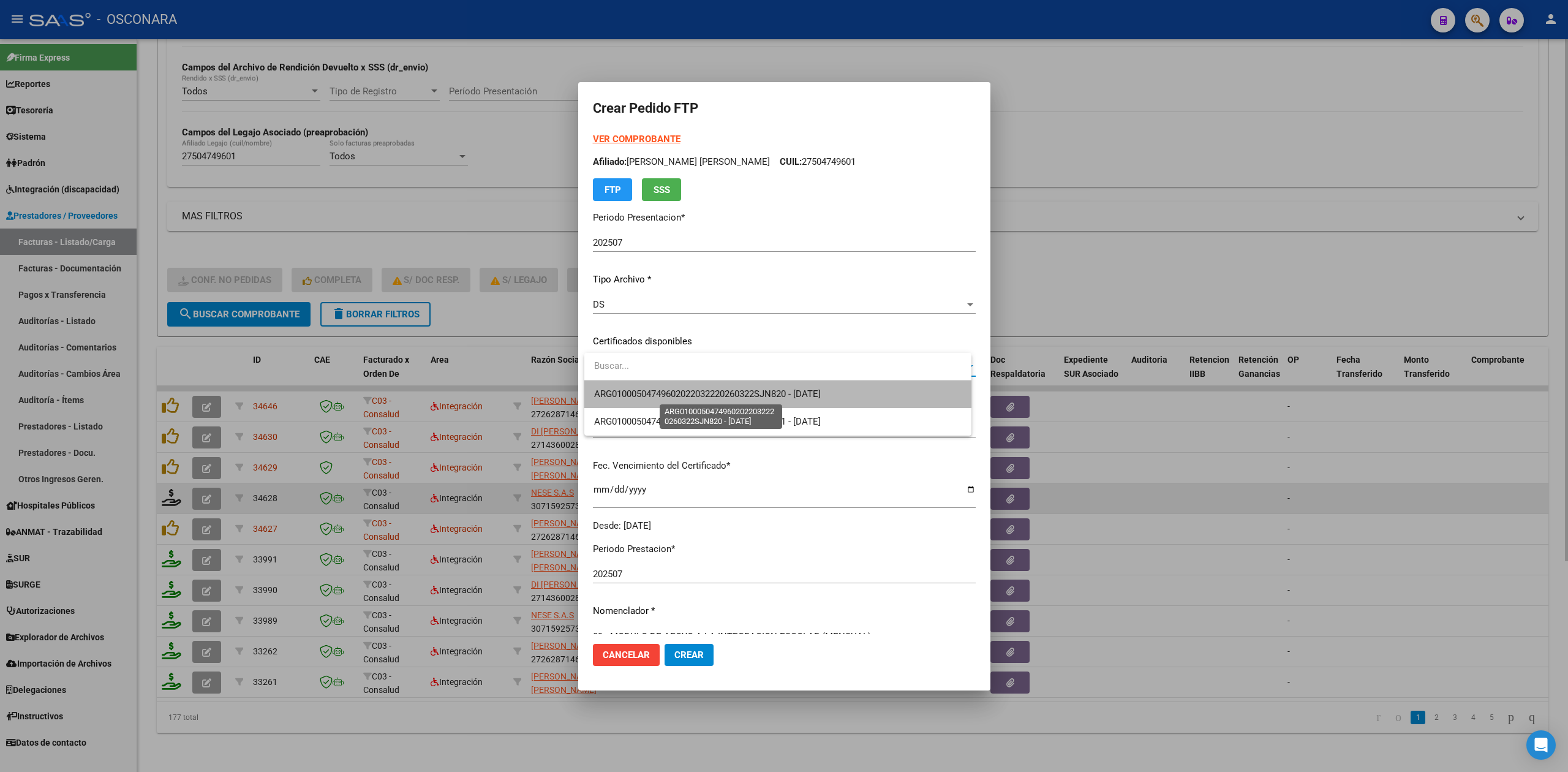
click at [651, 388] on span "ARG01000504749602022032220260322SJN820 - 2026-03-22" at bounding box center [707, 394] width 226 height 11
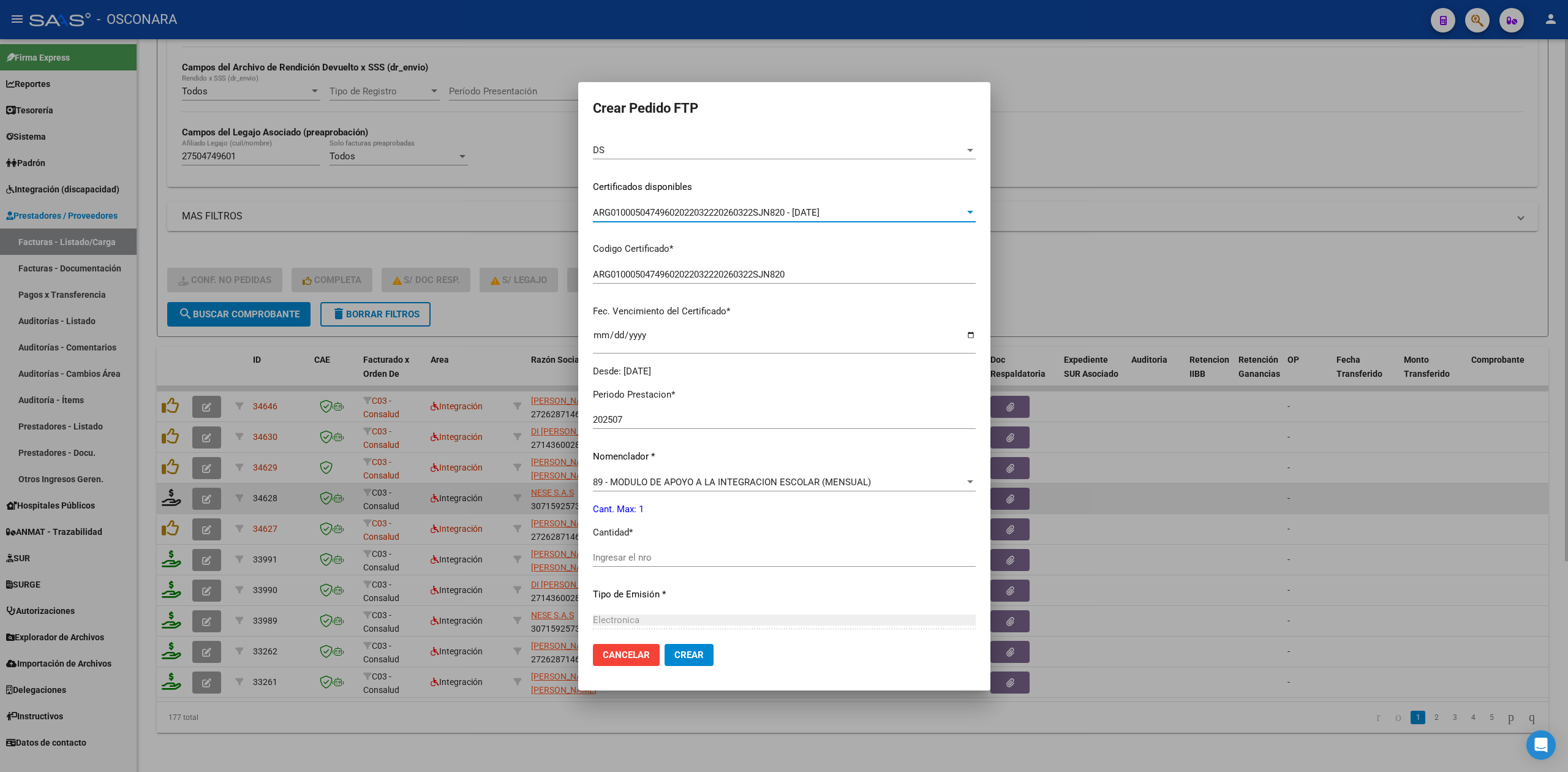
scroll to position [285, 0]
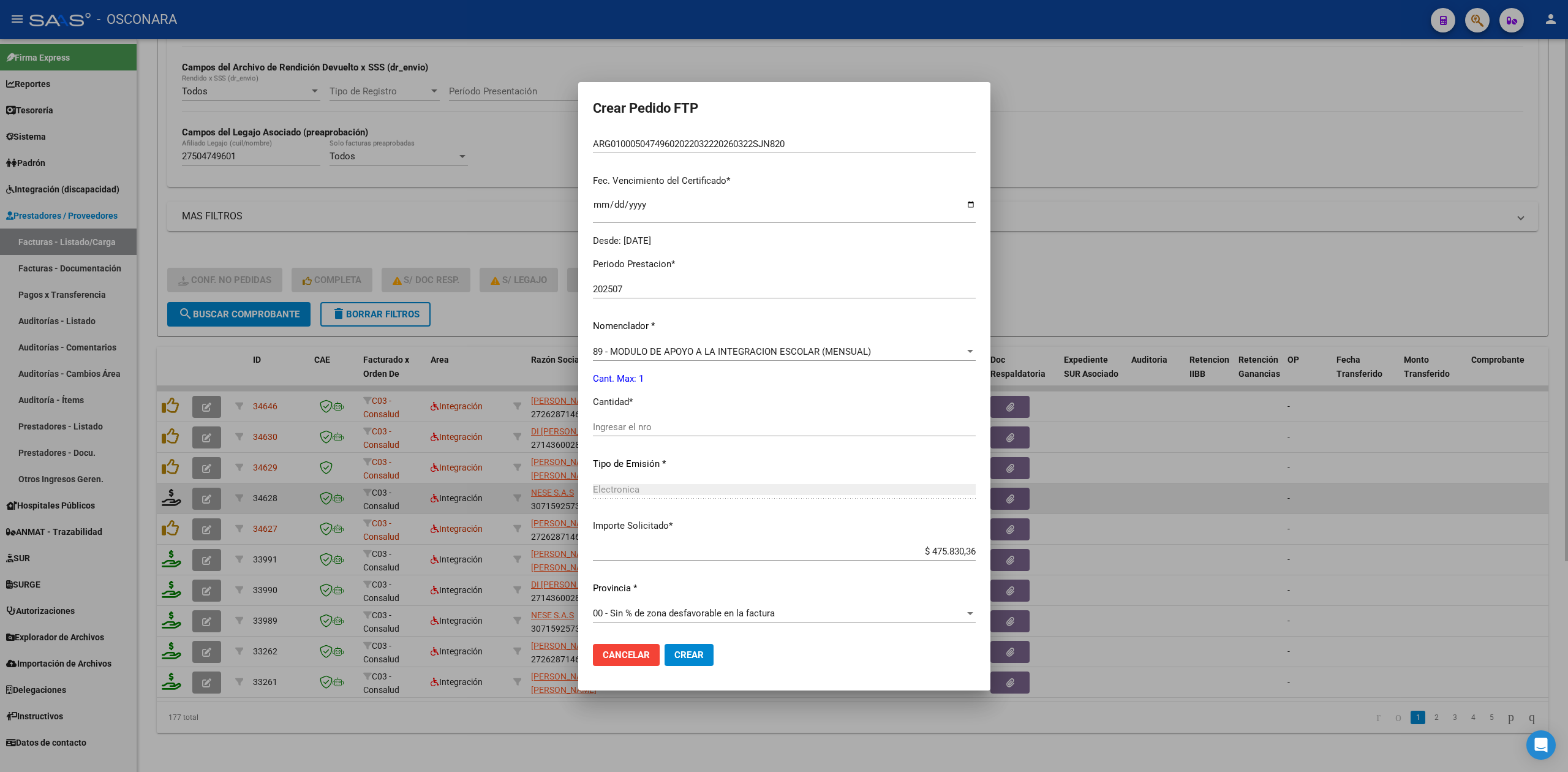
click at [642, 424] on input "Ingresar el nro" at bounding box center [784, 427] width 382 height 11
type input "1"
click at [665, 644] on button "Crear" at bounding box center [689, 654] width 49 height 22
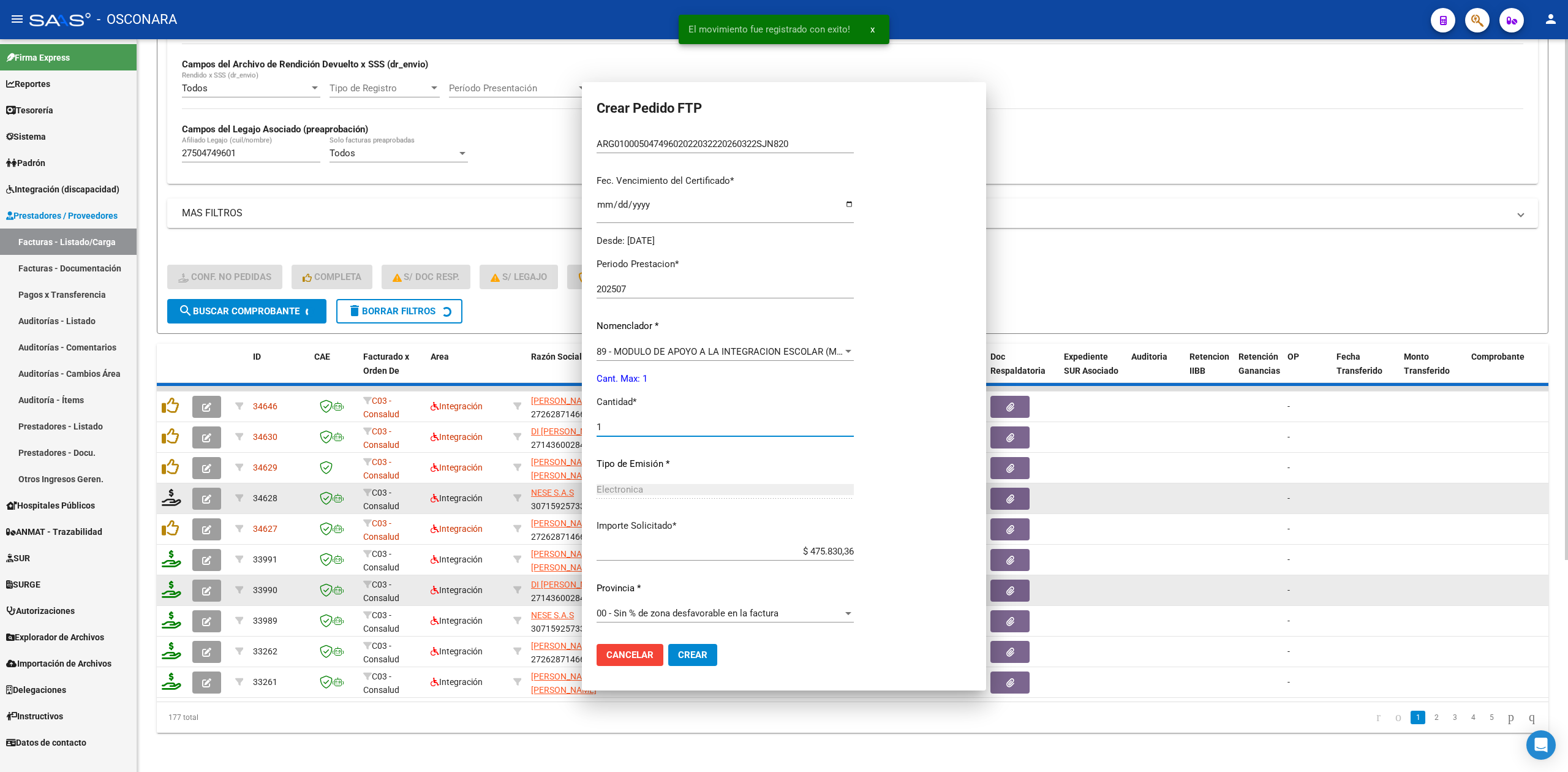
scroll to position [0, 0]
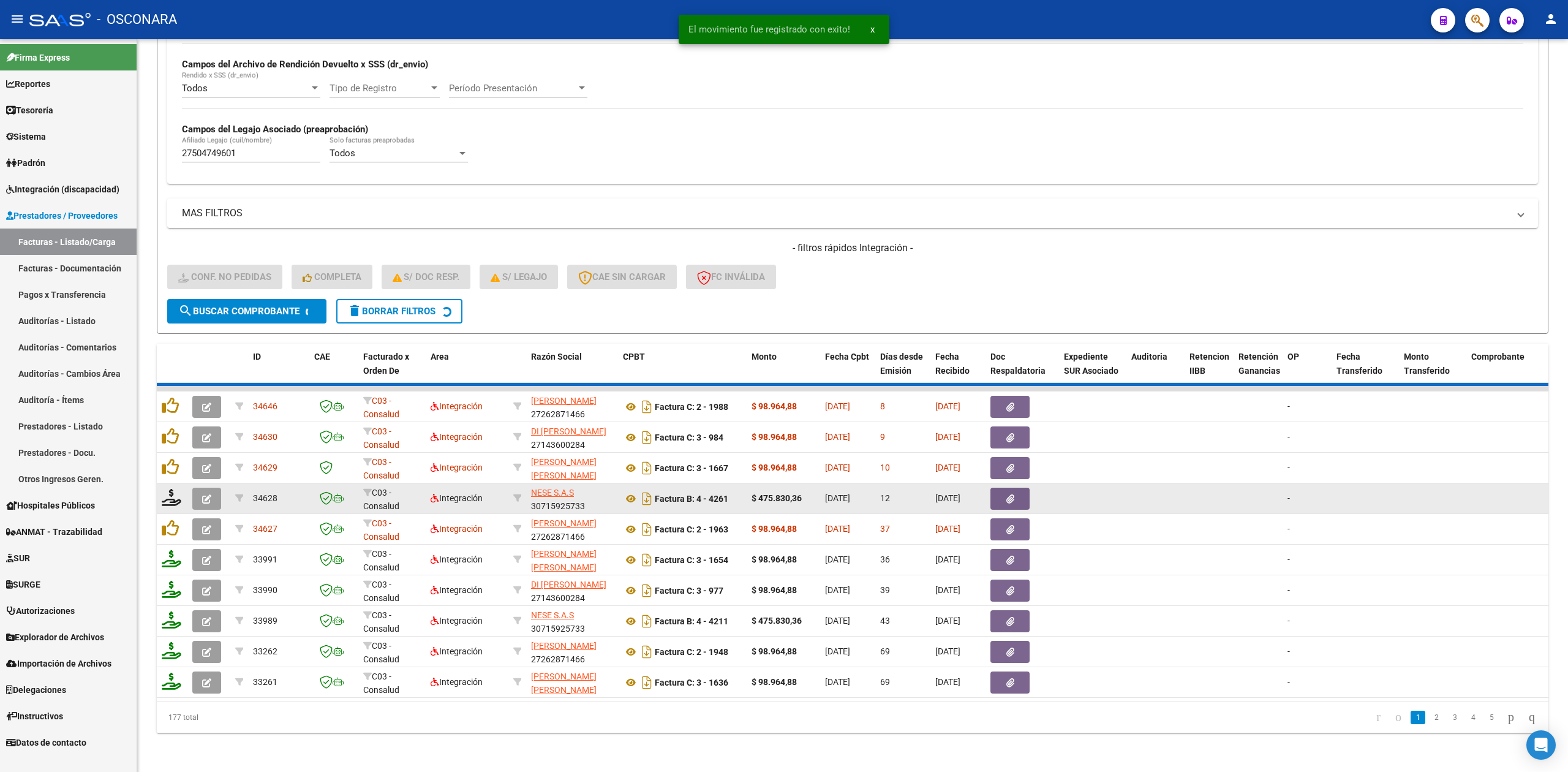
click at [209, 493] on span "button" at bounding box center [206, 499] width 9 height 11
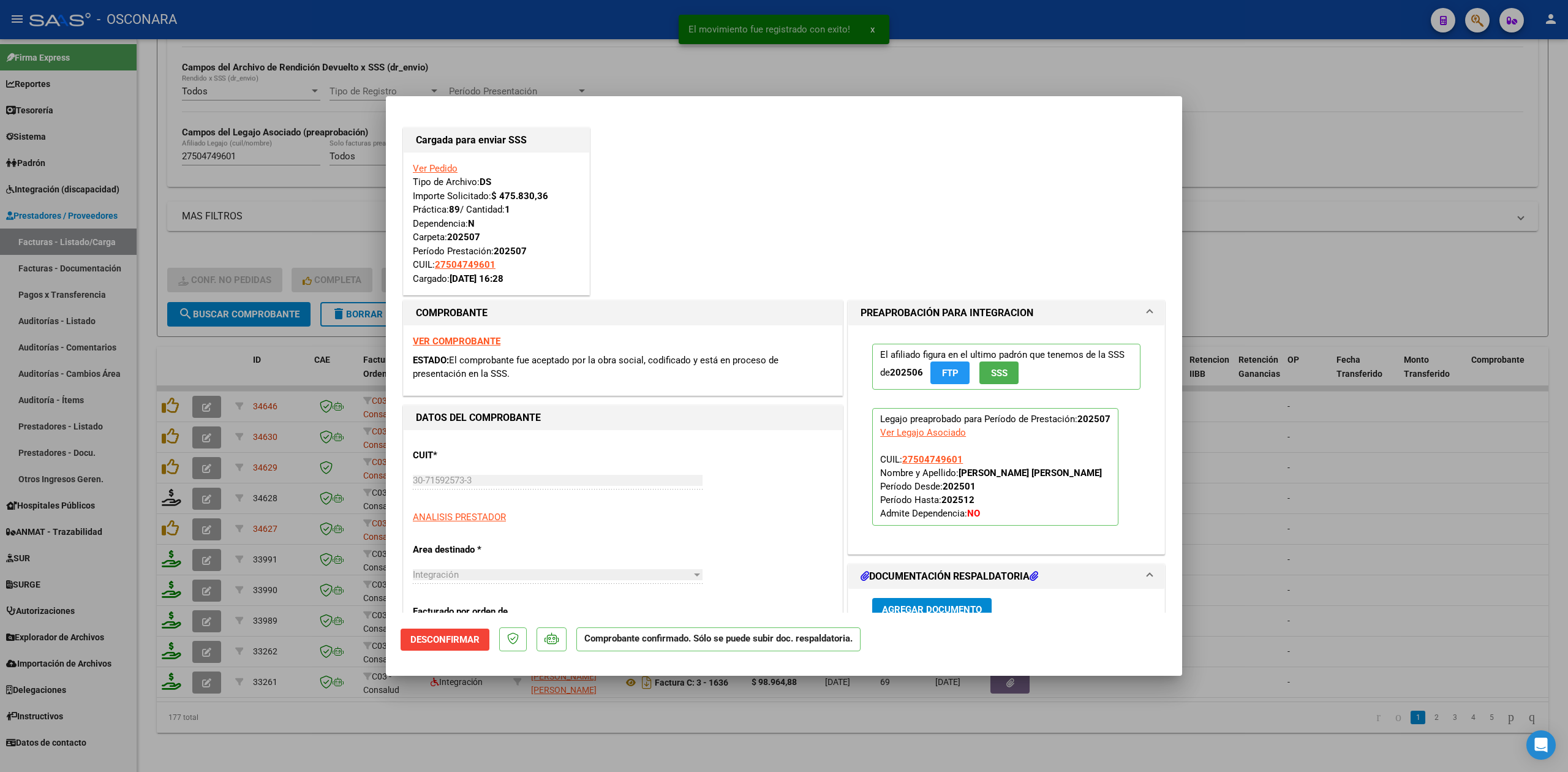
click at [491, 741] on div at bounding box center [784, 386] width 1568 height 772
type input "$ 0,00"
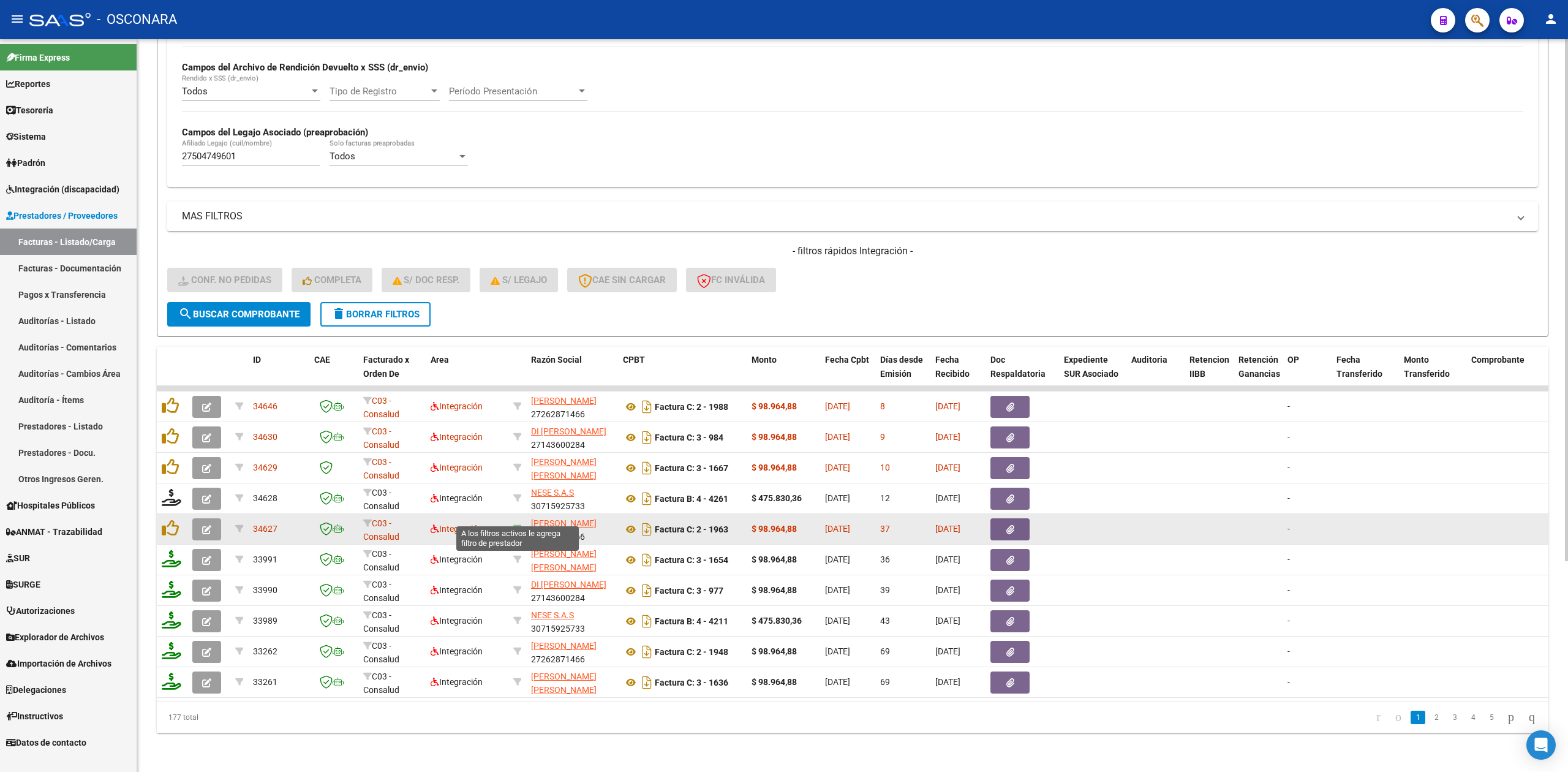
click at [516, 524] on icon at bounding box center [517, 529] width 9 height 9
type input "27262871466"
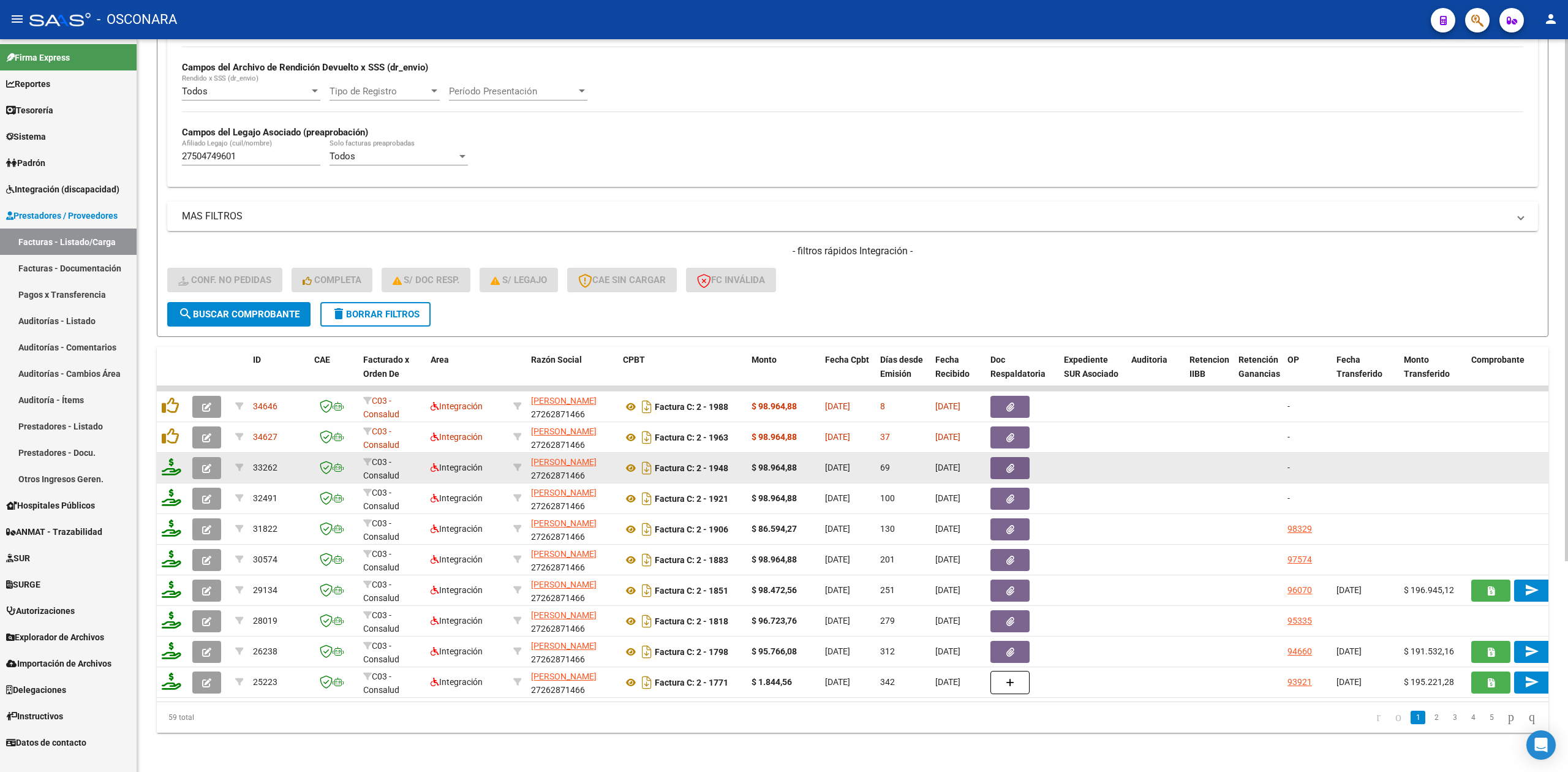
click at [208, 463] on icon "button" at bounding box center [206, 468] width 9 height 9
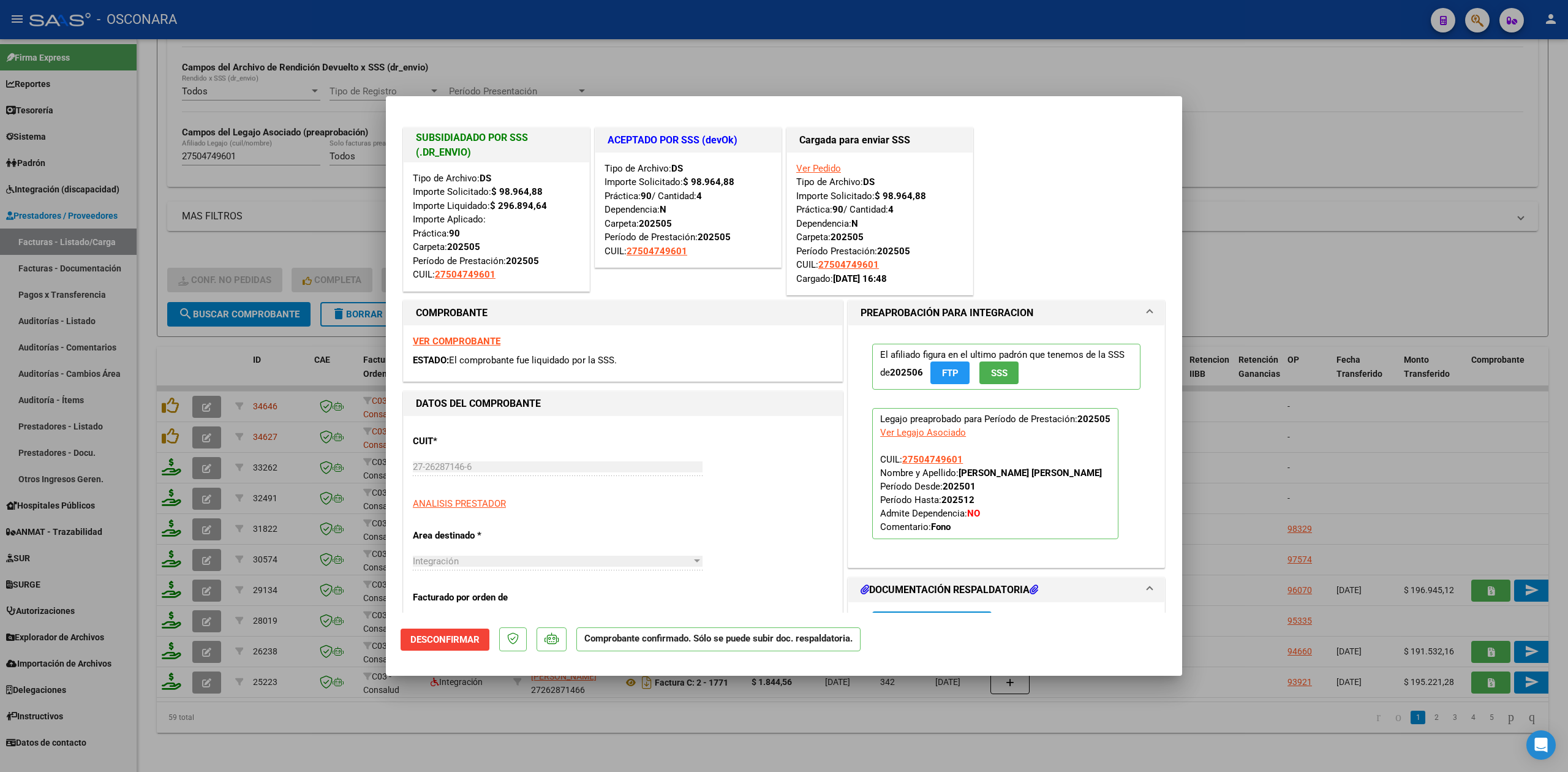
click at [417, 730] on div at bounding box center [784, 386] width 1568 height 772
type input "$ 0,00"
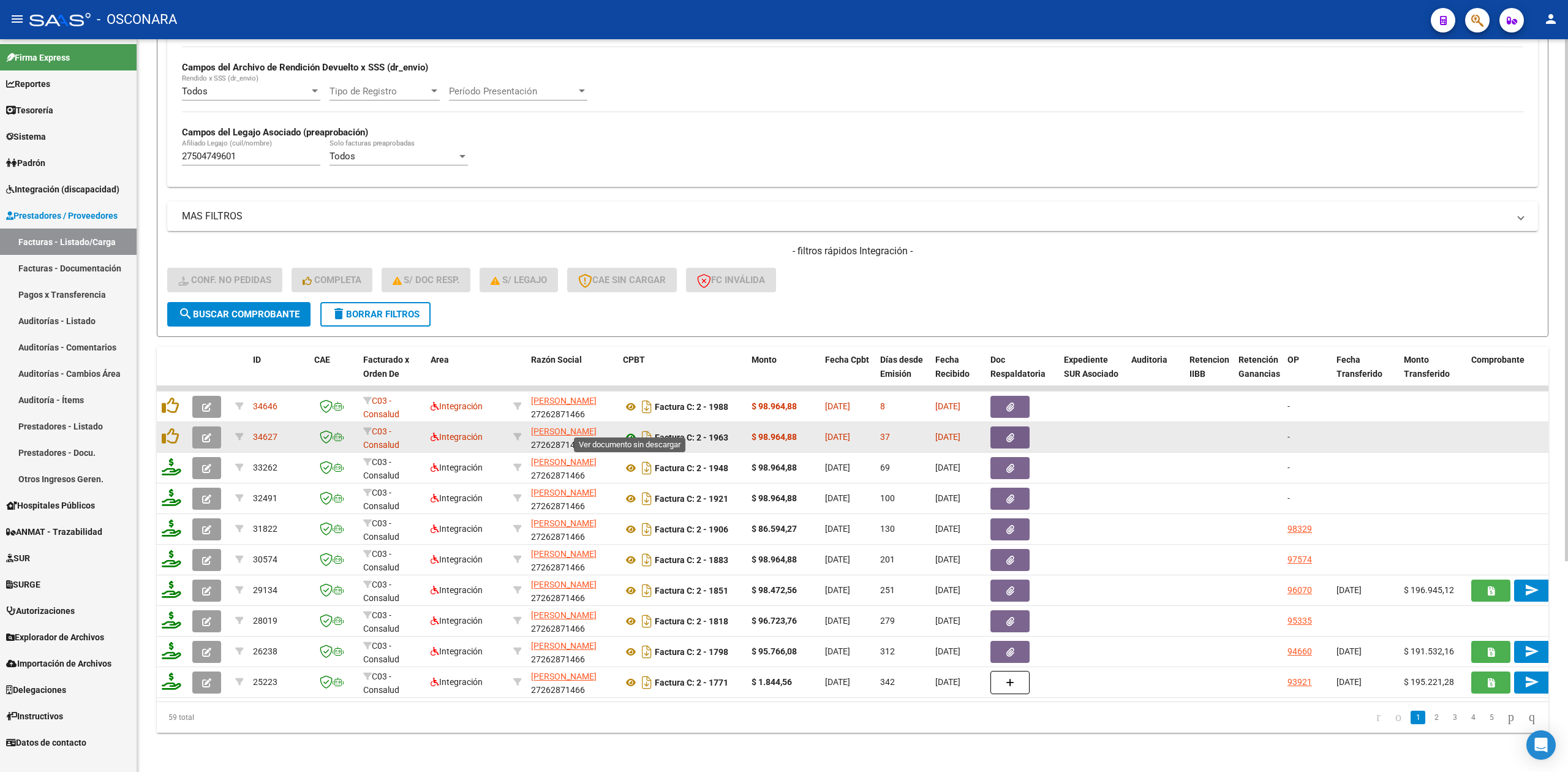
click at [631, 430] on icon at bounding box center [631, 437] width 16 height 15
click at [1002, 426] on button "button" at bounding box center [1010, 437] width 39 height 22
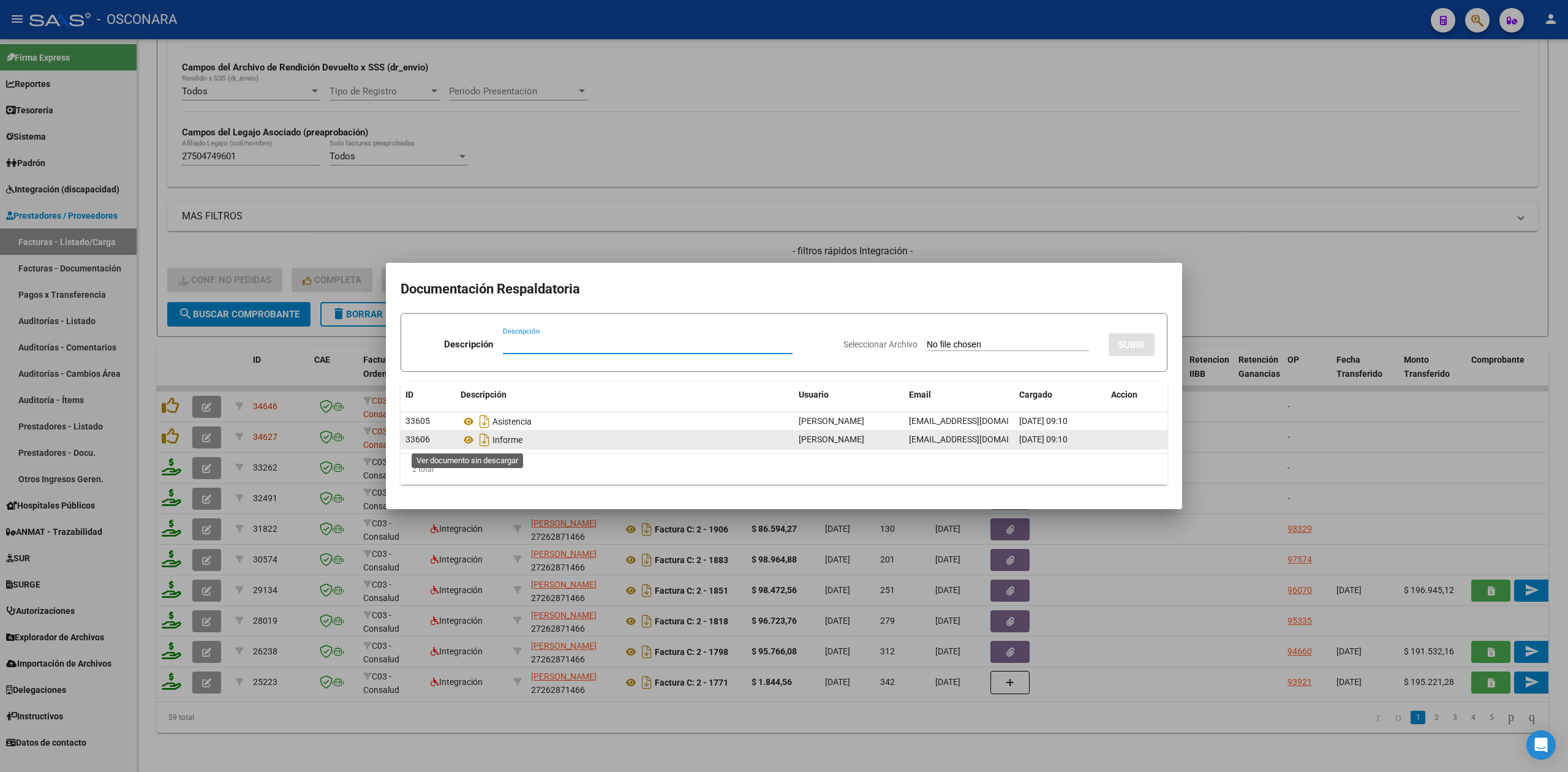
click at [468, 437] on icon at bounding box center [468, 439] width 16 height 15
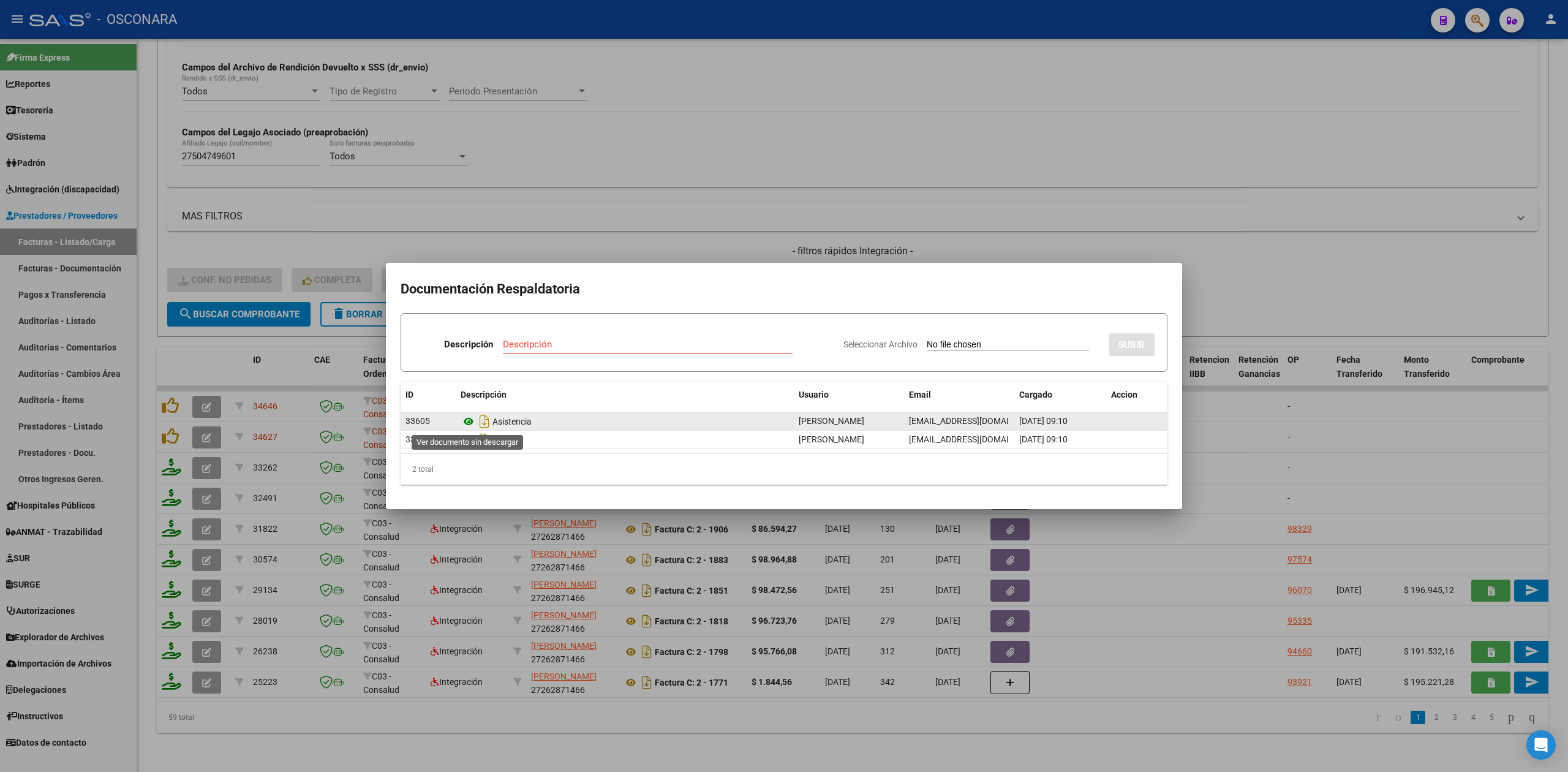
click at [466, 419] on icon at bounding box center [468, 421] width 16 height 15
click at [561, 241] on div at bounding box center [784, 386] width 1568 height 772
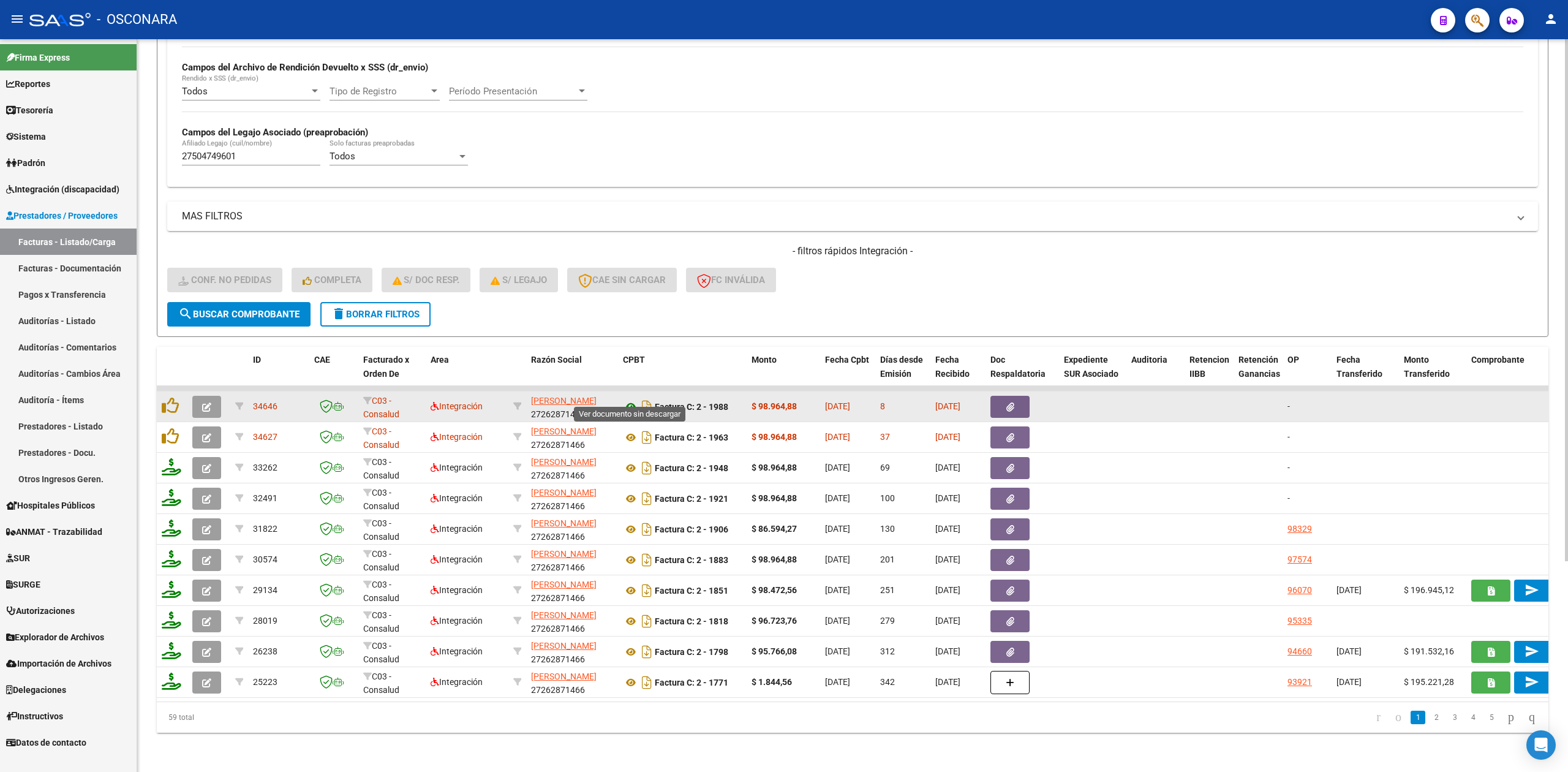
click at [624, 399] on icon at bounding box center [631, 407] width 16 height 15
click at [1032, 397] on div at bounding box center [1022, 407] width 64 height 22
click at [1017, 397] on button "button" at bounding box center [1010, 407] width 39 height 22
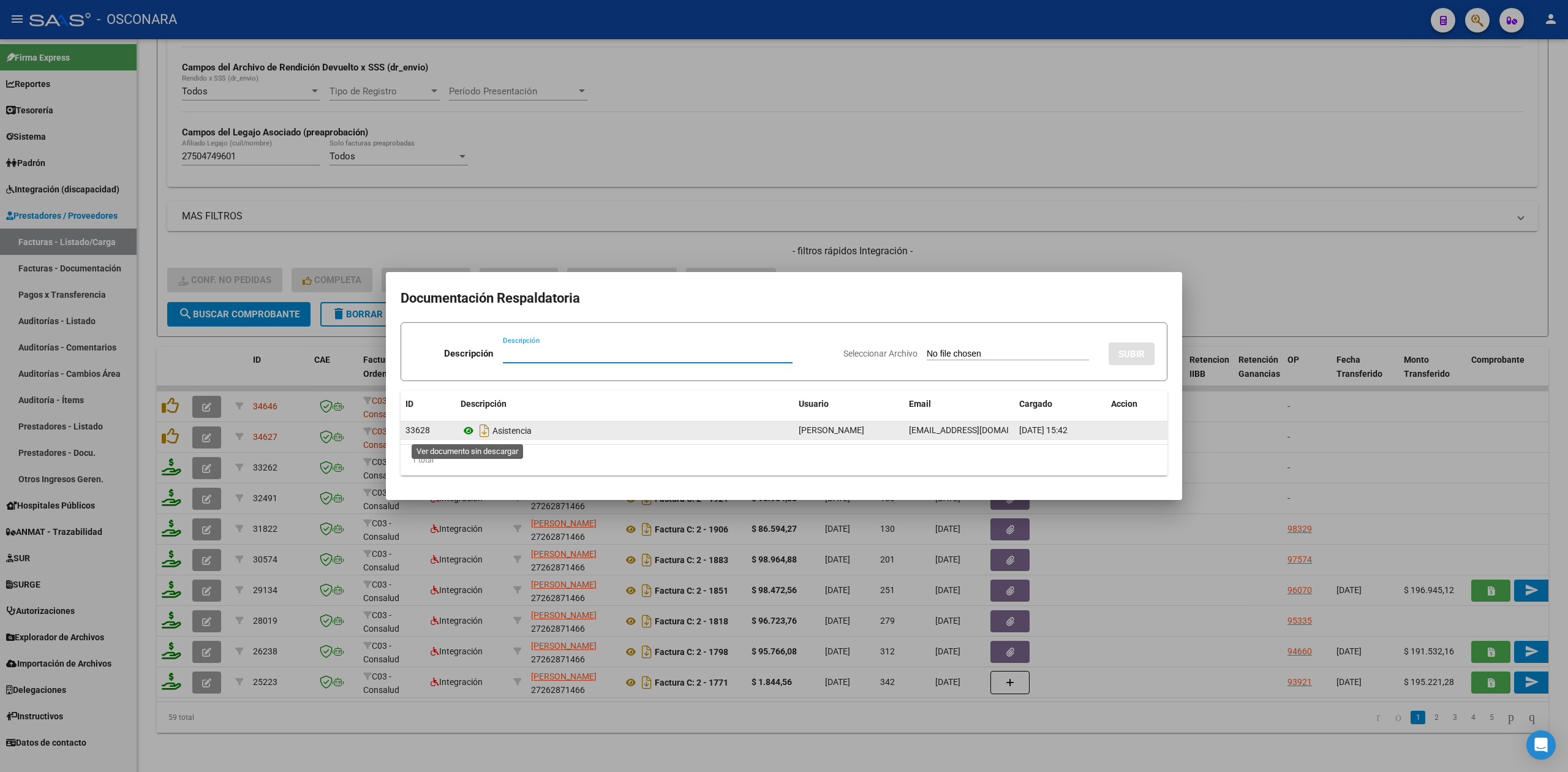
click at [463, 434] on icon at bounding box center [468, 430] width 16 height 15
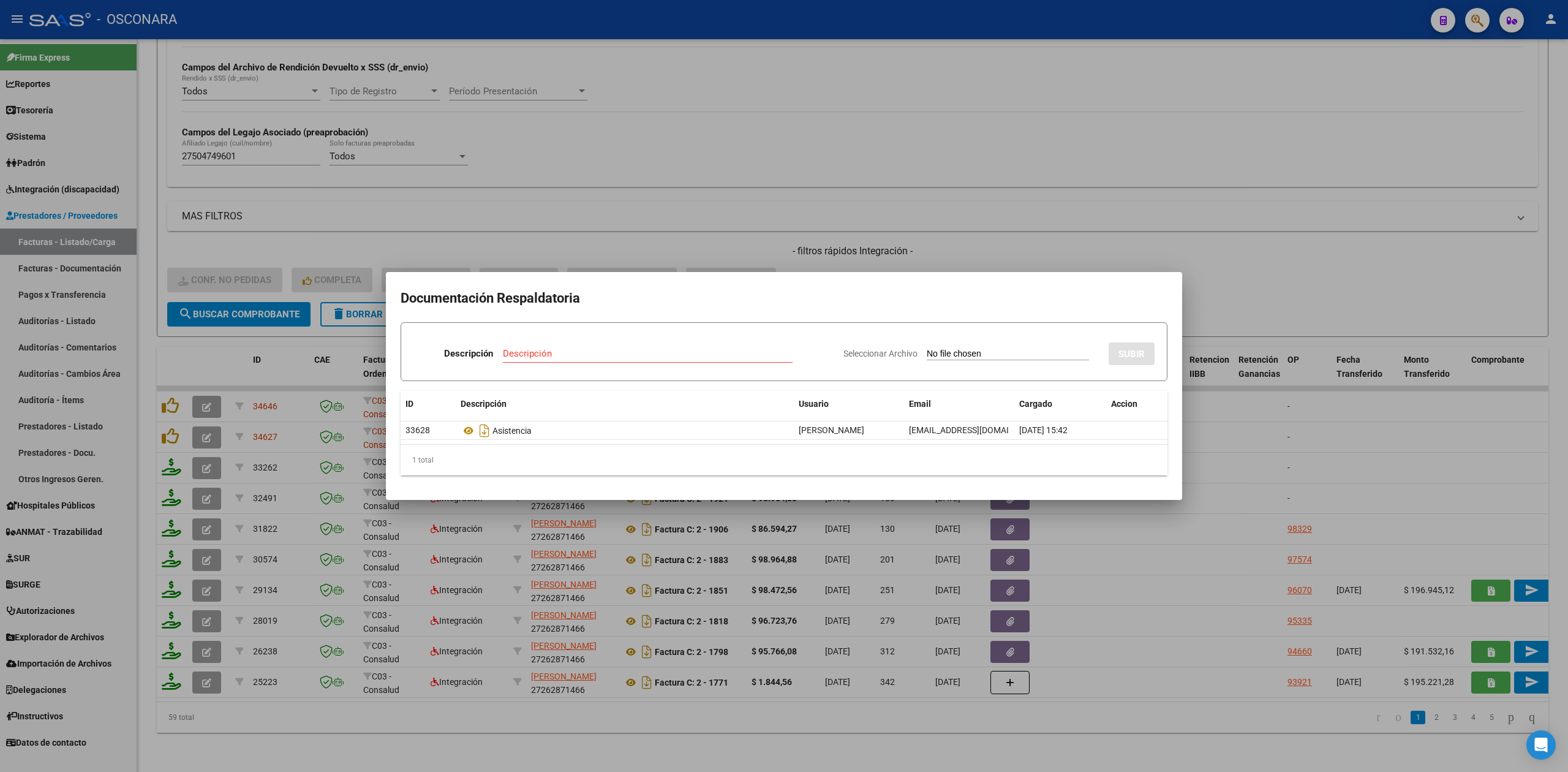
click at [687, 226] on div at bounding box center [784, 386] width 1568 height 772
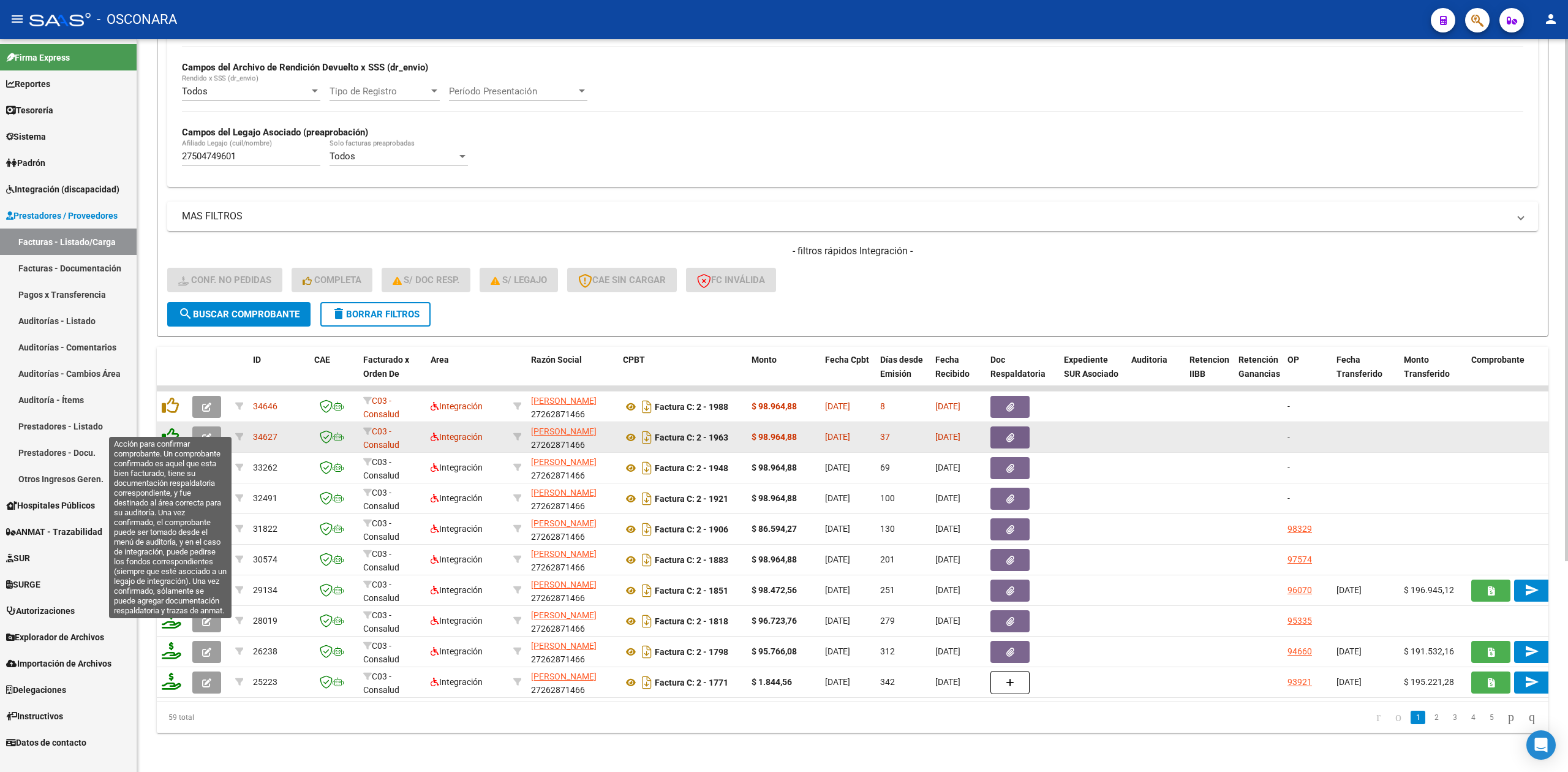
click at [167, 427] on icon at bounding box center [170, 436] width 17 height 17
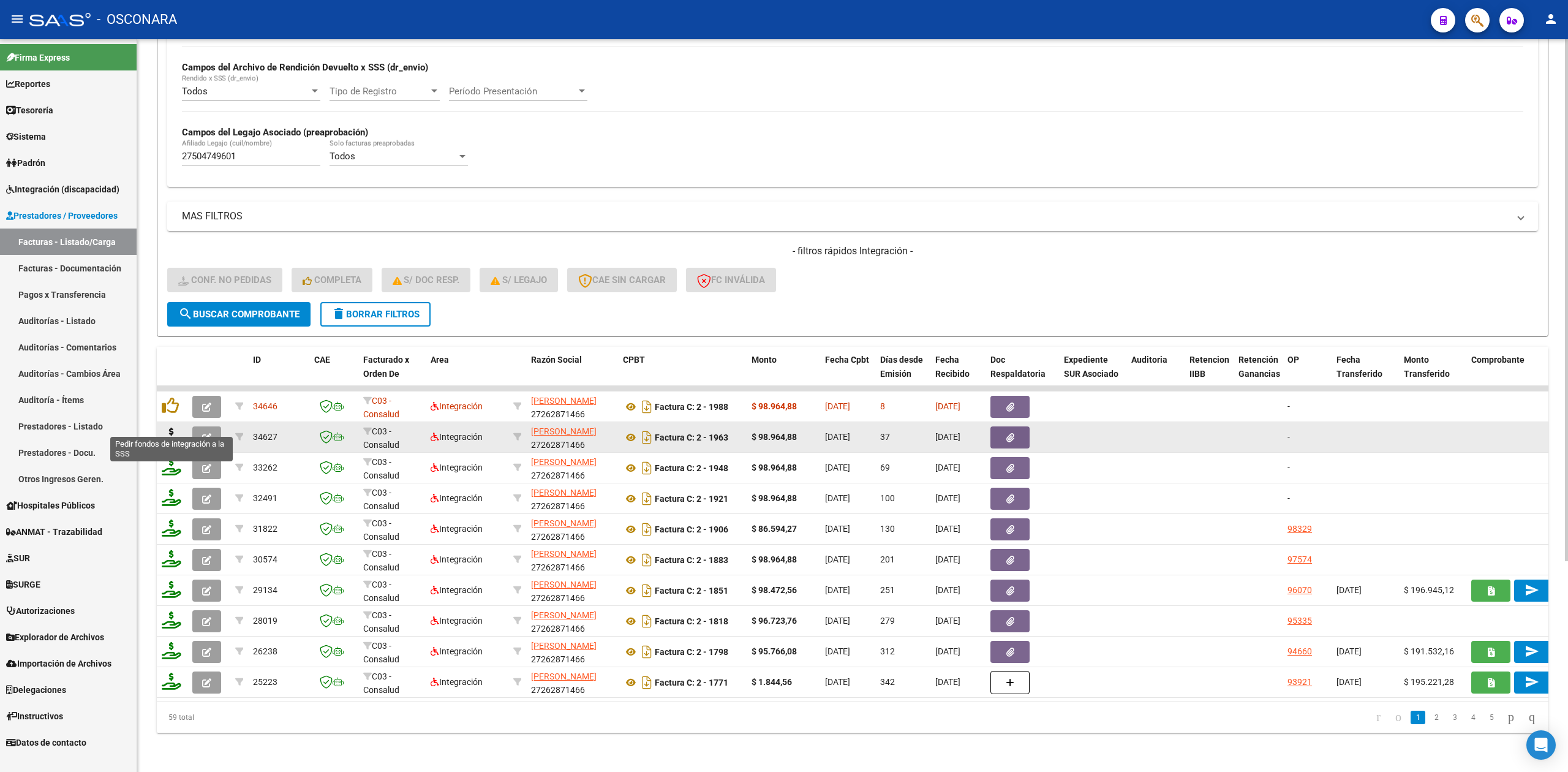
click at [170, 427] on icon at bounding box center [172, 436] width 20 height 17
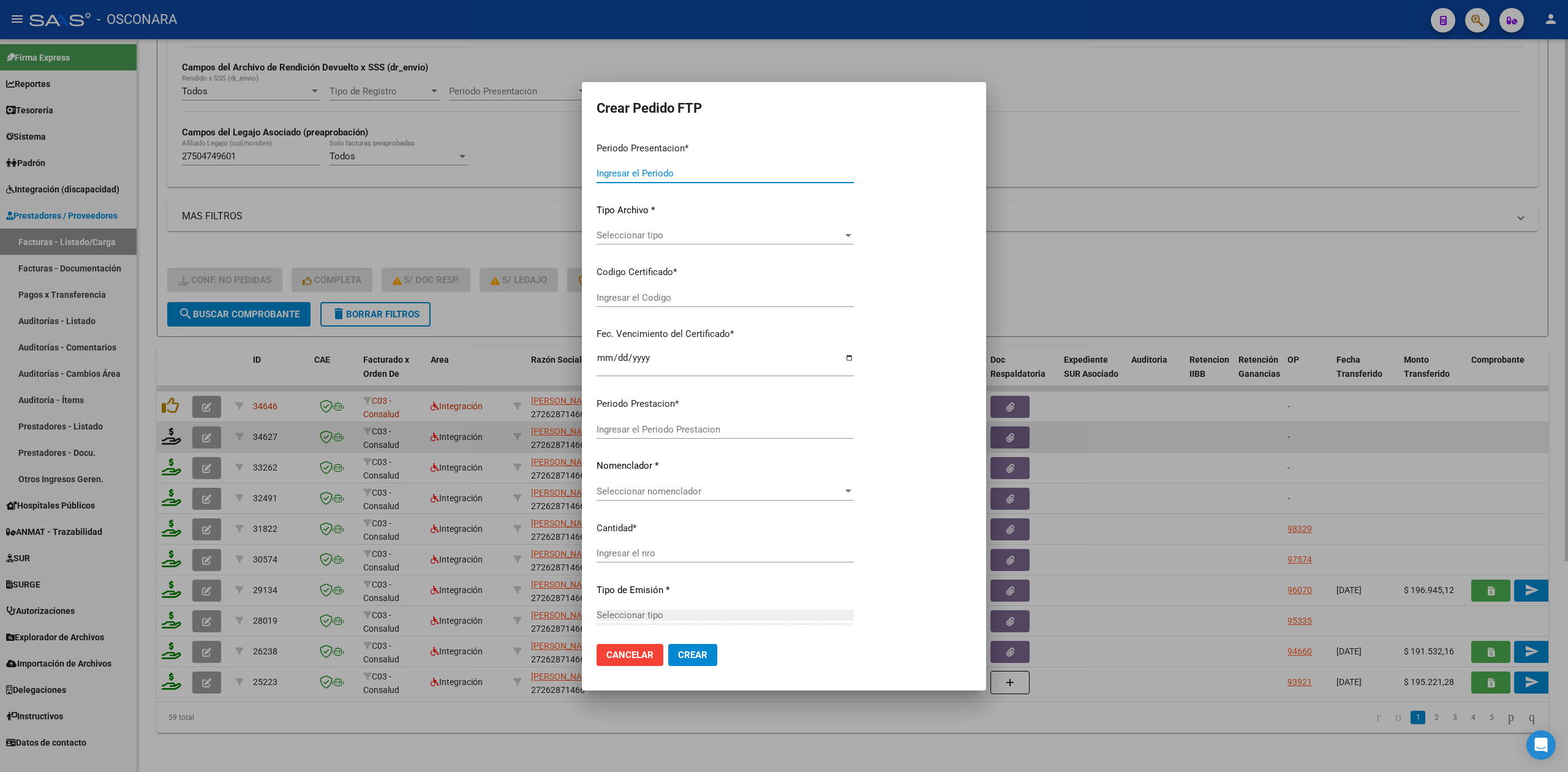
type input "202507"
type input "202506"
type input "$ 98.964,88"
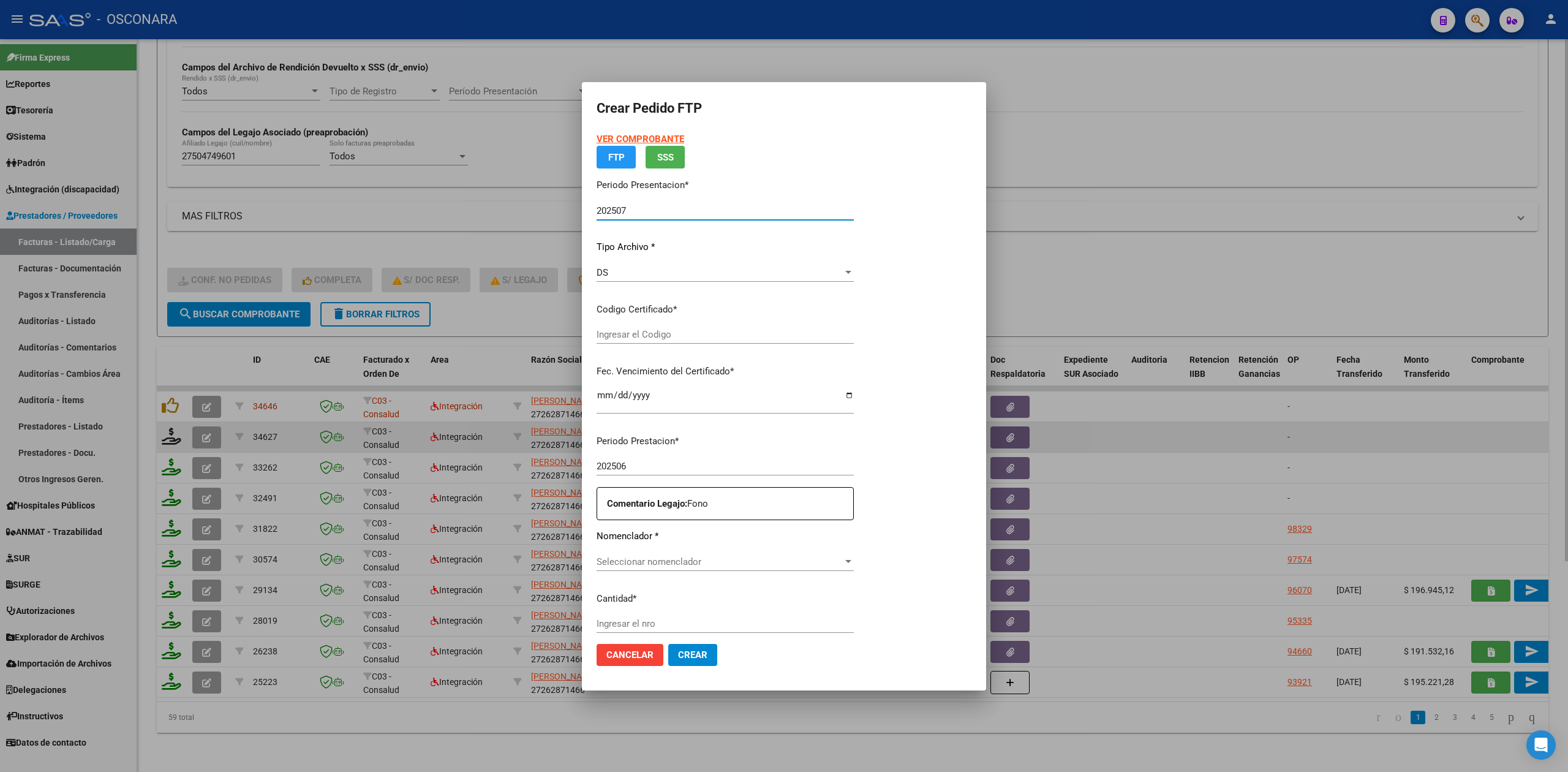
type input "ARG01000504749602022032220260322SJN820"
type input "2026-03-22"
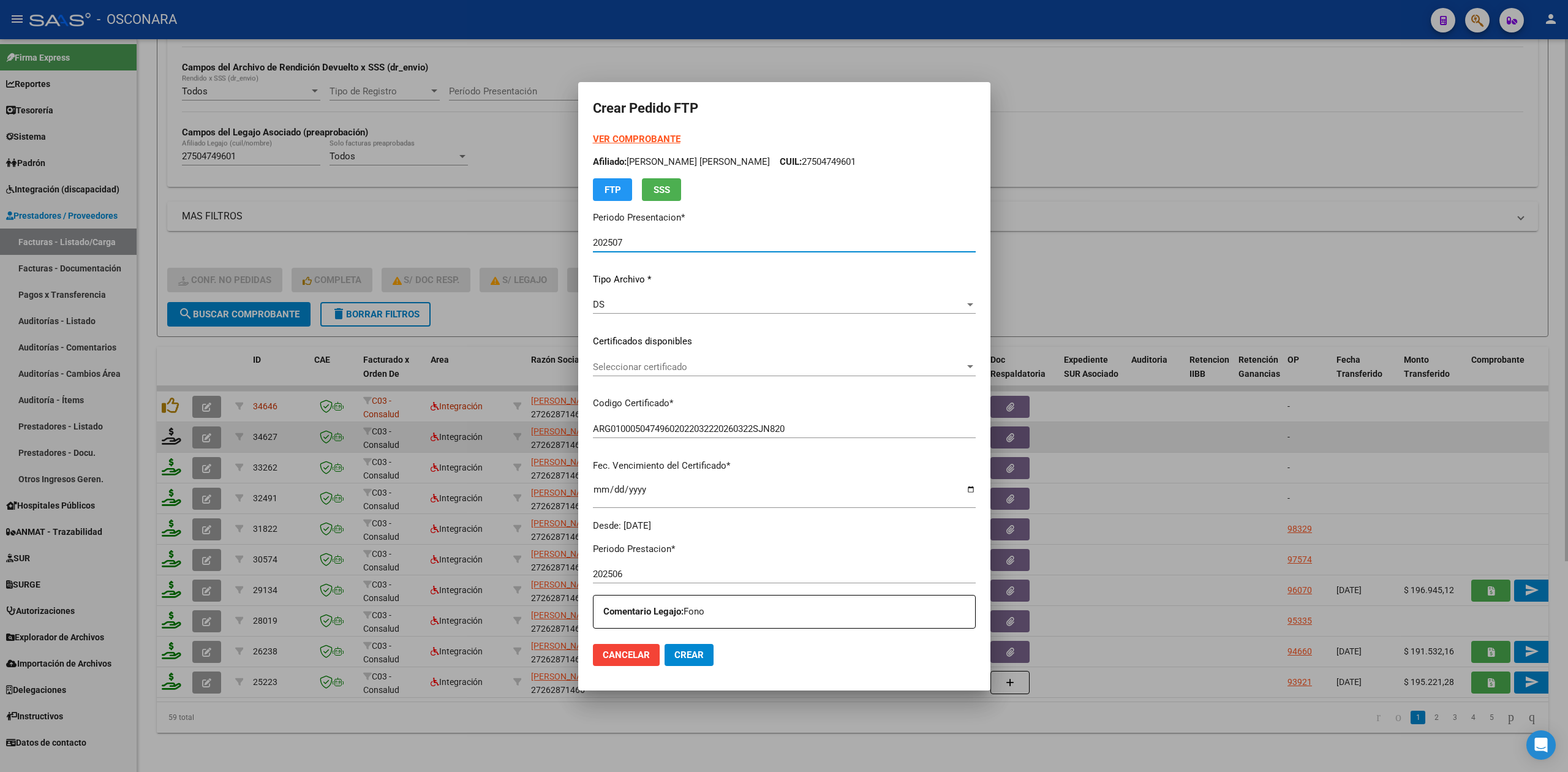
click at [646, 364] on span "Seleccionar certificado" at bounding box center [779, 367] width 372 height 11
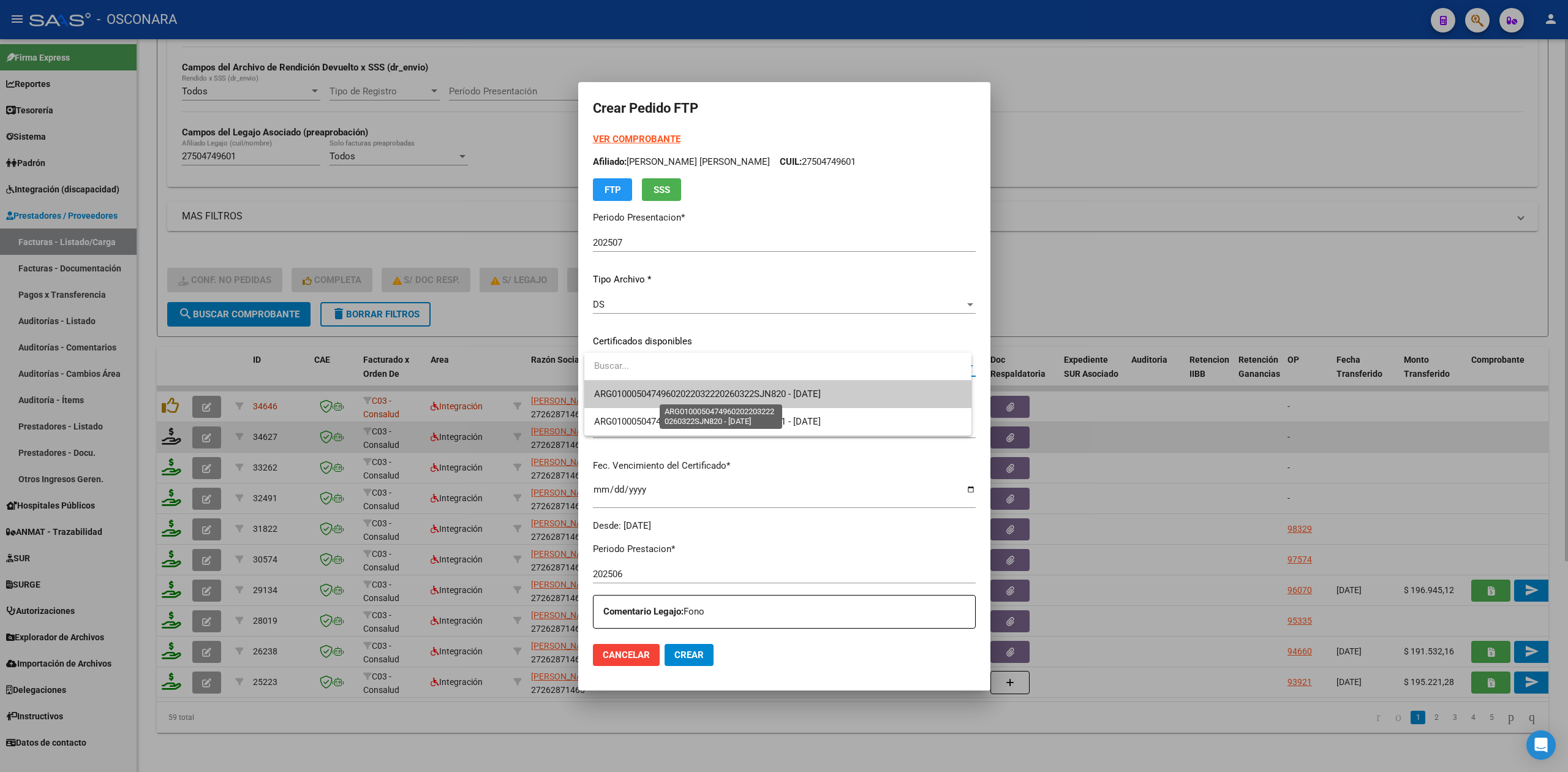
click at [646, 390] on span "ARG01000504749602022032220260322SJN820 - 2026-03-22" at bounding box center [707, 394] width 226 height 11
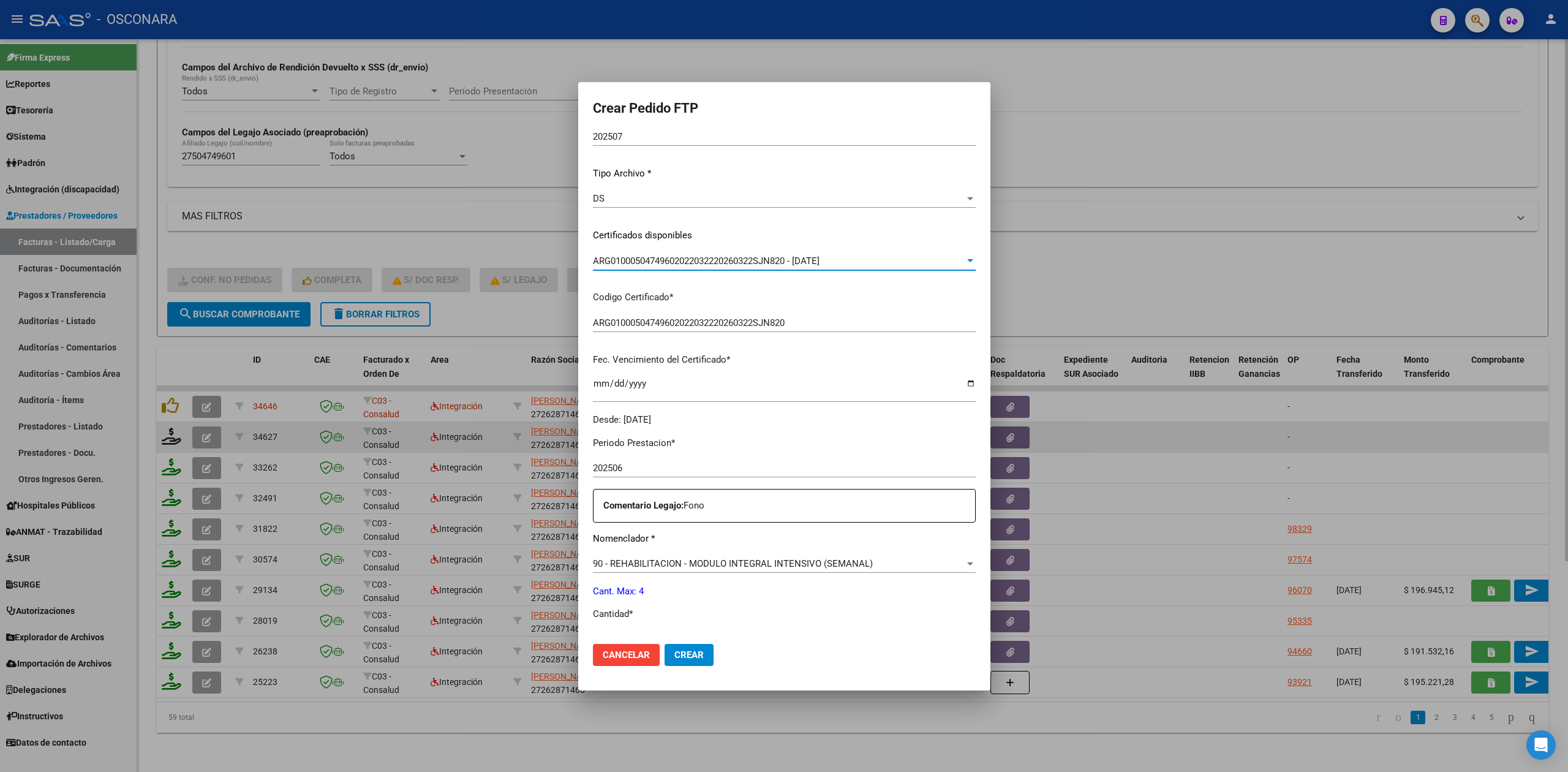
scroll to position [319, 0]
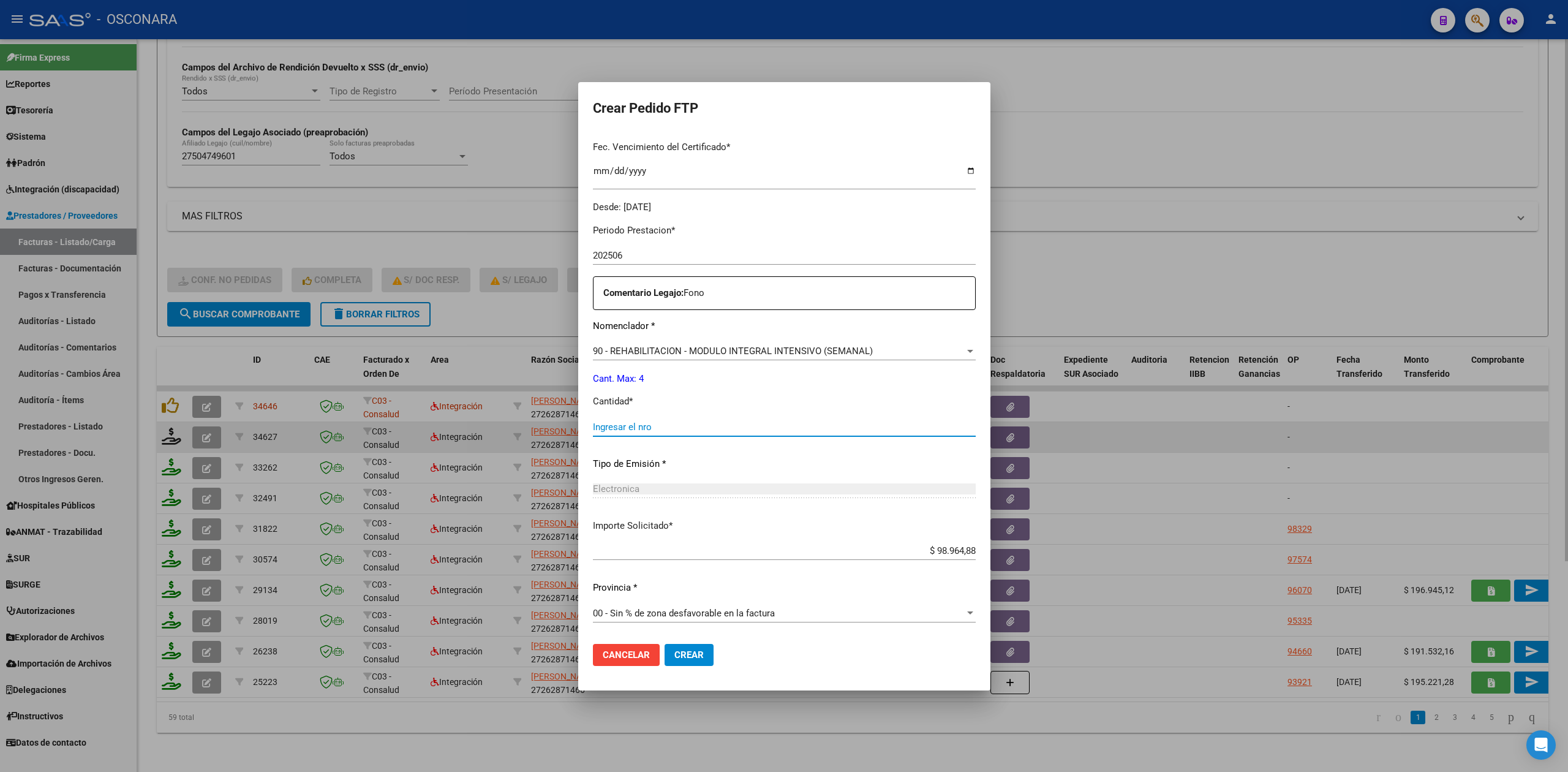
click at [652, 429] on input "Ingresar el nro" at bounding box center [784, 427] width 382 height 11
type input "4"
click at [665, 644] on button "Crear" at bounding box center [689, 654] width 49 height 22
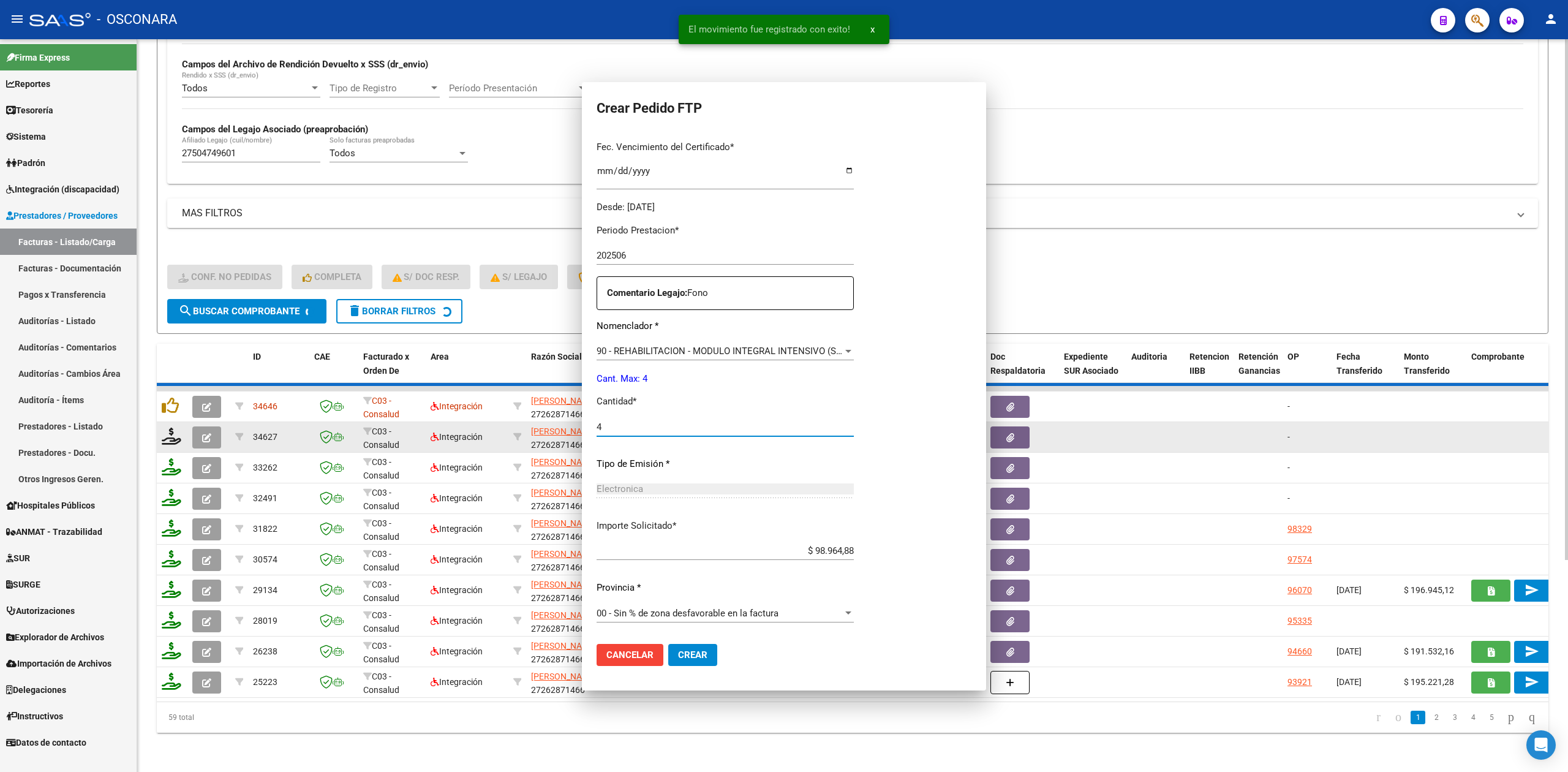
scroll to position [0, 0]
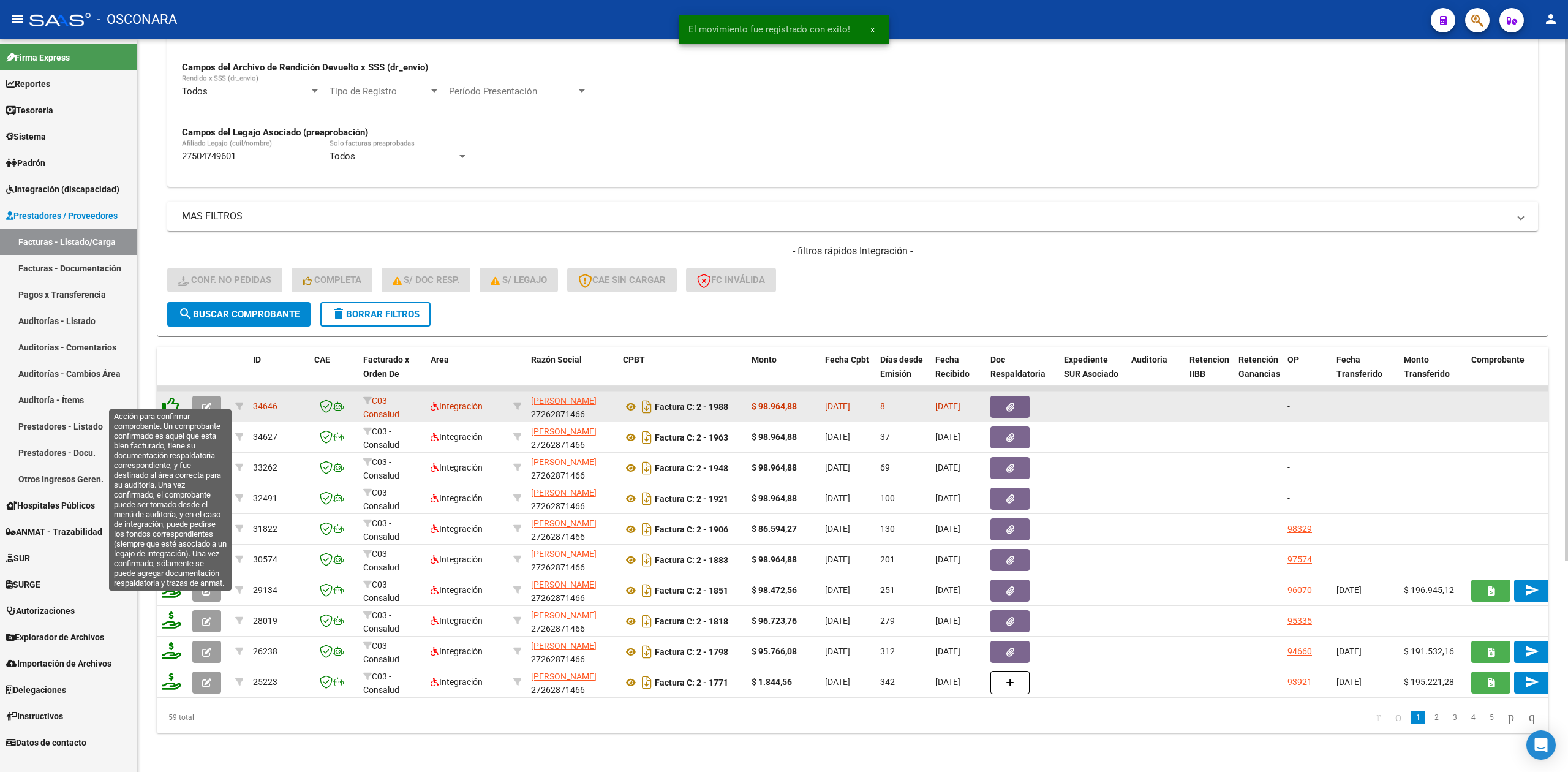
click at [167, 397] on icon at bounding box center [170, 405] width 17 height 17
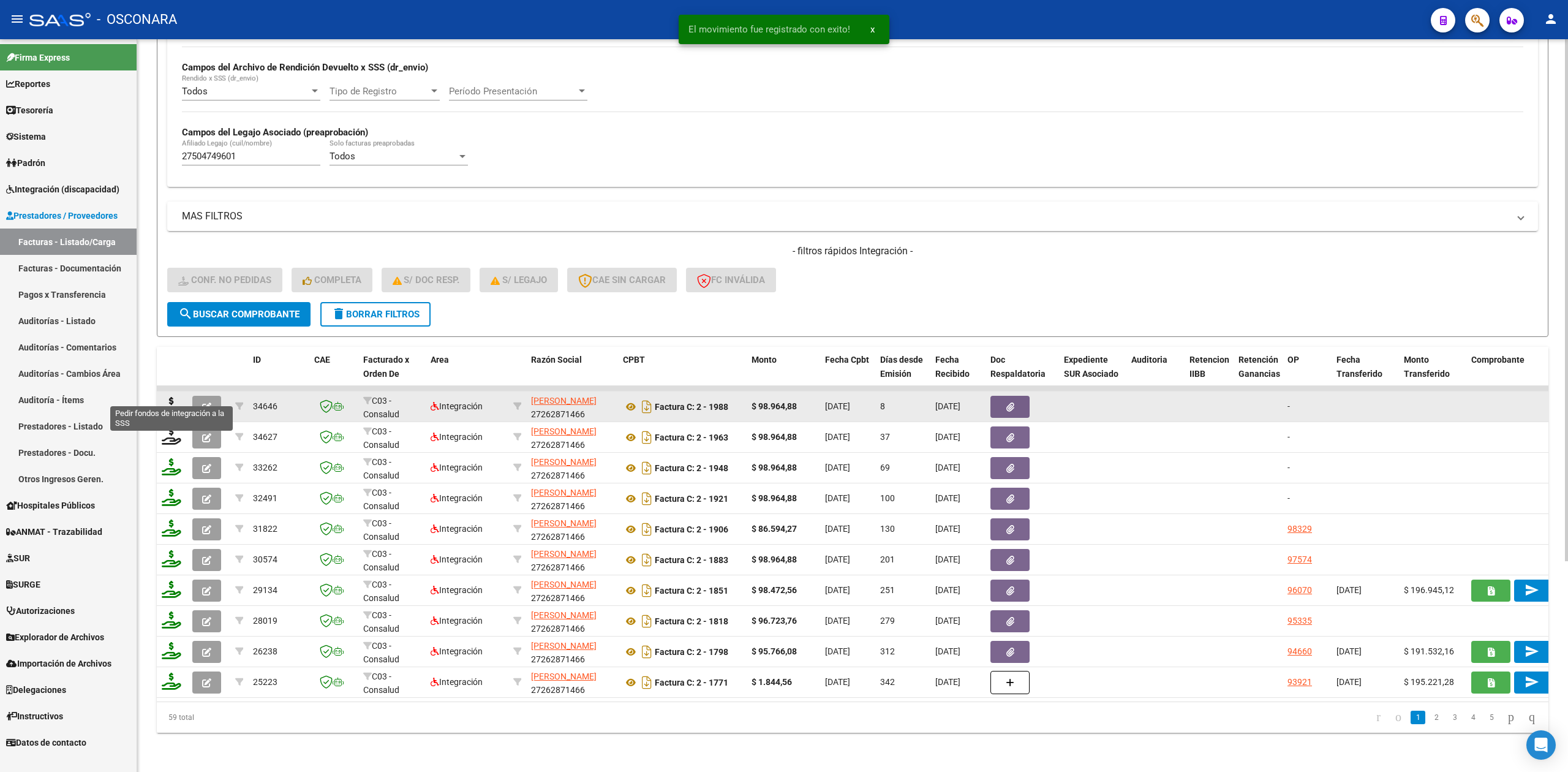
click at [167, 397] on icon at bounding box center [172, 405] width 20 height 17
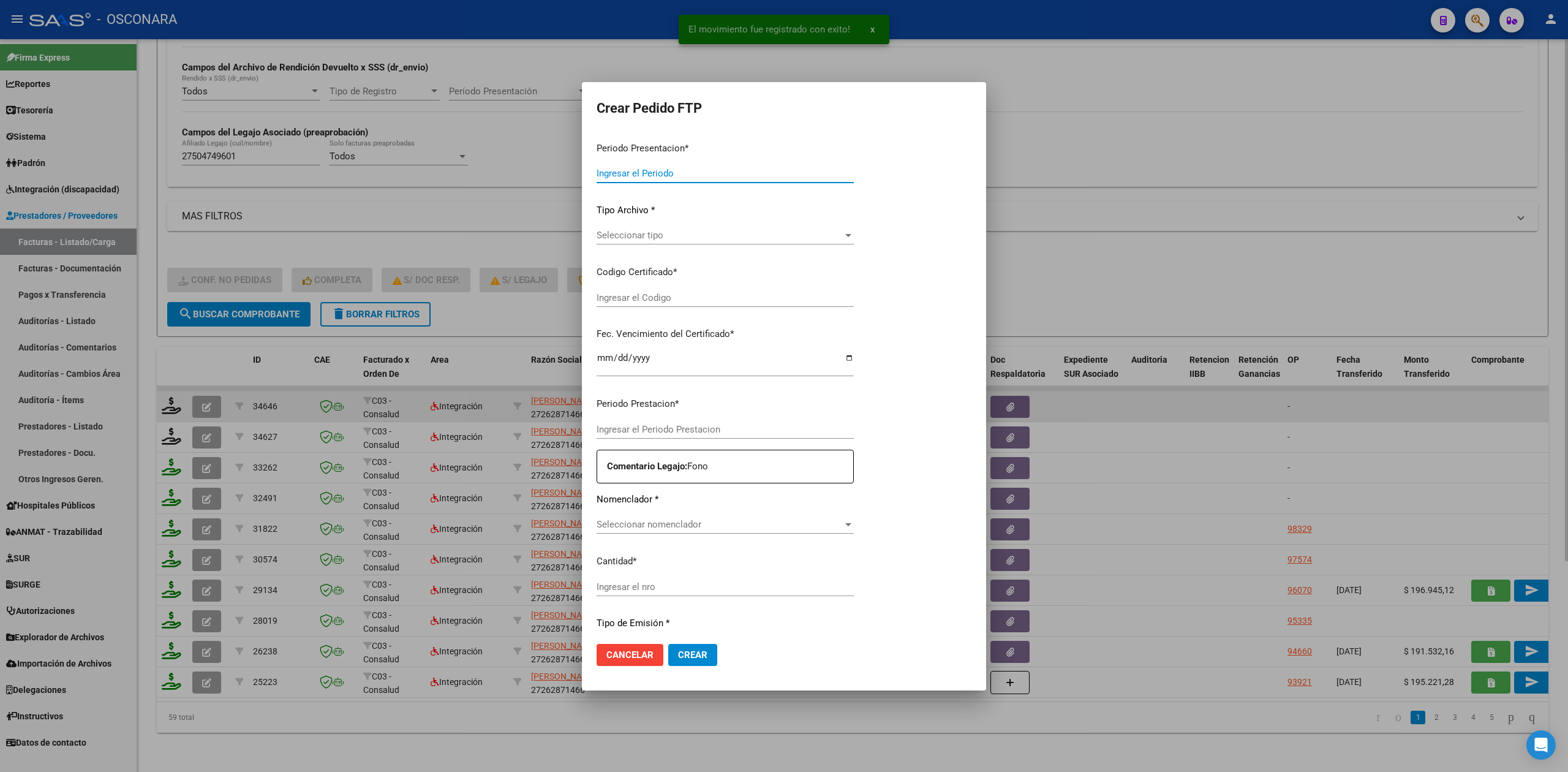
type input "202507"
type input "$ 98.964,88"
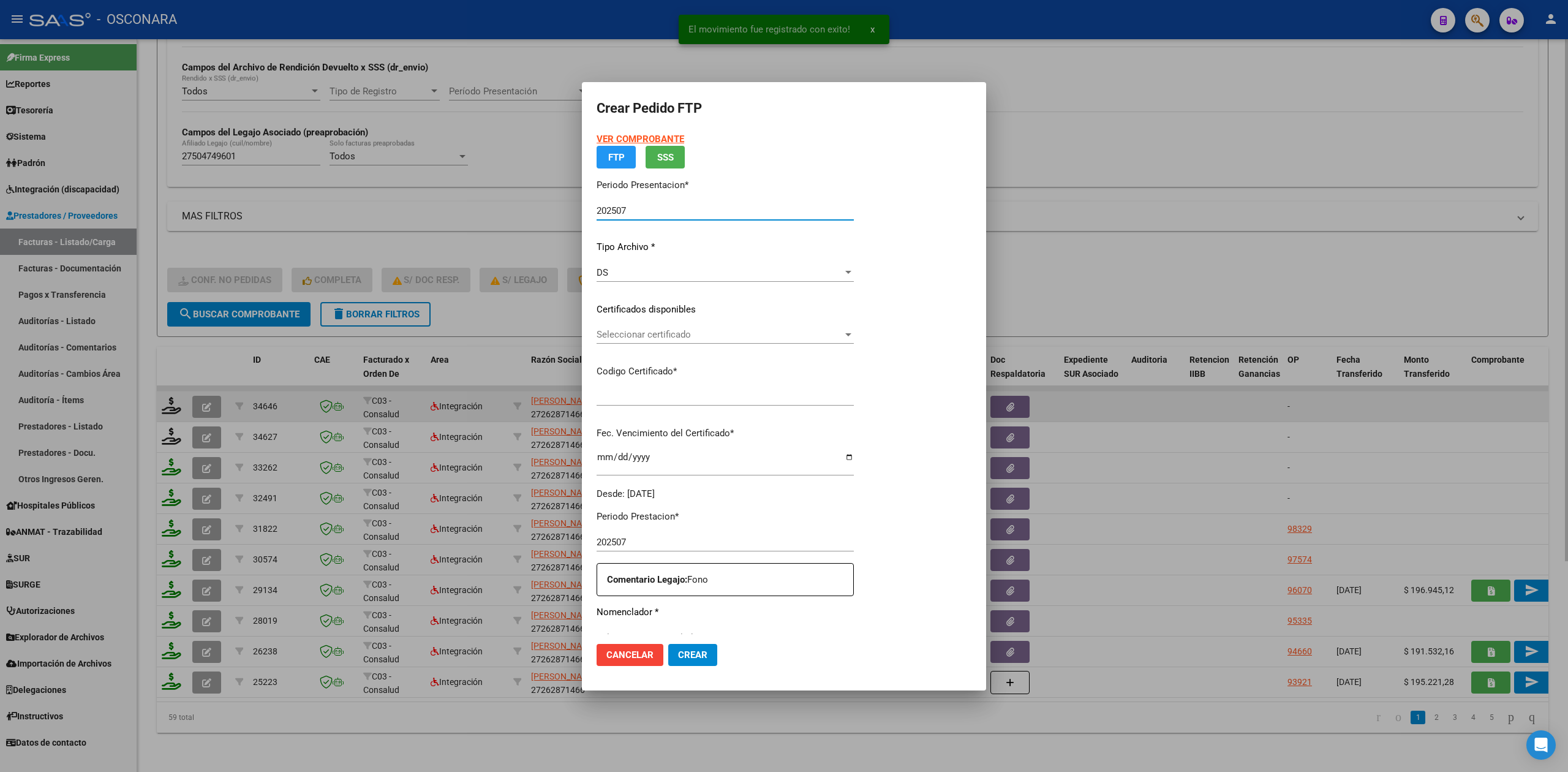
type input "ARG01000504749602022032220260322SJN820"
type input "2026-03-22"
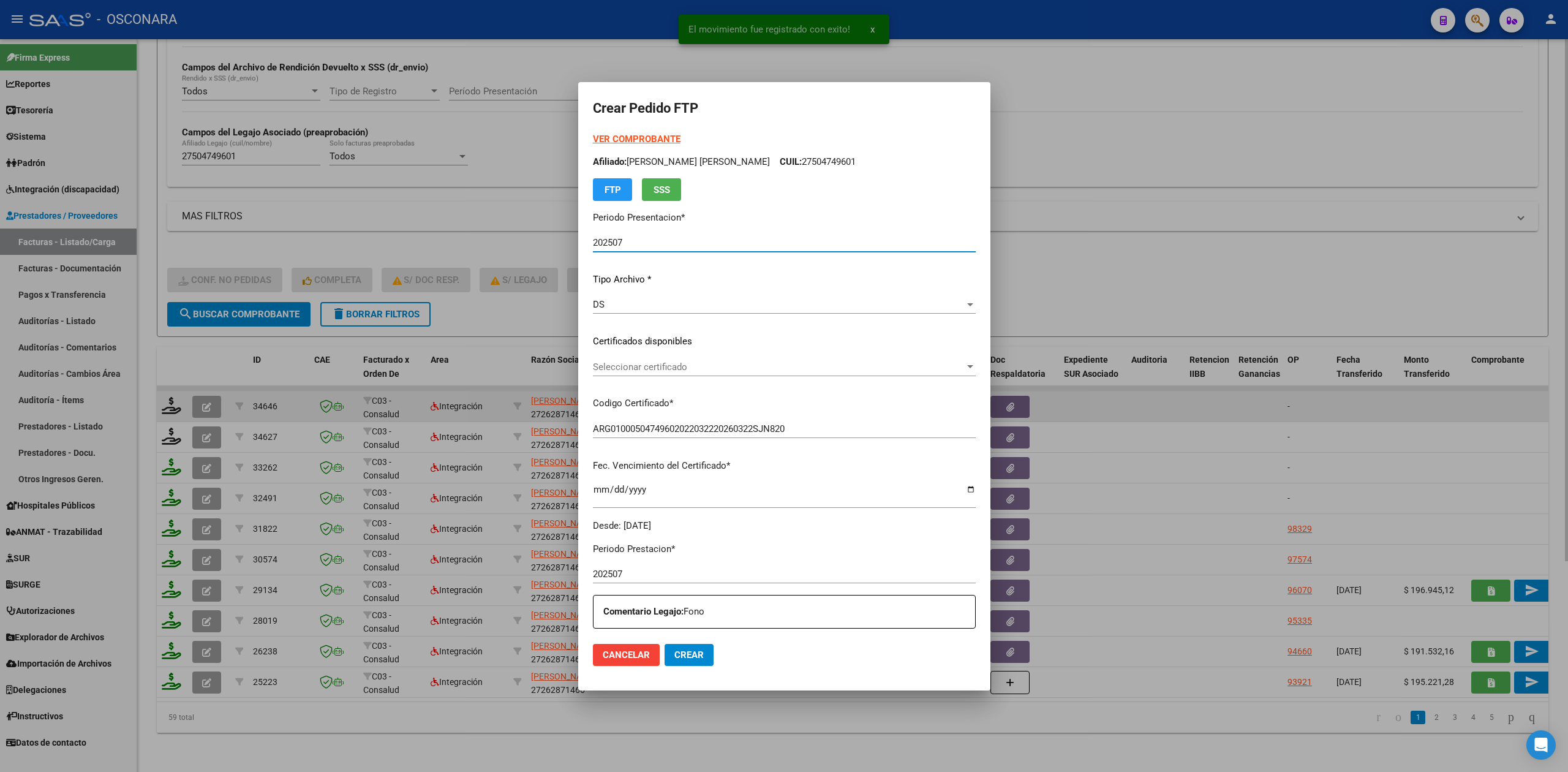
click at [665, 365] on span "Seleccionar certificado" at bounding box center [779, 367] width 372 height 11
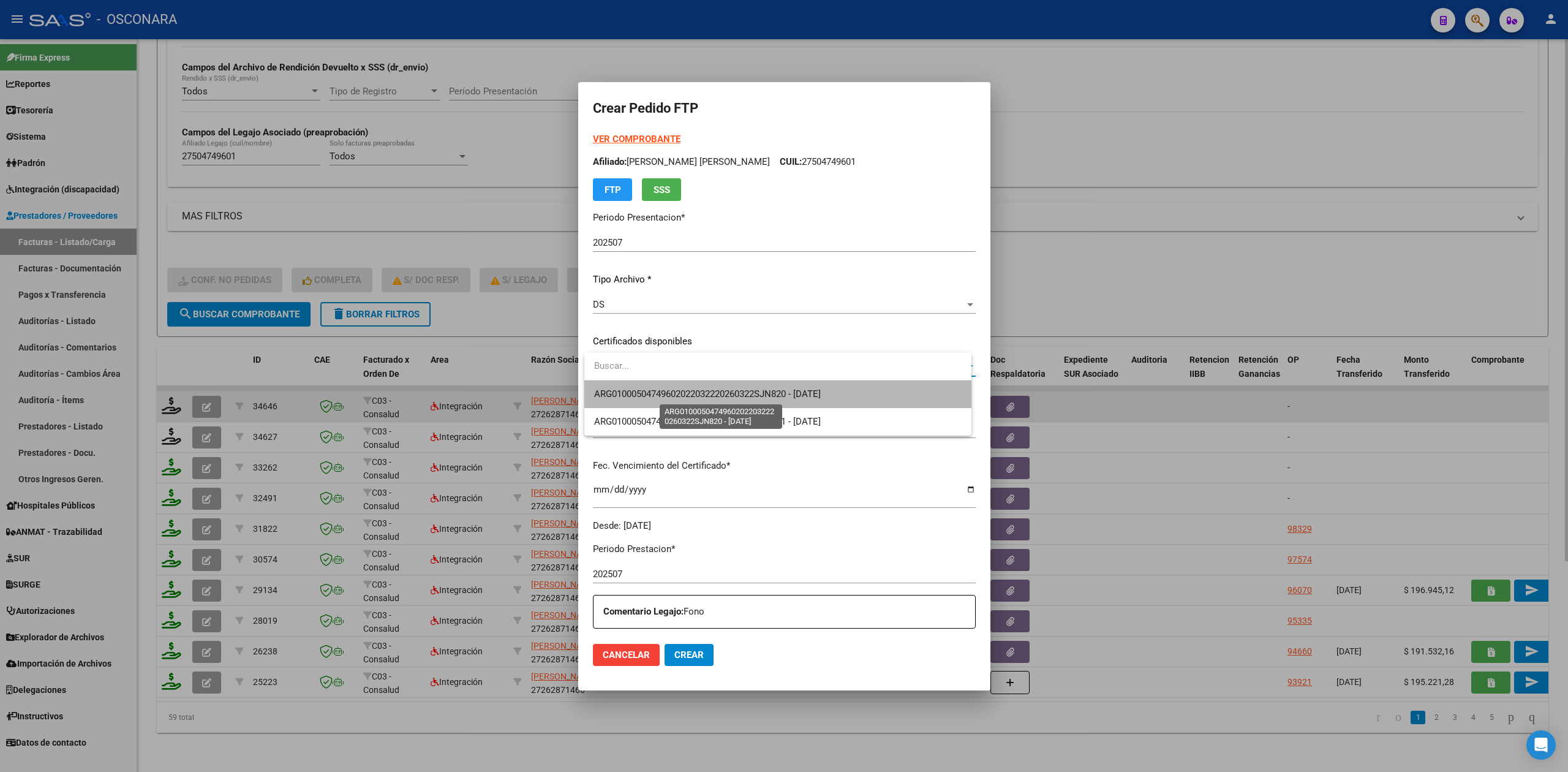
click at [667, 390] on span "ARG01000504749602022032220260322SJN820 - 2026-03-22" at bounding box center [707, 394] width 226 height 11
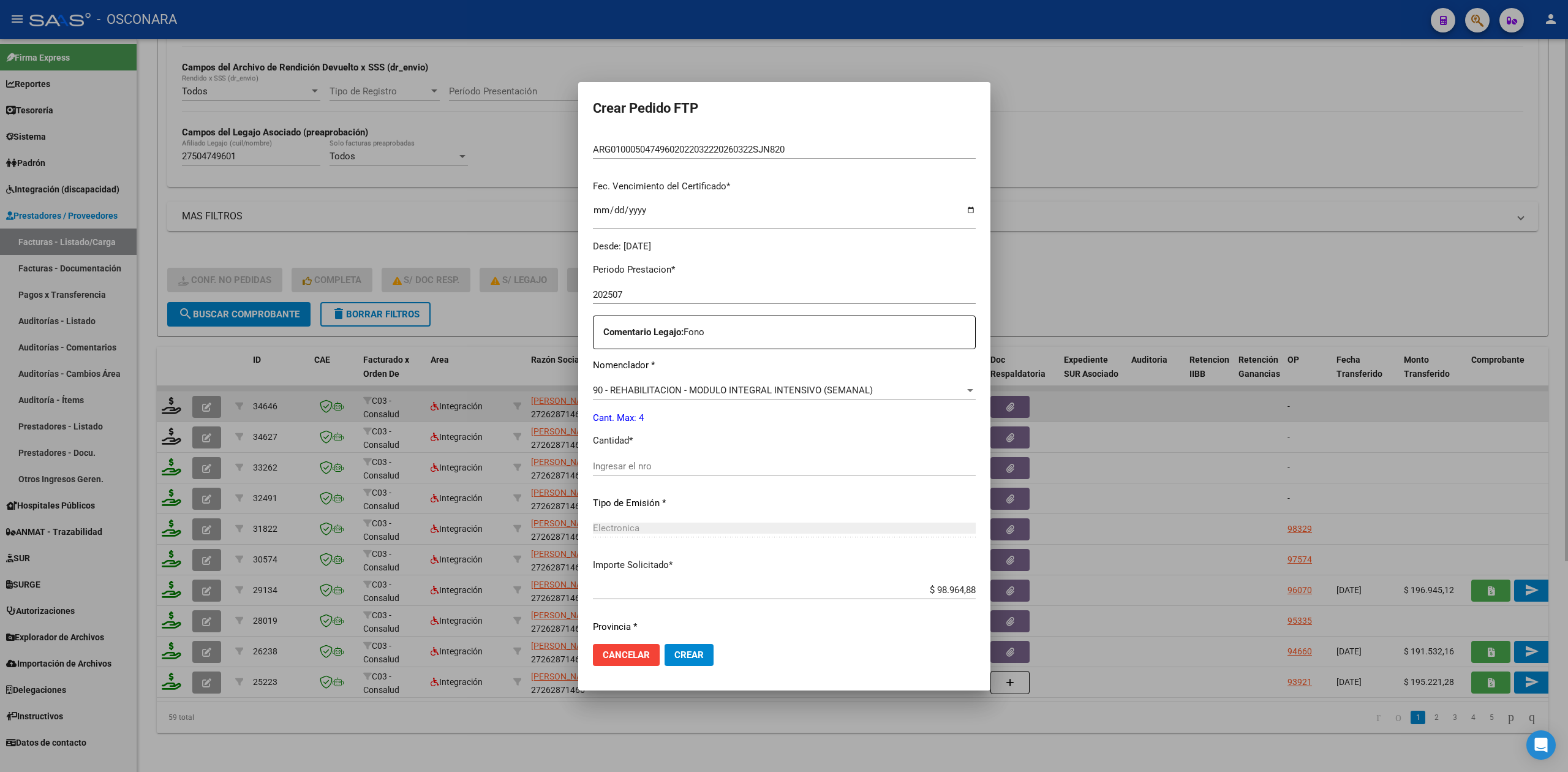
scroll to position [319, 0]
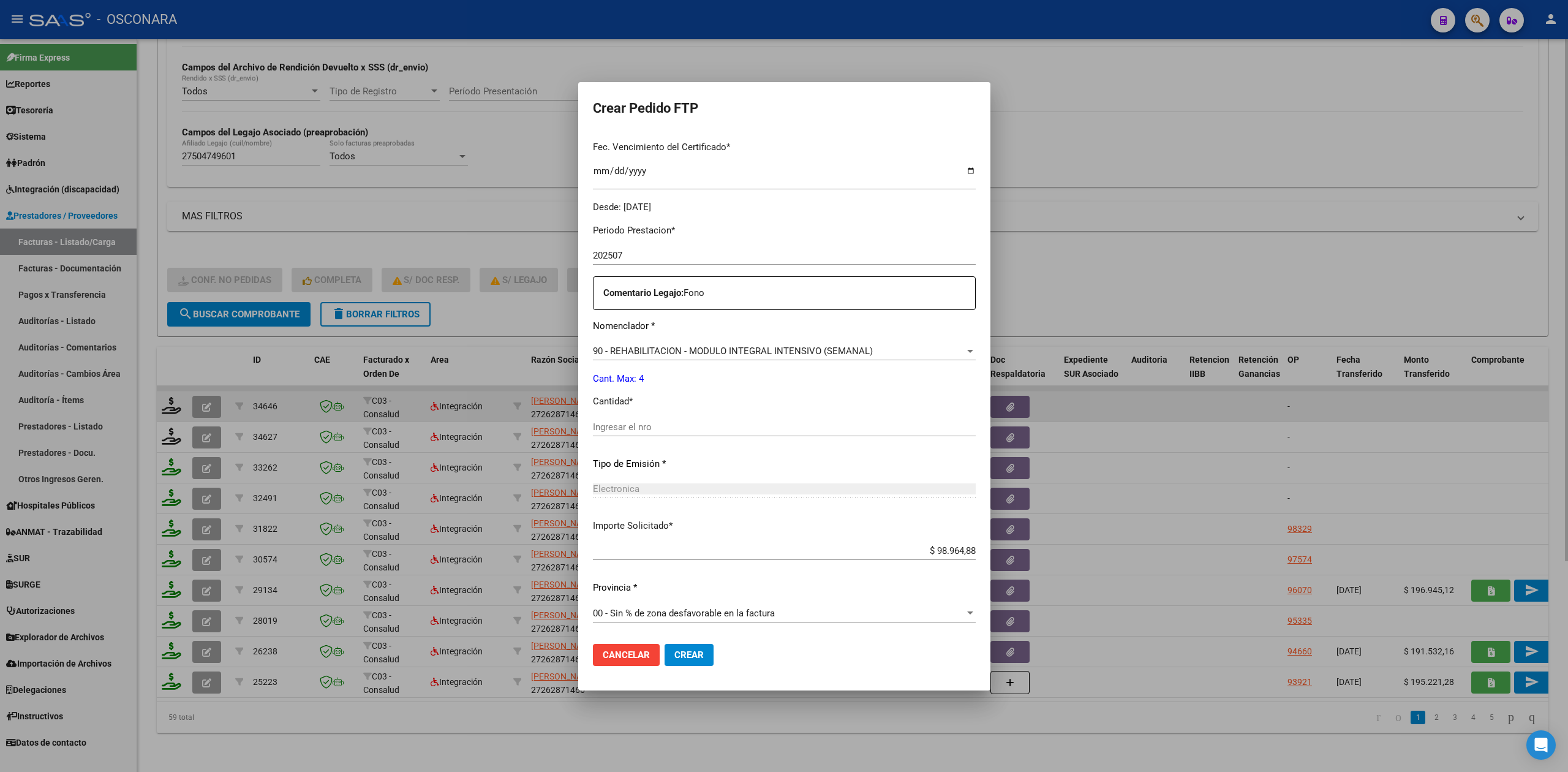
click at [654, 424] on input "Ingresar el nro" at bounding box center [784, 427] width 382 height 11
type input "4"
click at [665, 644] on button "Crear" at bounding box center [689, 654] width 49 height 22
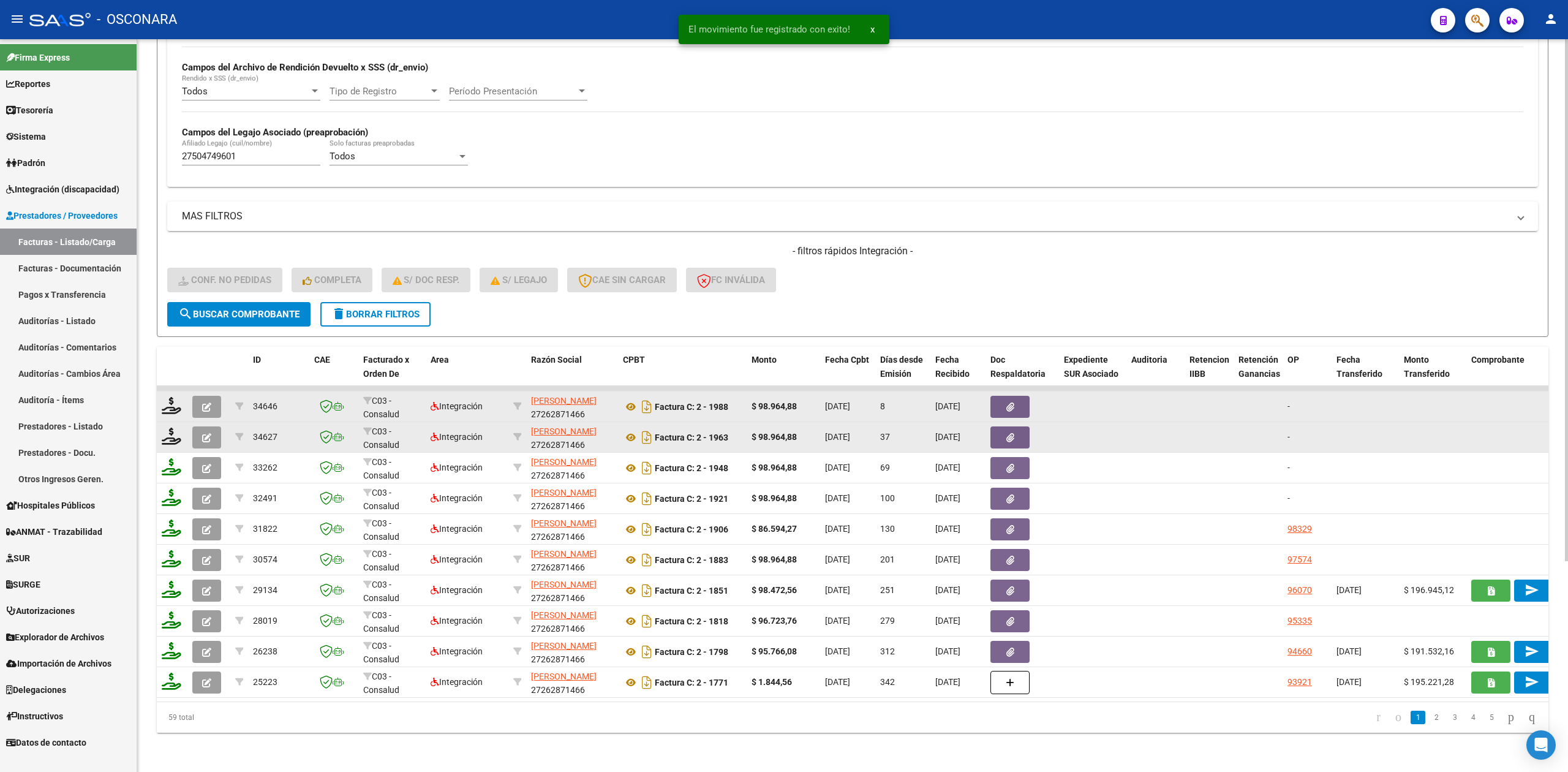
click at [211, 426] on button "button" at bounding box center [206, 437] width 29 height 22
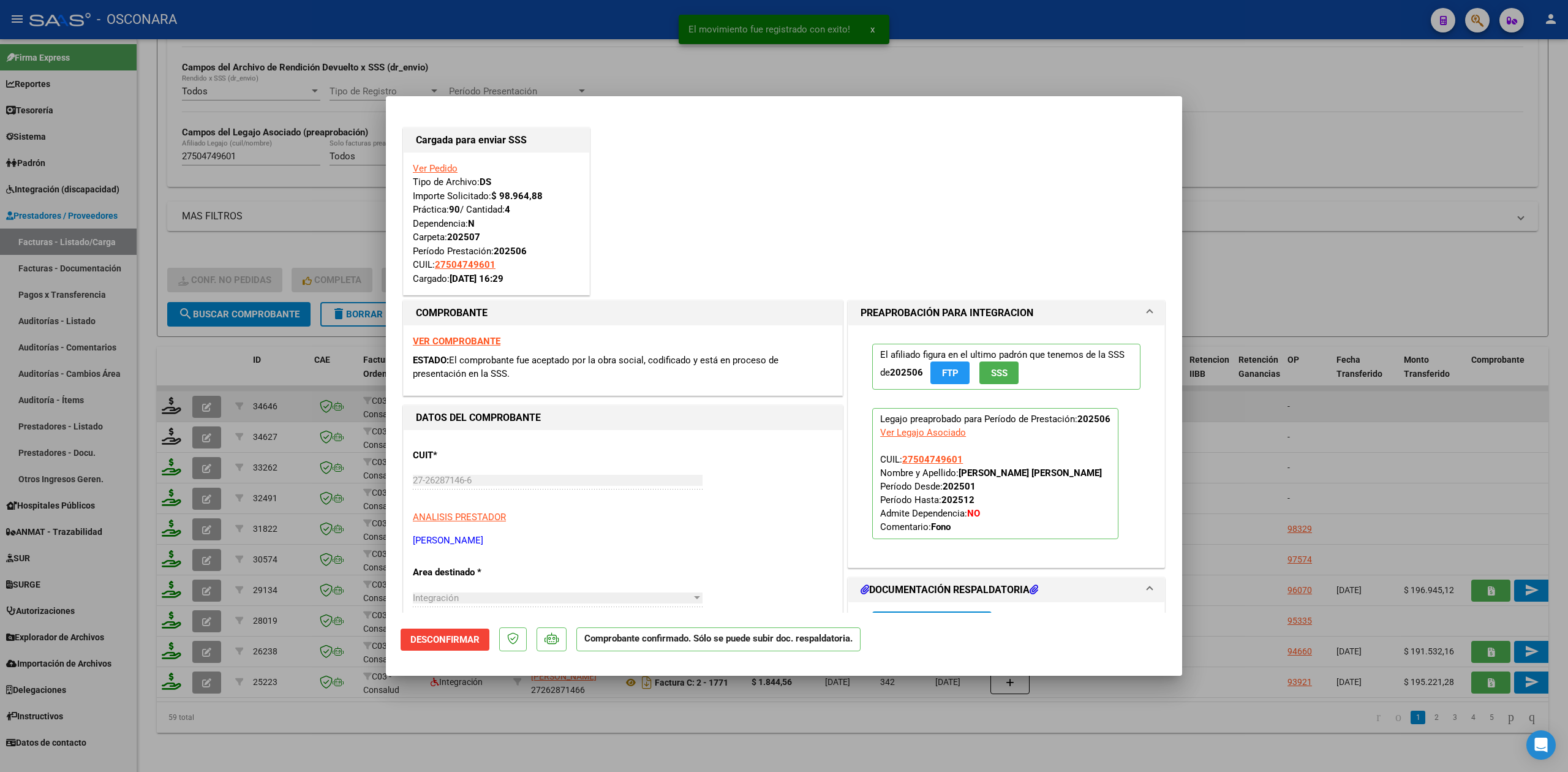
click at [292, 736] on div at bounding box center [784, 386] width 1568 height 772
type input "$ 0,00"
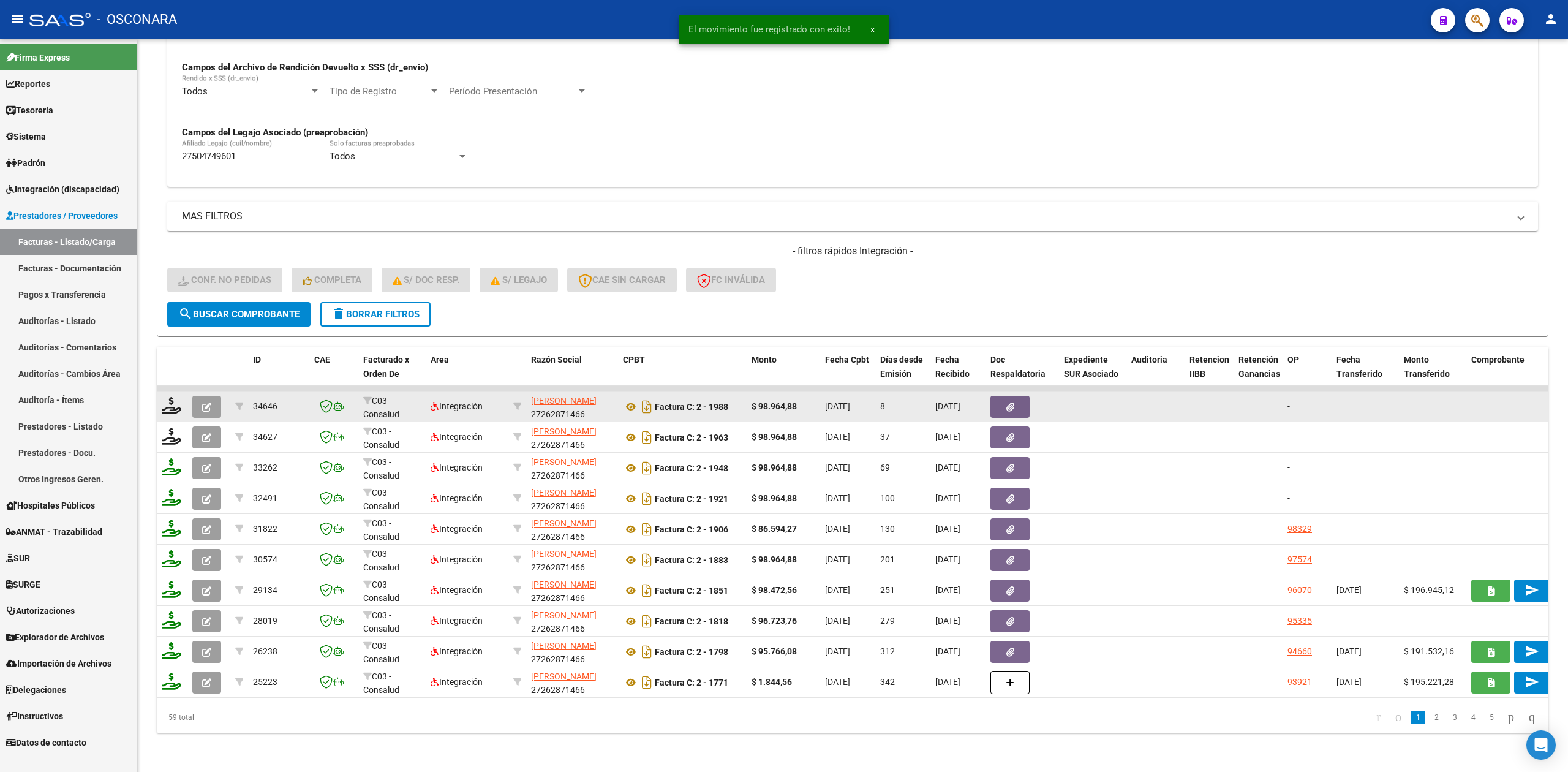
click at [214, 396] on button "button" at bounding box center [206, 407] width 29 height 22
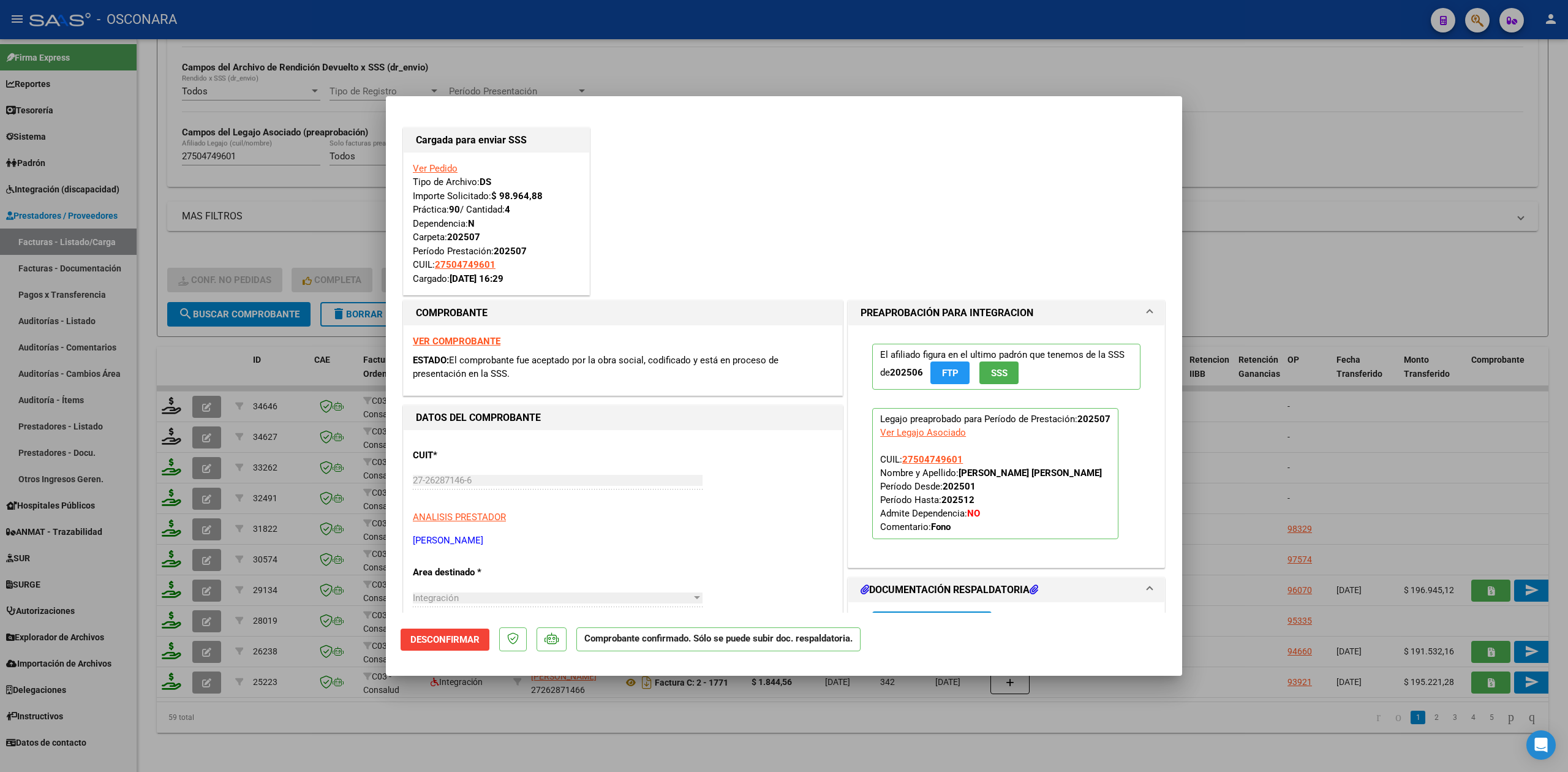
click at [396, 745] on div at bounding box center [784, 386] width 1568 height 772
type input "$ 0,00"
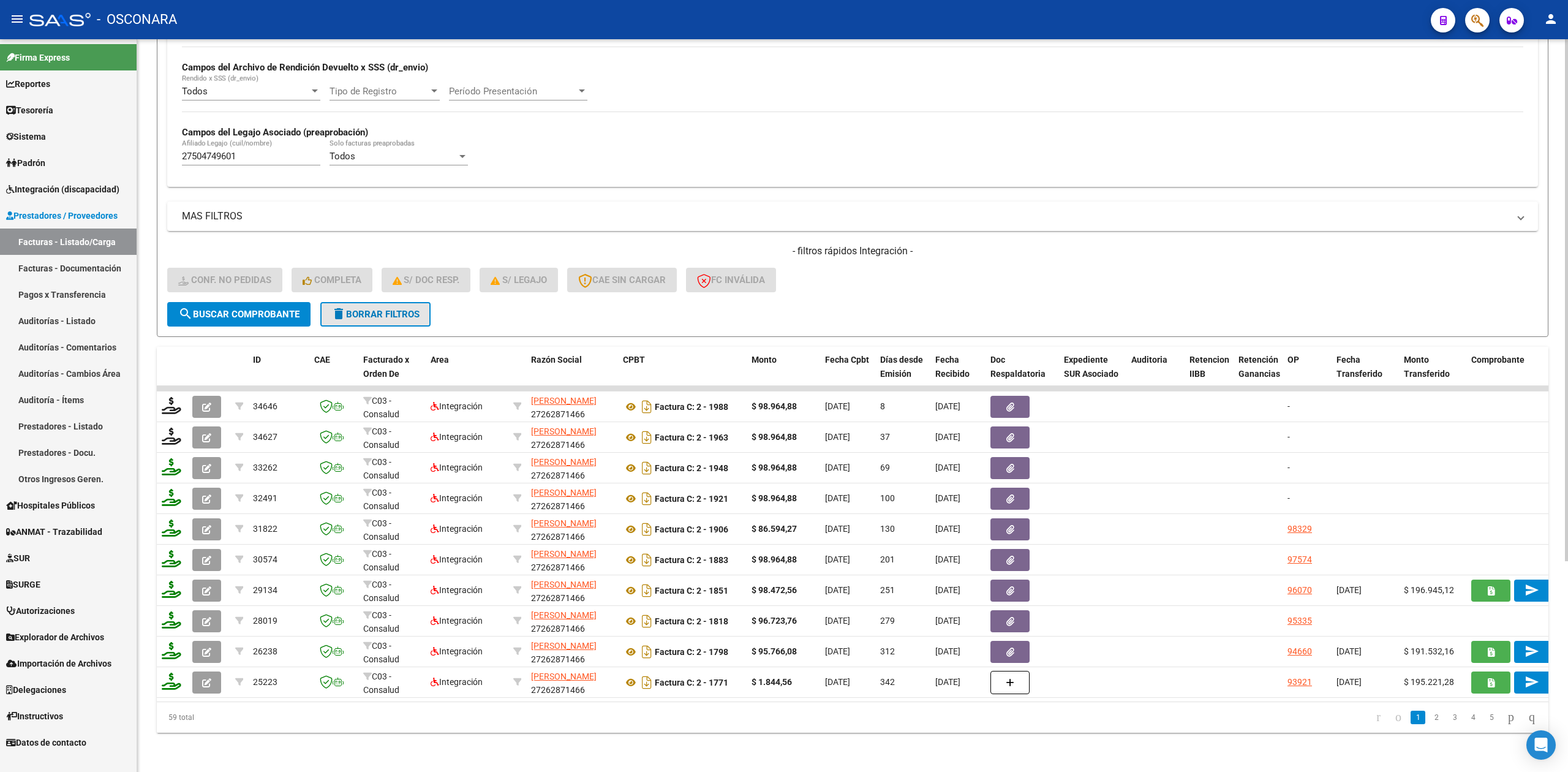
click at [390, 307] on button "delete Borrar Filtros" at bounding box center [375, 314] width 110 height 25
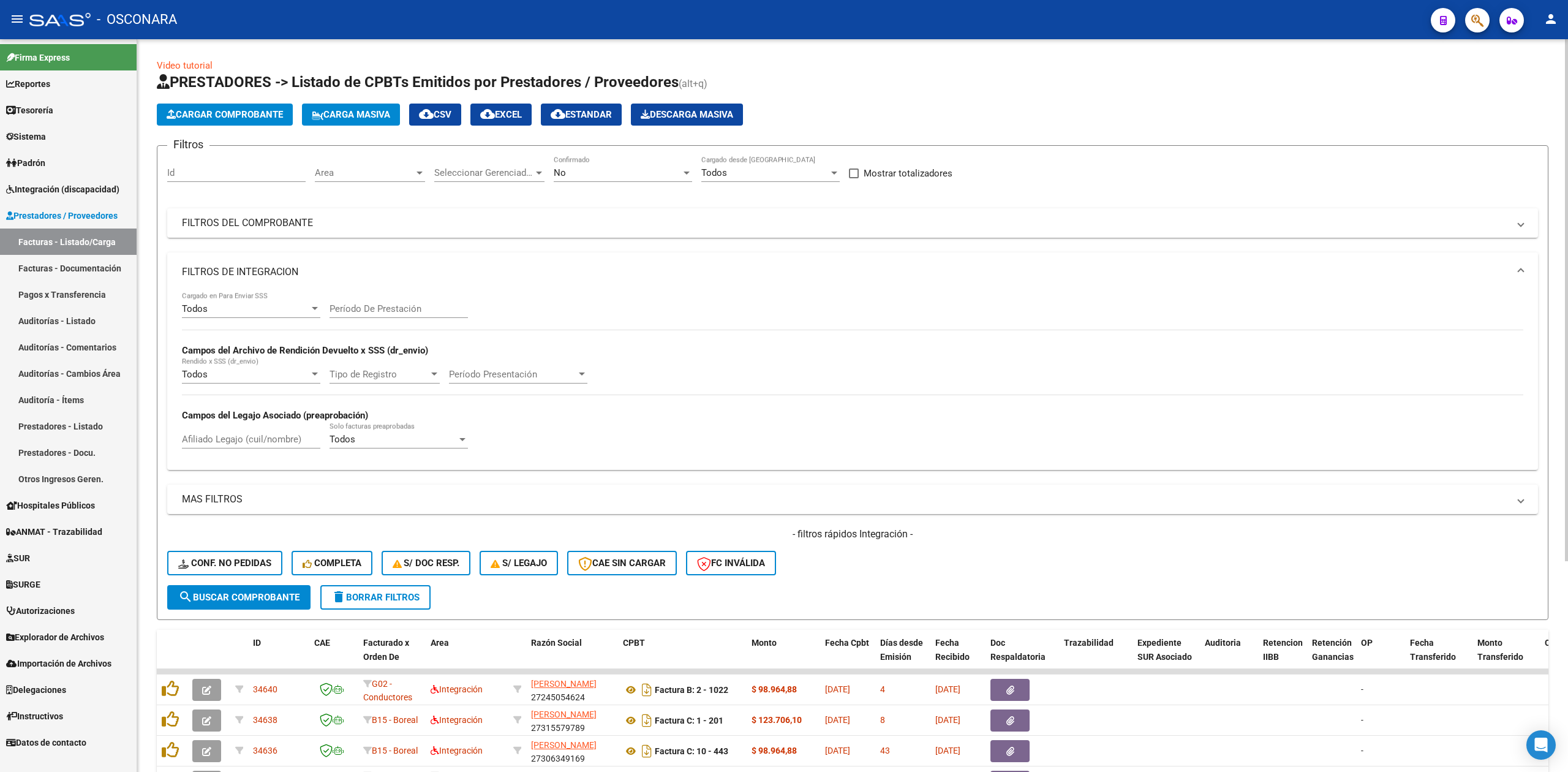
click at [356, 165] on div "Area Area" at bounding box center [370, 168] width 110 height 26
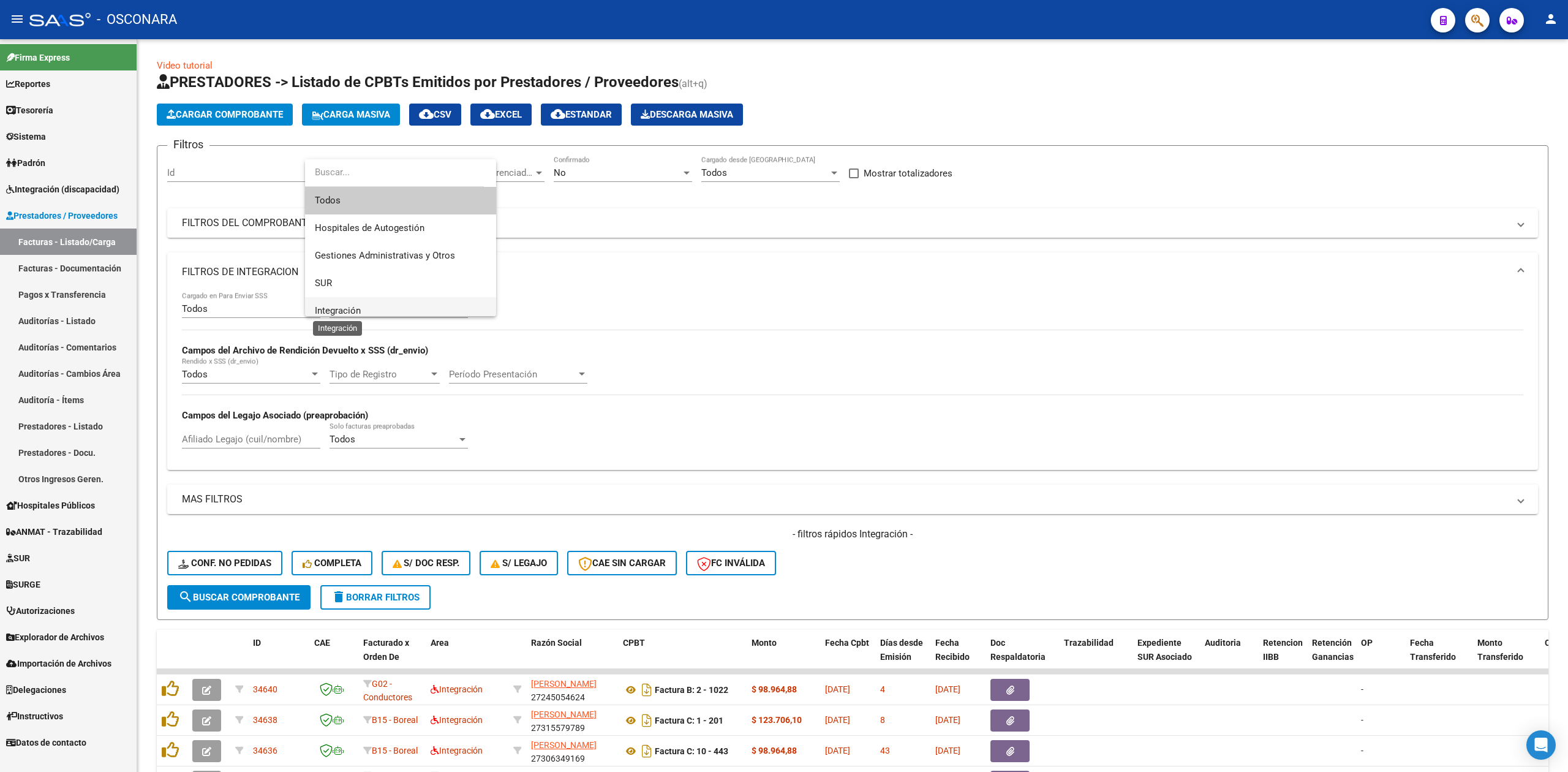
click at [349, 310] on span "Integración" at bounding box center [338, 311] width 46 height 11
click at [304, 261] on mat-expansion-panel-header "FILTROS DE INTEGRACION" at bounding box center [853, 272] width 1371 height 39
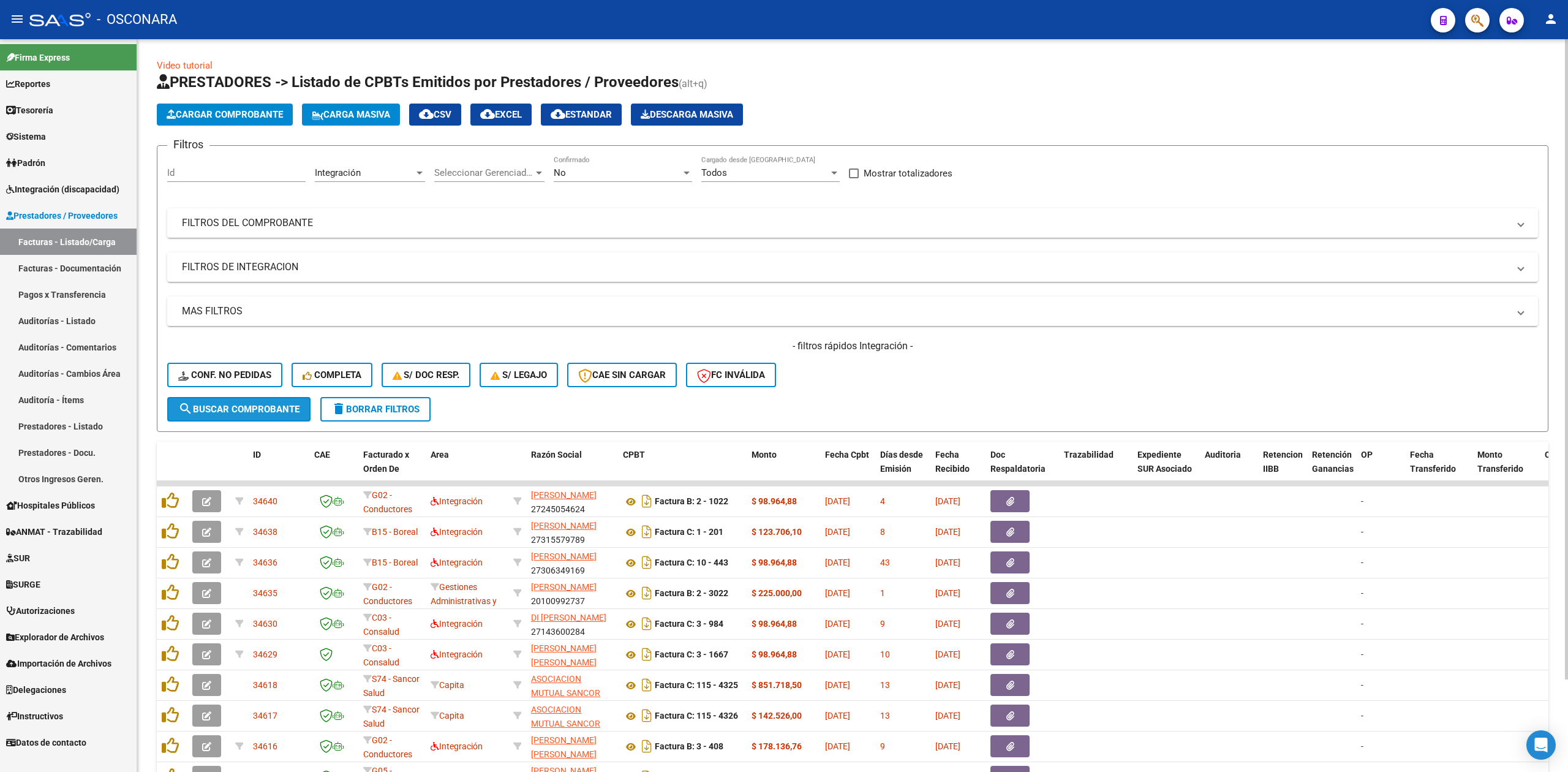
click at [267, 397] on button "search Buscar Comprobante" at bounding box center [239, 409] width 143 height 25
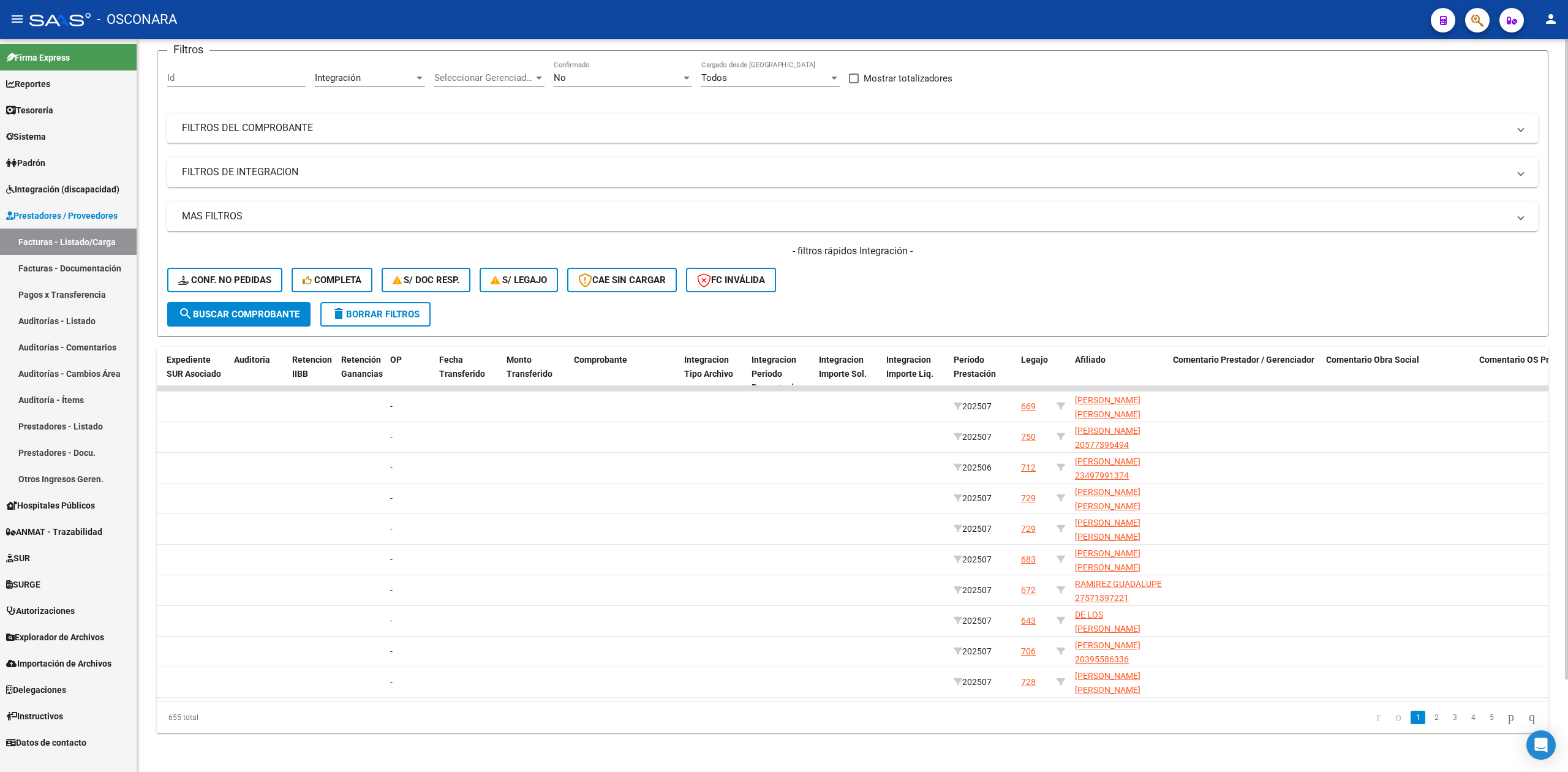
scroll to position [0, 946]
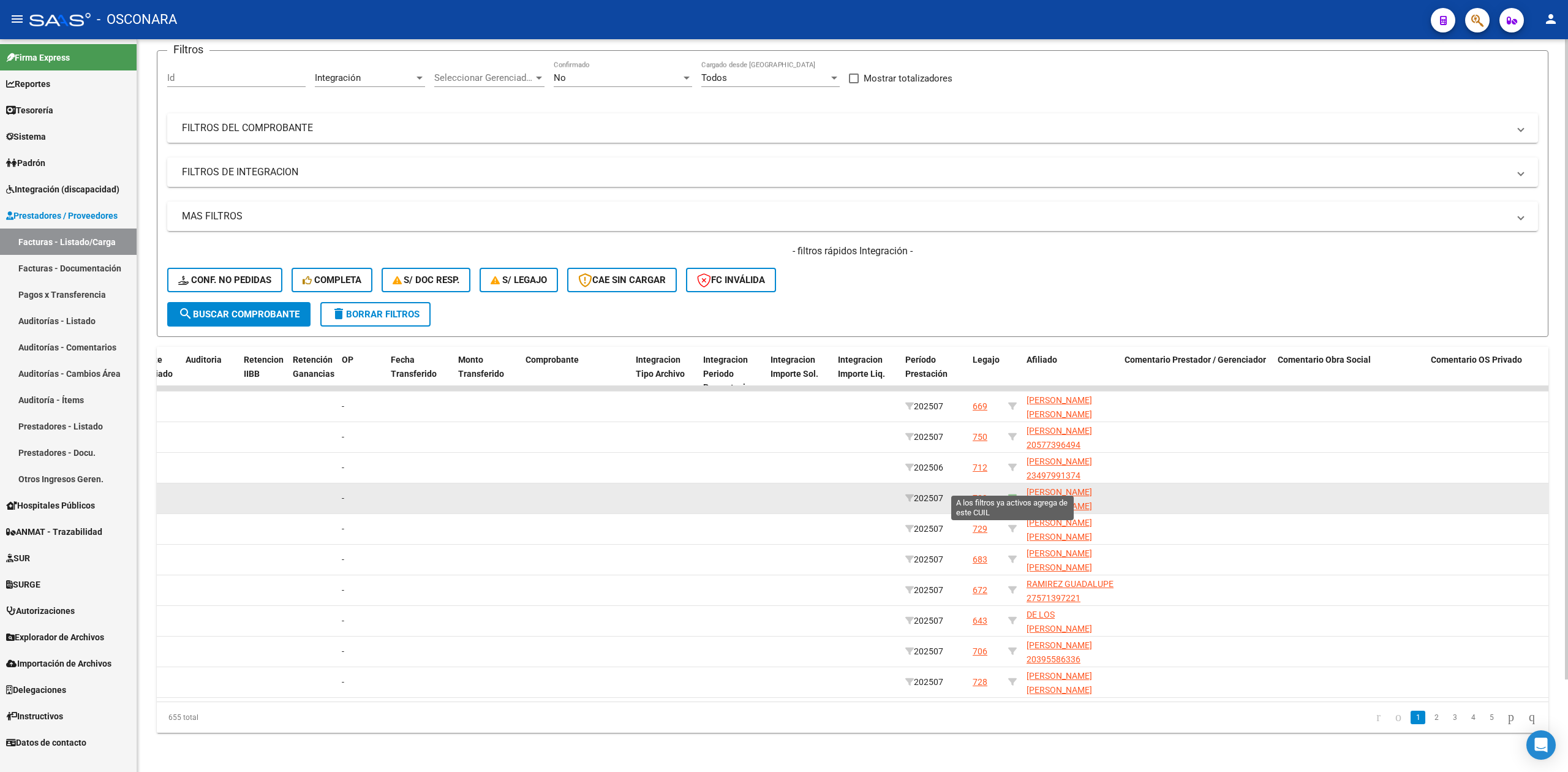
click at [1012, 494] on icon at bounding box center [1012, 498] width 9 height 9
type input "27504749601"
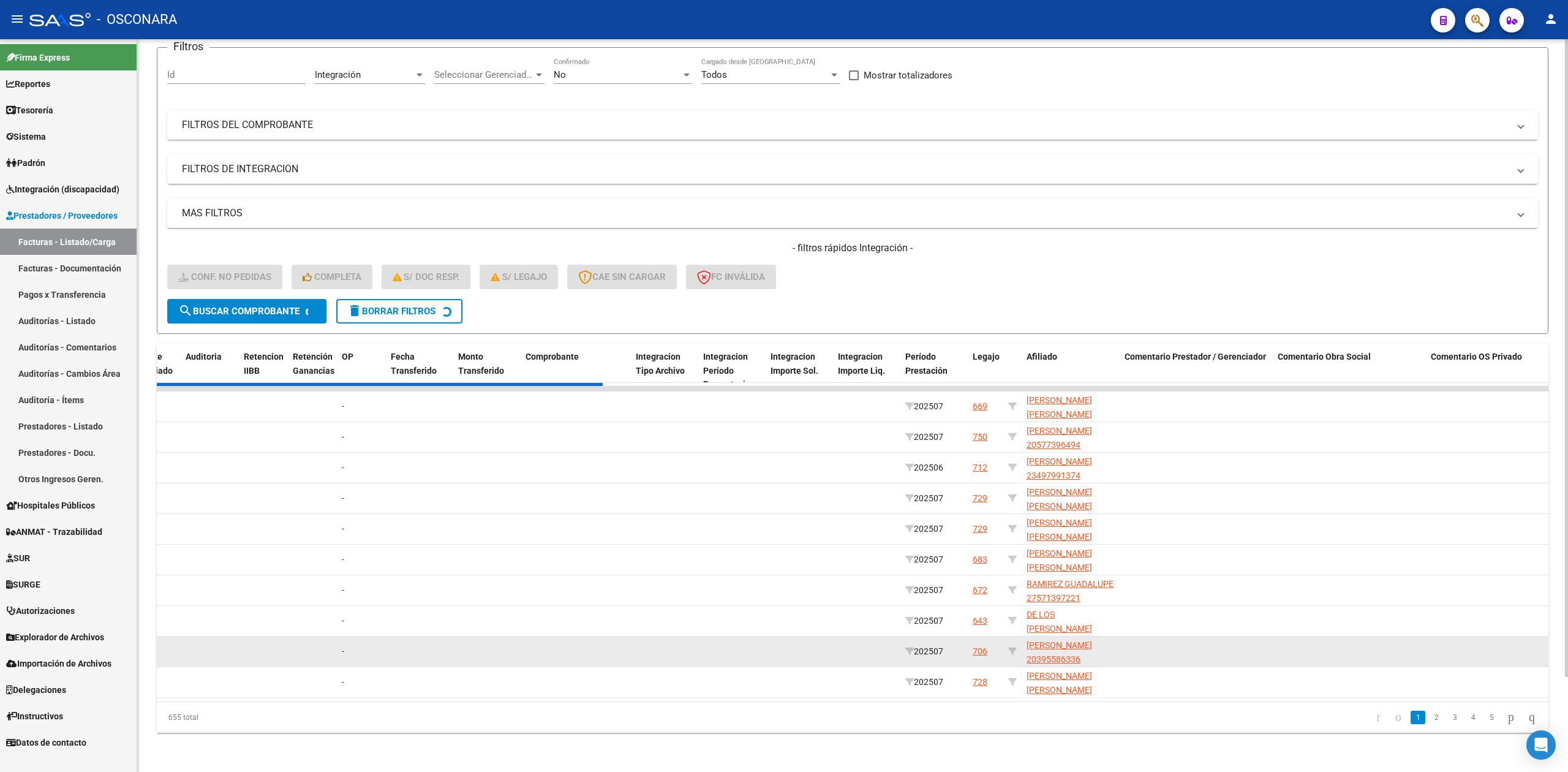
scroll to position [0, 0]
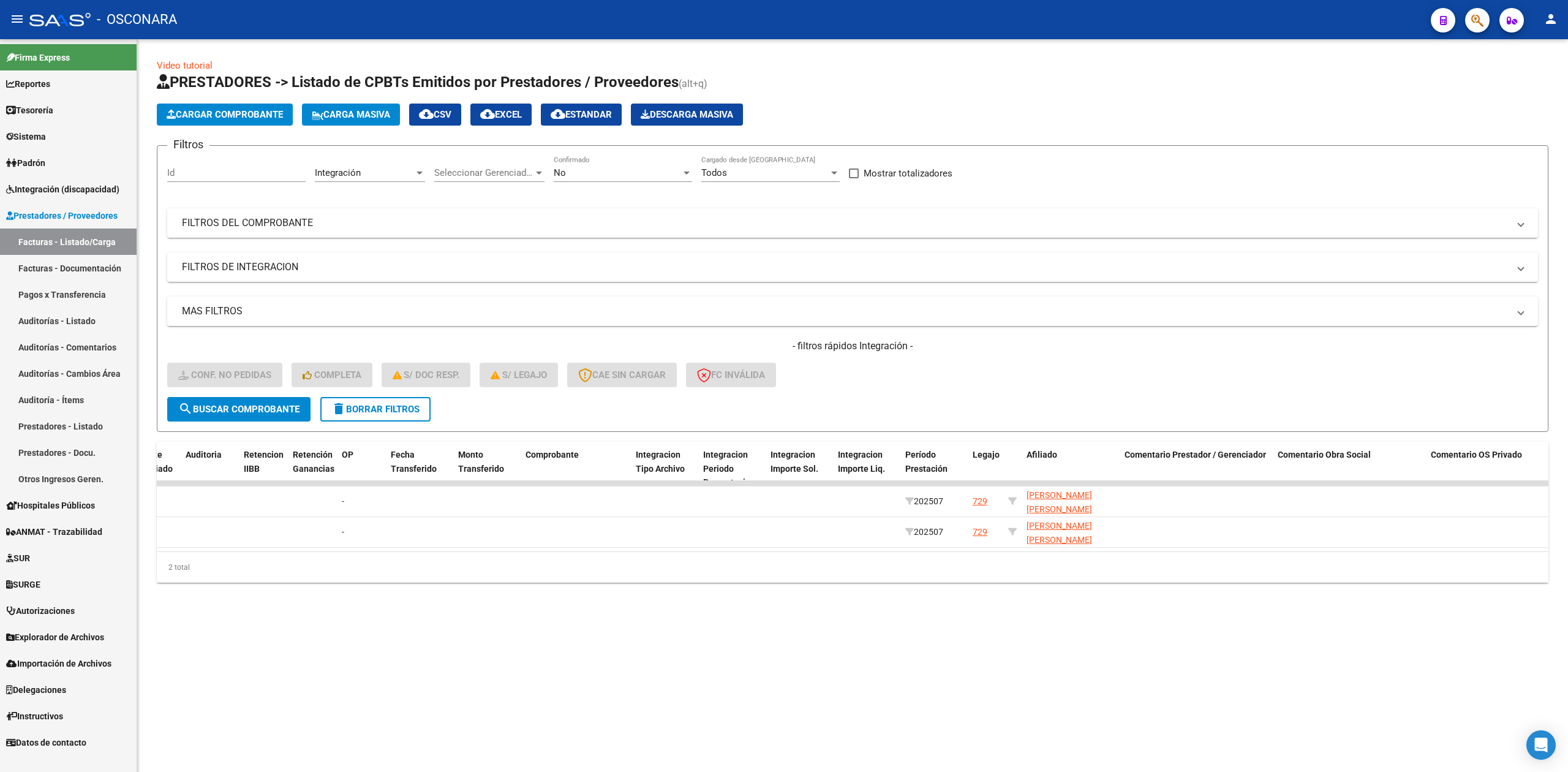
click at [584, 165] on div "No Confirmado" at bounding box center [622, 168] width 138 height 26
click at [575, 111] on span "Todos" at bounding box center [622, 118] width 138 height 28
click at [255, 414] on button "search Buscar Comprobante" at bounding box center [239, 409] width 143 height 25
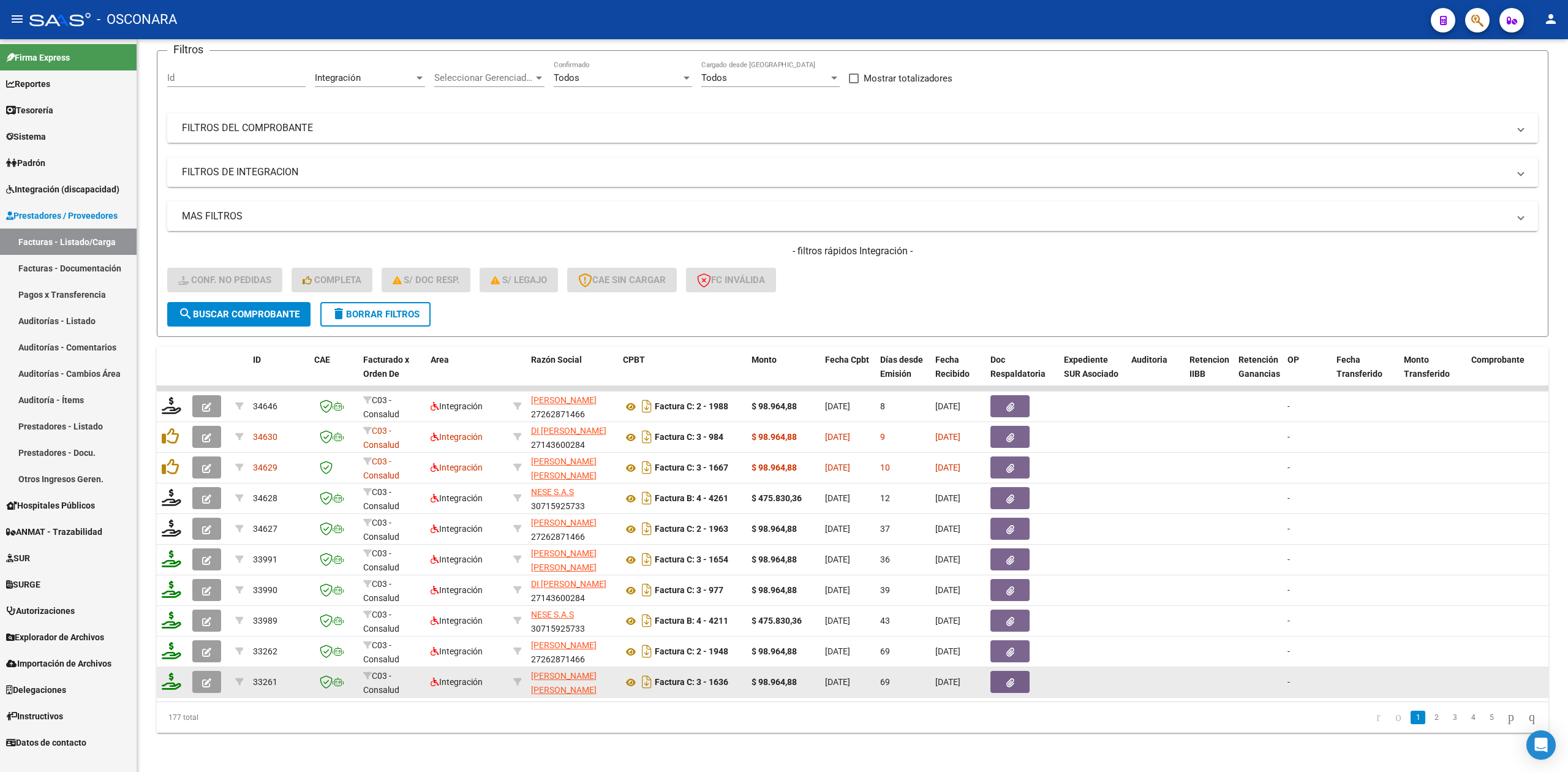
click at [219, 671] on button "button" at bounding box center [206, 681] width 29 height 22
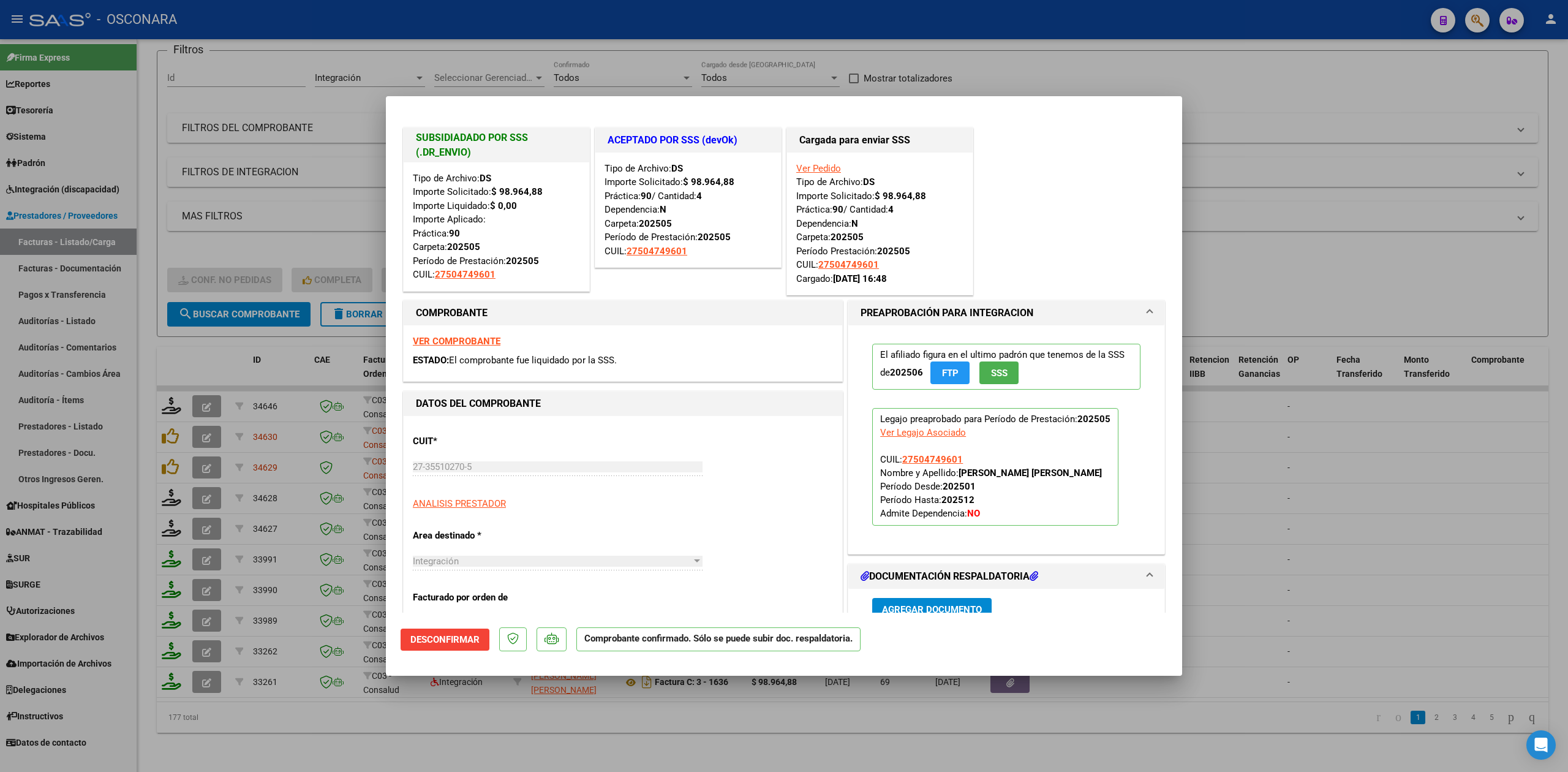
click at [302, 742] on div at bounding box center [784, 386] width 1568 height 772
type input "$ 0,00"
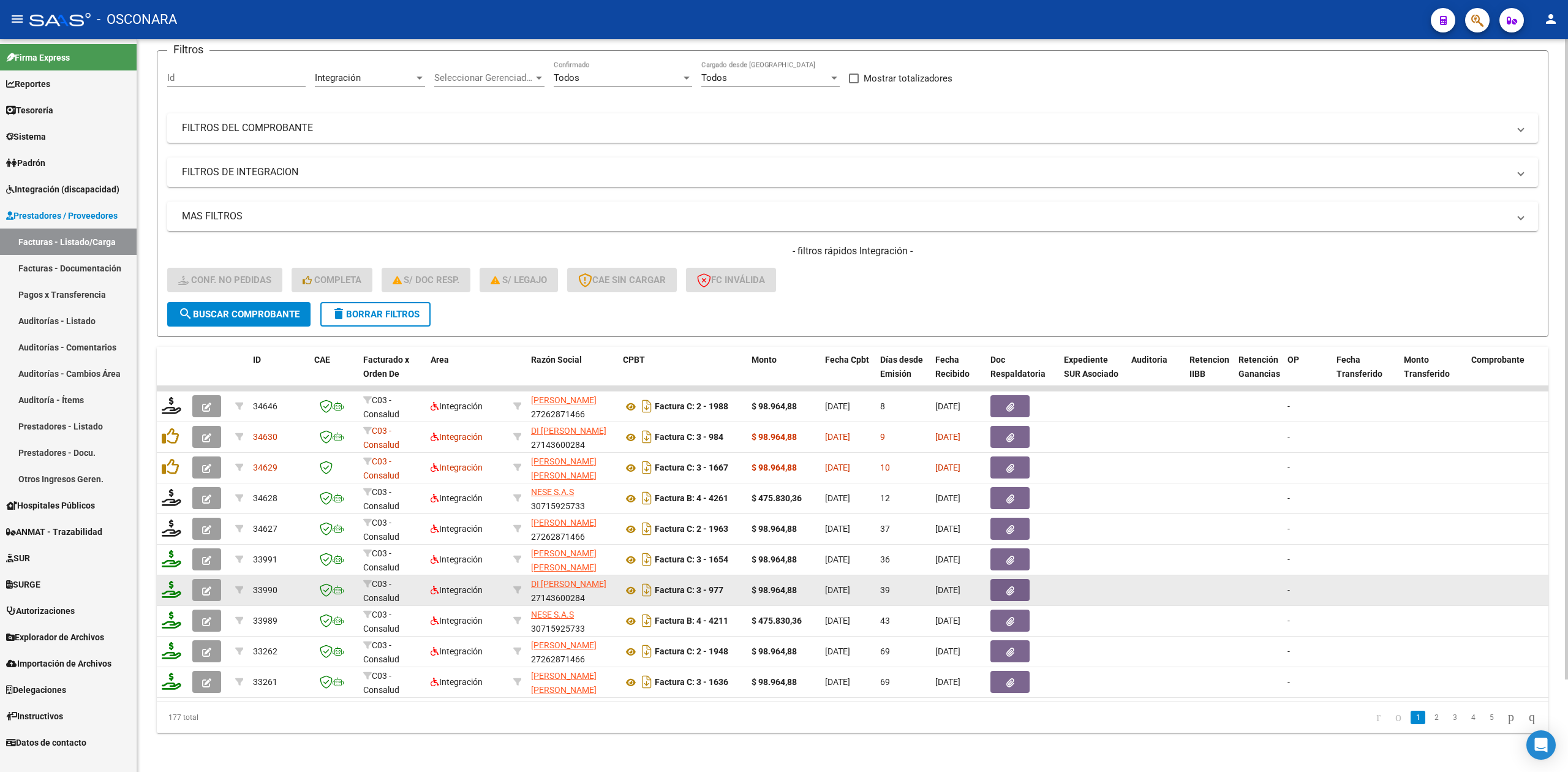
click at [206, 586] on icon "button" at bounding box center [206, 590] width 9 height 9
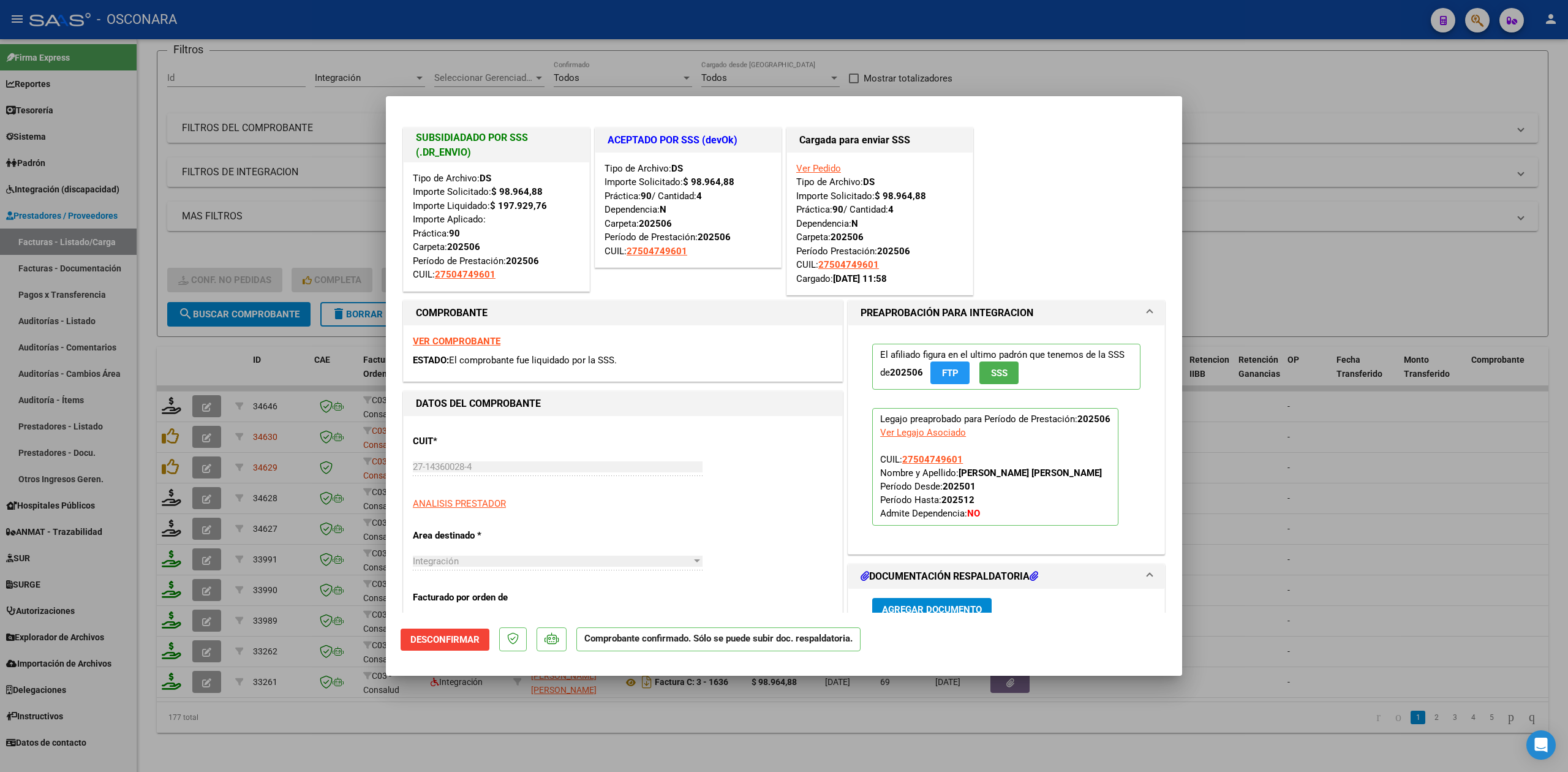
click at [400, 733] on div at bounding box center [784, 386] width 1568 height 772
type input "$ 0,00"
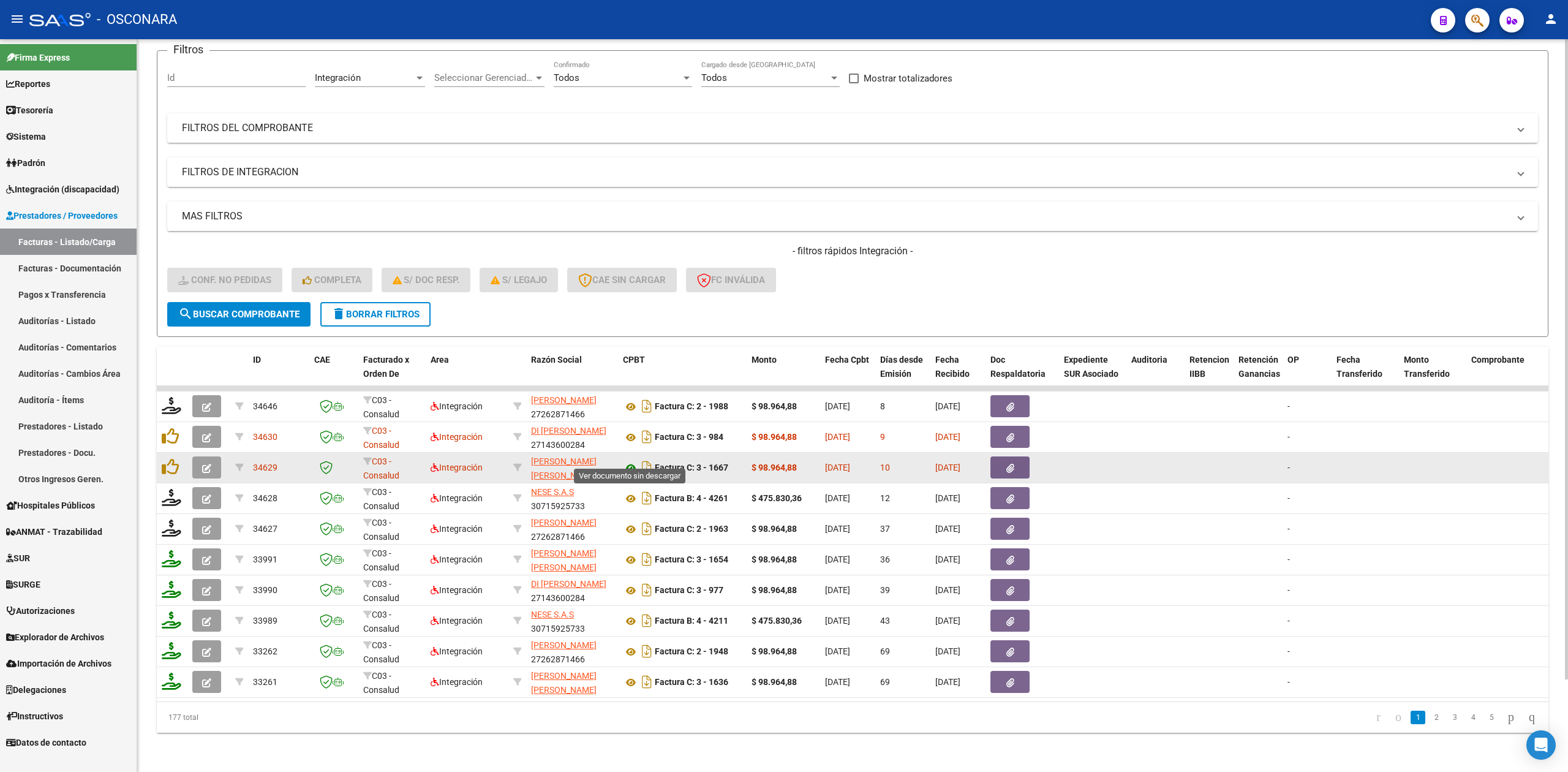
click at [629, 461] on icon at bounding box center [631, 468] width 16 height 15
click at [1012, 463] on icon "button" at bounding box center [1010, 468] width 8 height 9
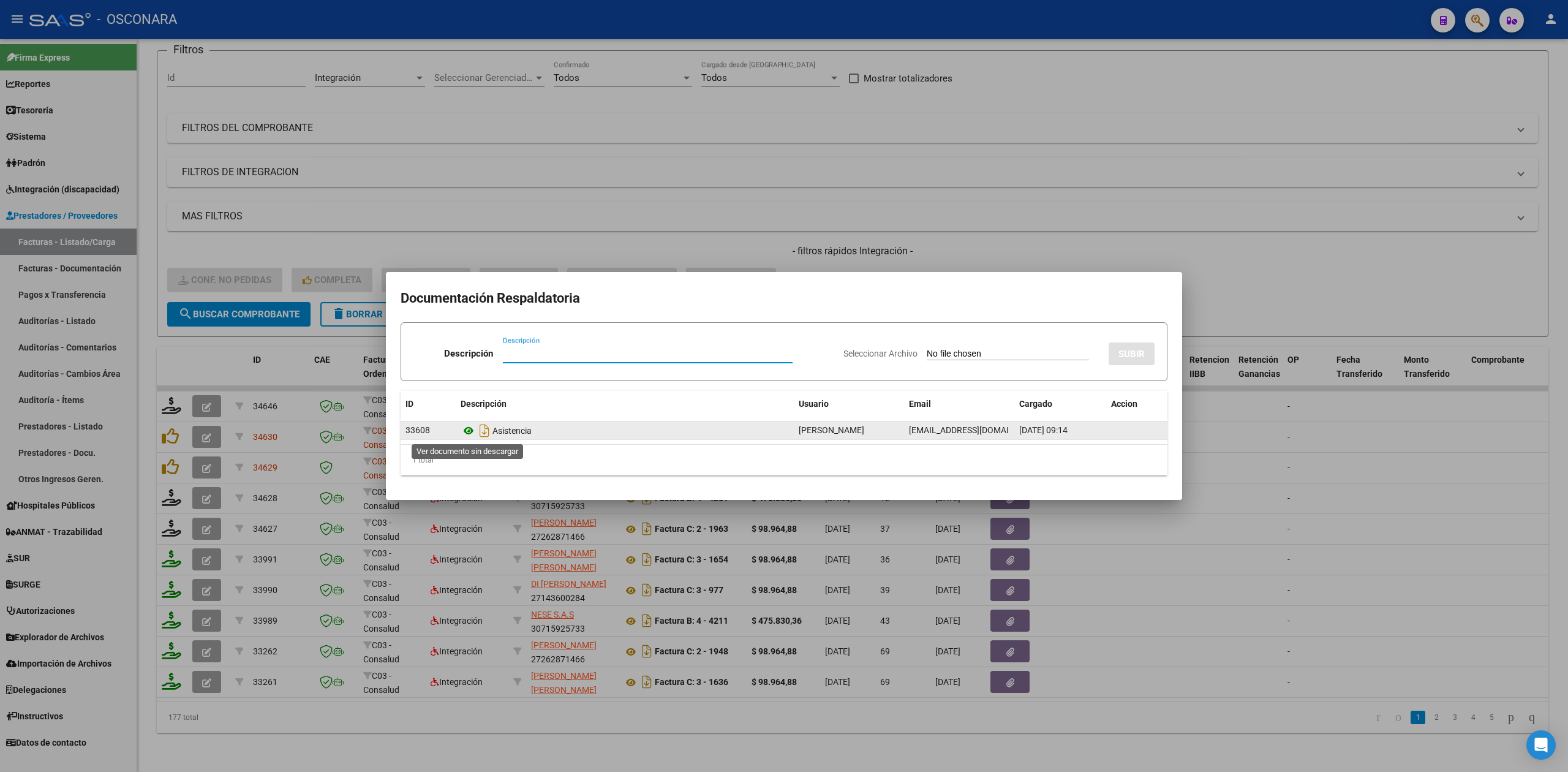
click at [473, 429] on icon at bounding box center [468, 430] width 16 height 15
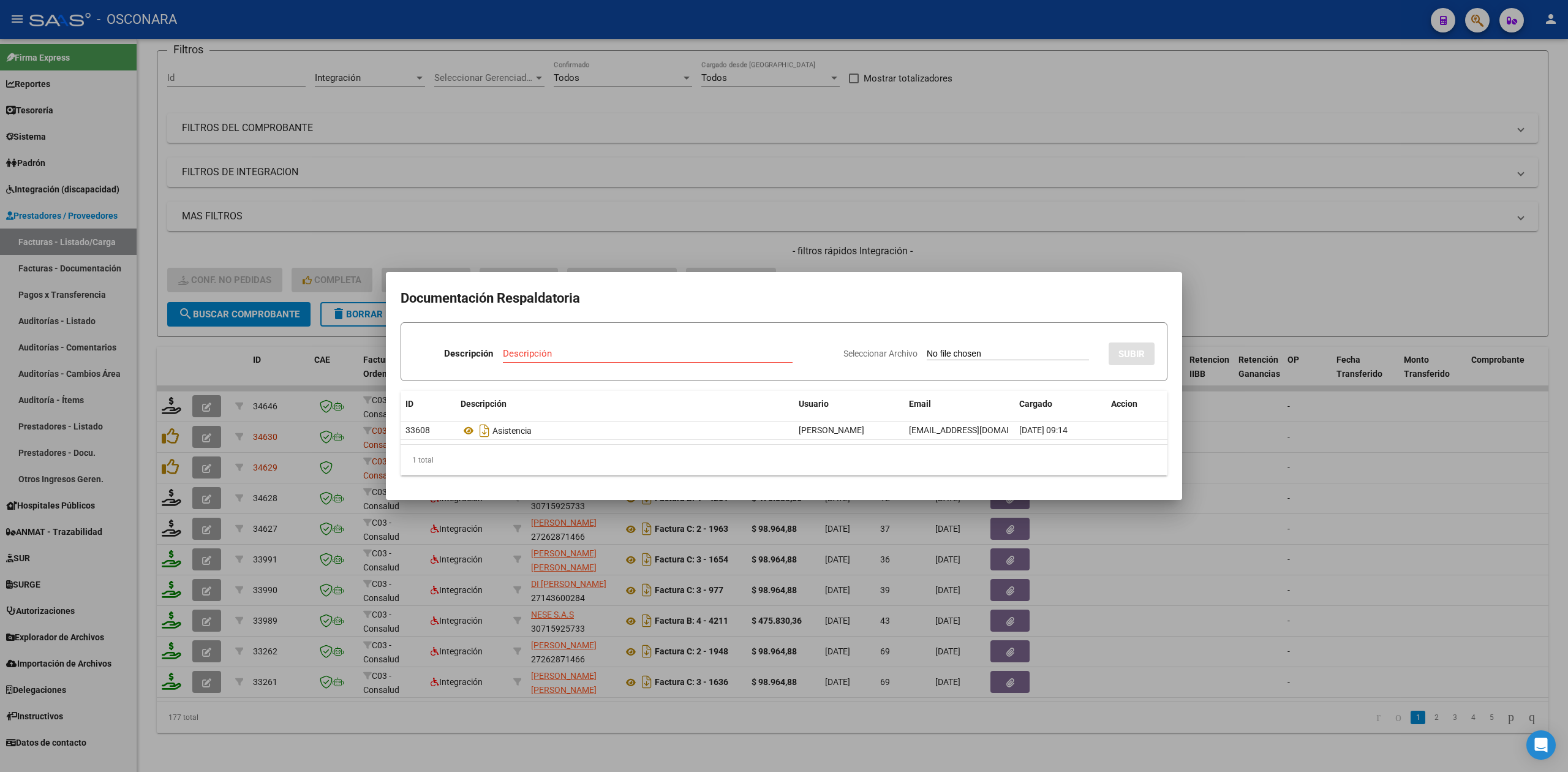
click at [650, 233] on div at bounding box center [784, 386] width 1568 height 772
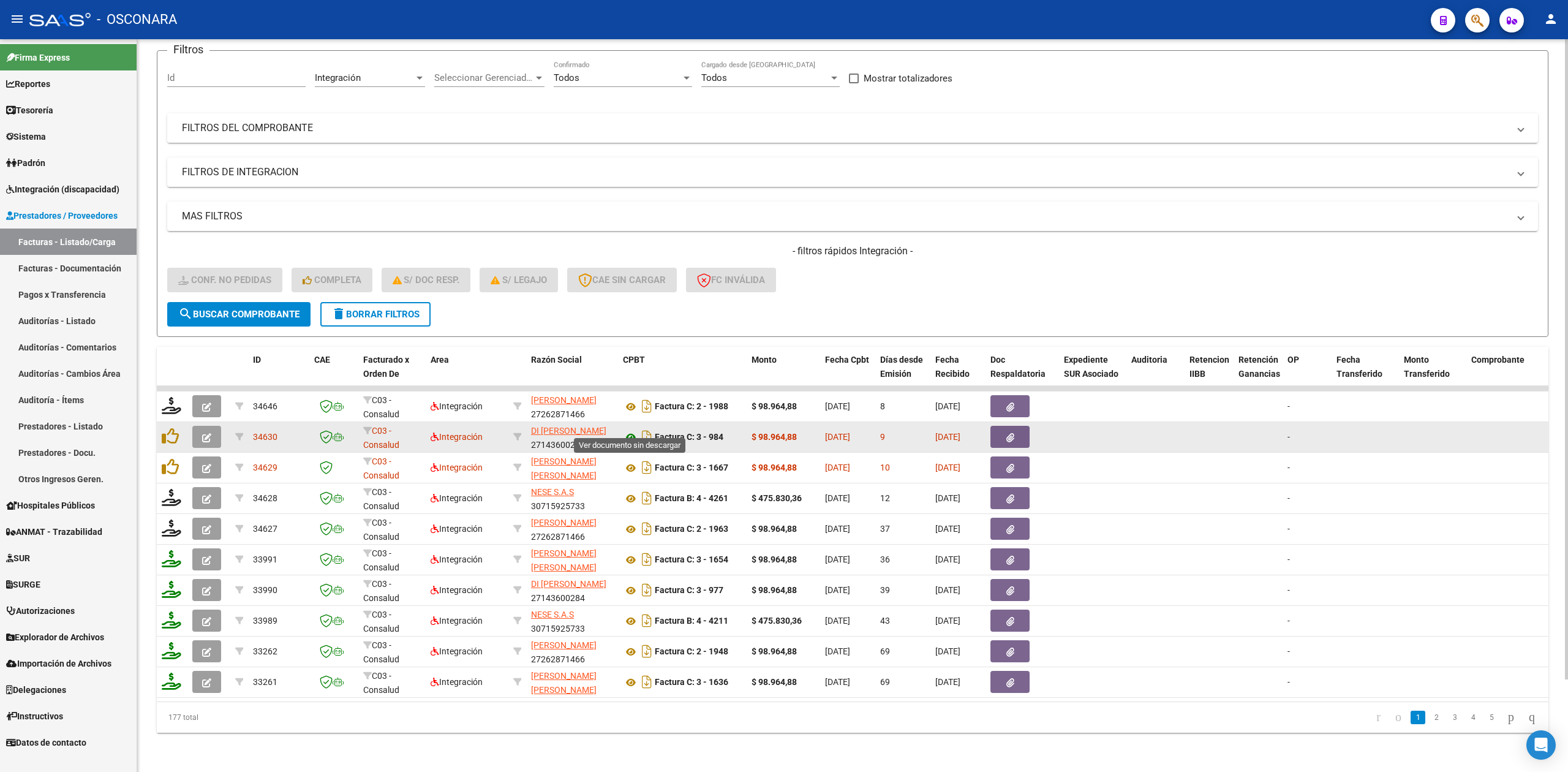
click at [633, 430] on icon at bounding box center [631, 437] width 16 height 15
click at [1012, 433] on icon "button" at bounding box center [1010, 437] width 8 height 9
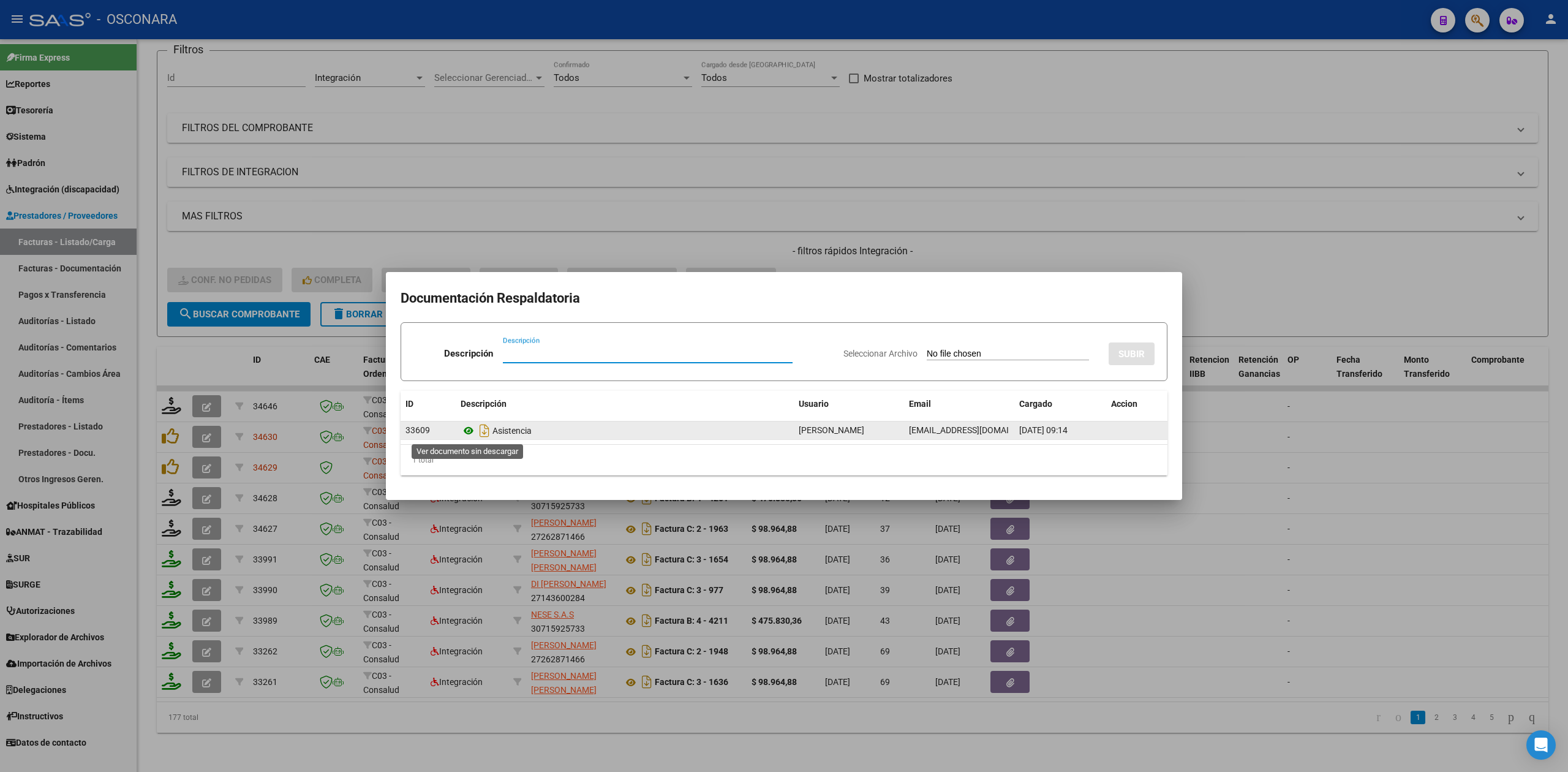
click at [470, 430] on icon at bounding box center [468, 430] width 16 height 15
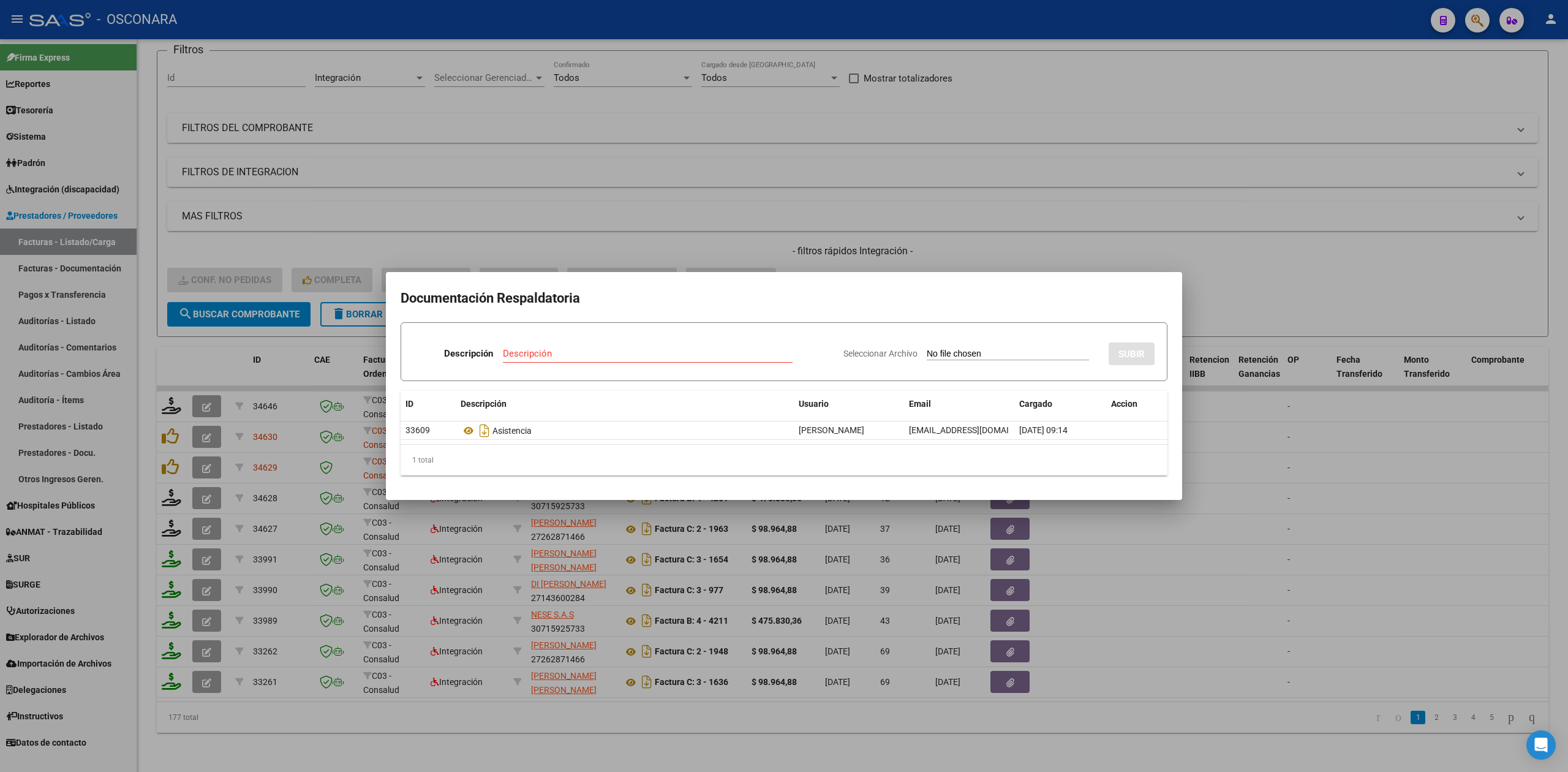
click at [866, 236] on div at bounding box center [784, 386] width 1568 height 772
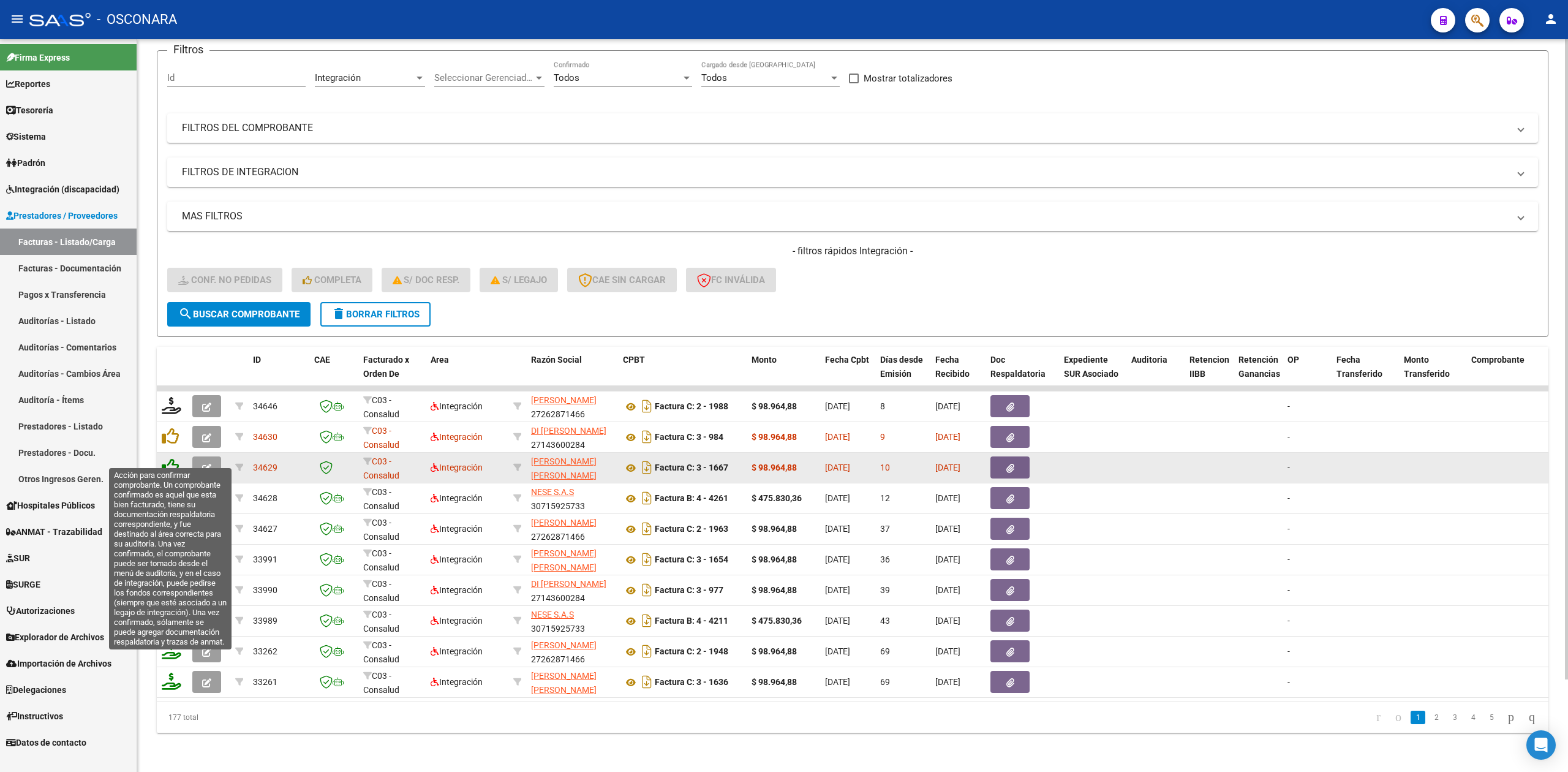
click at [175, 458] on icon at bounding box center [170, 467] width 17 height 17
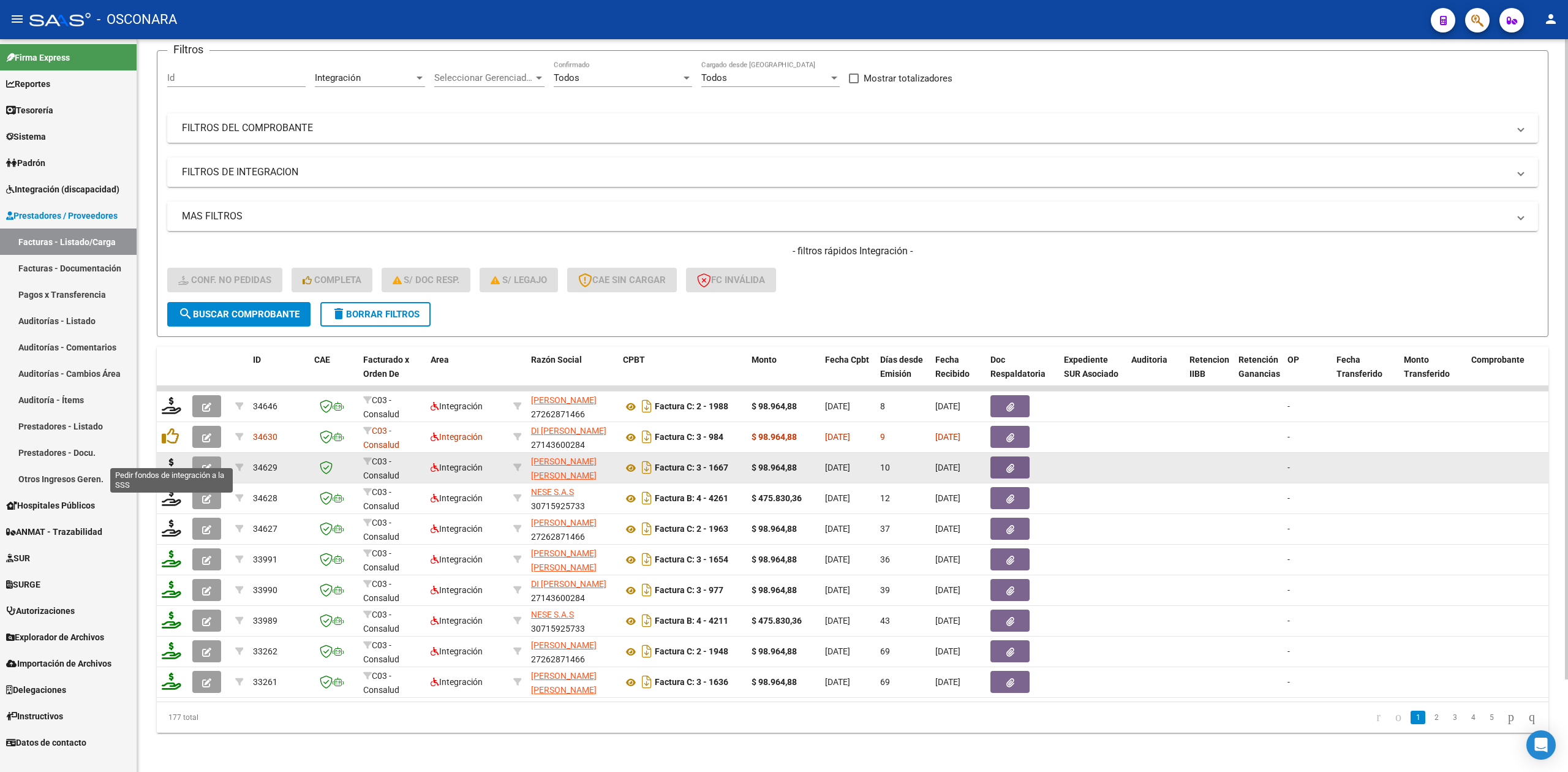
click at [170, 458] on icon at bounding box center [172, 467] width 20 height 17
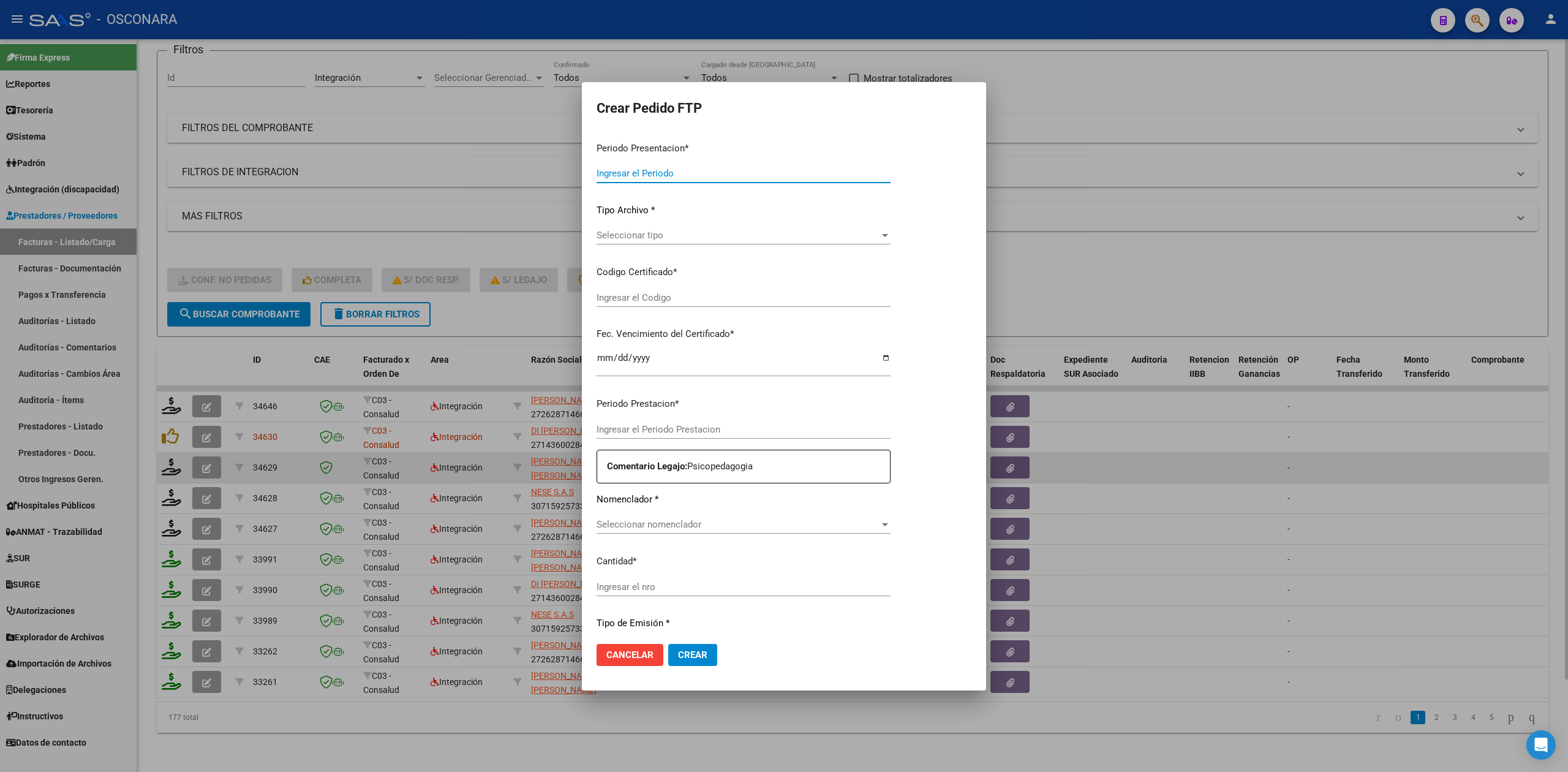
type input "202507"
type input "$ 98.964,88"
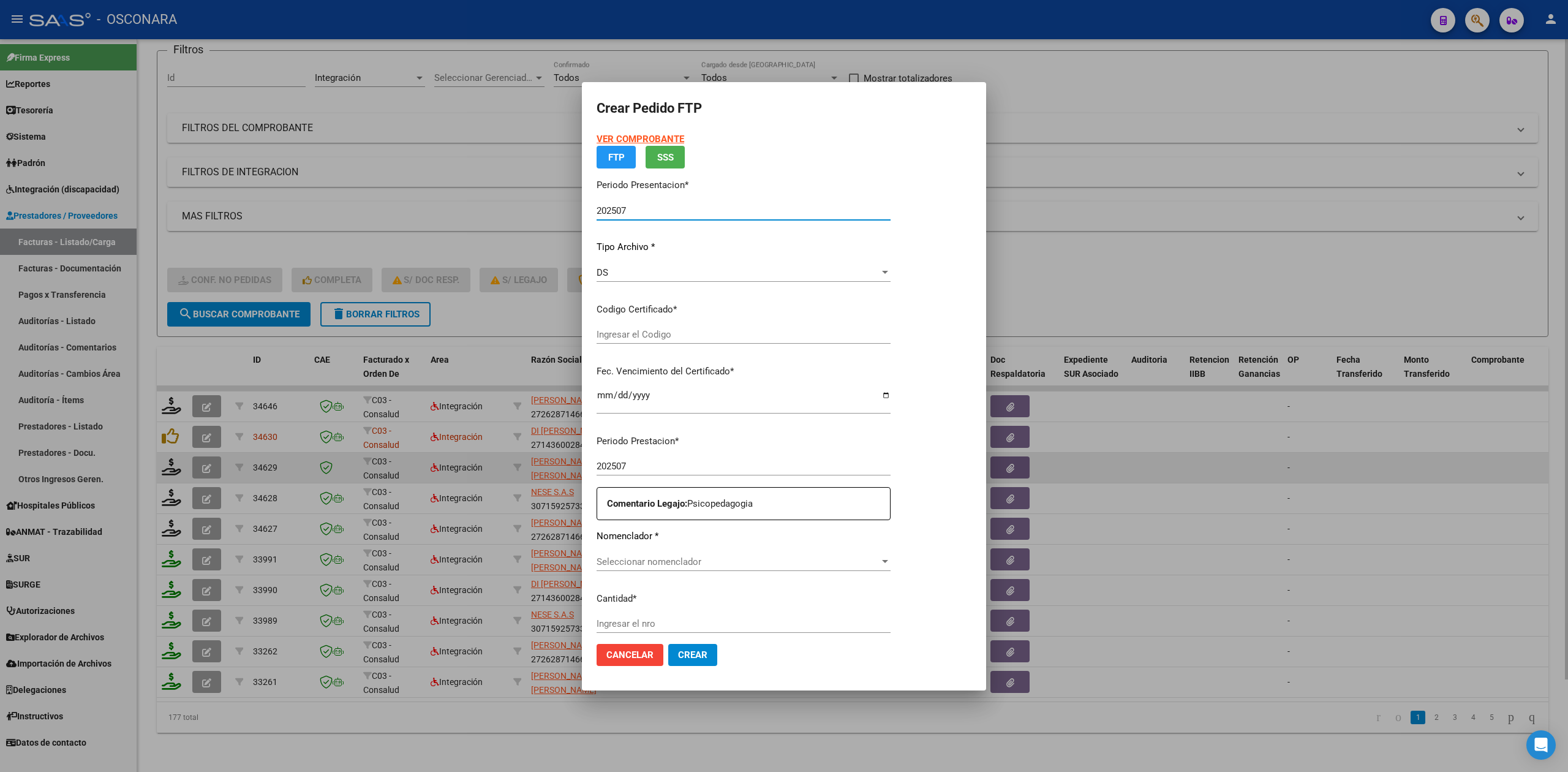
type input "ARG01000504749602022032220260322SJN820"
type input "2026-03-22"
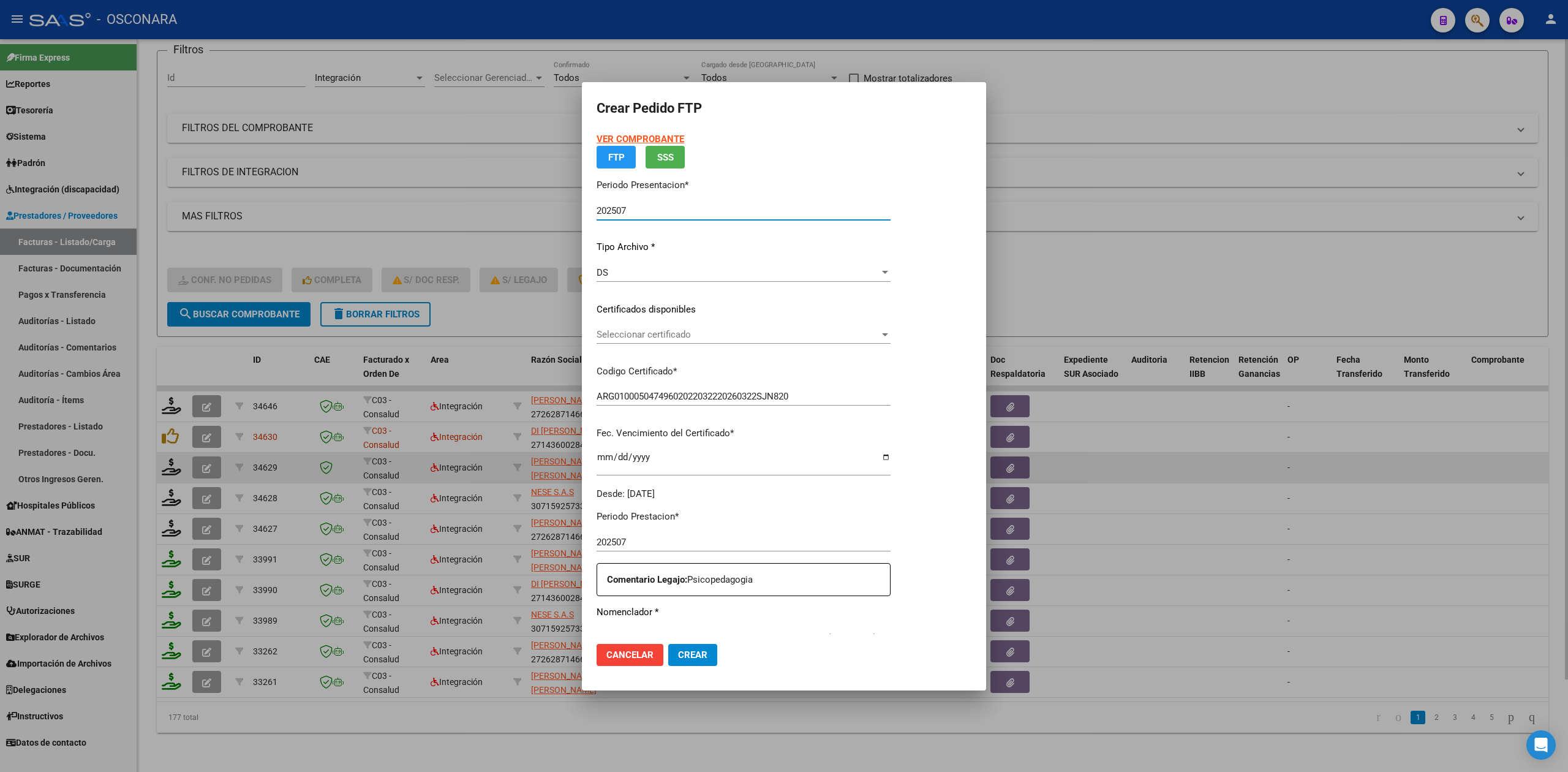
click at [653, 333] on span "Seleccionar certificado" at bounding box center [738, 335] width 283 height 11
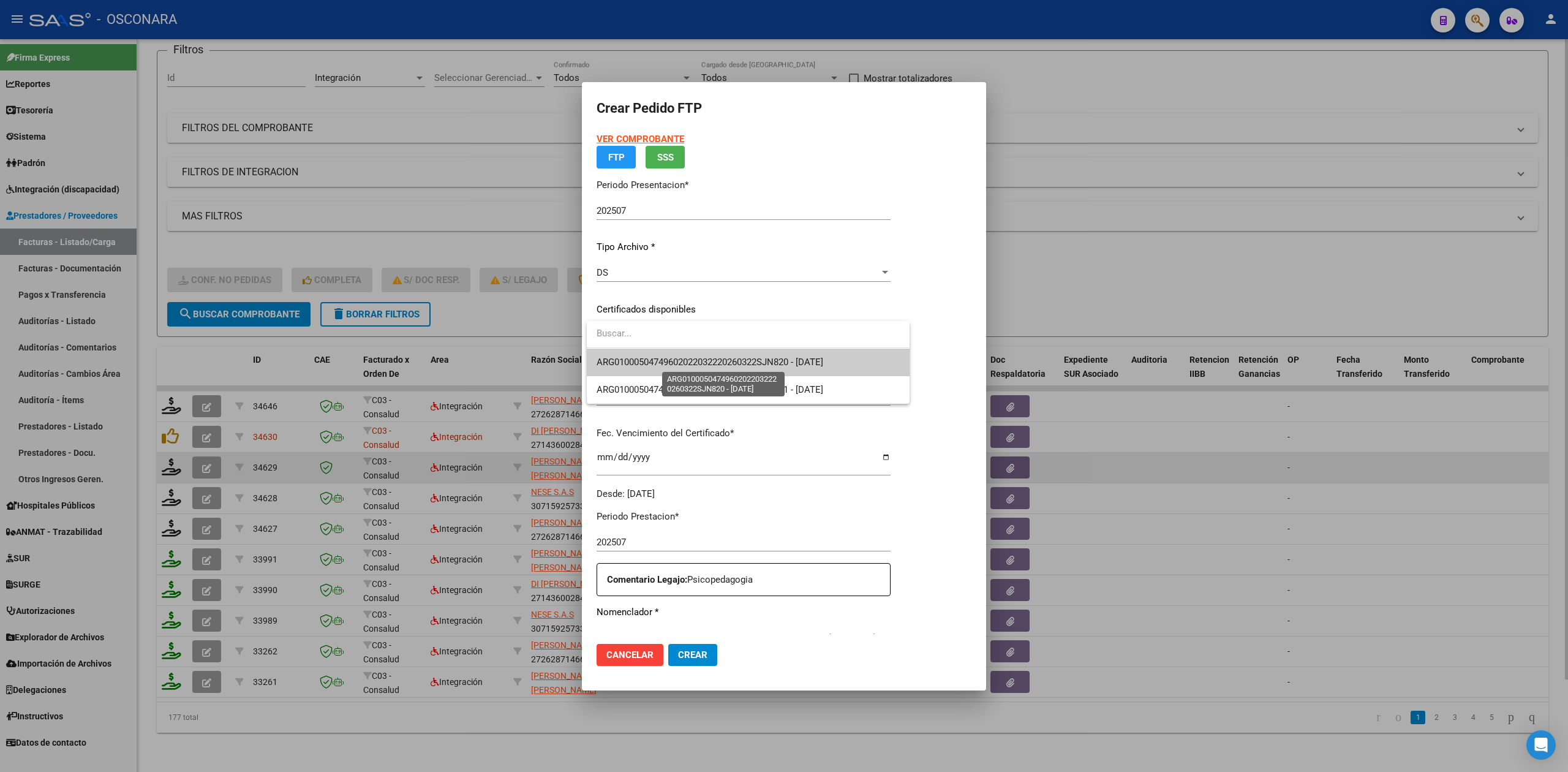
click at [656, 366] on span "ARG01000504749602022032220260322SJN820 - 2026-03-22" at bounding box center [710, 362] width 226 height 11
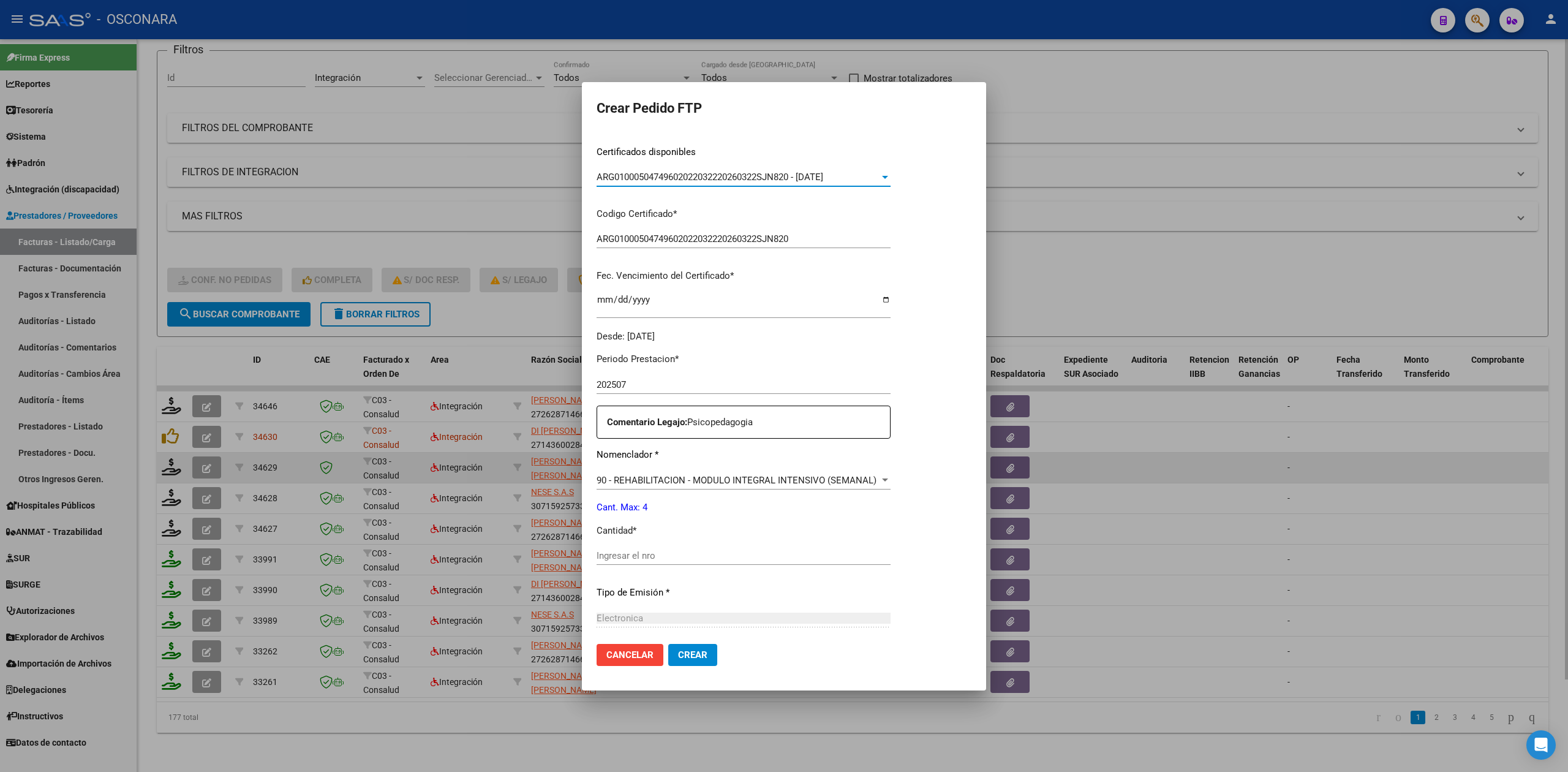
scroll to position [163, 0]
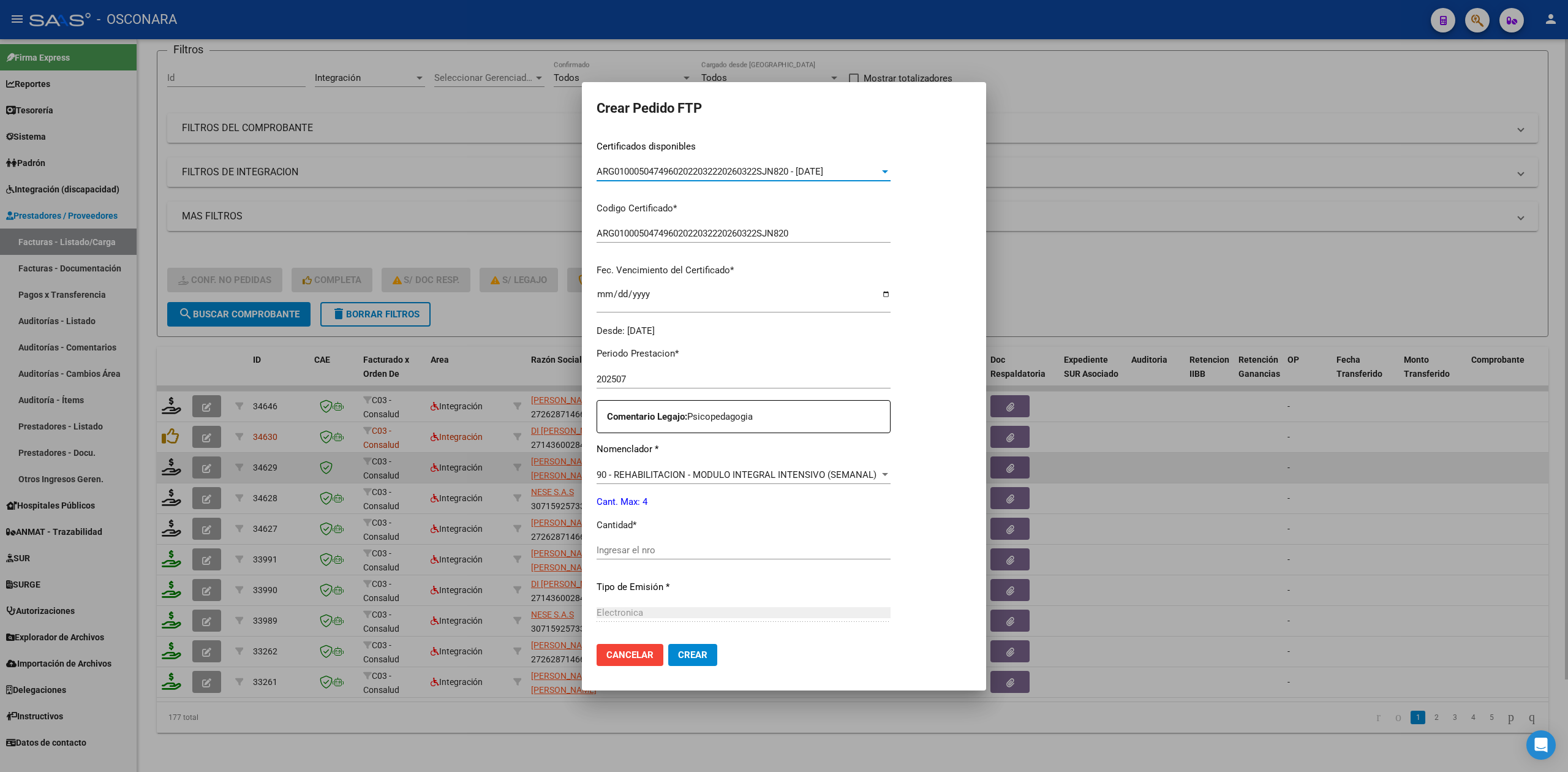
click at [638, 545] on input "Ingresar el nro" at bounding box center [744, 550] width 294 height 11
type input "4"
click at [668, 644] on button "Crear" at bounding box center [692, 654] width 49 height 22
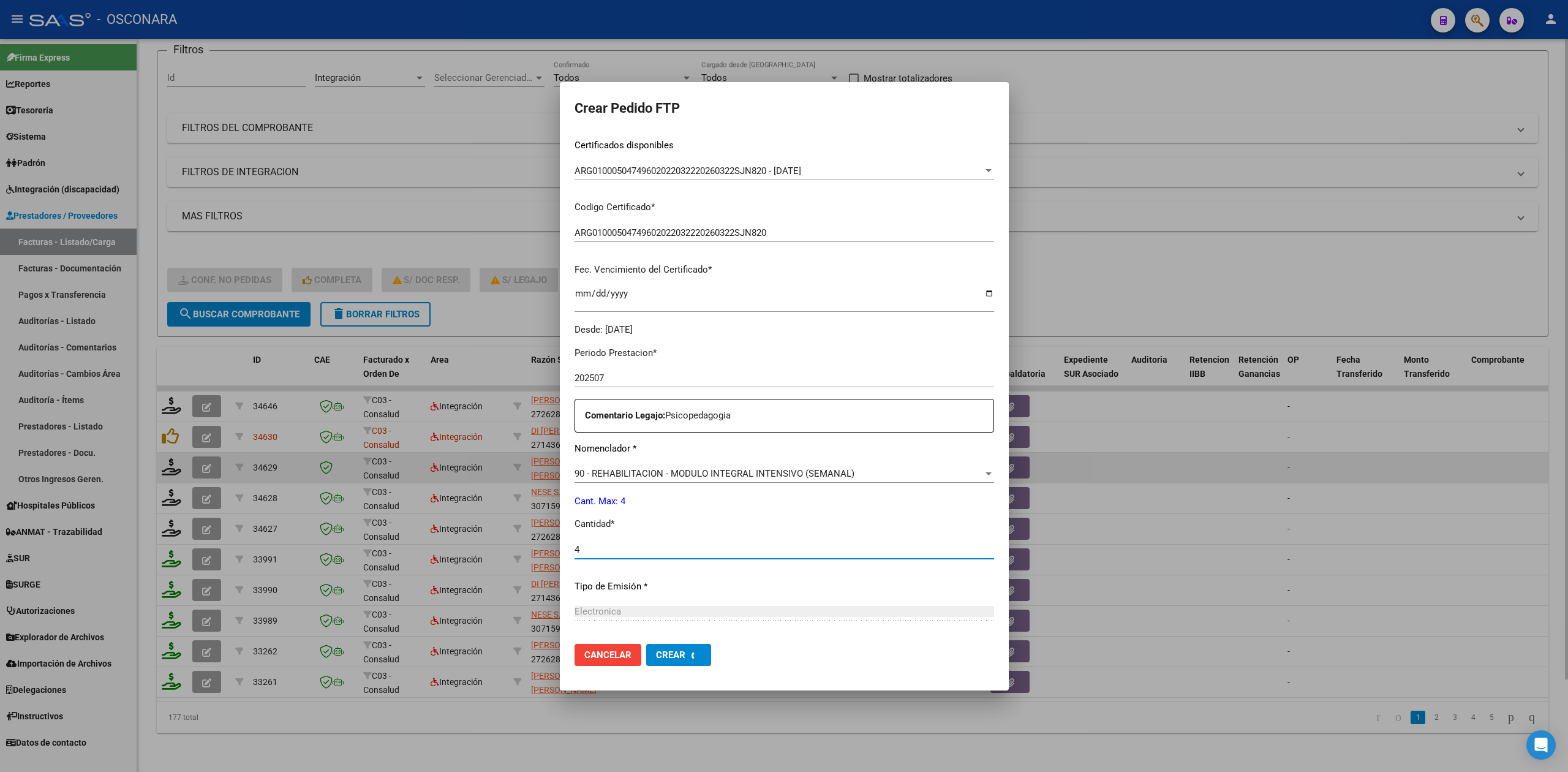
scroll to position [0, 0]
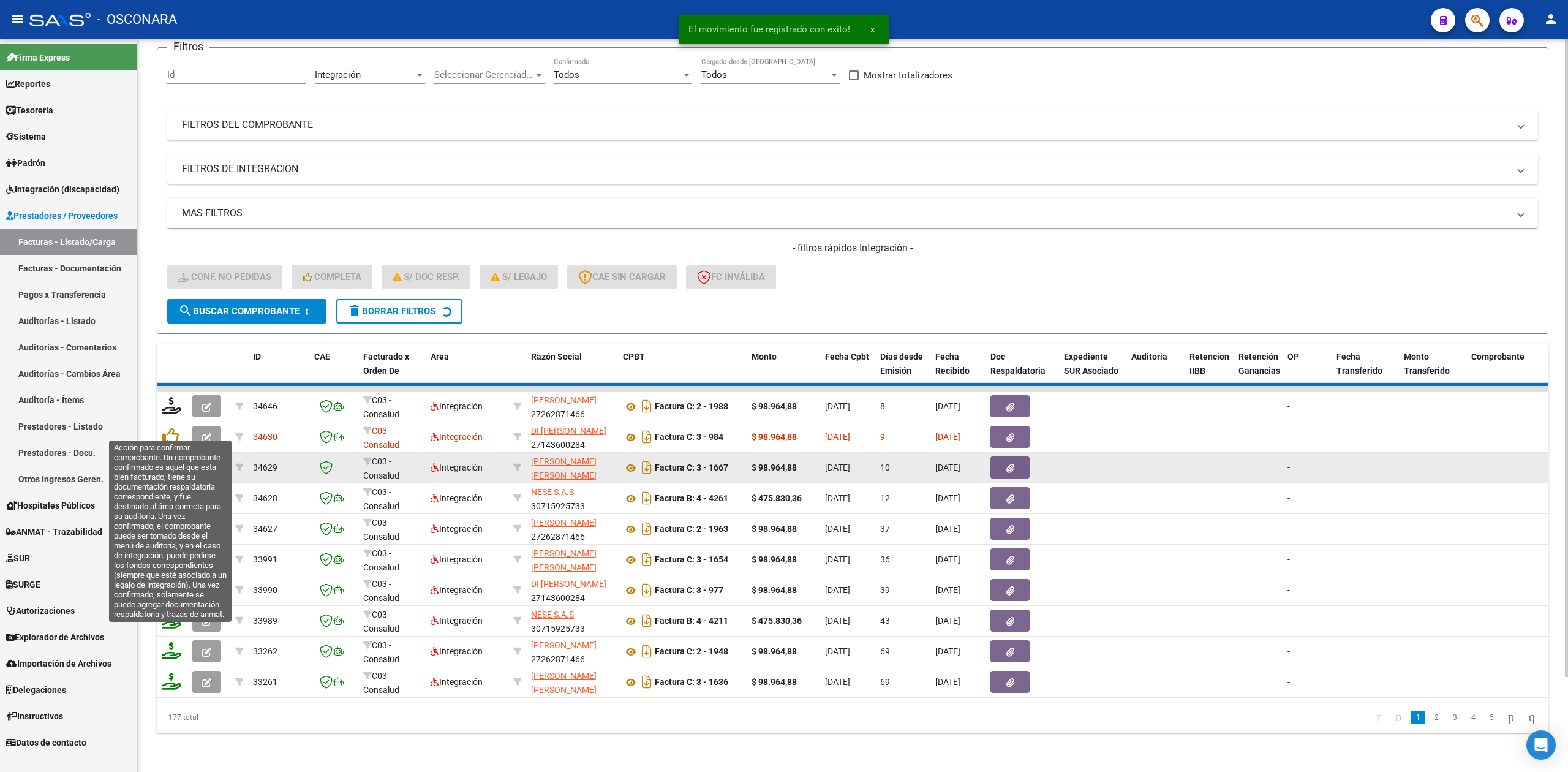
click at [167, 427] on icon at bounding box center [170, 436] width 17 height 17
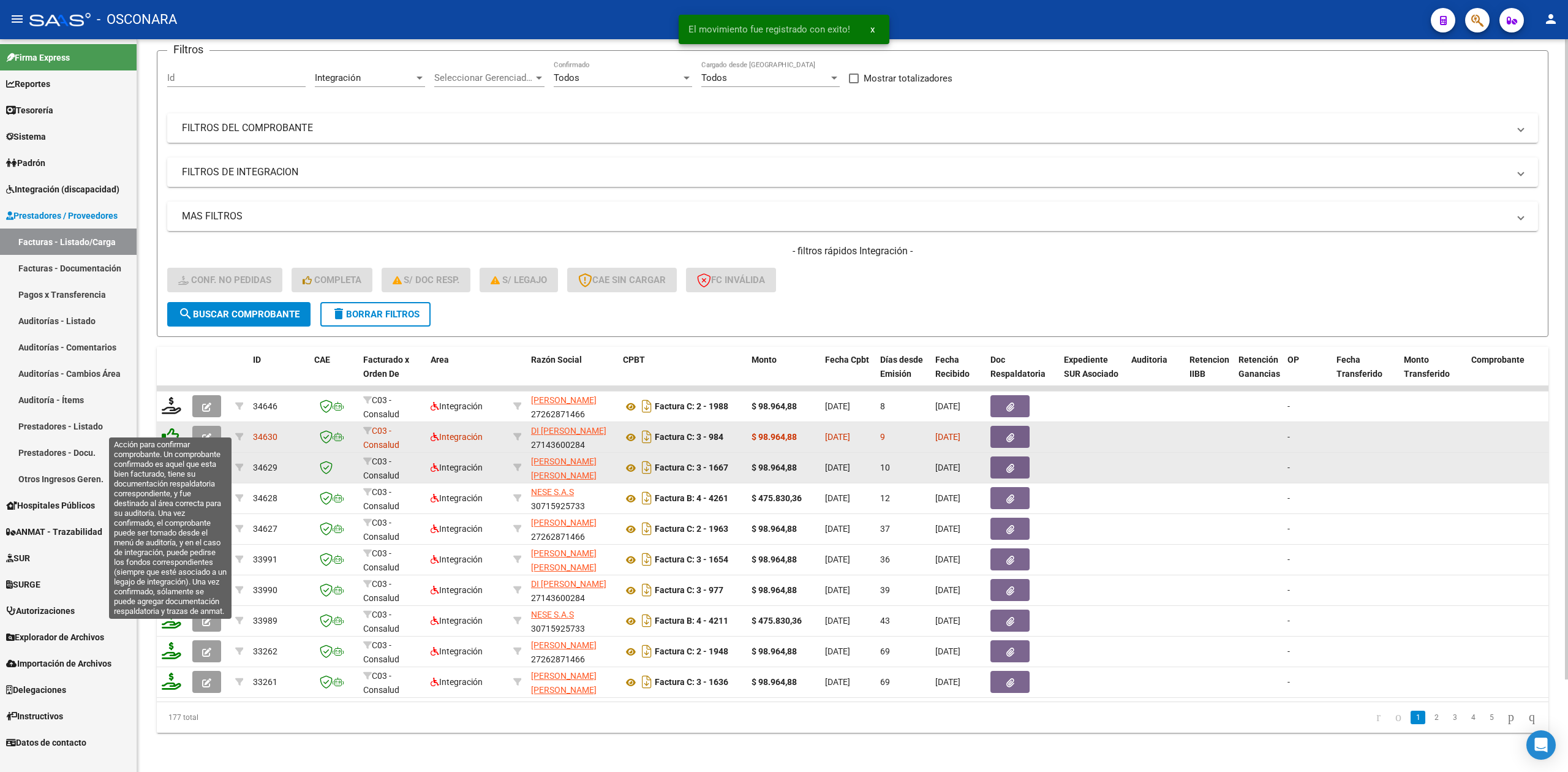
click at [172, 427] on icon at bounding box center [170, 436] width 17 height 17
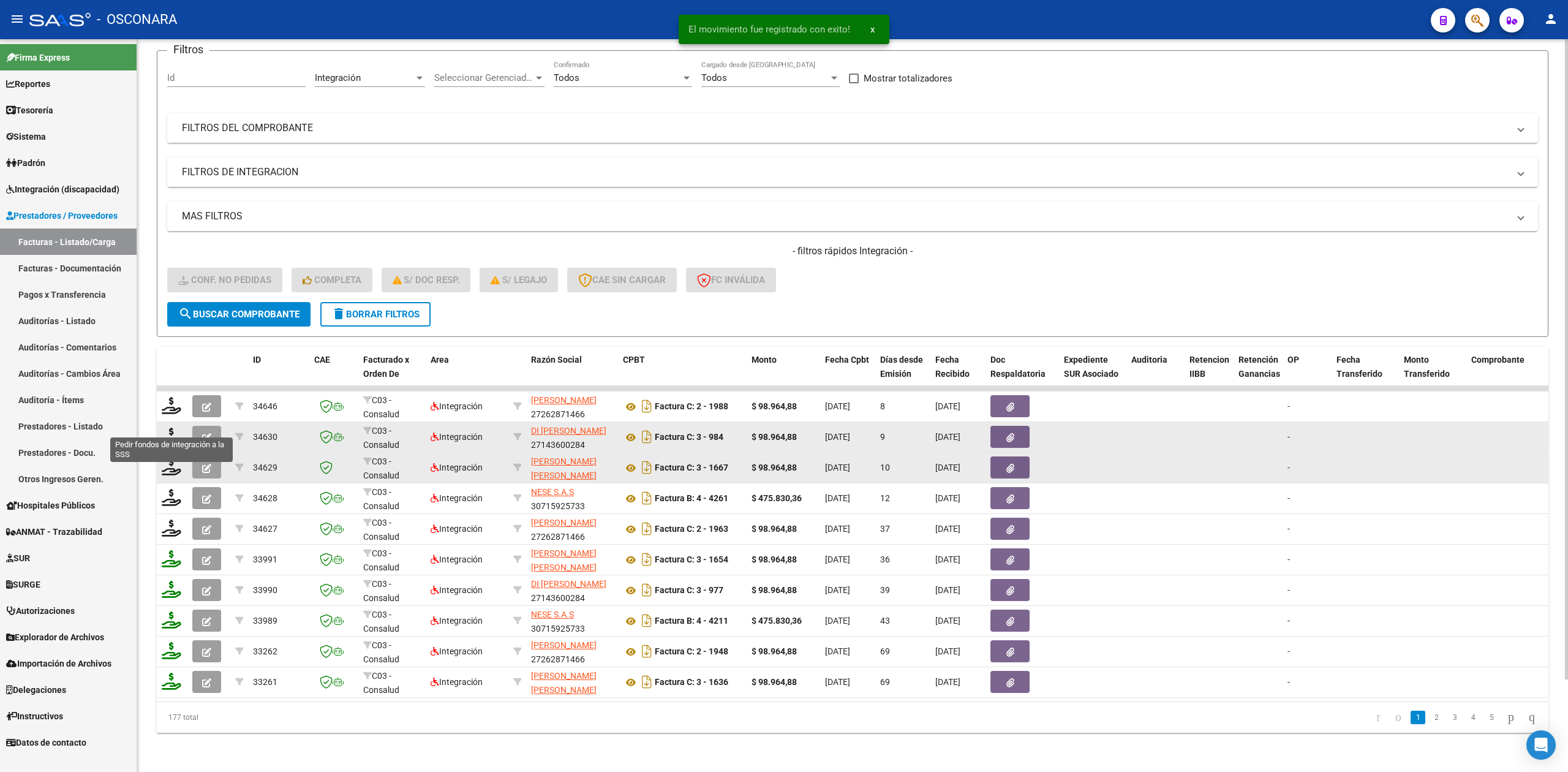
click at [170, 427] on icon at bounding box center [172, 436] width 20 height 17
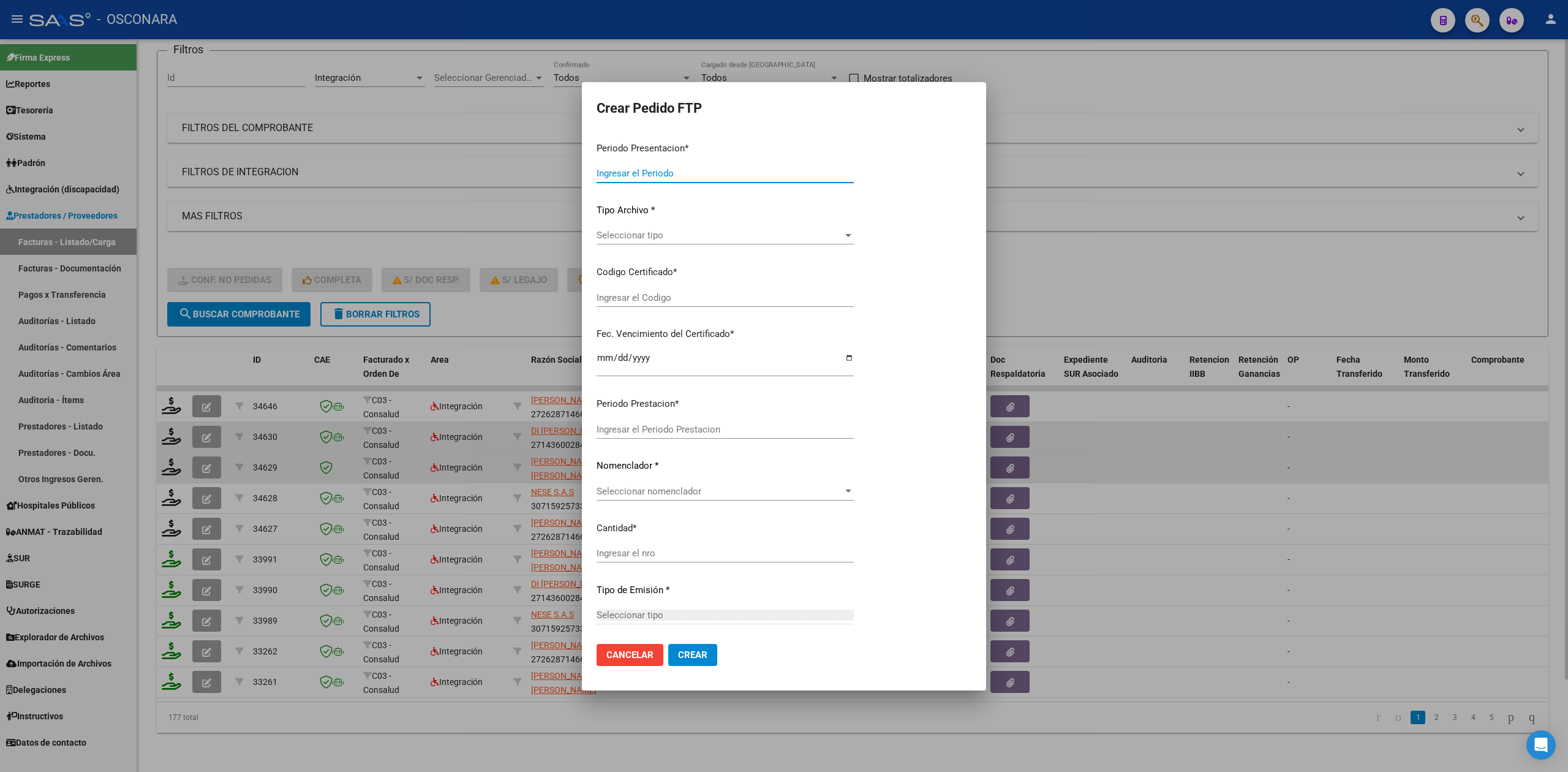
type input "202507"
type input "$ 98.964,88"
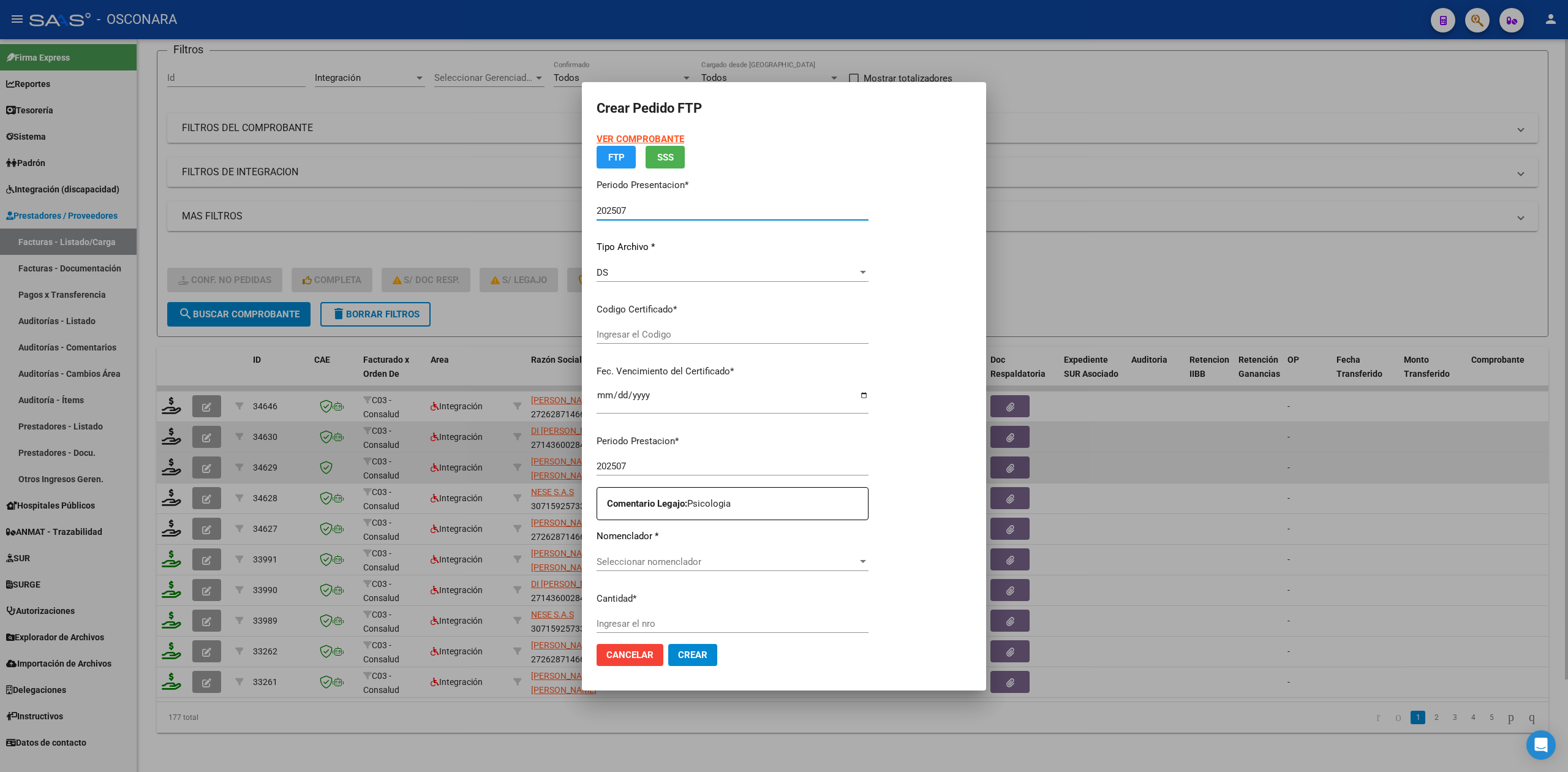
type input "ARG01000504749602022032220260322SJN820"
type input "2026-03-22"
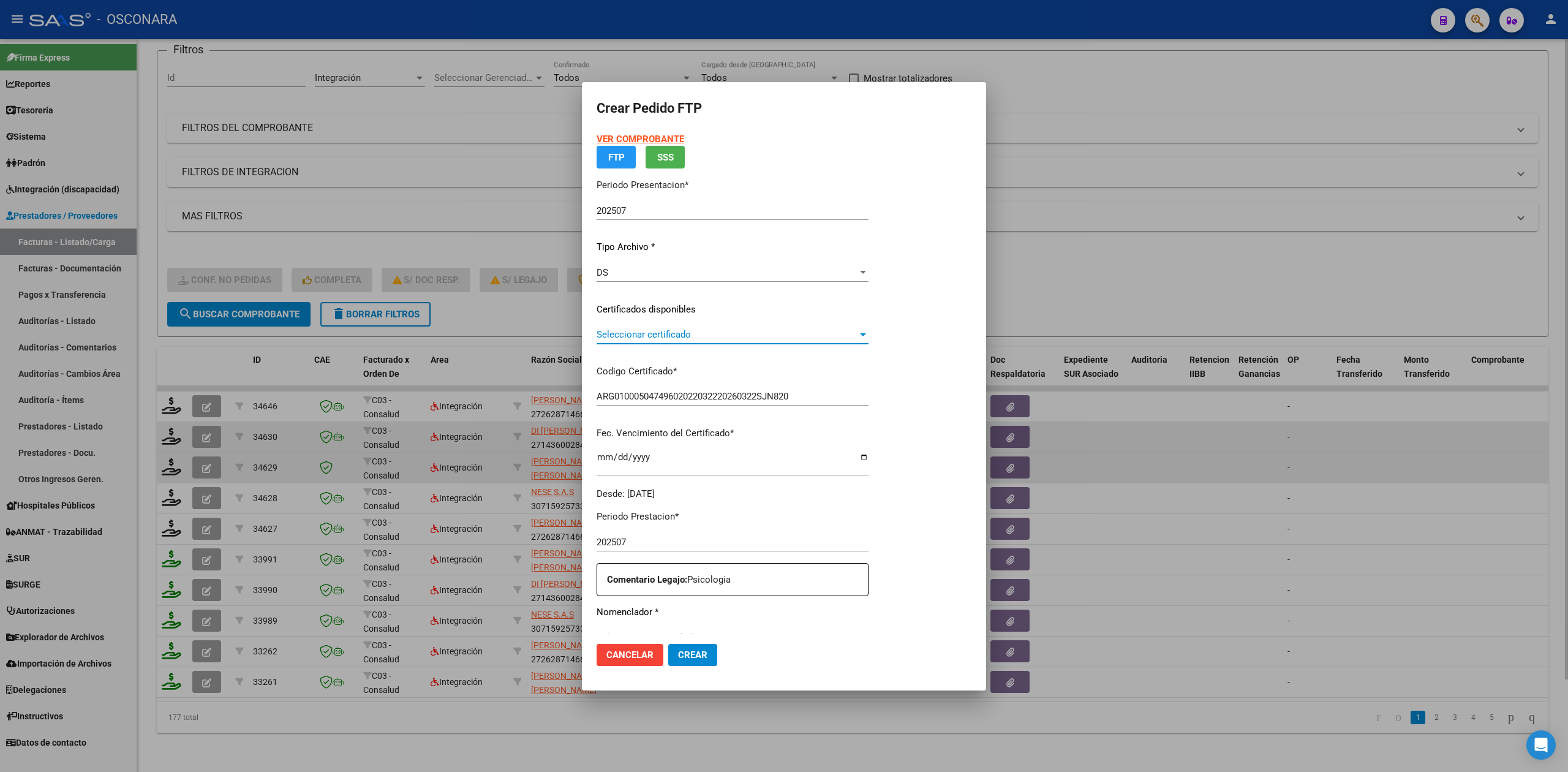
click at [655, 338] on span "Seleccionar certificado" at bounding box center [727, 335] width 261 height 11
click at [651, 358] on span "ARG01000504749602022032220260322SJN820 - 2026-03-22" at bounding box center [710, 362] width 226 height 11
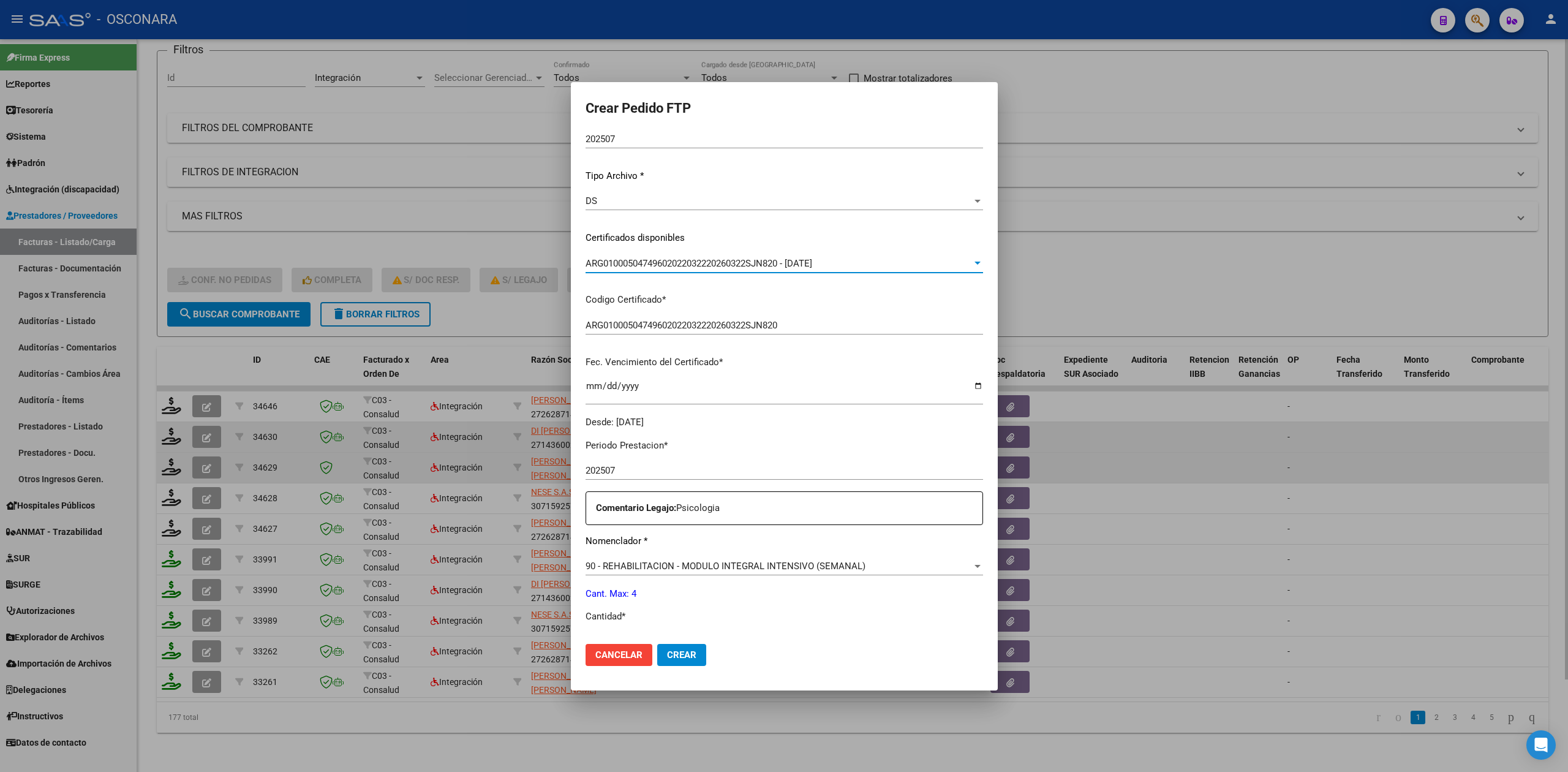
scroll to position [163, 0]
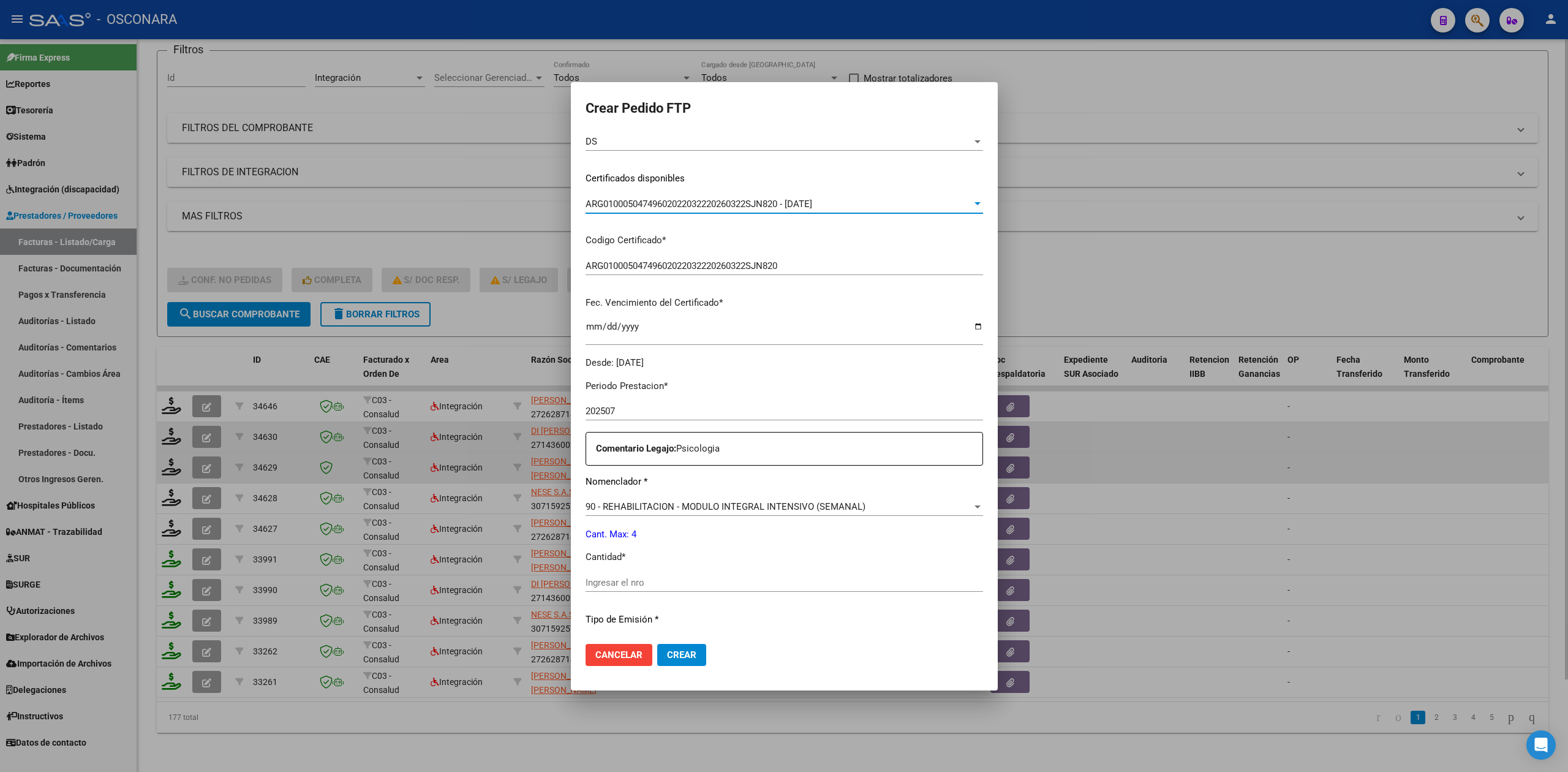
click at [623, 580] on input "Ingresar el nro" at bounding box center [784, 583] width 397 height 11
type input "4"
click at [657, 644] on button "Crear" at bounding box center [681, 654] width 49 height 22
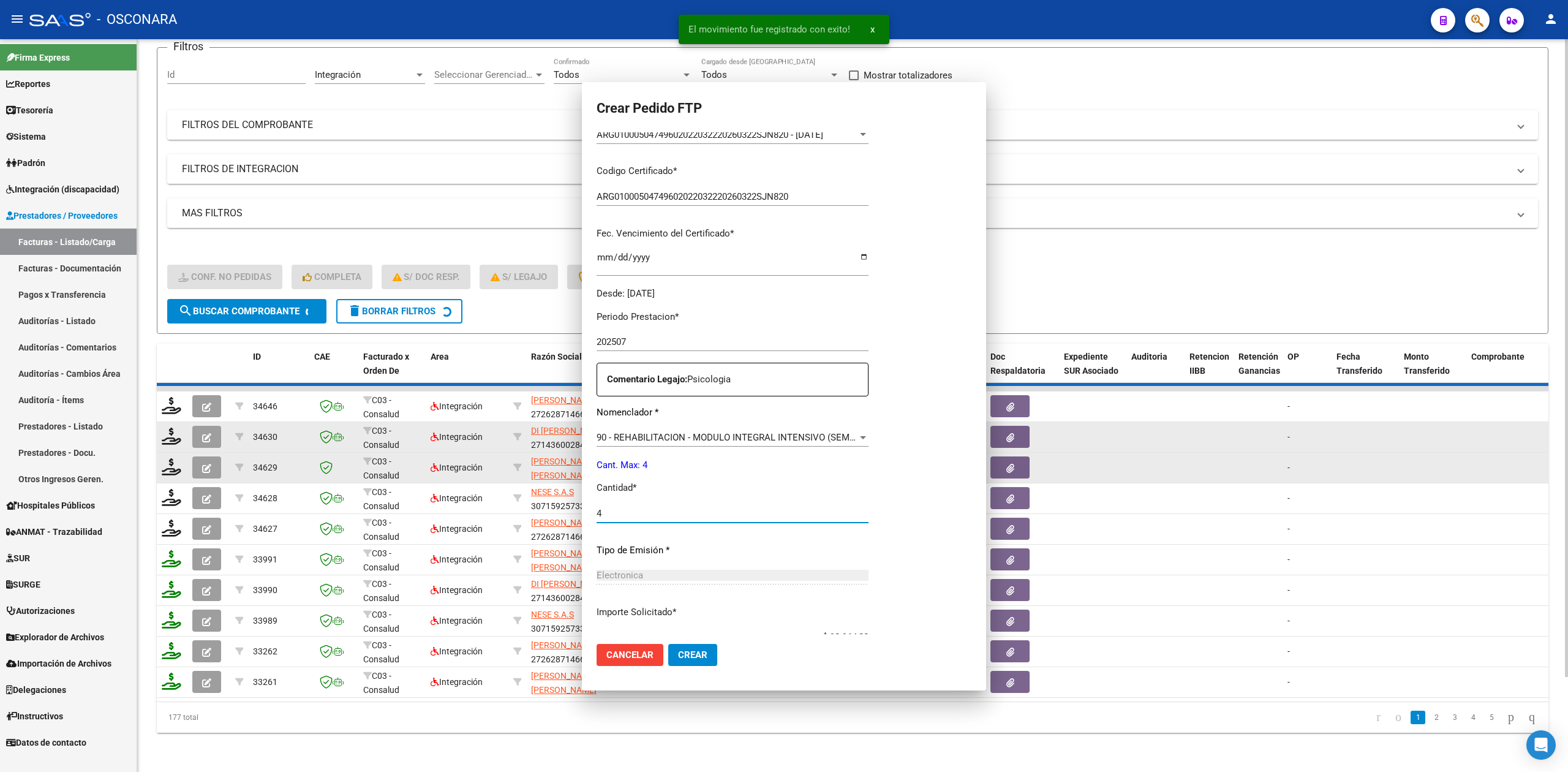
scroll to position [94, 0]
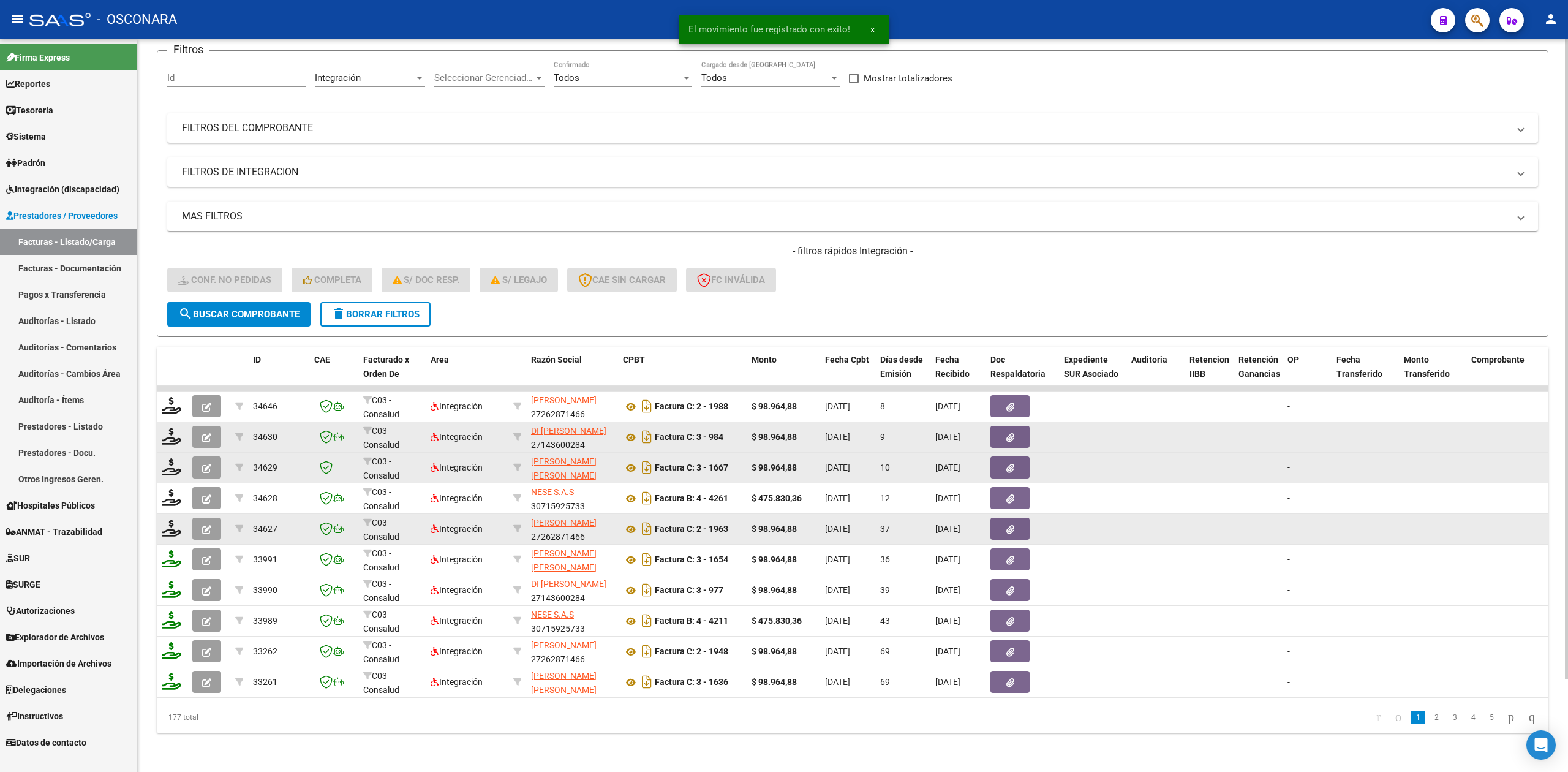
click at [206, 529] on datatable-body-cell at bounding box center [209, 529] width 43 height 30
click at [207, 525] on icon "button" at bounding box center [206, 529] width 9 height 9
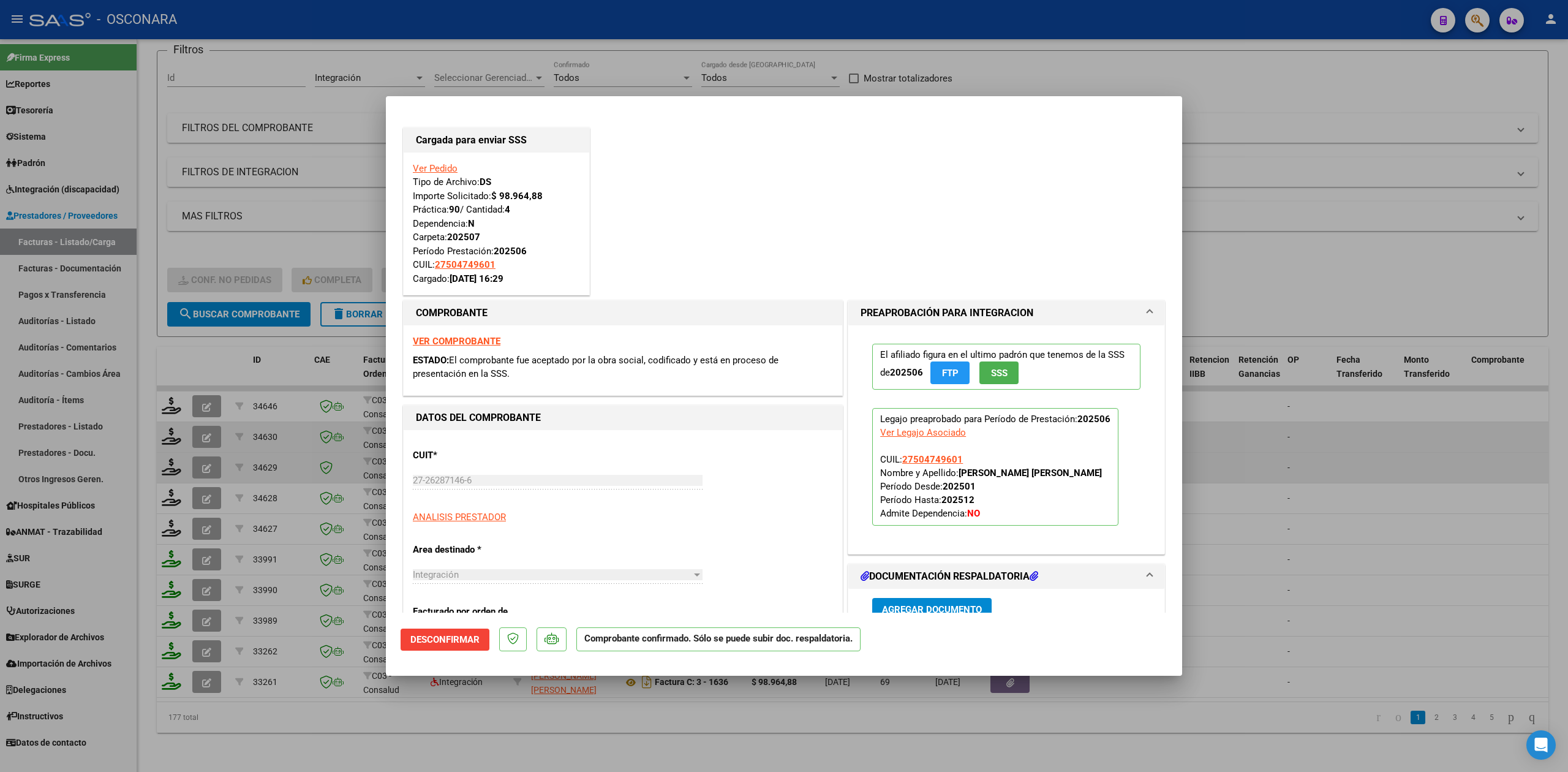
click at [243, 746] on div at bounding box center [784, 386] width 1568 height 772
type input "$ 0,00"
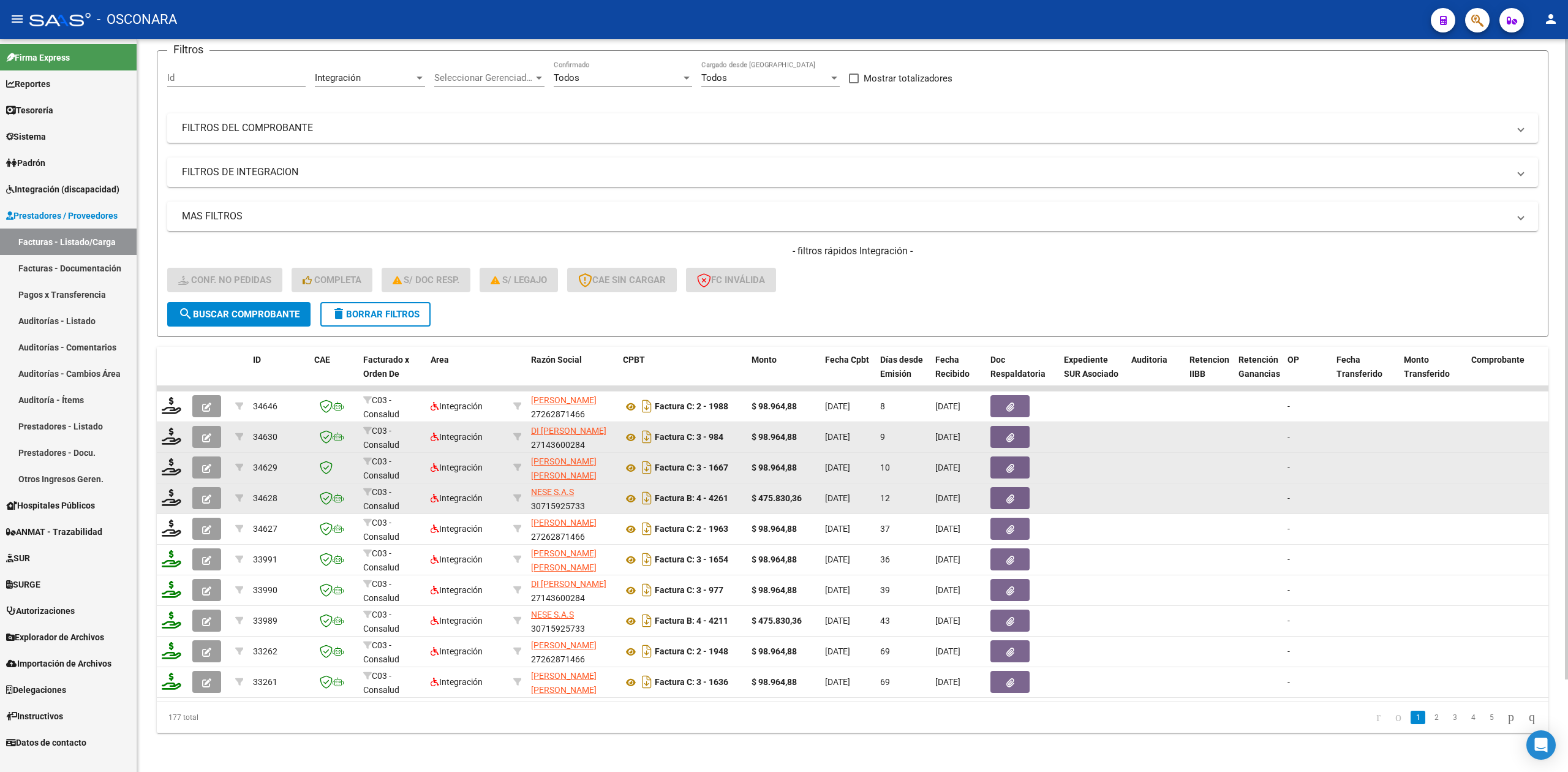
click at [206, 495] on icon "button" at bounding box center [206, 499] width 9 height 9
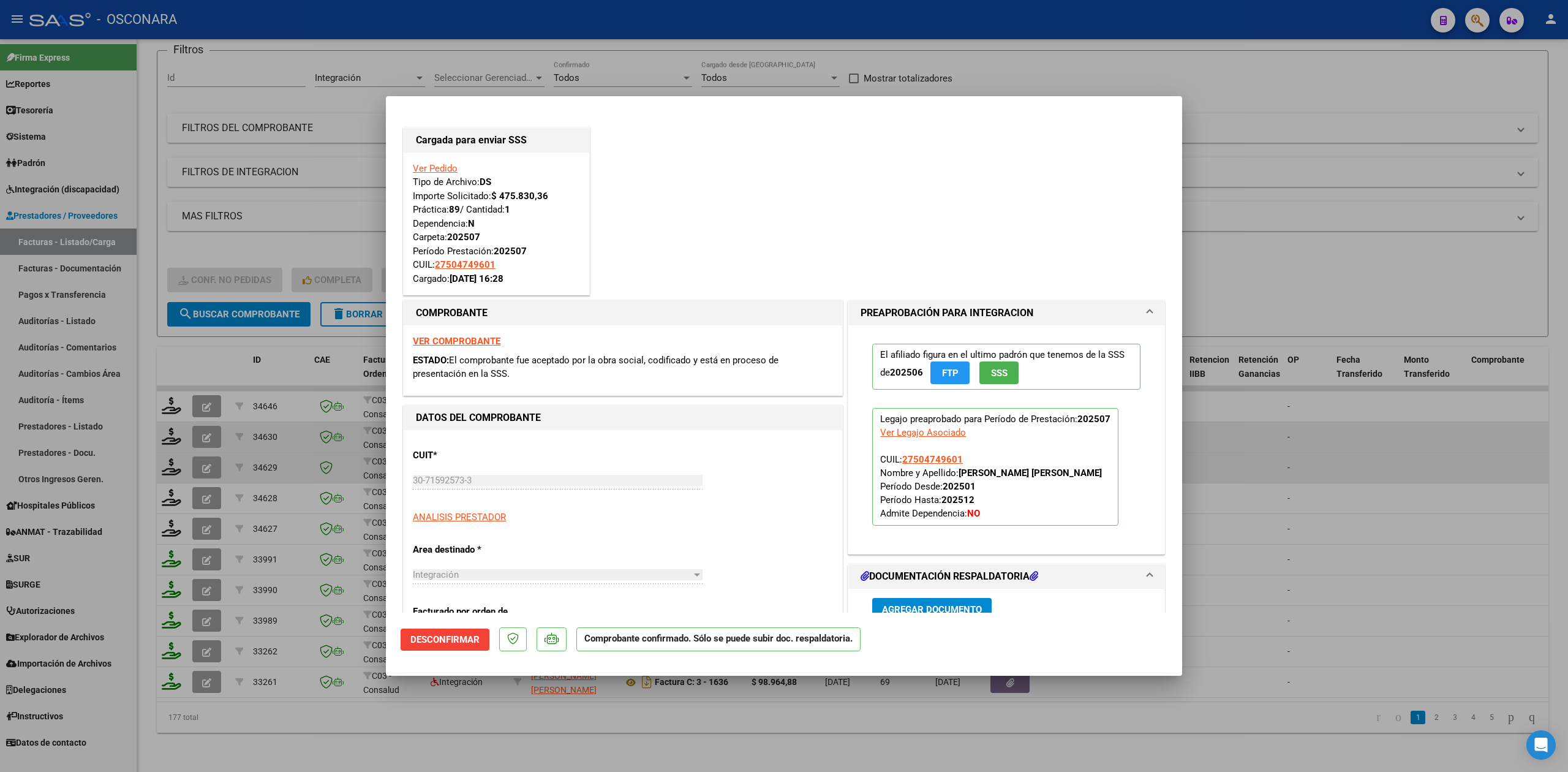
click at [275, 724] on div at bounding box center [784, 386] width 1568 height 772
type input "$ 0,00"
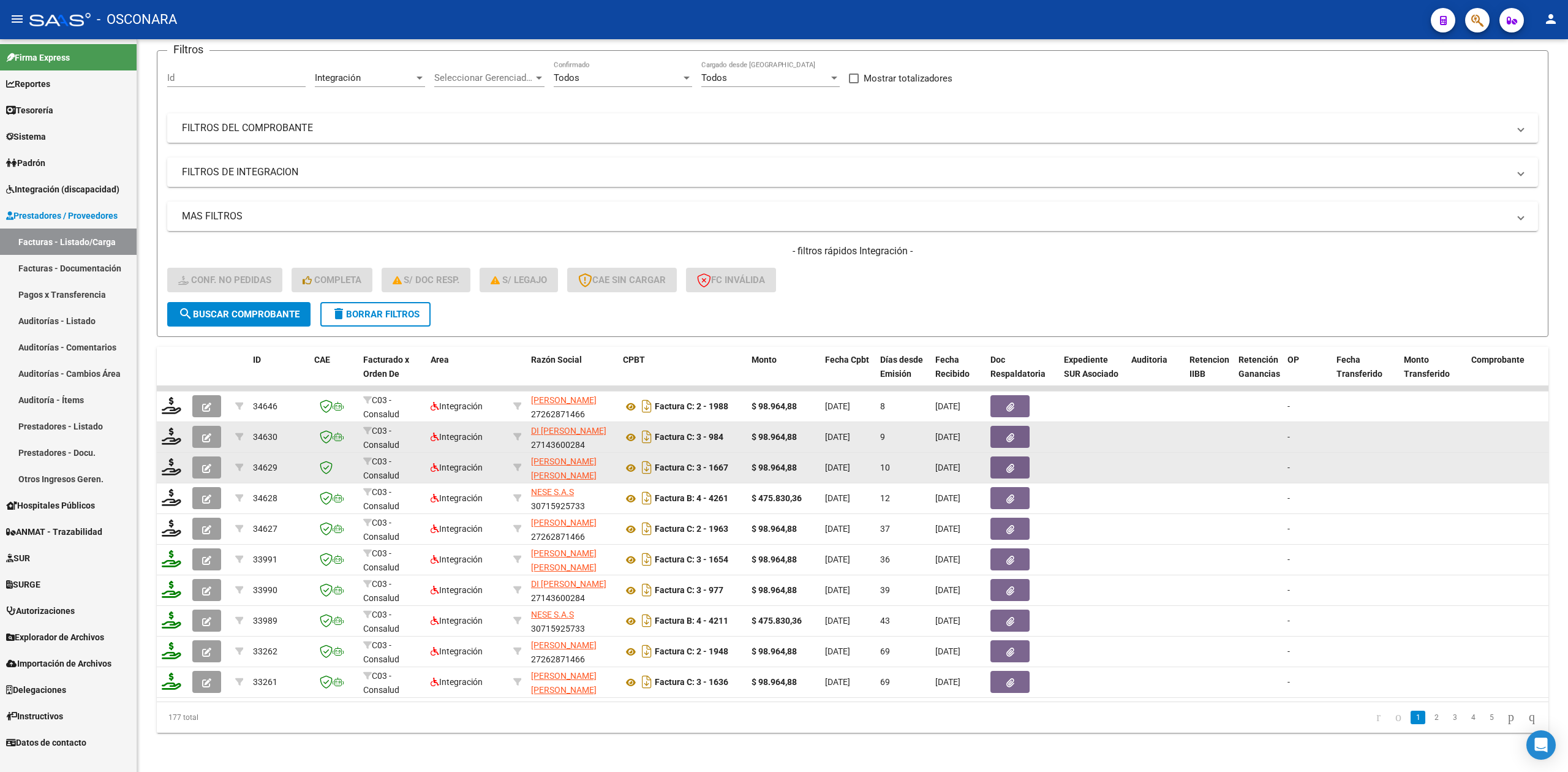
click at [211, 456] on button "button" at bounding box center [206, 467] width 29 height 22
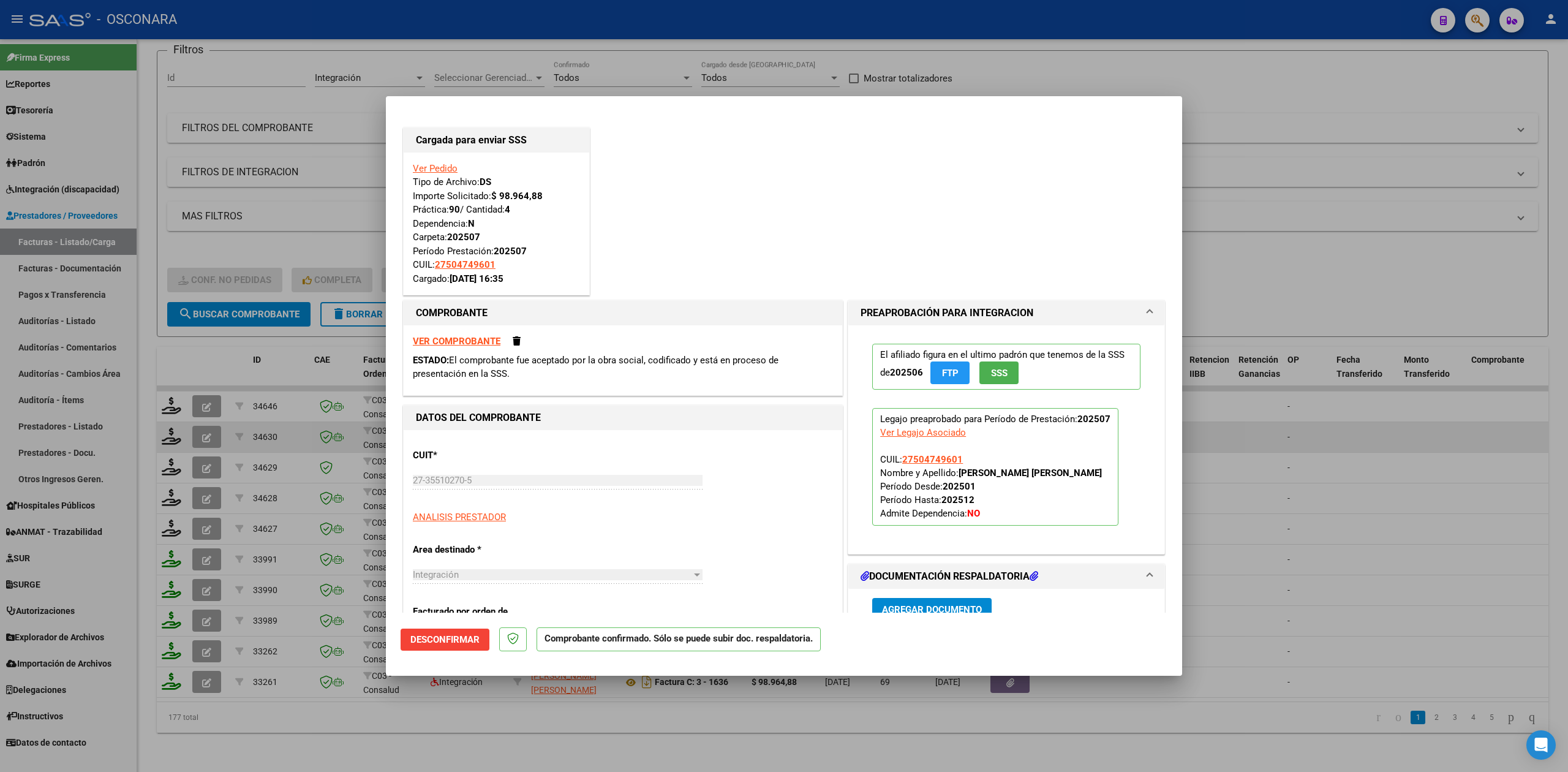
click at [309, 715] on div at bounding box center [784, 386] width 1568 height 772
type input "$ 0,00"
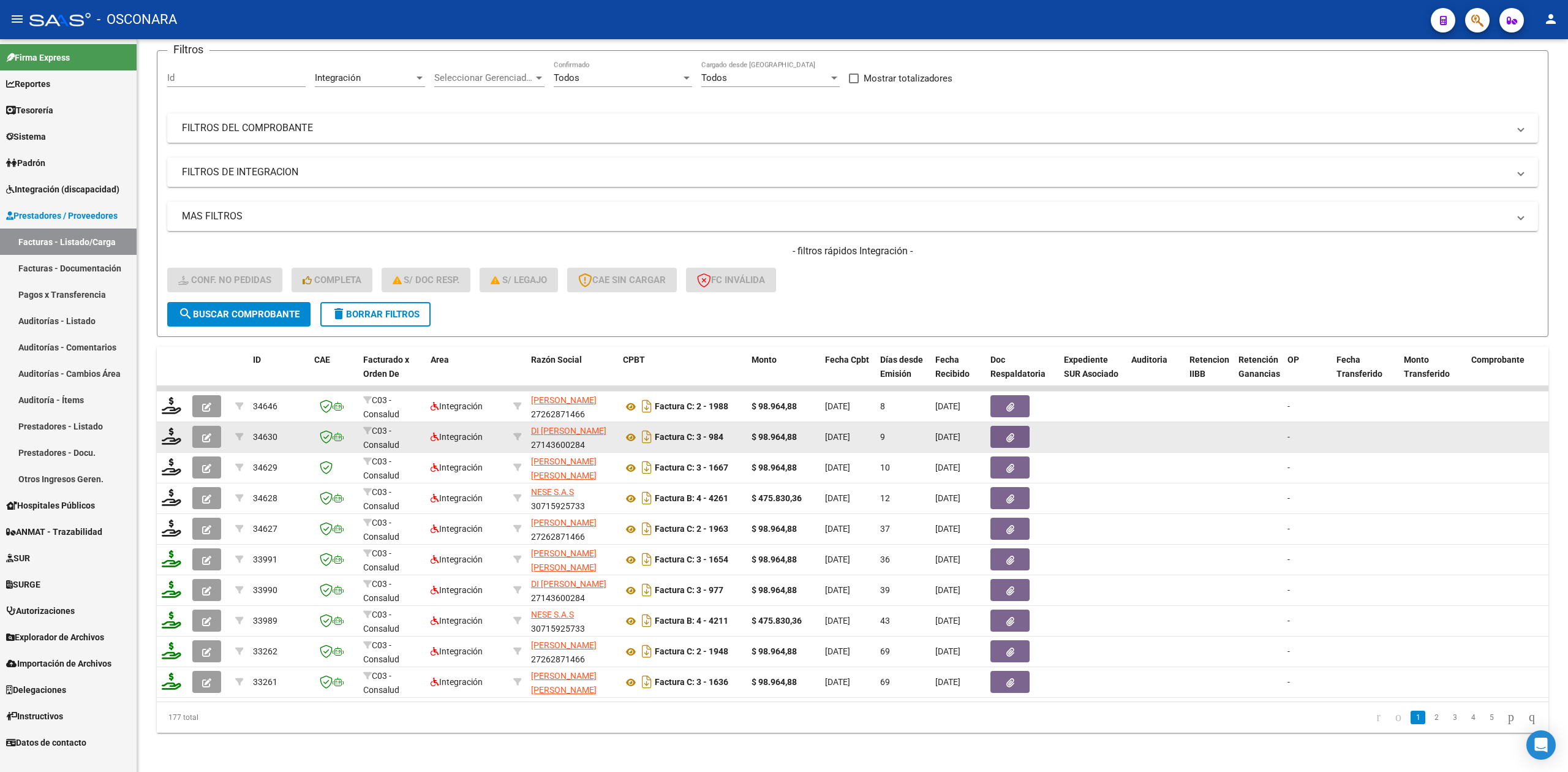
click at [214, 426] on button "button" at bounding box center [206, 436] width 29 height 22
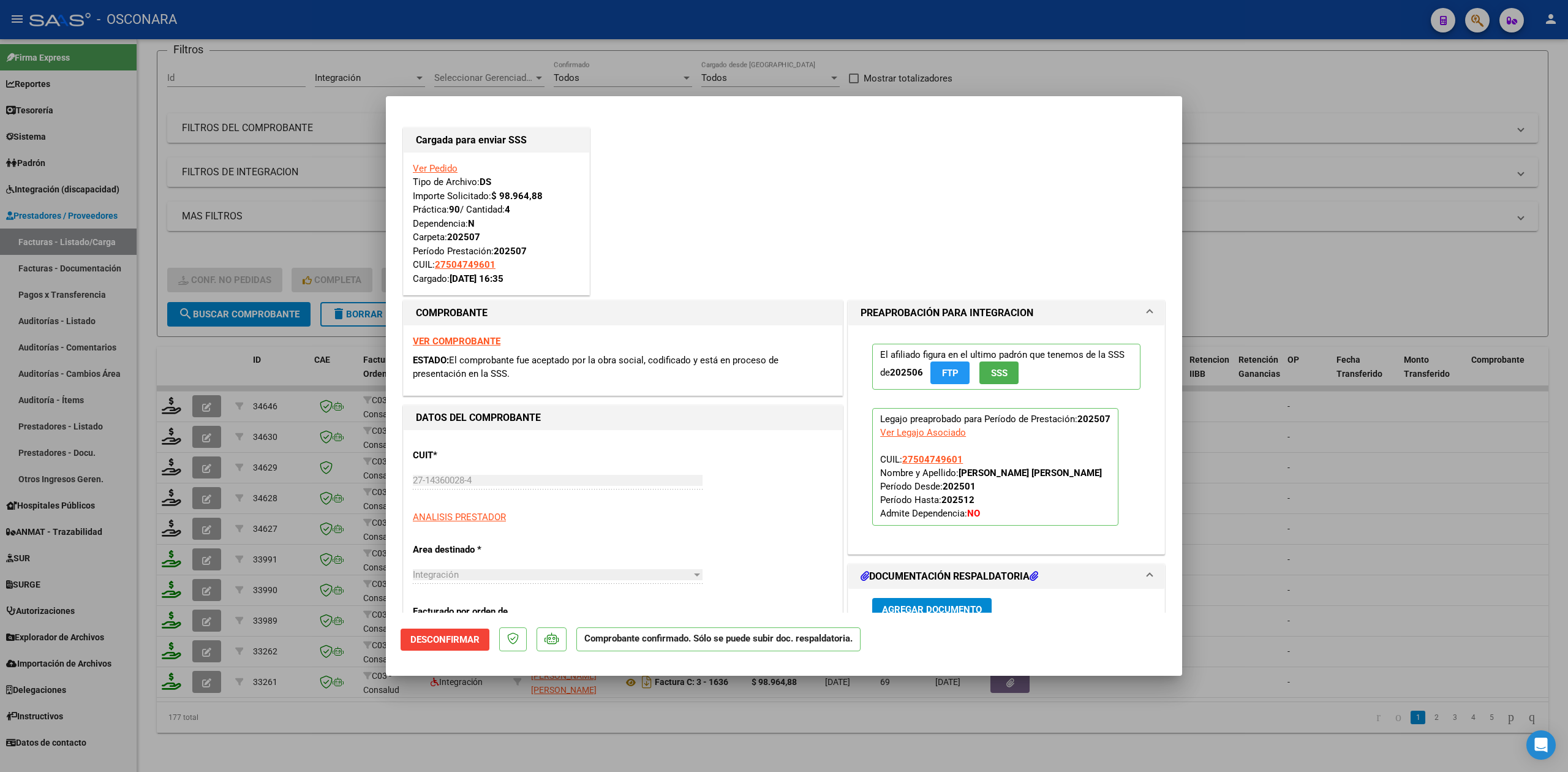
click at [294, 715] on div at bounding box center [784, 386] width 1568 height 772
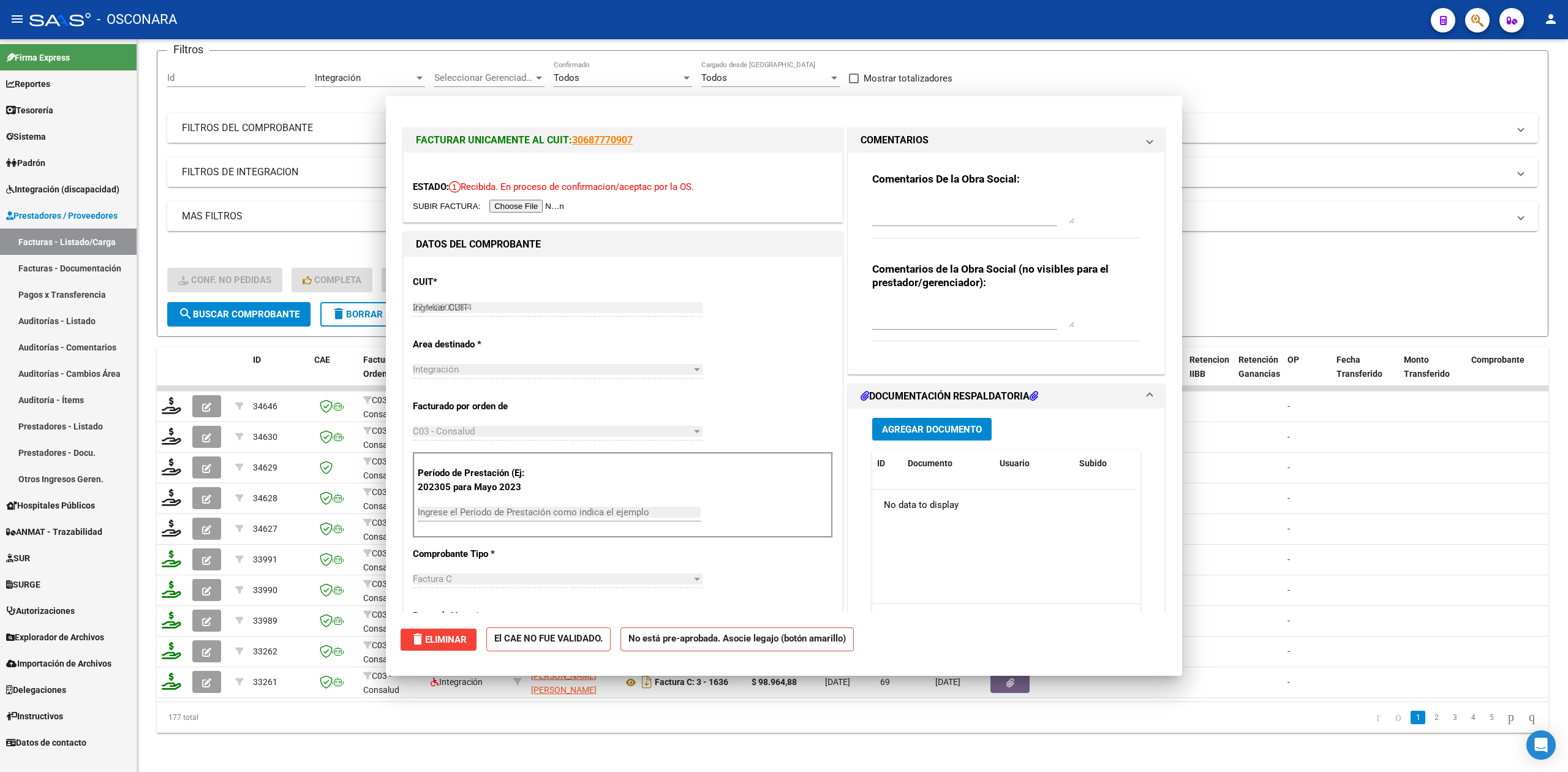
type input "$ 0,00"
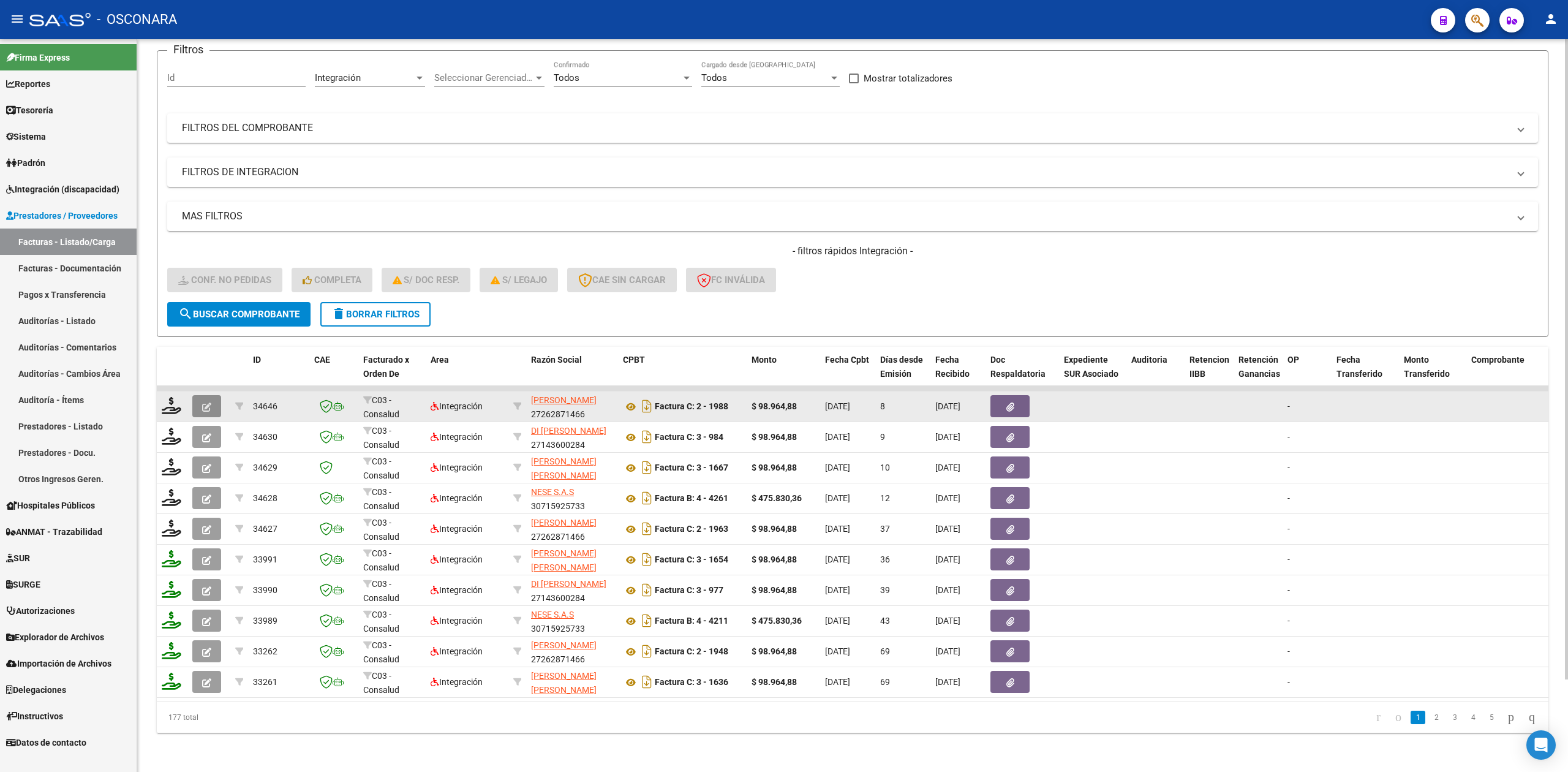
click at [209, 402] on icon "button" at bounding box center [206, 407] width 9 height 9
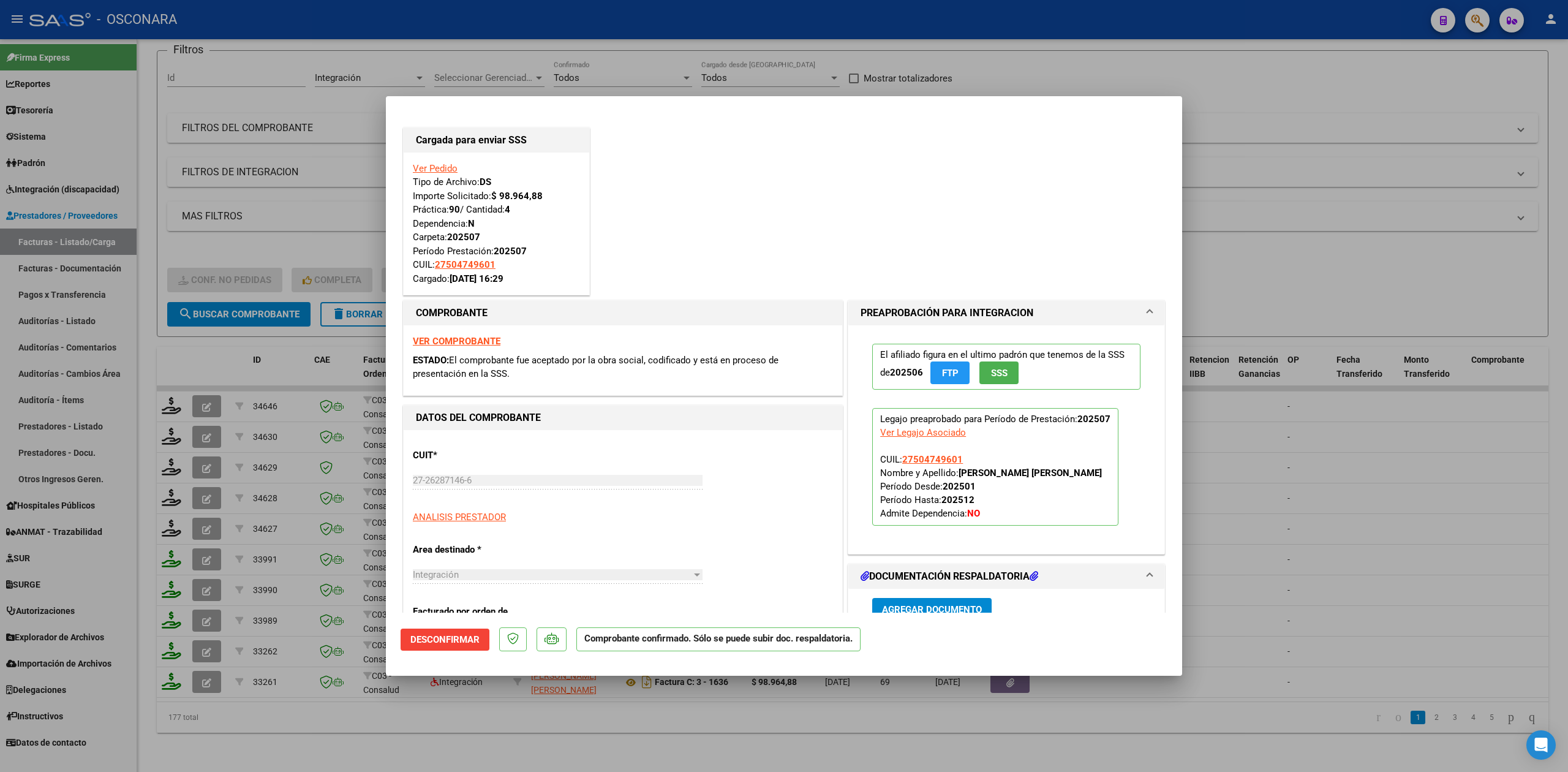
click at [304, 718] on div at bounding box center [784, 386] width 1568 height 772
type input "$ 0,00"
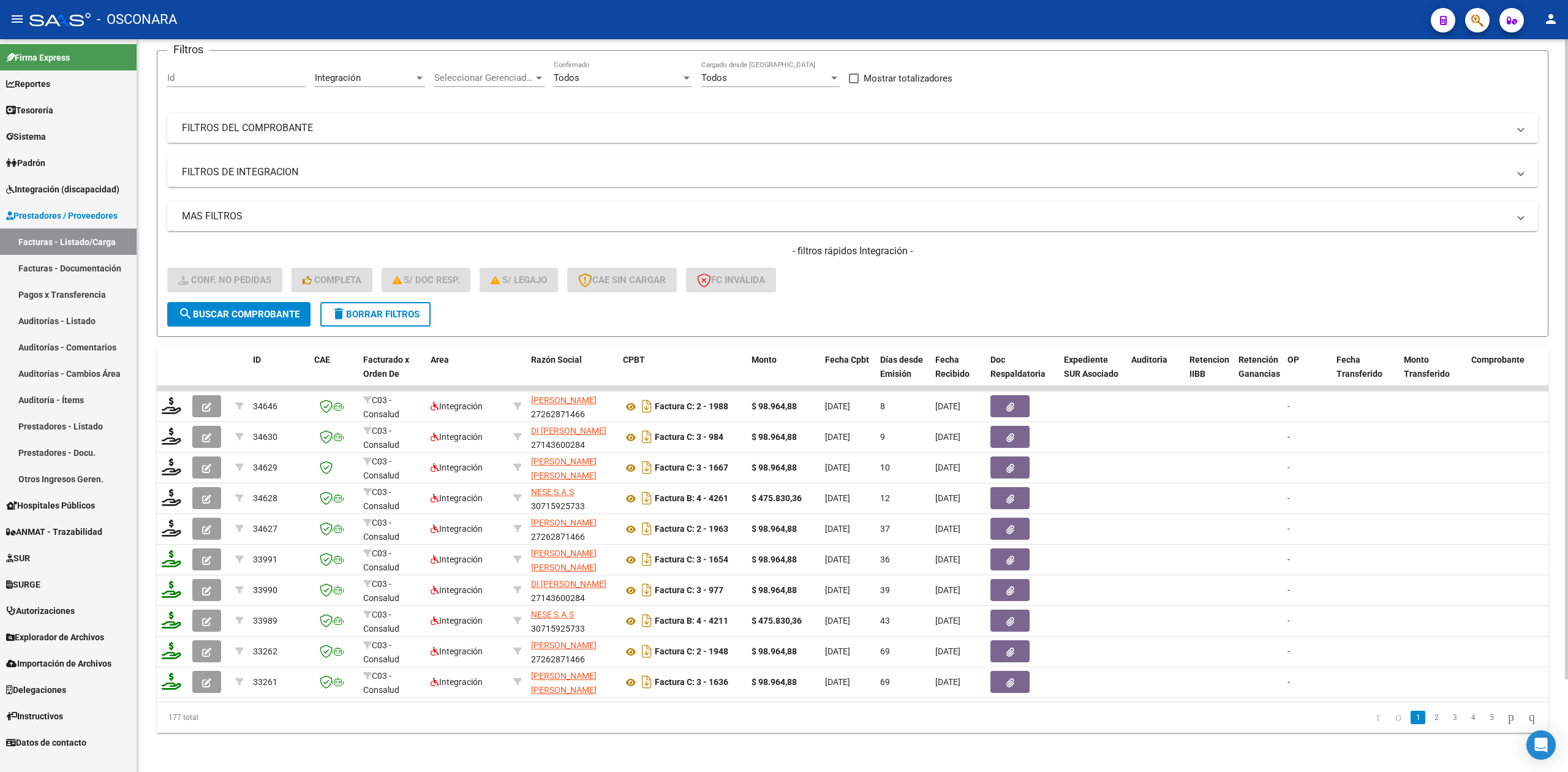
click at [407, 309] on span "delete Borrar Filtros" at bounding box center [375, 314] width 88 height 11
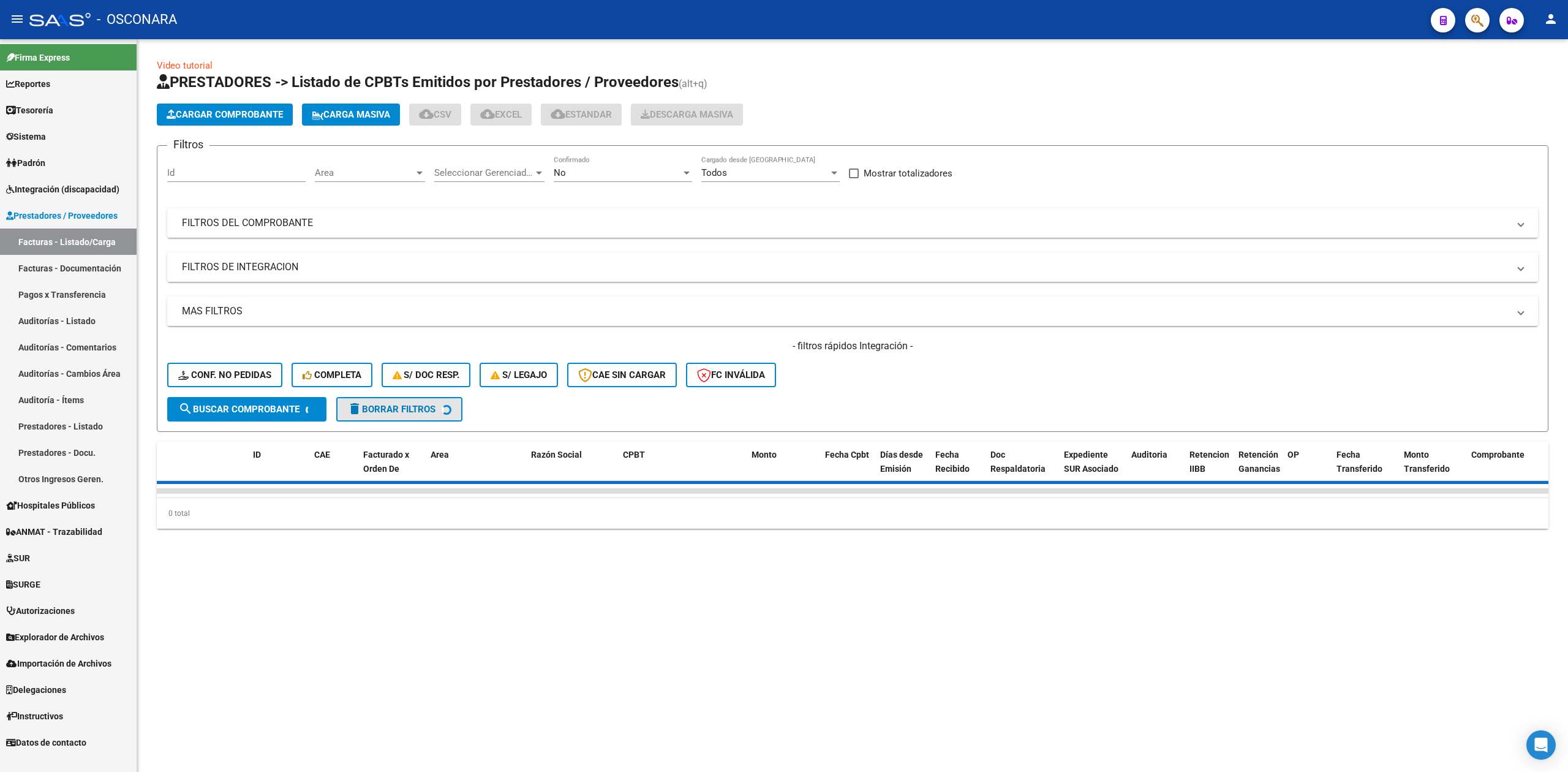
scroll to position [0, 0]
click at [116, 189] on span "Integración (discapacidad)" at bounding box center [63, 189] width 114 height 13
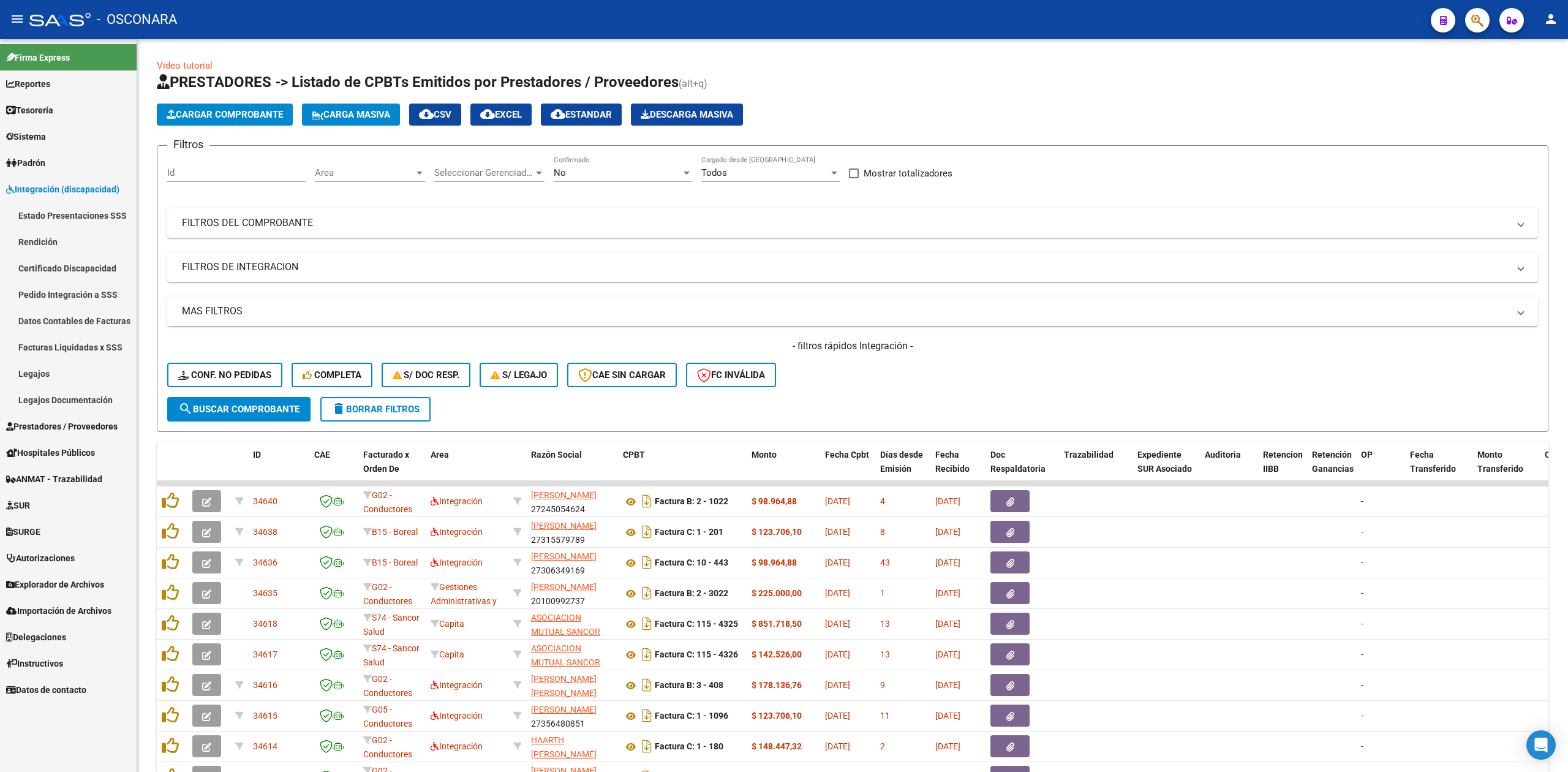
click at [74, 294] on link "Pedido Integración a SSS" at bounding box center [68, 294] width 136 height 26
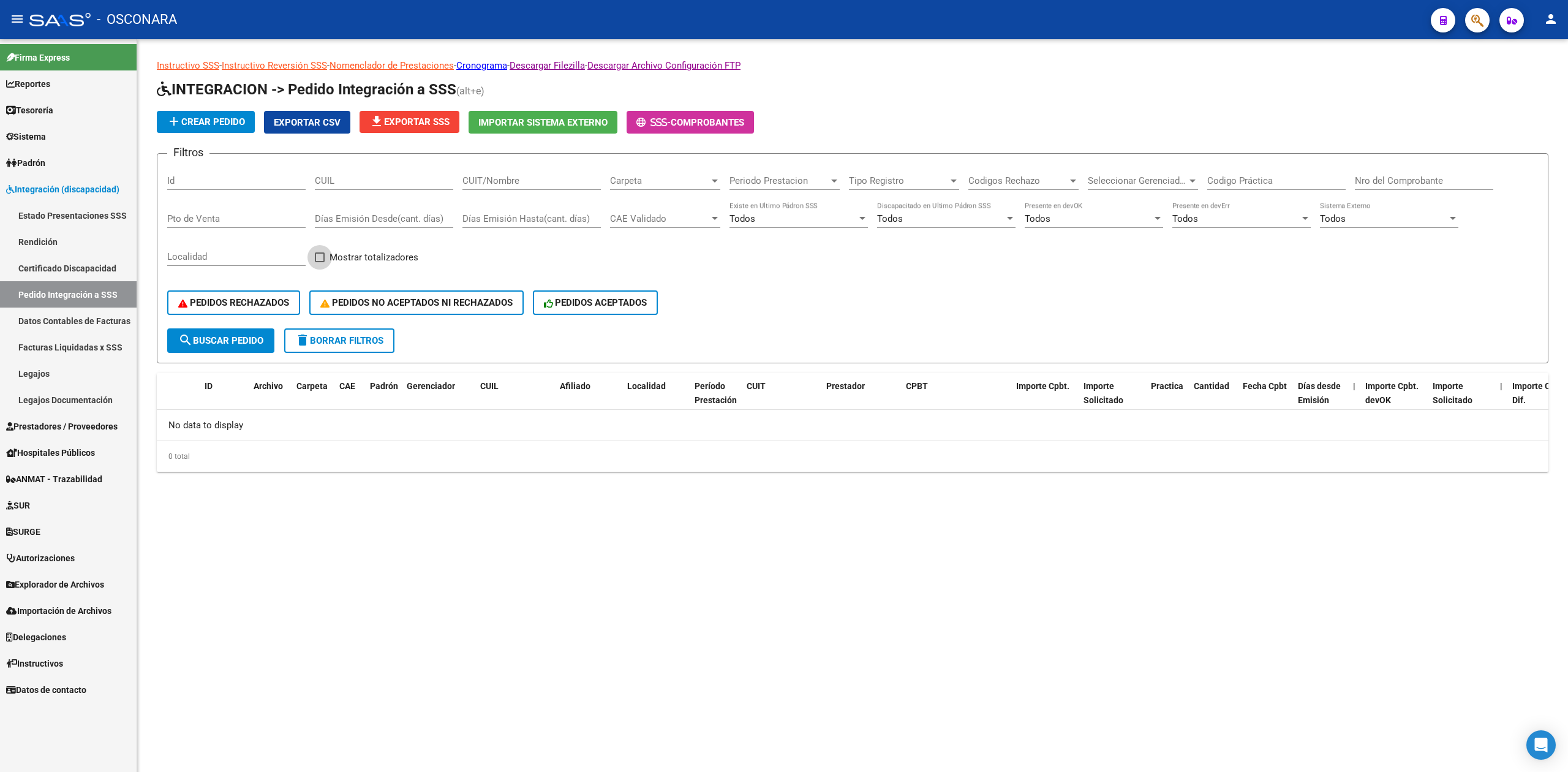
click at [319, 253] on span at bounding box center [320, 258] width 10 height 10
click at [319, 262] on input "Mostrar totalizadores" at bounding box center [319, 262] width 1 height 1
checkbox input "true"
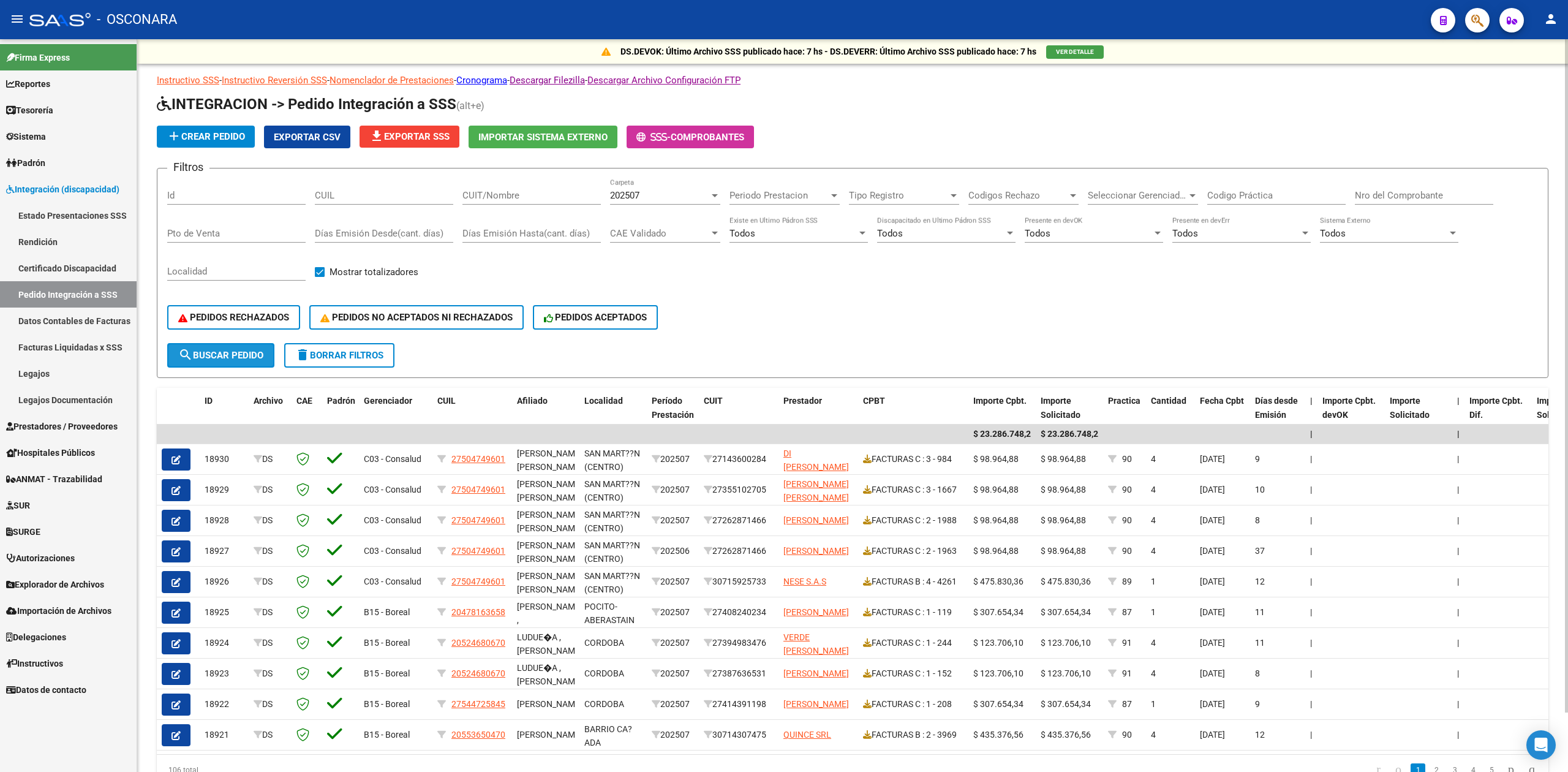
click at [250, 353] on span "search Buscar Pedido" at bounding box center [221, 355] width 85 height 11
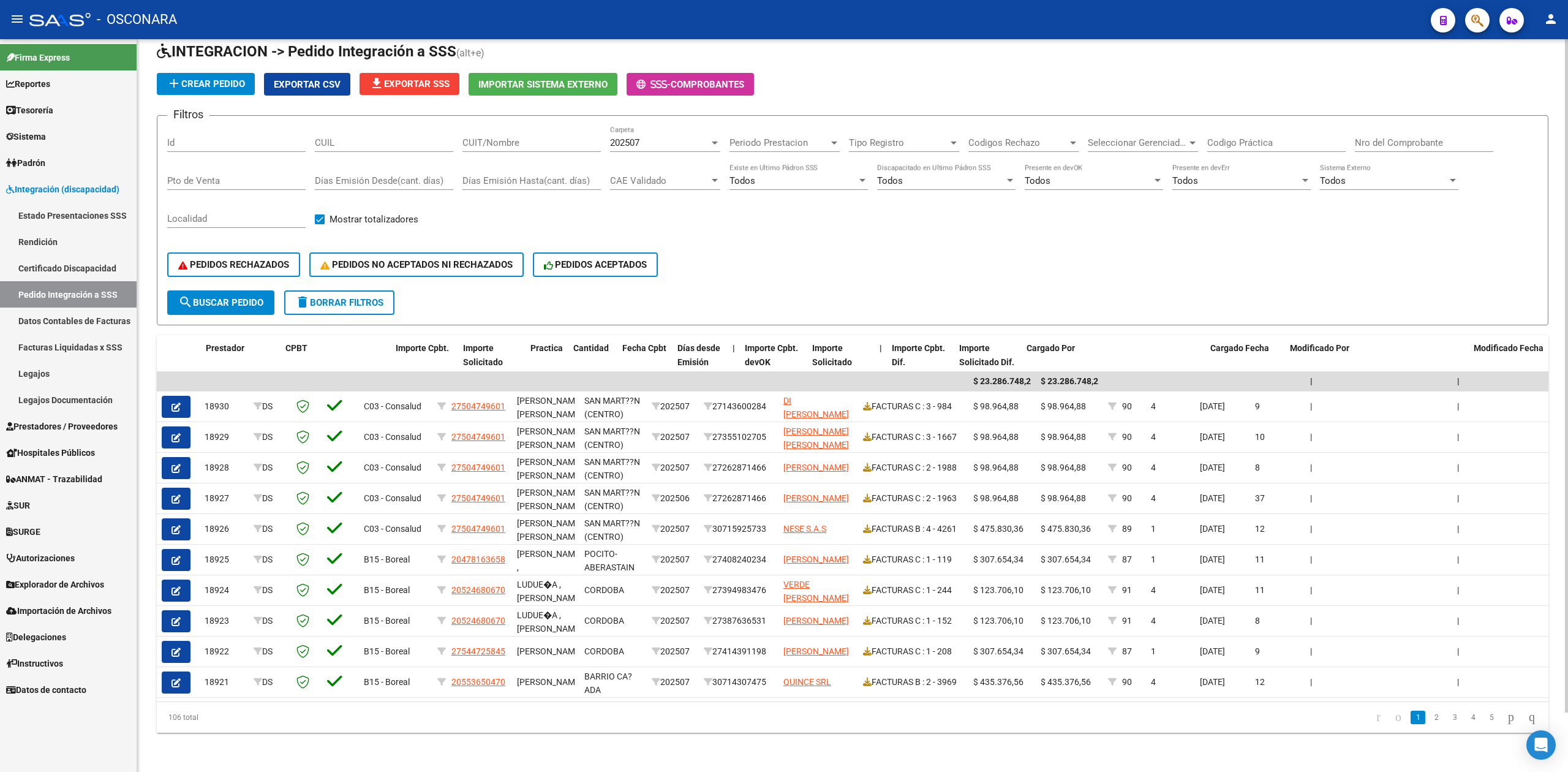
scroll to position [0, 577]
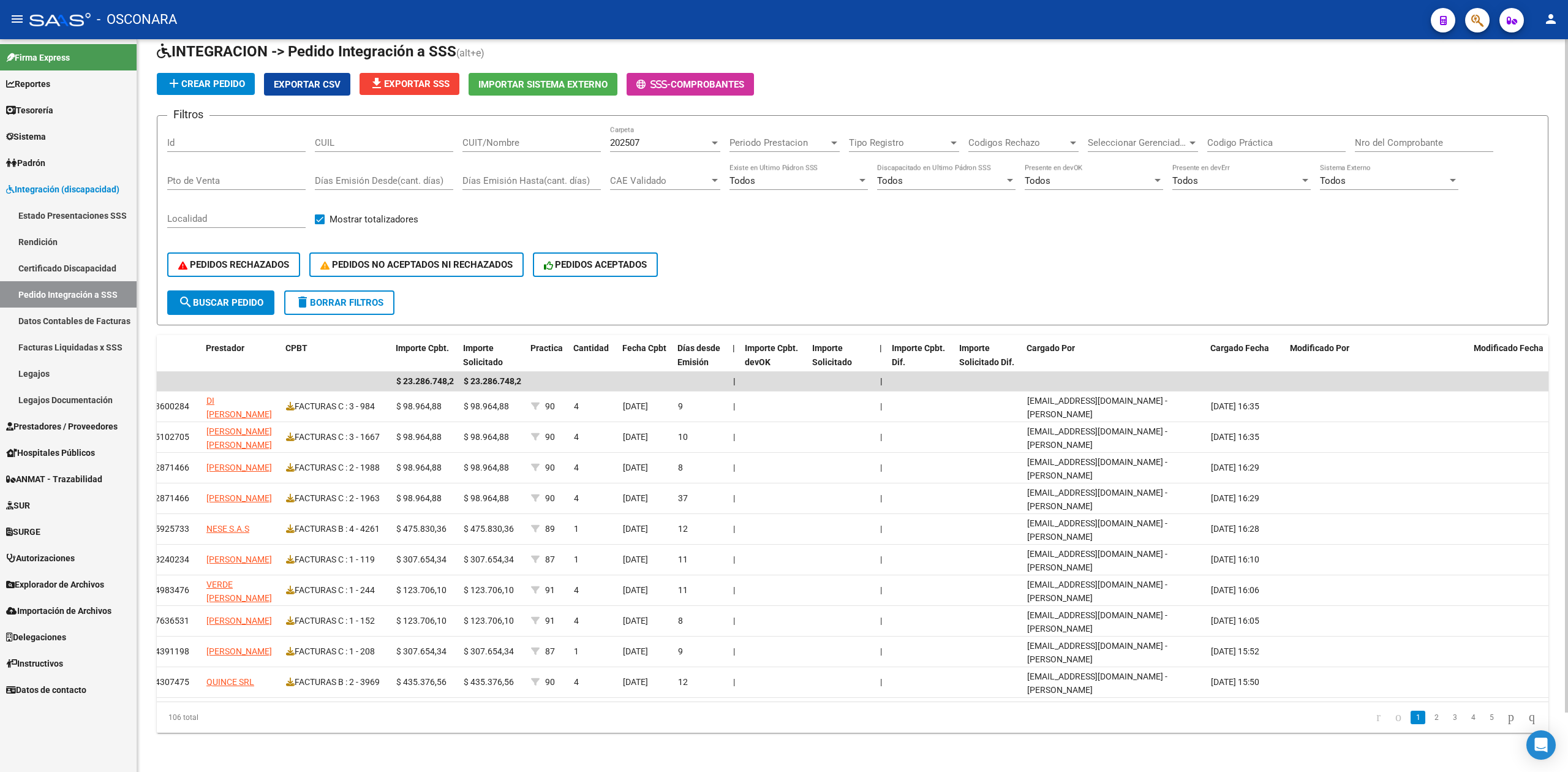
drag, startPoint x: 1420, startPoint y: 713, endPoint x: 1420, endPoint y: 720, distance: 7.0
click at [1429, 713] on link "2" at bounding box center [1436, 717] width 15 height 13
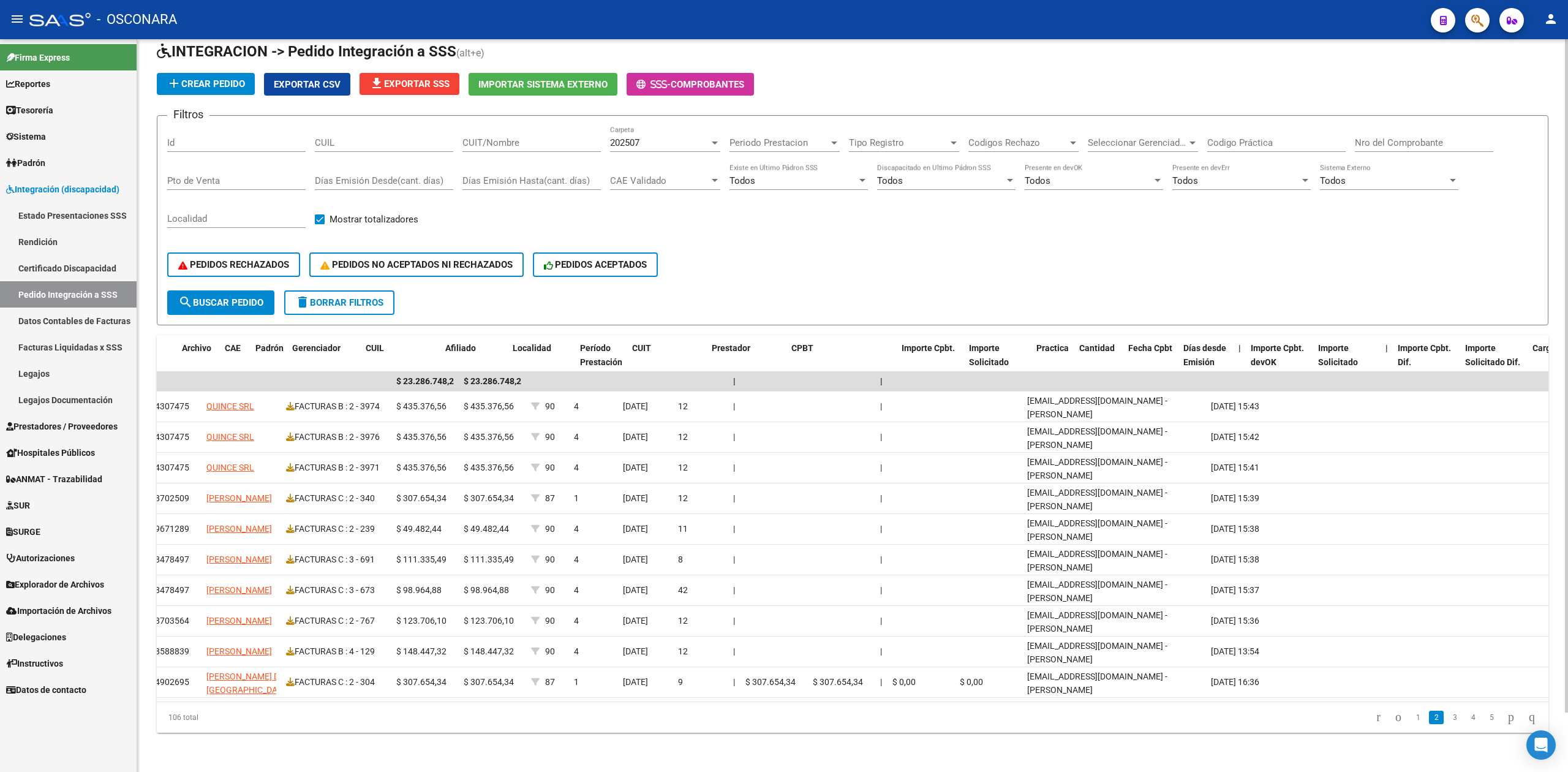
scroll to position [0, 0]
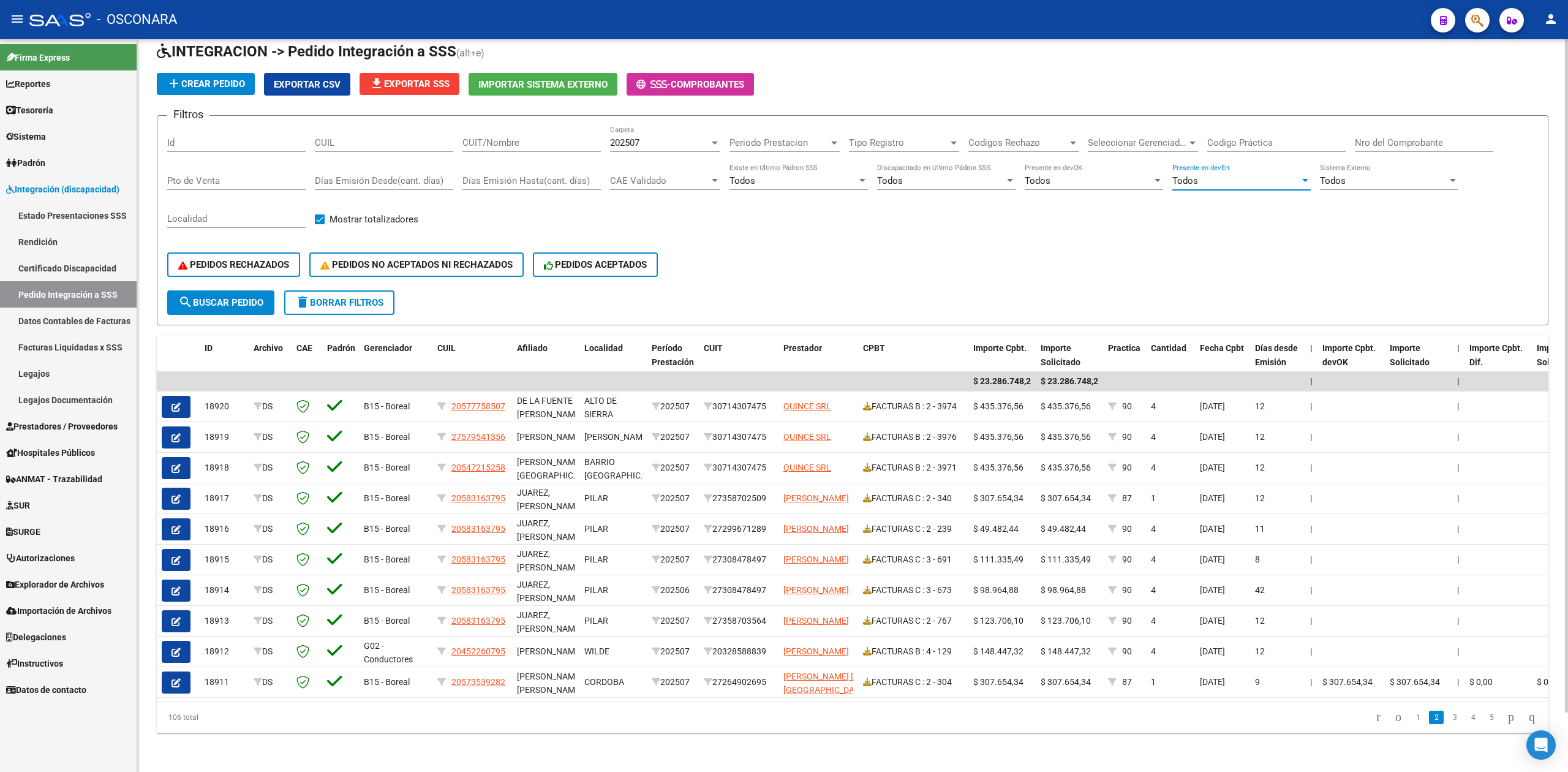
click at [1209, 175] on div "Todos" at bounding box center [1236, 181] width 128 height 11
click at [1204, 192] on span "Si" at bounding box center [1241, 197] width 138 height 28
click at [248, 297] on span "search Buscar Pedido" at bounding box center [221, 303] width 85 height 11
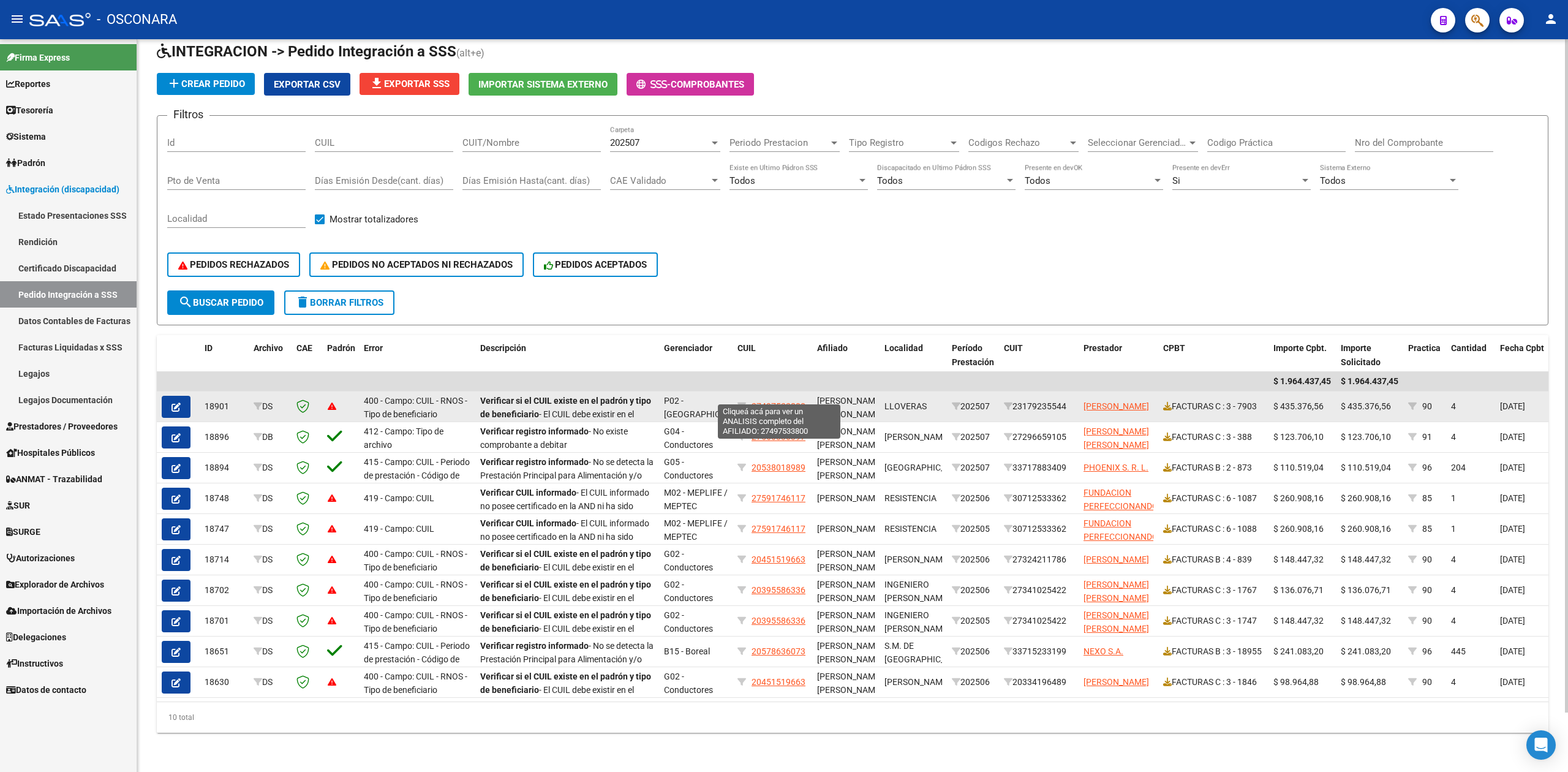
click at [780, 401] on span "27497533800" at bounding box center [778, 406] width 54 height 10
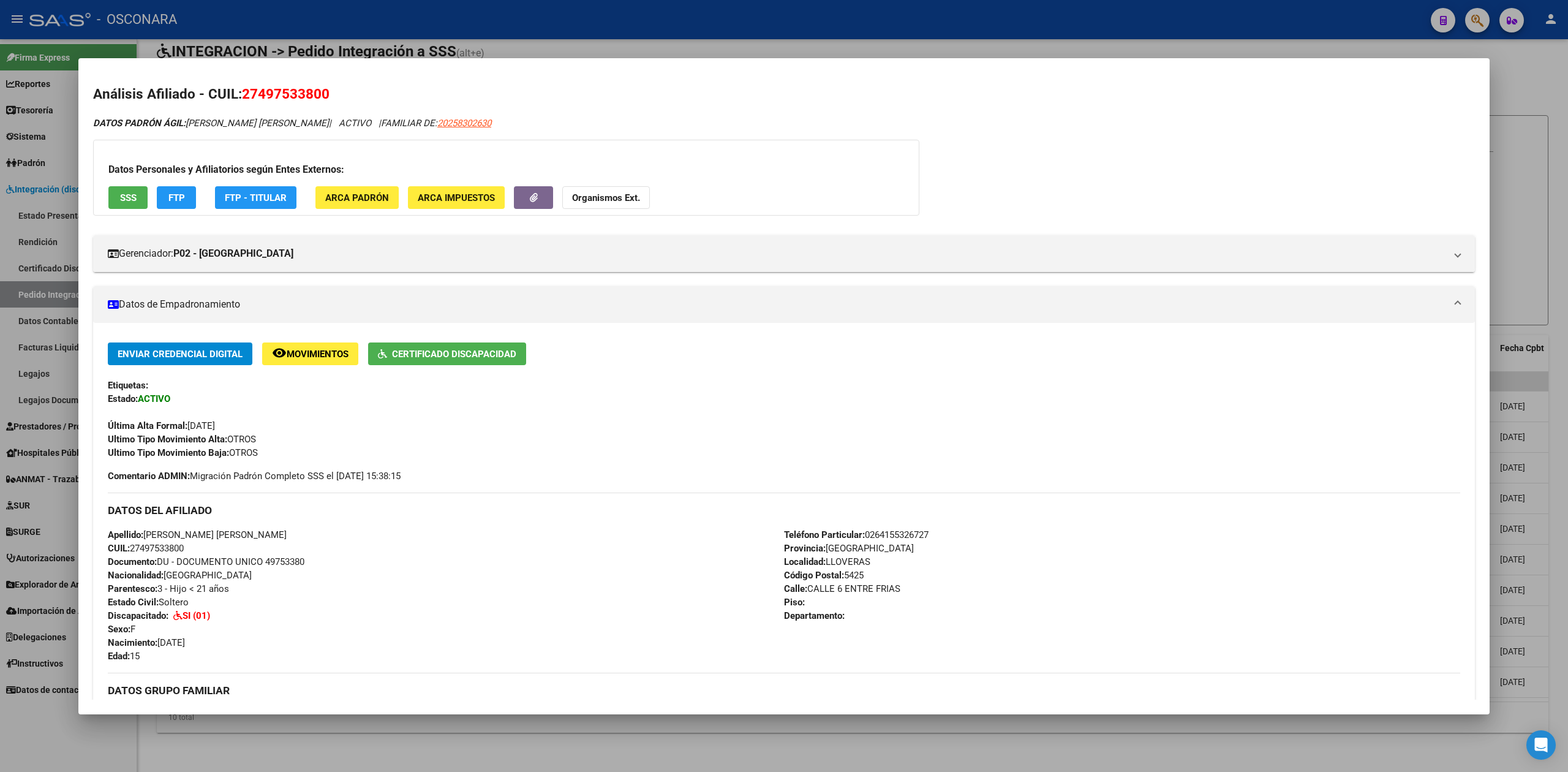
drag, startPoint x: 245, startPoint y: 89, endPoint x: 331, endPoint y: 94, distance: 86.1
click at [331, 94] on h2 "Análisis Afiliado - CUIL: 27497533800" at bounding box center [783, 94] width 1381 height 21
copy span "27497533800"
click at [333, 43] on div at bounding box center [784, 386] width 1568 height 772
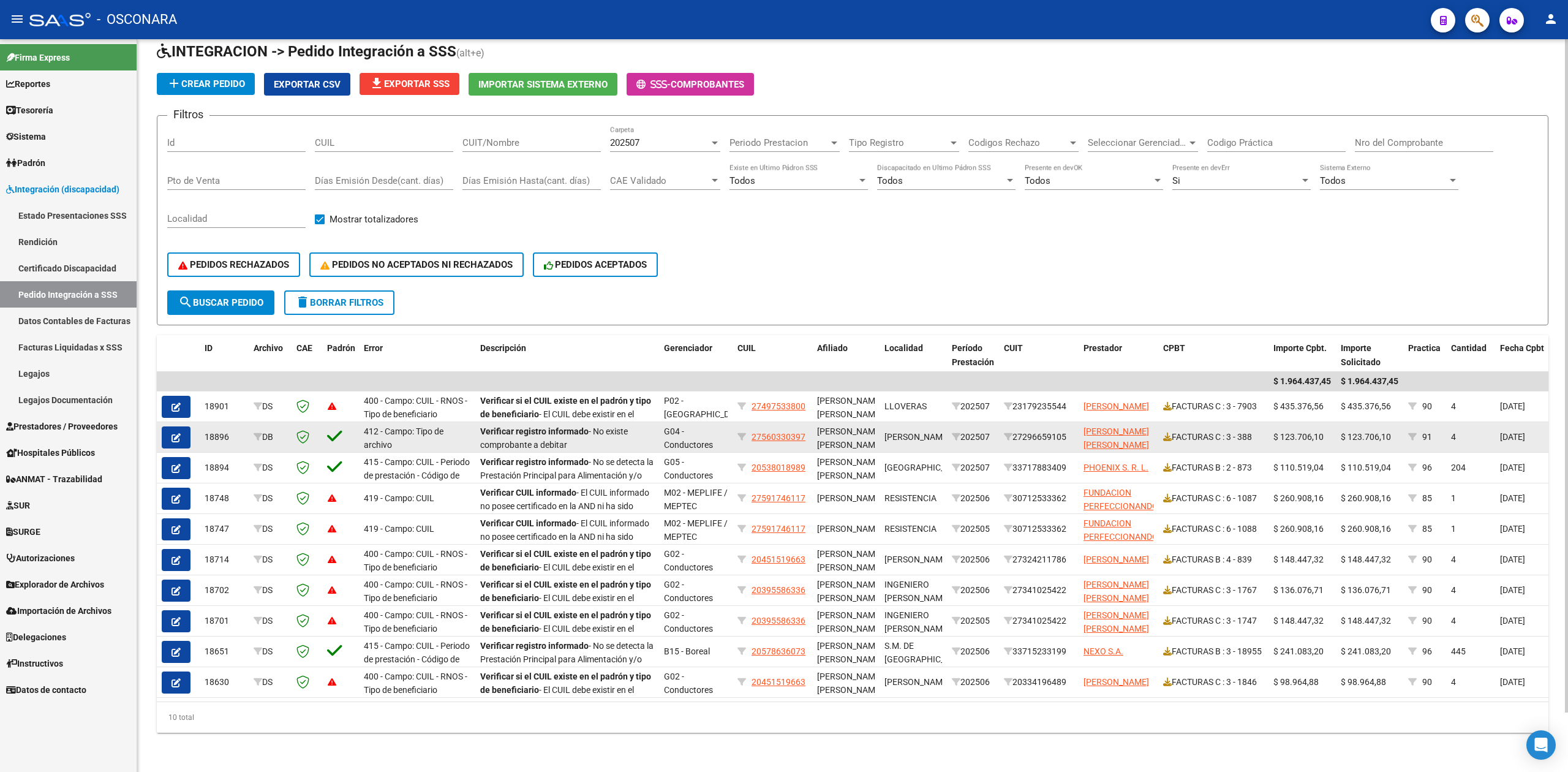
click at [177, 433] on icon "button" at bounding box center [176, 437] width 9 height 9
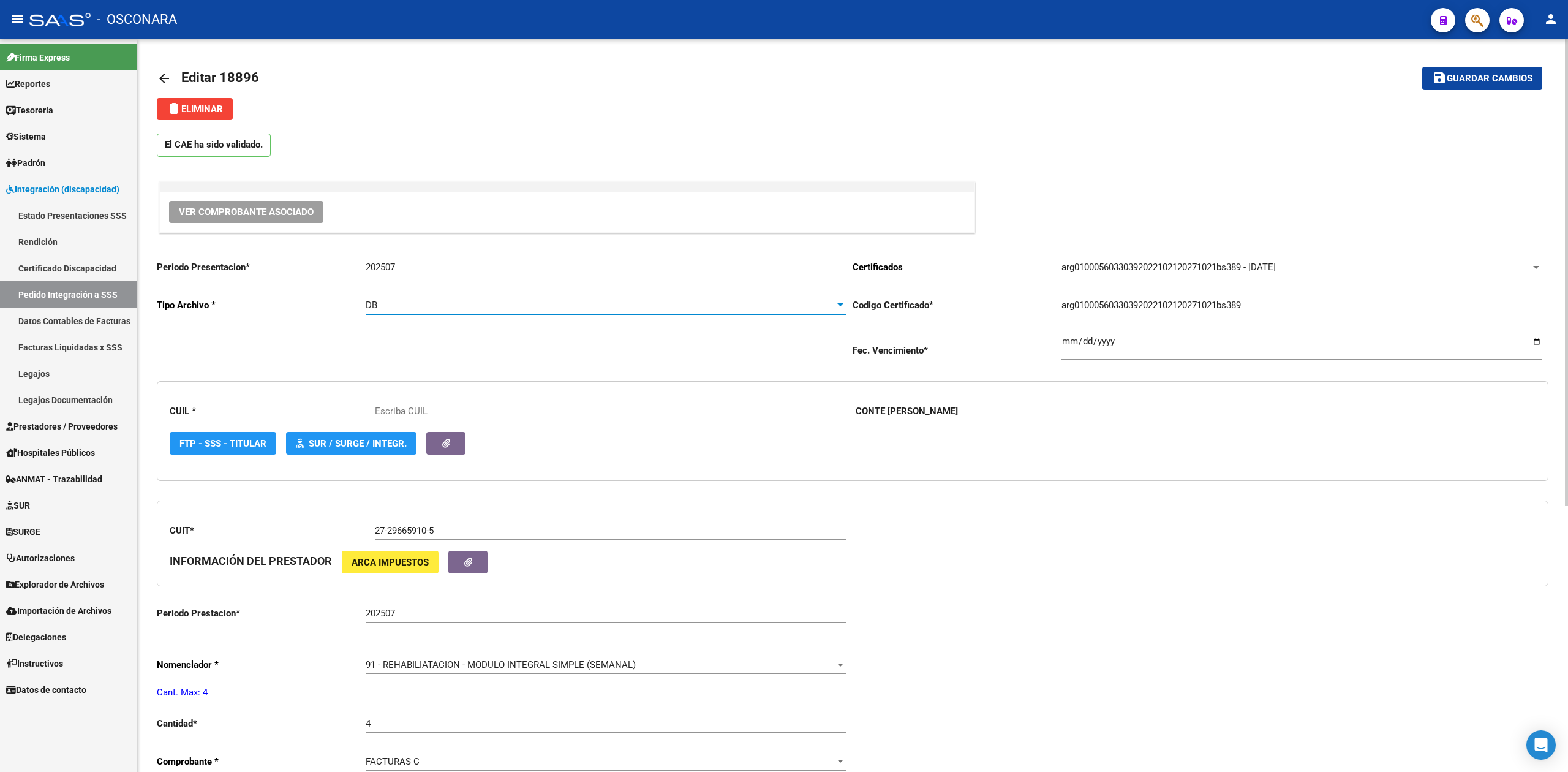
click at [400, 307] on div "DB" at bounding box center [600, 305] width 469 height 11
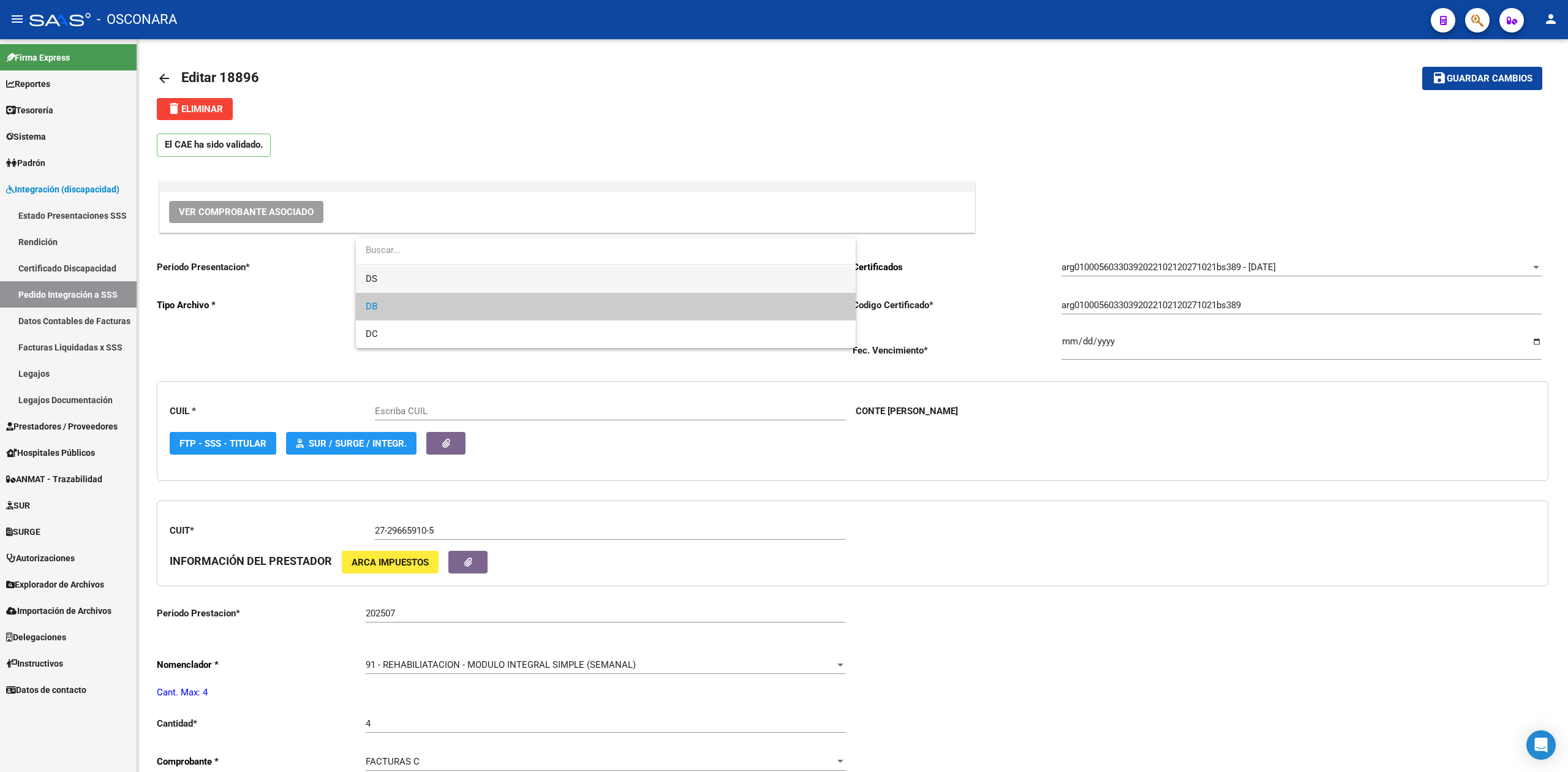
click at [392, 278] on span "DS" at bounding box center [605, 279] width 480 height 28
type input "27560330397"
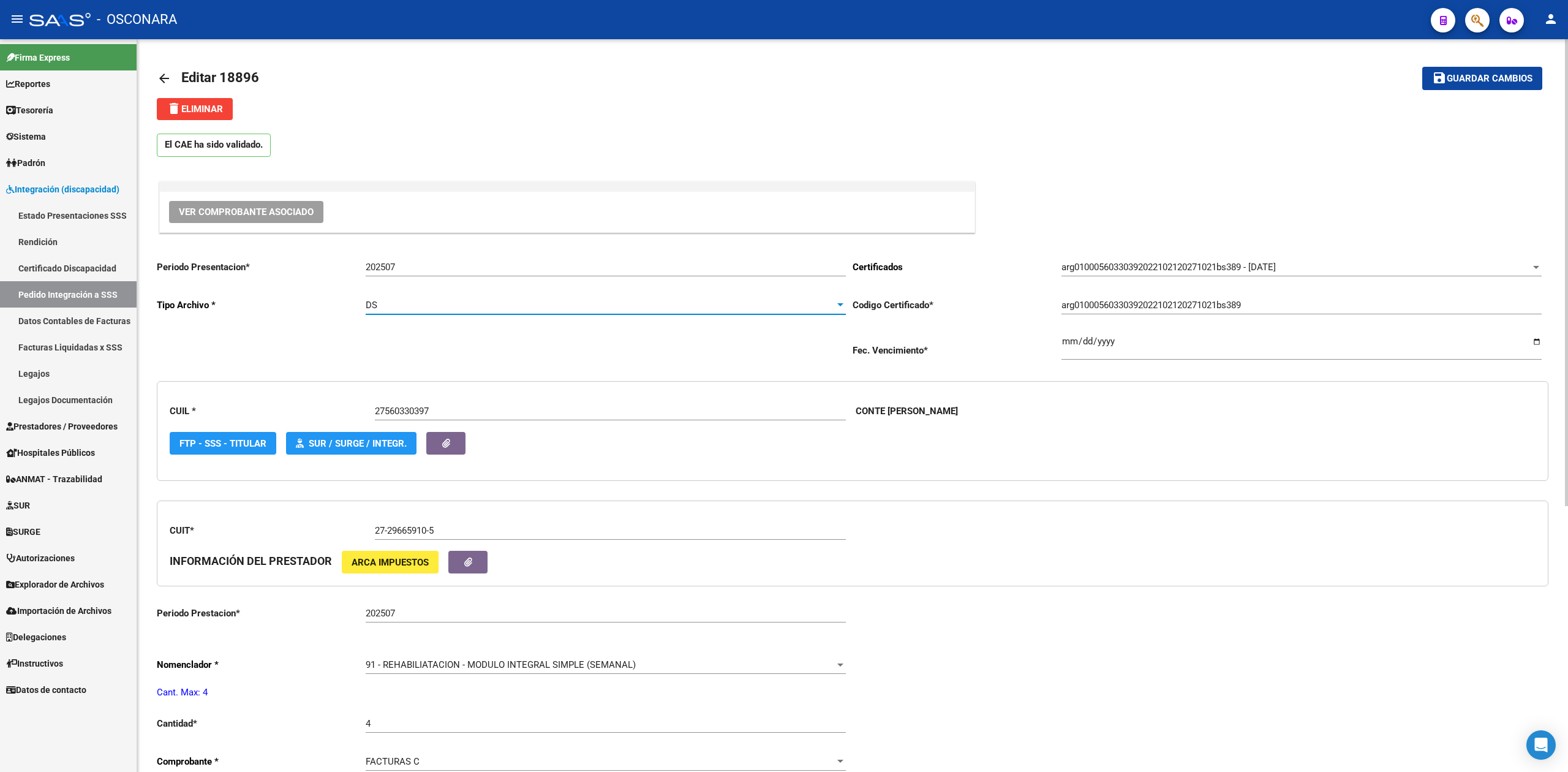
click at [1459, 70] on button "save Guardar cambios" at bounding box center [1481, 78] width 120 height 23
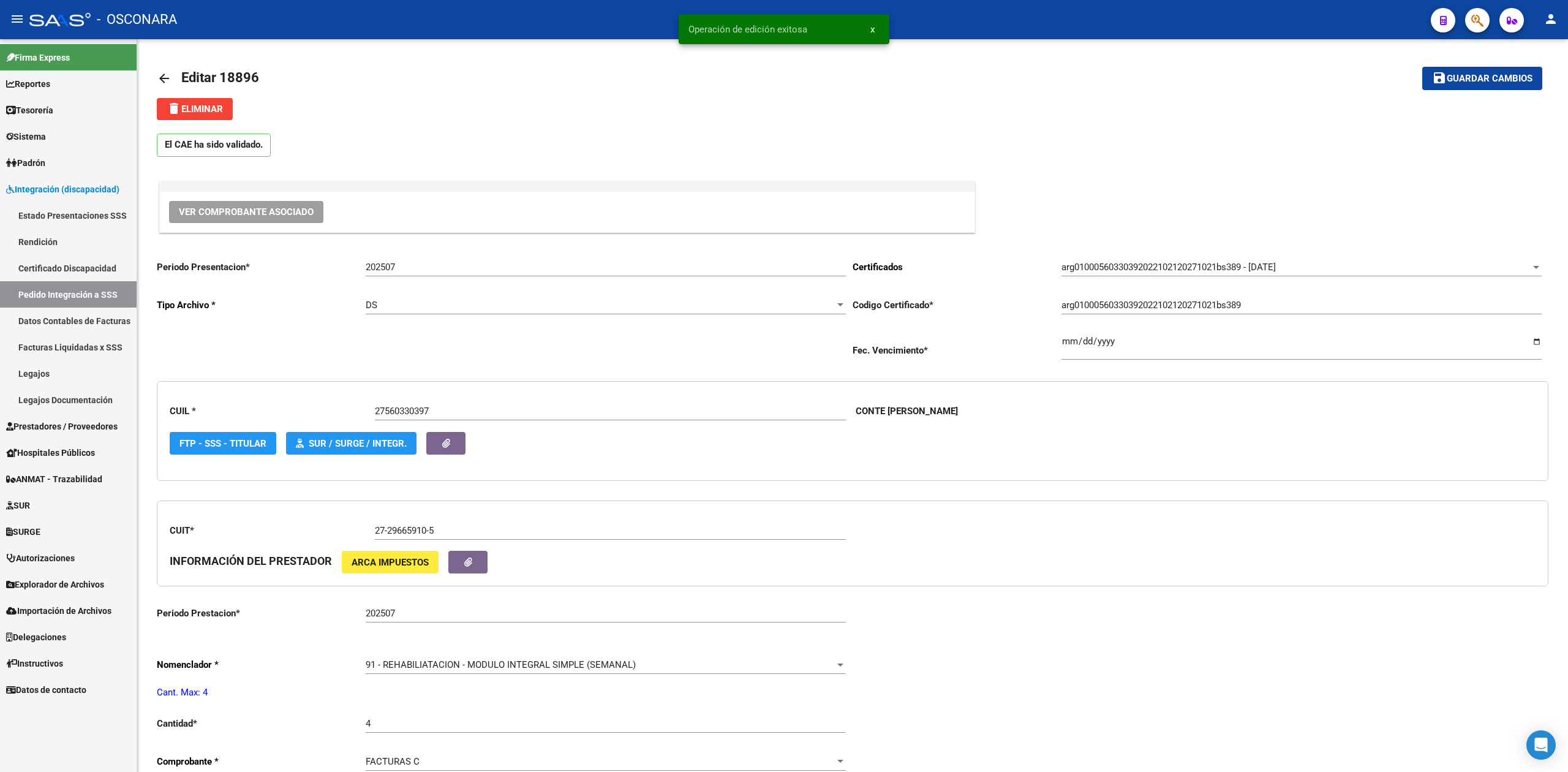
click at [84, 289] on link "Pedido Integración a SSS" at bounding box center [68, 294] width 136 height 26
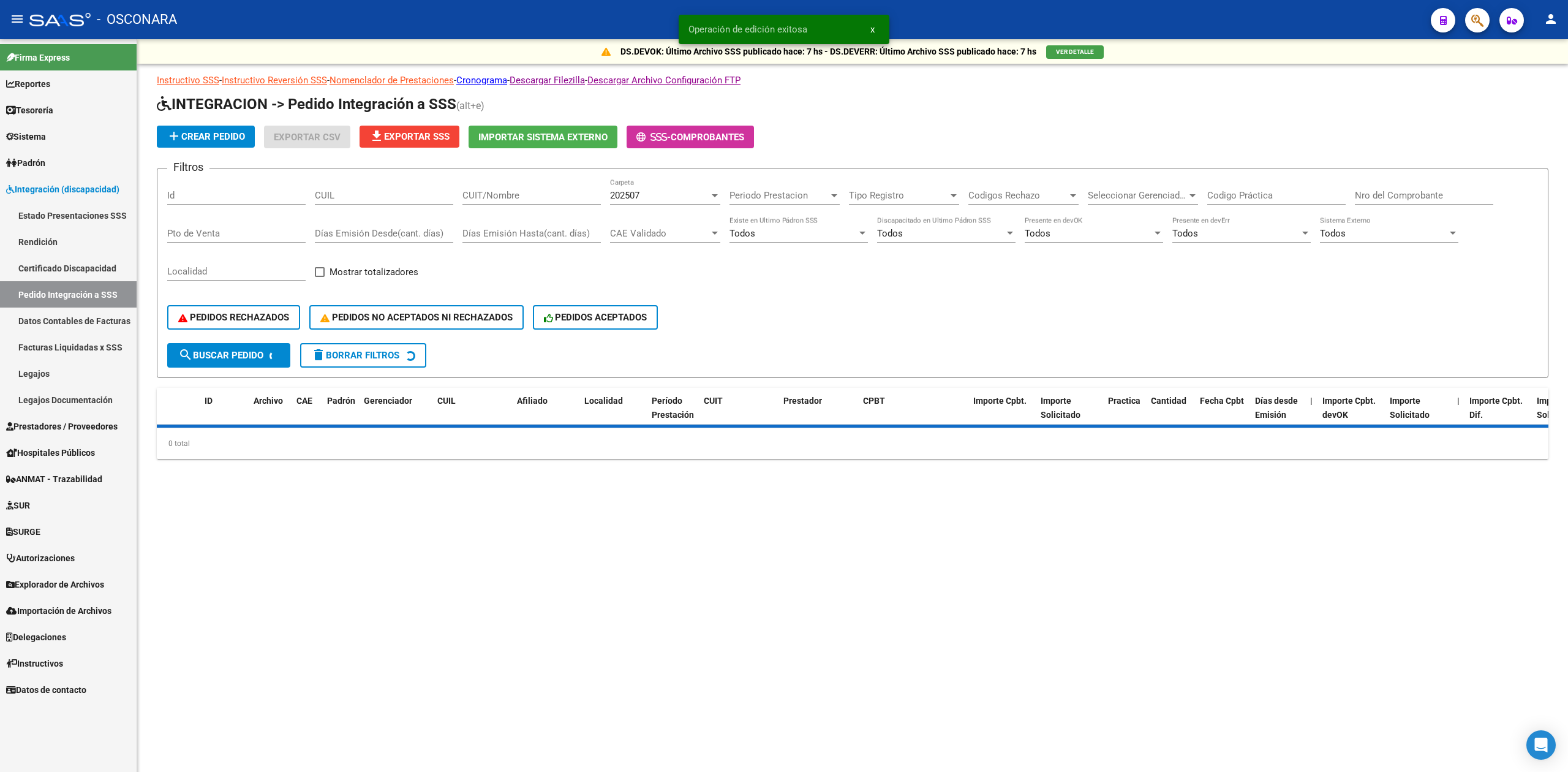
click at [1209, 234] on div "Todos" at bounding box center [1236, 233] width 128 height 11
click at [1201, 262] on span "Si" at bounding box center [1241, 262] width 138 height 28
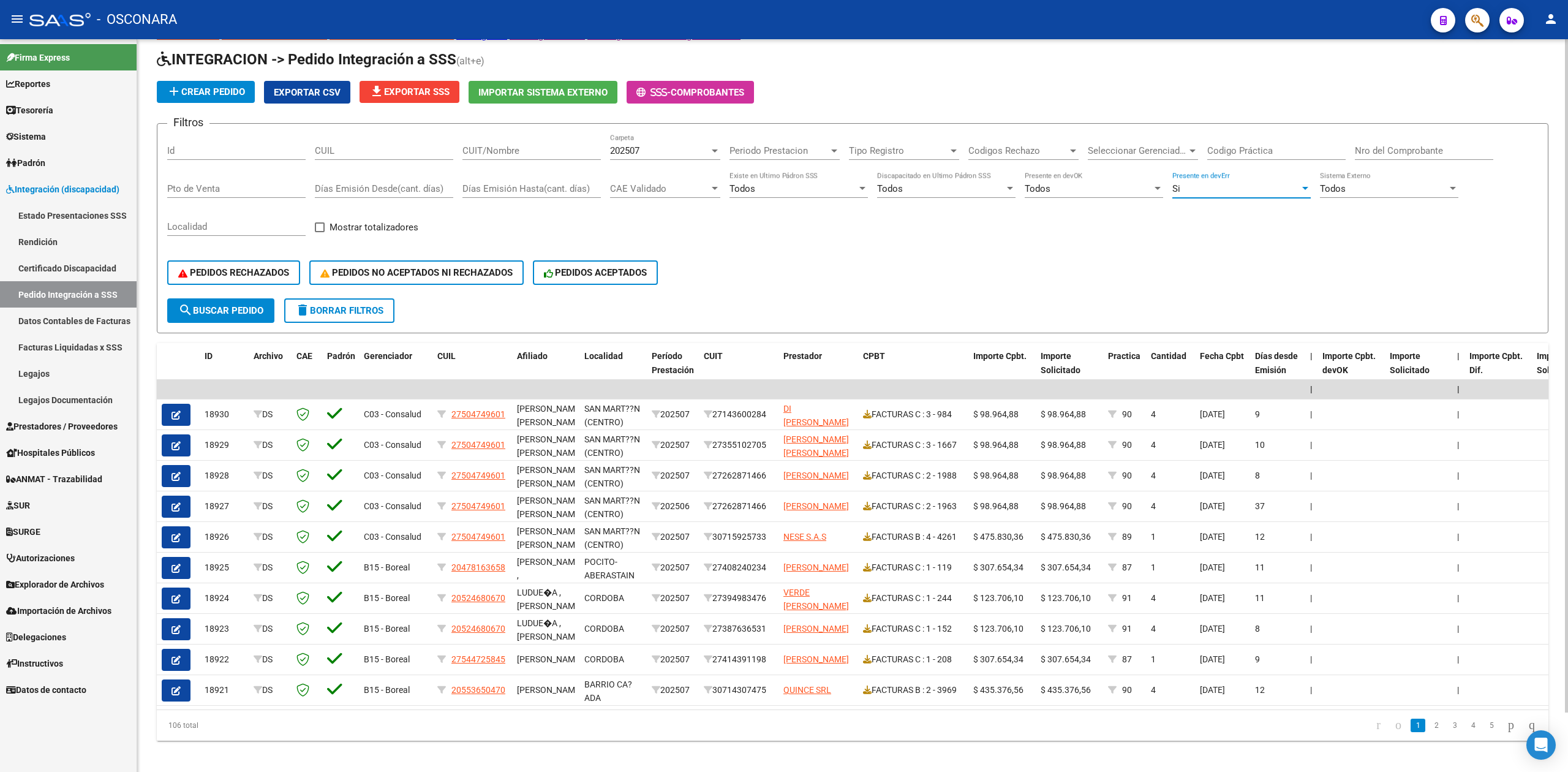
scroll to position [65, 0]
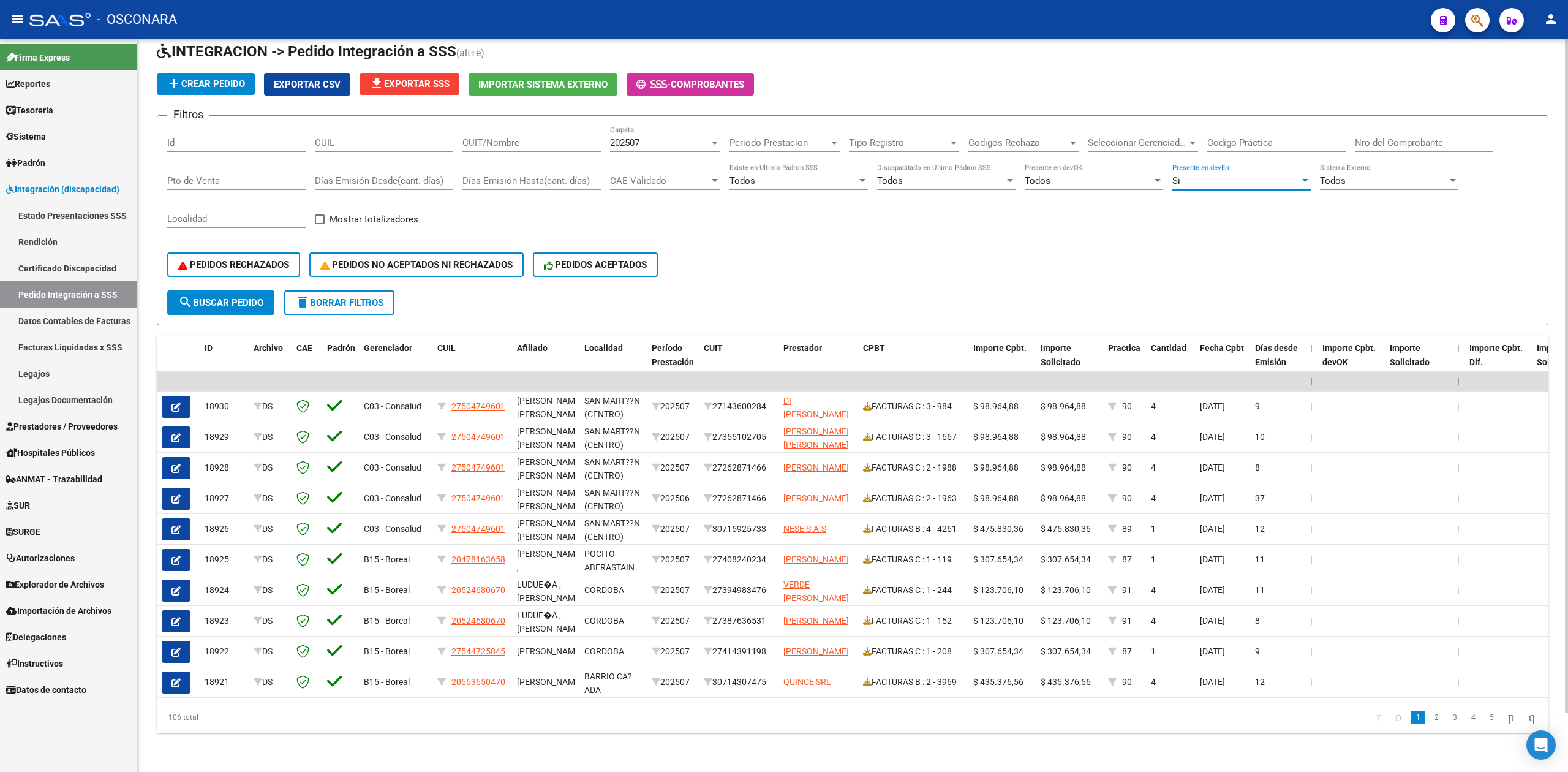
click at [245, 297] on span "search Buscar Pedido" at bounding box center [221, 303] width 85 height 11
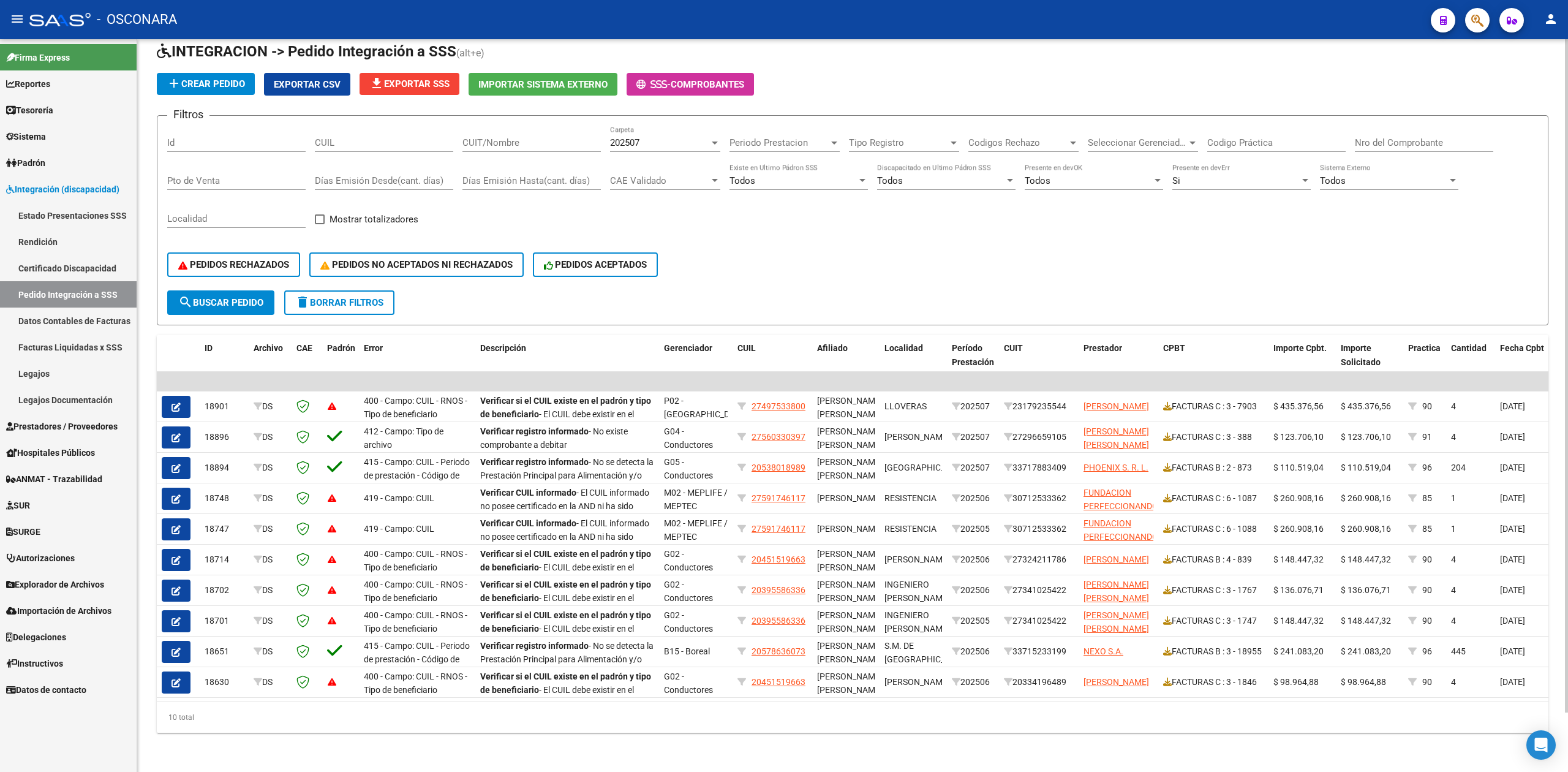
click at [799, 239] on div "PEDIDOS RECHAZADOS PEDIDOS NO ACEPTADOS NI RECHAZADOS PEDIDOS ACEPTADOS" at bounding box center [853, 265] width 1371 height 52
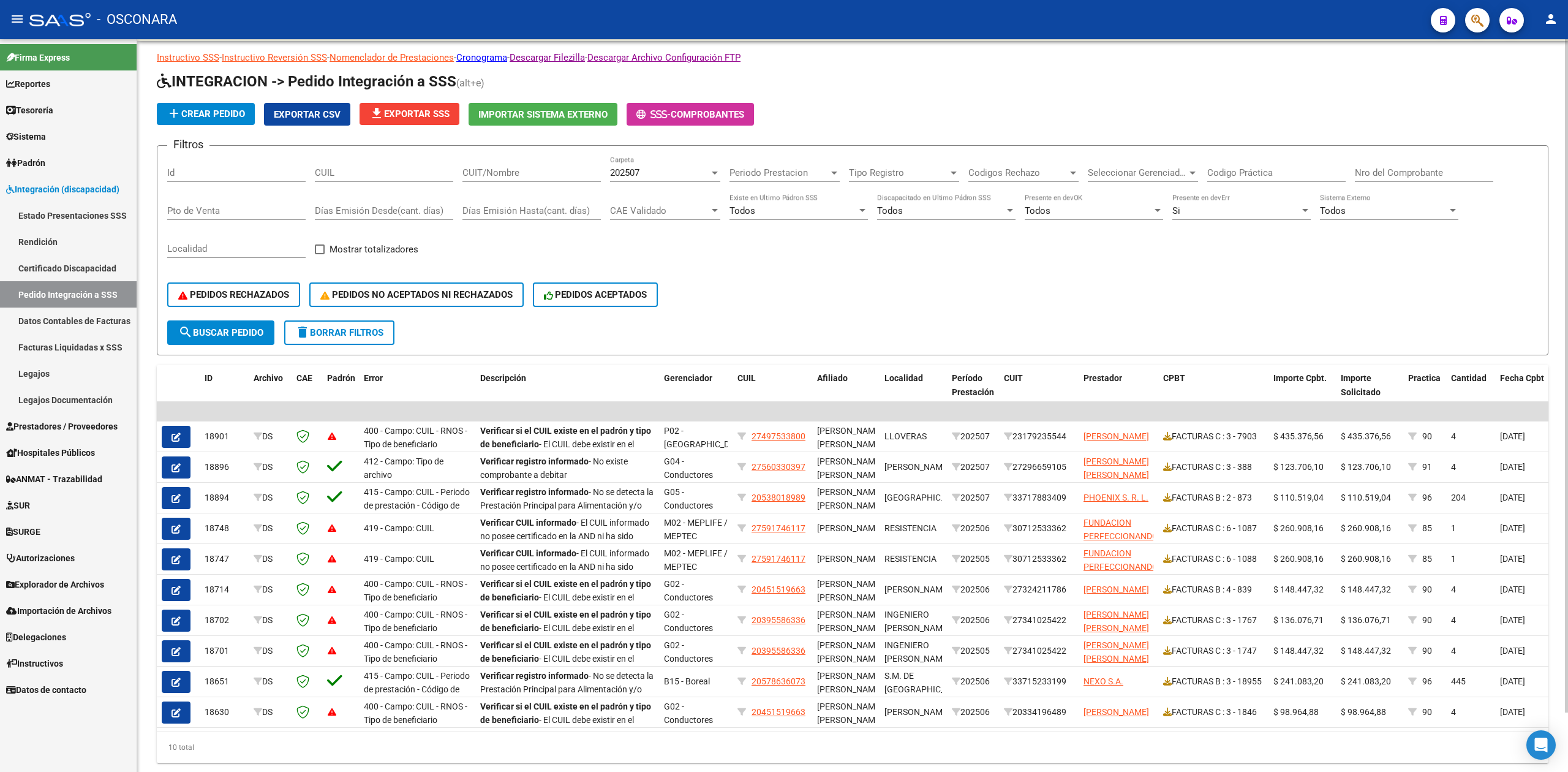
scroll to position [0, 0]
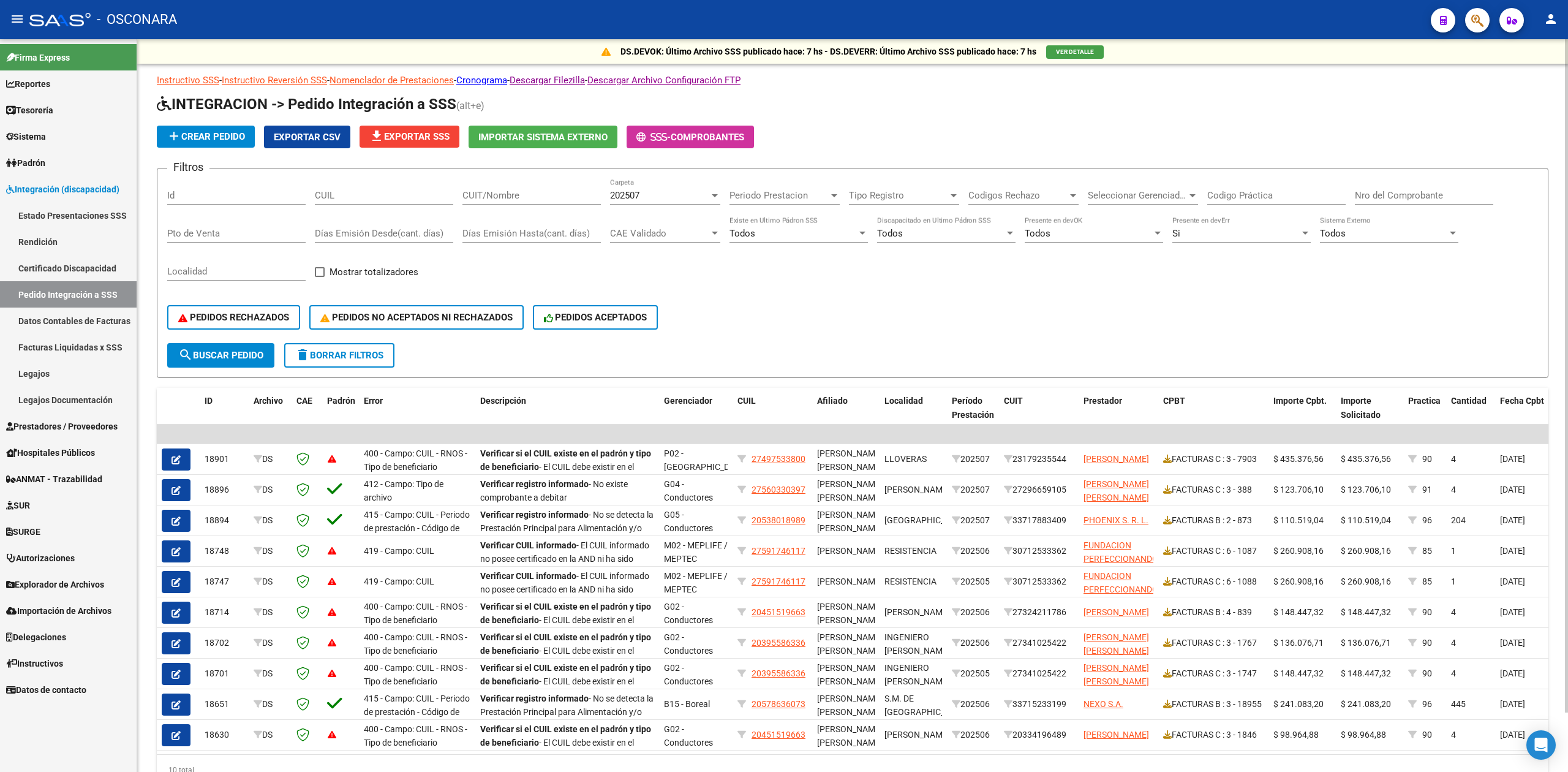
click at [431, 131] on span "file_download Exportar SSS" at bounding box center [409, 137] width 80 height 11
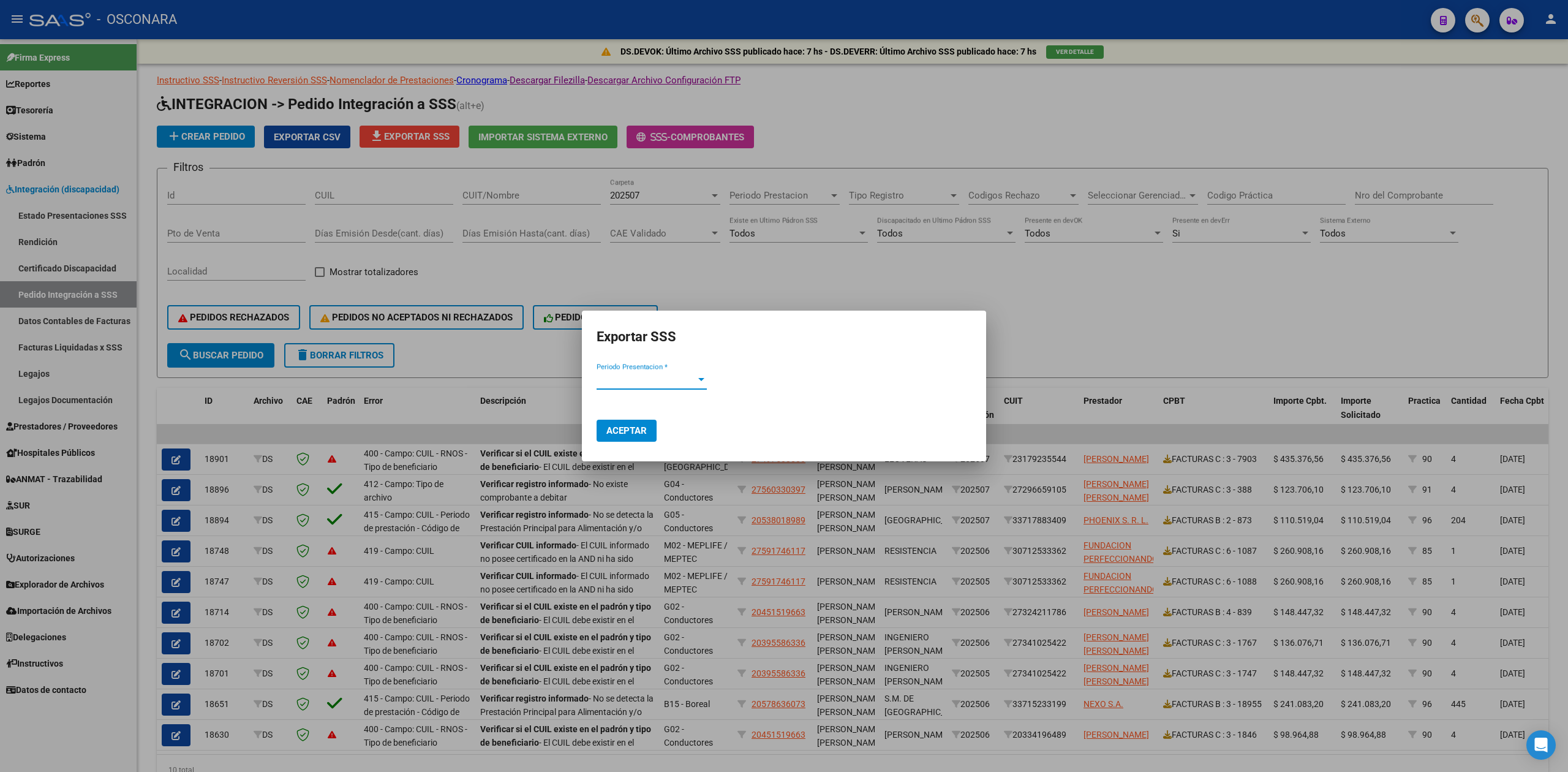
click at [637, 385] on span "Periodo Presentacion *" at bounding box center [646, 380] width 99 height 11
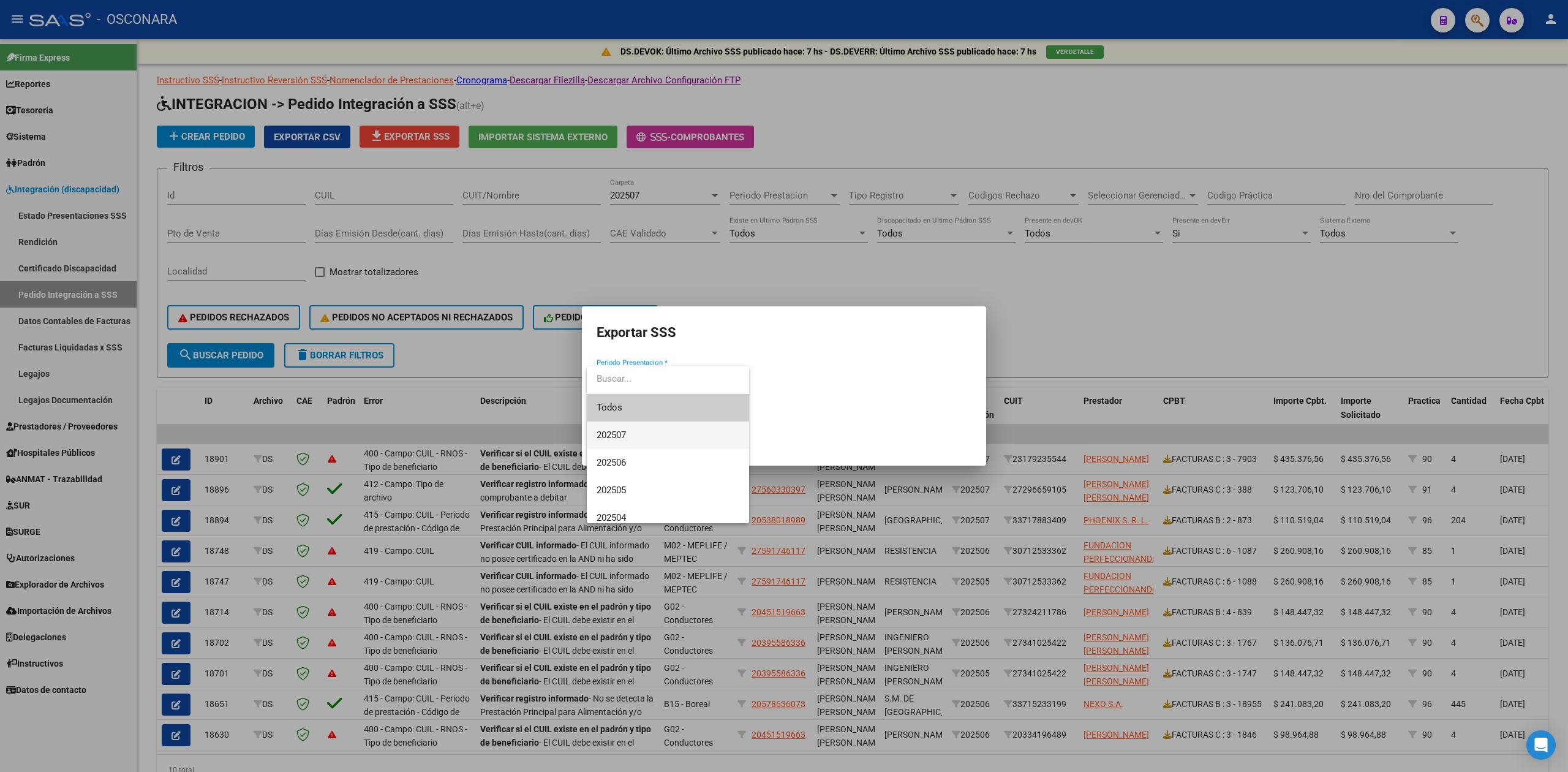
click at [632, 434] on span "202507" at bounding box center [668, 435] width 143 height 28
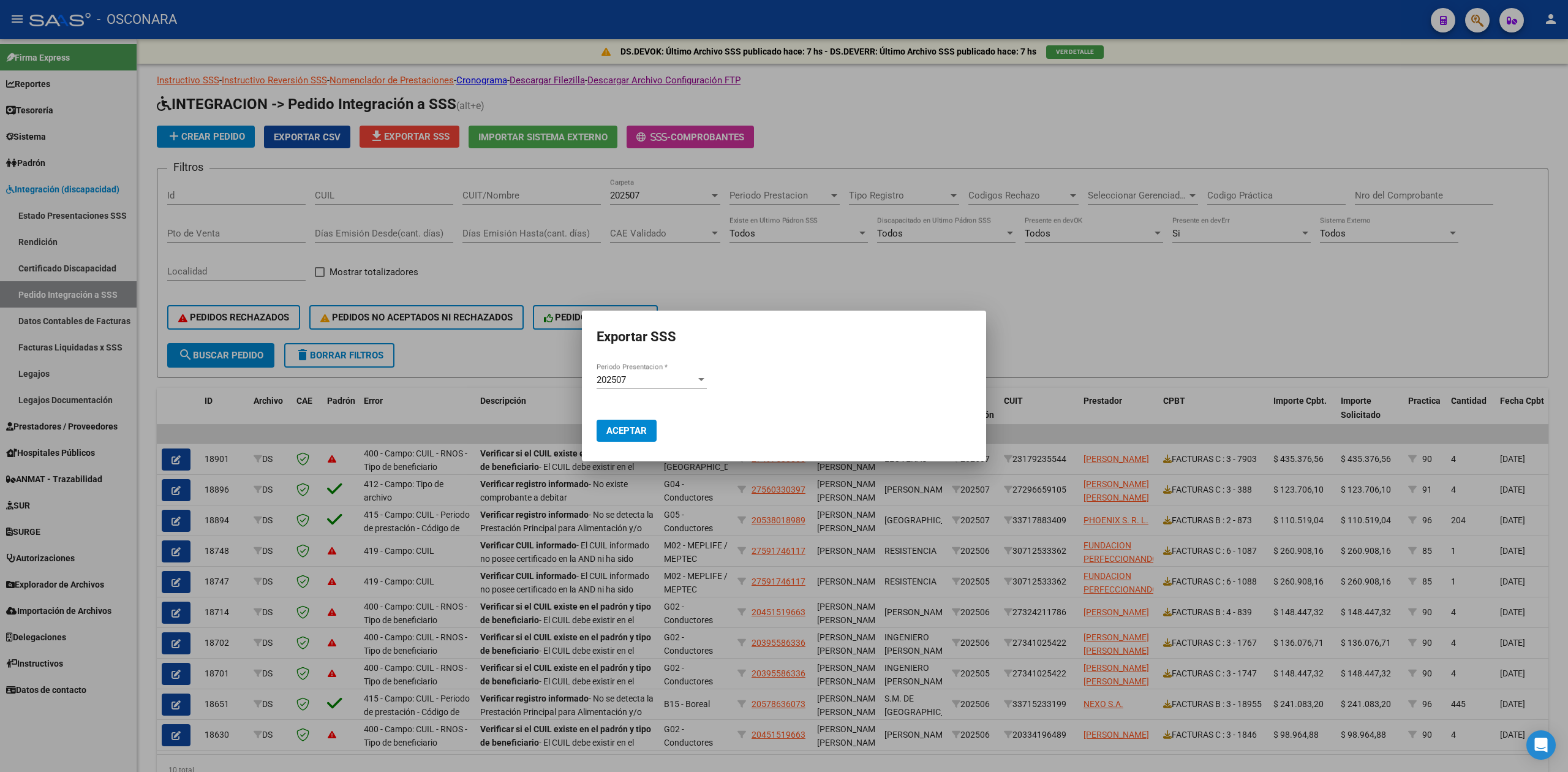
click at [1142, 258] on div at bounding box center [784, 386] width 1568 height 772
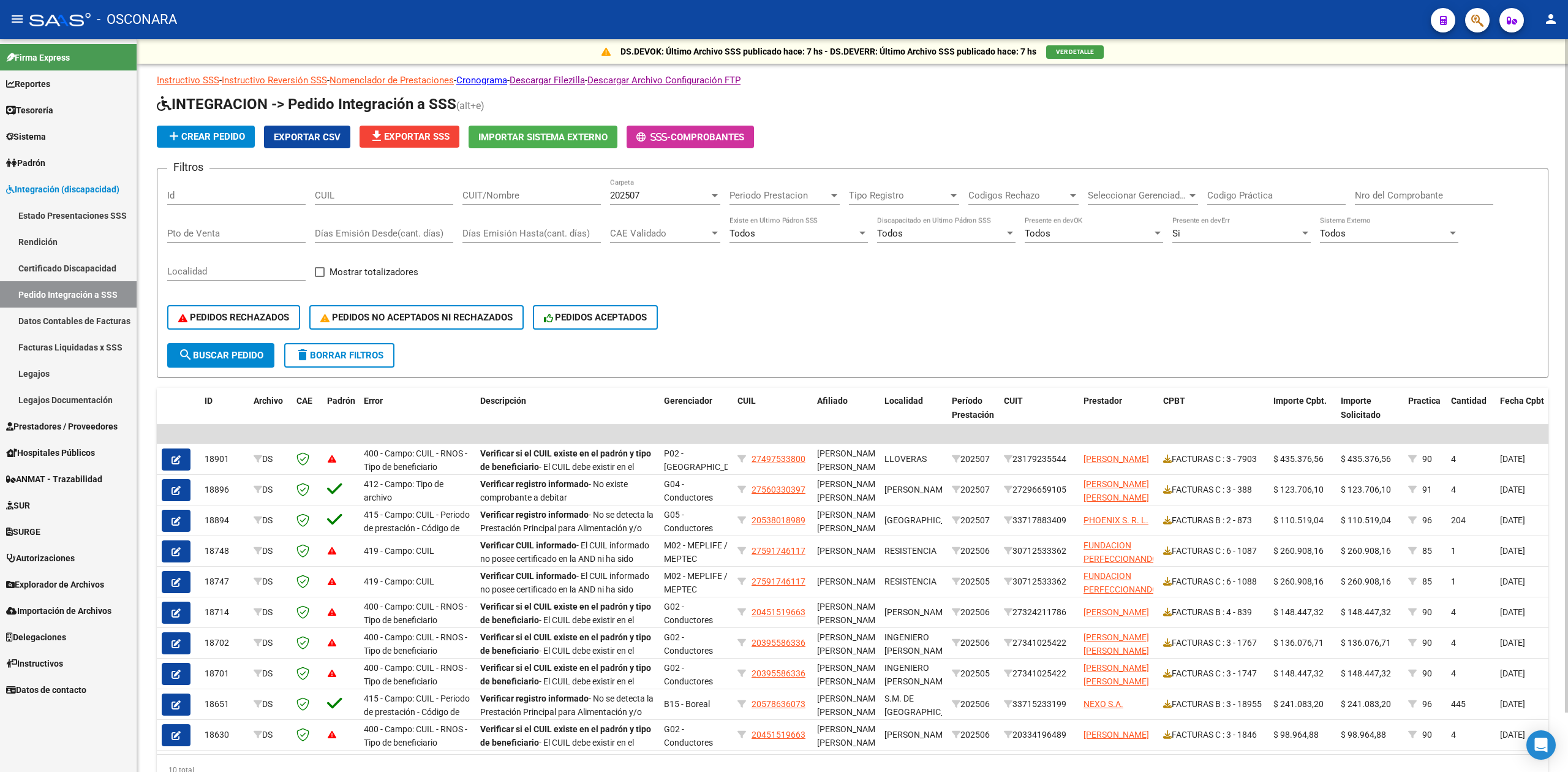
click at [450, 138] on span "file_download Exportar SSS" at bounding box center [409, 137] width 80 height 11
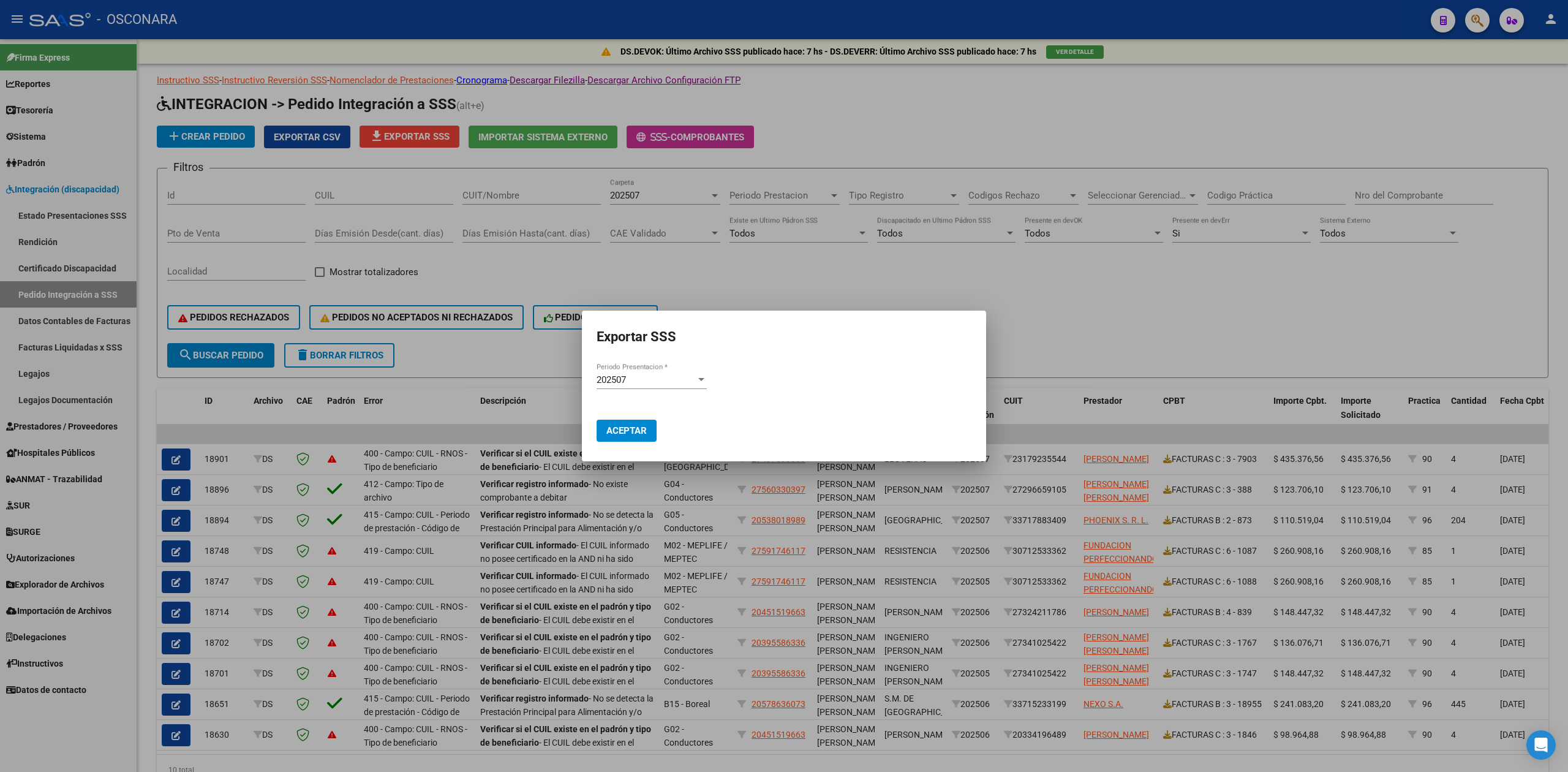
click at [631, 443] on mat-dialog-actions "Aceptar" at bounding box center [784, 424] width 375 height 47
click at [637, 426] on span "Aceptar" at bounding box center [626, 431] width 40 height 11
click at [1115, 319] on div at bounding box center [784, 386] width 1568 height 772
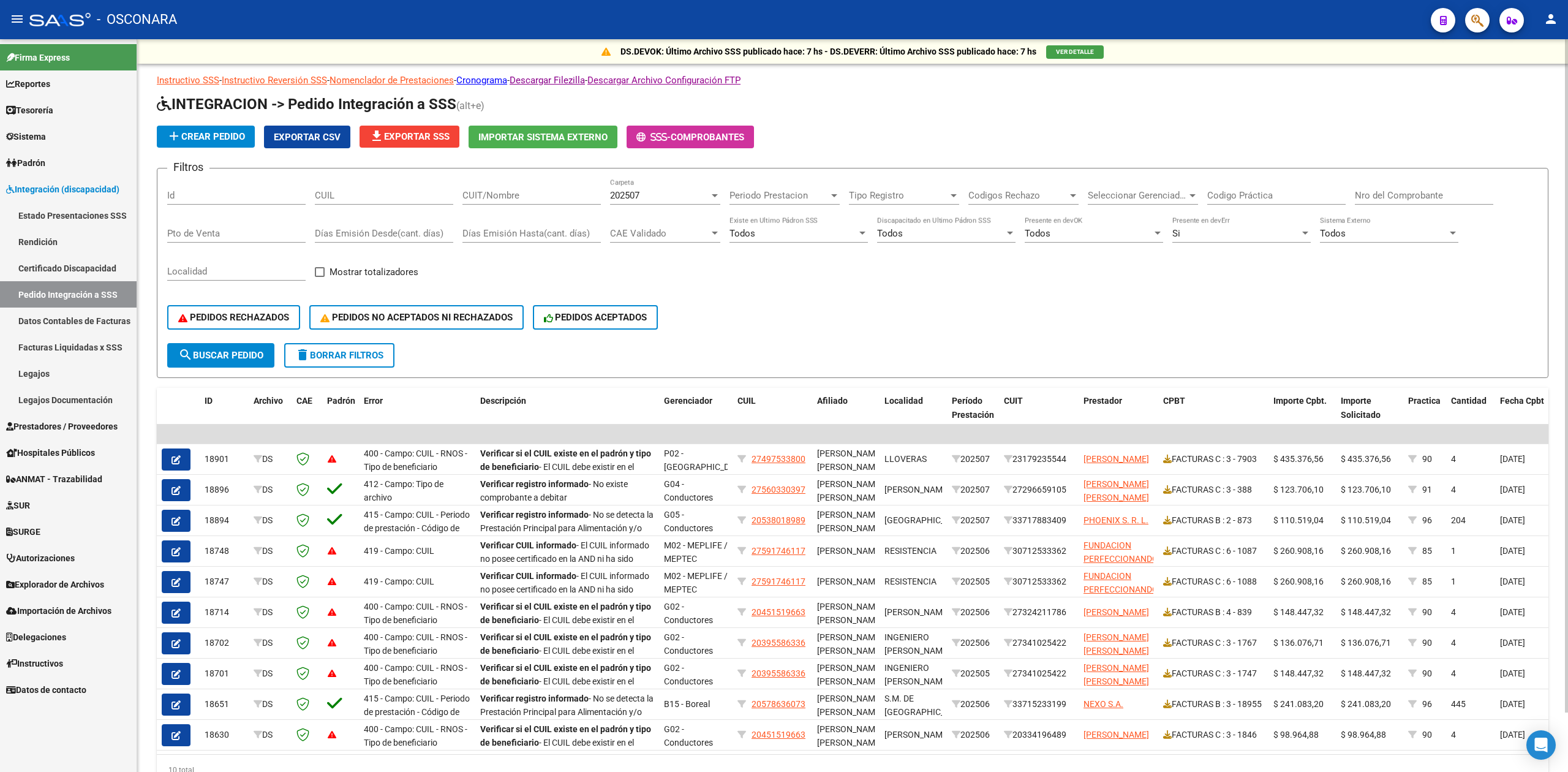
drag, startPoint x: 1063, startPoint y: 292, endPoint x: 1066, endPoint y: 280, distance: 12.4
click at [1063, 290] on div "Filtros Id CUIL CUIT/Nombre 202507 Carpeta Periodo Prestacion Periodo Prestacio…" at bounding box center [853, 260] width 1371 height 165
click at [841, 302] on div "PEDIDOS RECHAZADOS PEDIDOS NO ACEPTADOS NI RECHAZADOS PEDIDOS ACEPTADOS" at bounding box center [853, 317] width 1371 height 52
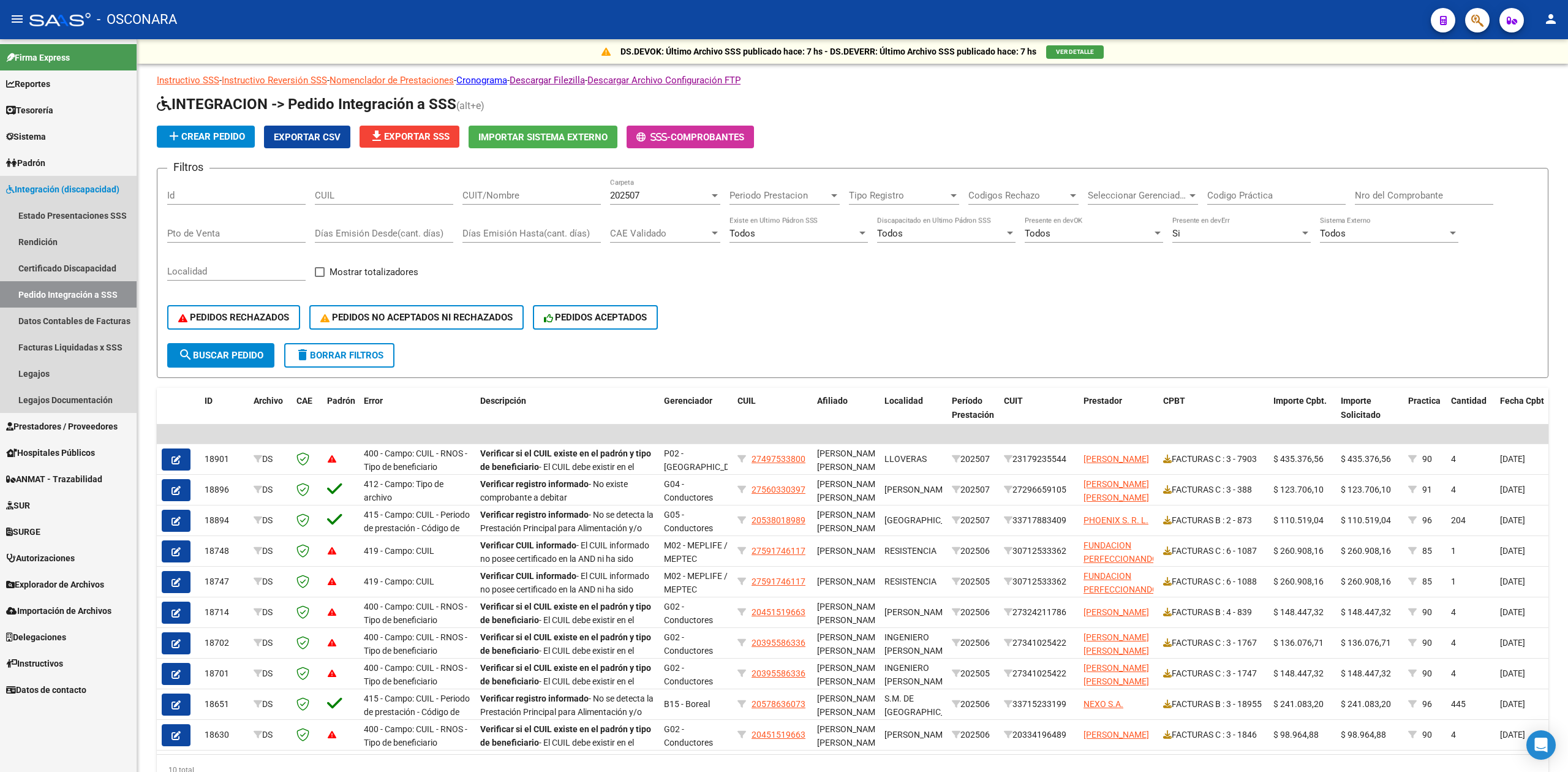
click at [48, 182] on span "Integración (discapacidad)" at bounding box center [63, 189] width 114 height 13
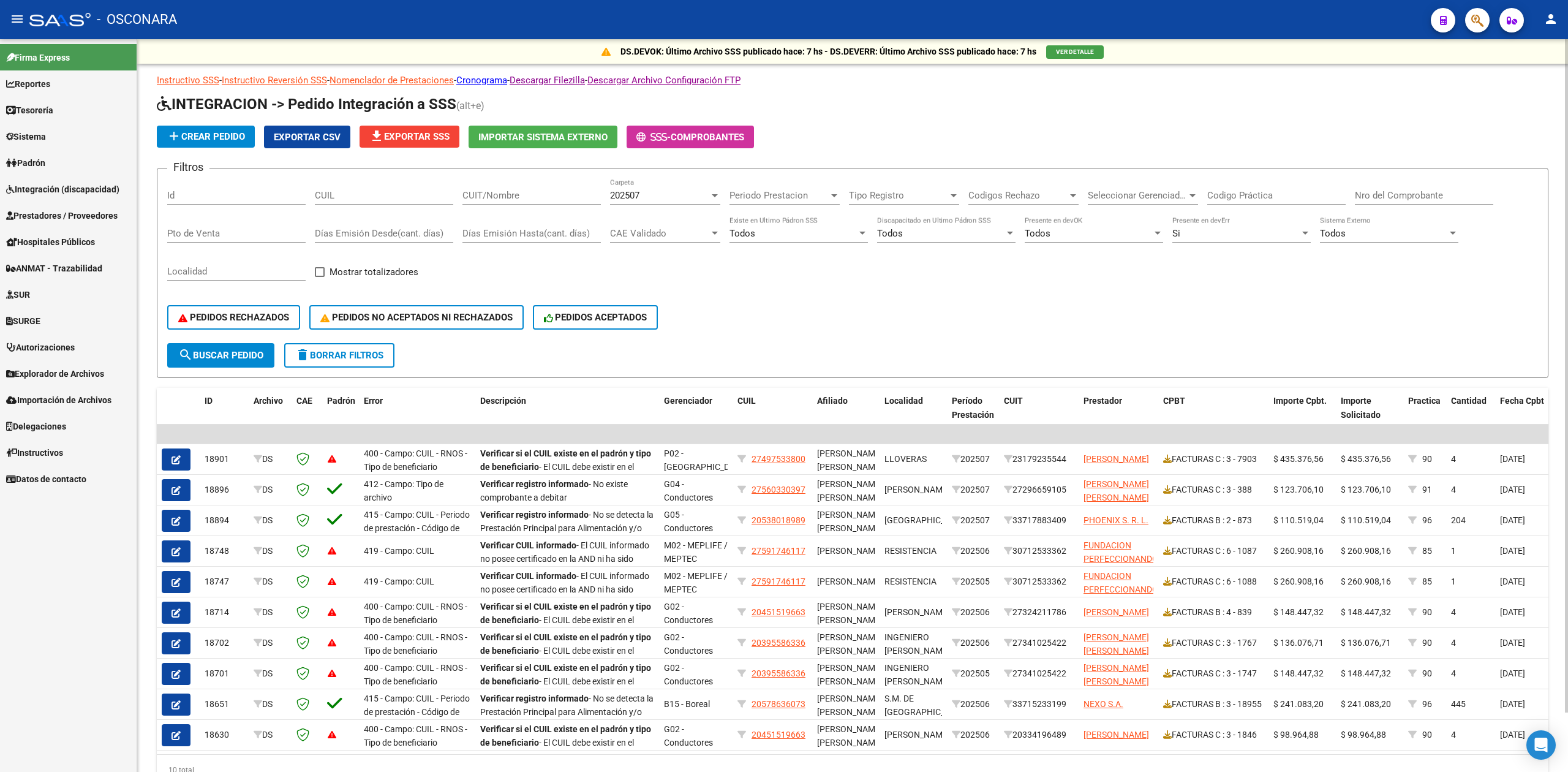
click at [920, 331] on div "PEDIDOS RECHAZADOS PEDIDOS NO ACEPTADOS NI RECHAZADOS PEDIDOS ACEPTADOS" at bounding box center [853, 317] width 1371 height 52
